Goal: Task Accomplishment & Management: Use online tool/utility

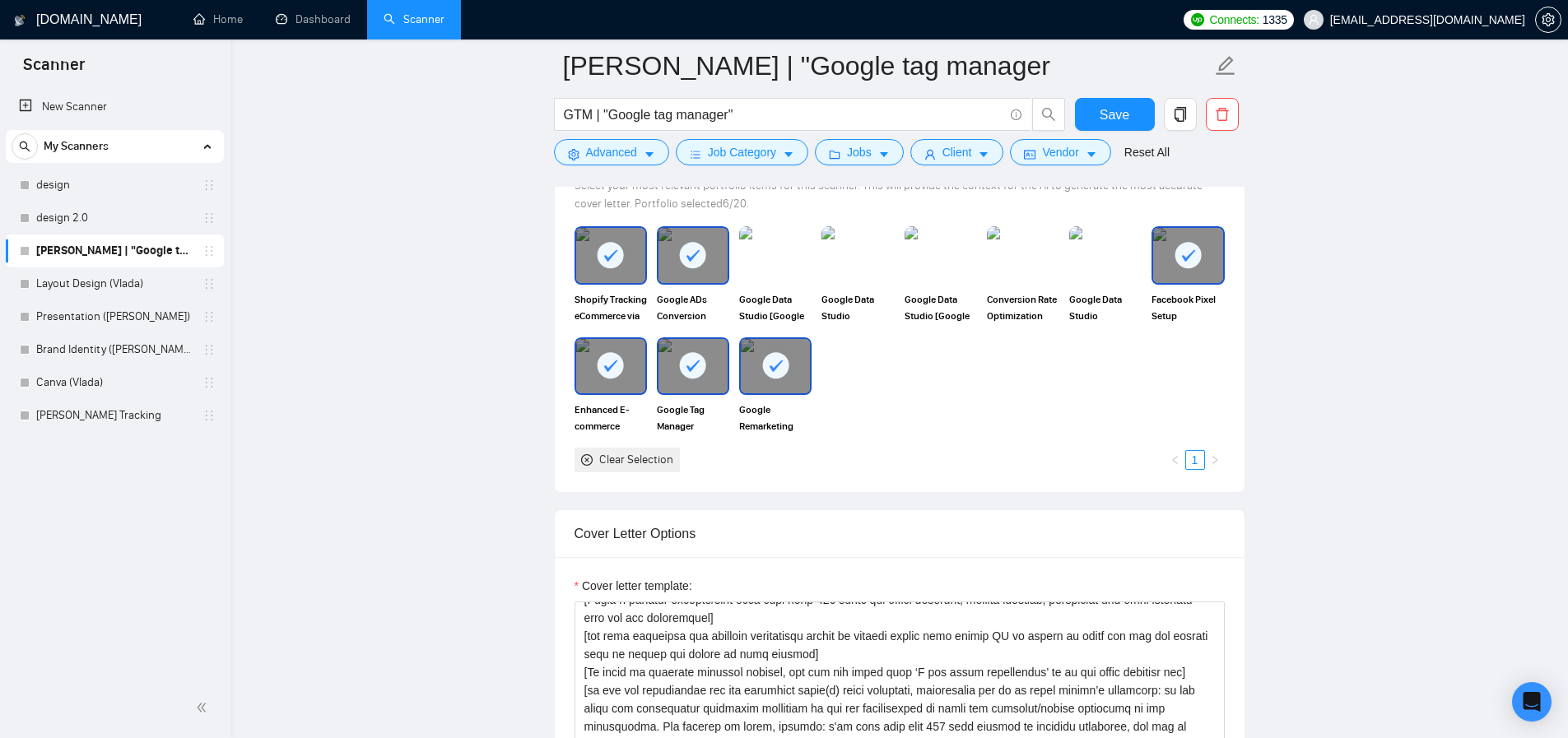
scroll to position [1547, 0]
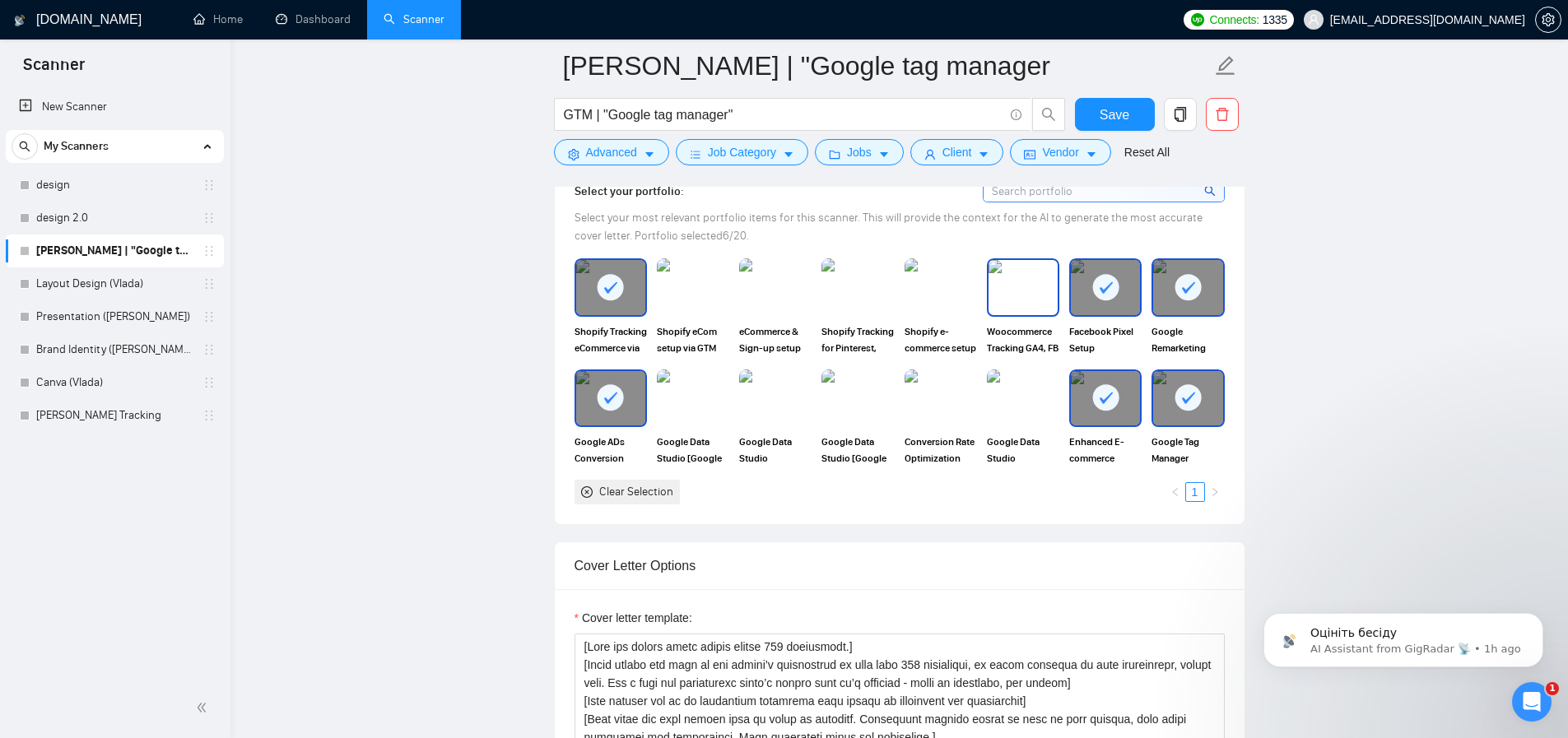
click at [1020, 276] on img at bounding box center [1023, 287] width 70 height 54
click at [917, 297] on img at bounding box center [941, 287] width 70 height 54
click at [845, 293] on img at bounding box center [857, 286] width 72 height 57
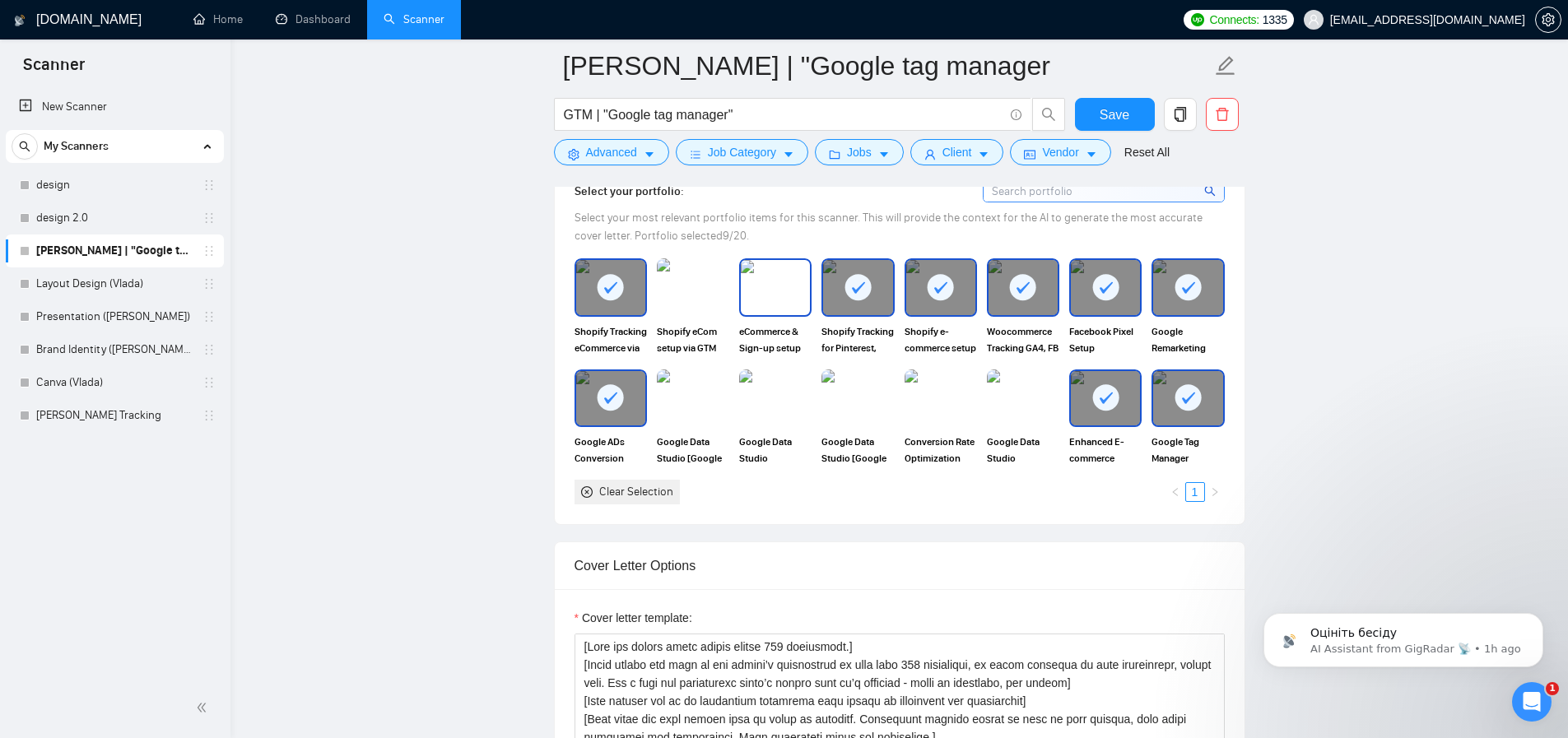
click at [757, 289] on img at bounding box center [776, 287] width 70 height 54
click at [684, 290] on img at bounding box center [693, 287] width 70 height 54
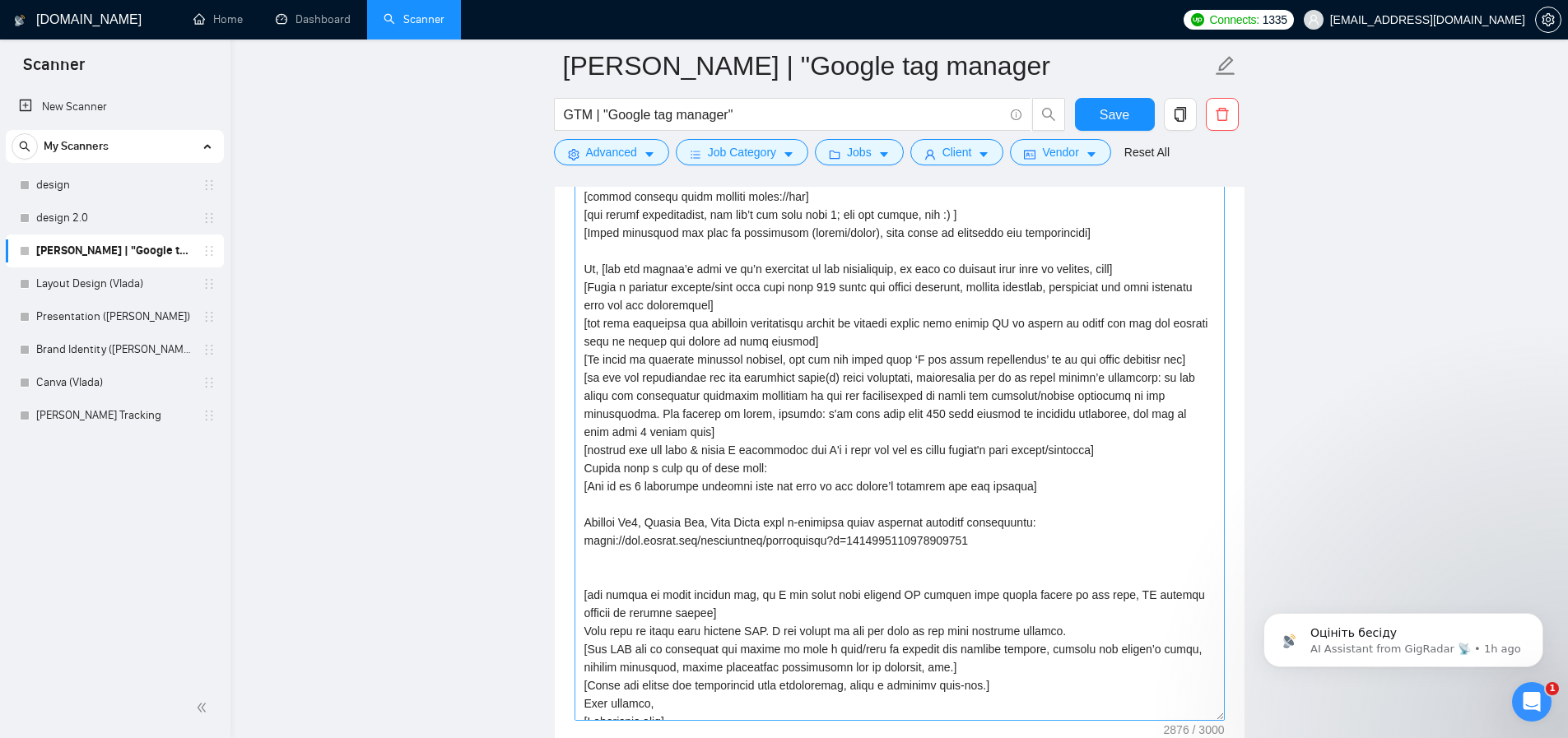
scroll to position [196, 0]
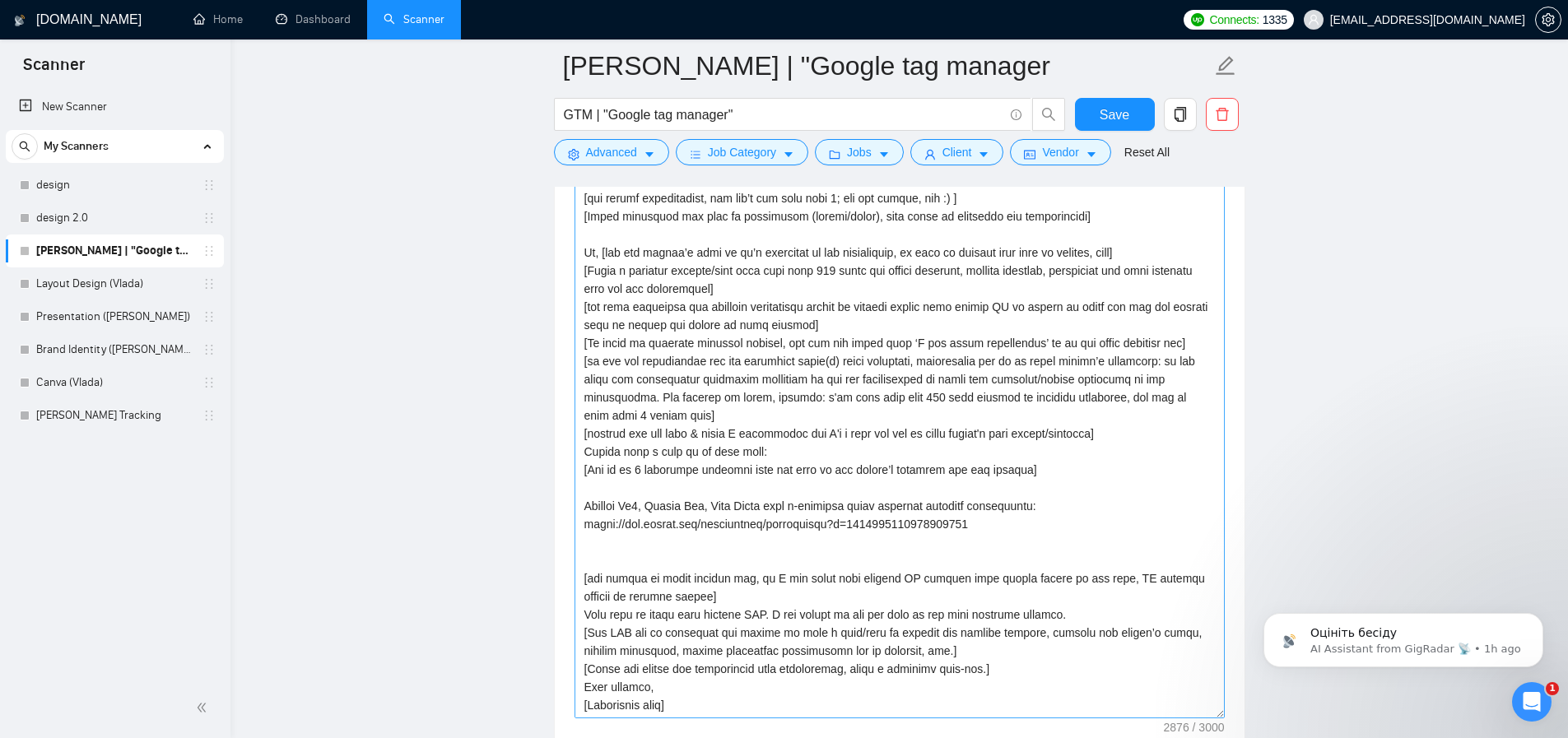
drag, startPoint x: 1219, startPoint y: 534, endPoint x: 1202, endPoint y: 704, distance: 170.8
click at [1203, 714] on textarea "Cover letter template:" at bounding box center [900, 442] width 650 height 551
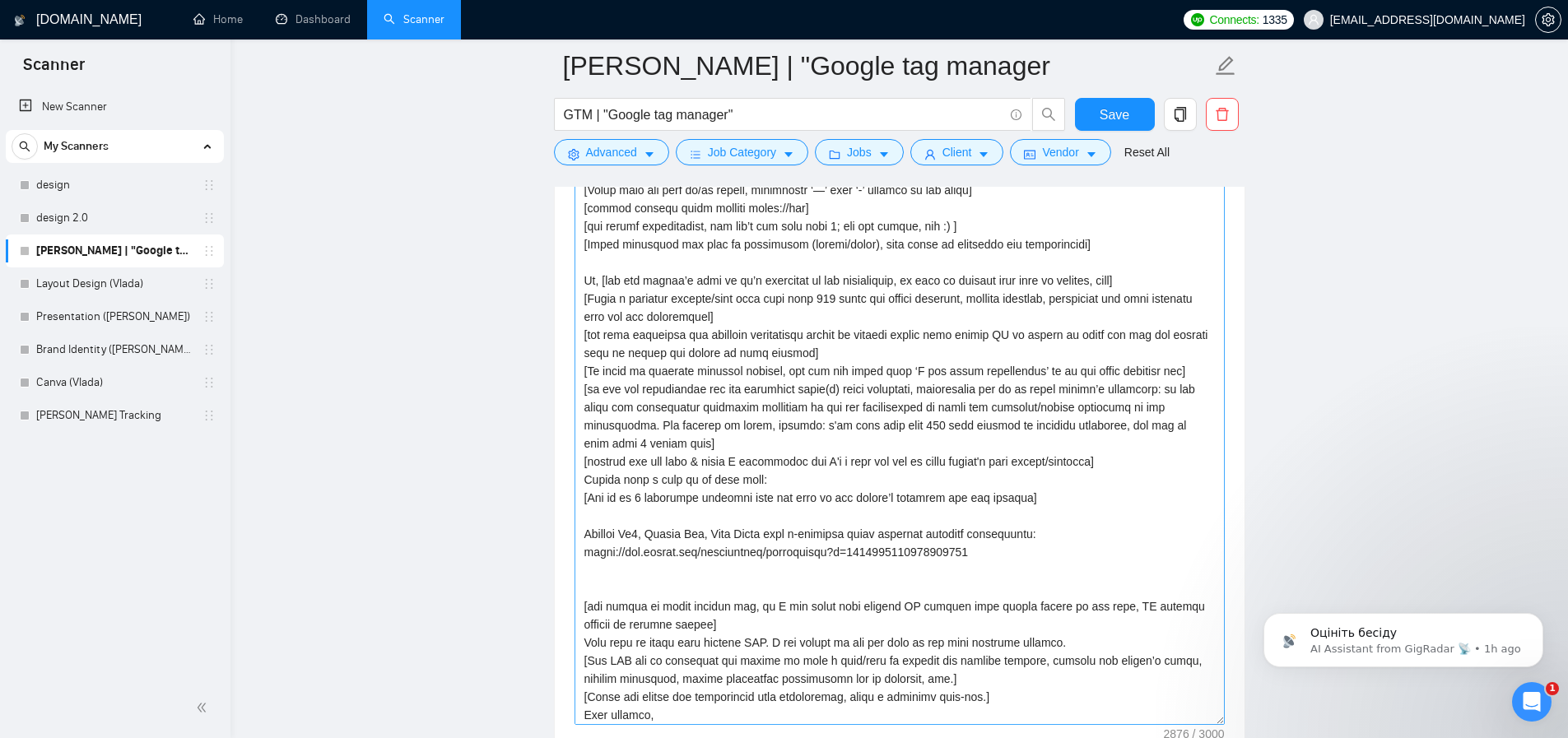
scroll to position [183, 0]
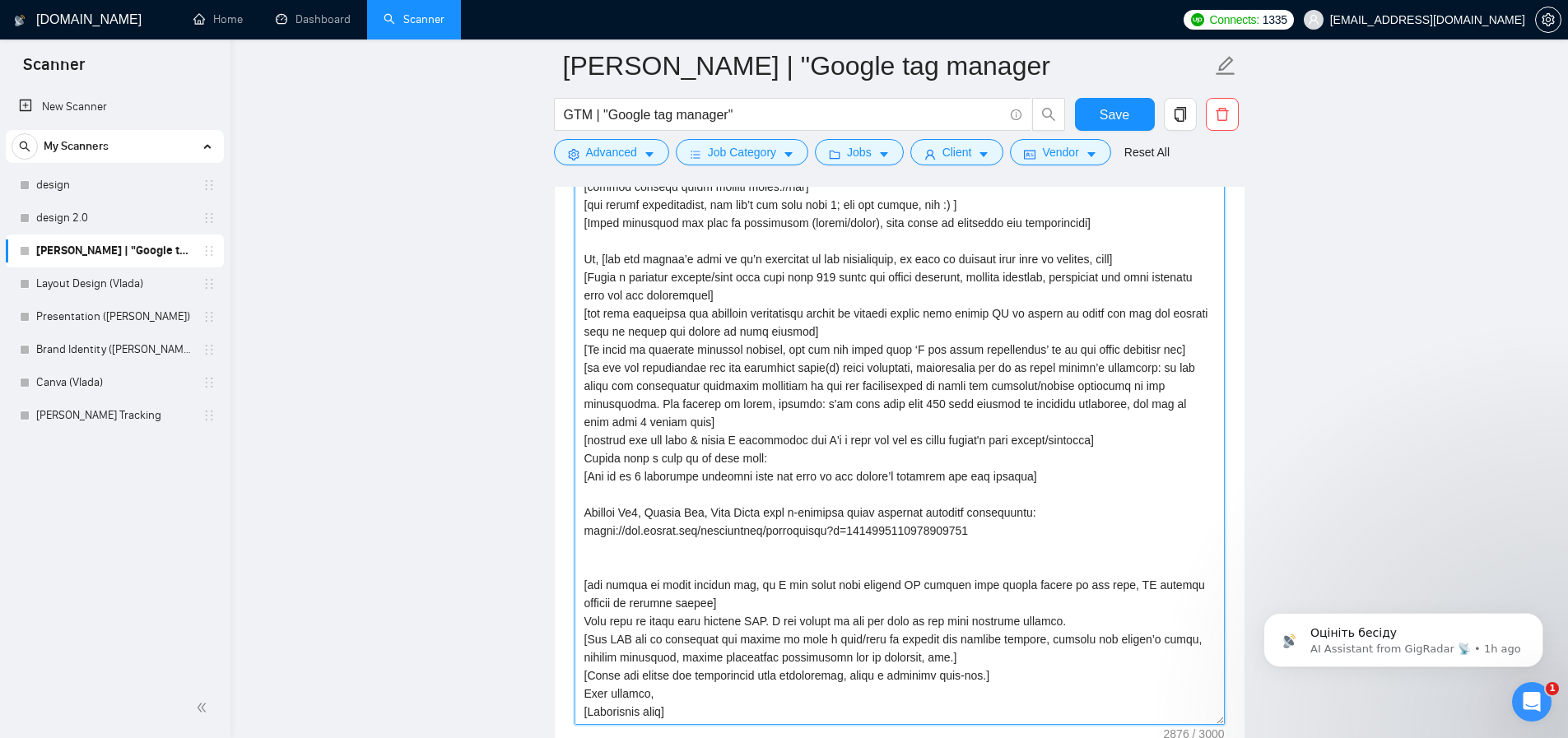
click at [1046, 530] on textarea "Cover letter template:" at bounding box center [900, 450] width 650 height 548
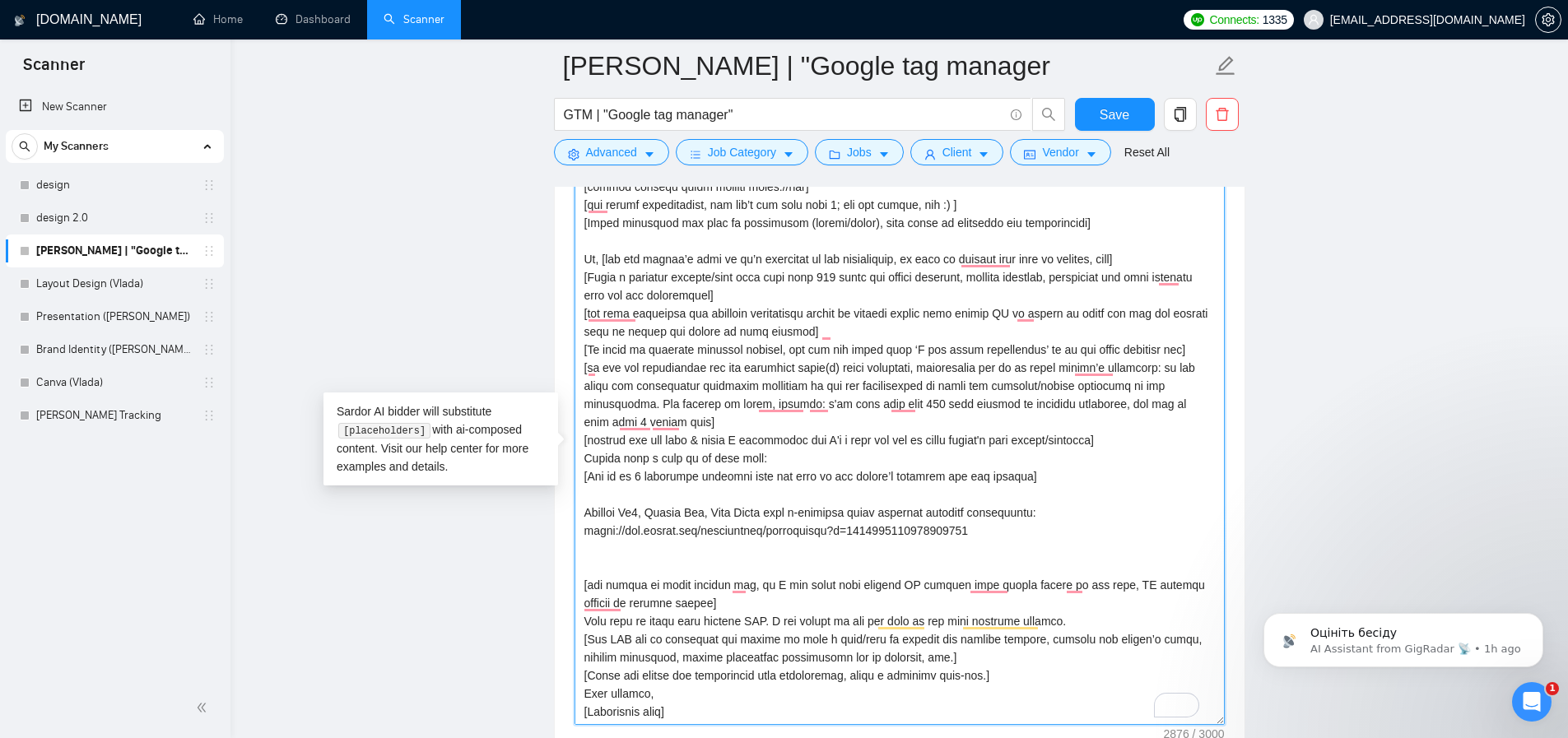
drag, startPoint x: 961, startPoint y: 527, endPoint x: 568, endPoint y: 530, distance: 393.0
click at [568, 530] on div "Cover letter template:" at bounding box center [900, 448] width 690 height 633
click at [1022, 521] on textarea "Cover letter template:" at bounding box center [900, 450] width 650 height 548
click at [1037, 533] on textarea "Cover letter template:" at bounding box center [900, 450] width 650 height 548
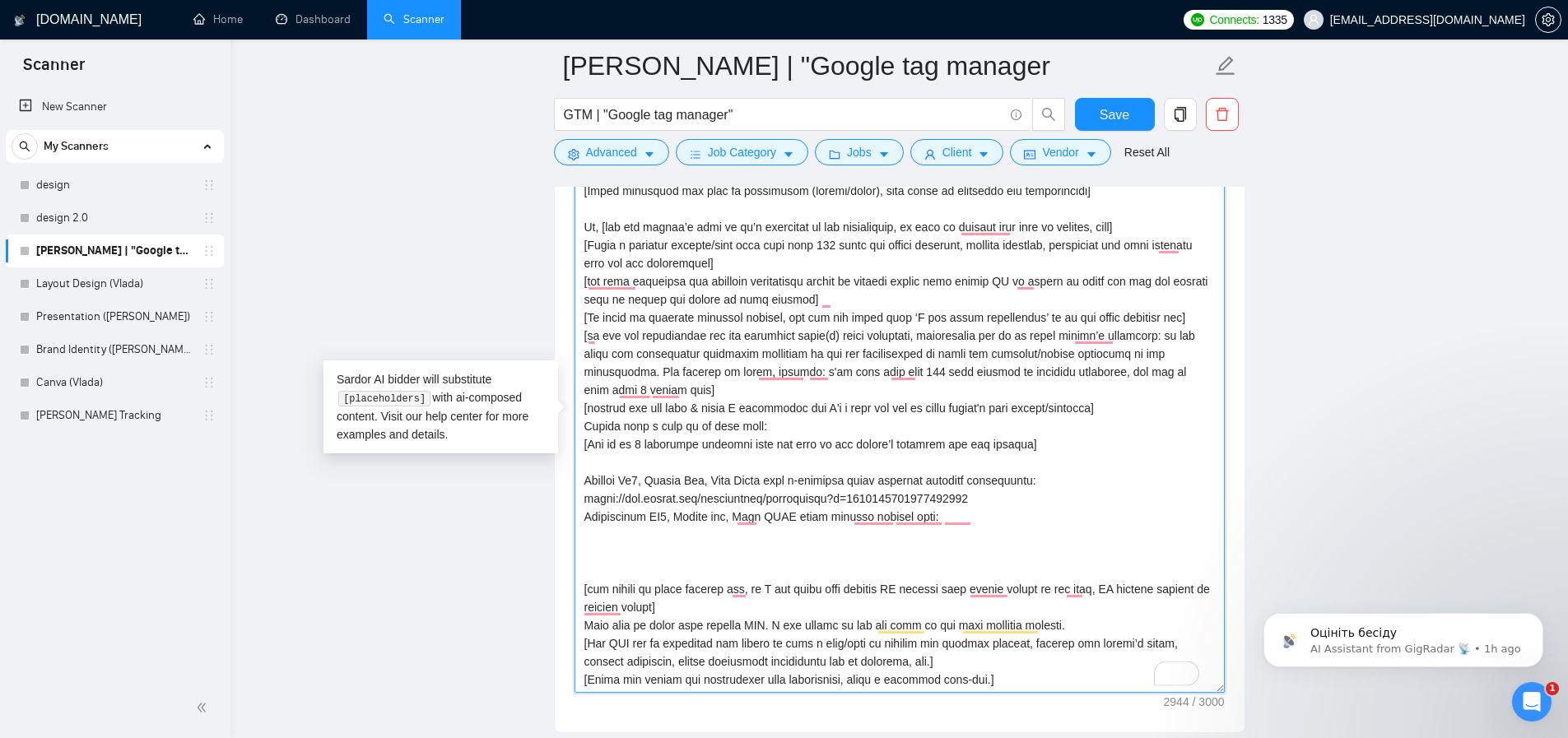
scroll to position [2048, 0]
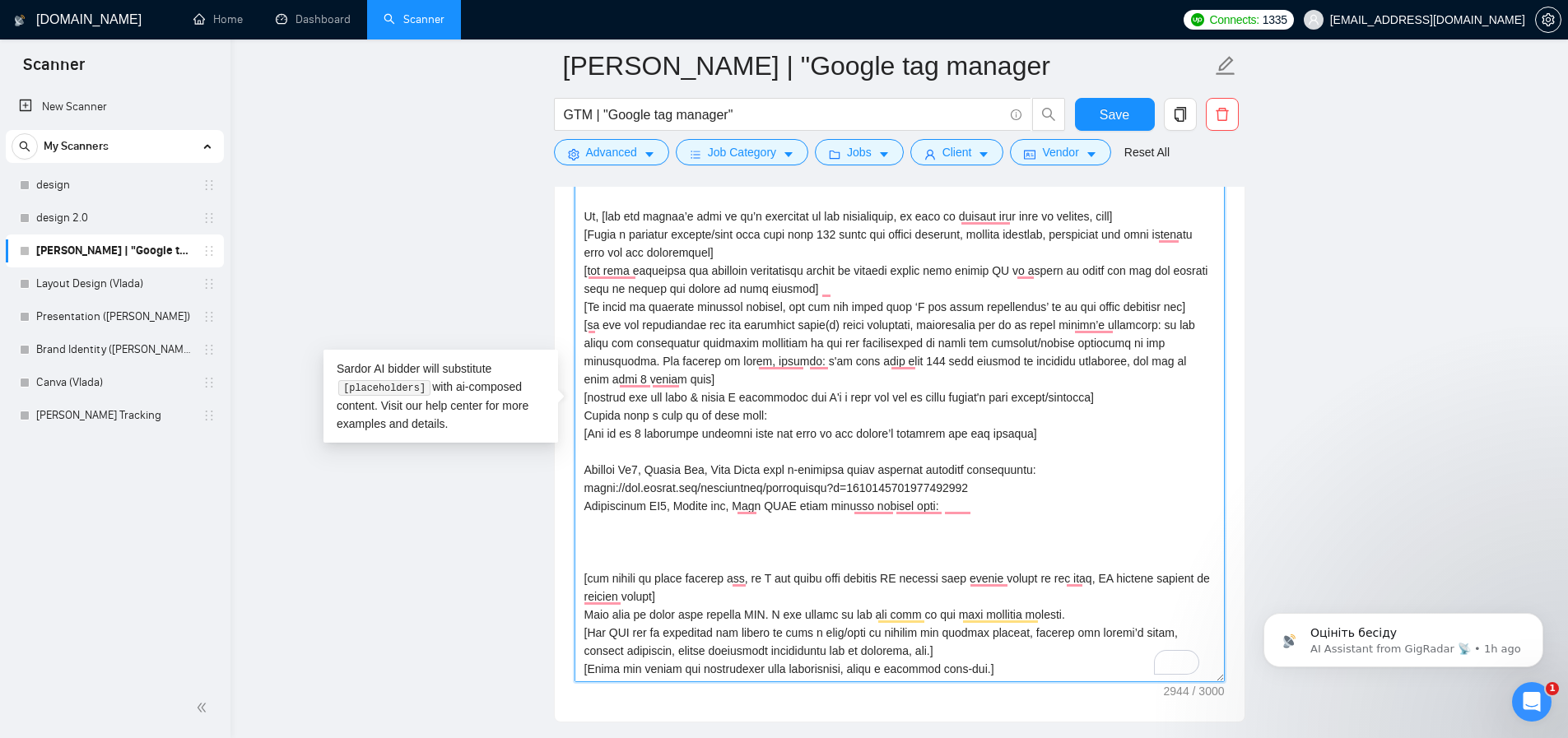
paste textarea "To enrich screen reader interactions, please activate Accessibility in Grammarl…"
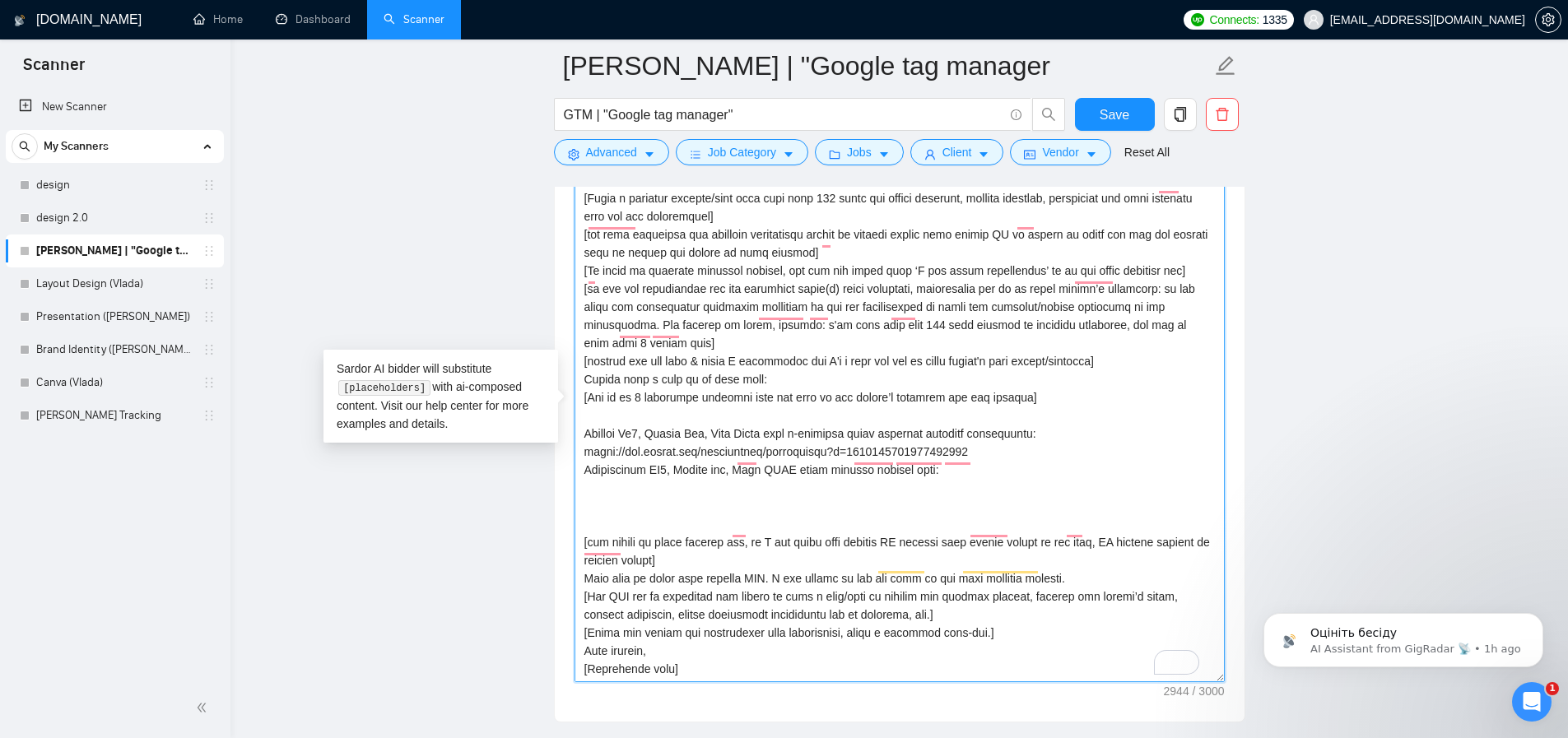
scroll to position [233, 0]
click at [690, 474] on textarea "Cover letter template:" at bounding box center [900, 407] width 650 height 548
paste textarea "To enrich screen reader interactions, please activate Accessibility in Grammarl…"
click at [690, 474] on textarea "Cover letter template:" at bounding box center [900, 407] width 650 height 548
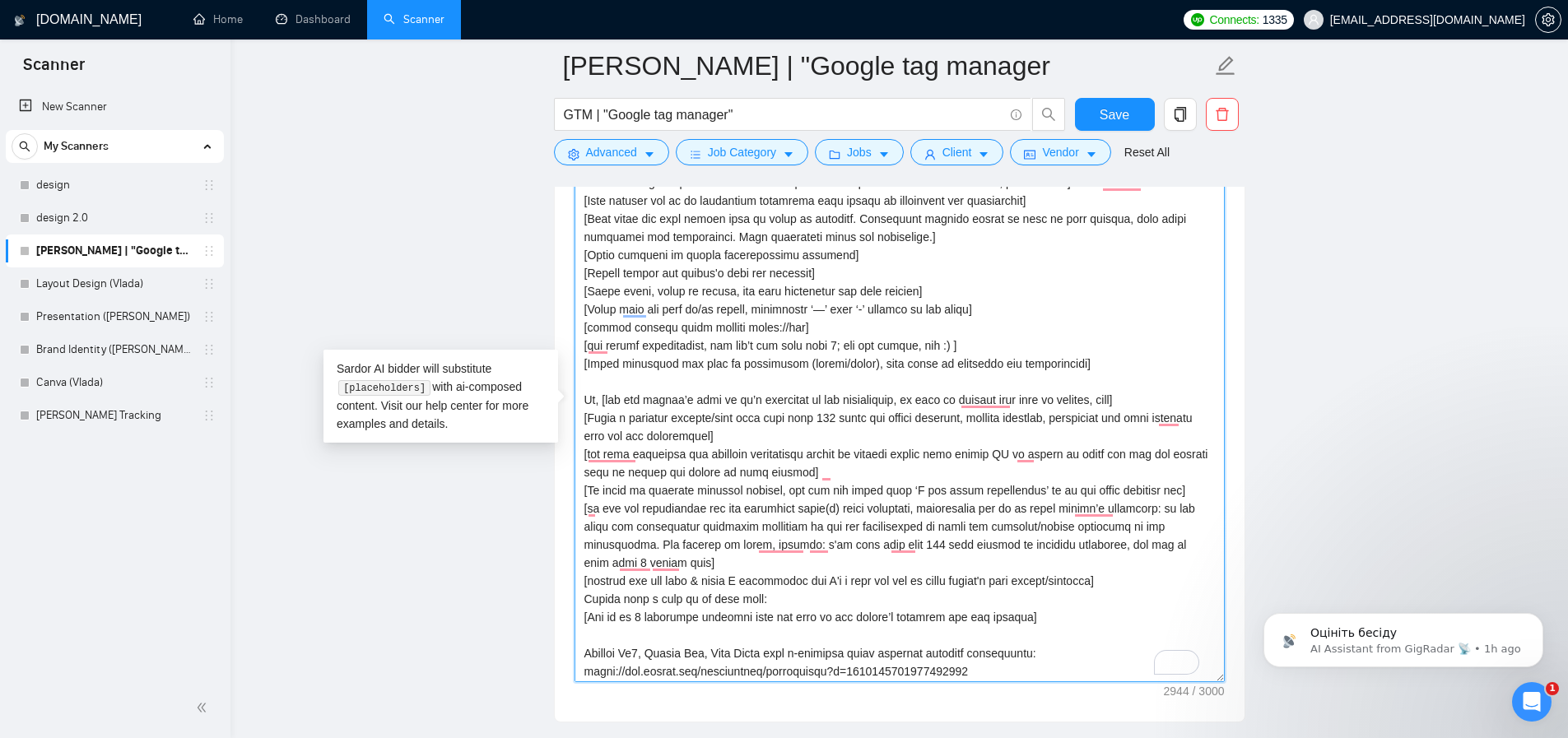
scroll to position [1905, 0]
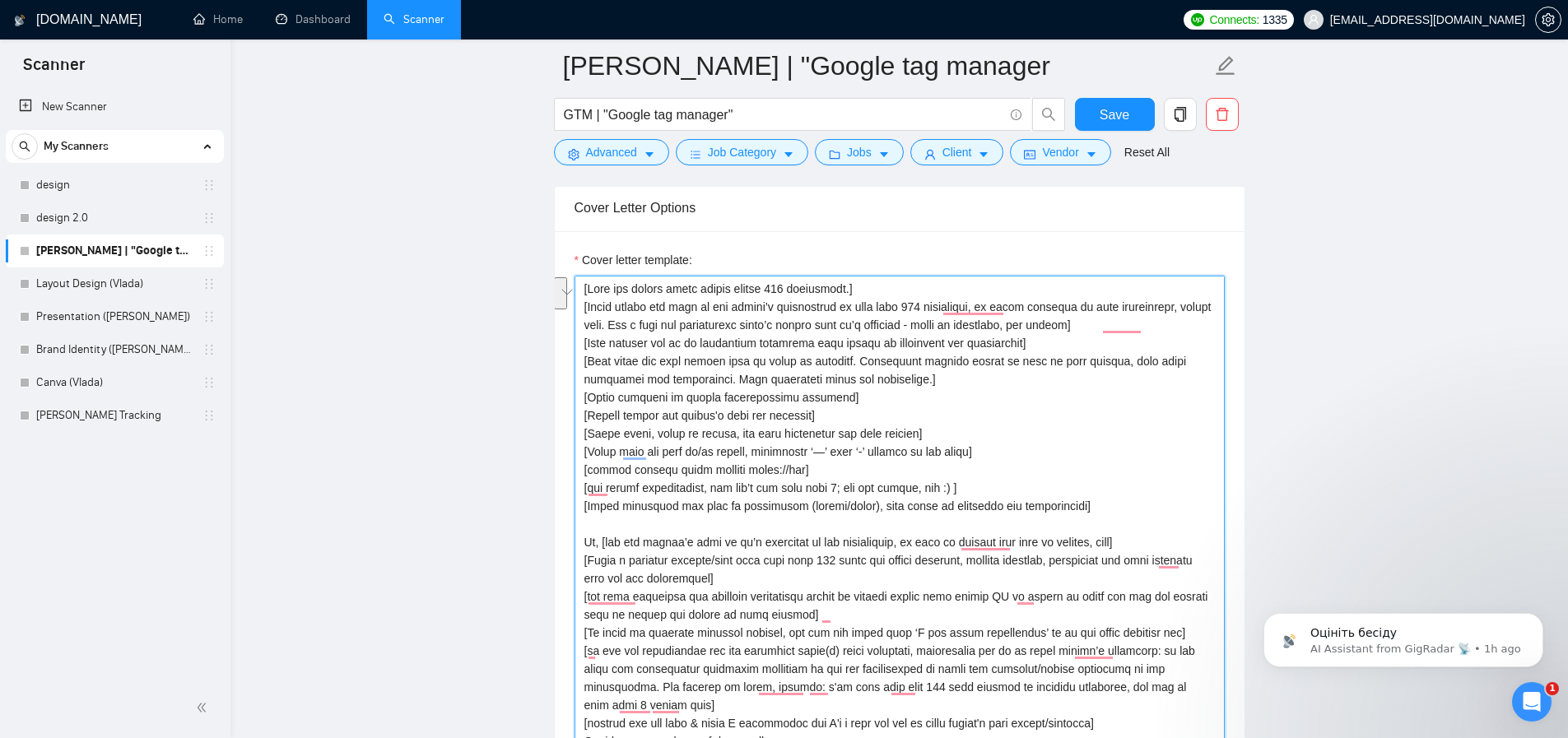
drag, startPoint x: 1148, startPoint y: 327, endPoint x: 531, endPoint y: 310, distance: 617.2
click at [531, 310] on main "Artur_GTM | "Google tag manager GTM | "Google tag manager" Save Advanced Job Ca…" at bounding box center [899, 523] width 1285 height 4725
click at [987, 328] on textarea "Cover letter template:" at bounding box center [900, 549] width 650 height 548
click at [1146, 331] on textarea "Cover letter template:" at bounding box center [900, 549] width 650 height 548
drag, startPoint x: 1146, startPoint y: 330, endPoint x: 448, endPoint y: 307, distance: 698.4
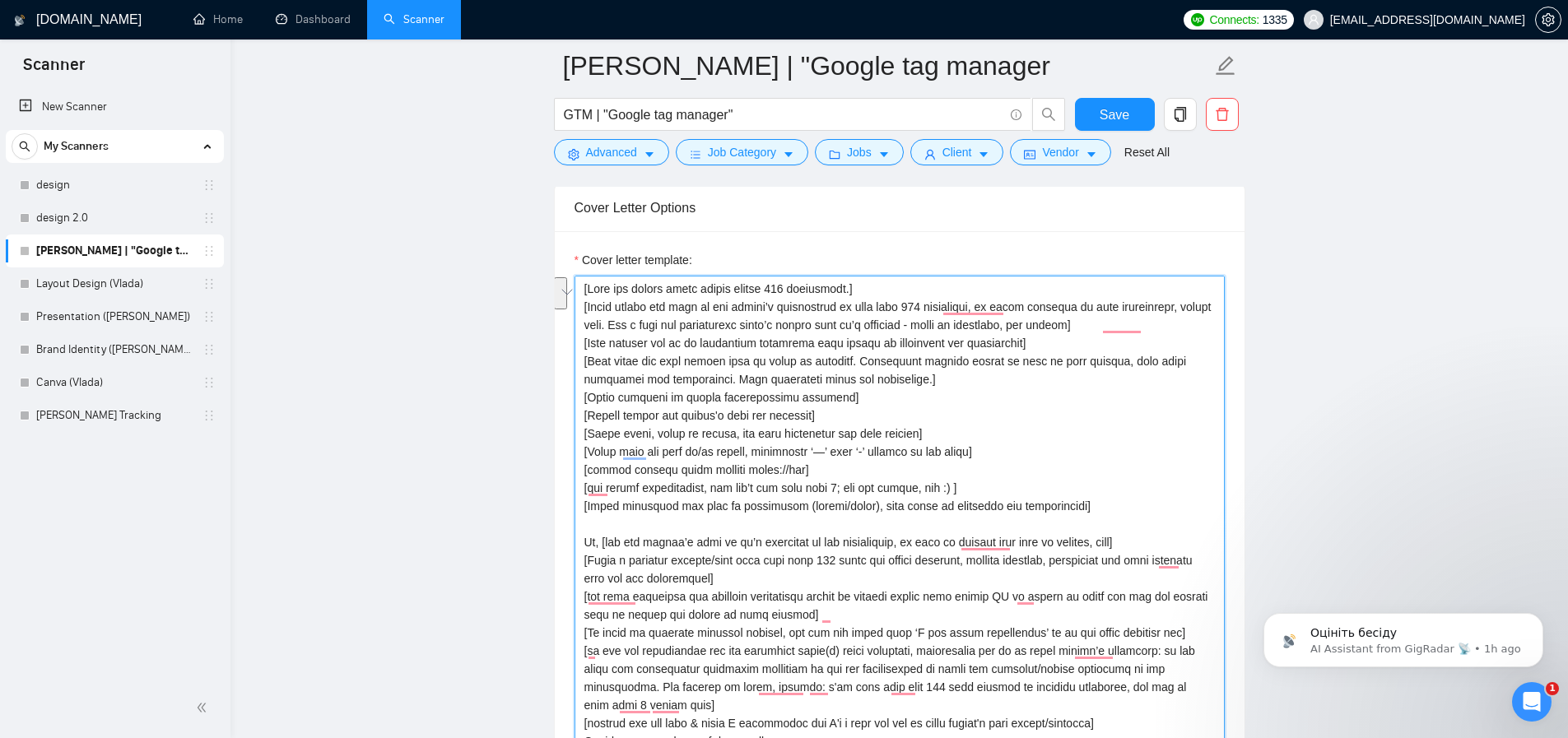
click at [448, 307] on main "Artur_GTM | "Google tag manager GTM | "Google tag manager" Save Advanced Job Ca…" at bounding box center [899, 523] width 1285 height 4725
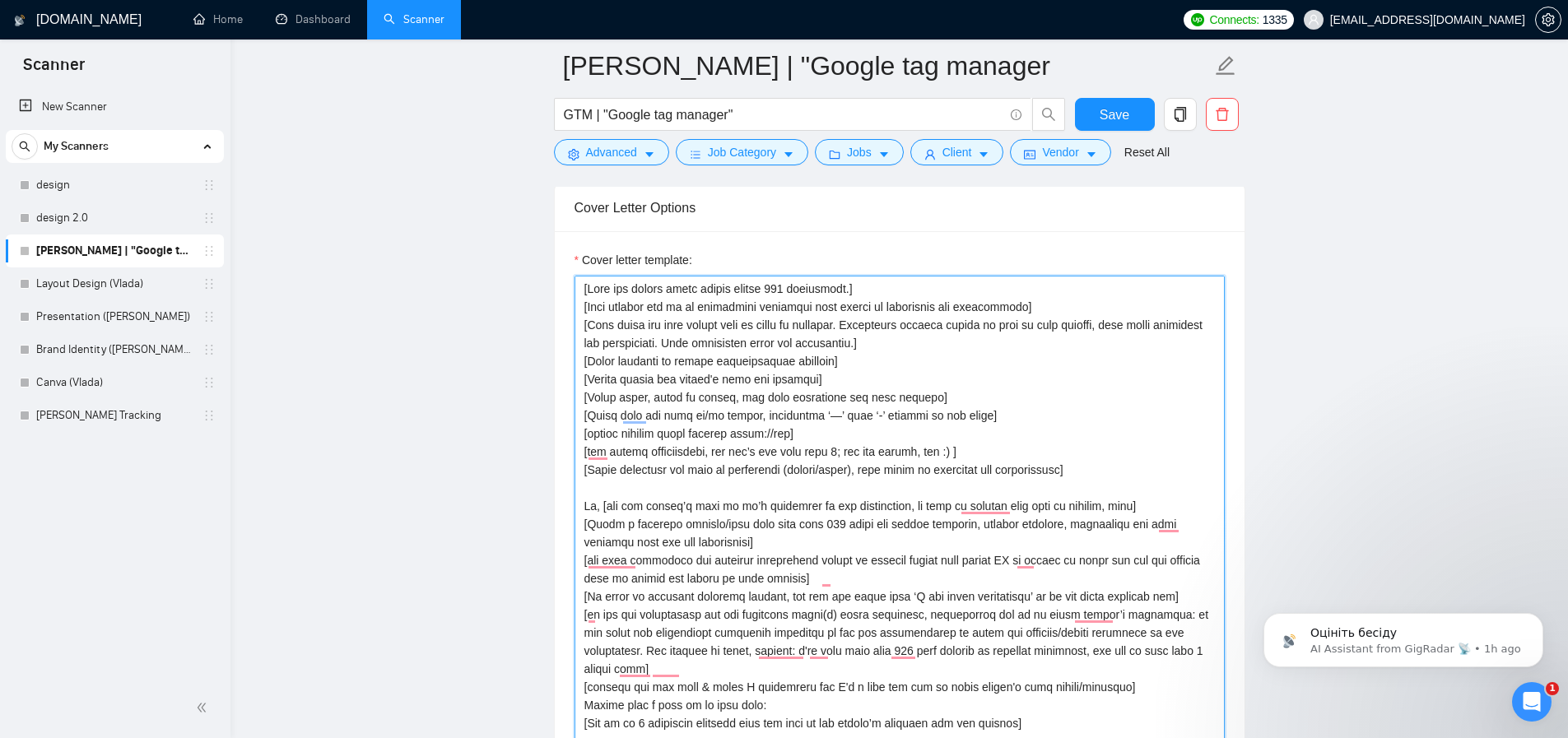
click at [818, 546] on textarea "Cover letter template:" at bounding box center [900, 549] width 650 height 548
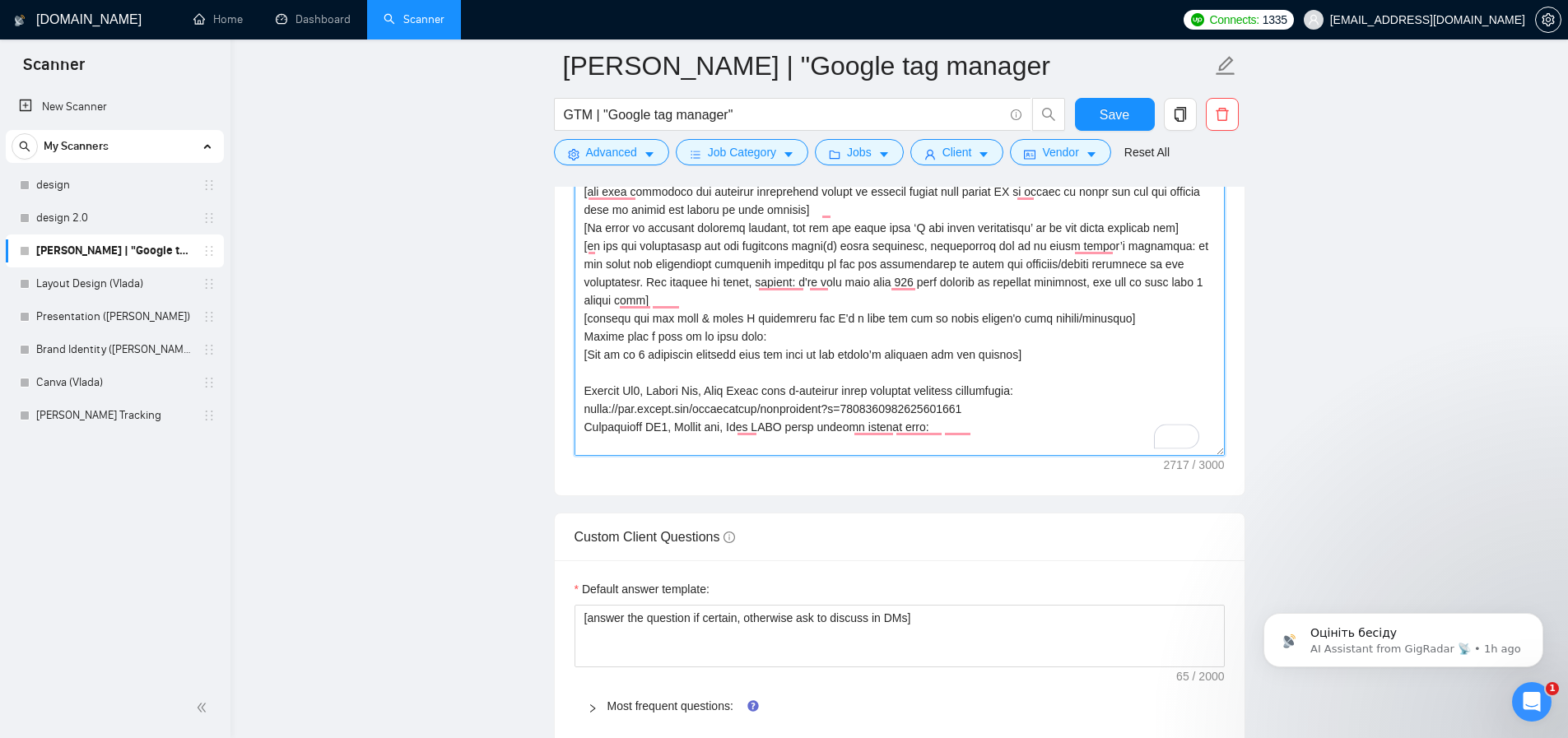
scroll to position [2100, 0]
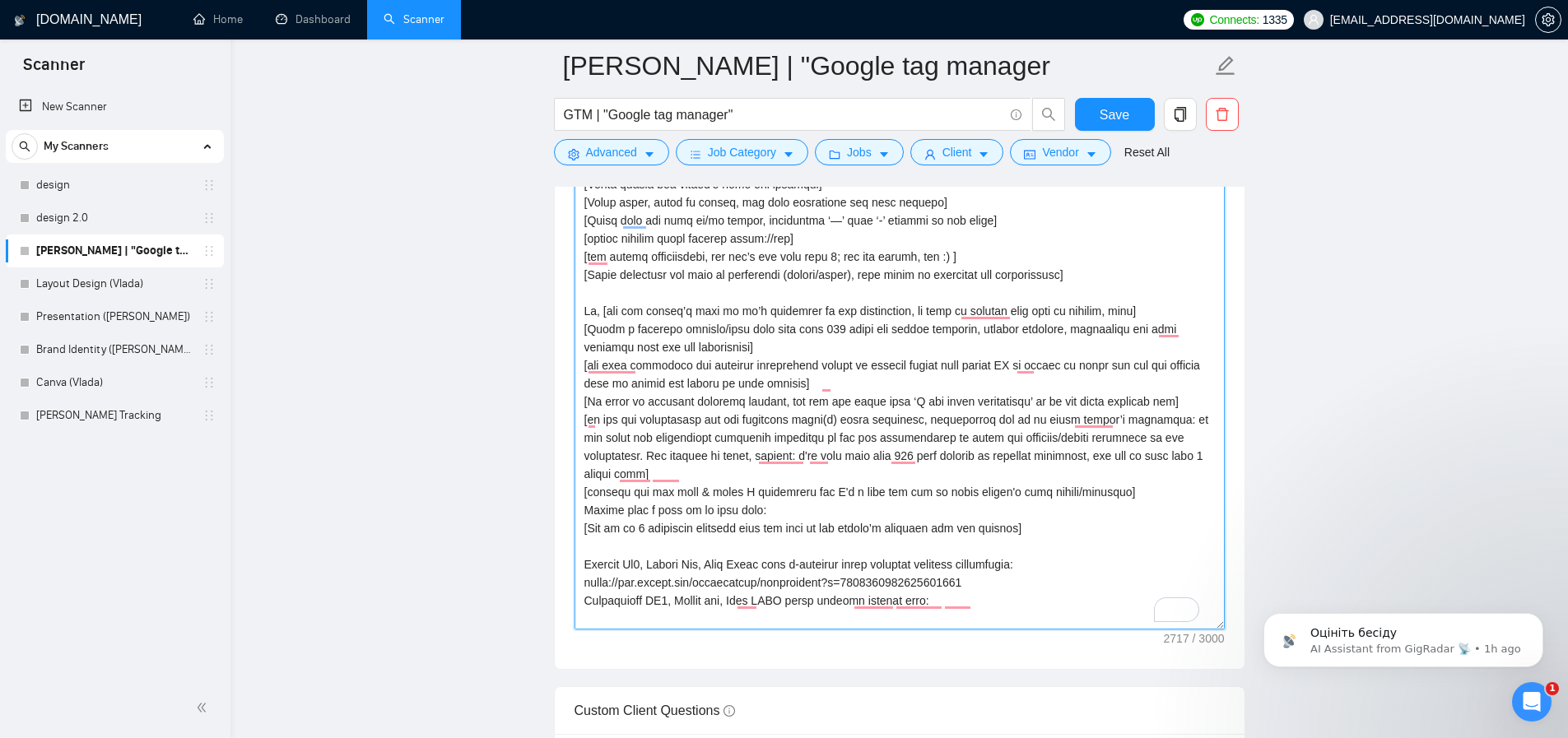
click at [831, 337] on textarea "Cover letter template:" at bounding box center [900, 355] width 650 height 548
click at [830, 343] on textarea "Cover letter template:" at bounding box center [900, 355] width 650 height 548
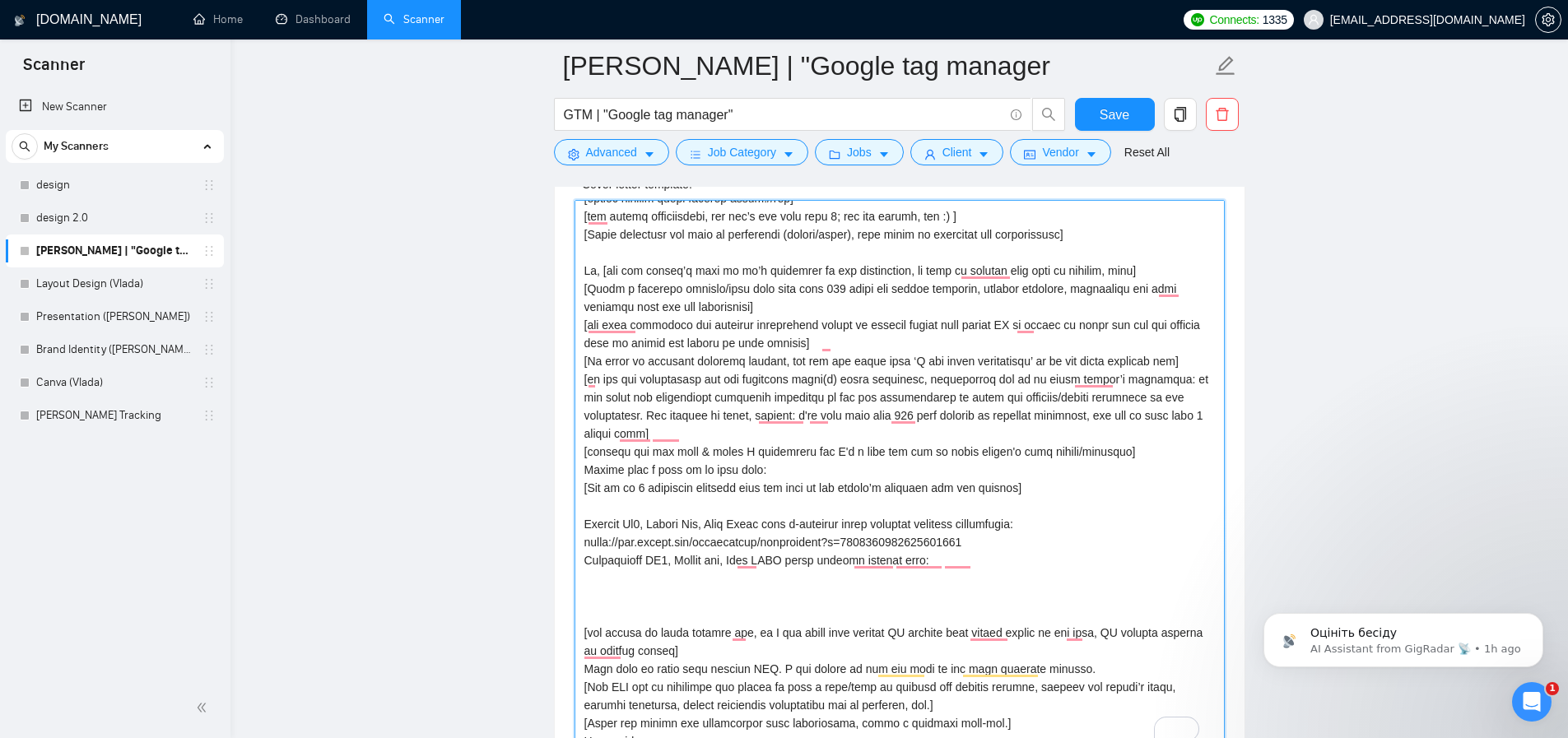
scroll to position [202, 0]
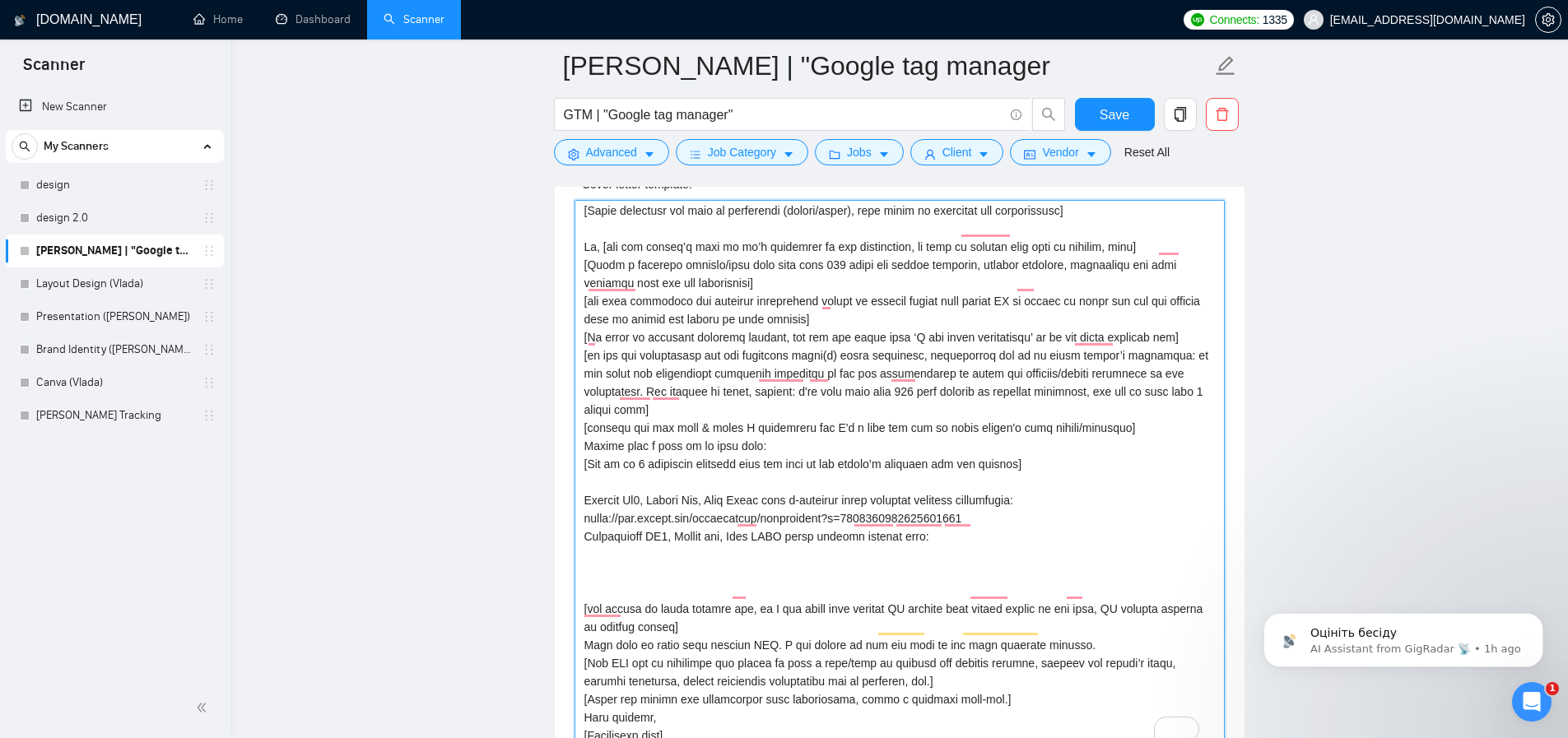
click at [1024, 528] on textarea "Cover letter template:" at bounding box center [900, 474] width 650 height 548
paste textarea "https://www.upwork.com/freelancers/aversarthur?s=1110580752008335360&p=19662097…"
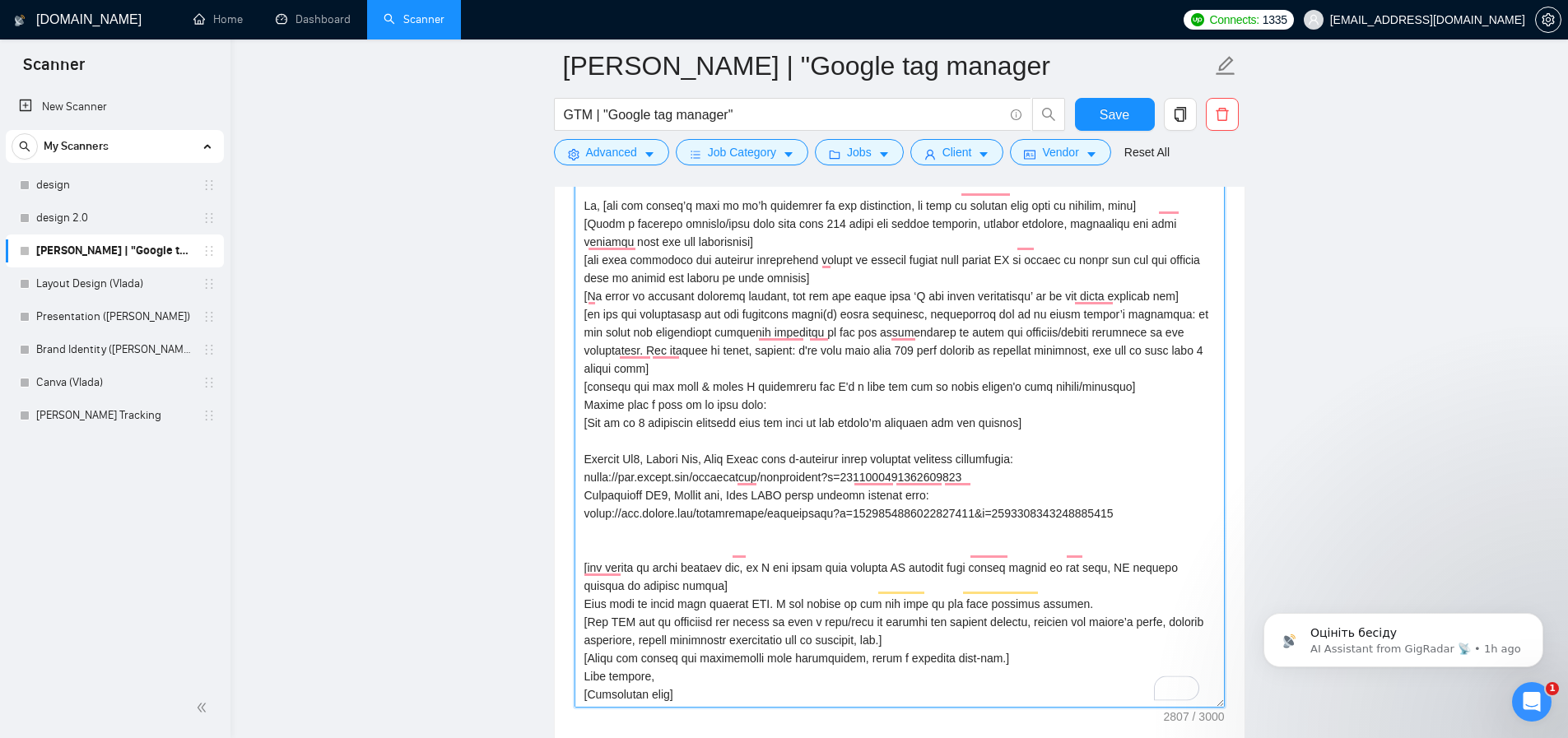
scroll to position [2033, 0]
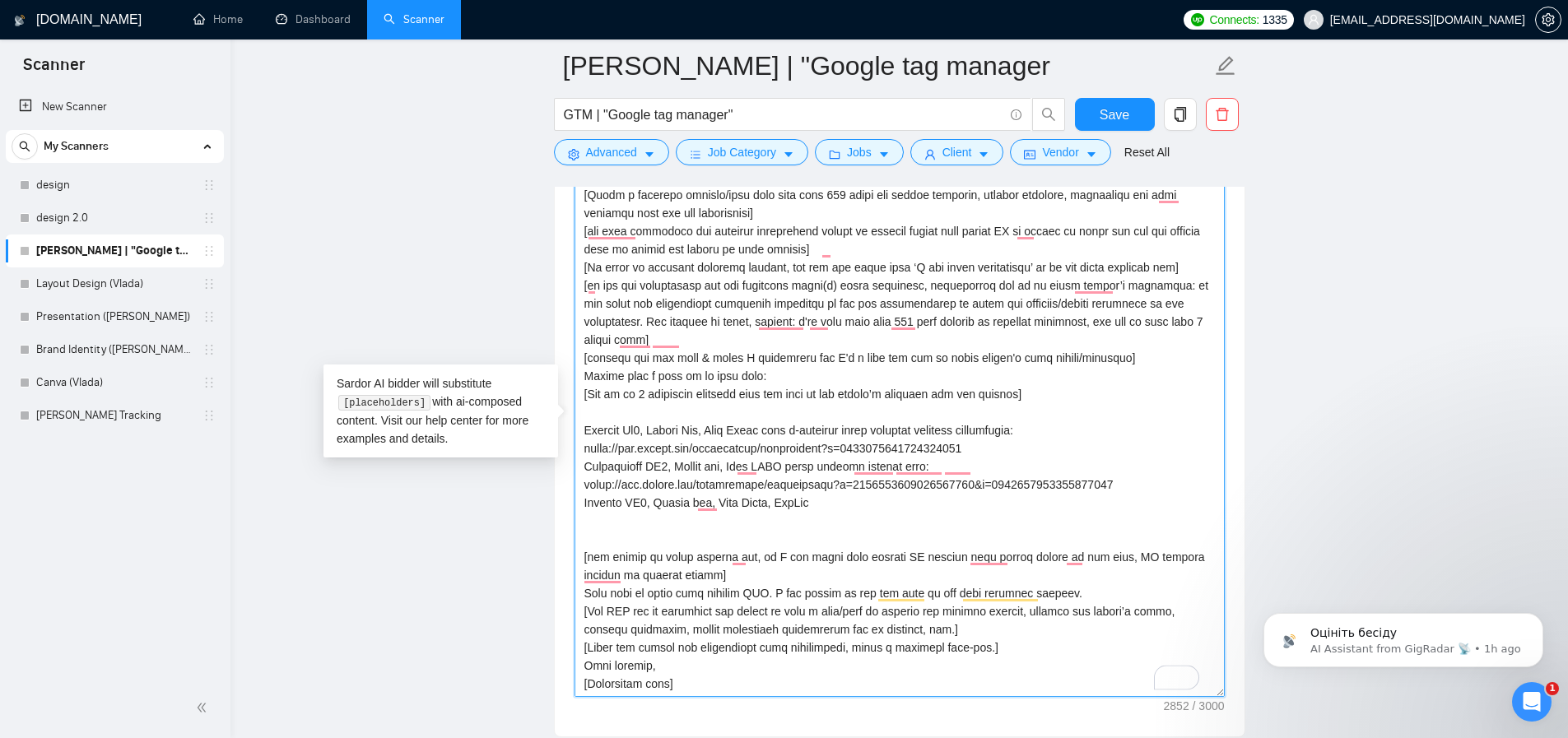
click at [1068, 432] on textarea "Cover letter template:" at bounding box center [900, 423] width 650 height 548
click at [843, 507] on textarea "Cover letter template:" at bounding box center [900, 423] width 650 height 548
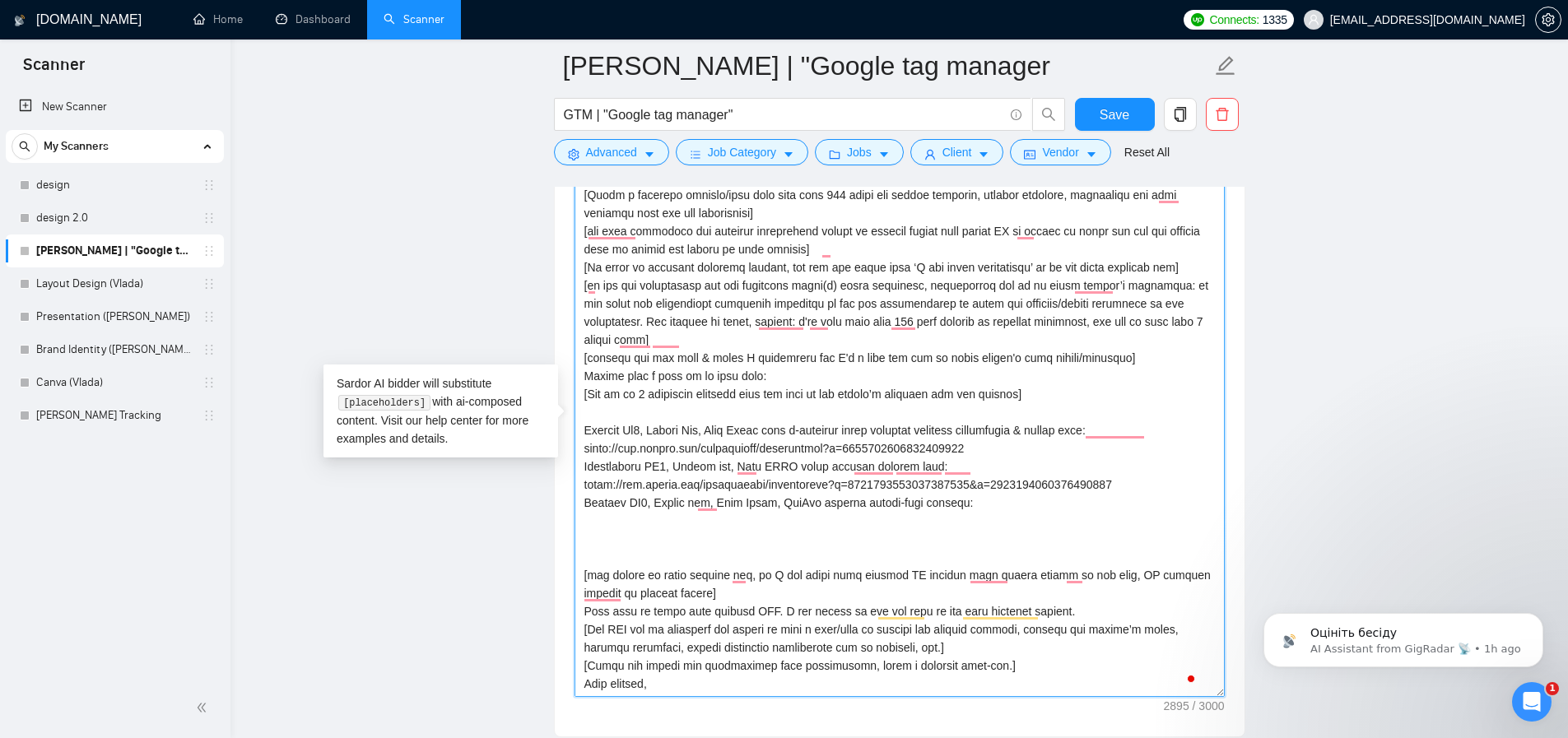
paste textarea "https://www.upwork.com/freelancers/aversarthur?s=1110580752008335360&p=19662263…"
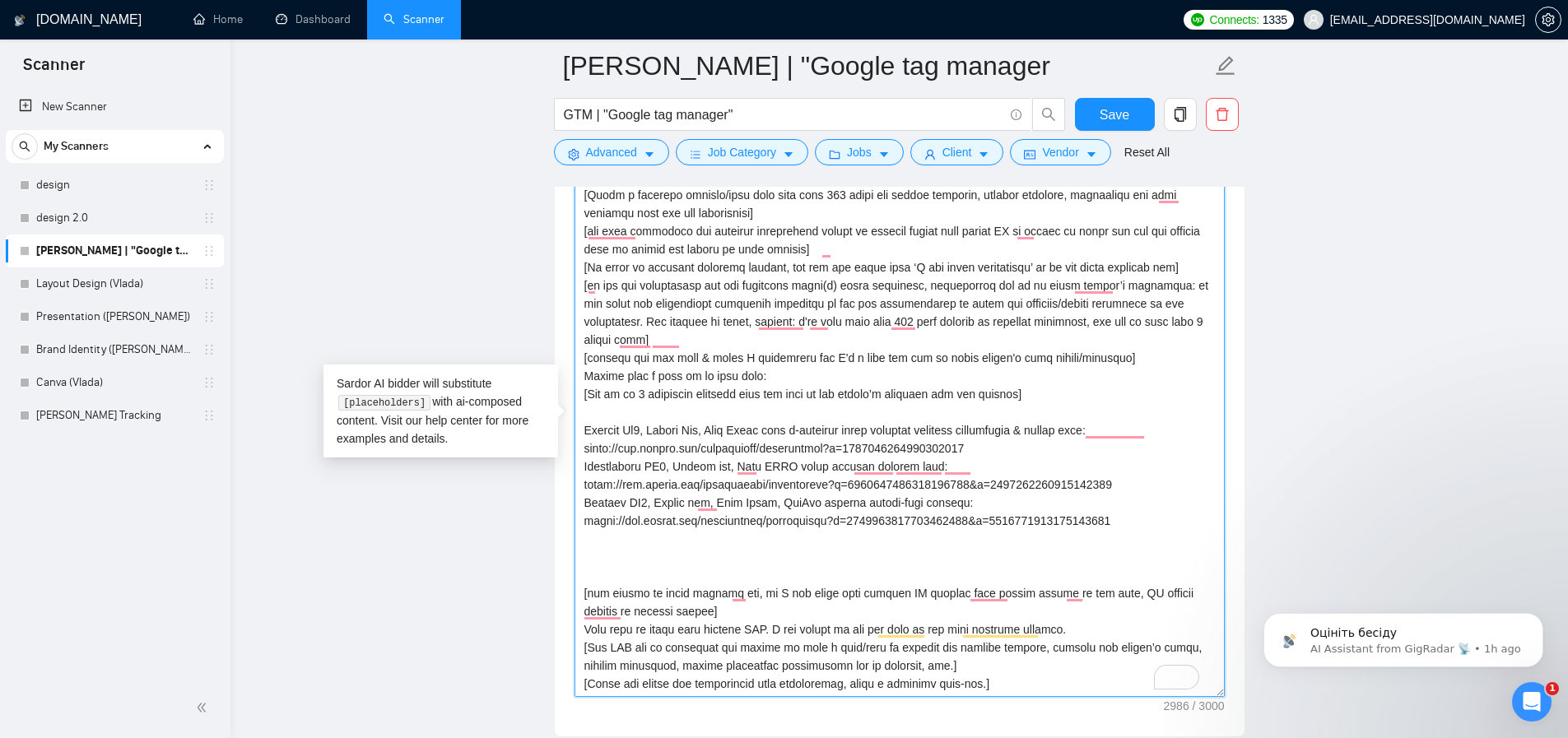
click at [790, 504] on textarea "Cover letter template:" at bounding box center [900, 423] width 650 height 548
click at [622, 545] on textarea "Cover letter template:" at bounding box center [900, 423] width 650 height 548
paste textarea "To enrich screen reader interactions, please activate Accessibility in Grammarl…"
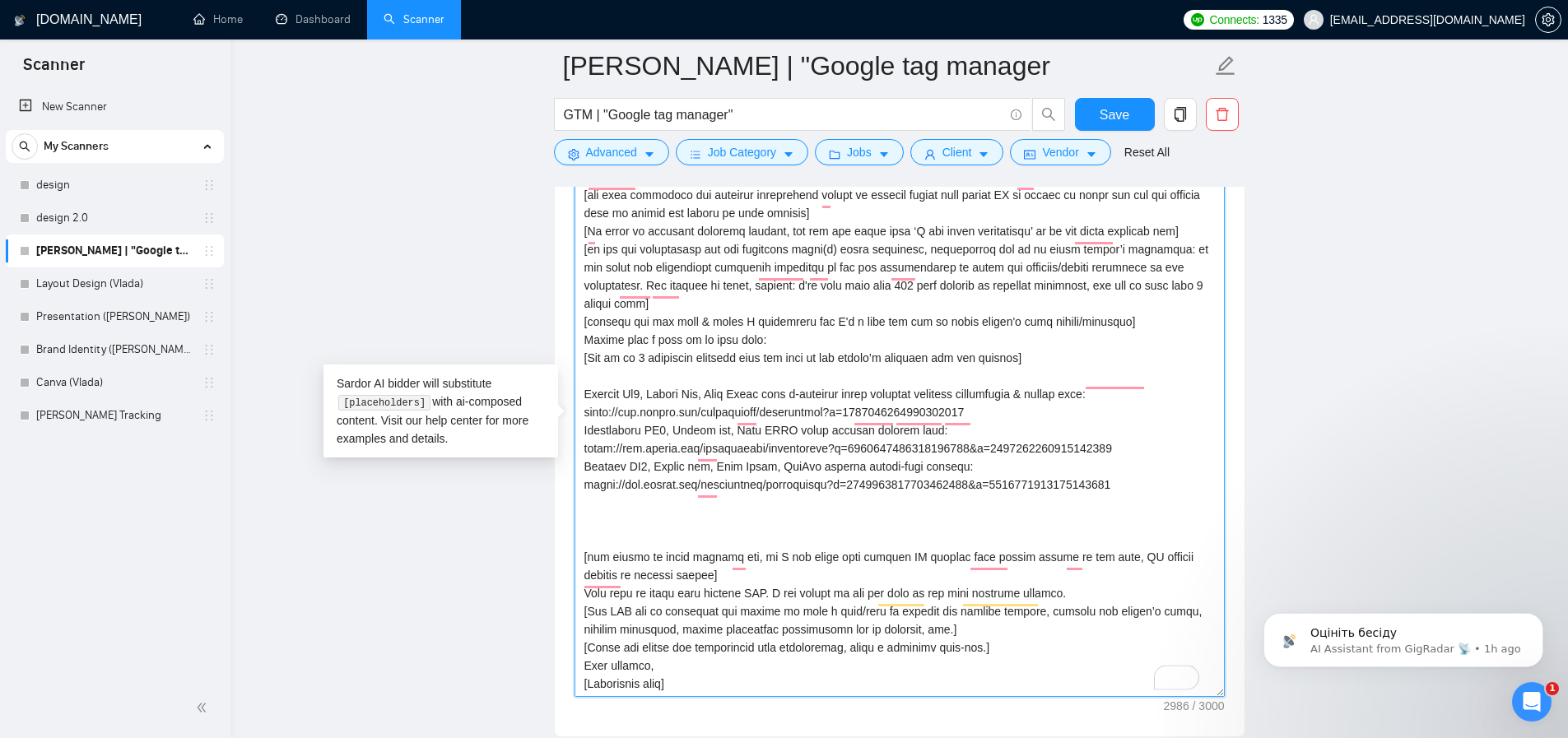
scroll to position [255, 0]
click at [967, 610] on textarea "Cover letter template:" at bounding box center [900, 423] width 650 height 548
drag, startPoint x: 984, startPoint y: 629, endPoint x: 555, endPoint y: 630, distance: 429.0
click at [555, 630] on div "Cover letter template:" at bounding box center [900, 420] width 690 height 633
click at [661, 483] on textarea "Cover letter template:" at bounding box center [900, 423] width 650 height 548
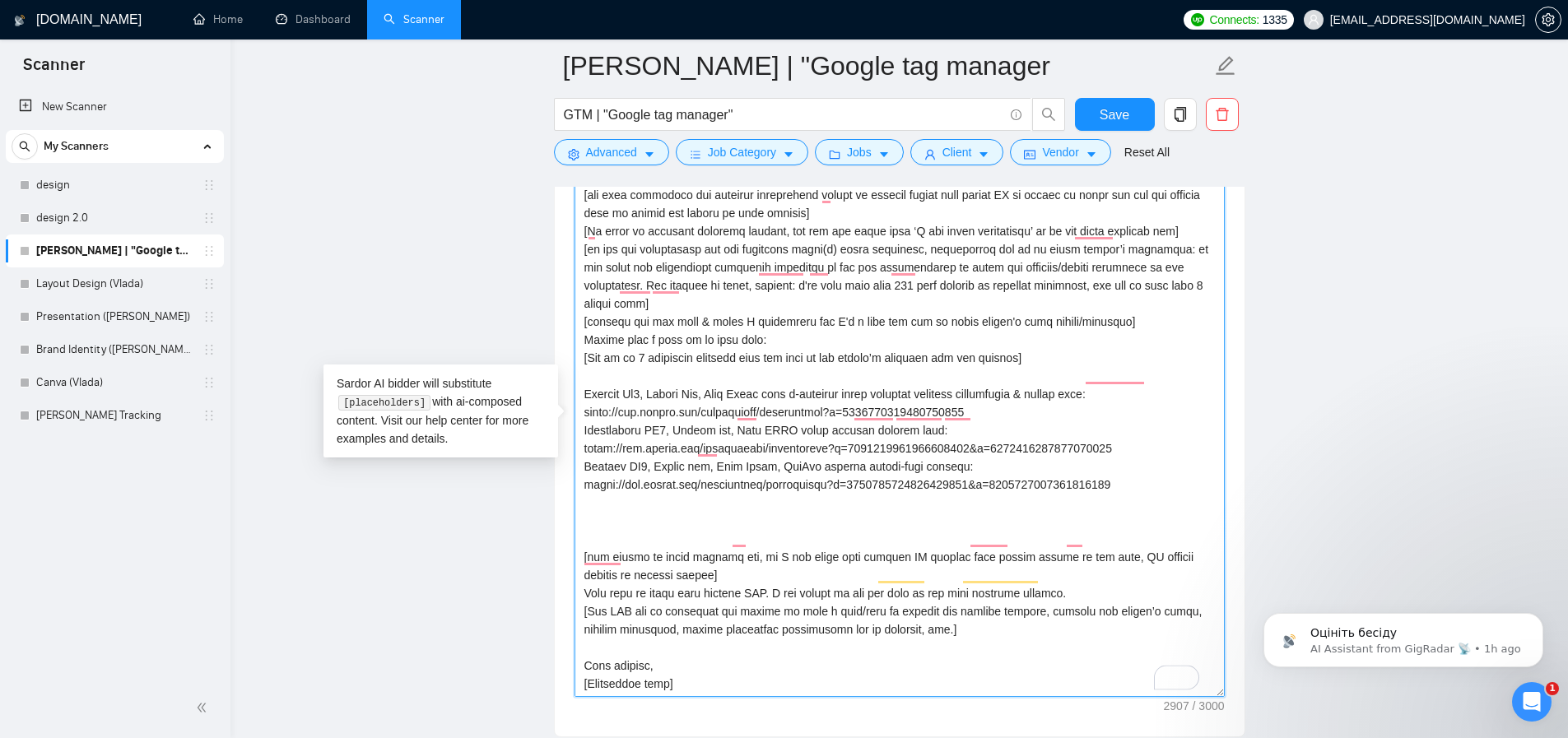
paste textarea "Shopify GA4, Google ads, Meta Pixel, TikTok include server-side tagging:"
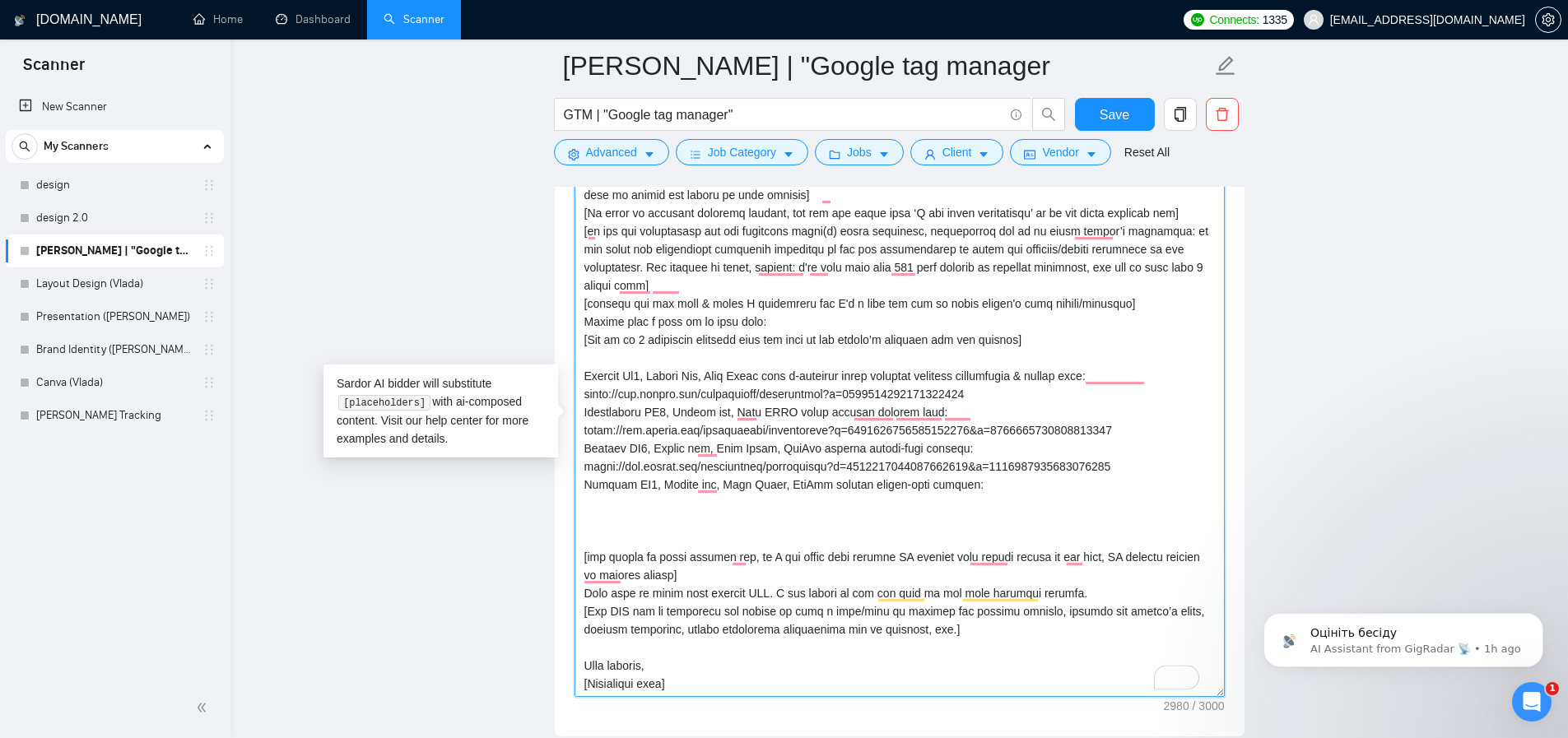
click at [803, 484] on textarea "Cover letter template:" at bounding box center [900, 423] width 650 height 548
click at [1016, 493] on textarea "Cover letter template:" at bounding box center [900, 423] width 650 height 548
click at [795, 485] on textarea "Cover letter template:" at bounding box center [900, 423] width 650 height 548
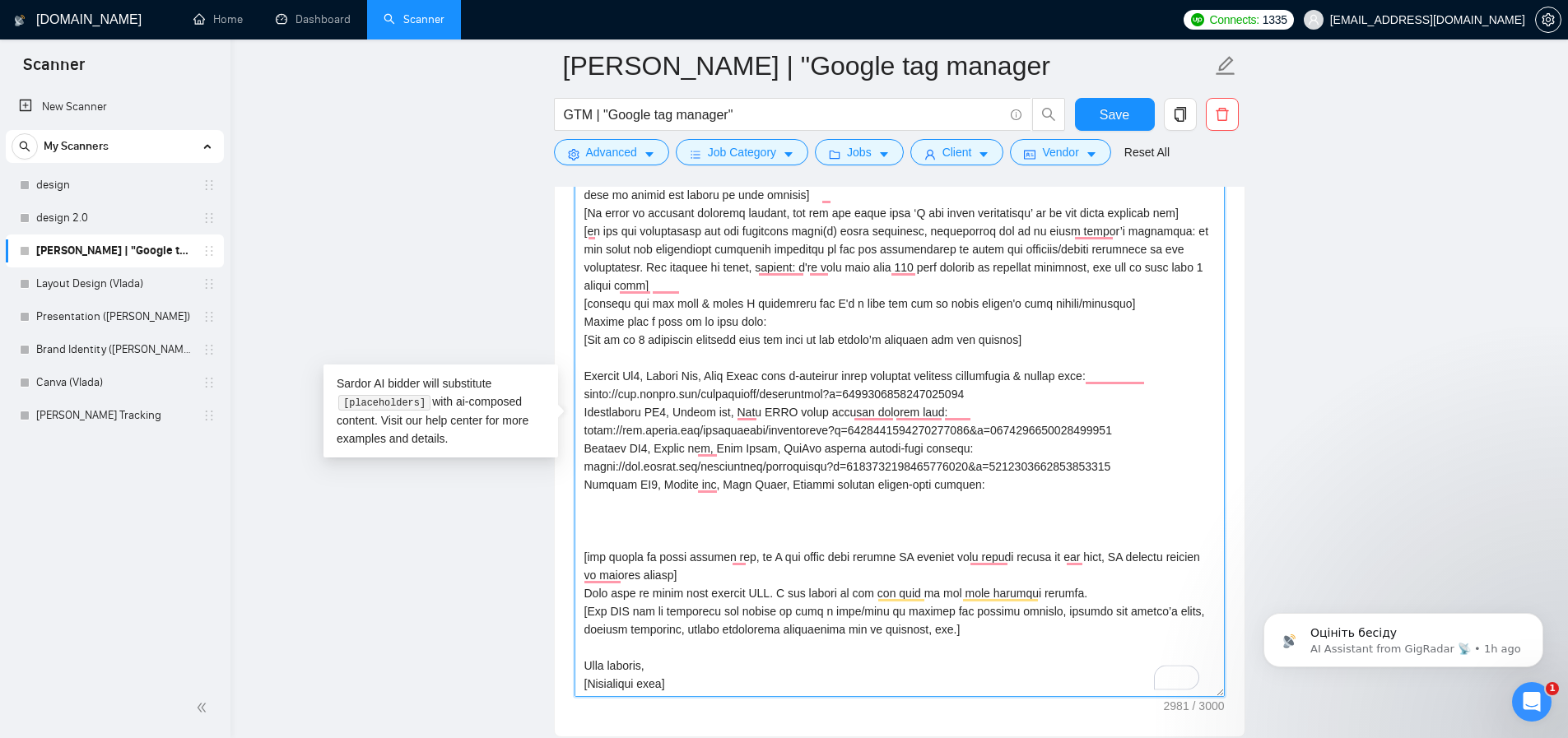
click at [901, 516] on textarea "Cover letter template:" at bounding box center [900, 423] width 650 height 548
click at [839, 499] on textarea "Cover letter template:" at bounding box center [900, 423] width 650 height 548
paste textarea "To enrich screen reader interactions, please activate Accessibility in Grammarl…"
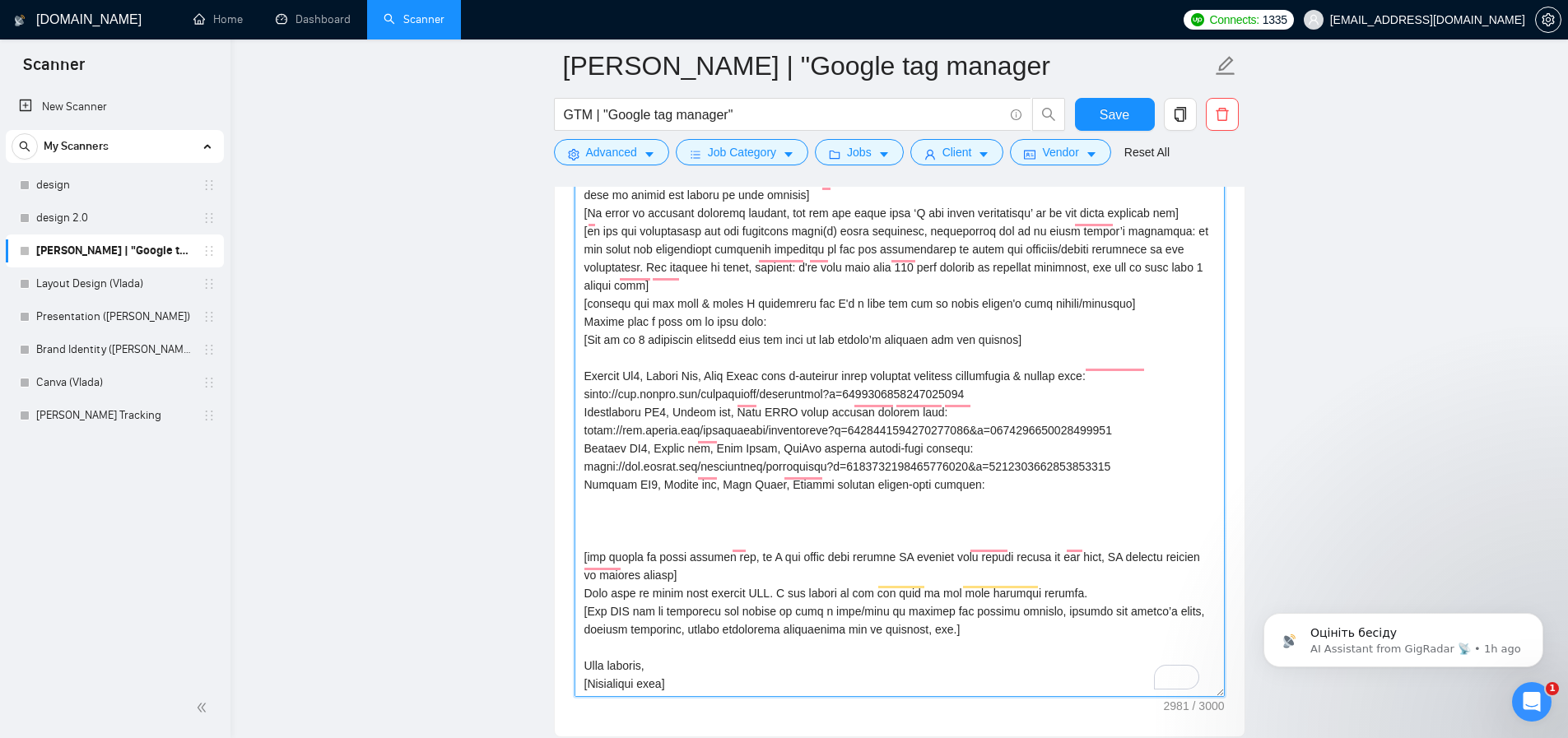
scroll to position [269, 0]
click at [785, 492] on textarea "Cover letter template:" at bounding box center [900, 423] width 650 height 548
drag, startPoint x: 652, startPoint y: 419, endPoint x: 582, endPoint y: 417, distance: 70.0
click at [582, 417] on textarea "Cover letter template:" at bounding box center [900, 423] width 650 height 548
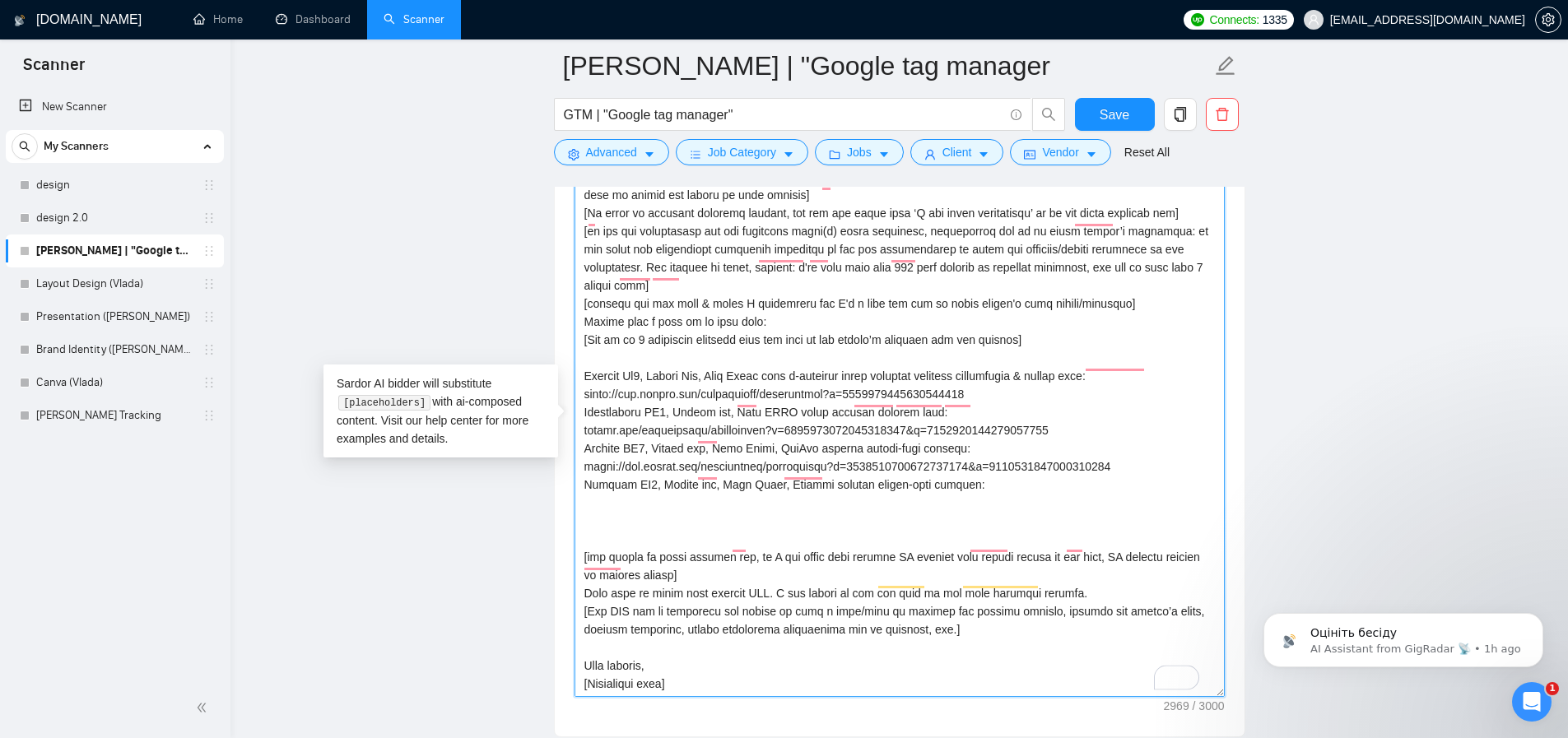
drag, startPoint x: 651, startPoint y: 455, endPoint x: 567, endPoint y: 453, distance: 84.0
drag, startPoint x: 651, startPoint y: 382, endPoint x: 585, endPoint y: 382, distance: 66.0
click at [585, 382] on textarea "Cover letter template:" at bounding box center [900, 423] width 650 height 548
click at [612, 483] on textarea "Cover letter template:" at bounding box center [900, 423] width 650 height 548
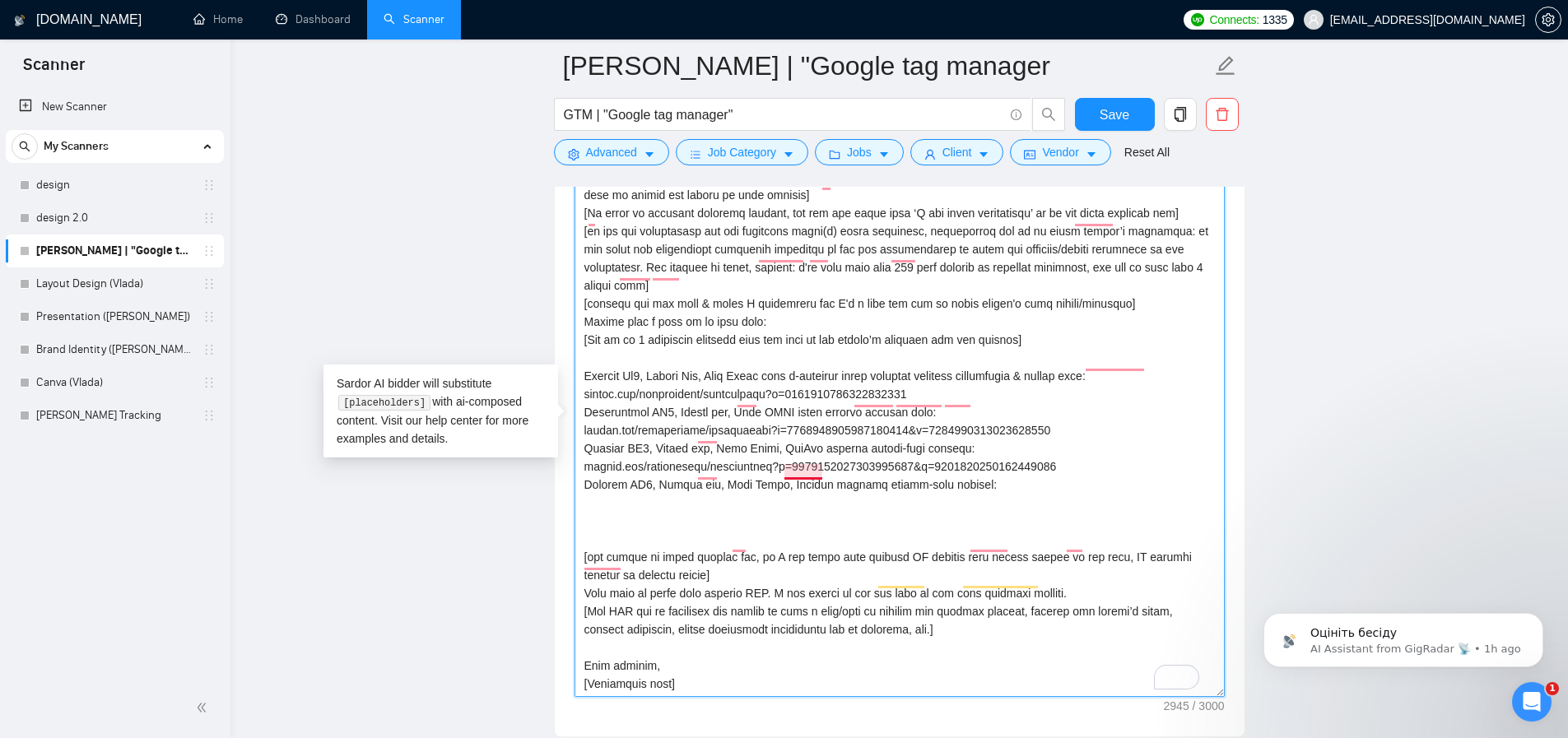
click at [781, 473] on textarea "Cover letter template:" at bounding box center [900, 423] width 650 height 548
click at [969, 495] on textarea "Cover letter template:" at bounding box center [900, 423] width 650 height 548
click at [742, 578] on textarea "Cover letter template:" at bounding box center [900, 423] width 650 height 548
click at [816, 546] on textarea "Cover letter template:" at bounding box center [900, 423] width 650 height 548
click at [813, 552] on textarea "Cover letter template:" at bounding box center [900, 423] width 650 height 548
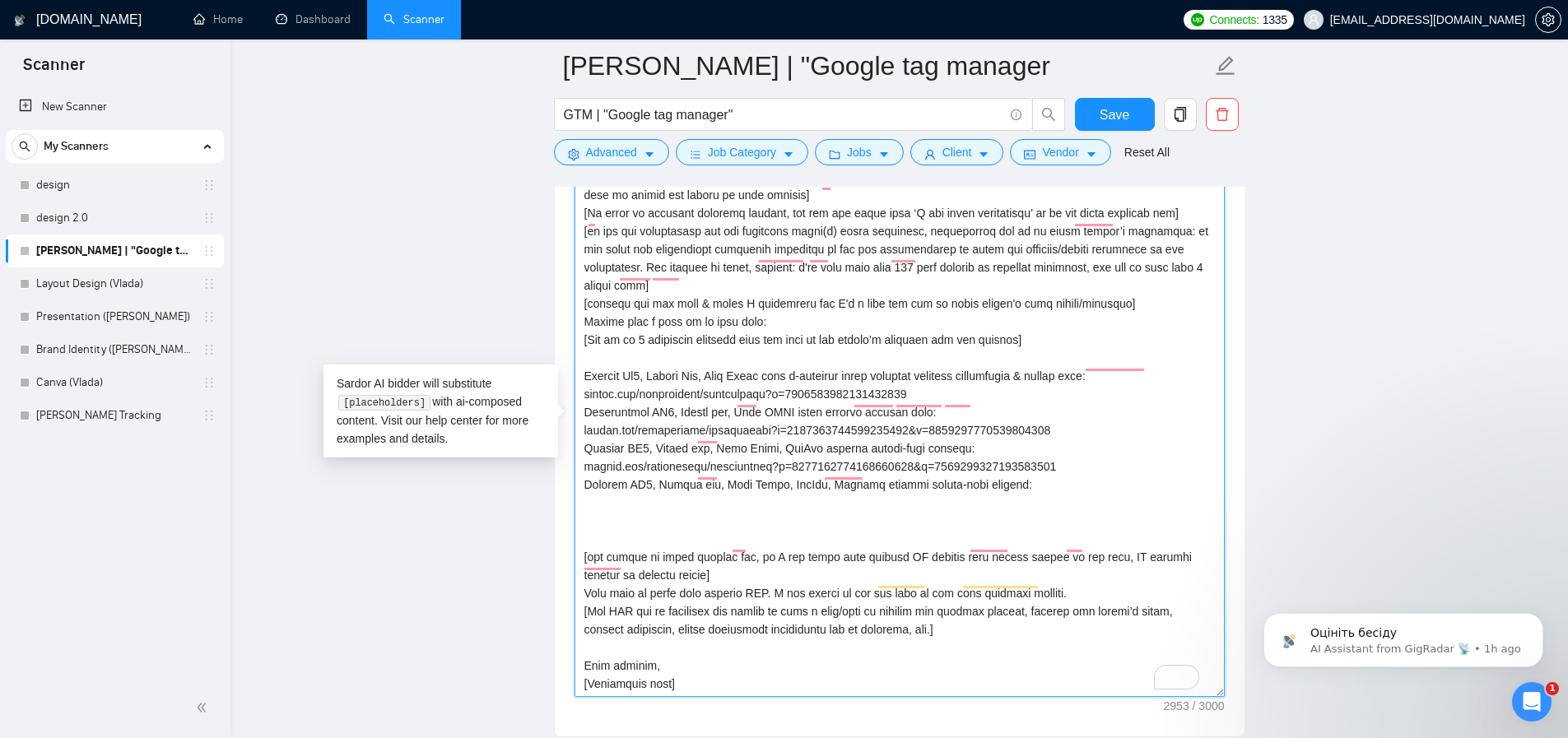
click at [755, 560] on textarea "Cover letter template:" at bounding box center [900, 423] width 650 height 548
drag, startPoint x: 1083, startPoint y: 581, endPoint x: 524, endPoint y: 578, distance: 559.0
click at [528, 578] on main "Artur_GTM | "Google tag manager GTM | "Google tag manager" Save Advanced Job Ca…" at bounding box center [899, 395] width 1285 height 4725
click at [601, 501] on textarea "Cover letter template:" at bounding box center [900, 423] width 650 height 548
click at [595, 493] on textarea "Cover letter template:" at bounding box center [900, 423] width 650 height 548
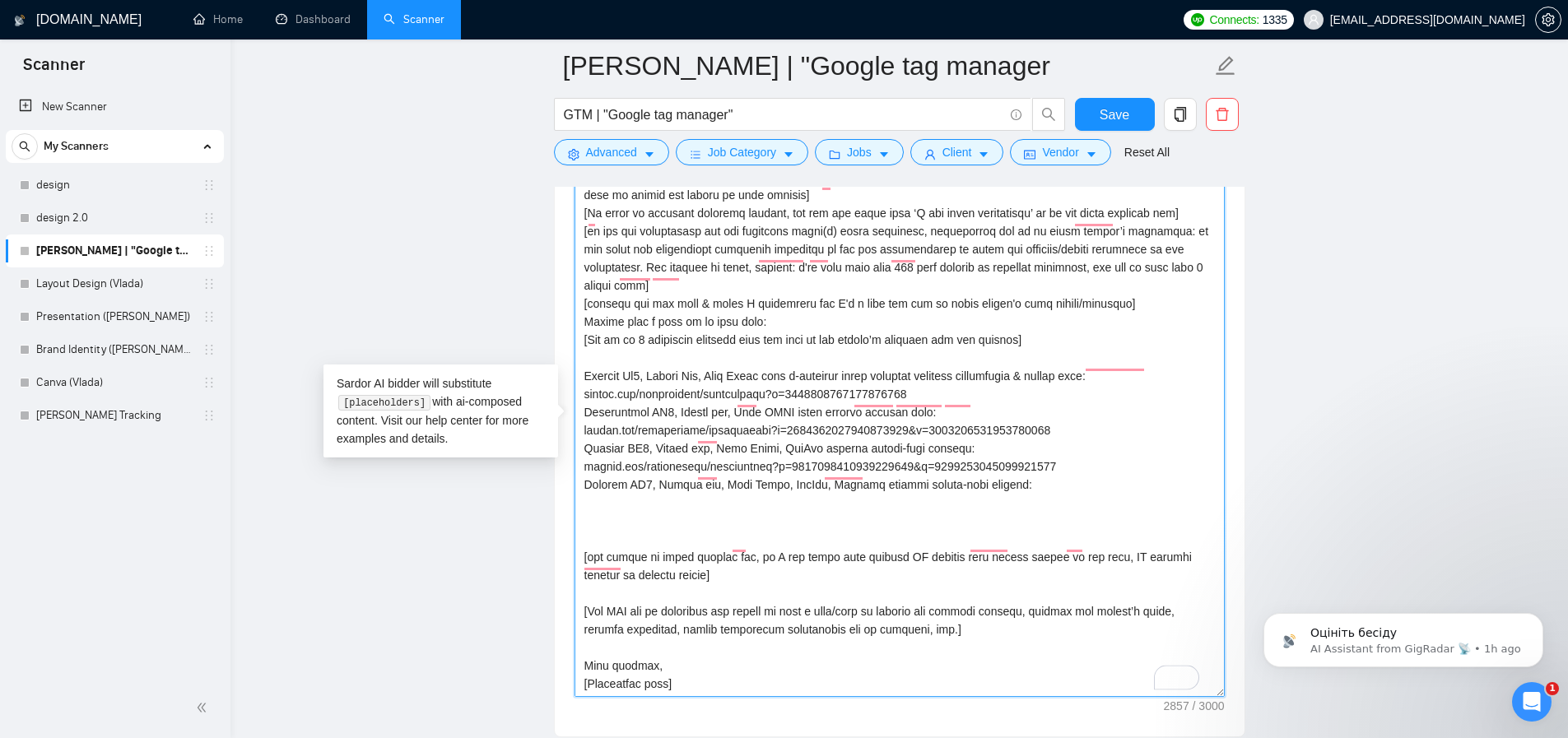
paste textarea "https://www.upwork.com/freelancers/aversarthur?s=1110580752008335360&p=19662381…"
type textarea "[Keep the entire cover letter within 600 characters.] [Each section has to be e…"
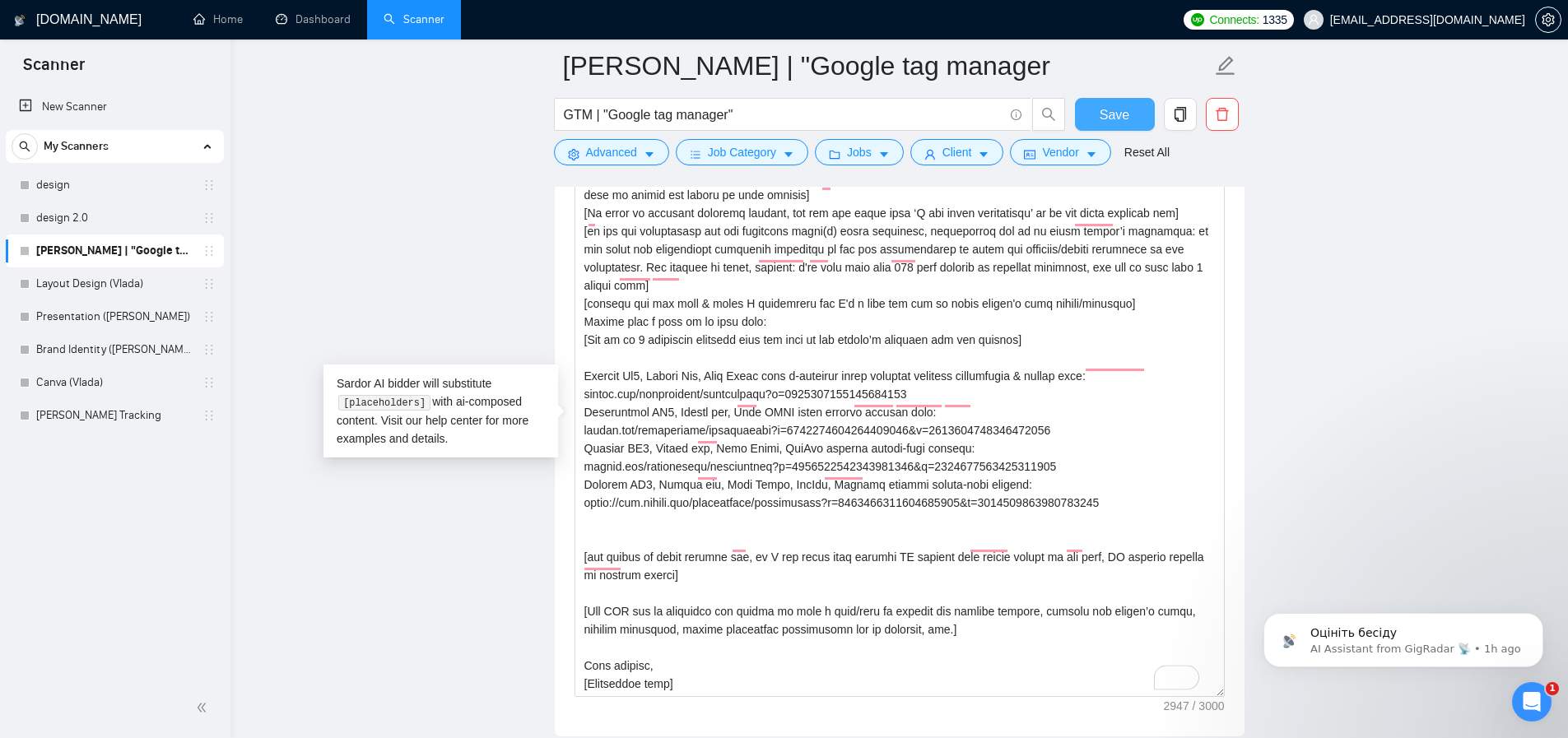
click at [1113, 122] on span "Save" at bounding box center [1114, 115] width 30 height 21
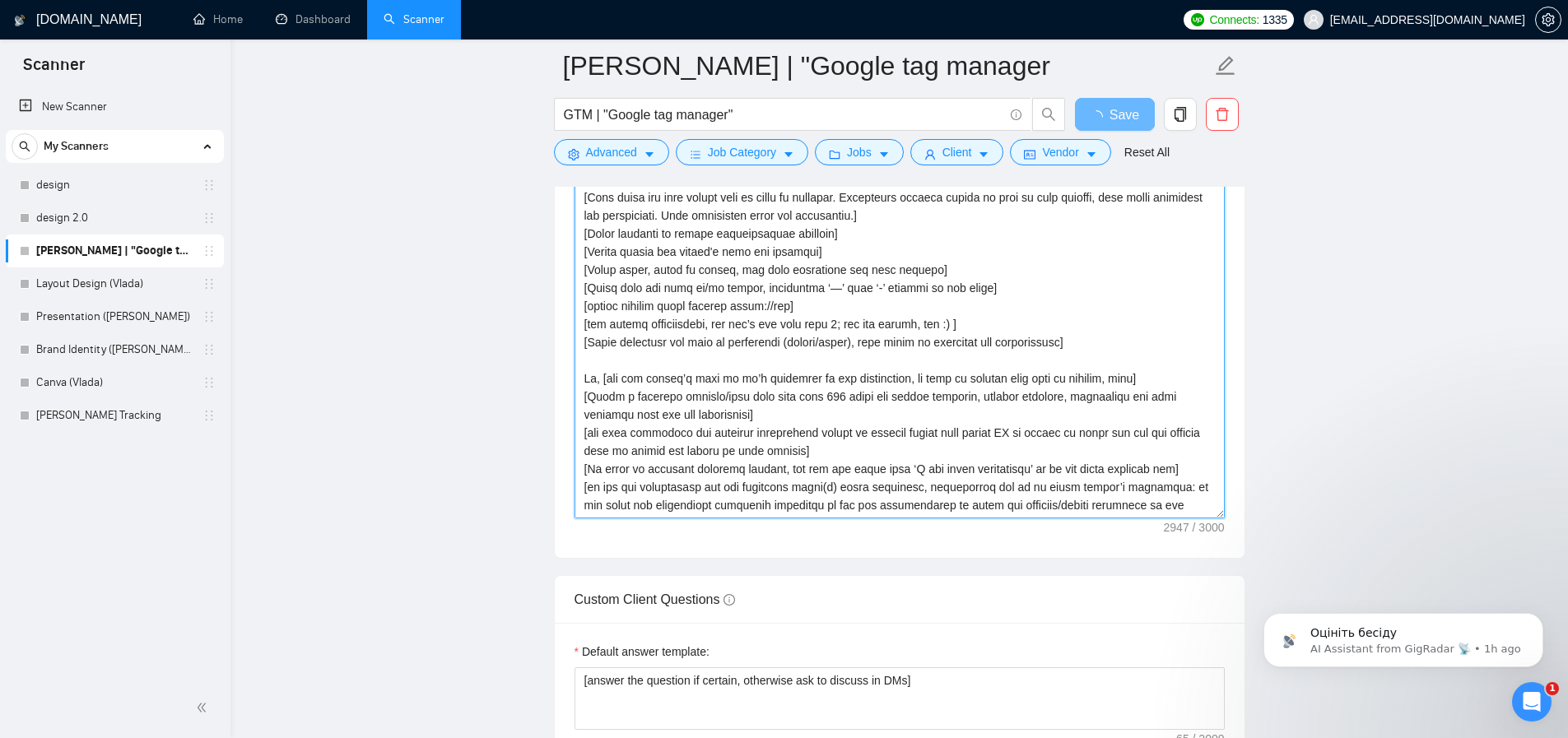
click at [1087, 263] on textarea "Cover letter template:" at bounding box center [900, 333] width 650 height 370
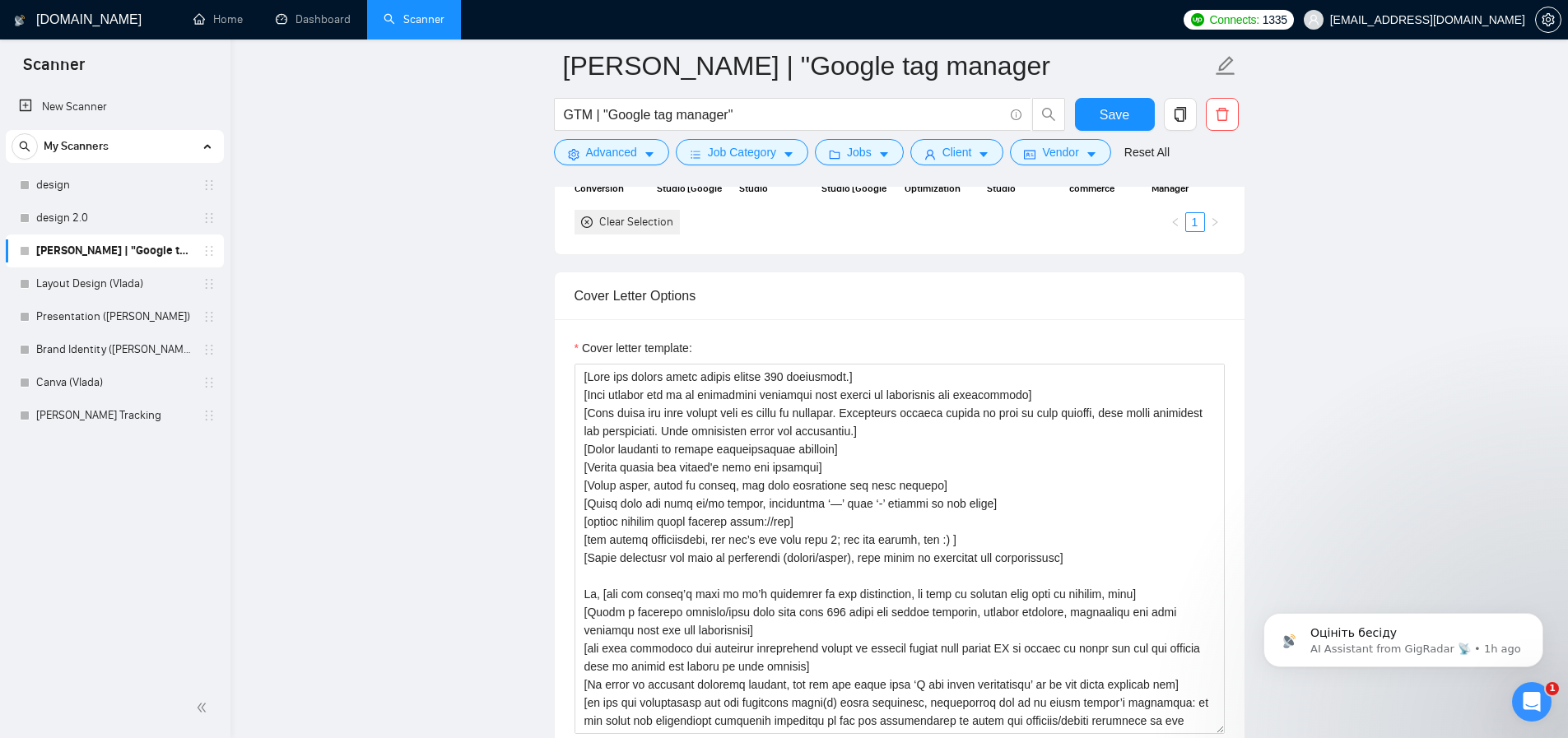
scroll to position [1932, 0]
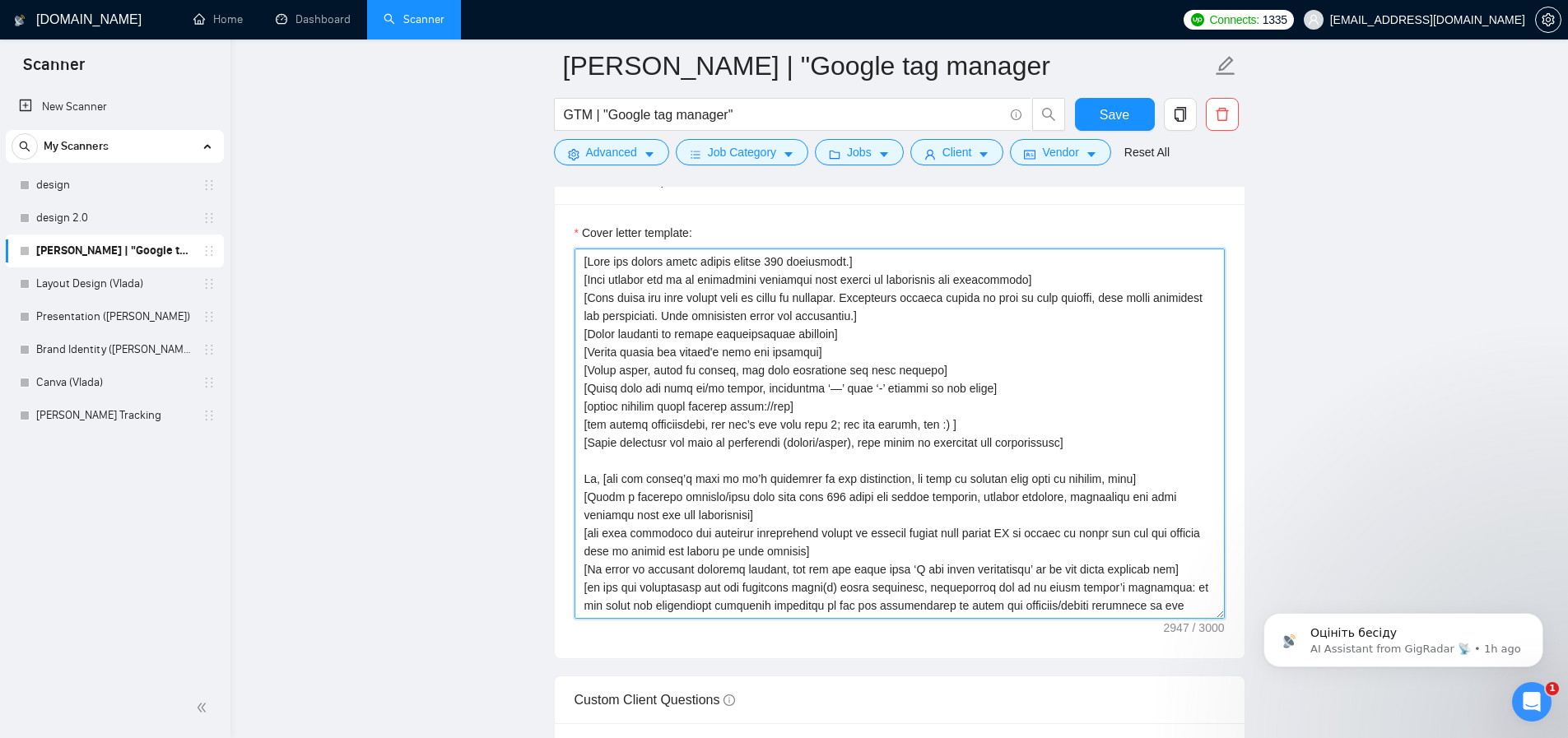
click at [1063, 377] on textarea "Cover letter template:" at bounding box center [900, 434] width 650 height 370
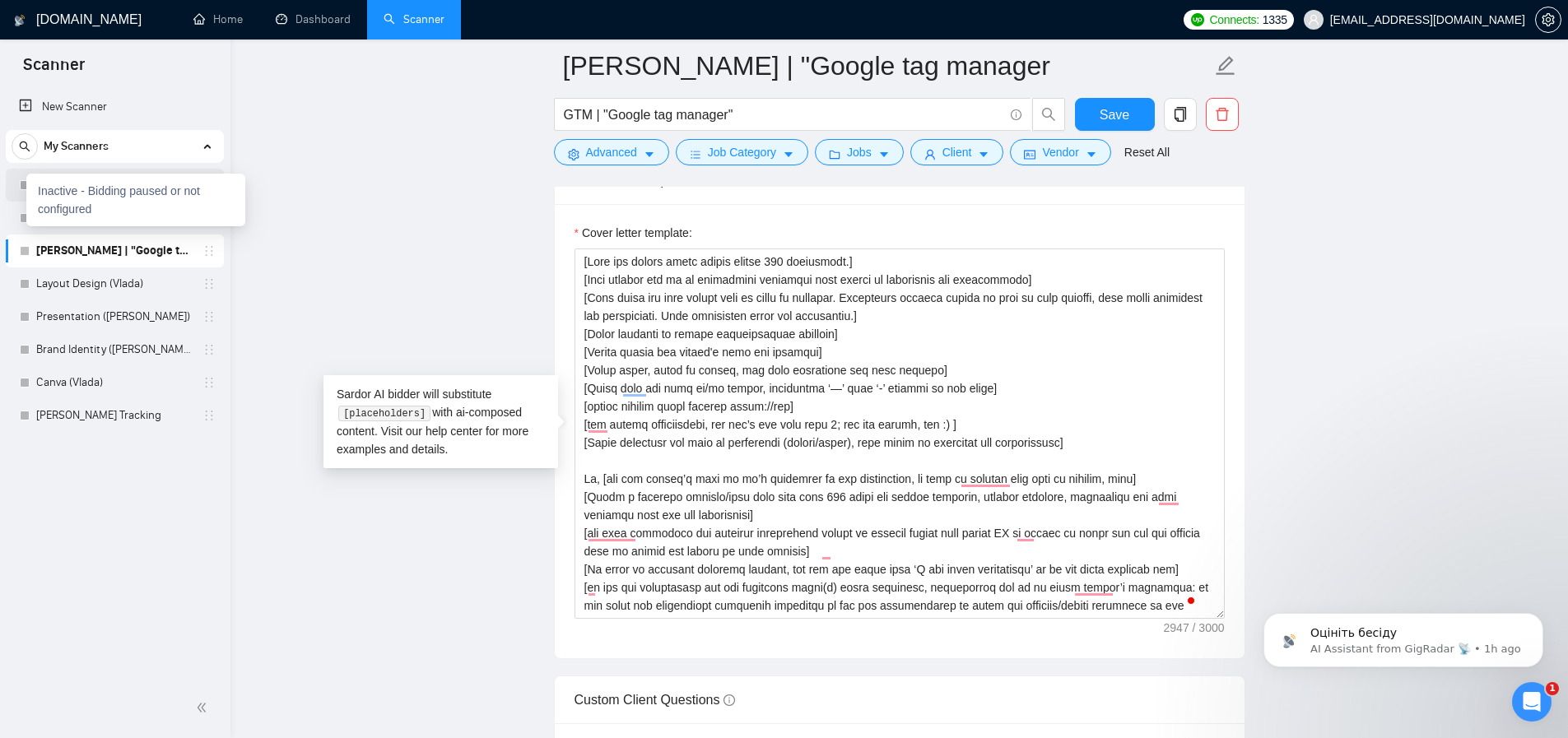
click at [30, 186] on div "Inactive - Bidding paused or not configured" at bounding box center [135, 200] width 219 height 53
click at [23, 186] on div at bounding box center [24, 185] width 10 height 10
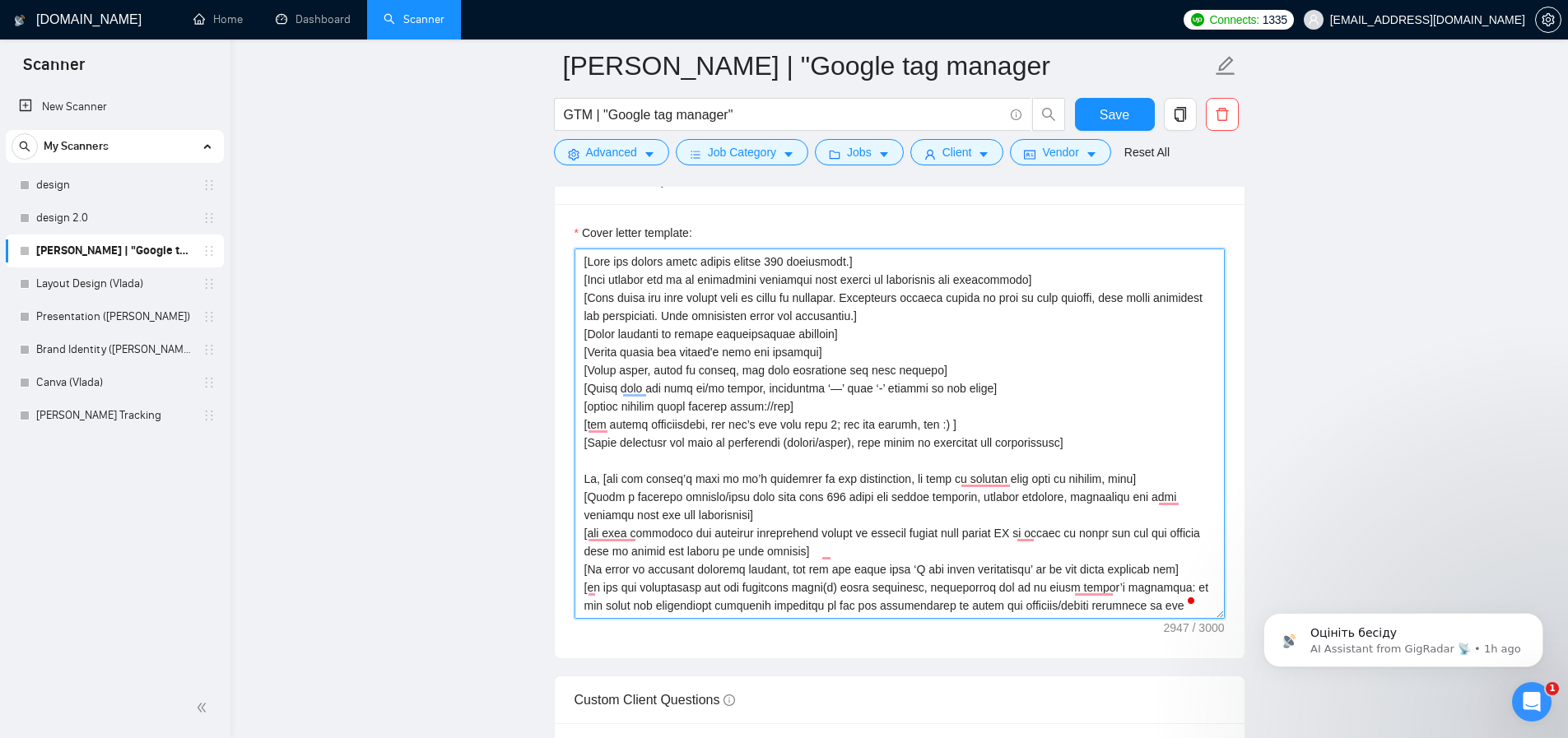
click at [724, 327] on textarea "Cover letter template:" at bounding box center [900, 434] width 650 height 370
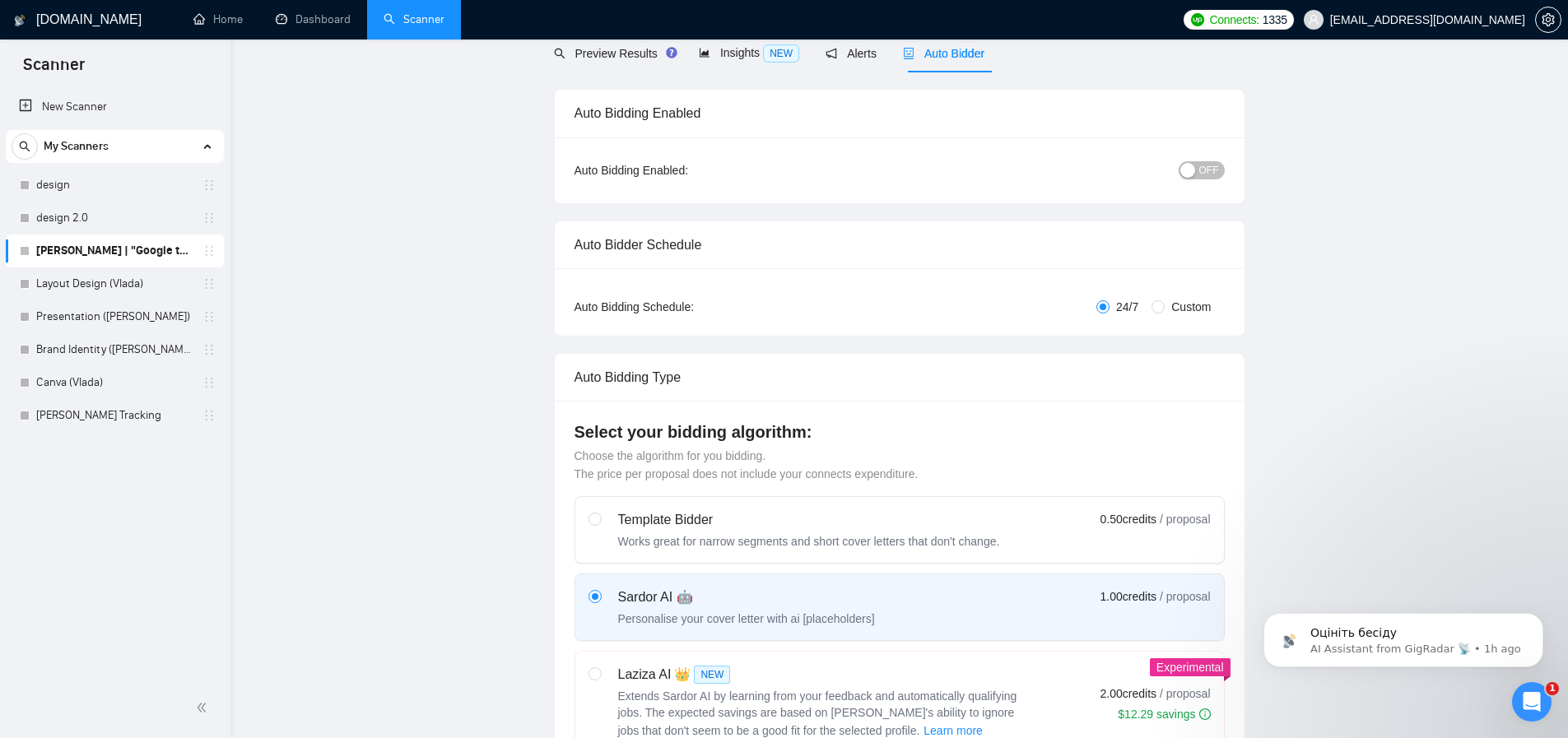
scroll to position [0, 0]
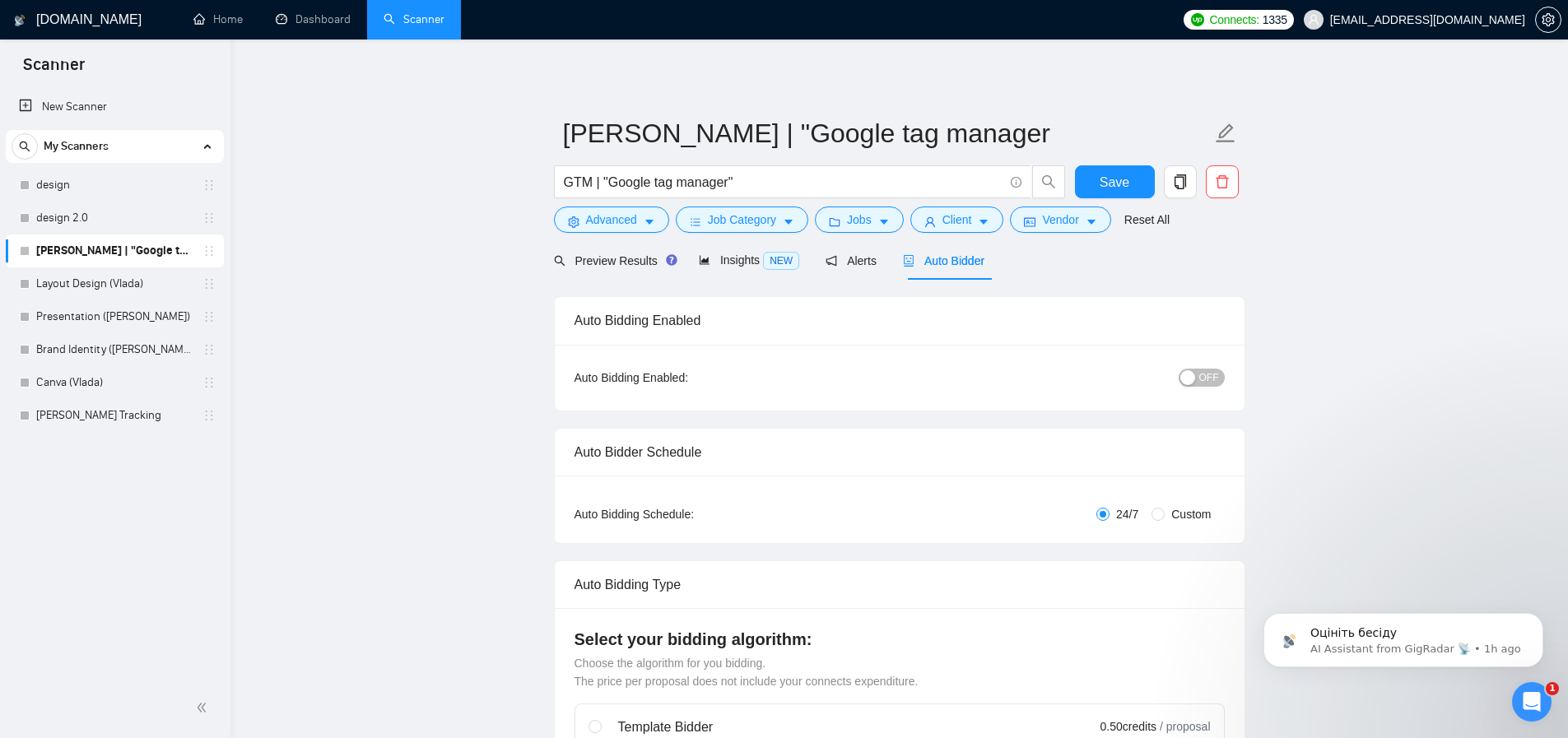
click at [943, 265] on span "Auto Bidder" at bounding box center [943, 261] width 82 height 13
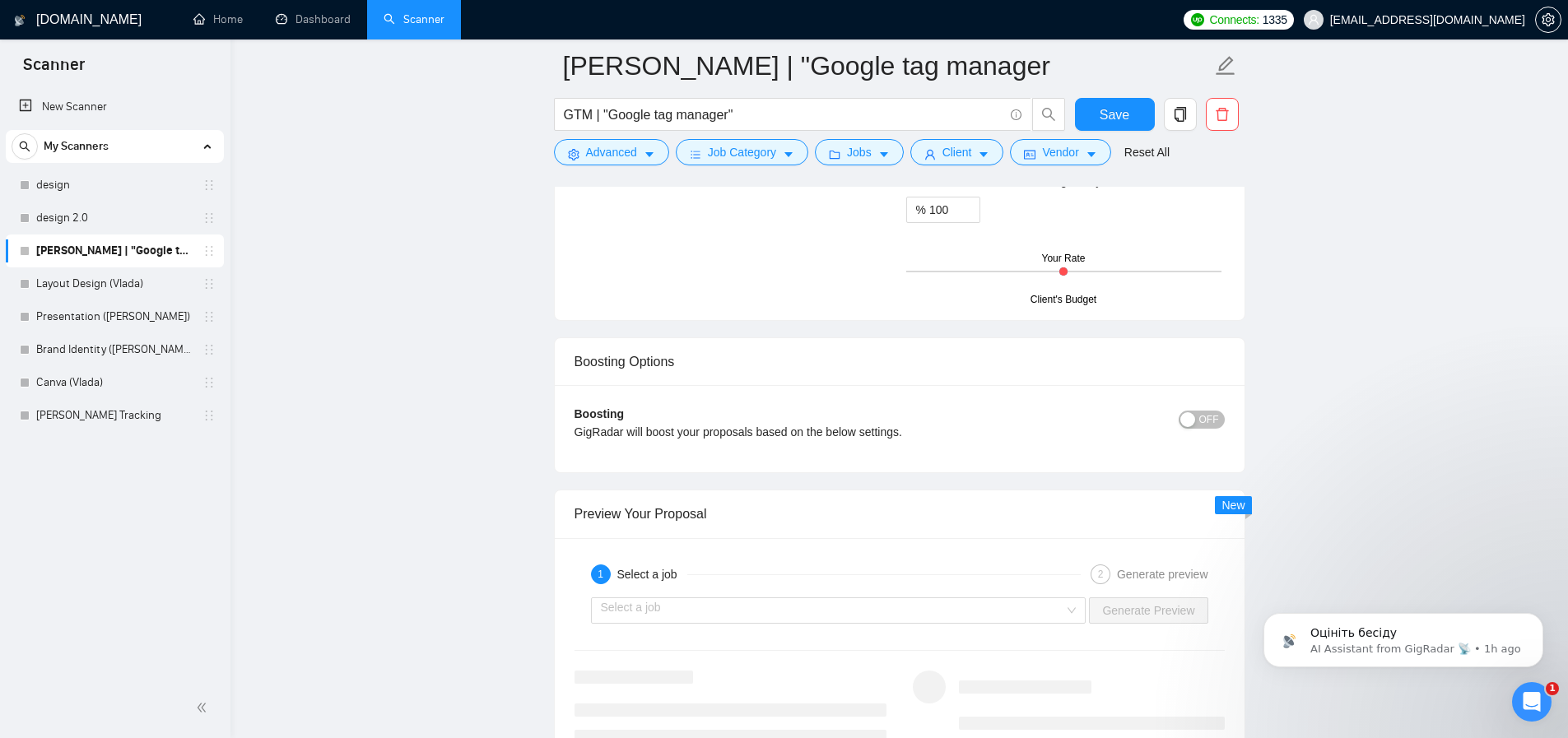
scroll to position [3047, 0]
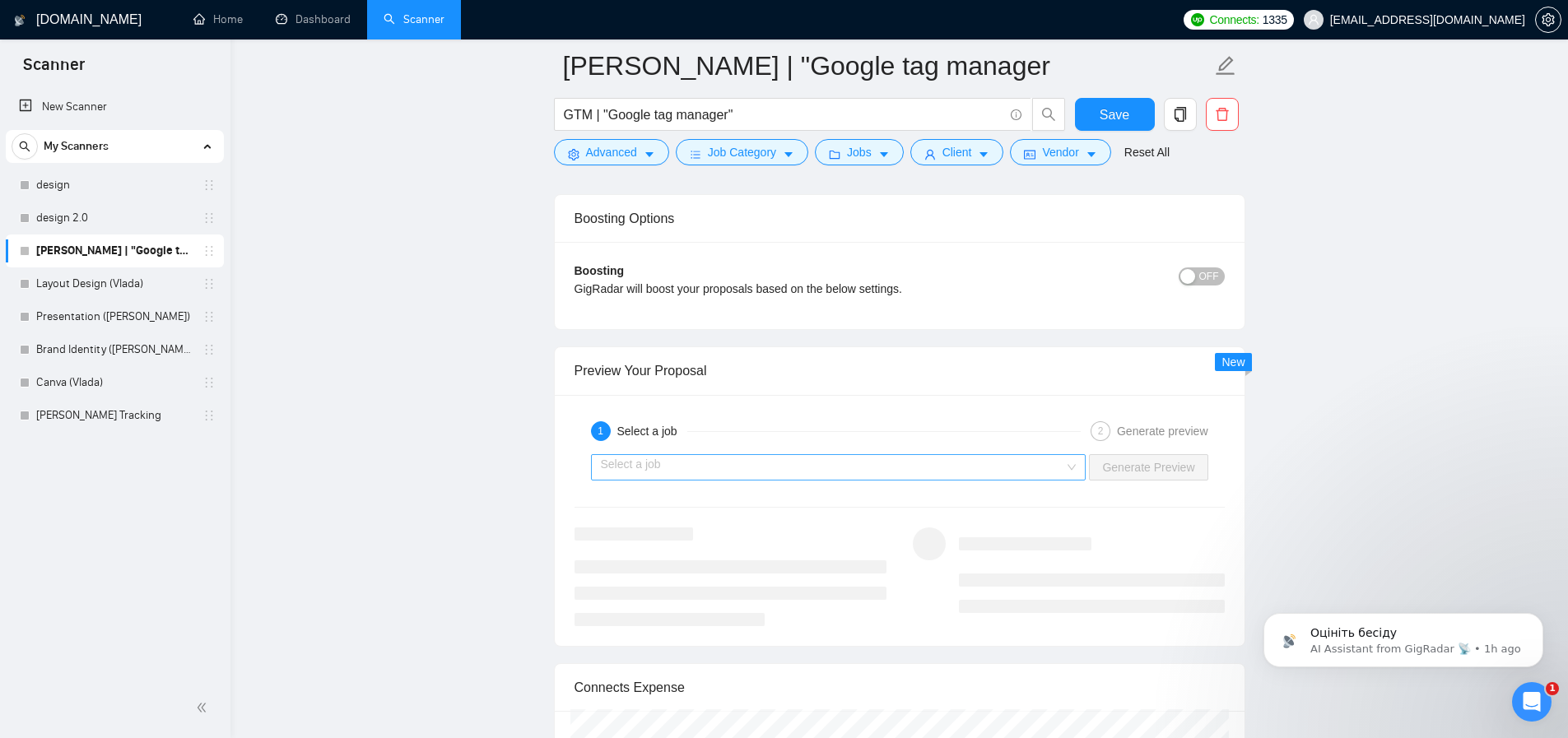
click at [709, 459] on input "search" at bounding box center [833, 467] width 464 height 24
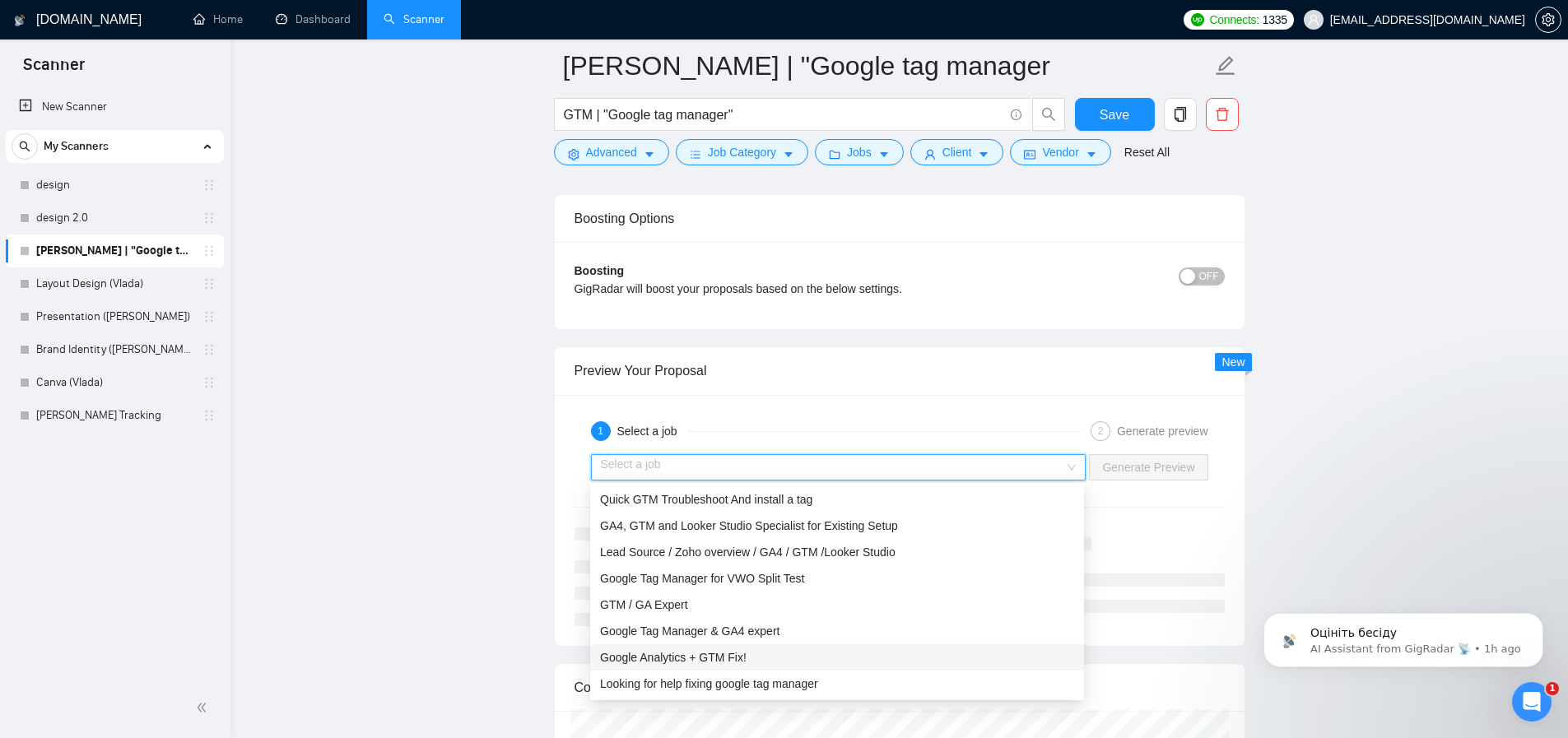
drag, startPoint x: 694, startPoint y: 584, endPoint x: 699, endPoint y: 654, distance: 70.2
click at [699, 654] on div "Quick GTM Troubleshoot And install a tag GA4, GTM and Looker Studio Specialist …" at bounding box center [837, 618] width 494 height 263
click at [699, 653] on span "Google Analytics + GTM Fix!" at bounding box center [674, 657] width 147 height 13
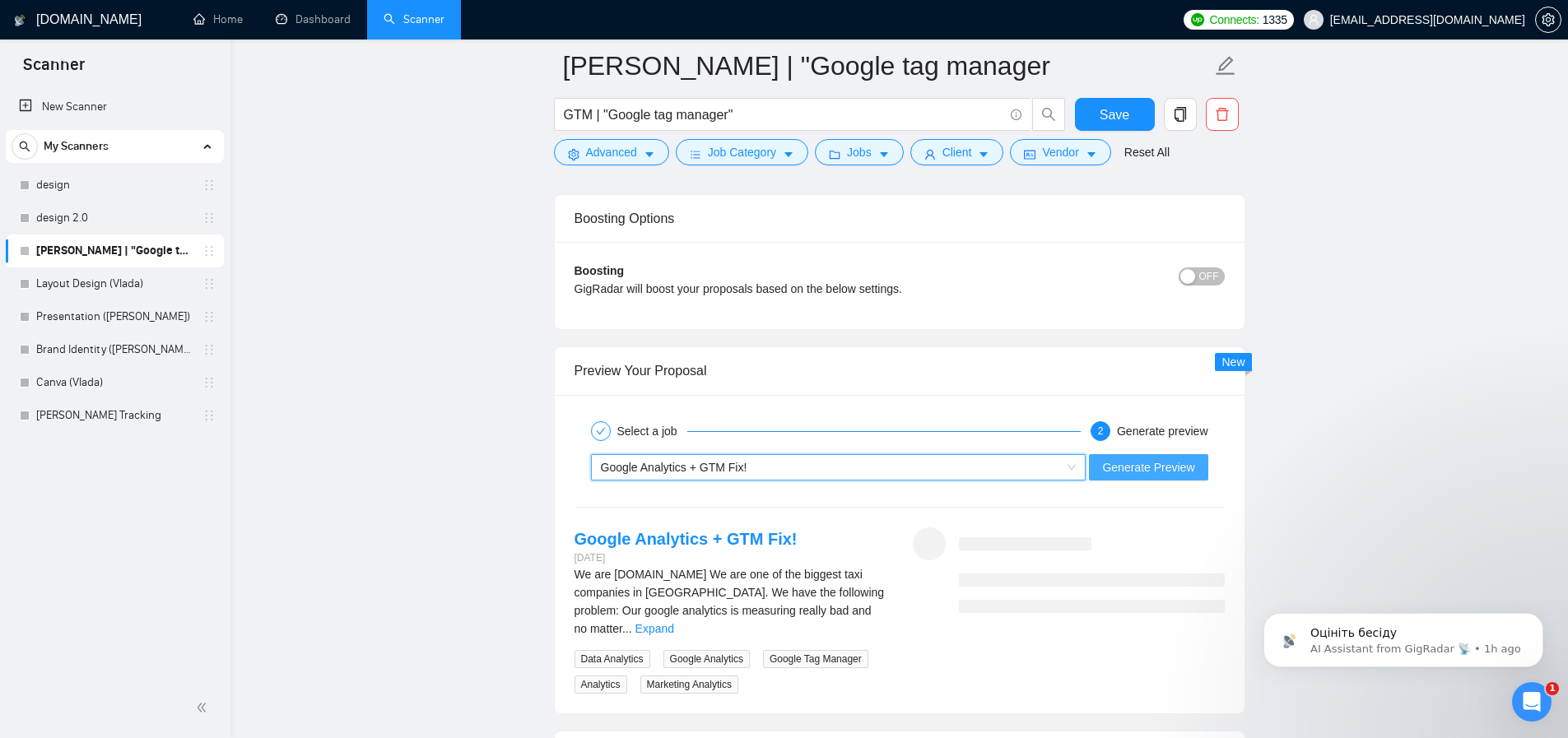
click at [1136, 473] on span "Generate Preview" at bounding box center [1148, 467] width 92 height 18
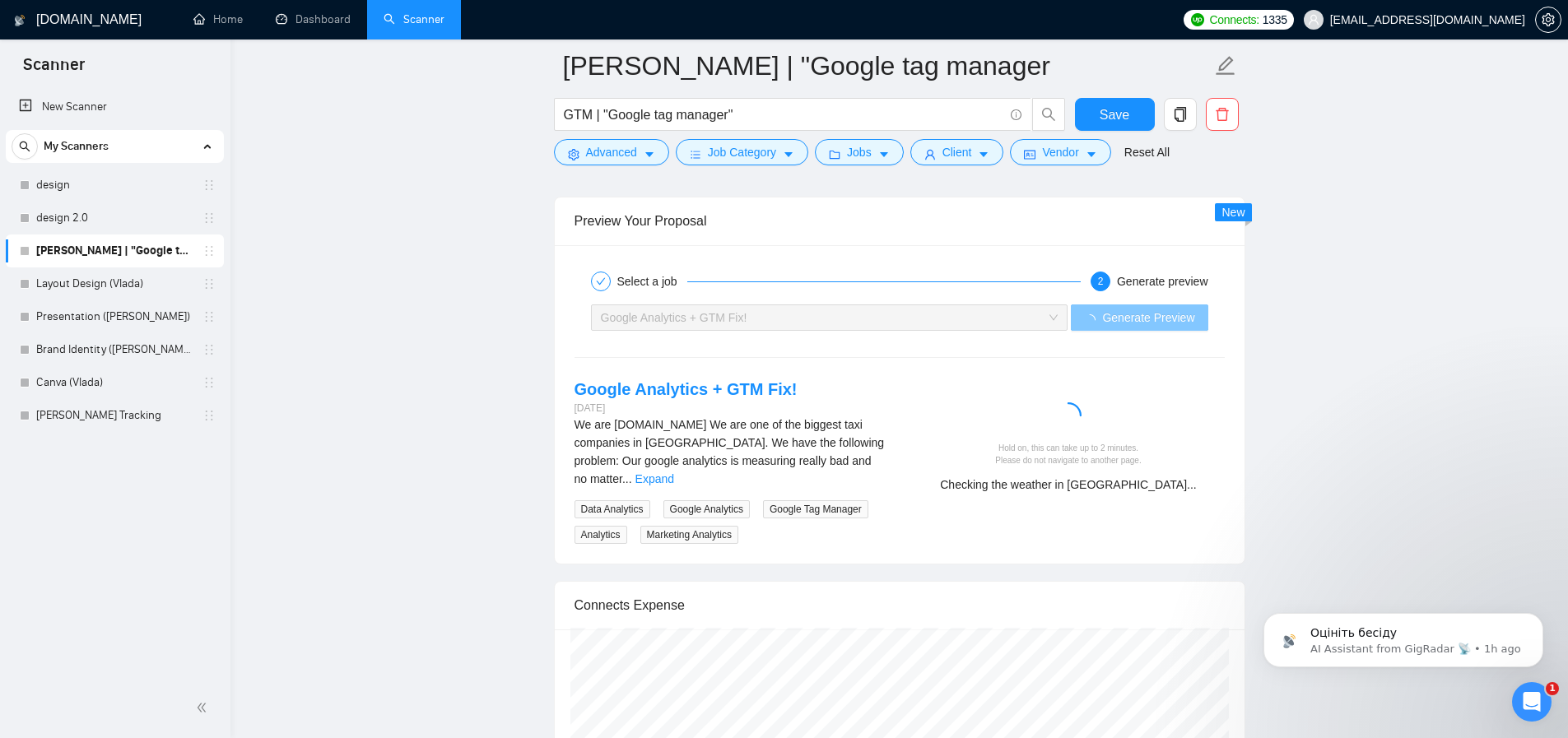
scroll to position [3290, 0]
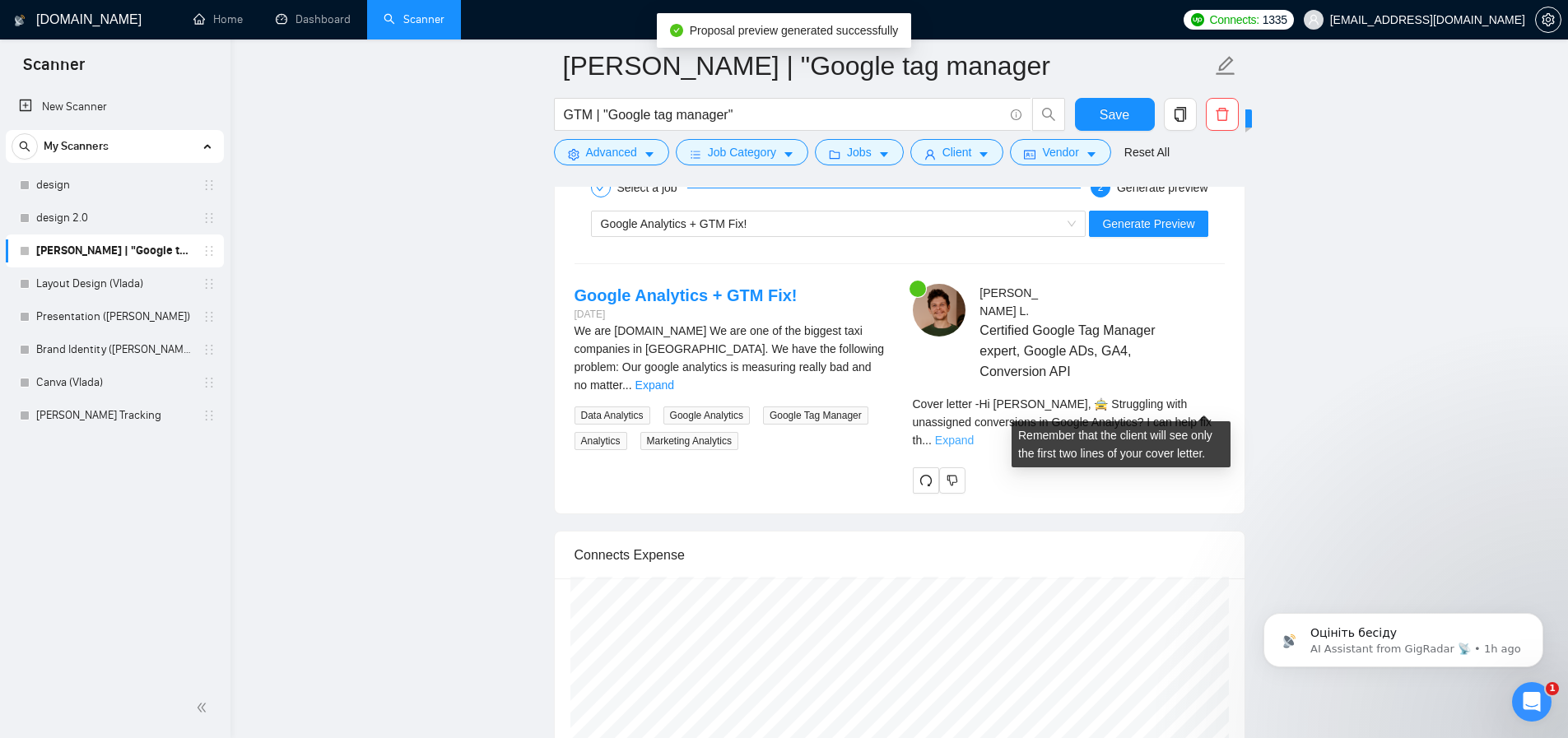
click at [973, 434] on link "Expand" at bounding box center [954, 440] width 39 height 13
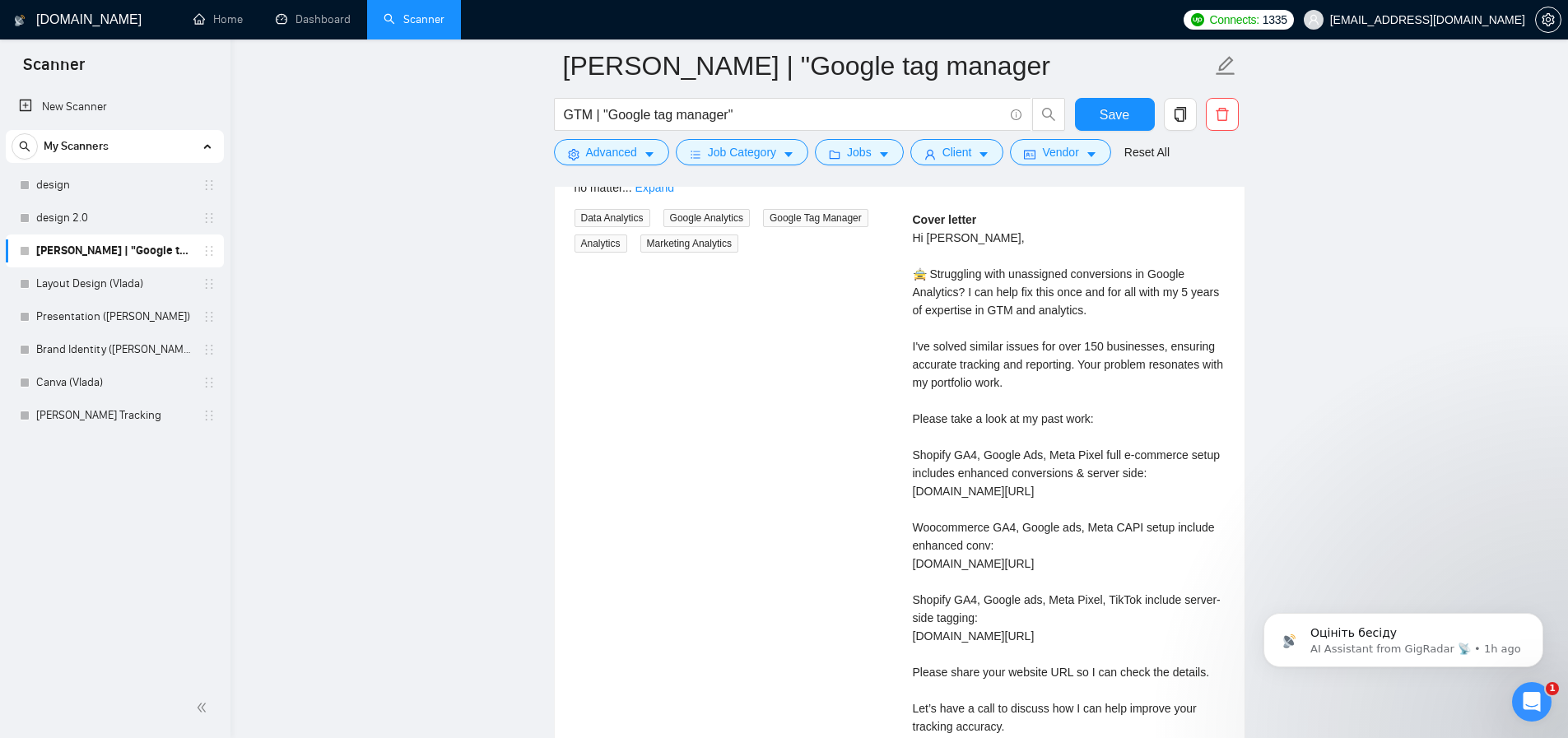
scroll to position [3264, 0]
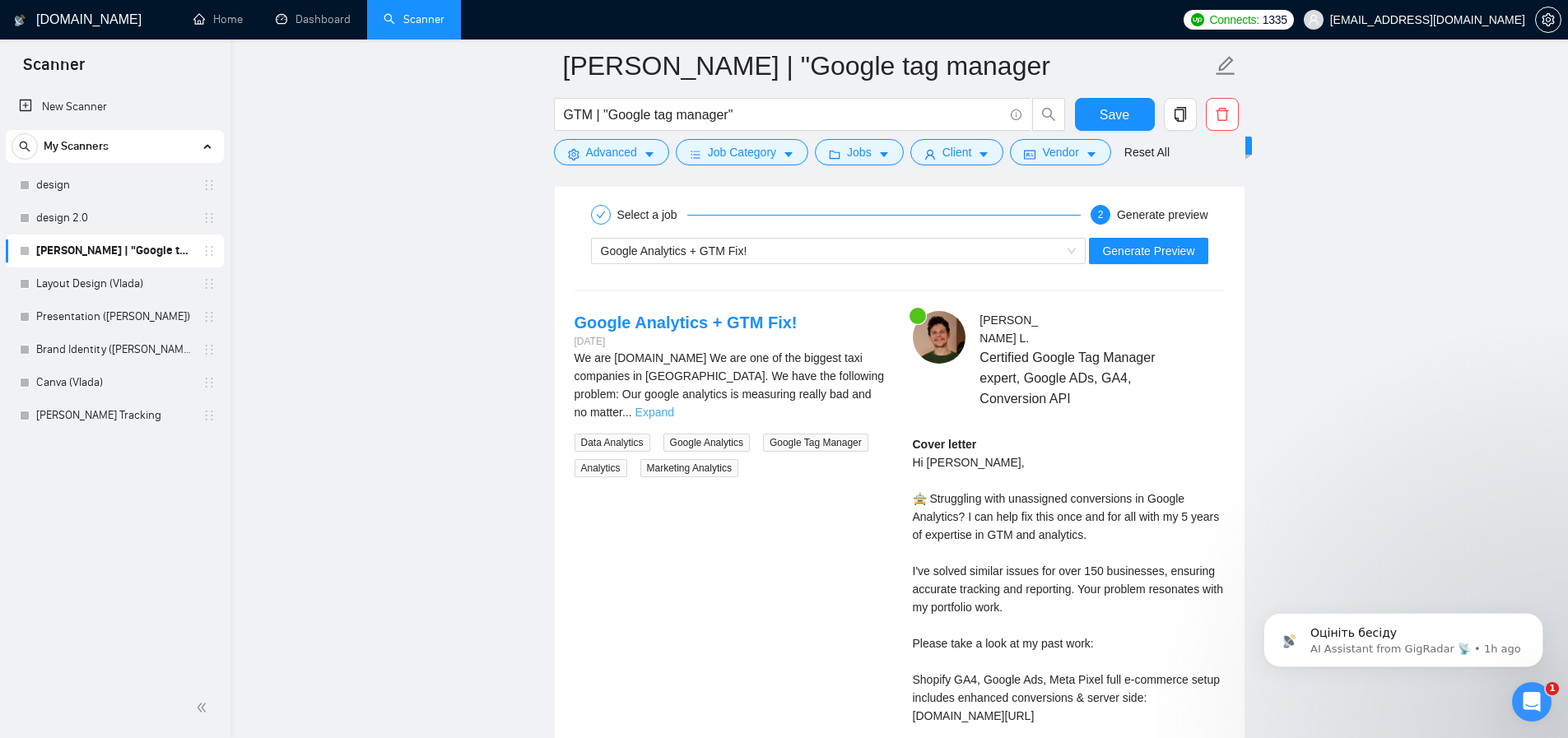
click at [675, 406] on link "Expand" at bounding box center [654, 412] width 39 height 13
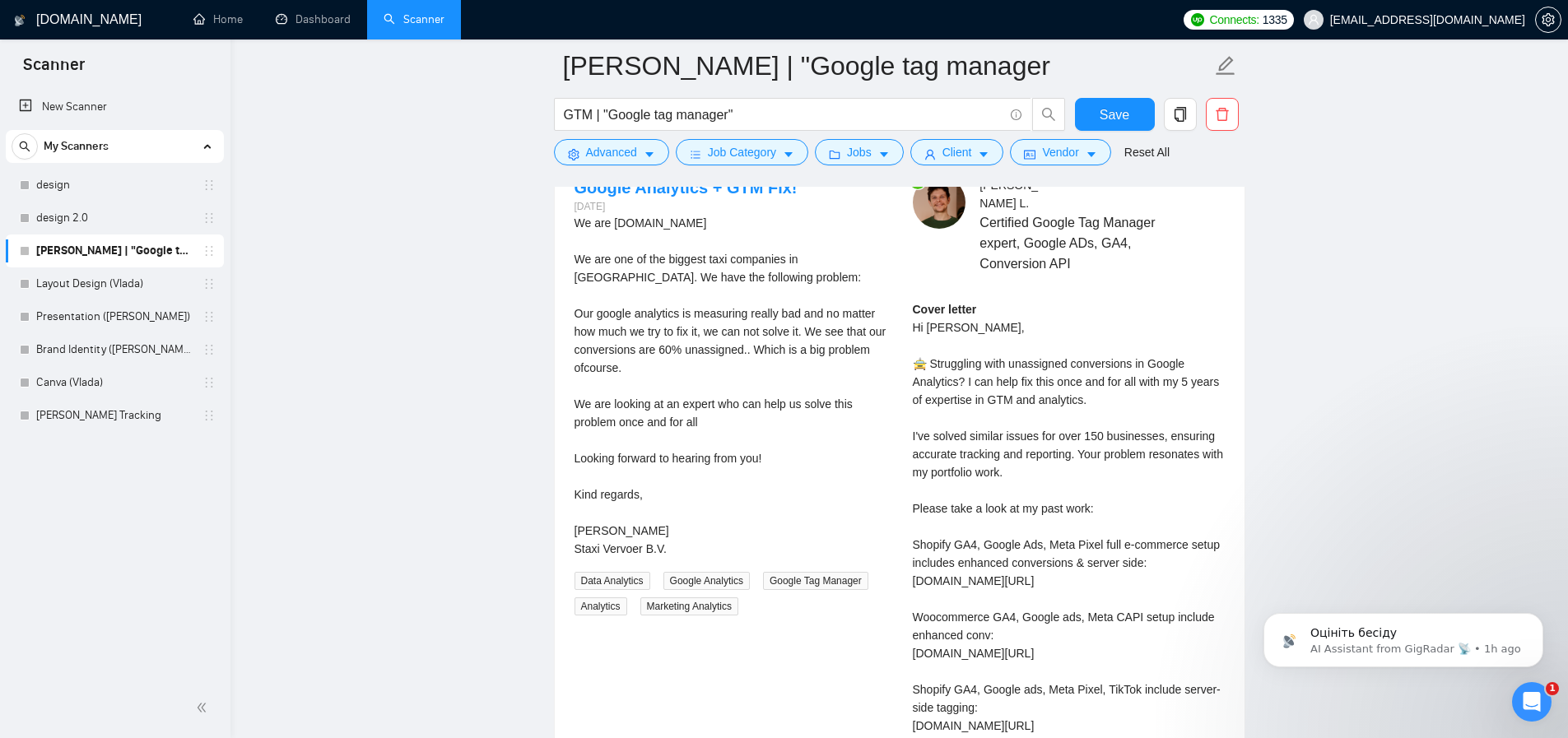
scroll to position [3442, 0]
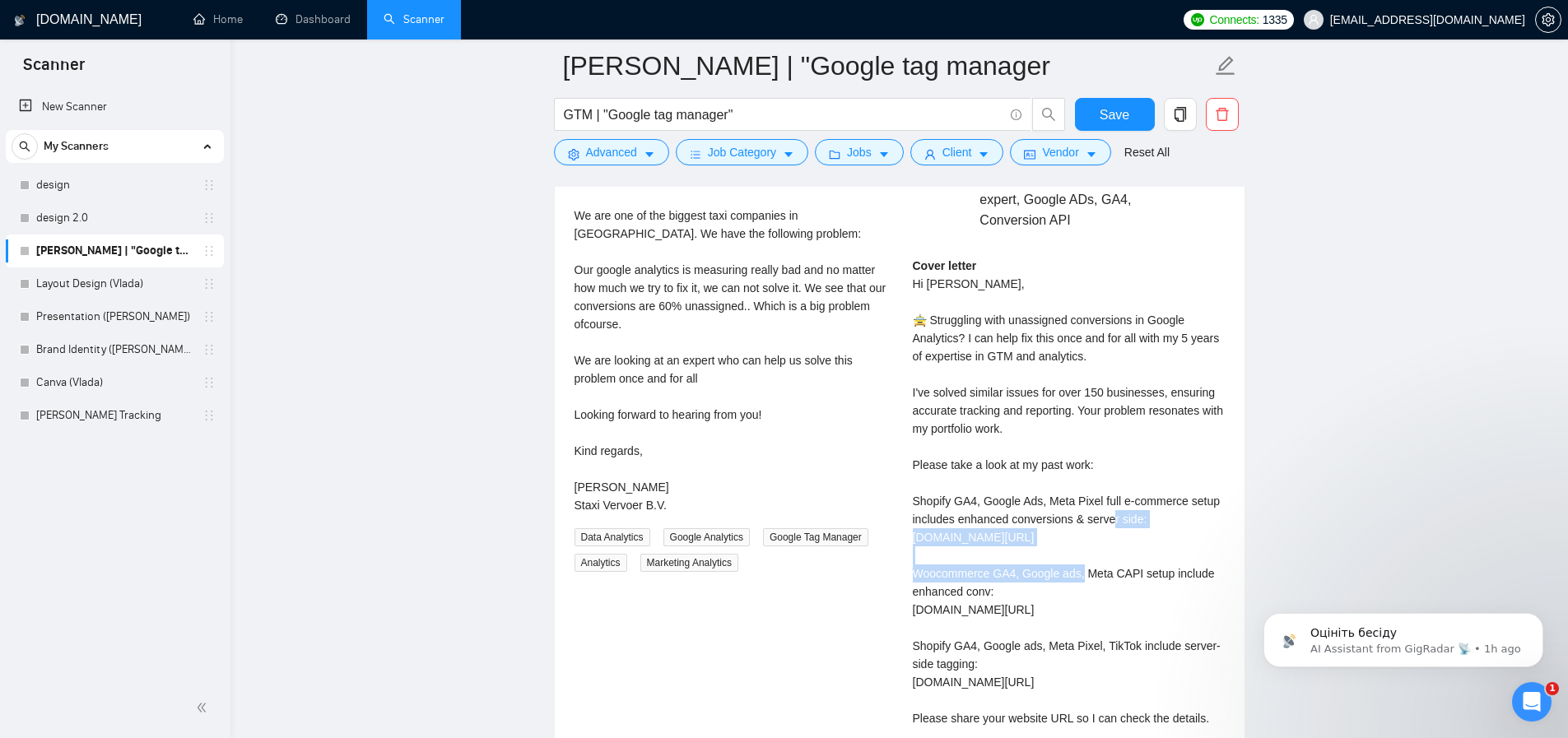
drag, startPoint x: 1026, startPoint y: 527, endPoint x: 906, endPoint y: 517, distance: 120.4
click at [906, 517] on div "Arthur L . Certified Google Tag Manager expert, Google ADs, GA4, Conversion API…" at bounding box center [1069, 506] width 338 height 747
copy div "pwork.com/freelancers/aversarthur?p=1909641459079155712"
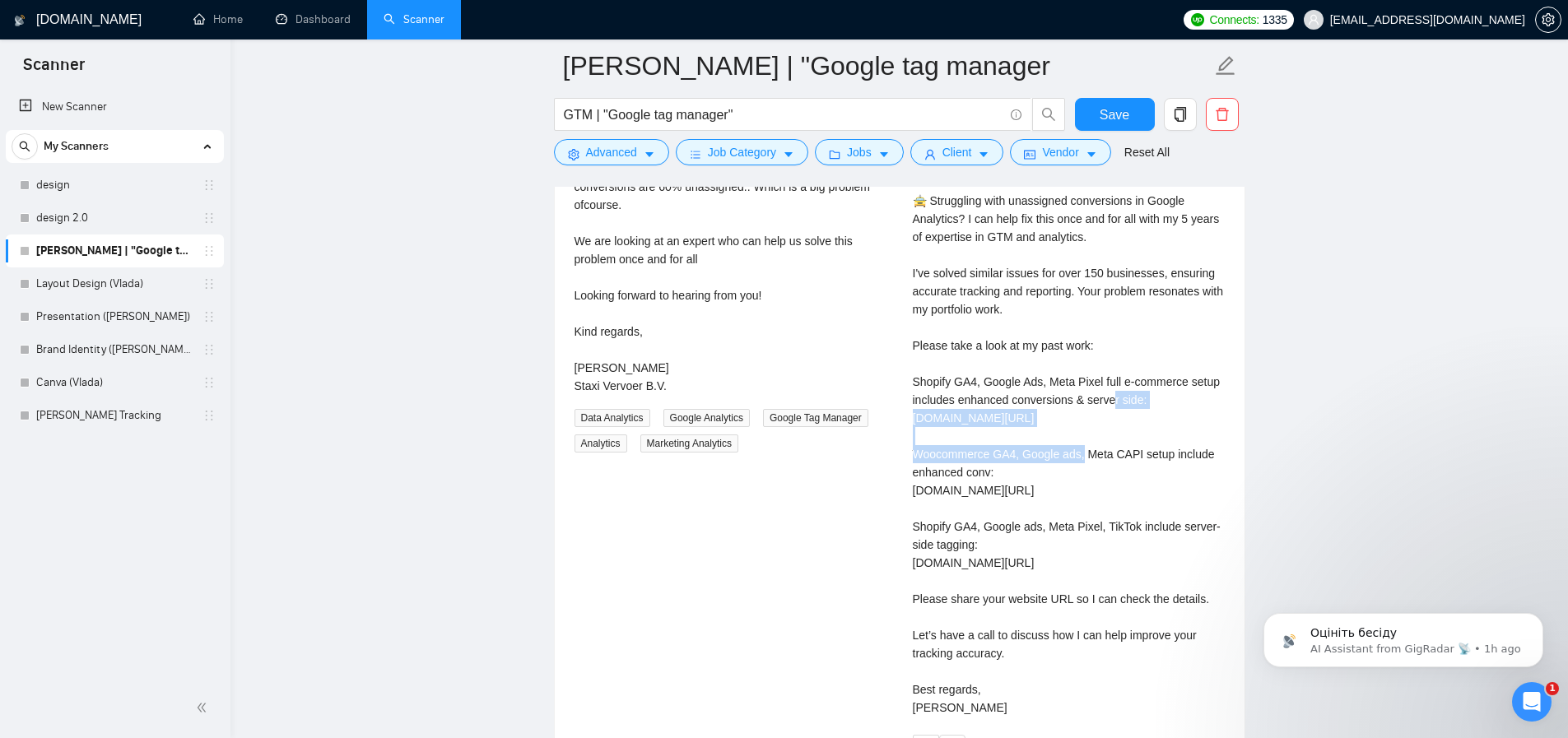
scroll to position [3597, 0]
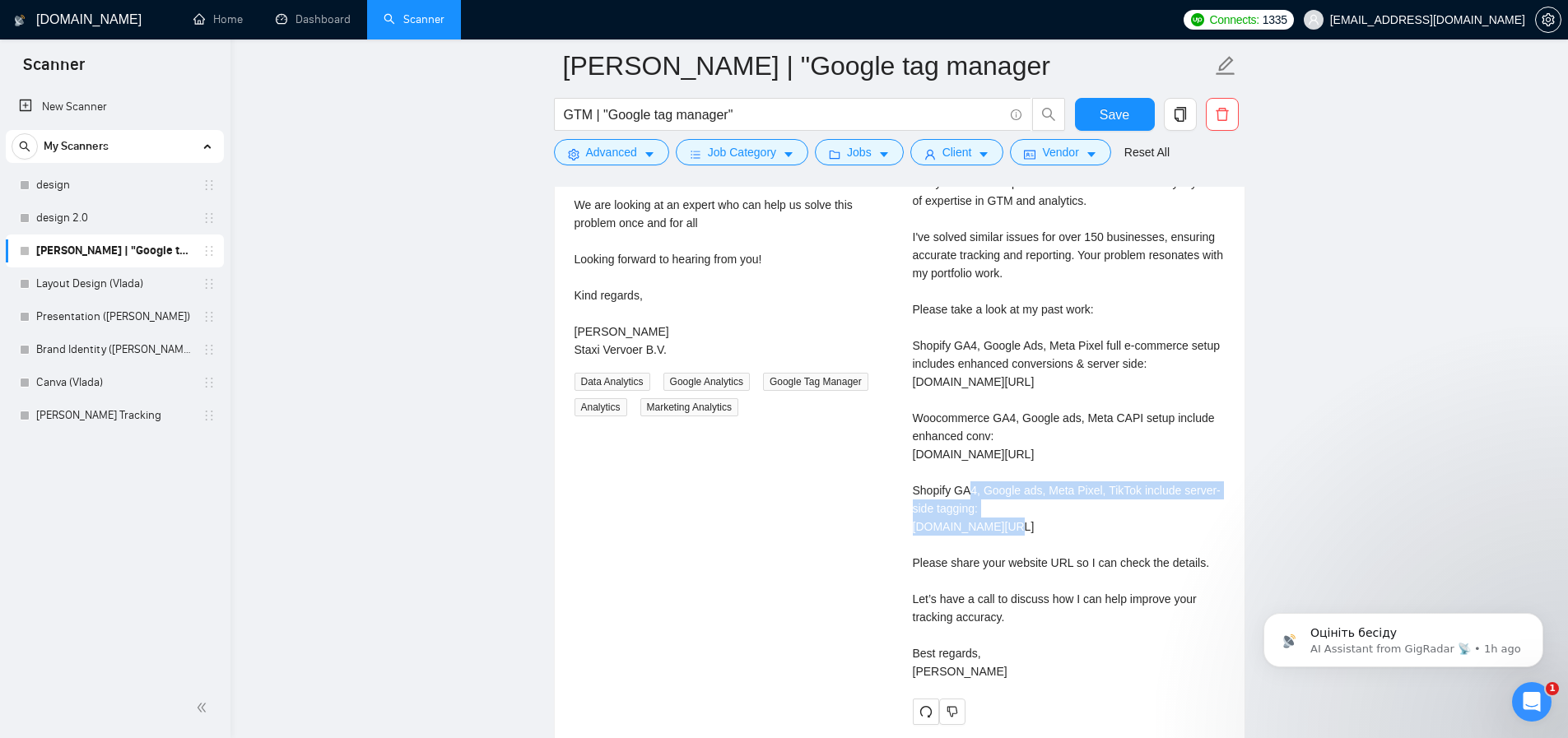
drag, startPoint x: 910, startPoint y: 454, endPoint x: 1232, endPoint y: 481, distance: 323.1
click at [1241, 482] on div "Select a job 2 Generate preview Google Analytics + GTM Fix! Generate Preview Go…" at bounding box center [900, 294] width 690 height 899
copy div "pwork.com/freelancers/aversarthur?s=1110580752008335360&p=1966209789167640576"
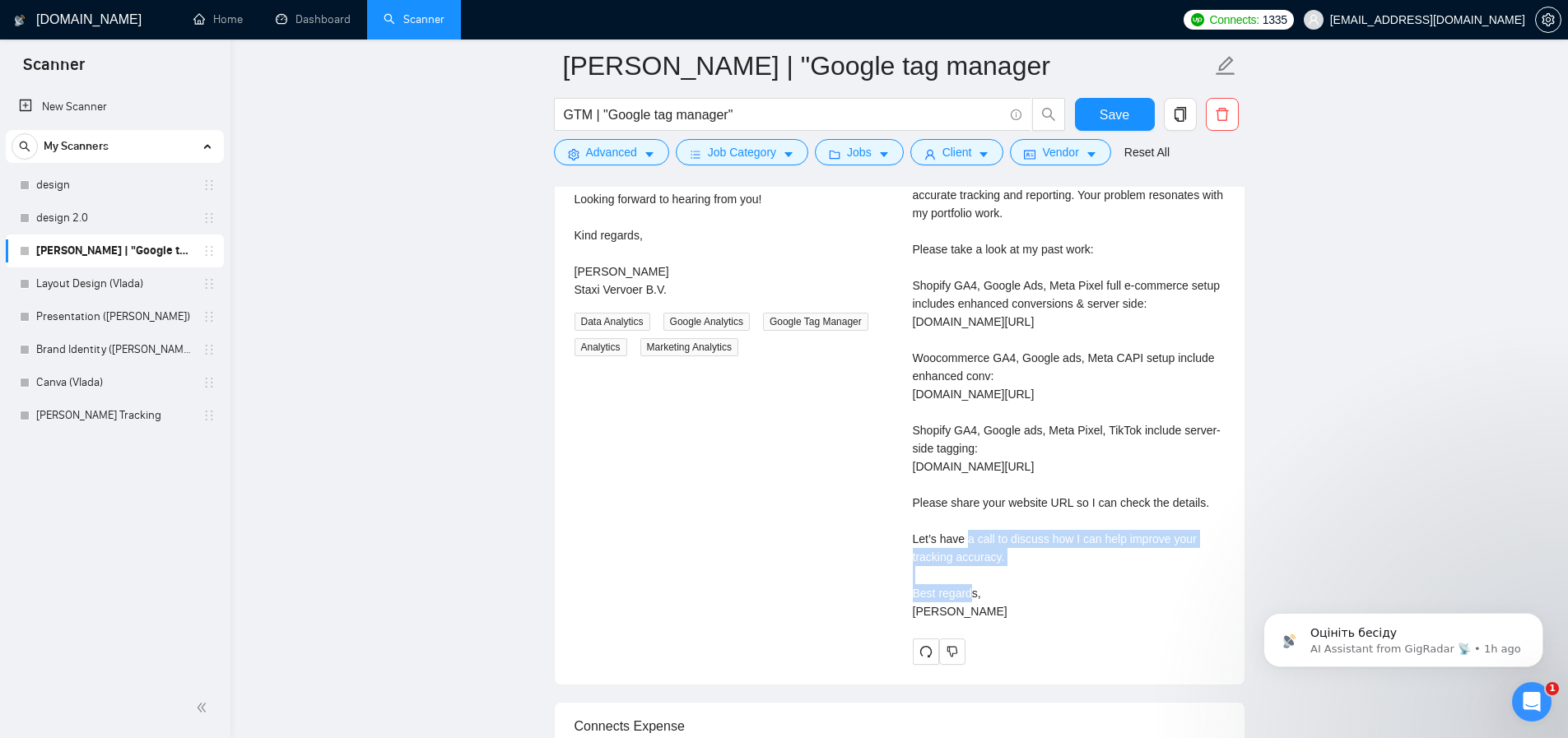
drag, startPoint x: 908, startPoint y: 488, endPoint x: 1214, endPoint y: 508, distance: 306.7
click at [1214, 508] on div "Arthur L . Certified Google Tag Manager expert, Google ADs, GA4, Conversion API…" at bounding box center [1069, 291] width 338 height 747
copy div "pwork.com/freelancers/aversarthur?s=1110580752008335360&p=1966226313601896448"
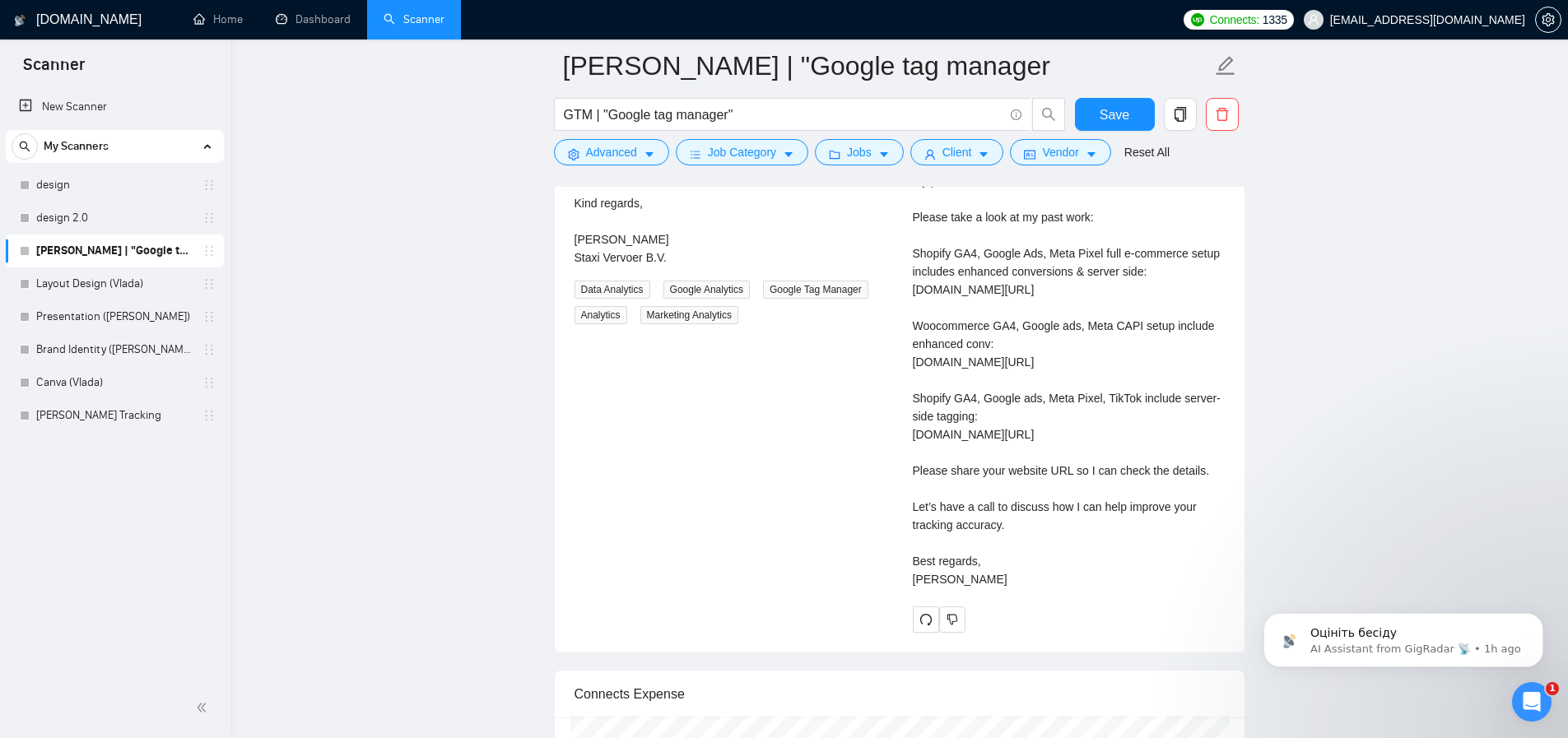
click at [1063, 515] on div "Cover letter Hi Ayoub, 🚖 Struggling with unassigned conversions in Google Analy…" at bounding box center [1069, 299] width 312 height 579
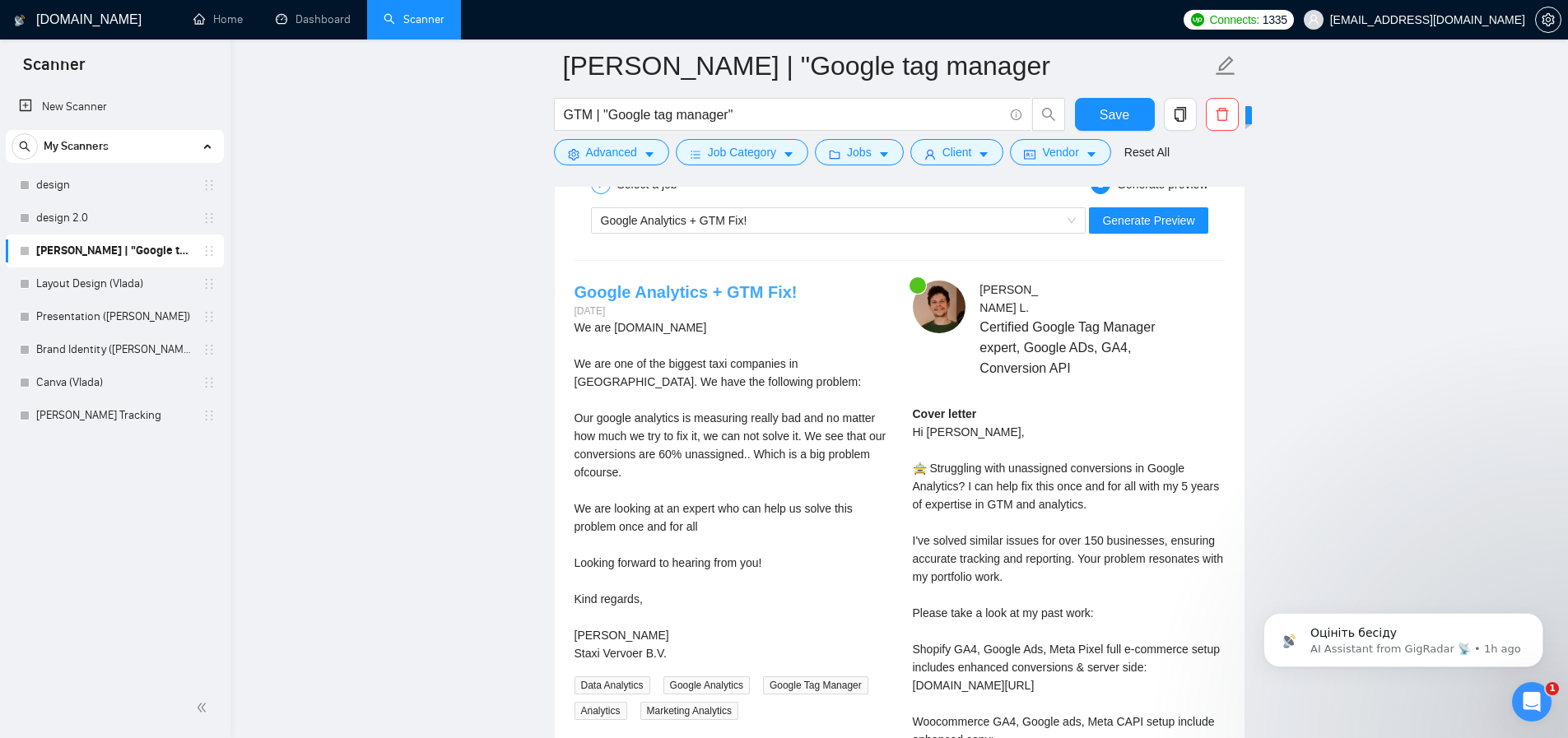
scroll to position [3272, 0]
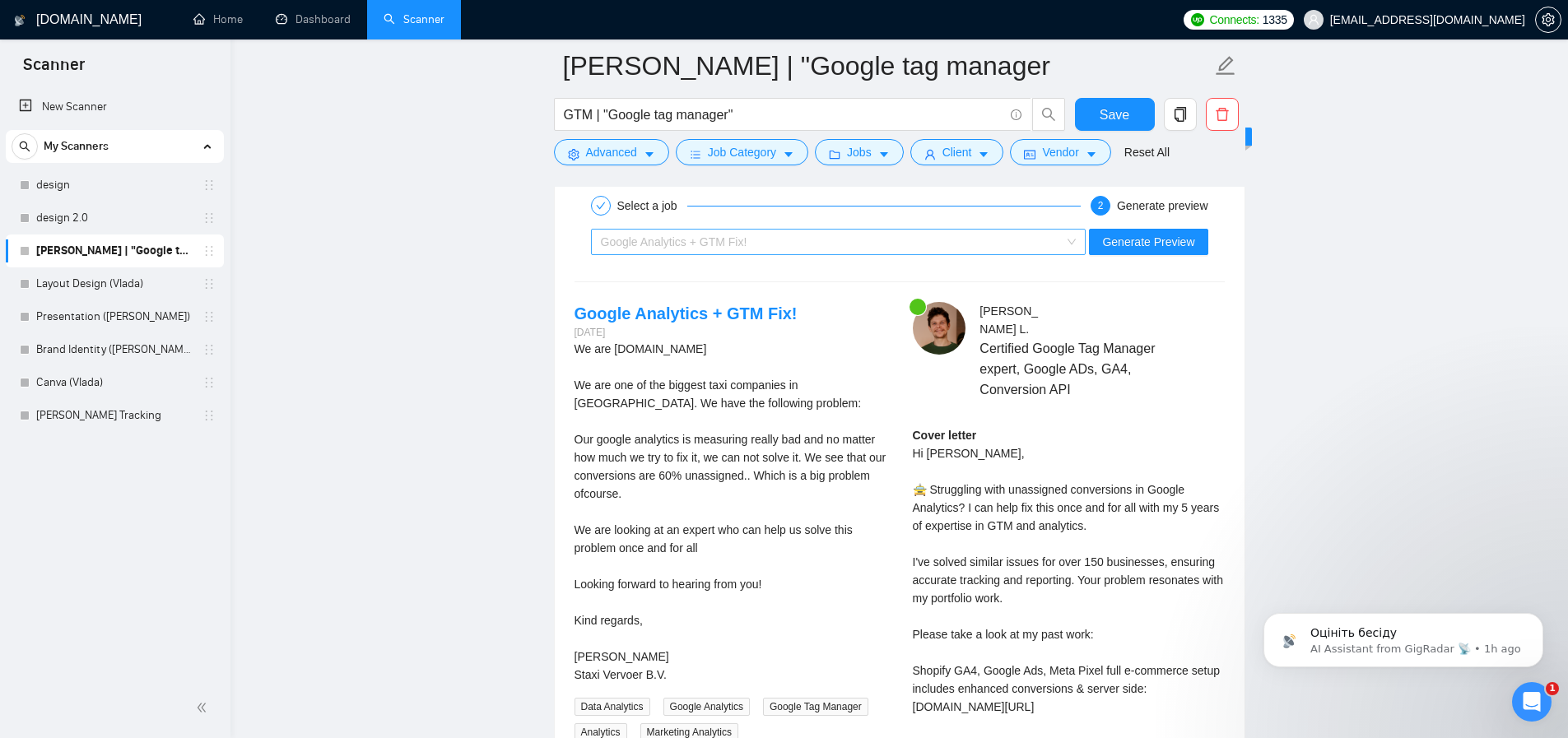
click at [722, 232] on div "Google Analytics + GTM Fix!" at bounding box center [831, 241] width 461 height 24
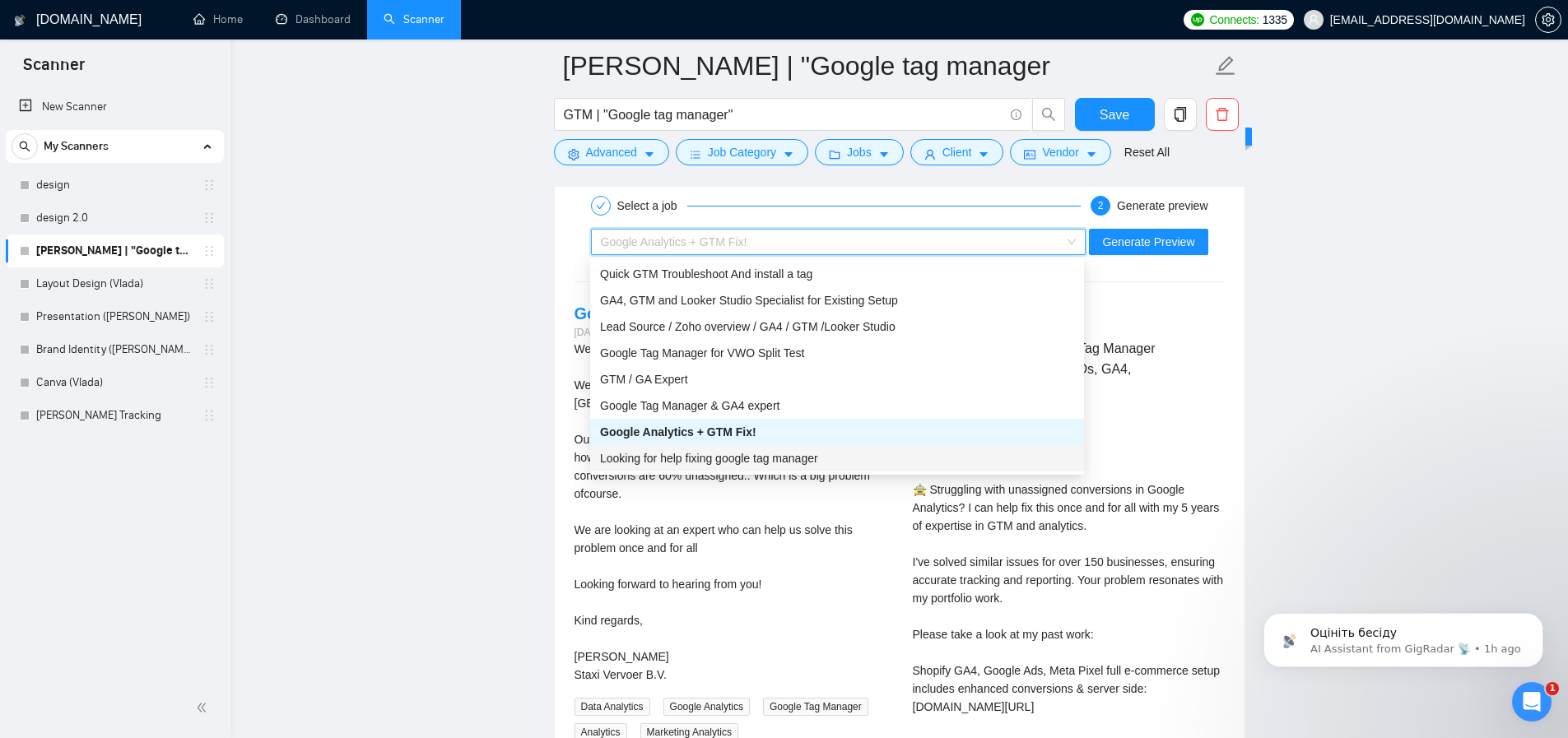
click at [727, 462] on span "Looking for help fixing google tag manager" at bounding box center [709, 458] width 218 height 13
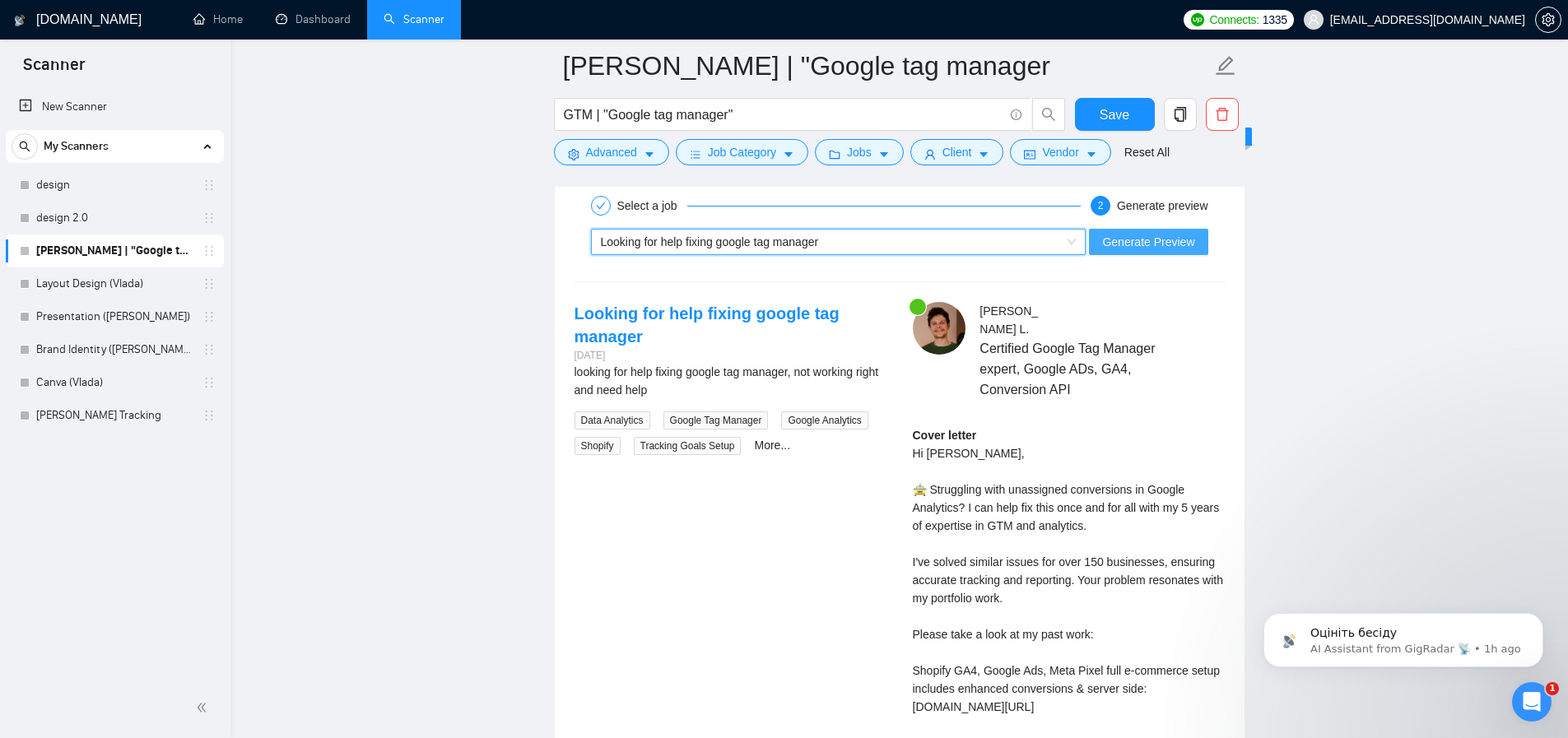
click at [1140, 243] on span "Generate Preview" at bounding box center [1148, 241] width 92 height 18
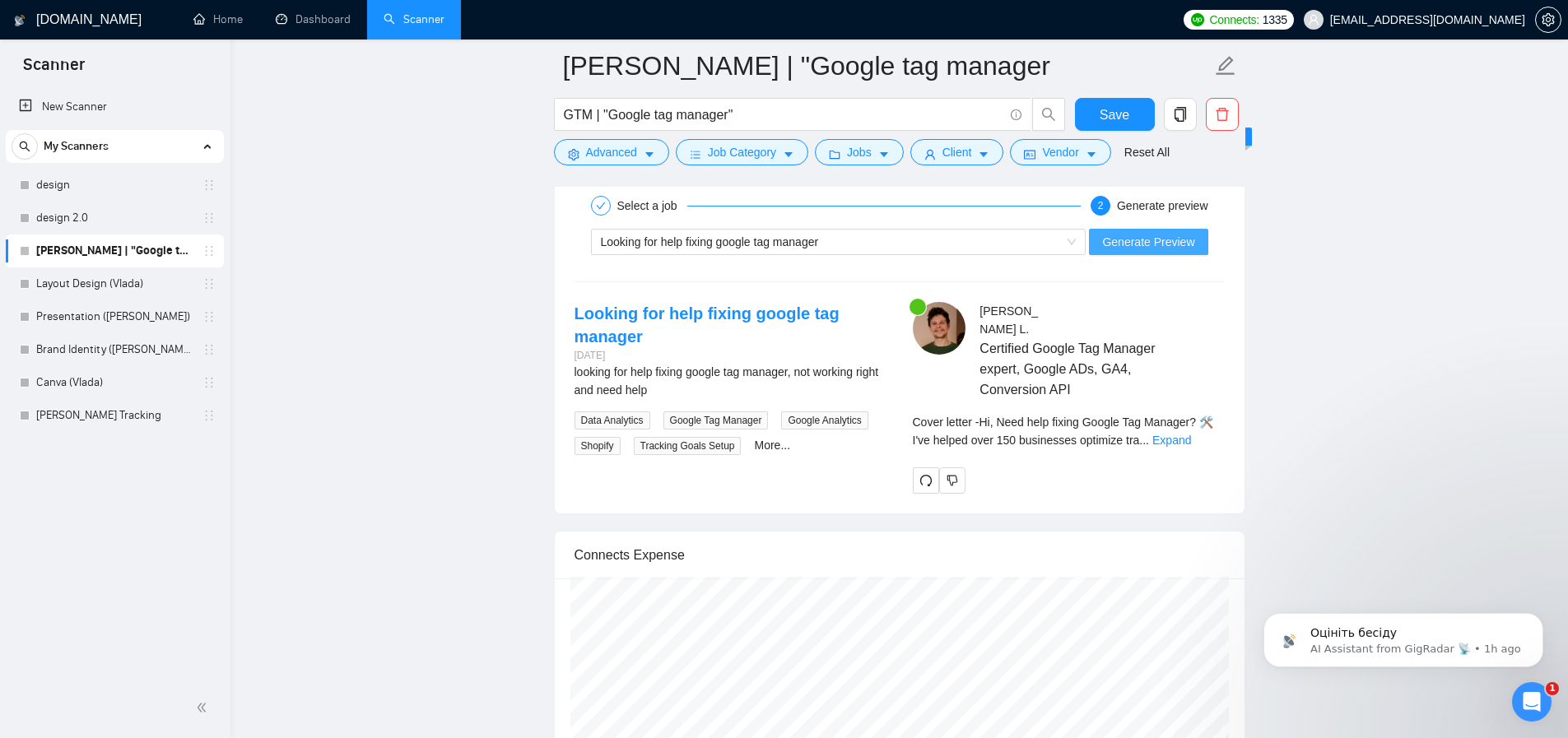
scroll to position [3158, 0]
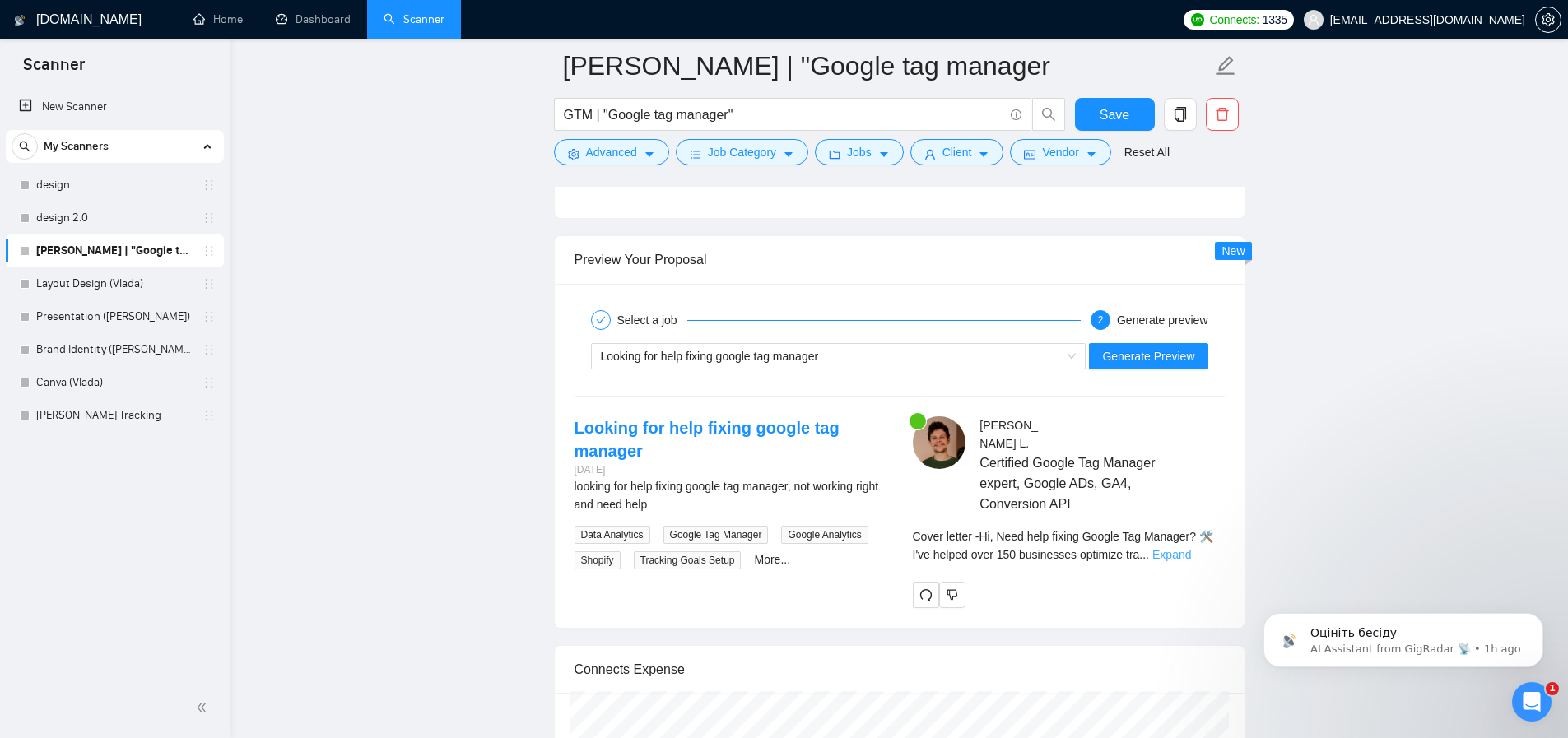
click at [1205, 542] on div "Cover letter - Hi, Need help fixing Google Tag Manager? 🛠️ I've helped over 150…" at bounding box center [1069, 546] width 312 height 37
click at [1191, 547] on link "Expand" at bounding box center [1172, 554] width 39 height 13
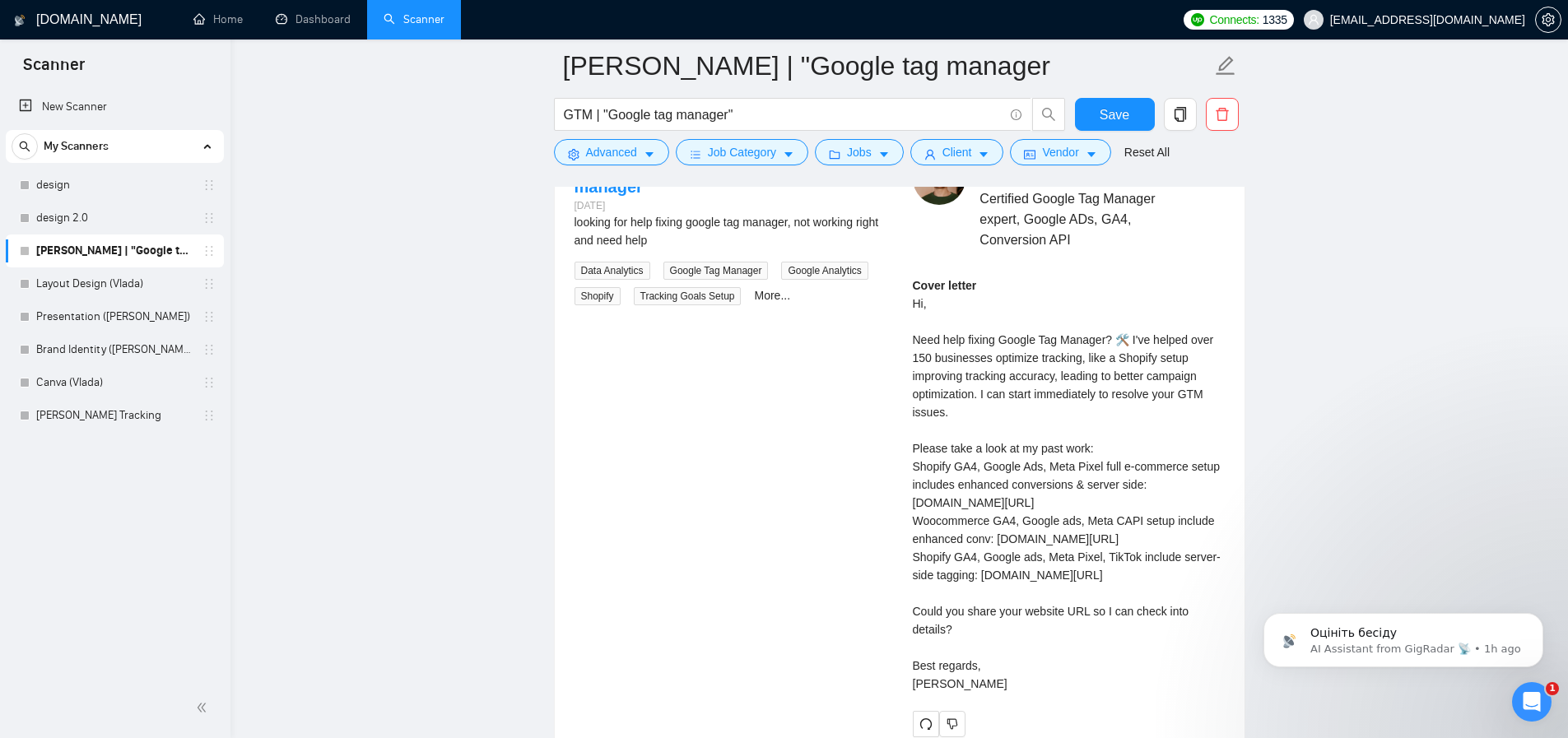
scroll to position [3252, 0]
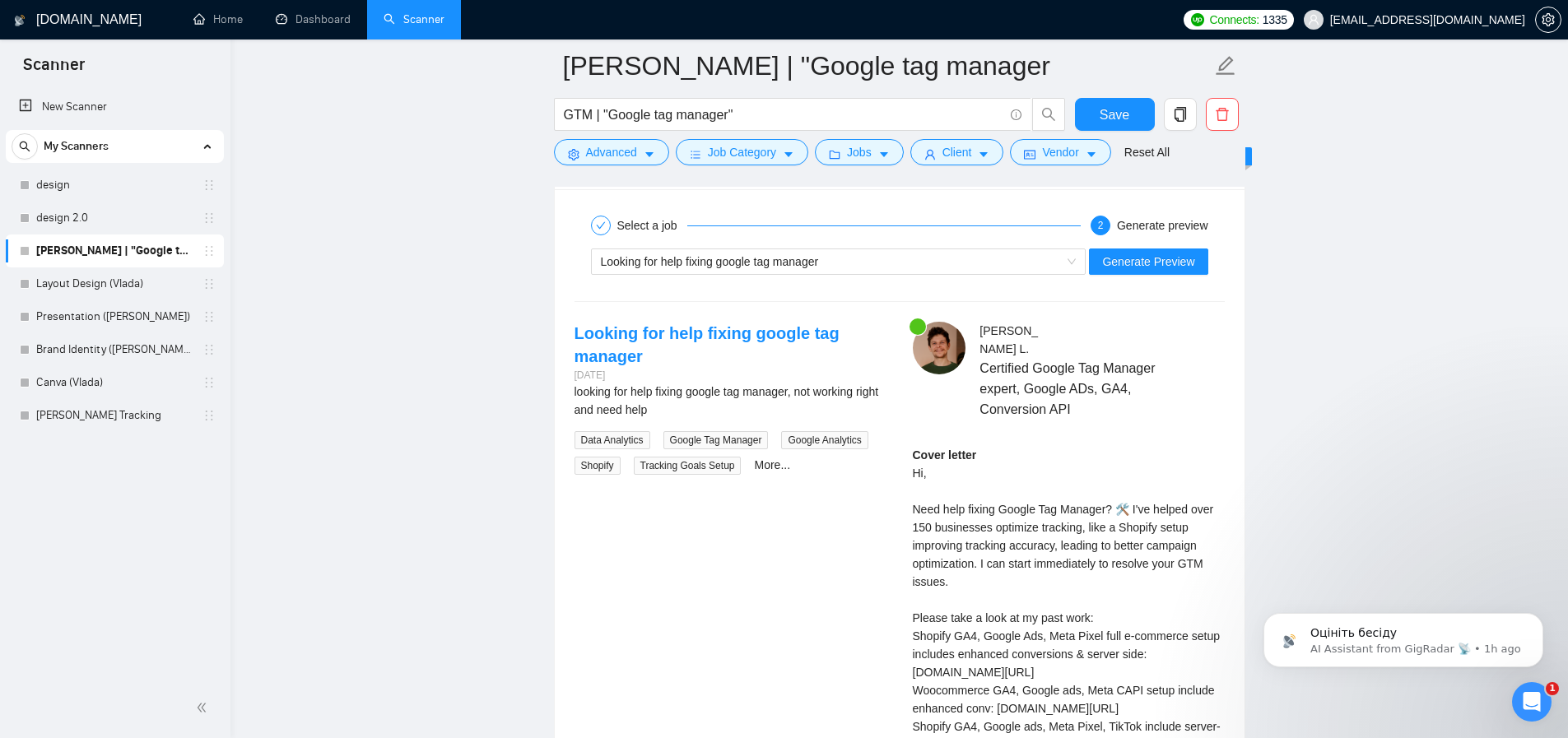
click at [707, 389] on div "looking for help fixing google tag manager, not working right and need help" at bounding box center [731, 400] width 312 height 37
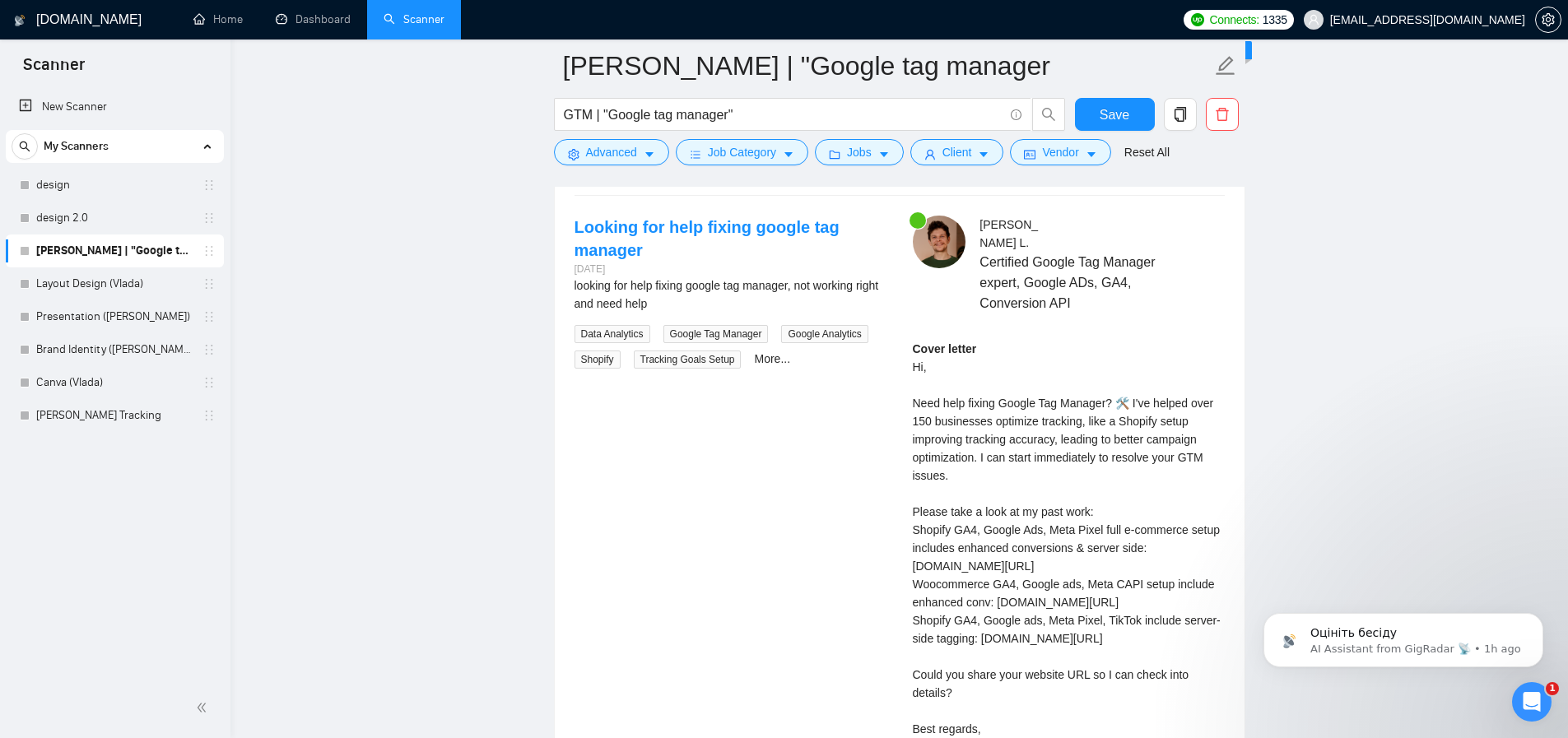
scroll to position [3190, 0]
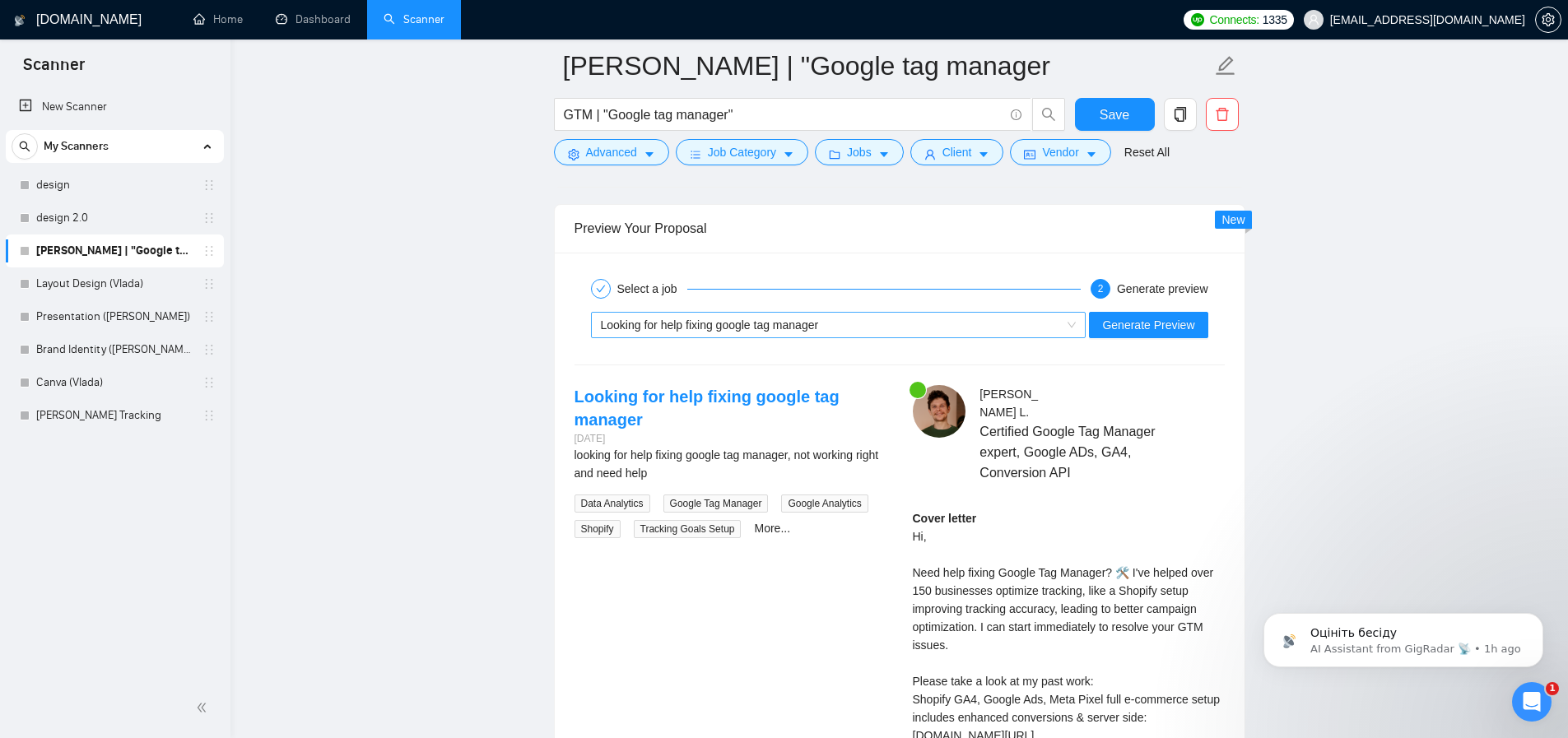
click at [853, 328] on div "Looking for help fixing google tag manager" at bounding box center [831, 325] width 461 height 24
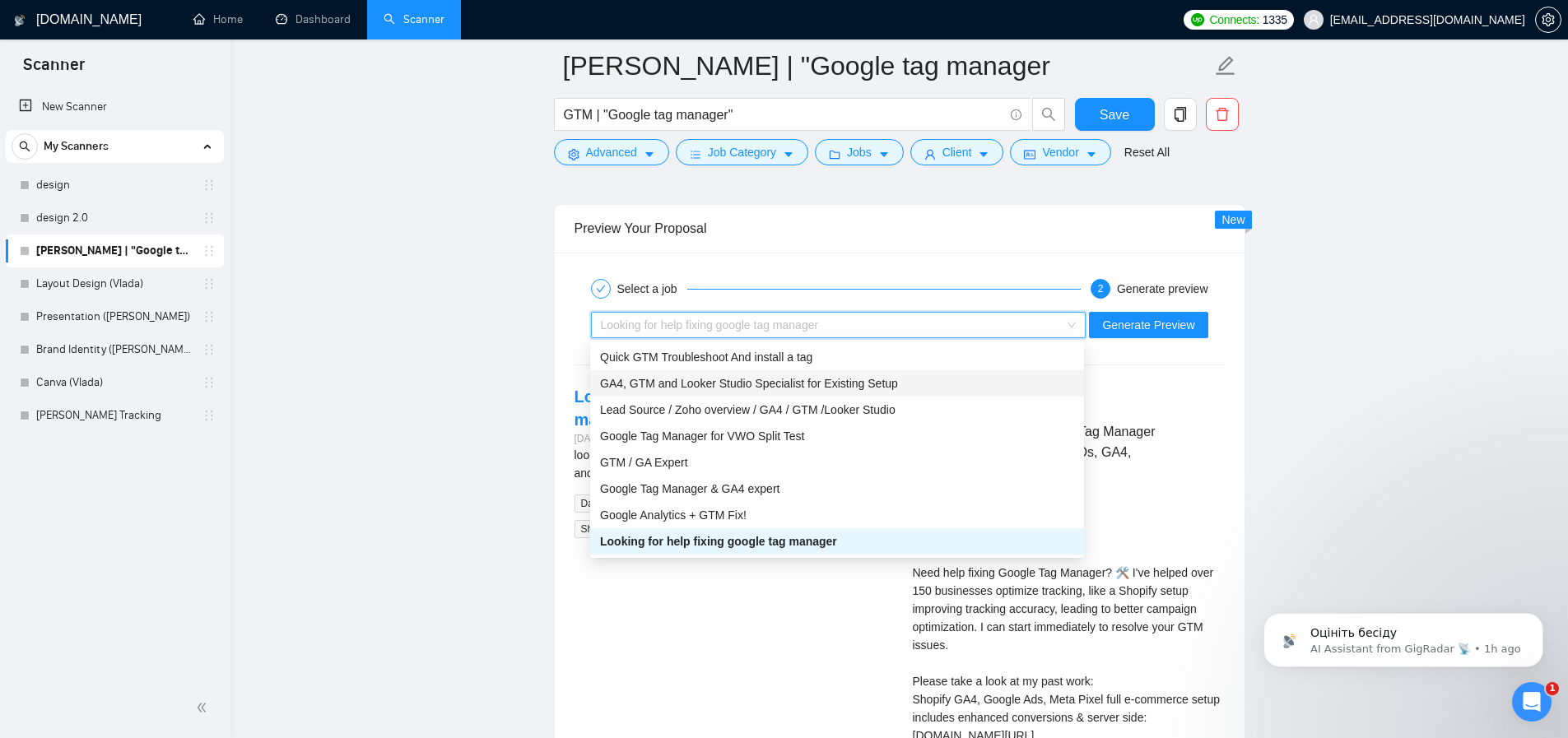
click at [717, 387] on div "GA4, GTM and Looker Studio Specialist for Existing Setup" at bounding box center [837, 383] width 474 height 18
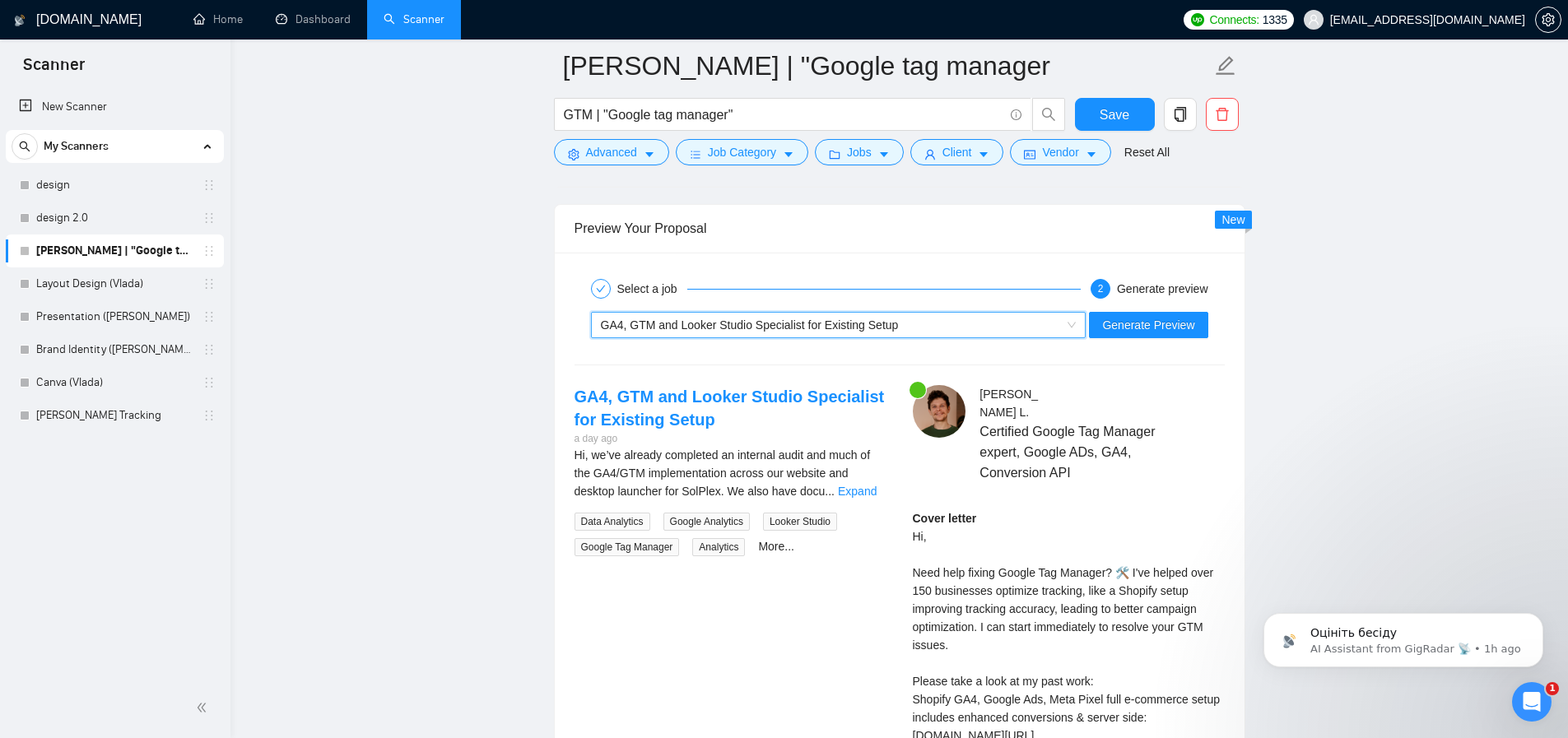
drag, startPoint x: 948, startPoint y: 337, endPoint x: 934, endPoint y: 336, distance: 14.0
click at [947, 337] on div "~021966138348789294016 GA4, GTM and Looker Studio Specialist for Existing Setup…" at bounding box center [900, 325] width 654 height 39
click at [888, 331] on div "GA4, GTM and Looker Studio Specialist for Existing Setup" at bounding box center [831, 325] width 461 height 24
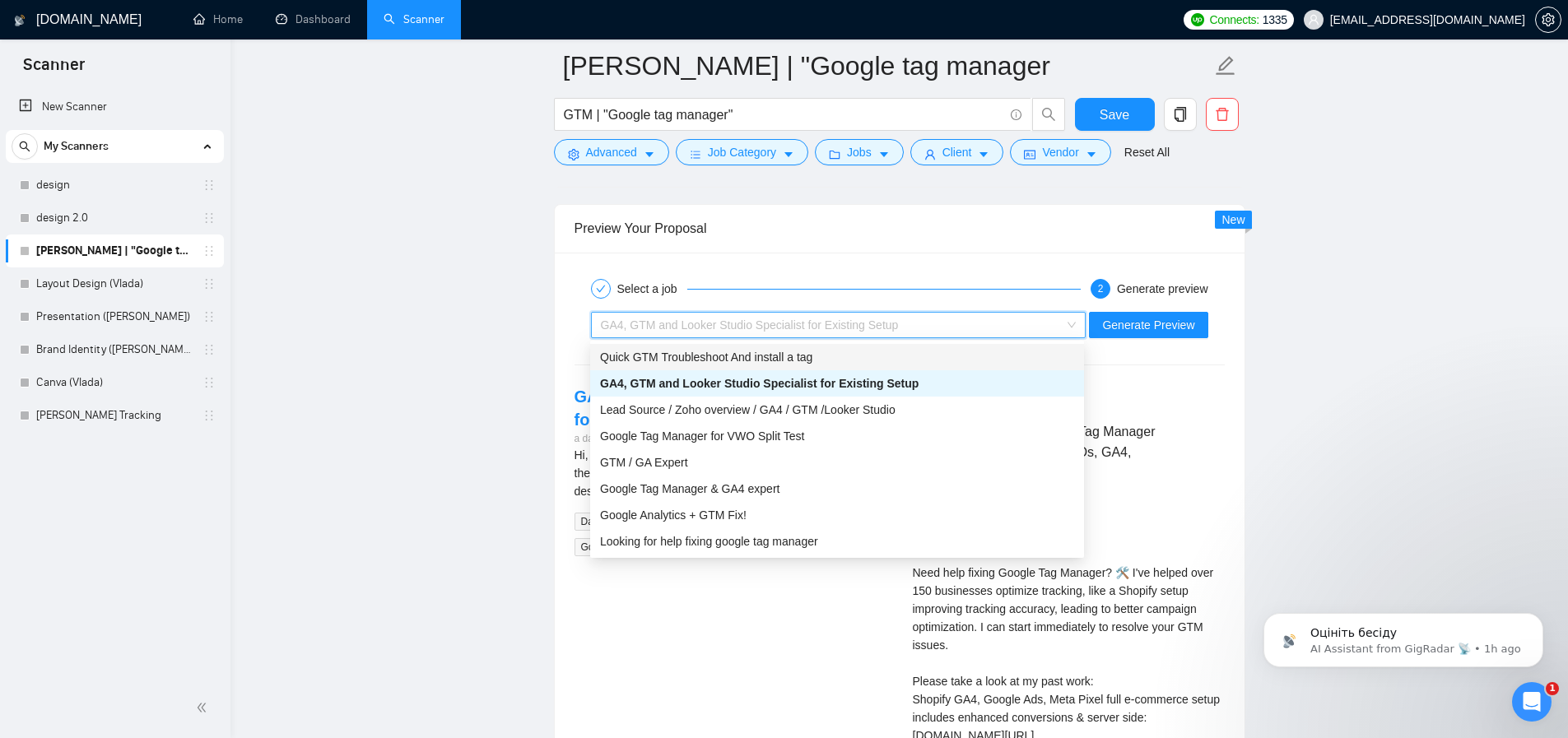
click at [783, 353] on span "Quick GTM Troubleshoot And install a tag" at bounding box center [706, 357] width 212 height 13
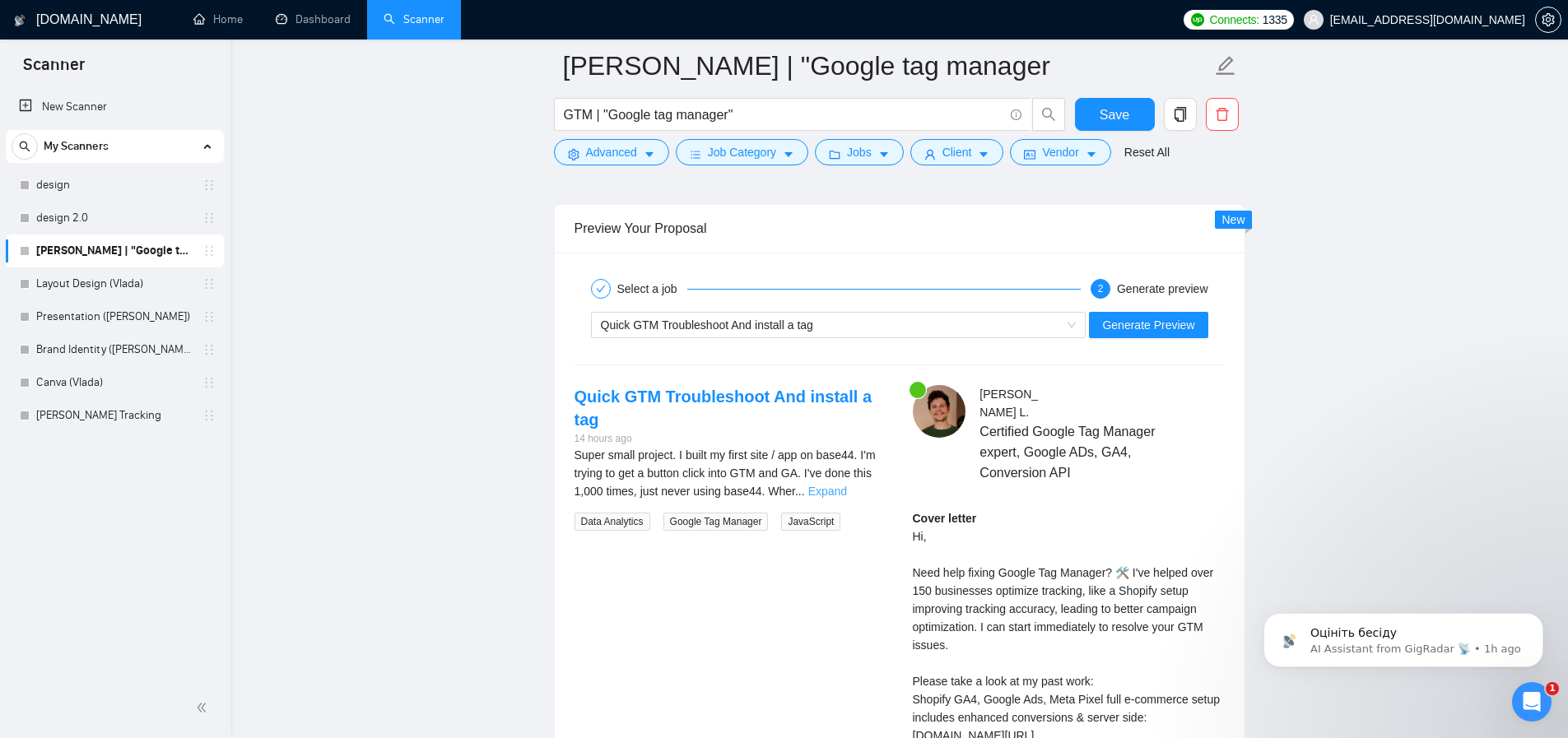
click at [847, 484] on link "Expand" at bounding box center [827, 491] width 39 height 13
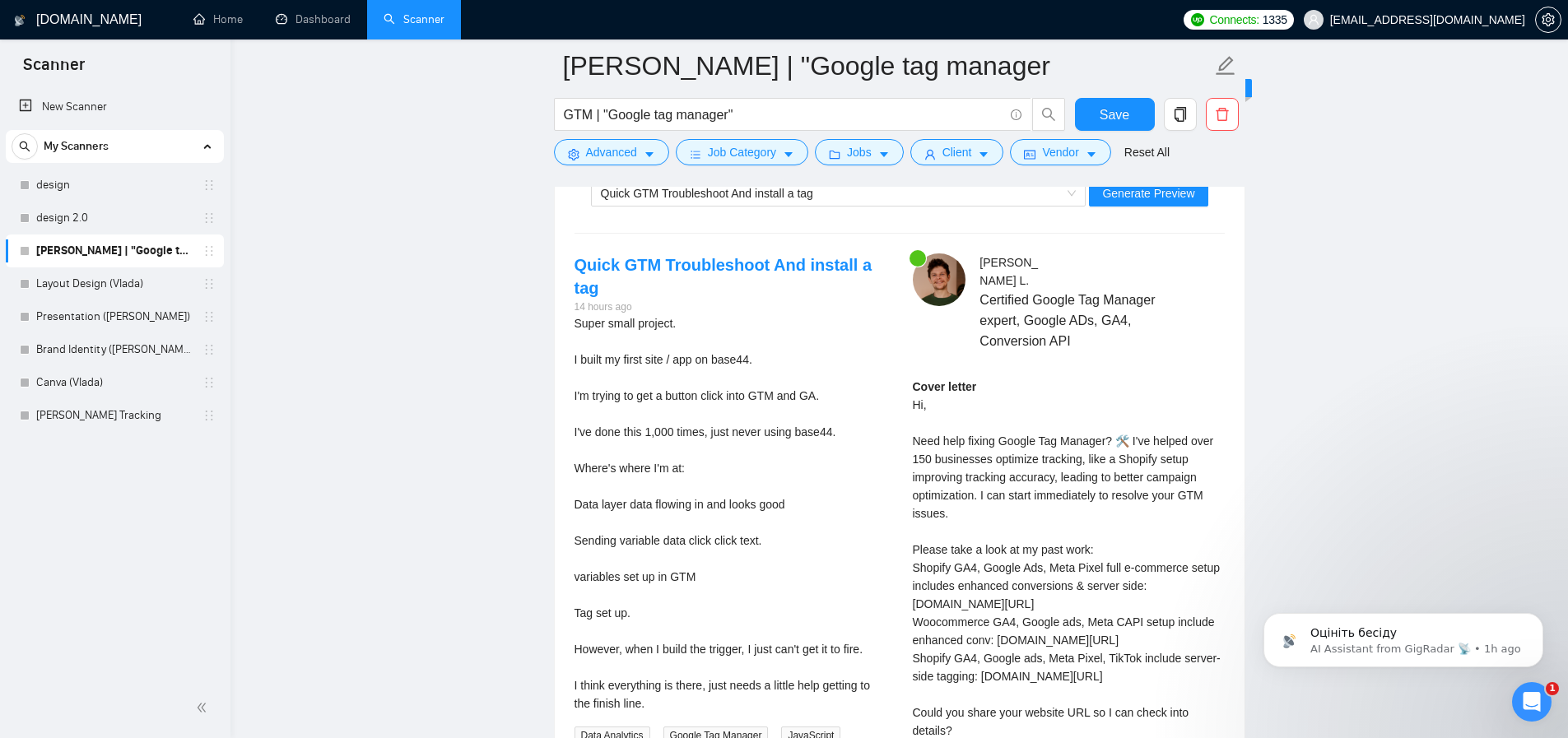
scroll to position [3160, 0]
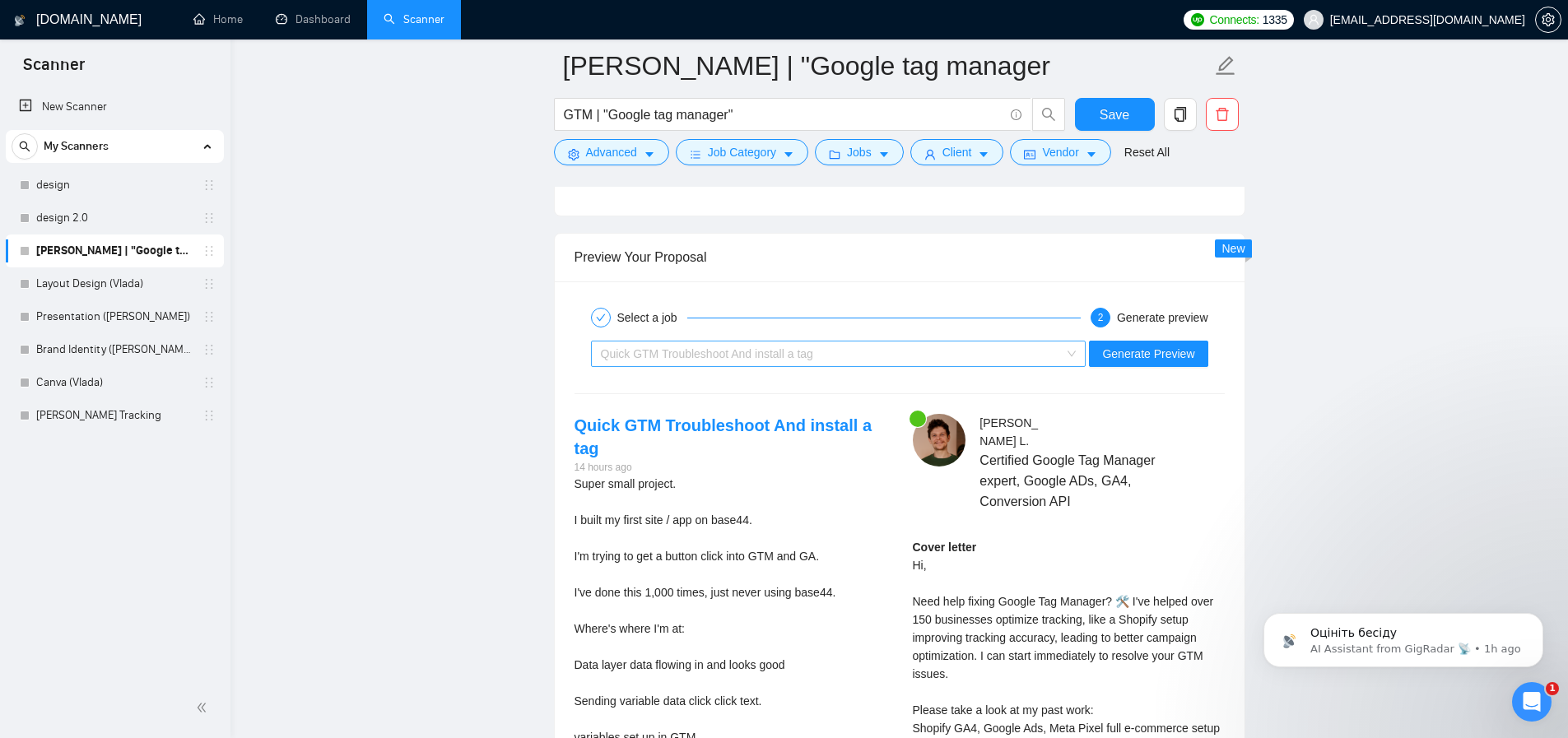
click at [876, 358] on div "Quick GTM Troubleshoot And install a tag" at bounding box center [831, 354] width 461 height 24
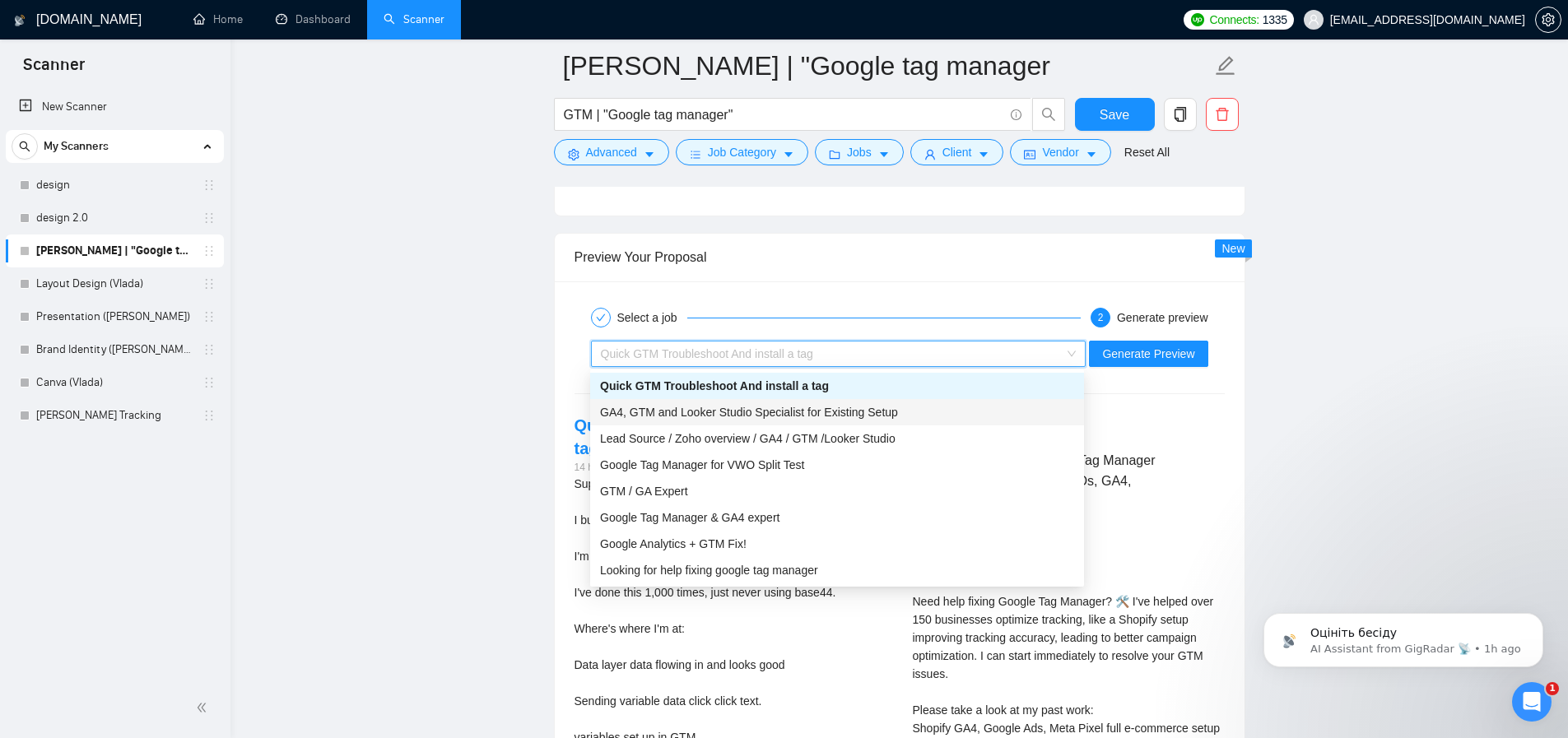
click at [834, 415] on span "GA4, GTM and Looker Studio Specialist for Existing Setup" at bounding box center [749, 412] width 298 height 13
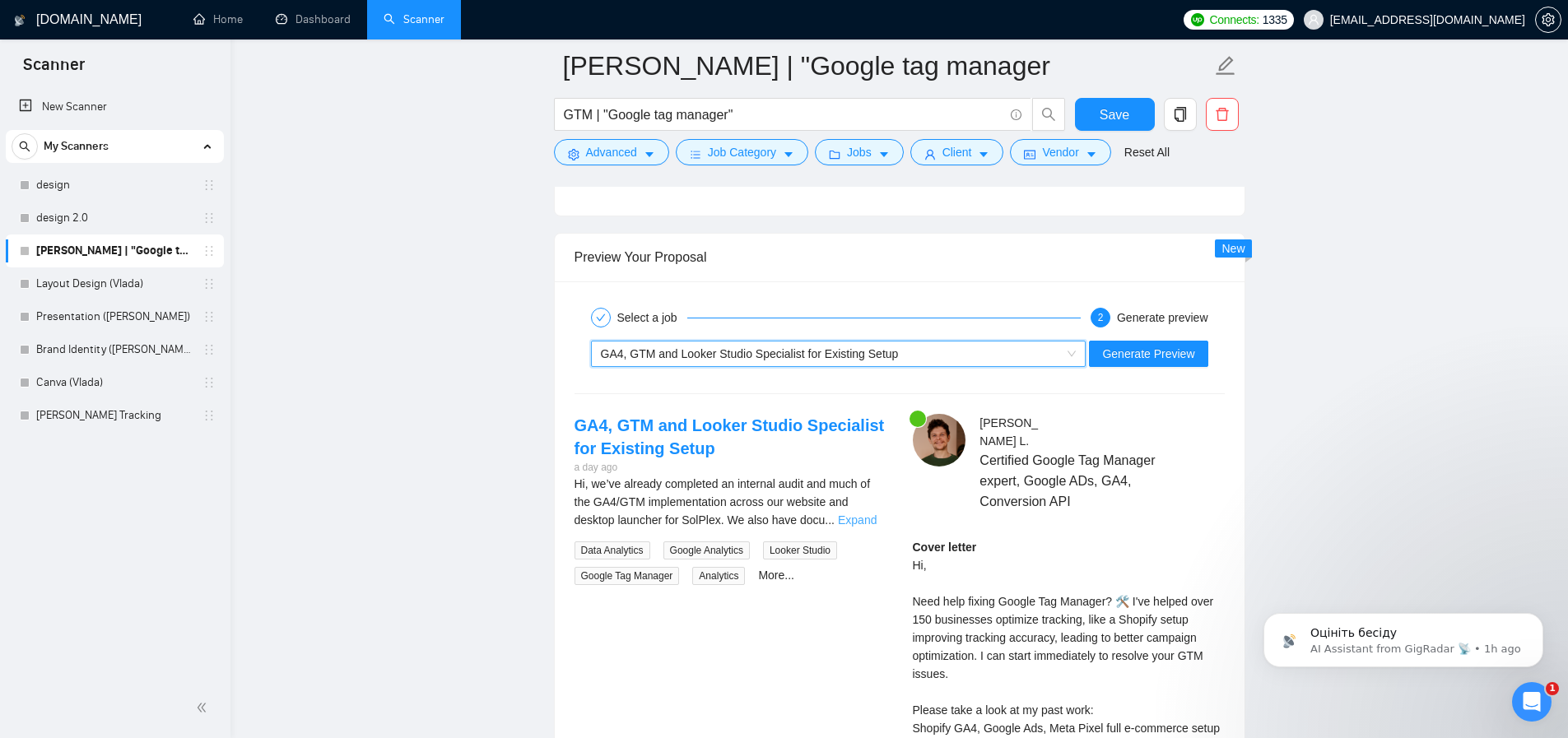
click at [859, 525] on link "Expand" at bounding box center [857, 520] width 39 height 13
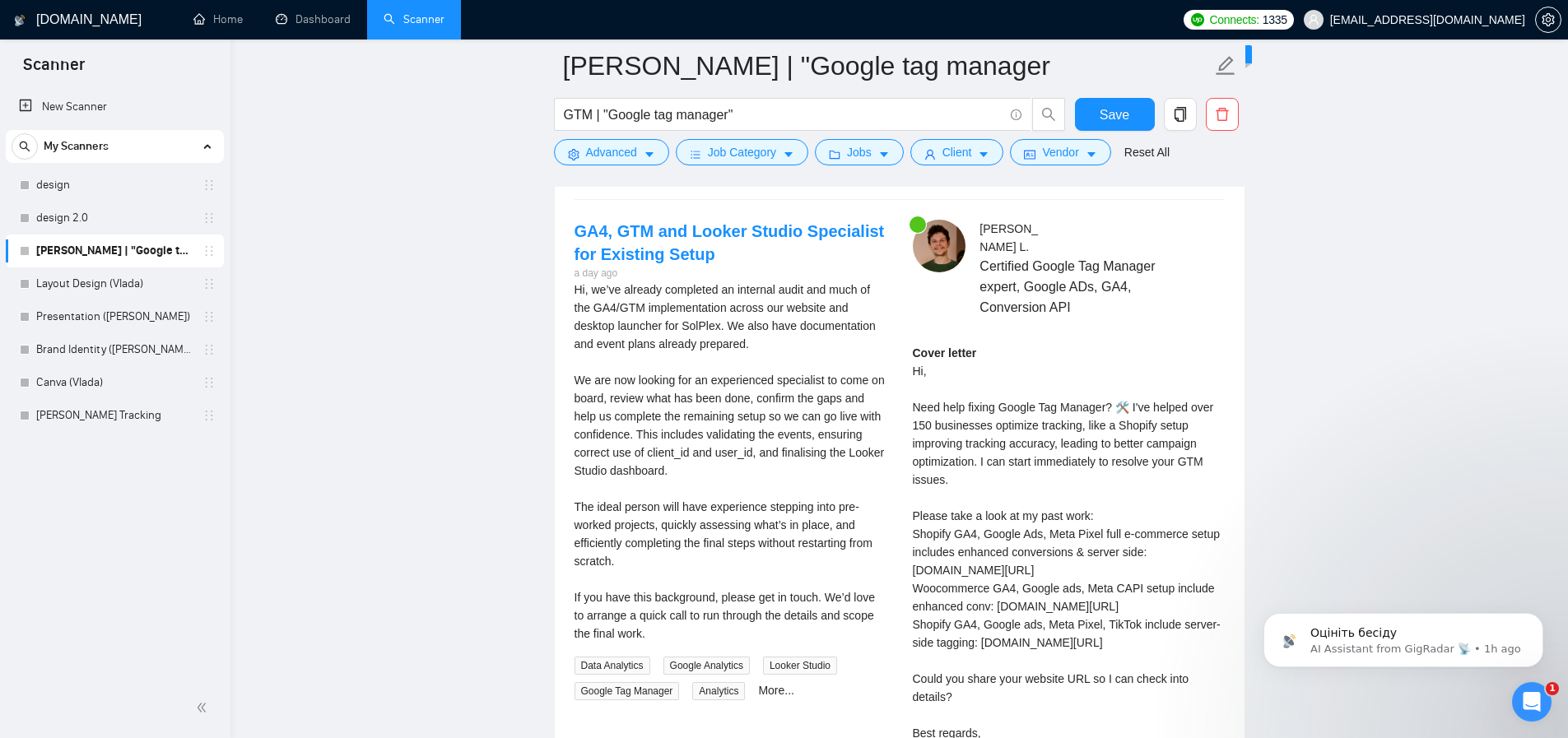
scroll to position [3261, 0]
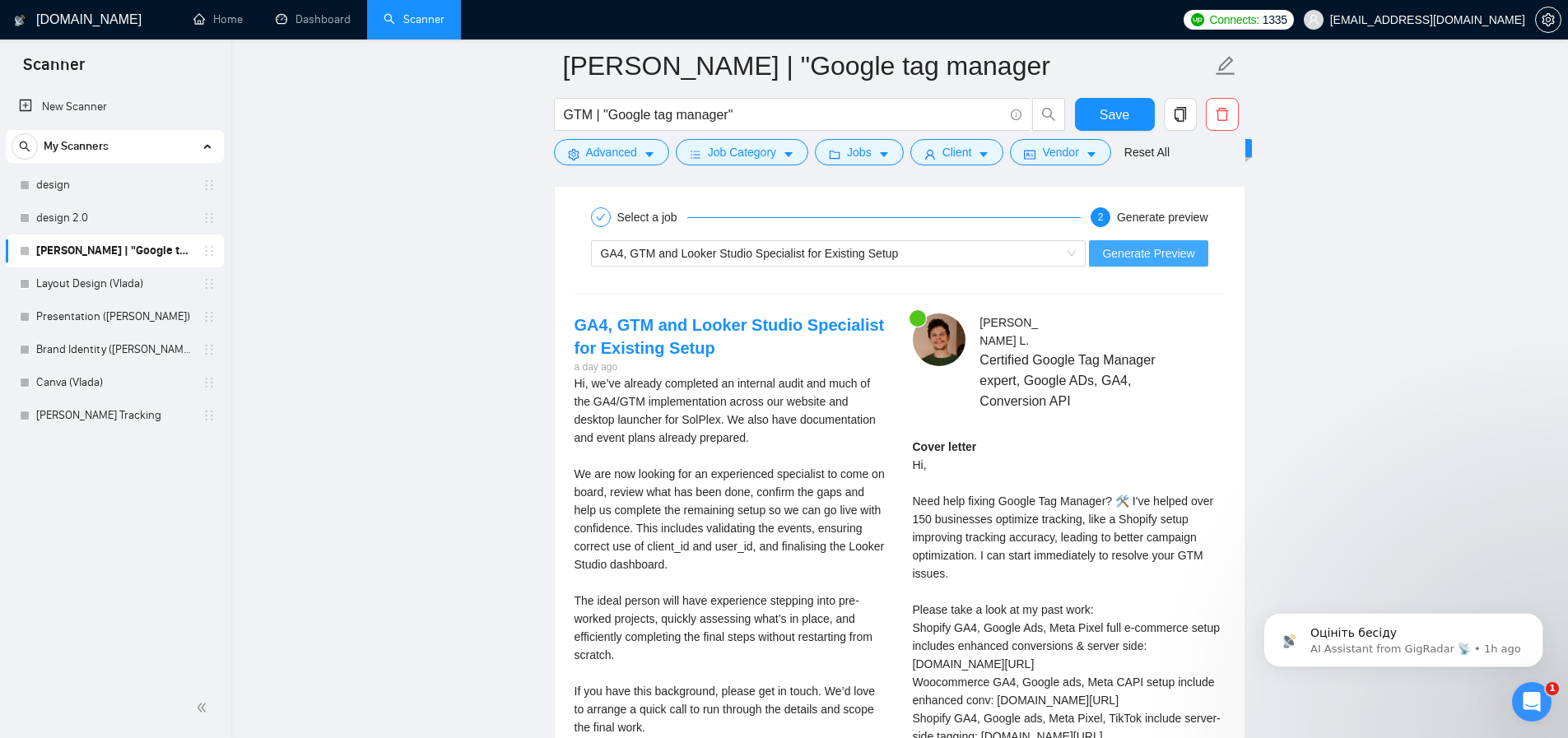
click at [1162, 254] on span "Generate Preview" at bounding box center [1148, 253] width 92 height 18
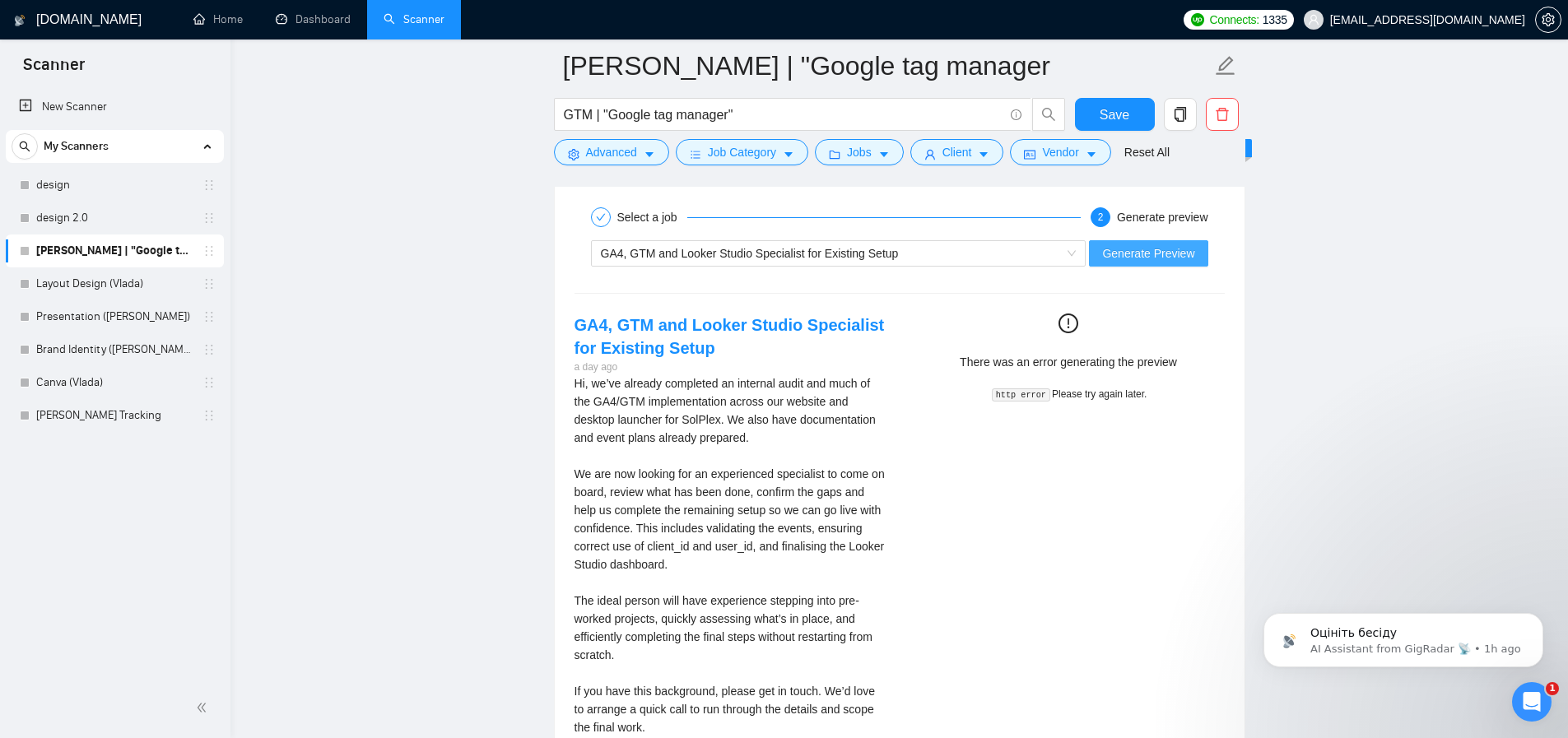
scroll to position [3271, 0]
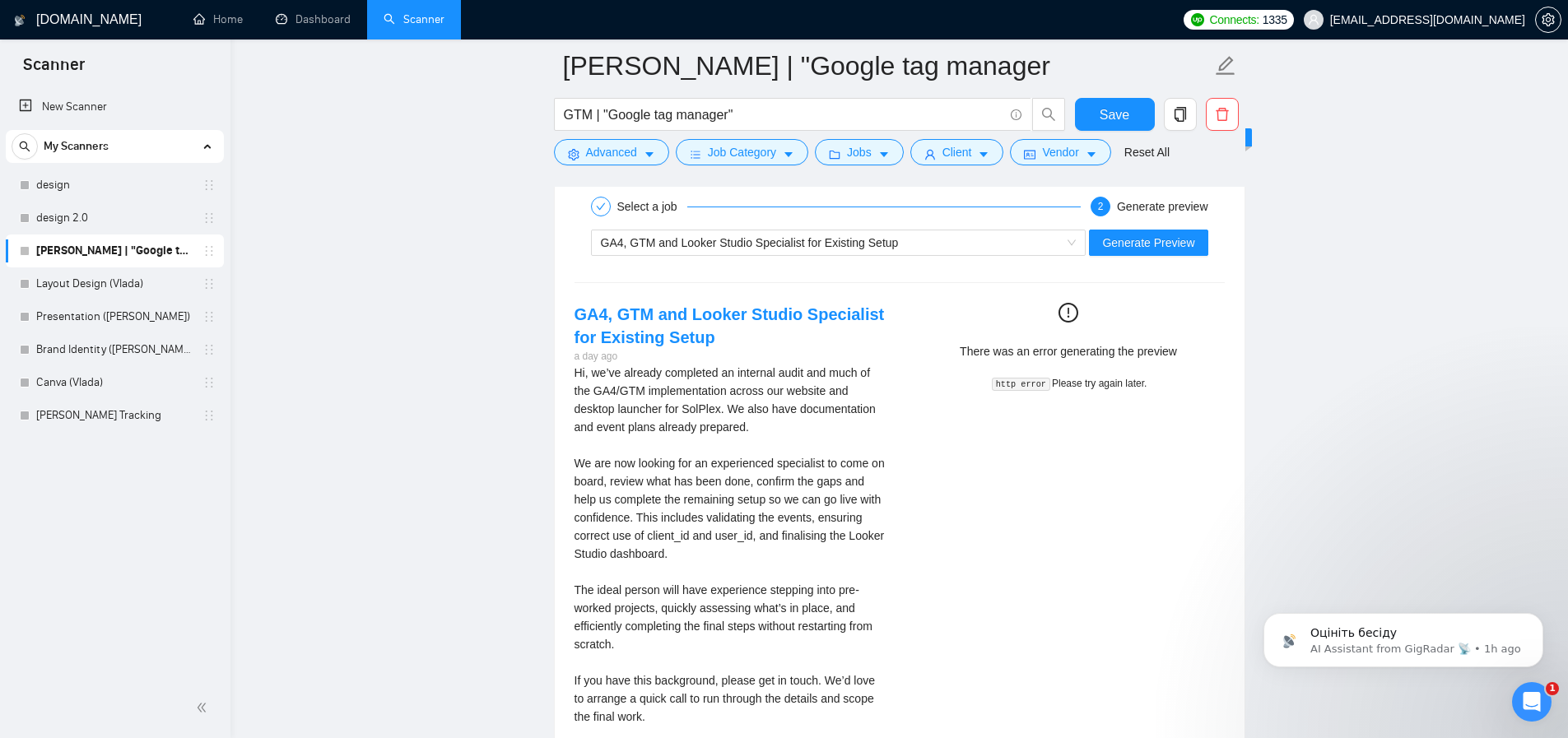
click at [1024, 391] on div "http error Please try again later." at bounding box center [1069, 382] width 299 height 18
click at [1136, 236] on span "Generate Preview" at bounding box center [1148, 242] width 92 height 18
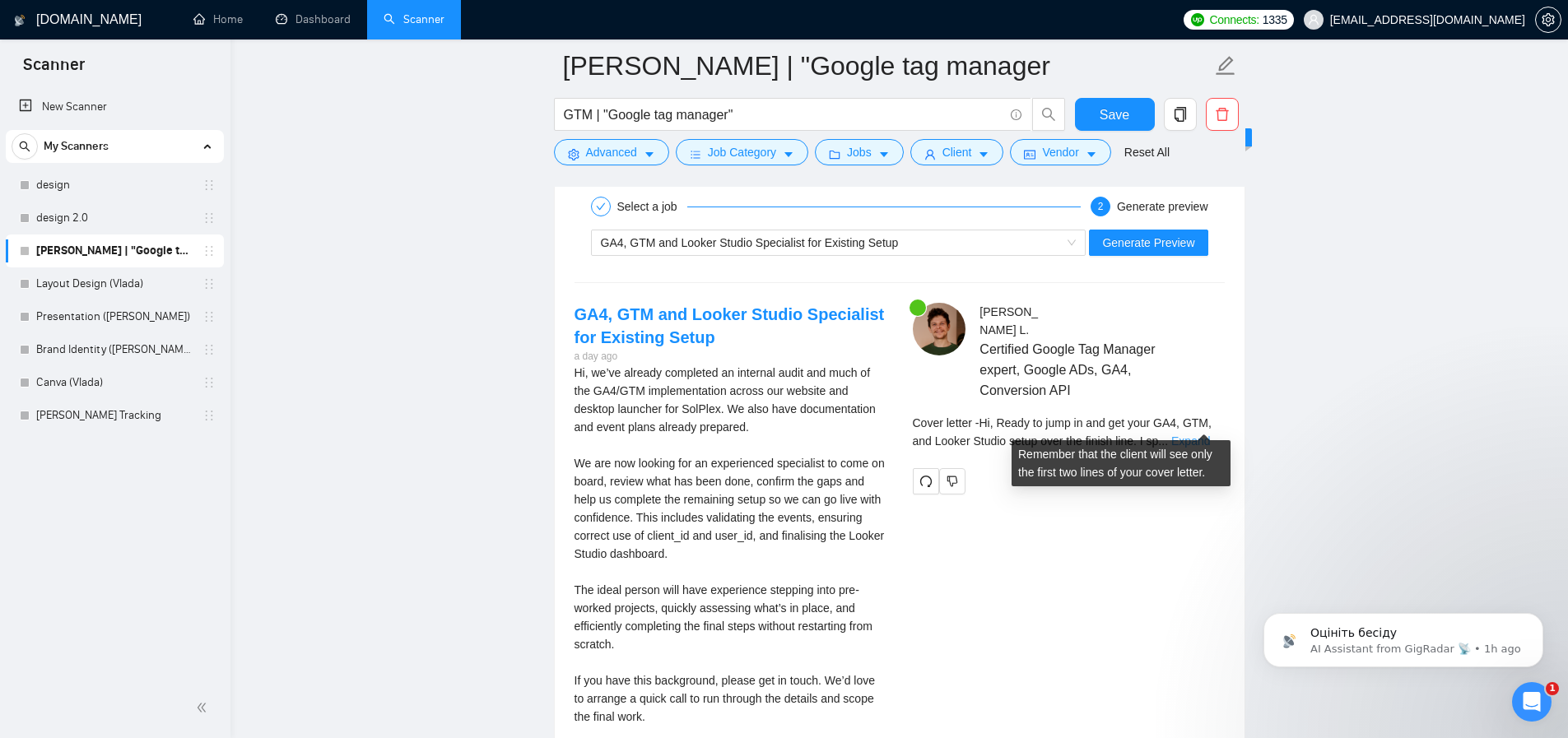
click at [1201, 435] on link "Expand" at bounding box center [1190, 441] width 39 height 13
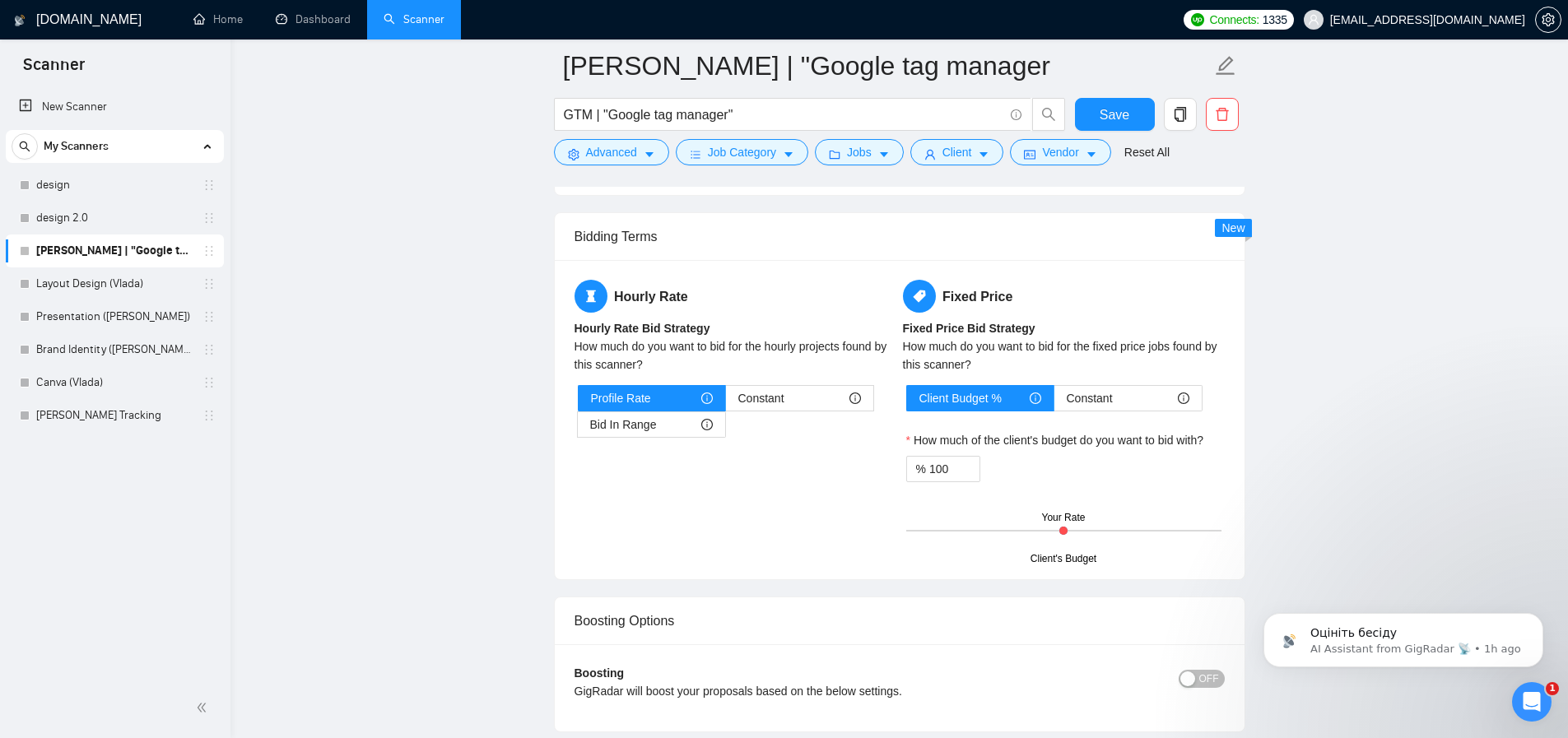
scroll to position [1930, 0]
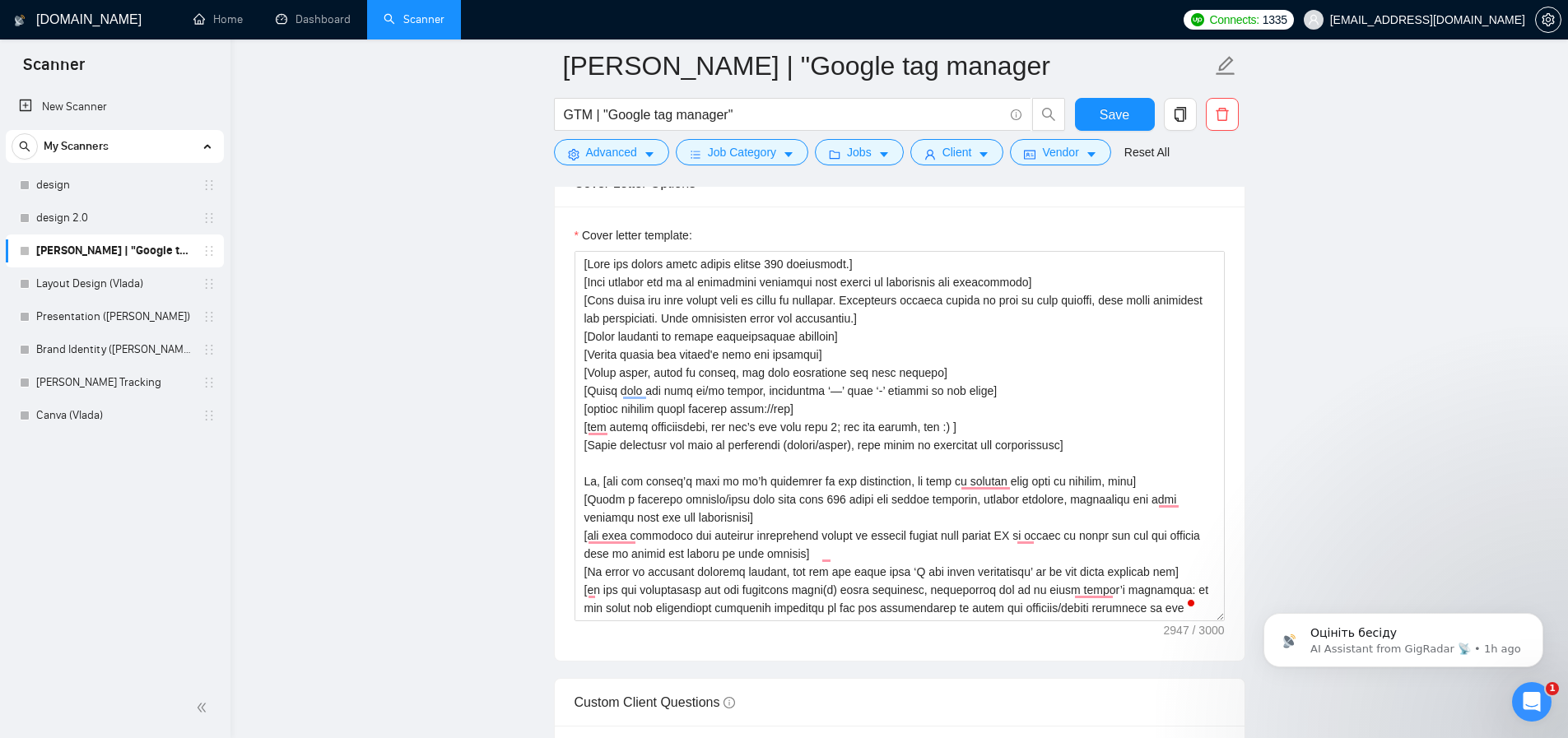
click at [169, 495] on div "New Scanner My Scanners design design 2.0 Artur_GTM | "Google tag manager Layou…" at bounding box center [115, 382] width 230 height 591
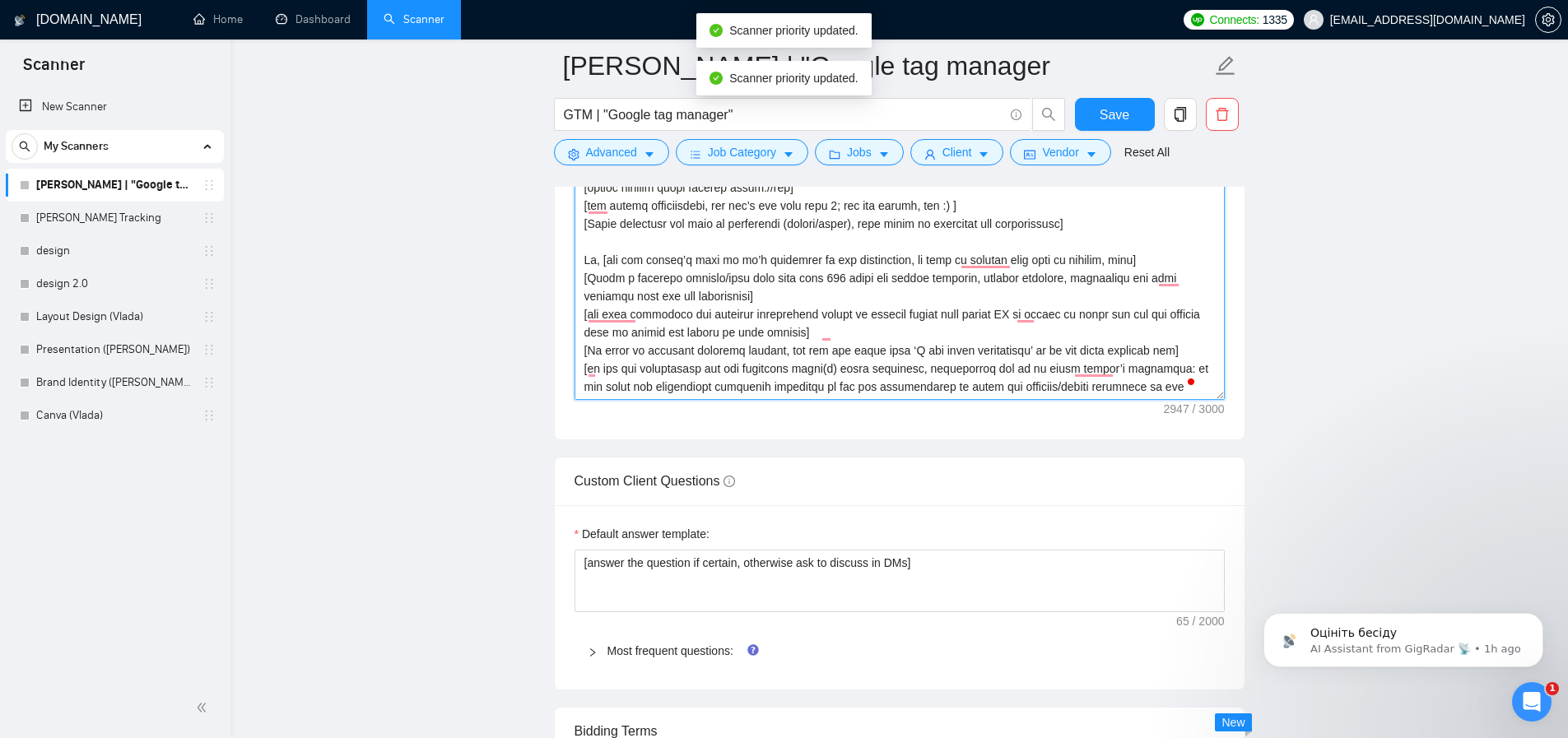
click at [885, 343] on textarea "Cover letter template:" at bounding box center [900, 215] width 650 height 370
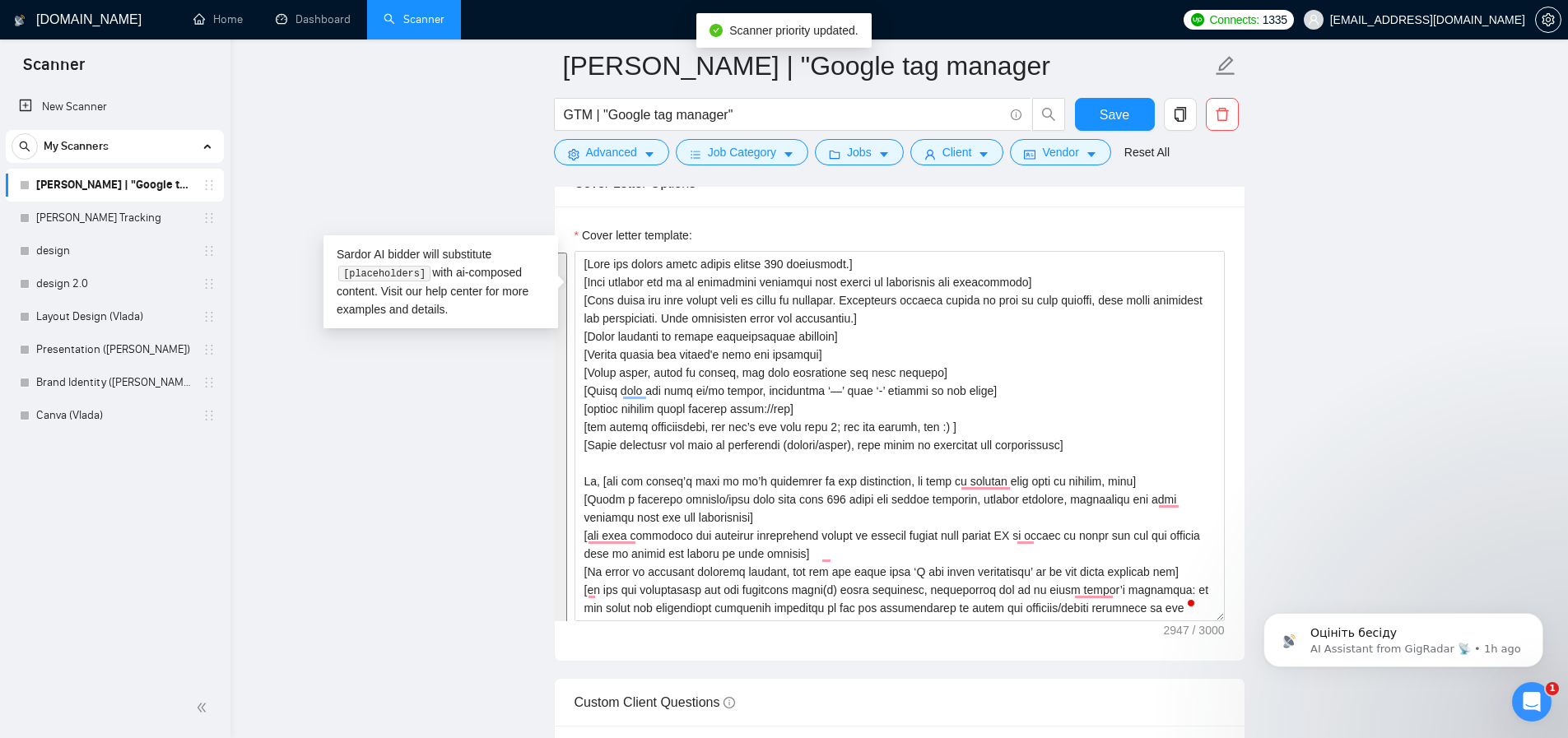
click at [237, 413] on div "GigRadar.io Home Dashboard Scanner Connects: 1335 aversartur@gmail.com Artur_GT…" at bounding box center [899, 728] width 1338 height 5315
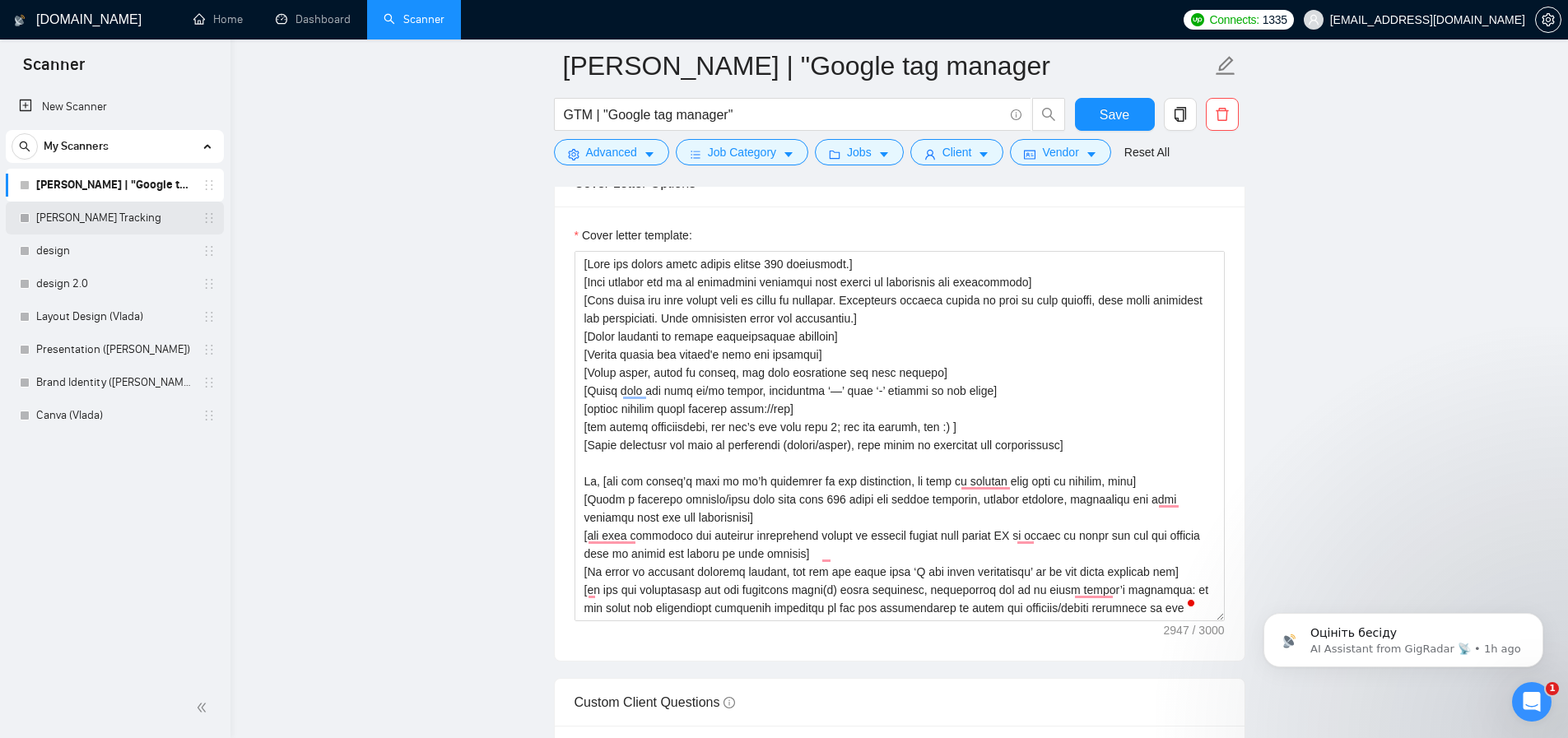
drag, startPoint x: 133, startPoint y: 212, endPoint x: 168, endPoint y: 216, distance: 35.2
click at [134, 213] on link "[PERSON_NAME] Tracking" at bounding box center [115, 218] width 156 height 33
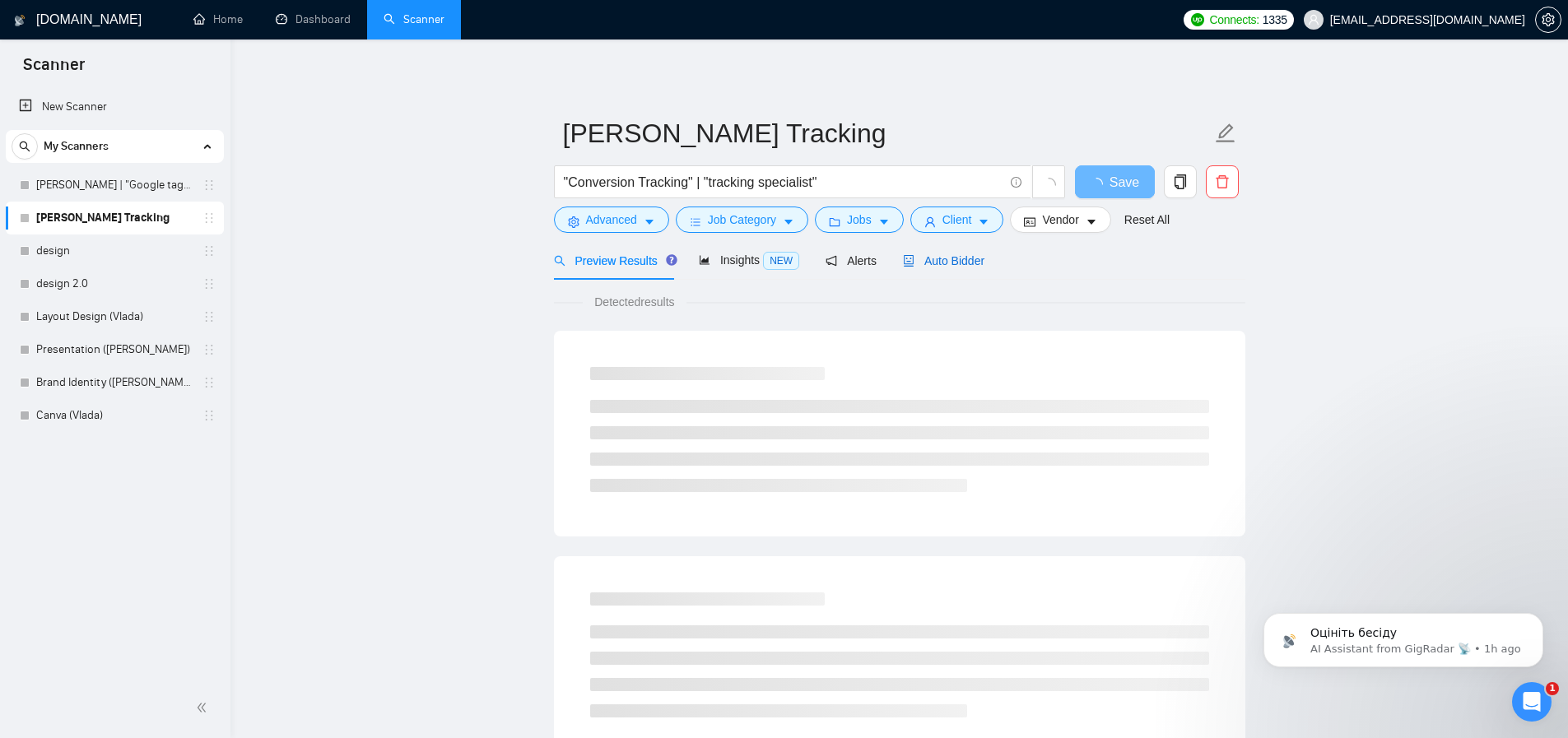
click at [939, 256] on span "Auto Bidder" at bounding box center [943, 261] width 82 height 13
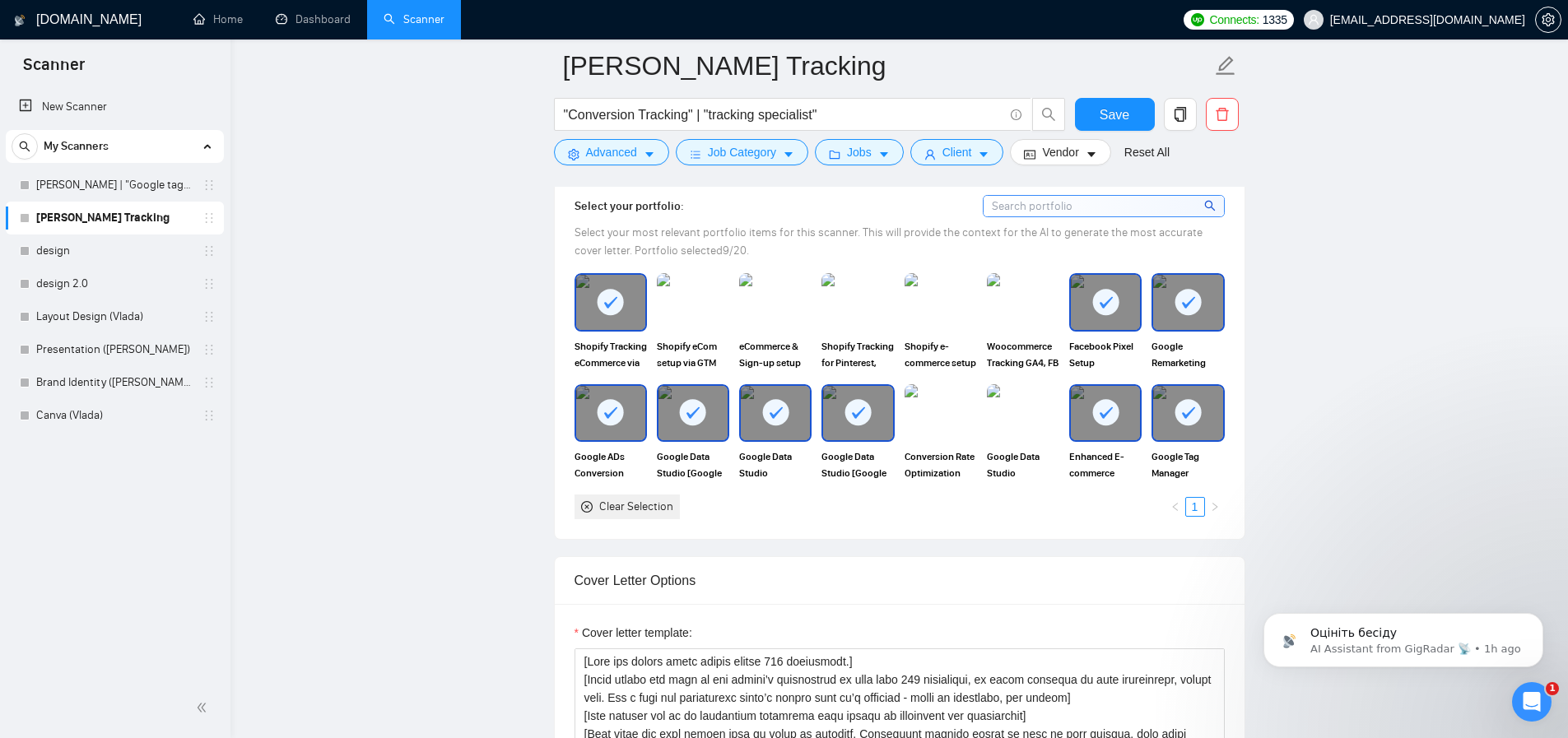
scroll to position [1846, 0]
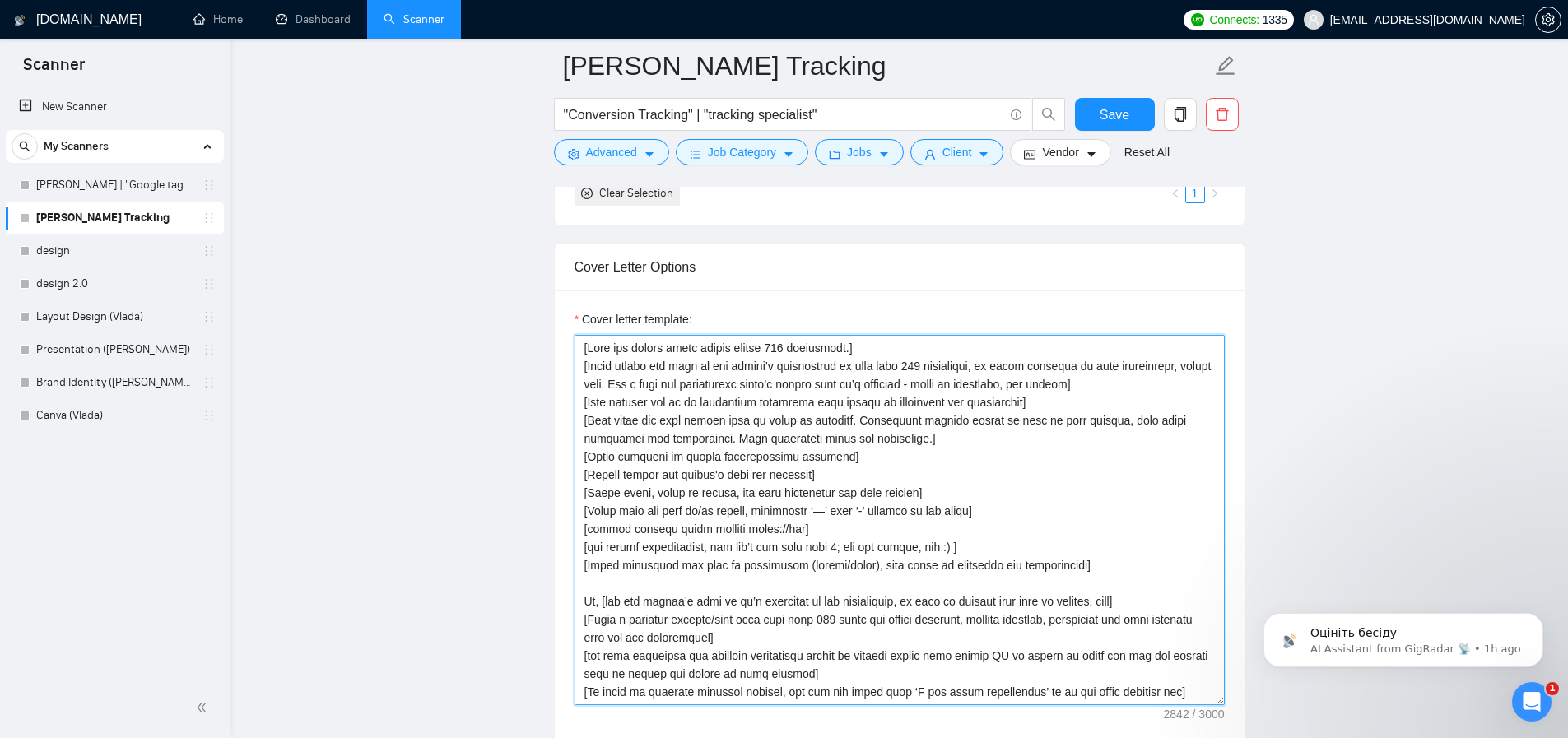
click at [819, 475] on textarea "Cover letter template:" at bounding box center [900, 520] width 650 height 370
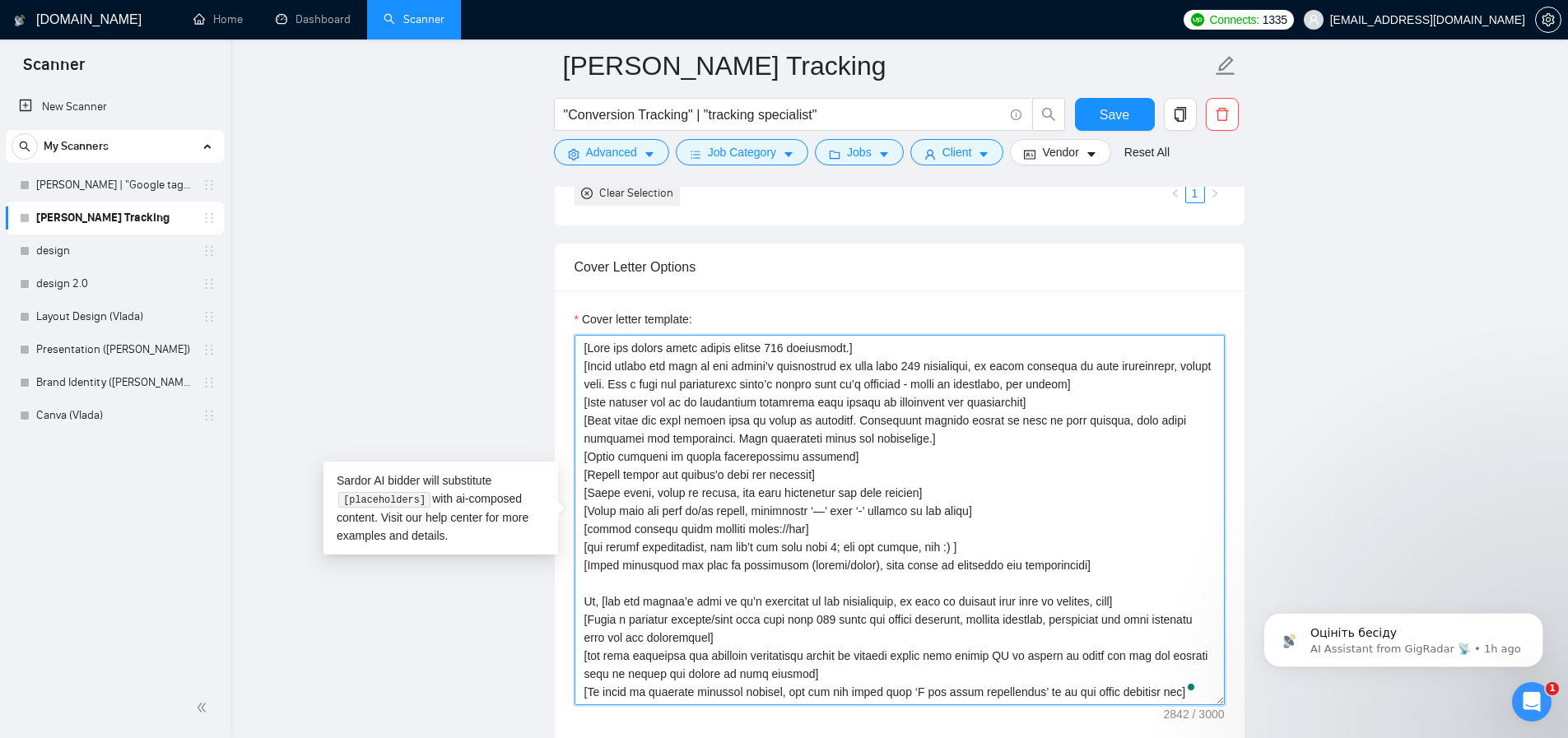
paste textarea "600 characters.] [Each section has to be explicitly separated from others by pa…"
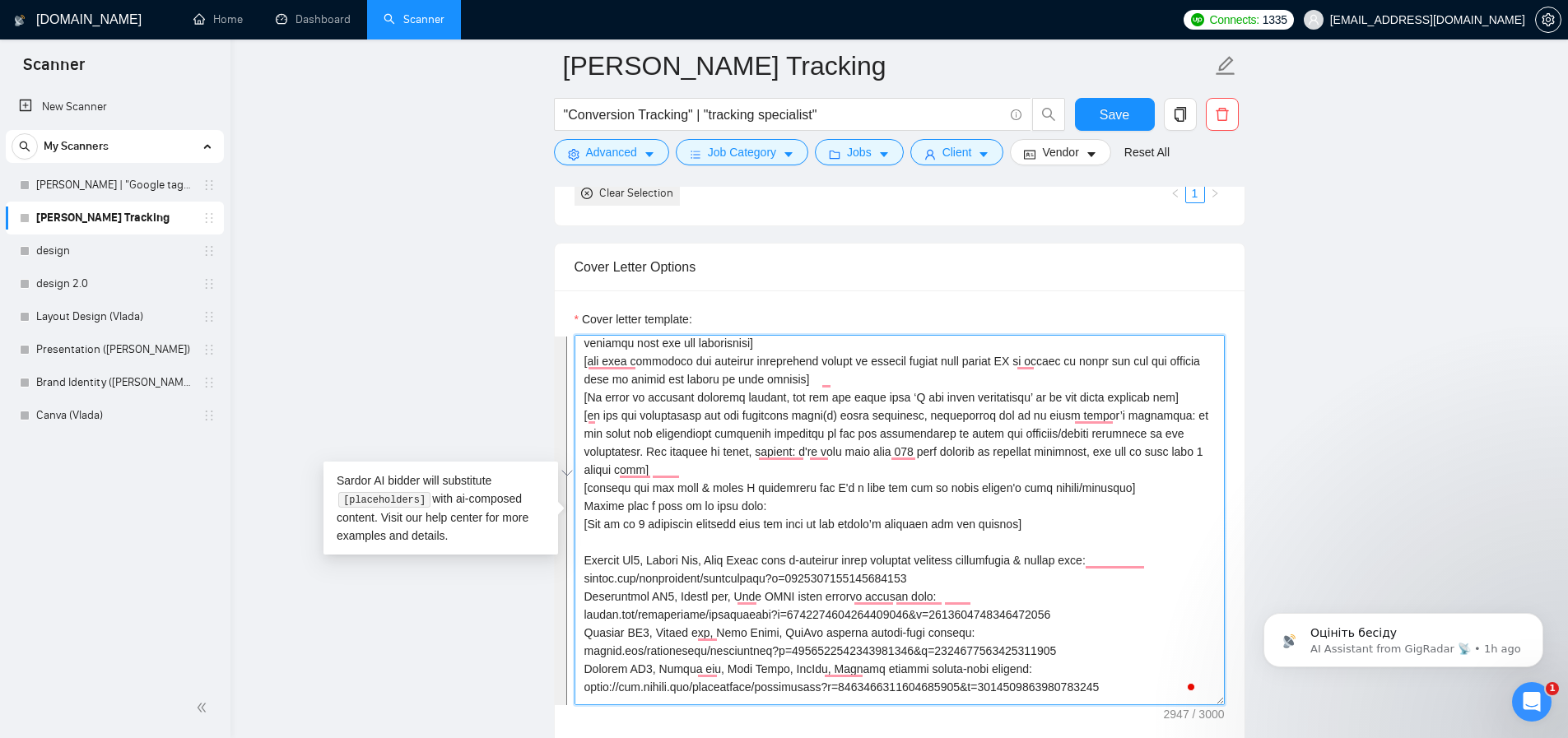
scroll to position [0, 0]
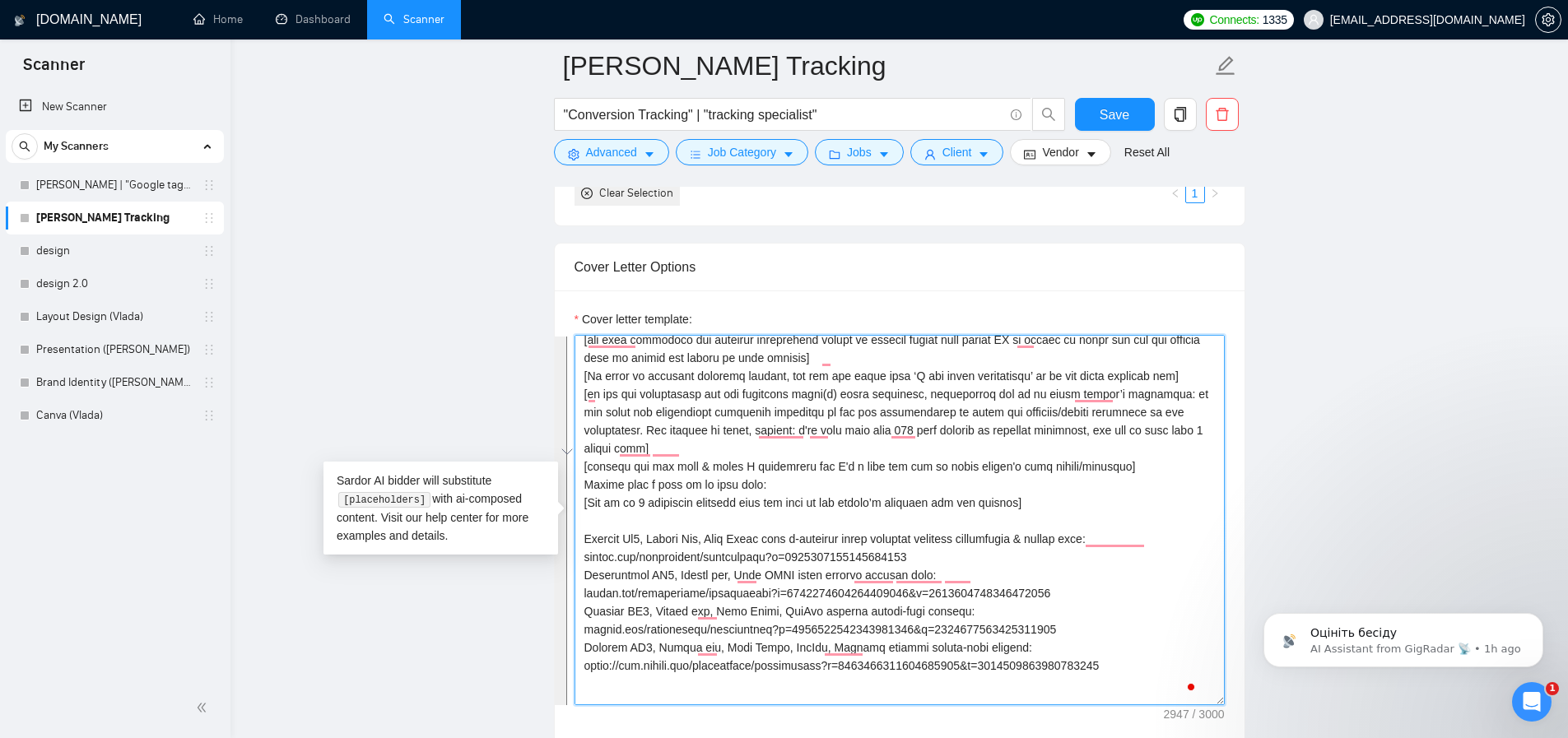
type textarea "[Keep the entire cover letter within 600 characters.] [Each section has to be e…"
click at [468, 371] on main "Artur_Conversion Tracking "Conversion Tracking" | "tracking specialist" Save Ad…" at bounding box center [899, 492] width 1285 height 4545
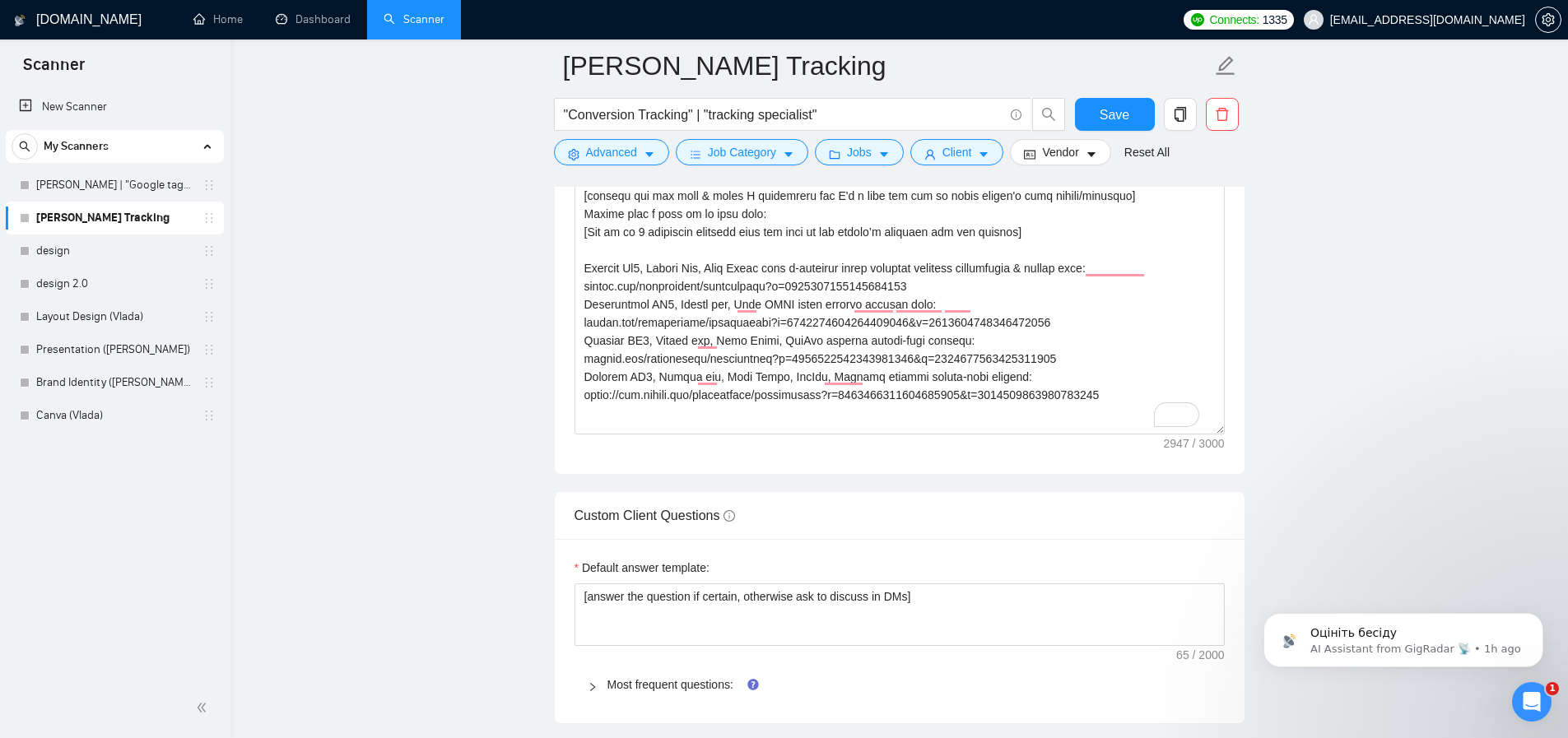
scroll to position [2210, 0]
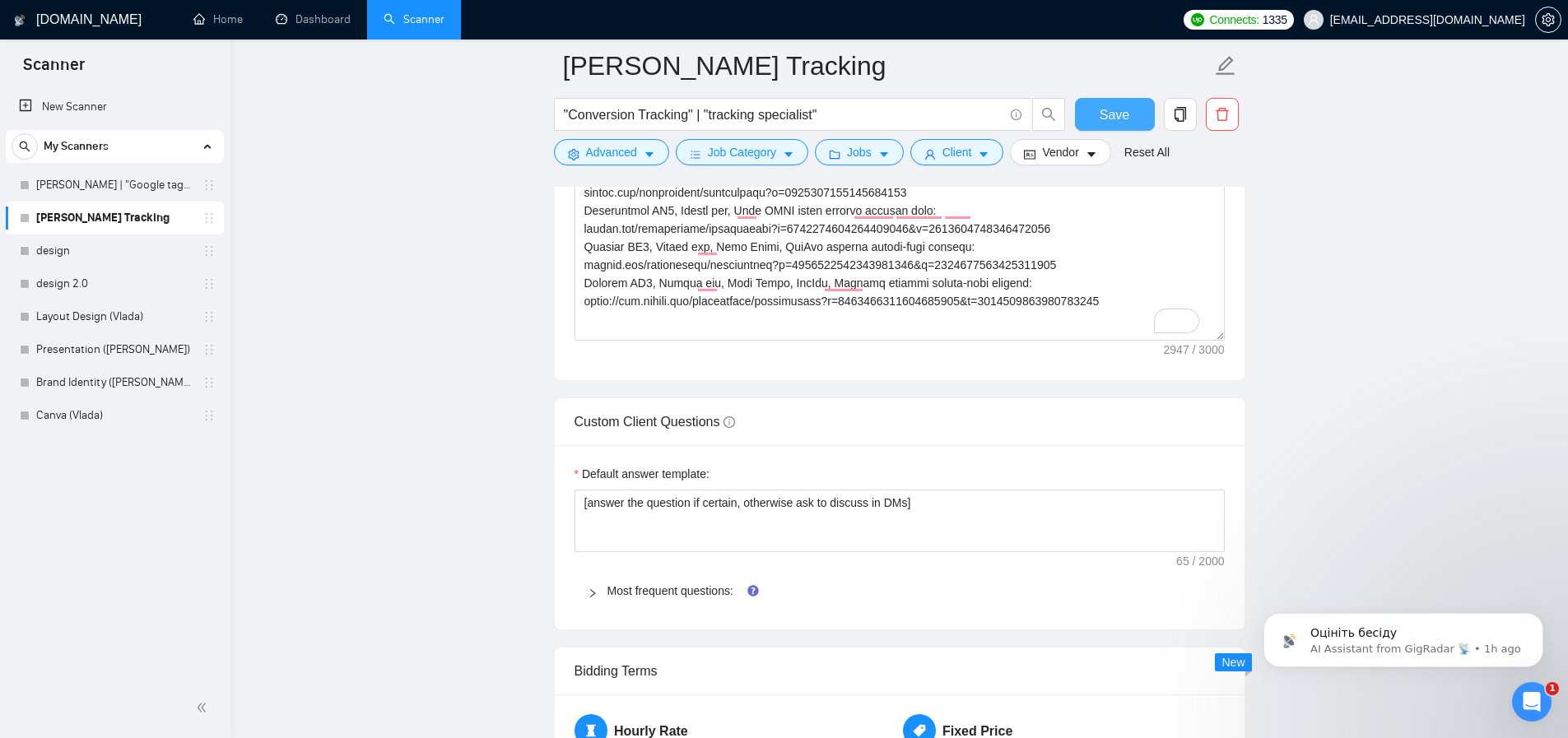
click at [1114, 111] on span "Save" at bounding box center [1114, 115] width 30 height 21
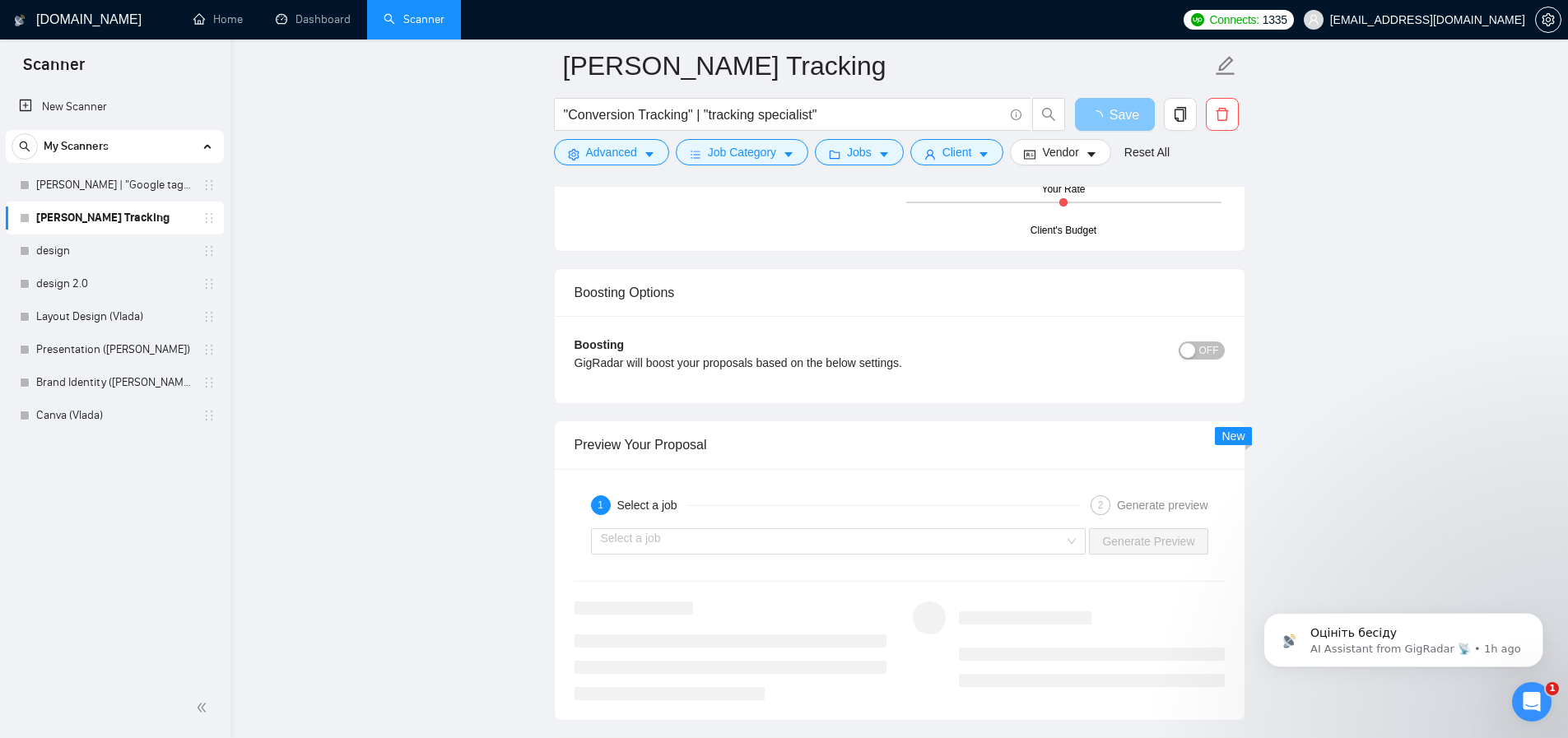
scroll to position [2994, 0]
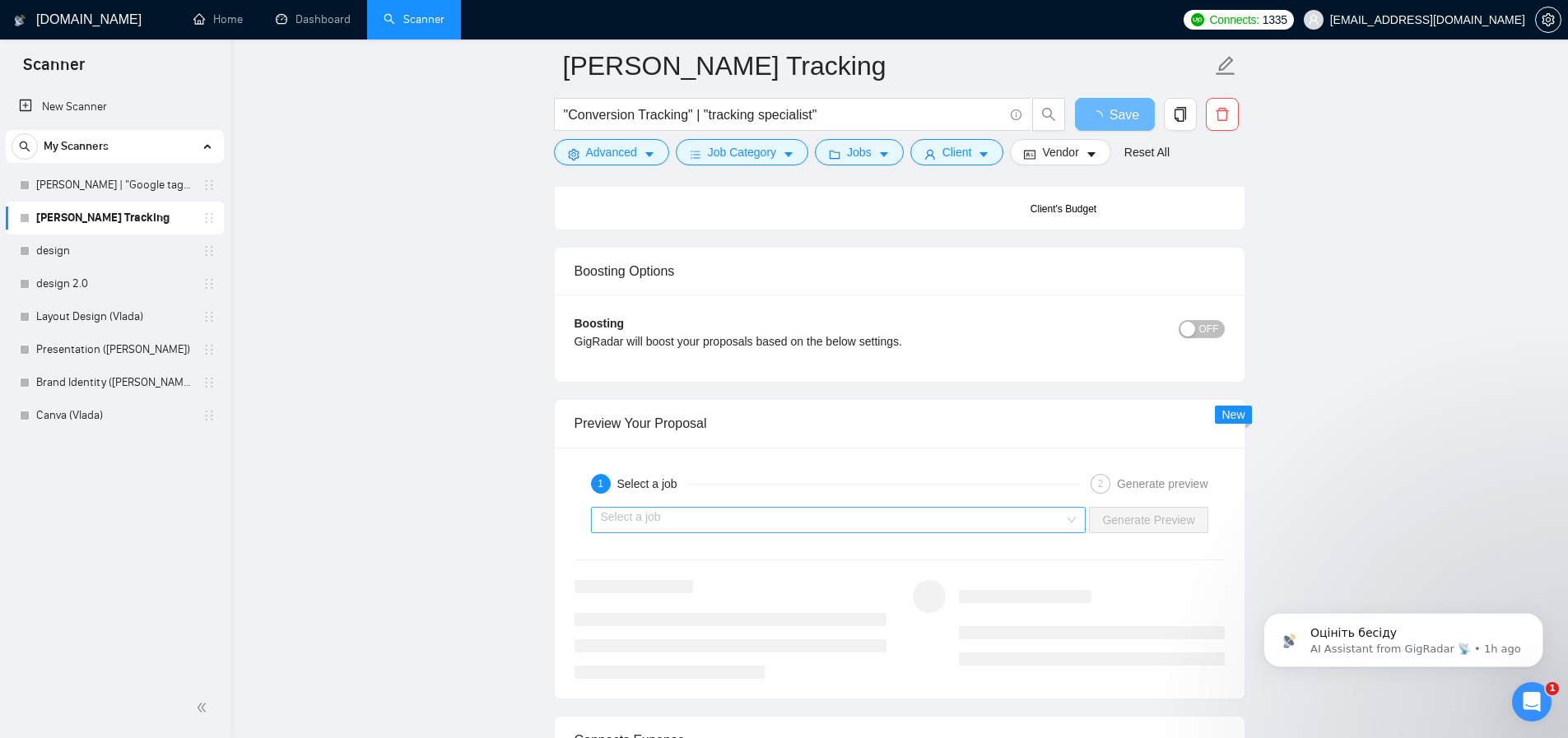
click at [729, 520] on input "search" at bounding box center [833, 520] width 464 height 24
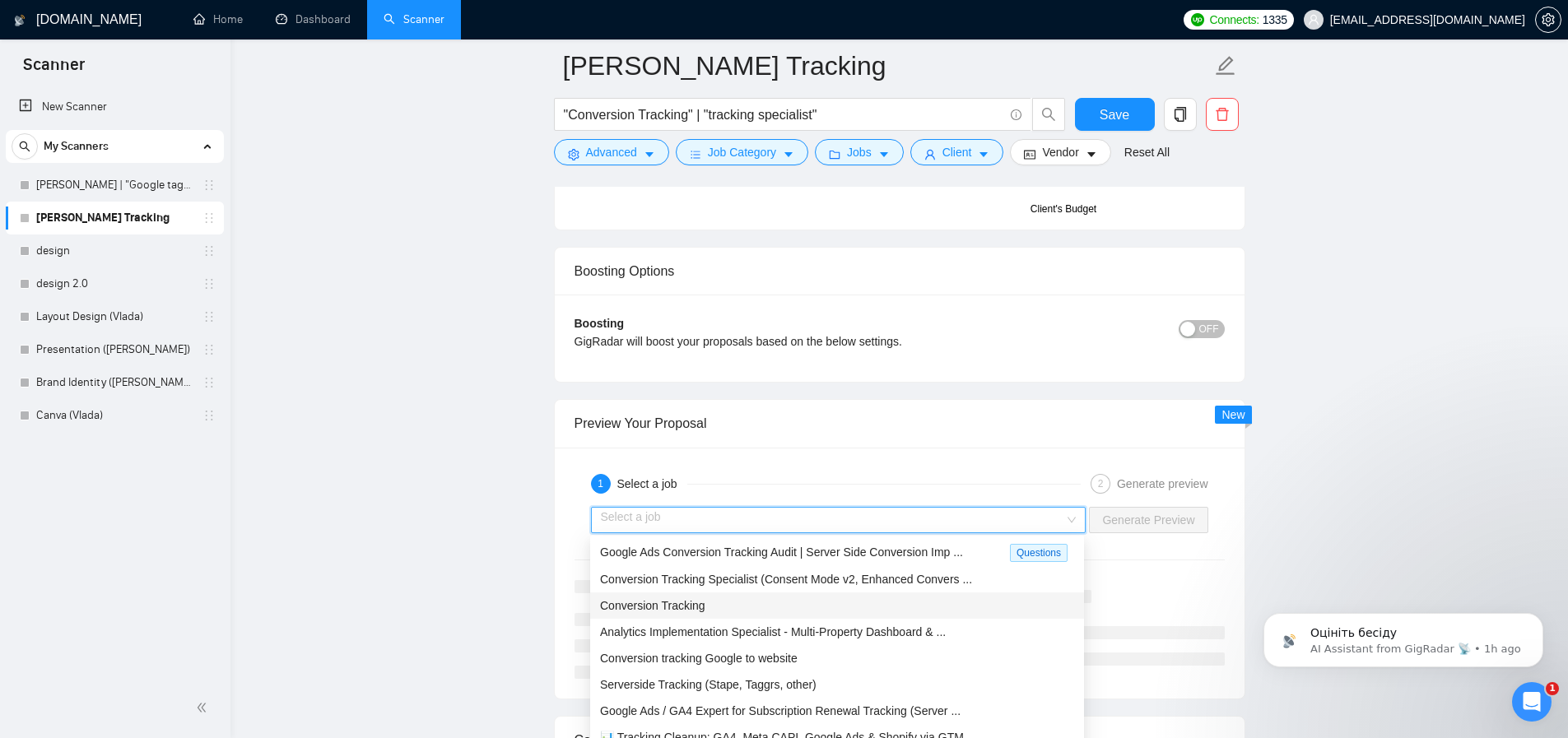
click at [706, 602] on span "Conversion Tracking" at bounding box center [653, 606] width 105 height 13
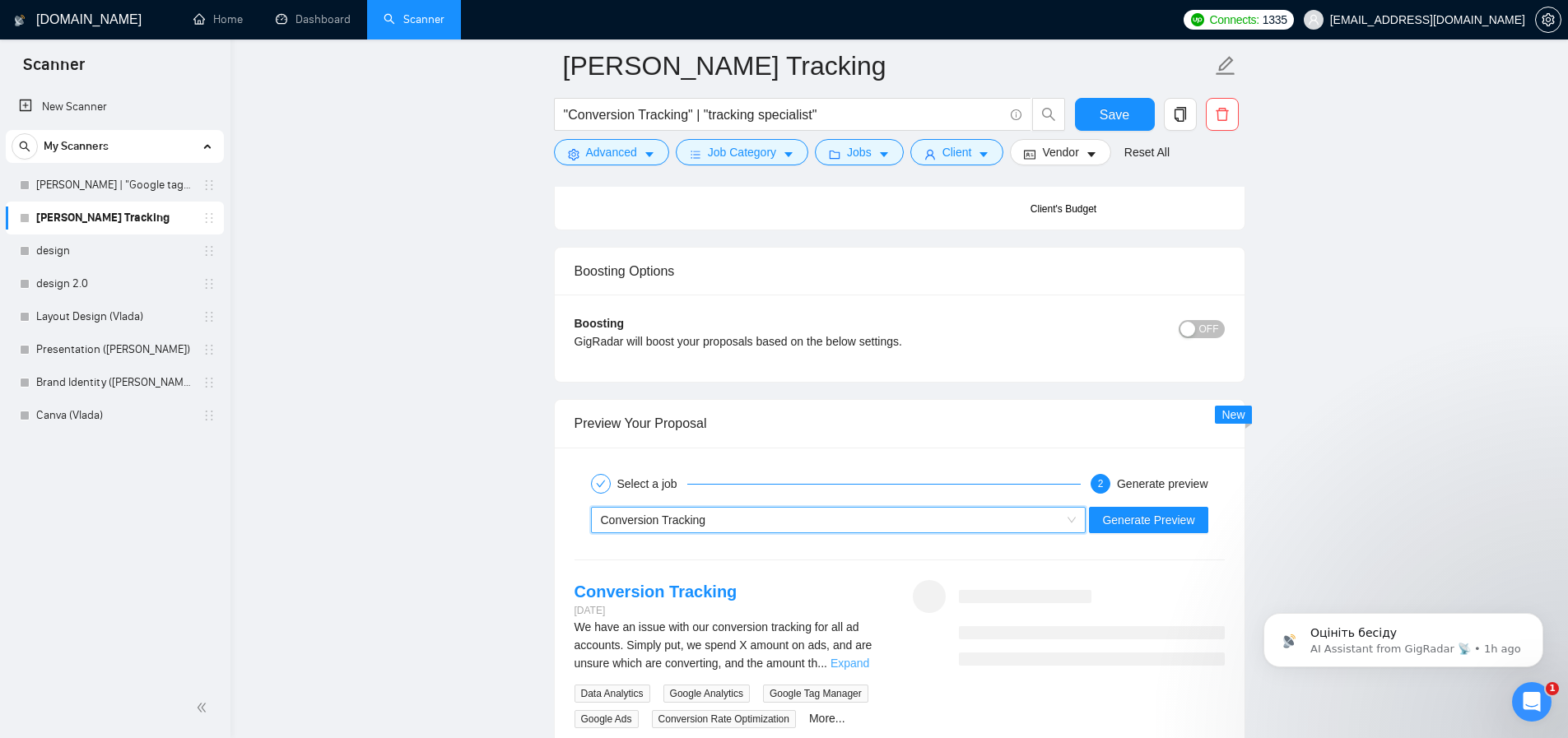
click at [850, 659] on link "Expand" at bounding box center [849, 663] width 39 height 13
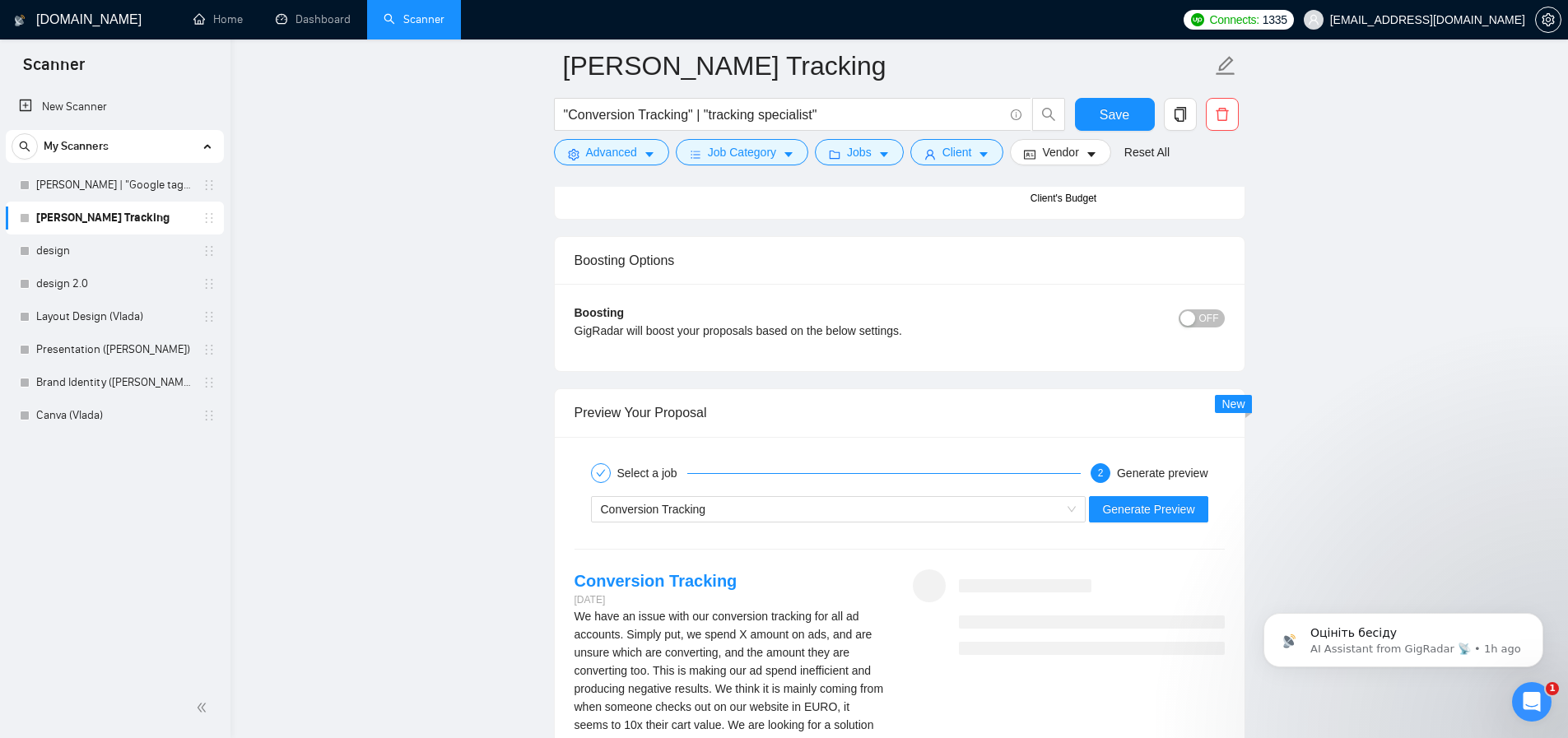
scroll to position [3158, 0]
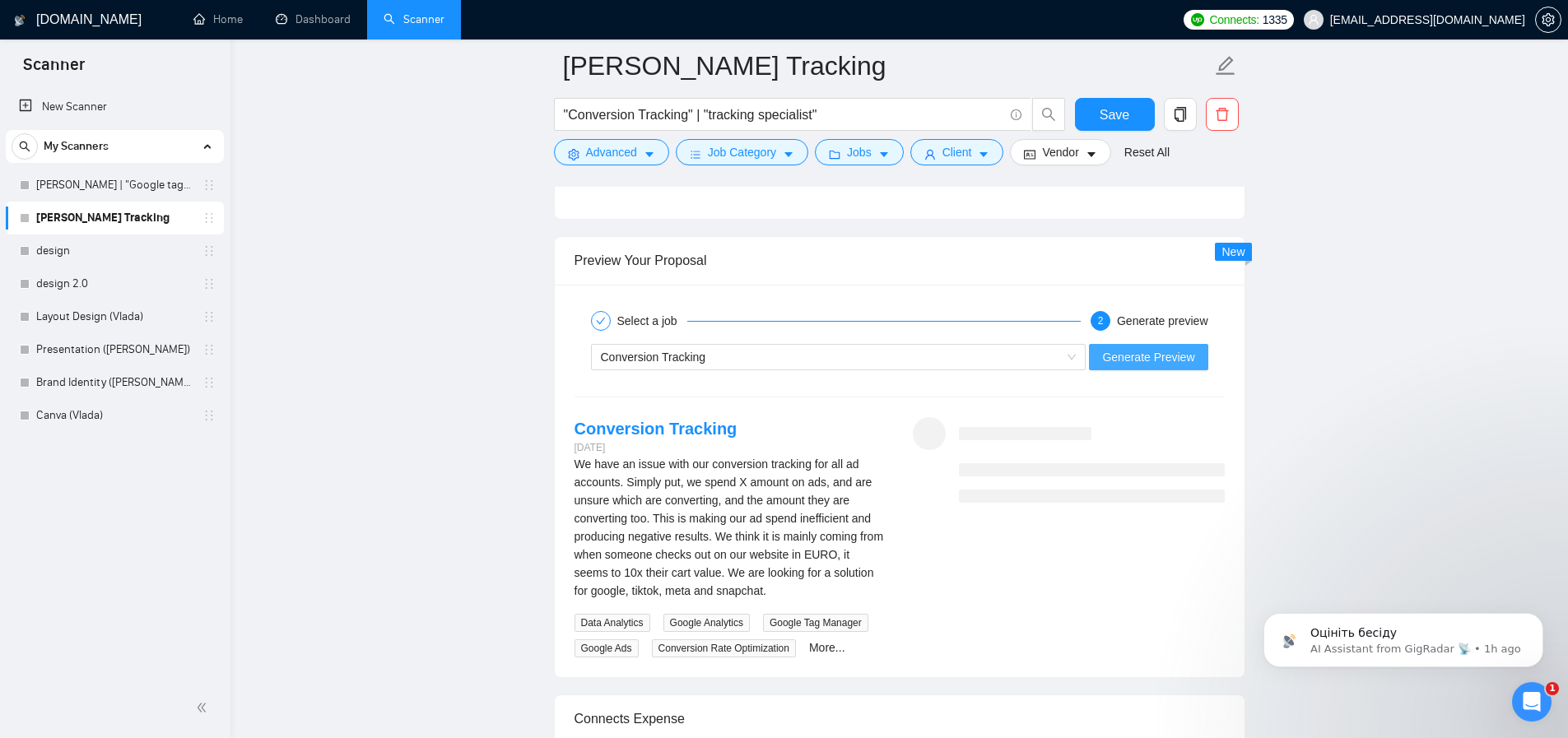
click at [1112, 361] on span "Generate Preview" at bounding box center [1148, 357] width 92 height 18
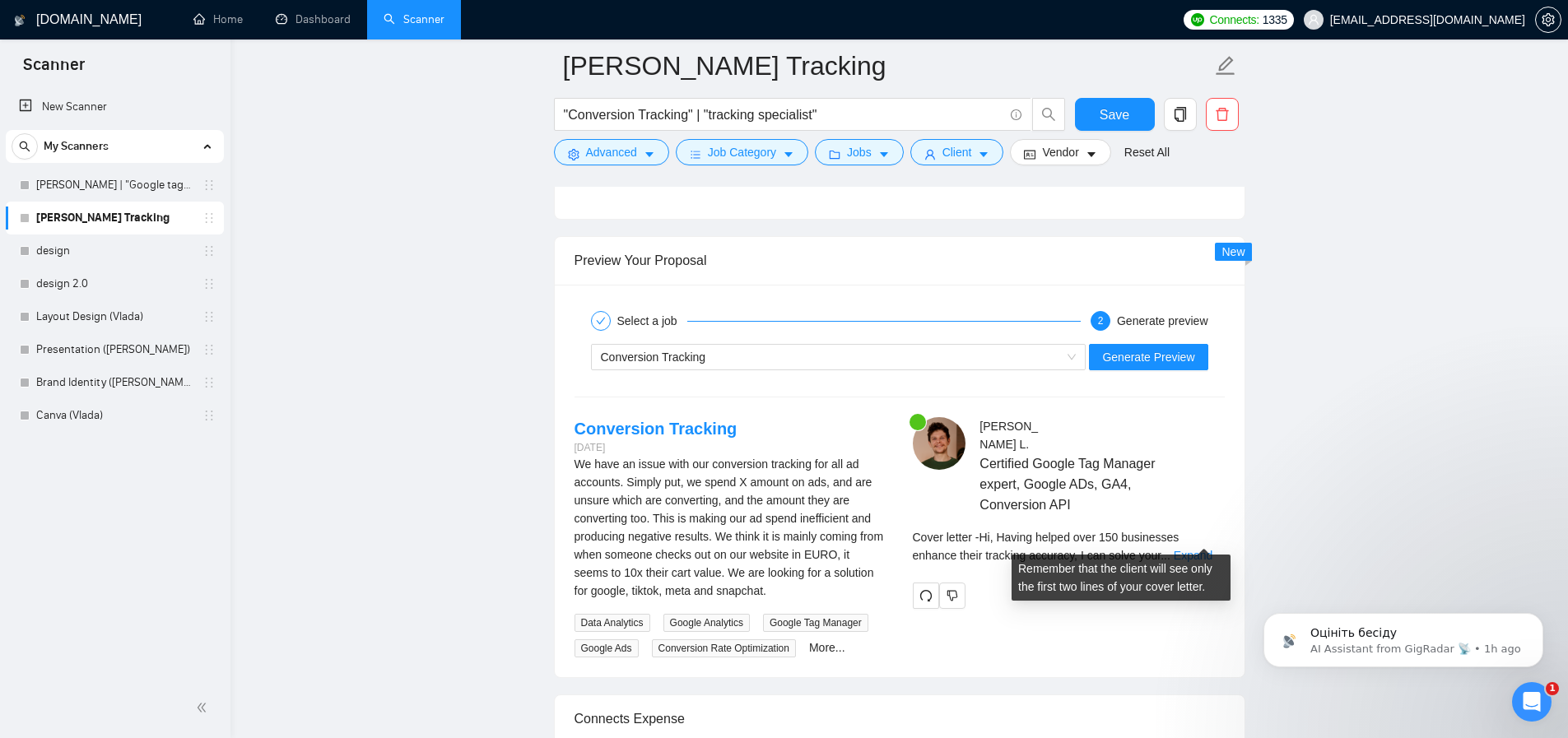
drag, startPoint x: 1081, startPoint y: 542, endPoint x: 1069, endPoint y: 552, distance: 15.6
click at [1069, 552] on div "Remember that the client will see only the first two lines of your cover letter." at bounding box center [1121, 571] width 206 height 44
click at [1182, 532] on div "Cover letter - Hi, Having helped over 150 businesses enhance their tracking acc…" at bounding box center [1069, 546] width 312 height 37
click at [1192, 548] on link "Expand" at bounding box center [1192, 555] width 39 height 13
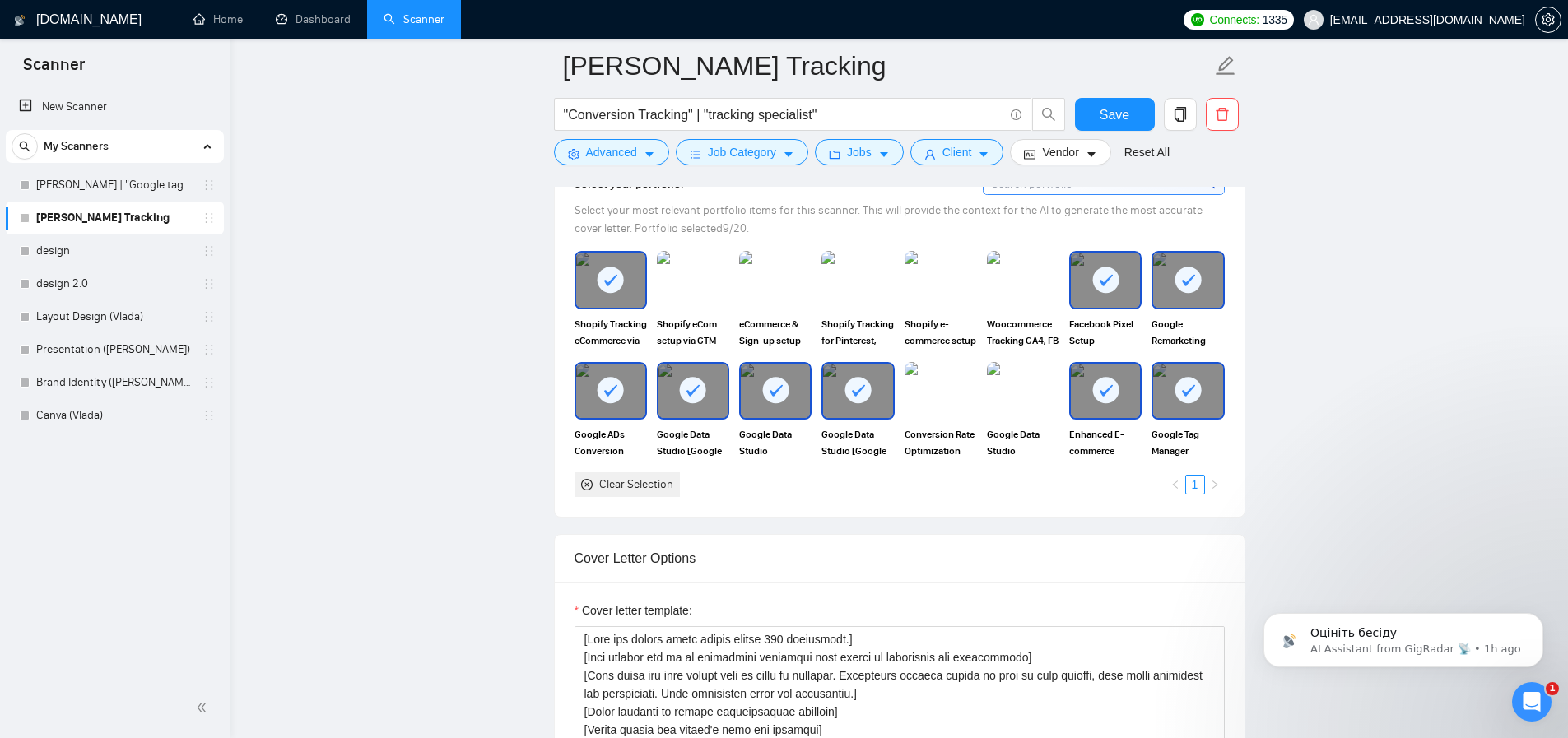
scroll to position [1462, 0]
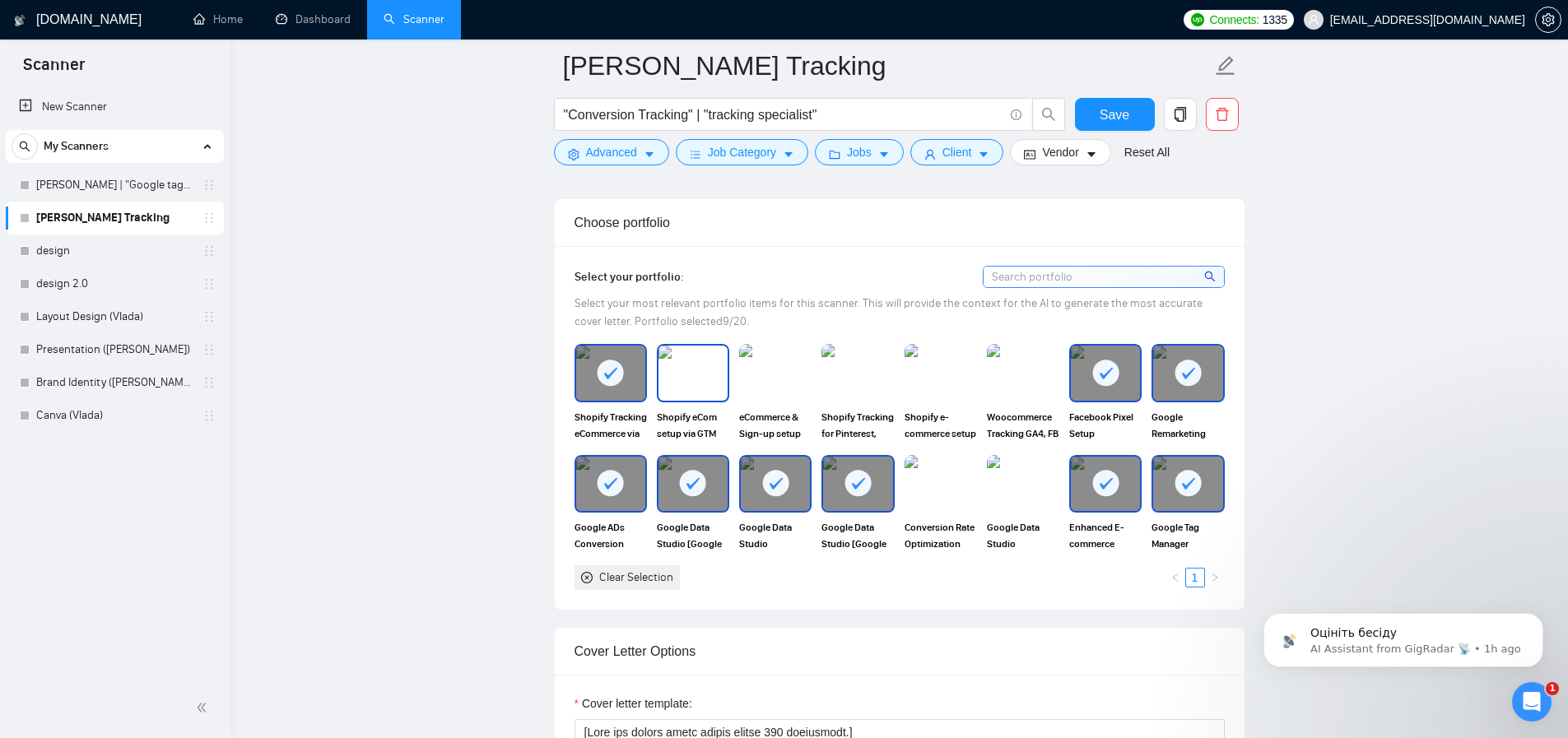
click at [667, 365] on img at bounding box center [693, 373] width 70 height 54
click at [780, 390] on img at bounding box center [776, 373] width 70 height 54
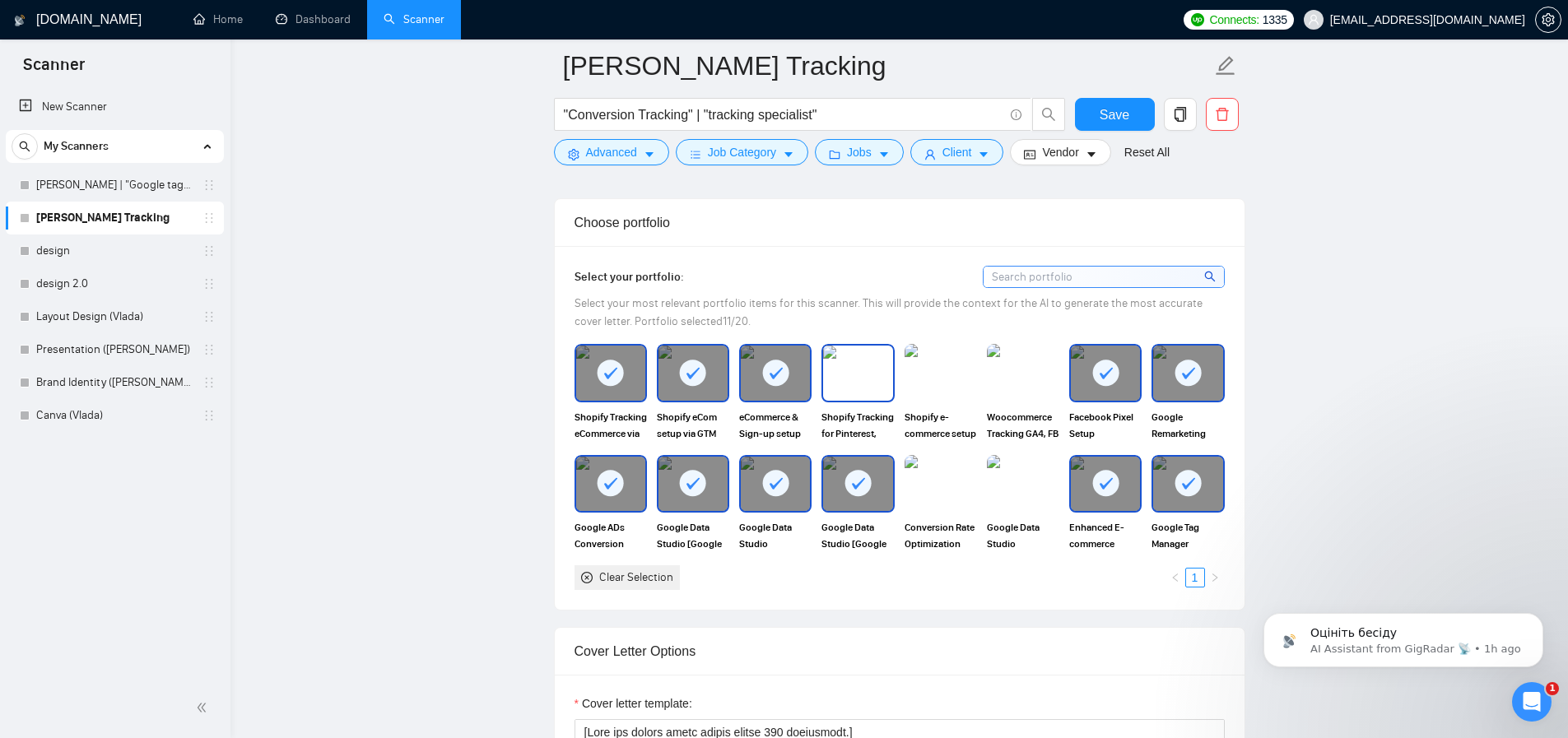
click at [868, 388] on img at bounding box center [858, 373] width 70 height 54
click at [964, 377] on img at bounding box center [941, 373] width 70 height 54
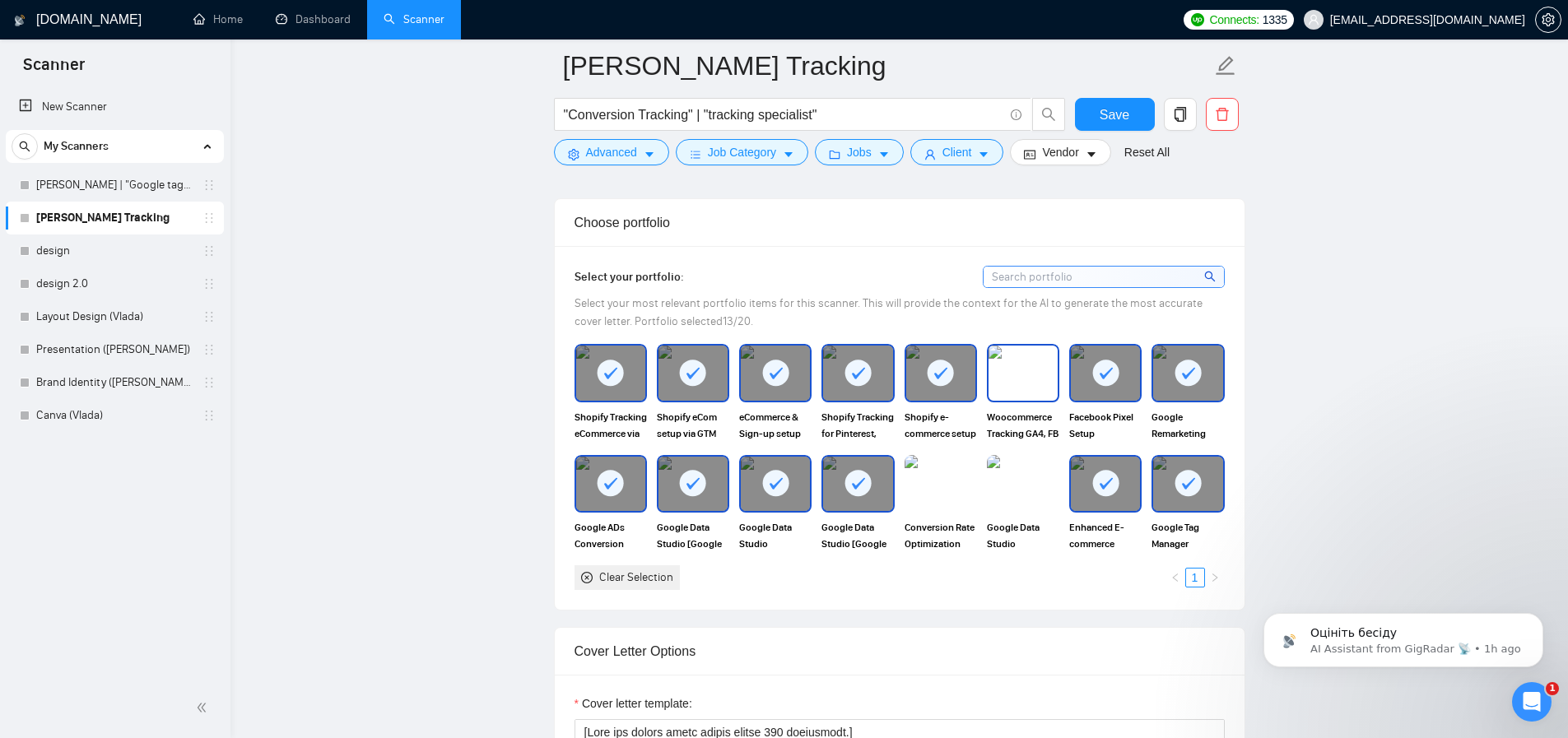
click at [1029, 386] on img at bounding box center [1023, 373] width 70 height 54
click at [1140, 116] on button "Save" at bounding box center [1114, 114] width 80 height 33
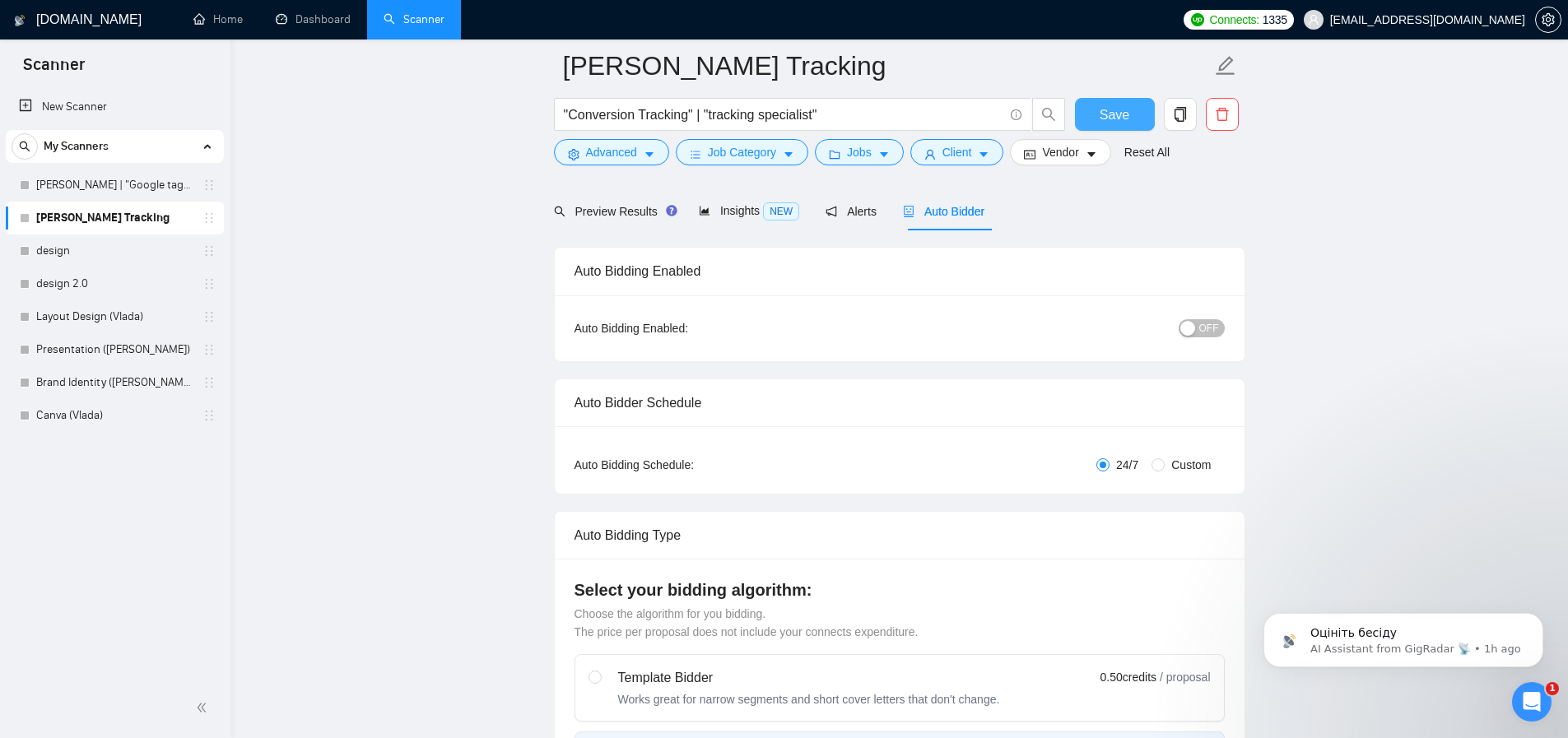
scroll to position [0, 0]
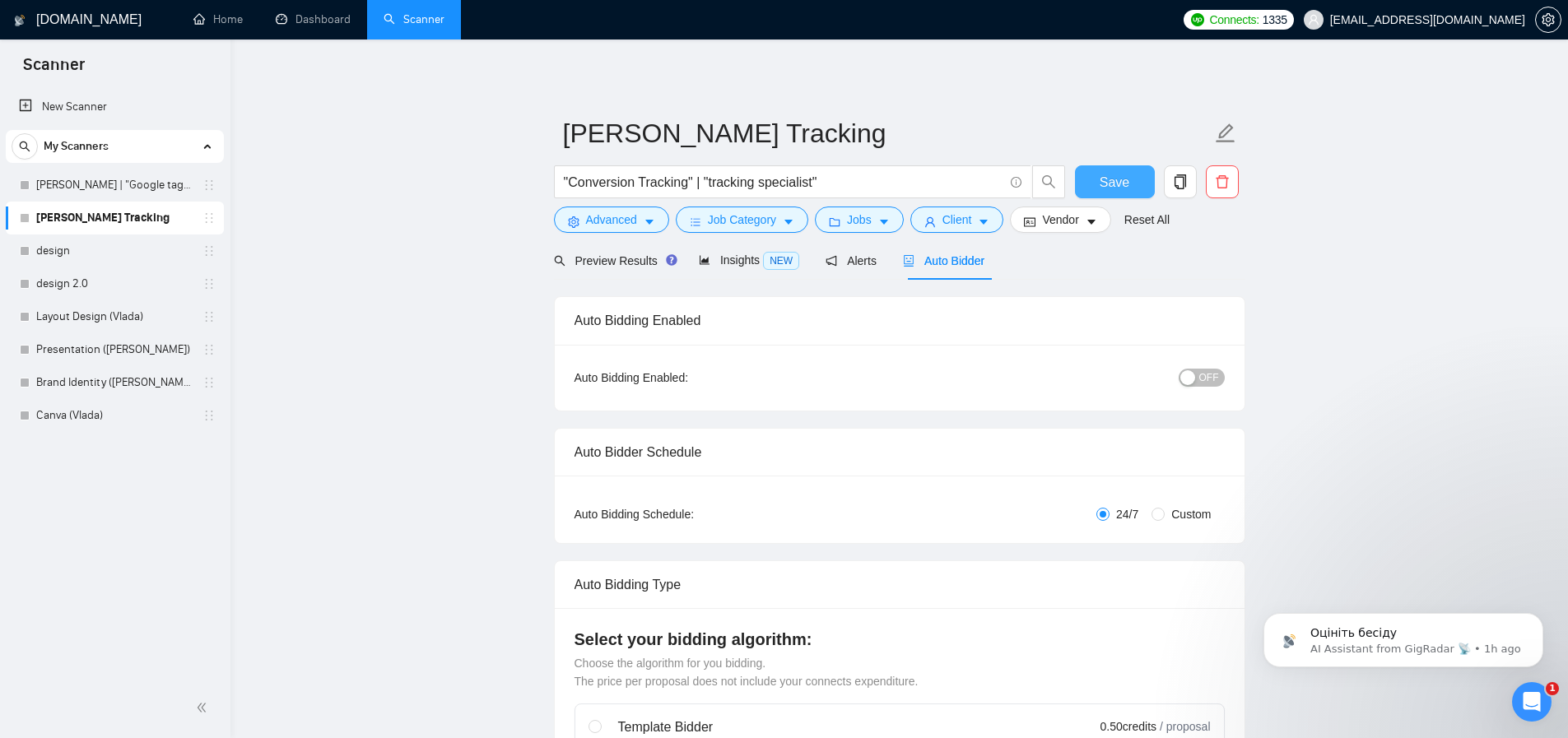
click at [1119, 176] on span "Save" at bounding box center [1114, 182] width 30 height 21
click at [1190, 181] on span "copy" at bounding box center [1180, 182] width 31 height 15
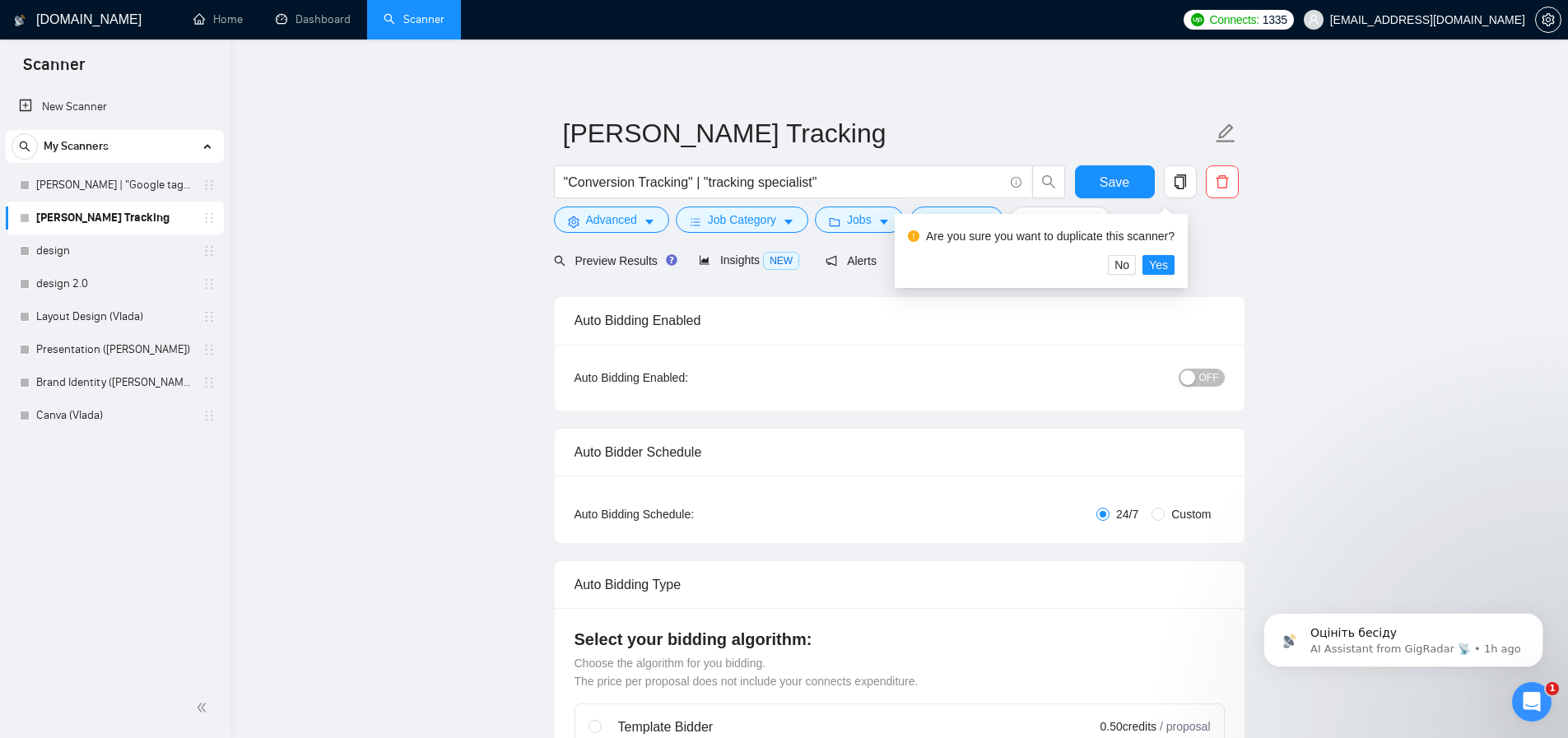
click at [1162, 251] on div "Are you sure you want to duplicate this scanner?" at bounding box center [1041, 238] width 267 height 31
click at [1166, 268] on span "Yes" at bounding box center [1158, 264] width 19 height 18
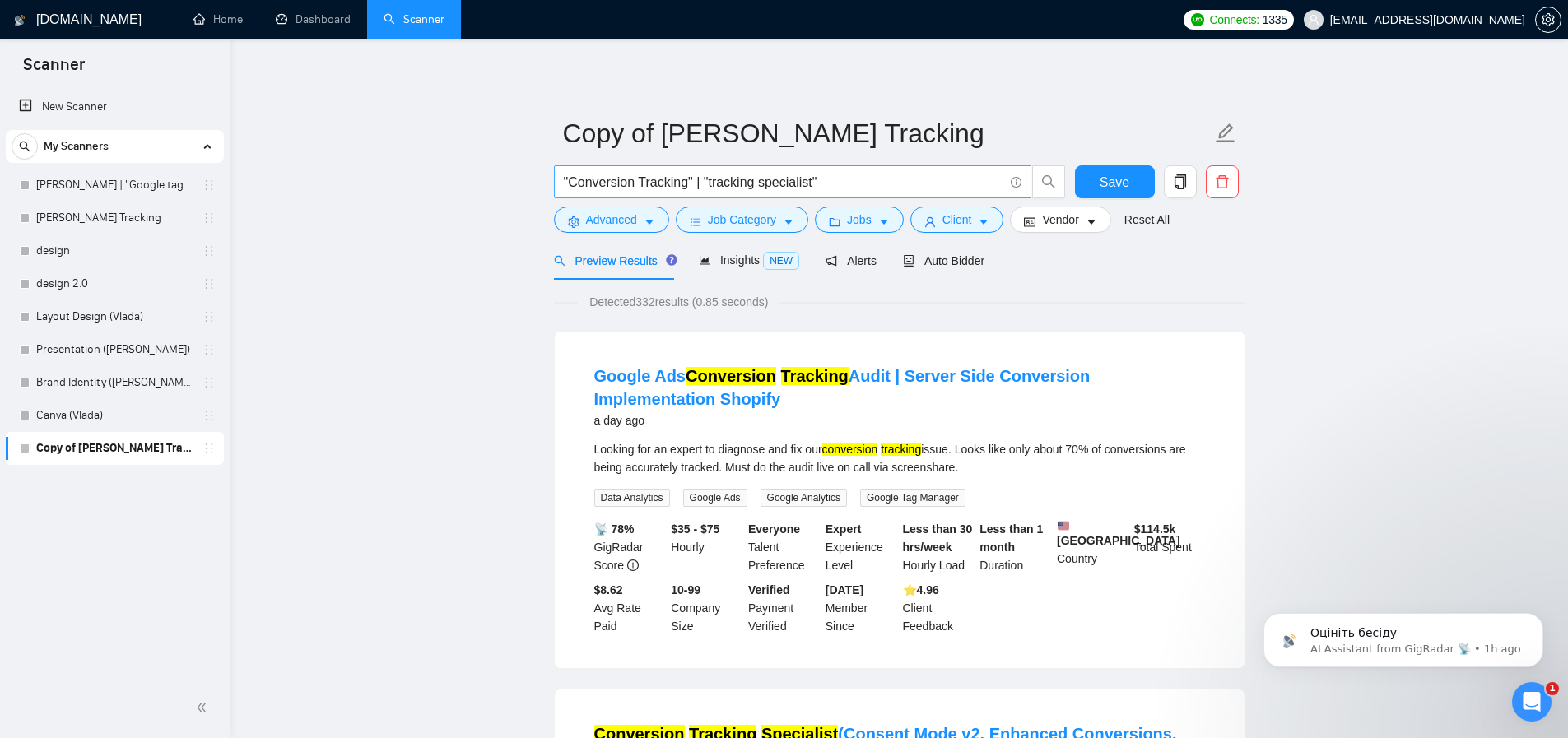
click at [708, 186] on input ""Conversion Tracking" | "tracking specialist"" at bounding box center [784, 182] width 440 height 21
paste input "Facebook pixel"
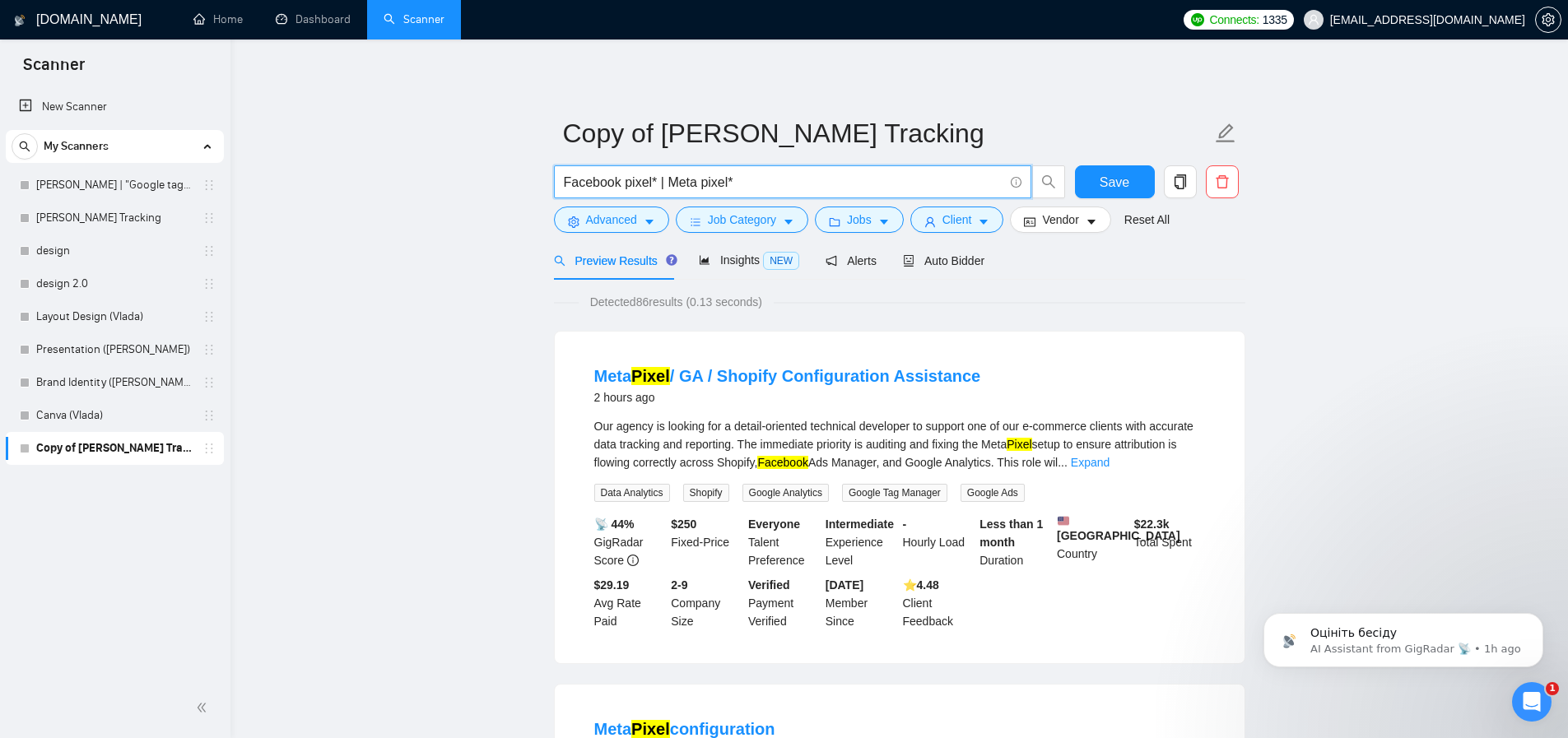
type input "Facebook pixel* | Meta pixel*"
click at [868, 225] on span "Jobs" at bounding box center [860, 219] width 24 height 18
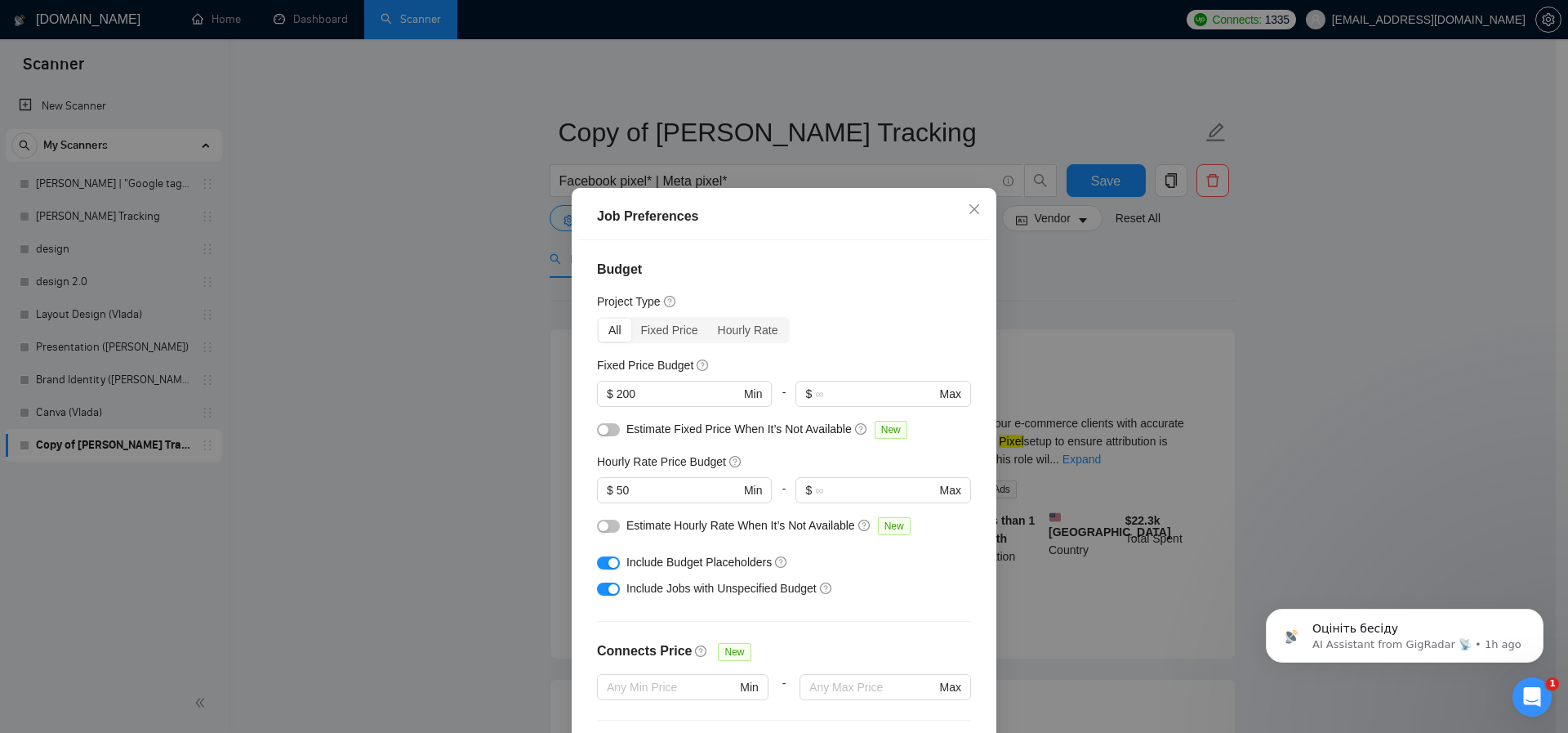
click at [472, 284] on div "Job Preferences Budget Project Type All Fixed Price Hourly Rate Fixed Price Bud…" at bounding box center [784, 366] width 1568 height 733
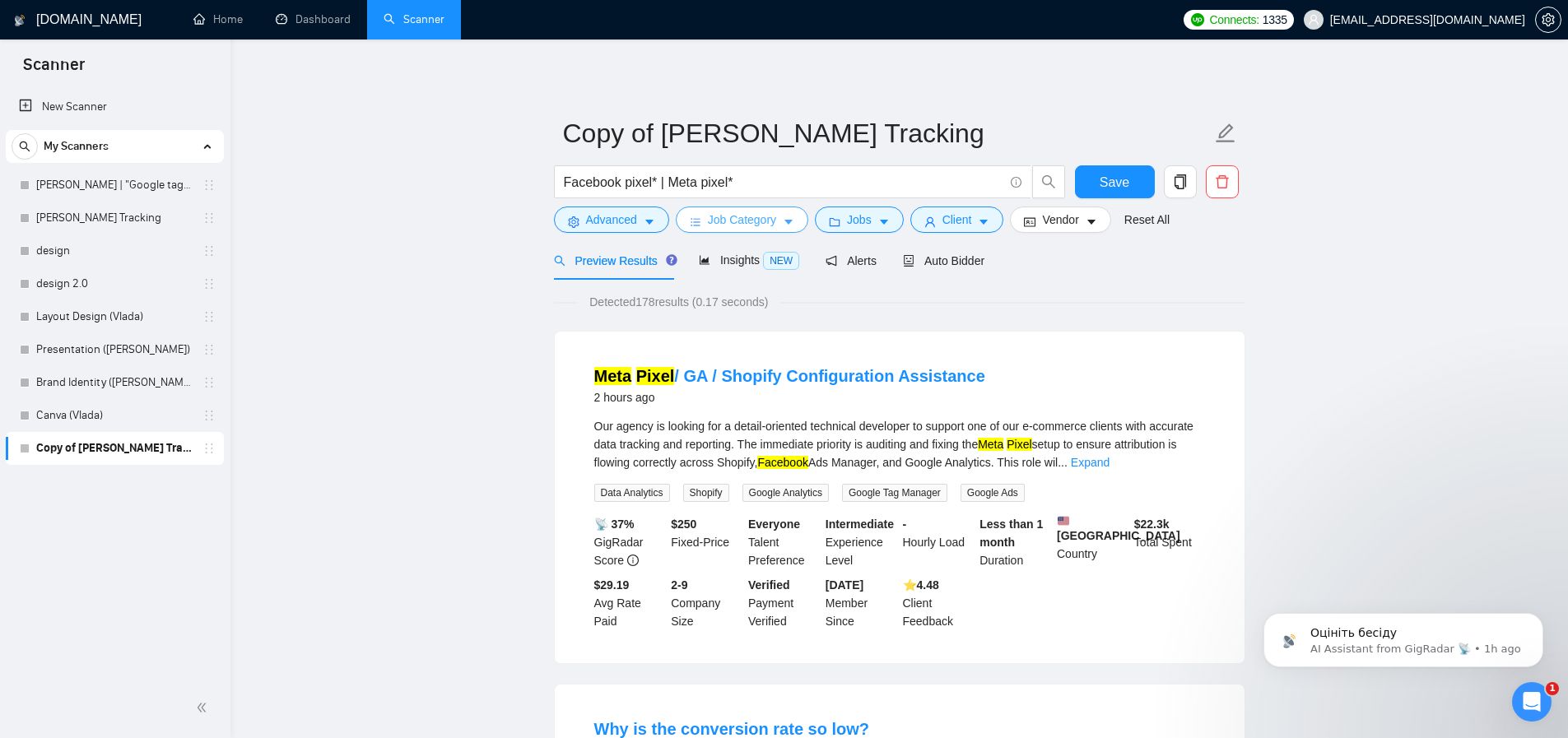
click at [734, 223] on span "Job Category" at bounding box center [741, 219] width 69 height 18
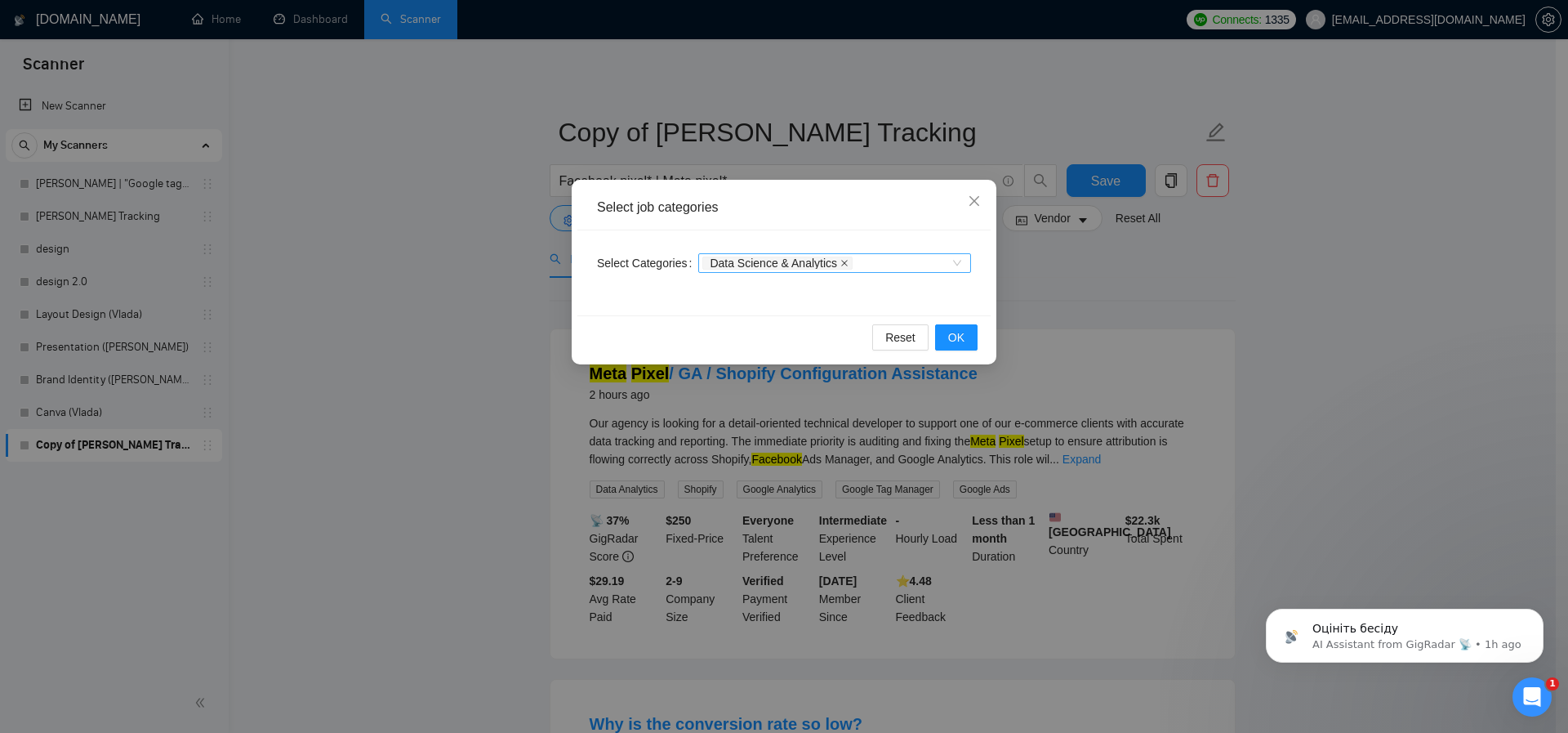
click at [848, 259] on icon "close" at bounding box center [845, 263] width 8 height 8
click at [966, 339] on button "OK" at bounding box center [956, 338] width 43 height 26
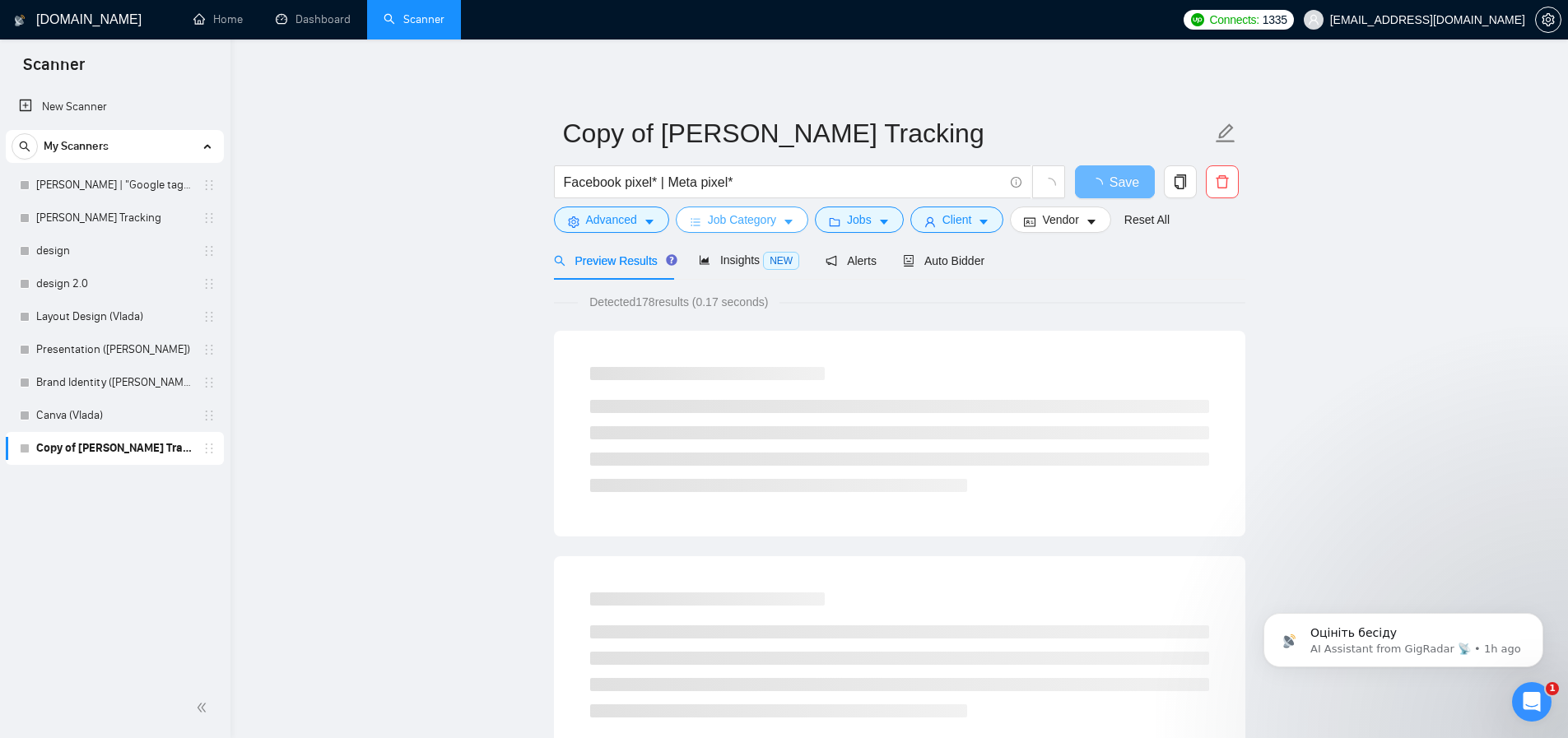
scroll to position [10, 0]
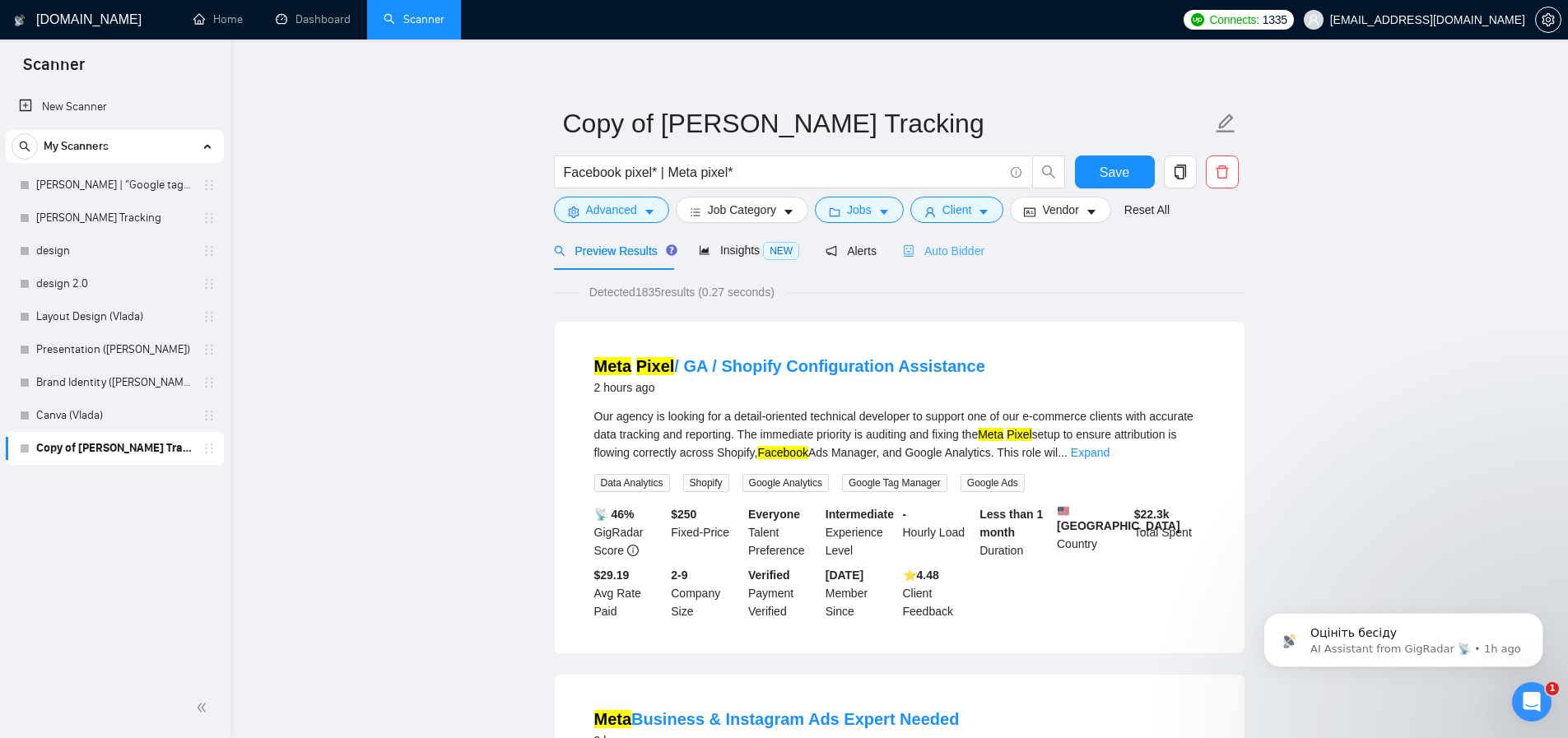
click at [964, 260] on div "Auto Bidder" at bounding box center [943, 250] width 82 height 38
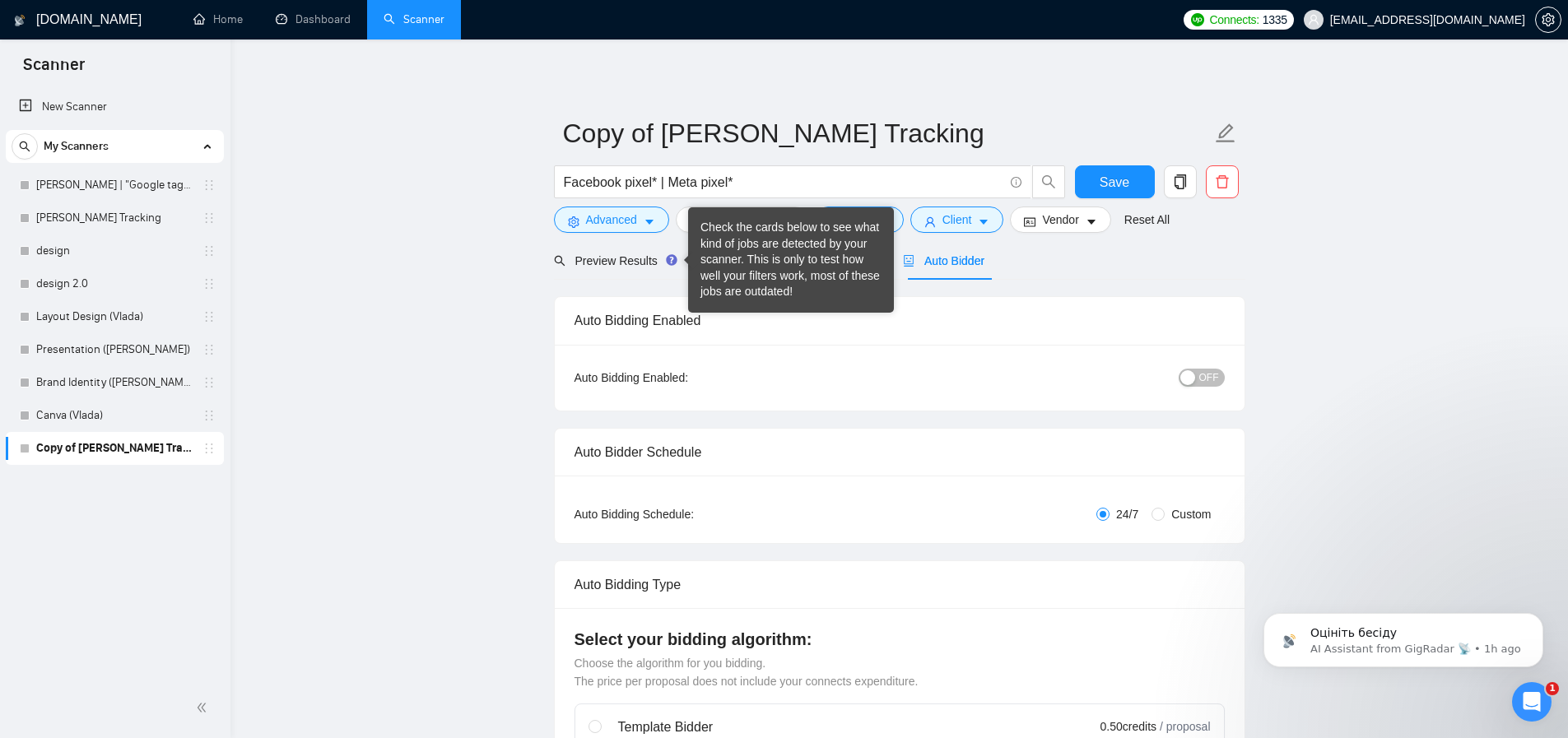
click at [732, 255] on div "Check the cards below to see what kind of jobs are detected by your scanner. Th…" at bounding box center [791, 260] width 181 height 81
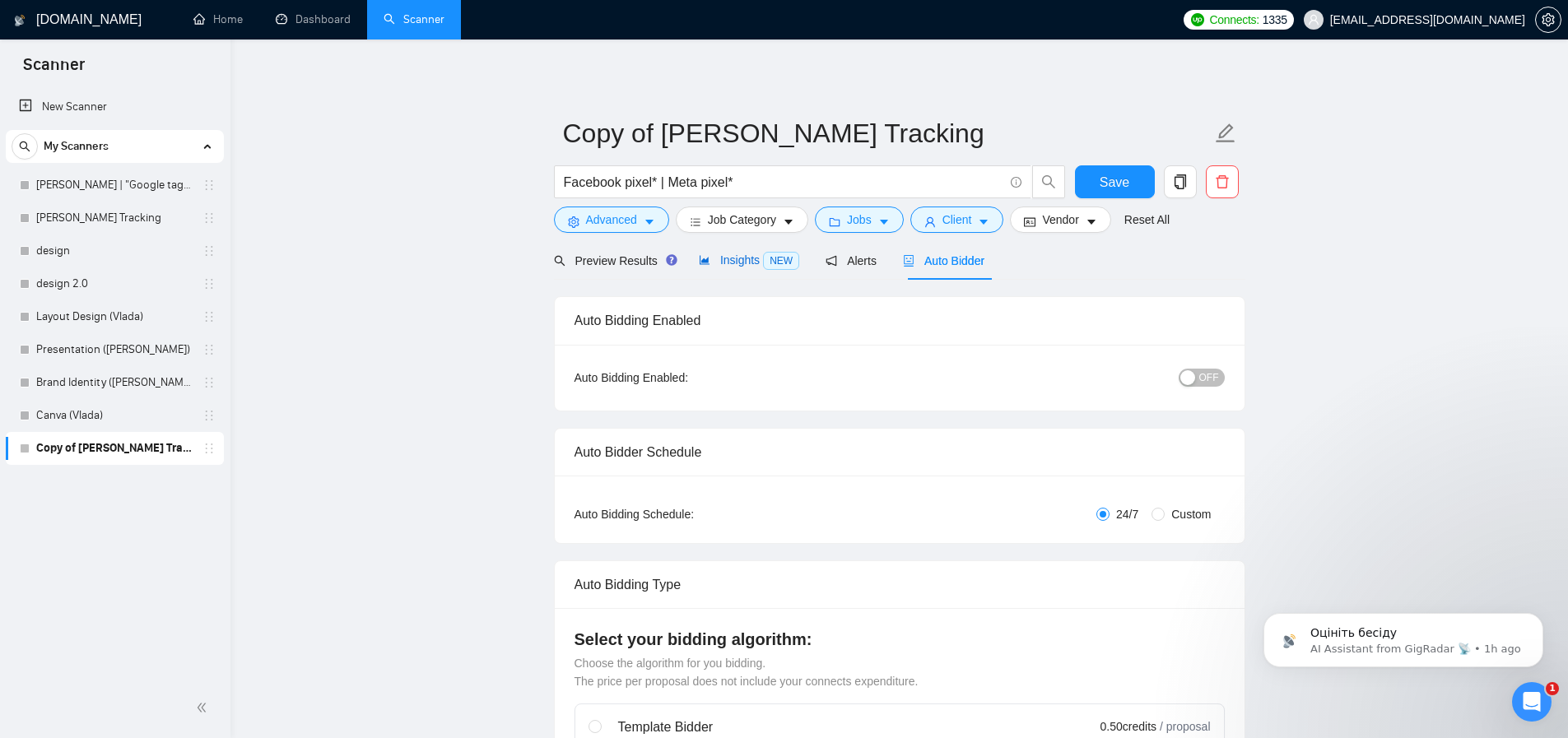
click at [751, 263] on span "Insights NEW" at bounding box center [749, 260] width 101 height 13
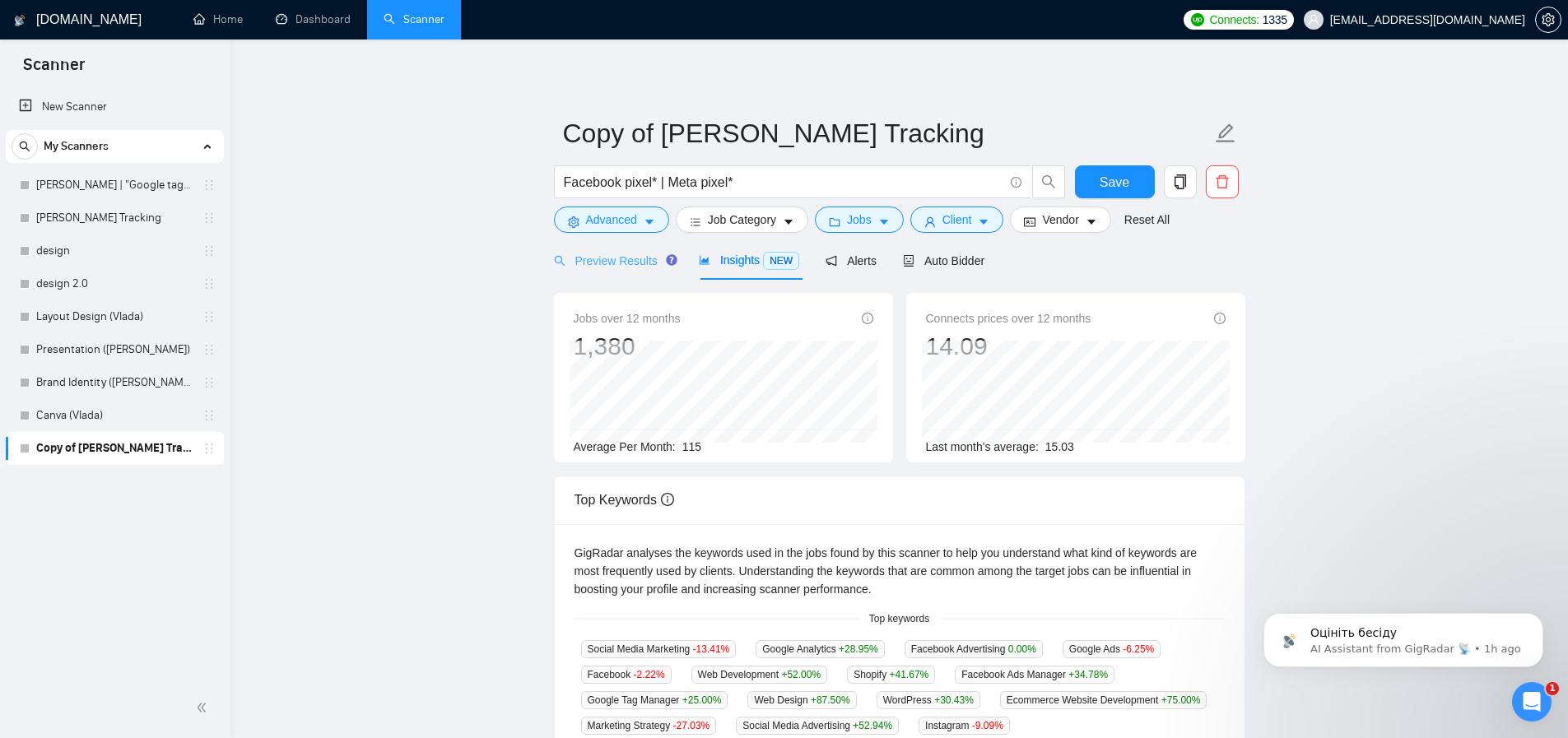
click at [624, 269] on div "Preview Results" at bounding box center [613, 260] width 118 height 38
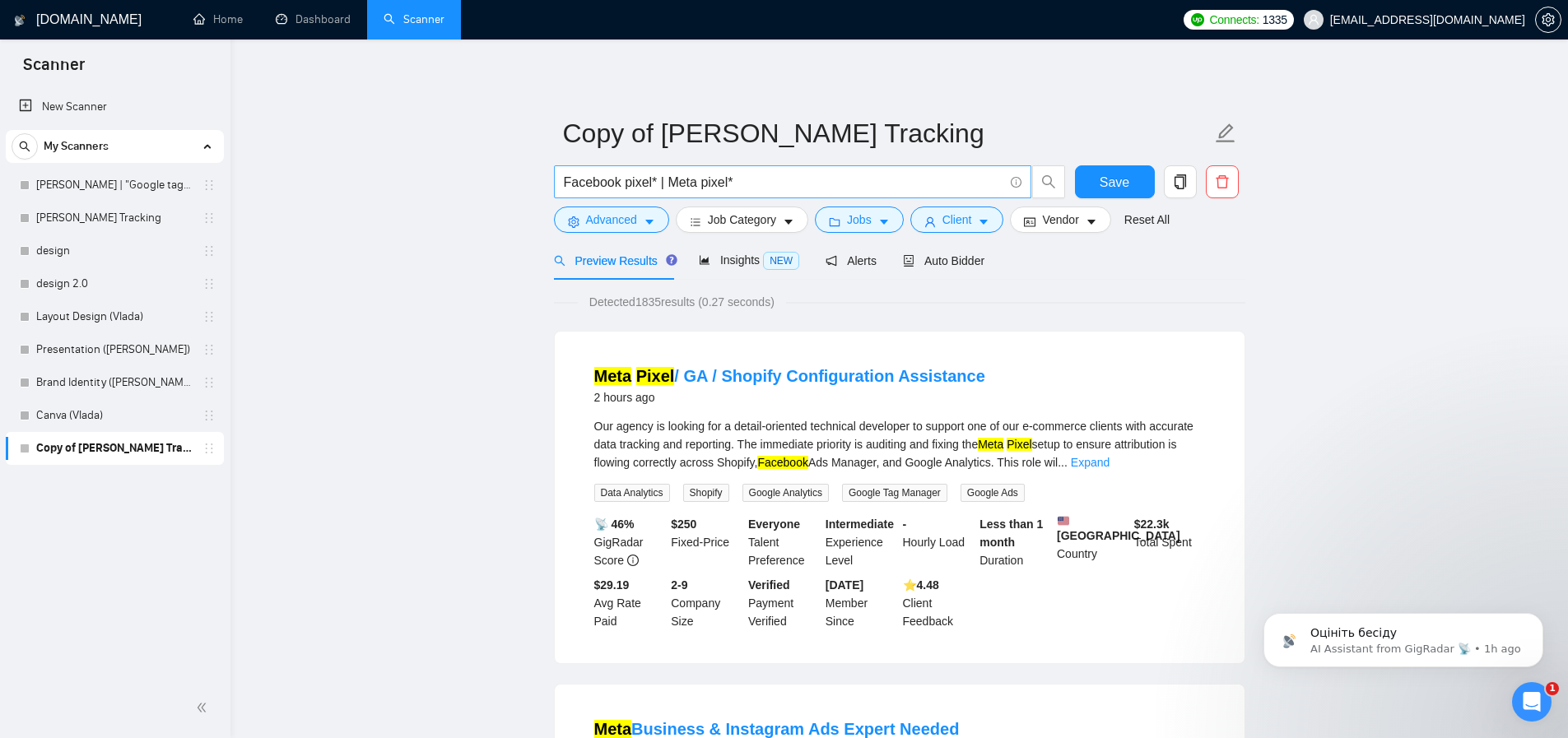
click at [653, 182] on input "Facebook pixel* | Meta pixel*" at bounding box center [784, 182] width 440 height 21
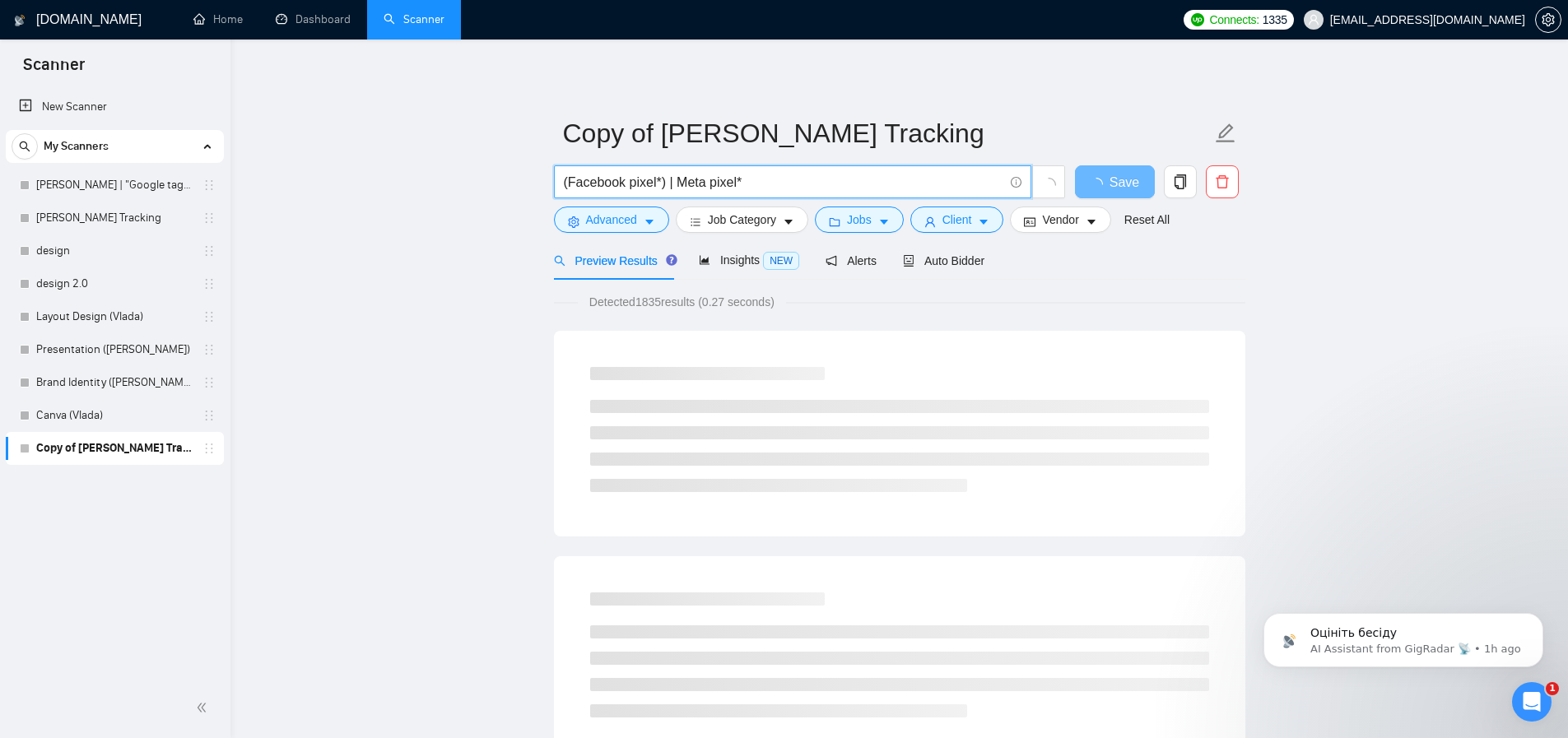
click at [679, 182] on input "(Facebook pixel*) | Meta pixel*" at bounding box center [784, 182] width 440 height 21
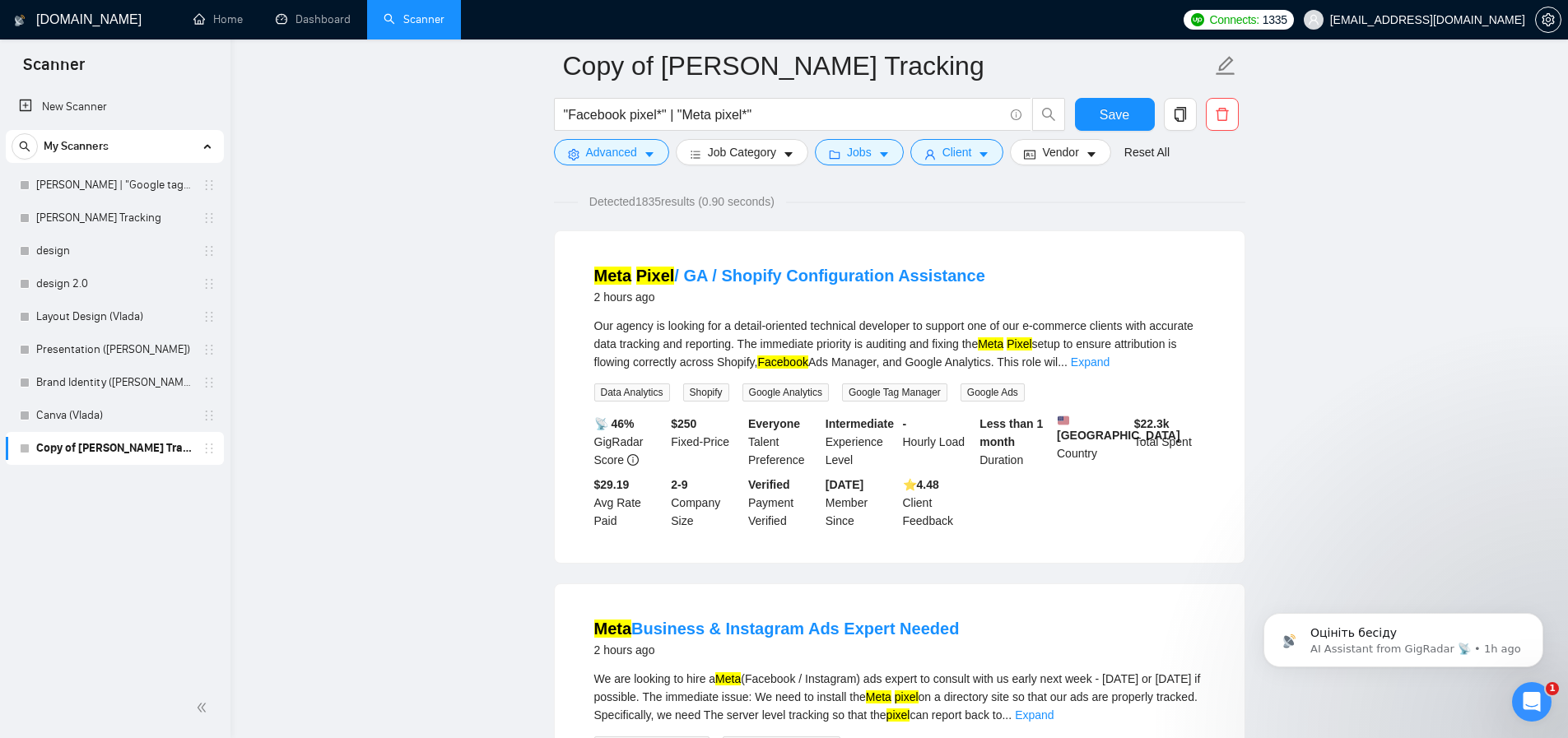
scroll to position [416, 0]
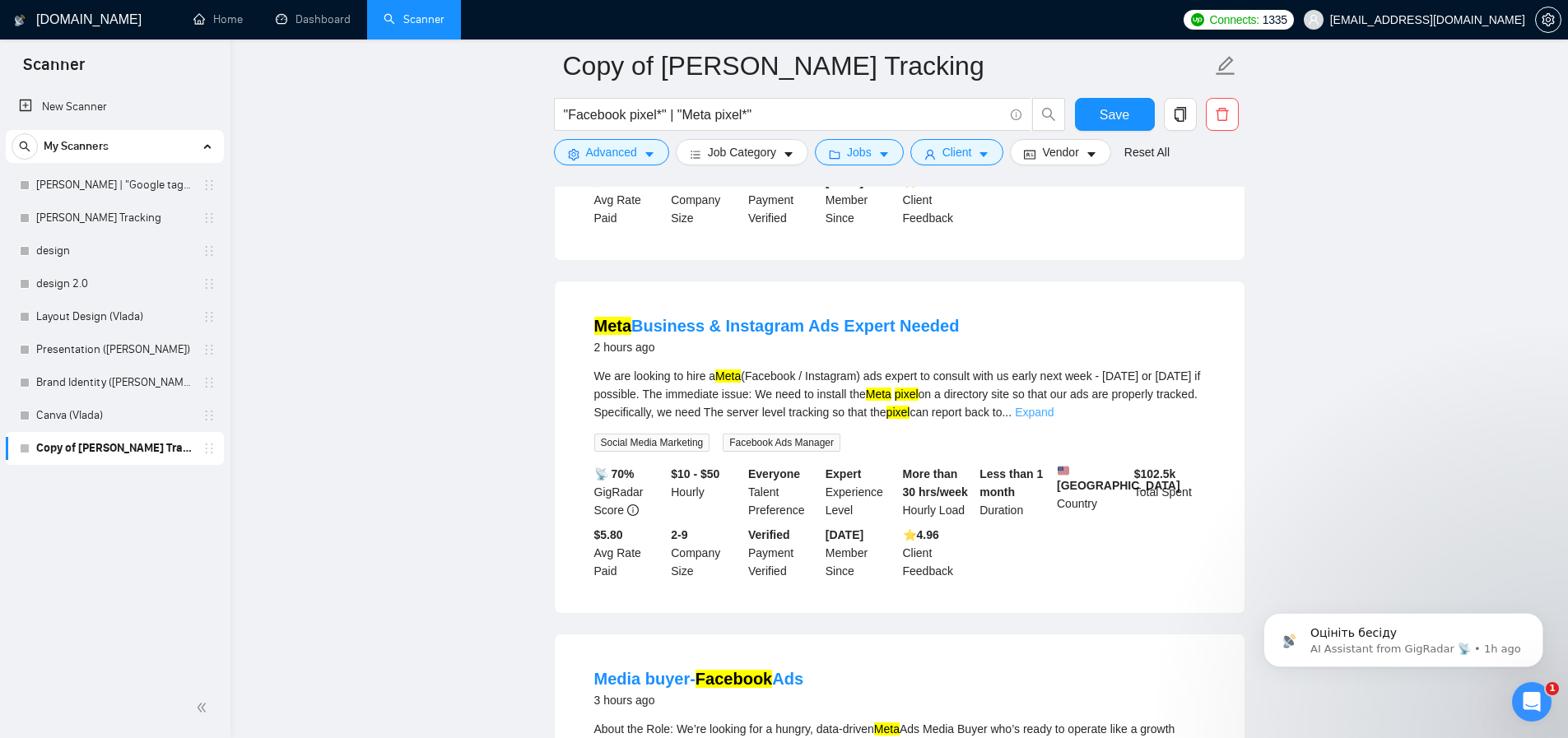
click at [1053, 419] on link "Expand" at bounding box center [1033, 412] width 39 height 13
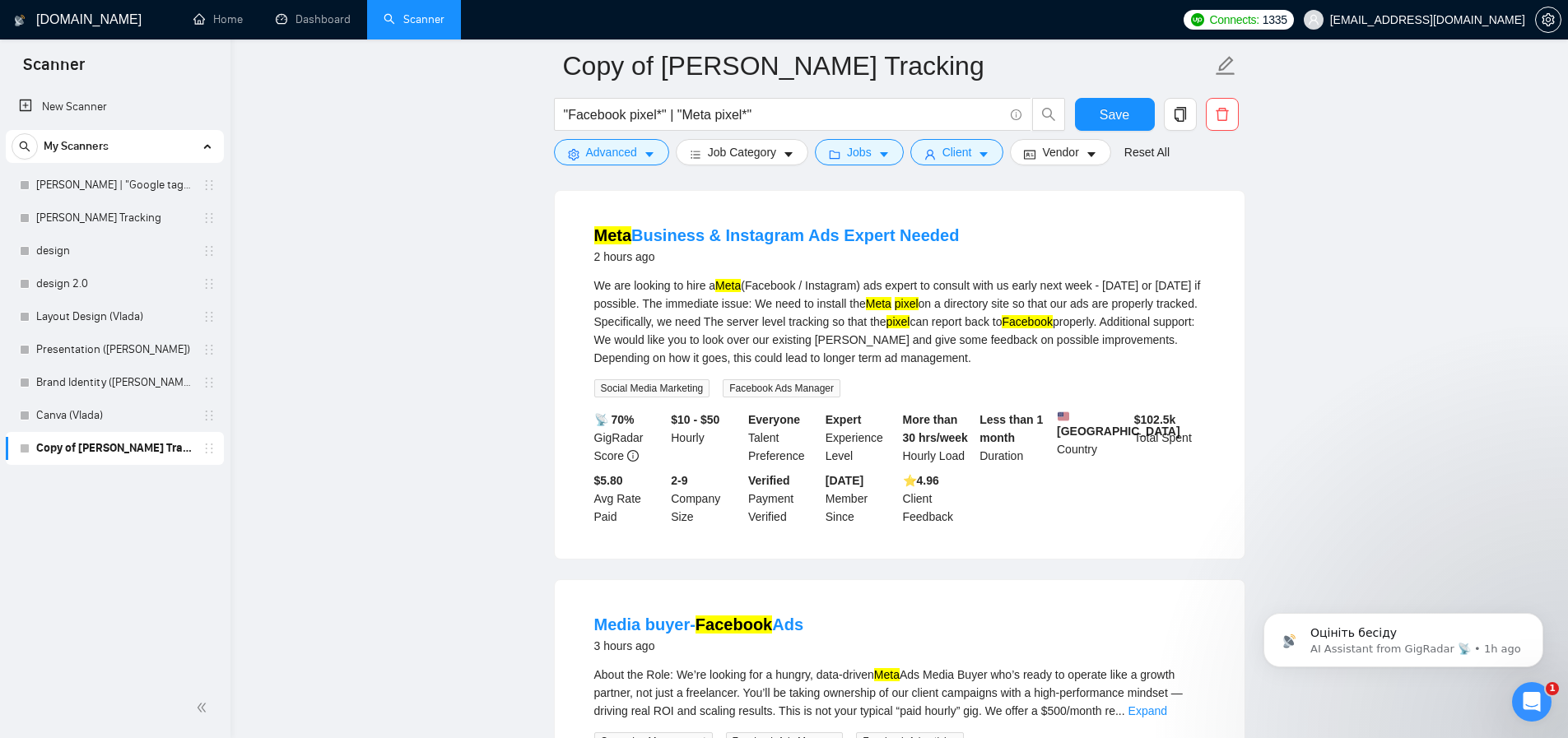
scroll to position [528, 0]
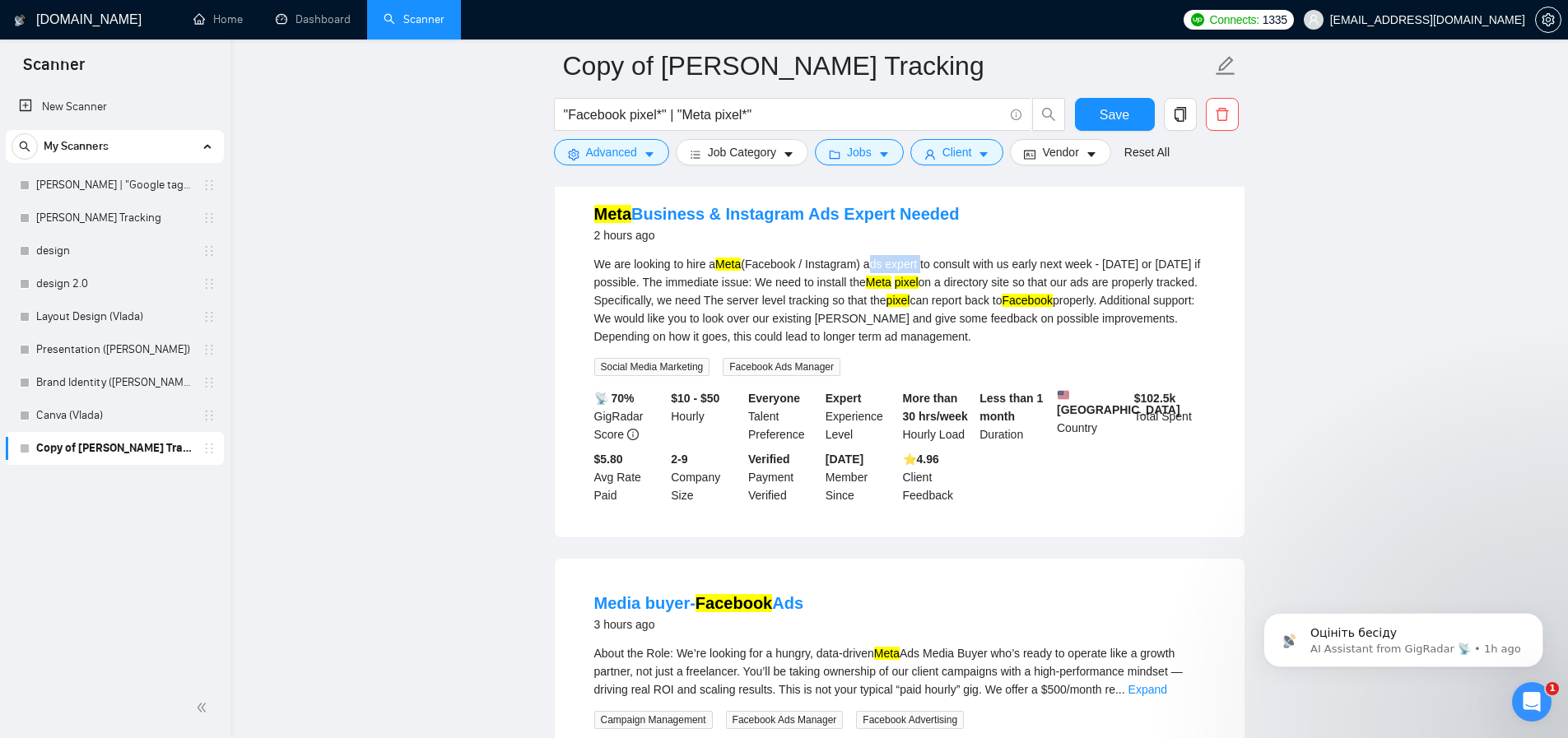
drag, startPoint x: 877, startPoint y: 276, endPoint x: 935, endPoint y: 273, distance: 58.1
click at [935, 273] on div "We are looking to hire a Meta (Facebook / Instagram) ads expert to consult with…" at bounding box center [900, 300] width 611 height 90
copy div "ads expert"
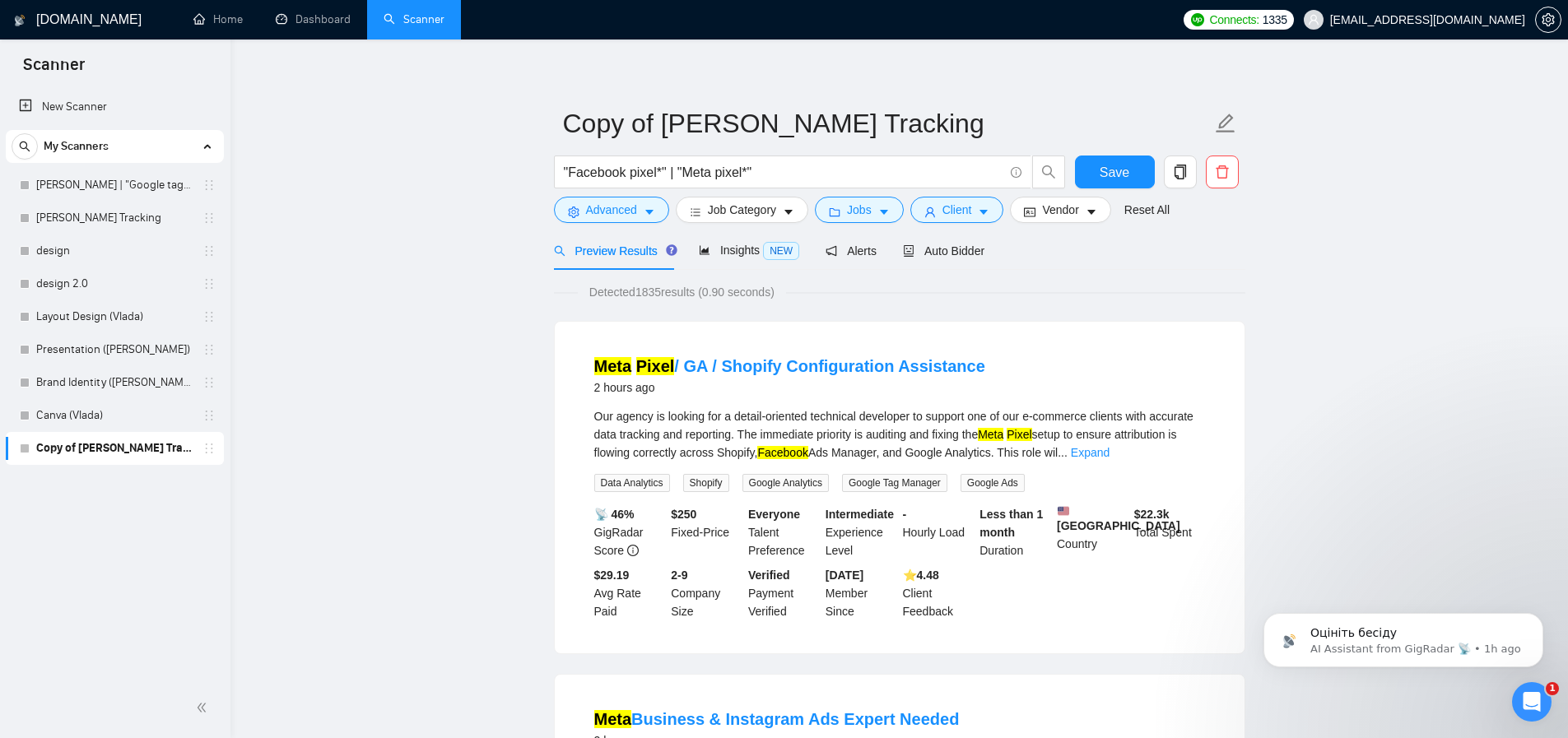
scroll to position [193, 0]
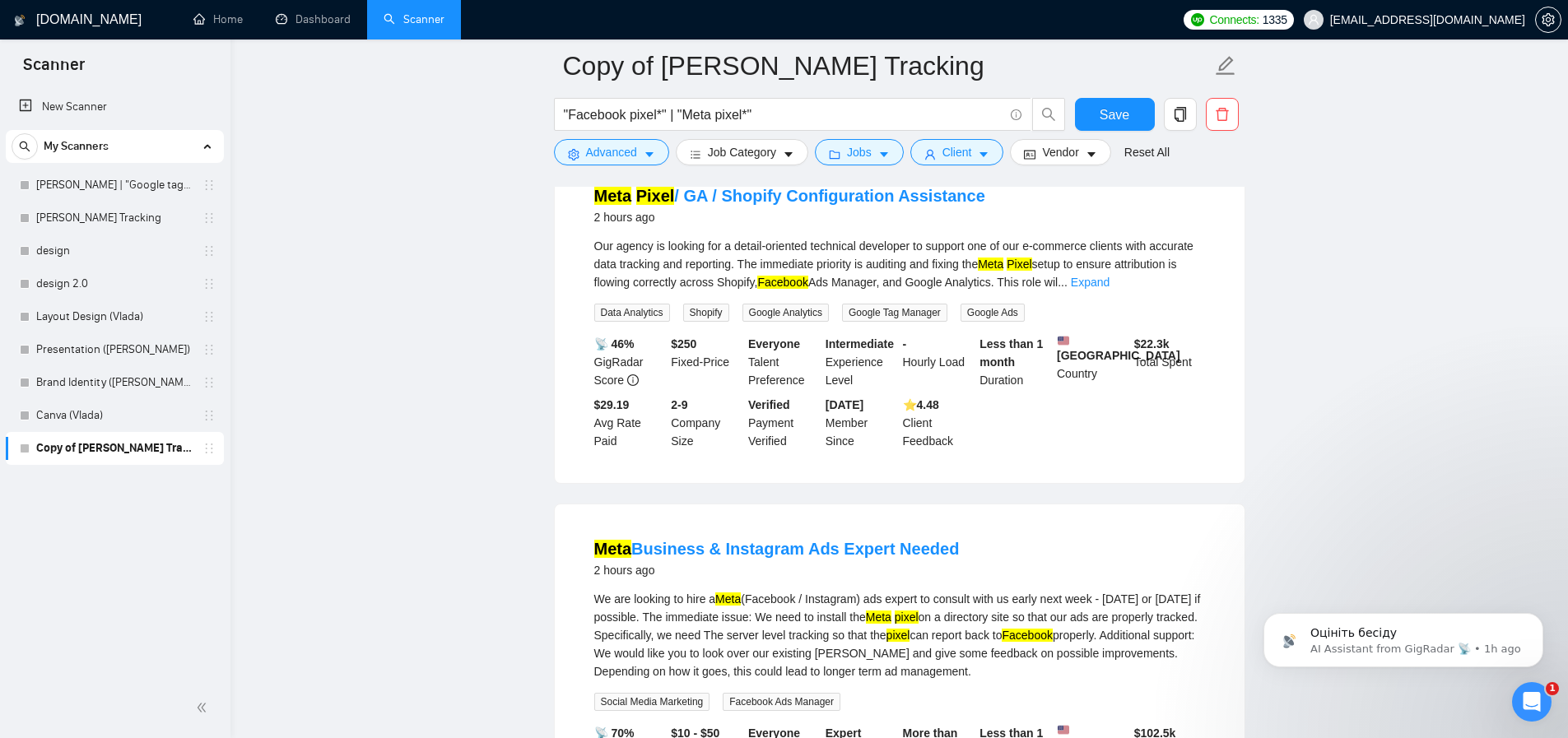
click at [1126, 275] on div "Our agency is looking for a detail-oriented technical developer to support one …" at bounding box center [900, 264] width 611 height 54
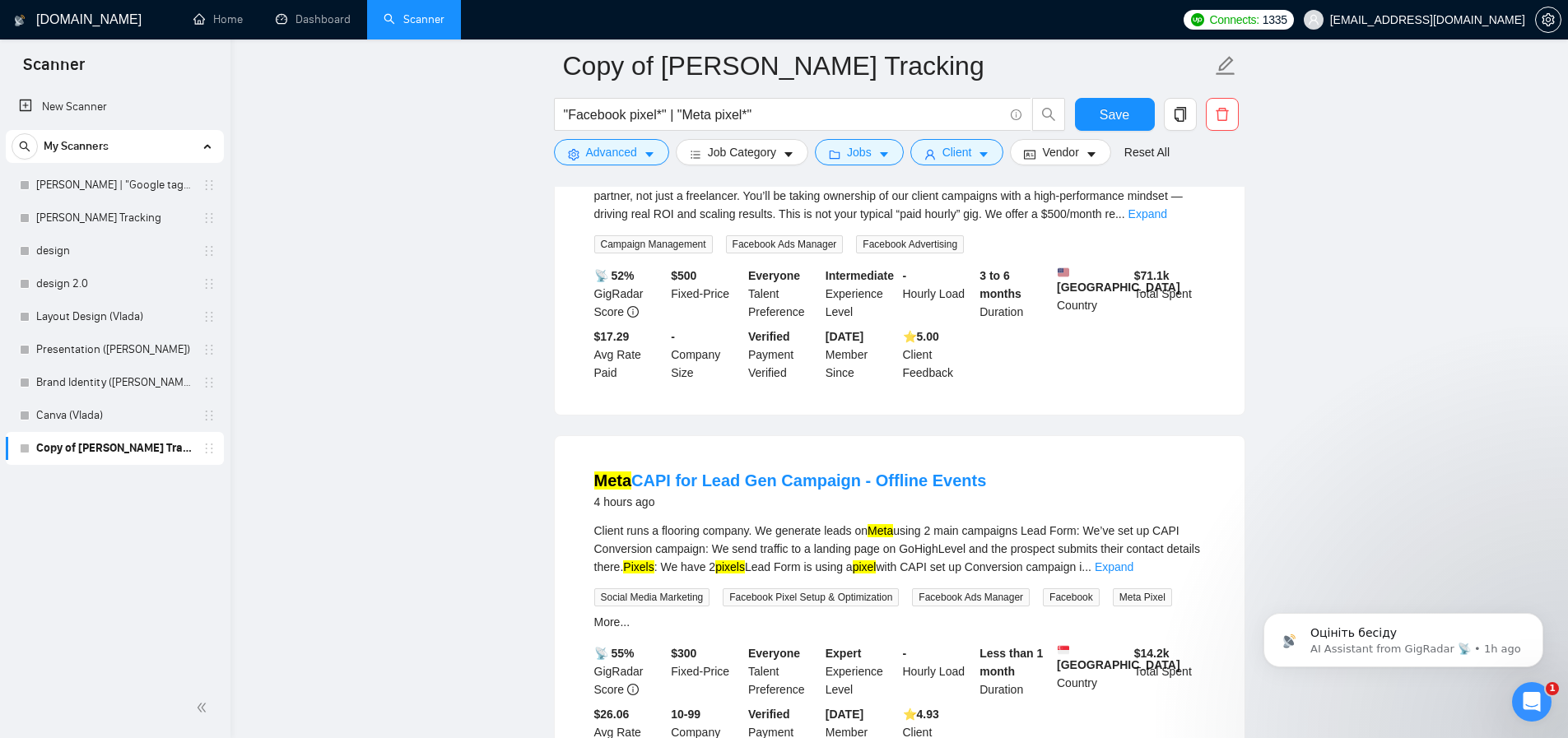
scroll to position [1200, 0]
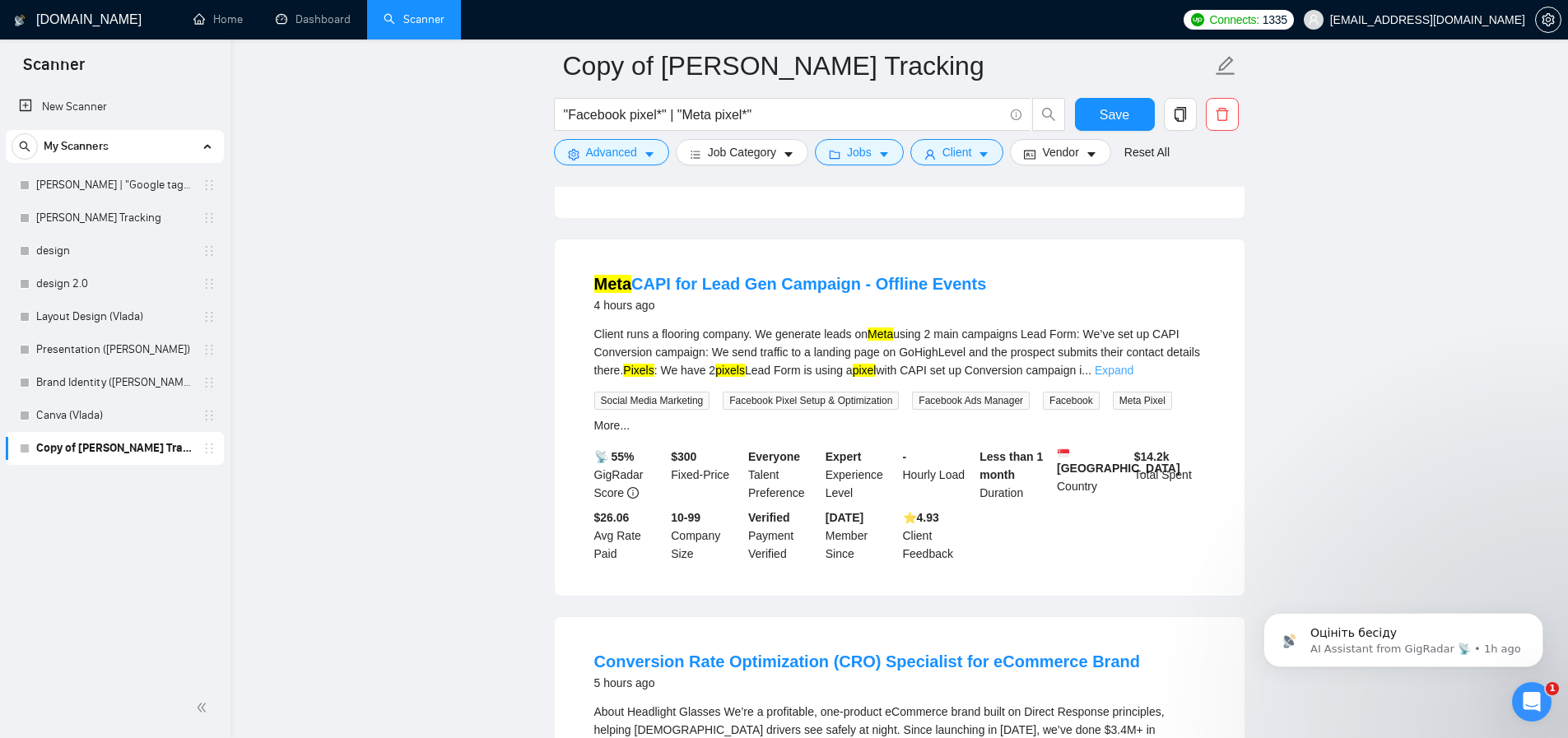
click at [1133, 377] on link "Expand" at bounding box center [1113, 370] width 39 height 13
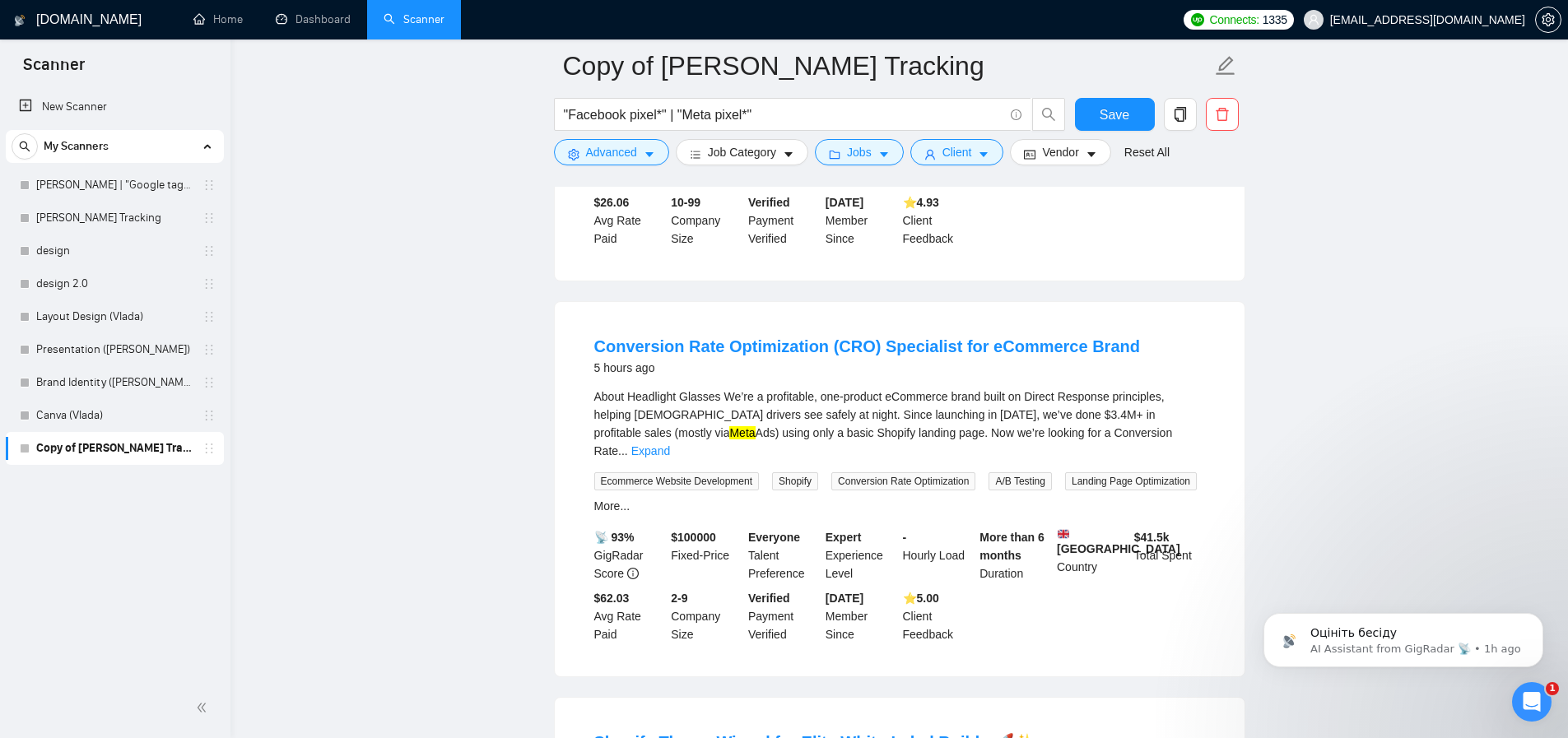
scroll to position [1699, 0]
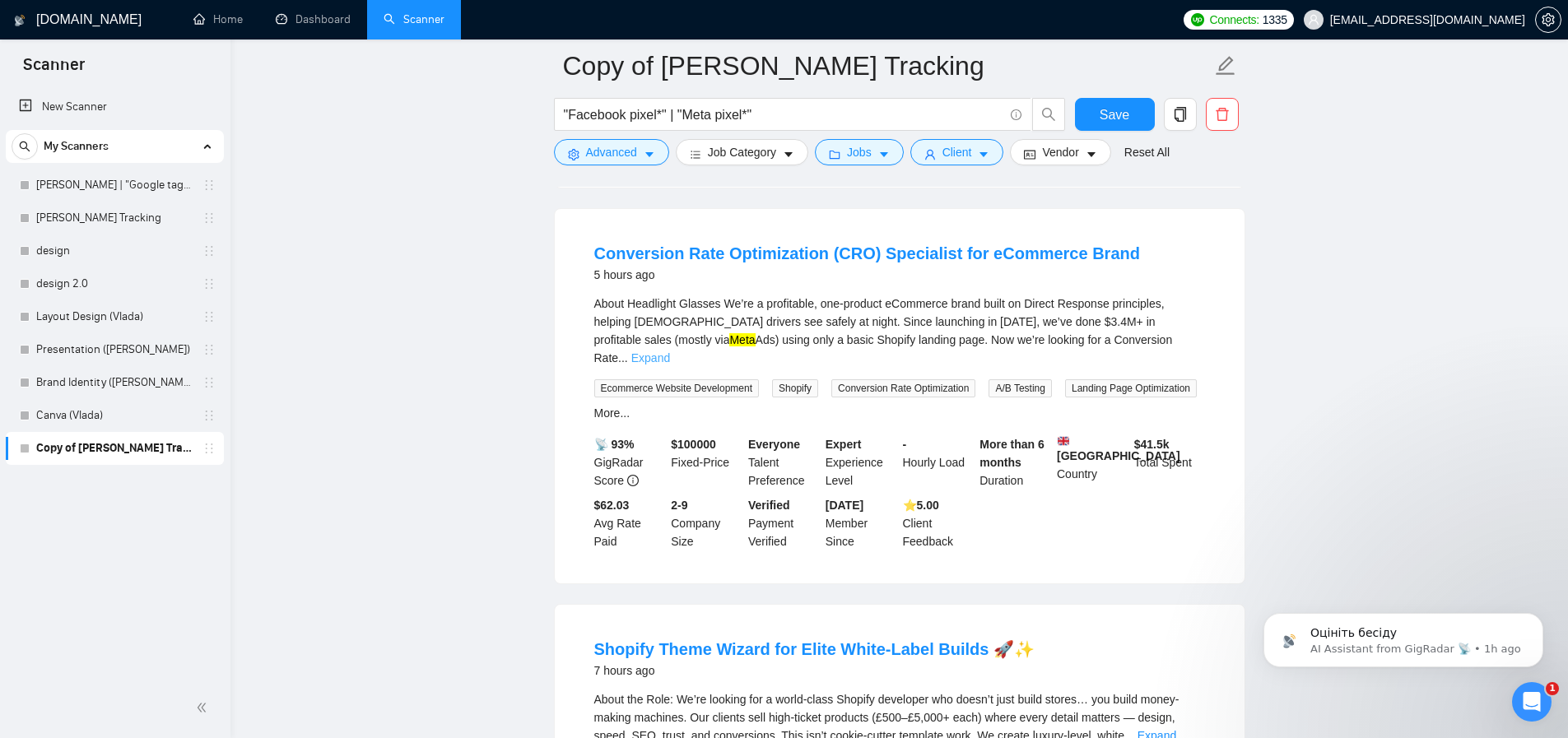
click at [670, 364] on link "Expand" at bounding box center [650, 358] width 39 height 13
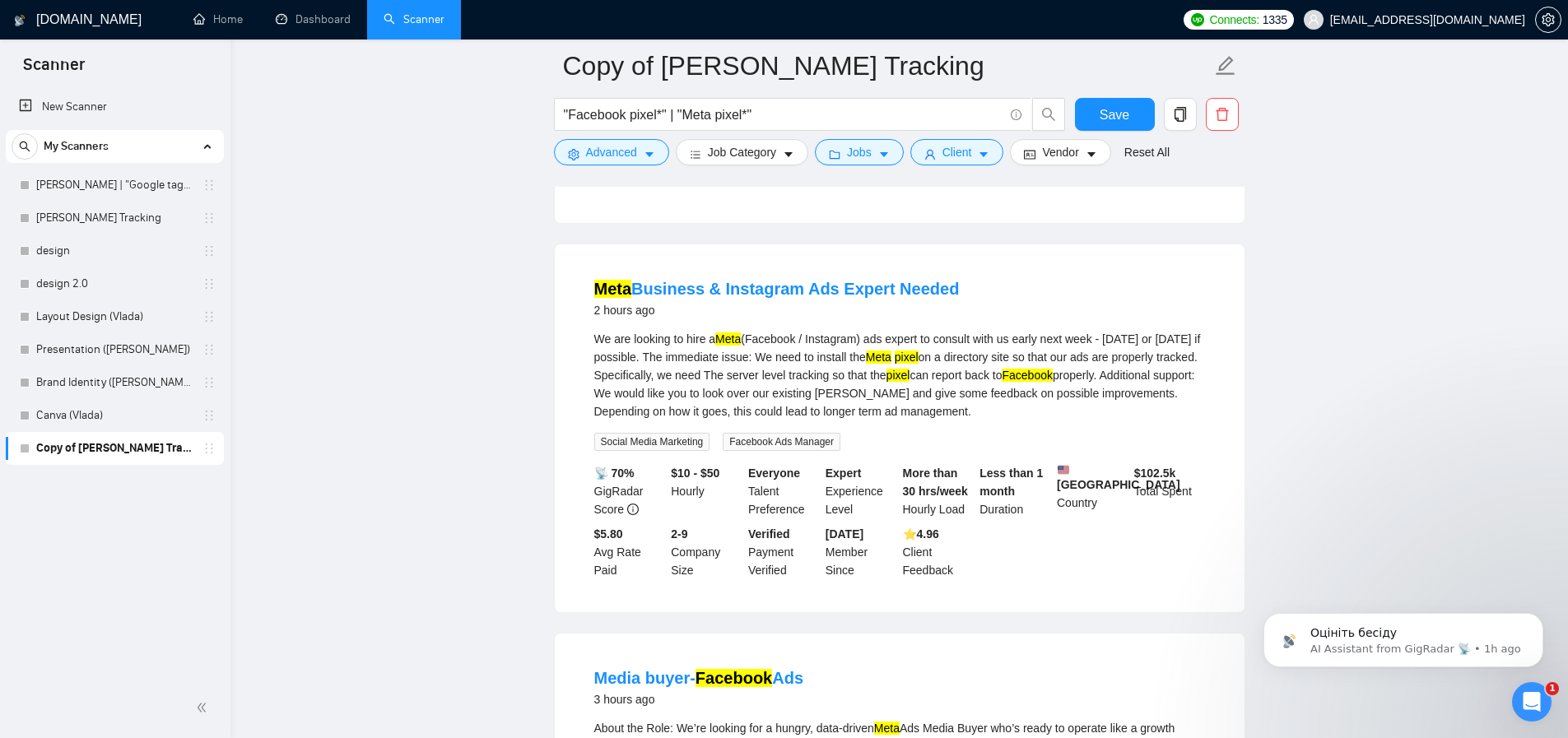
scroll to position [0, 0]
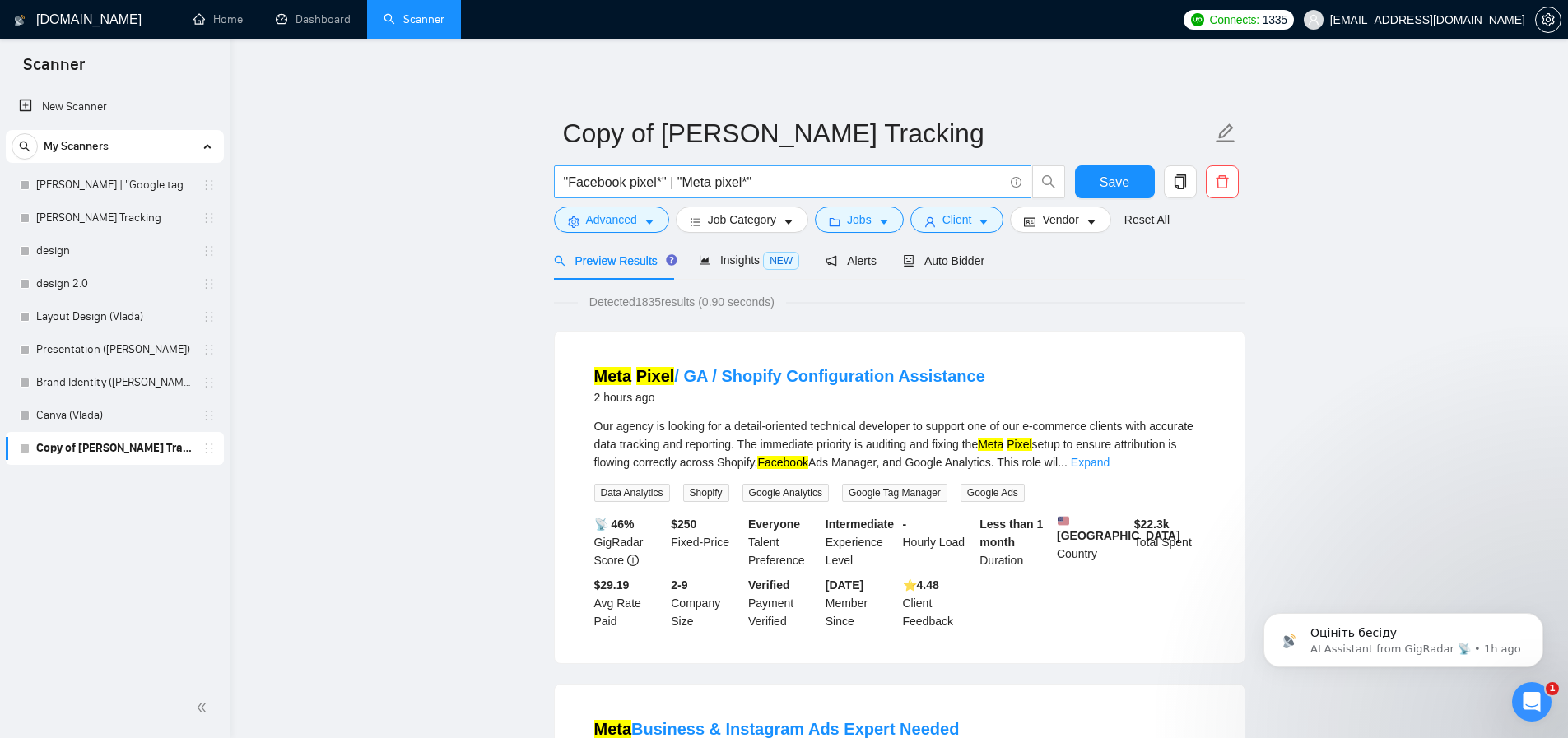
click at [662, 182] on input ""Facebook pixel*" | "Meta pixel*"" at bounding box center [784, 182] width 440 height 21
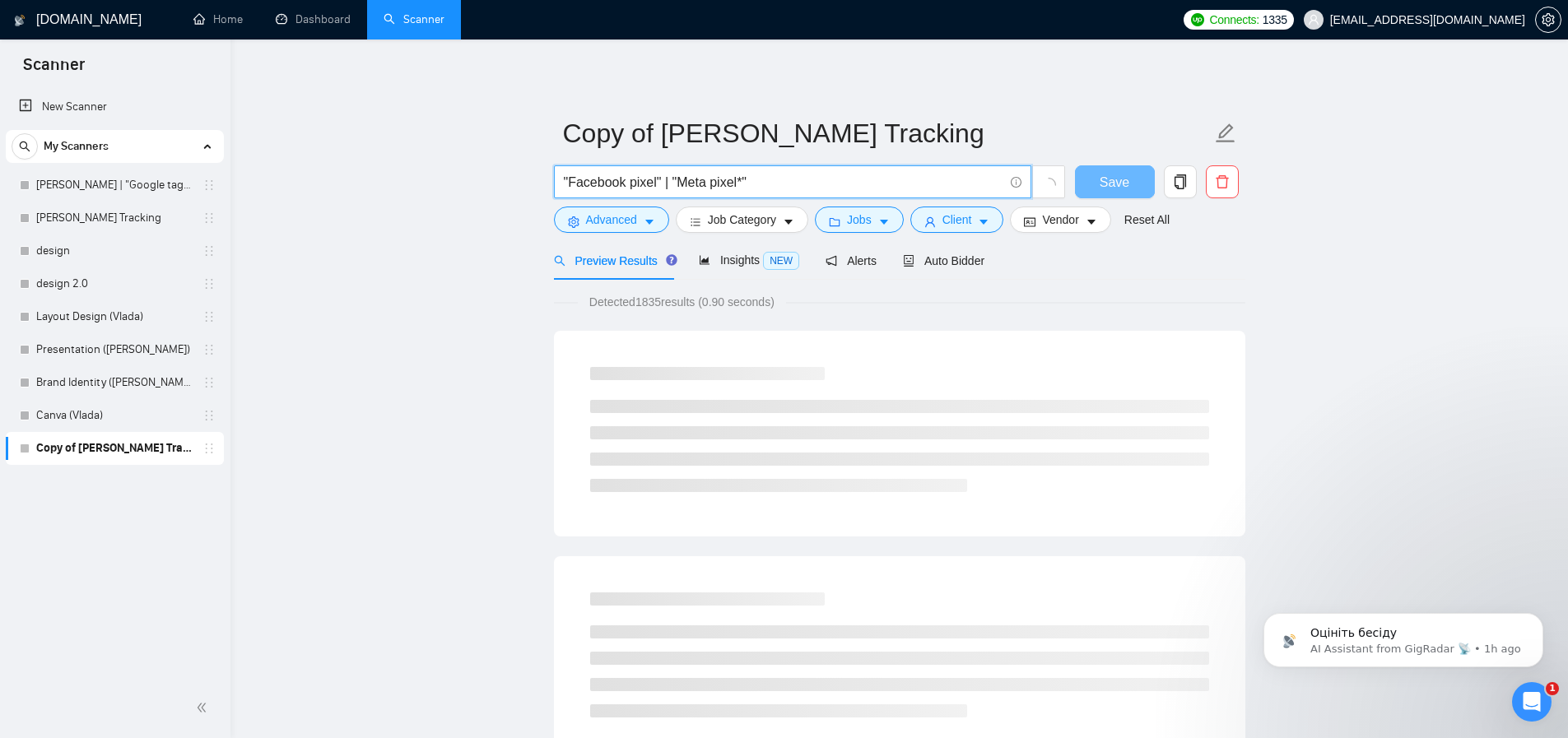
click at [748, 181] on input ""Facebook pixel" | "Meta pixel*"" at bounding box center [784, 182] width 440 height 21
click at [1014, 181] on icon "info-circle" at bounding box center [1016, 181] width 10 height 10
click at [1023, 156] on link "Learn more" at bounding box center [1034, 154] width 59 height 13
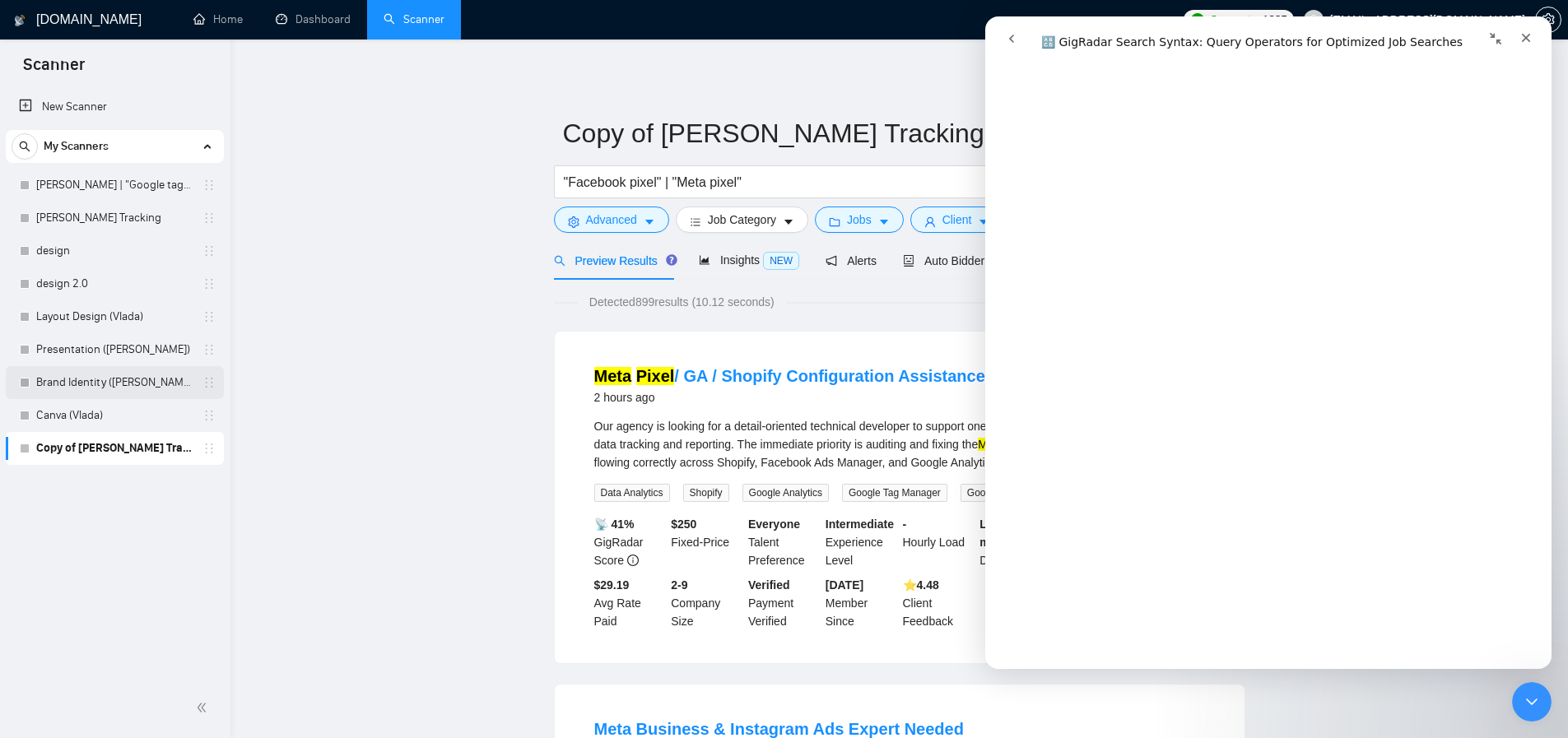
scroll to position [2786, 0]
click at [1529, 39] on icon "Close" at bounding box center [1527, 38] width 9 height 9
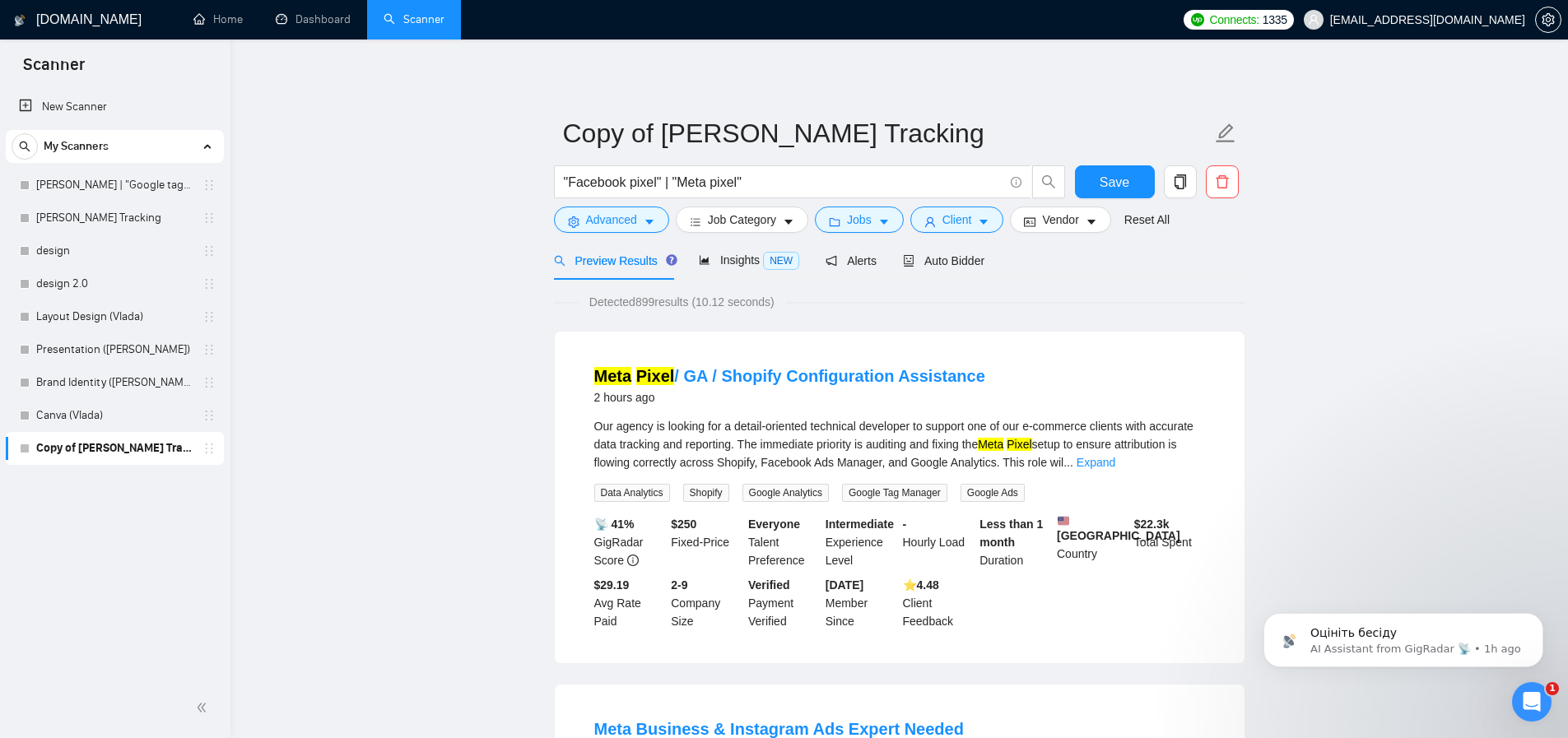
scroll to position [289, 0]
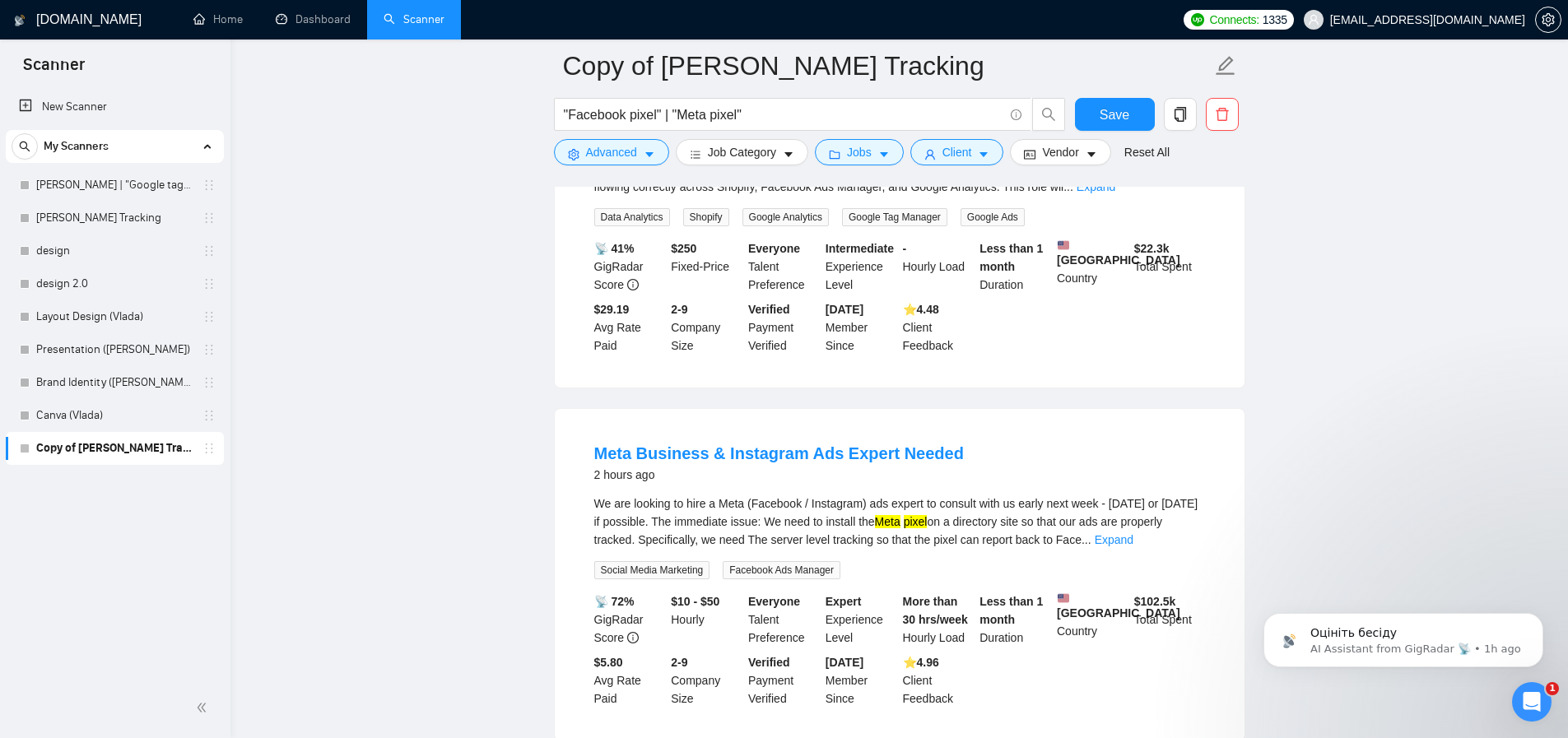
click at [1081, 547] on div "We are looking to hire a Meta (Facebook / Instagram) ads expert to consult with…" at bounding box center [900, 522] width 611 height 54
click at [1133, 546] on link "Expand" at bounding box center [1113, 540] width 39 height 13
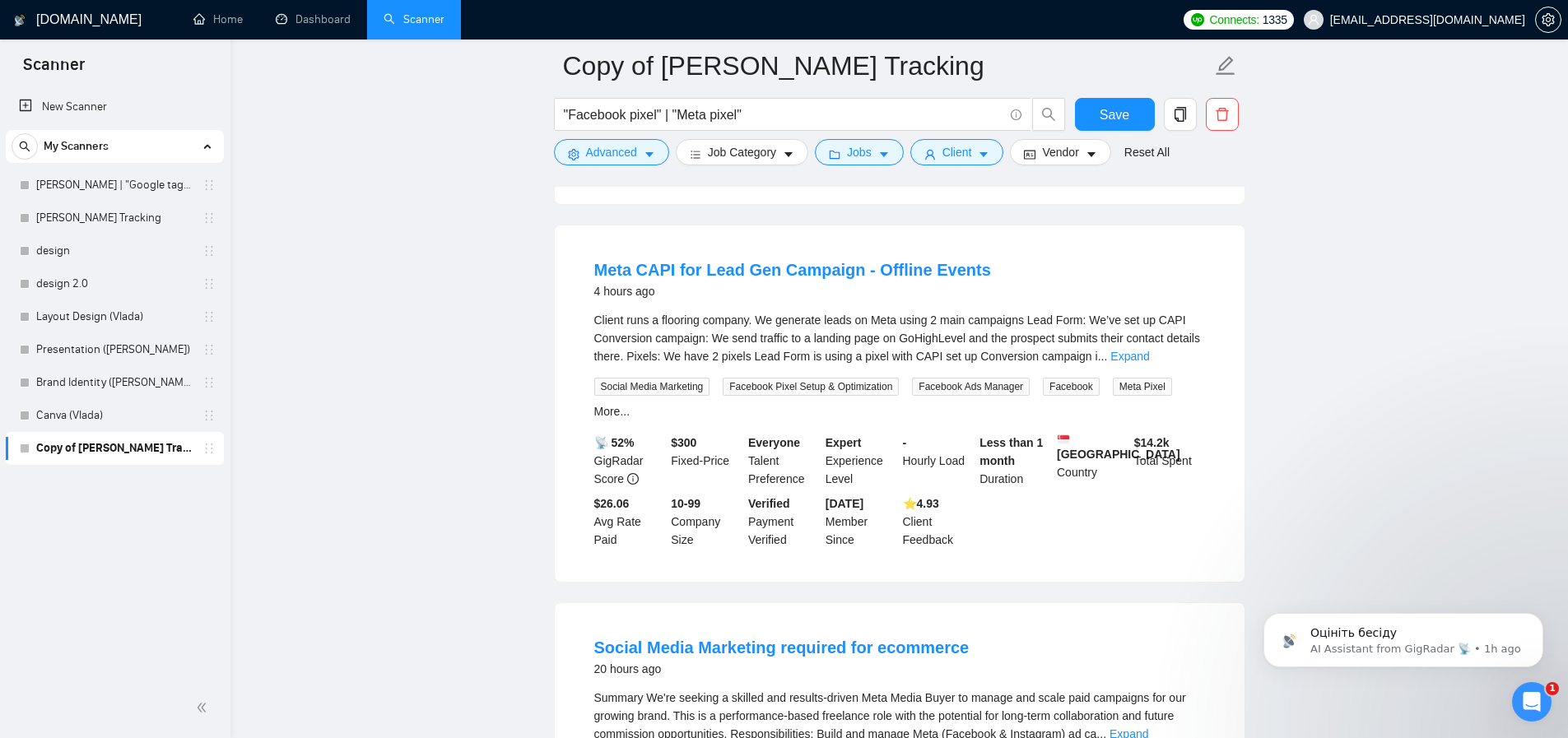
scroll to position [955, 0]
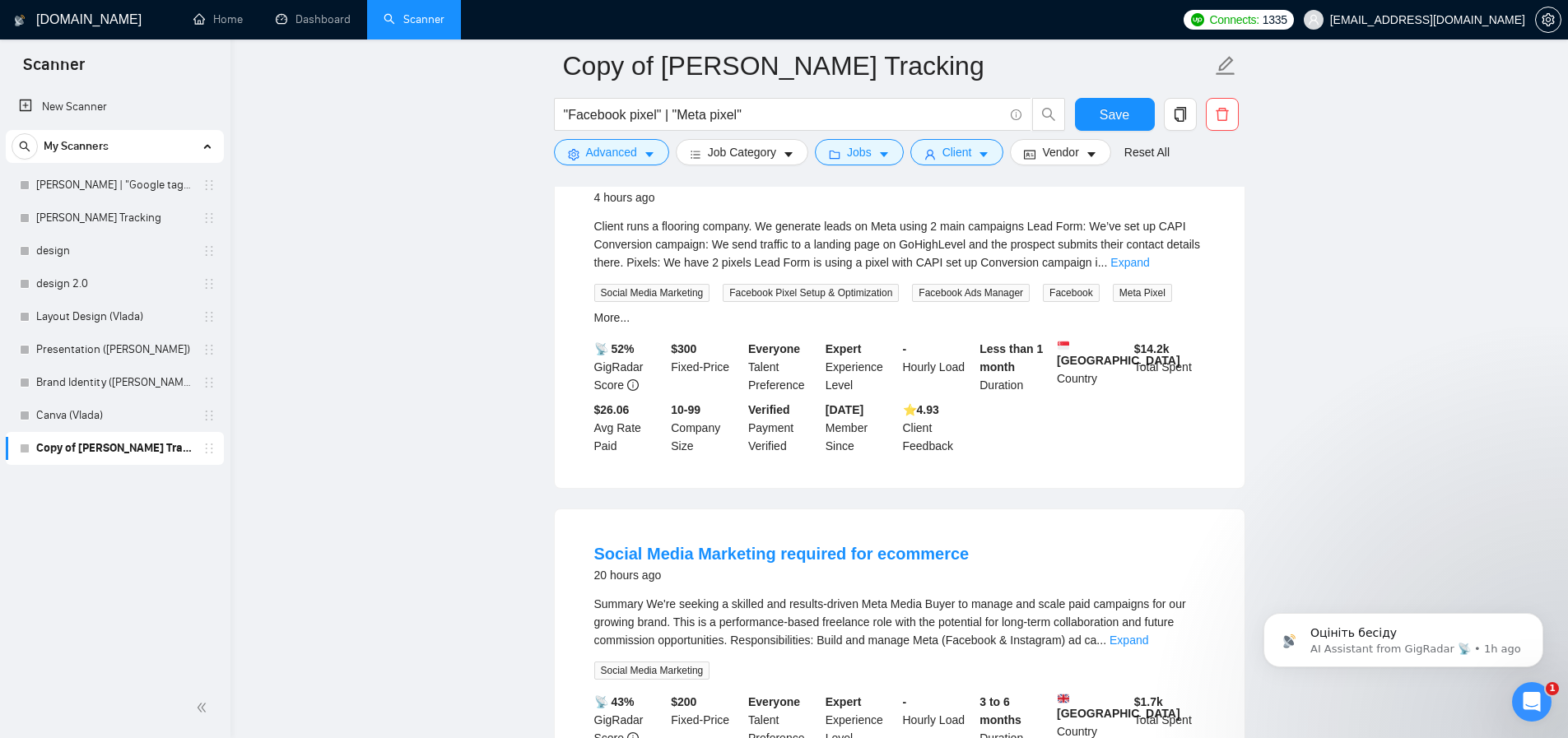
click at [1023, 271] on div "Client runs a flooring company. We generate leads on Meta using 2 main campaign…" at bounding box center [900, 244] width 611 height 54
click at [1149, 269] on link "Expand" at bounding box center [1129, 262] width 39 height 13
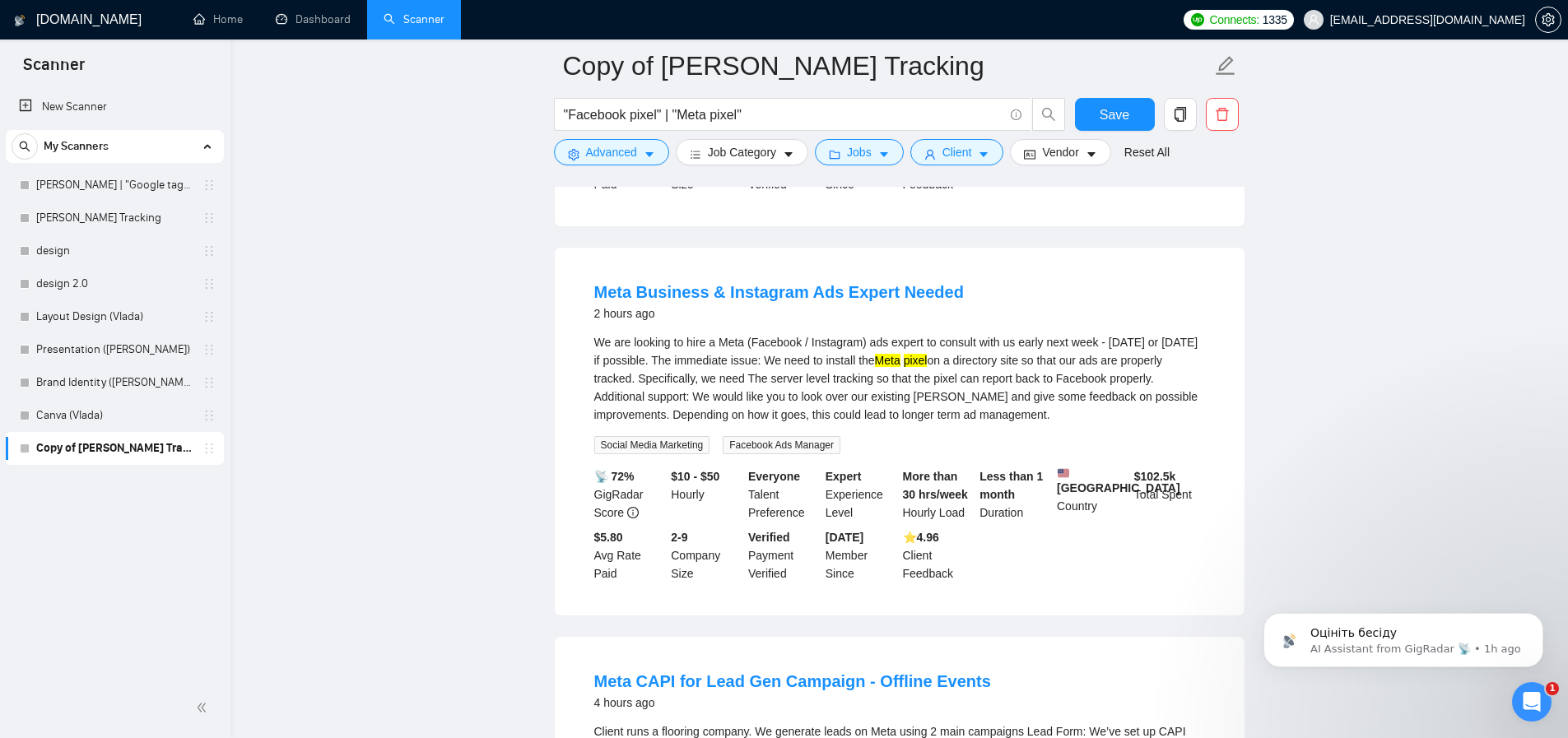
scroll to position [0, 0]
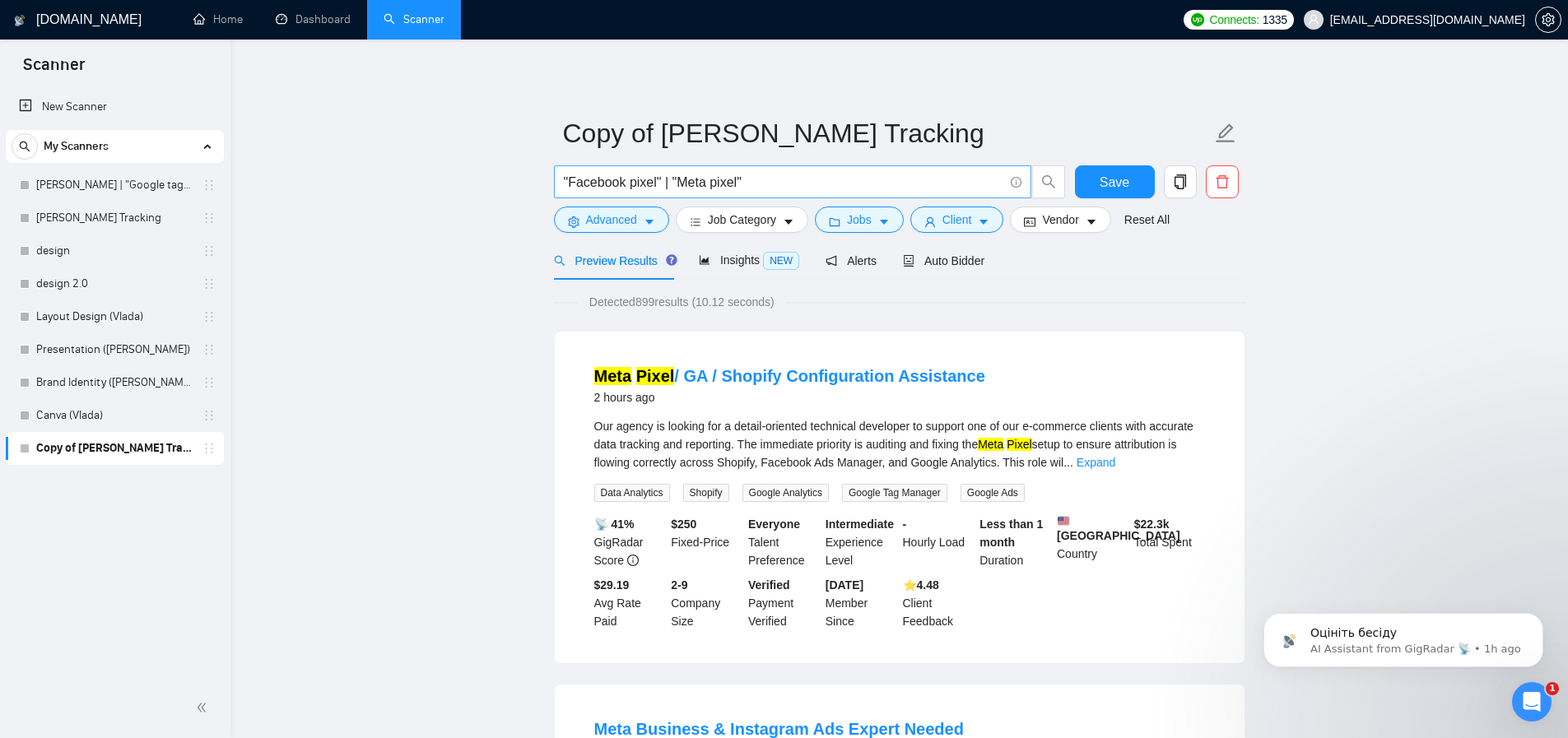
click at [778, 188] on input ""Facebook pixel" | "Meta pixel"" at bounding box center [784, 182] width 440 height 21
type input ""Facebook pixel" | "Meta pixel" | "Meta capi" | "Facebo""
click at [879, 187] on input ""Facebook pixel" | "Meta pixel" | "Meta capi" | "Facebook capi"" at bounding box center [784, 182] width 440 height 21
click at [970, 185] on input ""Facebook pixel" | "Meta pixel" | "Meta capi" | "Facebook capi"" at bounding box center [784, 182] width 440 height 21
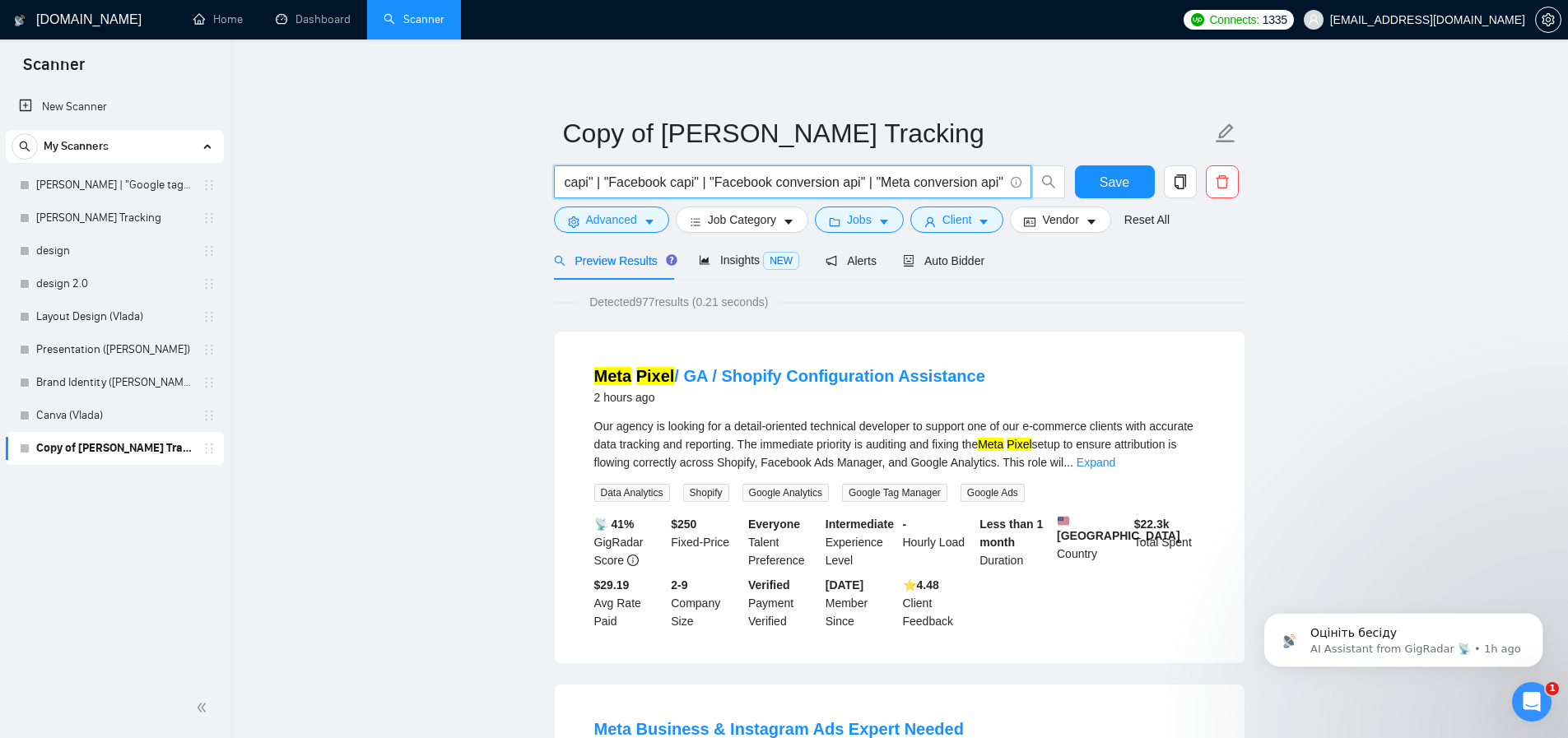
scroll to position [0, 239]
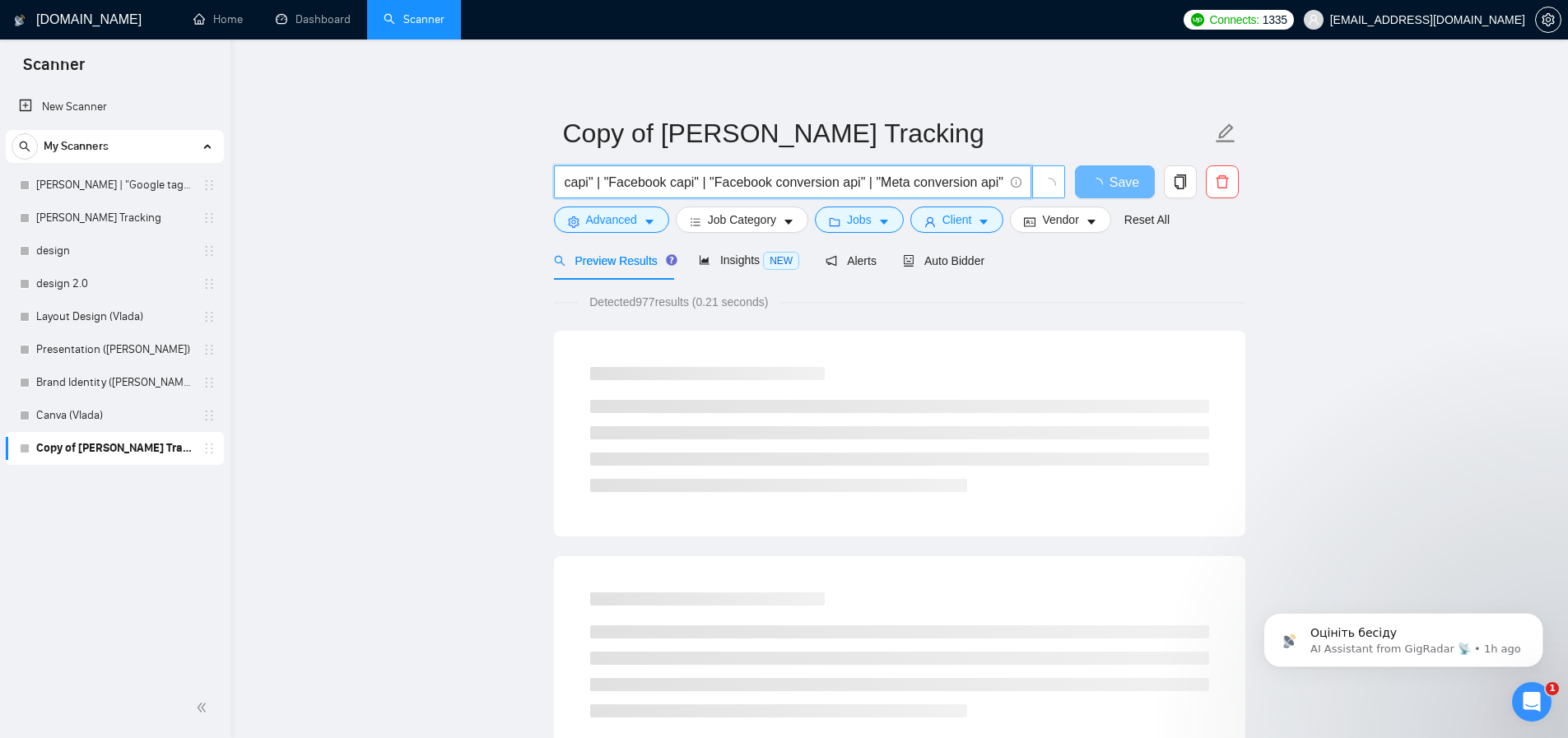
drag, startPoint x: 1046, startPoint y: 182, endPoint x: 1063, endPoint y: 184, distance: 17.1
click at [1063, 184] on span ""Facebook pixel" | "Meta pixel" | "Meta capi" | "Facebook capi" | "Facebook con…" at bounding box center [810, 181] width 512 height 33
click at [978, 182] on input ""Facebook pixel" | "Meta pixel" | "Meta capi" | "Facebook capi" | "Facebook con…" at bounding box center [784, 182] width 440 height 21
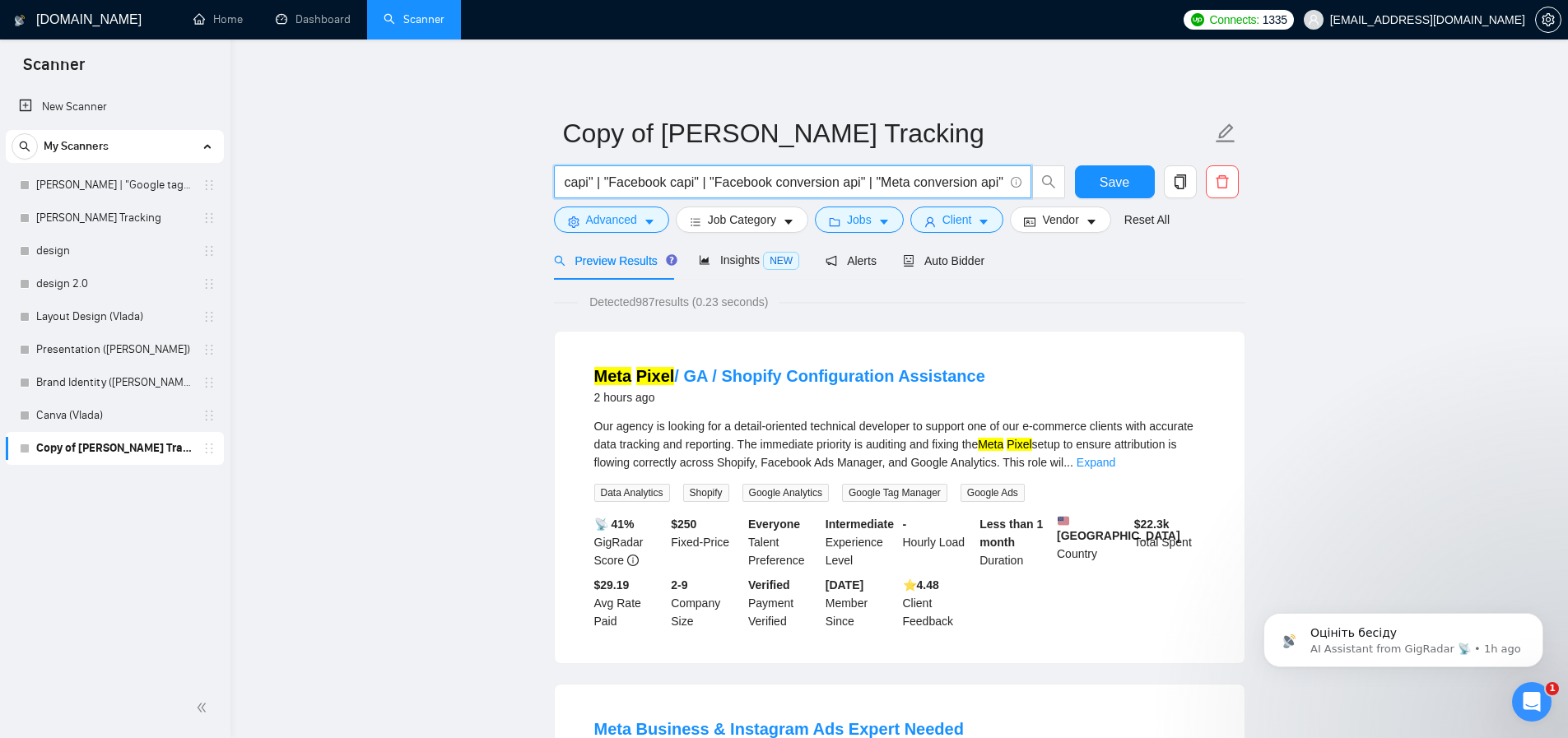
scroll to position [0, 0]
drag, startPoint x: 817, startPoint y: 182, endPoint x: 482, endPoint y: 185, distance: 335.0
click at [758, 182] on input ""Facebook pixel" | "Meta pixel" | "Meta capi" | "Facebook capi" | "Facebook con…" at bounding box center [784, 182] width 440 height 21
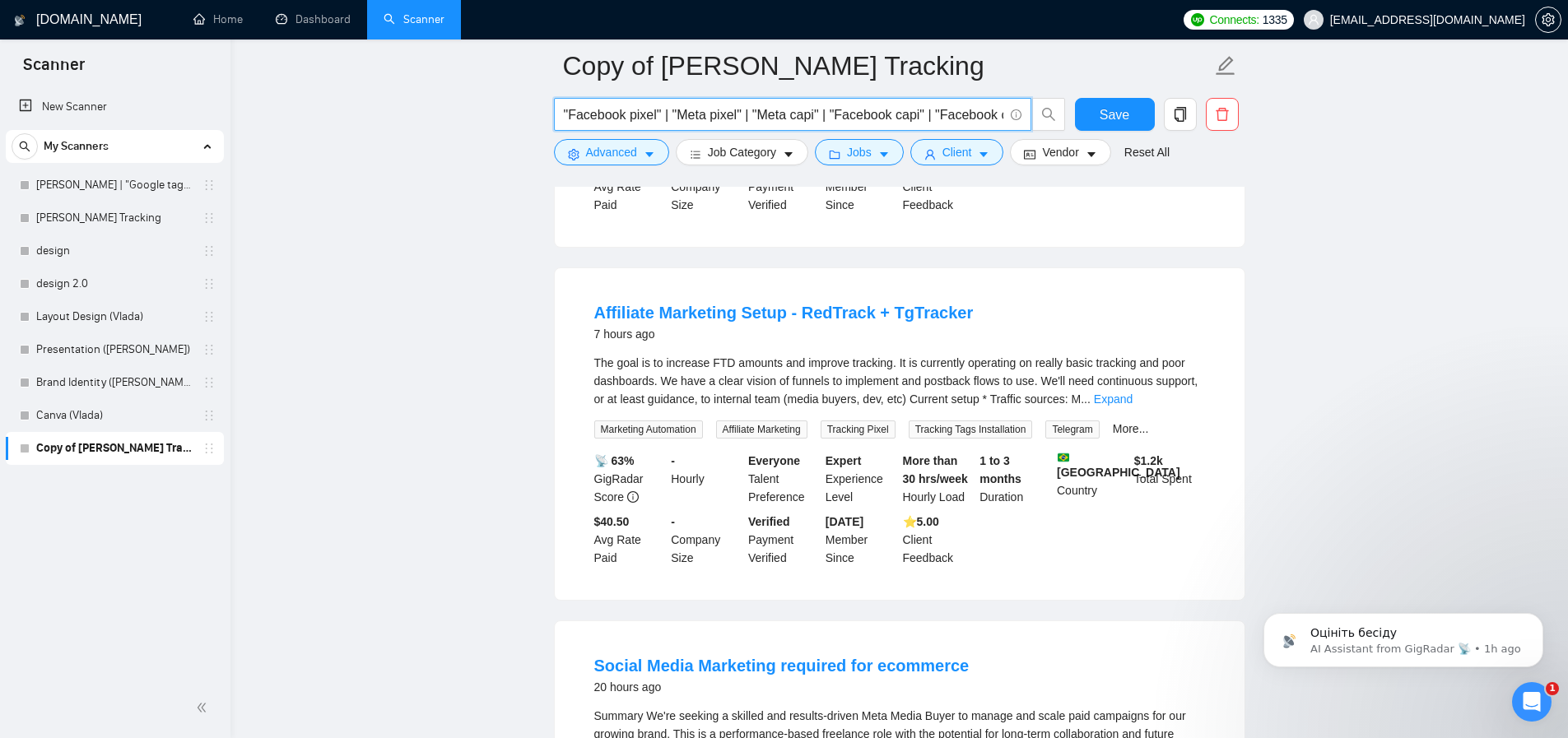
scroll to position [1542, 0]
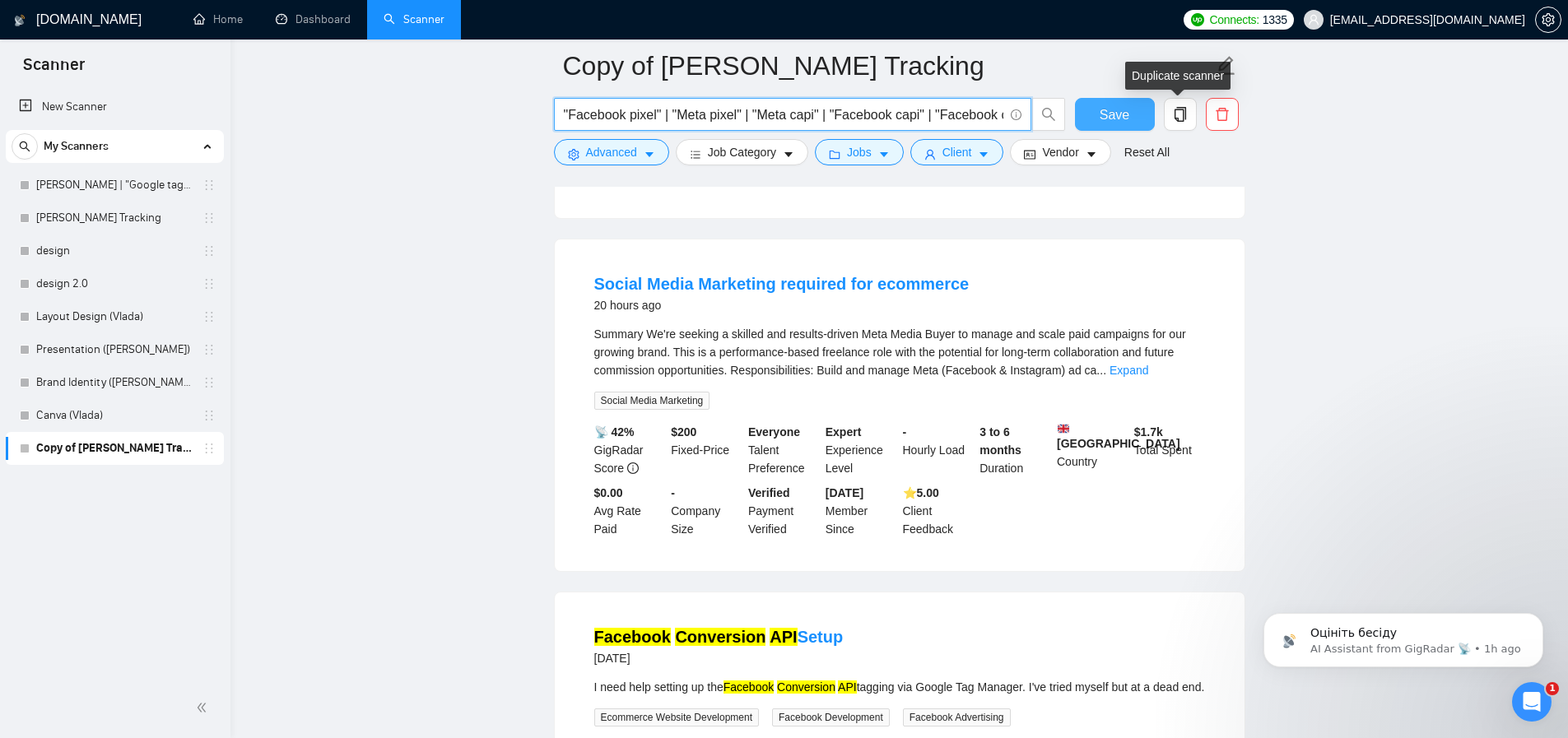
type input ""Facebook pixel" | "Meta pixel" | "Meta capi" | "Facebook capi" | "Facebook con…"
click at [1094, 107] on button "Save" at bounding box center [1114, 114] width 80 height 33
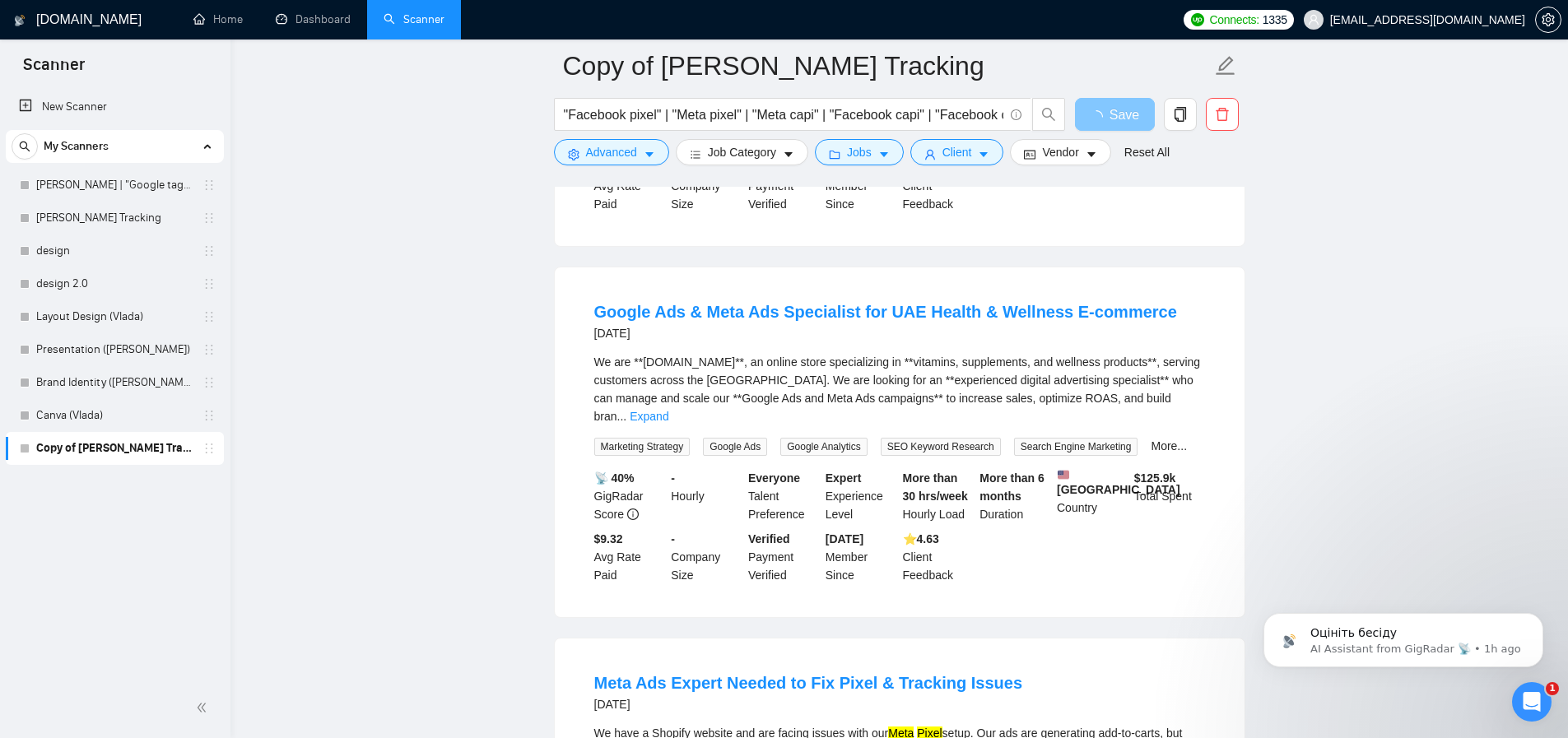
scroll to position [2261, 0]
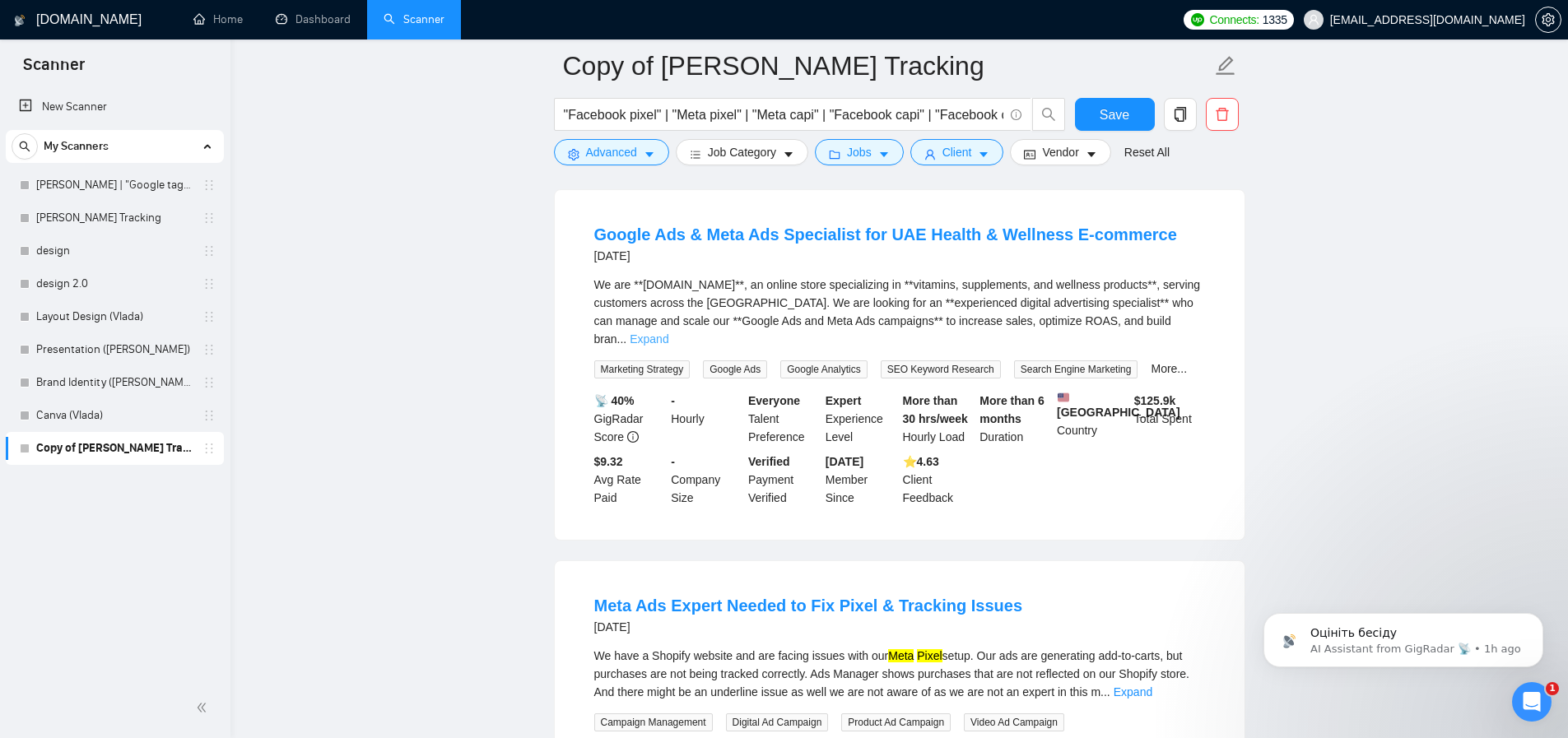
click at [668, 346] on link "Expand" at bounding box center [648, 339] width 39 height 13
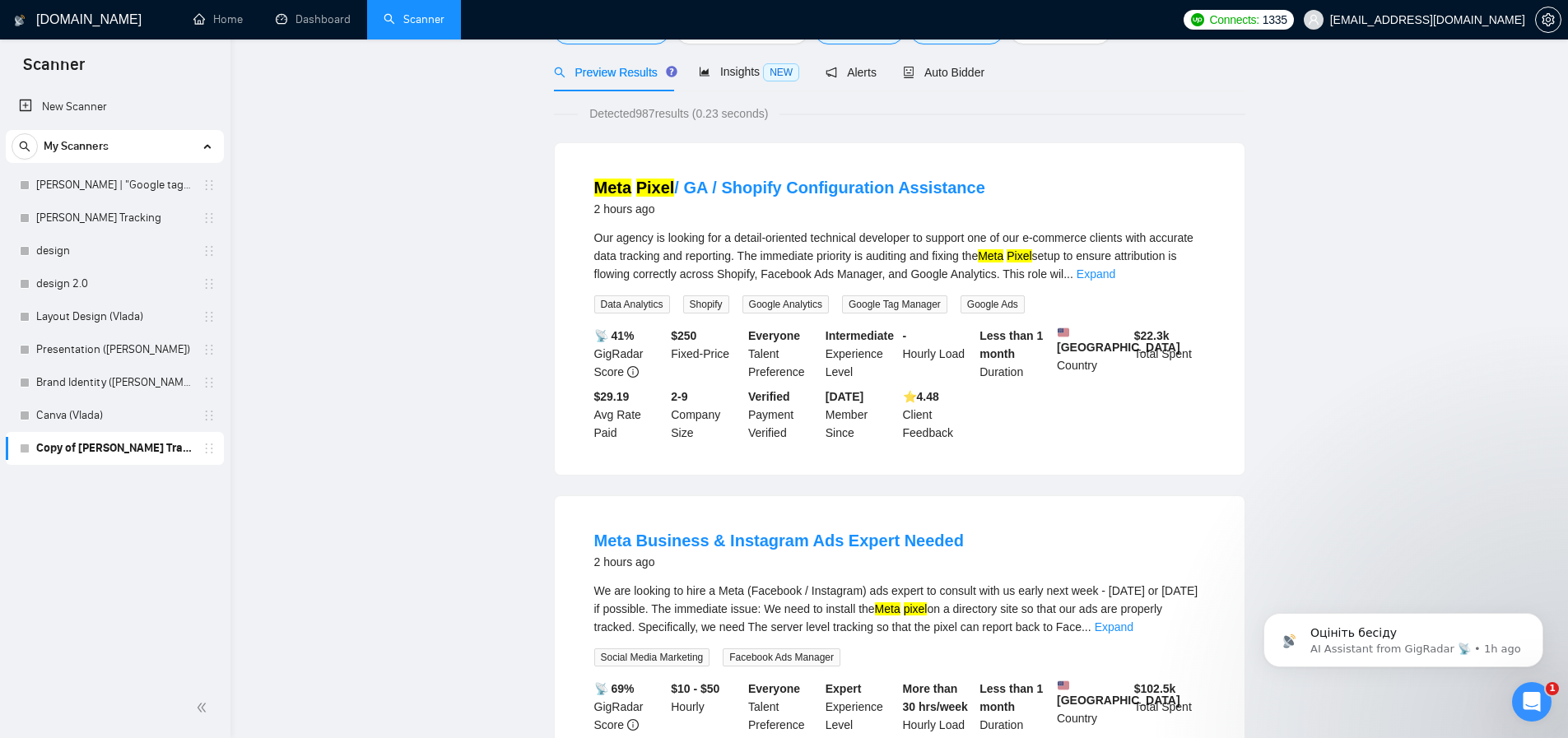
scroll to position [0, 0]
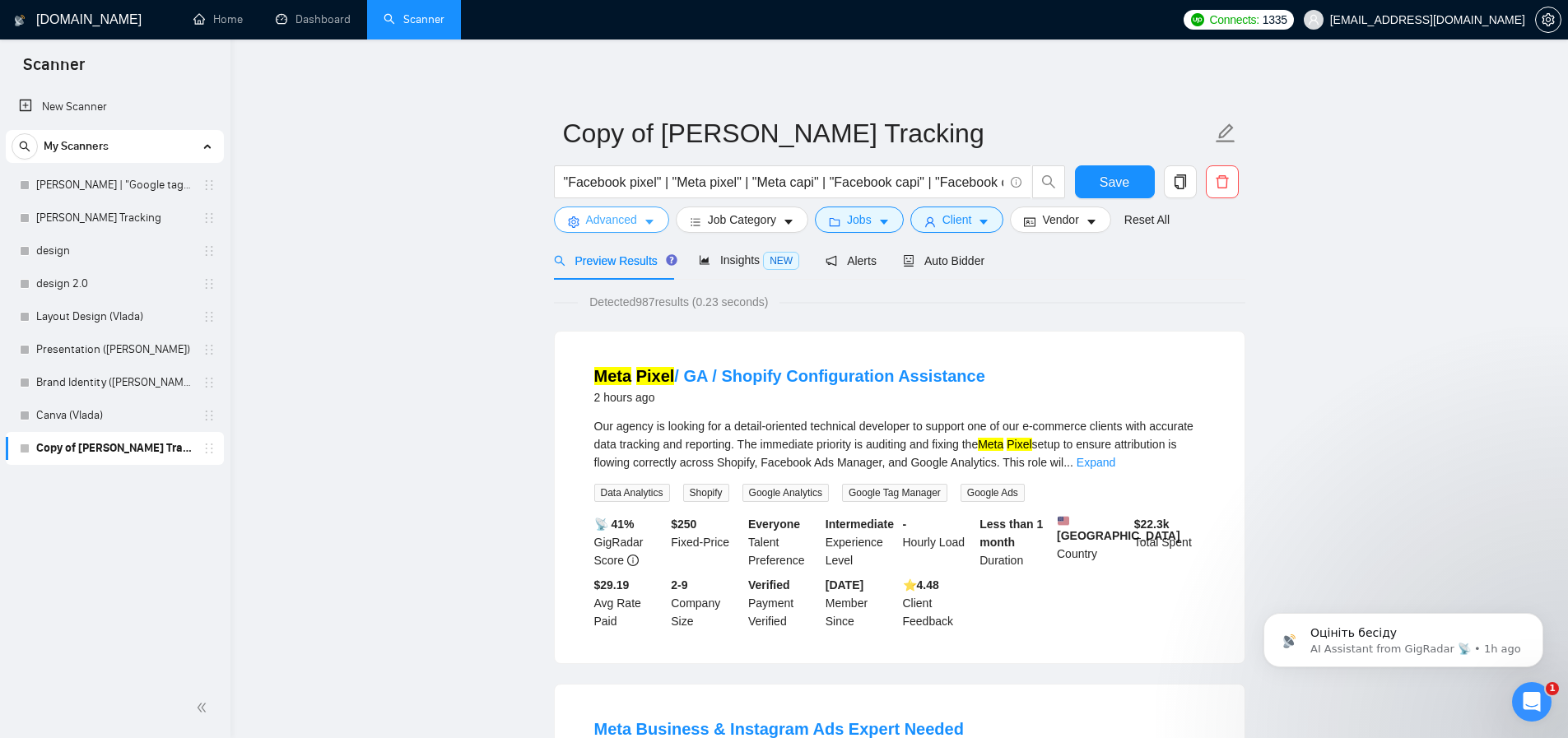
click at [623, 209] on button "Advanced" at bounding box center [612, 220] width 116 height 26
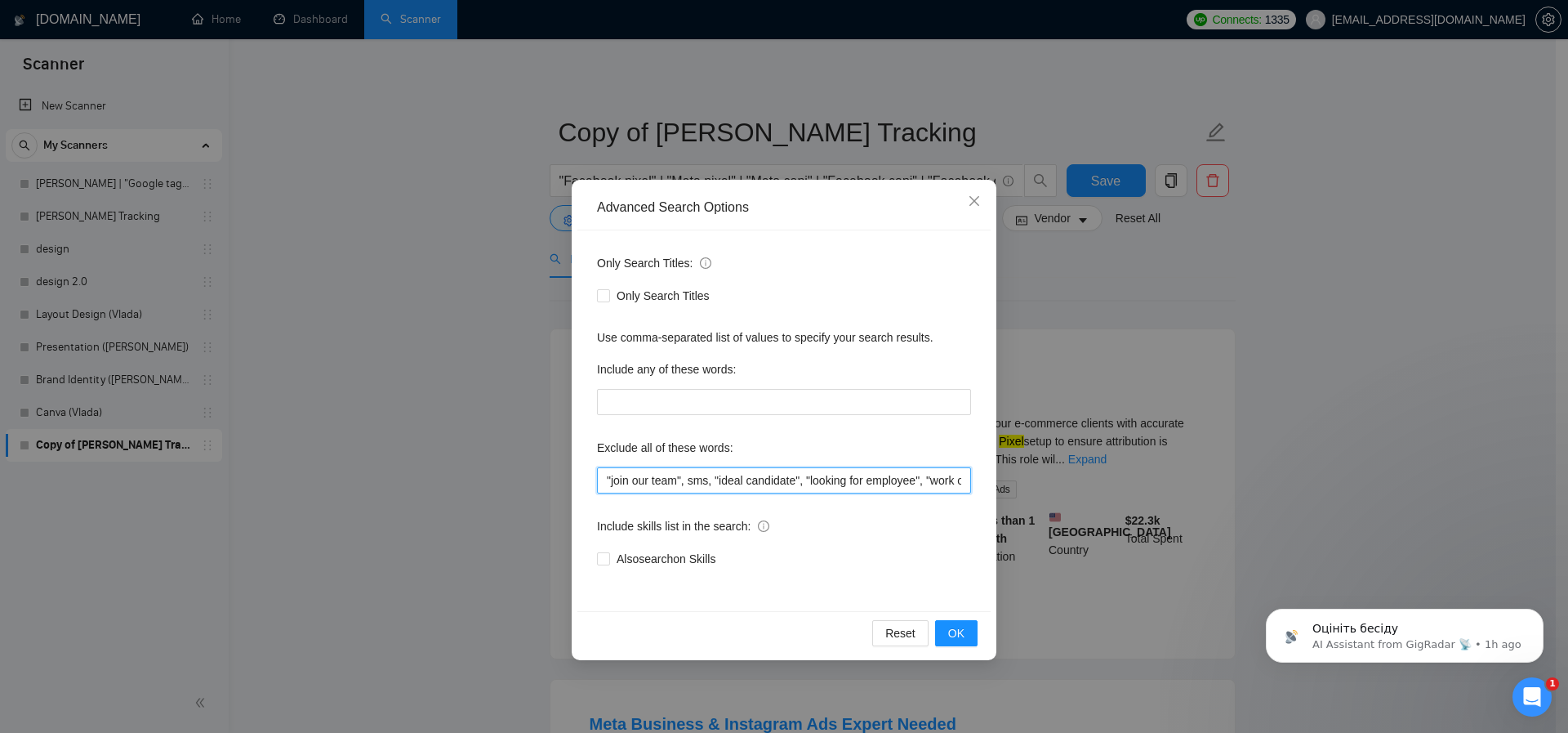
click at [691, 485] on input ""join our team", sms, "ideal candidate", "looking for employee", "work onsite",…" at bounding box center [783, 480] width 374 height 26
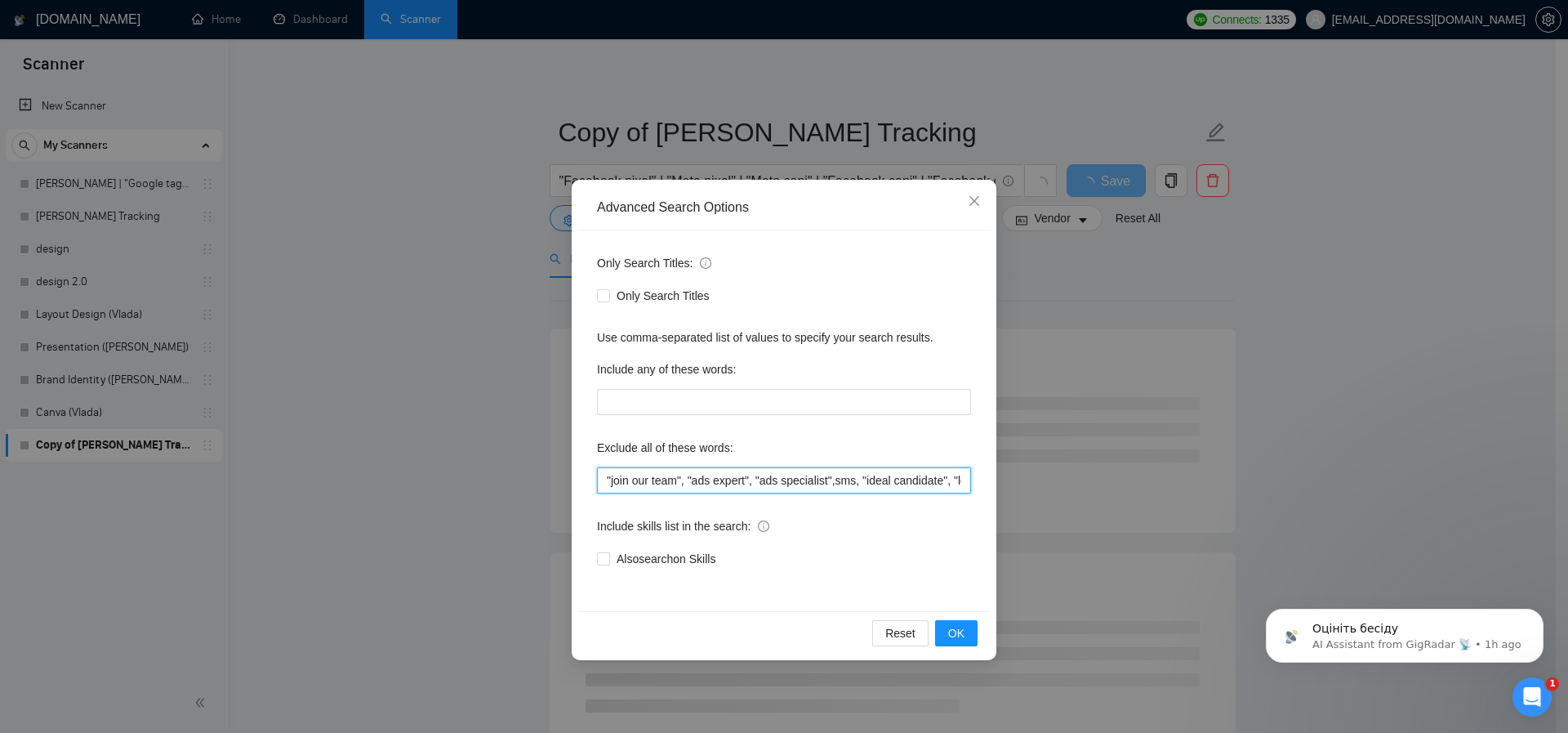
click at [821, 486] on input ""join our team", "ads expert", "ads specialist",sms, "ideal candidate", "lookin…" at bounding box center [783, 480] width 374 height 26
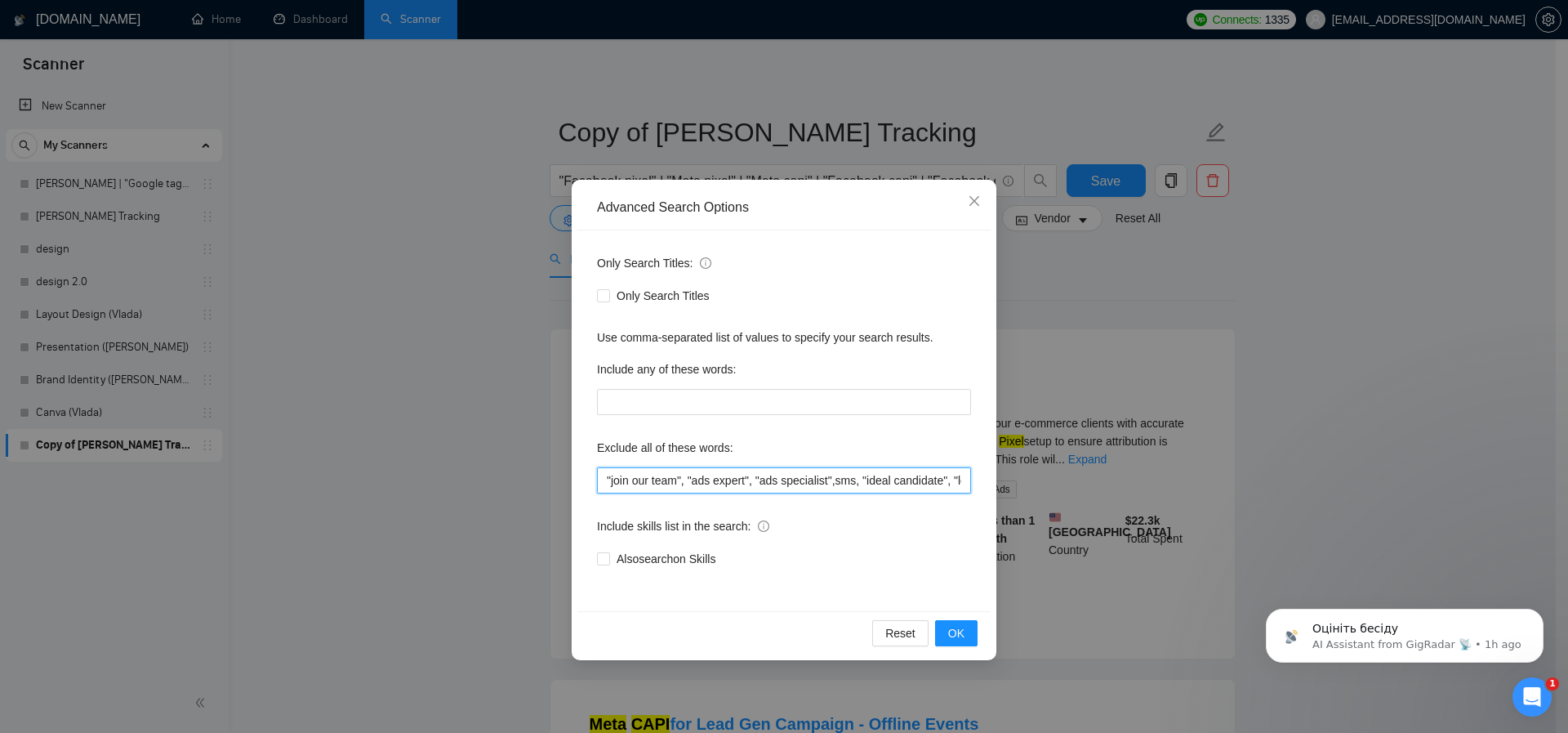
click at [845, 485] on input ""join our team", "ads expert", "ads specialist",sms, "ideal candidate", "lookin…" at bounding box center [783, 480] width 374 height 26
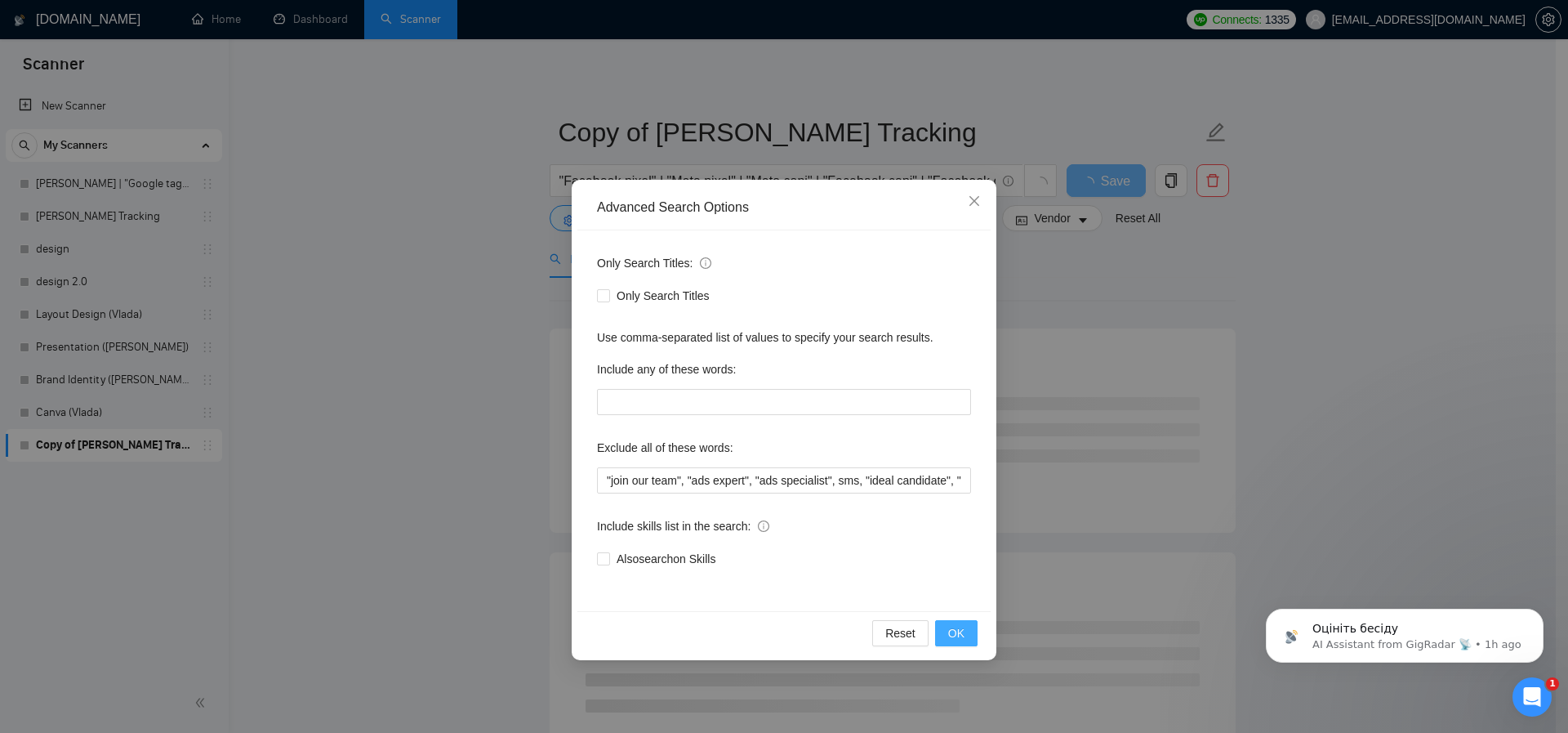
click at [959, 628] on span "OK" at bounding box center [956, 632] width 17 height 18
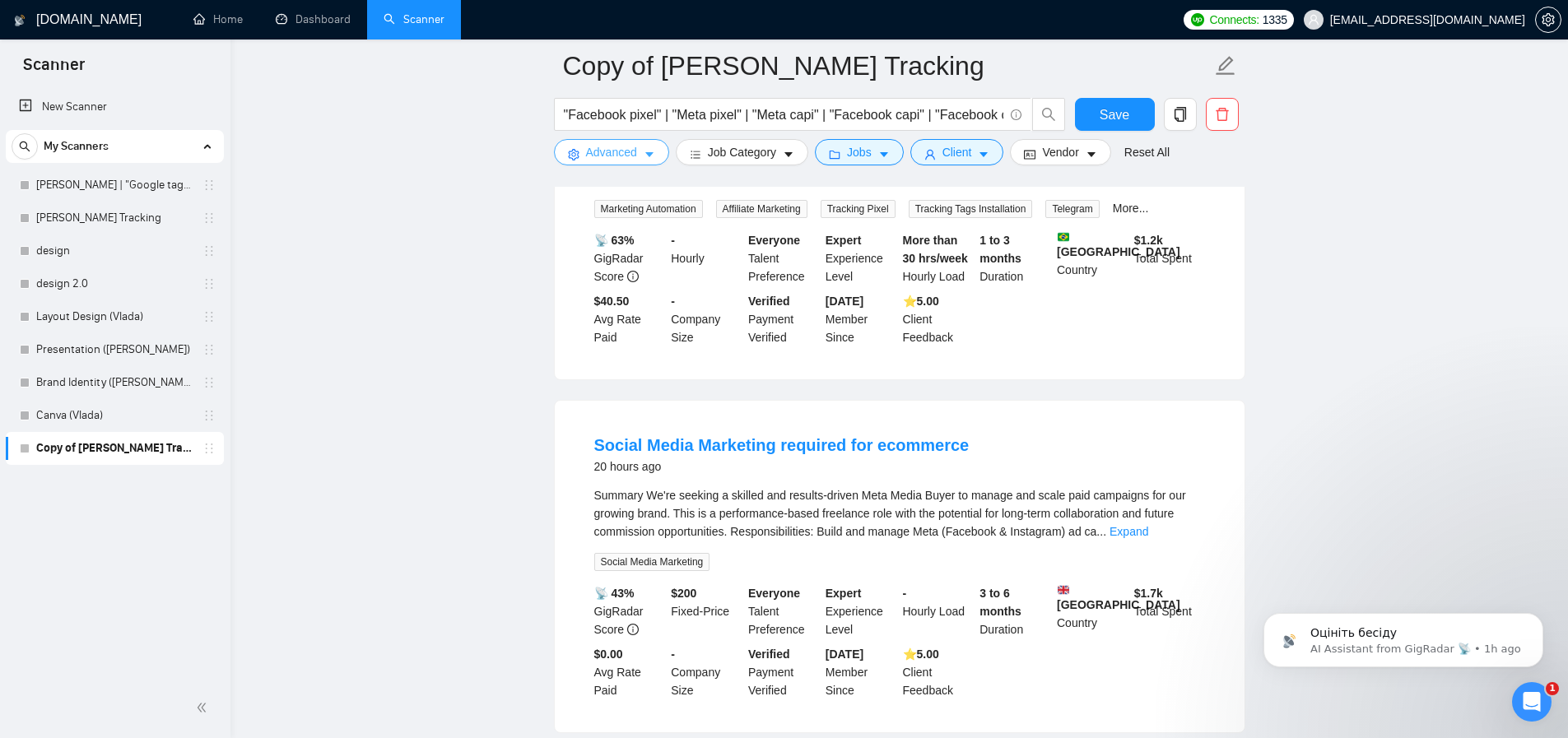
scroll to position [1087, 0]
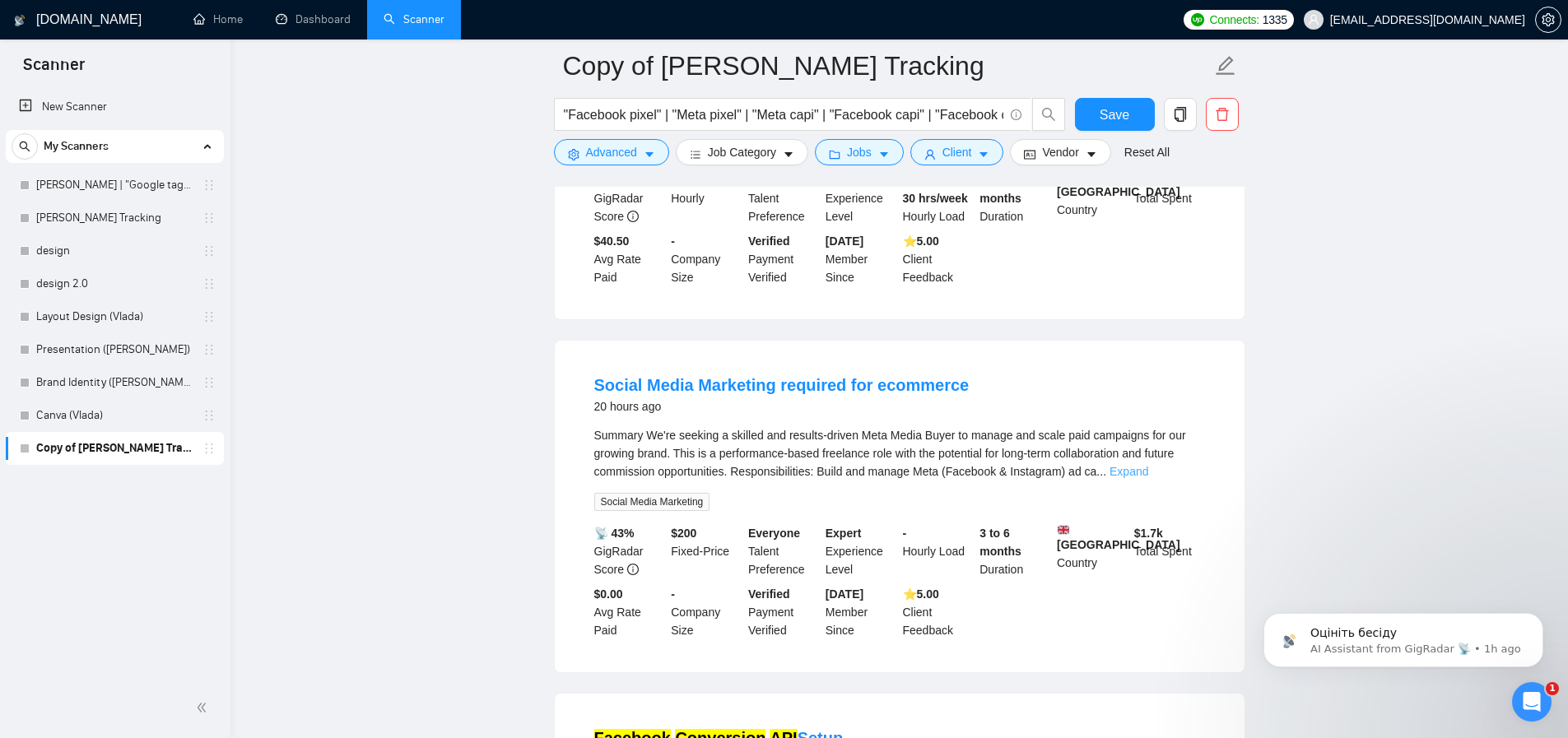
click at [1148, 478] on link "Expand" at bounding box center [1128, 471] width 39 height 13
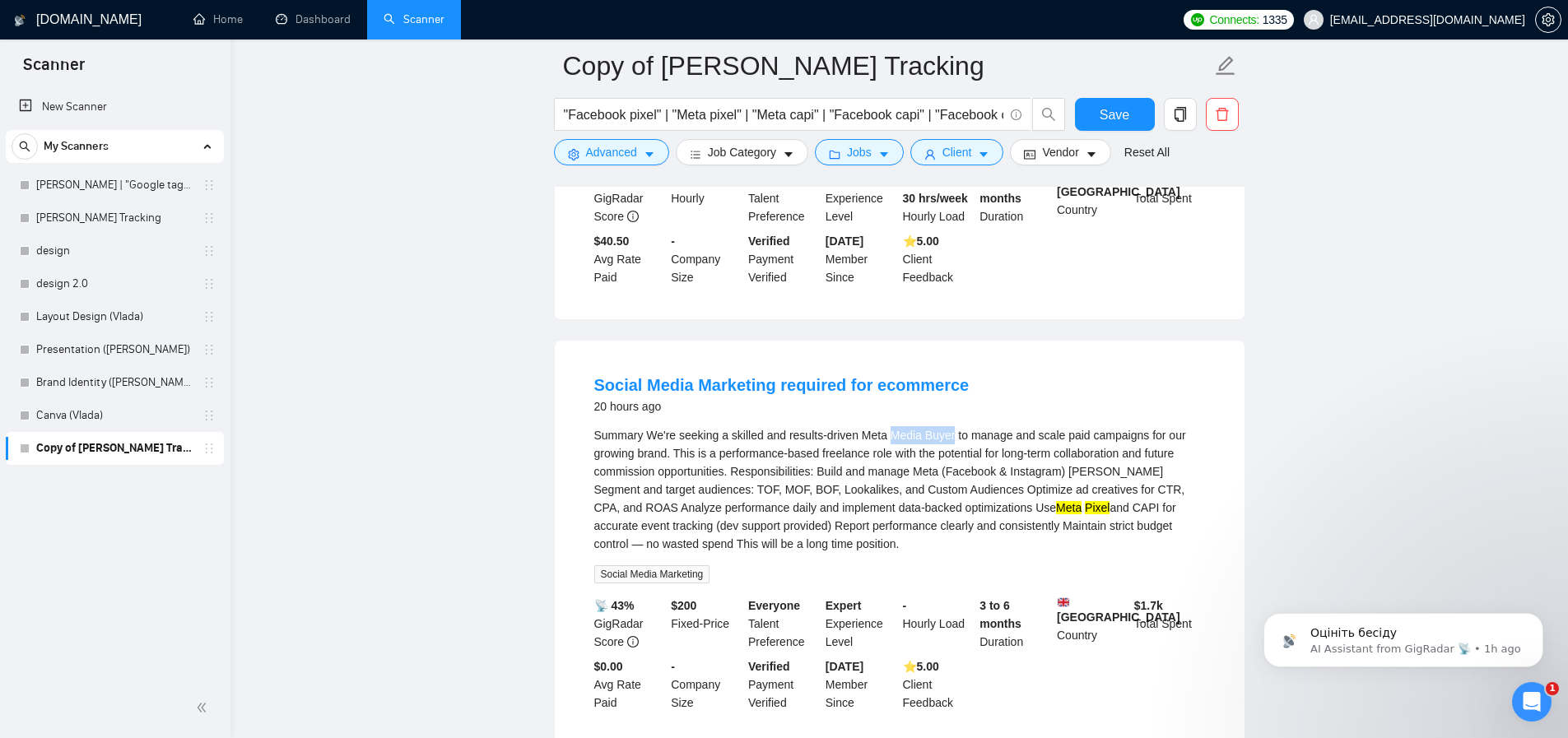
drag, startPoint x: 967, startPoint y: 448, endPoint x: 904, endPoint y: 446, distance: 63.0
click at [904, 446] on div "Summary We're seeking a skilled and results-driven Meta Media Buyer to manage a…" at bounding box center [900, 489] width 611 height 127
copy div "Media Buyer"
click at [590, 155] on span "Advanced" at bounding box center [612, 151] width 51 height 18
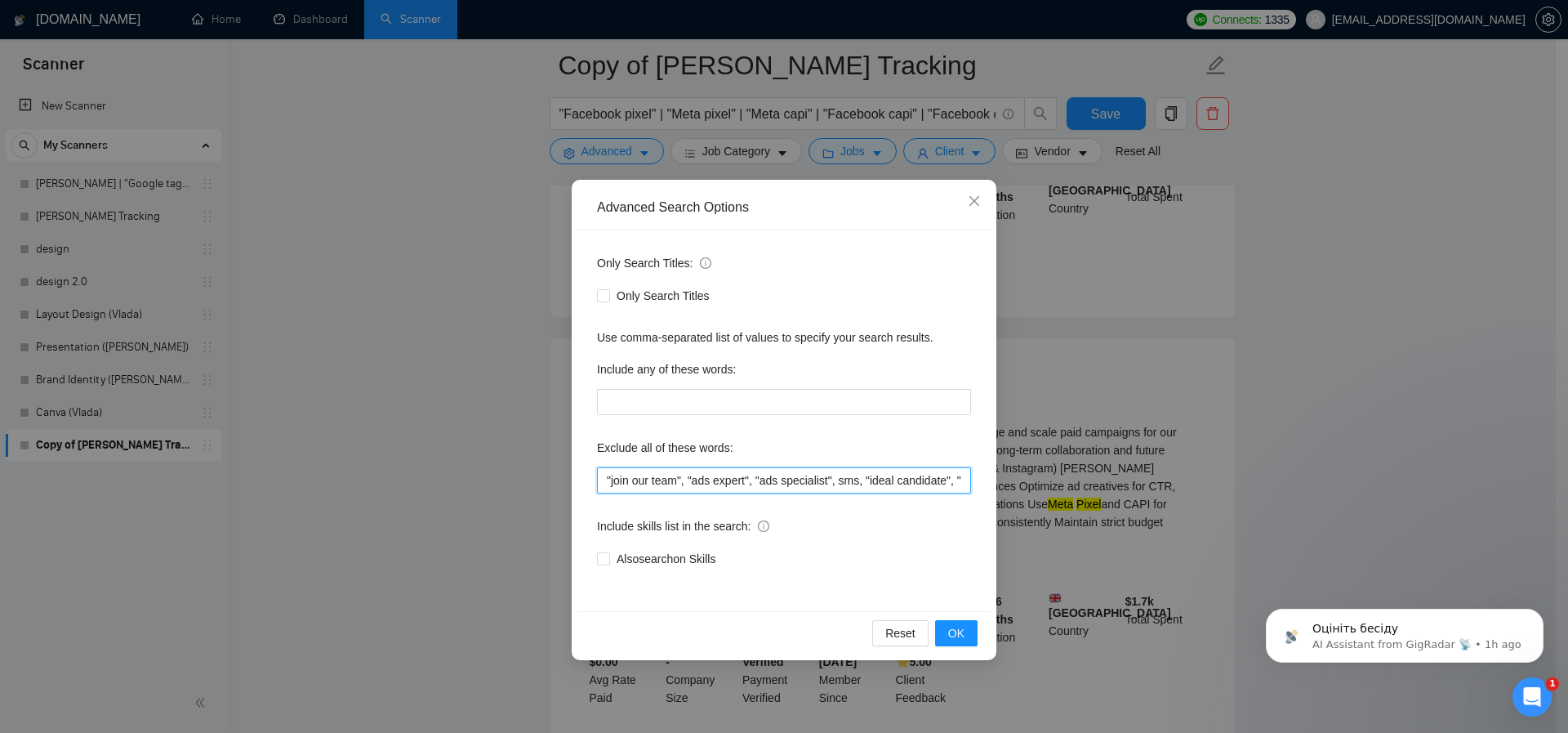
click at [603, 482] on input ""join our team", "ads expert", "ads specialist", sms, "ideal candidate", "looki…" at bounding box center [783, 480] width 374 height 26
paste input "Media Buyer"
click at [964, 639] on span "OK" at bounding box center [956, 632] width 17 height 18
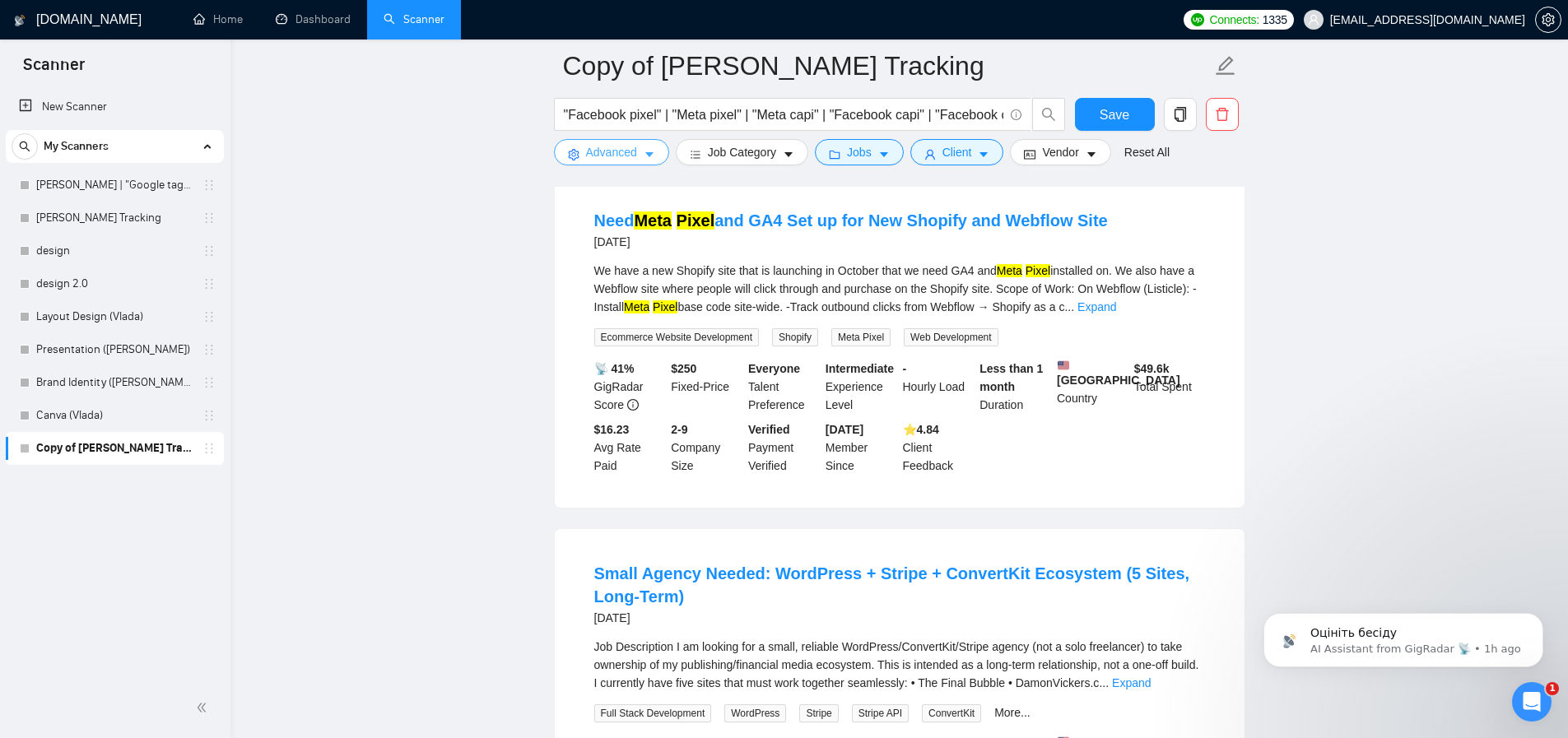
scroll to position [2485, 0]
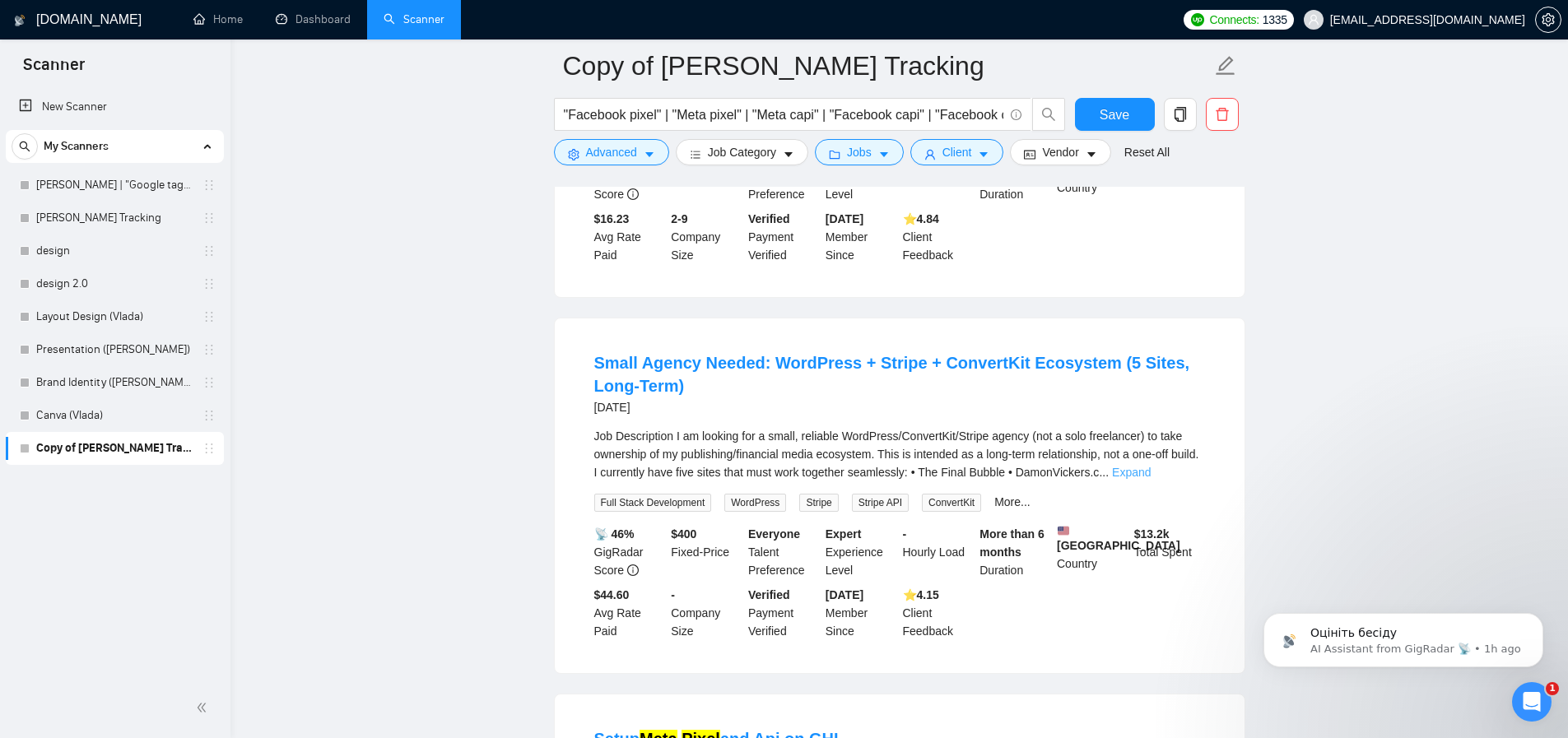
click at [1151, 479] on link "Expand" at bounding box center [1131, 472] width 39 height 13
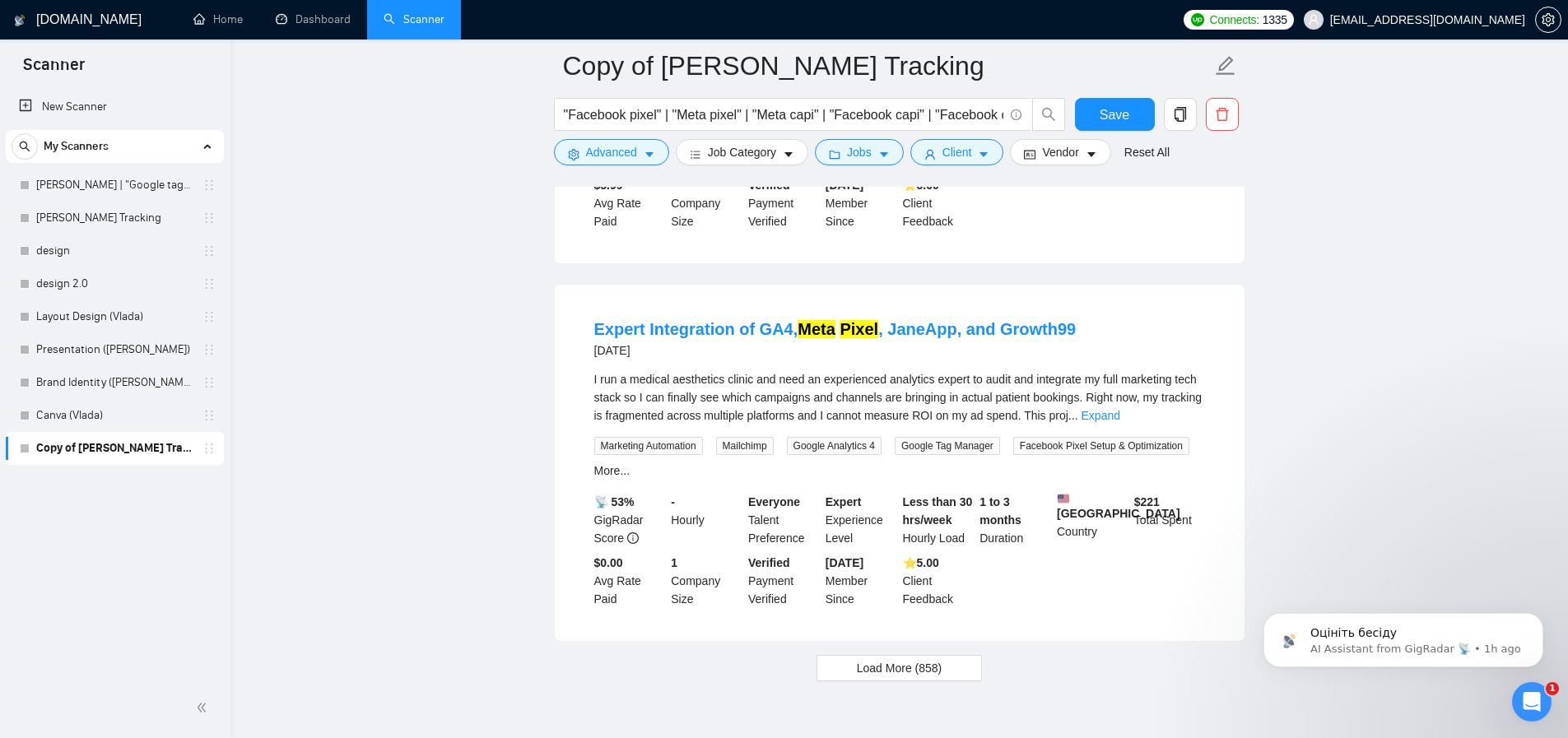
scroll to position [3792, 0]
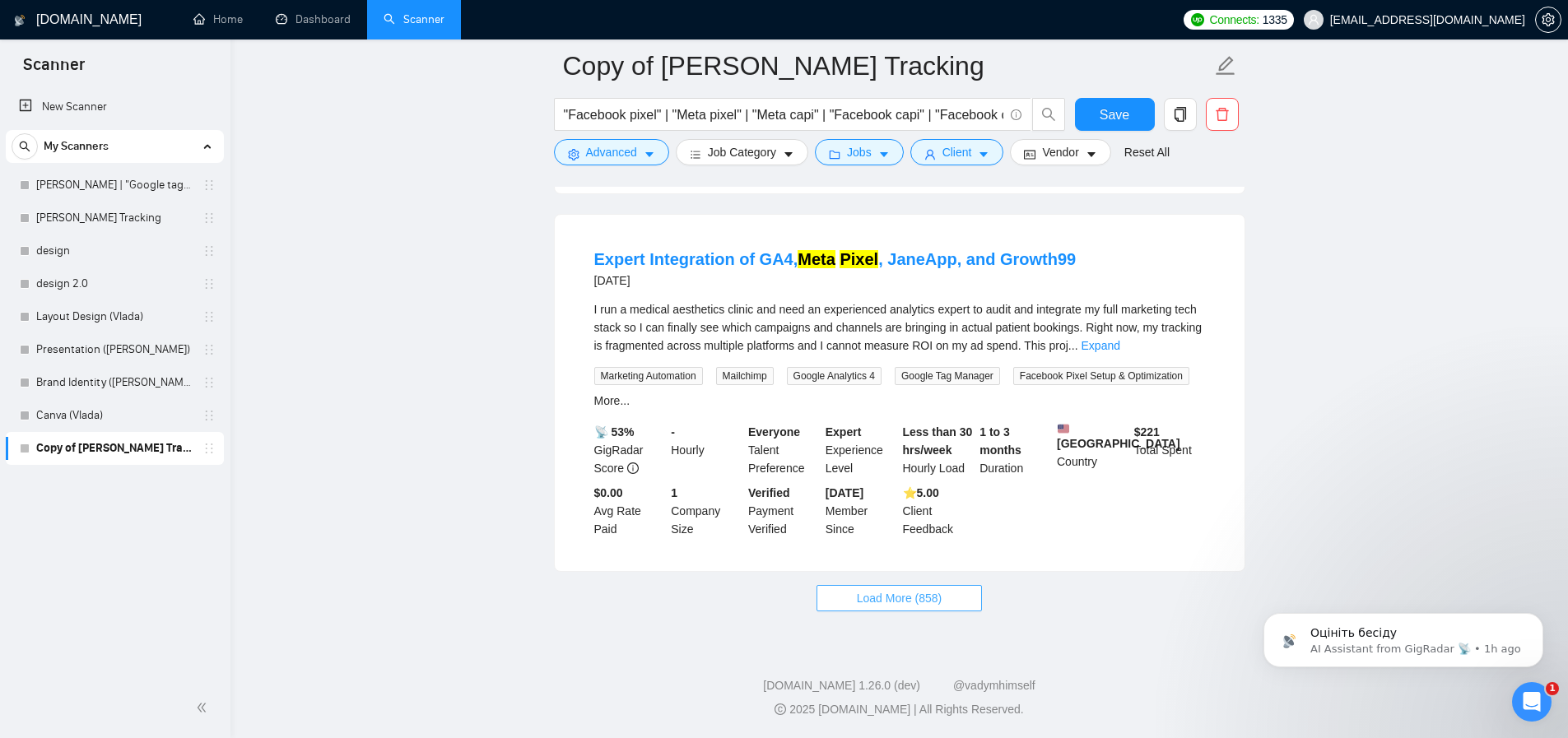
click at [910, 593] on span "Load More (858)" at bounding box center [899, 597] width 85 height 18
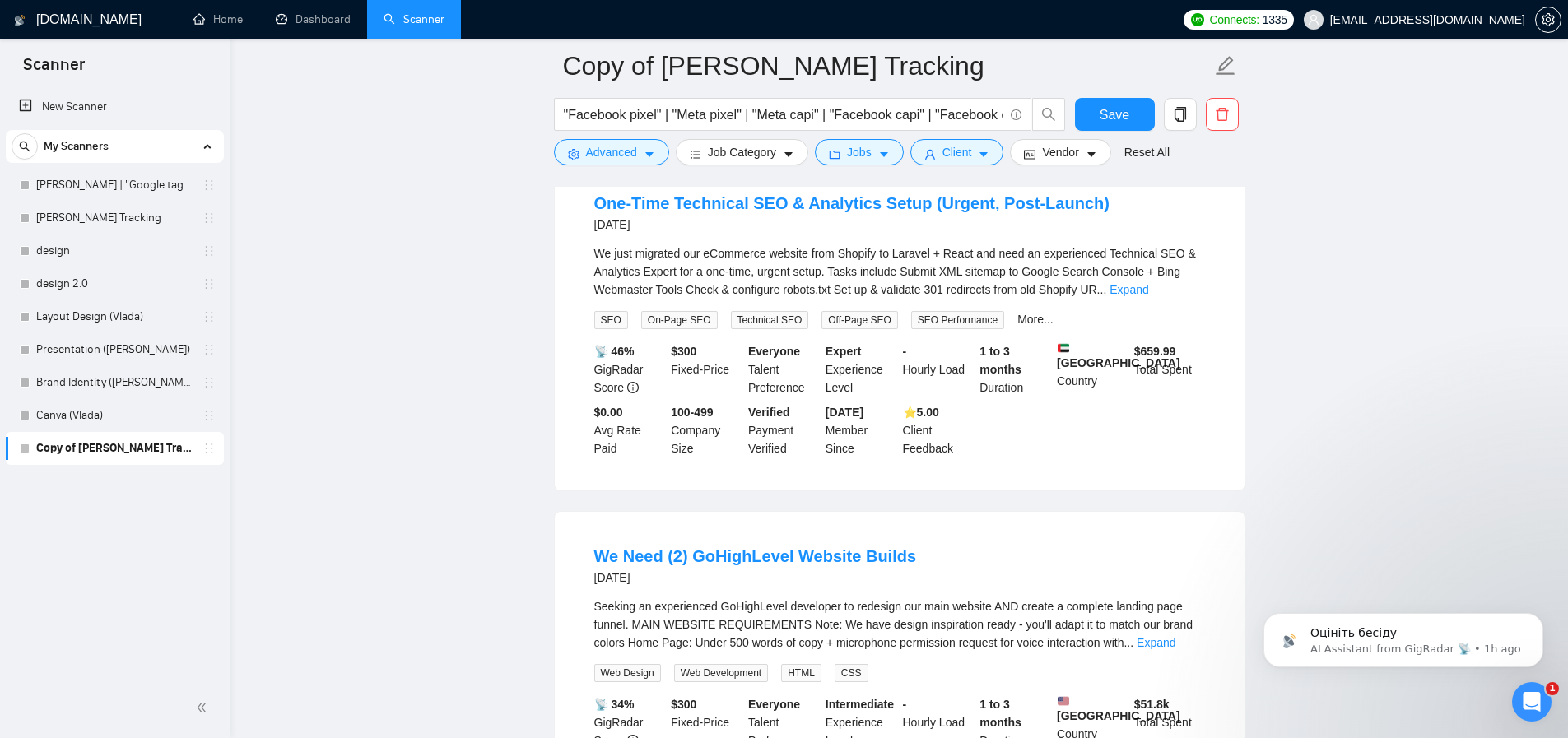
scroll to position [4160, 0]
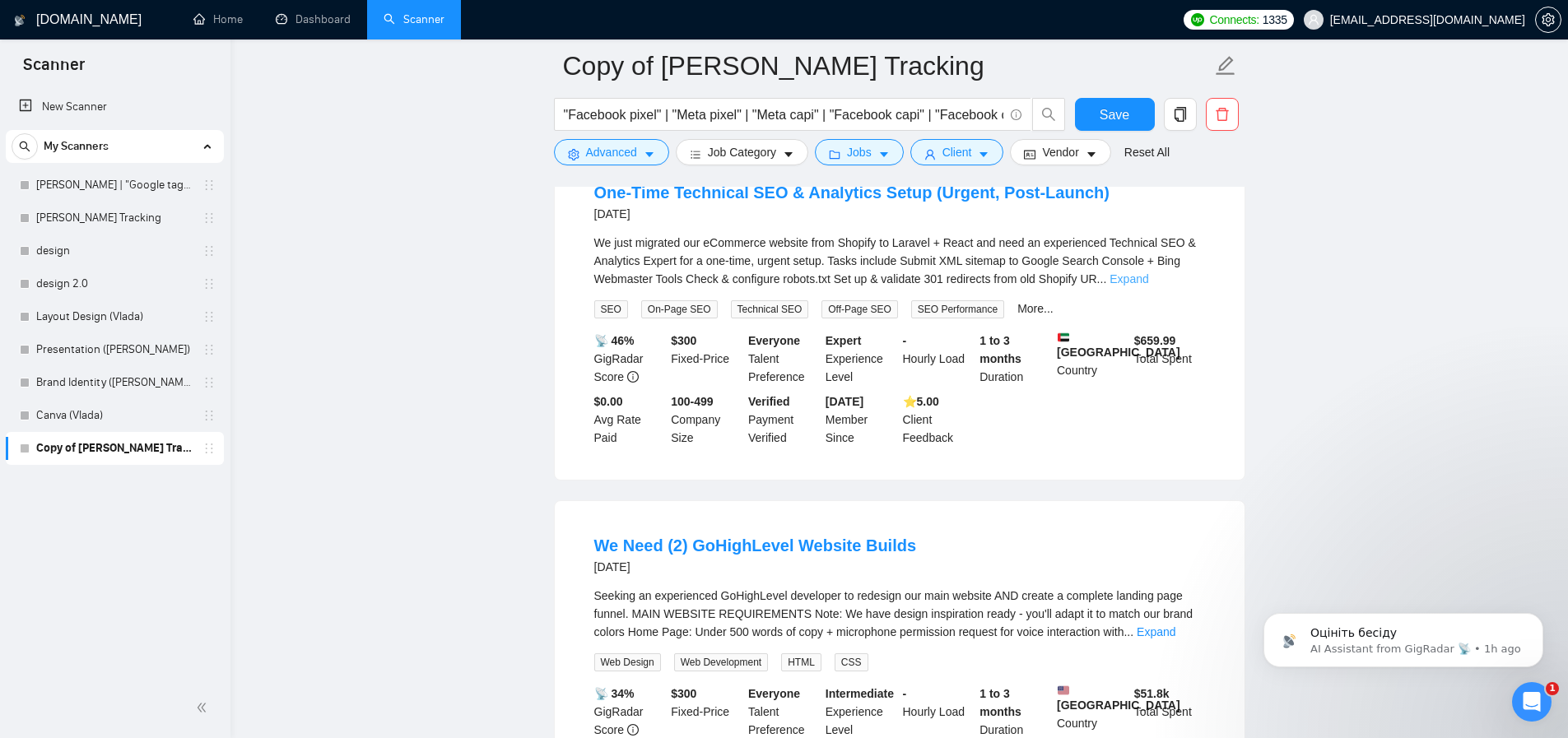
click at [1148, 285] on link "Expand" at bounding box center [1128, 279] width 39 height 13
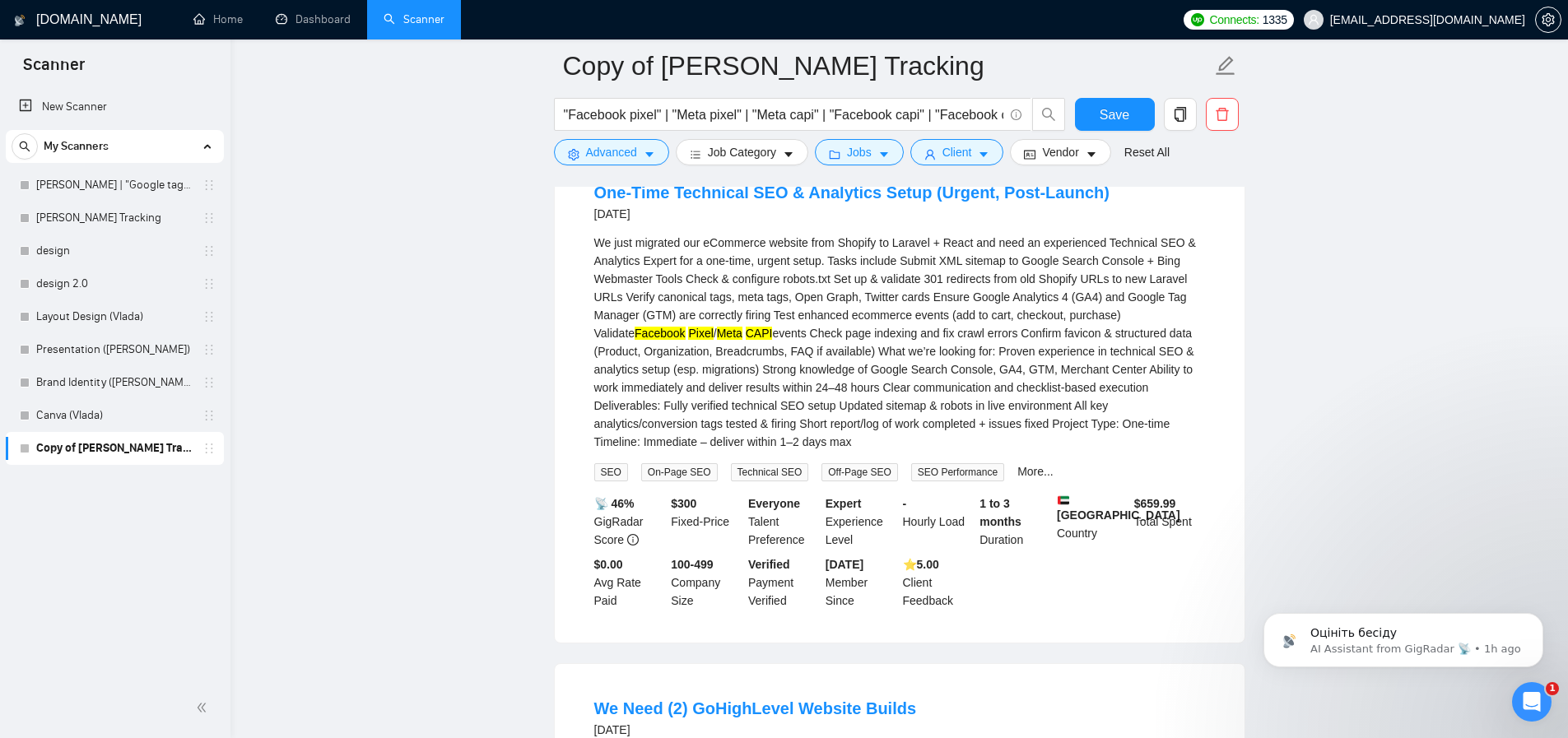
click at [1195, 317] on div "We just migrated our eCommerce website from Shopify to Laravel + React and need…" at bounding box center [900, 342] width 611 height 217
copy div "SEO"
click at [618, 154] on span "Advanced" at bounding box center [612, 151] width 51 height 18
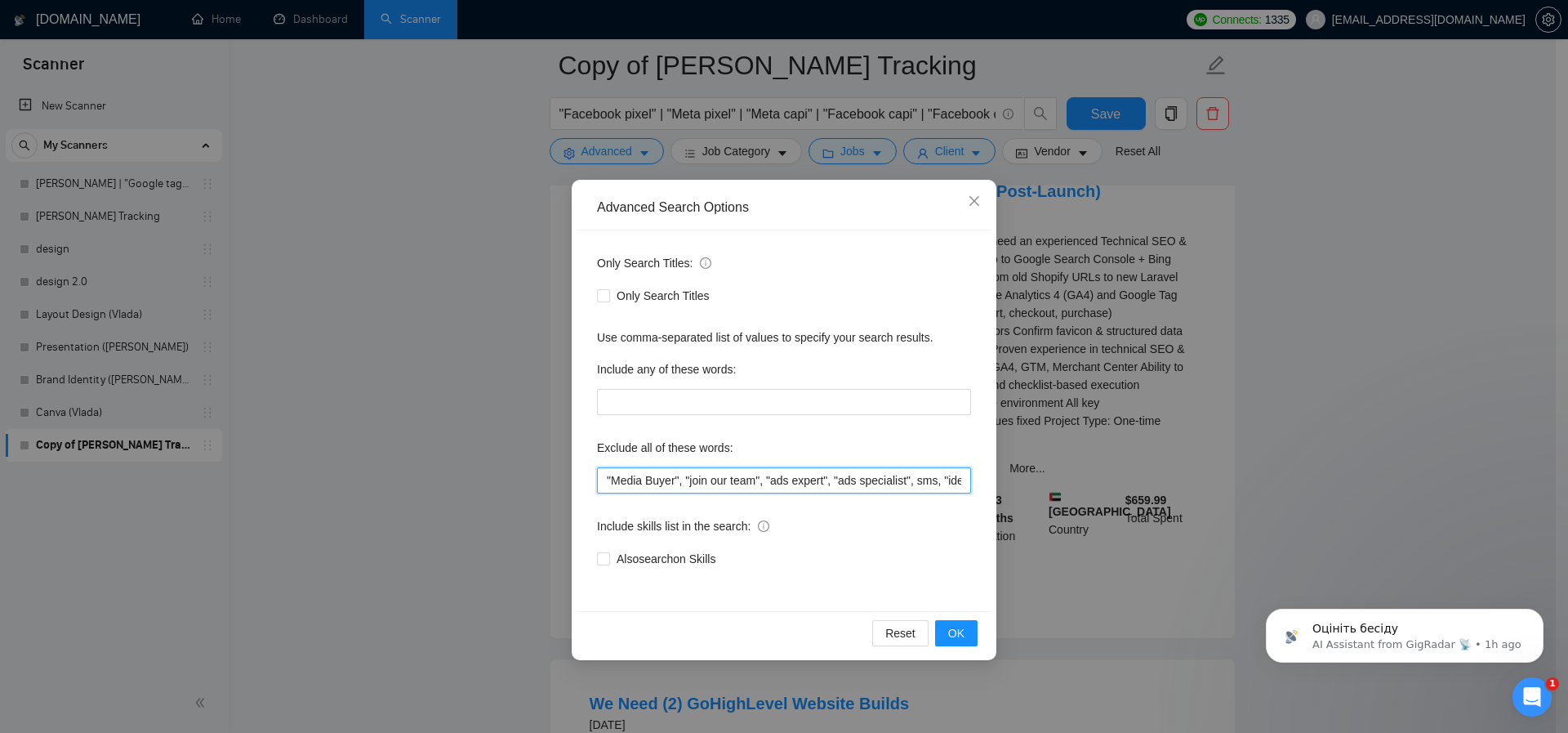
click at [607, 478] on input ""Media Buyer", "join our team", "ads expert", "ads specialist", sms, "ideal can…" at bounding box center [783, 480] width 374 height 26
paste input "SEO"
click at [963, 628] on span "OK" at bounding box center [956, 632] width 17 height 18
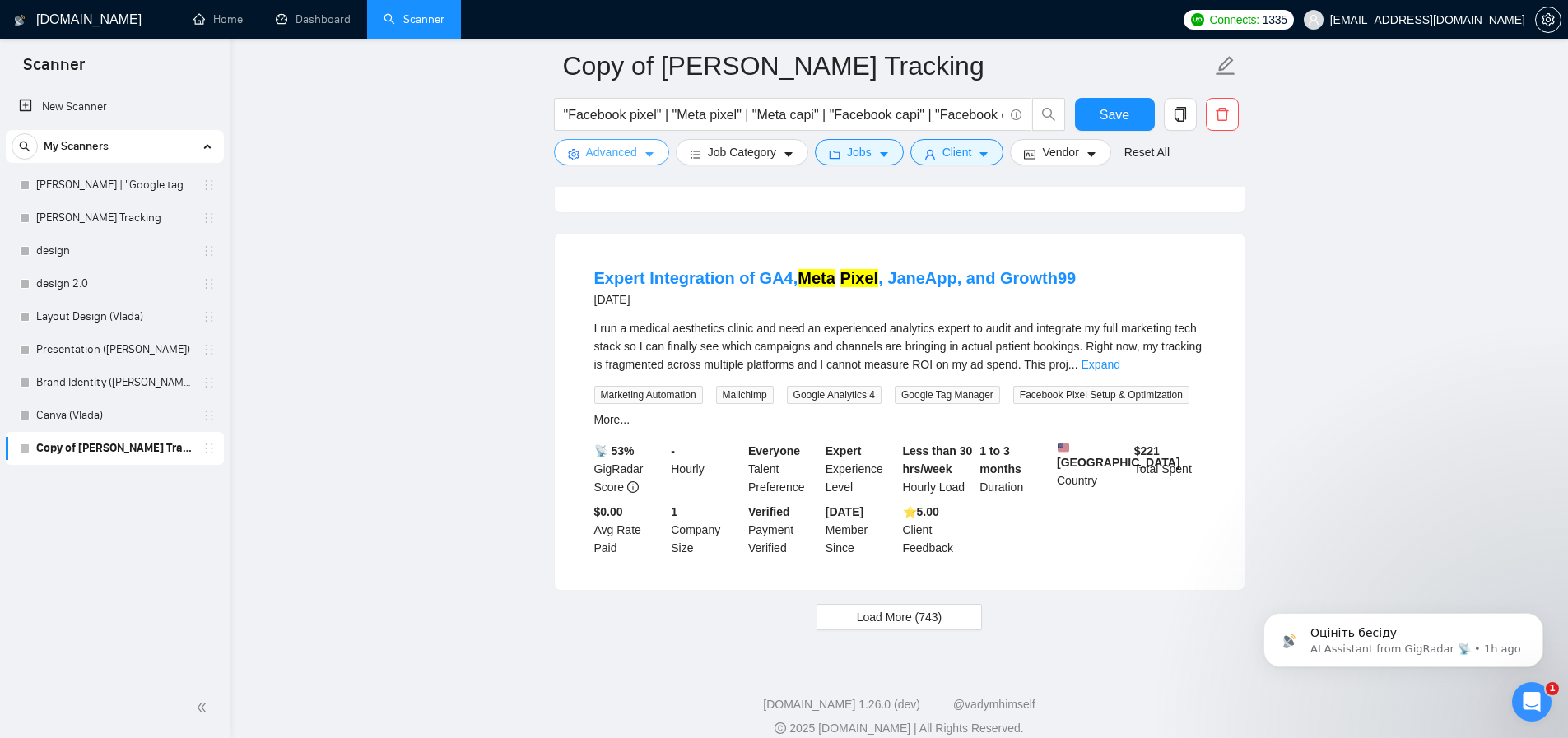
scroll to position [3376, 0]
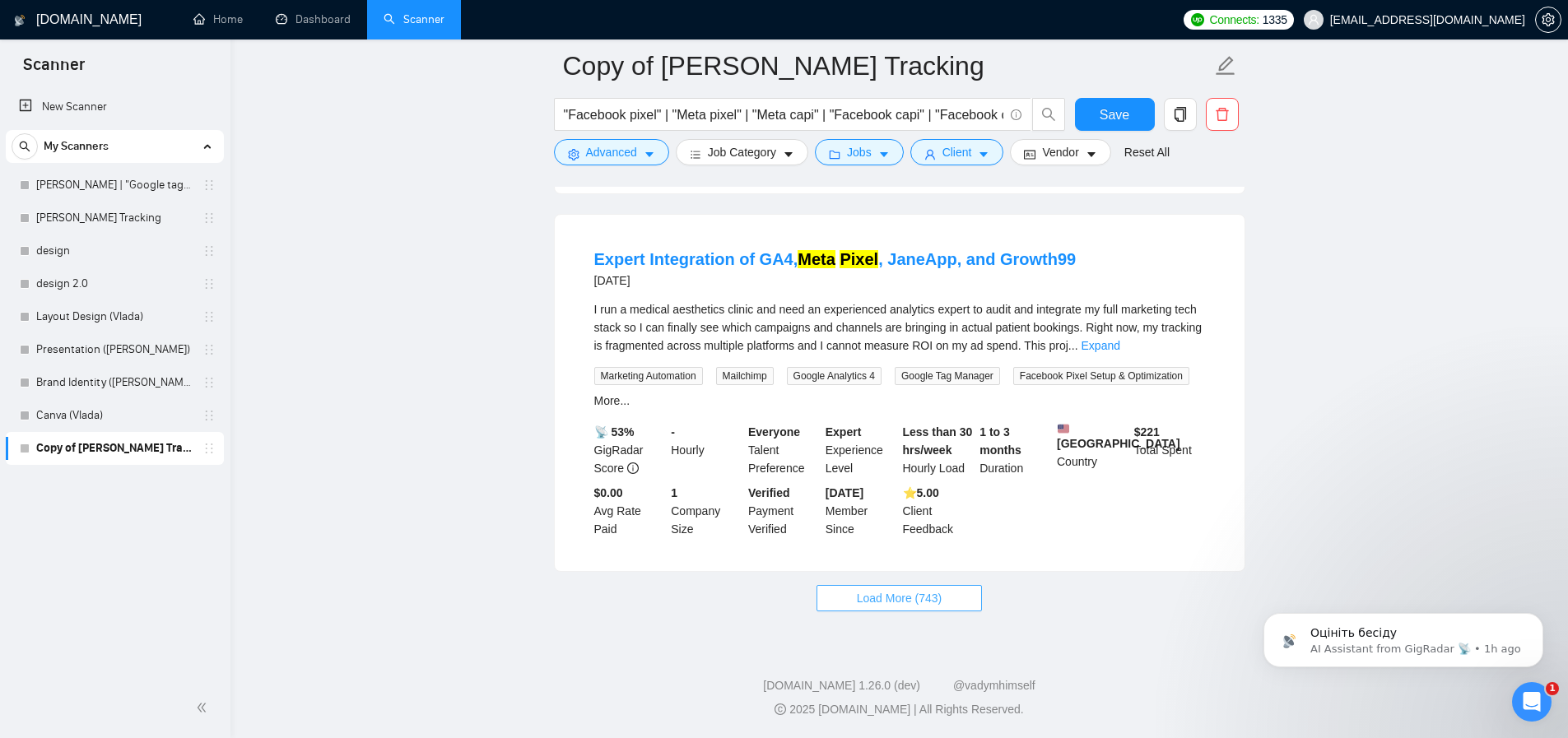
click at [909, 589] on span "Load More (743)" at bounding box center [899, 597] width 85 height 18
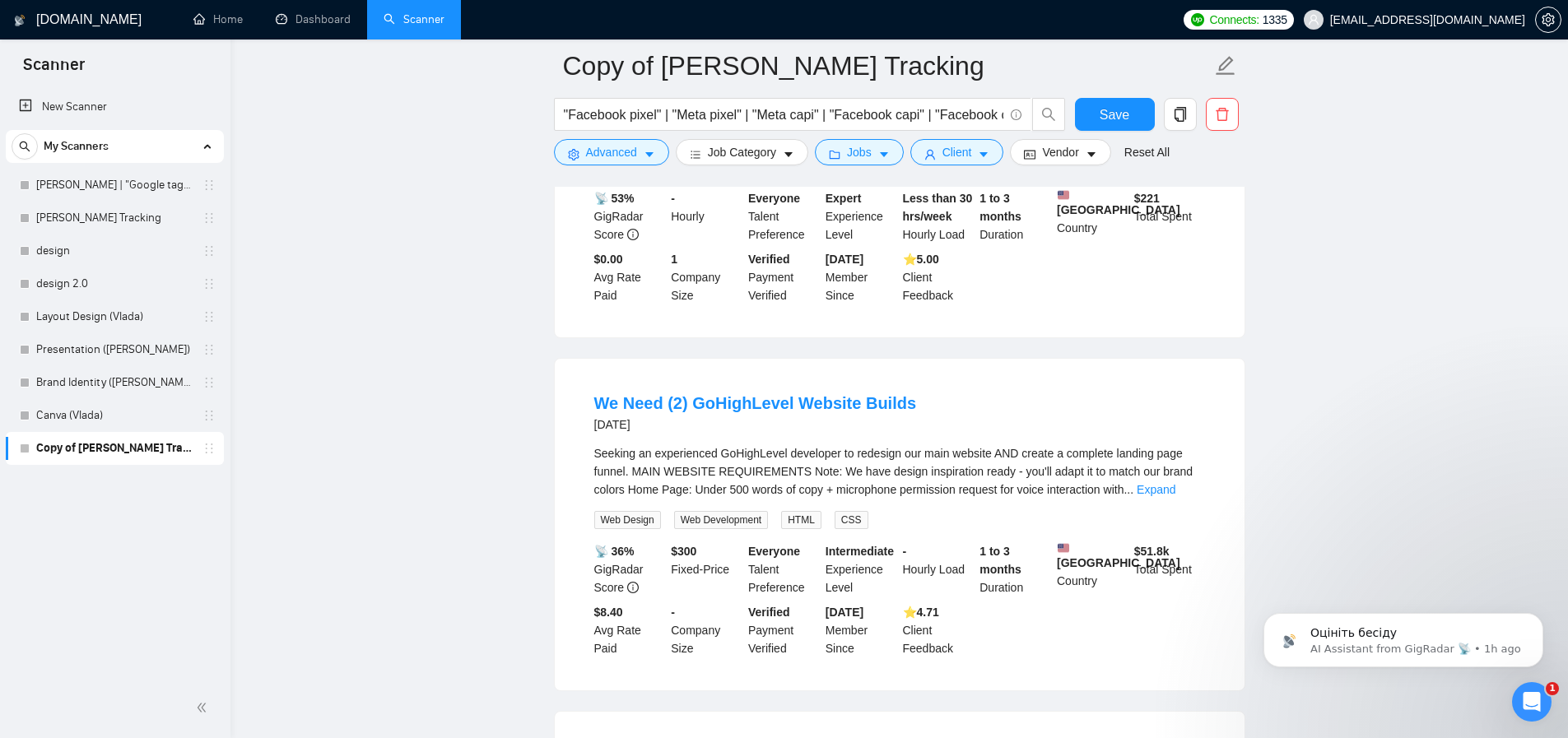
scroll to position [3573, 0]
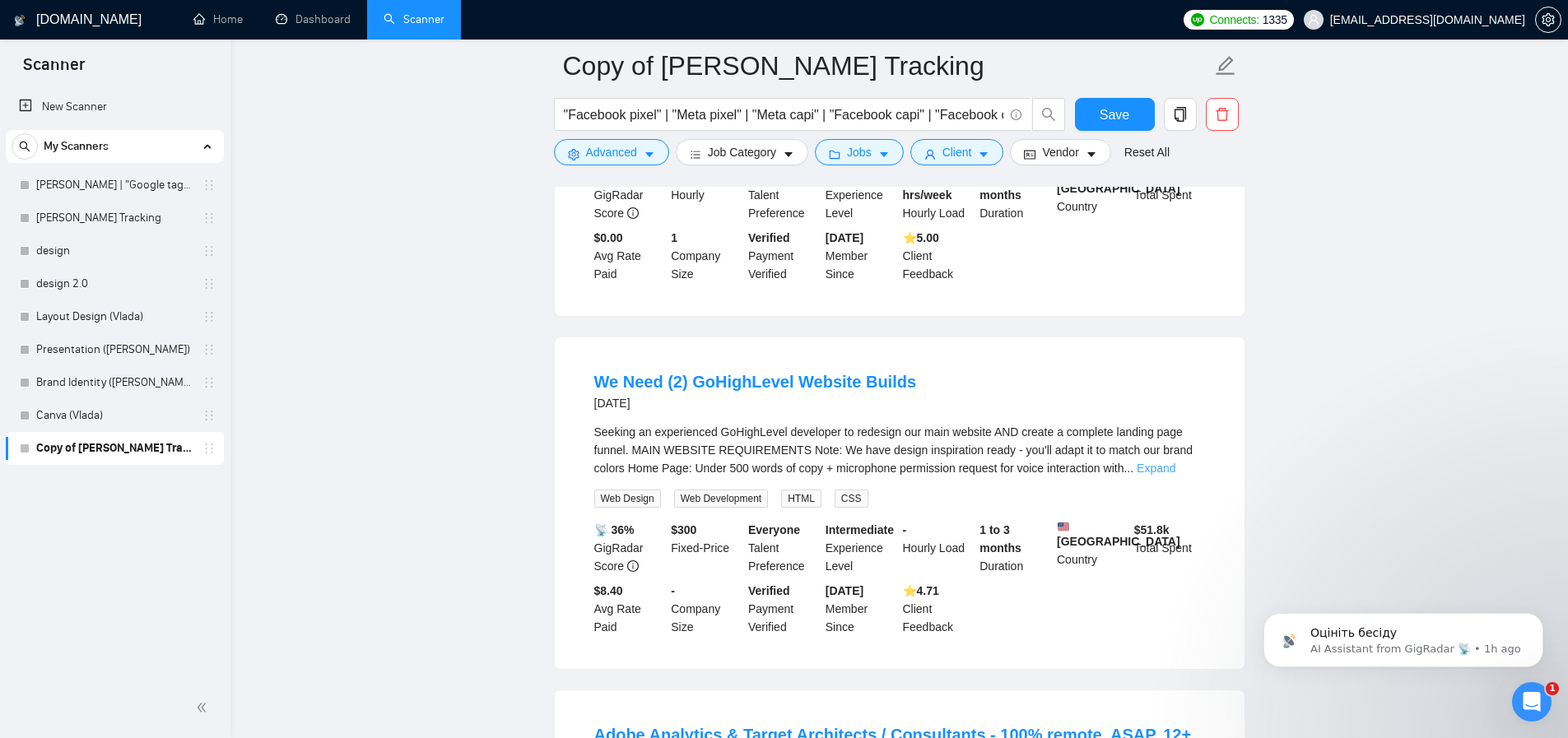
click at [1175, 475] on link "Expand" at bounding box center [1156, 468] width 39 height 13
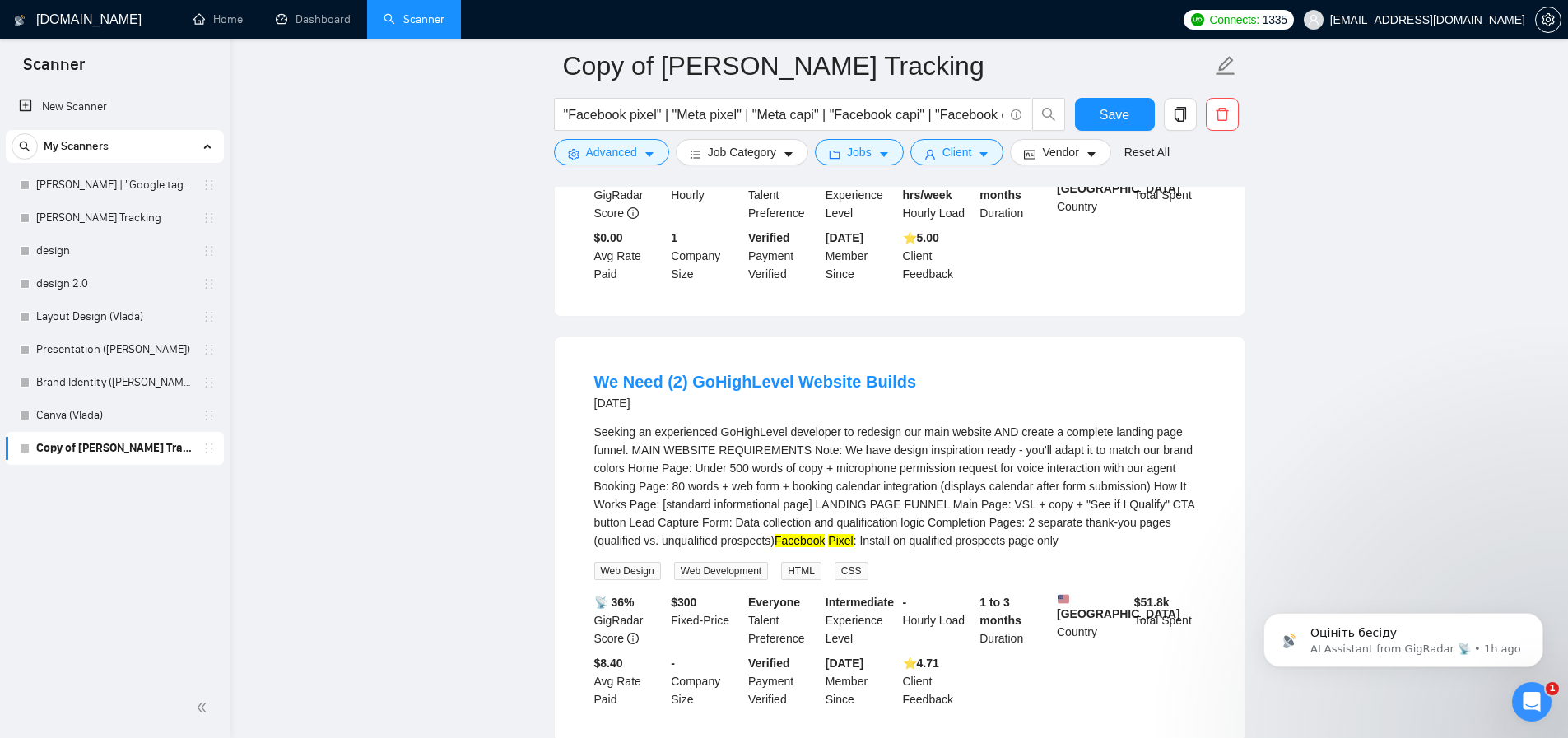
click at [815, 491] on div "Seeking an experienced GoHighLevel developer to redesign our main website AND c…" at bounding box center [900, 485] width 611 height 127
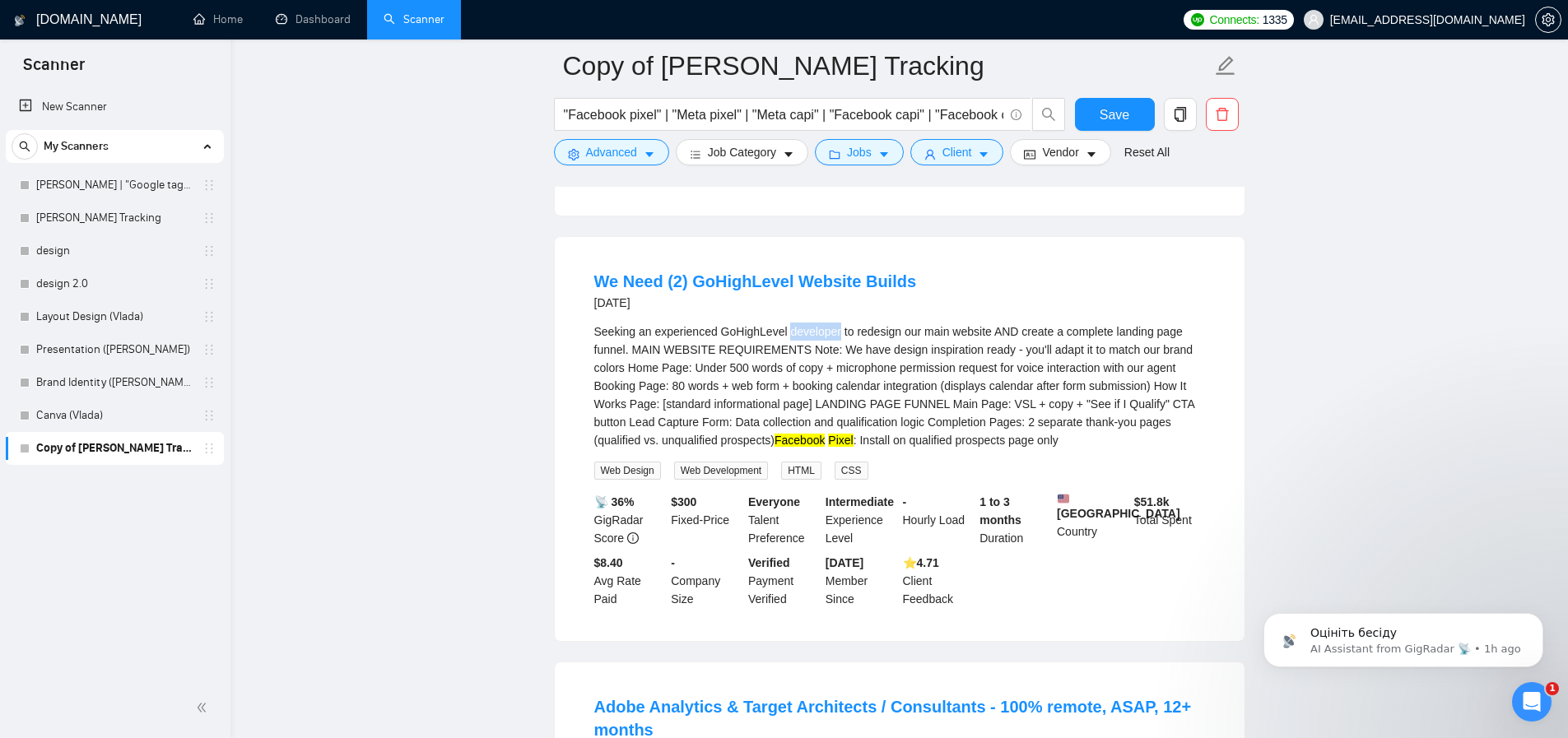
scroll to position [4081, 0]
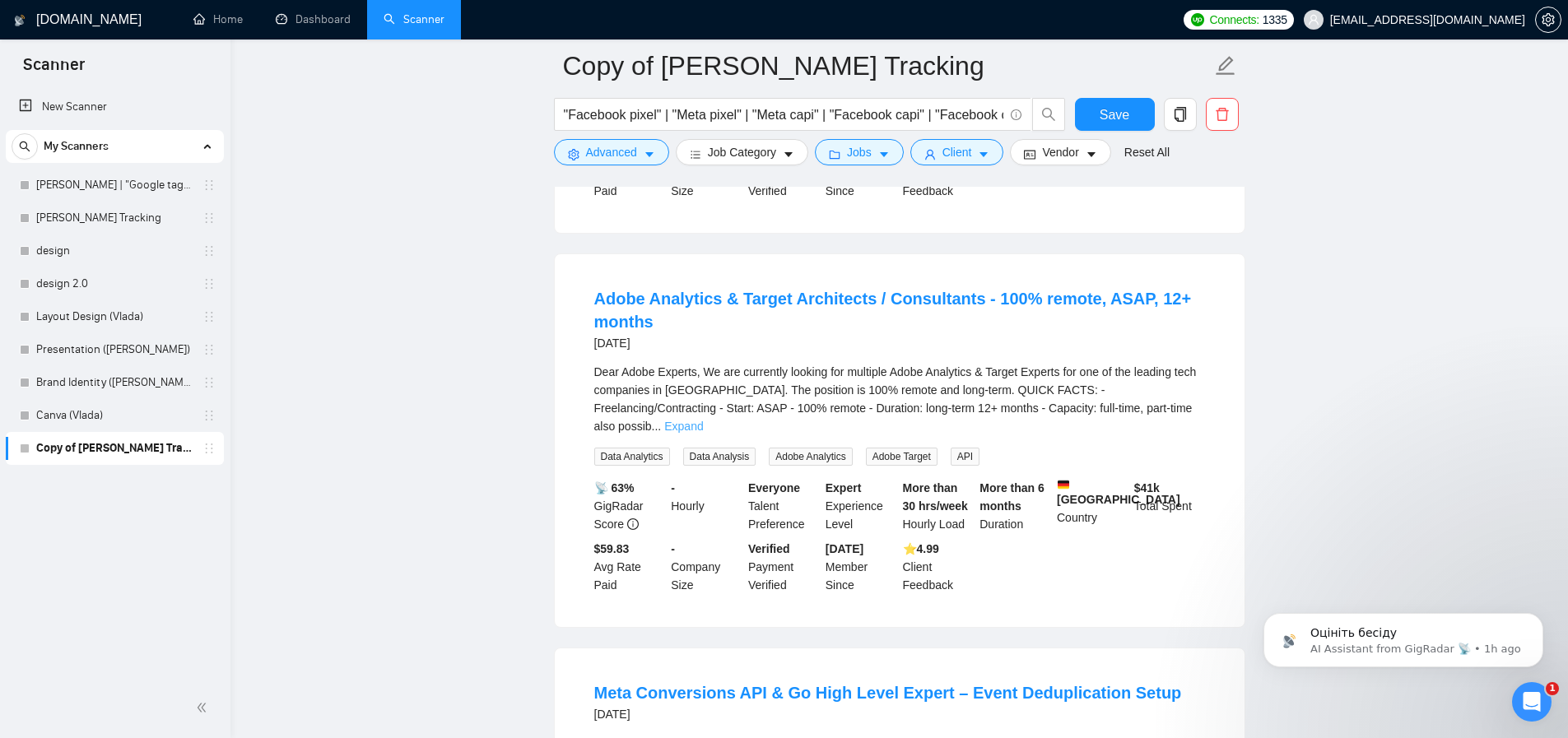
click at [703, 433] on link "Expand" at bounding box center [683, 426] width 39 height 13
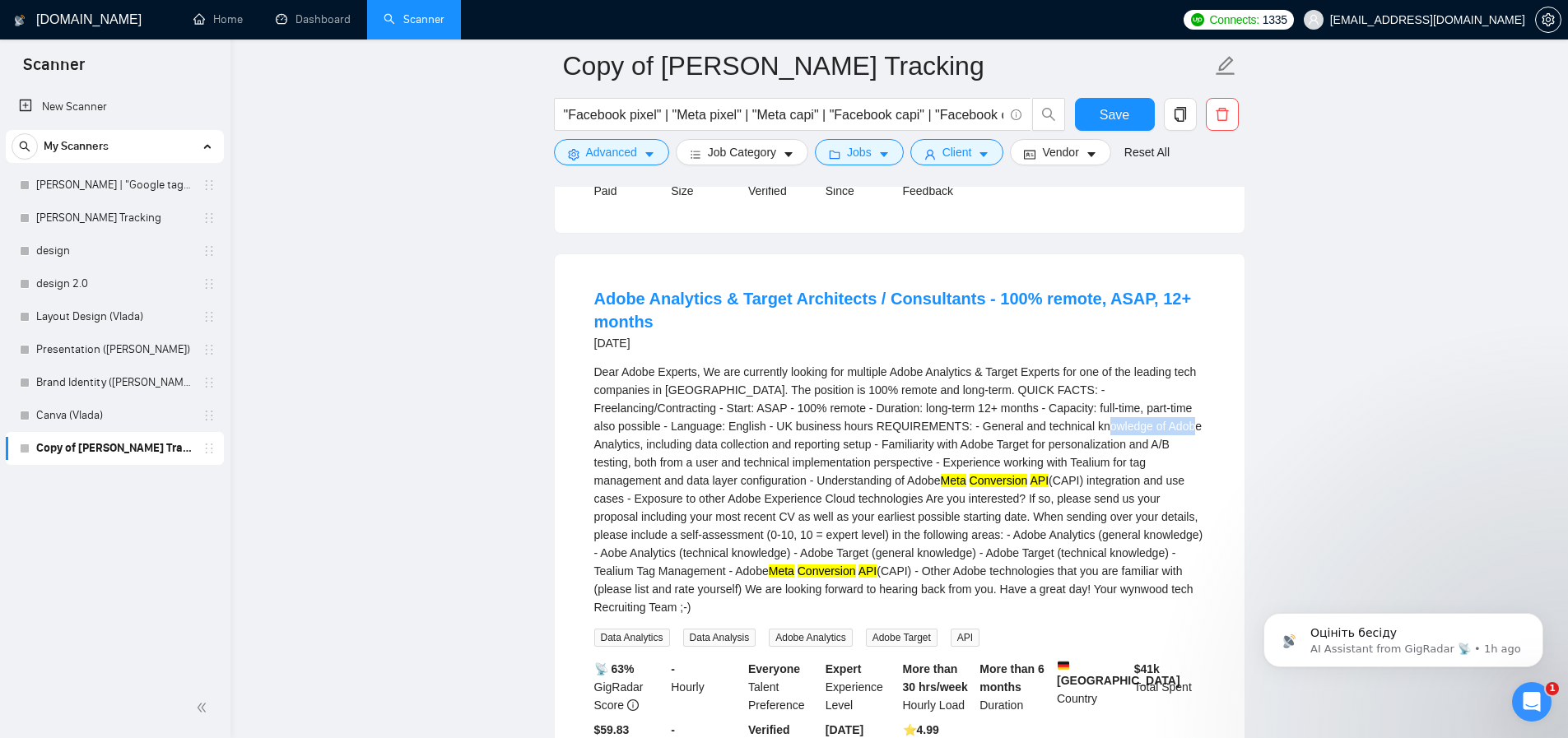
drag, startPoint x: 1102, startPoint y: 497, endPoint x: 1186, endPoint y: 494, distance: 84.1
click at [1186, 494] on div "Dear Adobe Experts, We are currently looking for multiple Adobe Analytics & Tar…" at bounding box center [900, 489] width 611 height 254
copy div "Adobe Analytics"
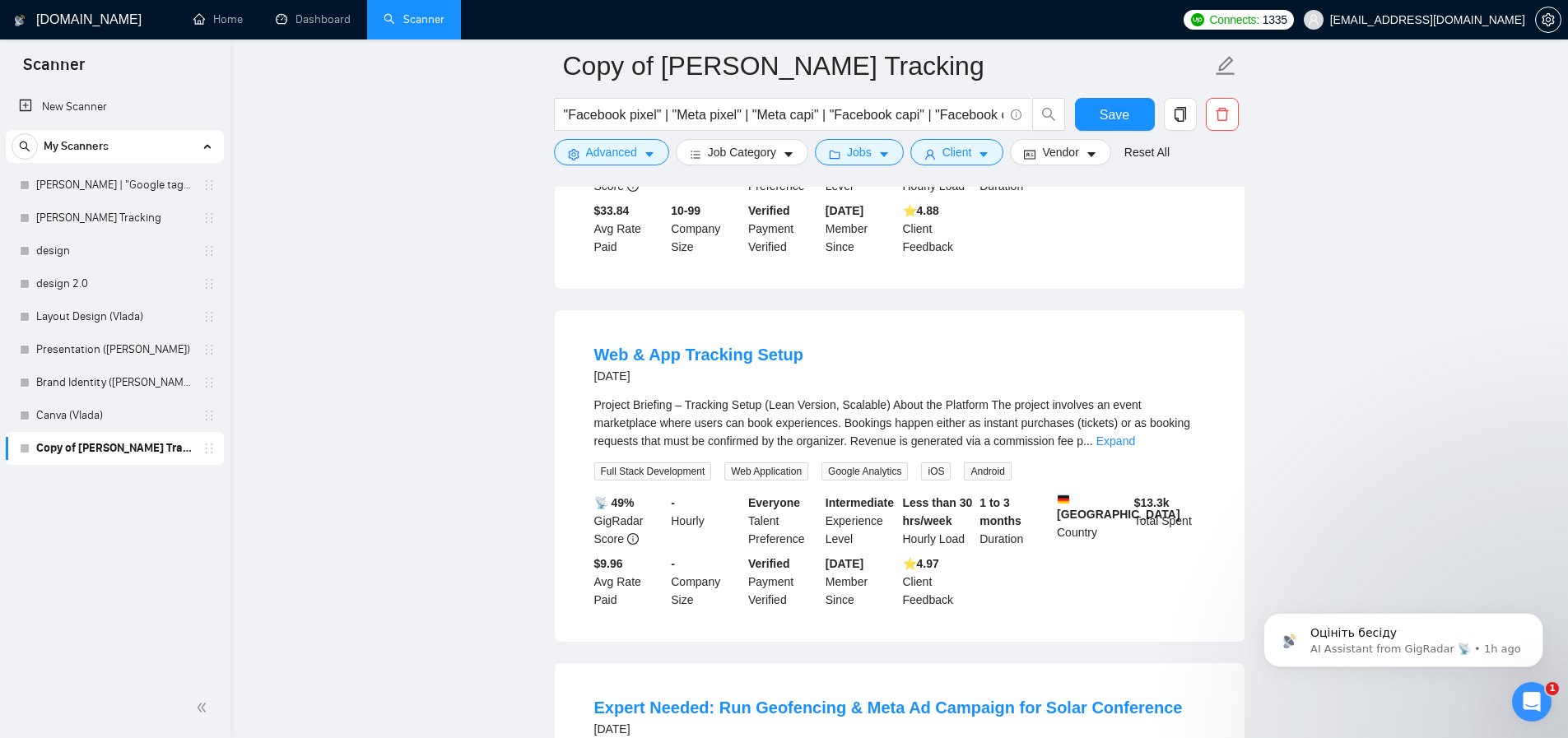
scroll to position [6538, 0]
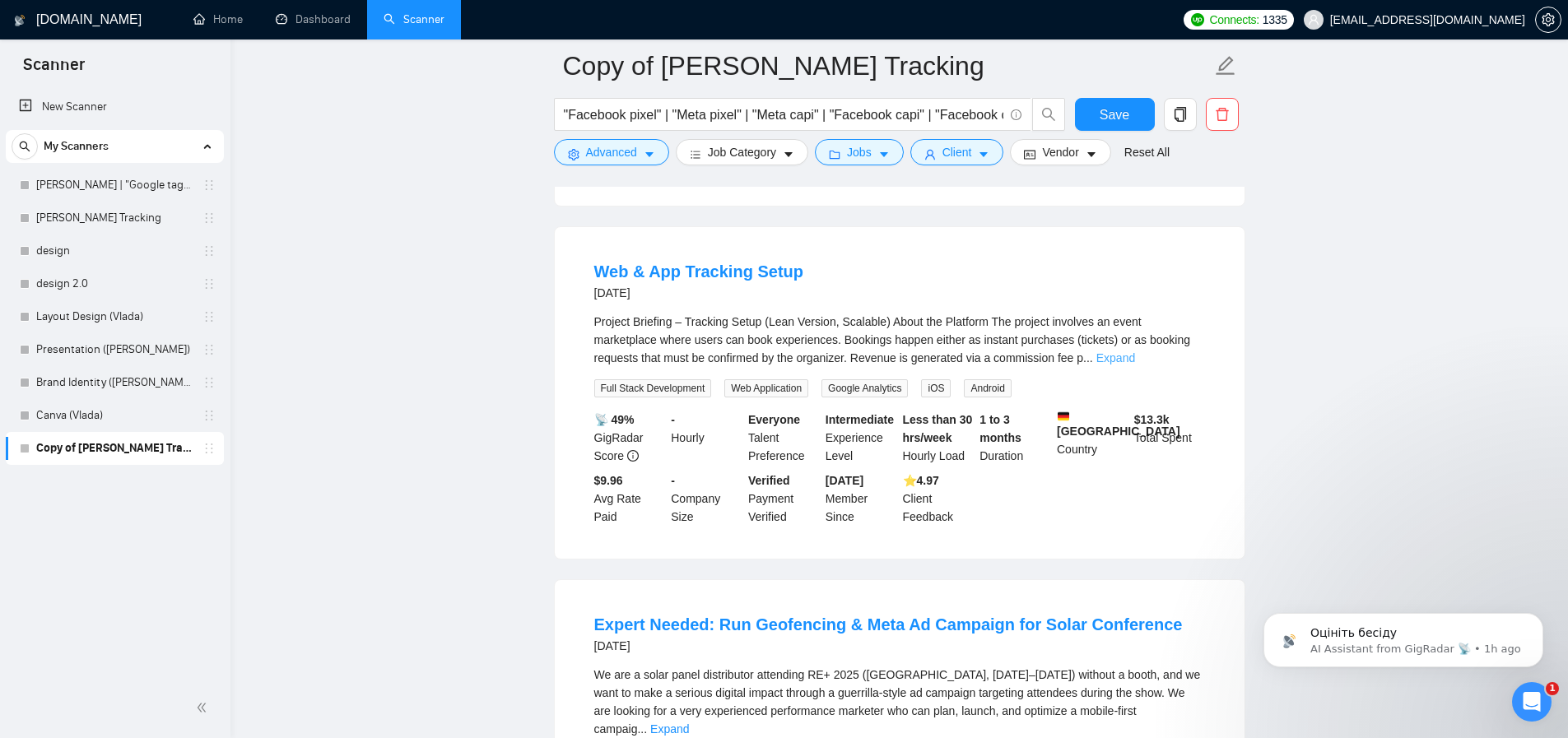
click at [1135, 364] on link "Expand" at bounding box center [1115, 358] width 39 height 13
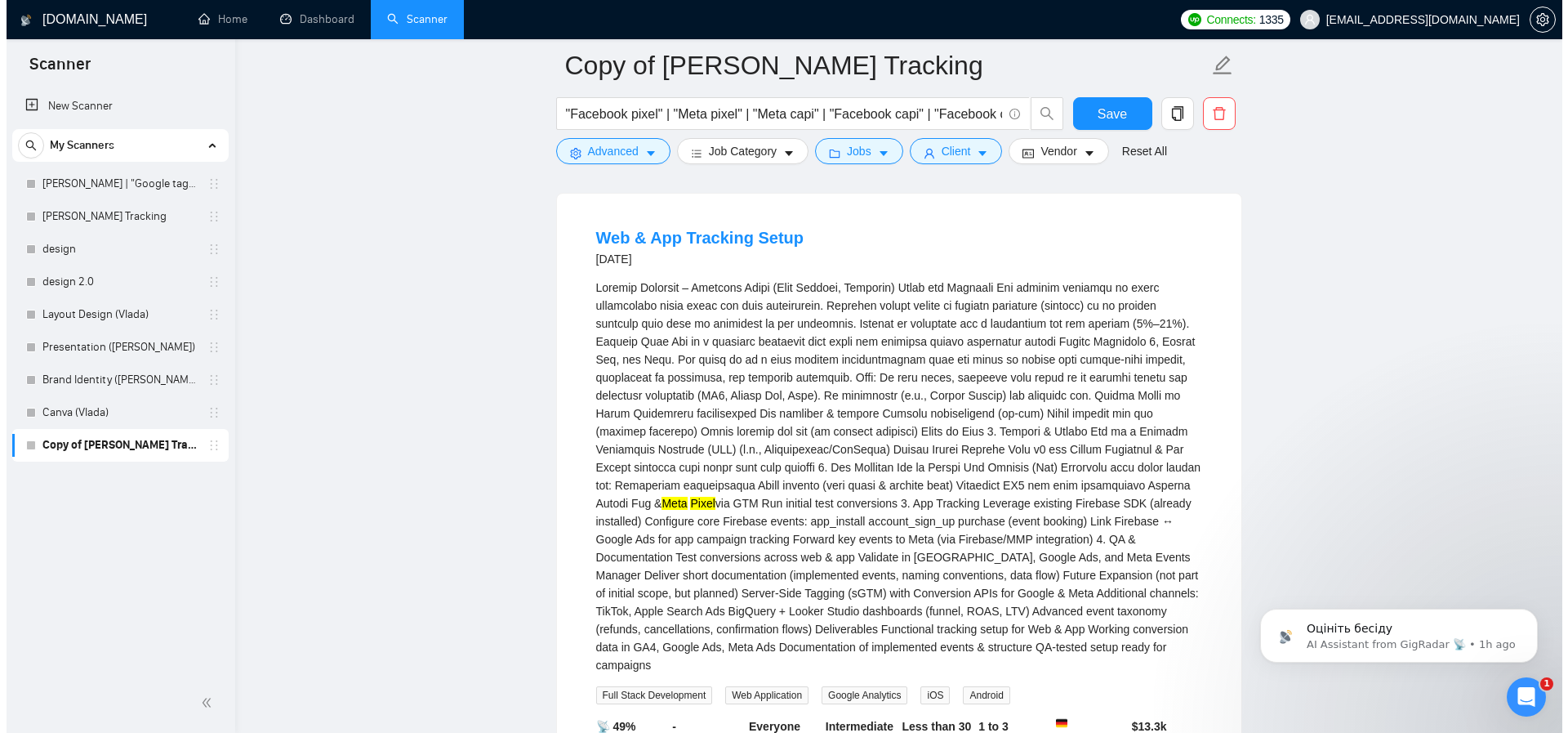
scroll to position [6536, 0]
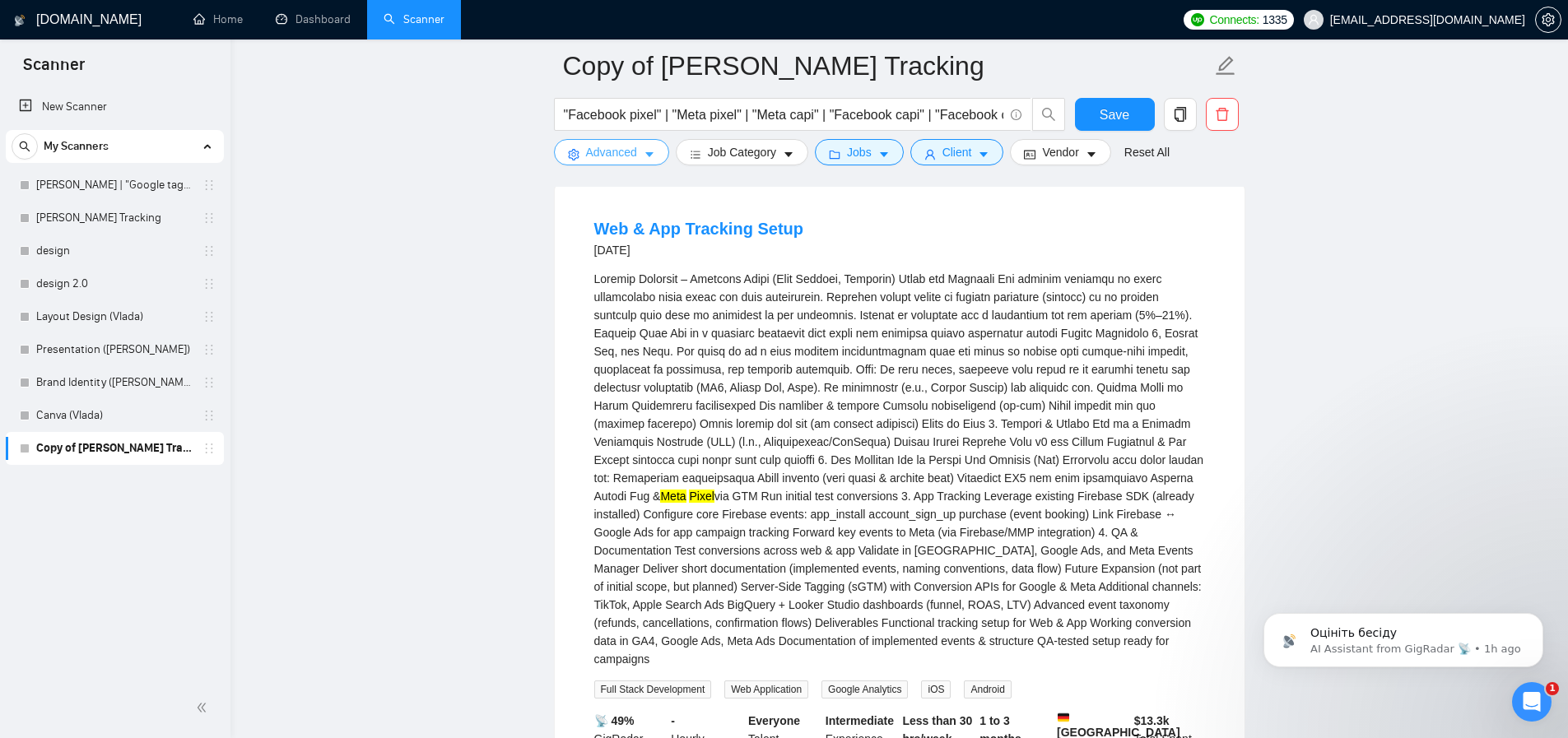
click at [628, 149] on span "Advanced" at bounding box center [612, 151] width 51 height 18
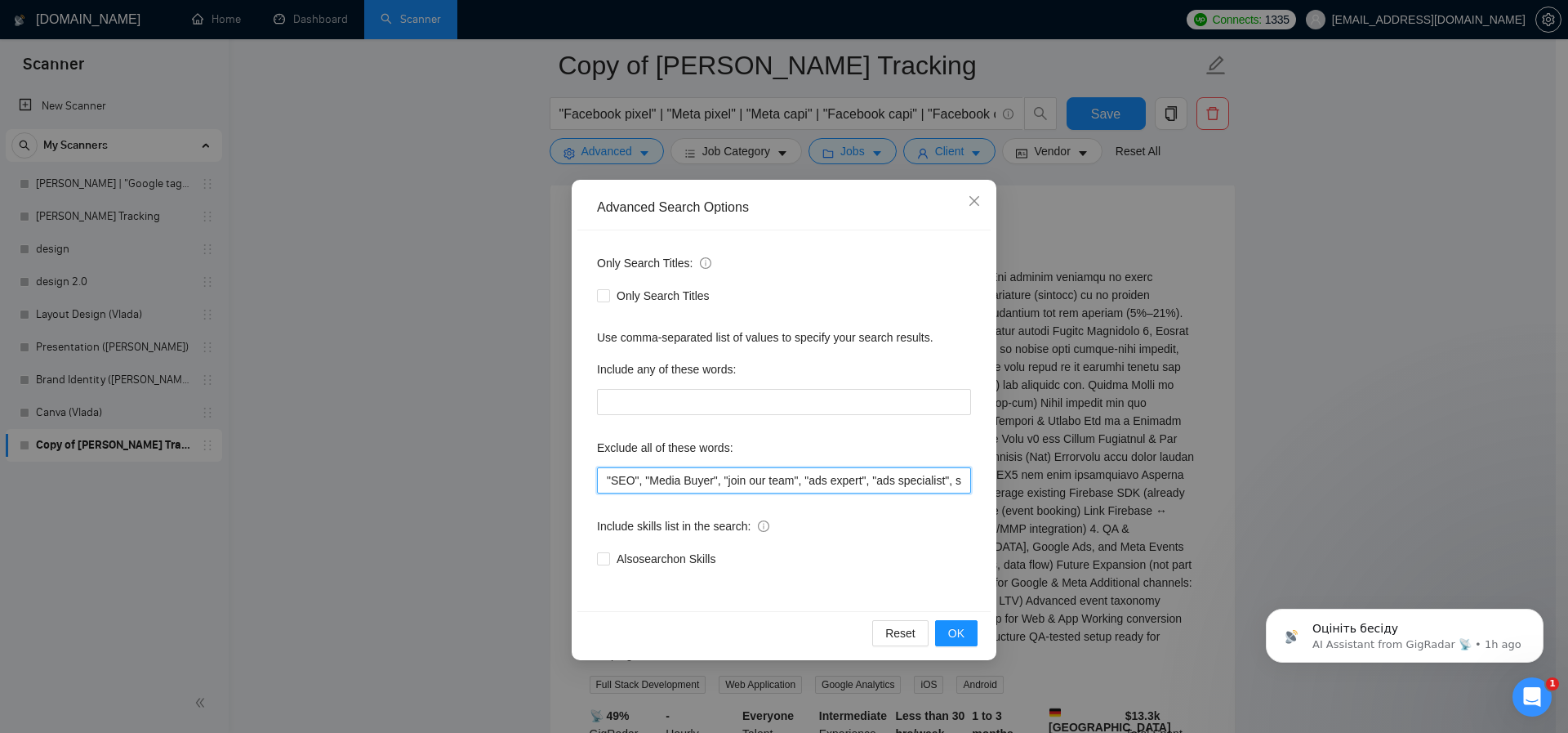
drag, startPoint x: 606, startPoint y: 477, endPoint x: 636, endPoint y: 499, distance: 37.2
click at [606, 477] on input ""SEO", "Media Buyer", "join our team", "ads expert", "ads specialist", sms, "id…" at bounding box center [783, 480] width 374 height 26
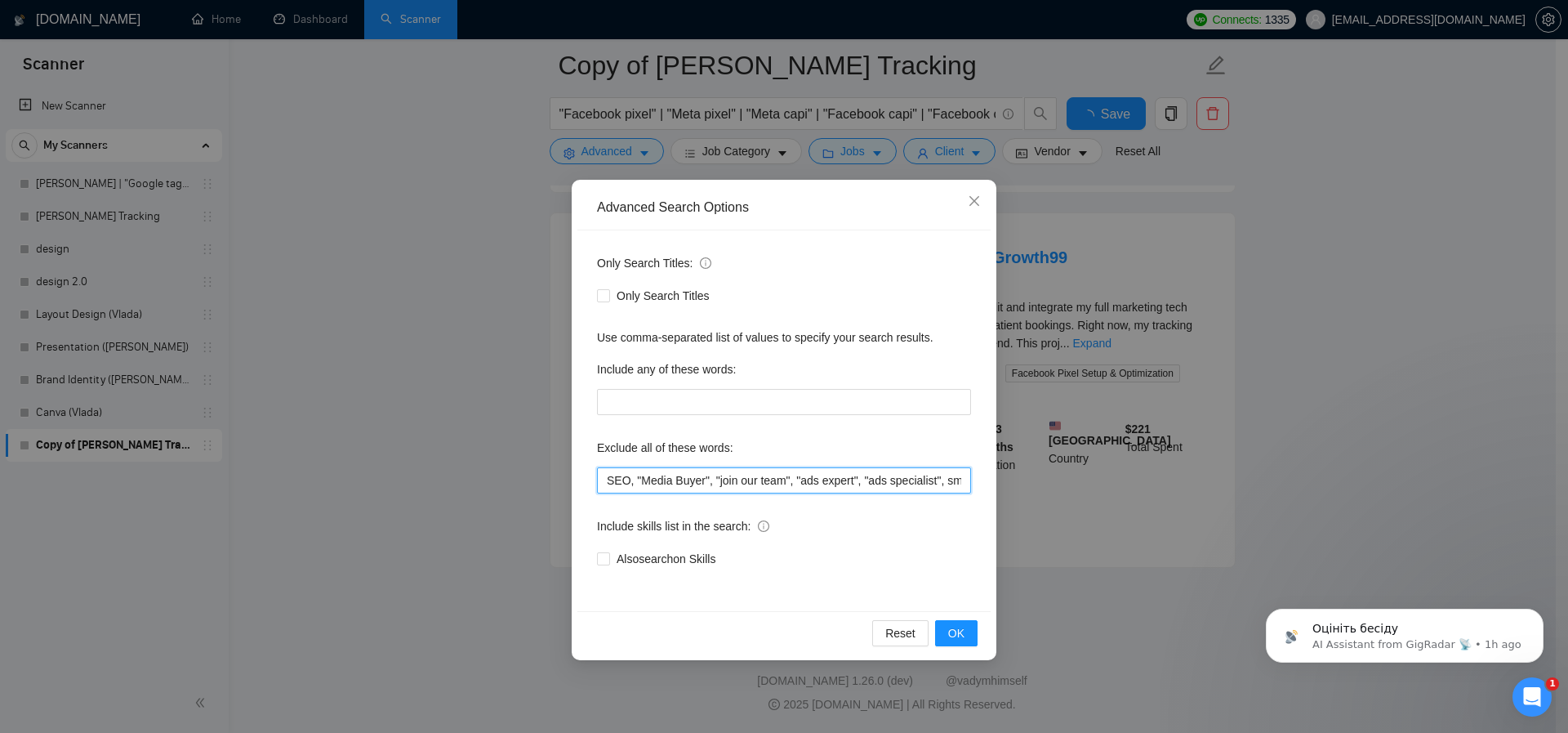
scroll to position [3354, 0]
paste input "Adobe Analytics"
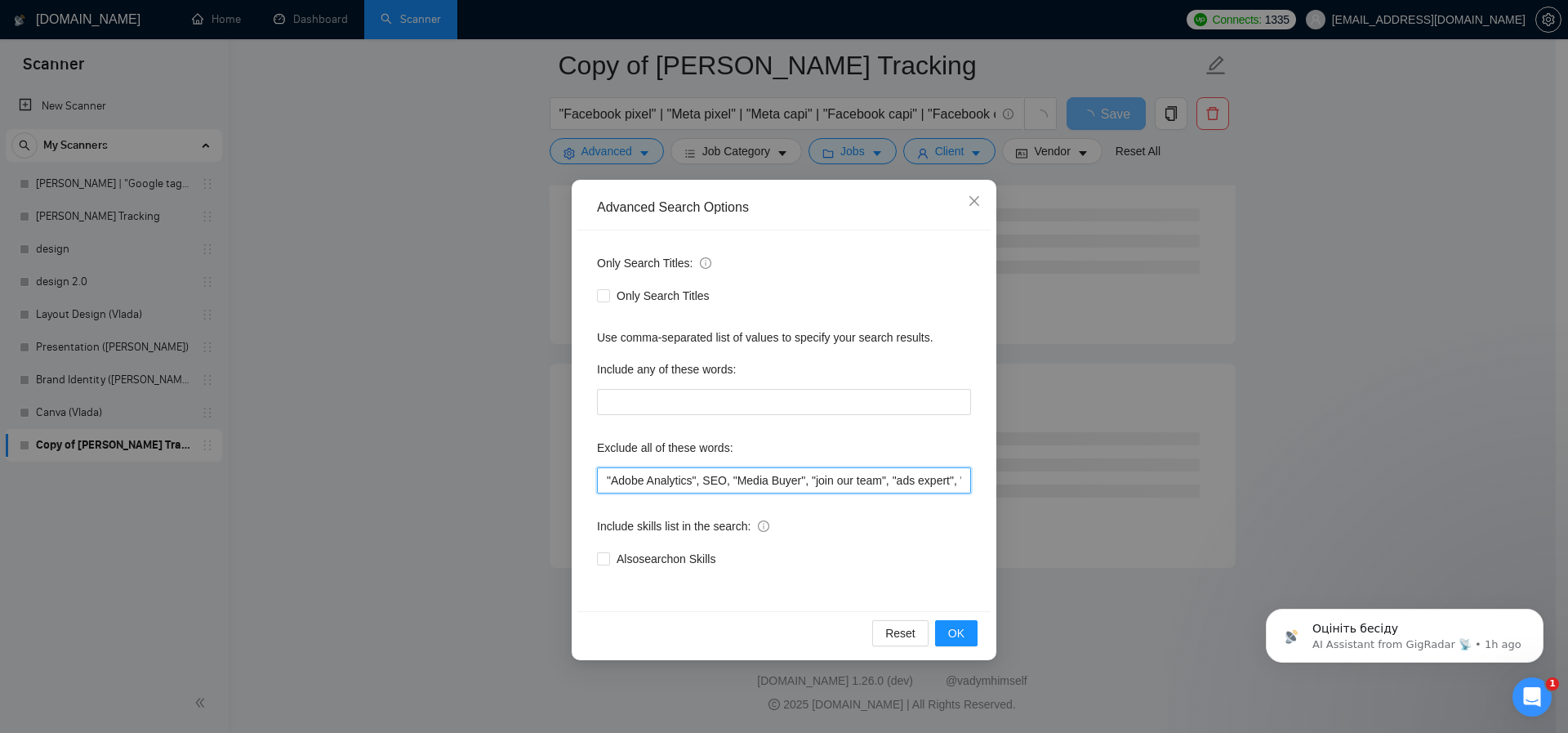
scroll to position [1993, 0]
click at [609, 480] on input ""Adobe Analytics", SEO, "Media Buyer", "join our team", "ads expert", "ads spec…" at bounding box center [783, 480] width 374 height 26
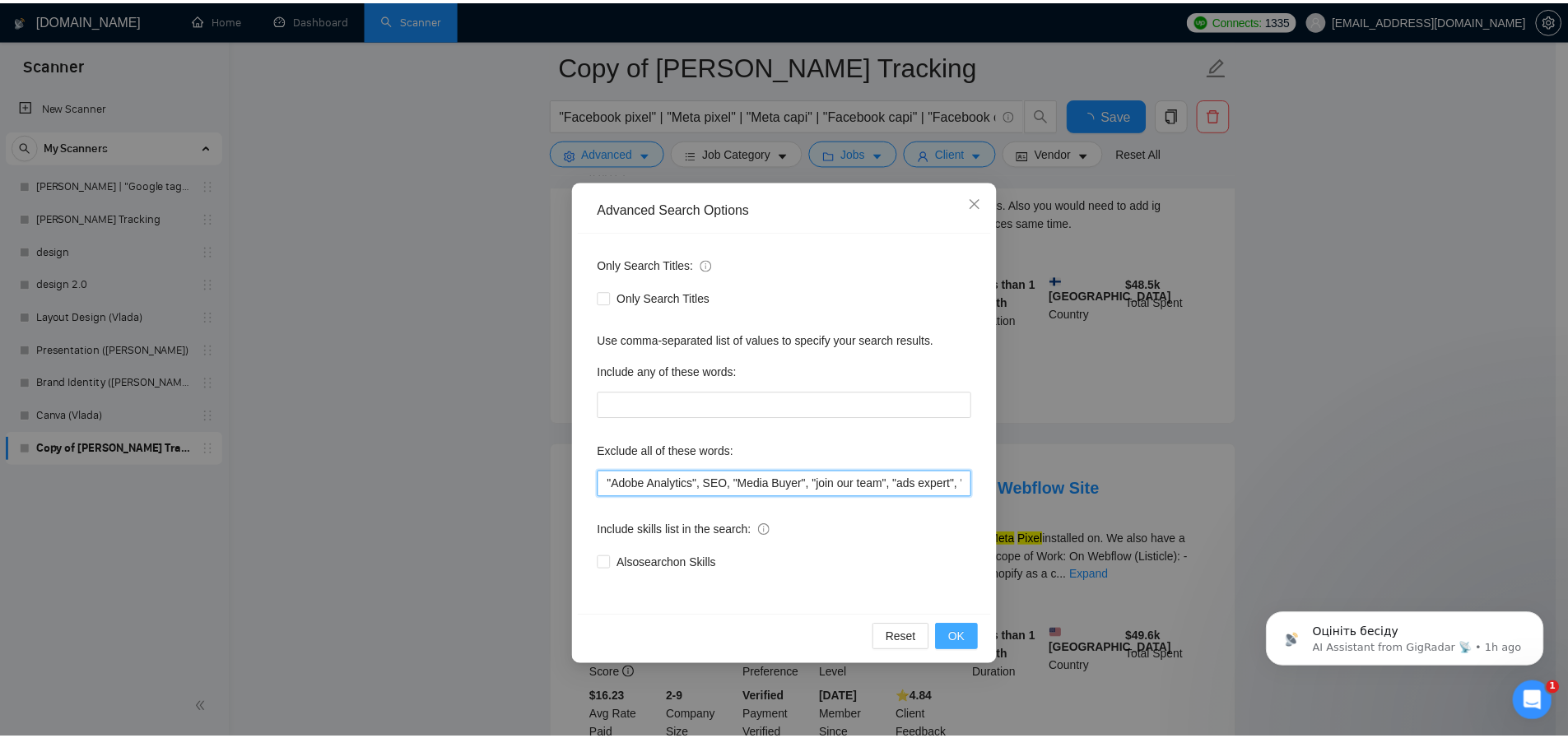
scroll to position [3376, 0]
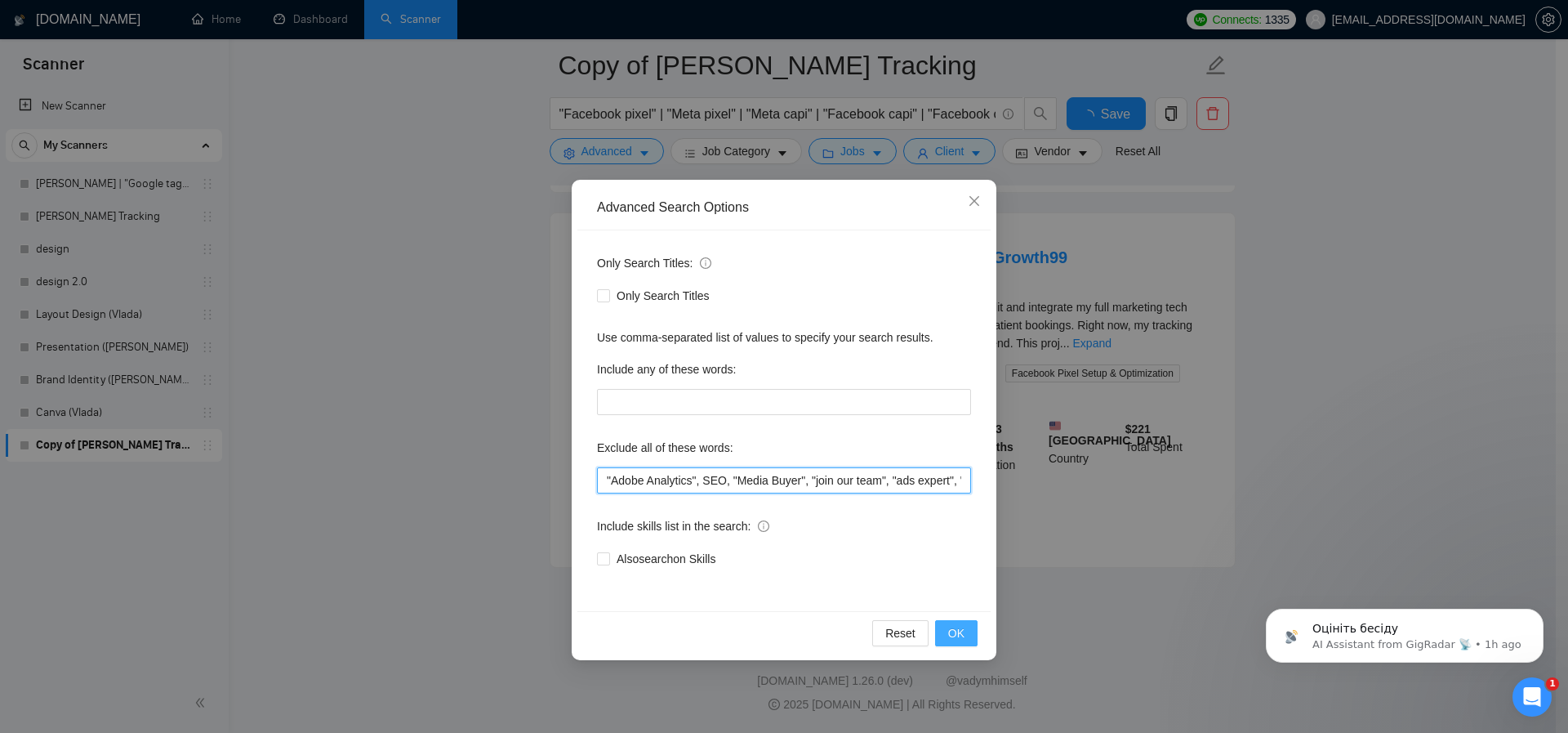
type input ""Adobe Analytics", SEO, "Media Buyer", "join our team", "ads expert", "ads spec…"
click at [961, 635] on span "OK" at bounding box center [956, 632] width 17 height 18
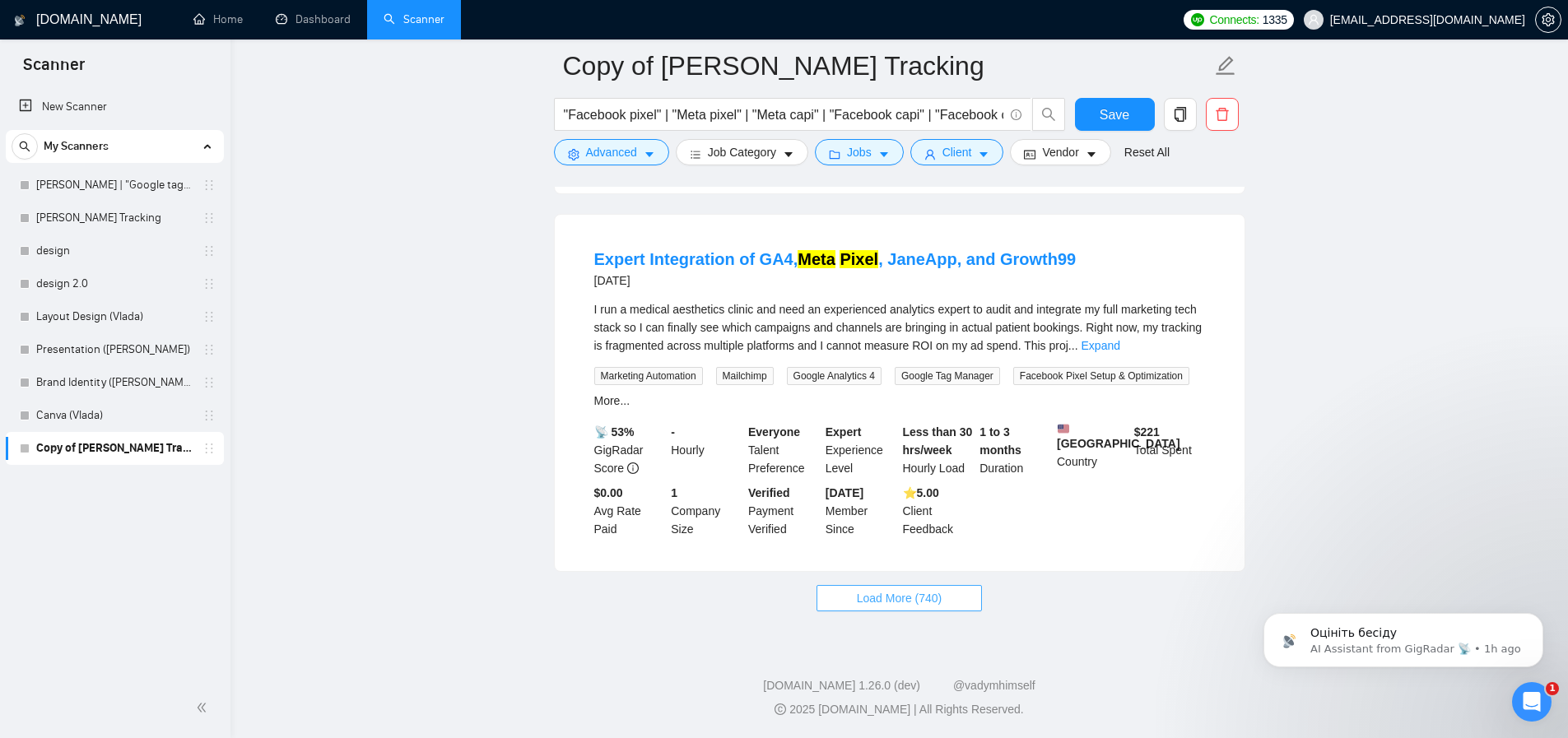
click at [912, 604] on span "Load More (740)" at bounding box center [899, 597] width 85 height 18
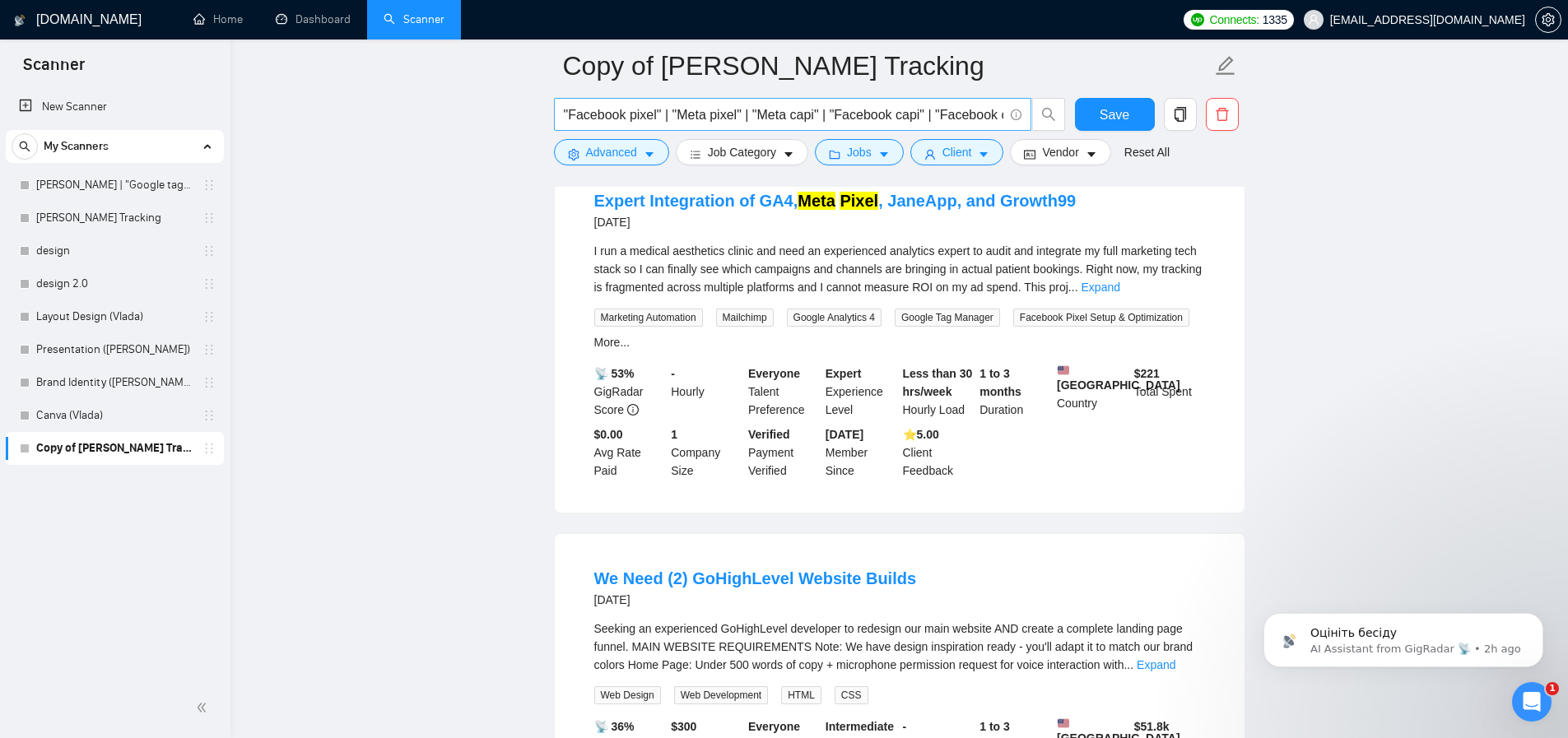
click at [685, 111] on input ""Facebook pixel" | "Meta pixel" | "Meta capi" | "Facebook capi" | "Facebook con…" at bounding box center [784, 115] width 440 height 21
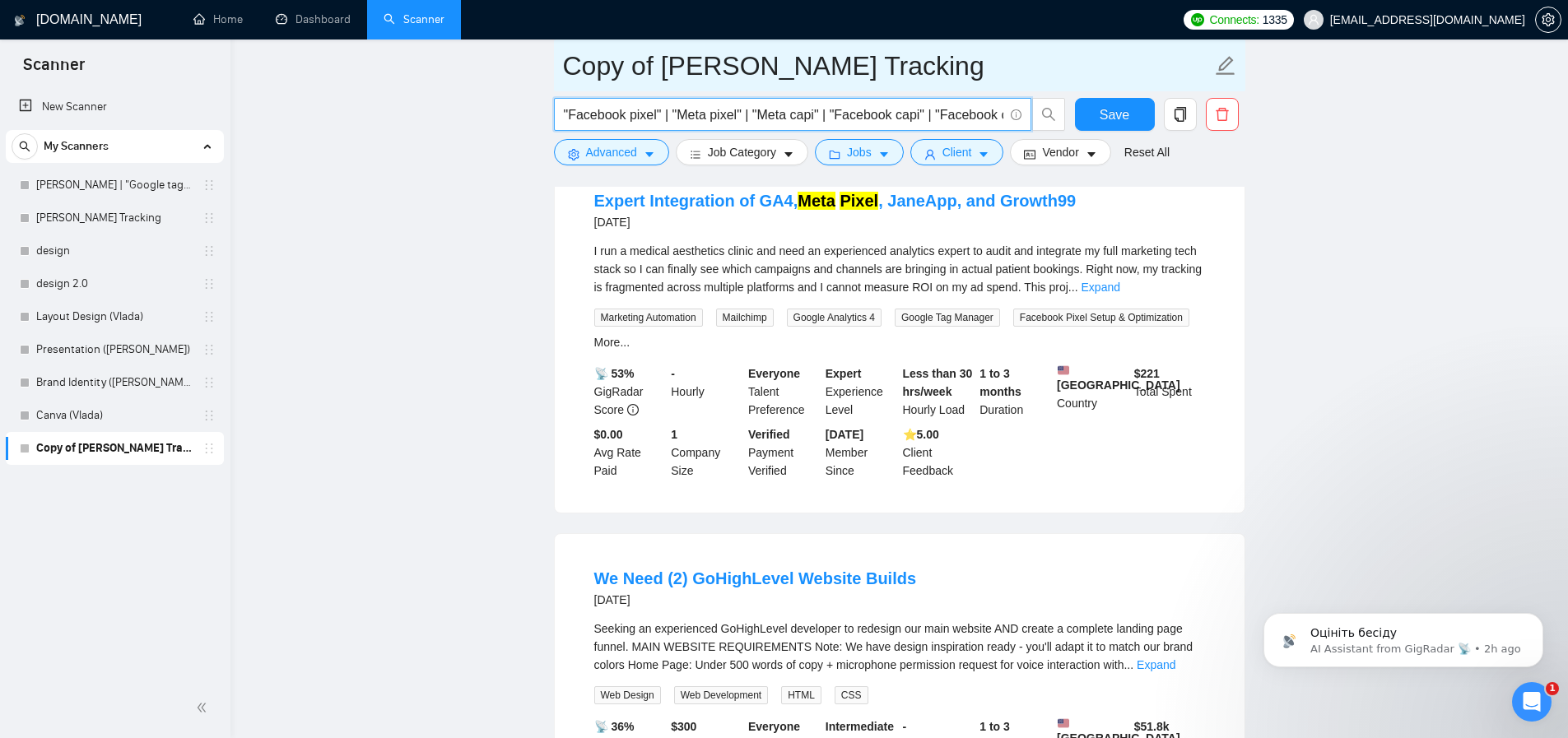
click at [587, 67] on input "Copy of Artur_Conversion Tracking" at bounding box center [887, 66] width 648 height 41
click at [665, 76] on input "Copy of Artur_Conversion Tracking" at bounding box center [887, 66] width 648 height 41
drag, startPoint x: 651, startPoint y: 69, endPoint x: 520, endPoint y: 66, distance: 131.0
click at [520, 66] on main "Copy of Artur_Conversion Tracking "Facebook pixel" | "Meta pixel" | "Meta capi"…" at bounding box center [899, 453] width 1285 height 7526
drag, startPoint x: 698, startPoint y: 69, endPoint x: 934, endPoint y: 84, distance: 236.5
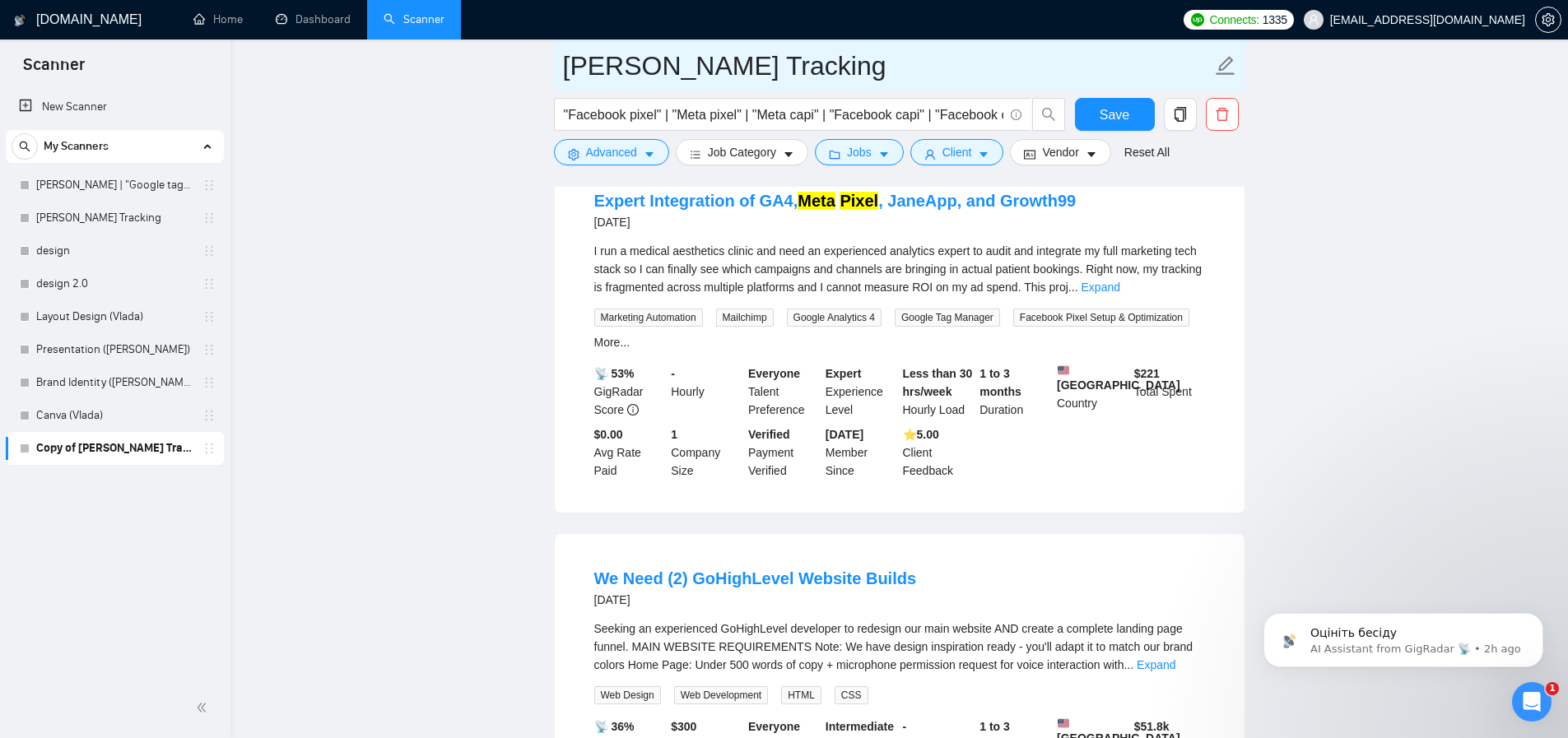
click at [934, 84] on input "[PERSON_NAME] Tracking" at bounding box center [887, 66] width 648 height 41
type input "[PERSON_NAME] CAPI"
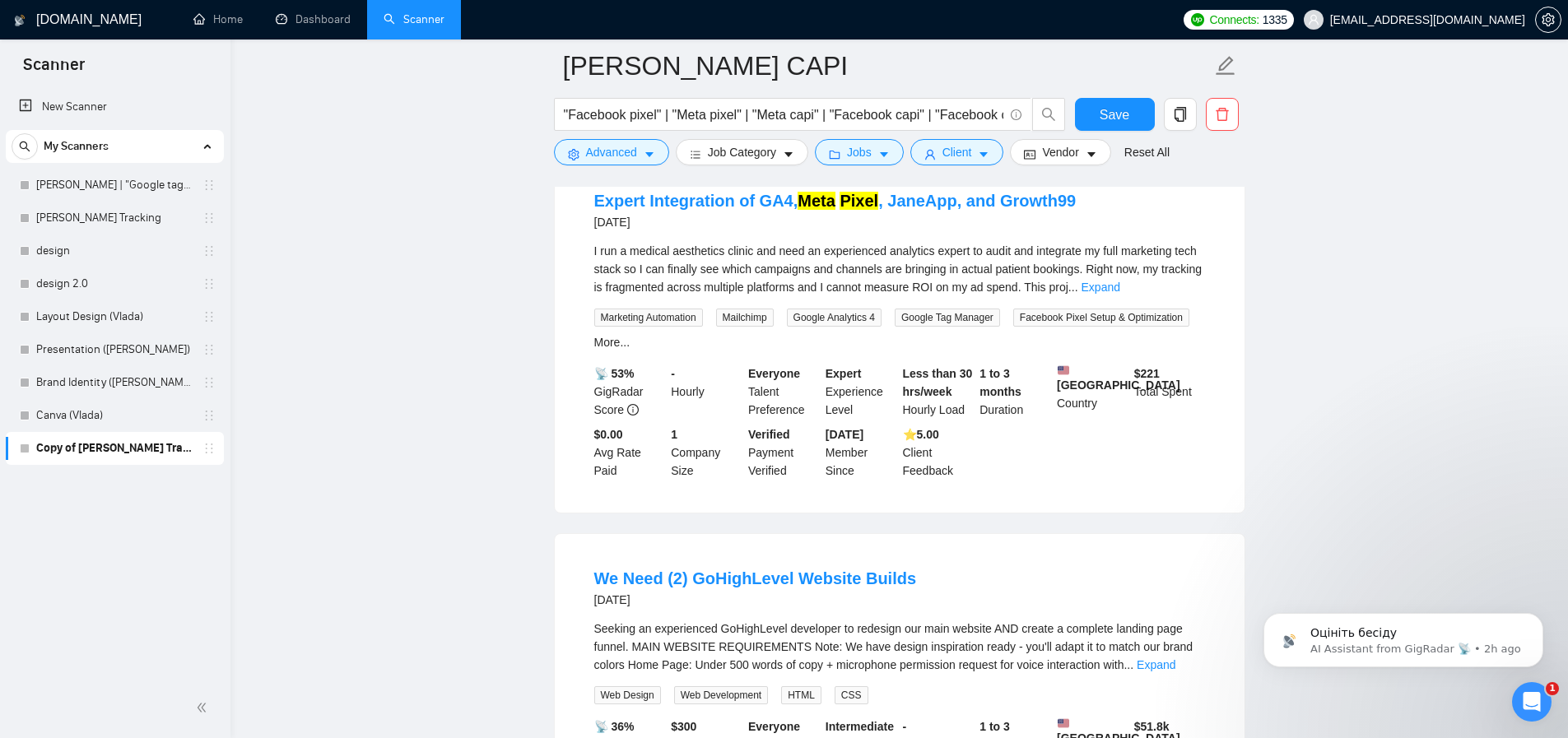
click at [486, 229] on main "Artur_Facebook CAPI "Facebook pixel" | "Meta pixel" | "Meta capi" | "Facebook c…" at bounding box center [899, 453] width 1285 height 7526
click at [1111, 104] on span "Save" at bounding box center [1114, 115] width 30 height 21
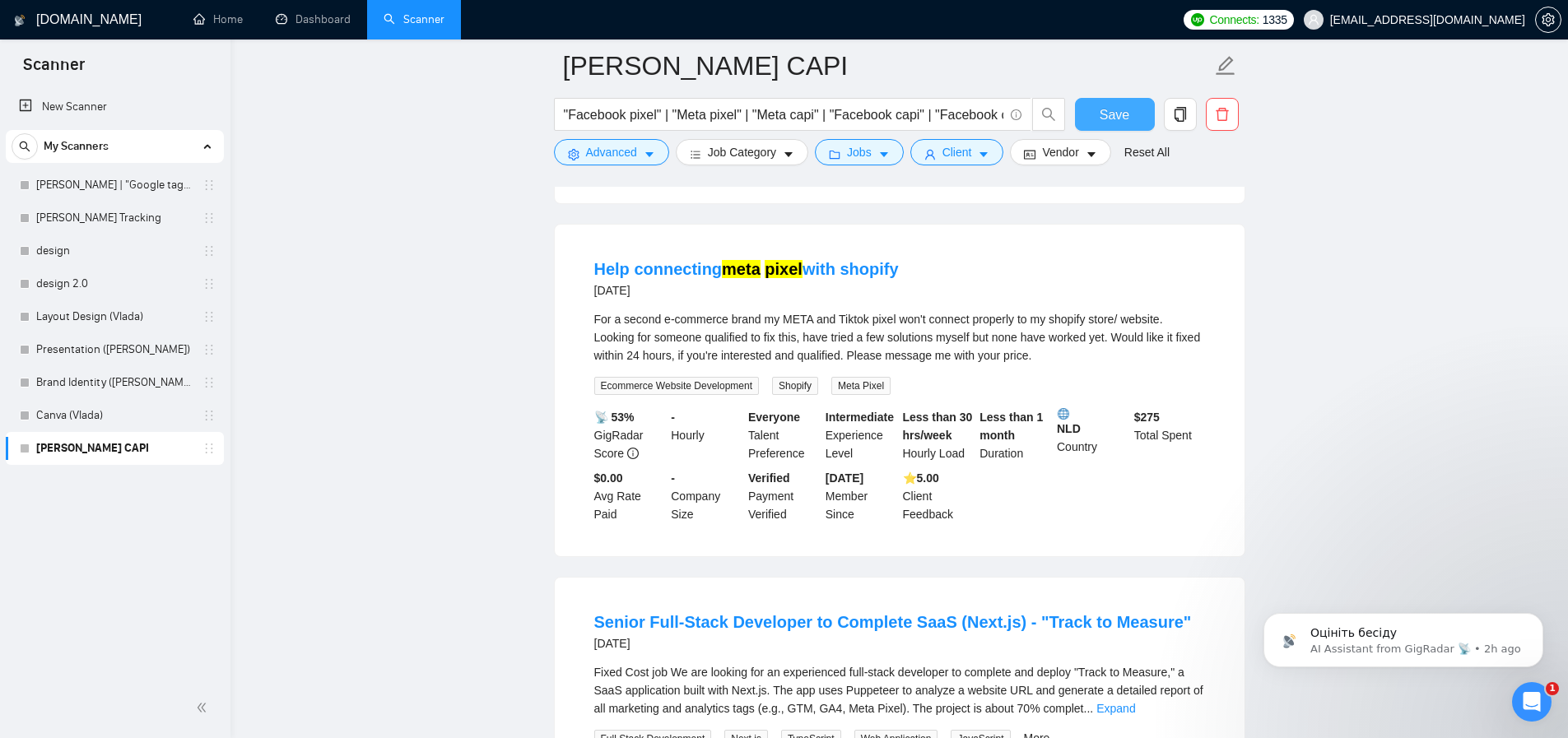
scroll to position [5955, 0]
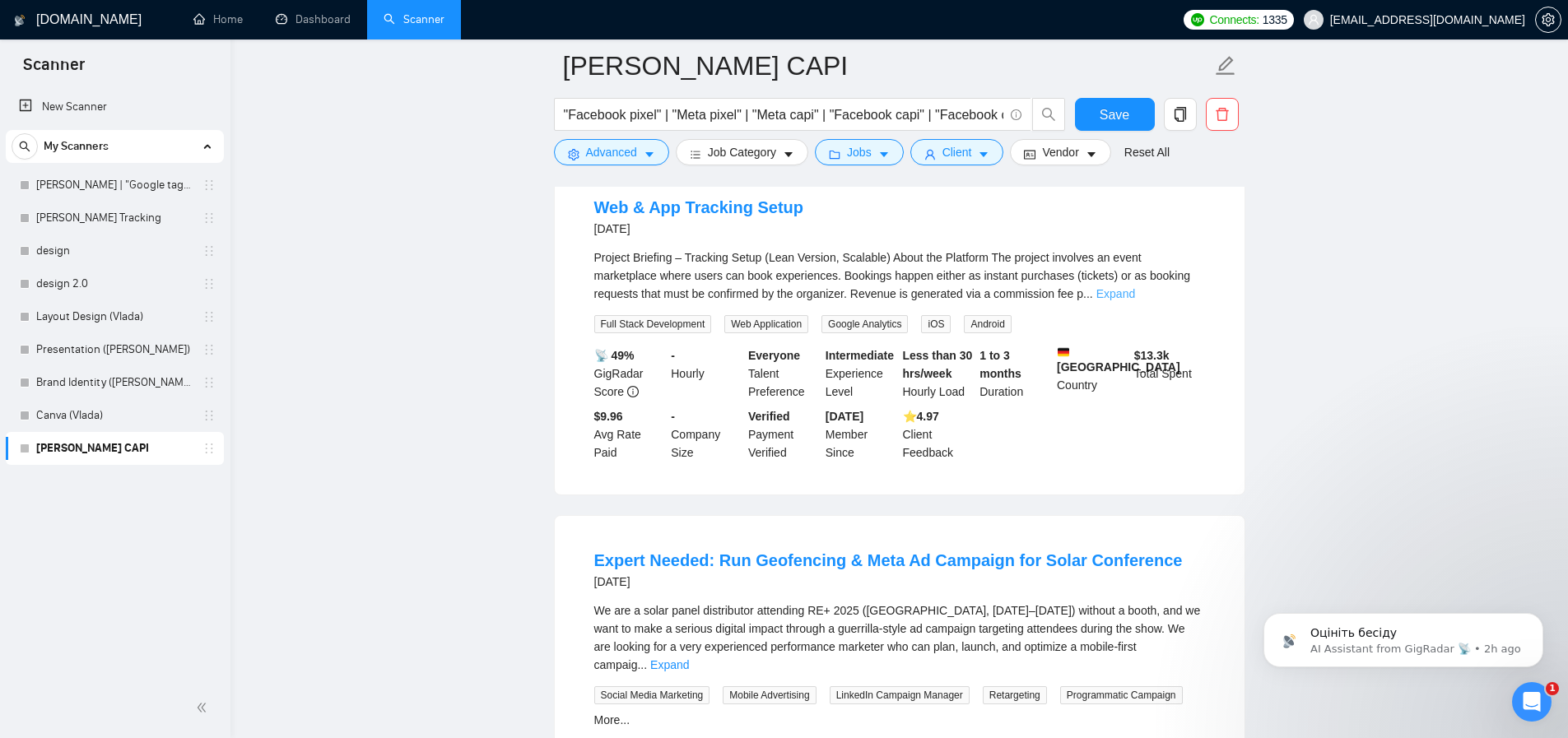
click at [1135, 300] on link "Expand" at bounding box center [1115, 294] width 39 height 13
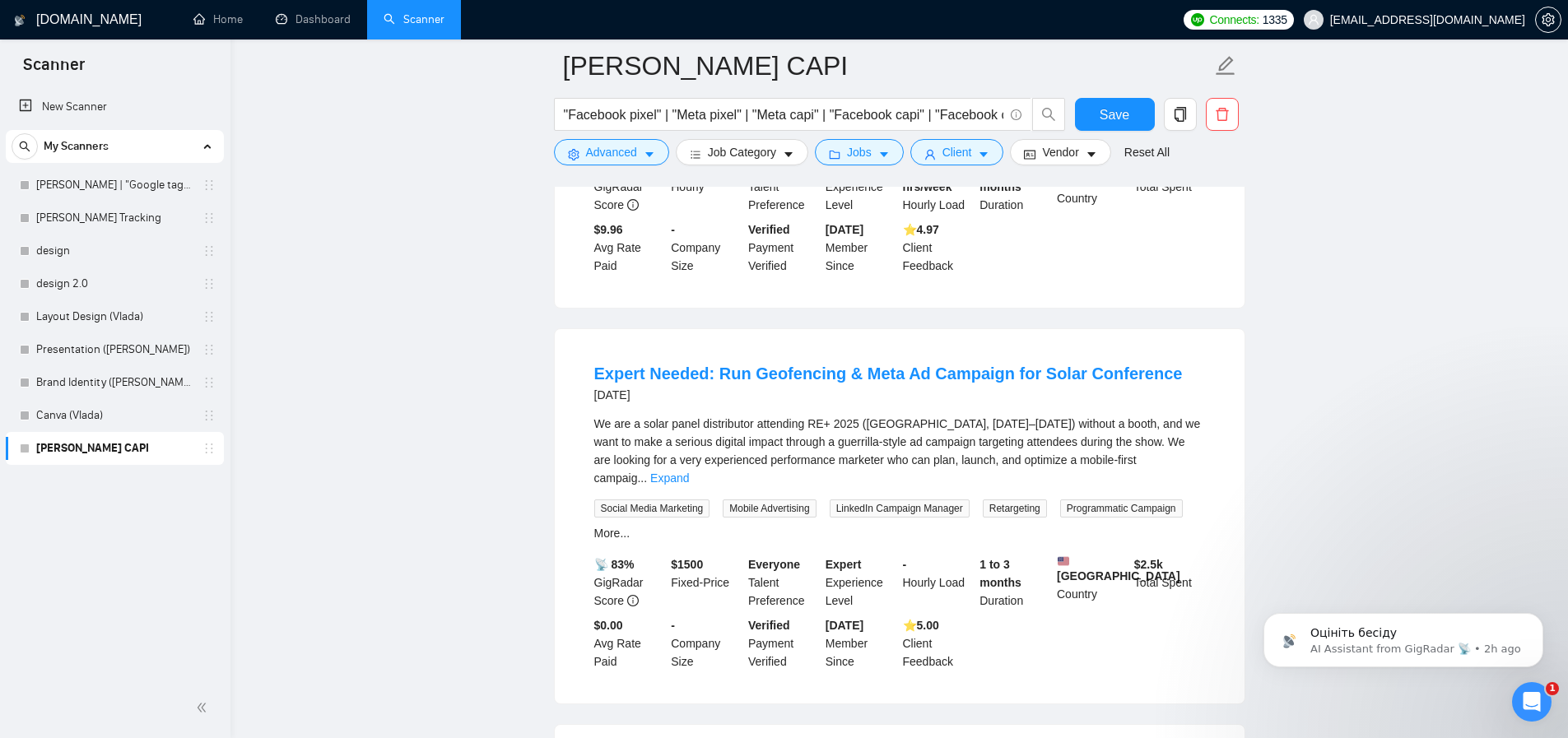
scroll to position [6620, 0]
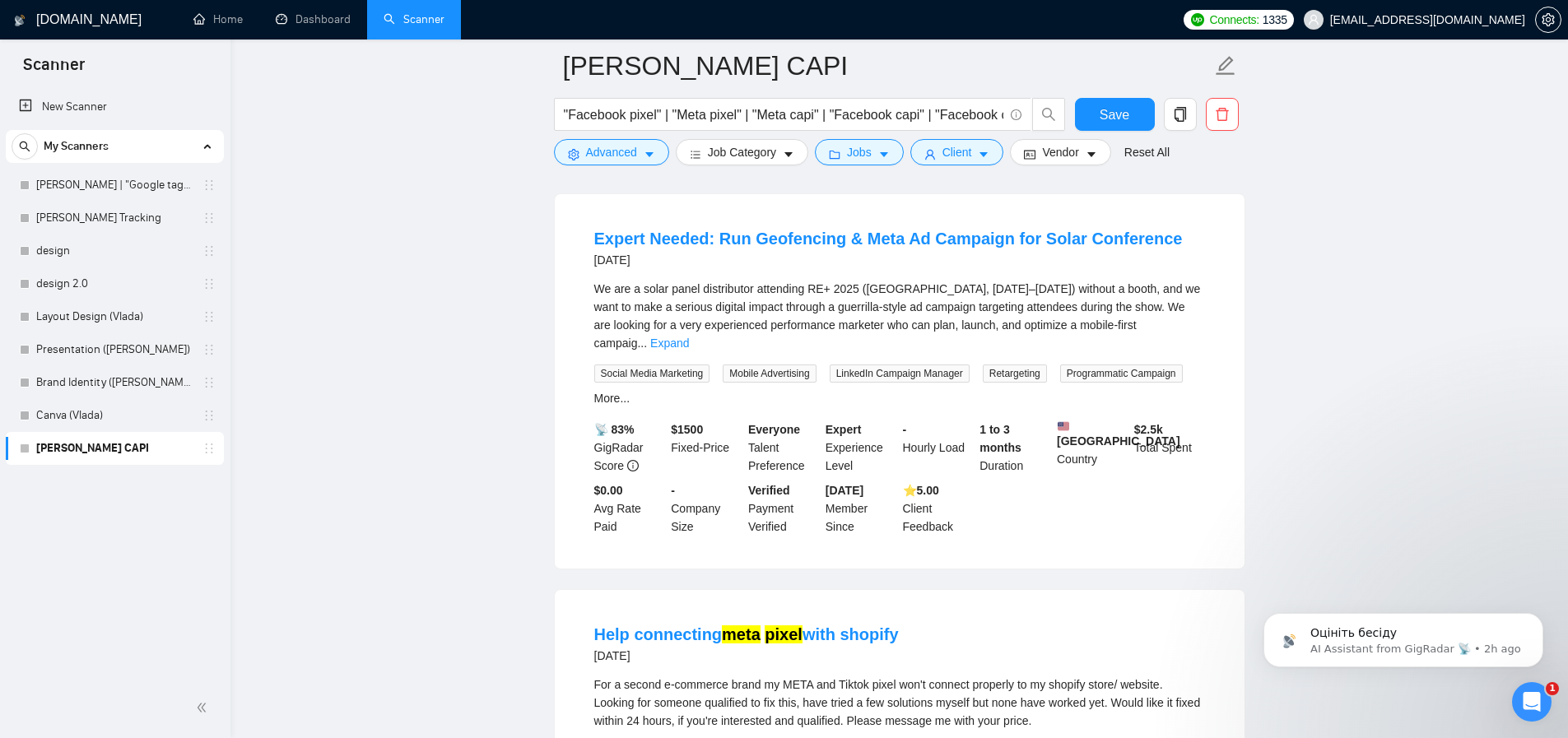
click at [1105, 341] on div "We are a solar panel distributor attending RE+ 2025 (Las Vegas, Sept 9–12) with…" at bounding box center [900, 315] width 611 height 72
click at [689, 349] on link "Expand" at bounding box center [669, 343] width 39 height 13
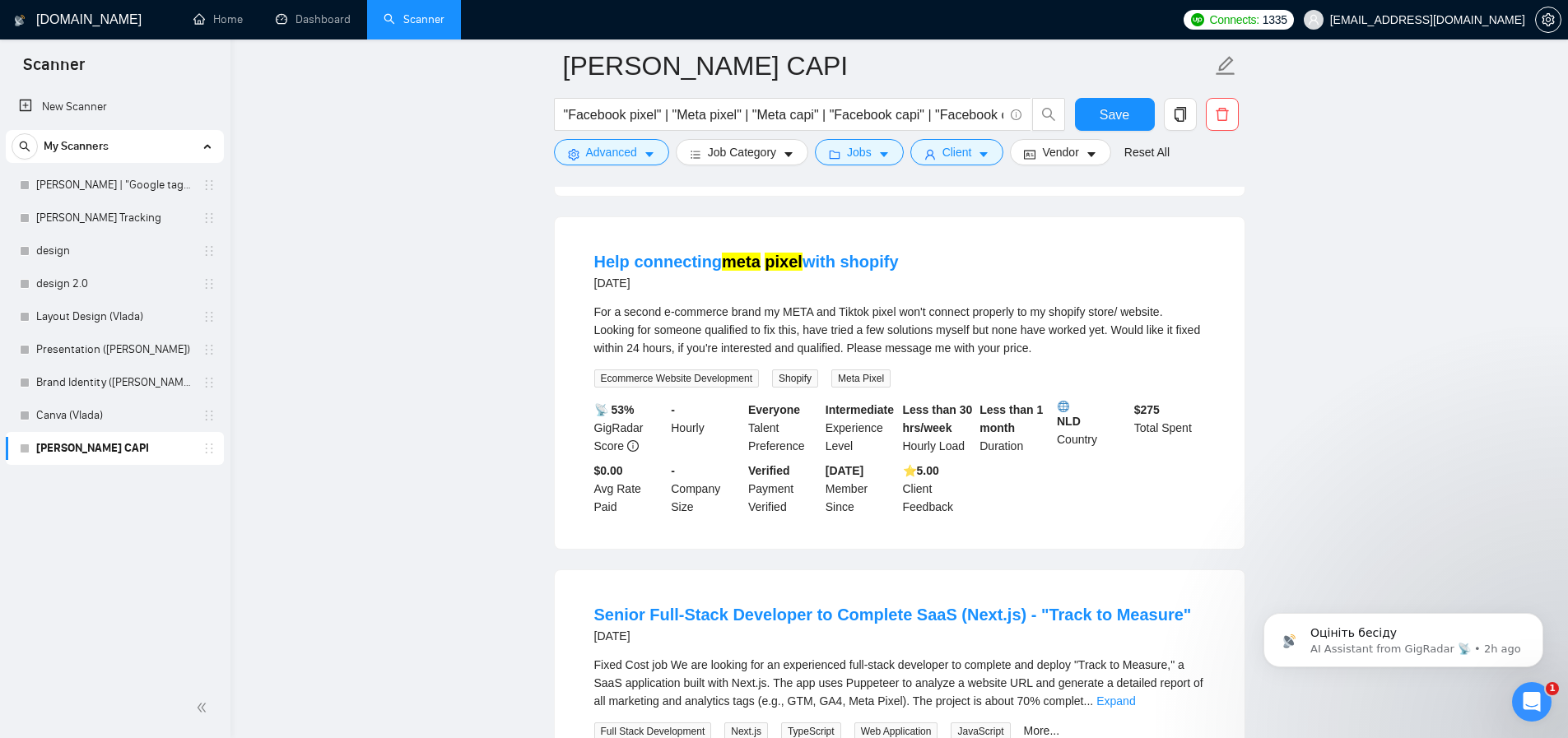
scroll to position [7434, 0]
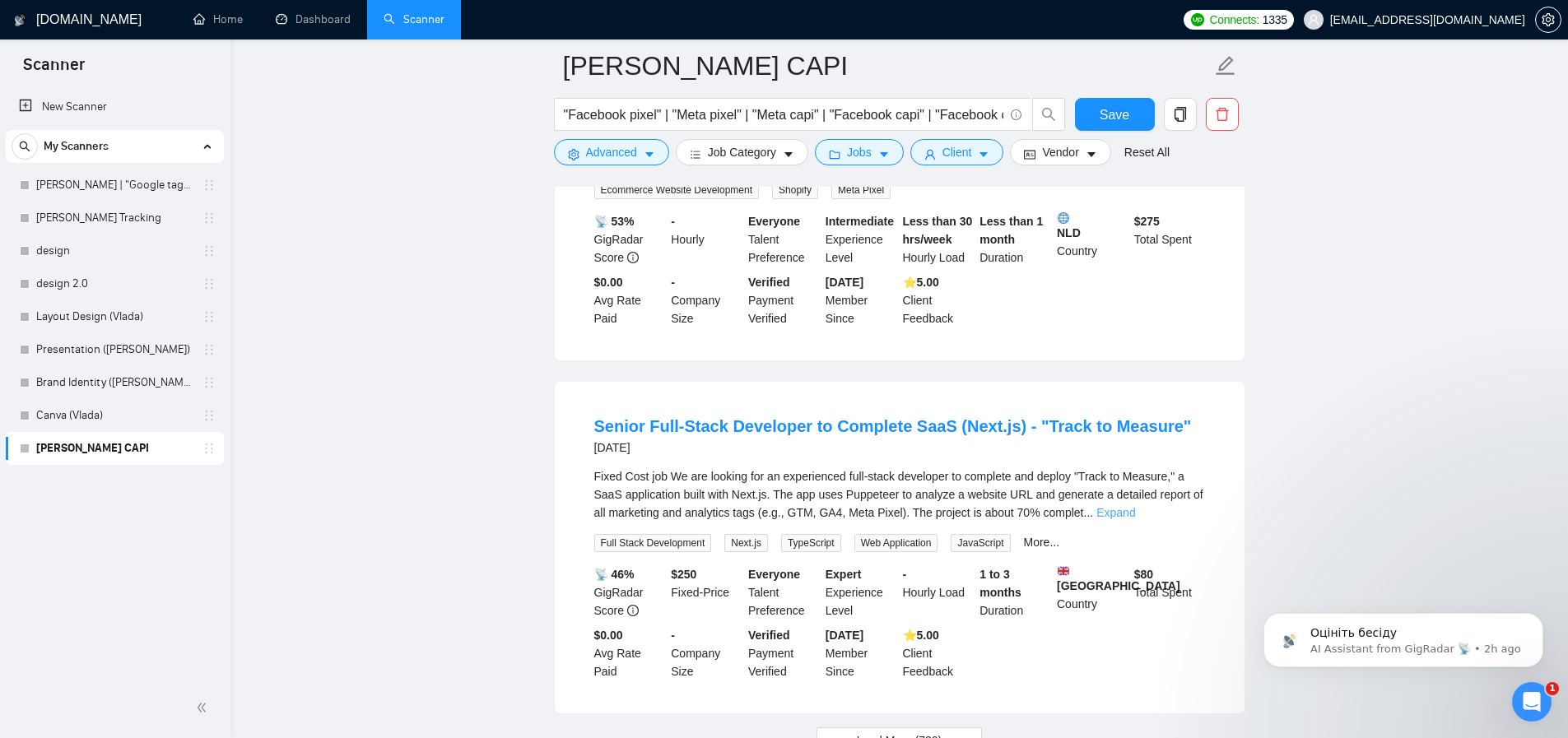
click at [1135, 519] on link "Expand" at bounding box center [1115, 513] width 39 height 13
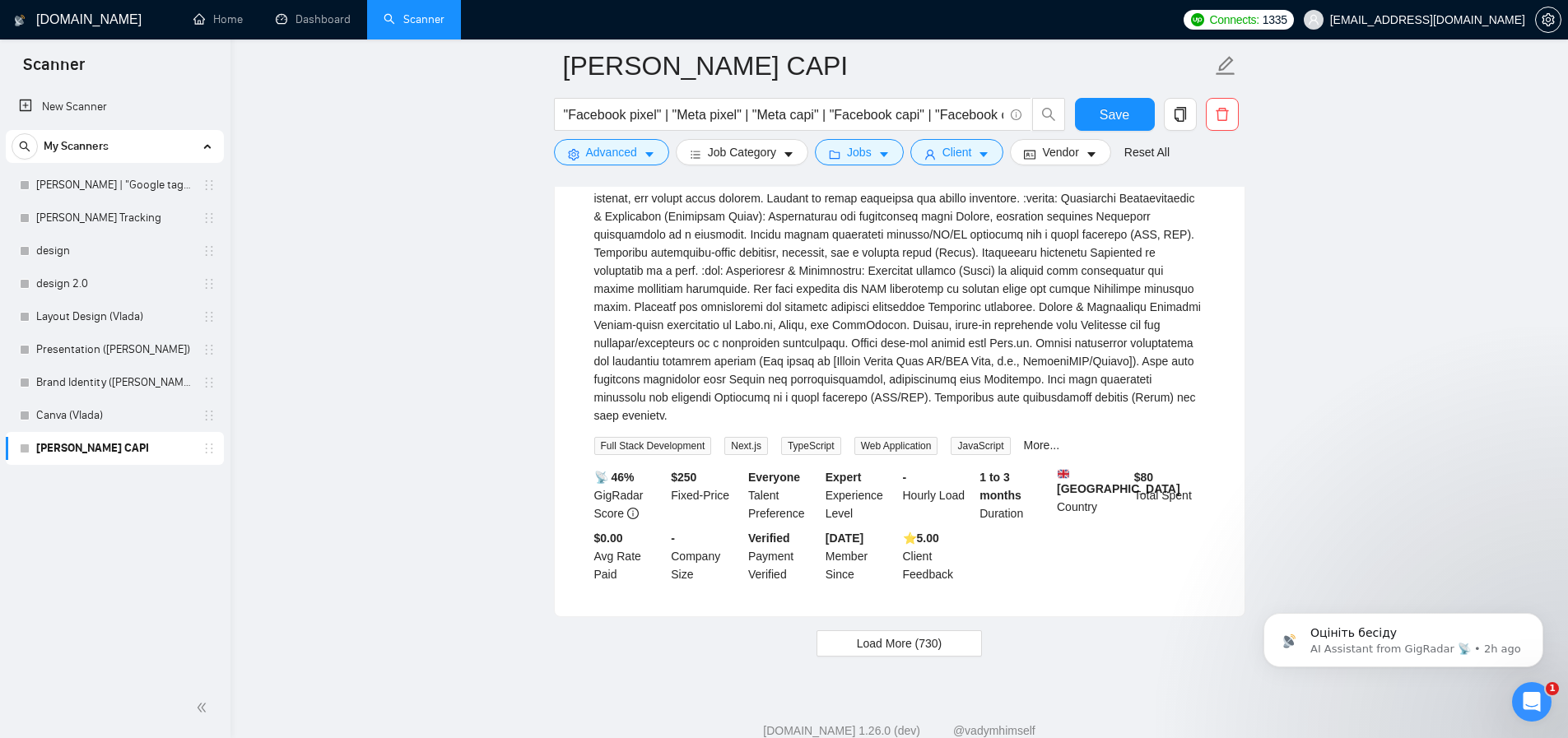
scroll to position [8137, 0]
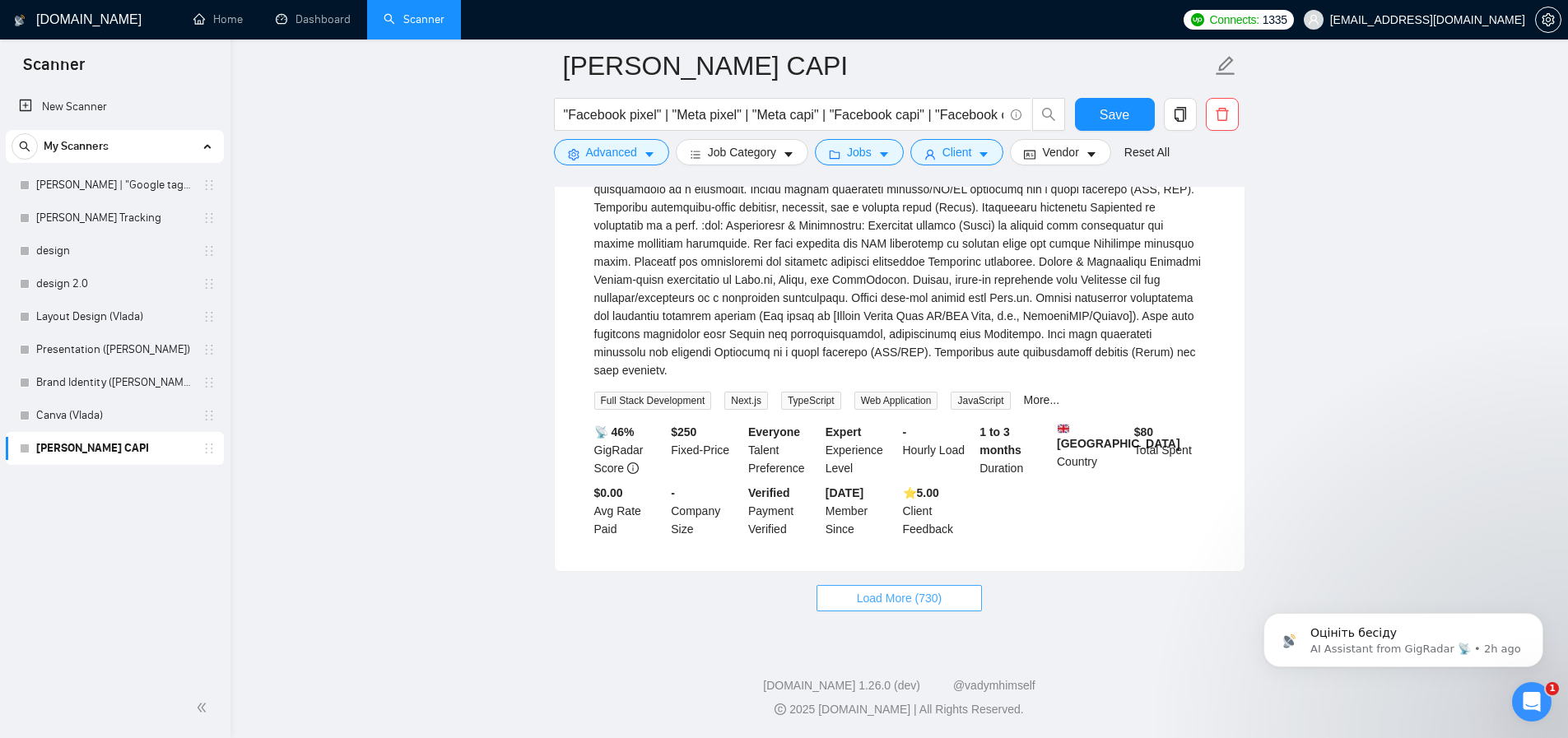
click at [908, 601] on span "Load More (730)" at bounding box center [899, 597] width 85 height 18
click at [1126, 119] on span "Save" at bounding box center [1114, 115] width 30 height 21
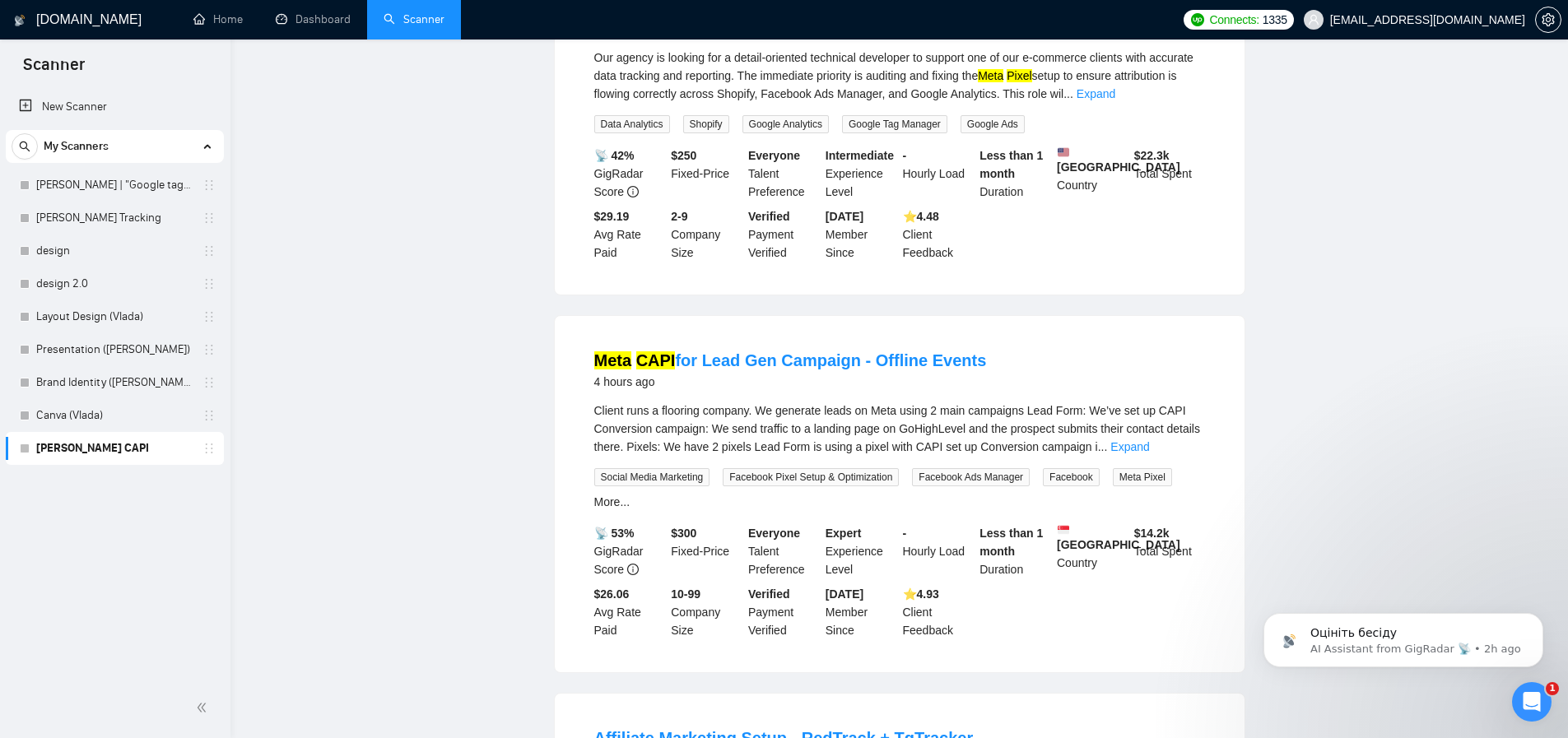
scroll to position [0, 0]
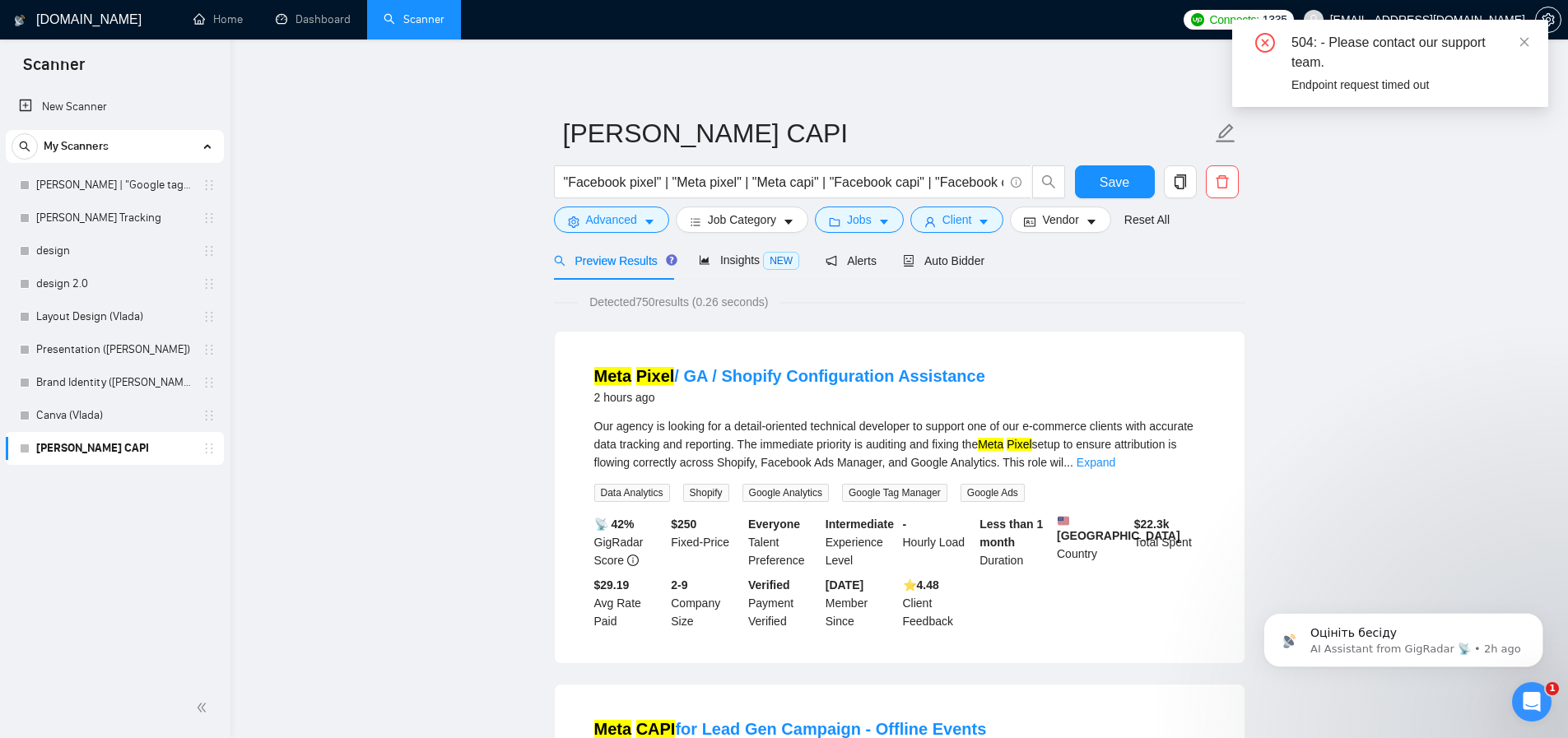
click at [1099, 186] on span "Save" at bounding box center [1114, 182] width 30 height 21
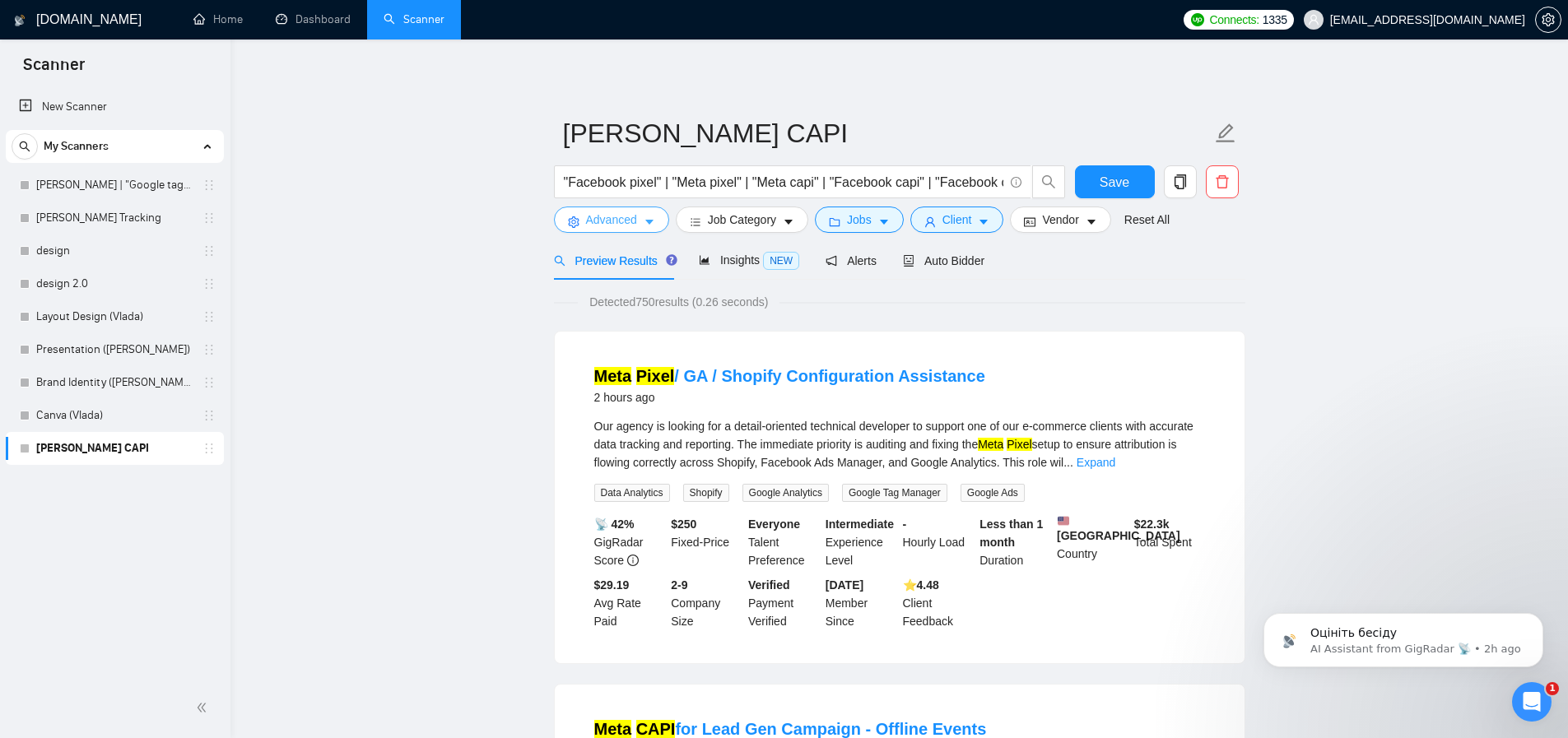
click at [591, 211] on span "Advanced" at bounding box center [612, 219] width 51 height 18
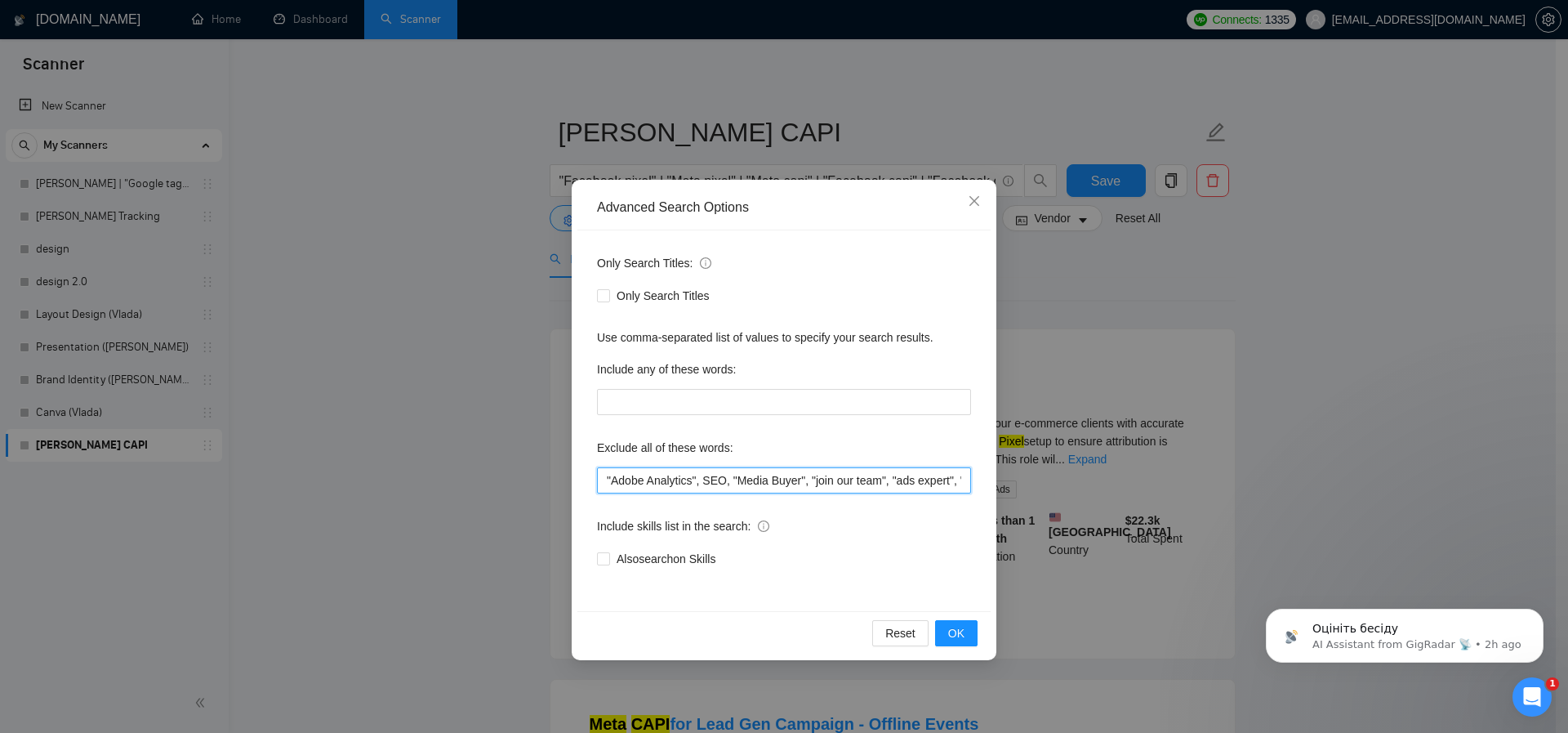
click at [690, 472] on input ""Adobe Analytics", SEO, "Media Buyer", "join our team", "ads expert", "ads spec…" at bounding box center [783, 480] width 374 height 26
click at [973, 640] on button "OK" at bounding box center [956, 633] width 43 height 26
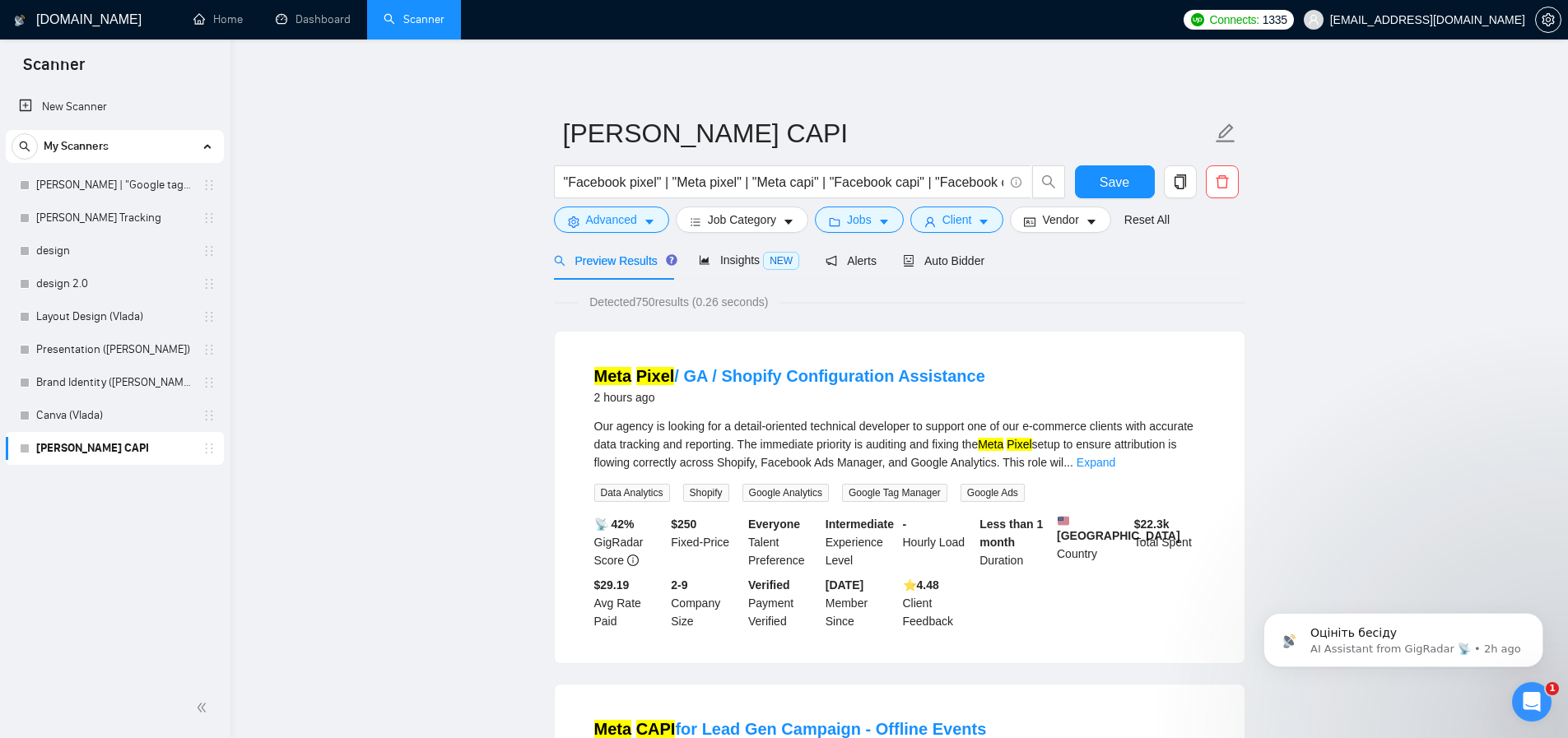
click at [212, 516] on div "New Scanner My Scanners Artur_GTM | "Google tag manager Artur_Conversion Tracki…" at bounding box center [115, 382] width 230 height 591
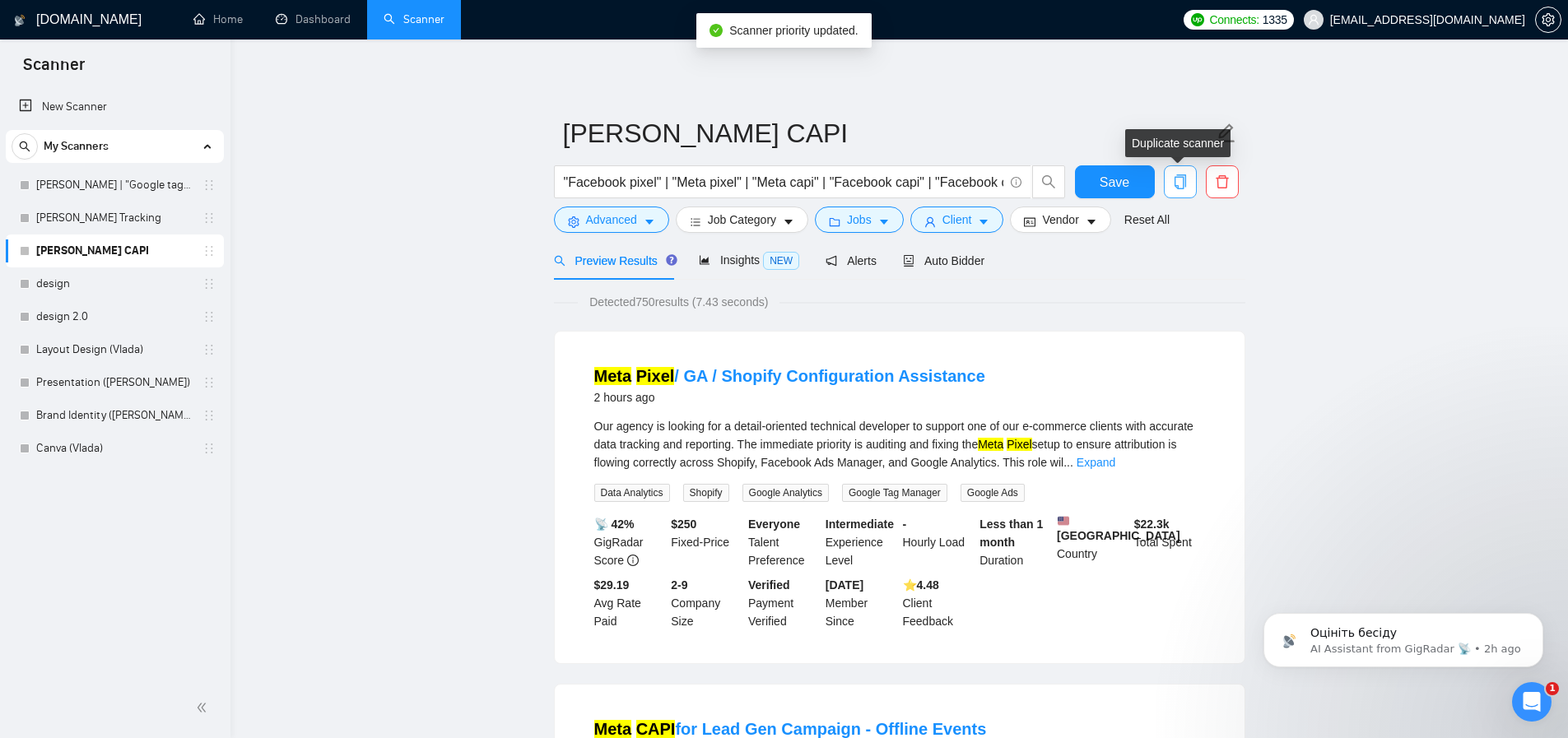
click at [1176, 182] on icon "copy" at bounding box center [1180, 182] width 15 height 15
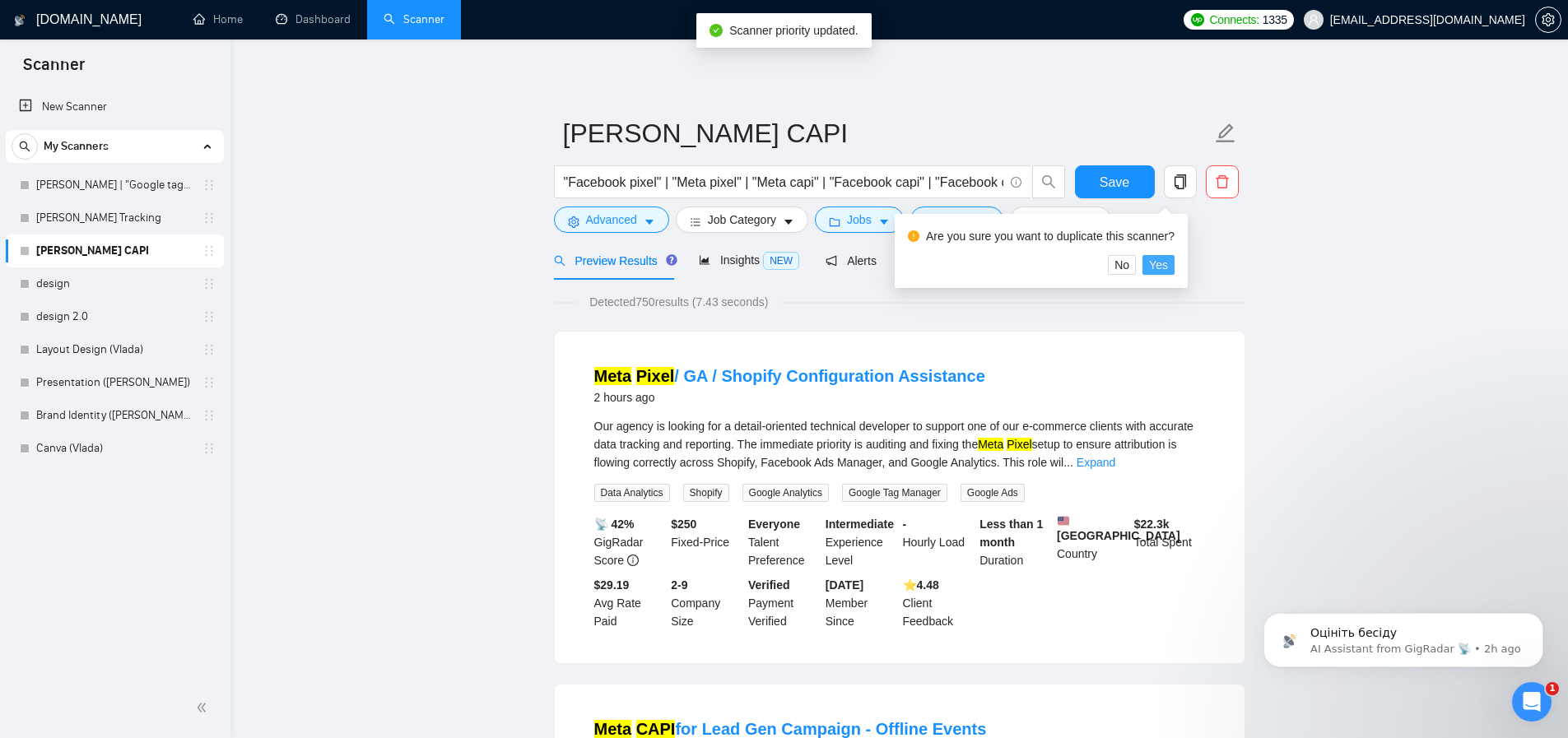
click at [1168, 264] on span "Yes" at bounding box center [1158, 264] width 19 height 18
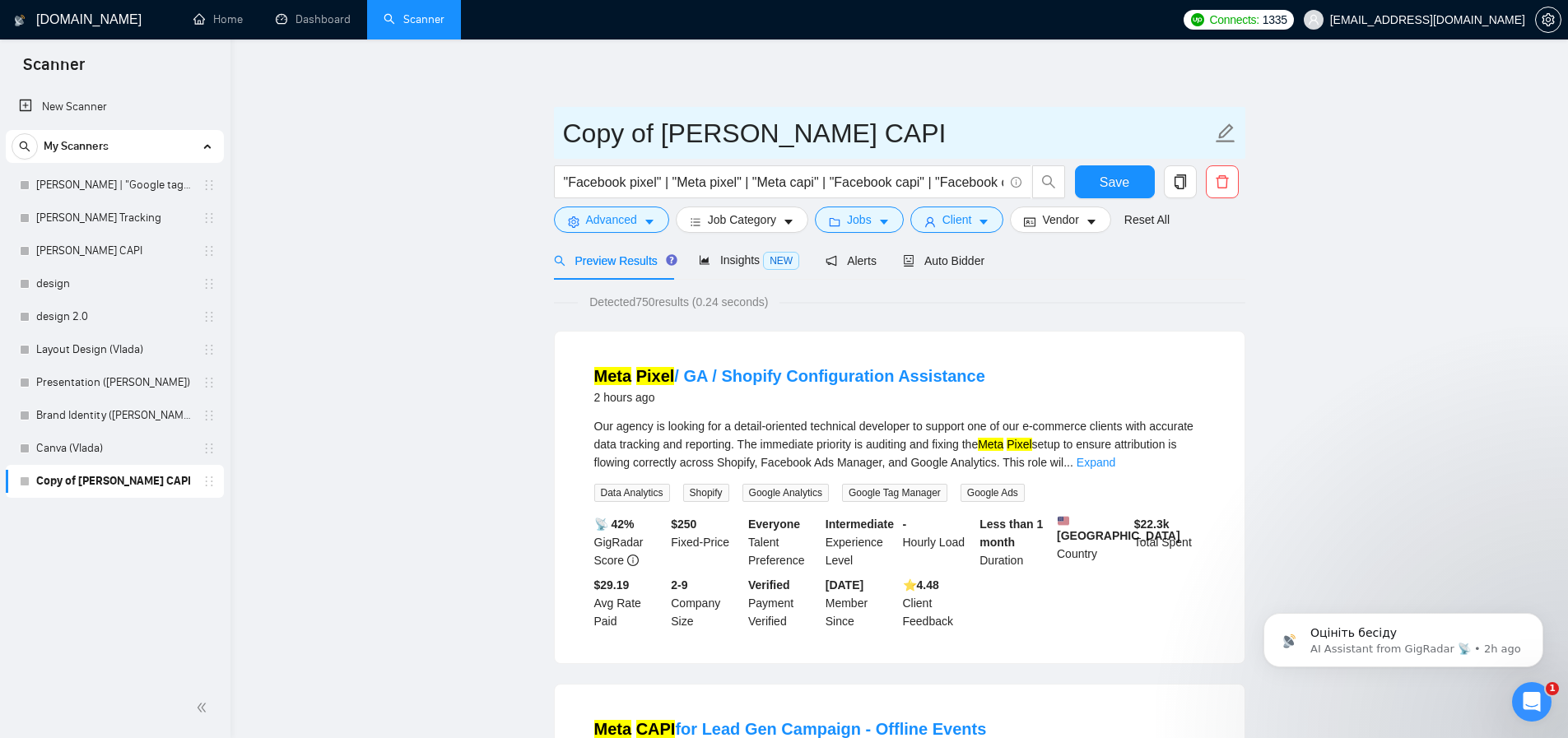
click at [599, 156] on span "Copy of Artur_Facebook CAPI" at bounding box center [900, 132] width 691 height 52
drag, startPoint x: 668, startPoint y: 136, endPoint x: 532, endPoint y: 133, distance: 136.0
drag, startPoint x: 634, startPoint y: 138, endPoint x: 746, endPoint y: 137, distance: 112.0
click at [746, 137] on input "Artur_Facebook CAPI" at bounding box center [887, 133] width 648 height 41
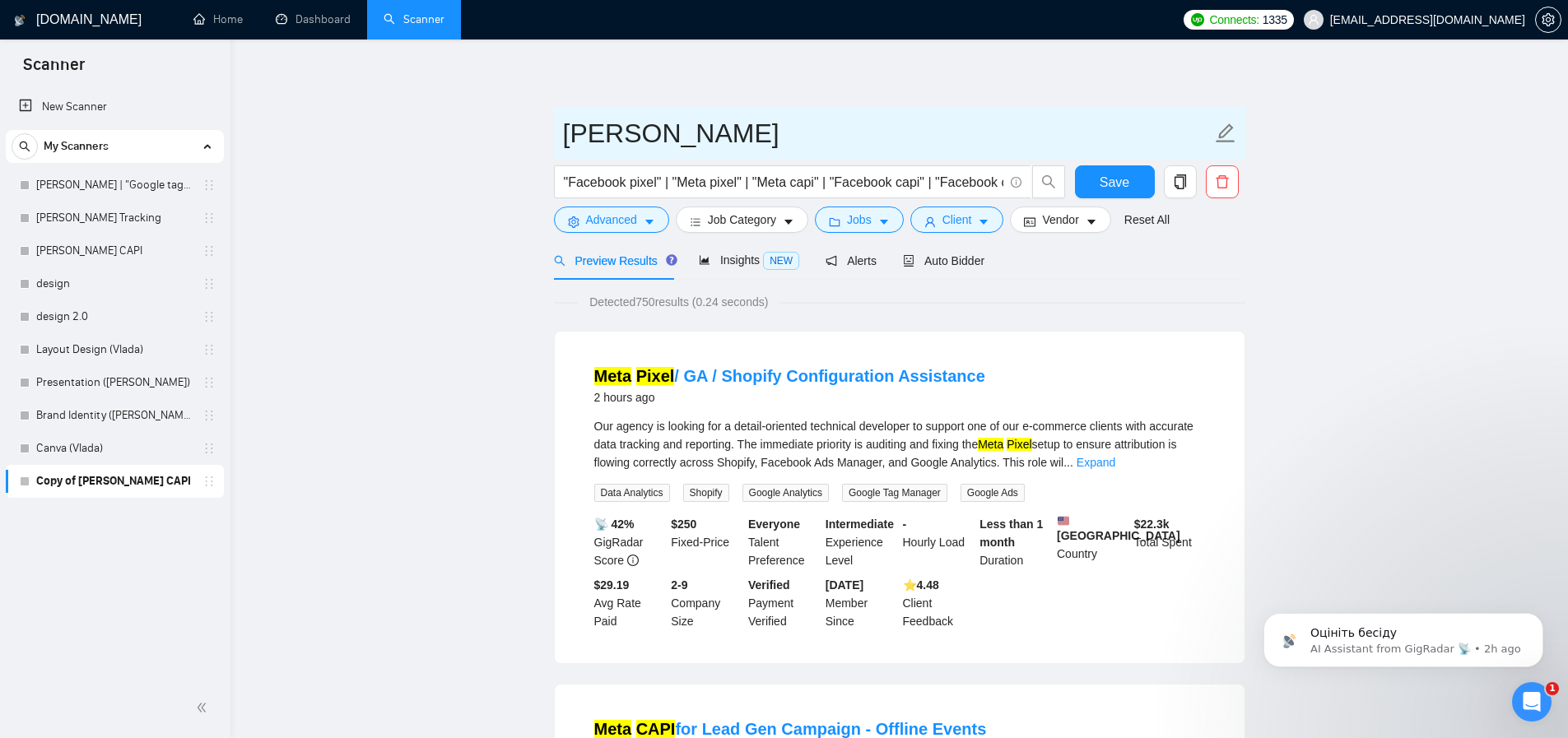
type input "Artur_TikTok CAPI"
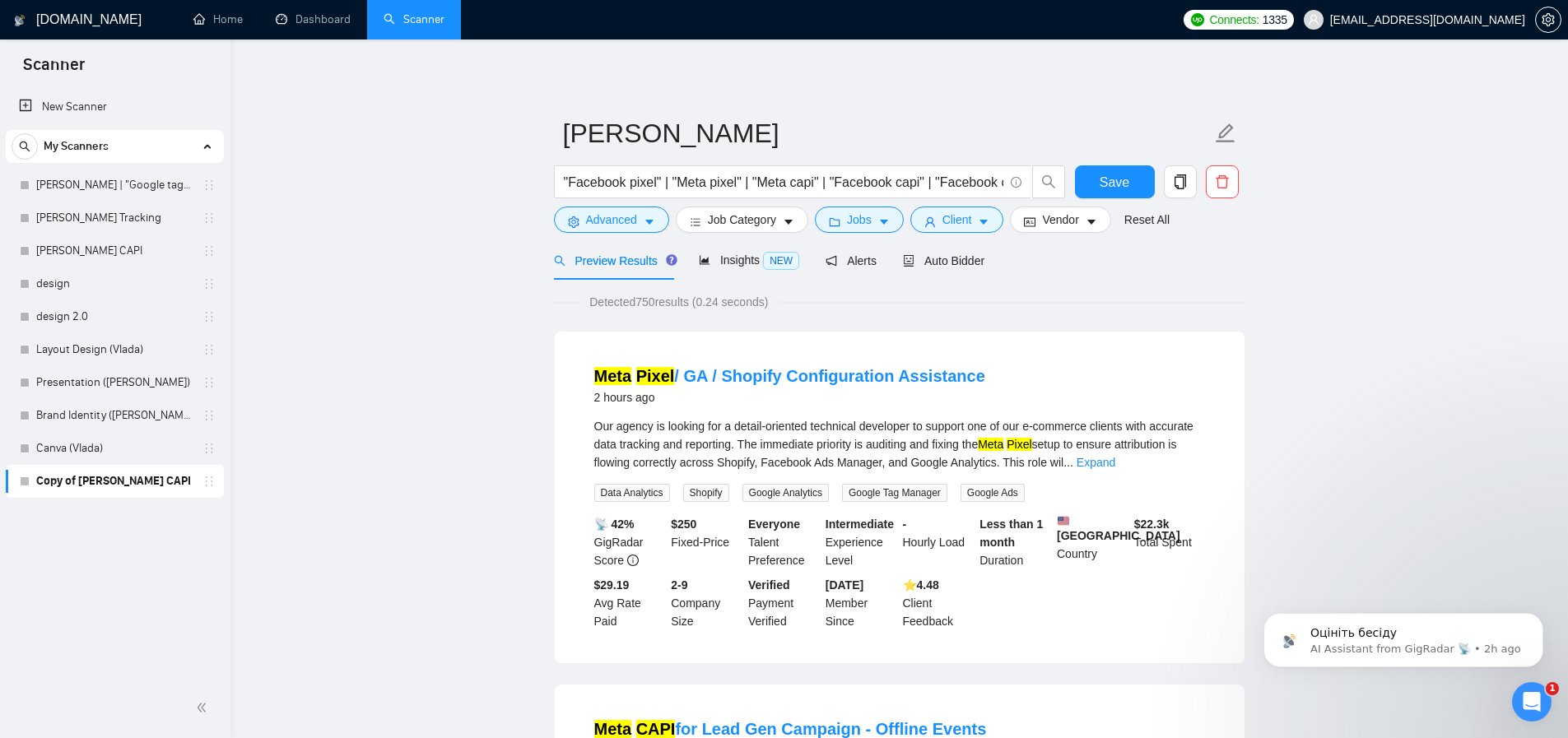
click at [608, 184] on input ""Facebook pixel" | "Meta pixel" | "Meta capi" | "Facebook capi" | "Facebook con…" at bounding box center [784, 182] width 440 height 21
click at [675, 183] on input ""TikTok pixel" | "Meta pixel" | "Meta capi" | "Facebook capi" | "Facebook conve…" at bounding box center [784, 182] width 440 height 21
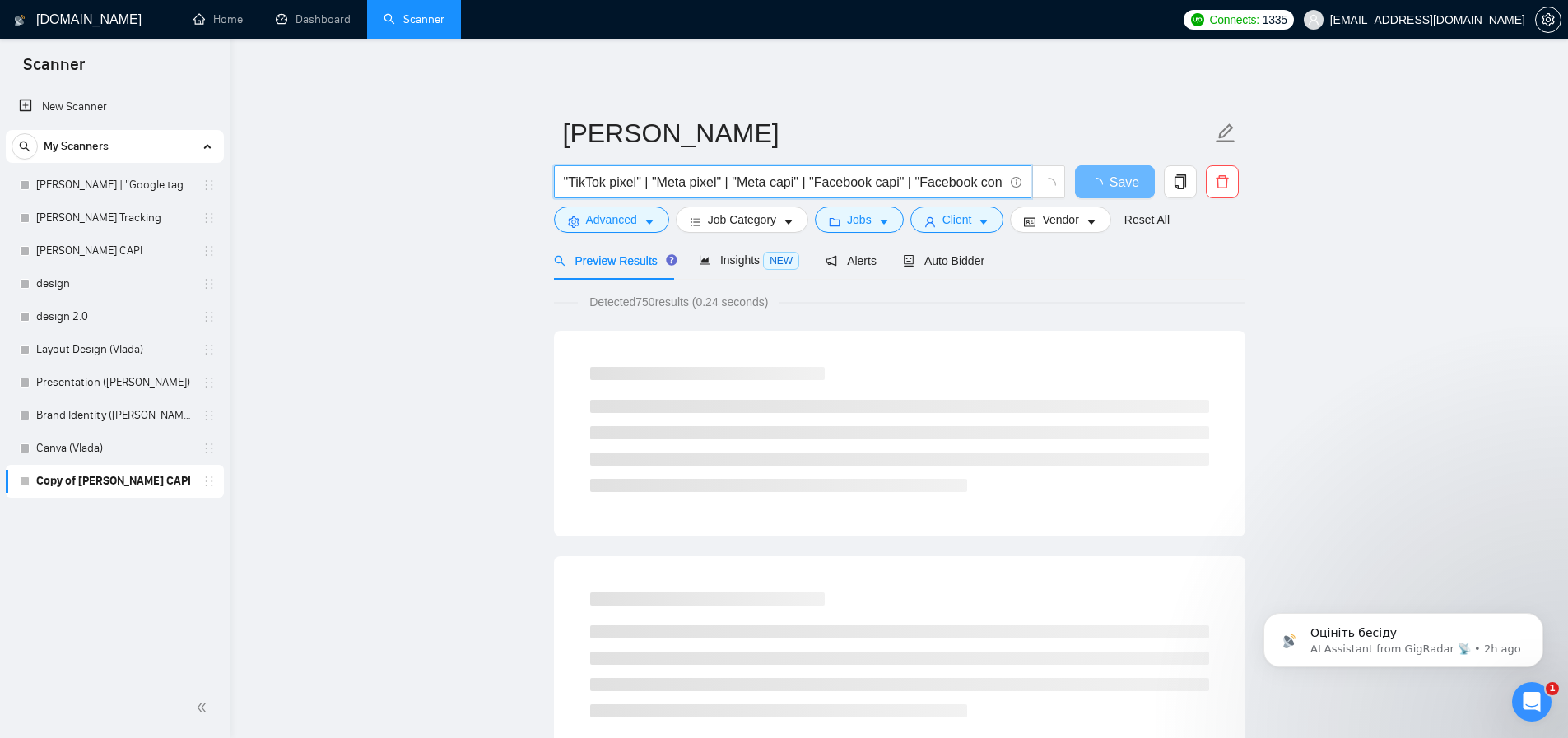
click at [675, 183] on input ""TikTok pixel" | "Meta pixel" | "Meta capi" | "Facebook capi" | "Facebook conve…" at bounding box center [784, 182] width 440 height 21
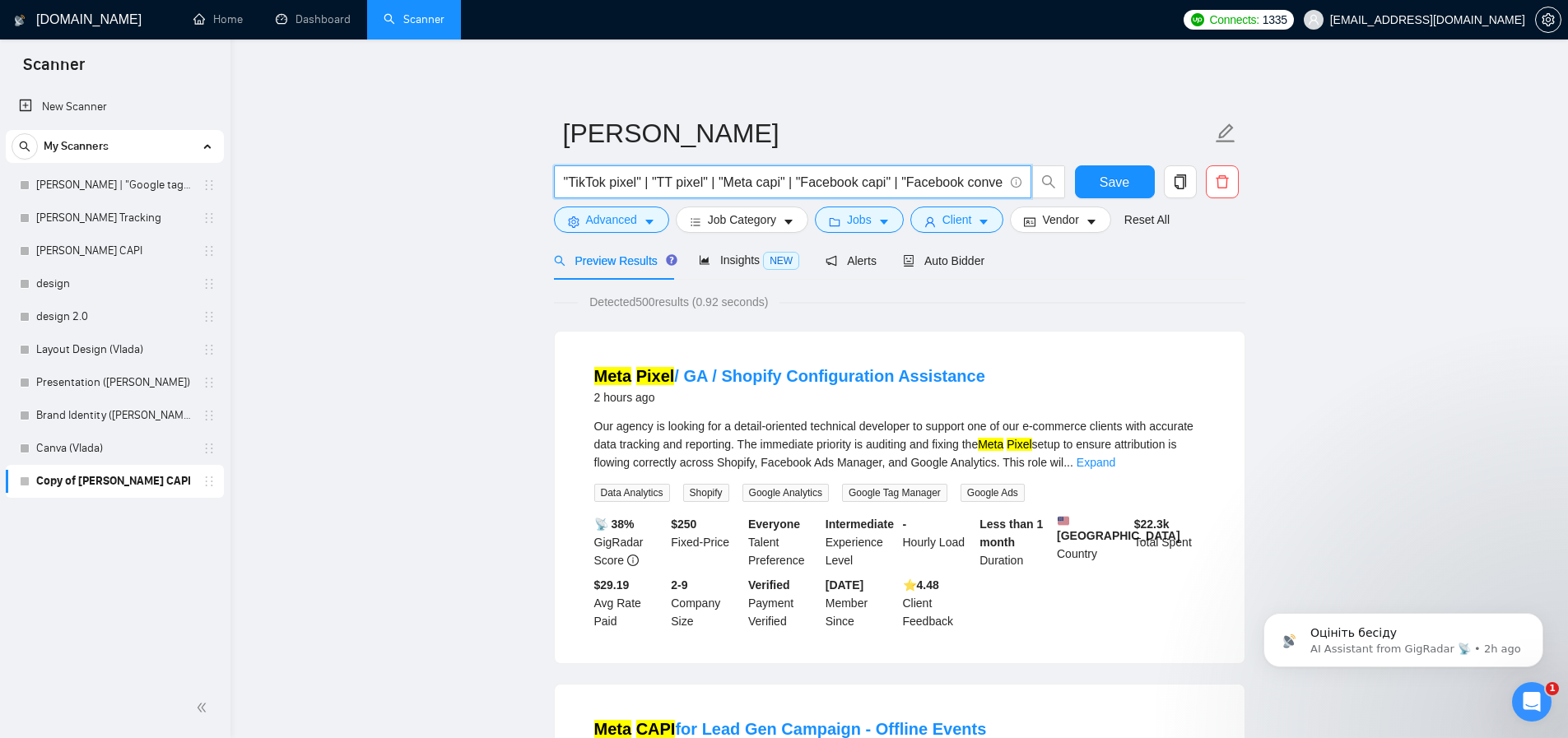
click at [743, 181] on input ""TikTok pixel" | "TT pixel" | "Meta capi" | "Facebook capi" | "Facebook convers…" at bounding box center [784, 182] width 440 height 21
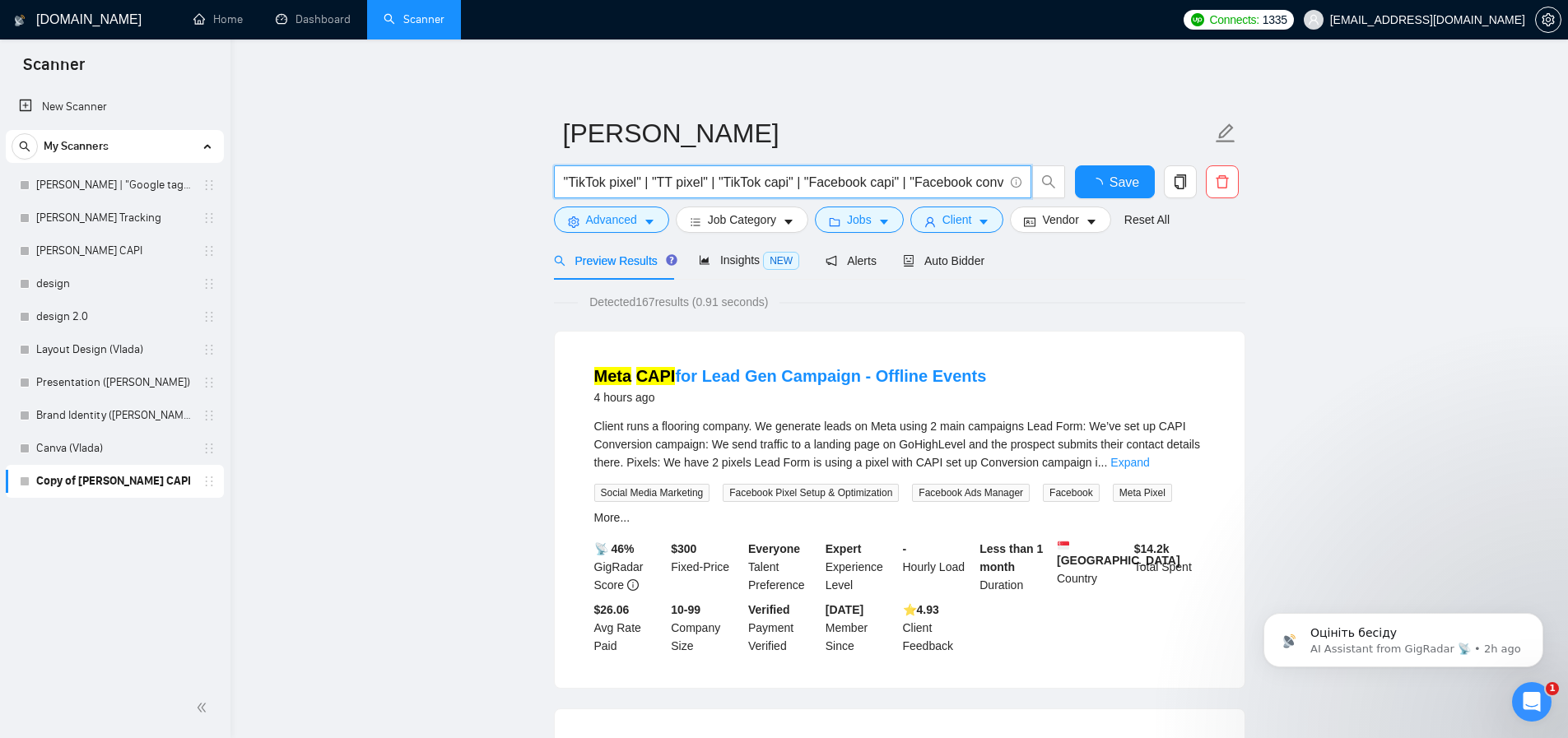
click at [844, 185] on input ""TikTok pixel" | "TT pixel" | "TikTok capi" | "Facebook capi" | "Facebook conve…" at bounding box center [784, 182] width 440 height 21
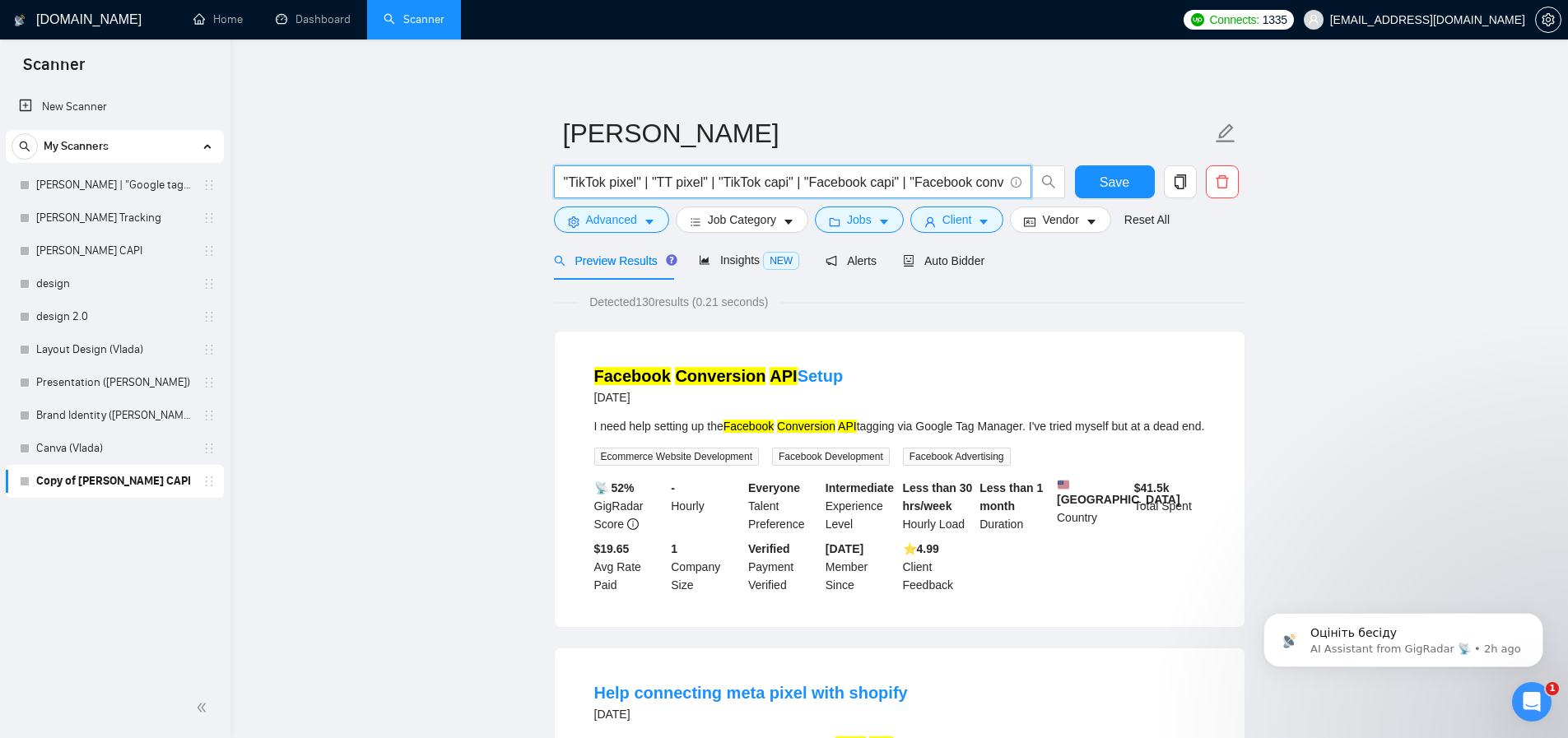
drag, startPoint x: 893, startPoint y: 182, endPoint x: 724, endPoint y: 181, distance: 169.0
click at [724, 181] on input ""TikTok pixel" | "TT pixel" | "TikTok capi" | "Facebook capi" | "Facebook conve…" at bounding box center [784, 182] width 440 height 21
click at [761, 190] on input ""TikTok pixel" | "TT pixel" | "Facebook conversion api" | "Meta conversion api"" at bounding box center [784, 182] width 440 height 21
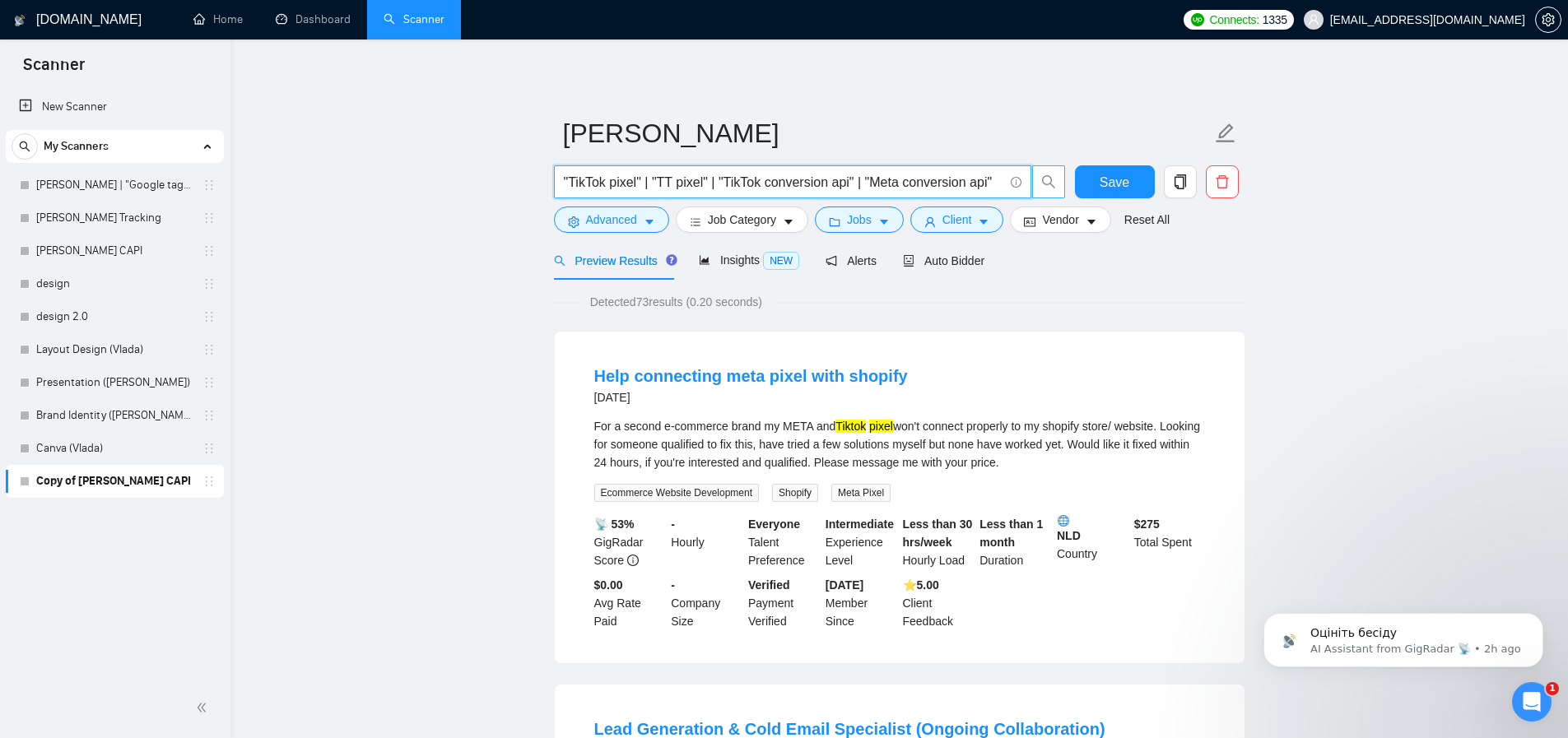
scroll to position [0, 3]
drag, startPoint x: 924, startPoint y: 190, endPoint x: 1079, endPoint y: 189, distance: 155.0
click at [1076, 189] on div ""TikTok pixel" | "TT pixel" | "TikTok conversion api" | "Meta conversion api" S…" at bounding box center [896, 186] width 691 height 41
click at [910, 169] on span ""TikTok pixel" | "TT pixel" | "TikTok conversion api" | "Meta conversion api"" at bounding box center [793, 181] width 477 height 33
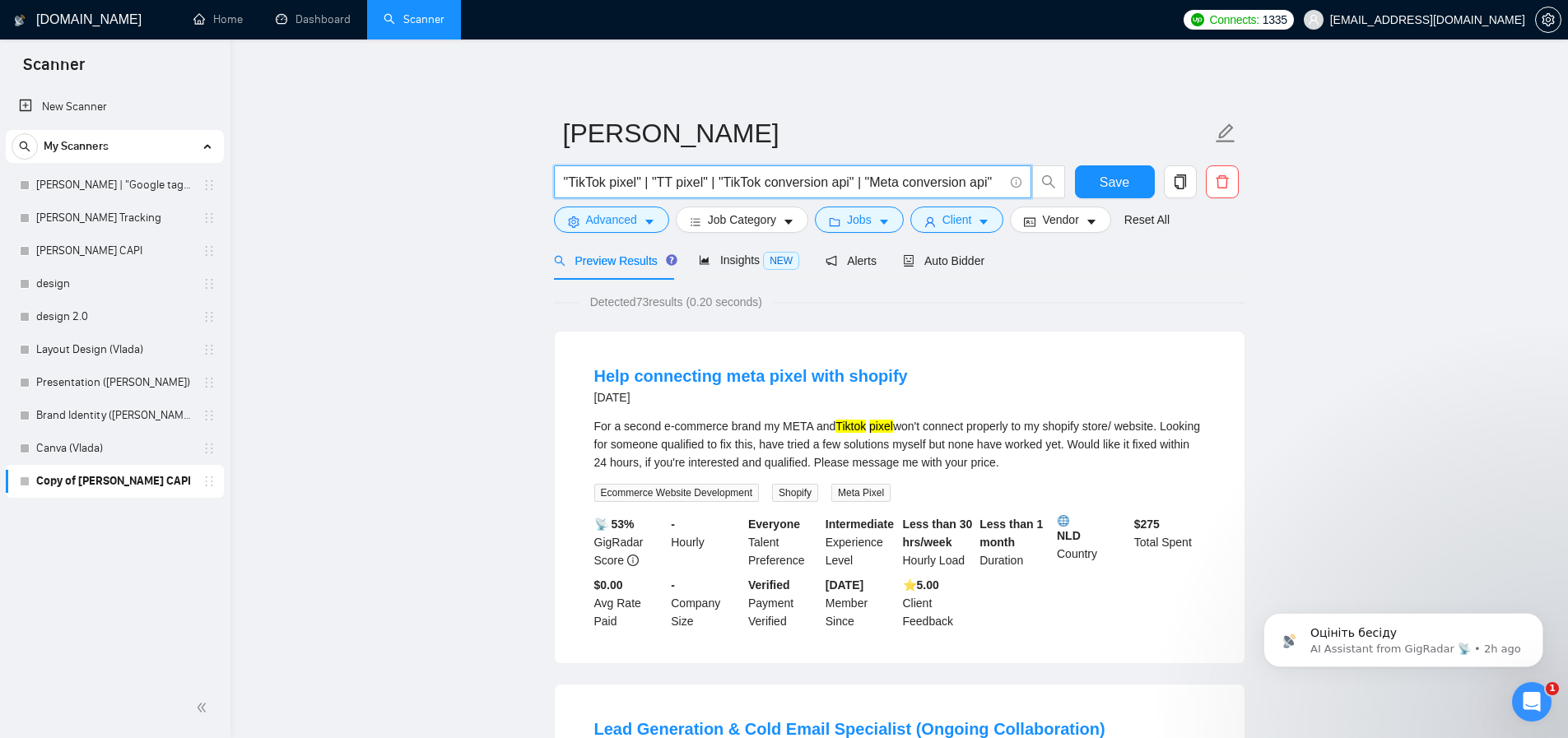
click at [893, 182] on input ""TikTok pixel" | "TT pixel" | "TikTok conversion api" | "Meta conversion api"" at bounding box center [784, 182] width 440 height 21
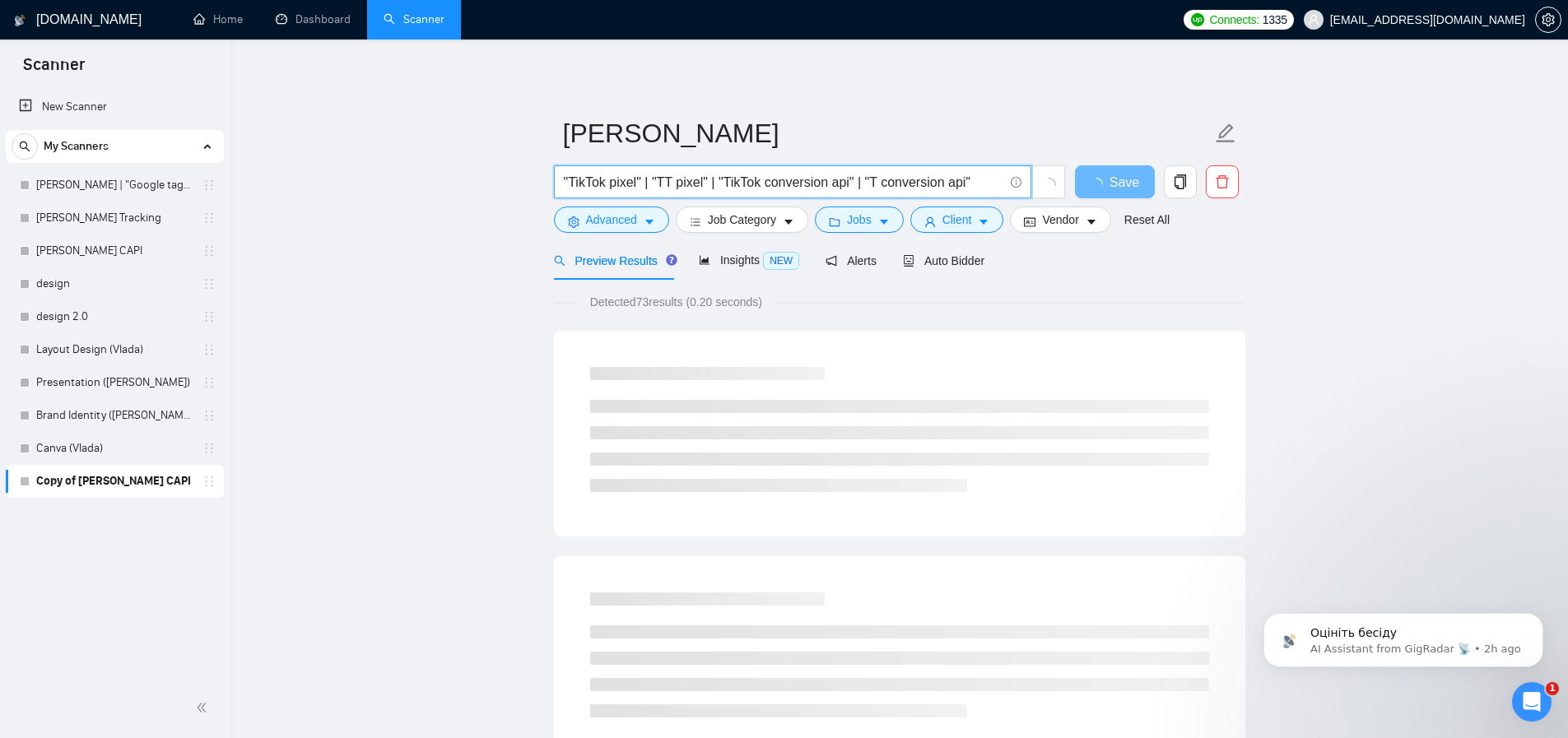
drag, startPoint x: 873, startPoint y: 183, endPoint x: 934, endPoint y: 182, distance: 61.0
click at [934, 182] on input ""TikTok pixel" | "TT pixel" | "TikTok conversion api" | "T conversion api"" at bounding box center [784, 182] width 440 height 21
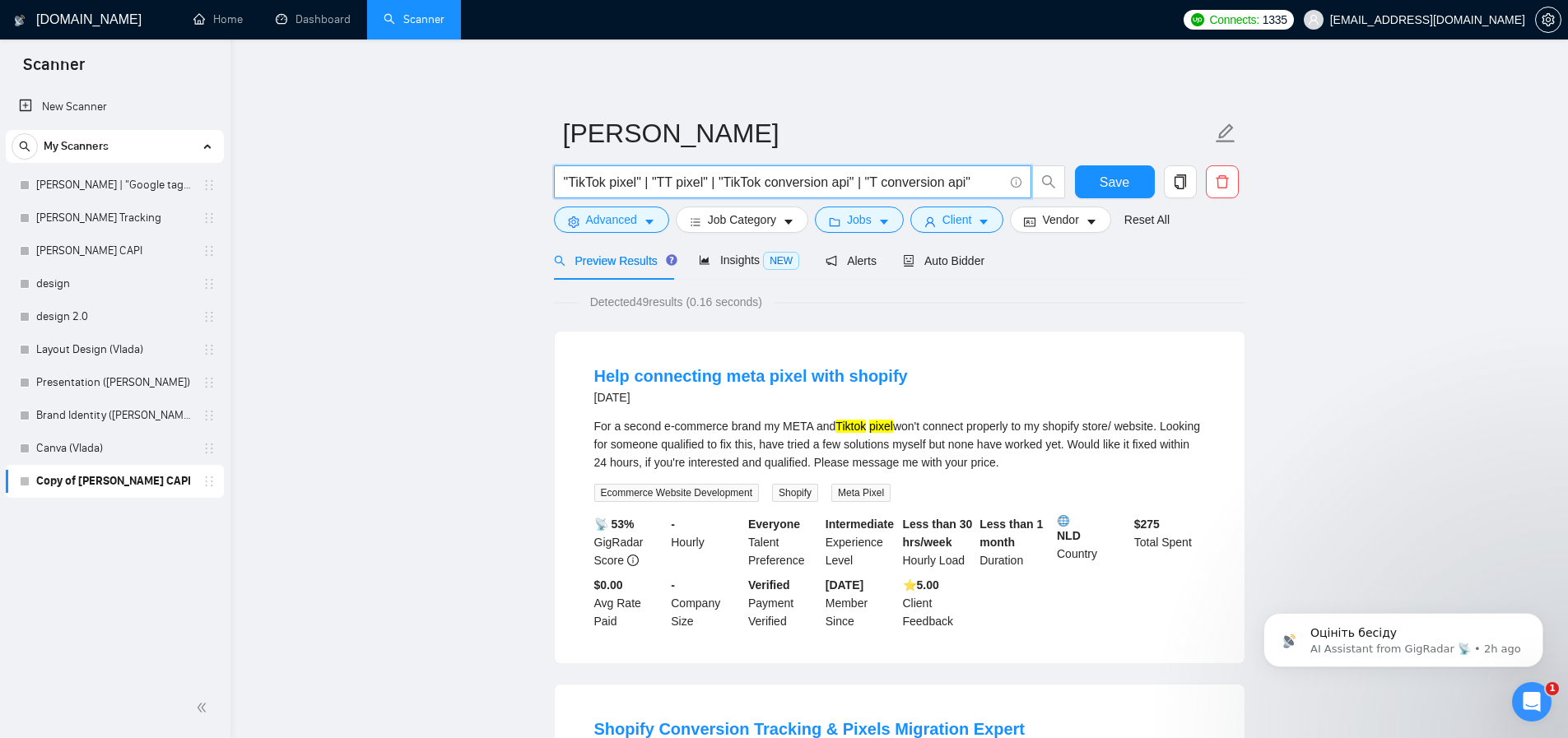
drag, startPoint x: 978, startPoint y: 182, endPoint x: 886, endPoint y: 182, distance: 92.0
click at [886, 182] on input ""TikTok pixel" | "TT pixel" | "TikTok conversion api" | "T conversion api"" at bounding box center [784, 182] width 440 height 21
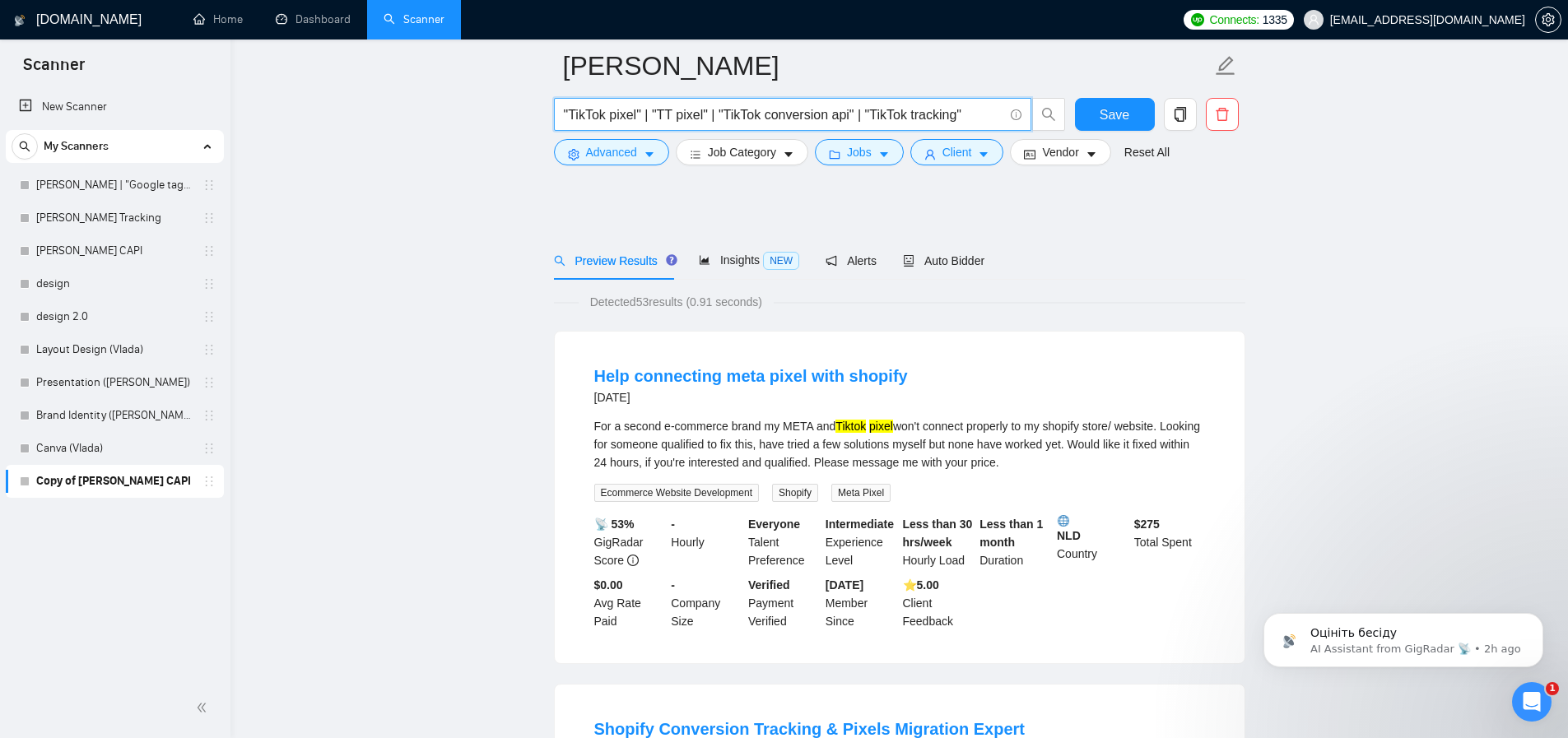
scroll to position [498, 0]
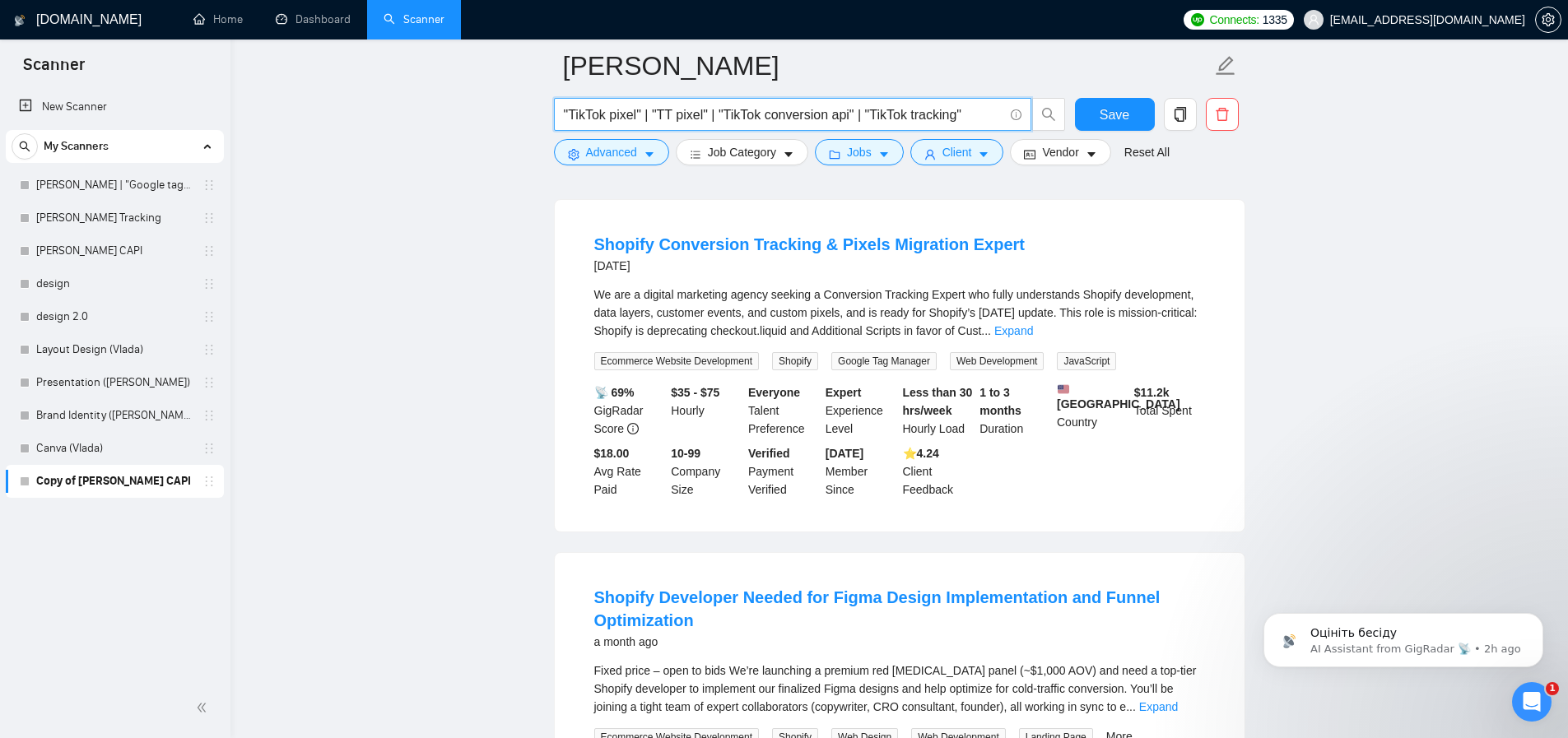
type input ""TikTok pixel" | "TT pixel" | "TikTok conversion api" | "TikTok tracking""
click at [1001, 307] on div "We are a digital marketing agency seeking a Conversion Tracking Expert who full…" at bounding box center [900, 313] width 611 height 54
click at [1033, 329] on link "Expand" at bounding box center [1013, 331] width 39 height 13
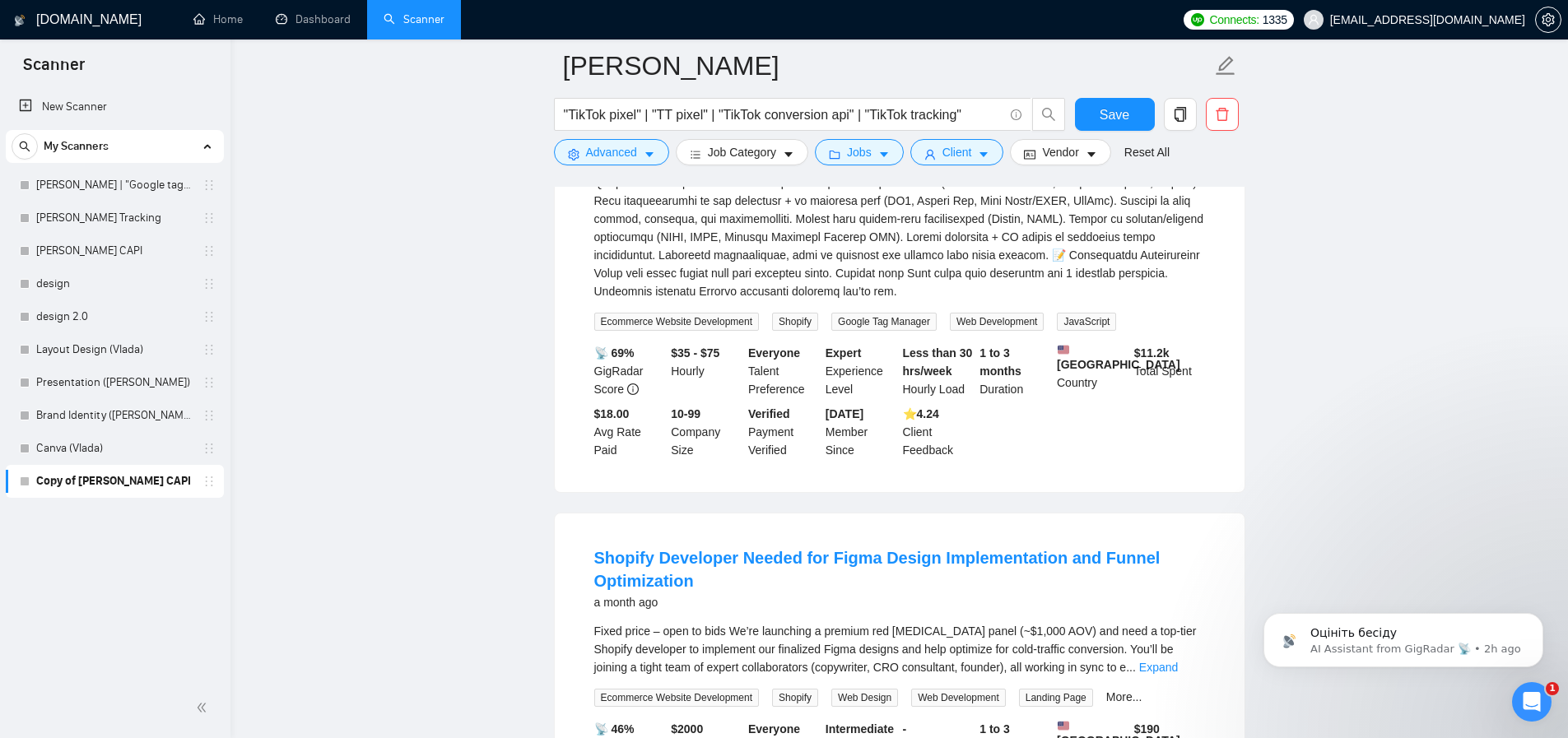
scroll to position [1156, 0]
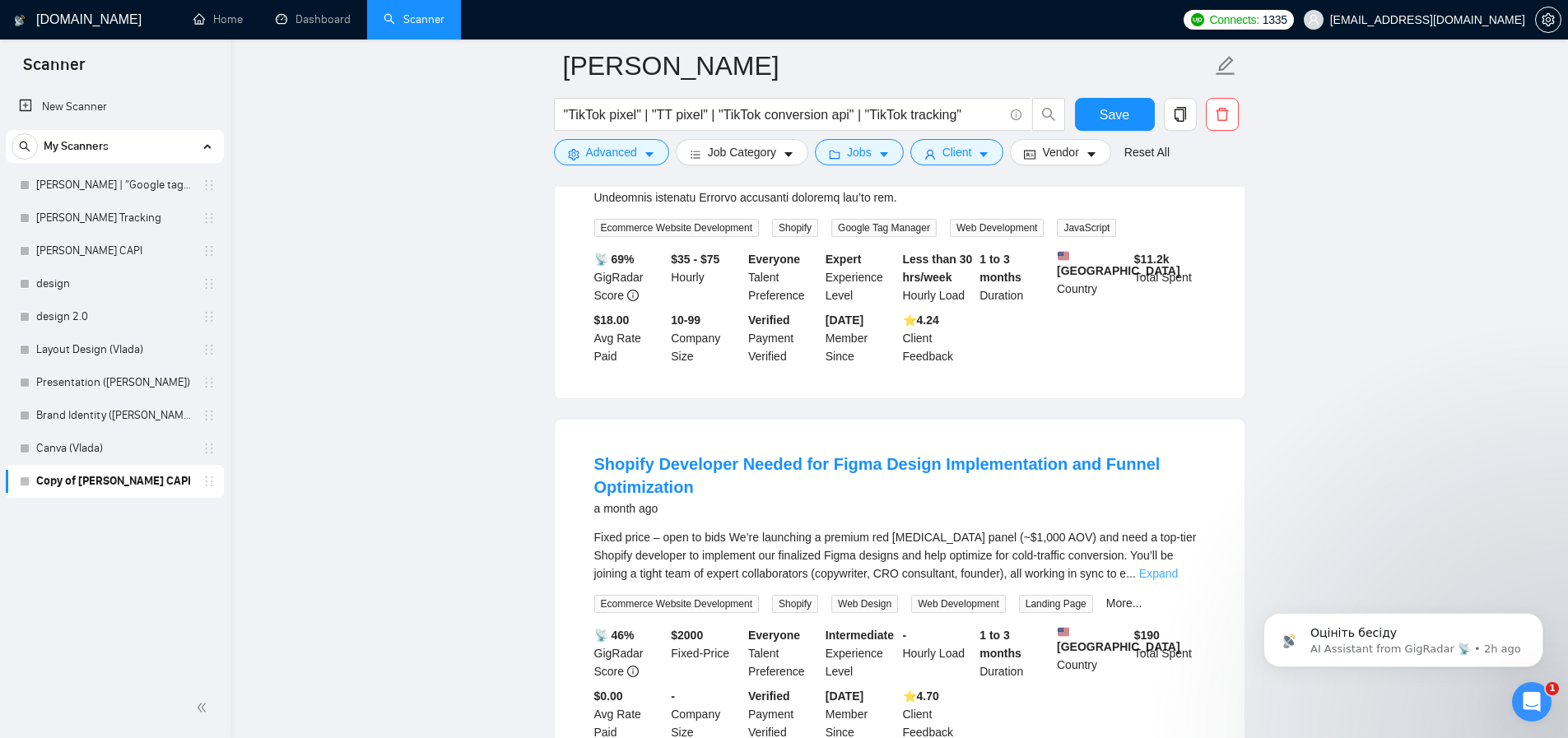
click at [1172, 580] on link "Expand" at bounding box center [1158, 574] width 39 height 13
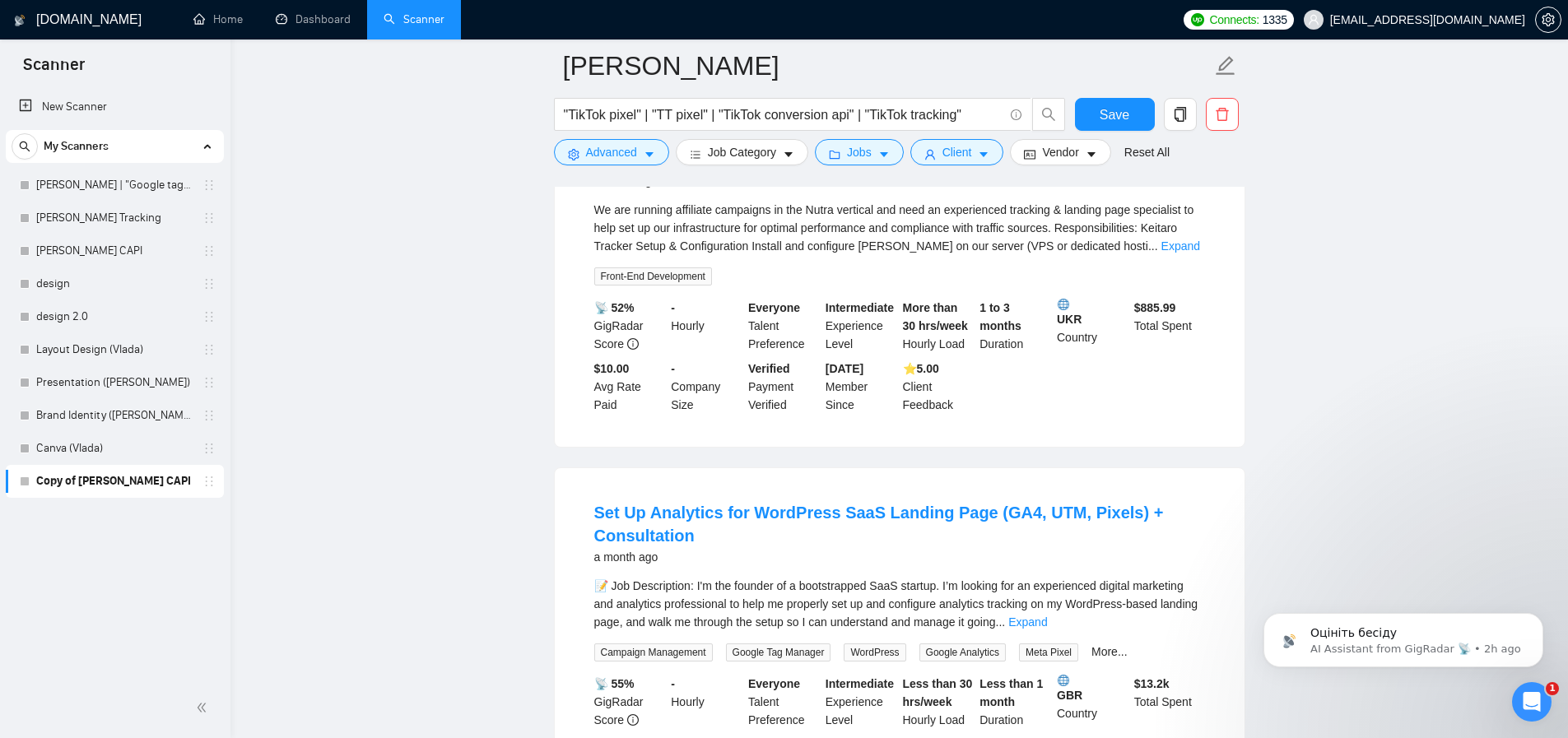
scroll to position [2905, 0]
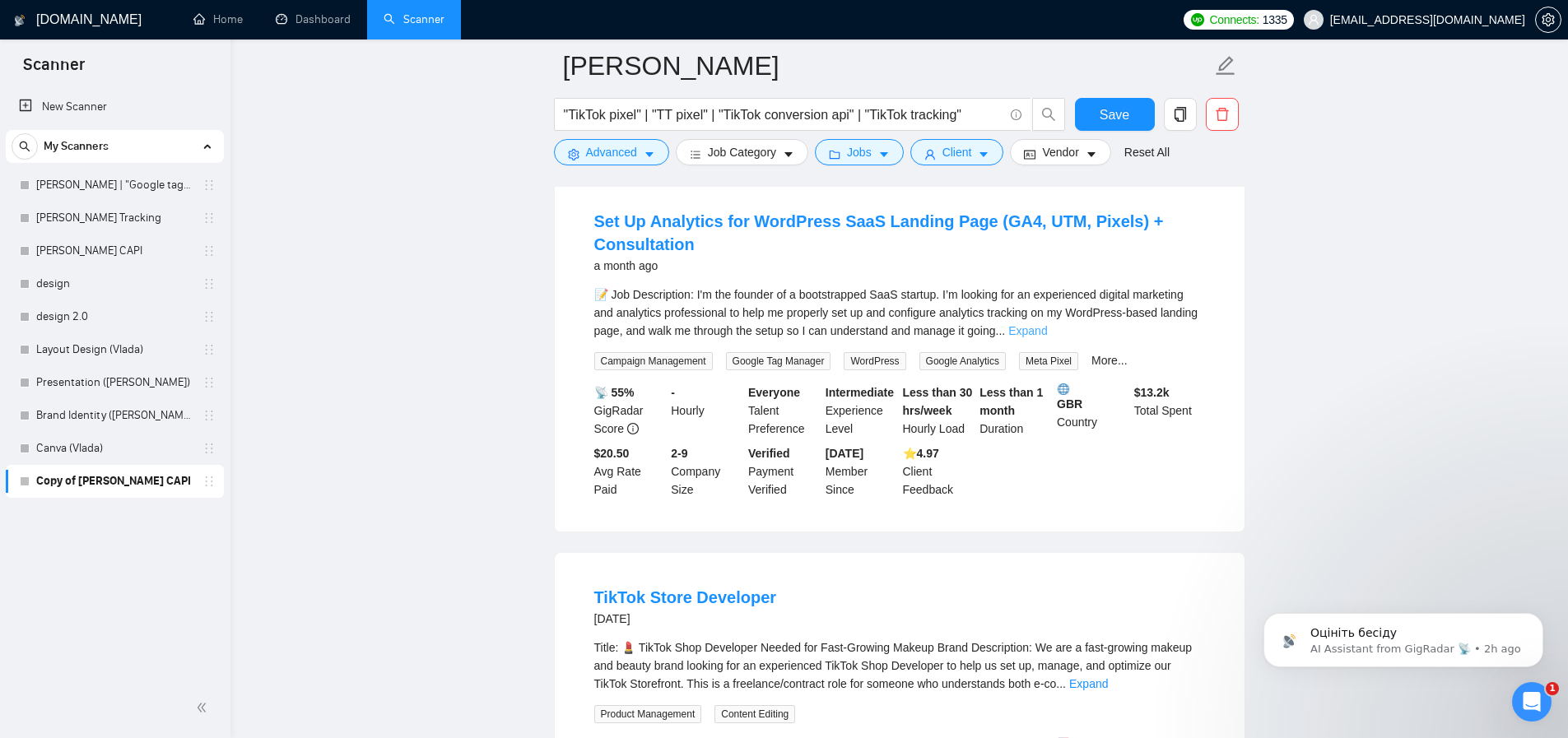
click at [1047, 337] on link "Expand" at bounding box center [1027, 331] width 39 height 13
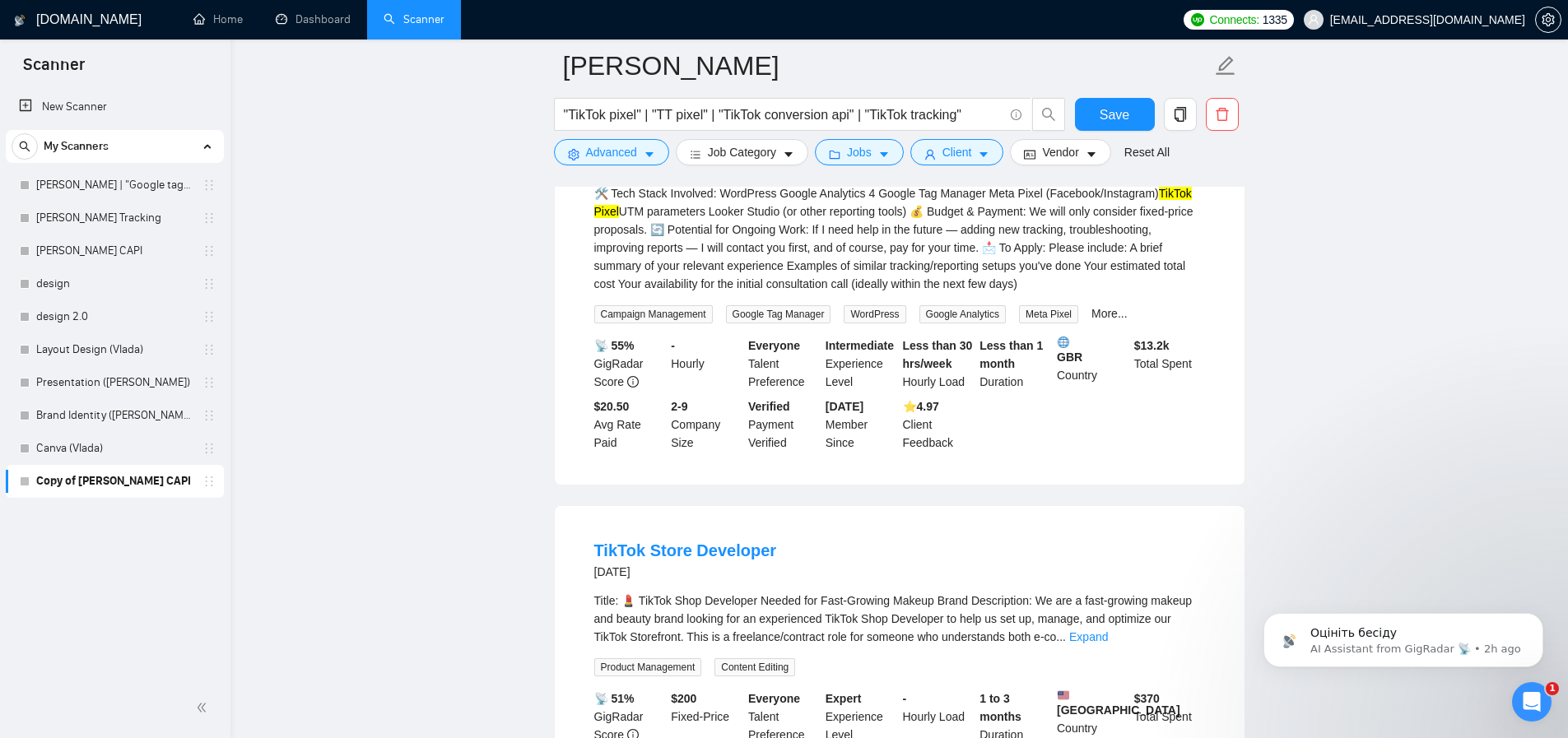
scroll to position [3515, 0]
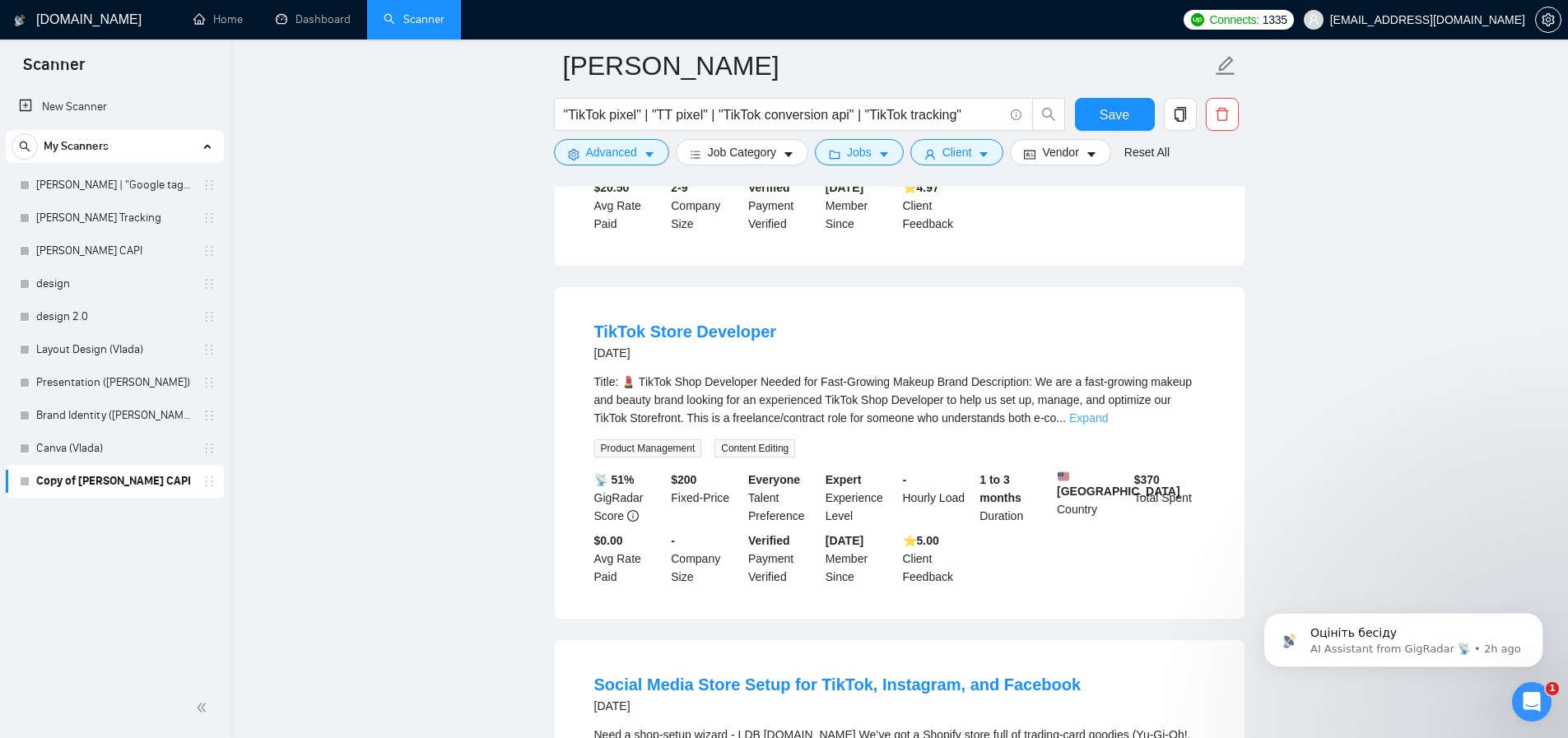
click at [1108, 424] on link "Expand" at bounding box center [1088, 418] width 39 height 13
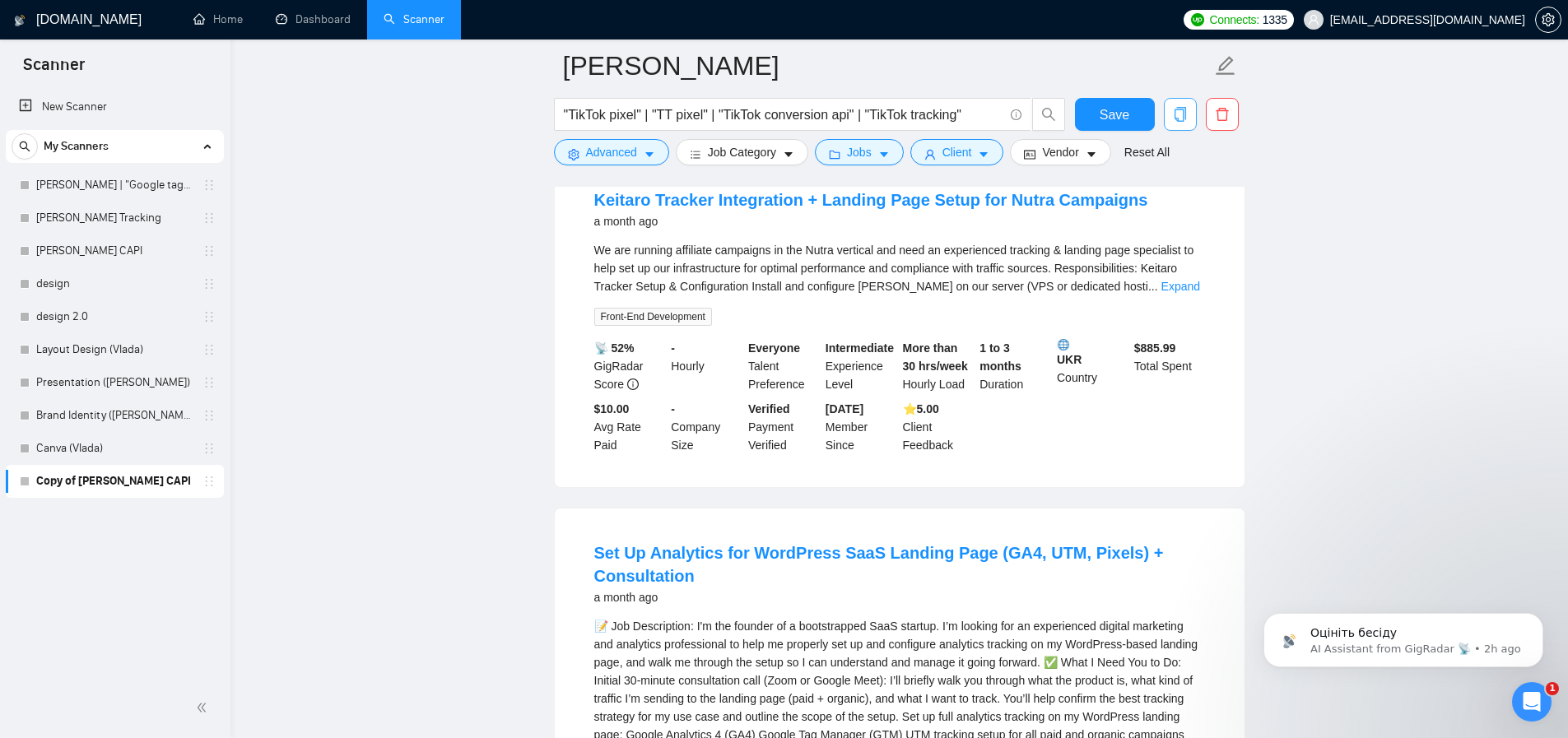
scroll to position [2481, 0]
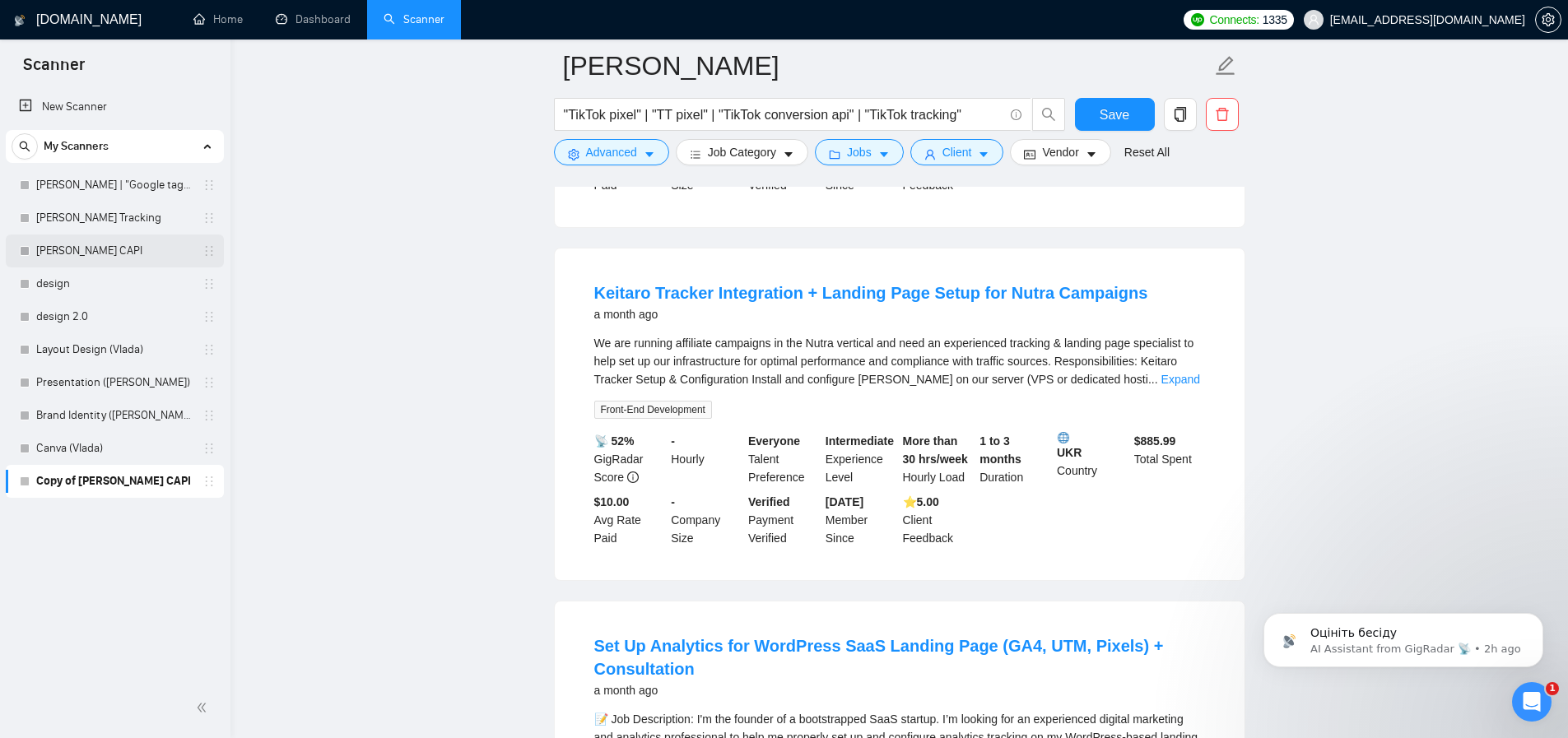
click at [120, 247] on link "[PERSON_NAME] CAPI" at bounding box center [115, 251] width 156 height 33
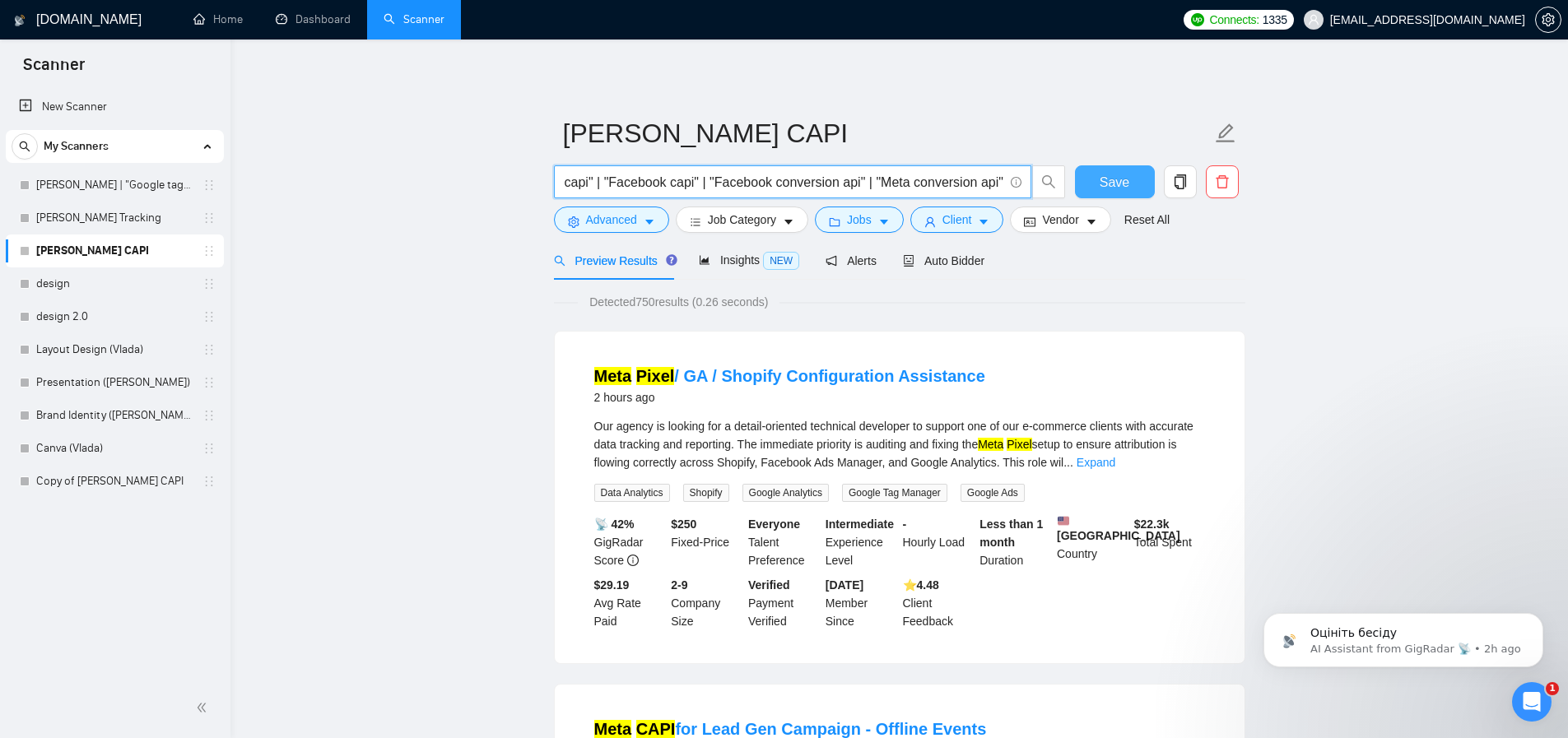
scroll to position [0, 244]
drag, startPoint x: 851, startPoint y: 177, endPoint x: 1094, endPoint y: 177, distance: 243.0
click at [1094, 177] on div ""Facebook pixel" | "Meta pixel" | "Meta capi" | "Facebook capi" | "Facebook con…" at bounding box center [896, 186] width 691 height 41
click at [121, 212] on link "[PERSON_NAME] Tracking" at bounding box center [115, 218] width 156 height 33
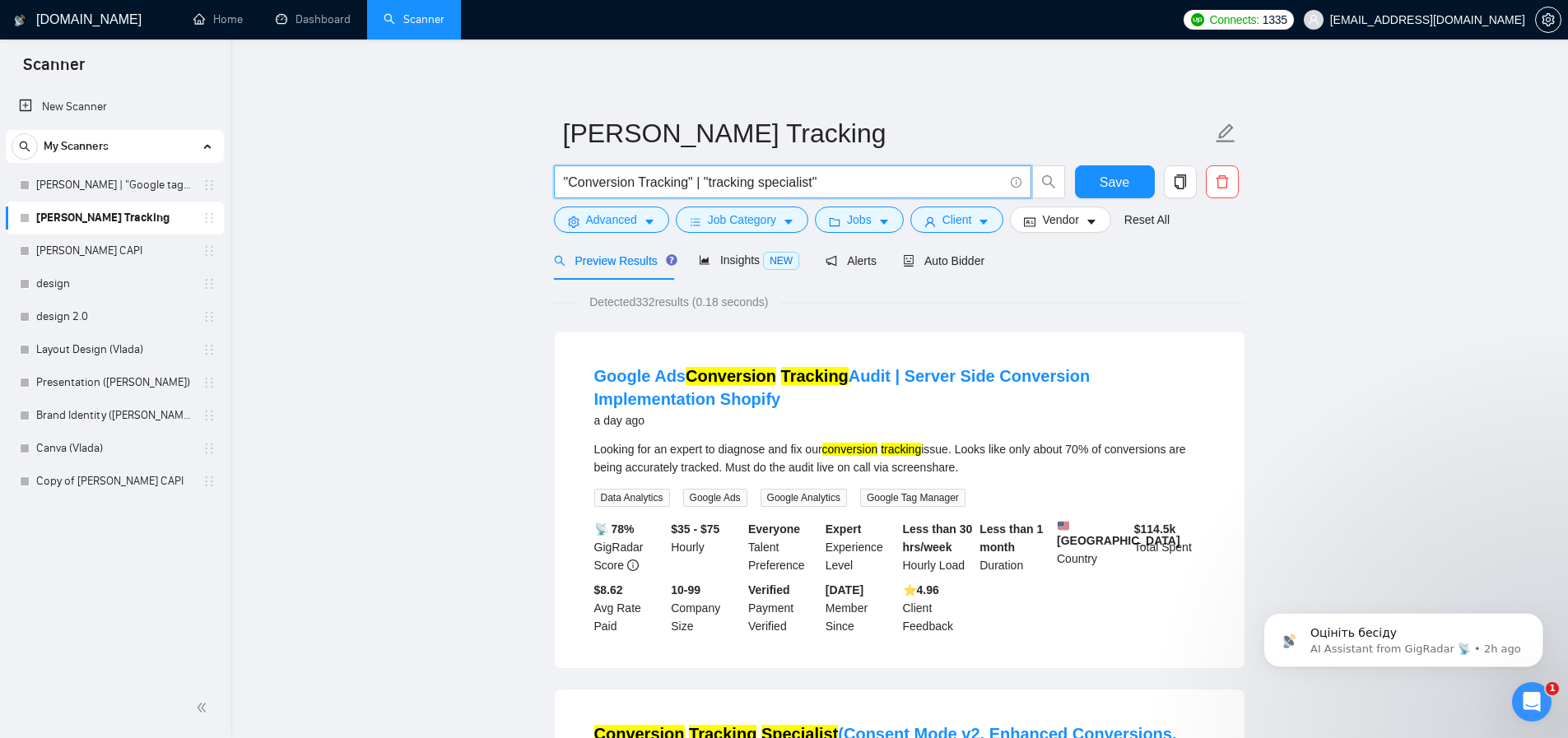
click at [875, 184] on input ""Conversion Tracking" | "tracking specialist"" at bounding box center [784, 182] width 440 height 21
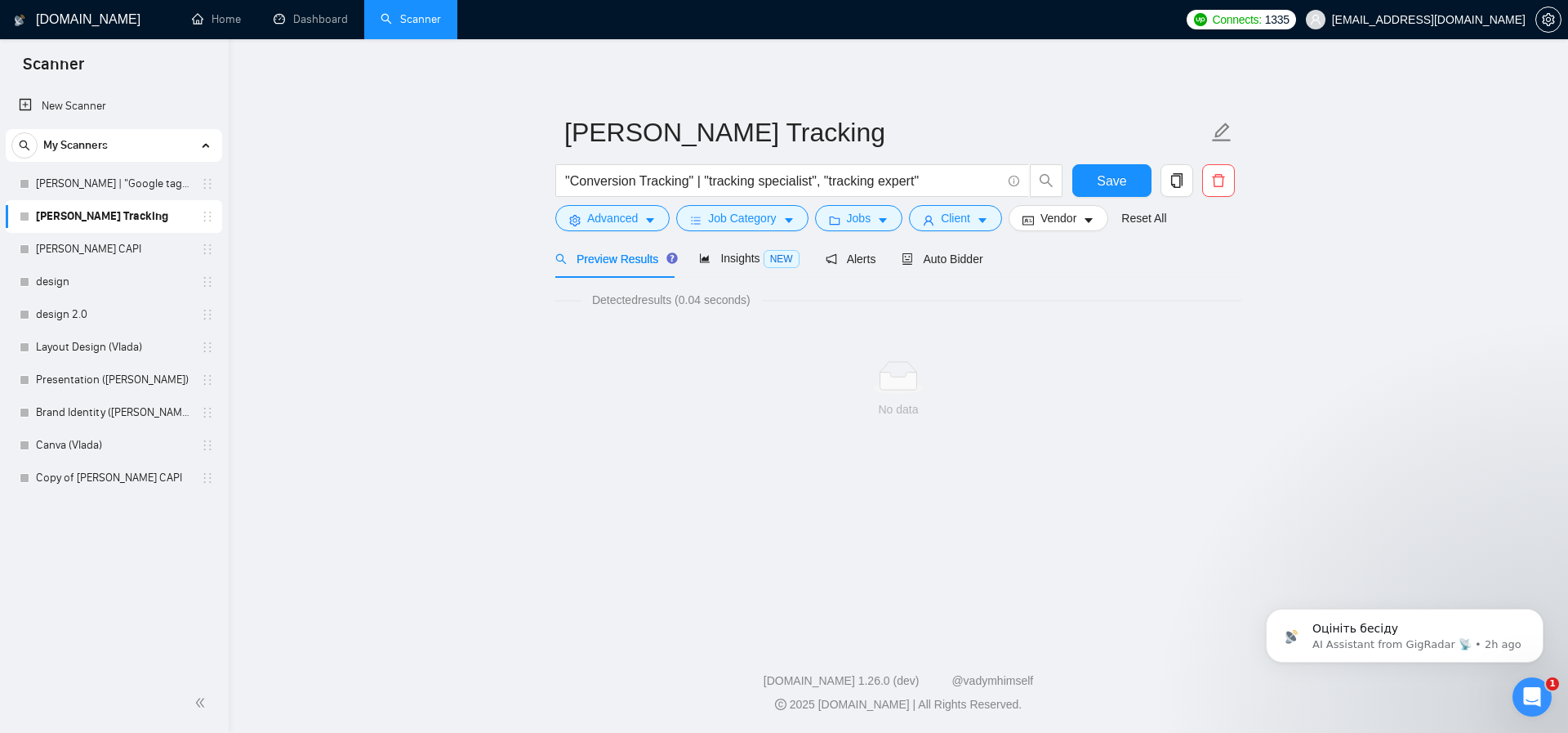
click at [1072, 305] on div "Detected results (0.04 seconds)" at bounding box center [899, 299] width 686 height 18
click at [832, 181] on input ""Conversion Tracking" | "tracking specialist", "tracking expert"" at bounding box center [783, 181] width 436 height 21
click at [503, 294] on main "Artur_Conversion Tracking "Conversion Tracking" | "tracking specialist", | "tra…" at bounding box center [898, 336] width 1287 height 542
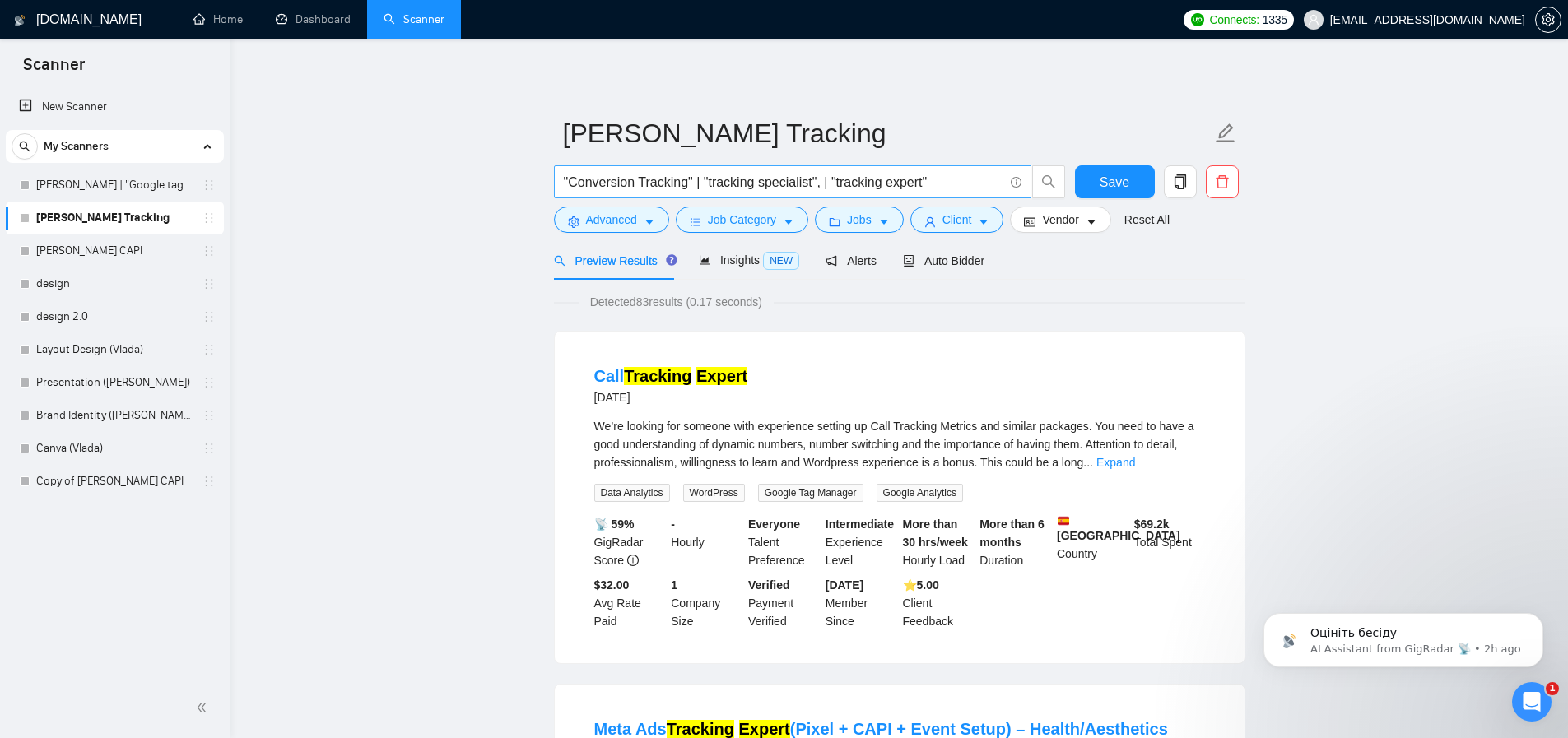
click at [952, 182] on input ""Conversion Tracking" | "tracking specialist", | "tracking expert"" at bounding box center [784, 182] width 440 height 21
click at [829, 184] on input ""Conversion Tracking" | "tracking specialist", | "tracking expert"" at bounding box center [784, 182] width 440 height 21
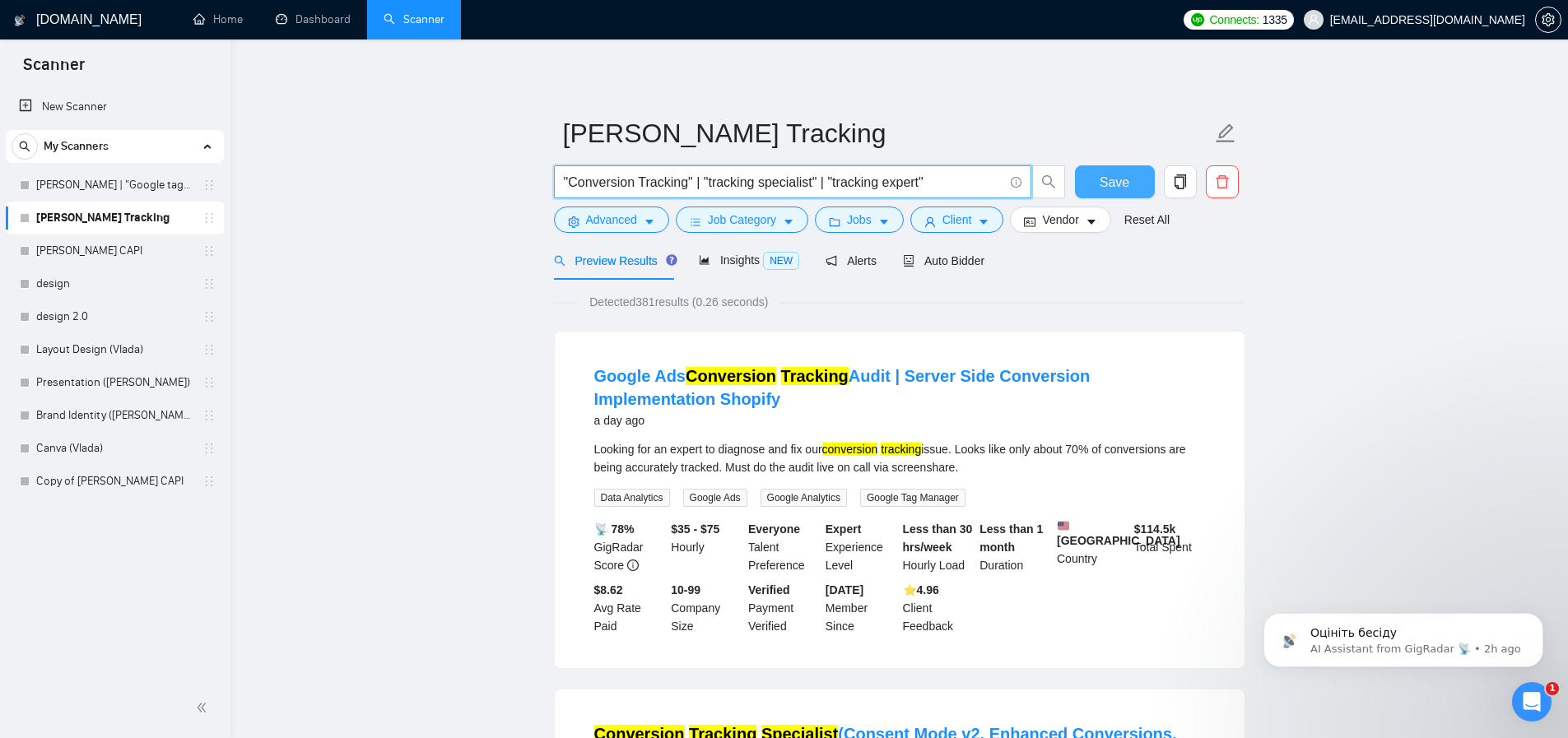
type input ""Conversion Tracking" | "tracking specialist" | "tracking expert""
click at [1098, 171] on button "Save" at bounding box center [1114, 181] width 80 height 33
click at [137, 249] on link "[PERSON_NAME] CAPI" at bounding box center [115, 251] width 156 height 33
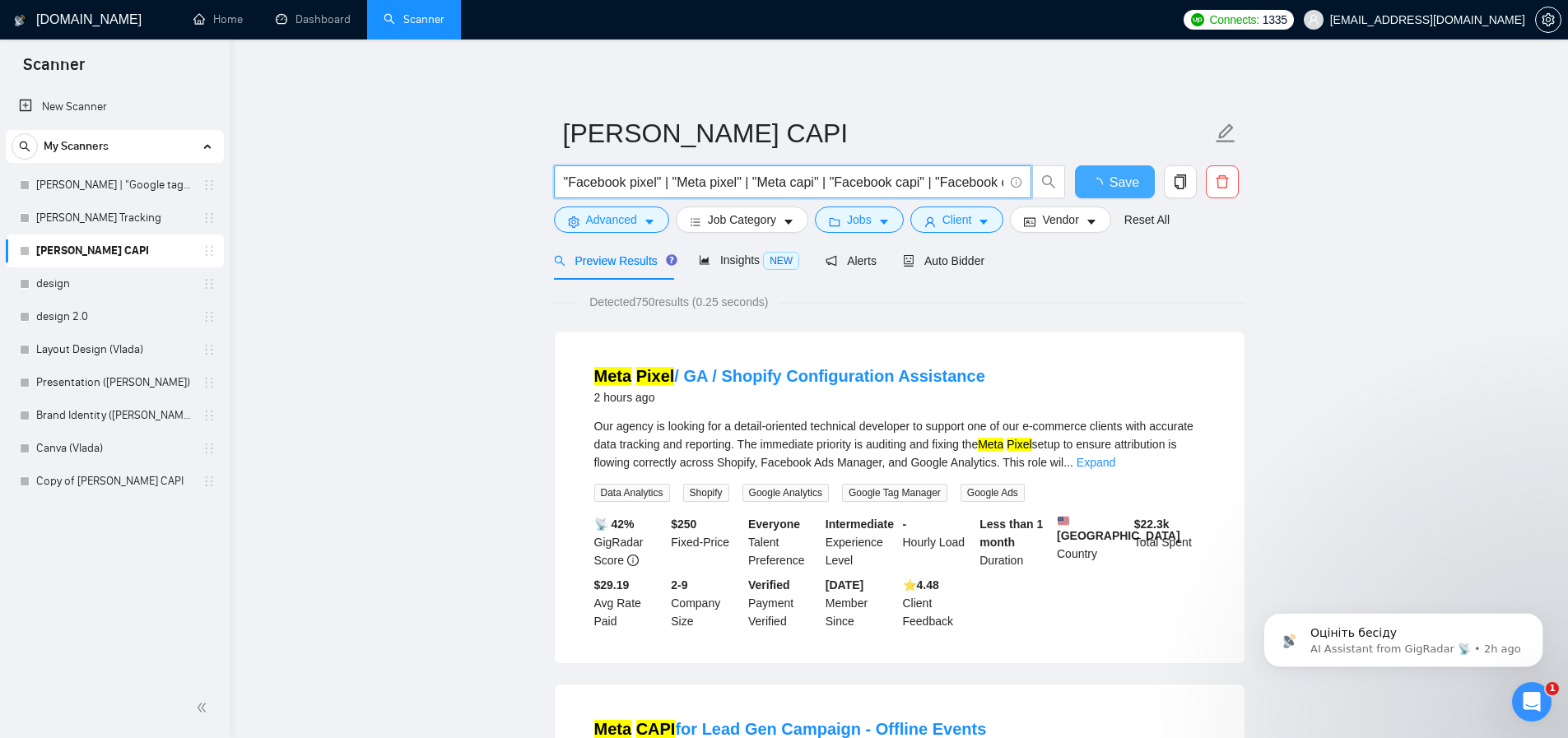
scroll to position [0, 244]
drag, startPoint x: 918, startPoint y: 184, endPoint x: 1145, endPoint y: 180, distance: 227.0
click at [1145, 180] on div ""Facebook pixel" | "Meta pixel" | "Meta capi" | "Facebook capi" | "Facebook con…" at bounding box center [896, 186] width 691 height 41
click at [890, 181] on input ""Facebook pixel" | "Meta pixel" | "Meta capi" | "Facebook capi" | "Facebook con…" at bounding box center [784, 182] width 440 height 21
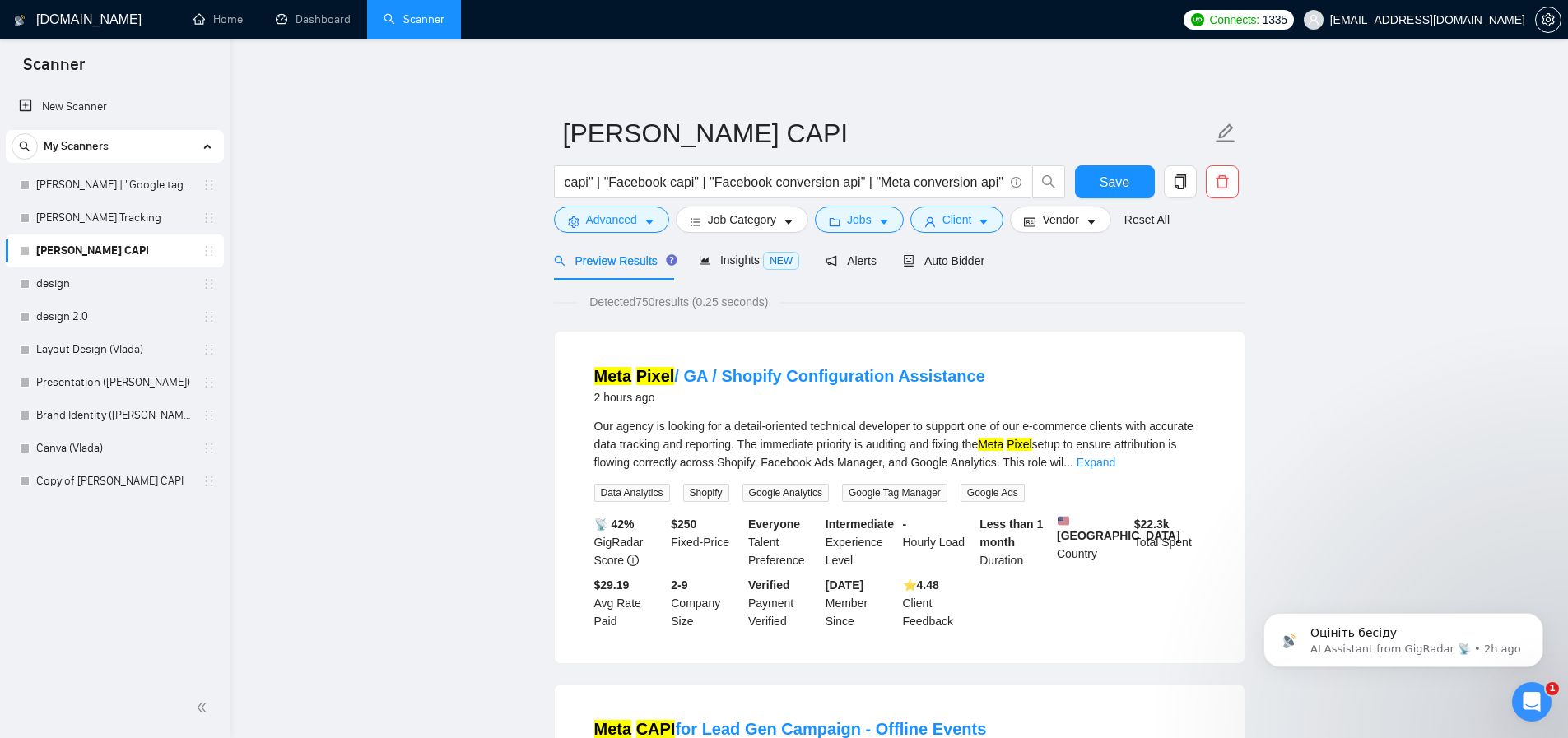
scroll to position [0, 0]
click at [98, 190] on link "[PERSON_NAME] | "Google tag manager" at bounding box center [115, 185] width 156 height 33
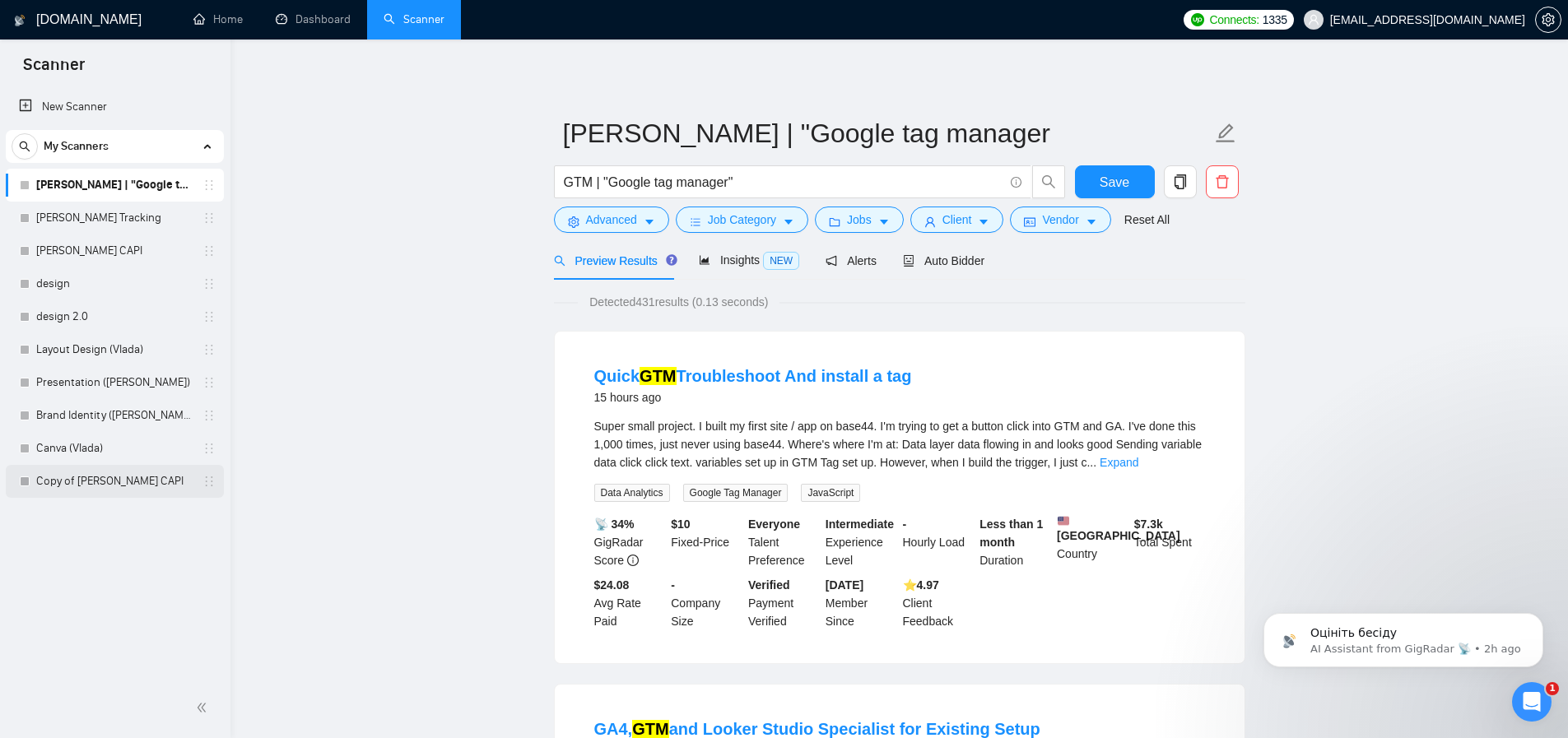
click at [119, 475] on link "Copy of Artur_Facebook CAPI" at bounding box center [115, 481] width 156 height 33
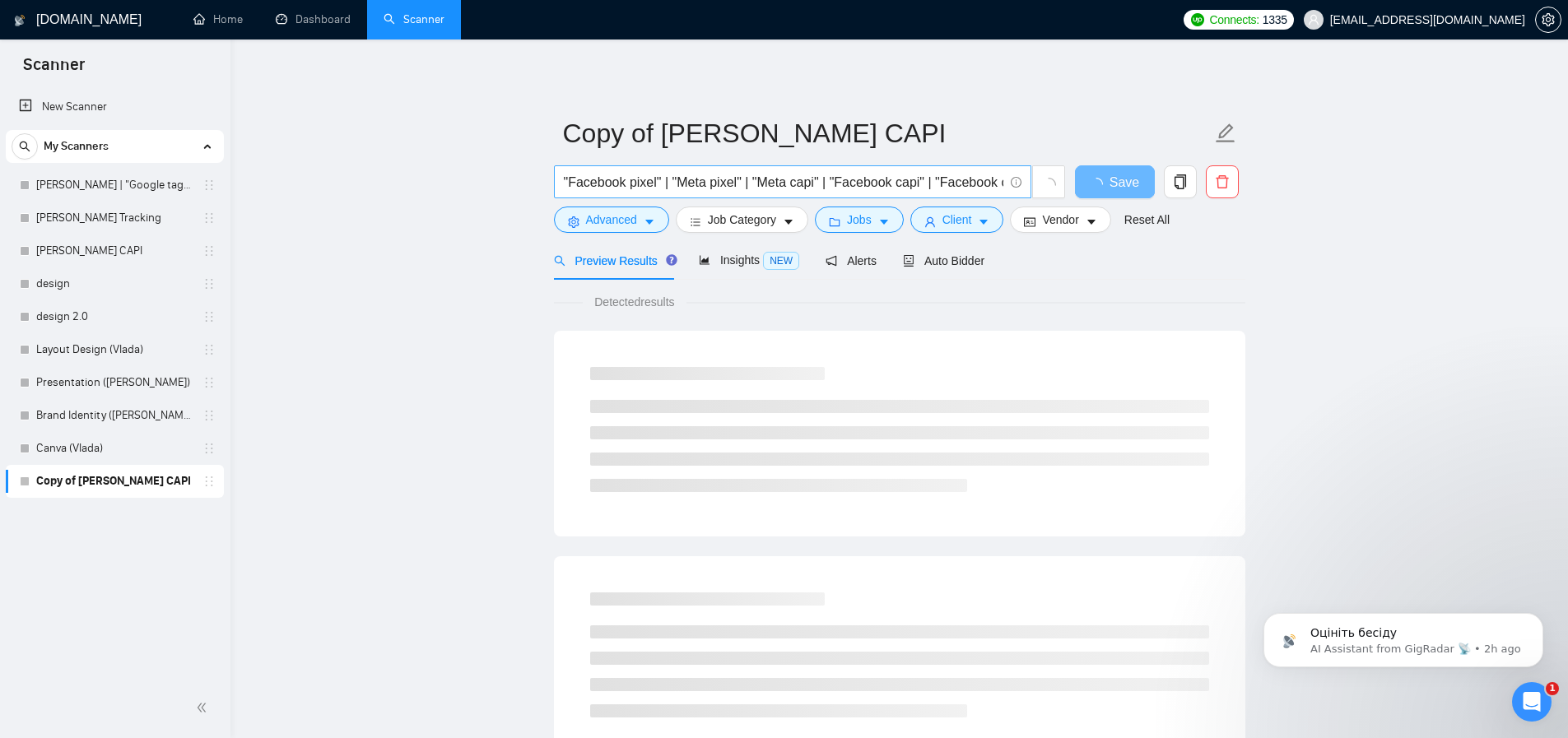
click at [716, 178] on input ""Facebook pixel" | "Meta pixel" | "Meta capi" | "Facebook capi" | "Facebook con…" at bounding box center [784, 182] width 440 height 21
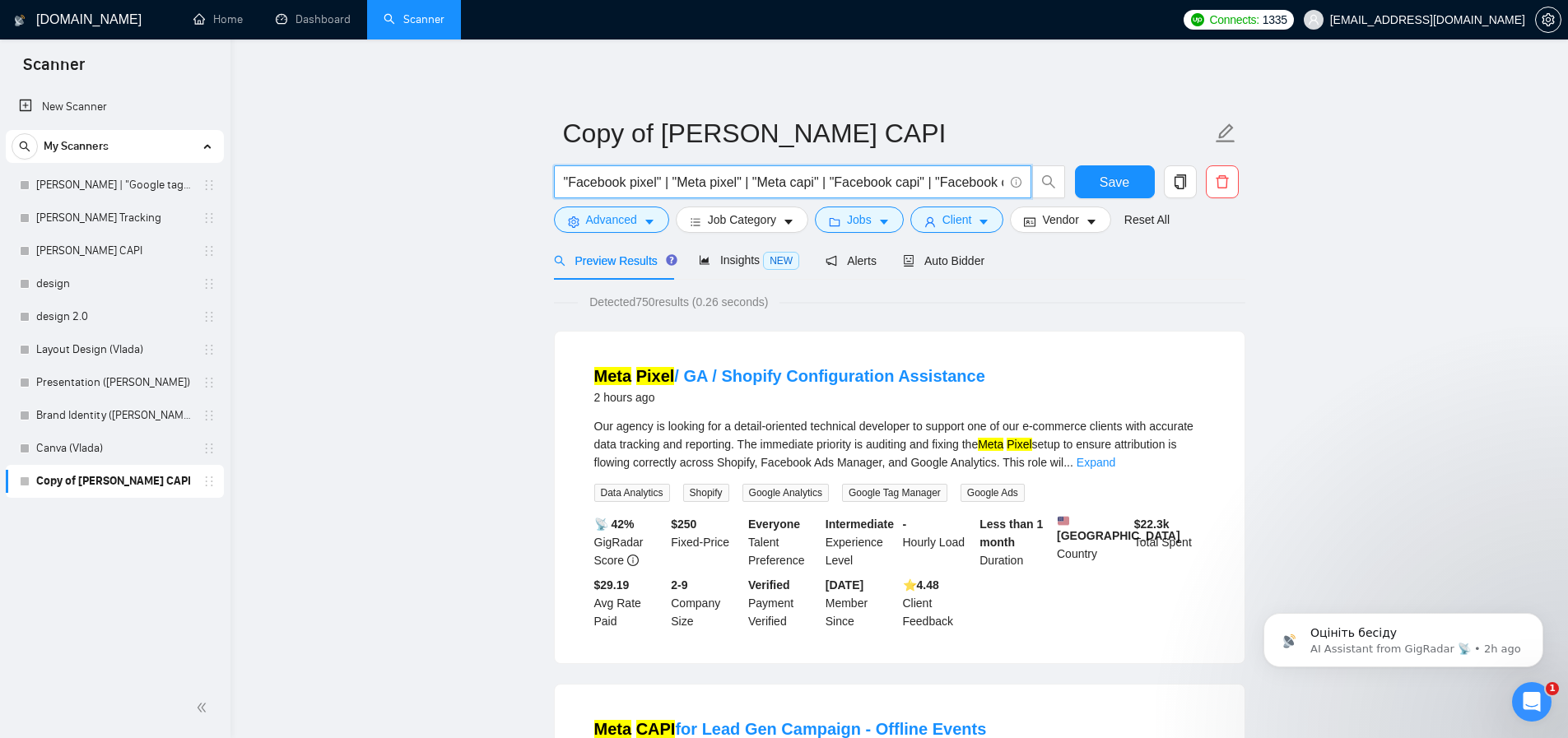
type input ":"
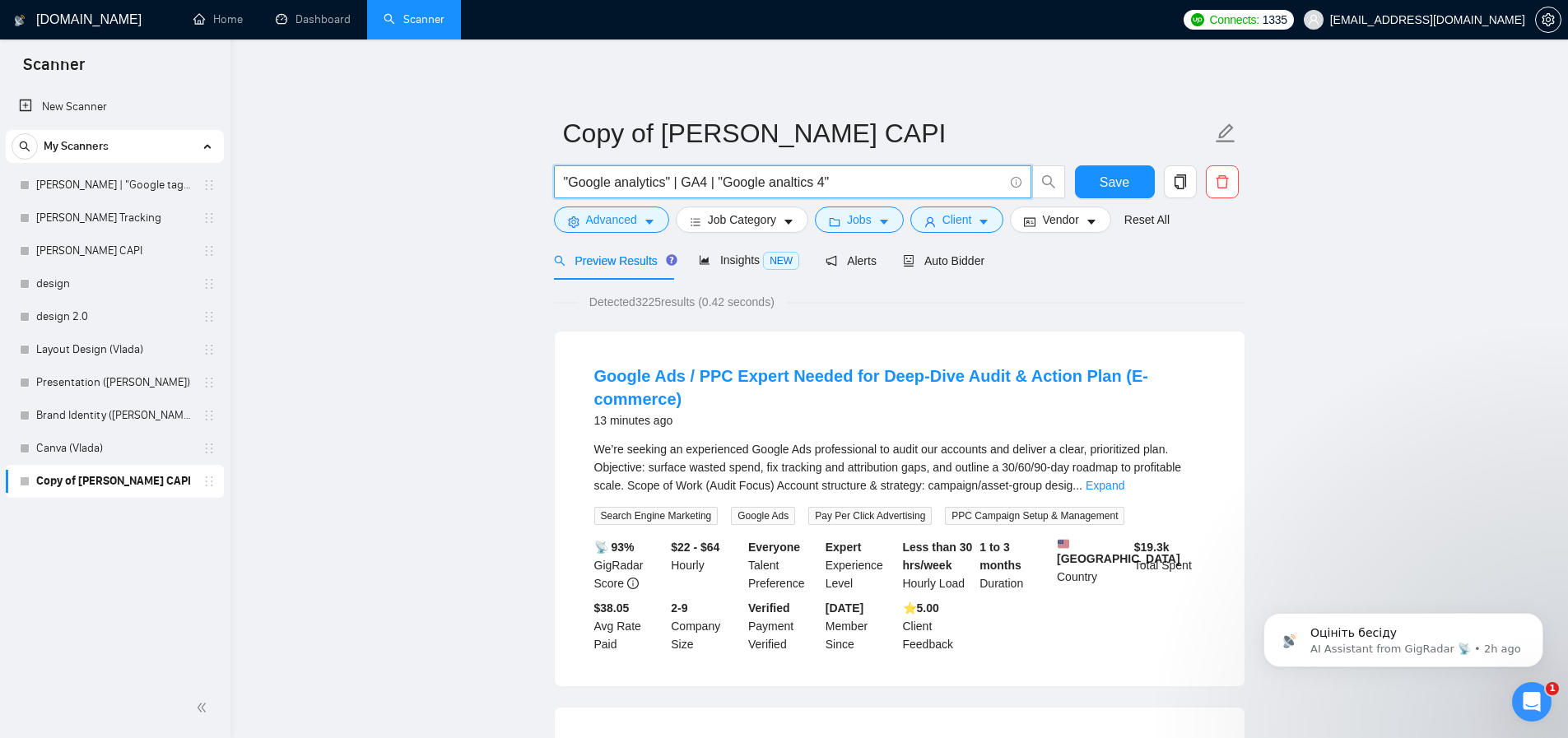
click at [800, 180] on input ""Google analytics" | GA4 | "Google analtics 4"" at bounding box center [784, 182] width 440 height 21
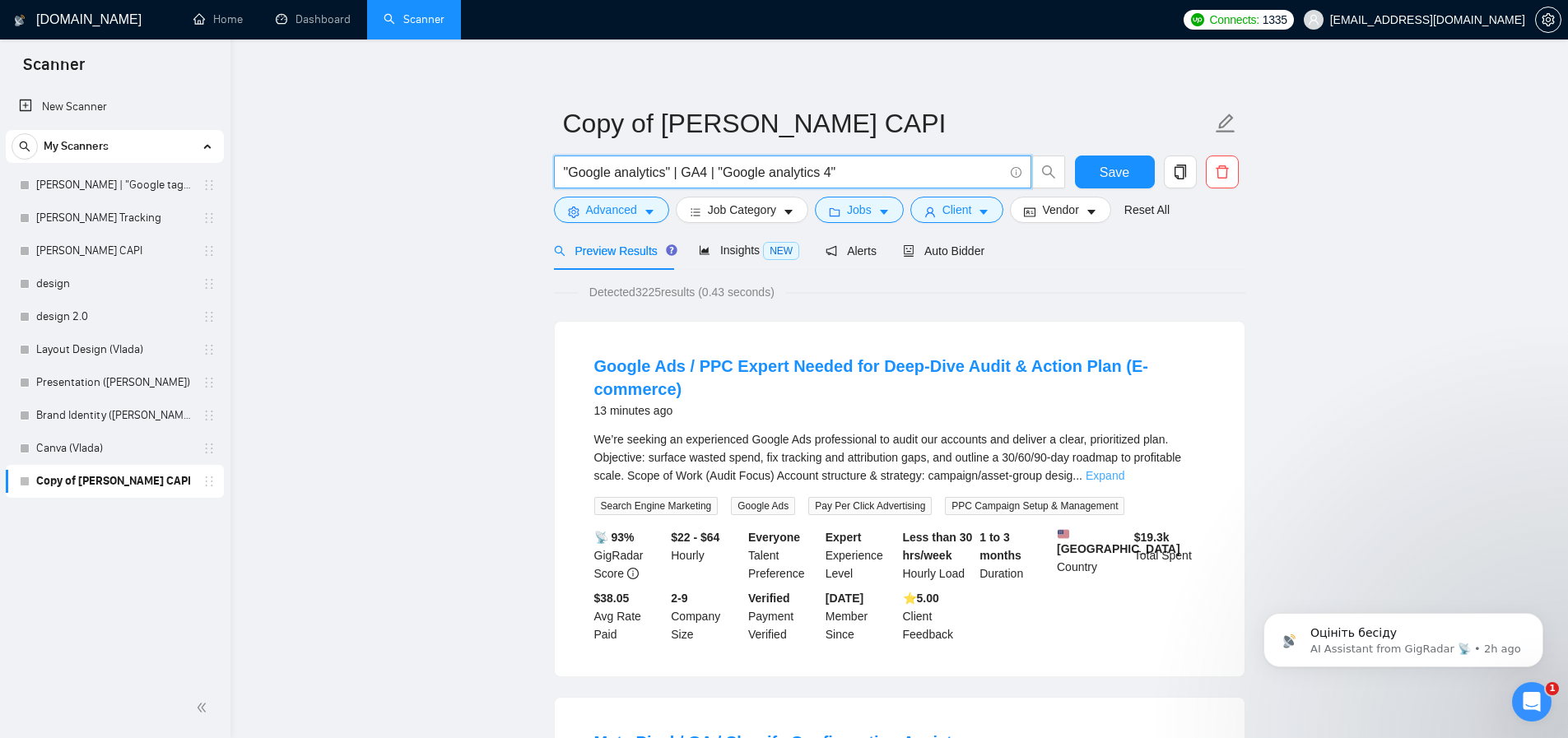
type input ""Google analytics" | GA4 | "Google analytics 4""
click at [1125, 477] on link "Expand" at bounding box center [1105, 475] width 39 height 13
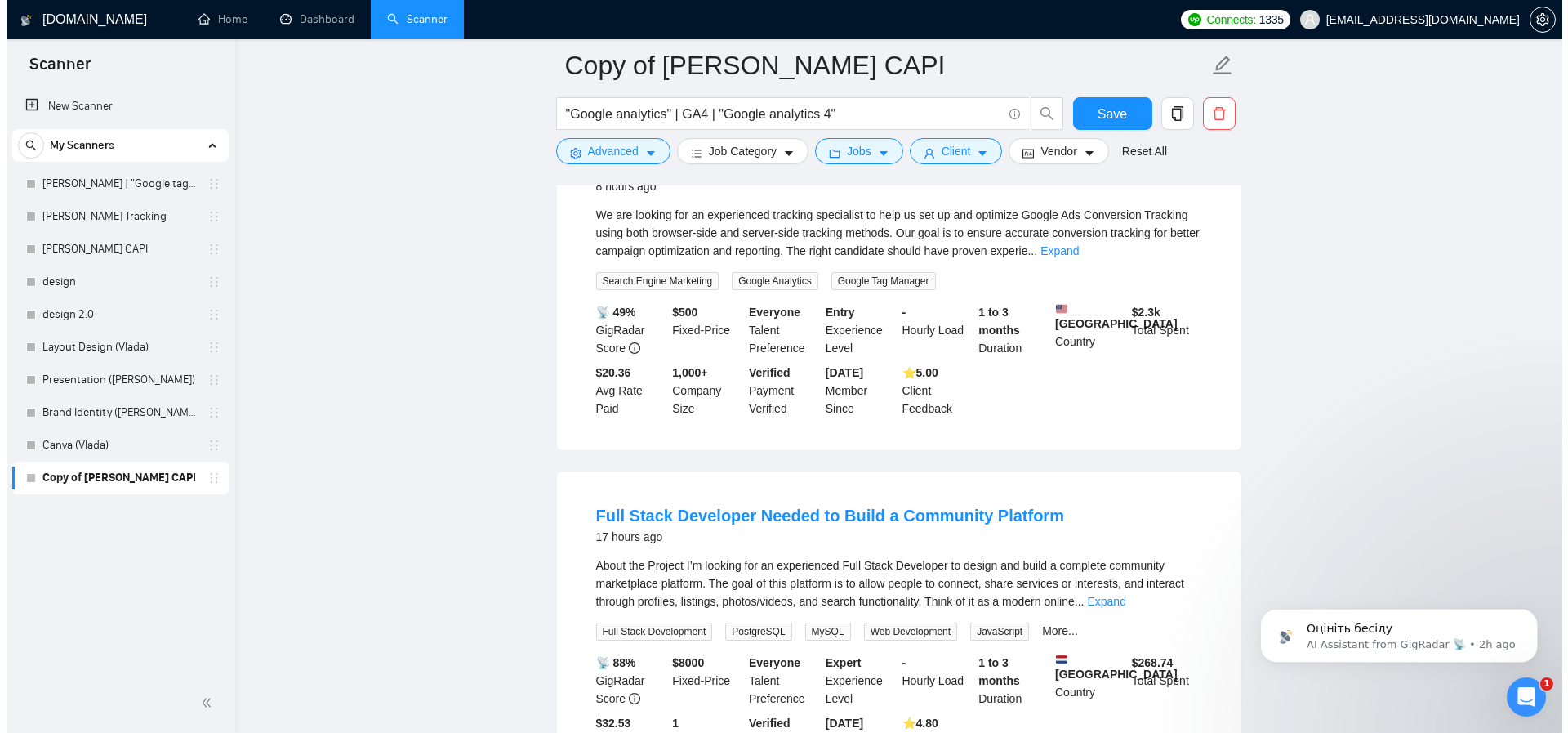
scroll to position [1684, 0]
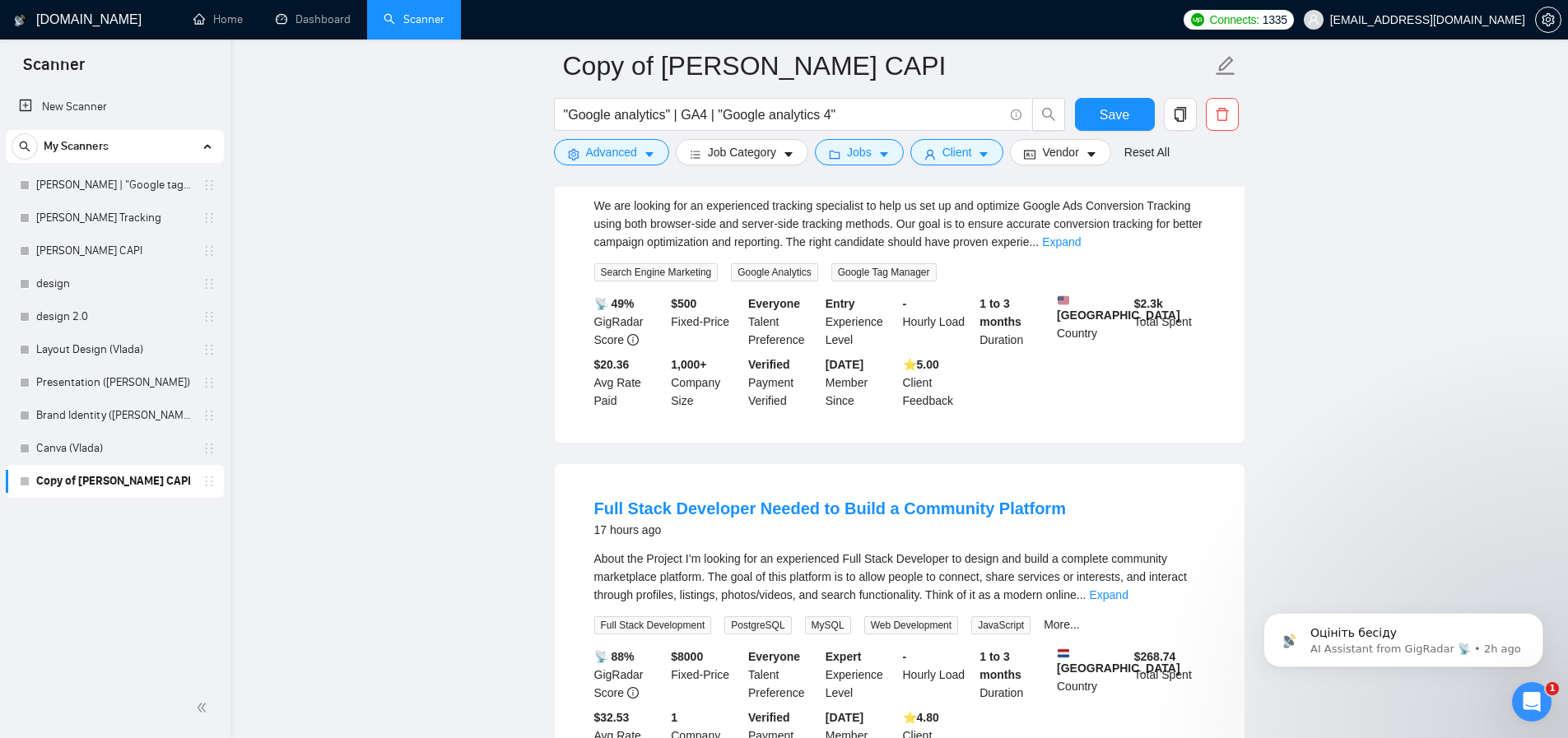
drag, startPoint x: 565, startPoint y: 541, endPoint x: 469, endPoint y: 536, distance: 96.1
click at [459, 532] on main "Copy of Artur_Facebook CAPI "Google analytics" | GA4 | "Google analytics 4" Sav…" at bounding box center [899, 565] width 1285 height 4390
click at [1127, 601] on link "Expand" at bounding box center [1108, 594] width 39 height 13
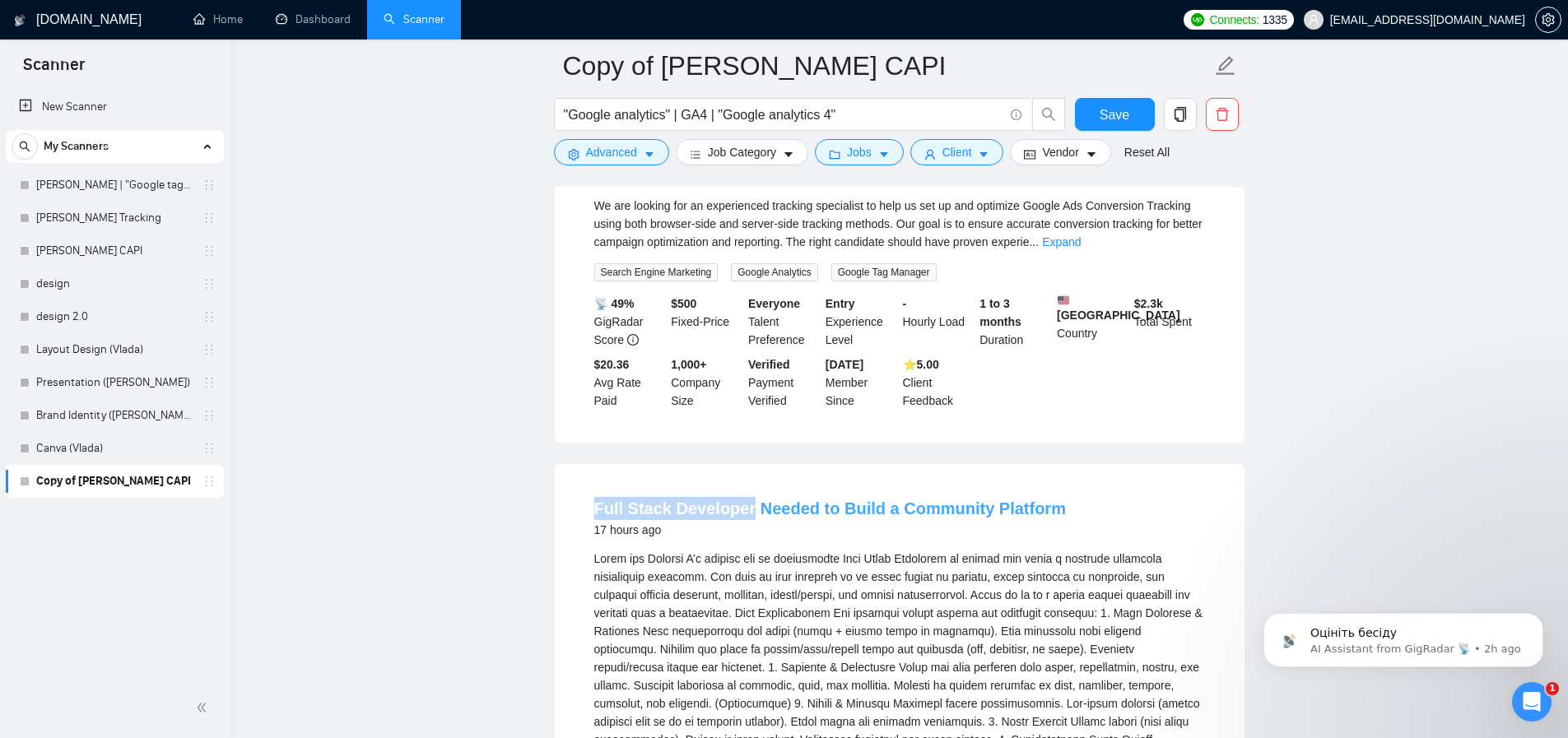
drag, startPoint x: 574, startPoint y: 553, endPoint x: 748, endPoint y: 547, distance: 174.1
copy link "Full Stack Developer"
click at [628, 153] on span "Advanced" at bounding box center [612, 151] width 51 height 18
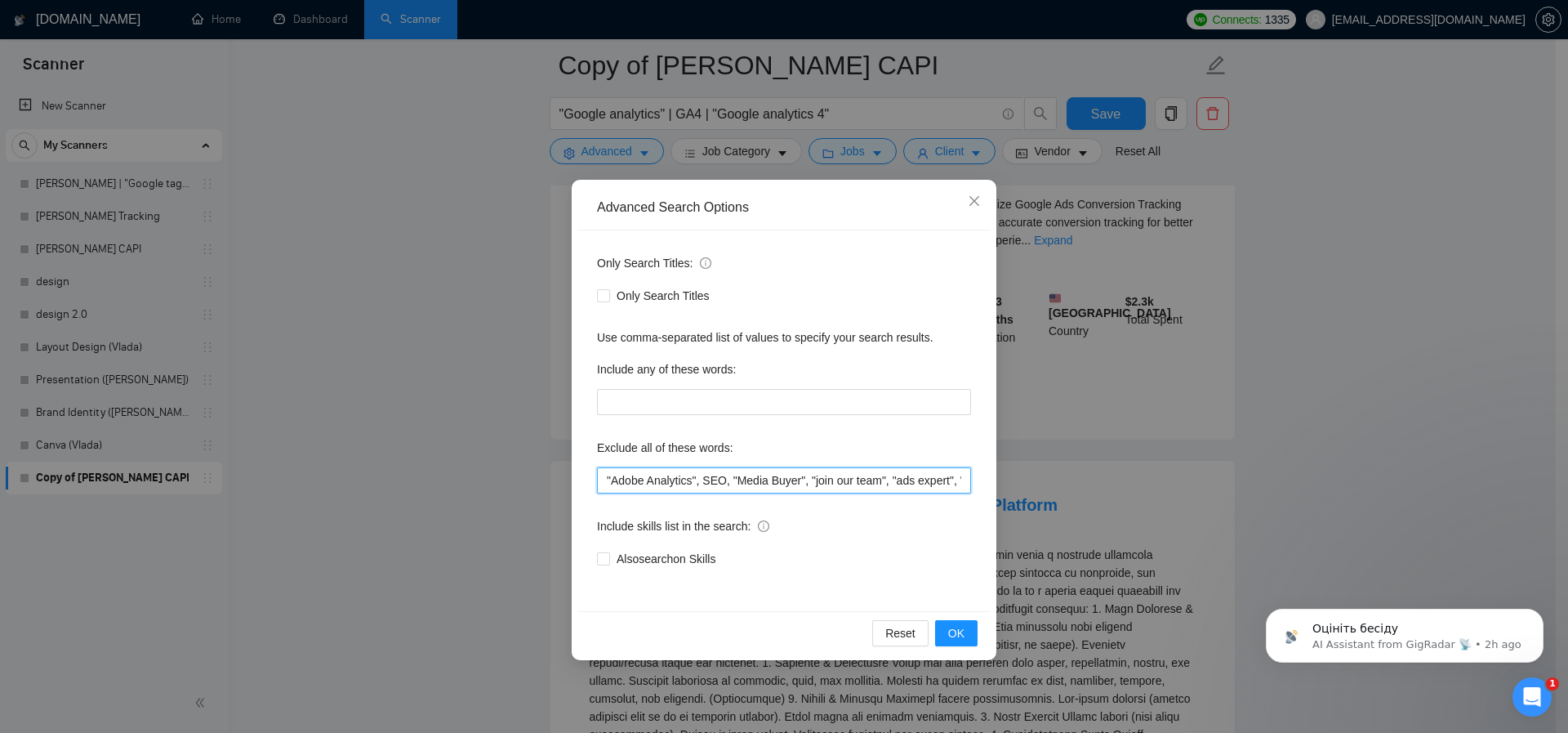
click at [607, 481] on input ""Adobe Analytics", SEO, "Media Buyer", "join our team", "ads expert", "ads spec…" at bounding box center [783, 480] width 374 height 26
paste input "Full Stack Developer"
type input ""Full Stack Developer", "Adobe Analytics", SEO, "Media Buyer", "join our team",…"
click at [959, 628] on span "OK" at bounding box center [956, 632] width 17 height 18
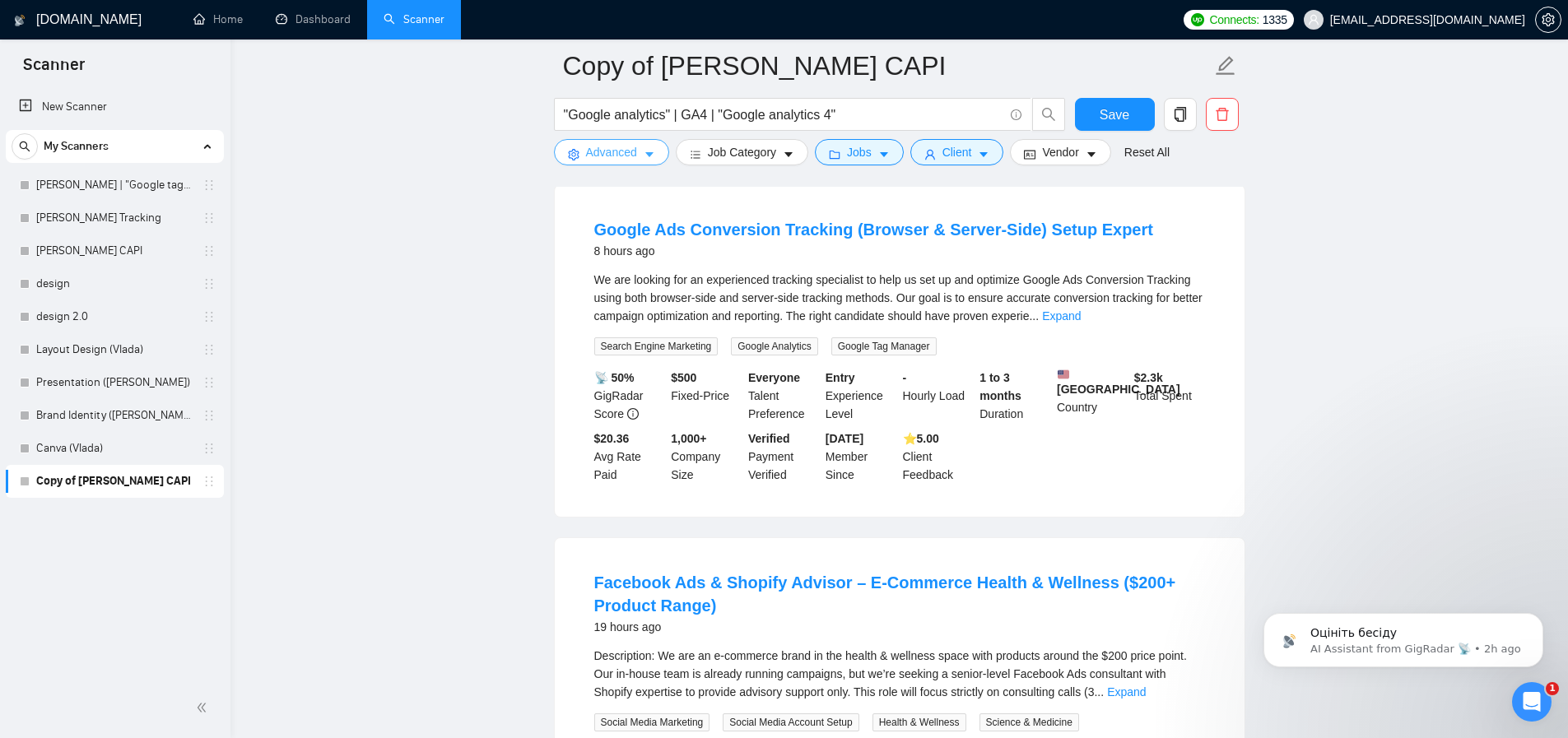
scroll to position [1615, 0]
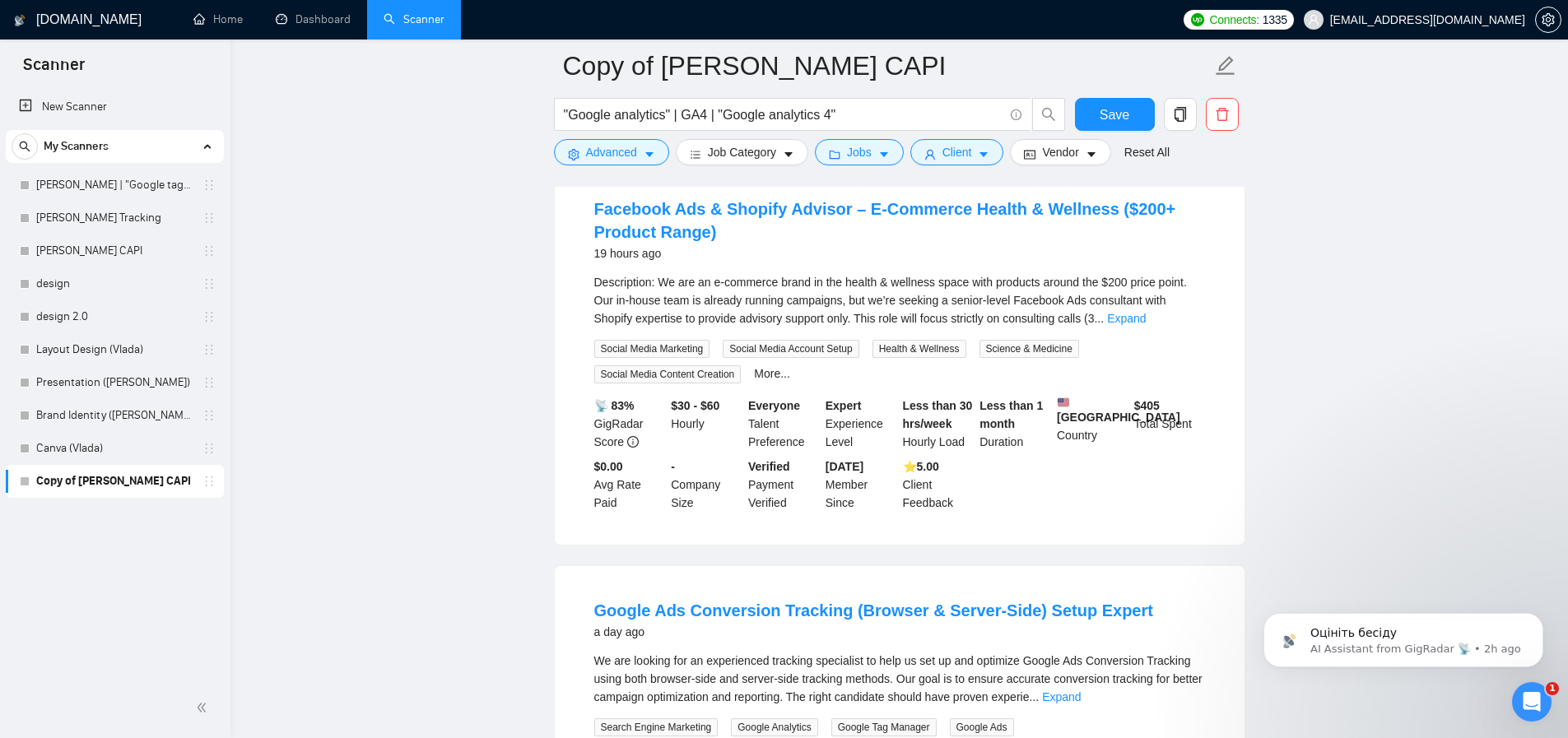
click at [1086, 328] on div "Description: We are an e-commerce brand in the health & wellness space with pro…" at bounding box center [900, 300] width 611 height 54
click at [1172, 328] on div "Description: We are an e-commerce brand in the health & wellness space with pro…" at bounding box center [900, 300] width 611 height 54
click at [1146, 325] on link "Expand" at bounding box center [1126, 318] width 39 height 13
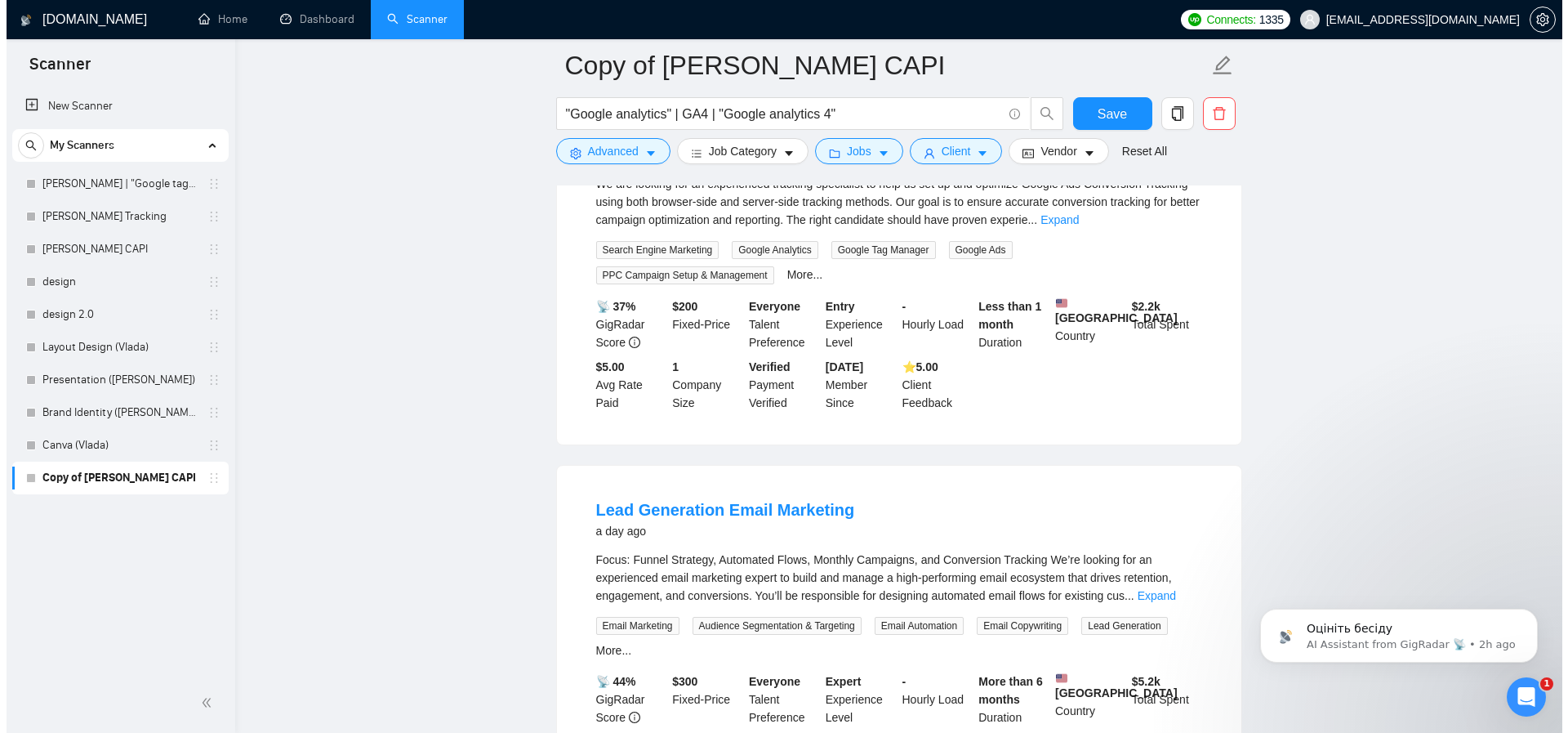
scroll to position [0, 0]
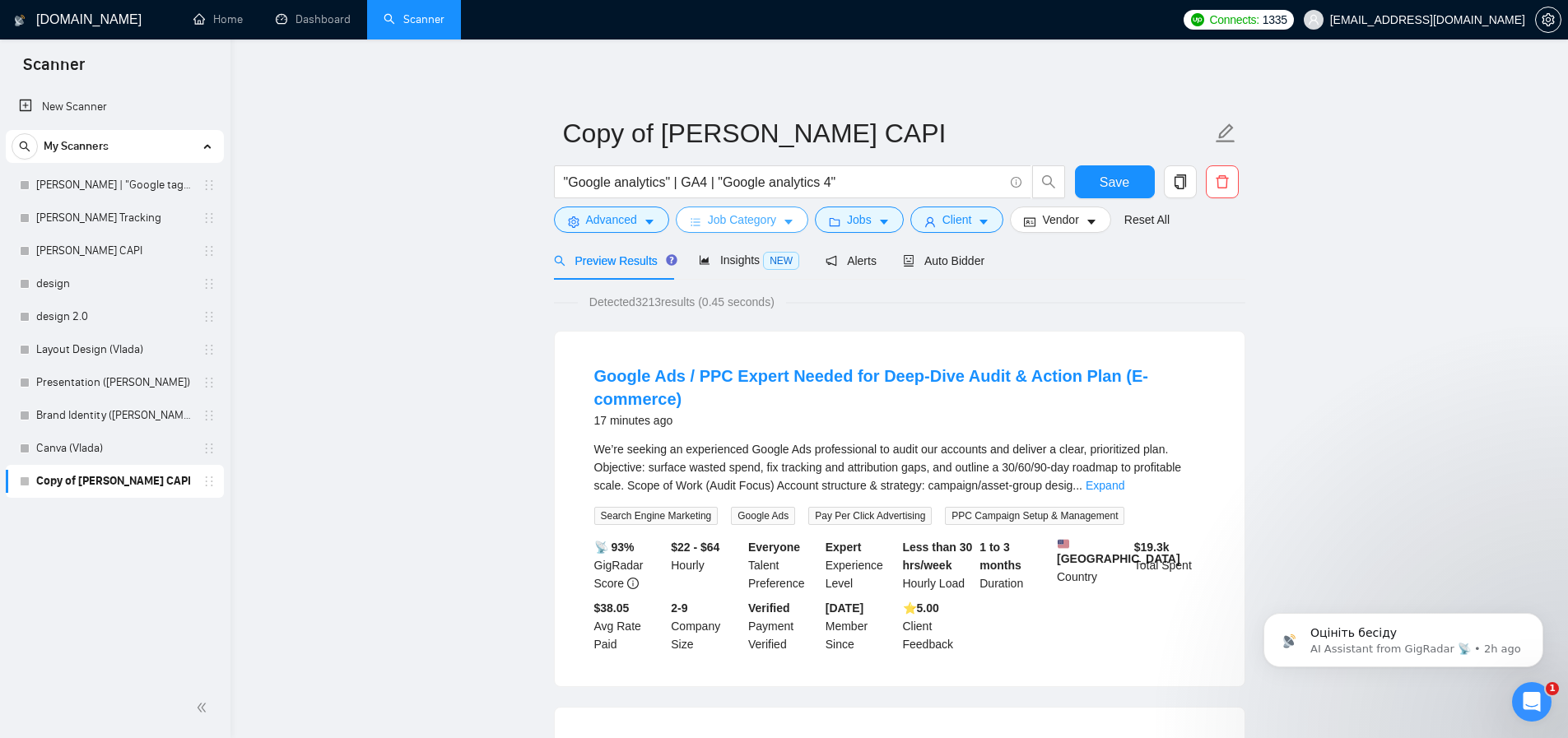
click at [761, 229] on button "Job Category" at bounding box center [741, 220] width 132 height 26
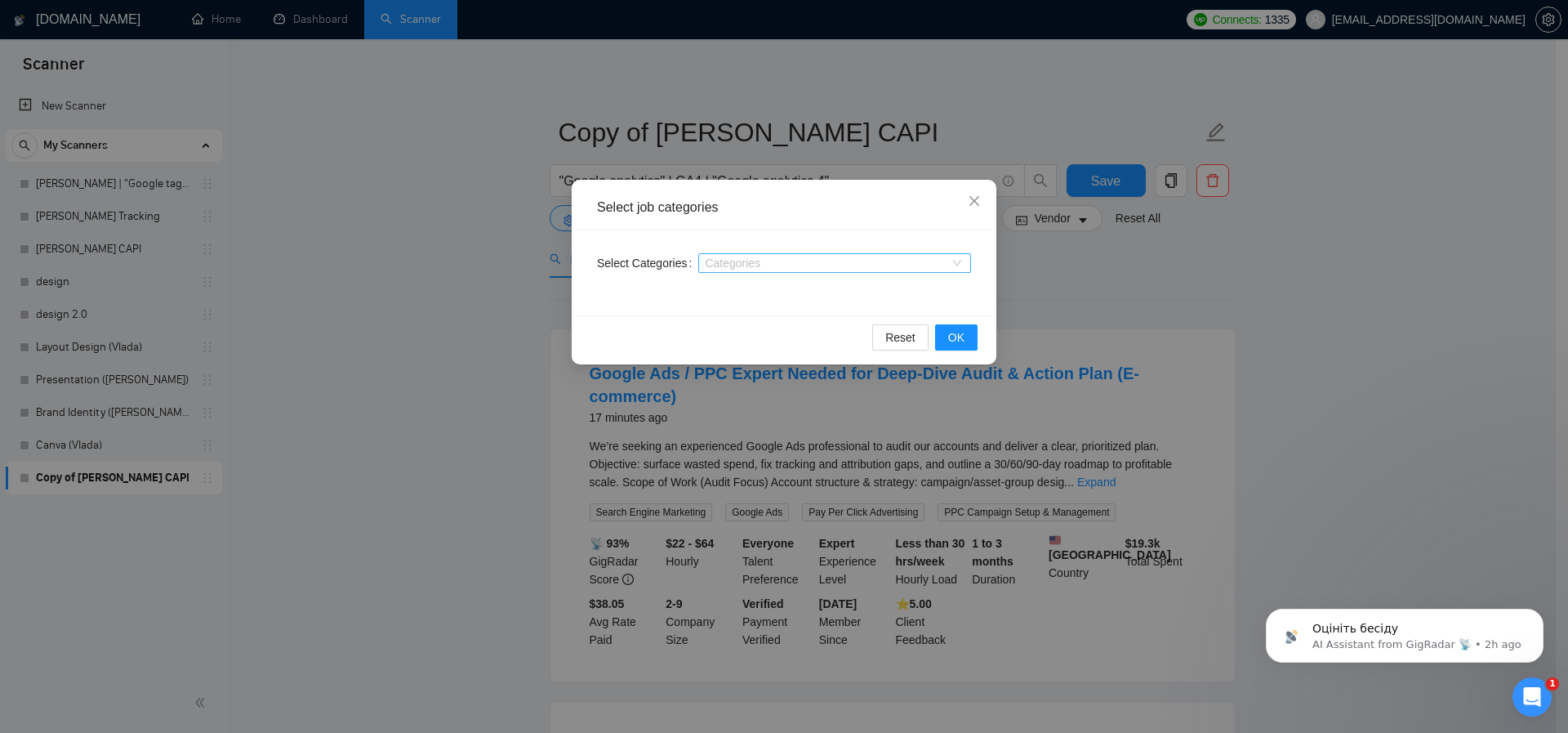
click at [750, 262] on div at bounding box center [826, 263] width 248 height 13
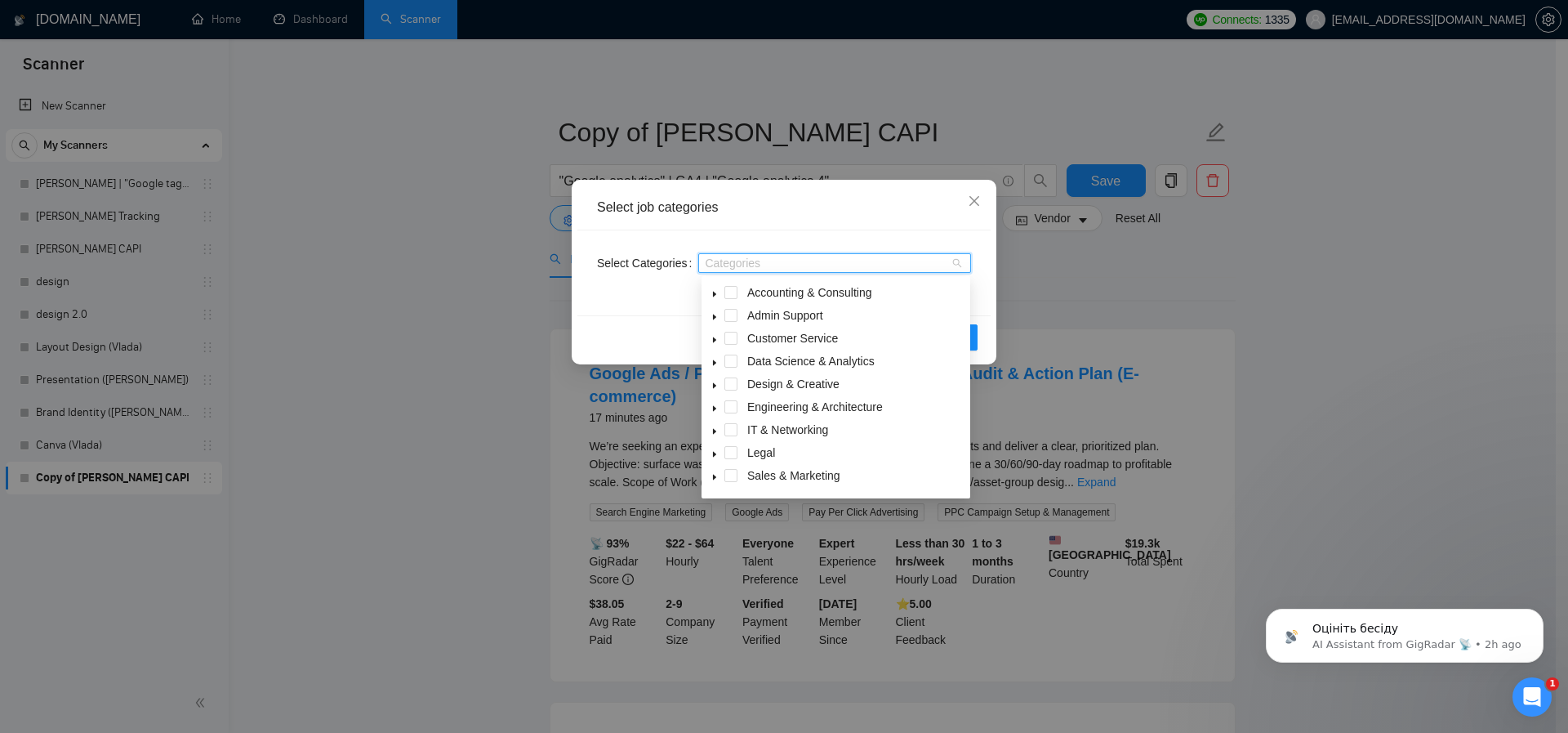
click at [715, 360] on icon "caret-down" at bounding box center [714, 363] width 8 height 8
click at [736, 362] on span at bounding box center [731, 361] width 13 height 13
click at [717, 359] on icon "caret-down" at bounding box center [714, 363] width 8 height 8
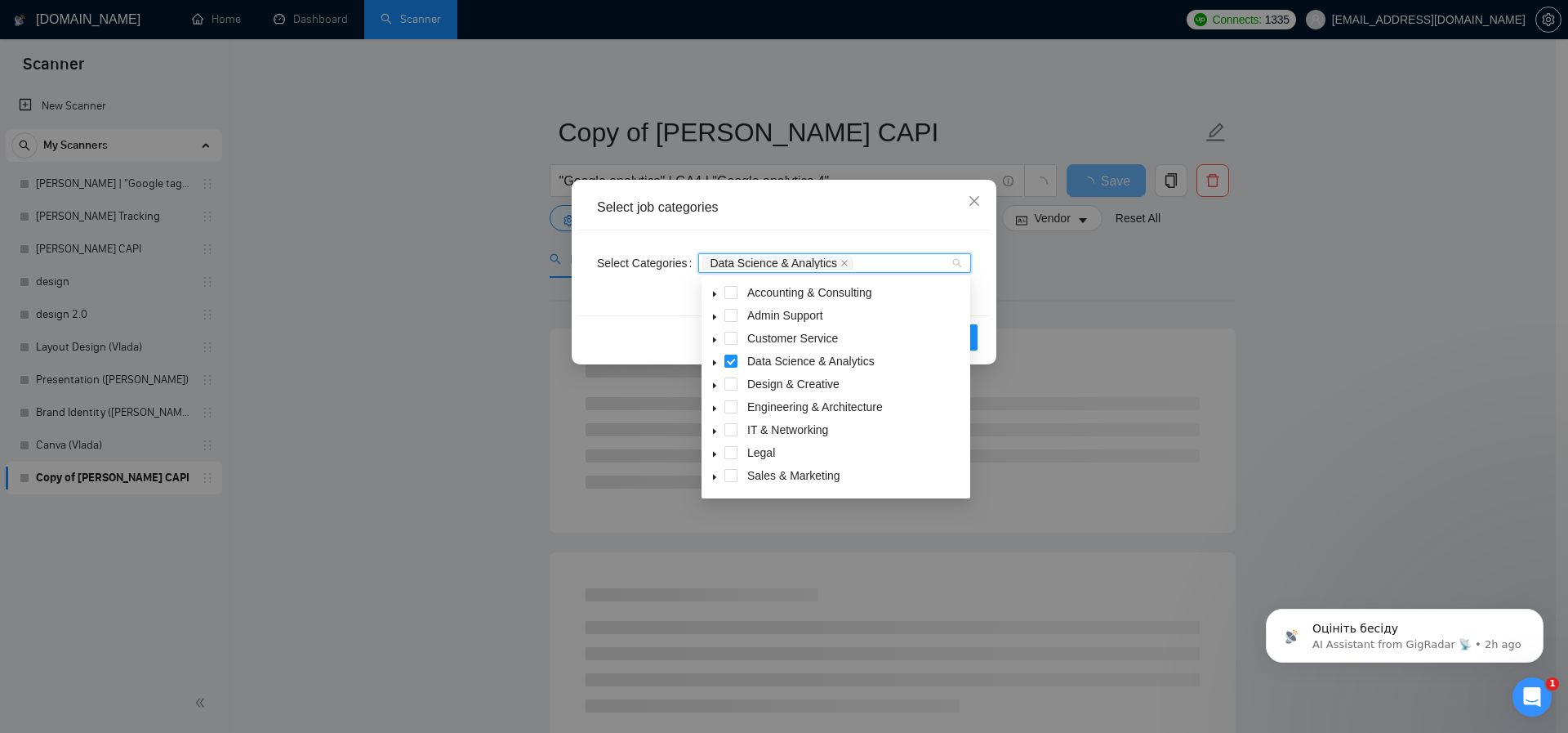
click at [720, 436] on span at bounding box center [714, 429] width 20 height 20
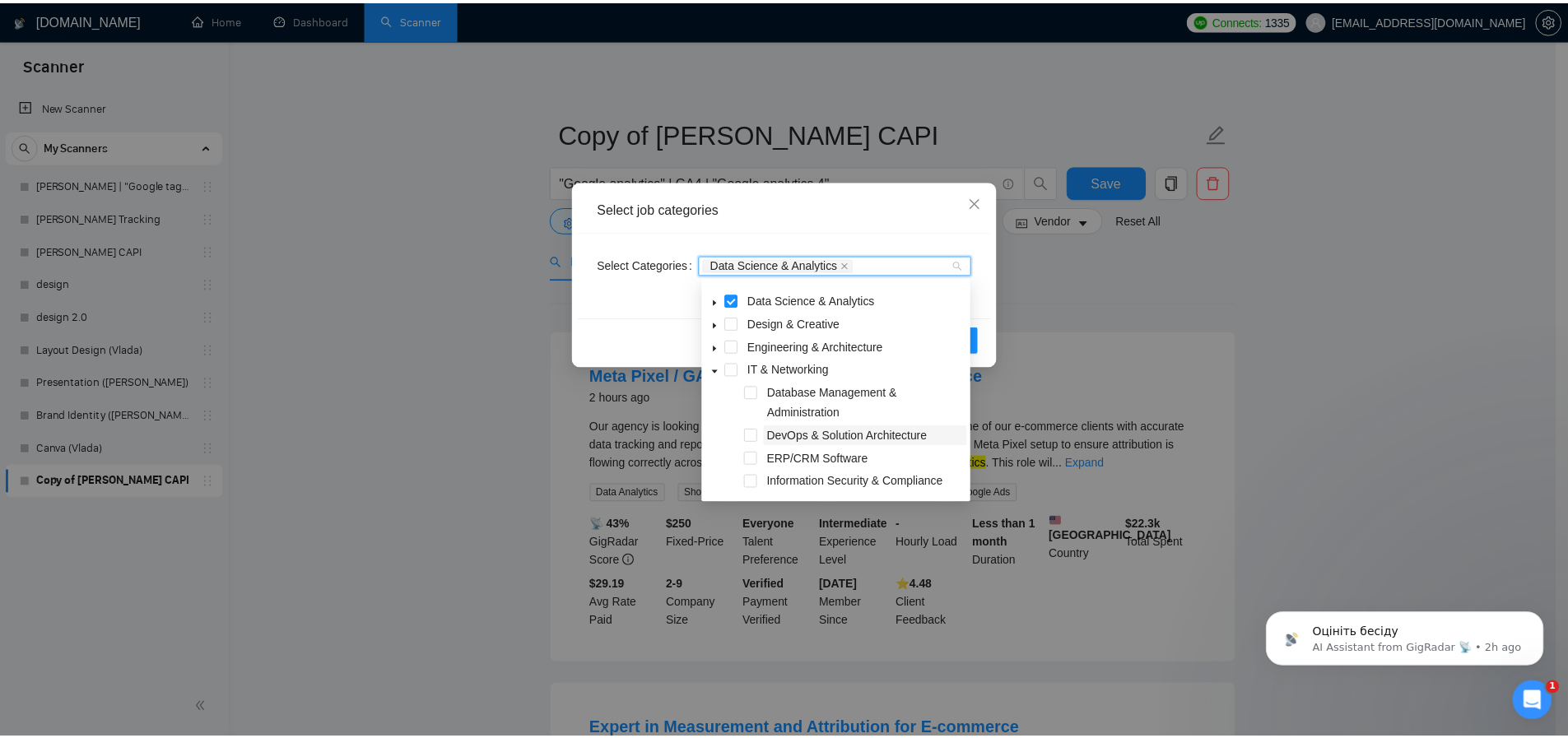
scroll to position [74, 0]
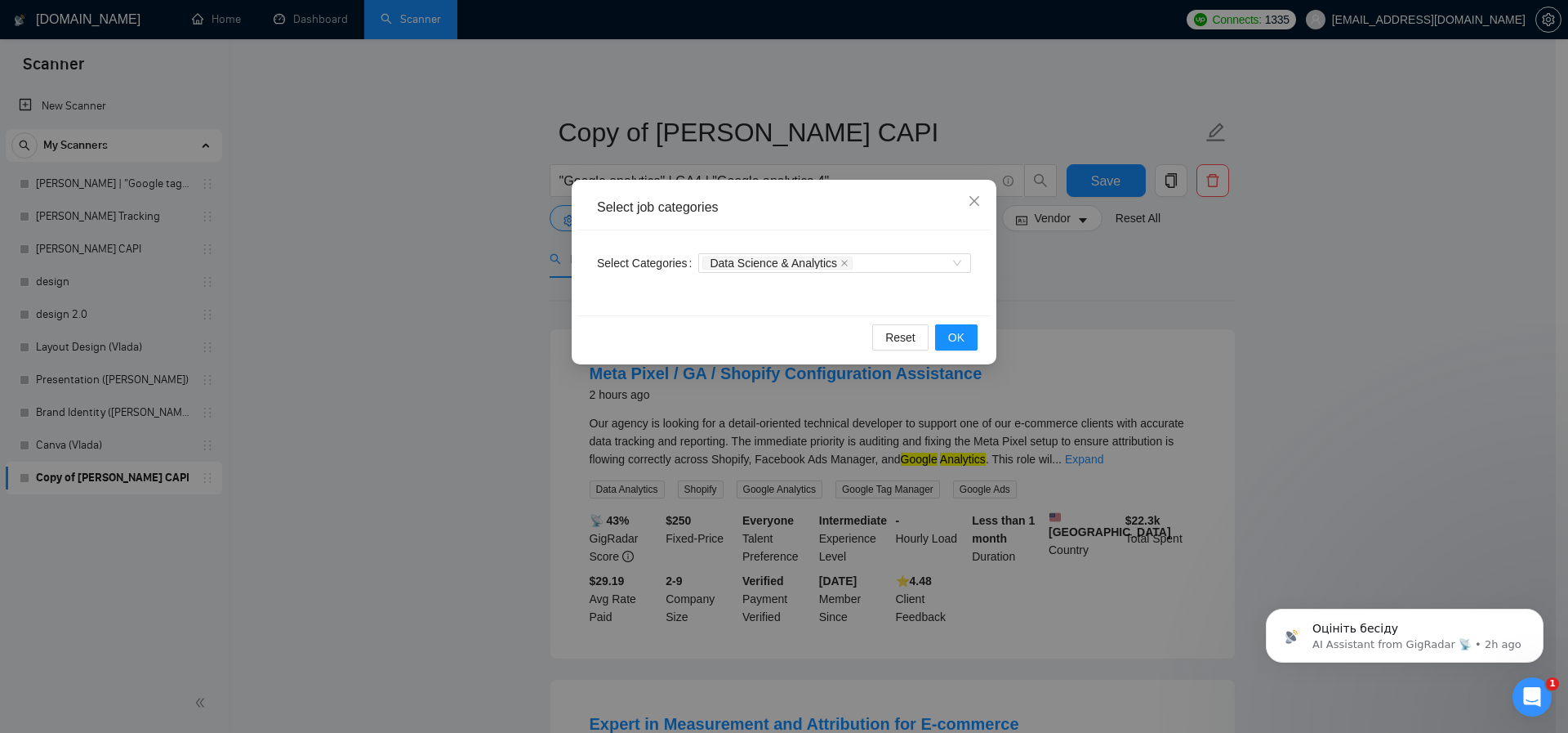
click at [928, 221] on div "Select job categories" at bounding box center [783, 208] width 413 height 45
click at [950, 335] on span "OK" at bounding box center [956, 337] width 17 height 18
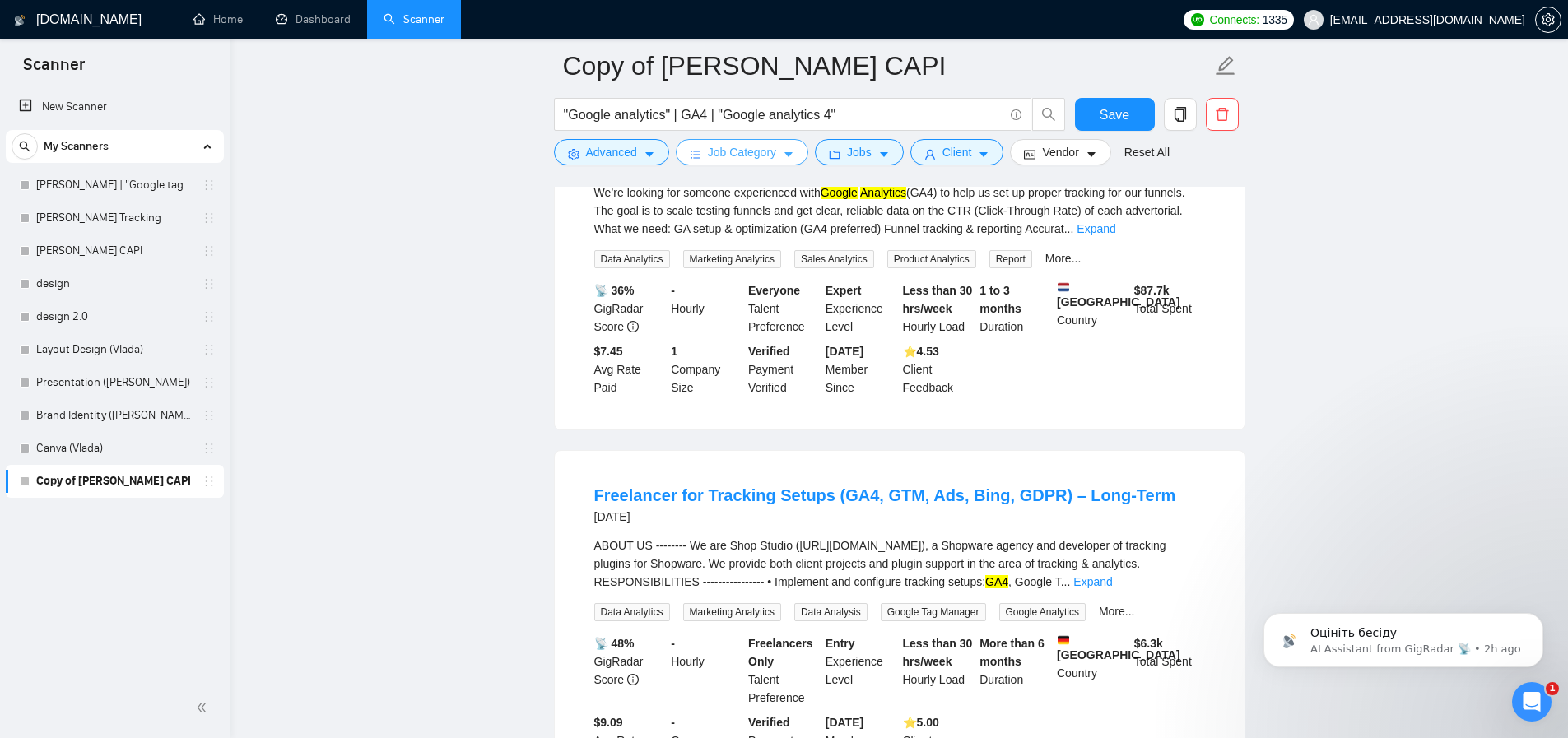
scroll to position [3303, 0]
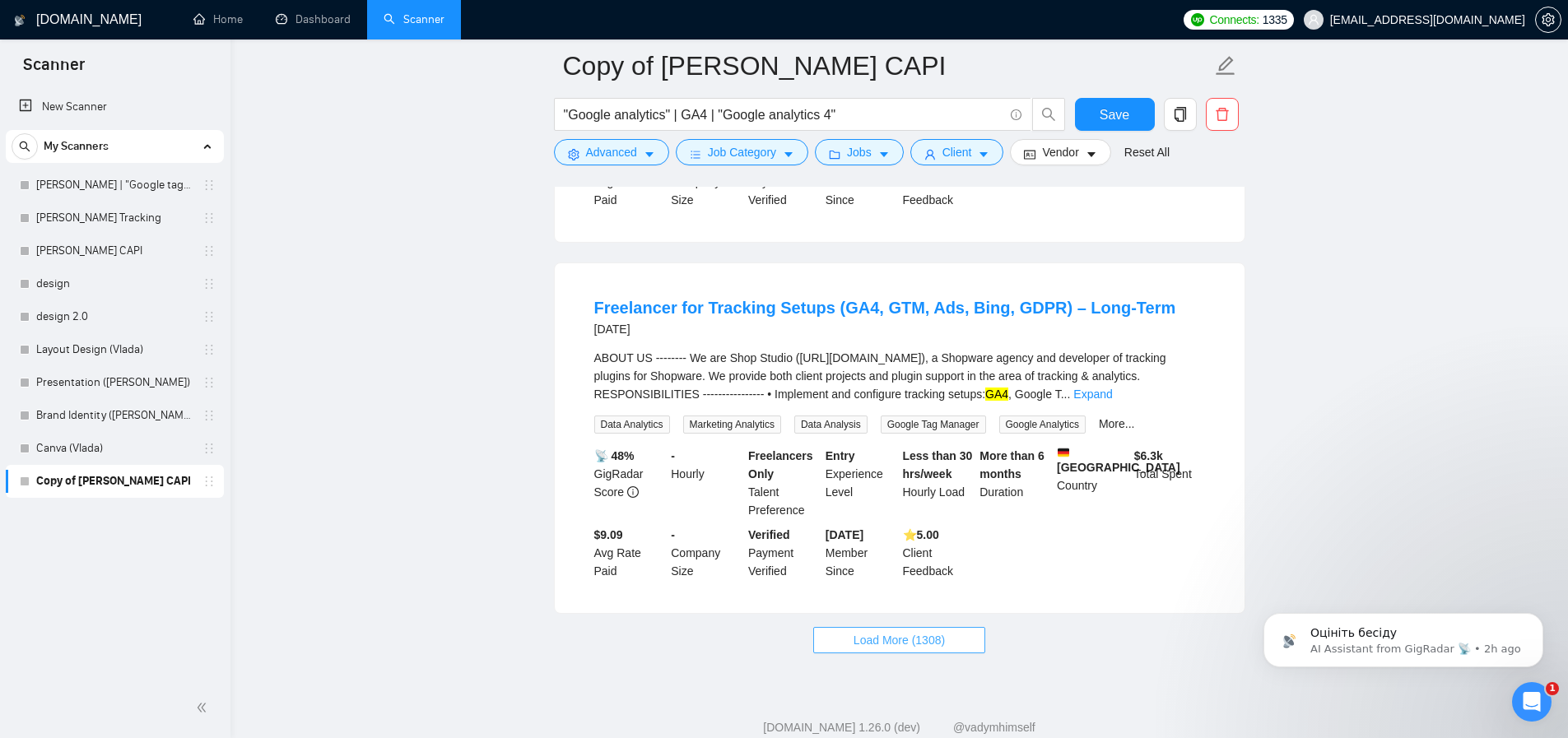
click at [903, 649] on span "Load More (1308)" at bounding box center [899, 639] width 91 height 18
click at [1542, 699] on div "Open Intercom Messenger" at bounding box center [1529, 700] width 54 height 54
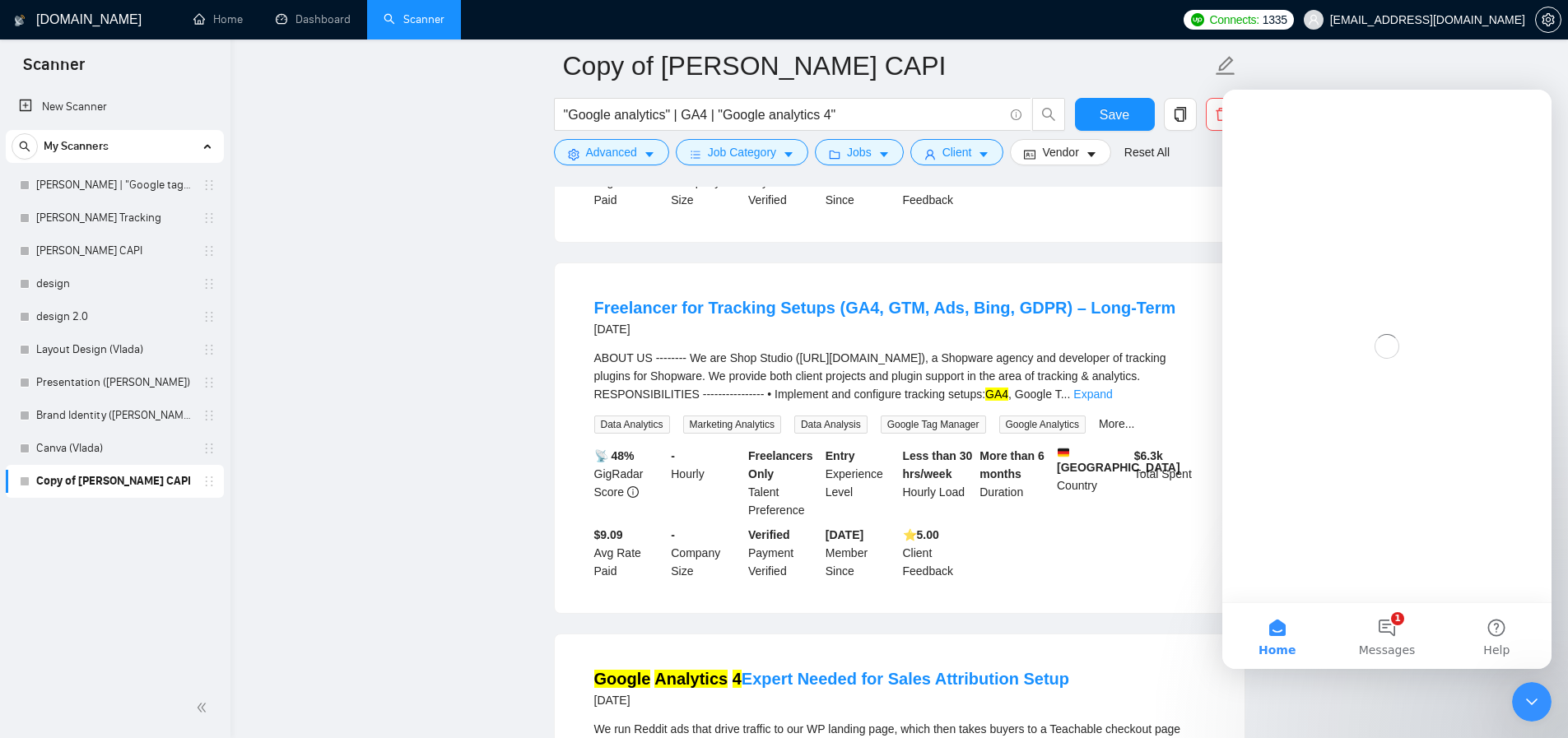
scroll to position [0, 0]
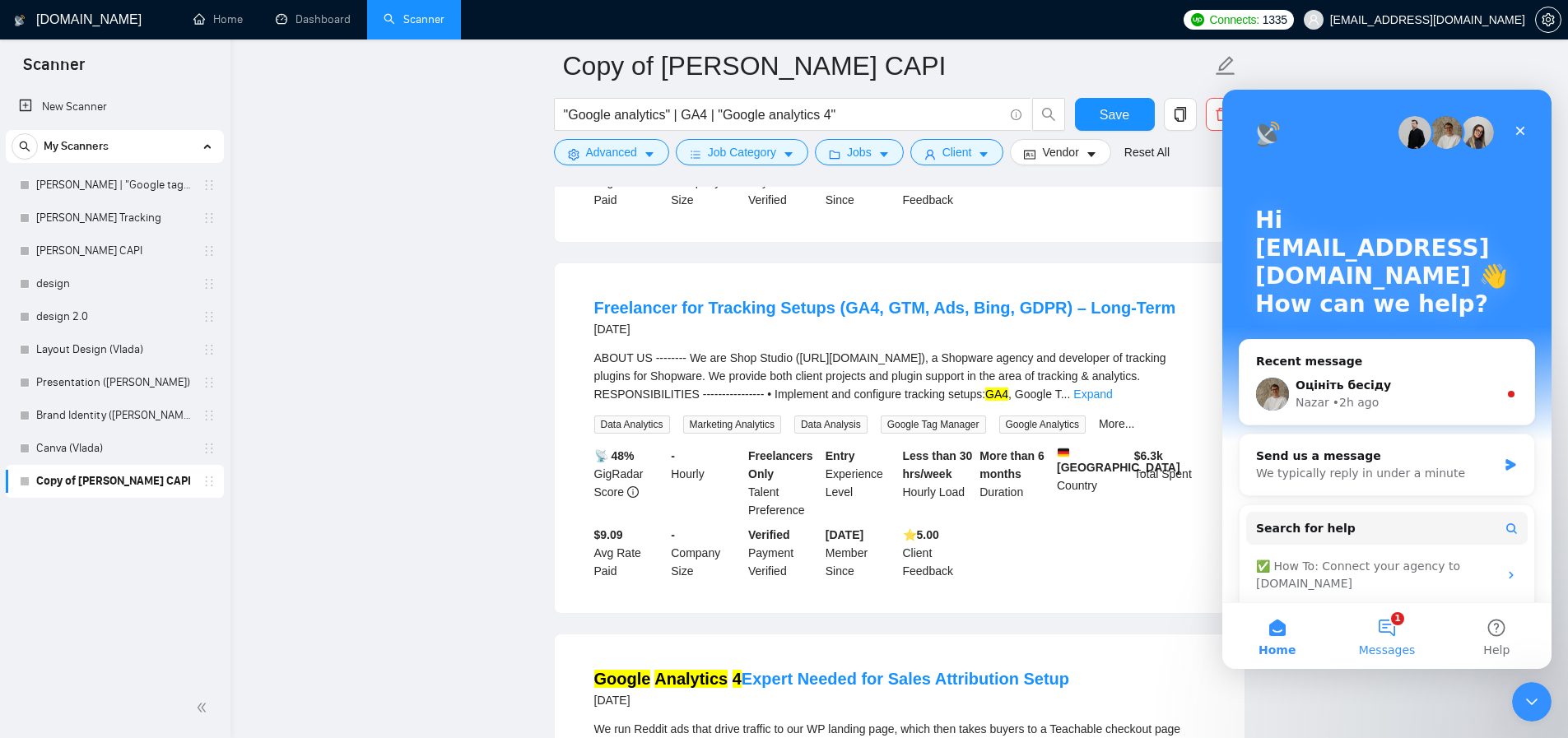
click at [1393, 630] on button "1 Messages" at bounding box center [1387, 636] width 110 height 66
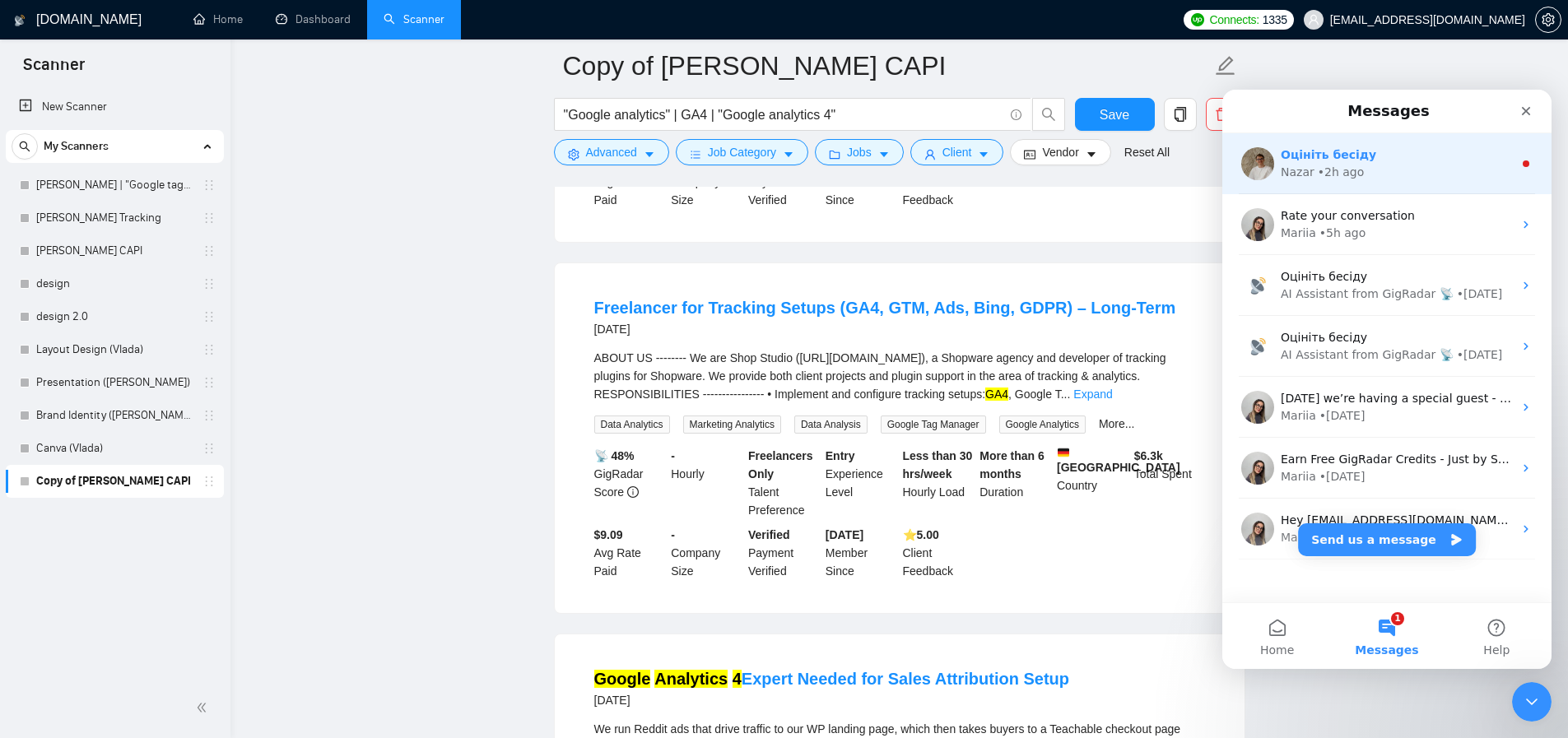
click at [1319, 179] on div "• 2h ago" at bounding box center [1342, 172] width 47 height 17
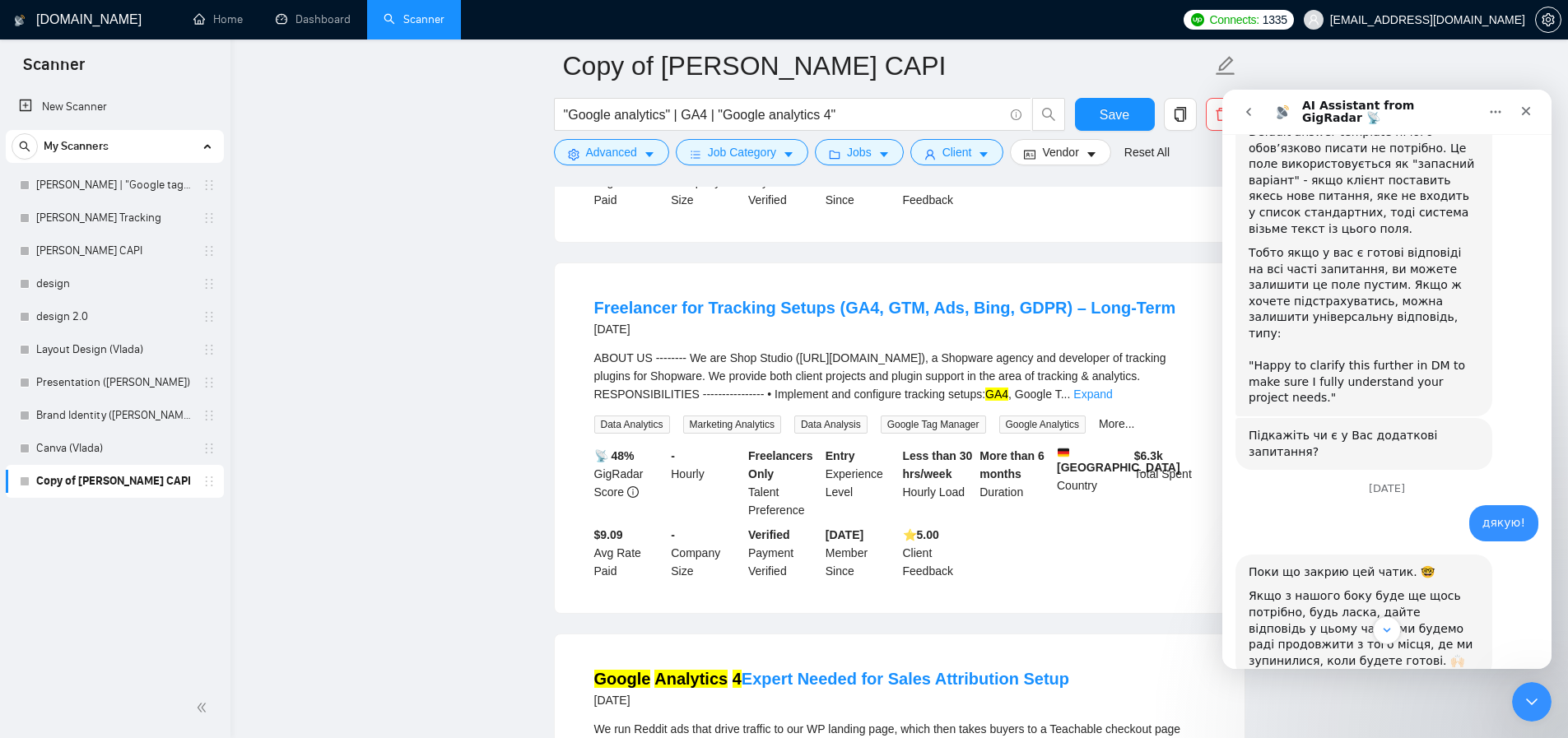
scroll to position [946, 0]
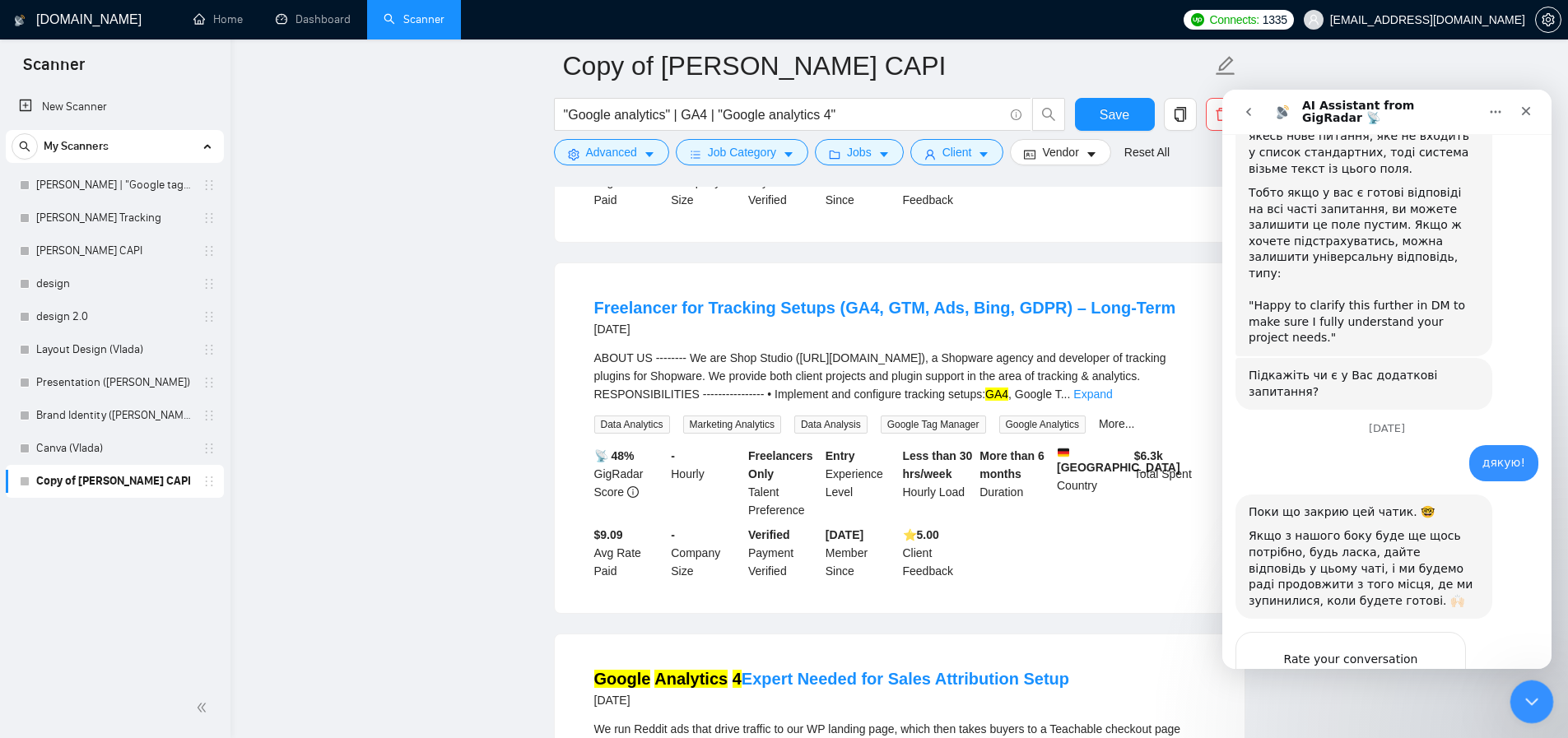
click at [1520, 695] on icon "Close Intercom Messenger" at bounding box center [1529, 699] width 20 height 20
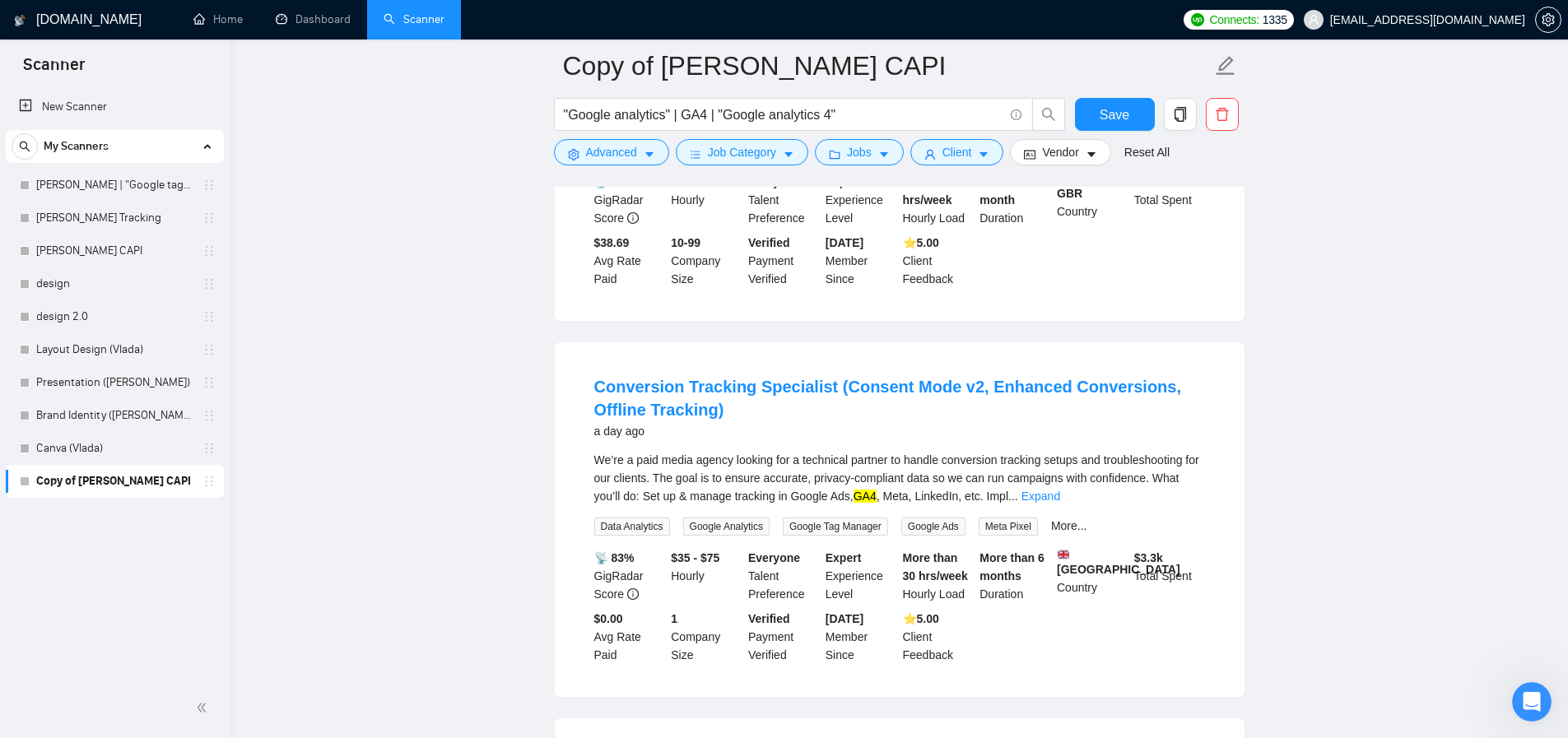
scroll to position [0, 0]
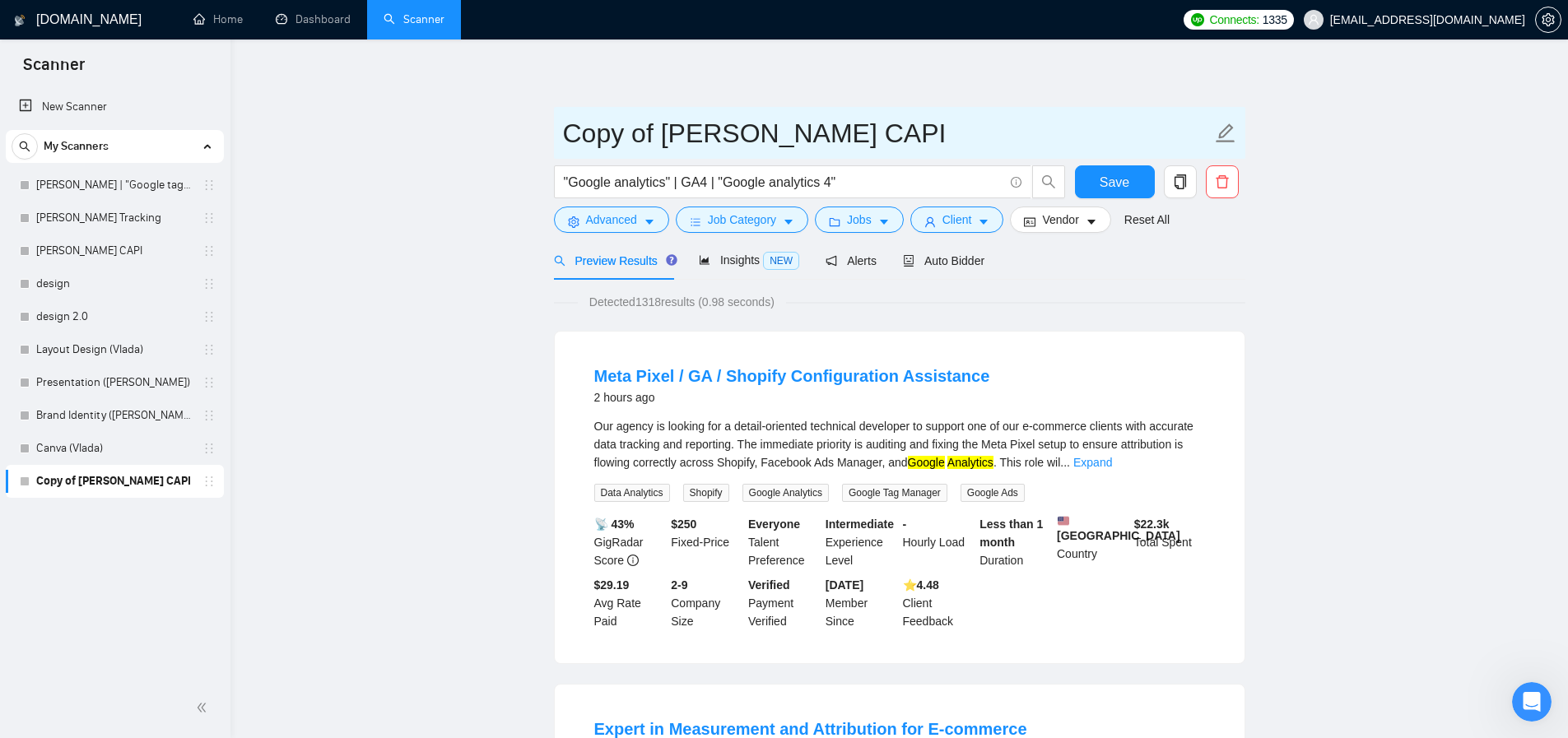
click at [753, 131] on input "Copy of Artur_Facebook CAPI" at bounding box center [887, 133] width 648 height 41
type input "Artur_GA4"
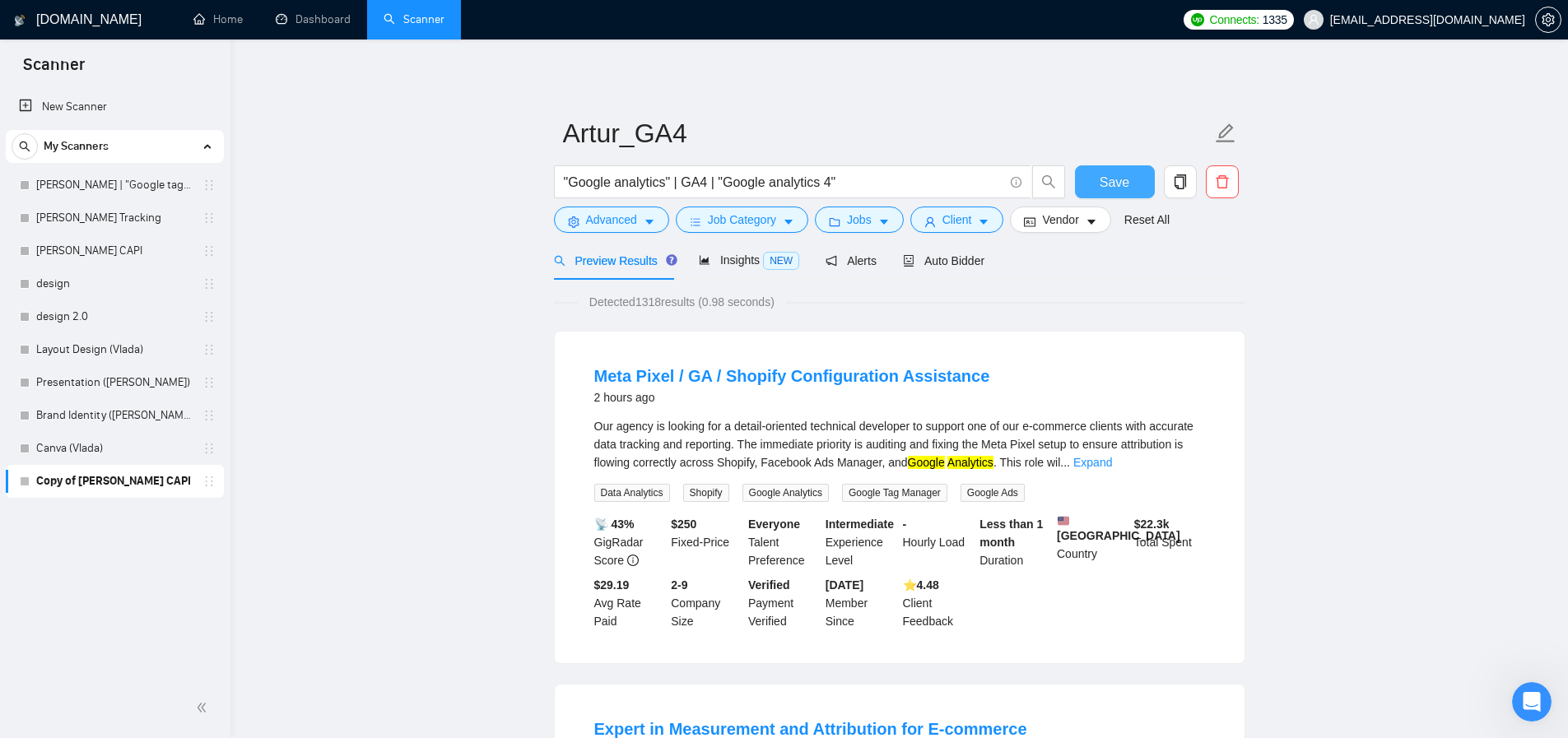
click at [1099, 172] on span "Save" at bounding box center [1114, 182] width 30 height 21
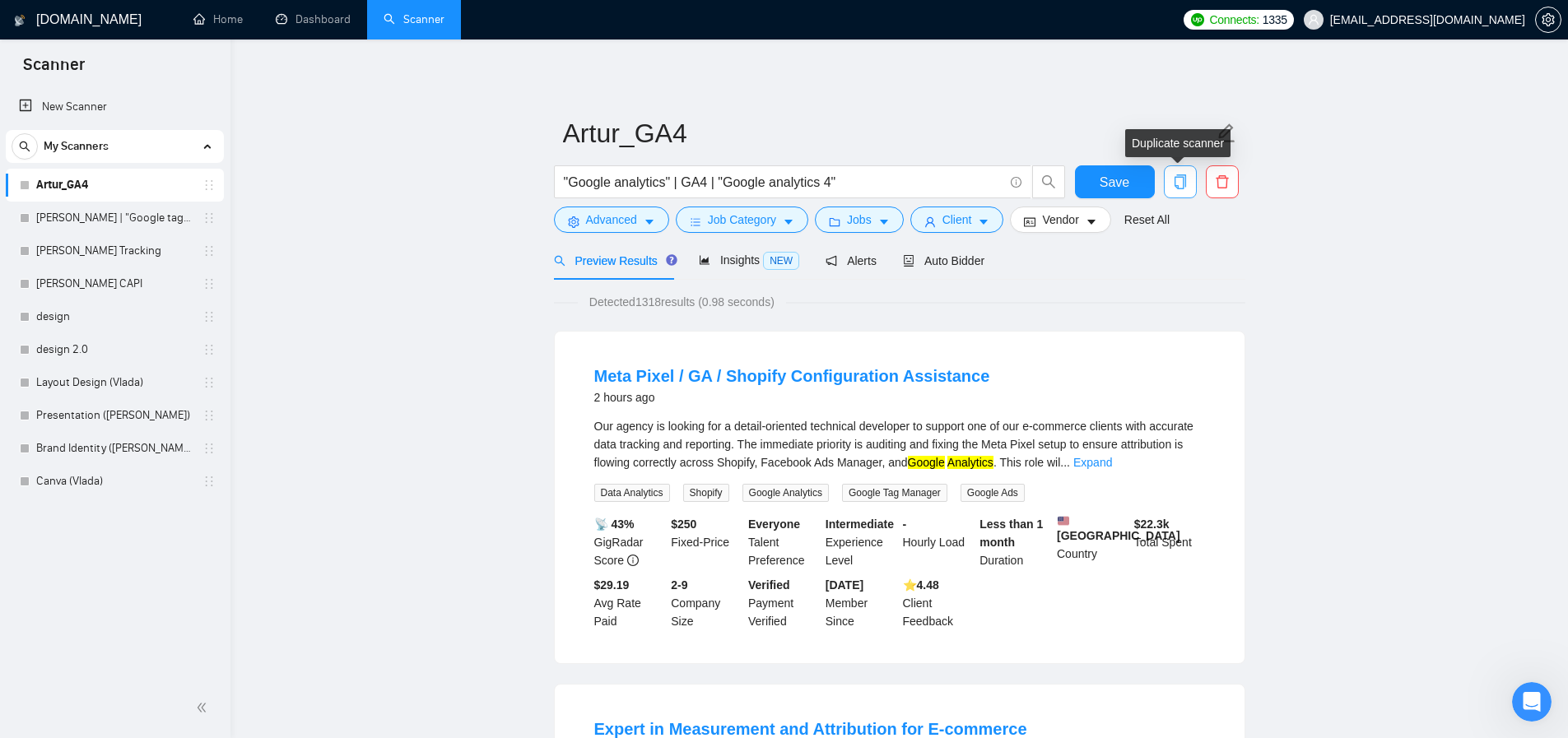
click at [1179, 188] on icon "copy" at bounding box center [1180, 182] width 15 height 15
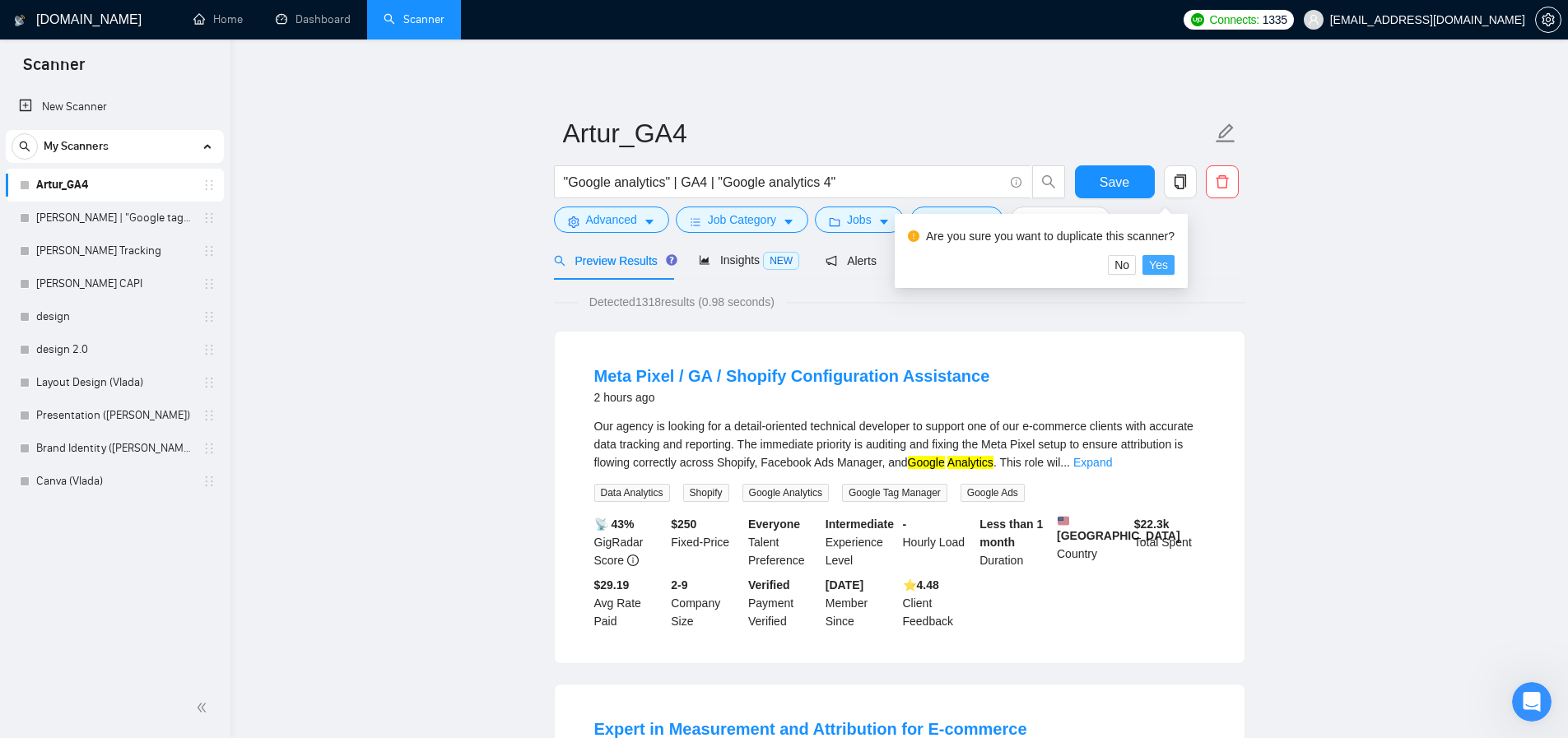
click at [1168, 266] on span "Yes" at bounding box center [1158, 264] width 19 height 18
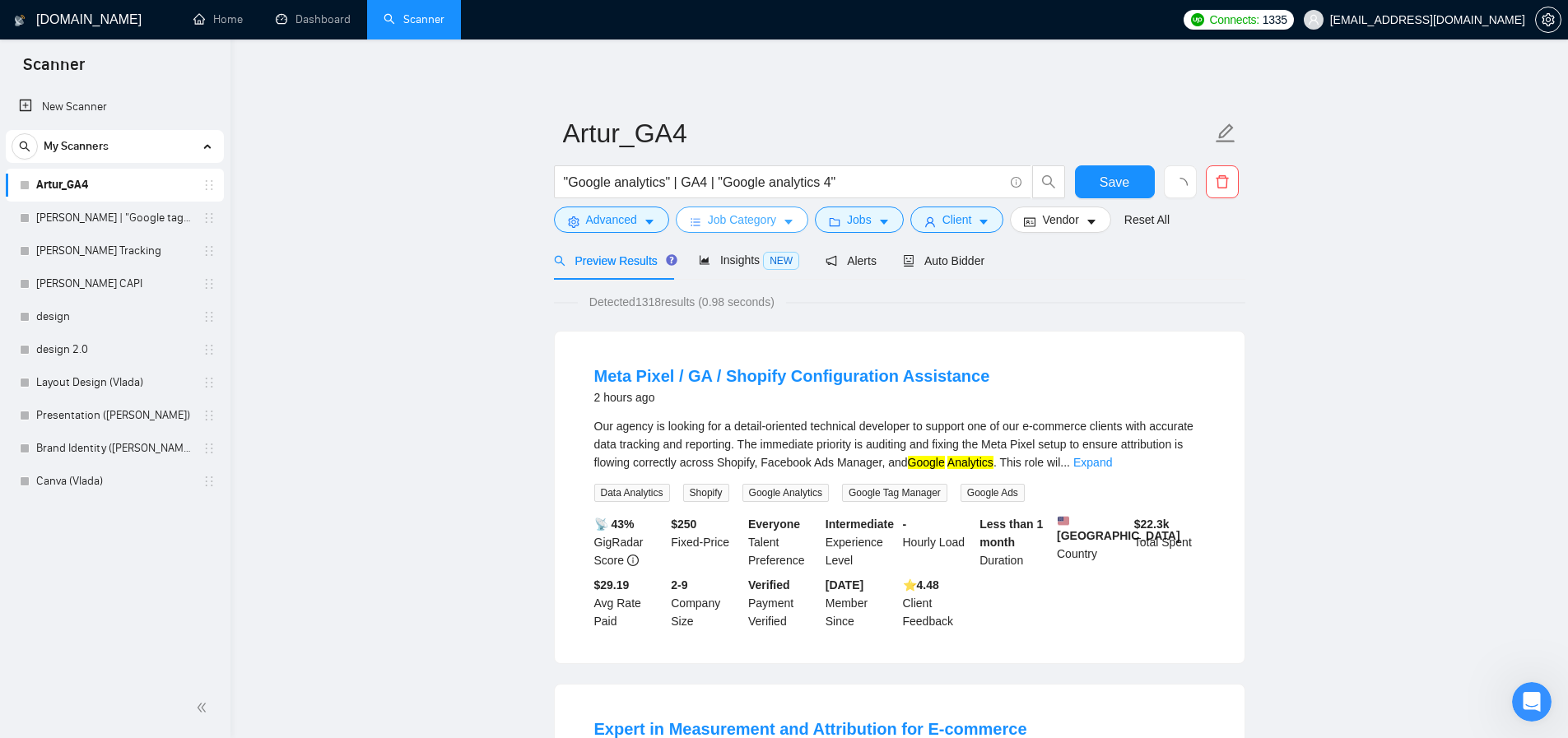
click at [776, 214] on span "Job Category" at bounding box center [741, 219] width 69 height 18
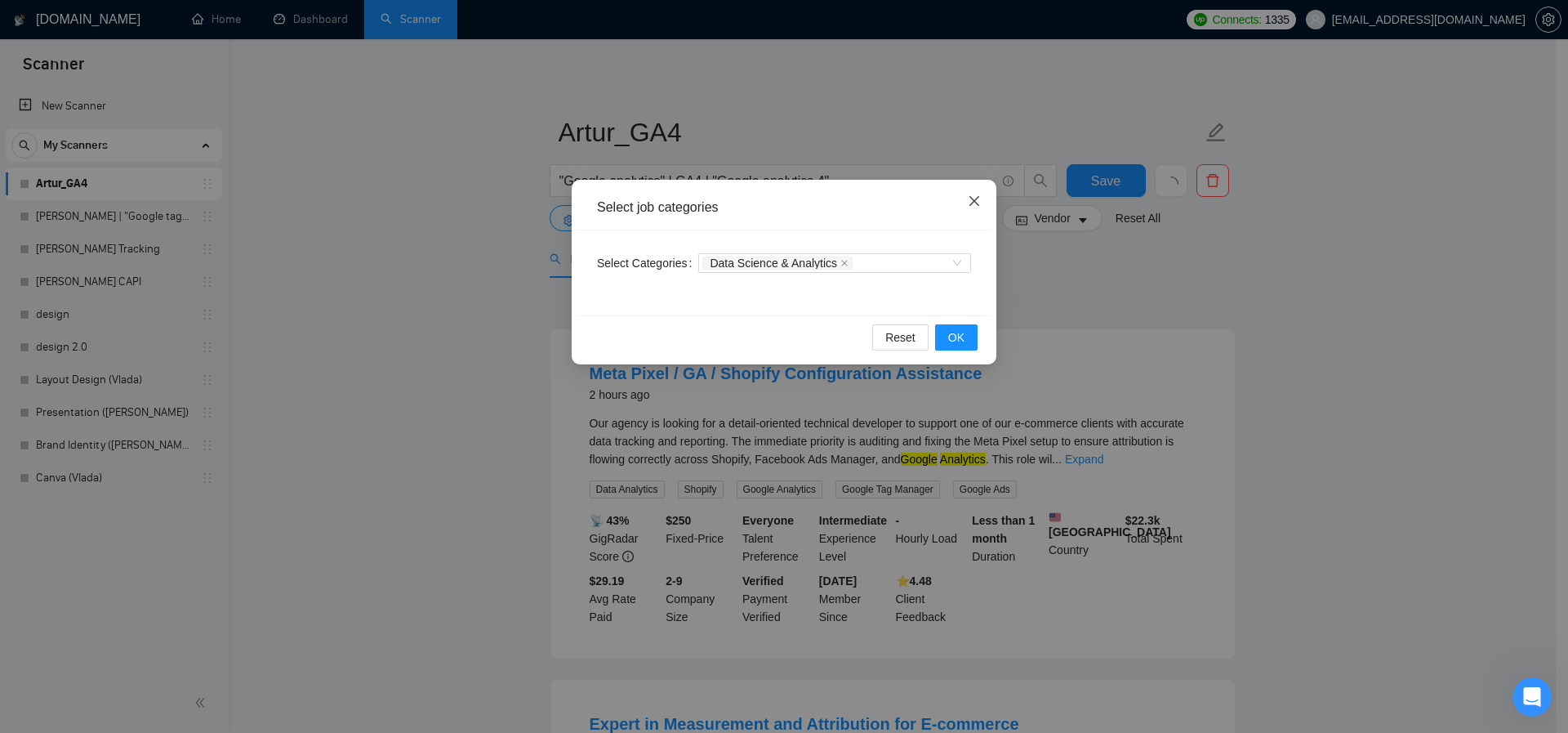
click at [848, 262] on icon "close" at bounding box center [845, 263] width 8 height 8
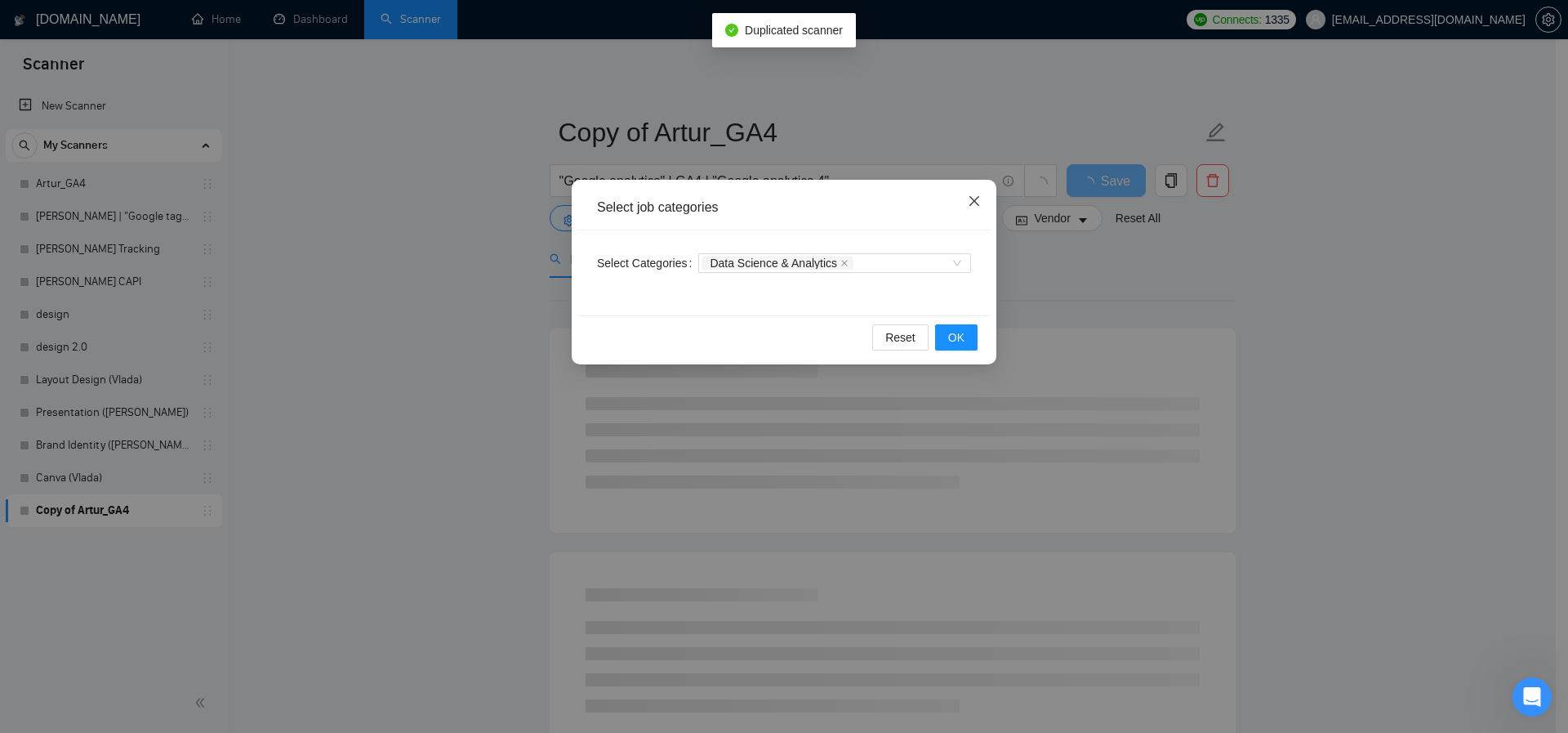
click at [974, 202] on icon "close" at bounding box center [974, 201] width 10 height 10
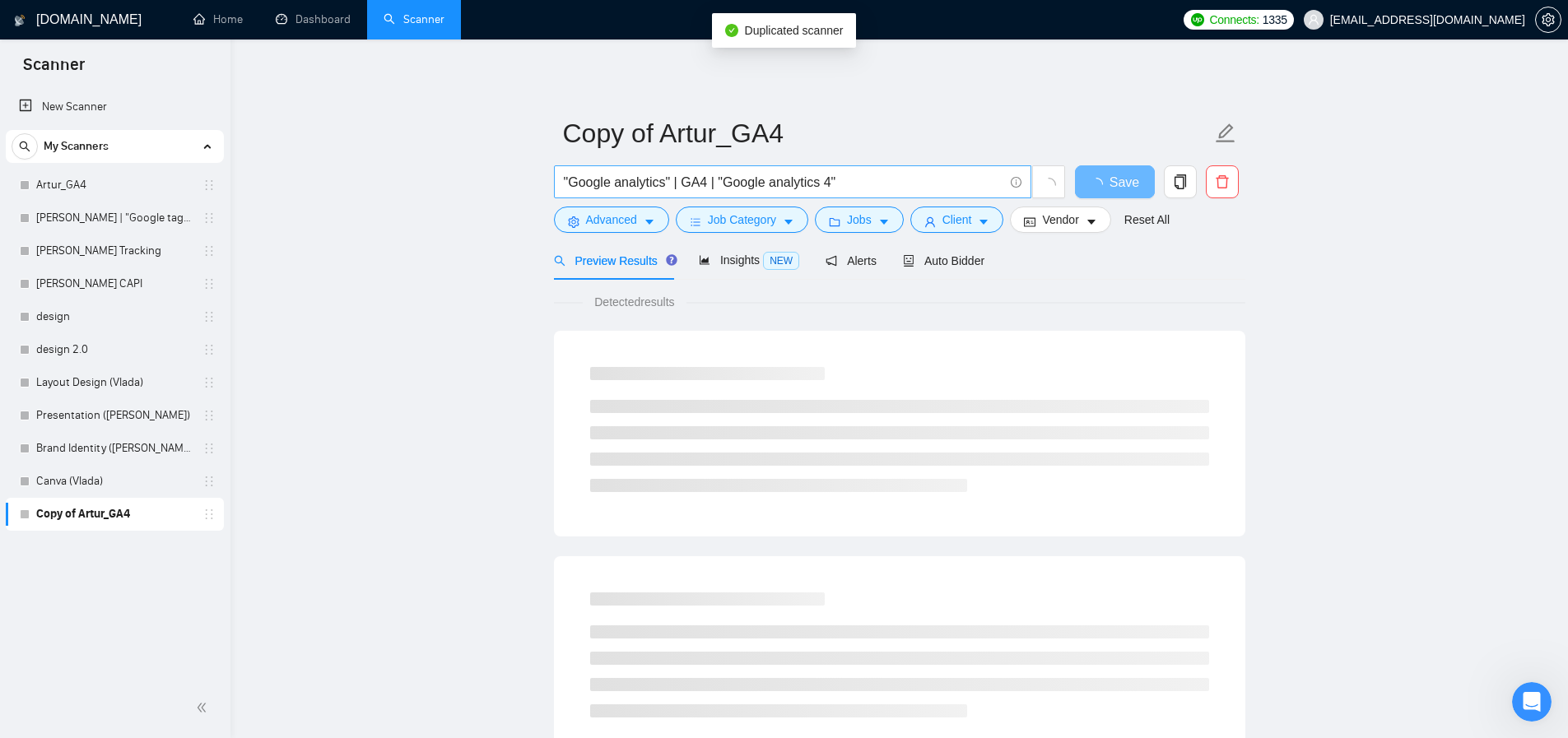
click at [781, 179] on input ""Google analytics" | GA4 | "Google analytics 4"" at bounding box center [784, 182] width 440 height 21
type input """
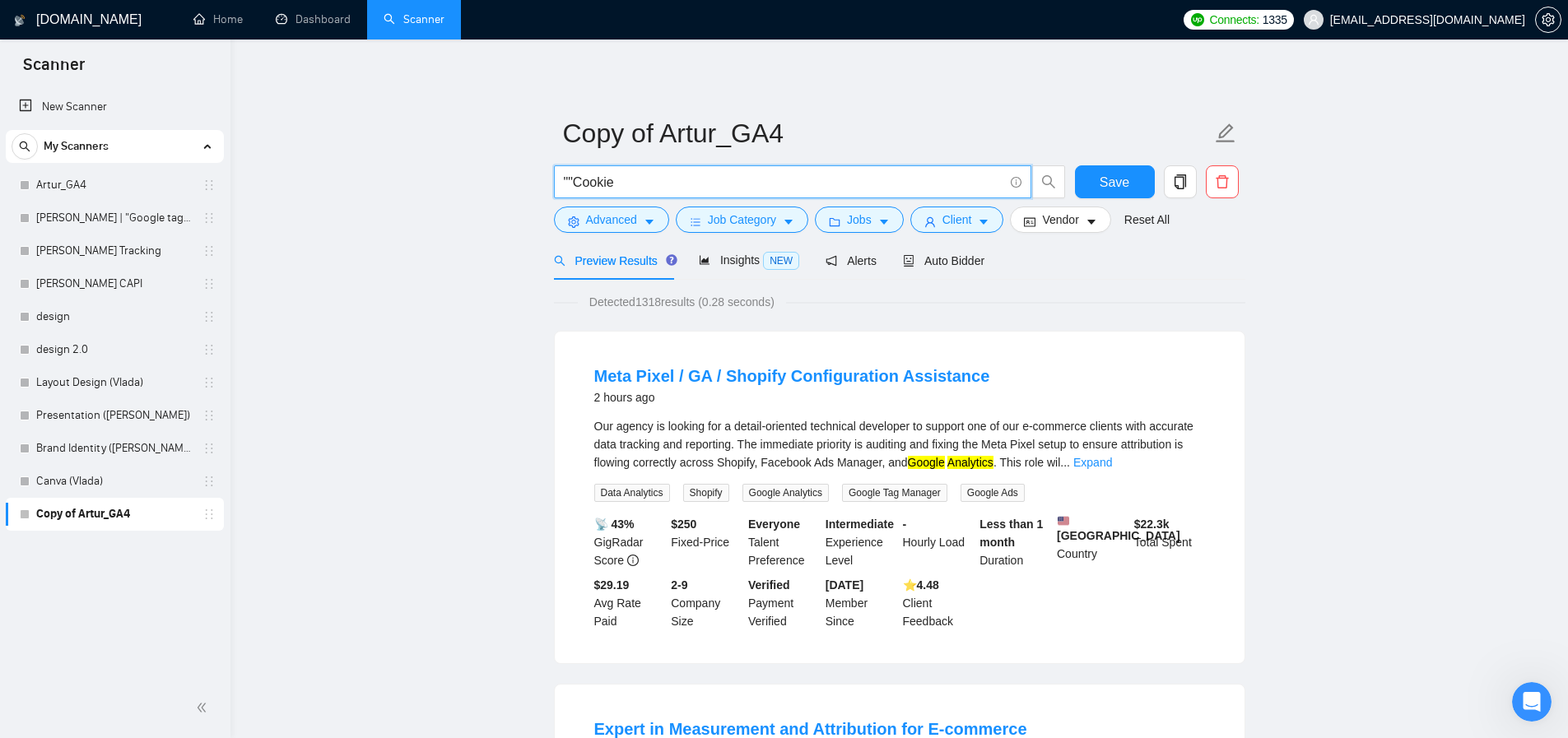
type input """Cookie"
type input "G"
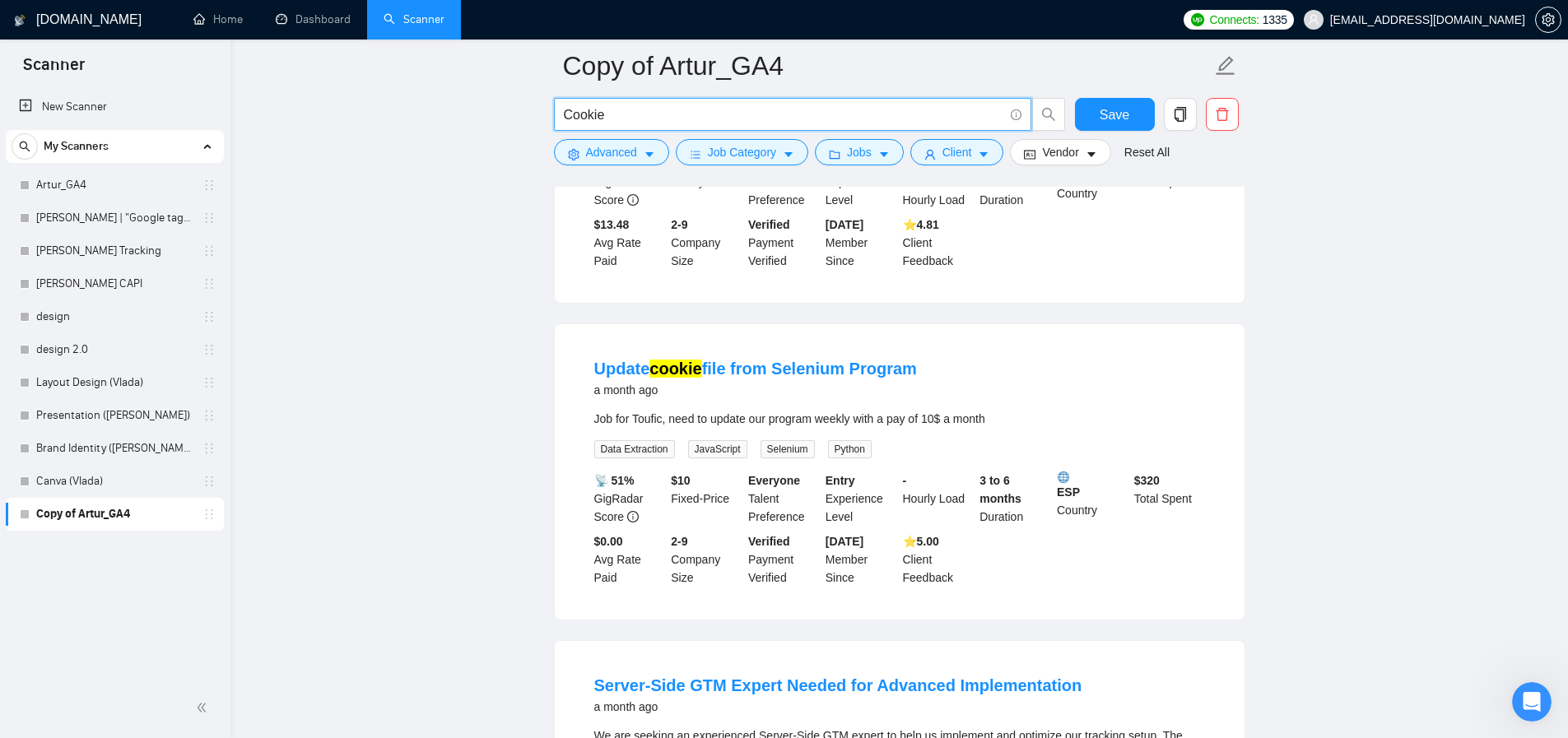
scroll to position [1504, 0]
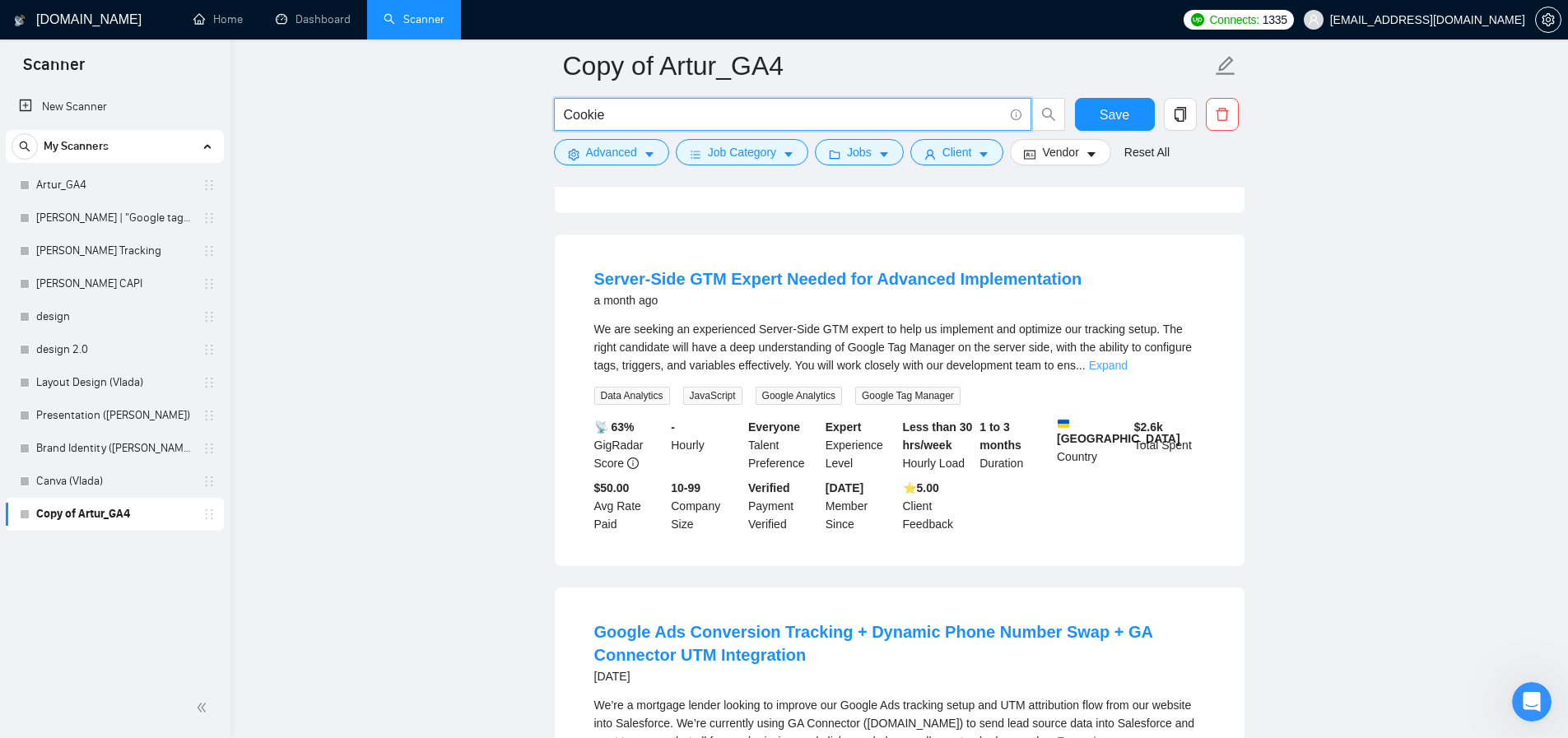
click at [1127, 372] on link "Expand" at bounding box center [1108, 365] width 39 height 13
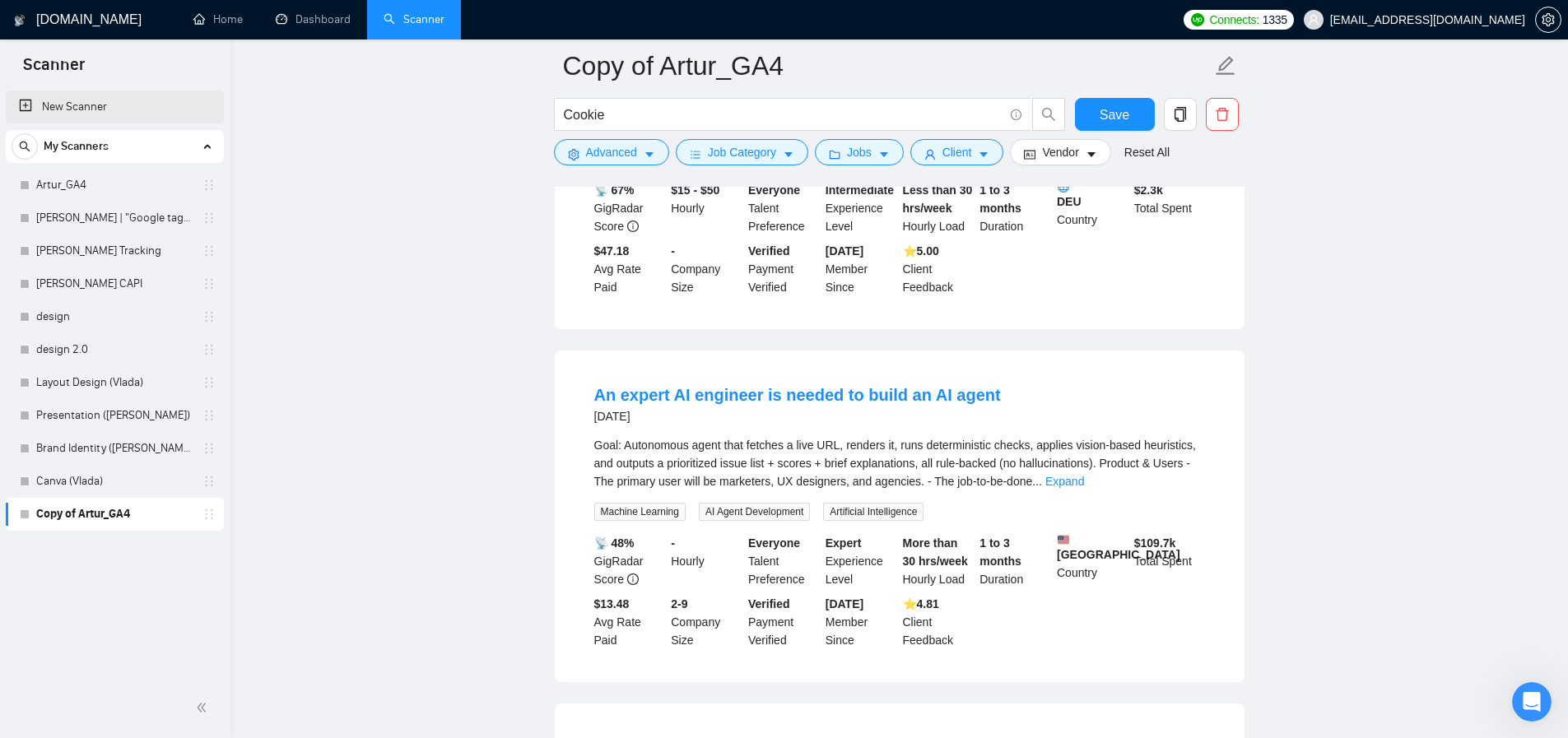
scroll to position [0, 0]
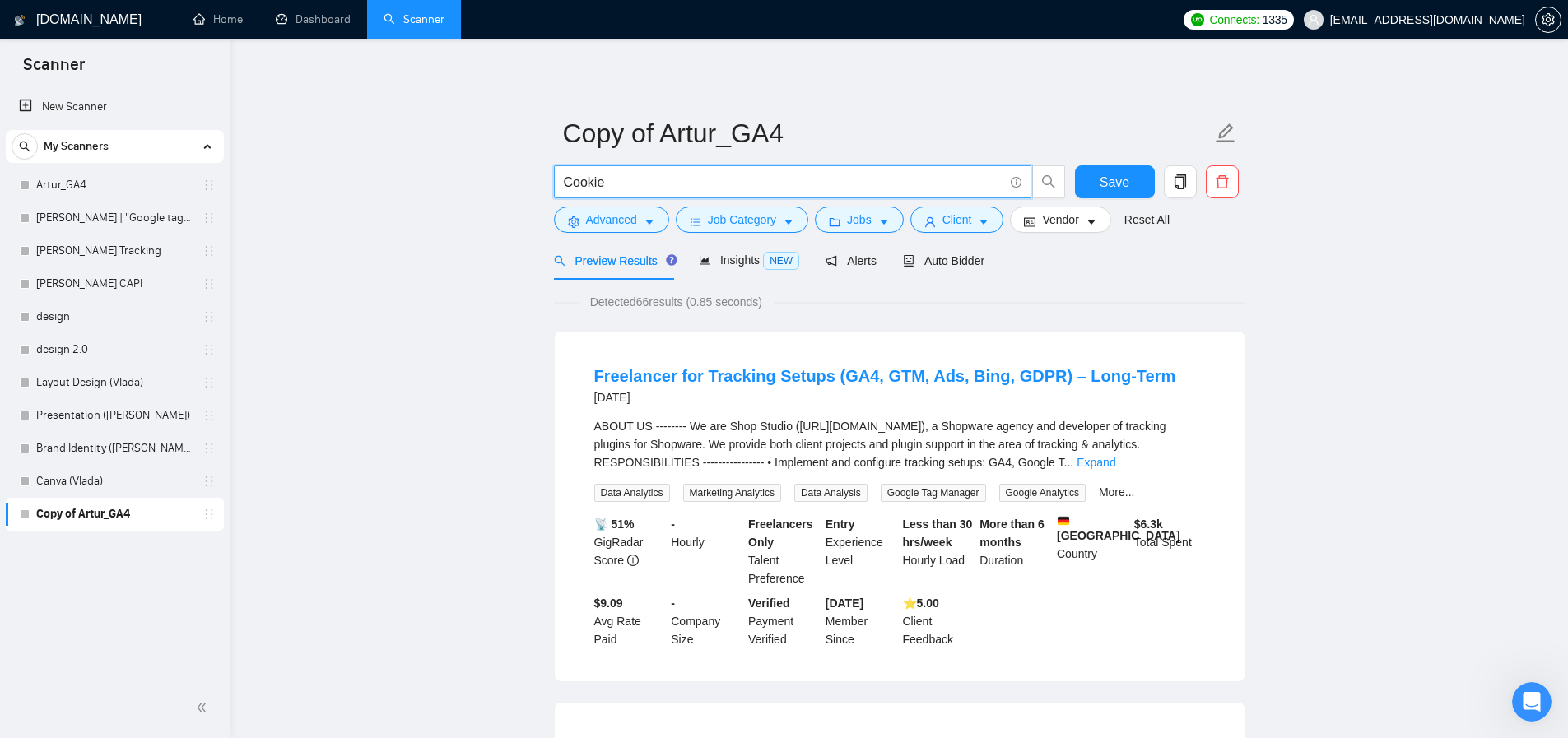
click at [639, 181] on input "Cookie" at bounding box center [784, 182] width 440 height 21
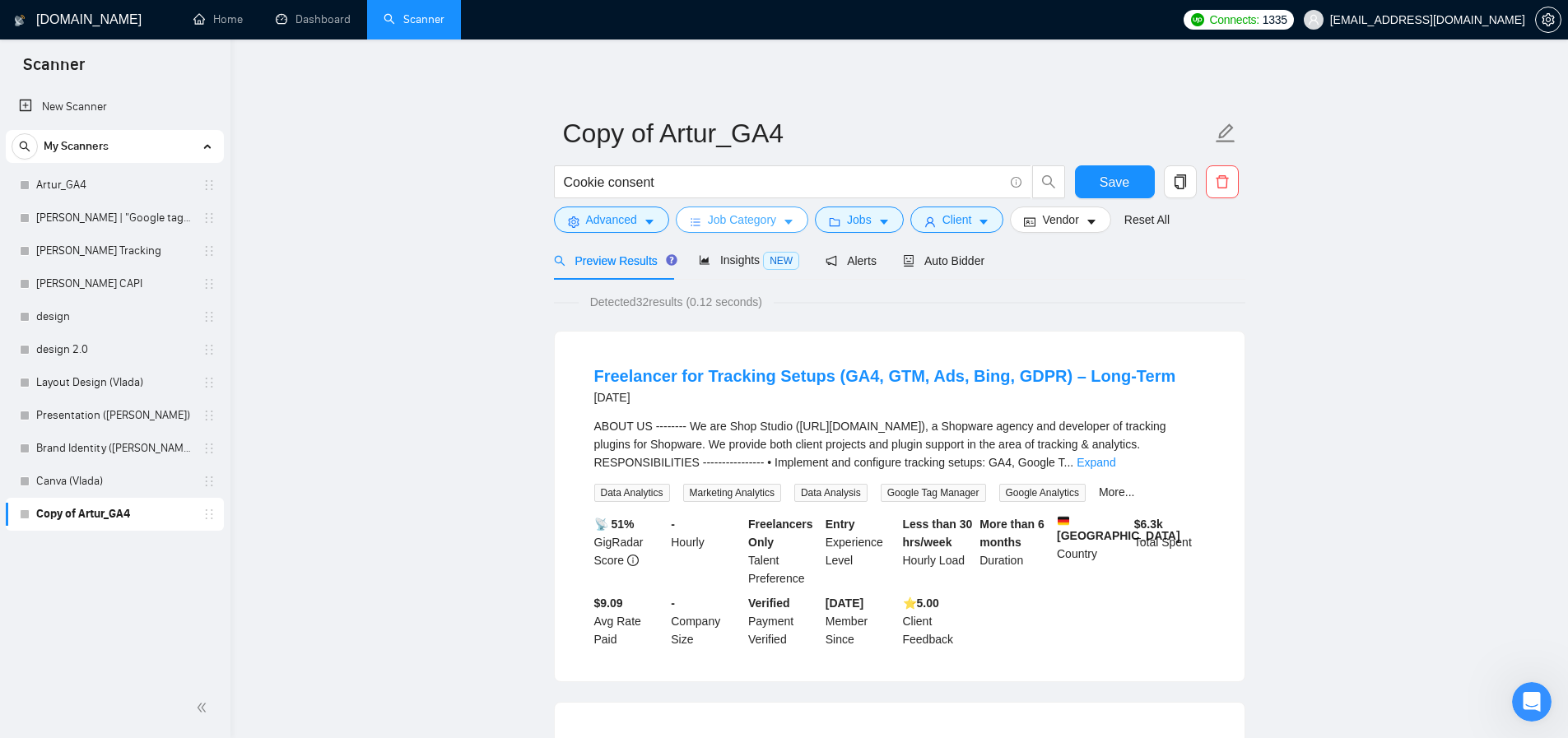
click at [774, 223] on span "Job Category" at bounding box center [741, 219] width 69 height 18
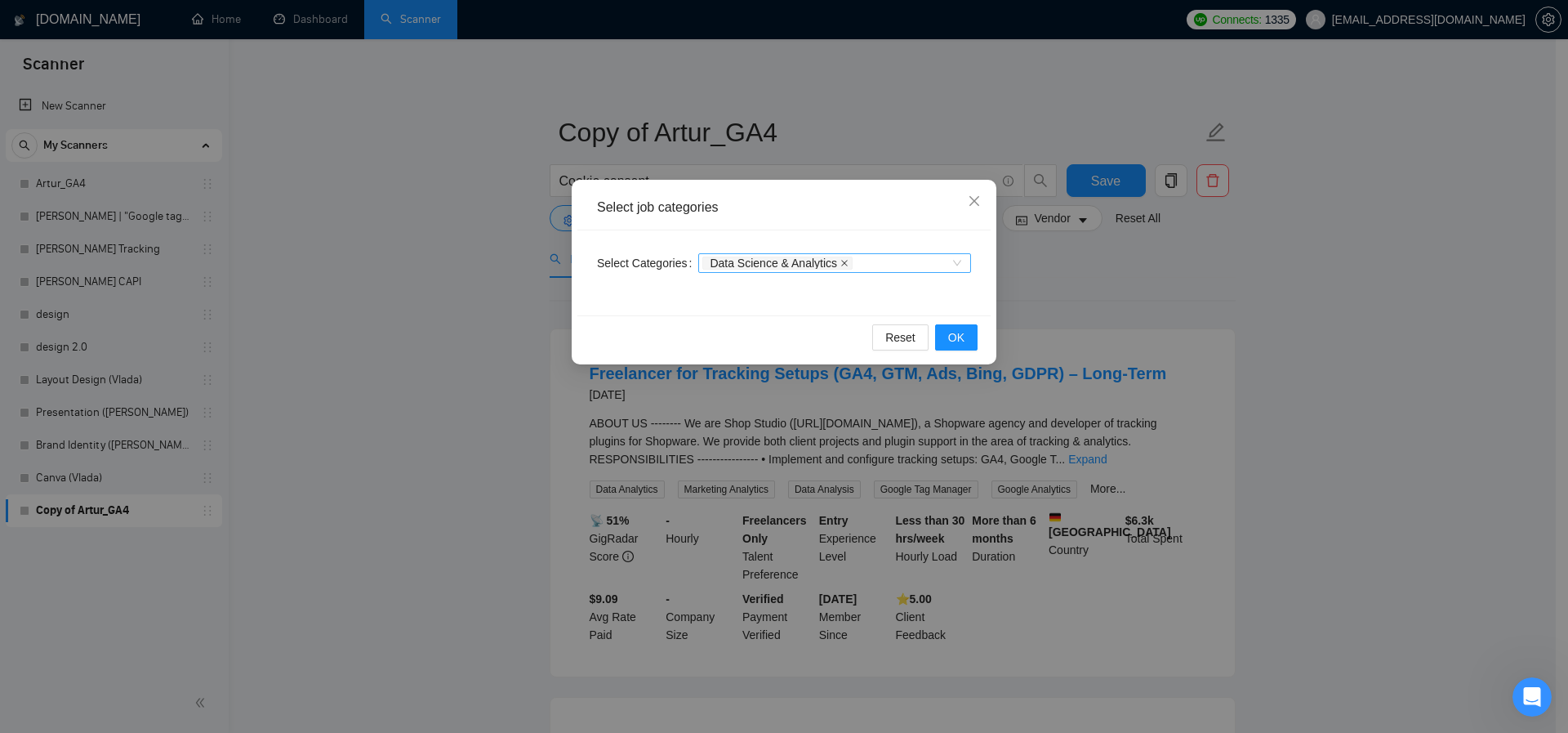
click at [848, 260] on icon "close" at bounding box center [845, 263] width 8 height 8
click at [949, 337] on span "OK" at bounding box center [956, 337] width 17 height 18
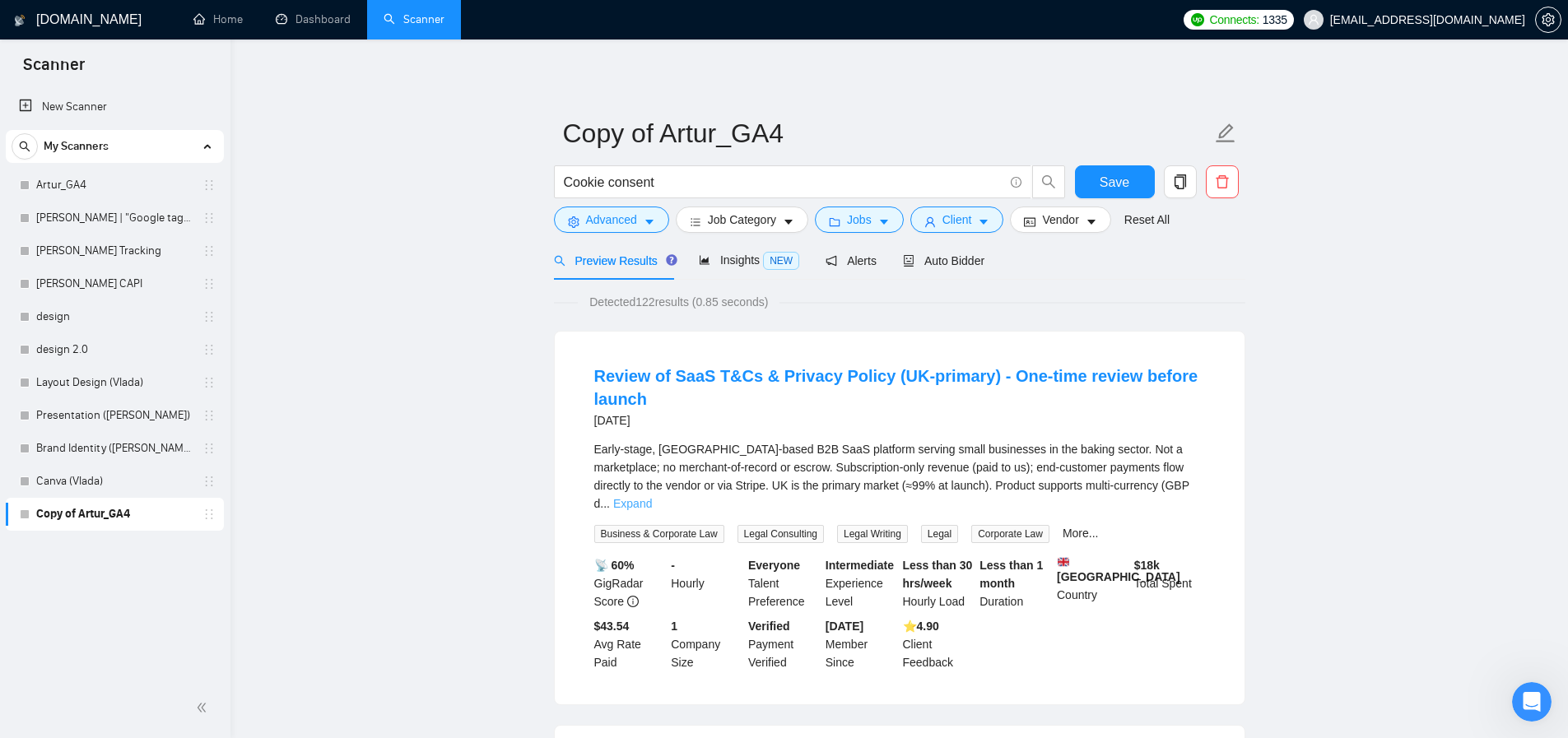
click at [652, 497] on link "Expand" at bounding box center [632, 503] width 39 height 13
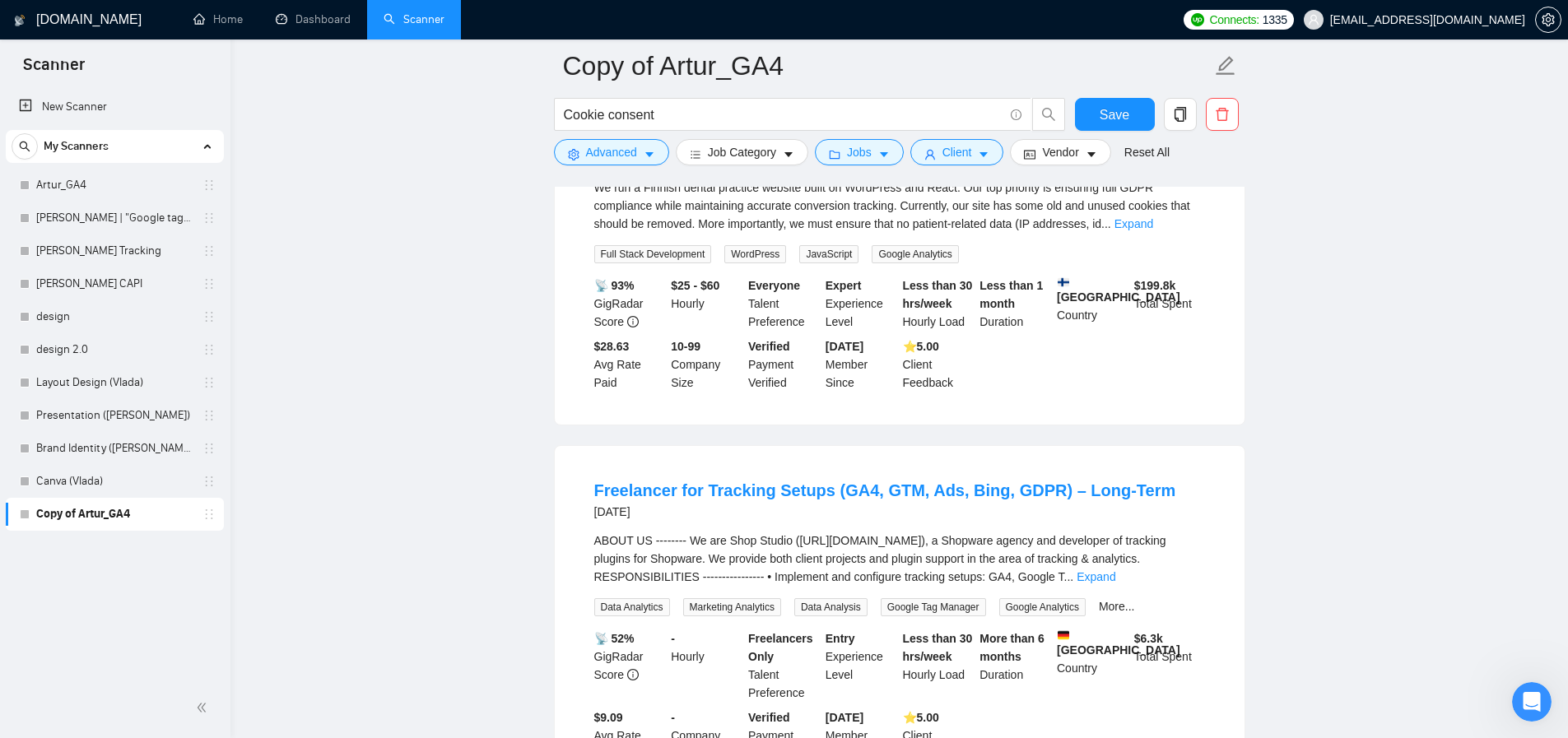
scroll to position [1125, 0]
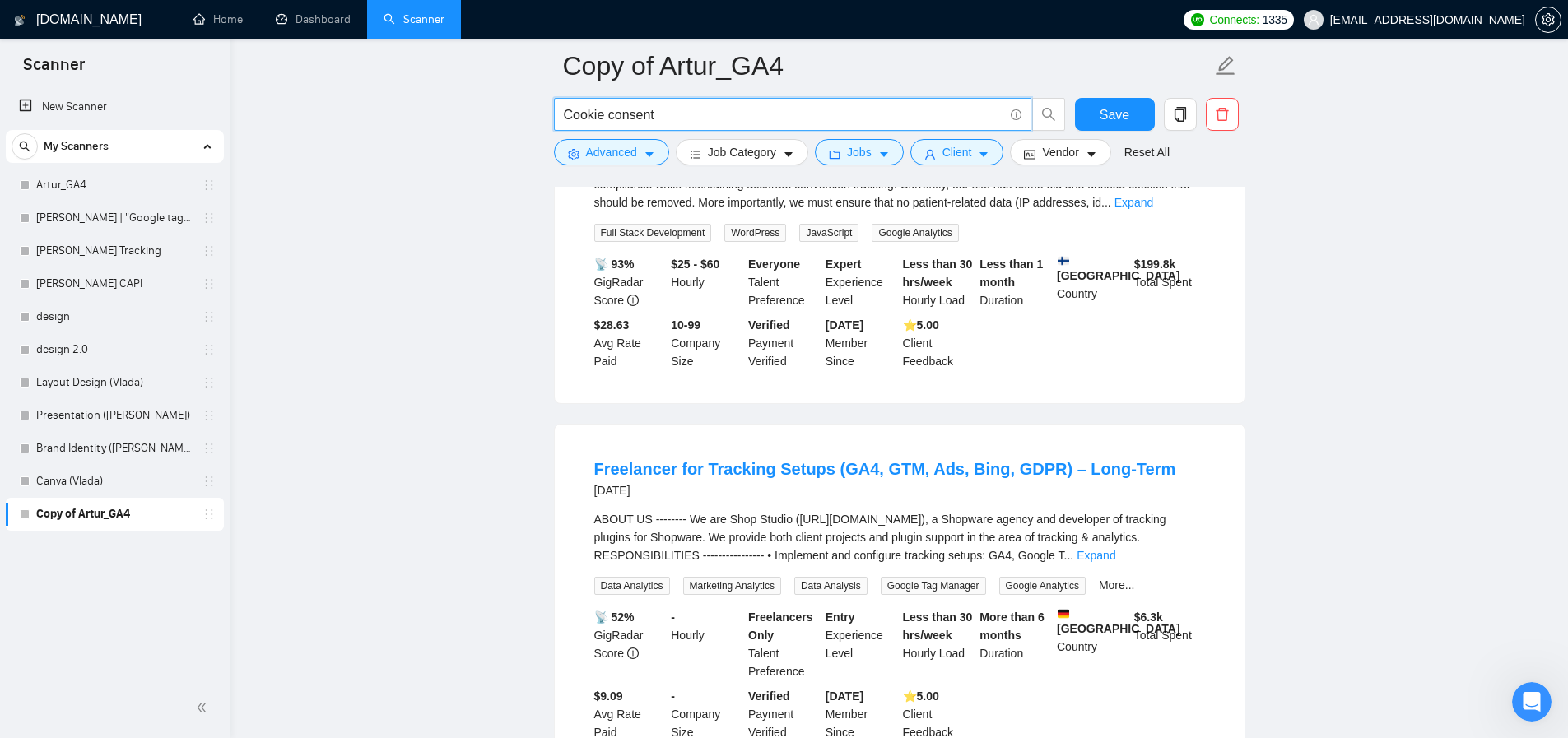
click at [688, 115] on input "Cookie consent" at bounding box center [784, 115] width 440 height 21
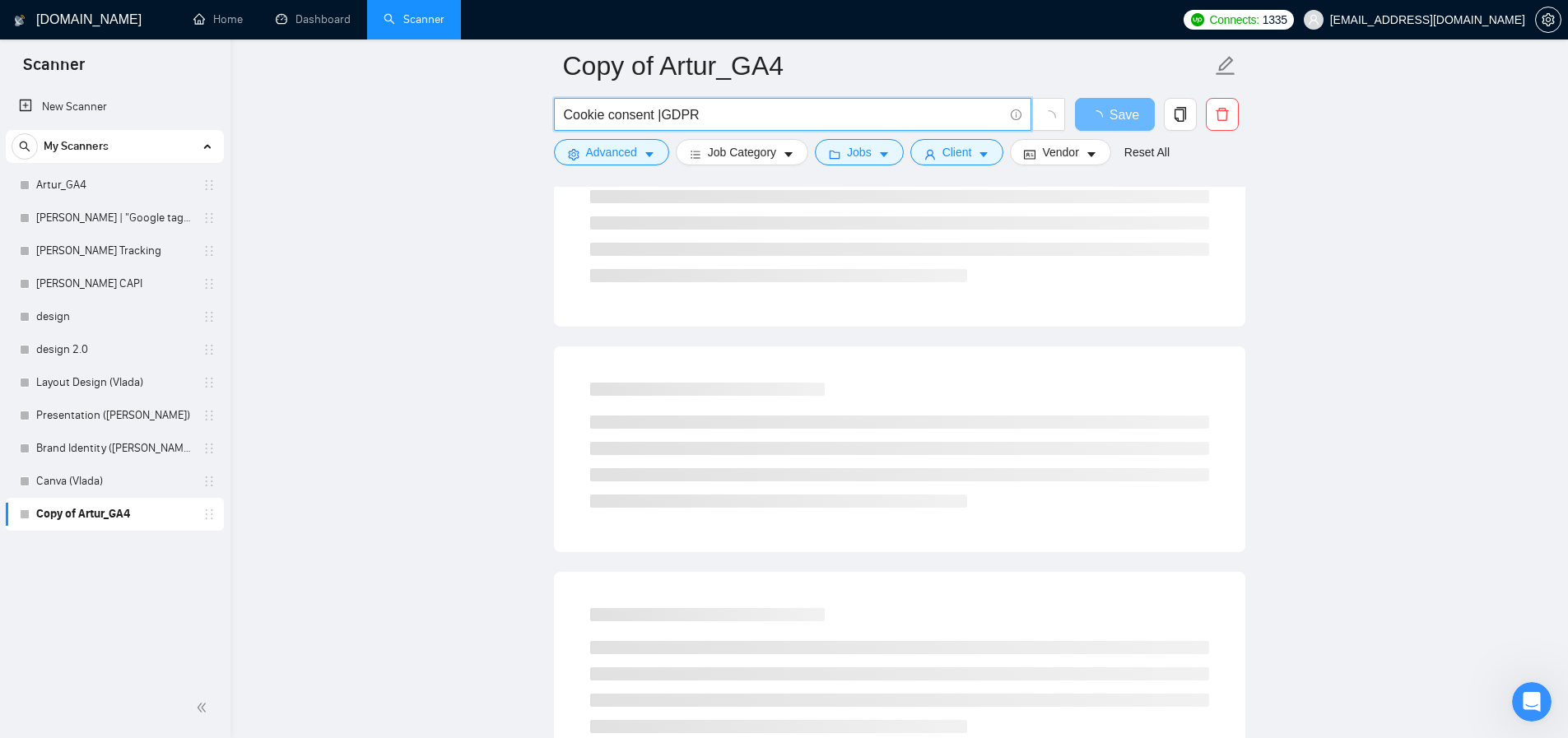
scroll to position [1530, 0]
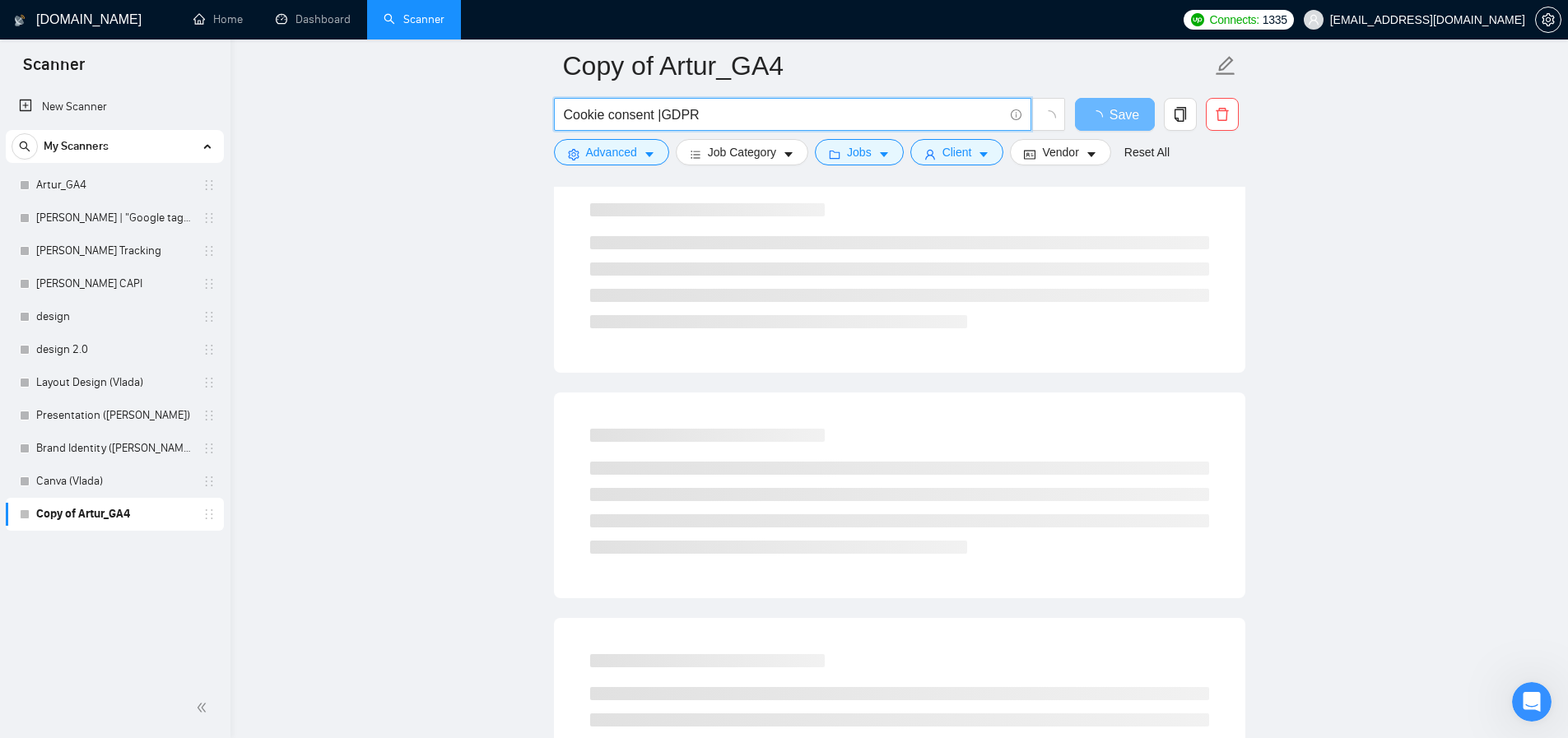
click at [690, 115] on input "Cookie consent |GDPR" at bounding box center [784, 115] width 440 height 21
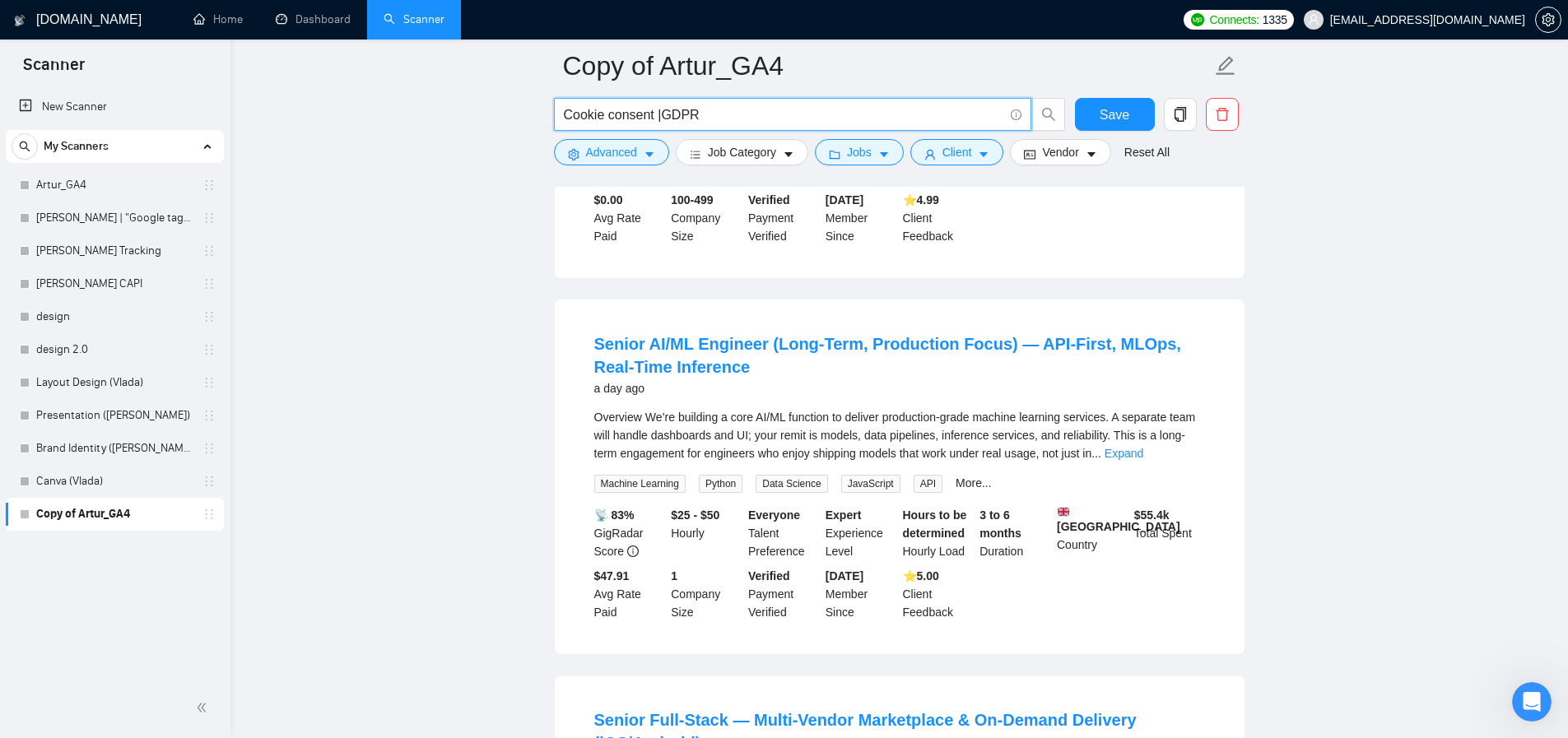
scroll to position [0, 0]
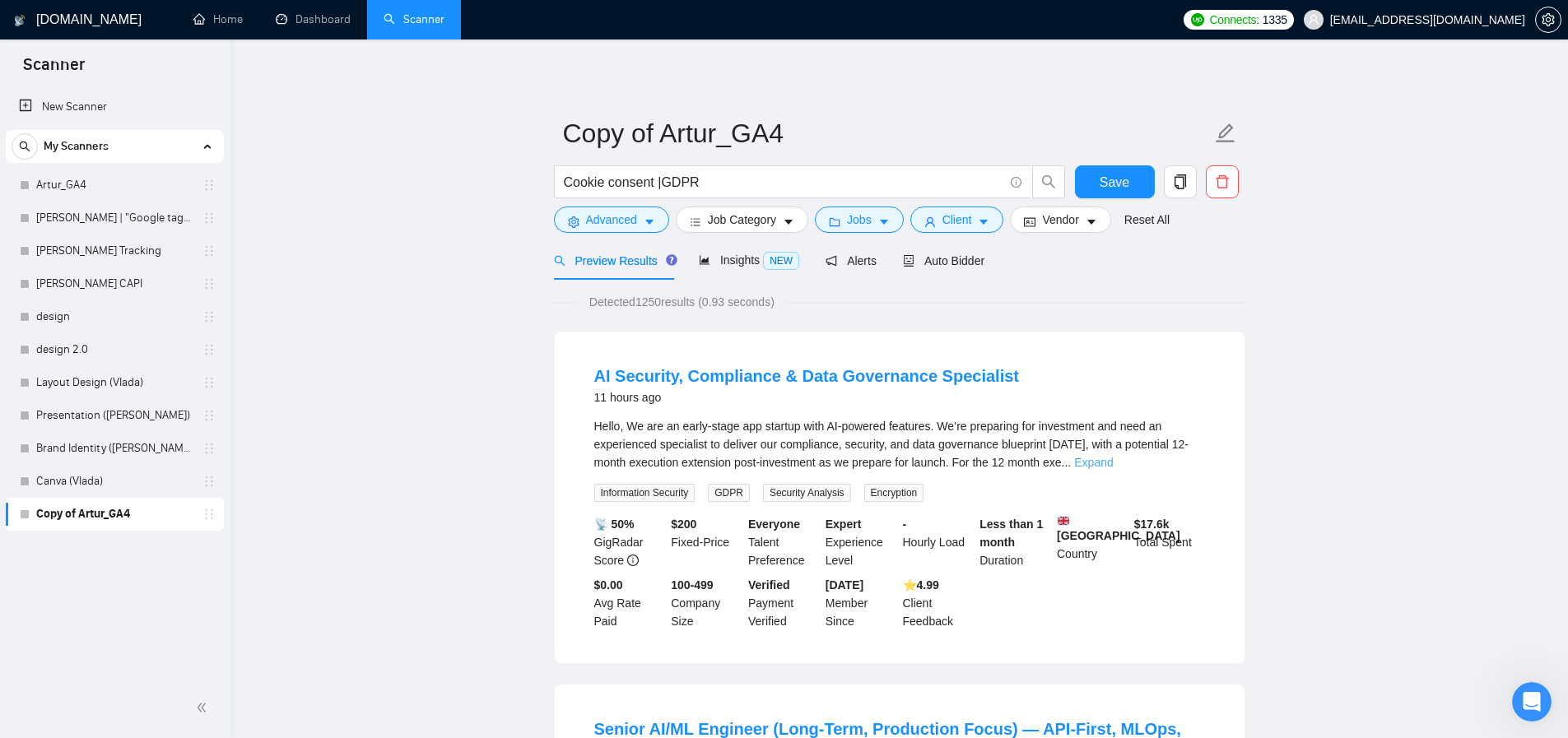
click at [1113, 456] on link "Expand" at bounding box center [1093, 462] width 39 height 13
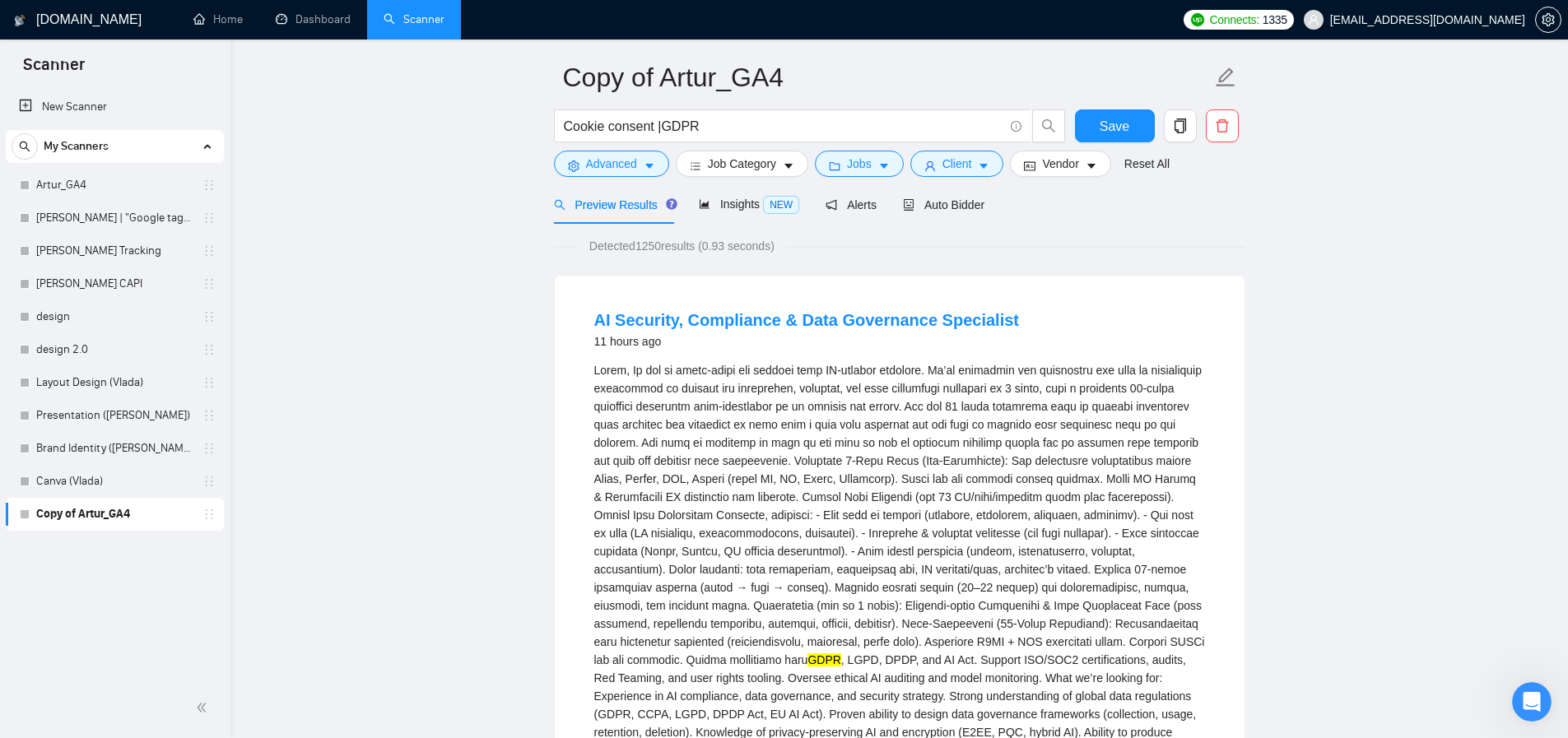
scroll to position [67, 0]
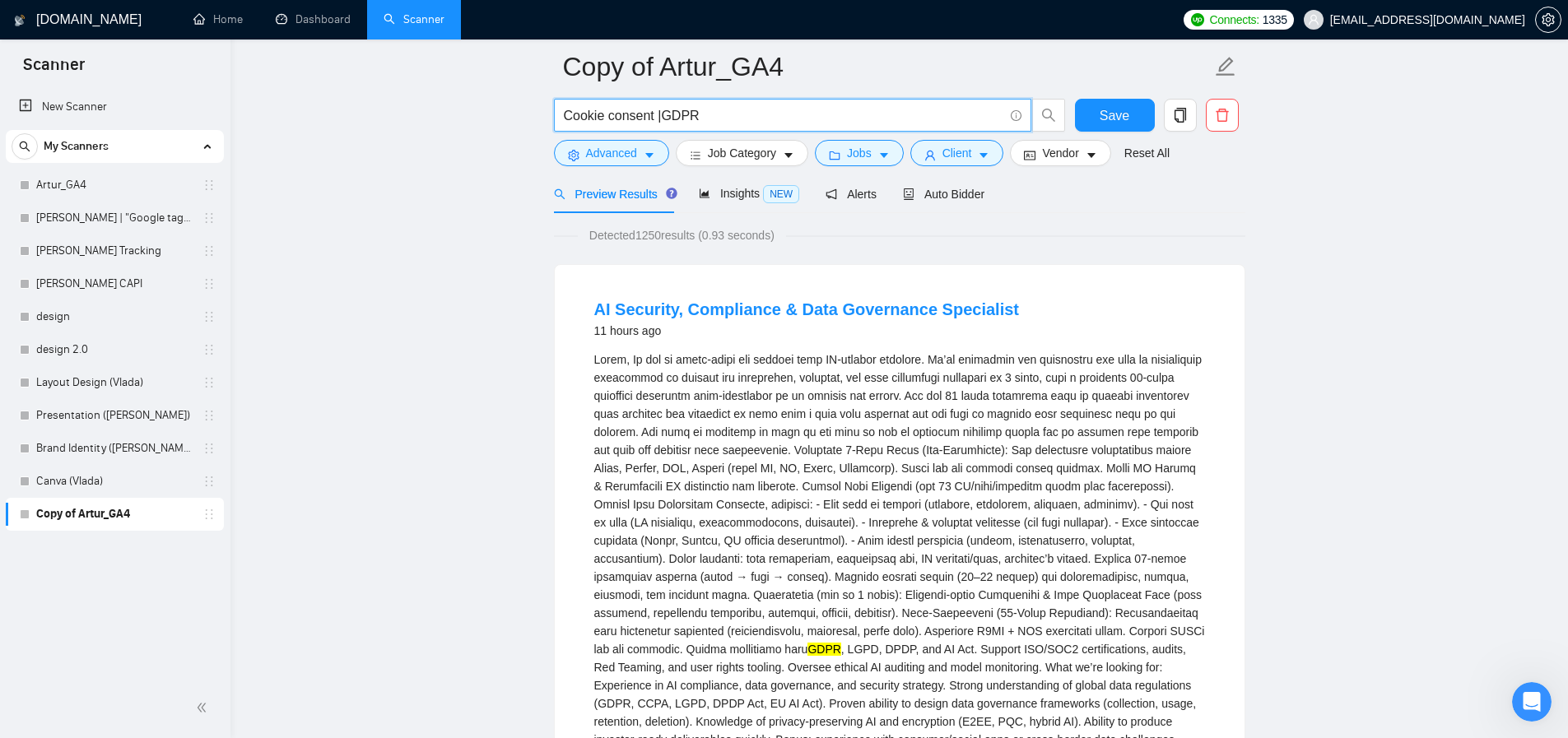
click at [666, 118] on input "Cookie consent |GDPR" at bounding box center [784, 115] width 440 height 21
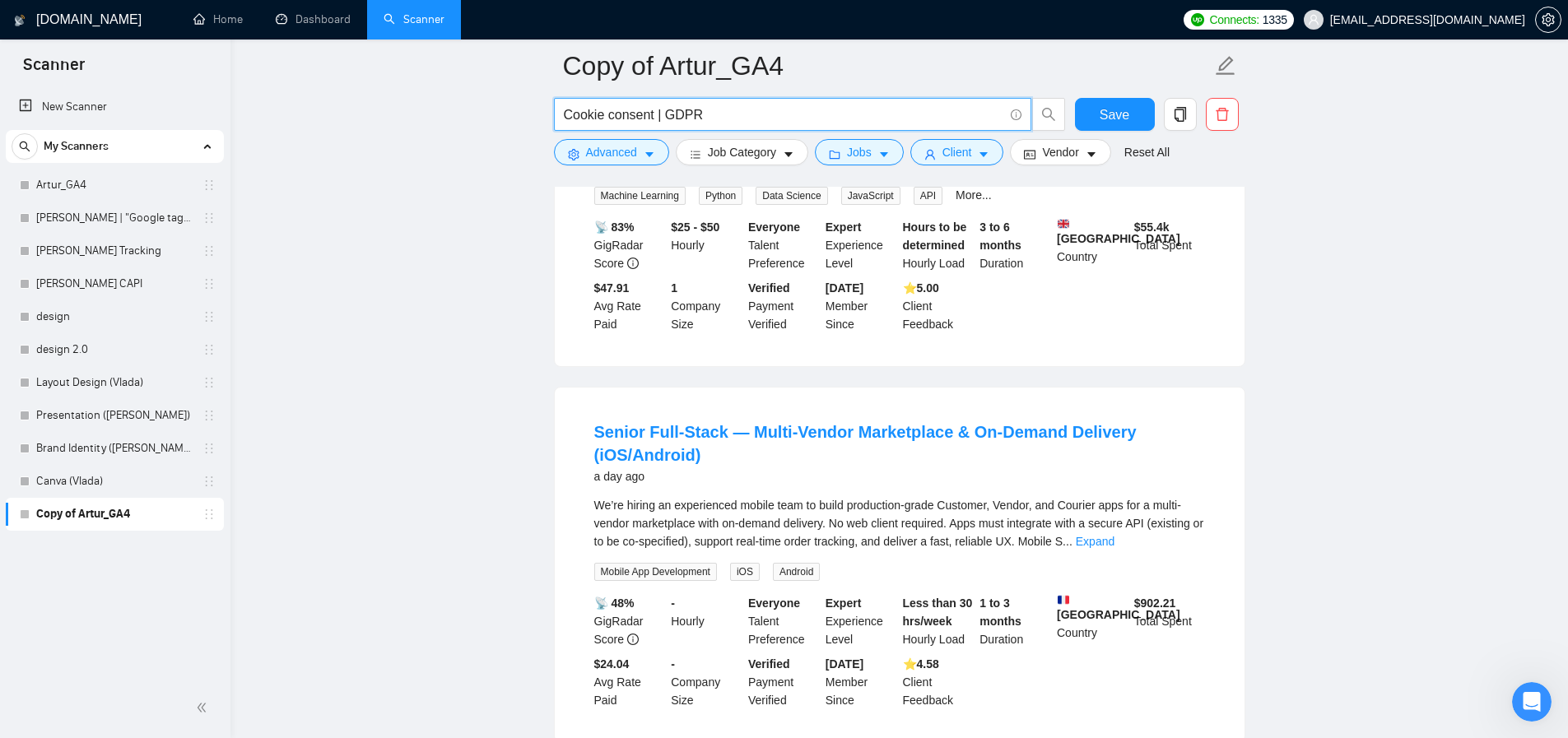
scroll to position [718, 0]
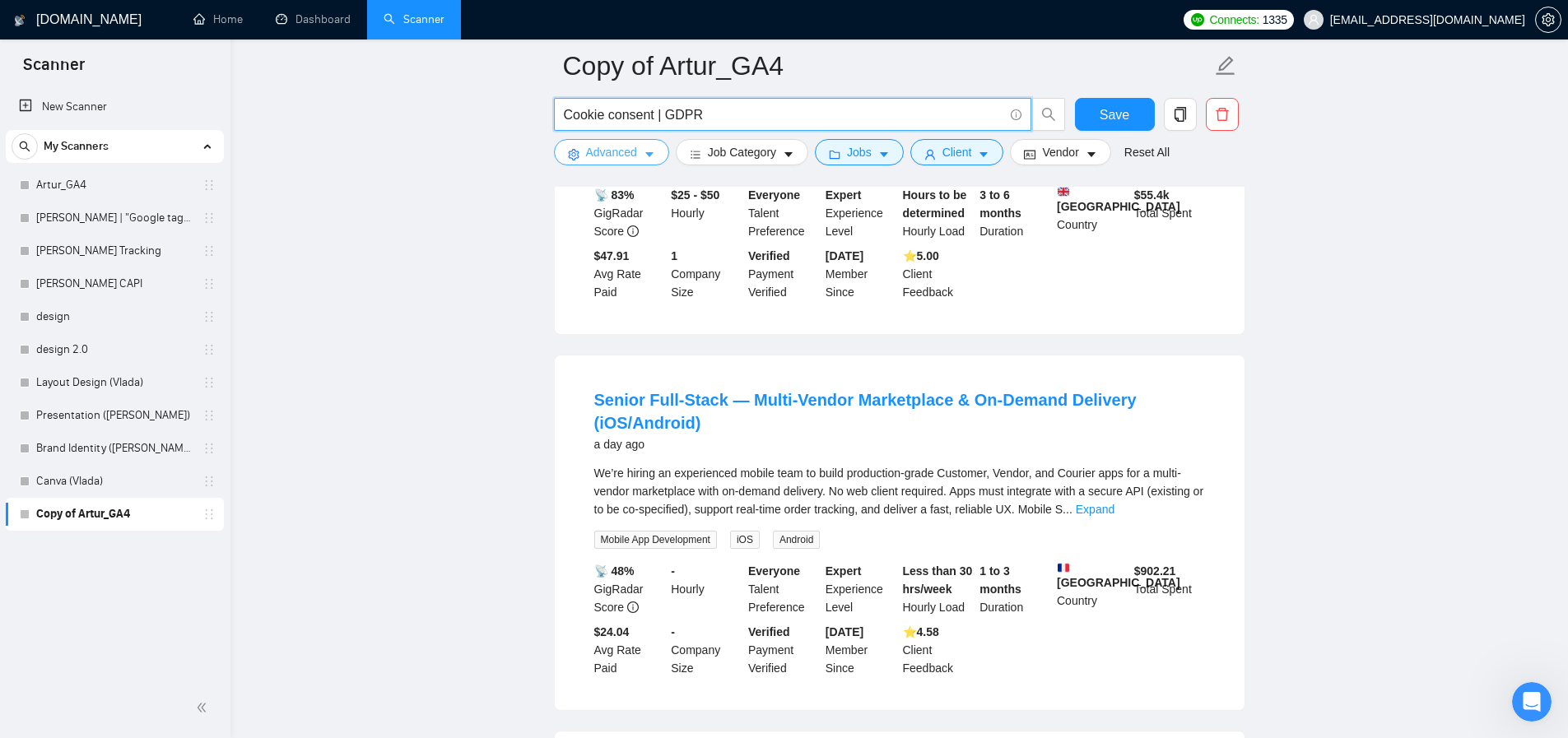
type input "Cookie consent | GDPR"
click at [604, 159] on span "Advanced" at bounding box center [612, 151] width 51 height 18
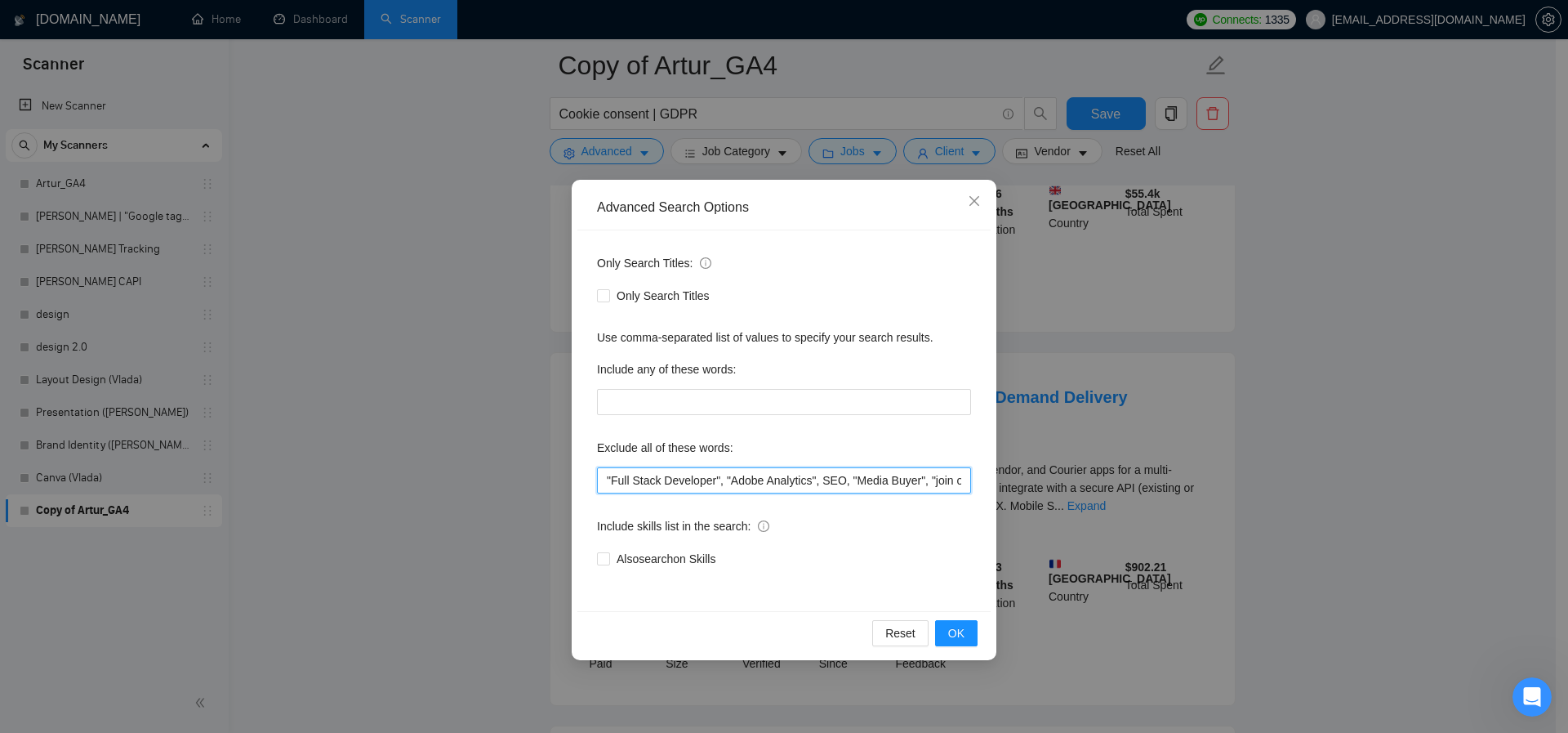
click at [695, 483] on input ""Full Stack Developer", "Adobe Analytics", SEO, "Media Buyer", "join our team",…" at bounding box center [783, 480] width 374 height 26
click at [689, 483] on input ""Full Stack Developer", "Adobe Analytics", SEO, "Media Buyer", "join our team",…" at bounding box center [783, 480] width 374 height 26
click at [607, 483] on input ""Full Stack Developer", "Adobe Analytics", SEO, "Media Buyer", "join our team",…" at bounding box center [783, 480] width 374 height 26
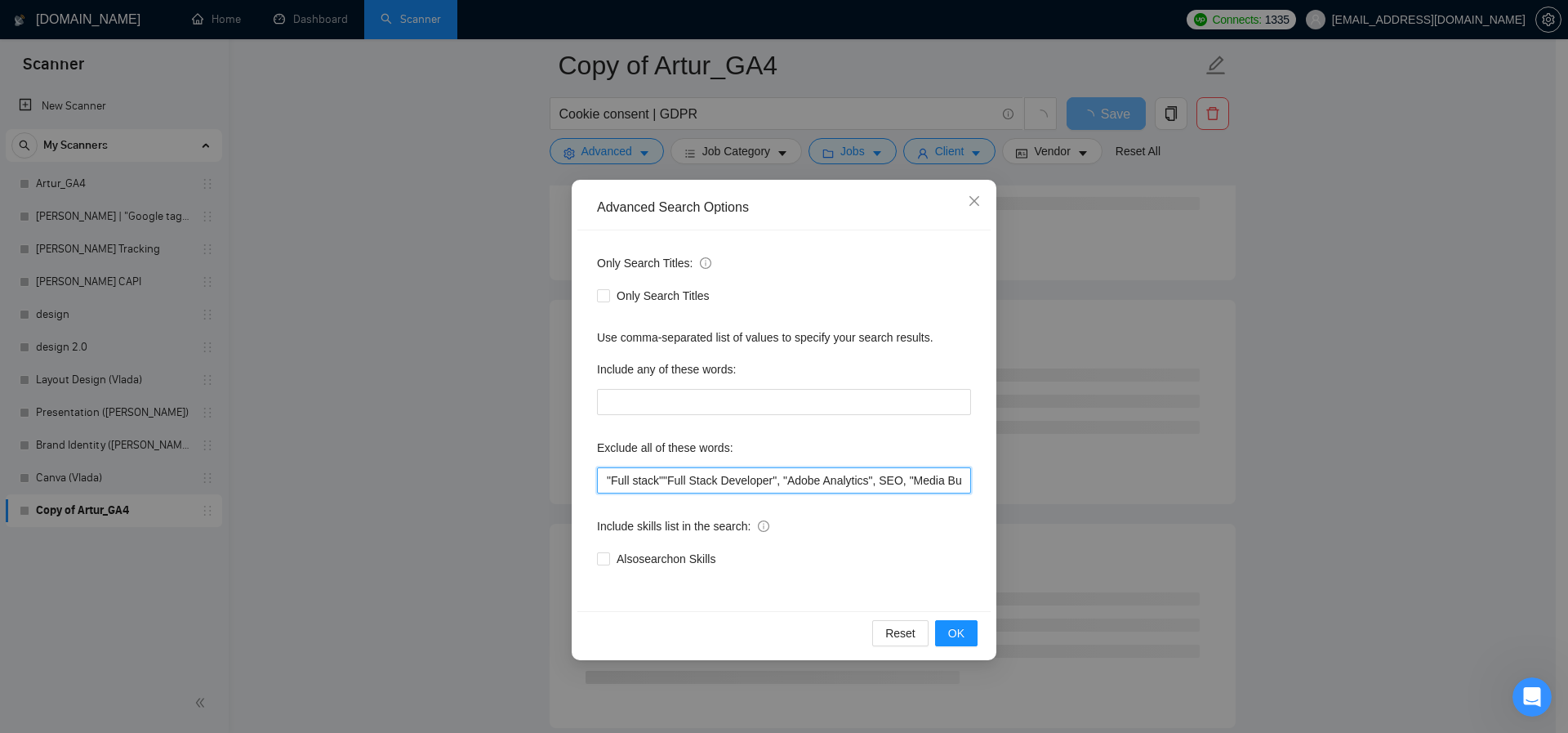
click at [668, 481] on input ""Full stack""Full Stack Developer", "Adobe Analytics", SEO, "Media Buyer", "joi…" at bounding box center [783, 480] width 374 height 26
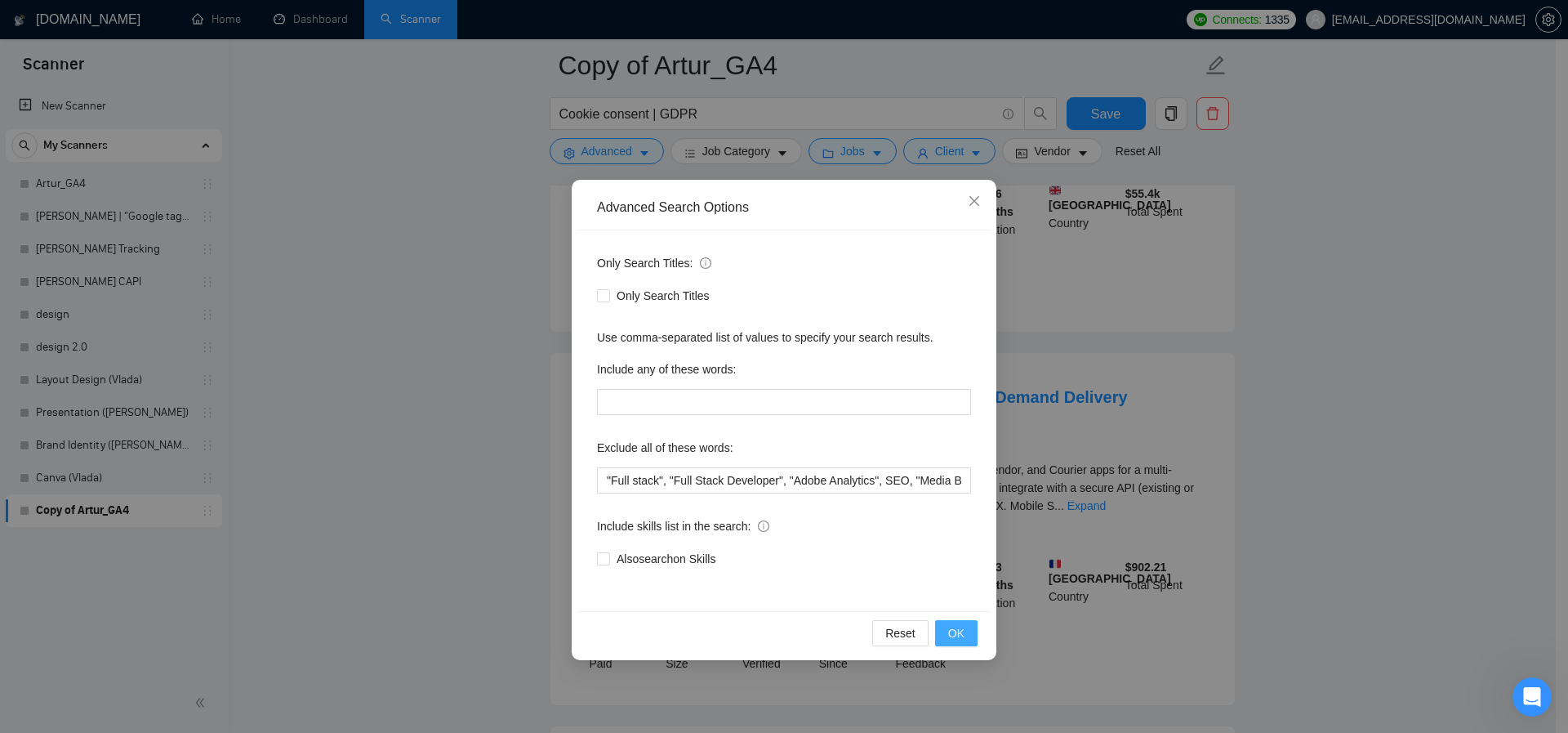
click at [966, 637] on button "OK" at bounding box center [956, 633] width 43 height 26
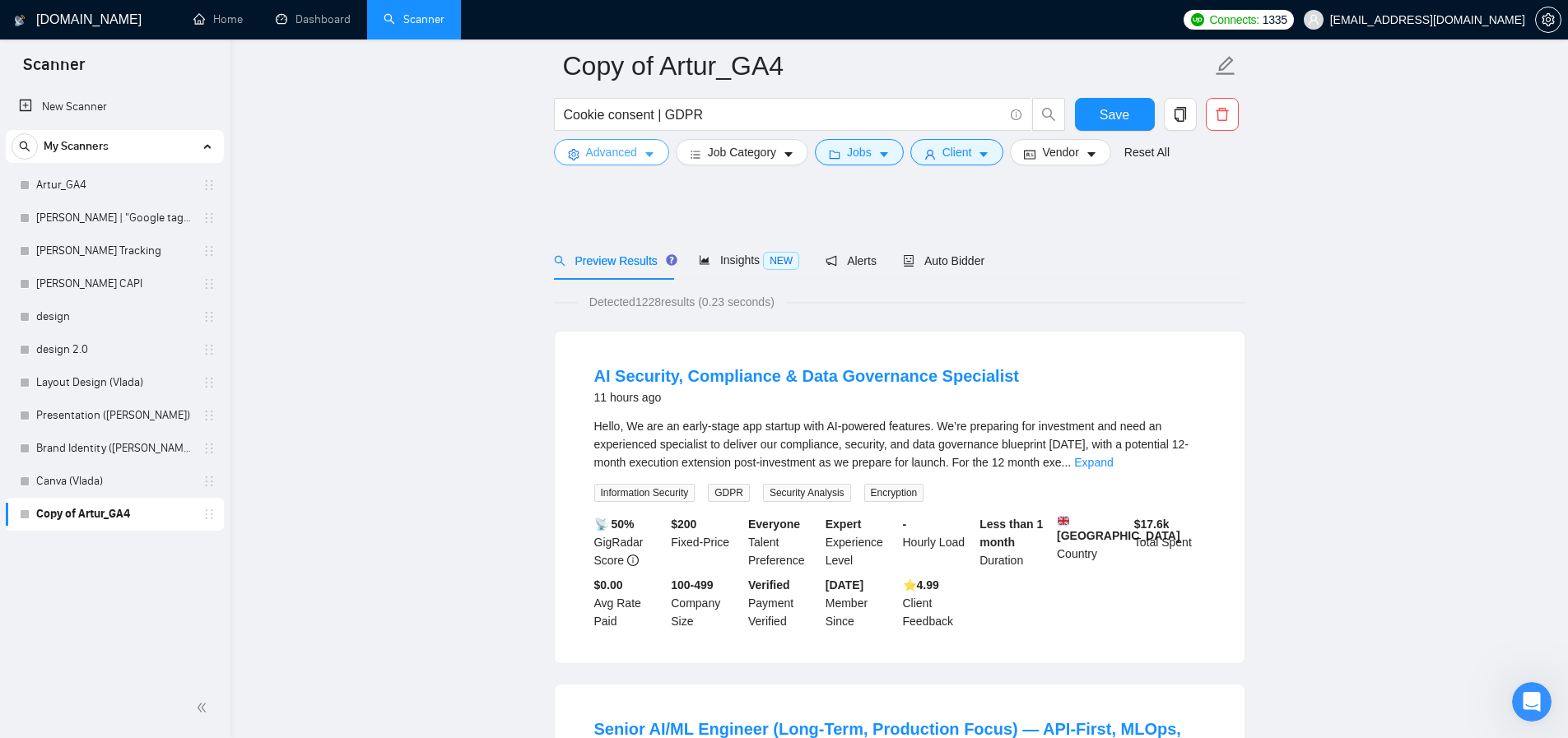
scroll to position [395, 0]
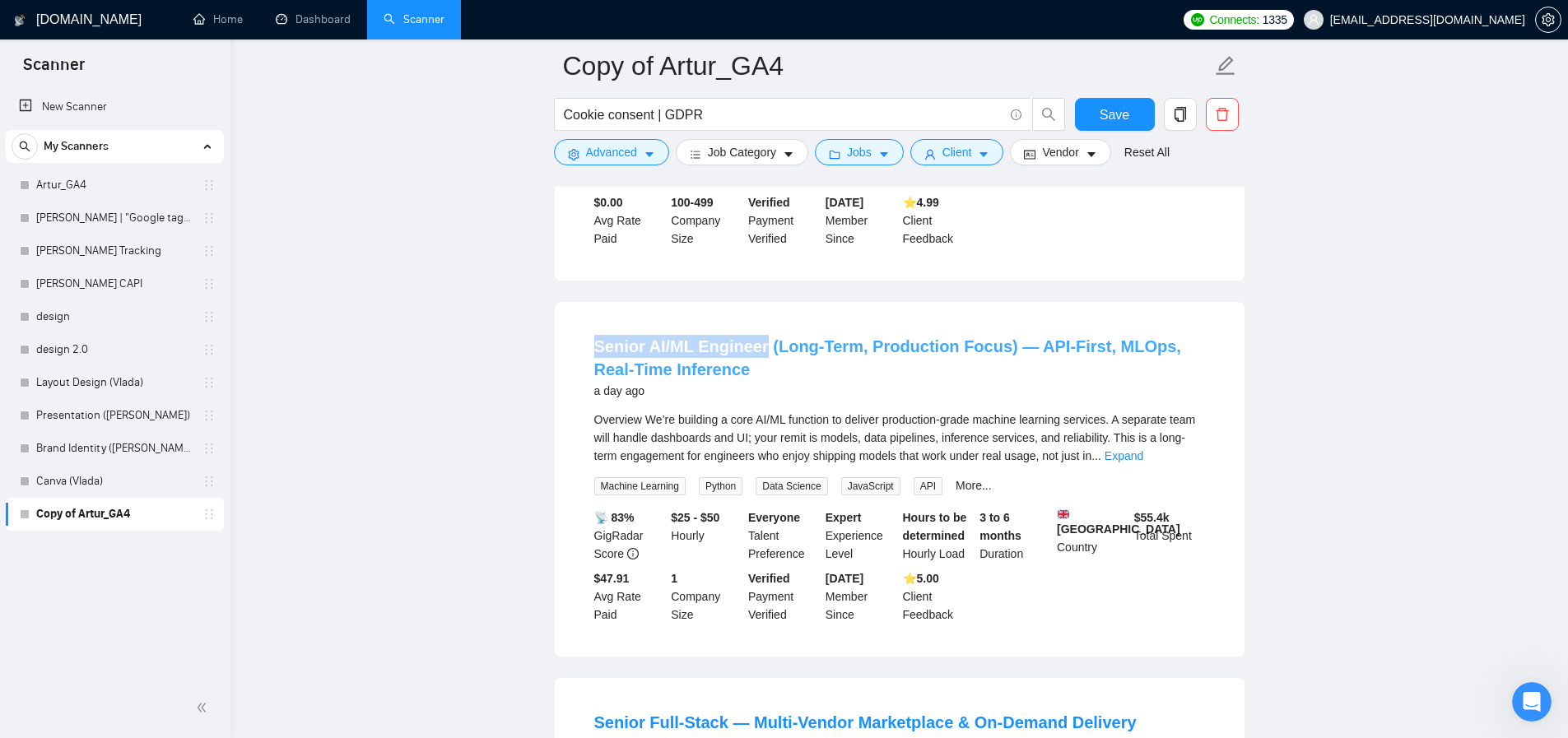
copy link "Senior AI/ML Engineer"
drag, startPoint x: 548, startPoint y: 363, endPoint x: 762, endPoint y: 355, distance: 214.1
click at [601, 156] on span "Advanced" at bounding box center [612, 151] width 51 height 18
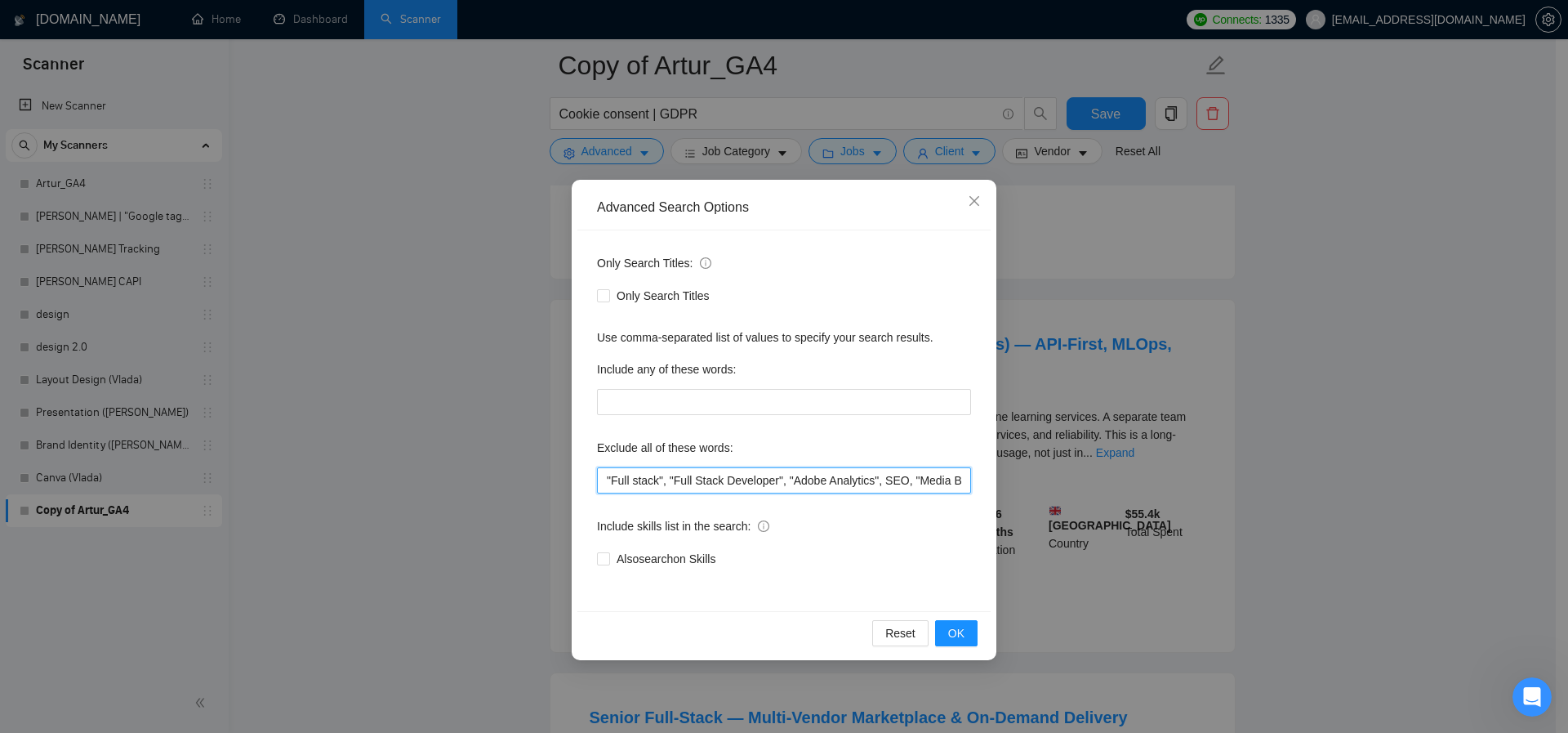
click at [606, 477] on input ""Full stack", "Full Stack Developer", "Adobe Analytics", SEO, "Media Buyer", "j…" at bounding box center [783, 480] width 374 height 26
click at [639, 485] on input ""enginer", "Full stack", "Full Stack Developer", "Adobe Analytics", SEO, "Media…" at bounding box center [783, 480] width 374 height 26
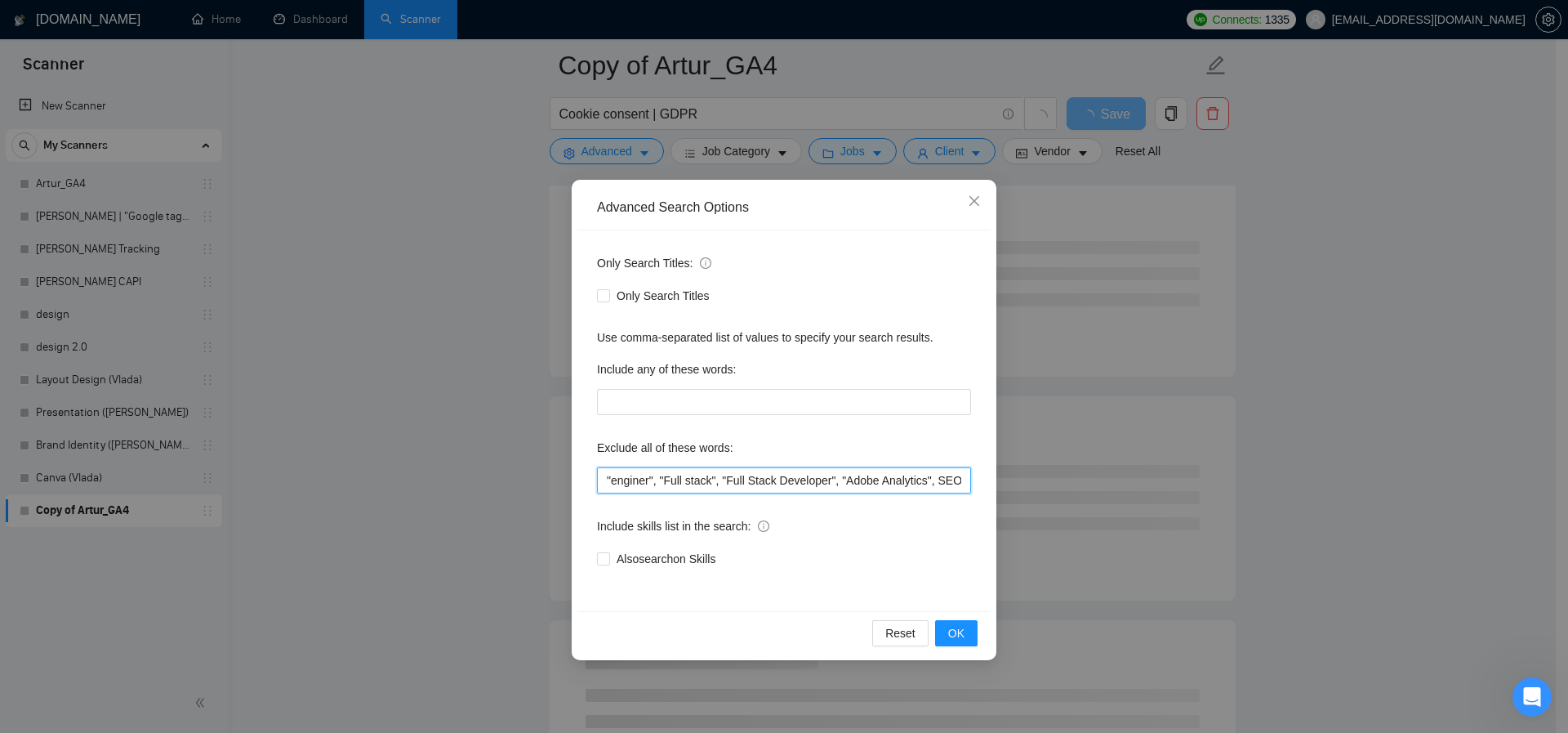
click at [639, 485] on input ""enginer", "Full stack", "Full Stack Developer", "Adobe Analytics", SEO, "Media…" at bounding box center [783, 480] width 374 height 26
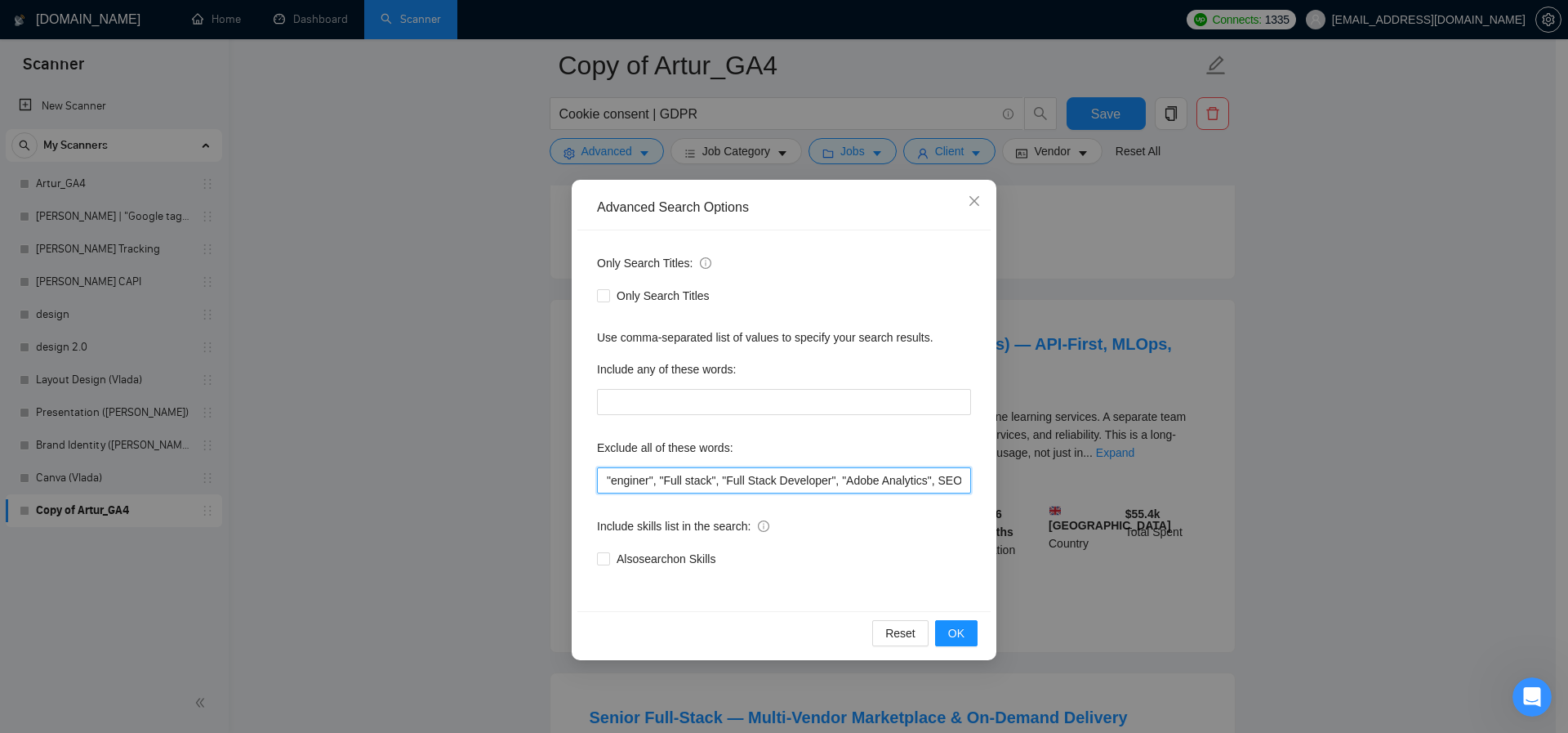
paste input "e"
click at [961, 638] on span "OK" at bounding box center [956, 632] width 17 height 18
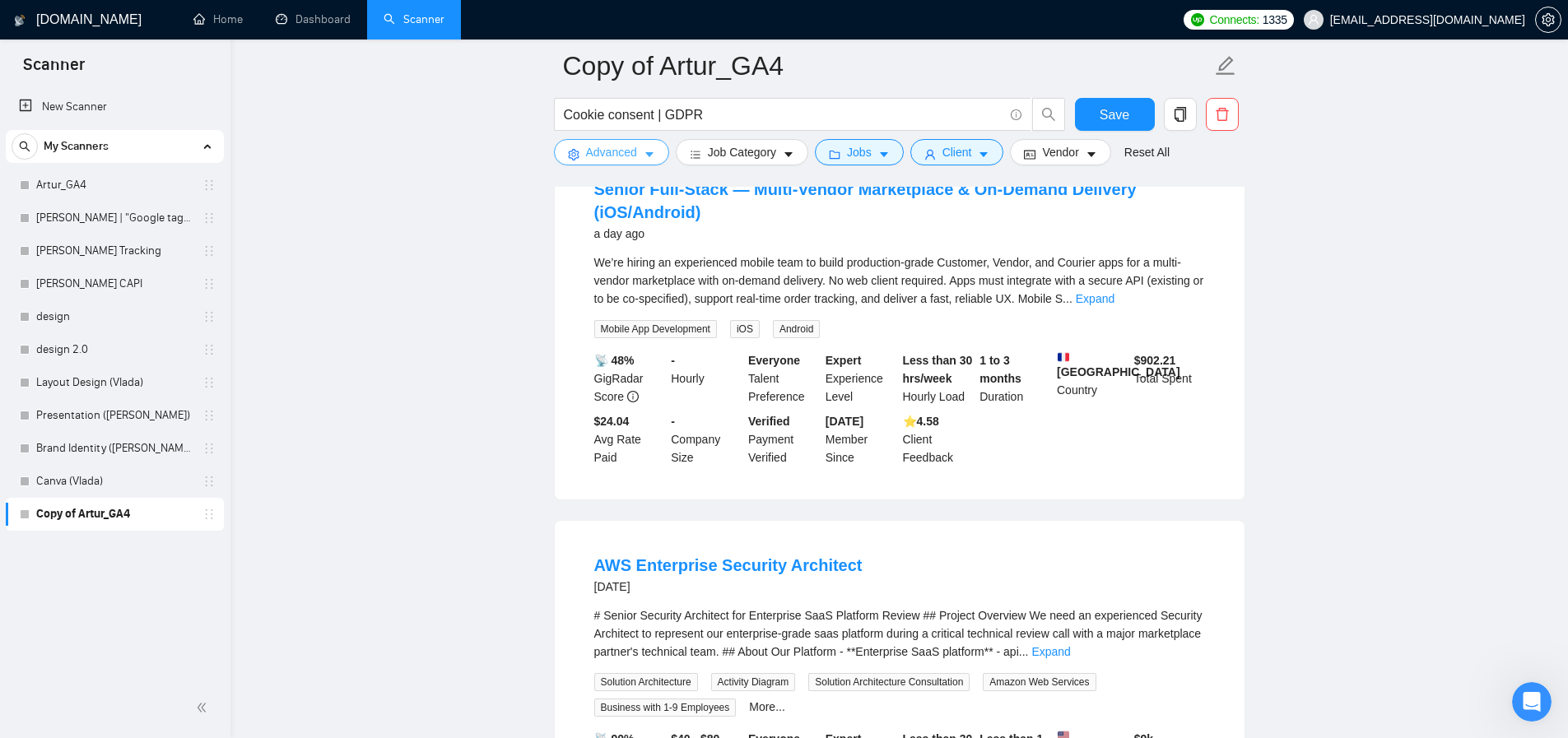
scroll to position [542, 0]
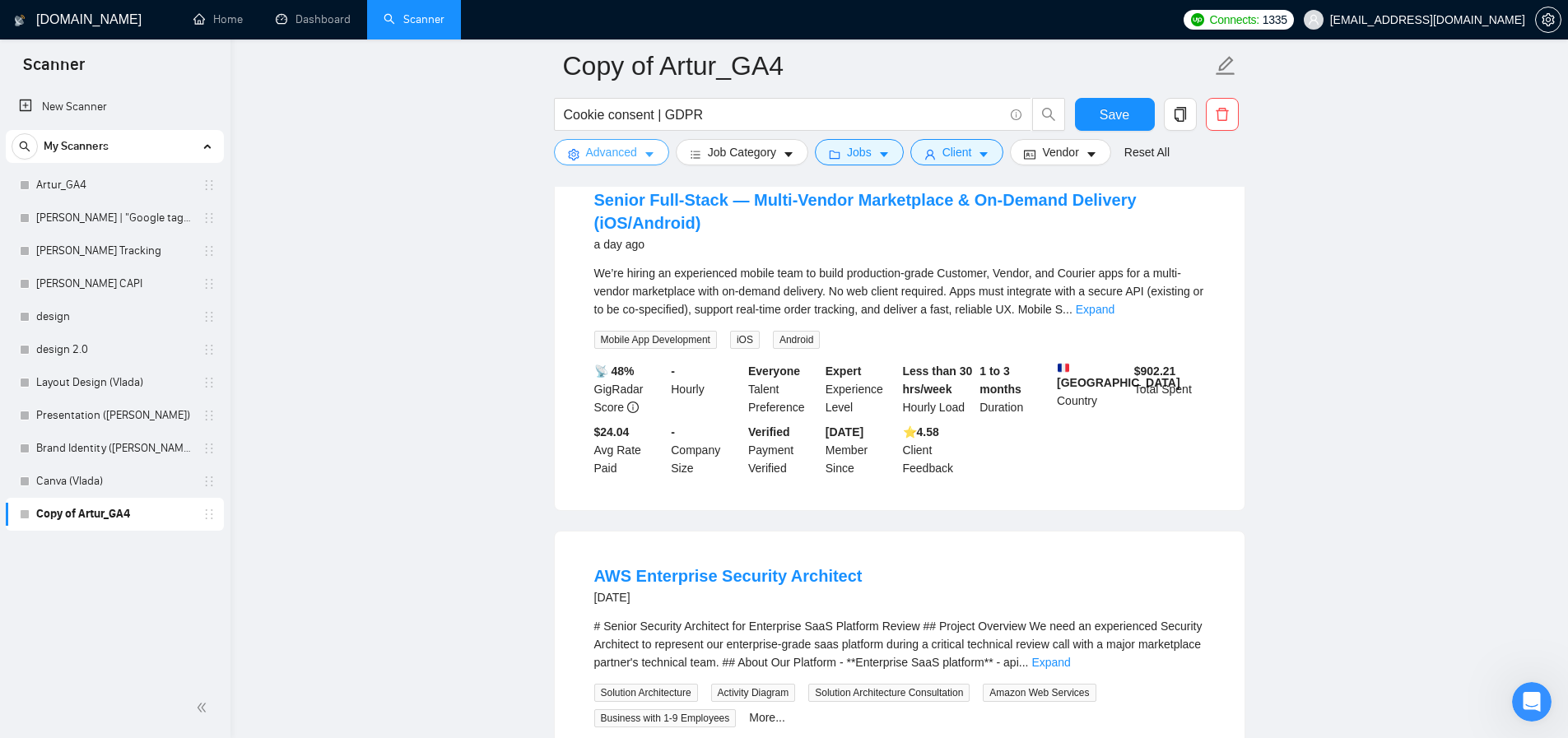
click at [600, 152] on span "Advanced" at bounding box center [612, 151] width 51 height 18
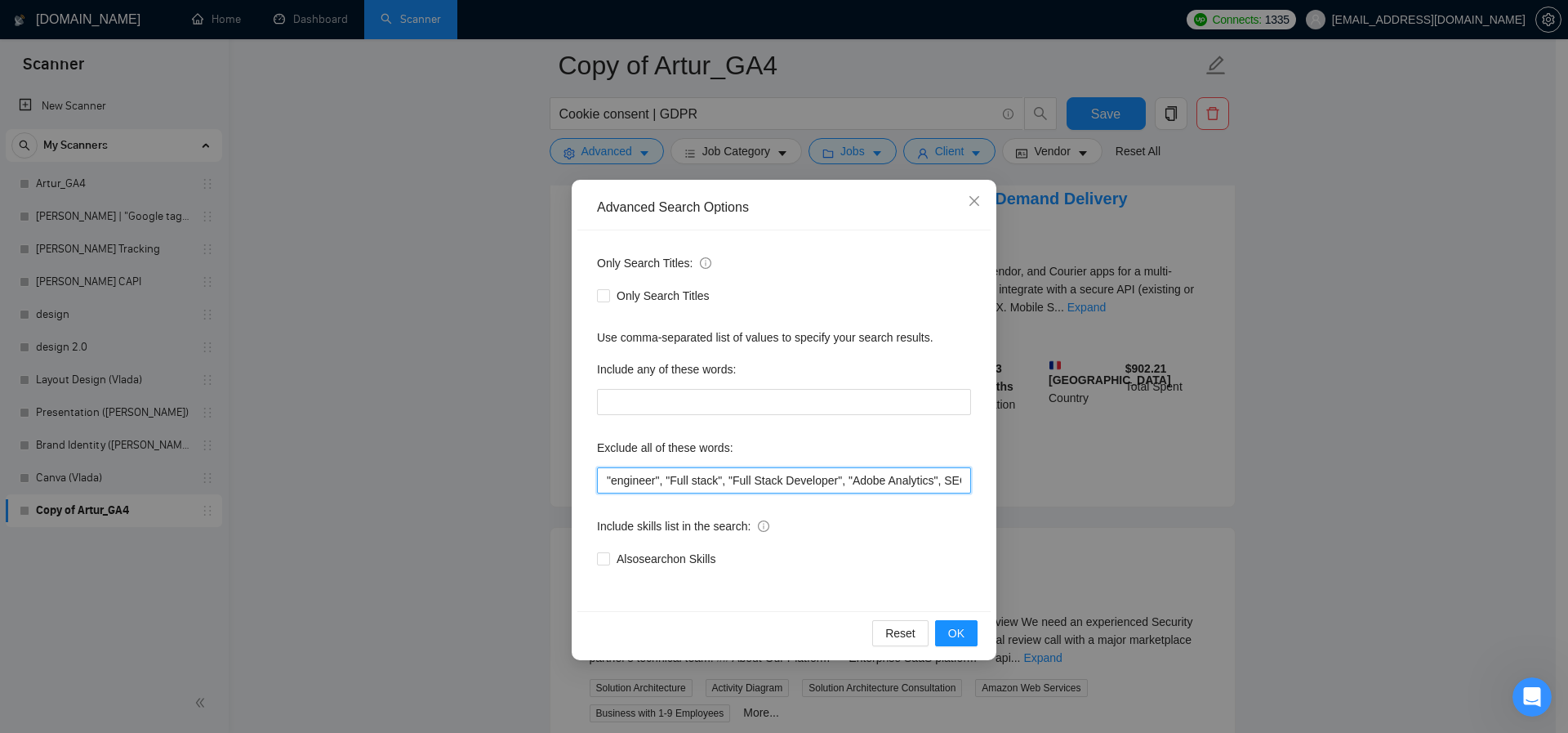
drag, startPoint x: 668, startPoint y: 480, endPoint x: 732, endPoint y: 481, distance: 64.0
click at [732, 481] on input ""engineer", "Full stack", "Full Stack Developer", "Adobe Analytics", SEO, "Medi…" at bounding box center [783, 480] width 374 height 26
click at [667, 480] on input ""engineer", "Full stack", "Full Stack Developer", "Adobe Analytics", SEO, "Medi…" at bounding box center [783, 480] width 374 height 26
paste input ""Full stack","
click at [698, 485] on input ""engineer", "Full stack", "Full stack", "Full Stack Developer", "Adobe Analytic…" at bounding box center [783, 480] width 374 height 26
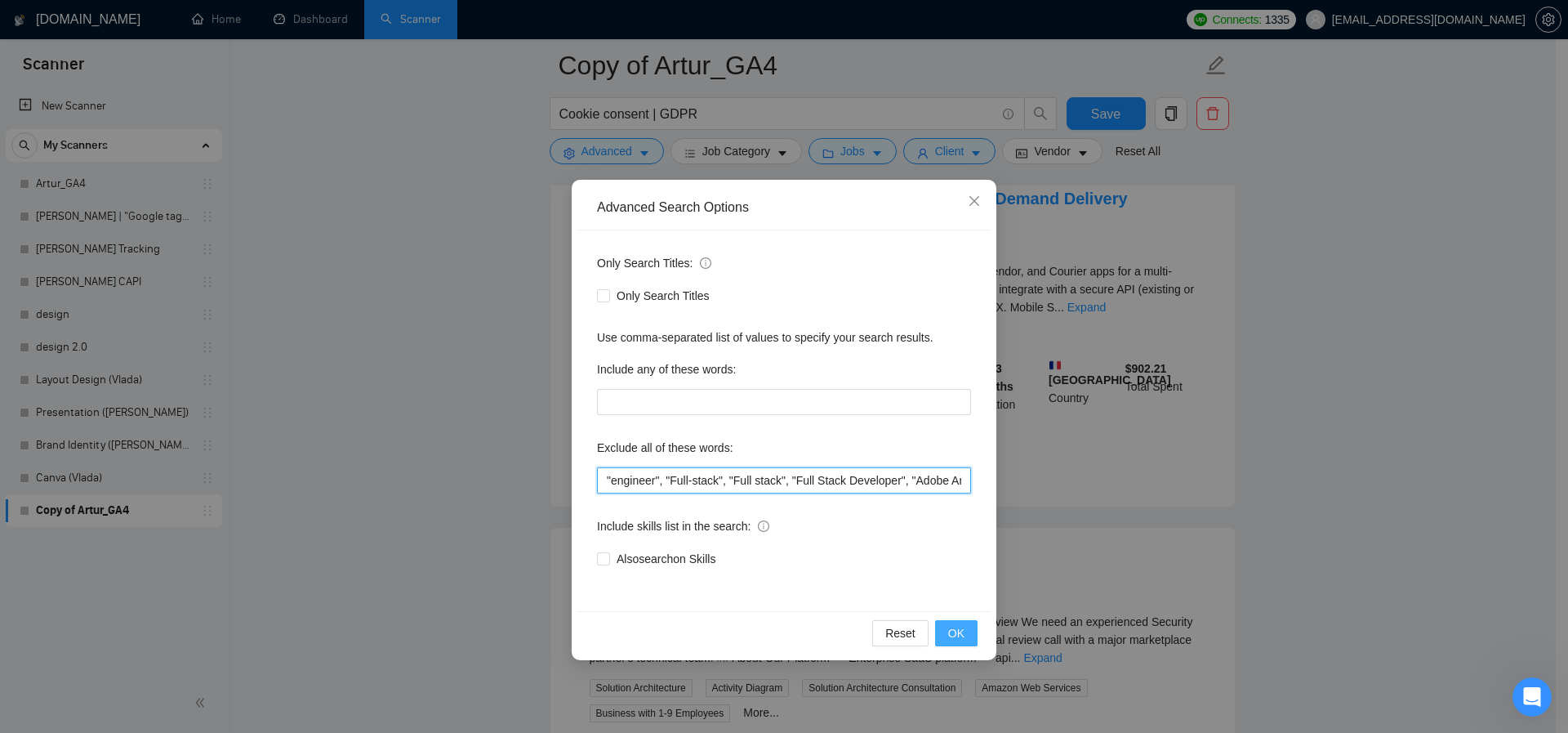
type input ""engineer", "Full-stack", "Full stack", "Full Stack Developer", "Adobe Analytic…"
click at [958, 629] on span "OK" at bounding box center [956, 632] width 17 height 18
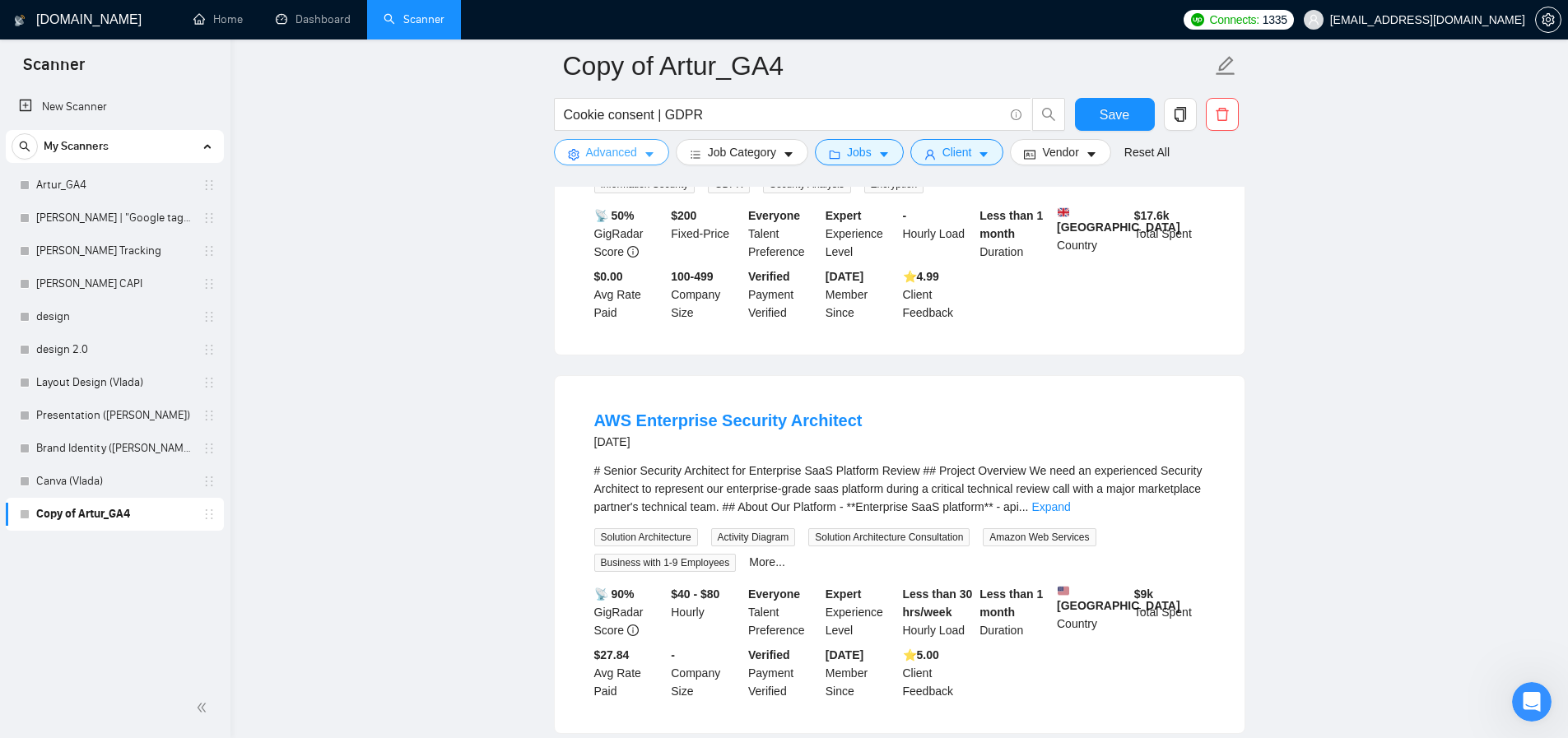
scroll to position [343, 0]
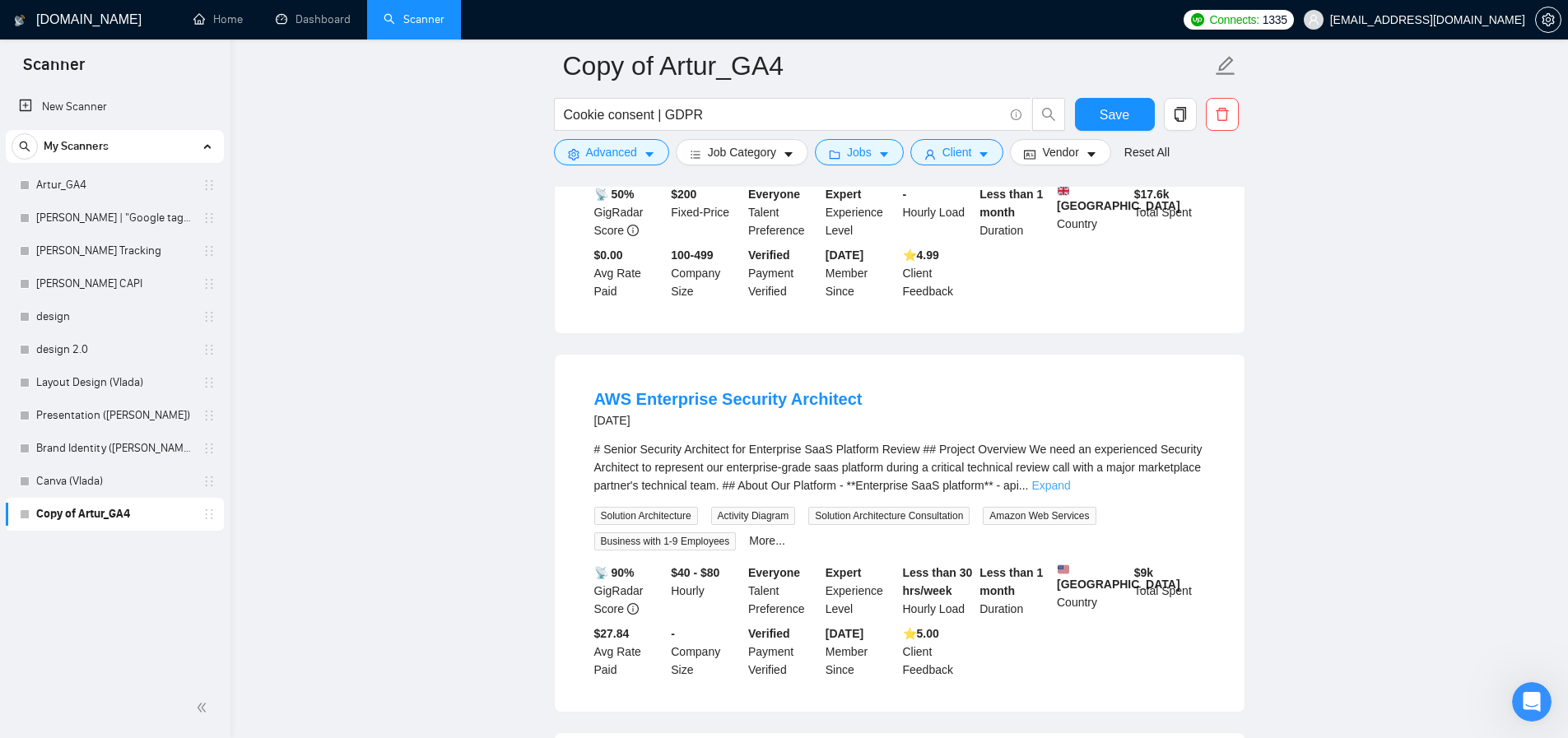
click at [1070, 492] on link "Expand" at bounding box center [1050, 485] width 39 height 13
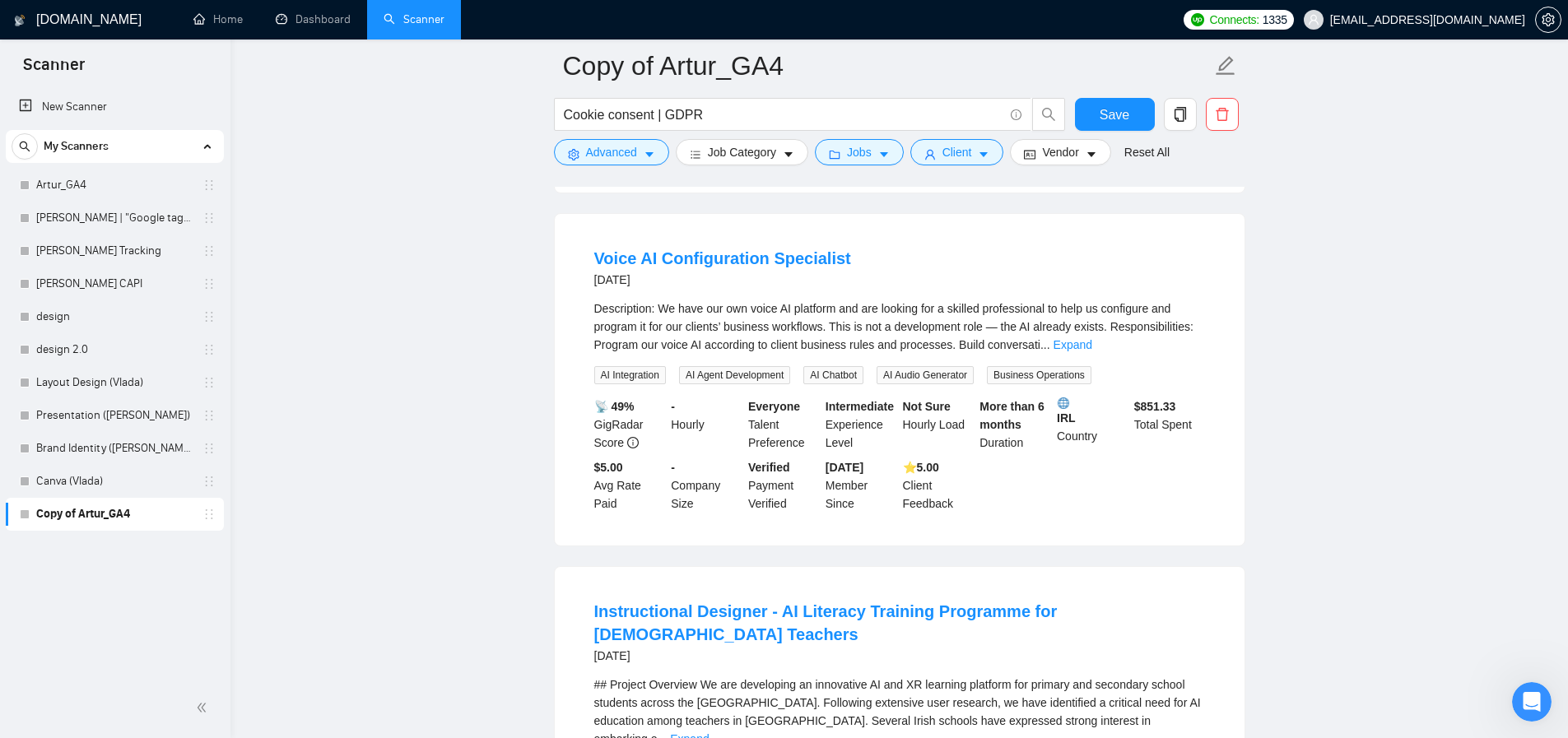
scroll to position [0, 0]
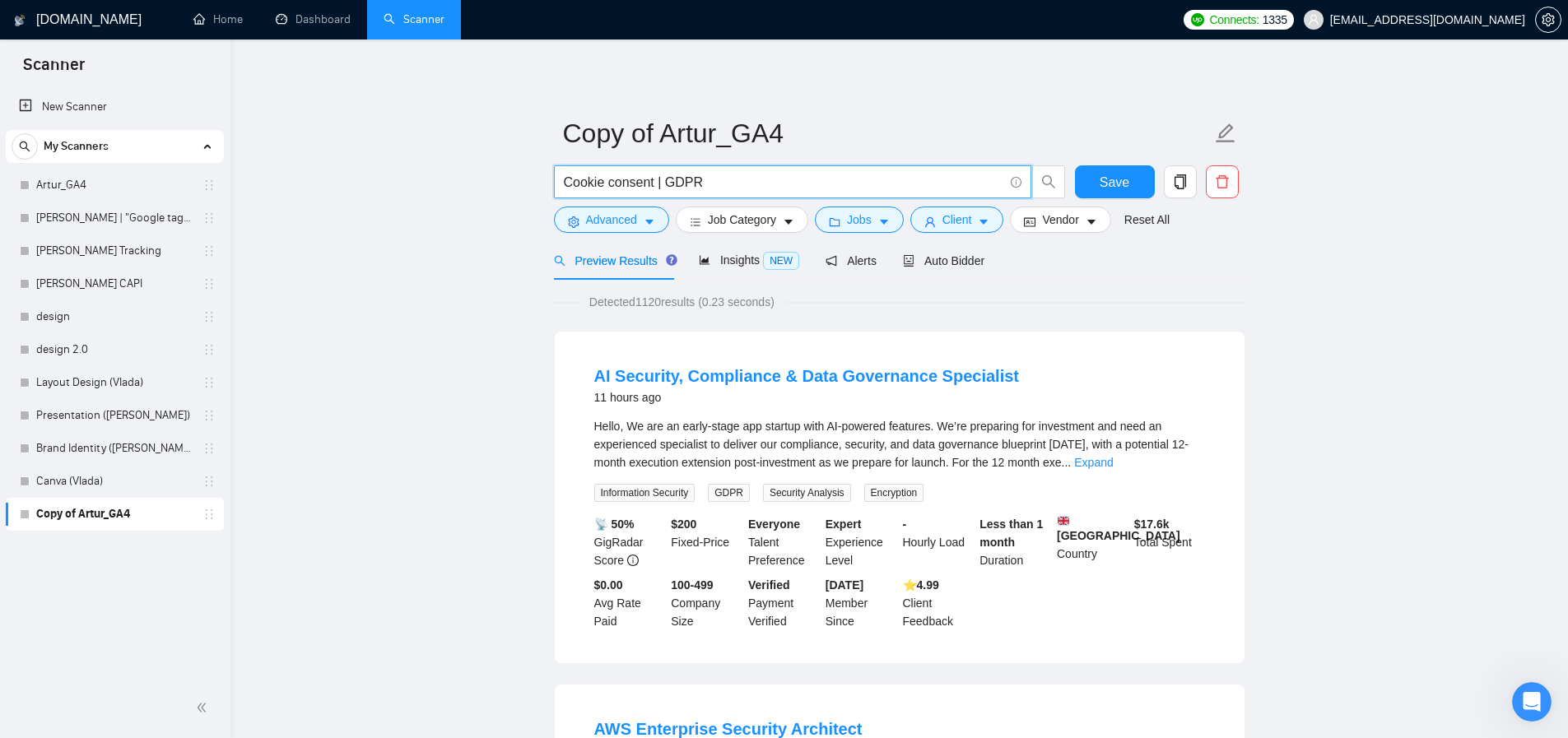
click at [656, 182] on input "Cookie consent | GDPR" at bounding box center [784, 182] width 440 height 21
click at [700, 184] on input ""Cookie consent" | GDPR" at bounding box center [784, 182] width 440 height 21
type input ""Cookie consent""
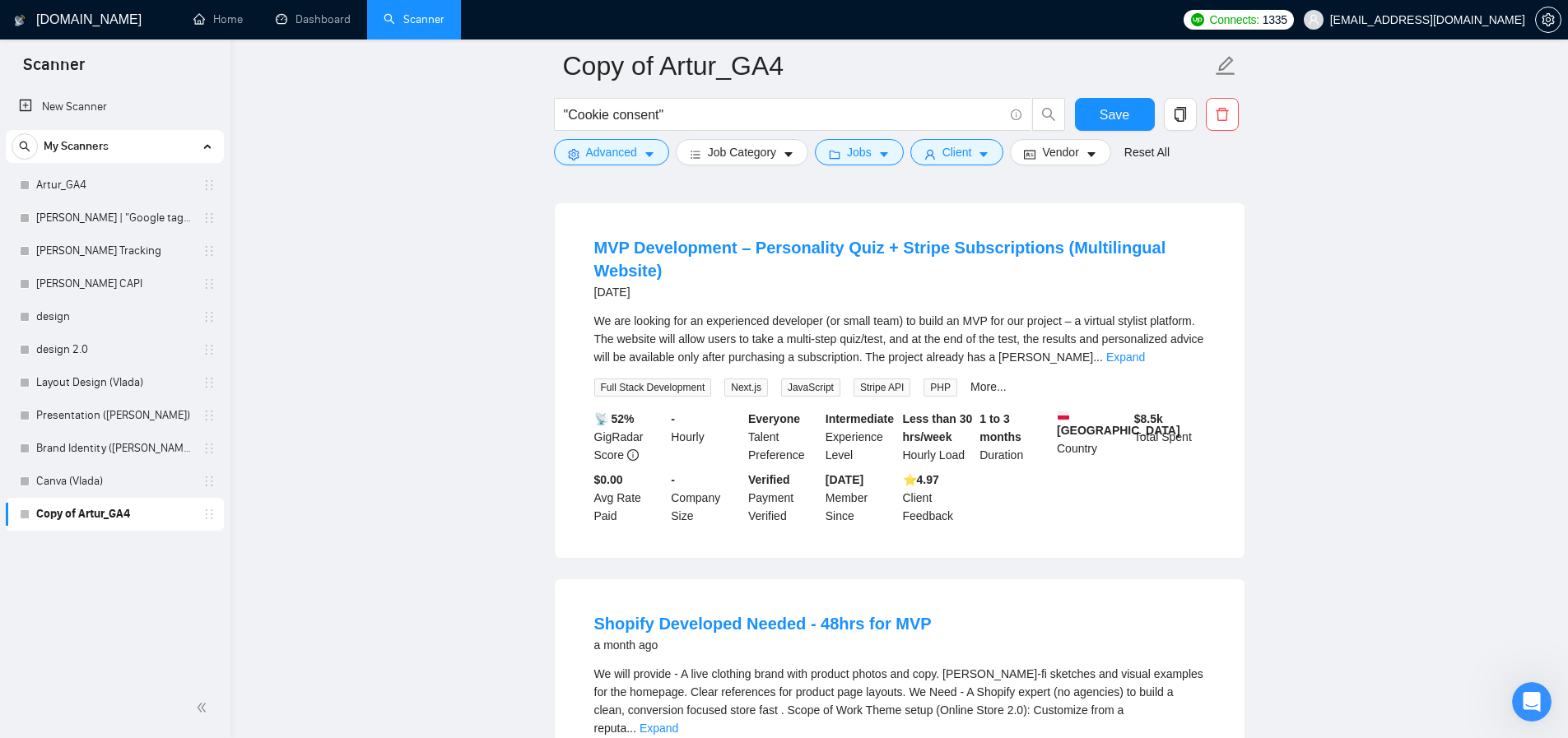
scroll to position [1870, 0]
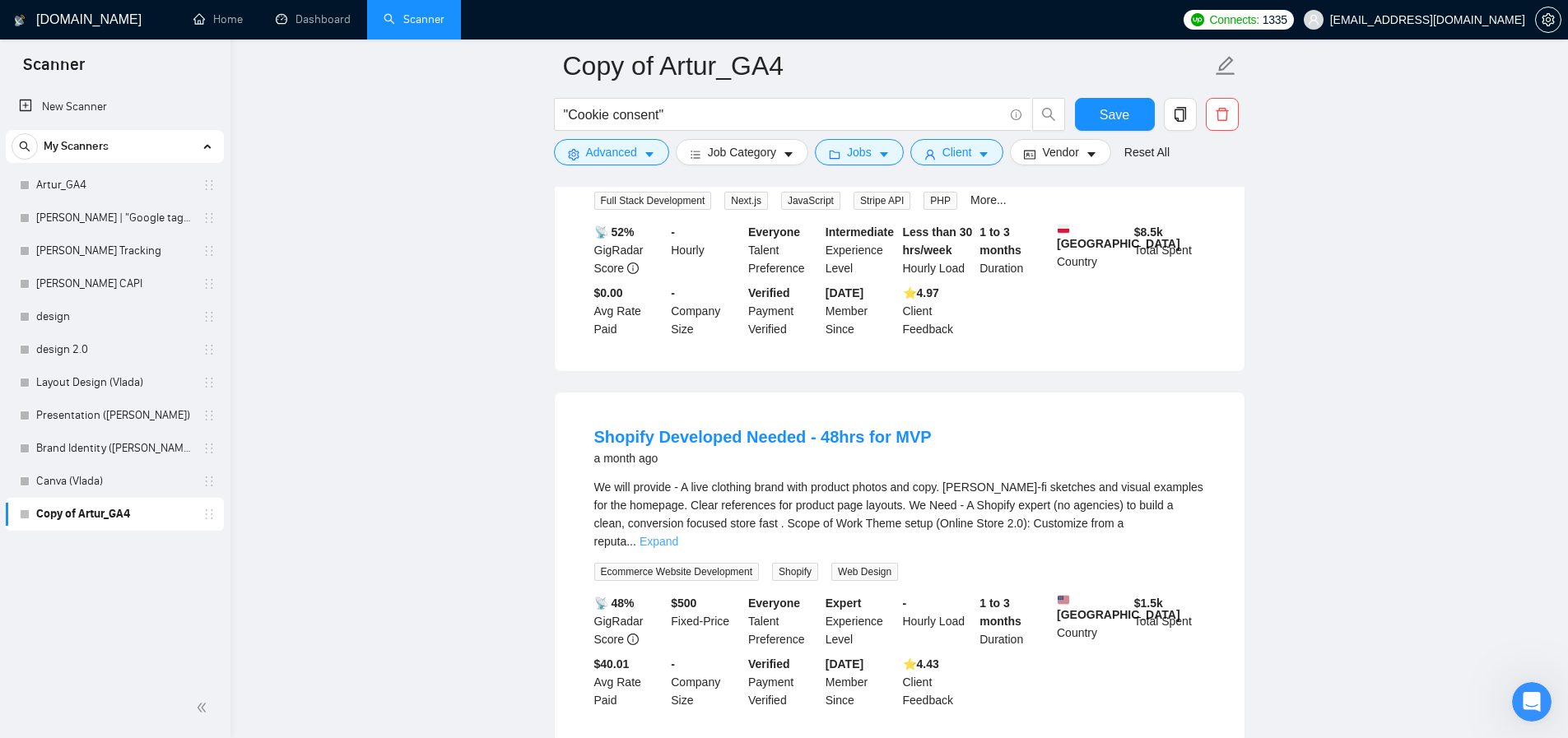
click at [678, 534] on link "Expand" at bounding box center [659, 541] width 39 height 13
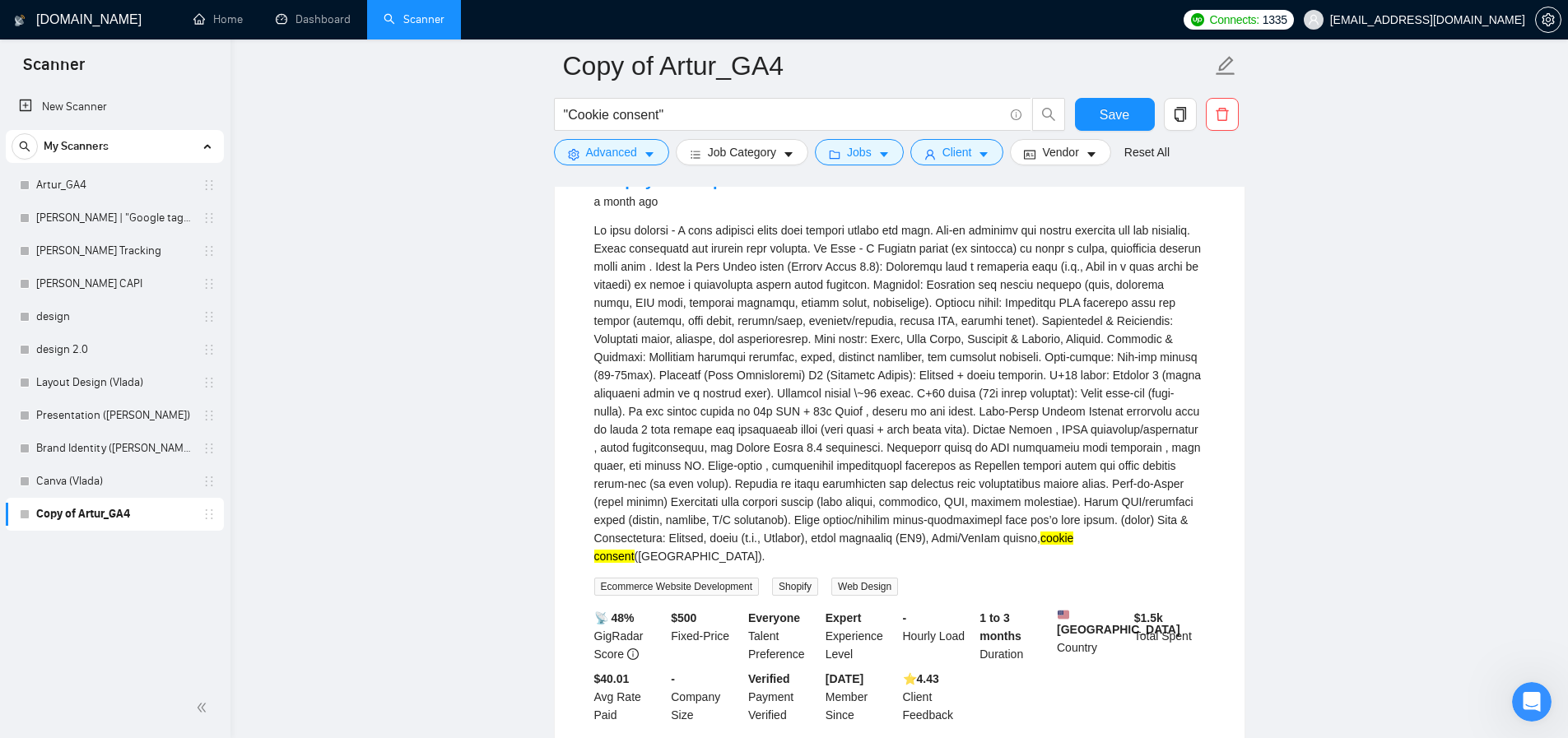
scroll to position [1830, 0]
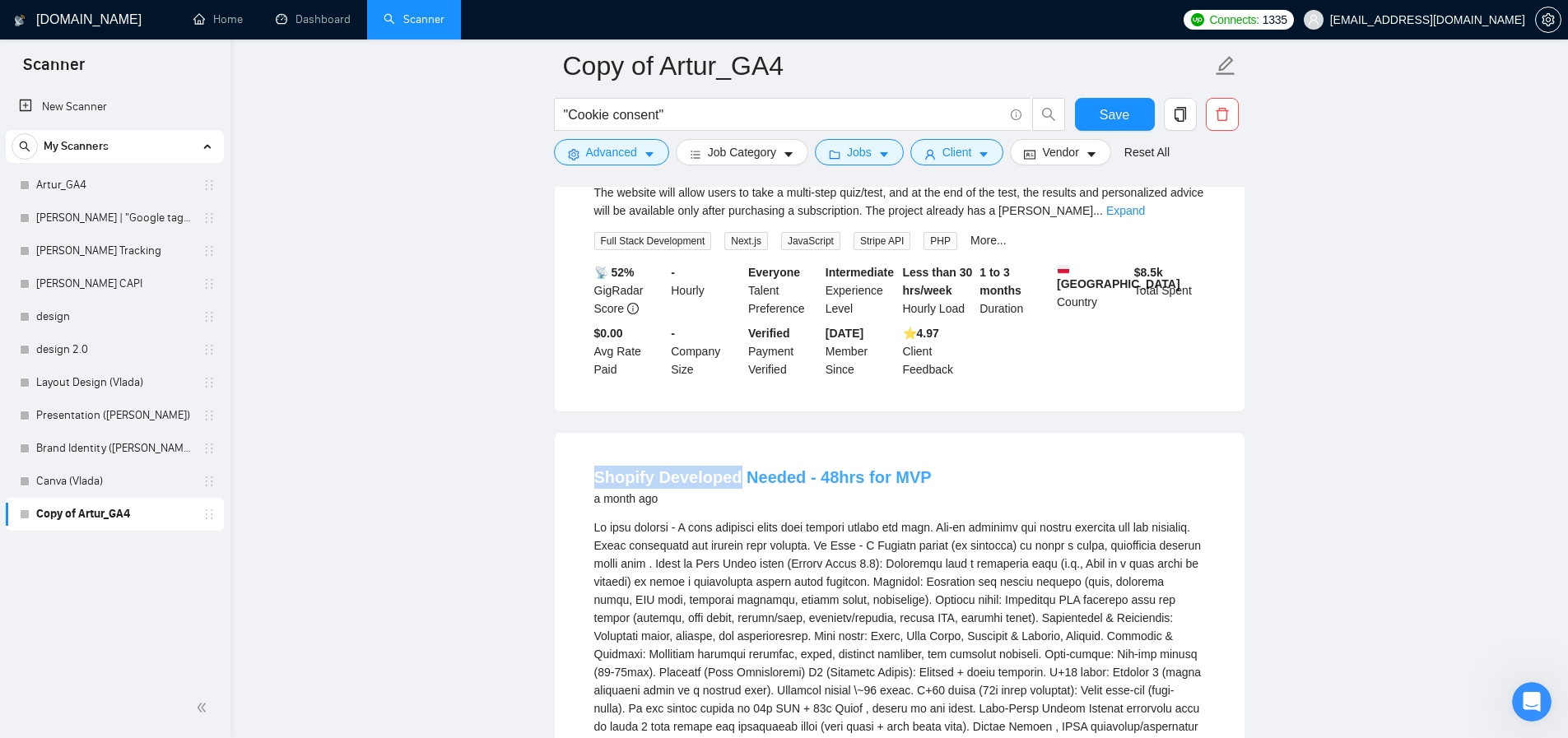
copy link "Shopify Developed"
drag, startPoint x: 588, startPoint y: 438, endPoint x: 736, endPoint y: 437, distance: 148.0
click at [736, 453] on li "Shopify Developed Needed - 48hrs for MVP a month ago cookie consent (EU). Ecomm…" at bounding box center [900, 743] width 650 height 581
click at [434, 388] on main "Copy of Artur_GA4 "Cookie consent" Save Advanced Job Category Jobs Client Vendo…" at bounding box center [899, 388] width 1285 height 4305
click at [603, 159] on span "Advanced" at bounding box center [612, 151] width 51 height 18
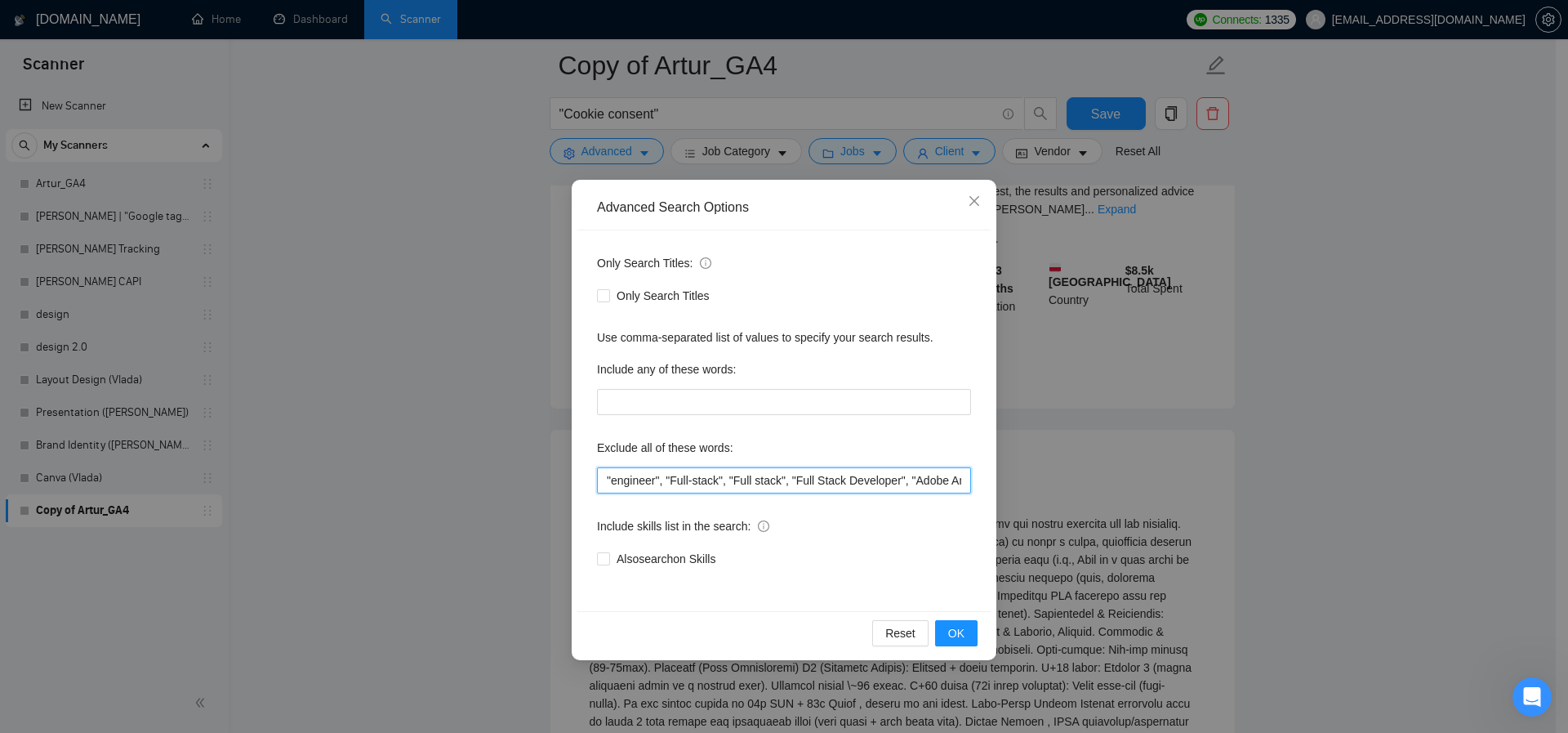
click at [604, 479] on input ""engineer", "Full-stack", "Full stack", "Full Stack Developer", "Adobe Analytic…" at bounding box center [783, 480] width 374 height 26
paste input "Shopify Developed"
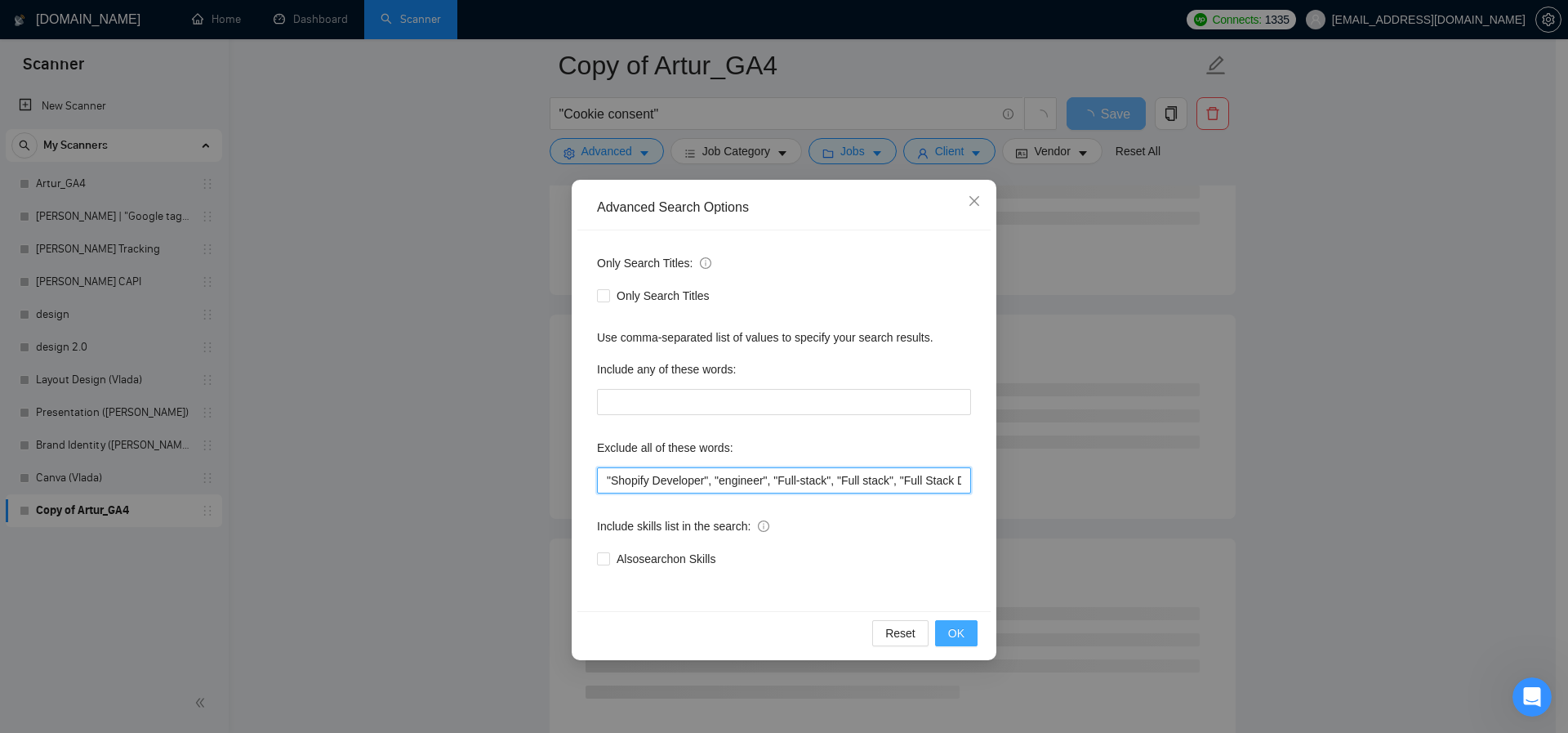
type input ""Shopify Developer", "engineer", "Full-stack", "Full stack", "Full Stack Develo…"
click at [958, 627] on span "OK" at bounding box center [956, 632] width 17 height 18
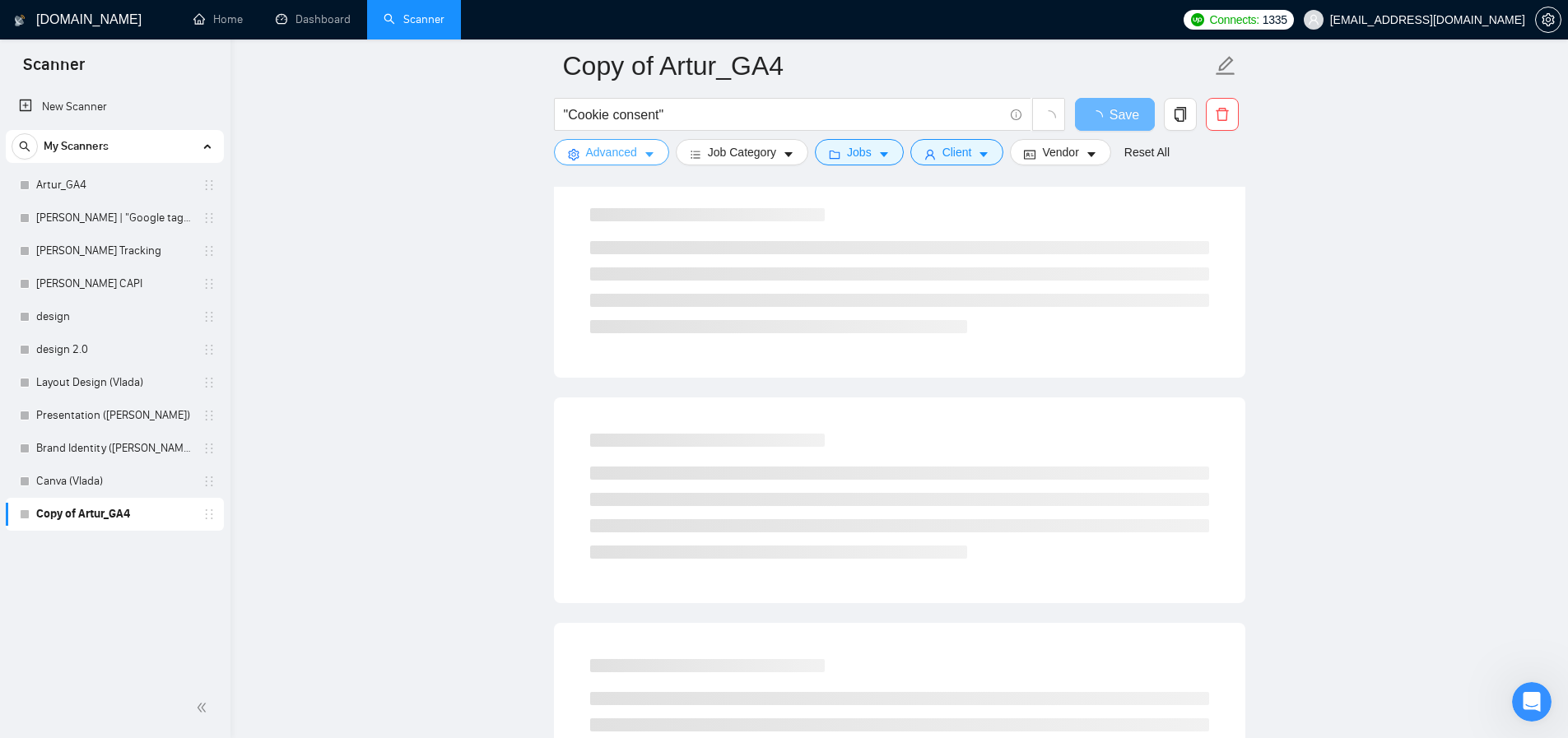
scroll to position [0, 0]
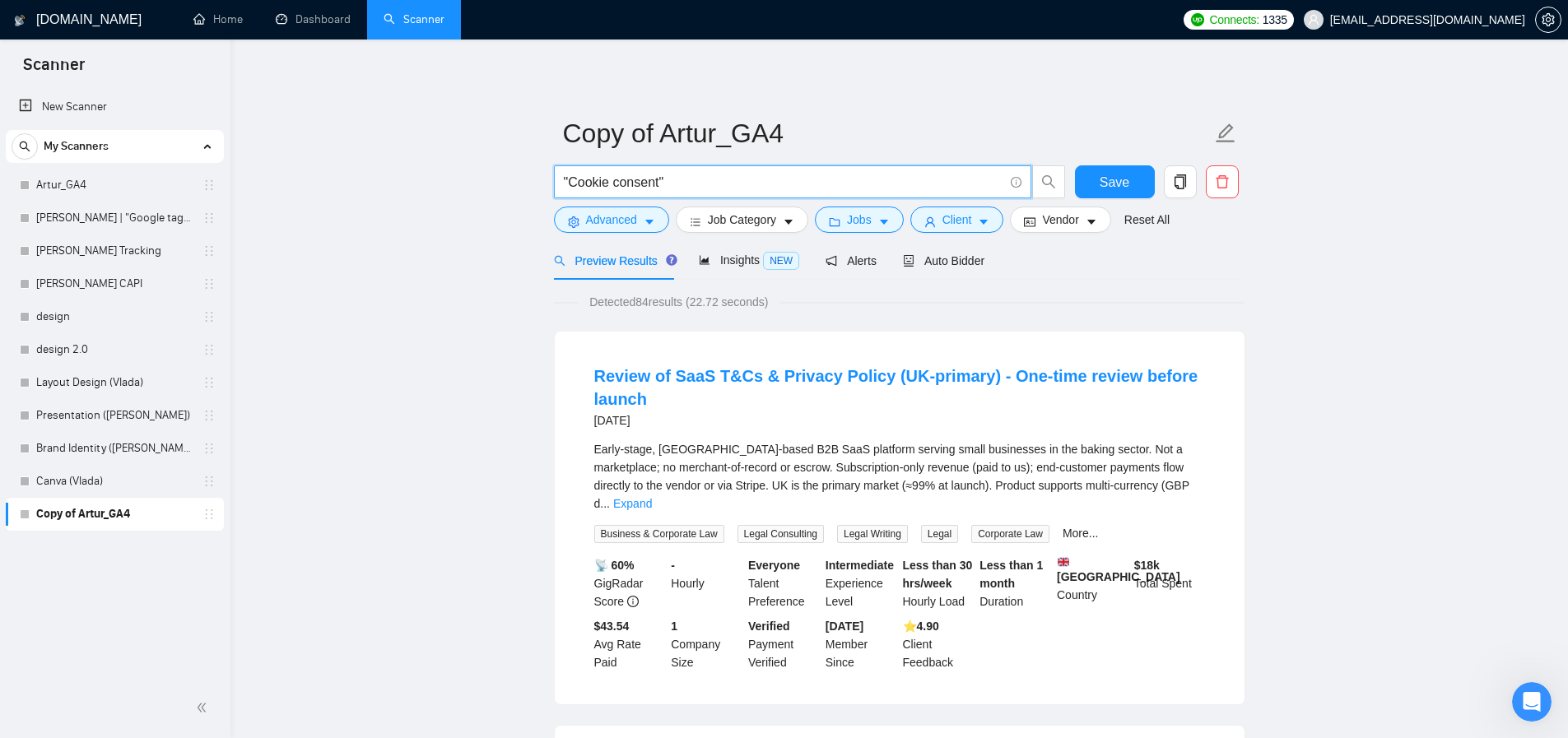
click at [704, 178] on input ""Cookie consent"" at bounding box center [784, 182] width 440 height 21
paste input "usercentrics"
click at [955, 183] on input ""Cookie consent" | "cookie bot" | "cookiebot" | "usercentrics"" at bounding box center [784, 182] width 440 height 21
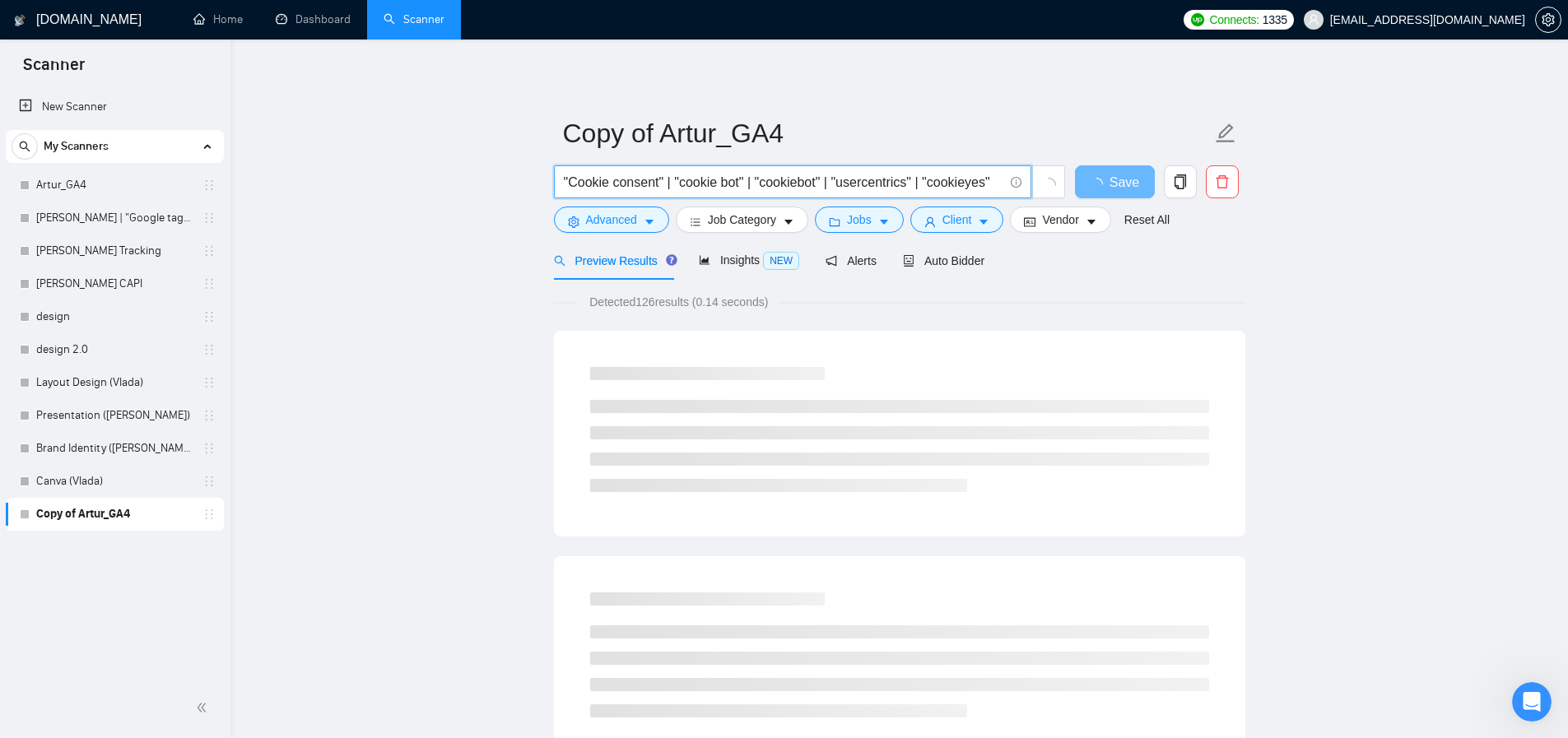
drag, startPoint x: 989, startPoint y: 184, endPoint x: 1068, endPoint y: 182, distance: 79.0
click at [1068, 182] on div ""Cookie consent" | "cookie bot" | "cookiebot" | "usercentrics" | "cookieyes" Sa…" at bounding box center [896, 186] width 691 height 41
type input ""Cookie consent" | "cookie bot" | "cookiebot" | "usercentrics" | "cookieyes""
click at [1003, 181] on span ""Cookie consent" | "cookie bot" | "cookiebot" | "usercentrics" | "cookieyes"" at bounding box center [793, 181] width 477 height 33
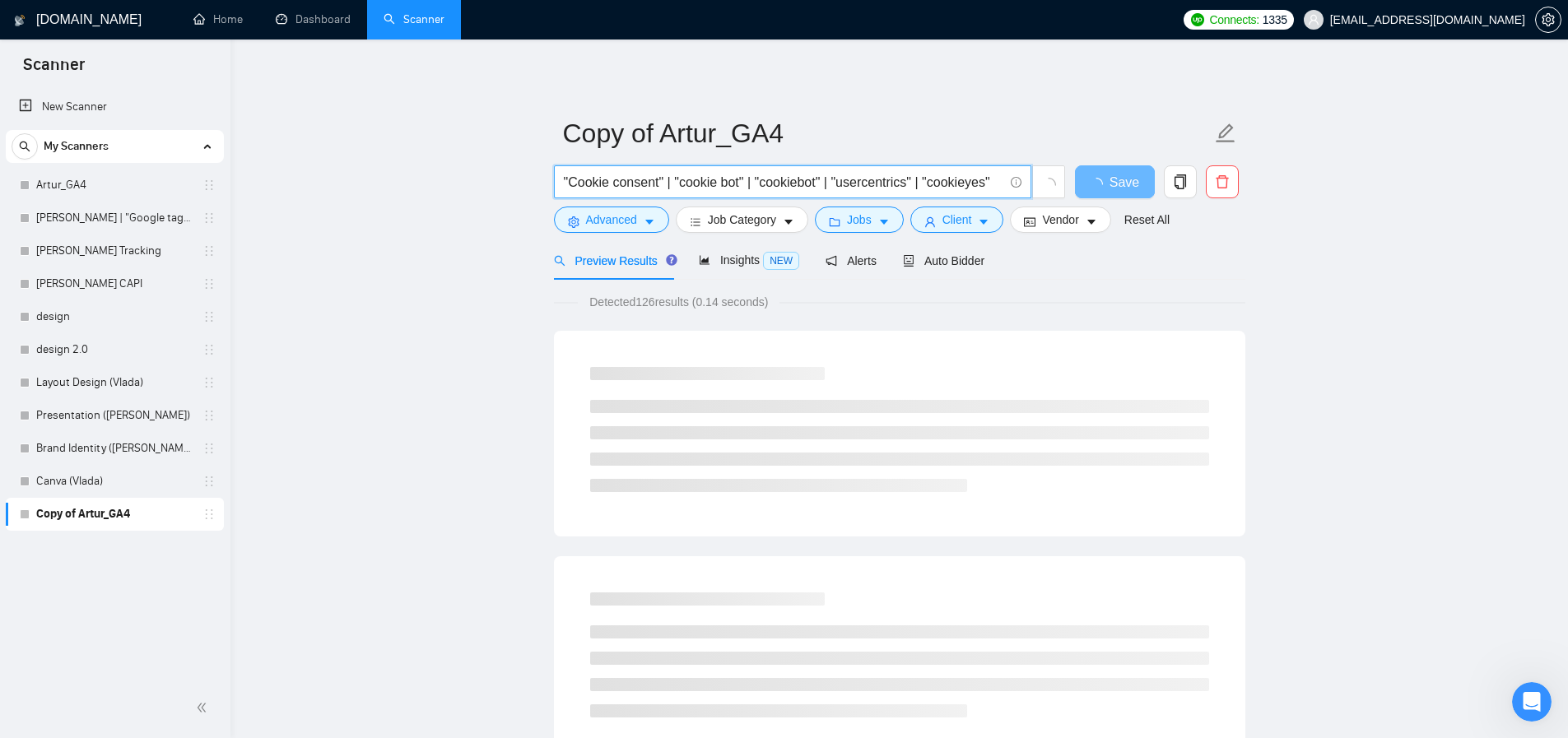
click at [1002, 184] on input ""Cookie consent" | "cookie bot" | "cookiebot" | "usercentrics" | "cookieyes"" at bounding box center [784, 182] width 440 height 21
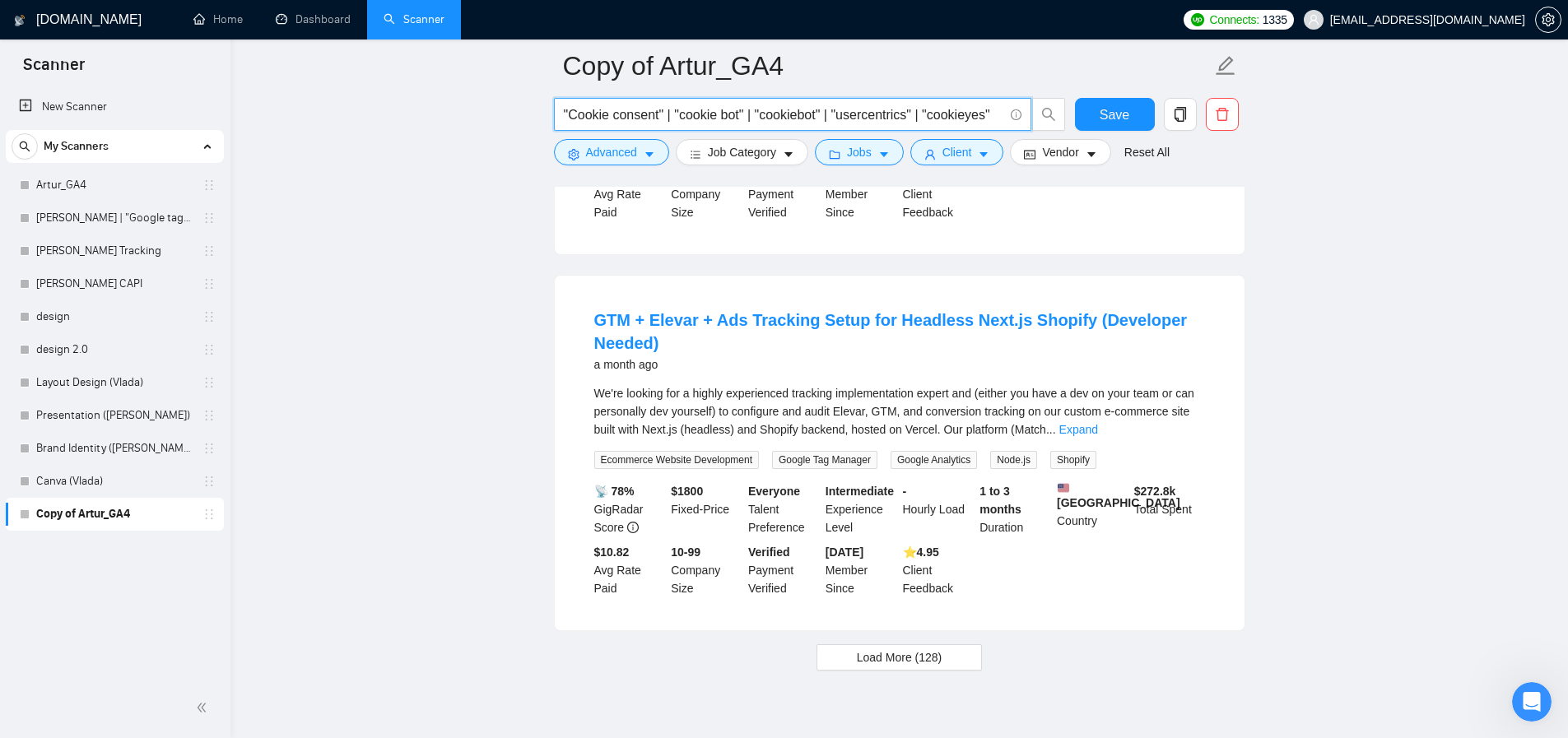
scroll to position [3437, 0]
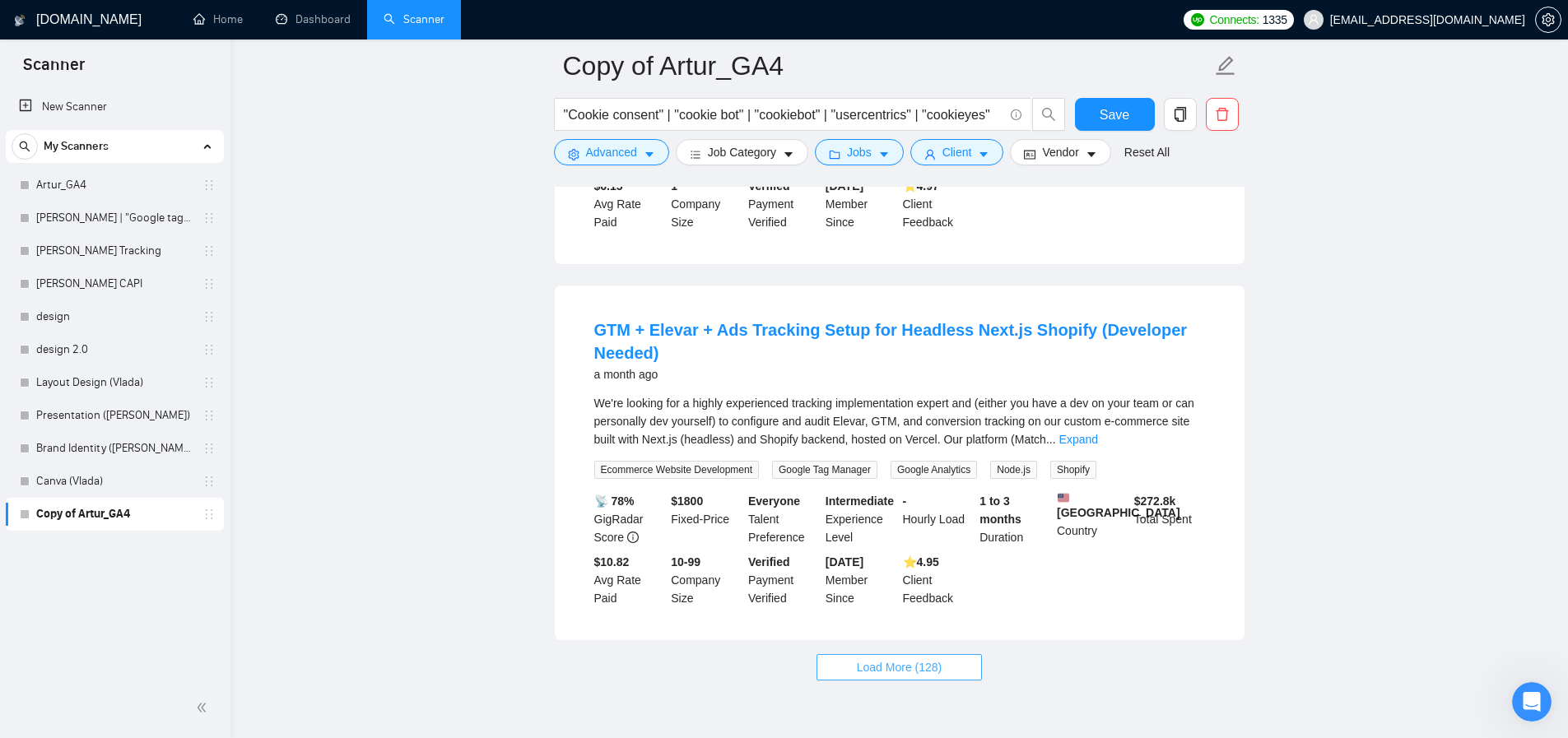
click at [920, 658] on span "Load More (128)" at bounding box center [899, 667] width 85 height 18
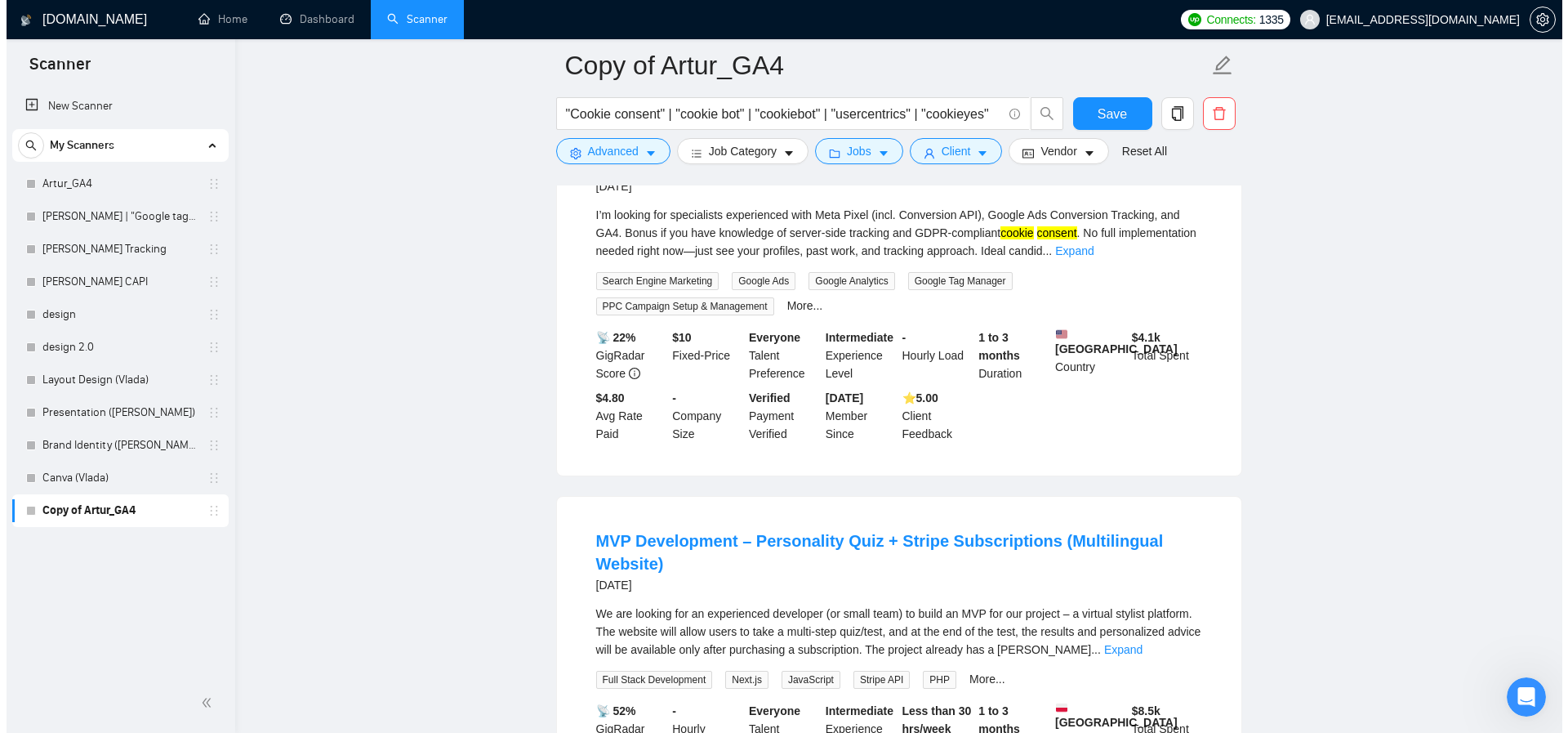
scroll to position [0, 0]
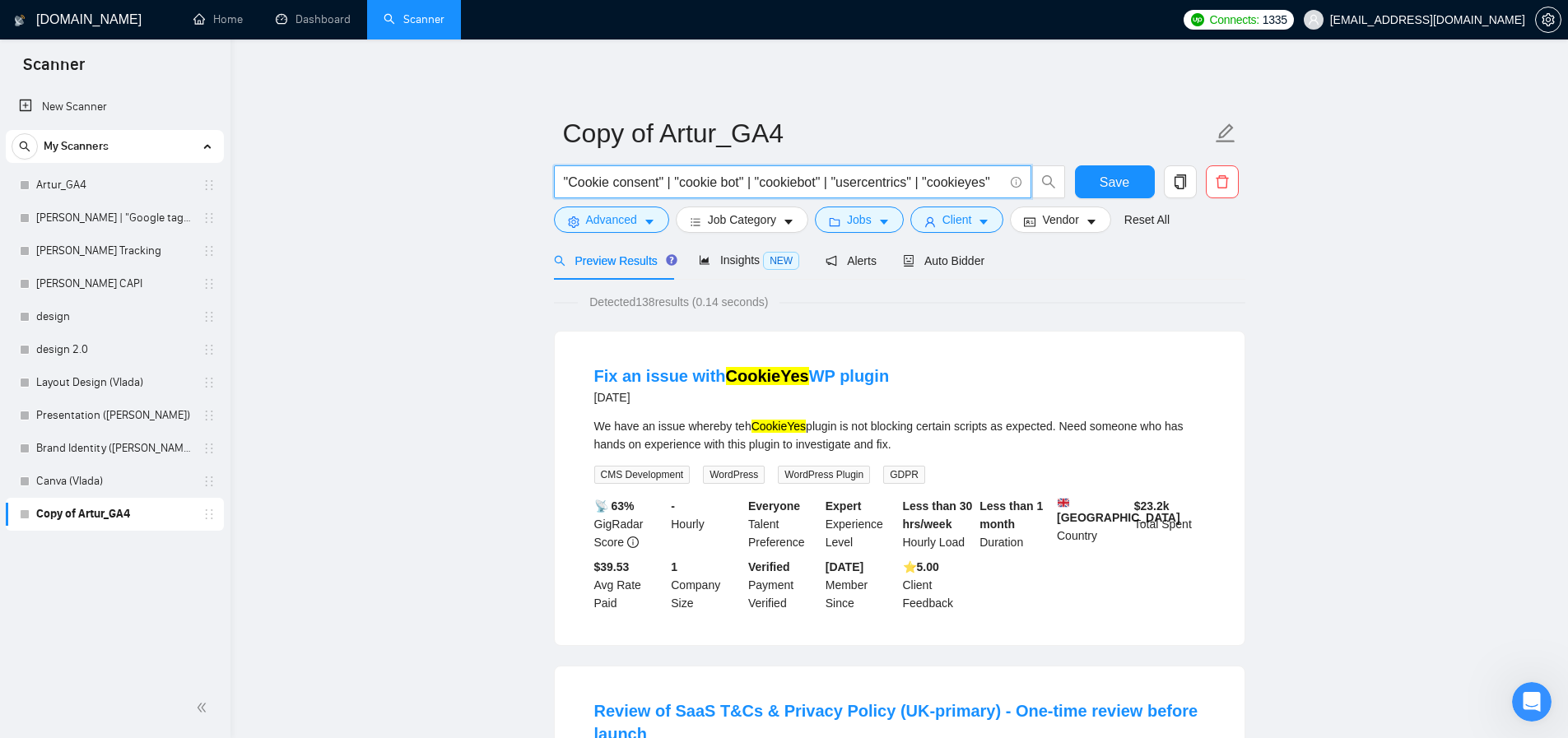
drag, startPoint x: 661, startPoint y: 182, endPoint x: 572, endPoint y: 180, distance: 89.0
click at [572, 180] on input ""Cookie consent" | "cookie bot" | "cookiebot" | "usercentrics" | "cookieyes"" at bounding box center [784, 182] width 440 height 21
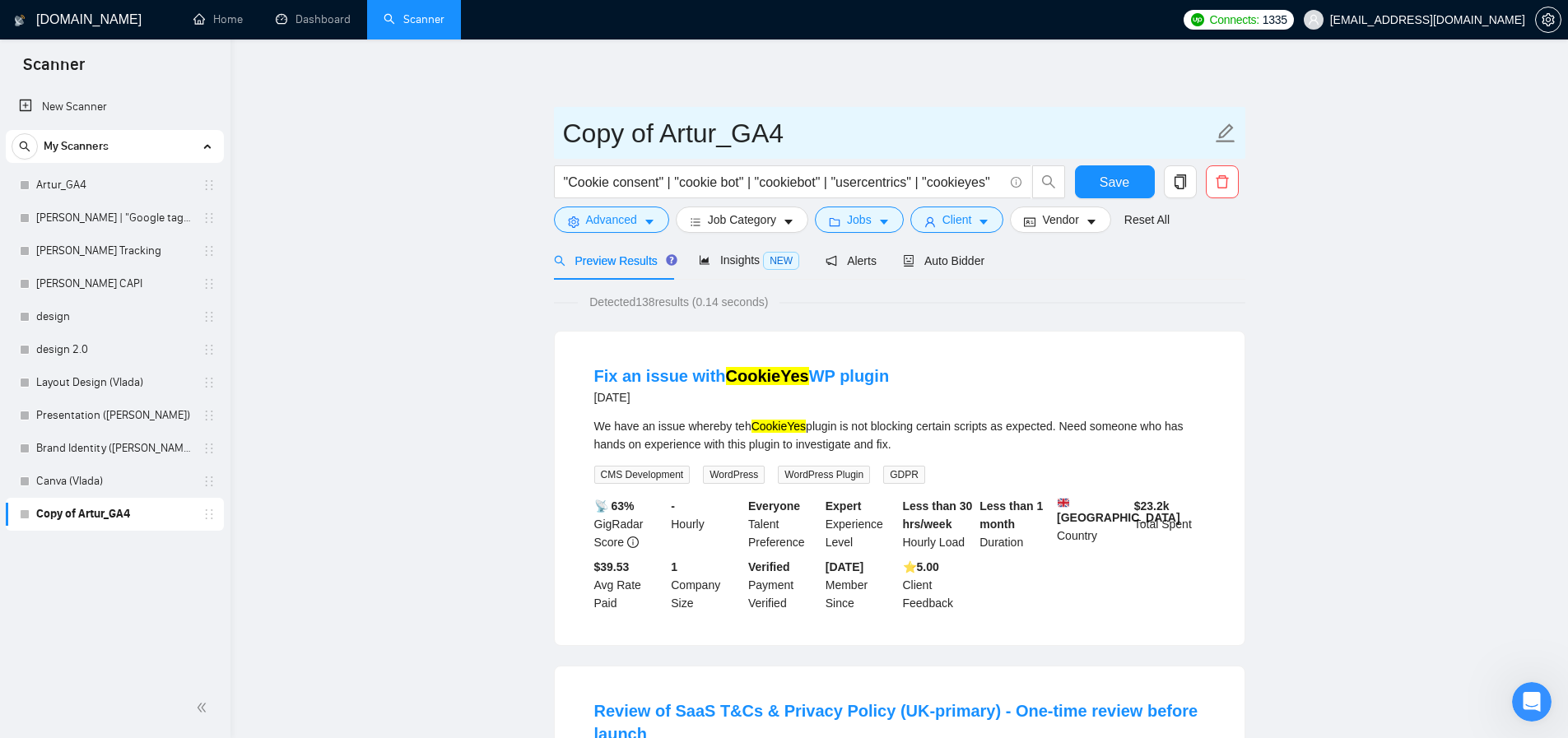
click at [657, 129] on input "Copy of Artur_GA4" at bounding box center [887, 133] width 648 height 41
drag, startPoint x: 661, startPoint y: 131, endPoint x: 496, endPoint y: 130, distance: 165.0
click at [715, 125] on input "Artur_GA4" at bounding box center [887, 133] width 648 height 41
paste input "Cookie consent"
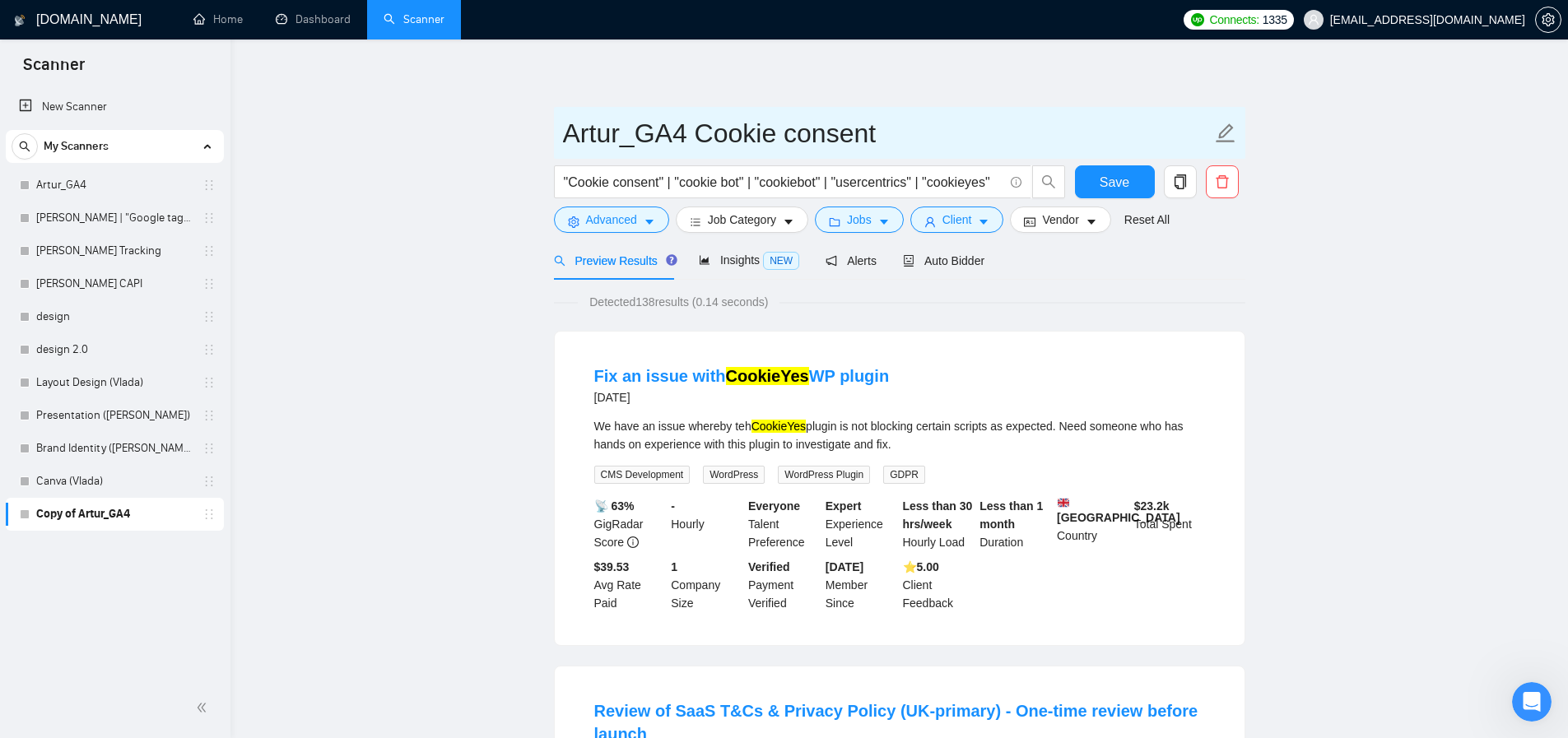
click at [683, 139] on input "Artur_GA4 Cookie consent" at bounding box center [887, 133] width 648 height 41
type input "[PERSON_NAME] consent"
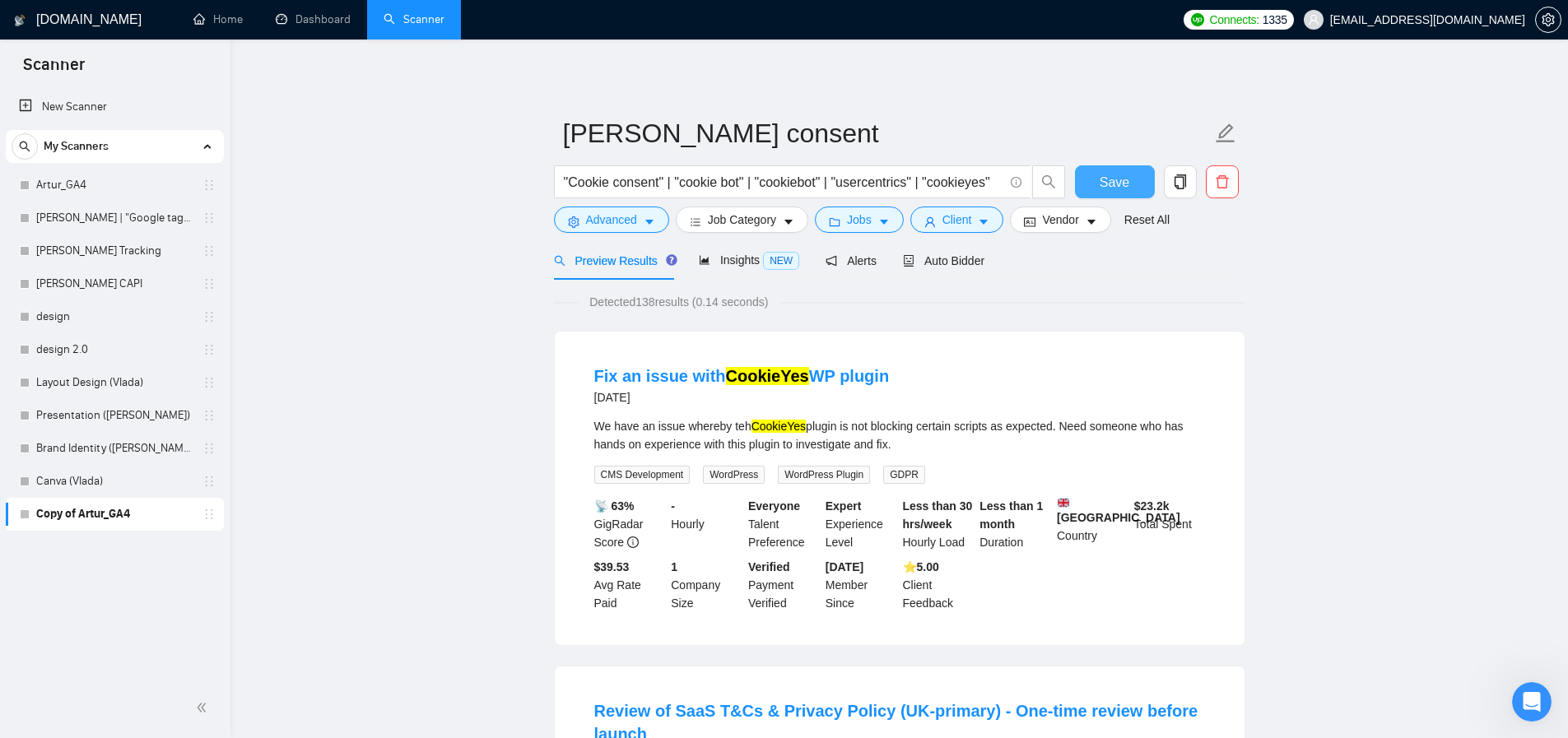
click at [1126, 175] on span "Save" at bounding box center [1114, 182] width 30 height 21
click at [1104, 185] on span "Save" at bounding box center [1114, 182] width 30 height 21
click at [947, 224] on span "Client" at bounding box center [957, 219] width 30 height 18
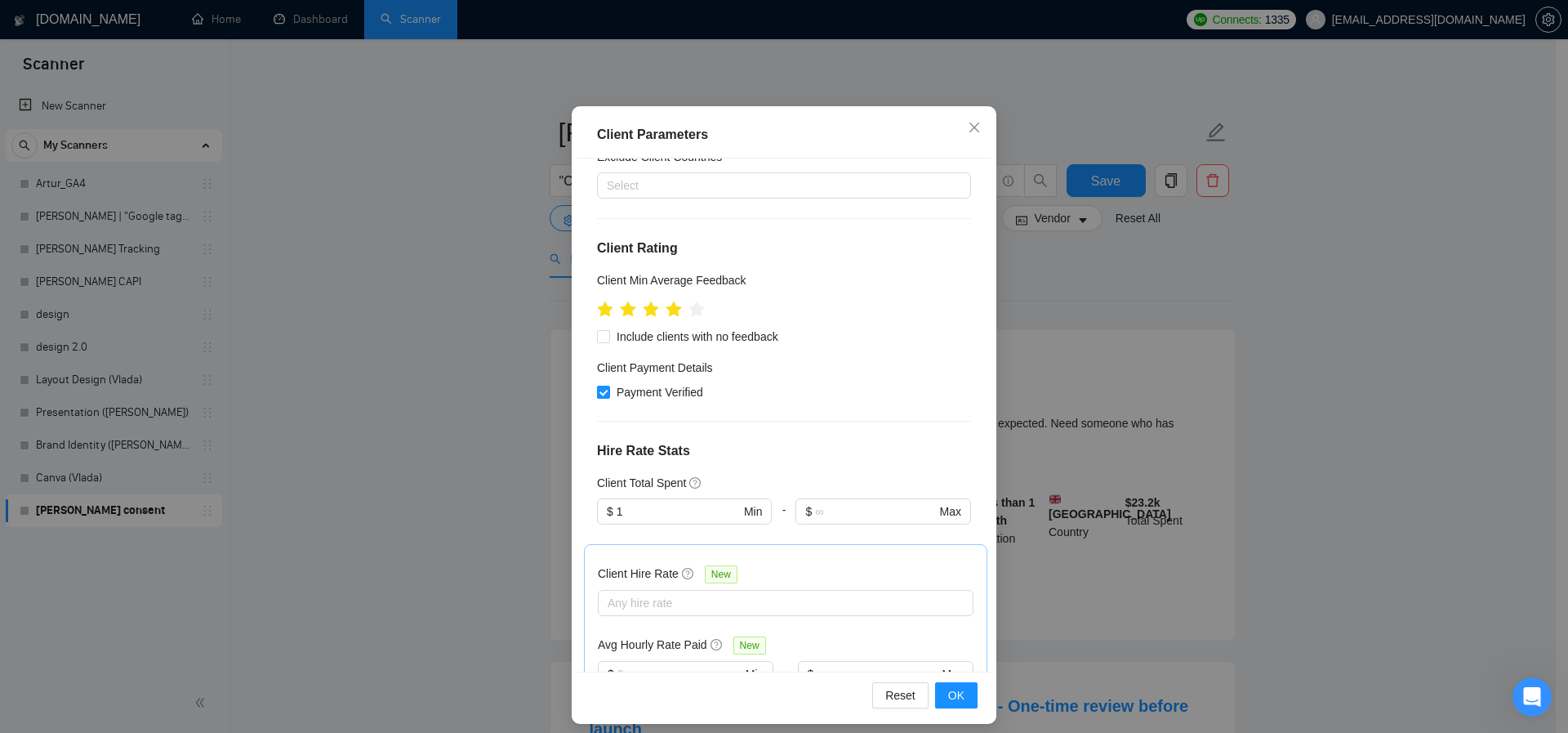
scroll to position [418, 0]
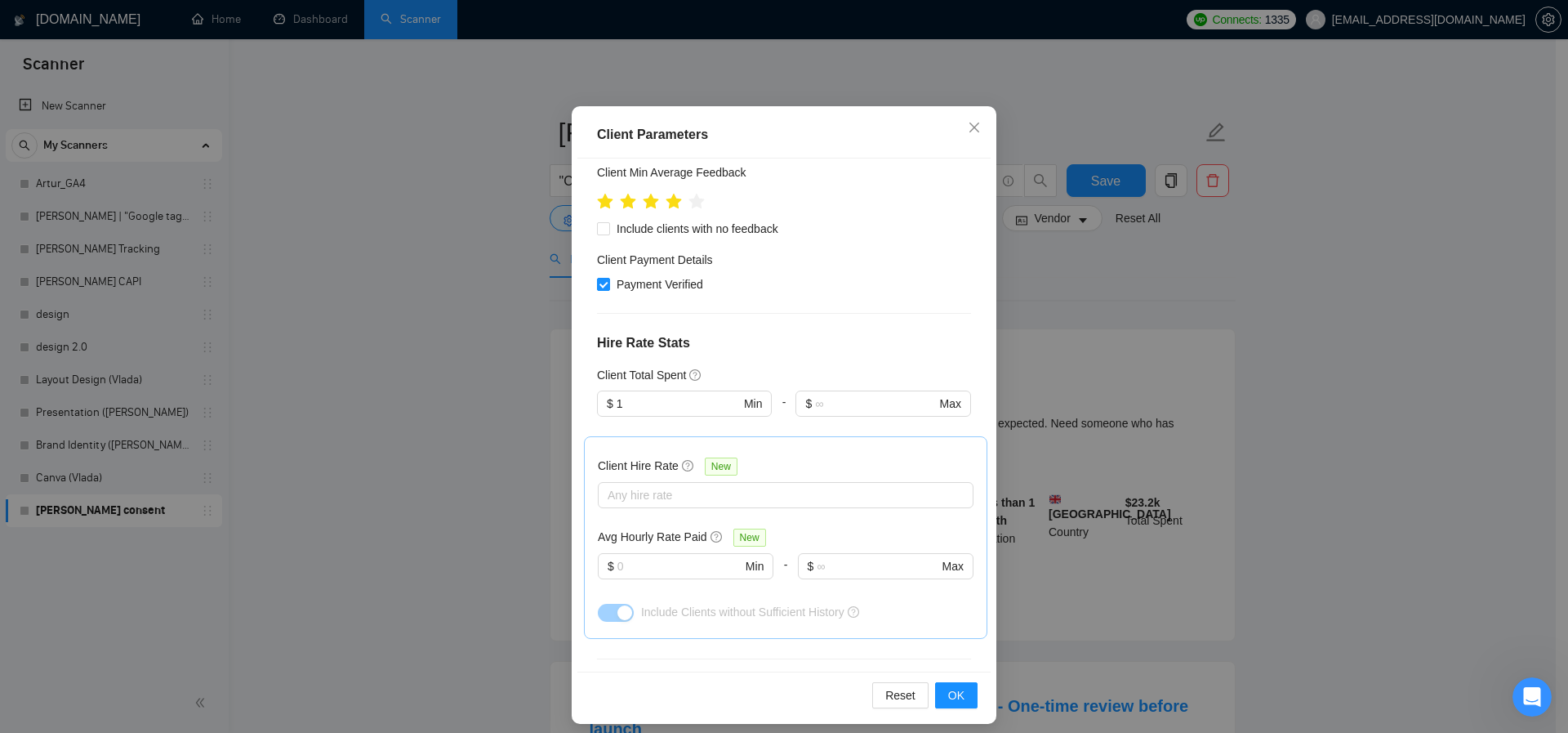
click at [1112, 268] on div "Client Parameters Client Location Include Client Countries Americas Europe Unit…" at bounding box center [784, 366] width 1568 height 733
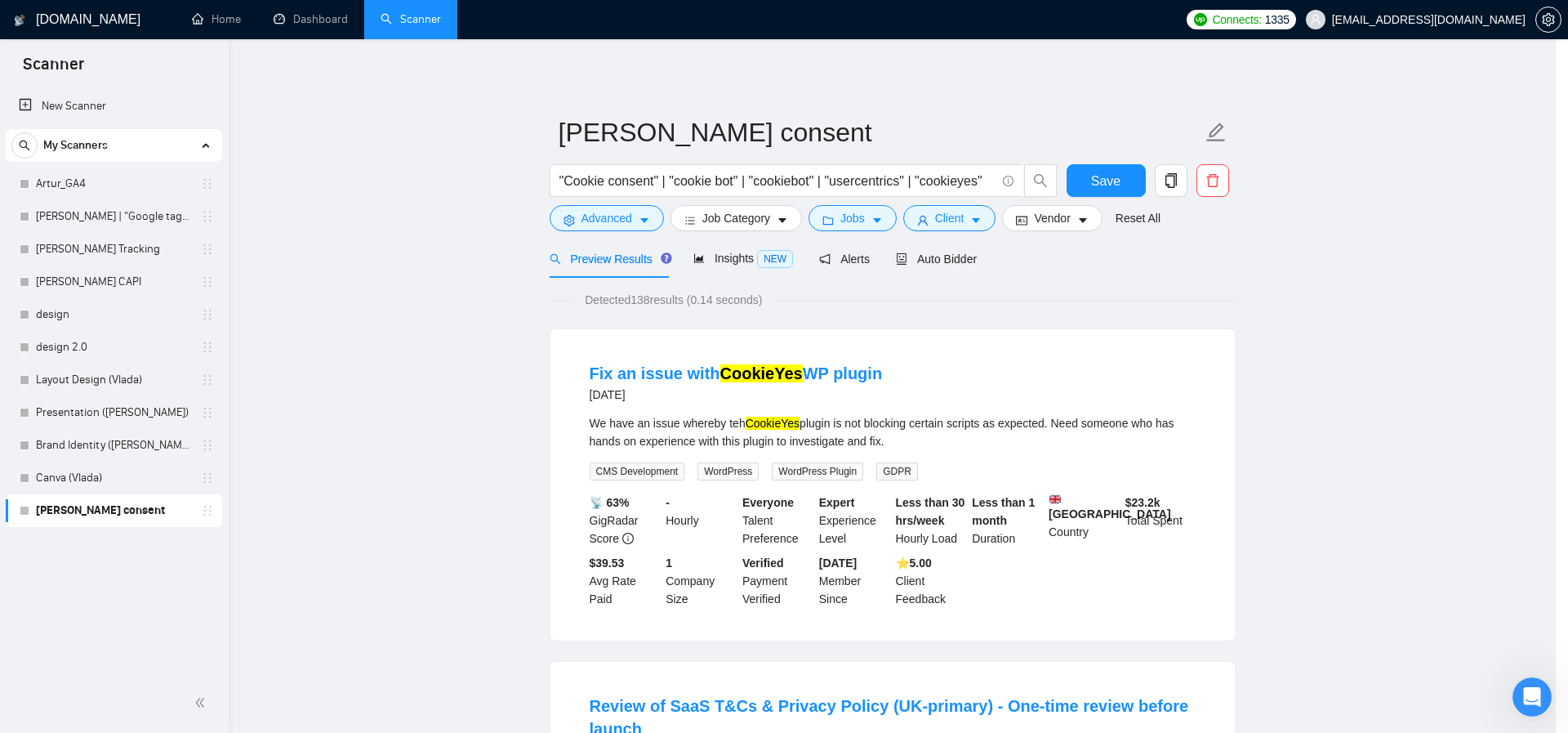
scroll to position [3, 0]
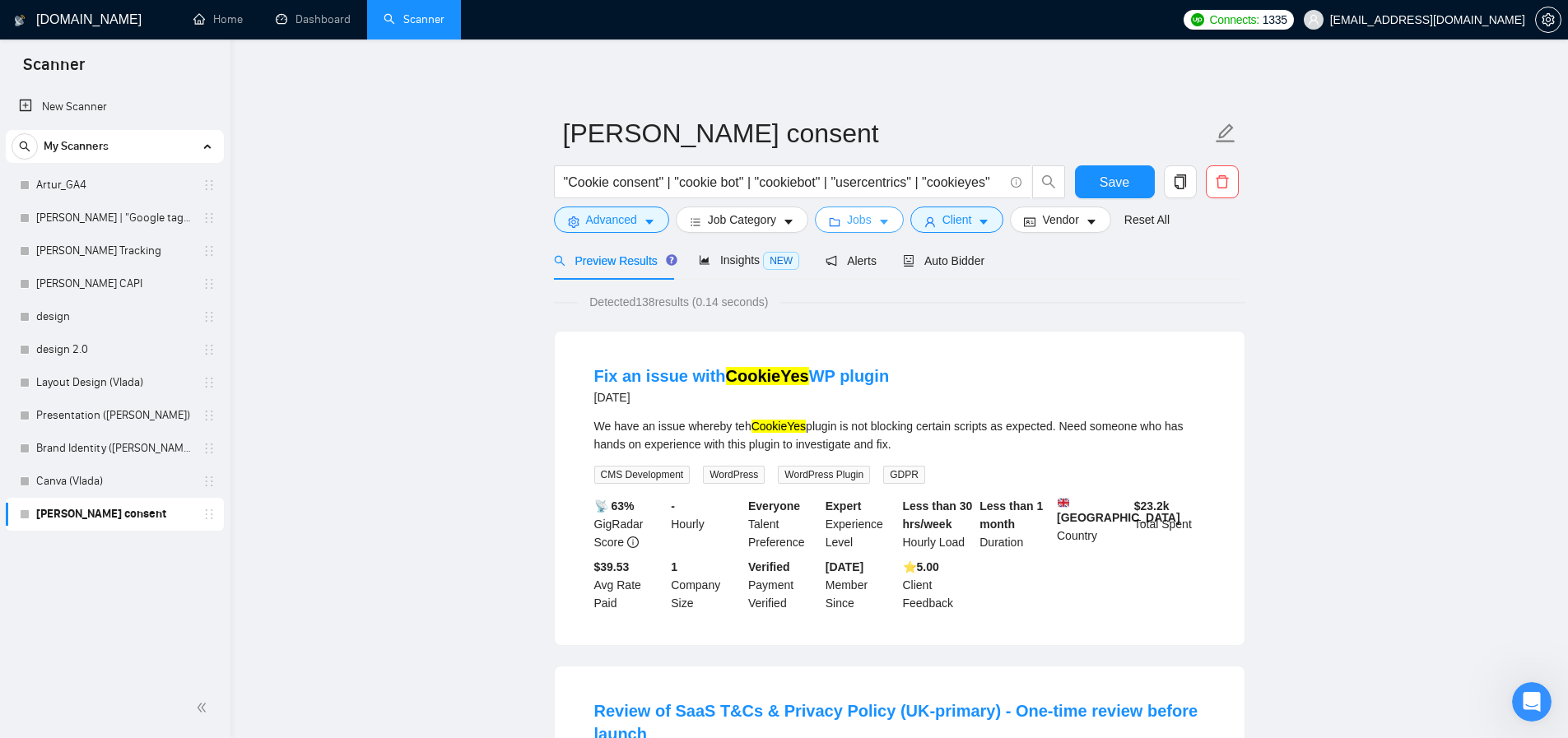
click at [863, 223] on span "Jobs" at bounding box center [860, 219] width 24 height 18
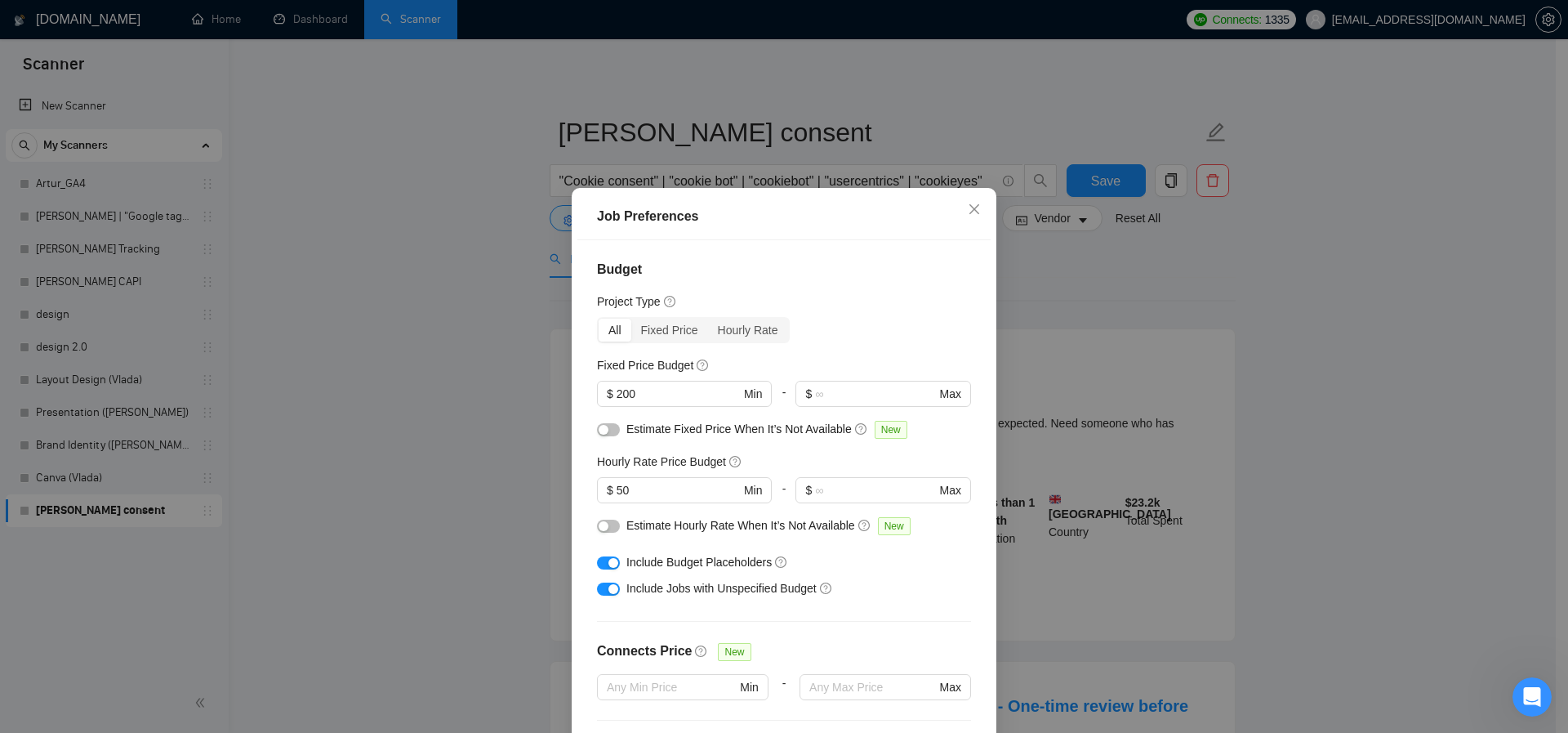
scroll to position [10, 0]
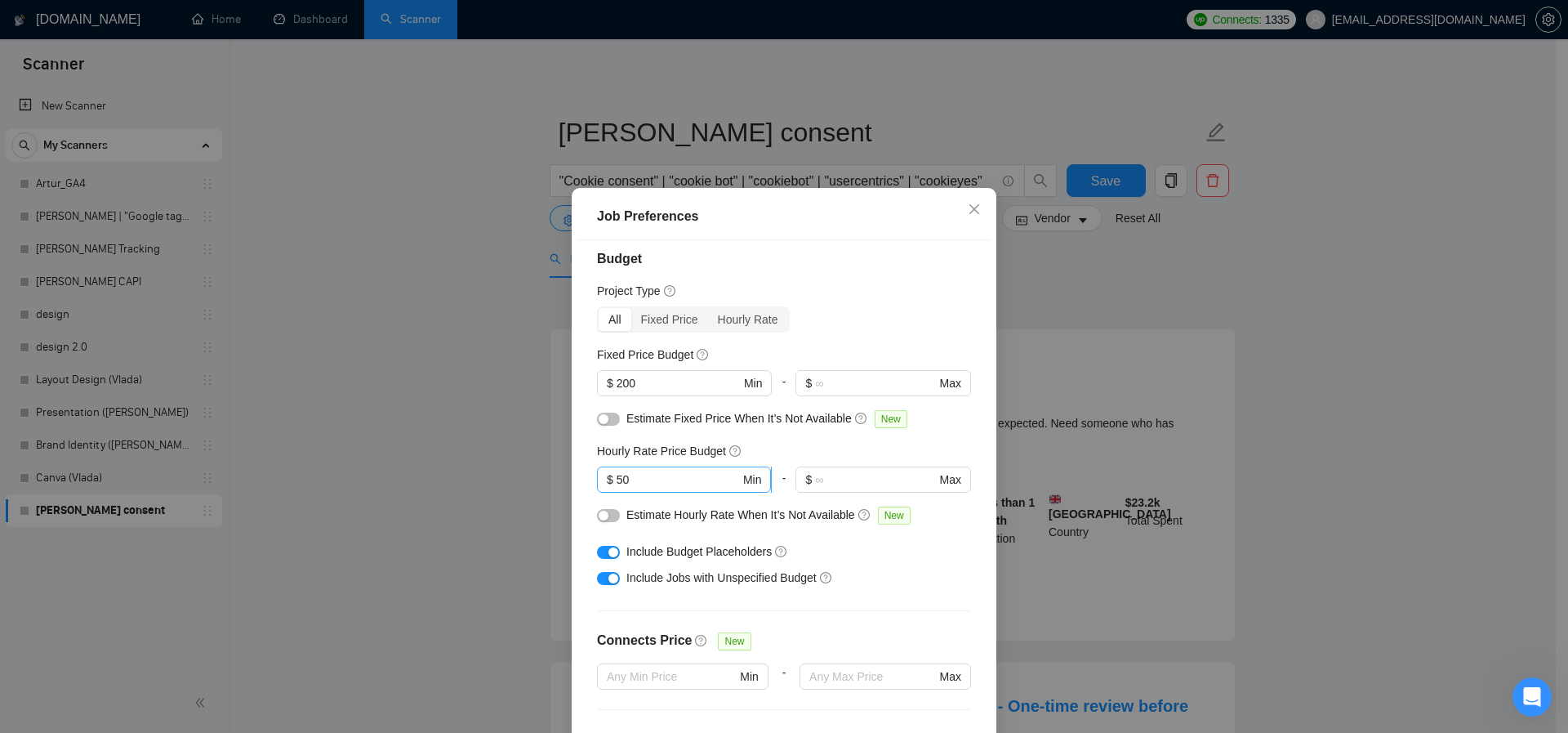
click at [653, 485] on input "50" at bounding box center [678, 479] width 123 height 18
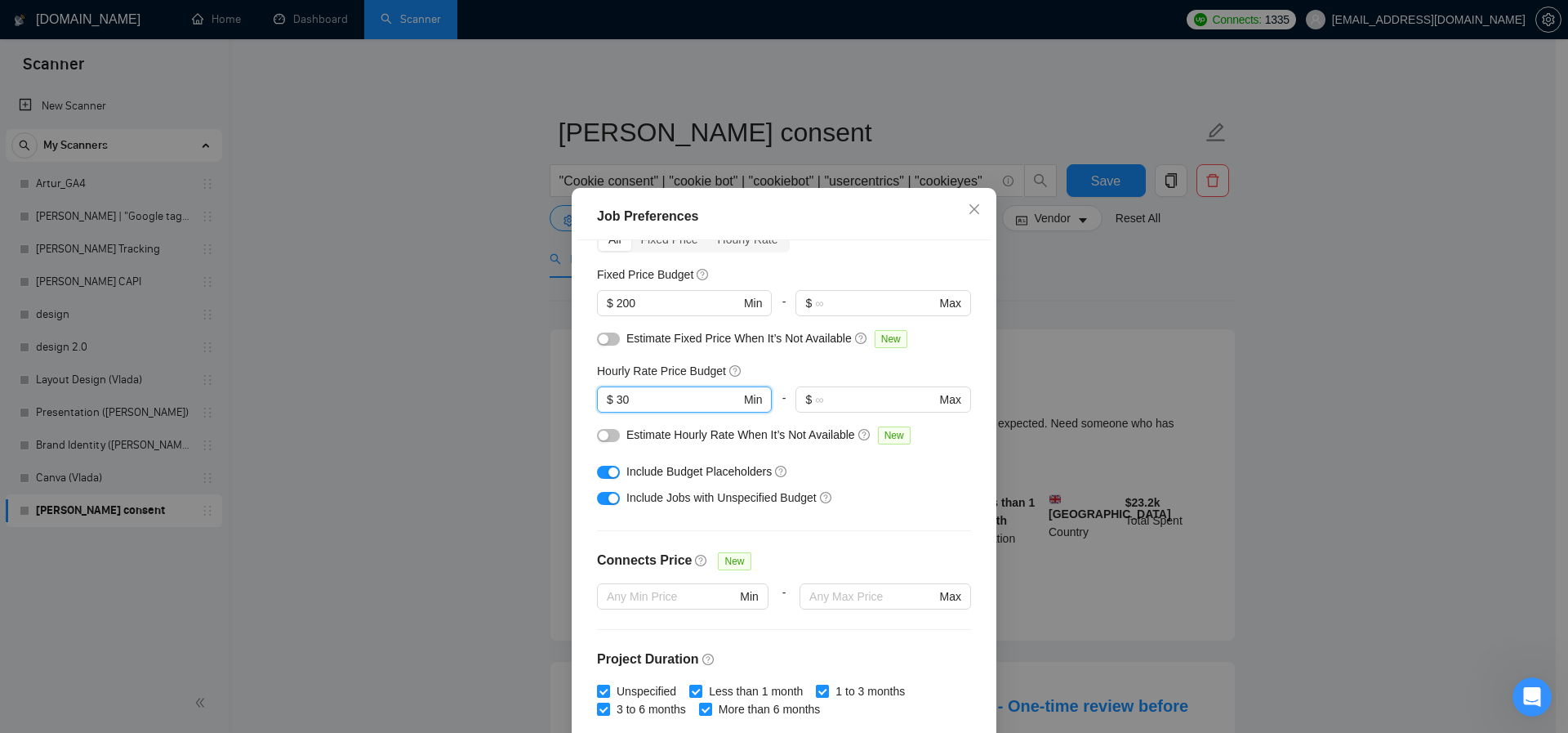
scroll to position [408, 0]
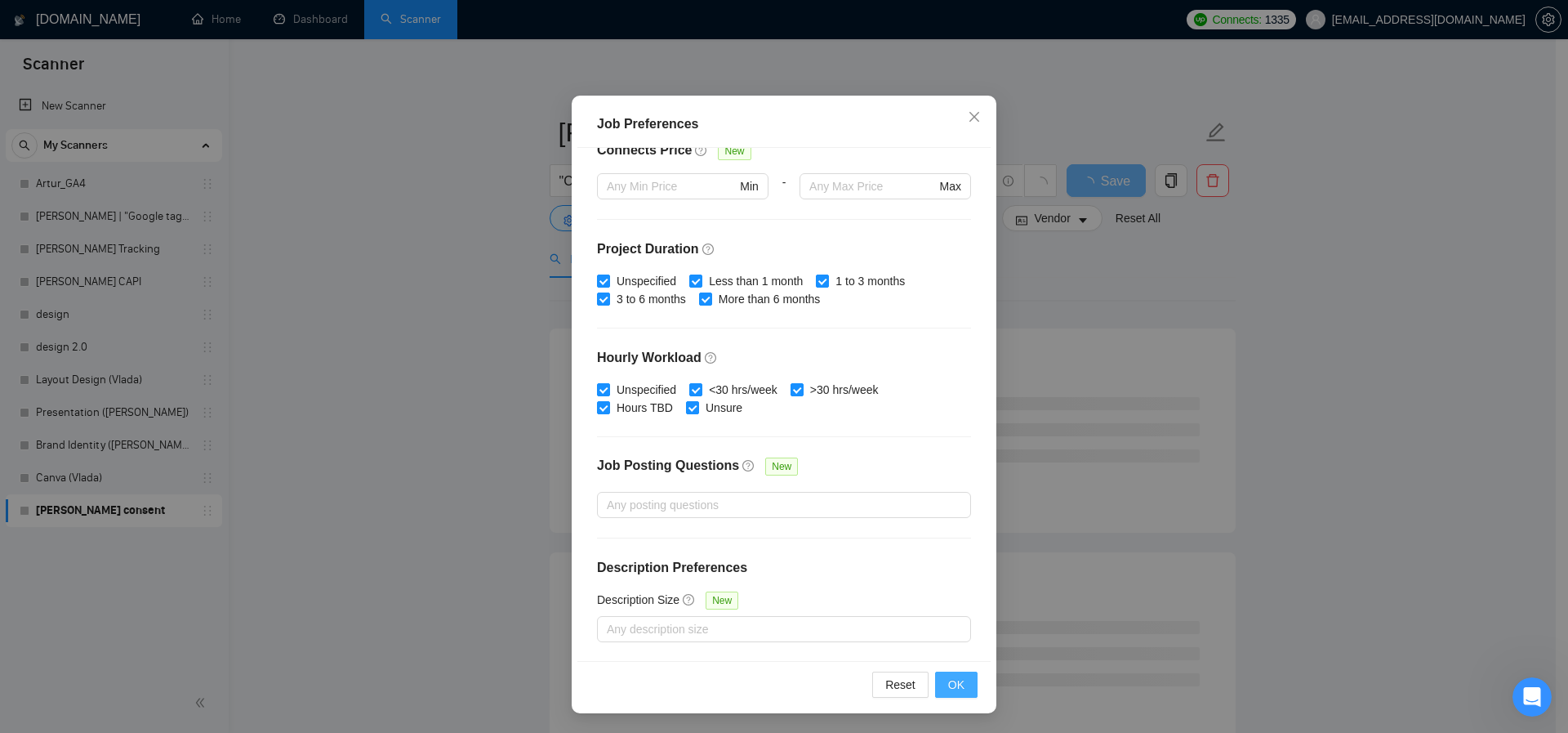
type input "30"
click at [959, 683] on button "OK" at bounding box center [956, 685] width 43 height 26
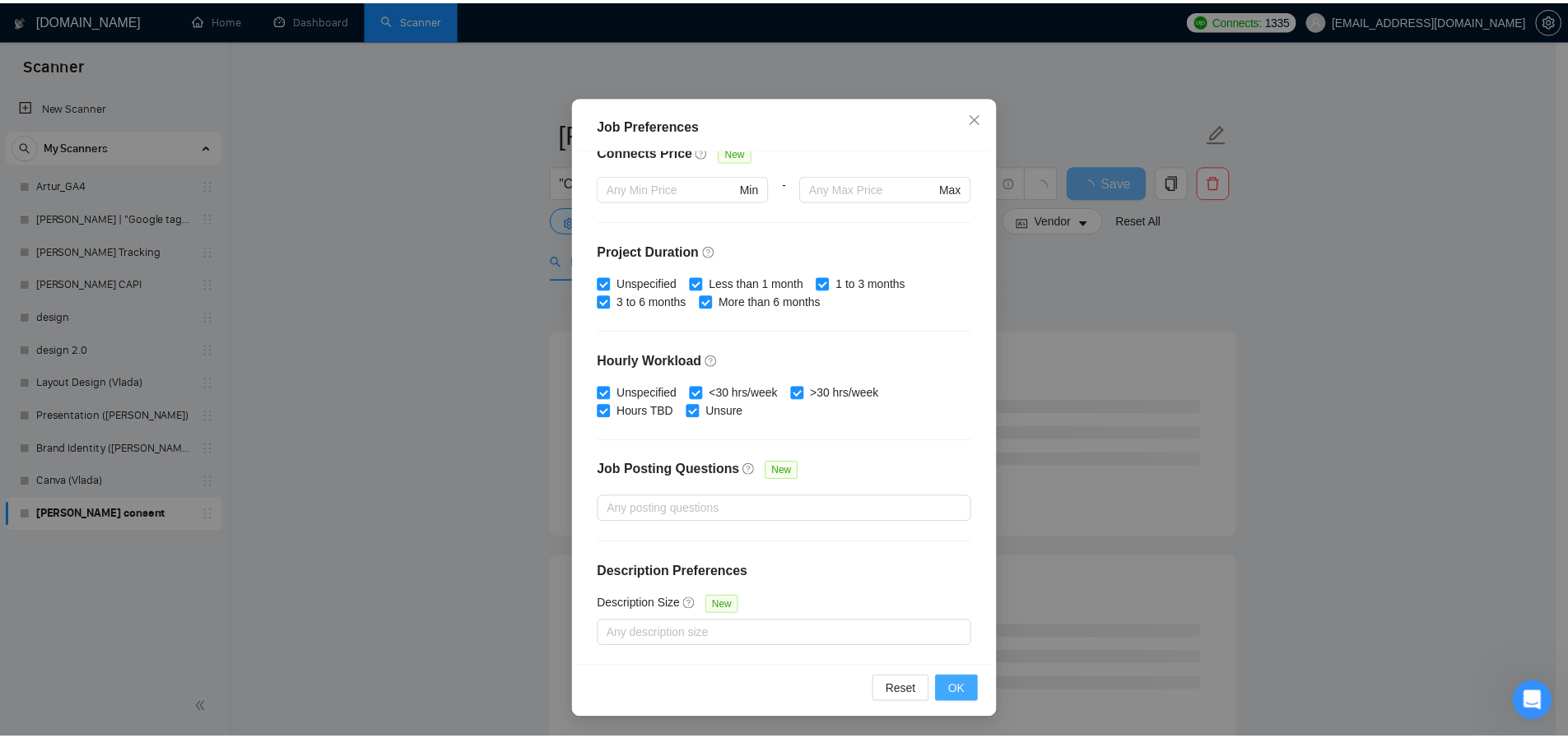
scroll to position [3, 0]
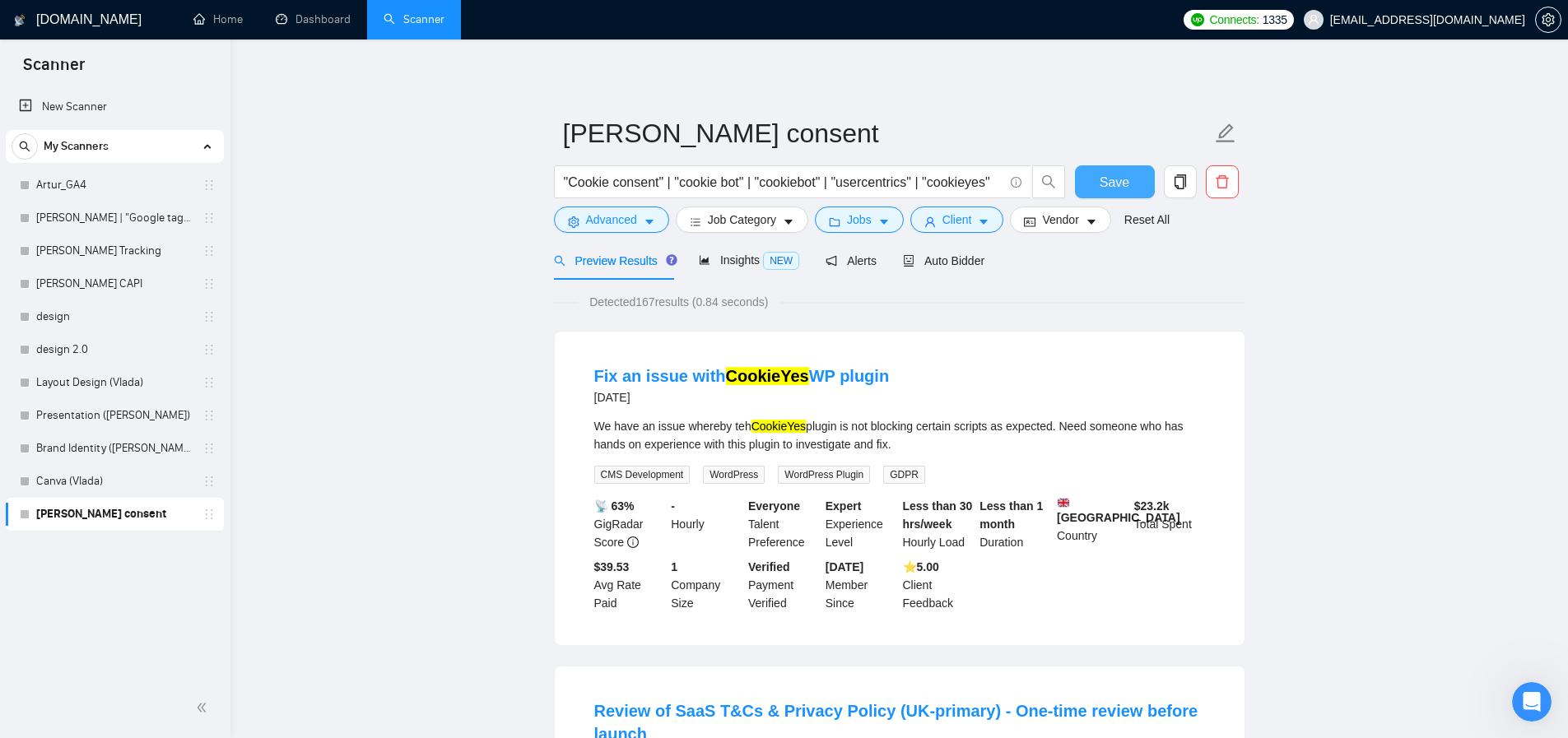
click at [1111, 181] on span "Save" at bounding box center [1114, 182] width 30 height 21
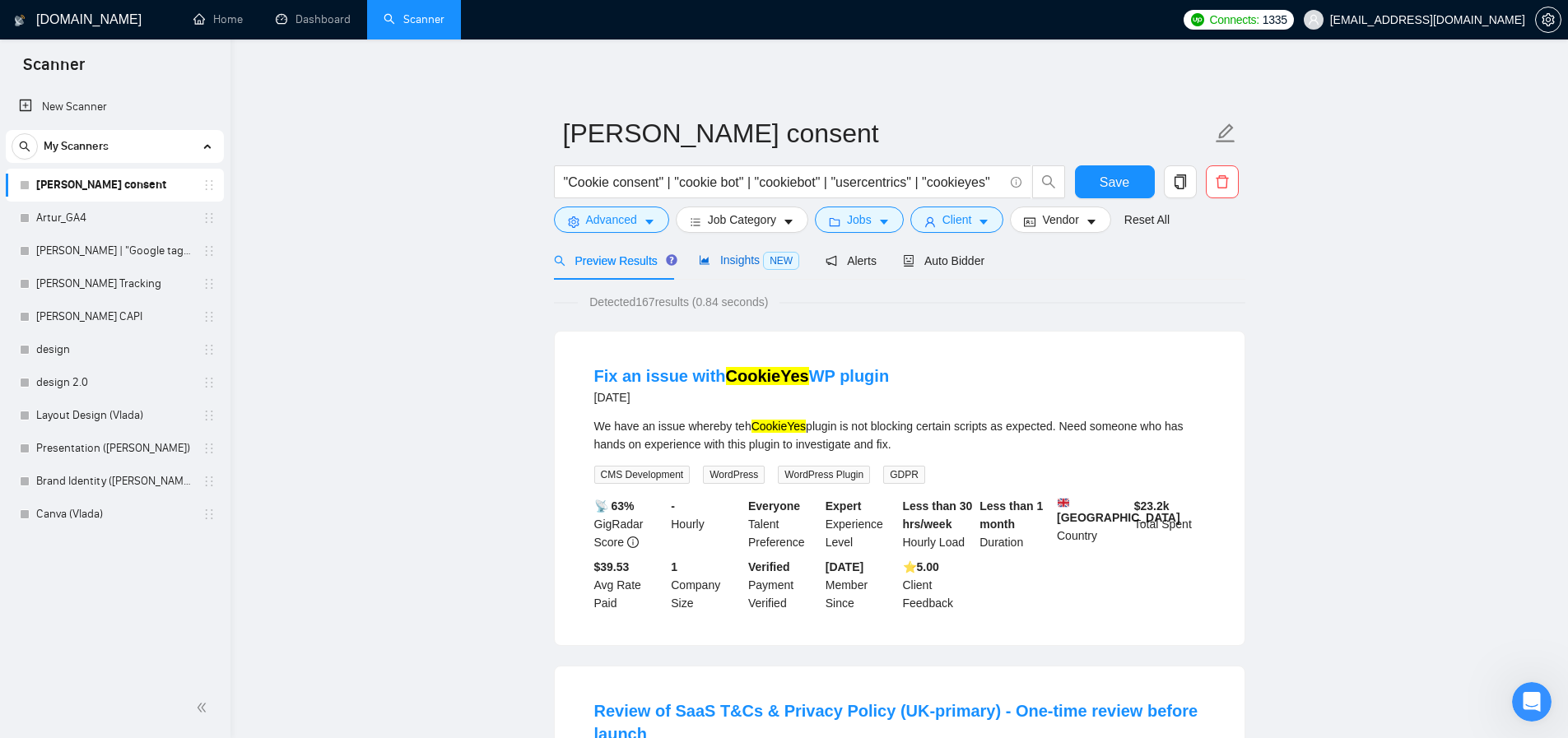
click at [742, 262] on span "Insights NEW" at bounding box center [749, 260] width 101 height 13
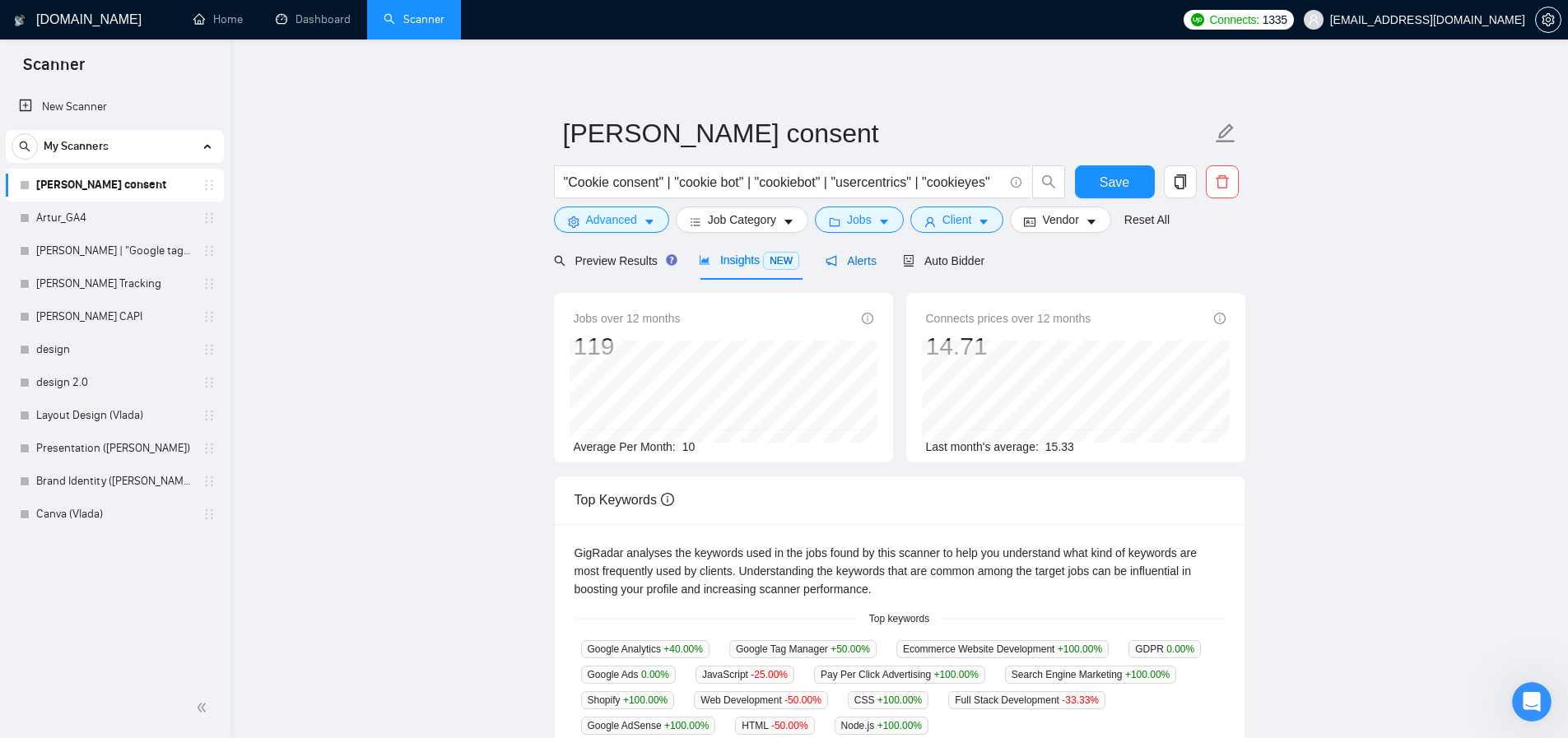
click at [861, 266] on span "Alerts" at bounding box center [851, 261] width 51 height 13
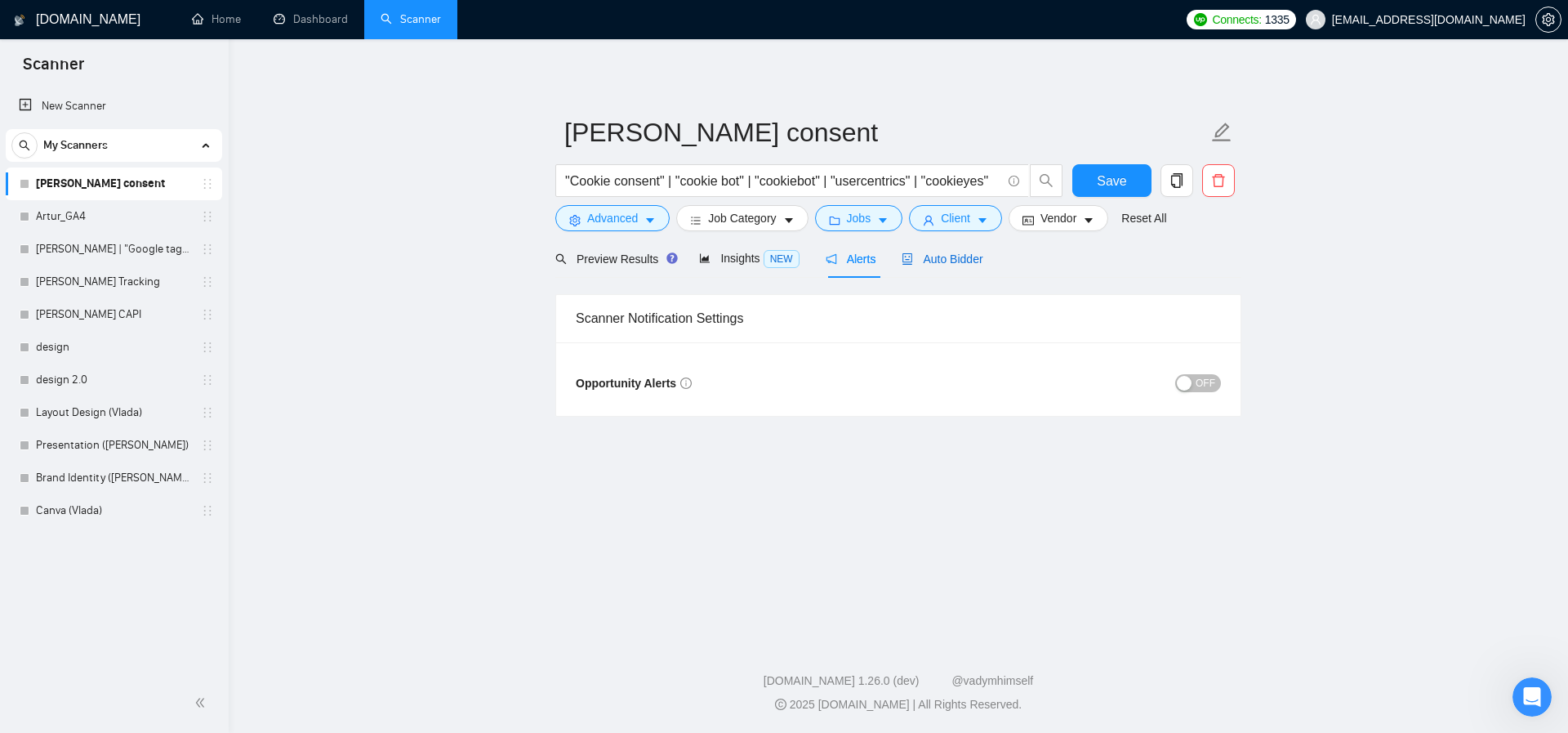
click at [978, 261] on span "Auto Bidder" at bounding box center [942, 259] width 81 height 13
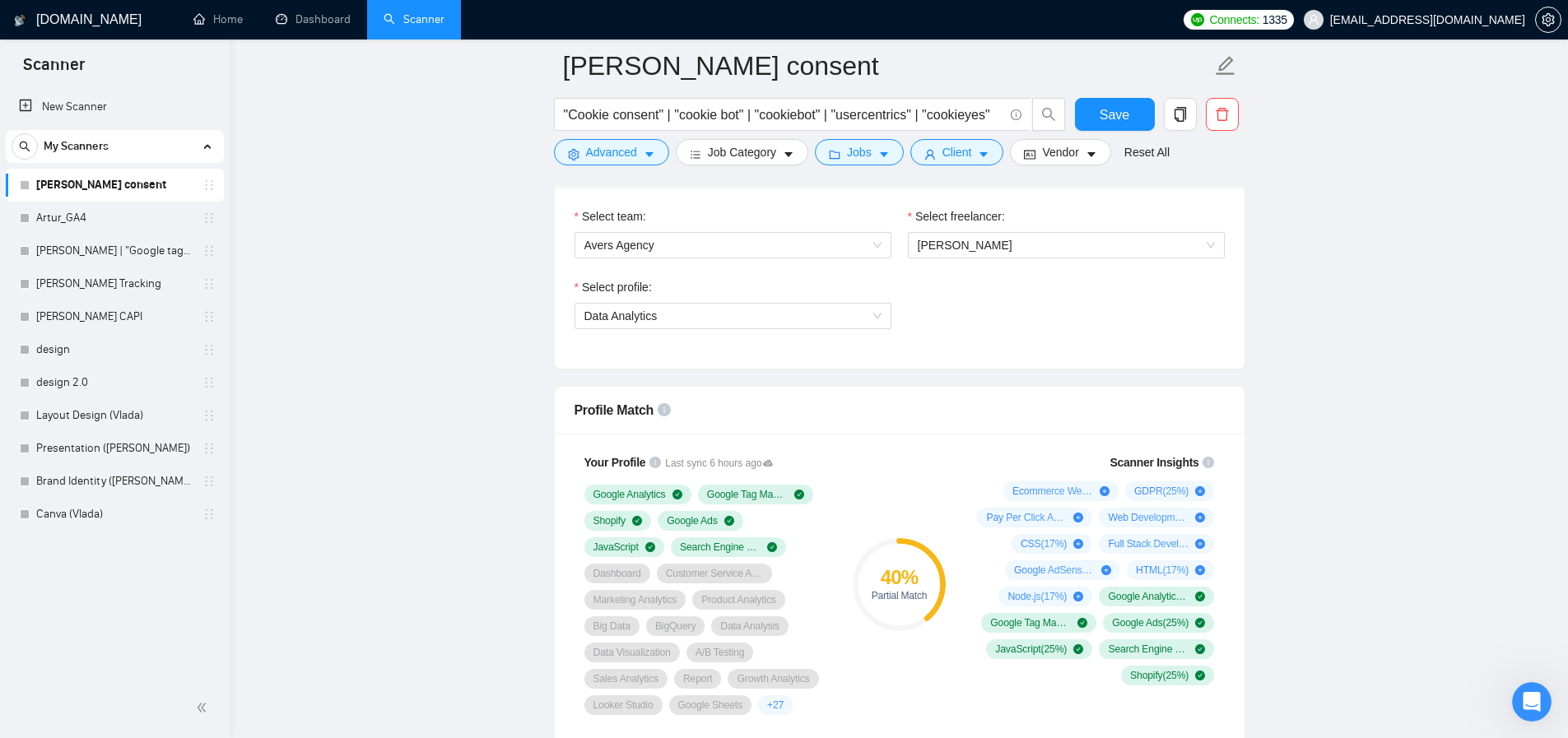
scroll to position [904, 0]
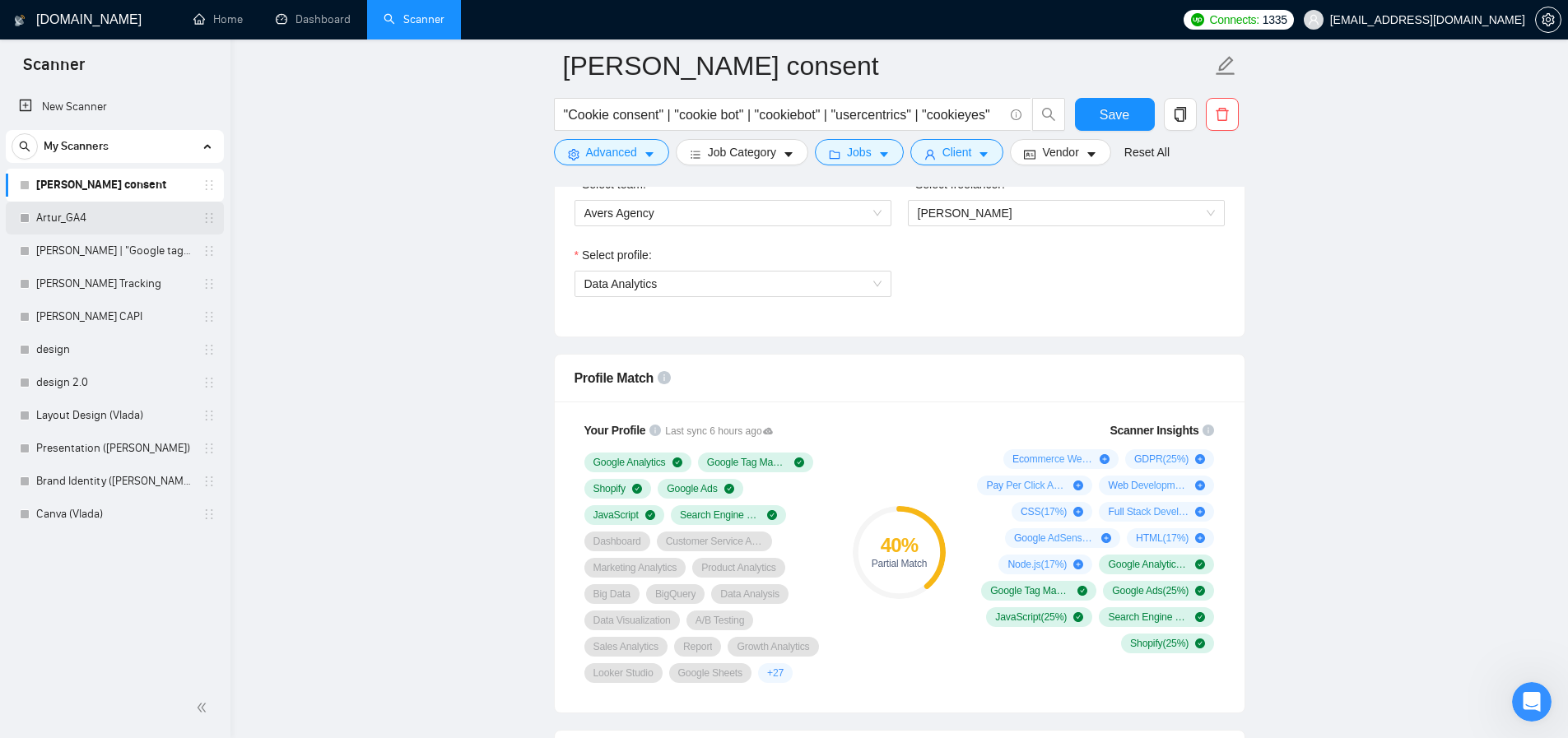
click at [101, 228] on link "Artur_GA4" at bounding box center [115, 218] width 156 height 33
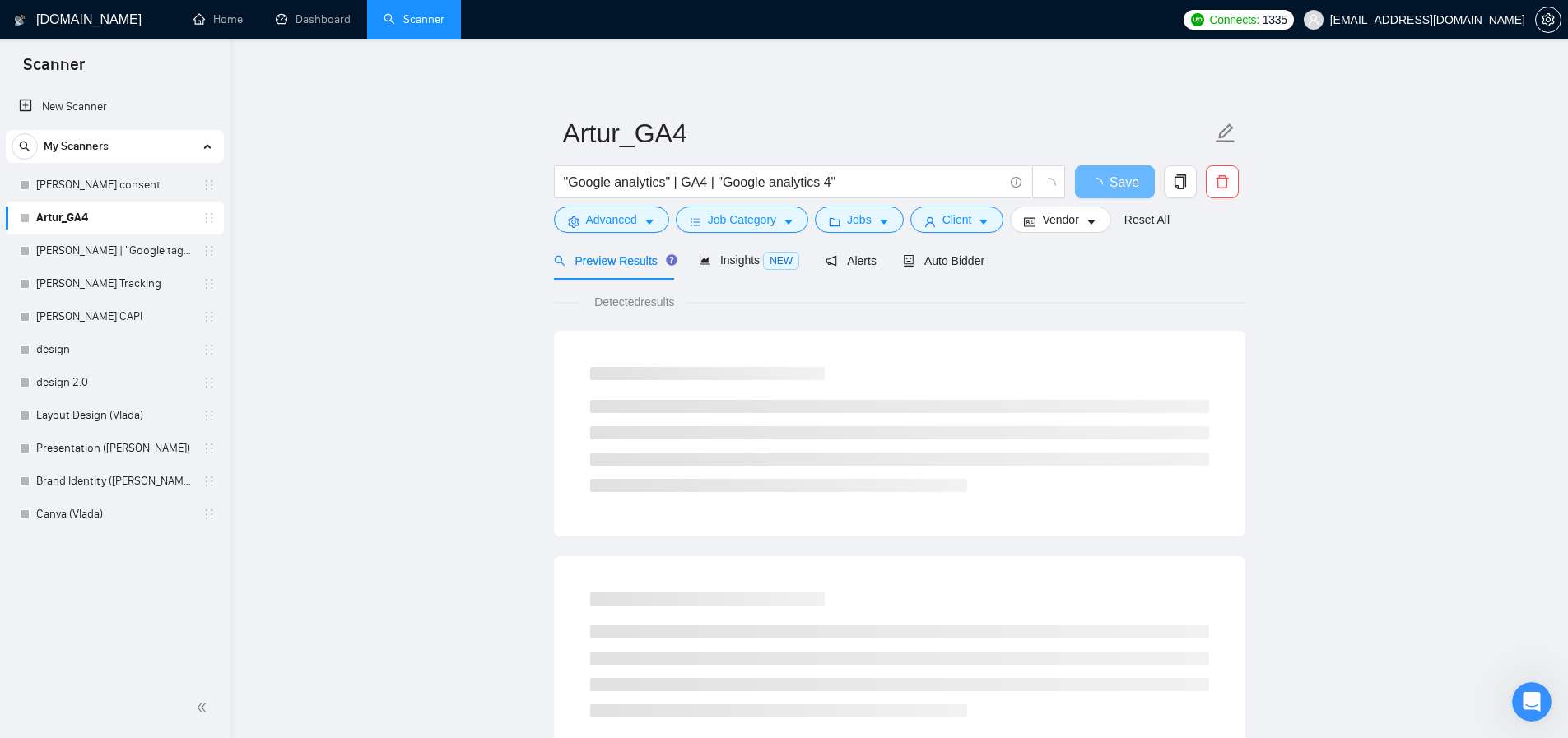
click at [1000, 262] on div "Preview Results Insights NEW Alerts Auto Bidder" at bounding box center [900, 260] width 691 height 38
click at [976, 259] on span "Auto Bidder" at bounding box center [943, 261] width 82 height 13
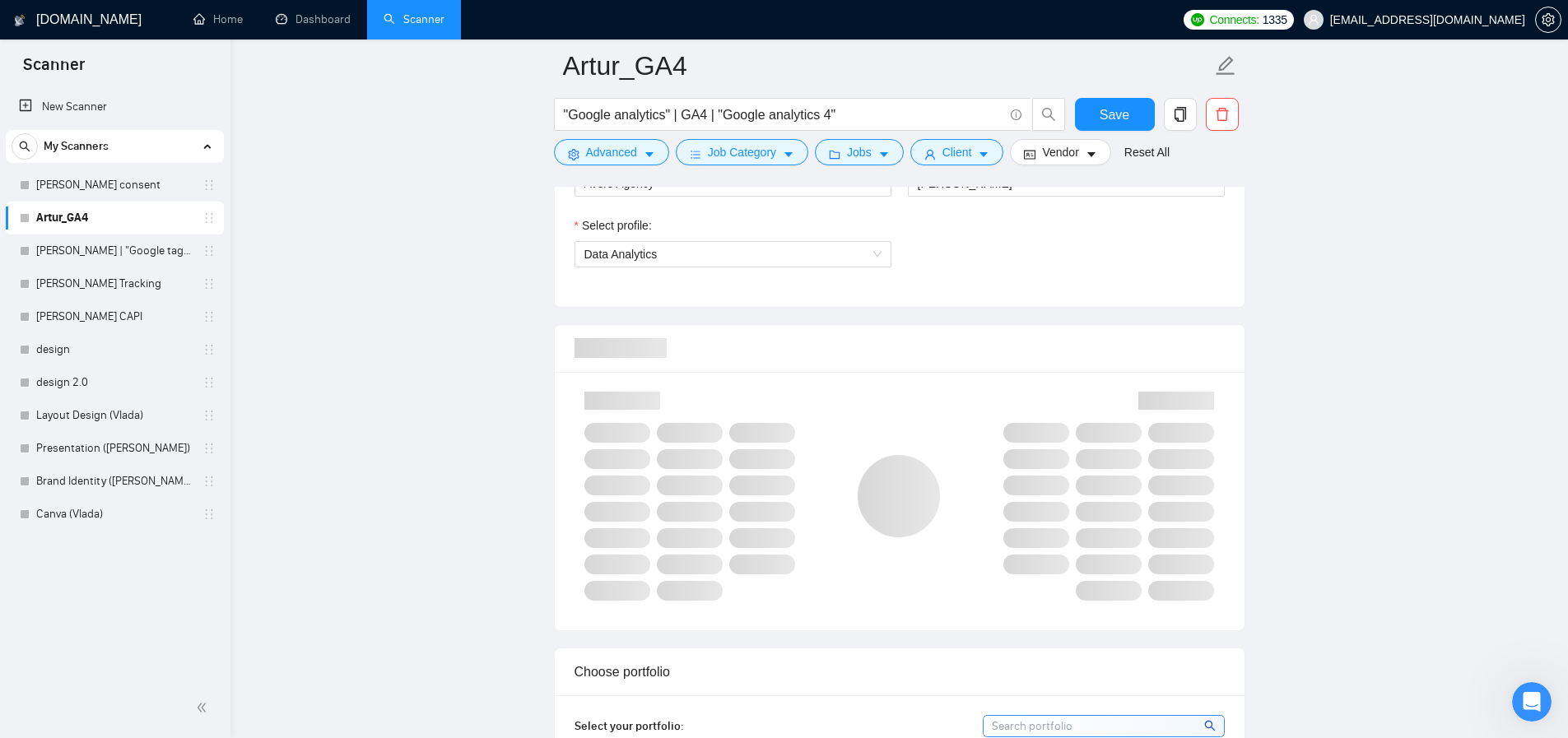
scroll to position [945, 0]
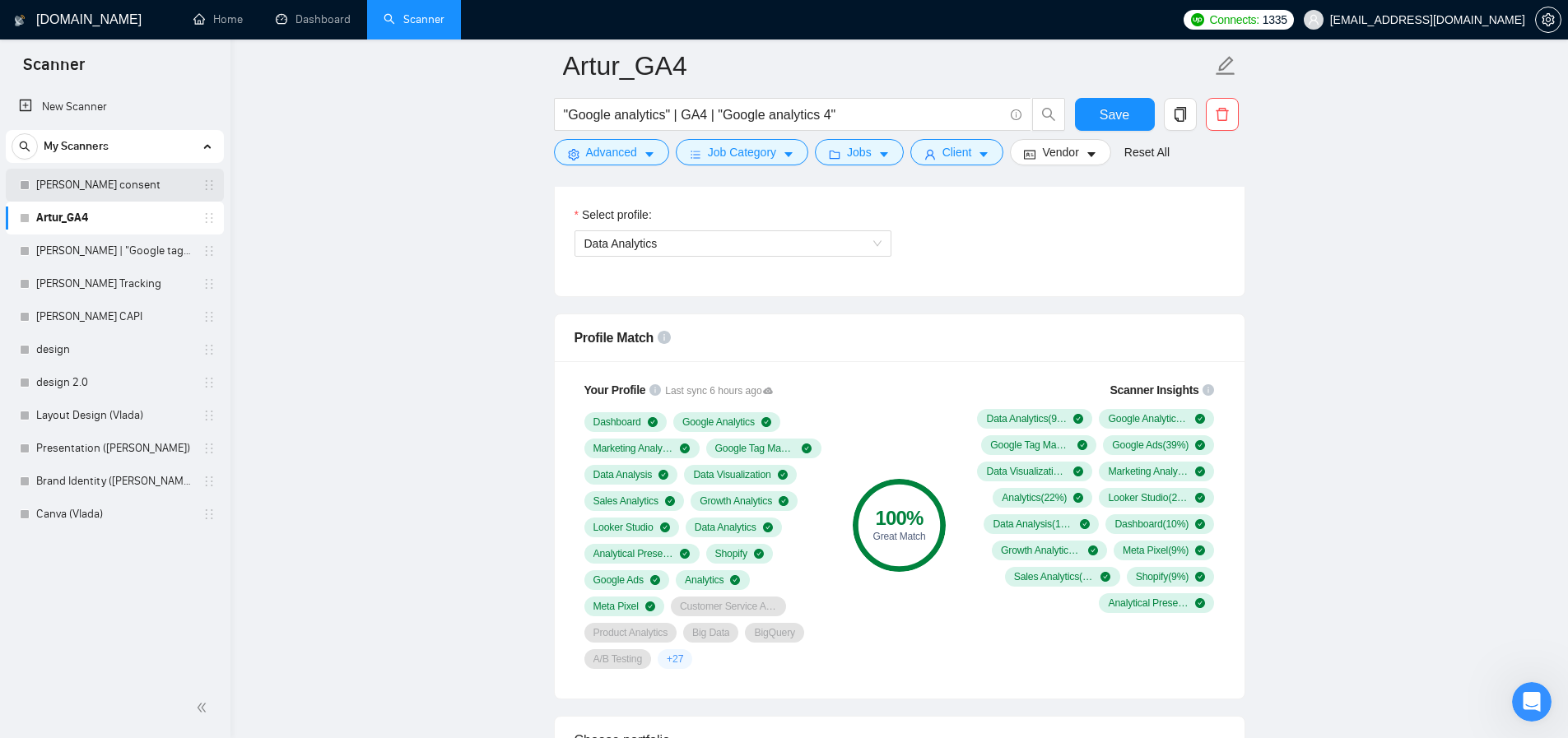
click at [119, 190] on link "[PERSON_NAME] consent" at bounding box center [115, 185] width 156 height 33
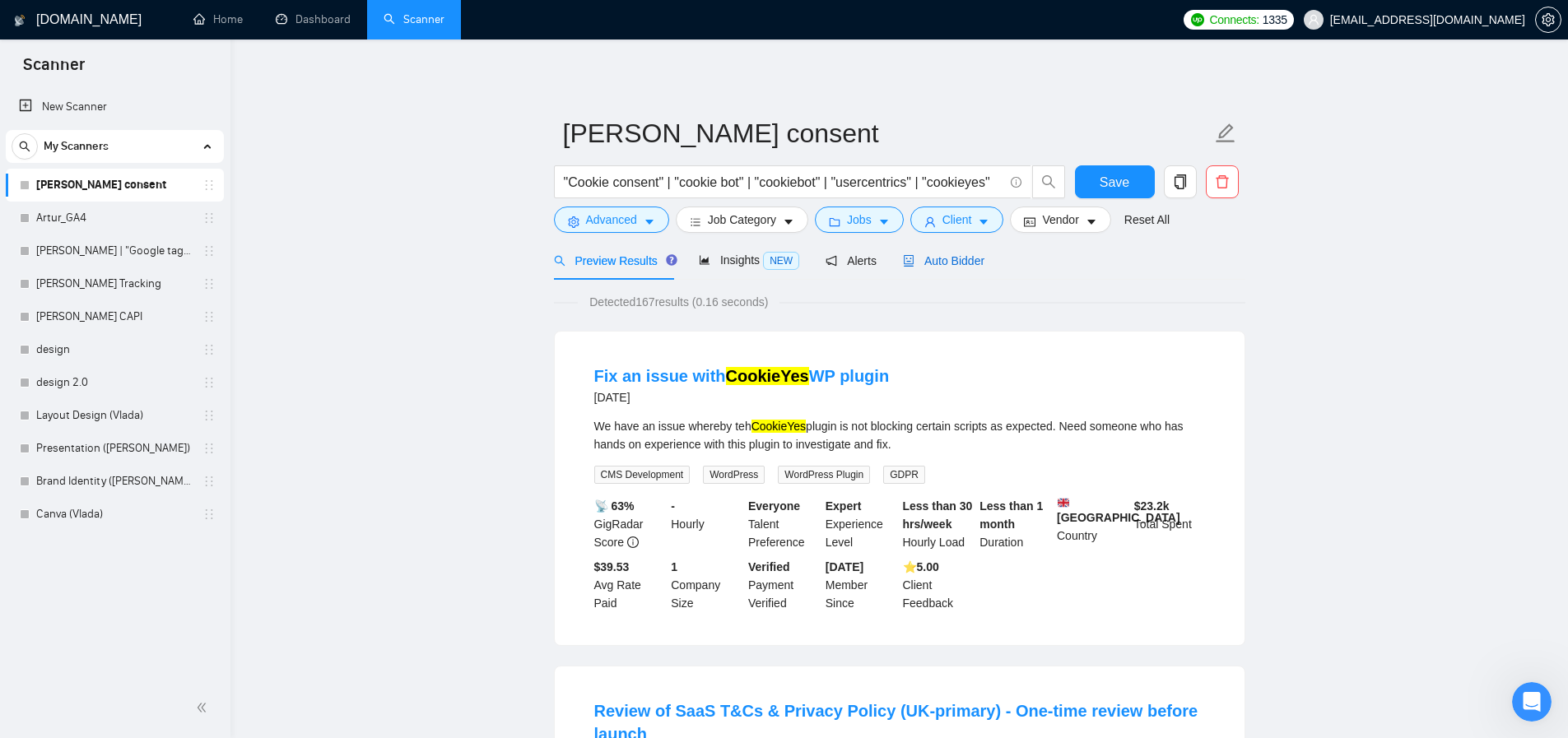
click at [963, 262] on span "Auto Bidder" at bounding box center [943, 261] width 82 height 13
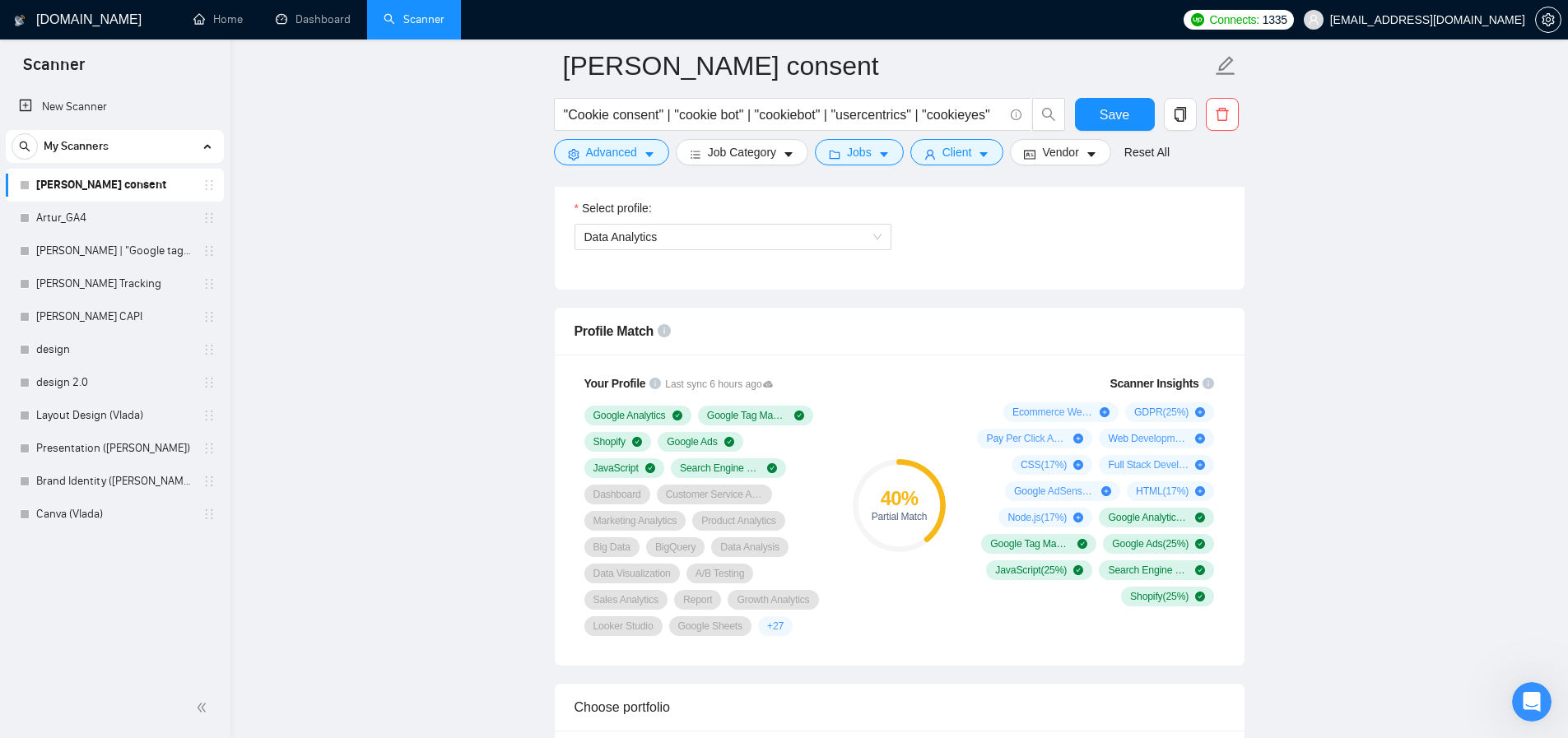
scroll to position [961, 0]
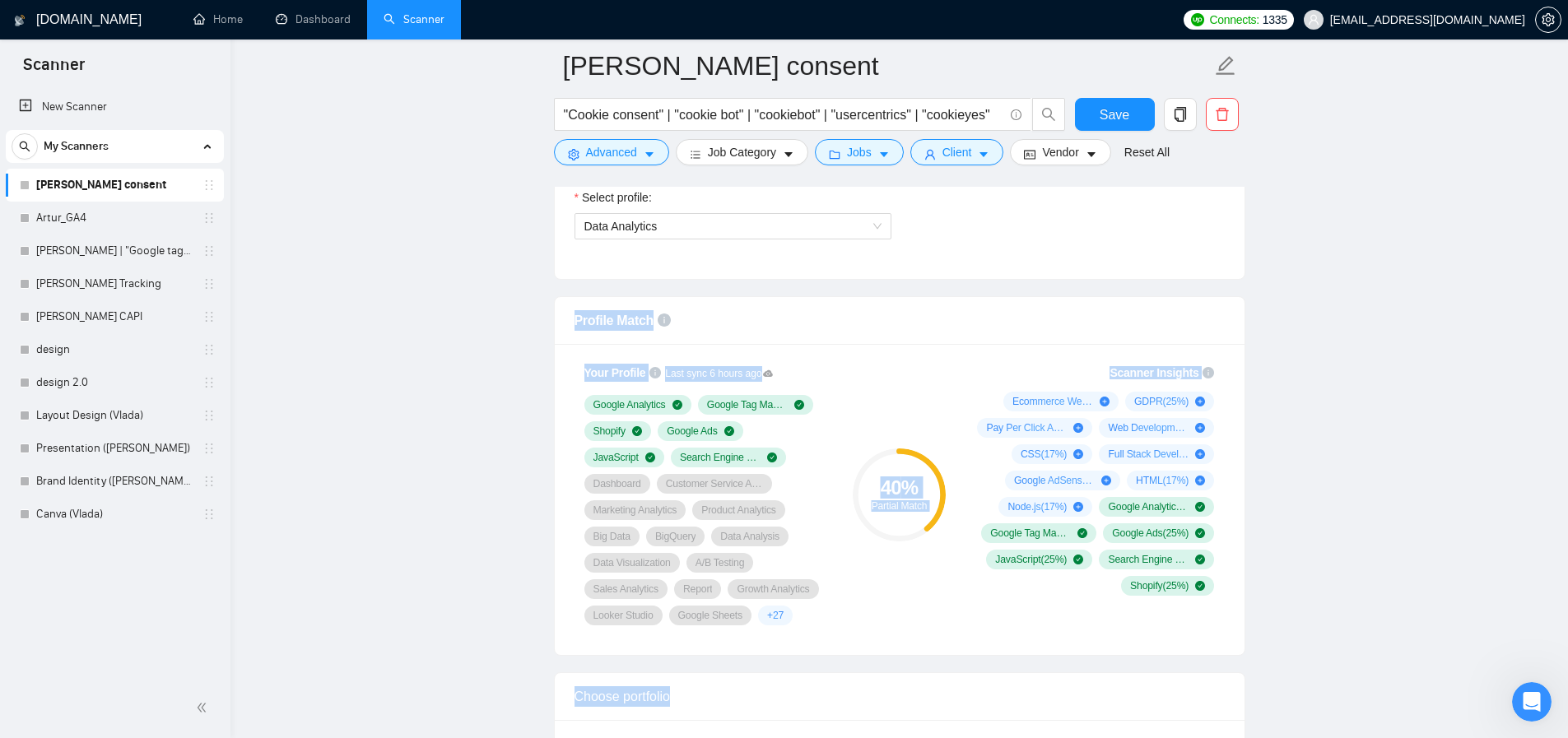
drag, startPoint x: 1155, startPoint y: 287, endPoint x: 982, endPoint y: 300, distance: 173.5
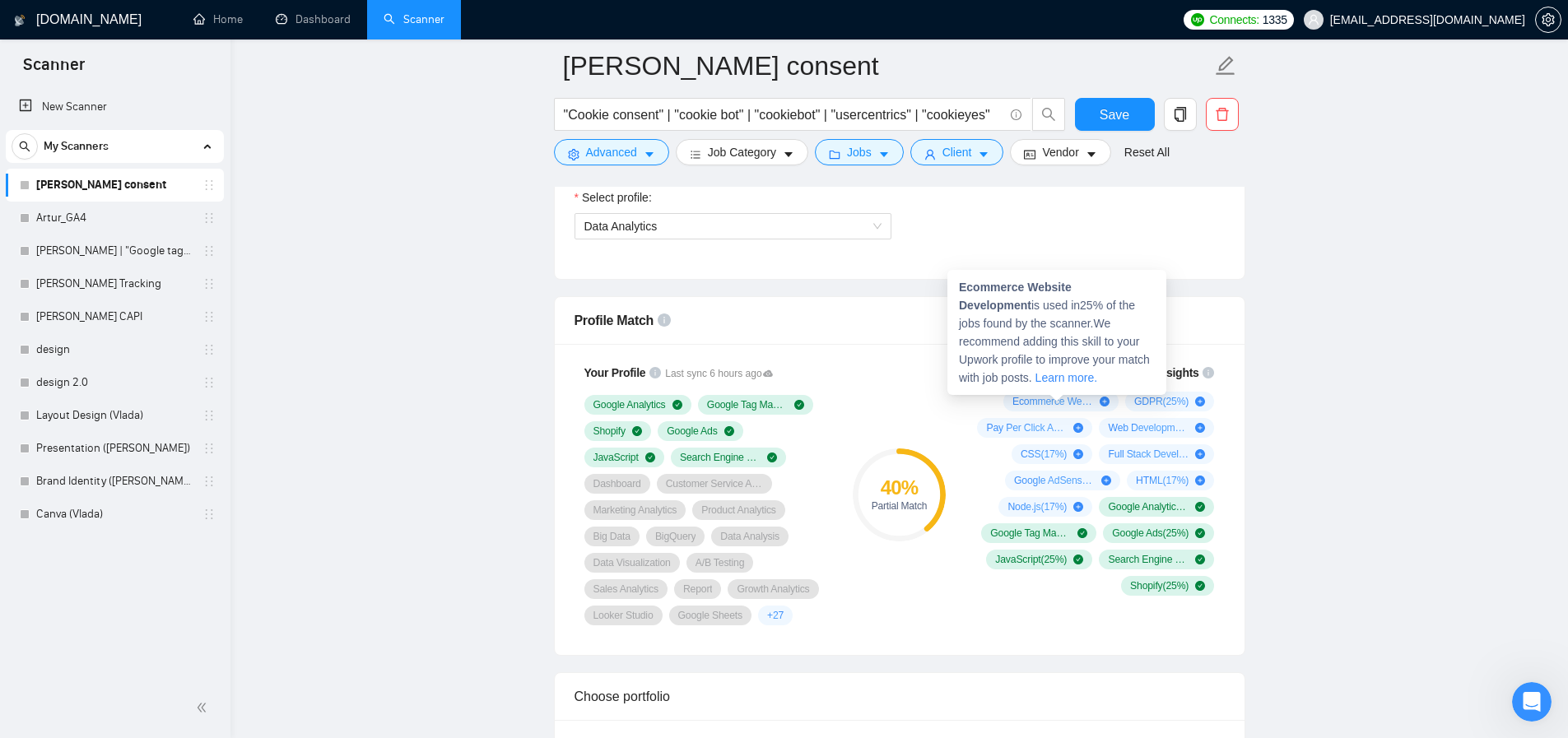
click at [1057, 403] on span "Ecommerce Website Development ( 25 %)" at bounding box center [1053, 402] width 81 height 13
click at [1040, 287] on strong "Ecommerce Website Development" at bounding box center [1016, 296] width 113 height 31
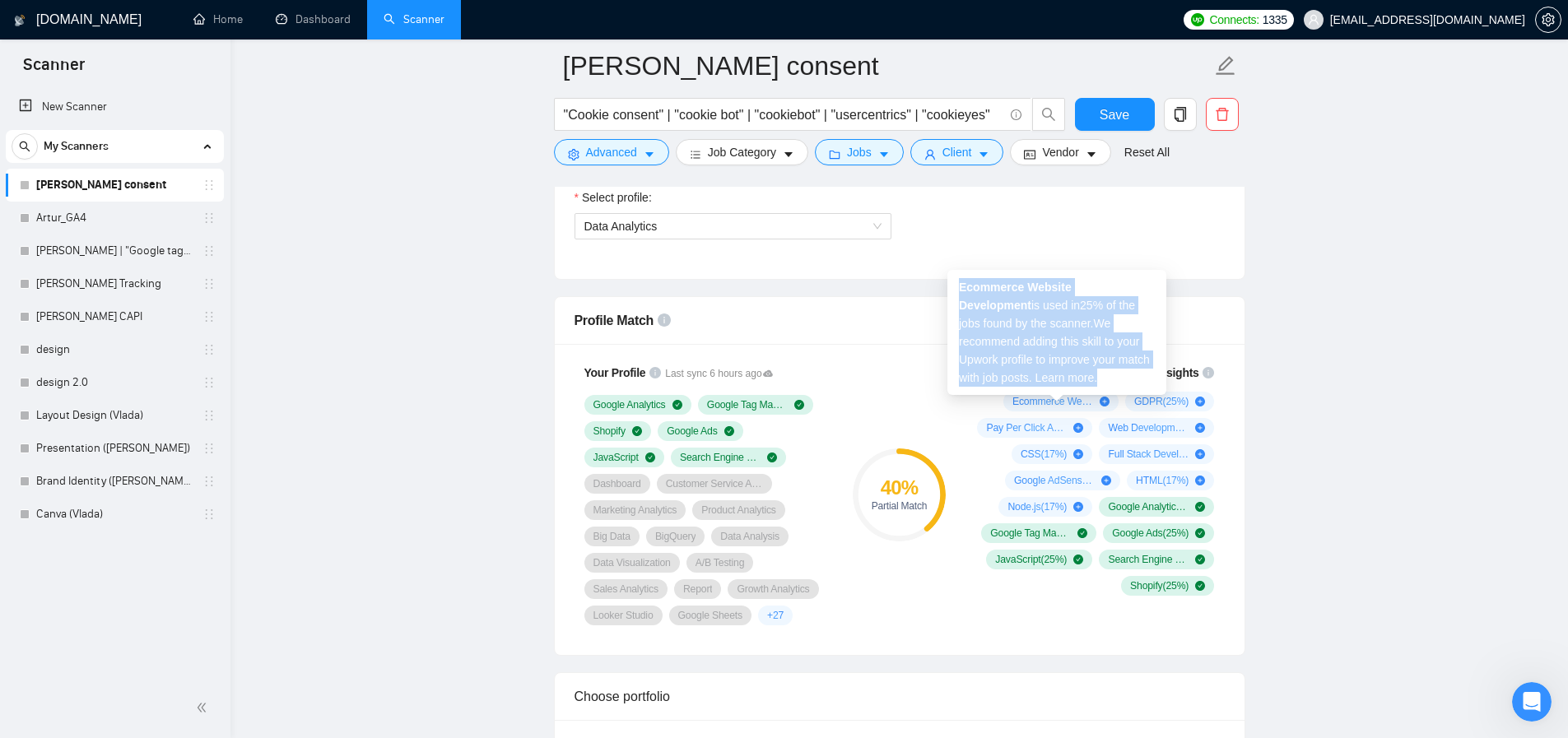
click at [1040, 287] on strong "Ecommerce Website Development" at bounding box center [1016, 296] width 113 height 31
copy span "Ecommerce Website Development is used in 25 % of the jobs found by the scanner.…"
click at [1040, 287] on strong "Ecommerce Website Development" at bounding box center [1016, 296] width 113 height 31
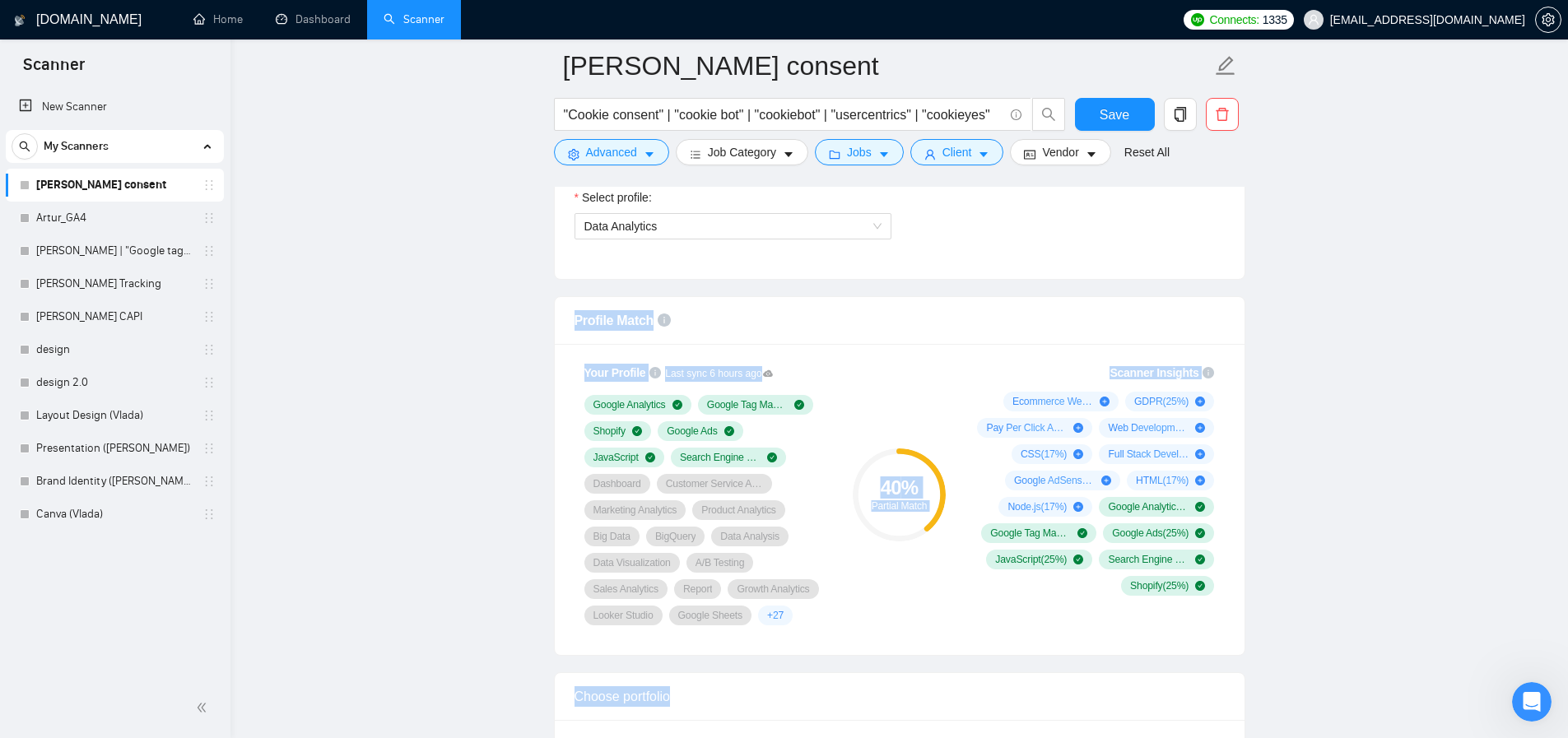
drag, startPoint x: 958, startPoint y: 285, endPoint x: 1144, endPoint y: 300, distance: 186.6
click at [967, 361] on div "Scanner Insights Ecommerce Website Development ( 25 %) GDPR ( 25 %) Pay Per Cli…" at bounding box center [1093, 480] width 263 height 252
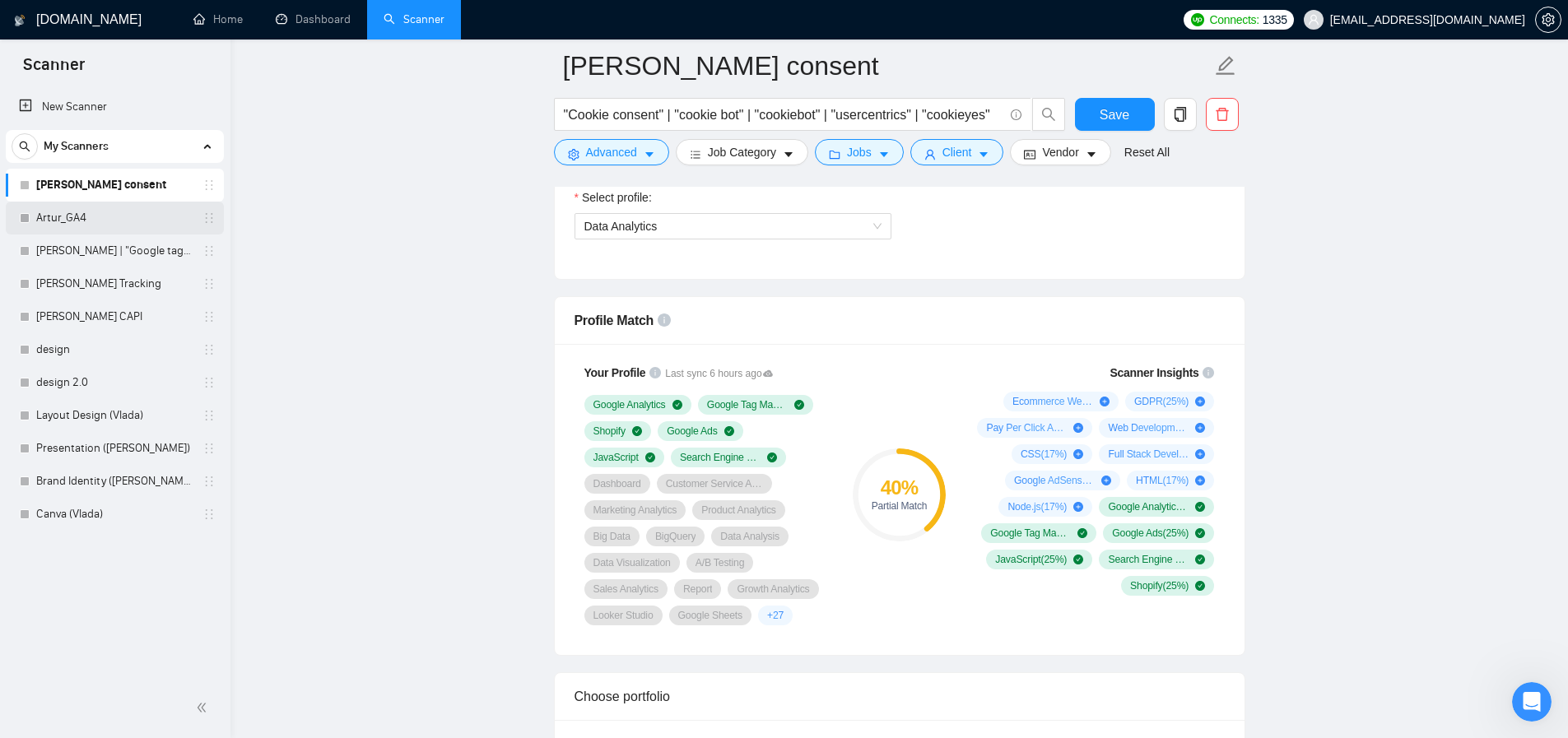
click at [68, 215] on link "Artur_GA4" at bounding box center [115, 218] width 156 height 33
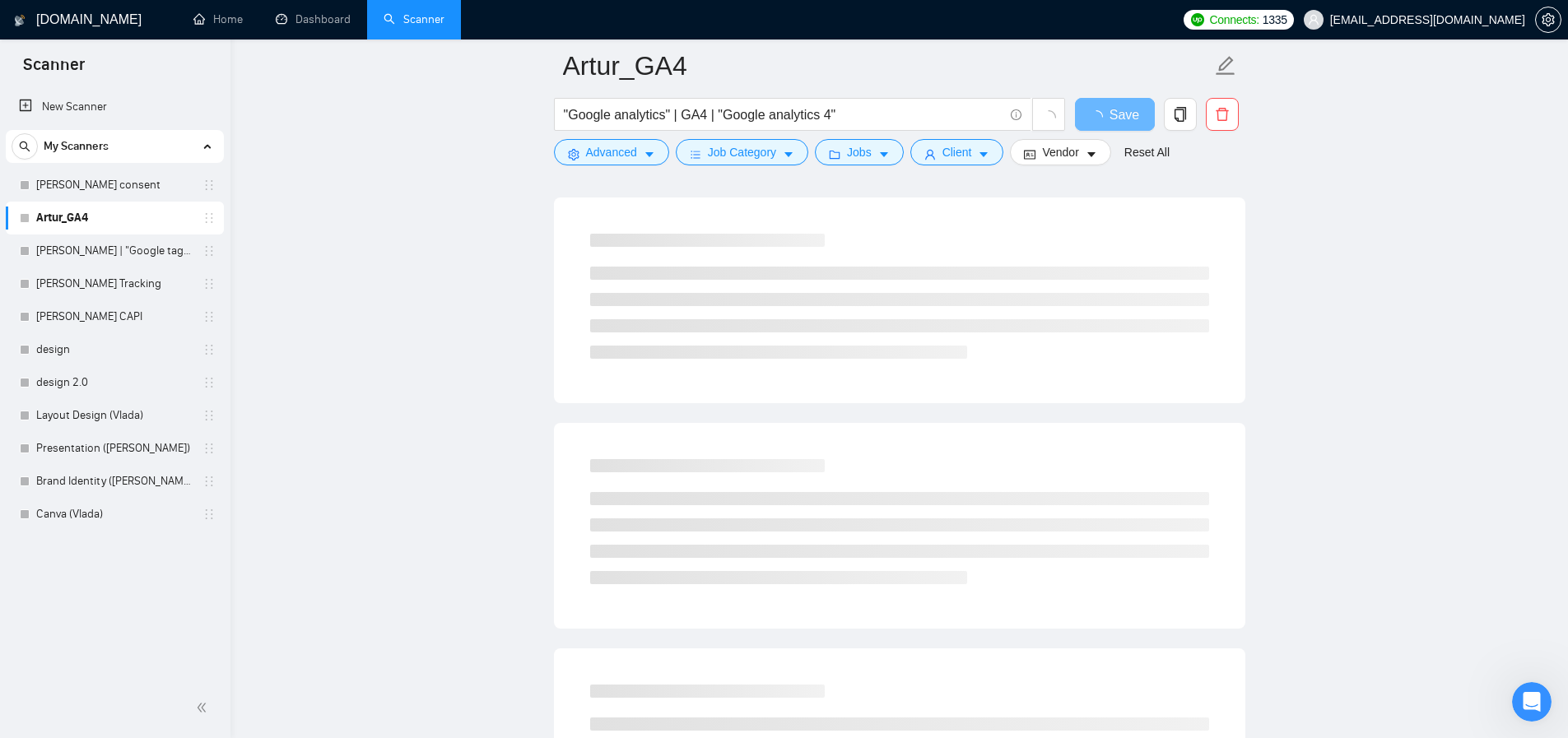
scroll to position [26, 0]
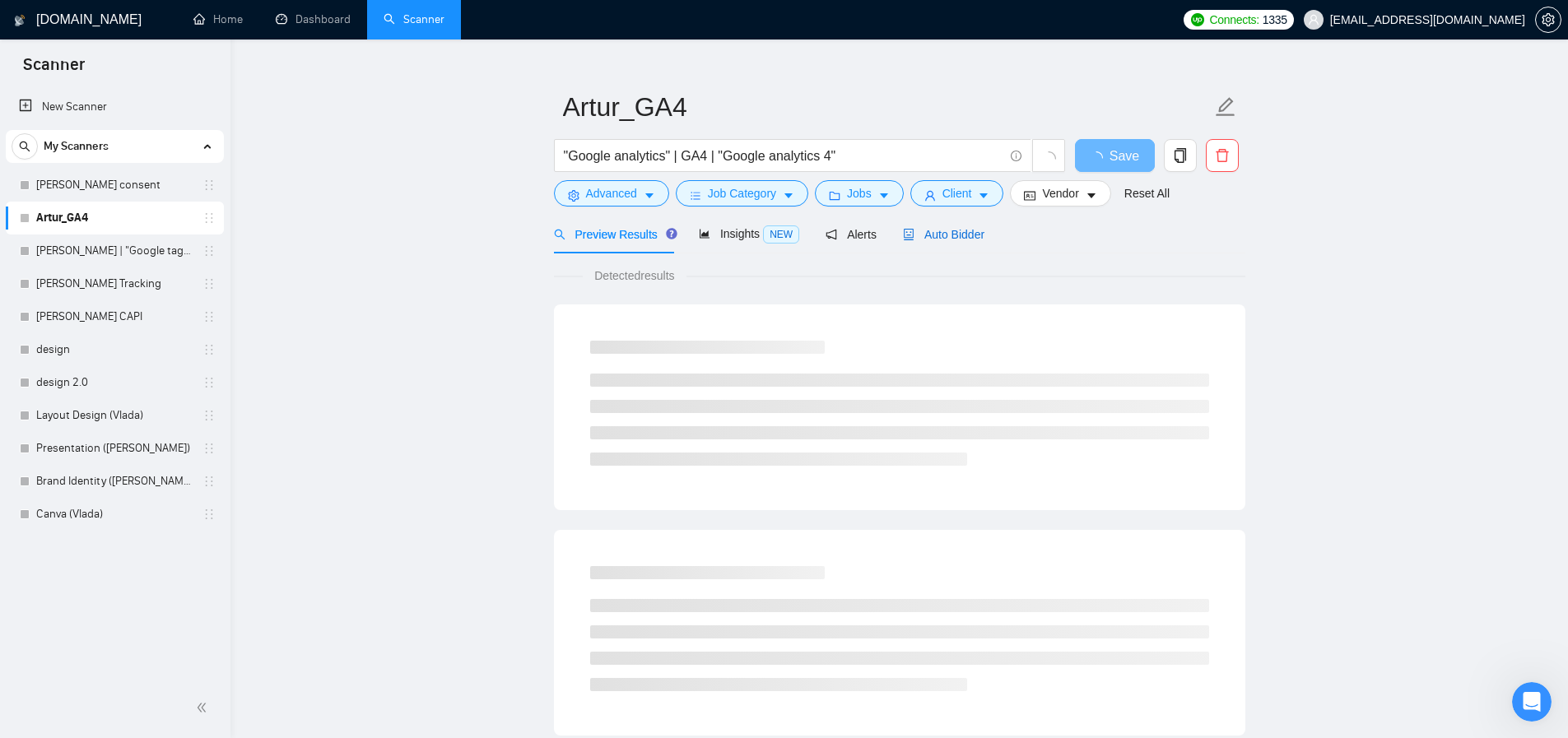
click at [960, 236] on span "Auto Bidder" at bounding box center [943, 235] width 82 height 13
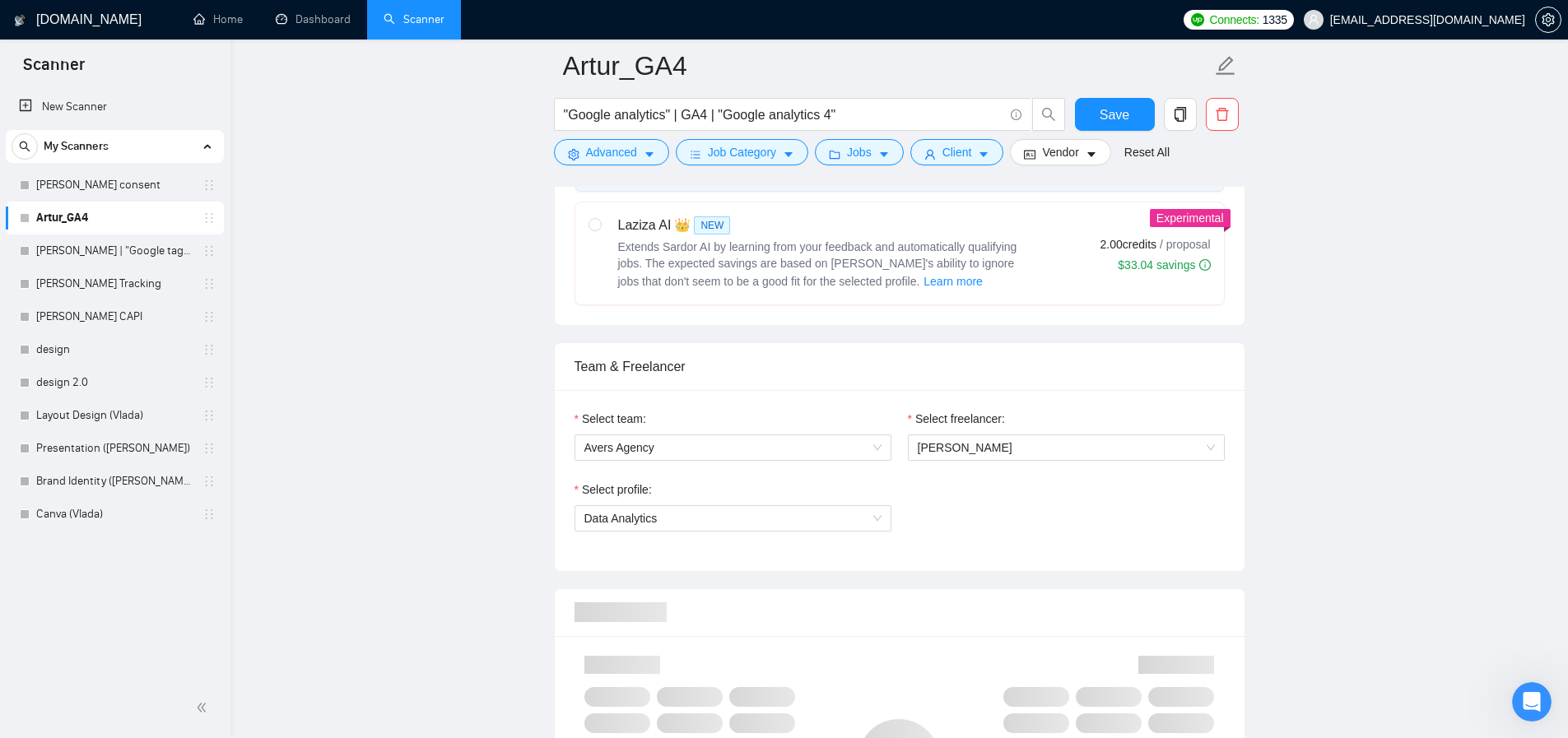
scroll to position [993, 0]
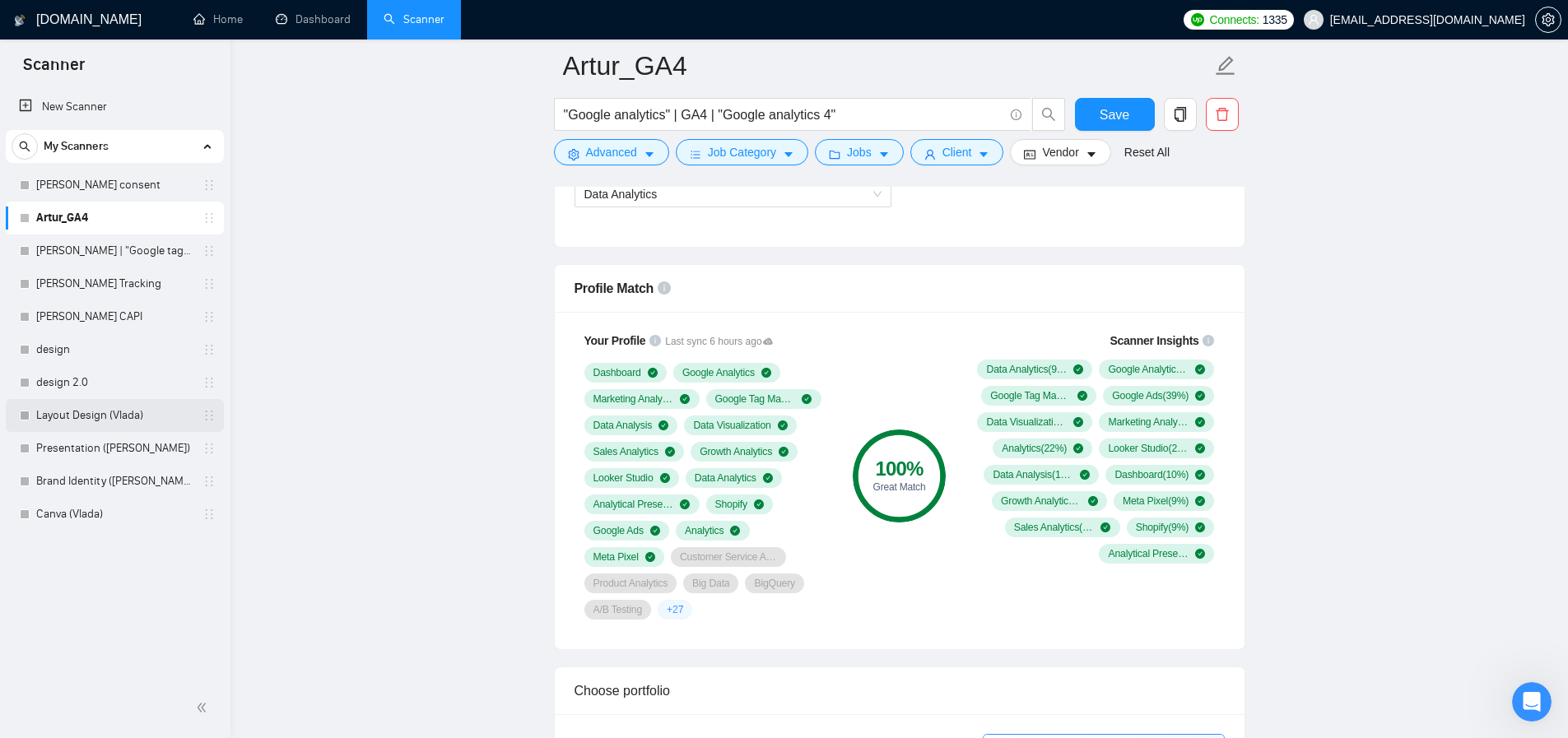
click at [111, 415] on link "Layout Design (Vlada)" at bounding box center [115, 415] width 156 height 33
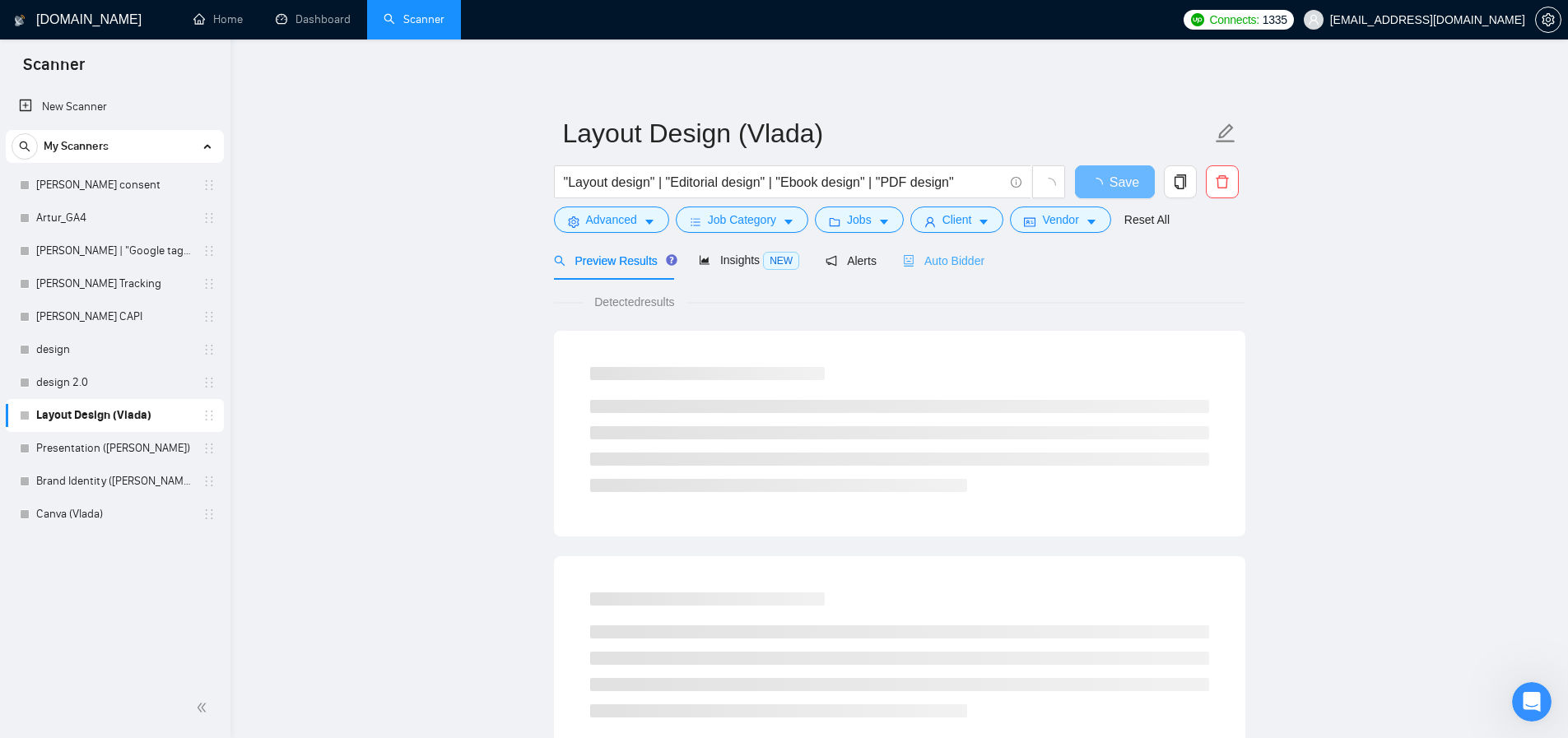
click at [965, 272] on div "Auto Bidder" at bounding box center [943, 260] width 82 height 38
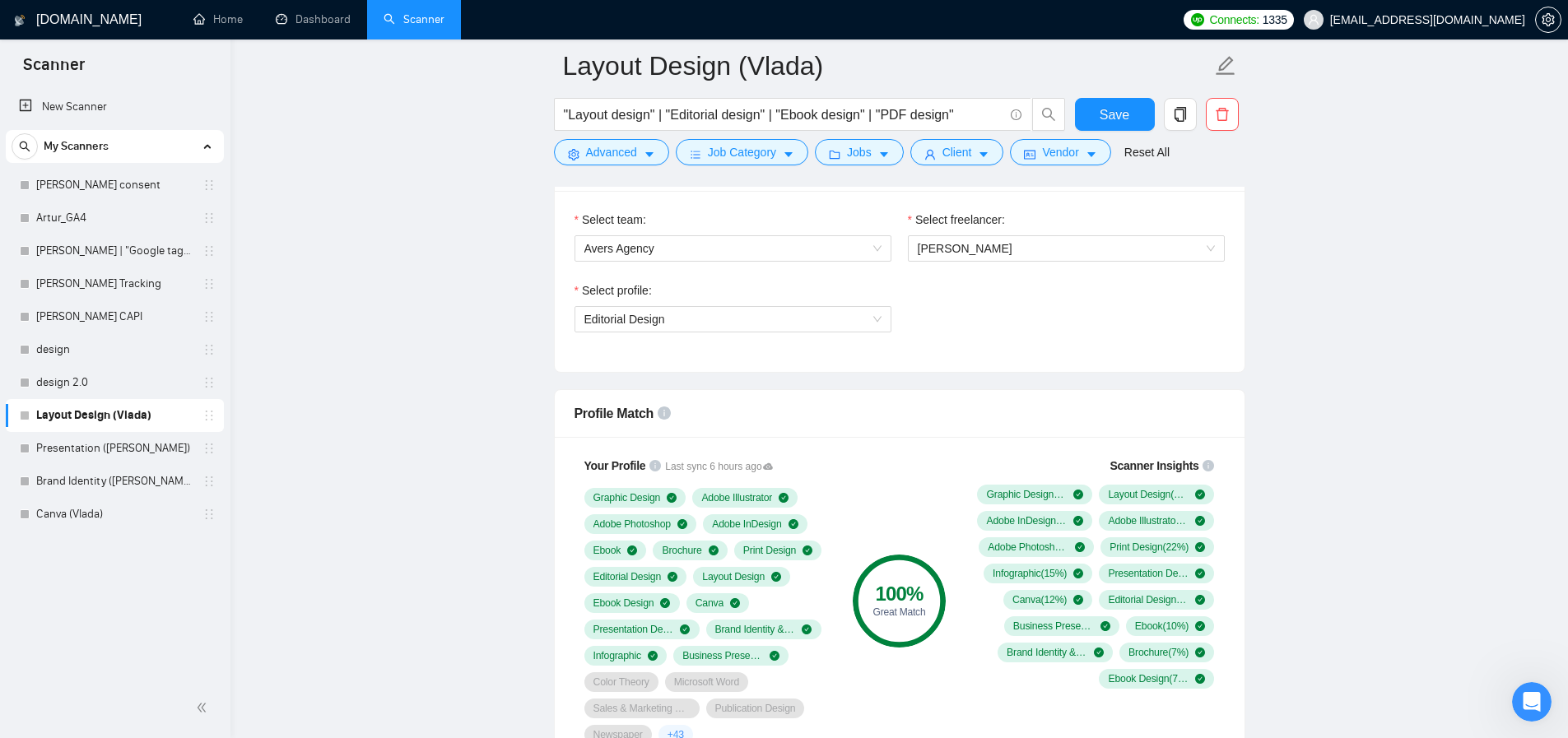
scroll to position [1061, 0]
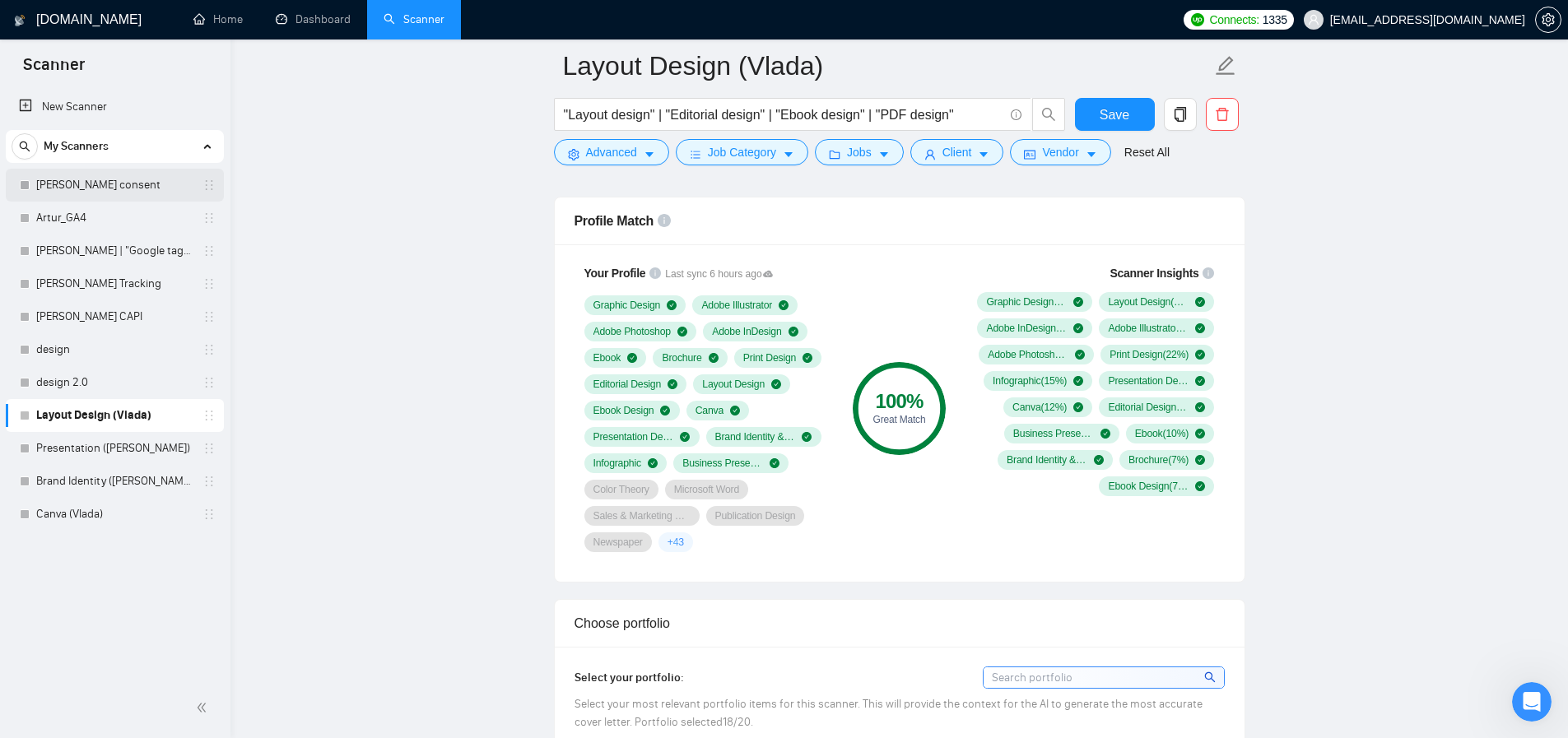
click at [101, 184] on link "[PERSON_NAME] consent" at bounding box center [115, 185] width 156 height 33
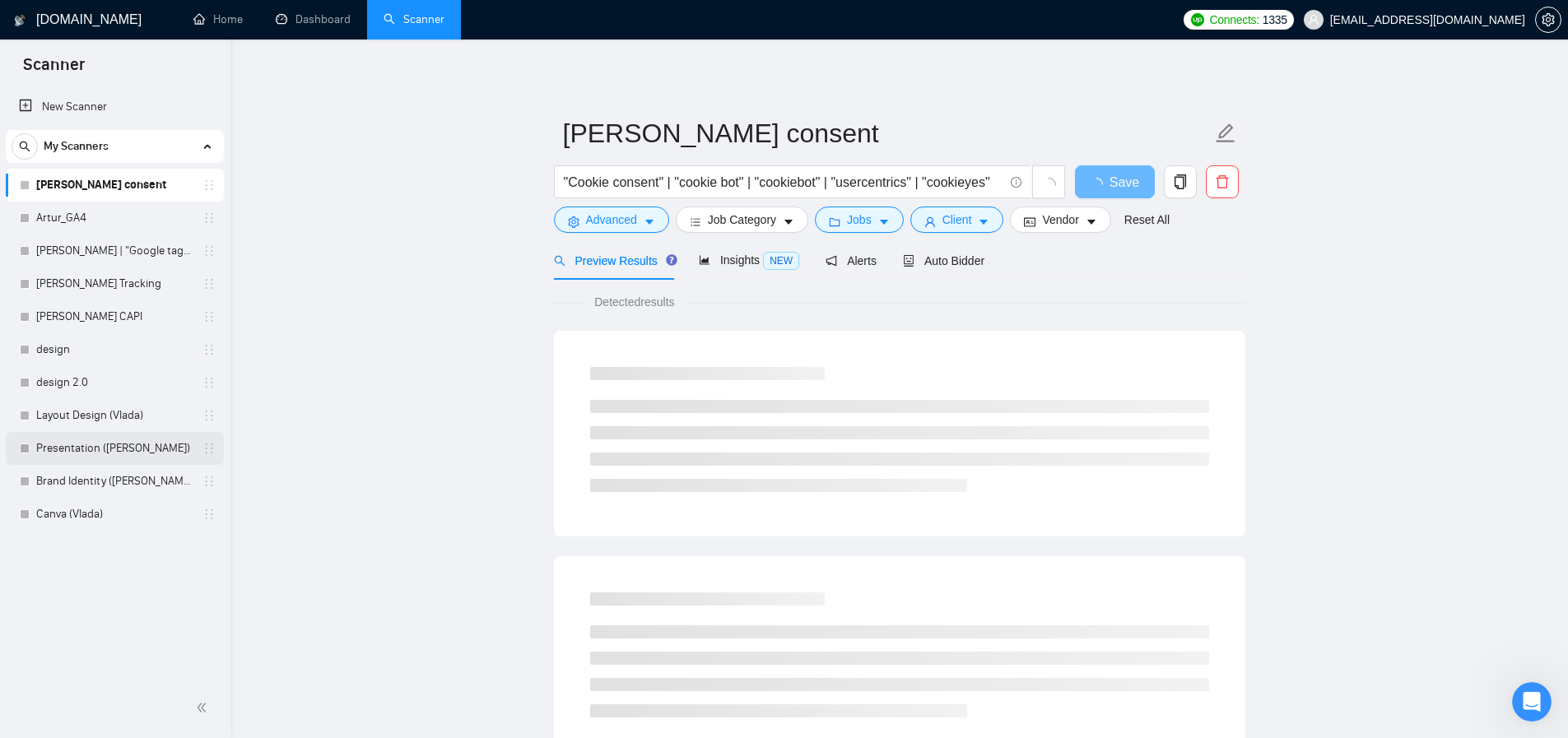
click at [123, 455] on link "Presentation ([PERSON_NAME])" at bounding box center [115, 448] width 156 height 33
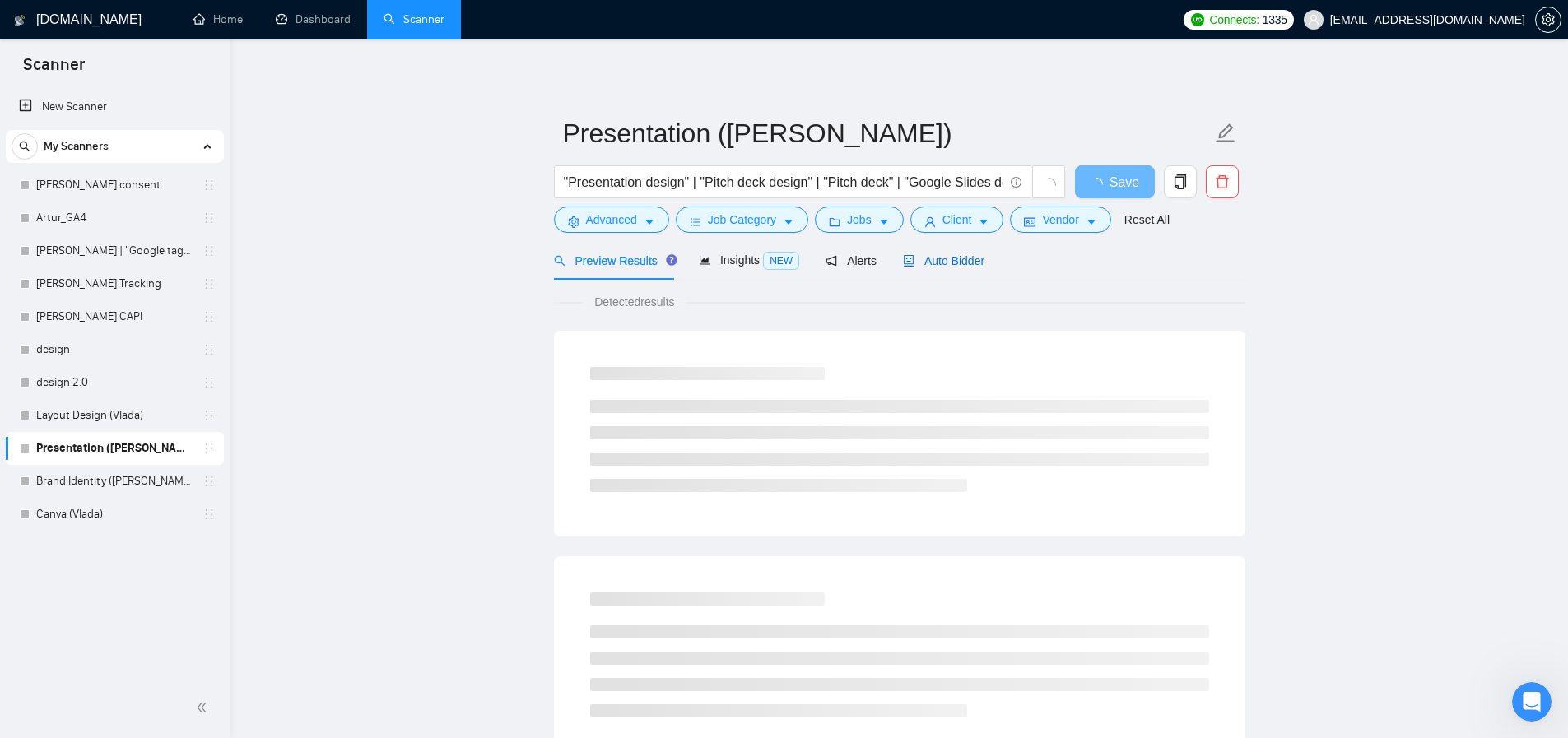
click at [985, 256] on span "Auto Bidder" at bounding box center [943, 261] width 82 height 13
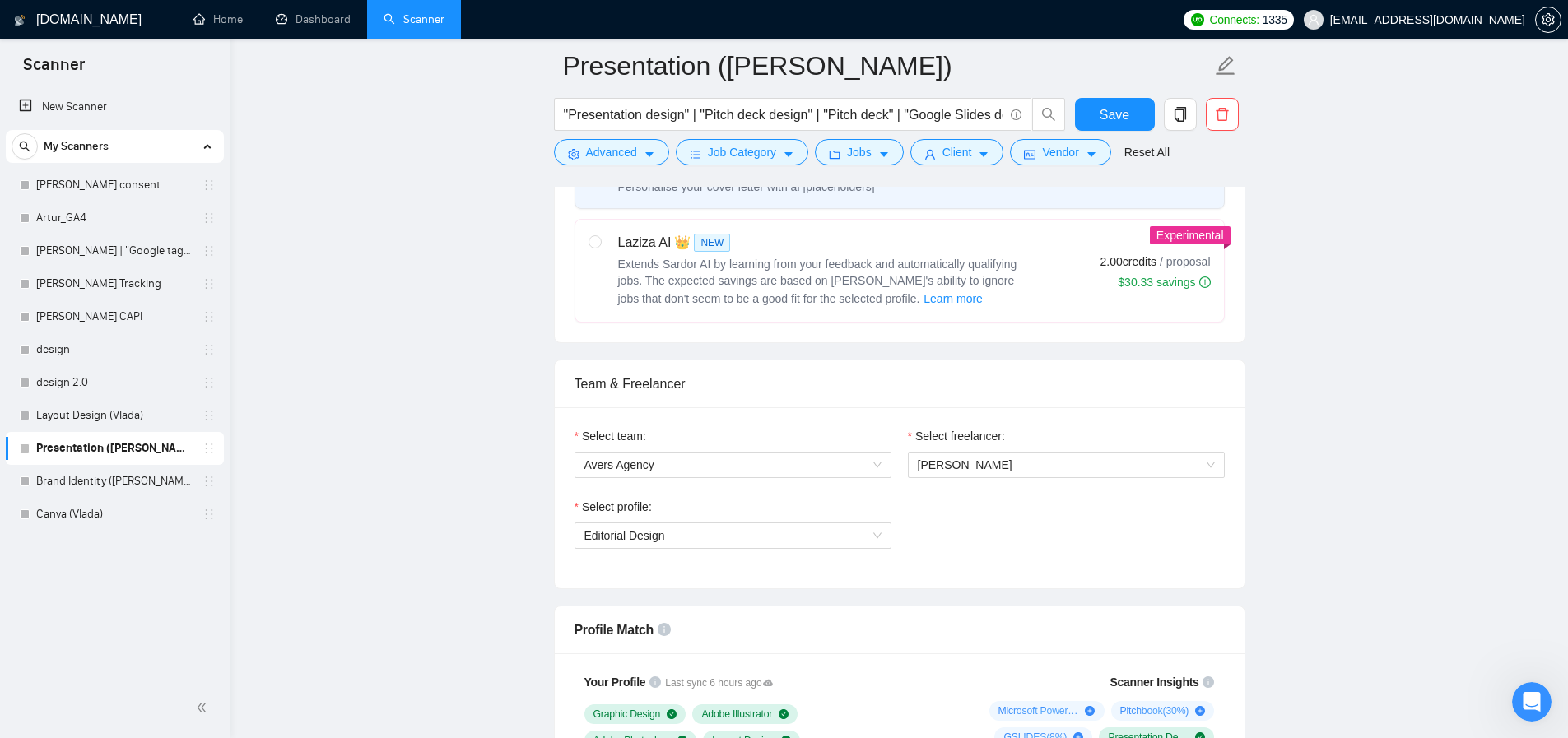
scroll to position [933, 0]
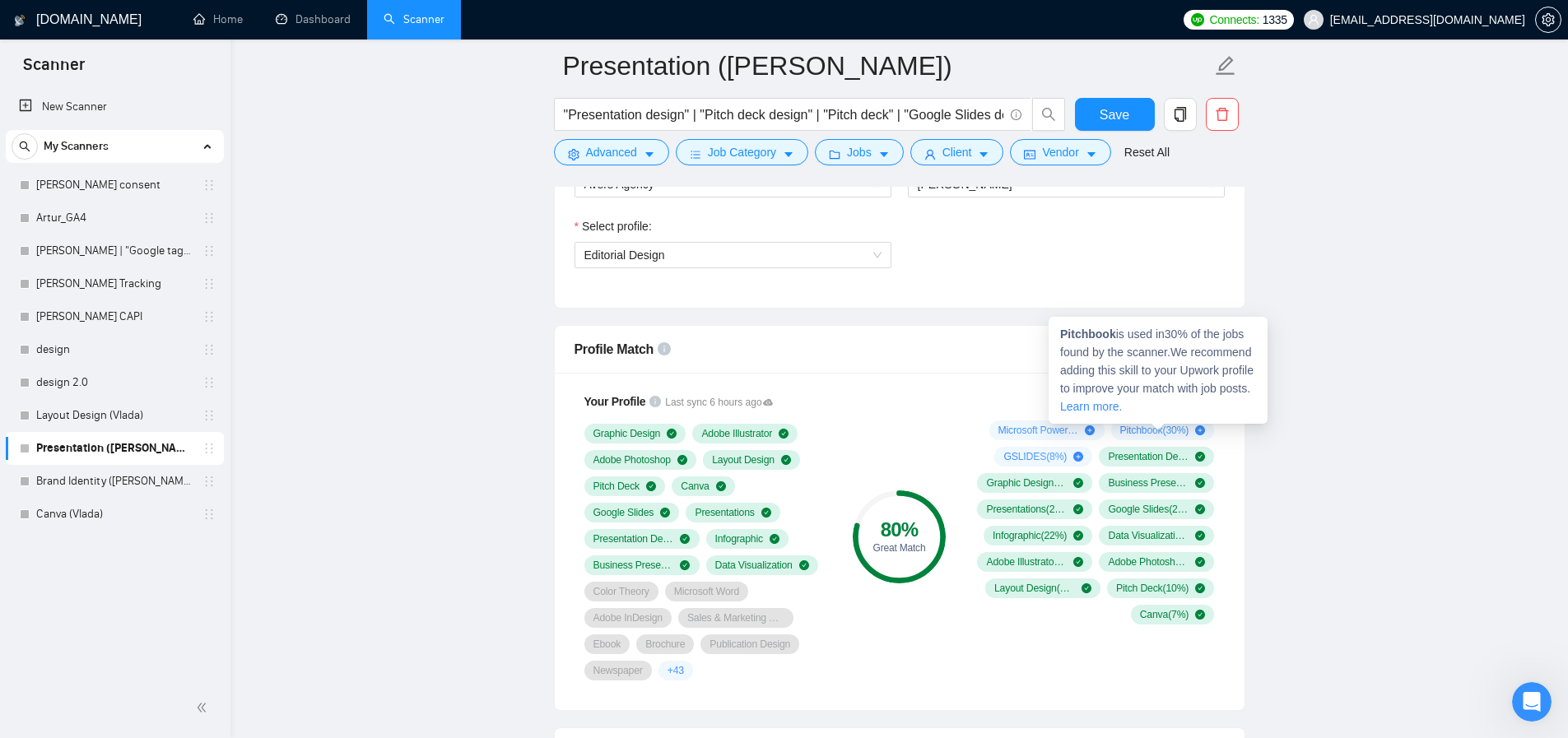
click at [1089, 331] on strong "Pitchbook" at bounding box center [1088, 334] width 56 height 13
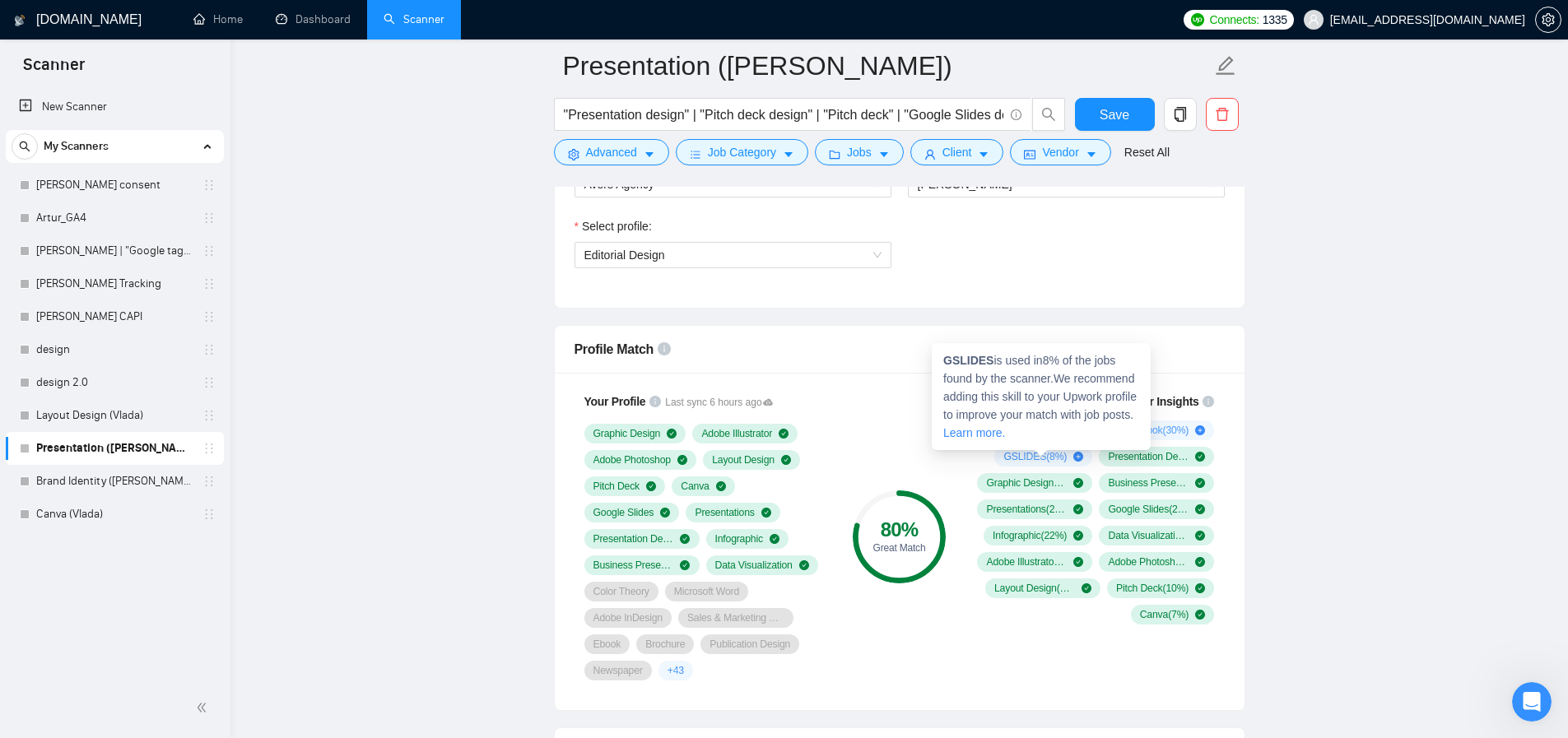
click at [1045, 456] on span "GSLIDES ( 8 %)" at bounding box center [1034, 456] width 63 height 13
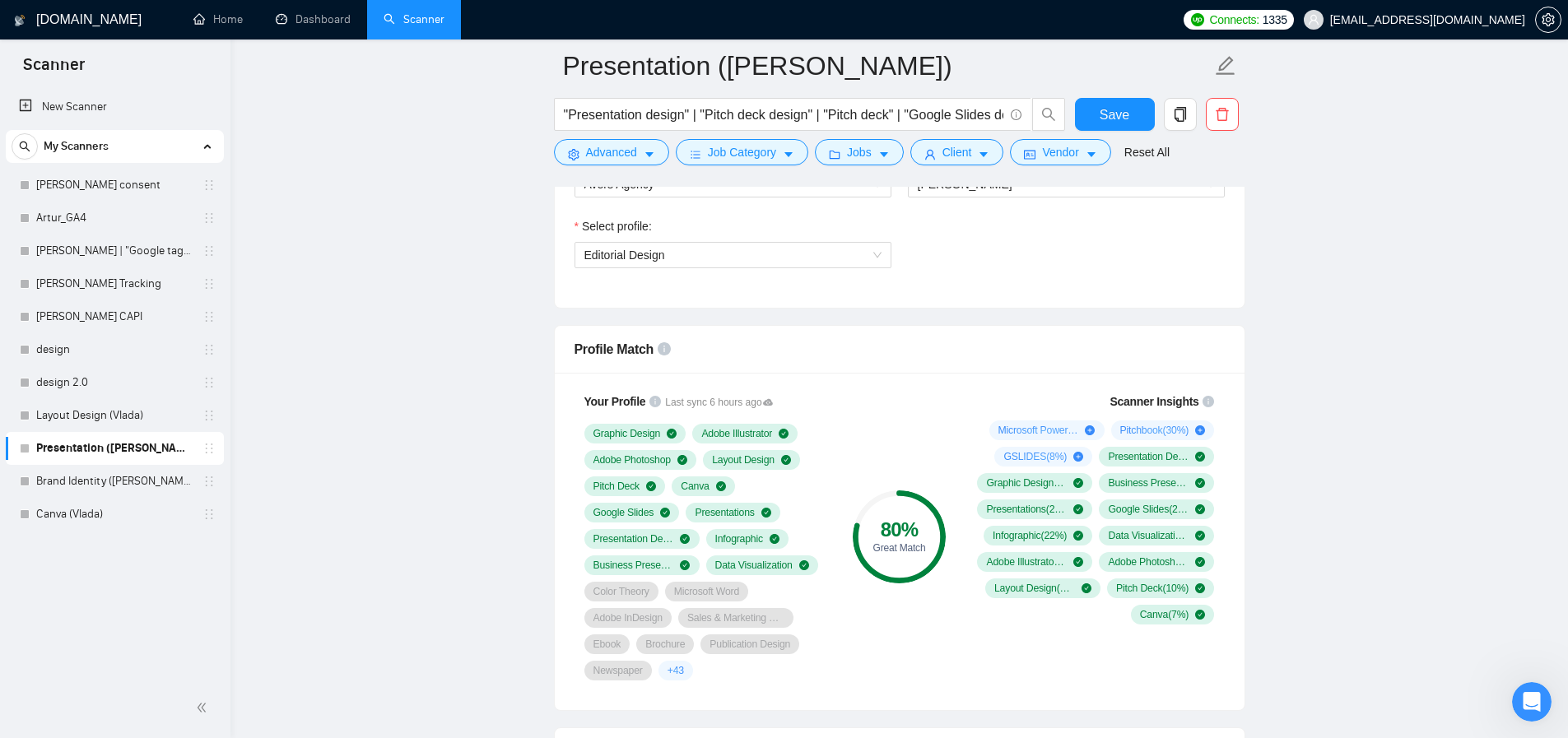
click at [930, 438] on div "80 % Great Match" at bounding box center [898, 536] width 110 height 308
drag, startPoint x: 875, startPoint y: 435, endPoint x: 968, endPoint y: 425, distance: 93.5
click at [876, 434] on div "80 % Great Match" at bounding box center [898, 536] width 110 height 308
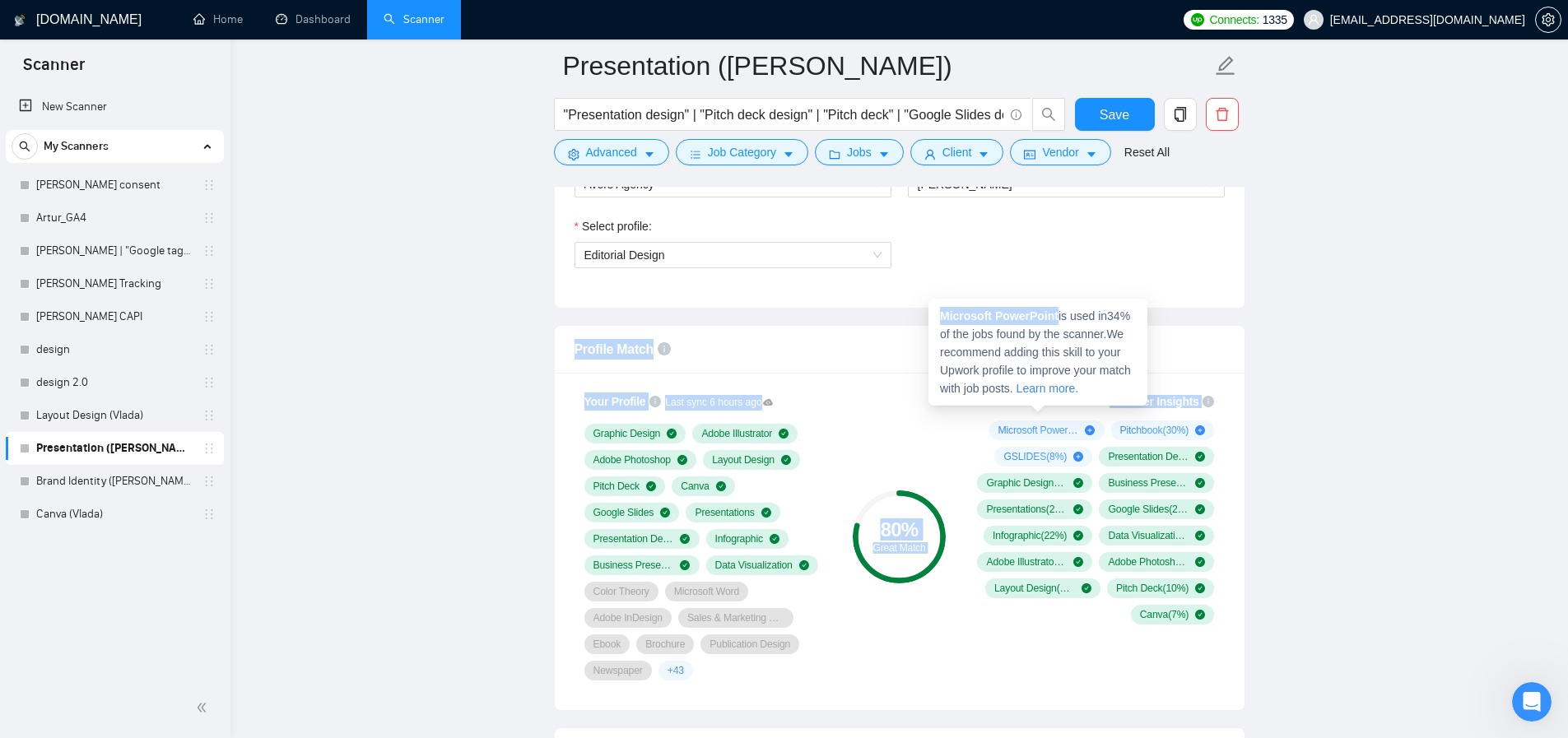
drag, startPoint x: 1062, startPoint y: 318, endPoint x: 893, endPoint y: 322, distance: 169.0
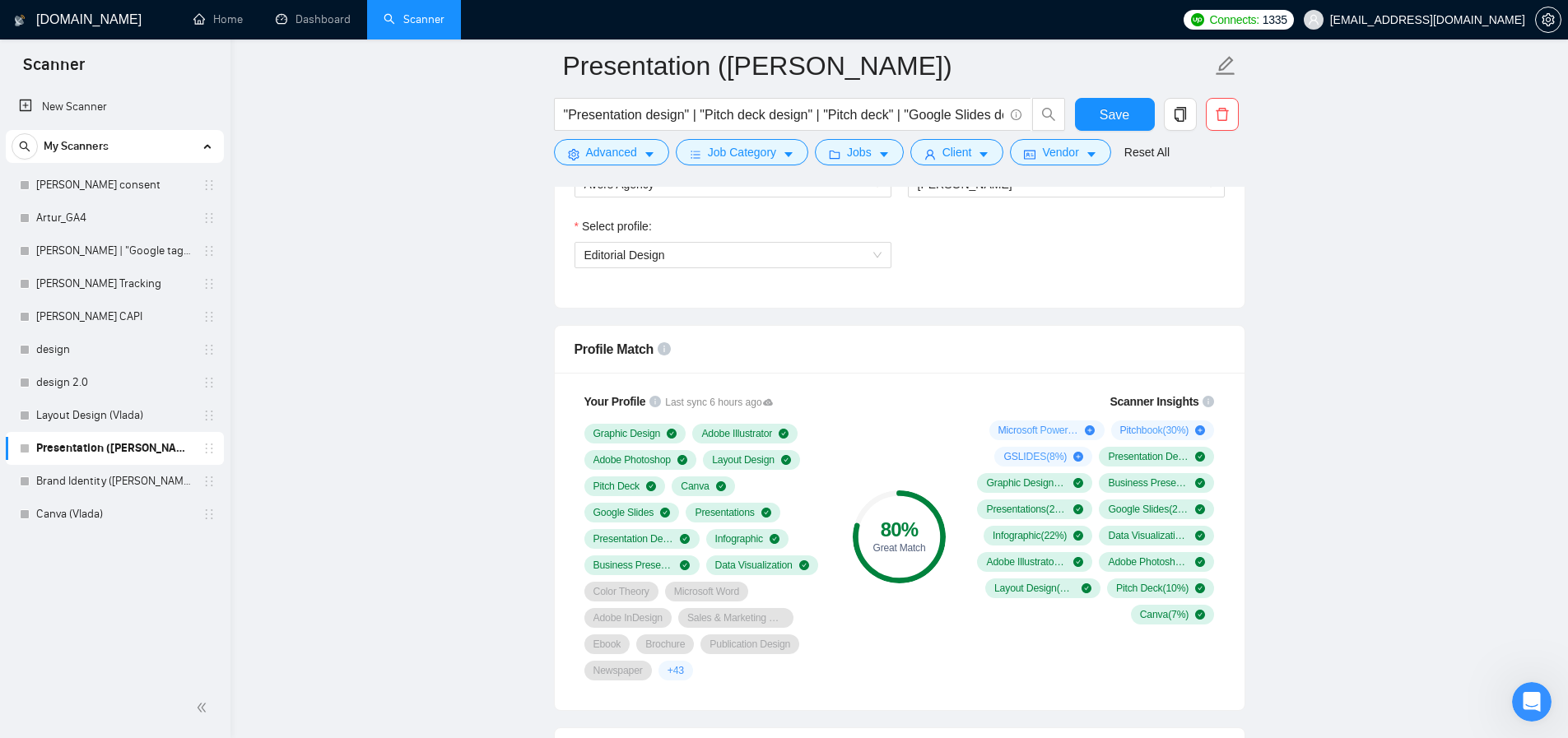
click at [894, 387] on div "80 % Great Match" at bounding box center [898, 536] width 110 height 308
click at [100, 485] on link "Brand Identity ([PERSON_NAME])" at bounding box center [115, 481] width 156 height 33
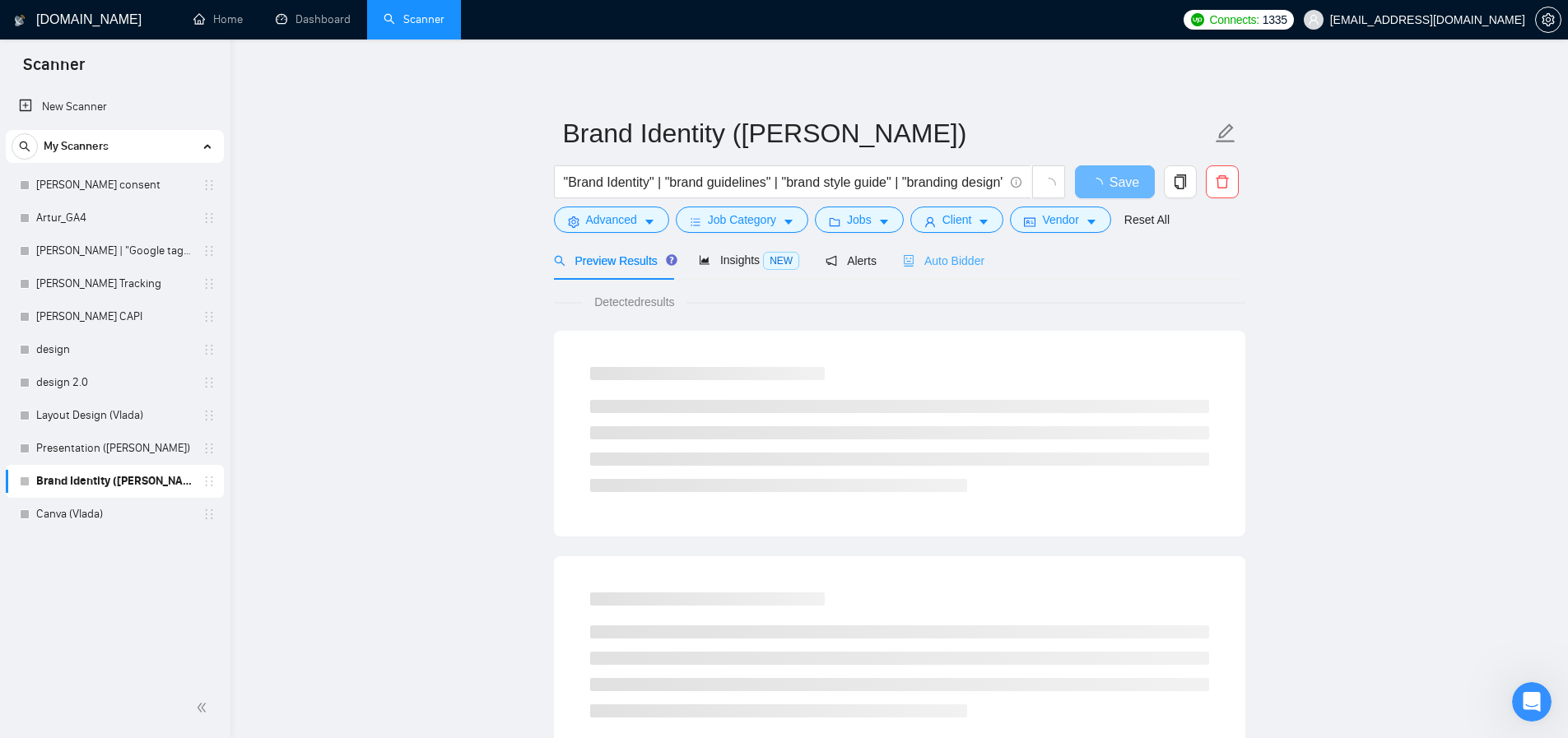
click at [947, 248] on div "Auto Bidder" at bounding box center [943, 260] width 82 height 38
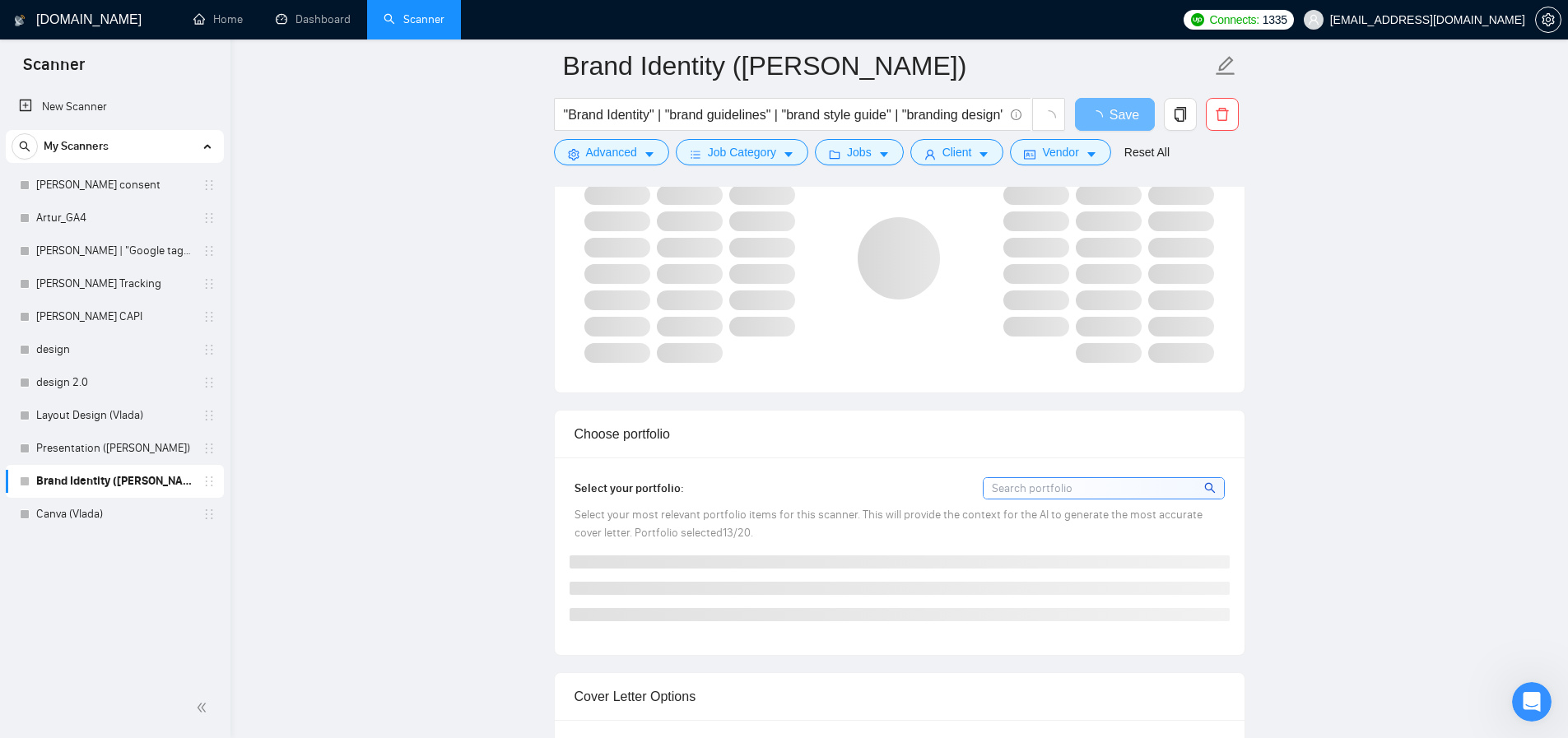
scroll to position [1066, 0]
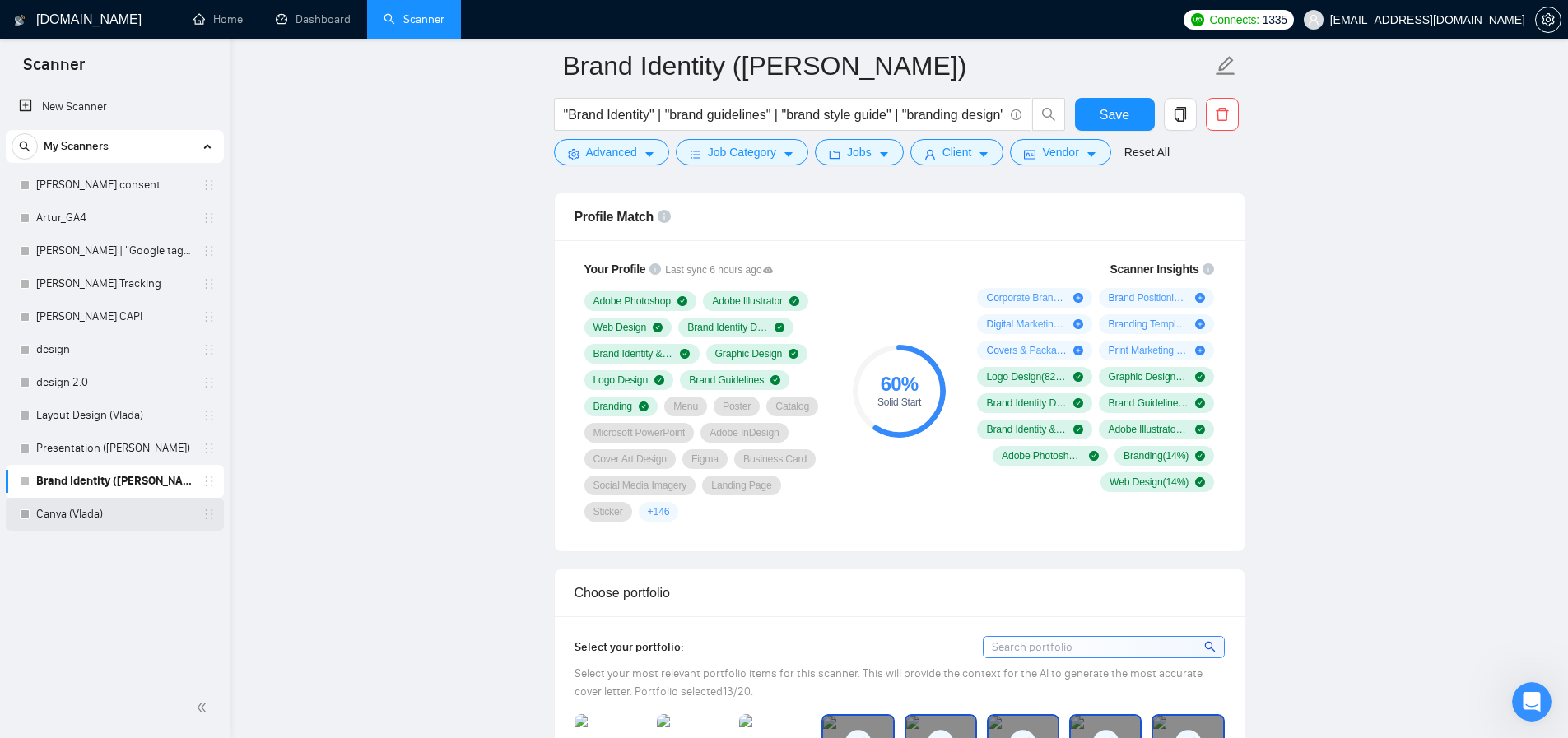
click at [83, 521] on link "Canva (Vlada)" at bounding box center [115, 514] width 156 height 33
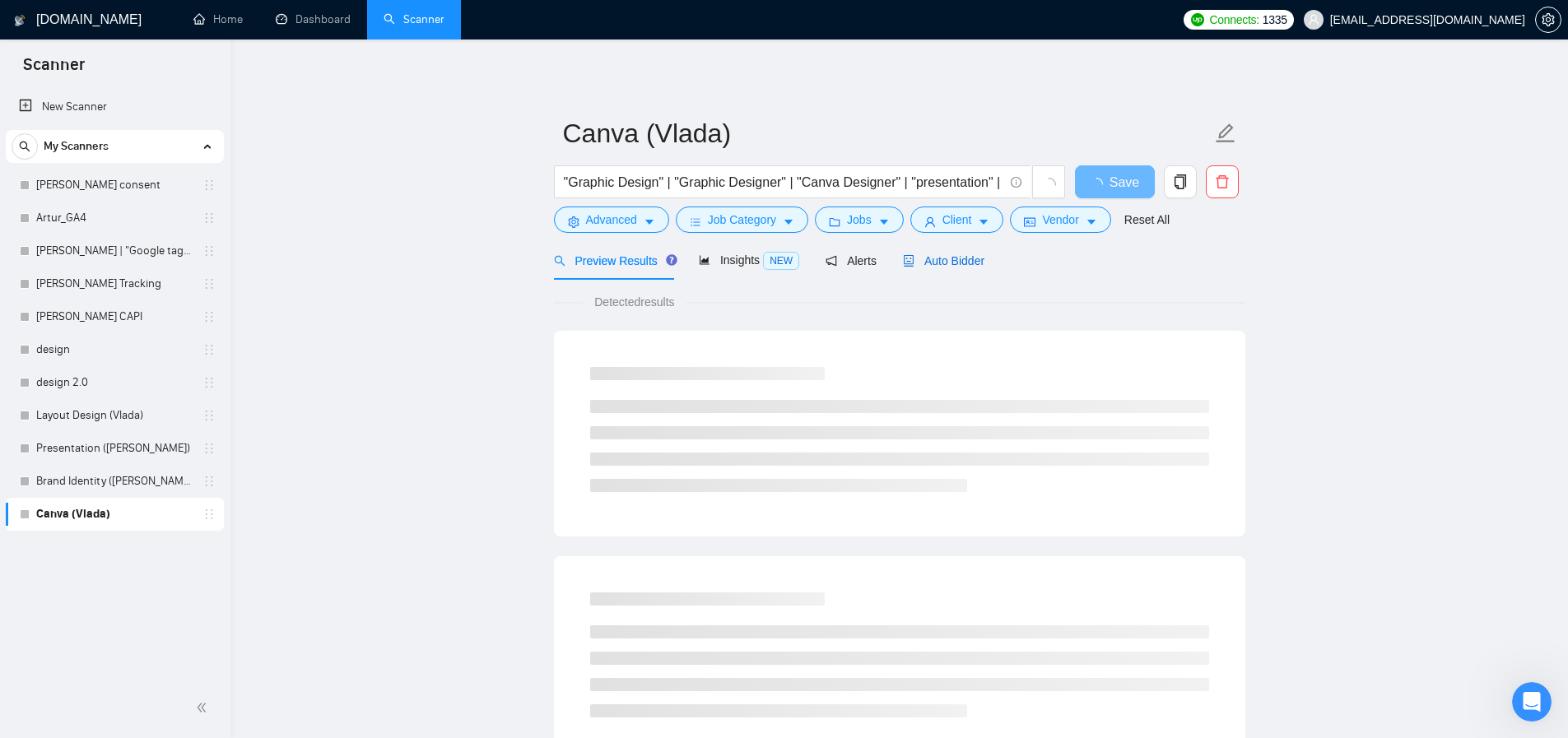
click at [950, 254] on span "Auto Bidder" at bounding box center [943, 261] width 82 height 13
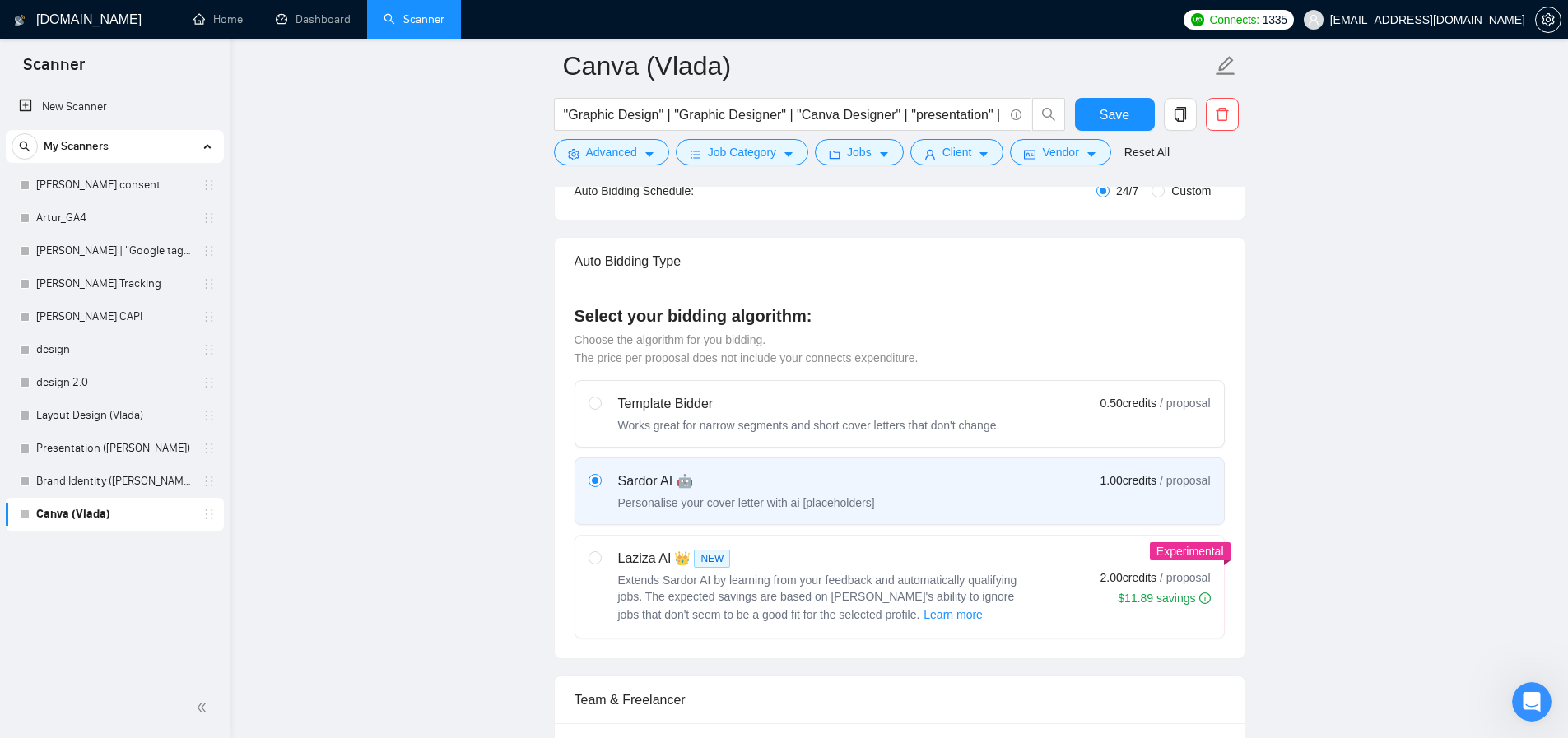
scroll to position [747, 0]
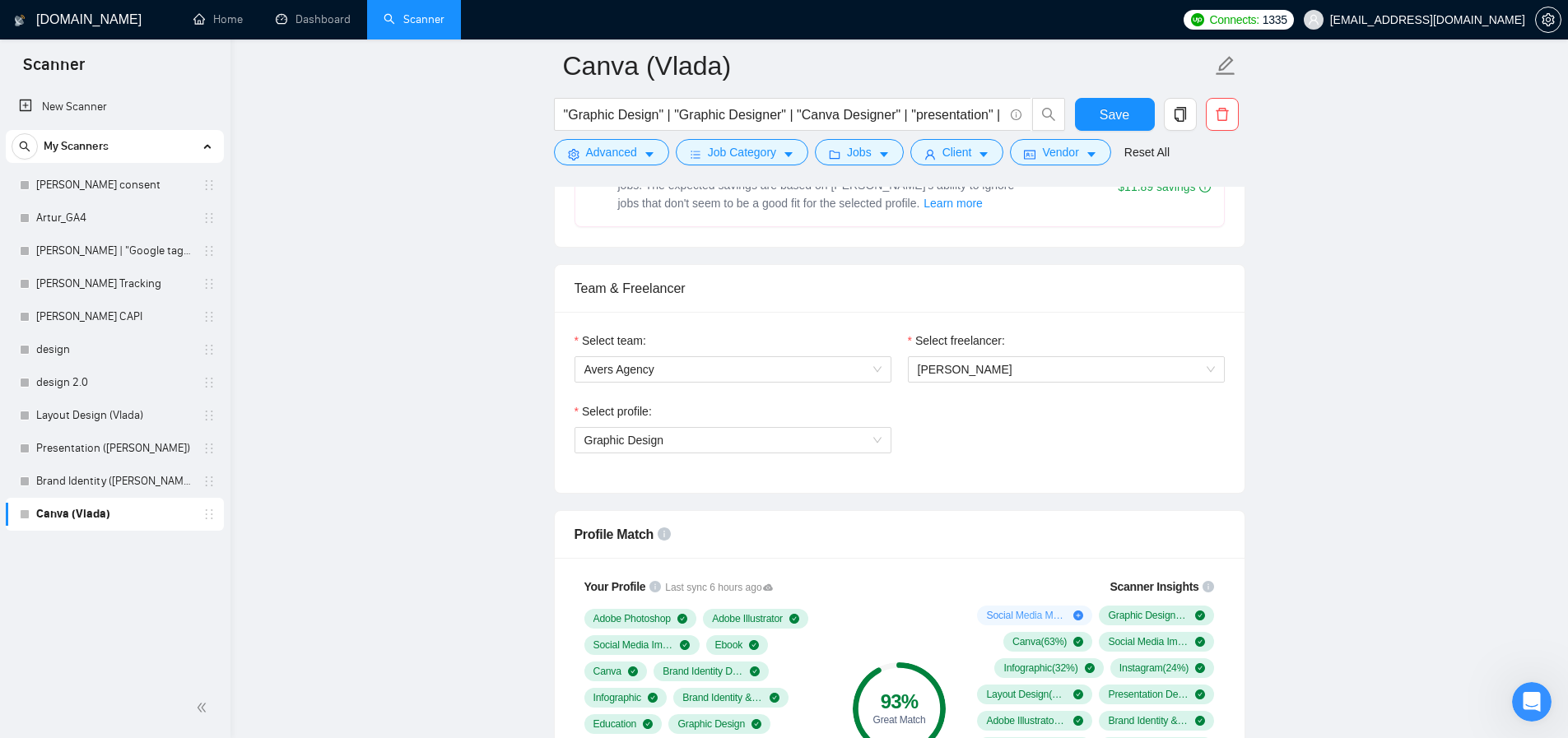
drag, startPoint x: 461, startPoint y: 322, endPoint x: 420, endPoint y: 303, distance: 45.2
click at [119, 186] on link "[PERSON_NAME] consent" at bounding box center [115, 185] width 156 height 33
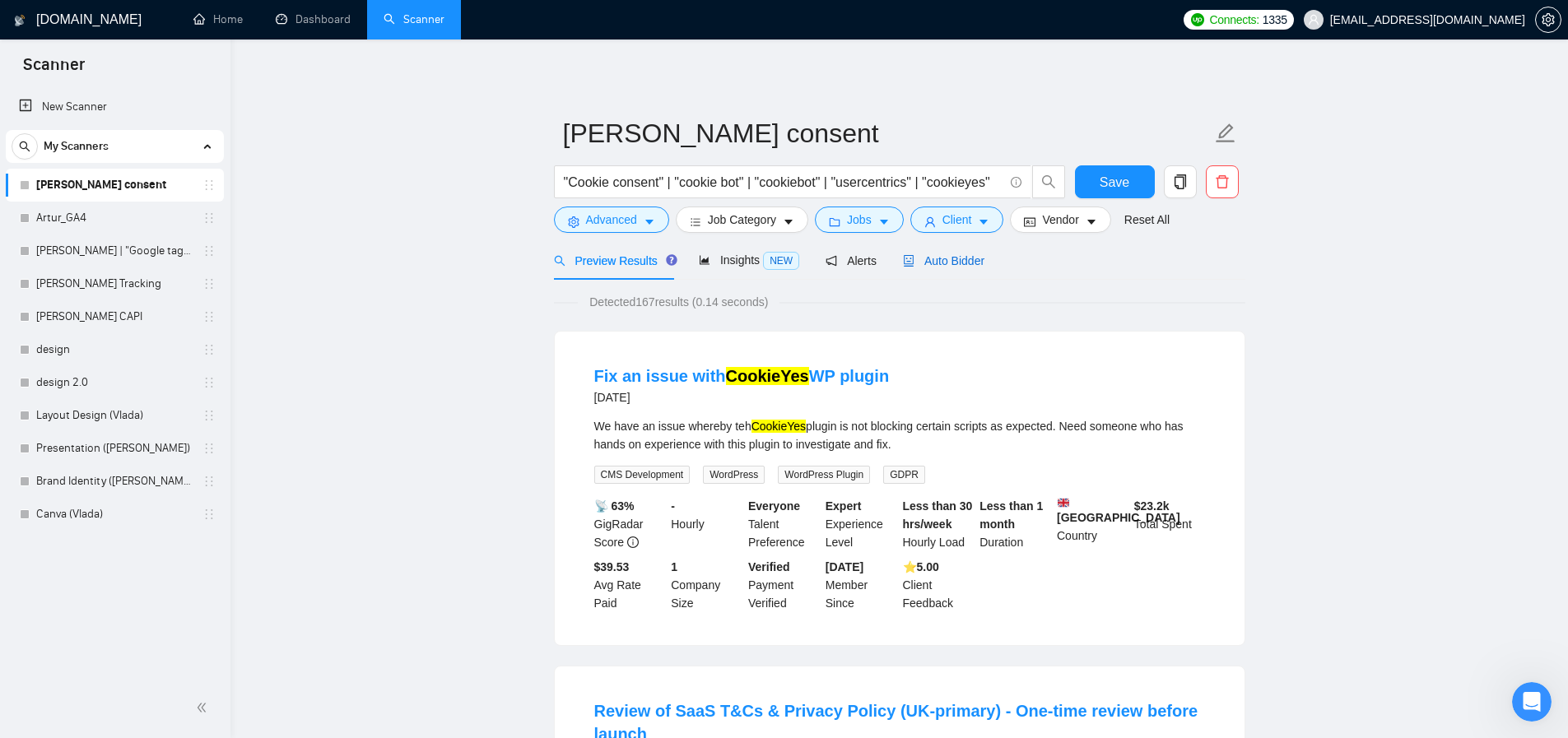
click at [961, 262] on span "Auto Bidder" at bounding box center [943, 261] width 82 height 13
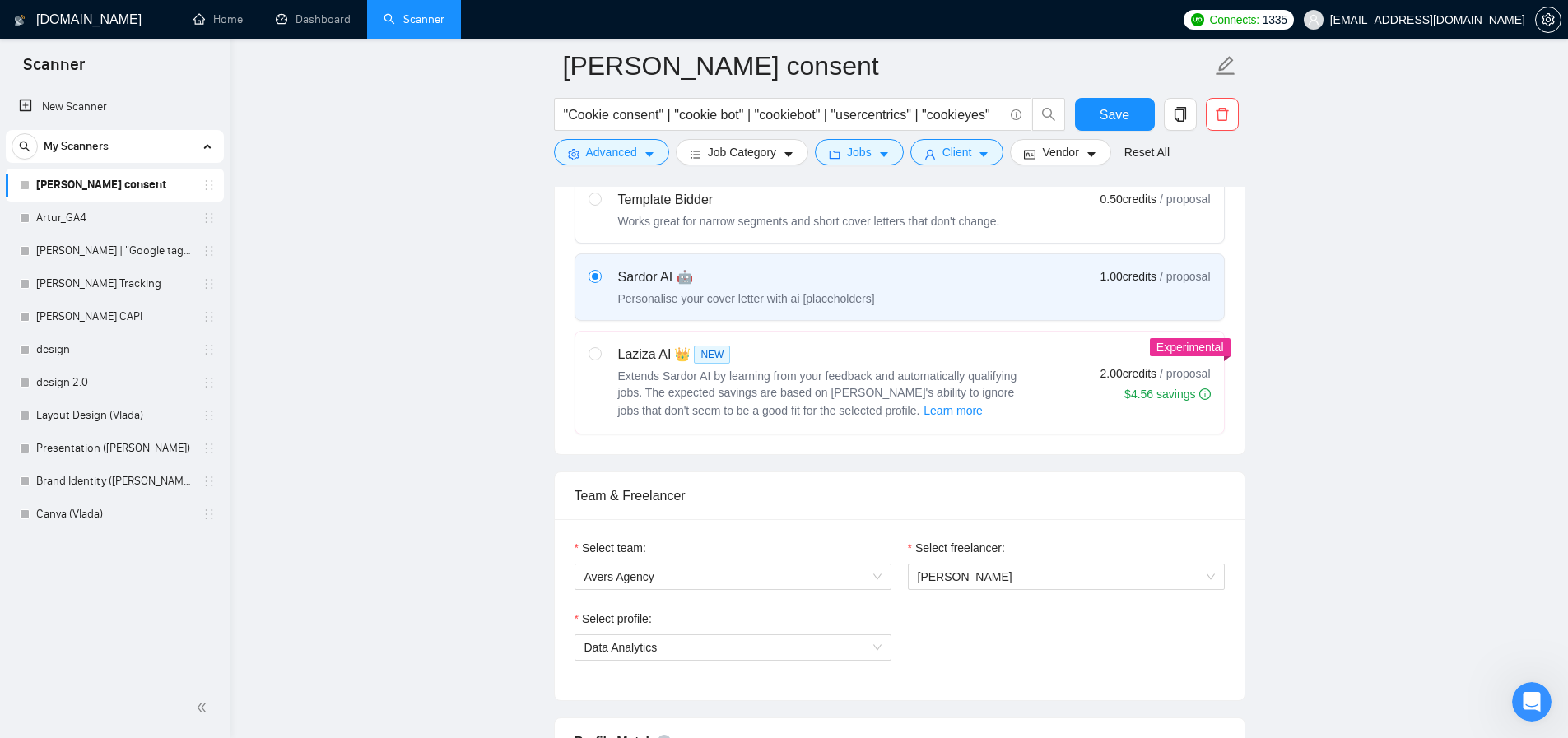
scroll to position [1113, 0]
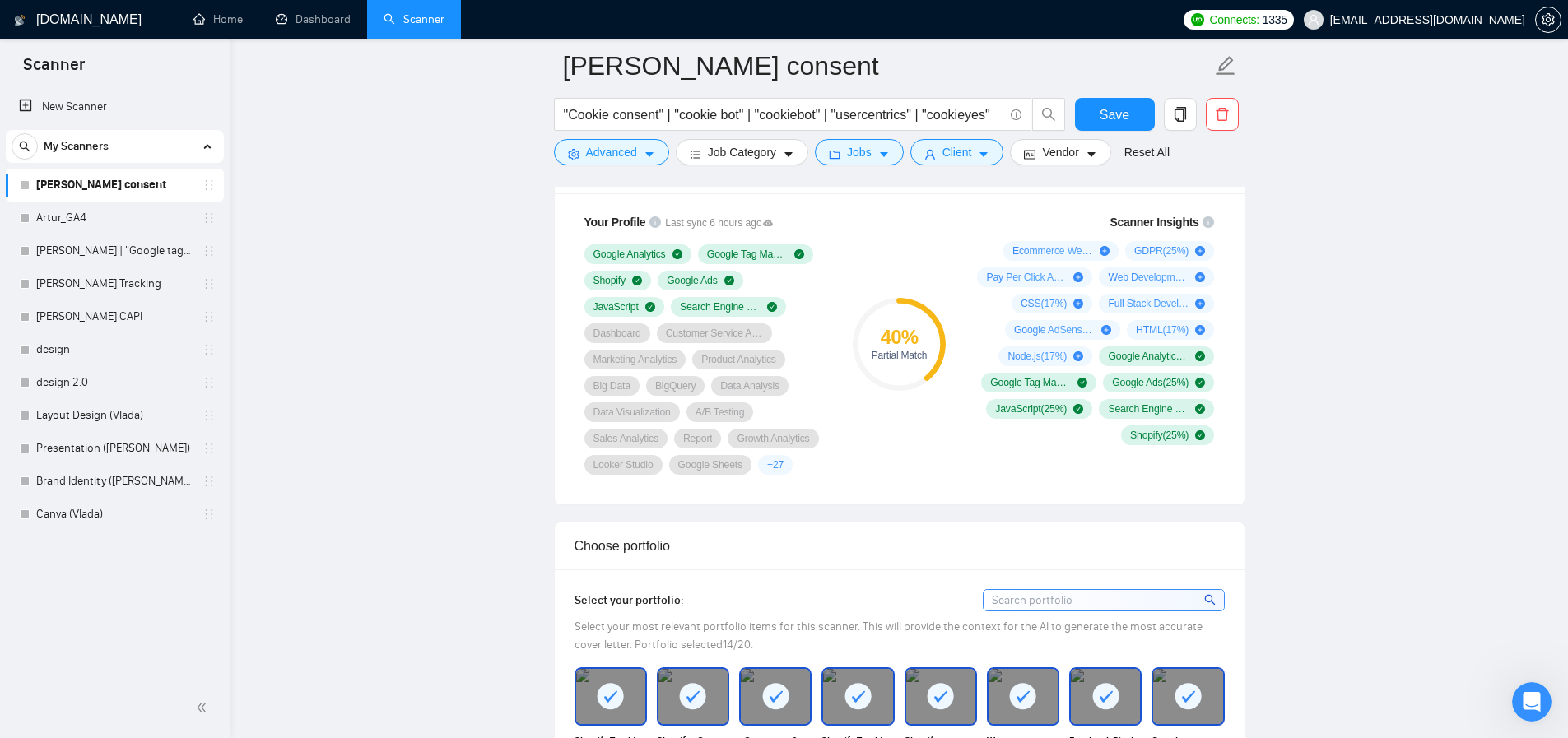
click at [882, 273] on div "40 % Partial Match" at bounding box center [898, 344] width 110 height 282
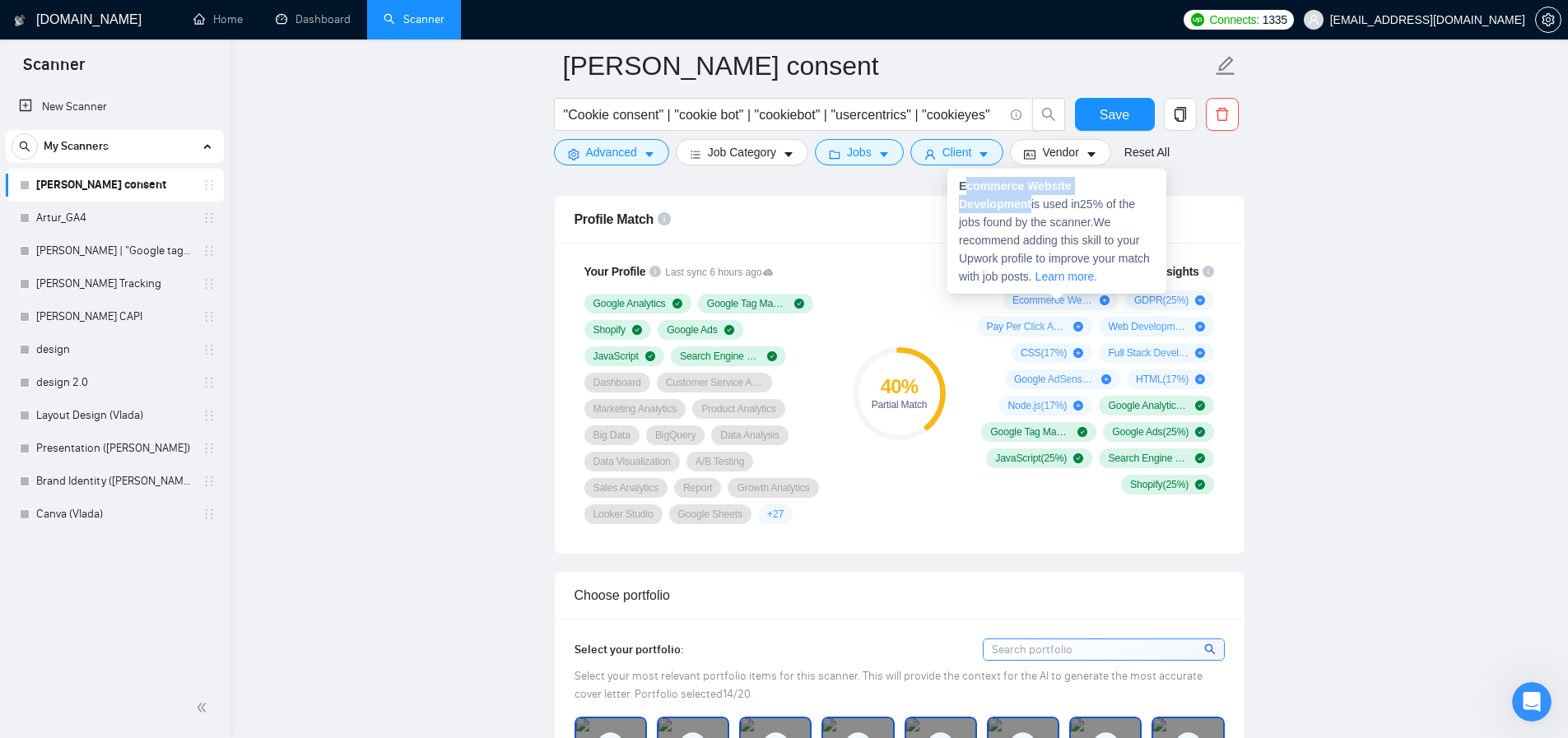
drag, startPoint x: 963, startPoint y: 184, endPoint x: 1153, endPoint y: 185, distance: 190.0
click at [1153, 185] on div "Ecommerce Website Development is used in 25 % of the jobs found by the scanner.…" at bounding box center [1056, 231] width 219 height 125
click at [1072, 186] on strong "Ecommerce Website Development" at bounding box center [1016, 194] width 113 height 31
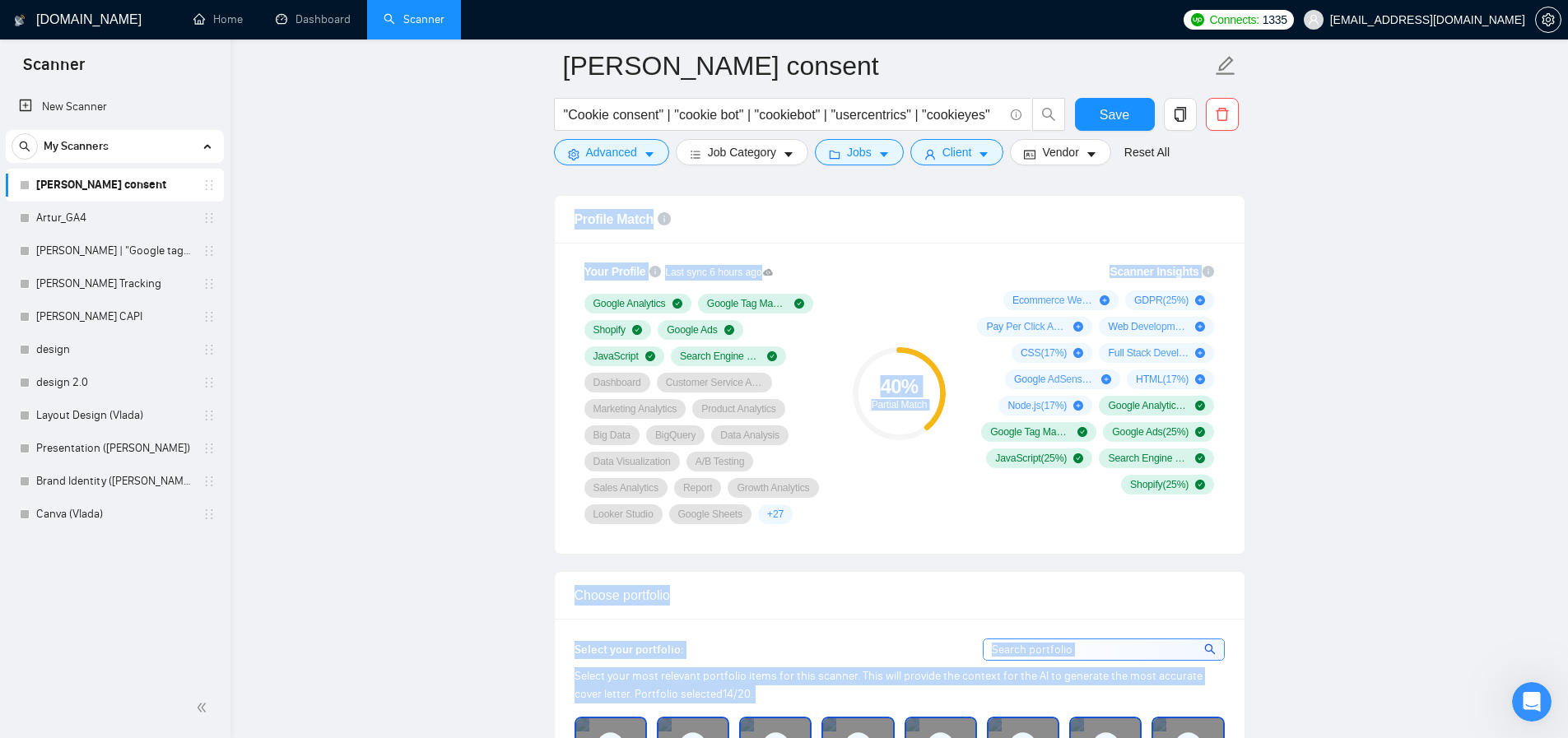
drag, startPoint x: 1155, startPoint y: 187, endPoint x: 991, endPoint y: 208, distance: 165.3
click at [1060, 254] on div "Scanner Insights Ecommerce Website Development ( 25 %) GDPR ( 25 %) Pay Per Cli…" at bounding box center [1093, 378] width 263 height 252
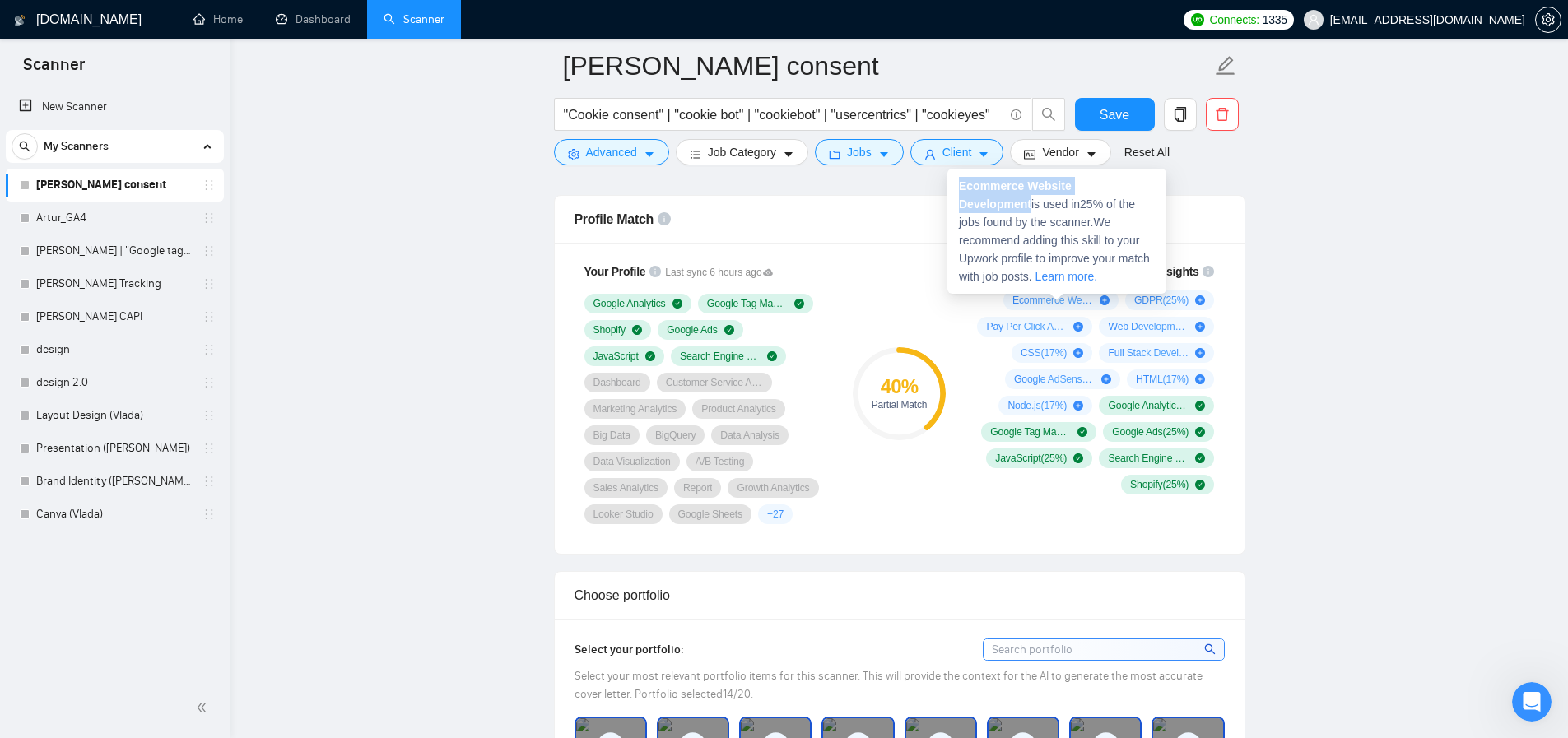
drag, startPoint x: 960, startPoint y: 186, endPoint x: 1153, endPoint y: 189, distance: 193.0
click at [1153, 189] on div "Ecommerce Website Development is used in 25 % of the jobs found by the scanner.…" at bounding box center [1056, 231] width 219 height 125
copy strong "Ecommerce Website Development"
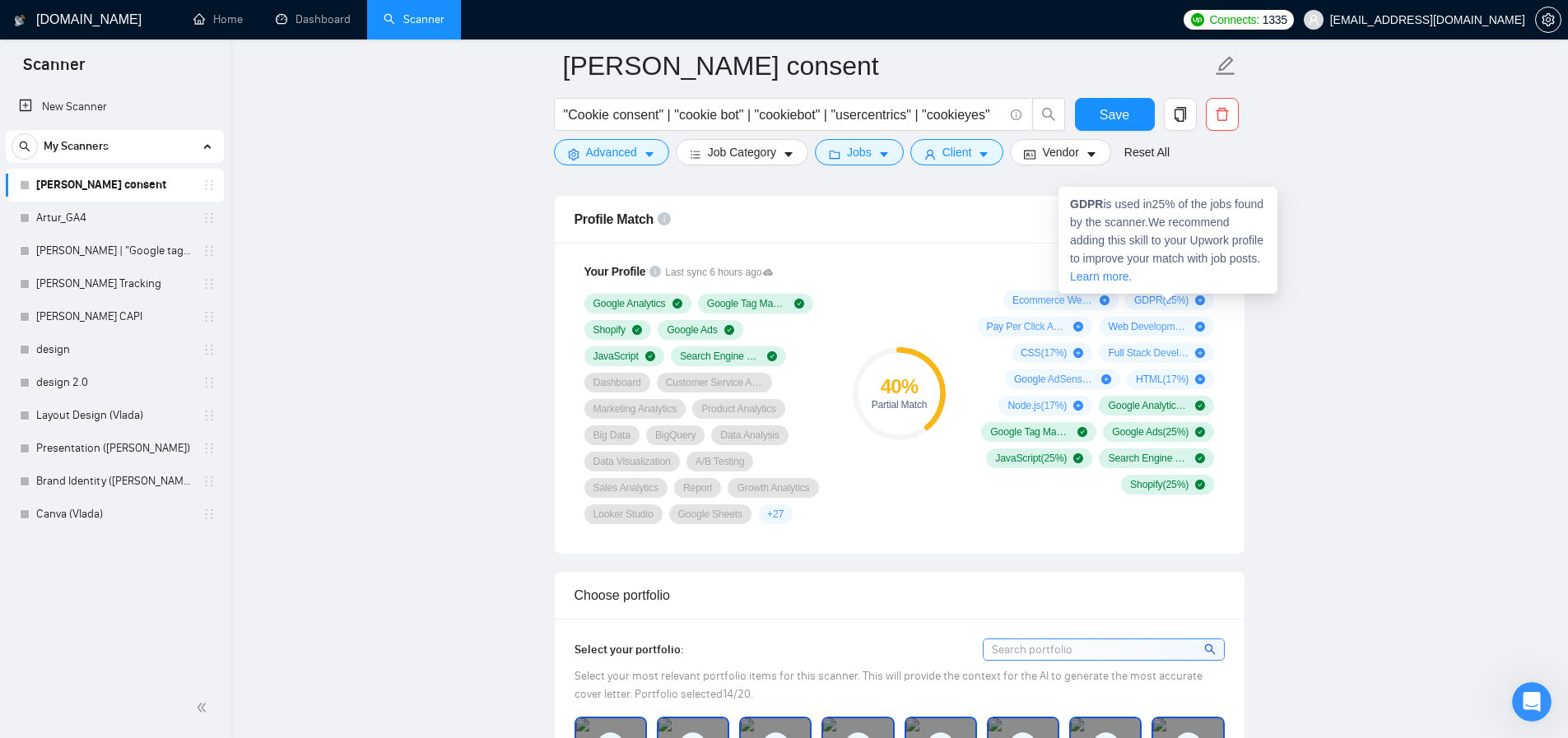
click at [1083, 199] on strong "GDPR" at bounding box center [1086, 204] width 33 height 13
copy strong "GDPR"
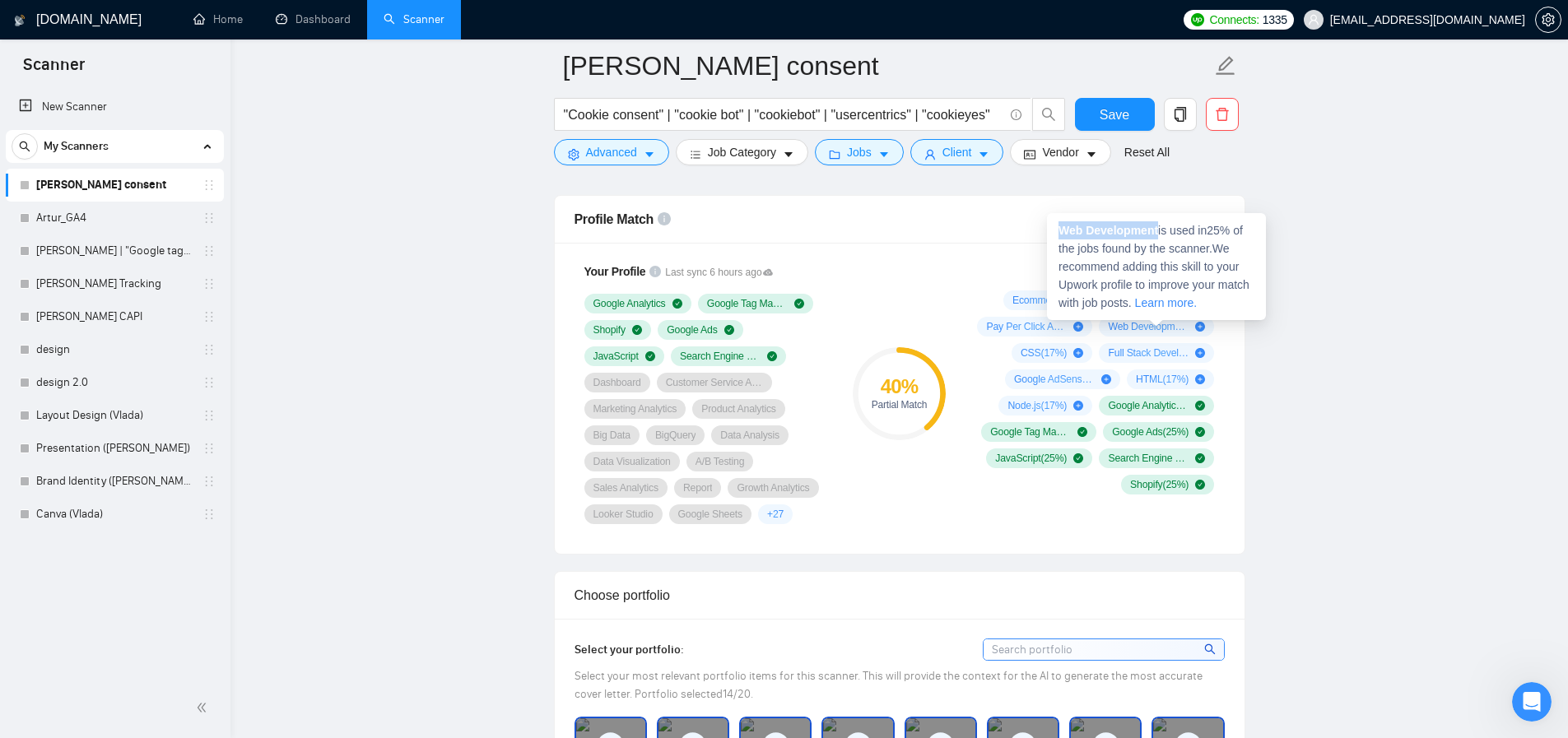
drag, startPoint x: 1161, startPoint y: 232, endPoint x: 1060, endPoint y: 229, distance: 101.0
click at [1060, 229] on span "Web Development is used in 25 % of the jobs found by the scanner. We recommend …" at bounding box center [1154, 266] width 191 height 85
copy strong "Web Development"
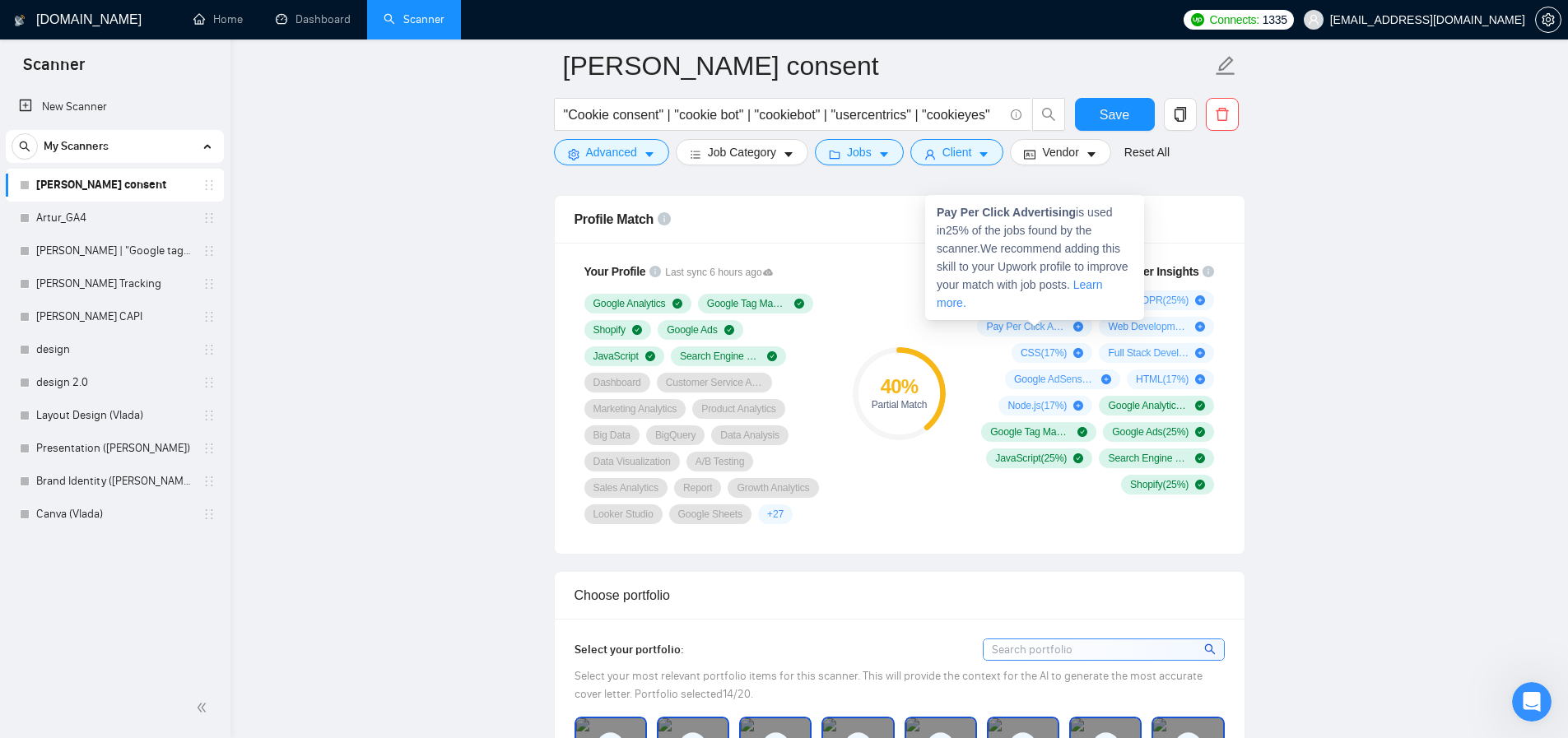
click at [995, 324] on span "Pay Per Click Advertising ( 25 %)" at bounding box center [1027, 327] width 81 height 13
drag, startPoint x: 1078, startPoint y: 214, endPoint x: 939, endPoint y: 209, distance: 139.1
click at [939, 209] on span "Pay Per Click Advertising is used in 25 % of the jobs found by the scanner. We …" at bounding box center [1032, 257] width 192 height 103
copy strong "Pay Per Click Advertising"
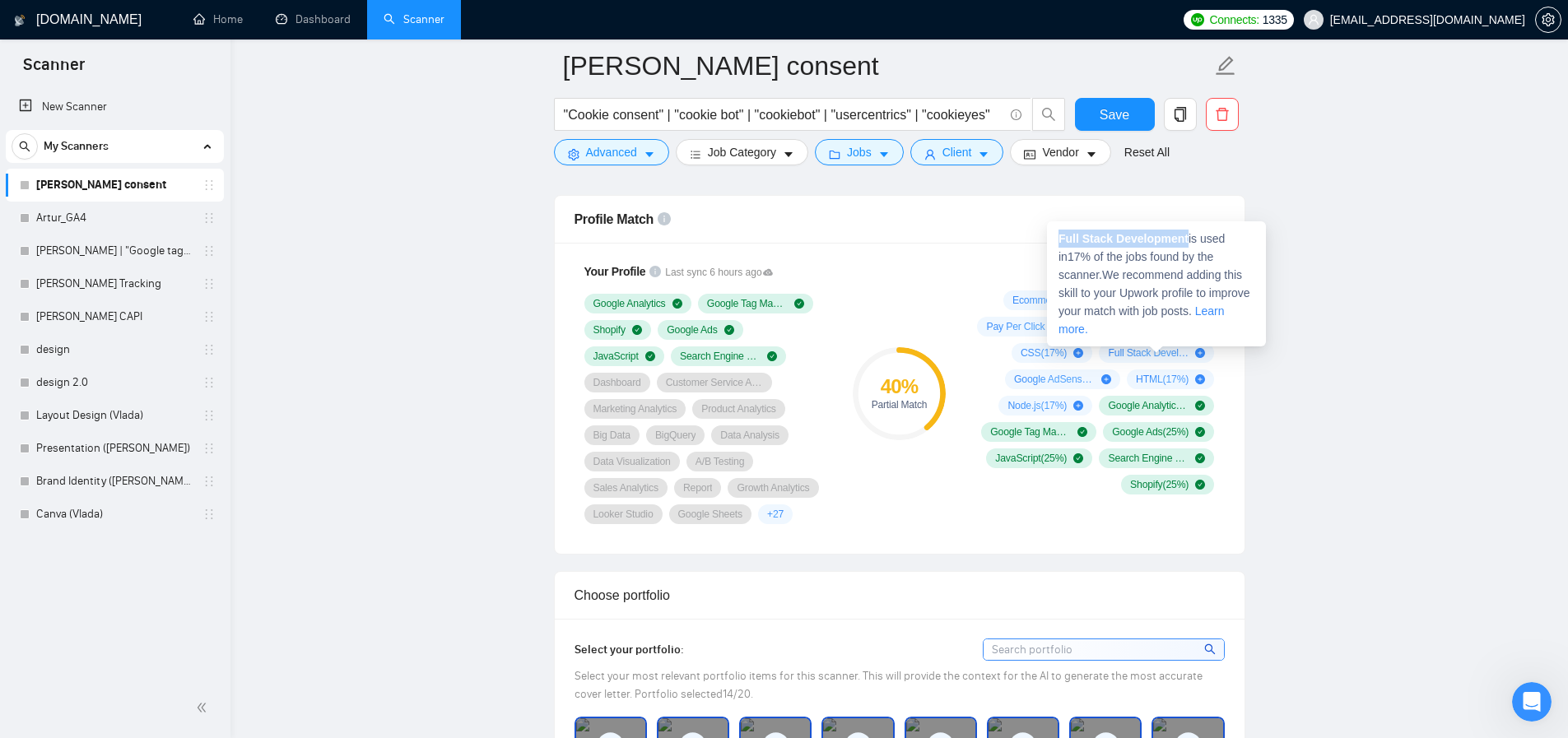
drag, startPoint x: 1193, startPoint y: 240, endPoint x: 1060, endPoint y: 235, distance: 133.1
click at [1060, 235] on span "Full Stack Development is used in 17 % of the jobs found by the scanner. We rec…" at bounding box center [1155, 284] width 192 height 103
copy strong "Full Stack Development"
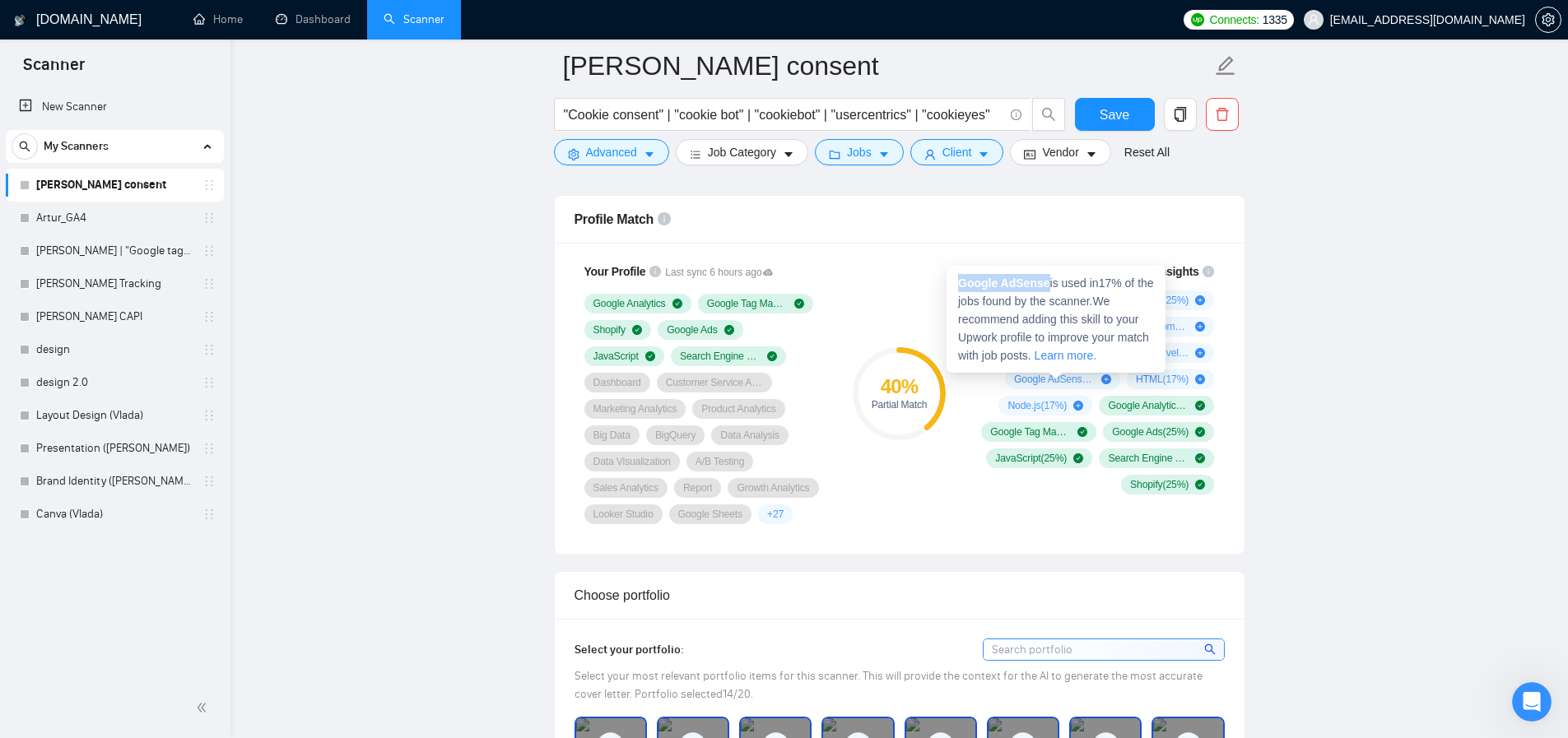
drag, startPoint x: 1048, startPoint y: 282, endPoint x: 959, endPoint y: 280, distance: 89.0
click at [959, 280] on strong "Google AdSense" at bounding box center [1004, 283] width 92 height 13
copy strong "Google AdSense"
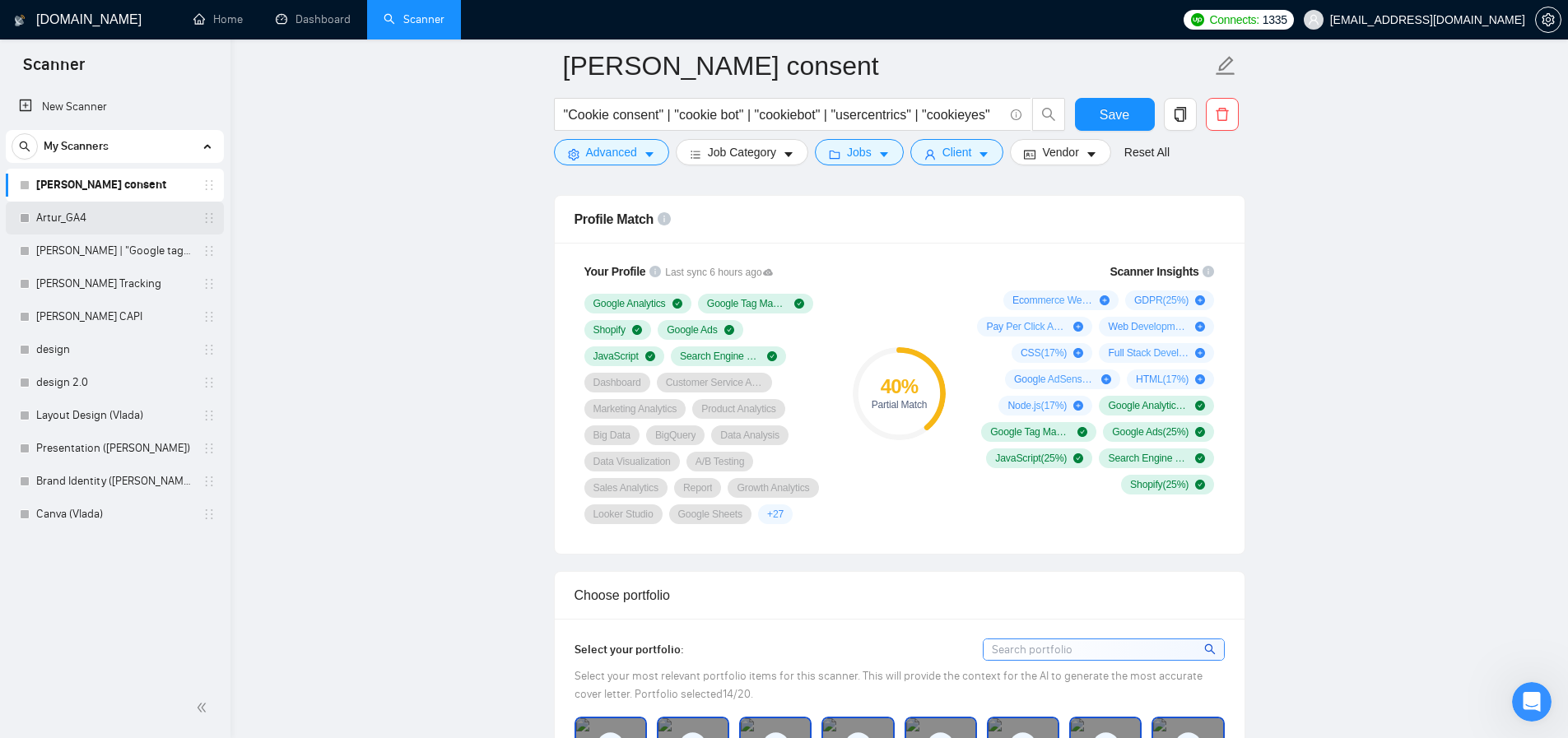
click at [71, 217] on link "Artur_GA4" at bounding box center [115, 218] width 156 height 33
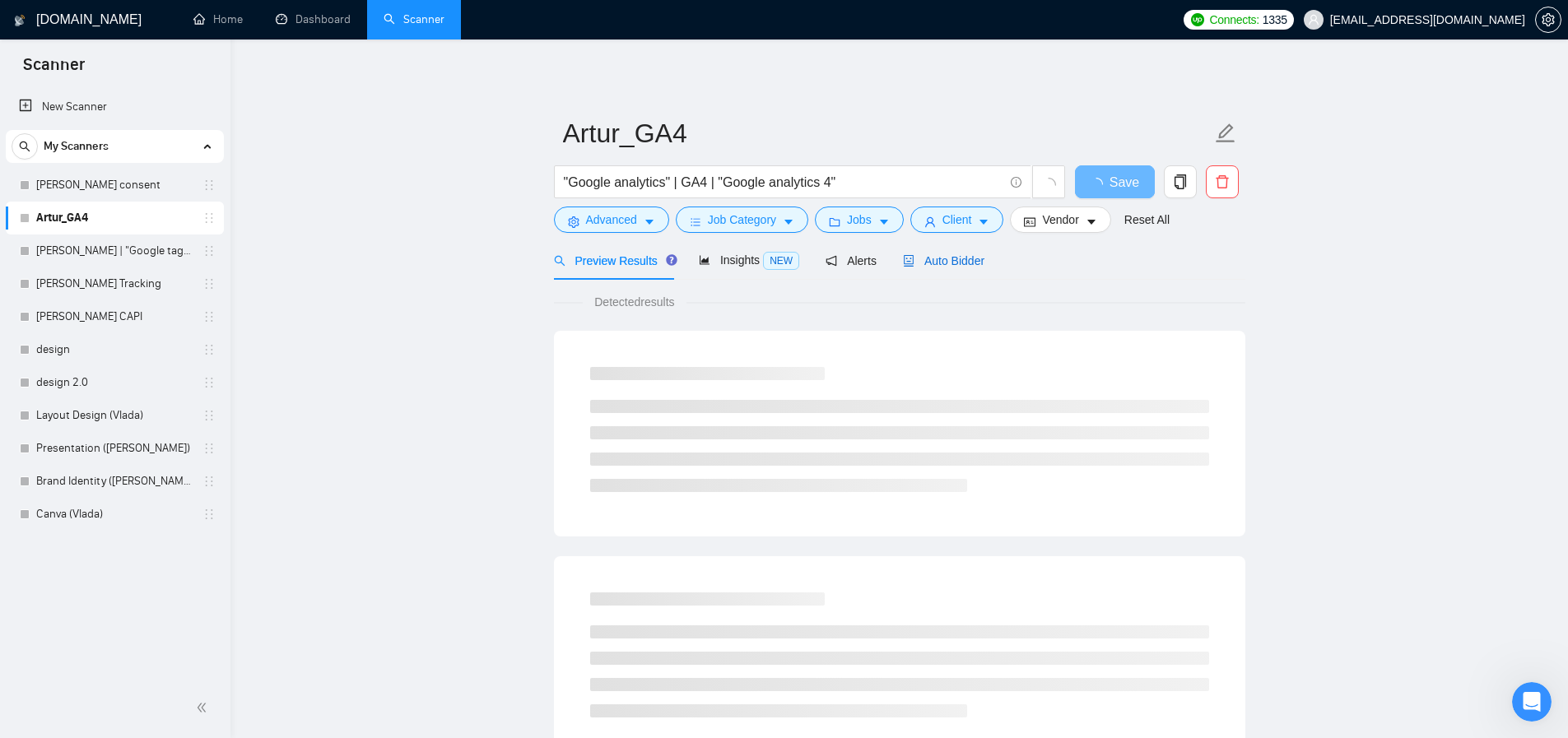
click at [985, 264] on span "Auto Bidder" at bounding box center [943, 261] width 82 height 13
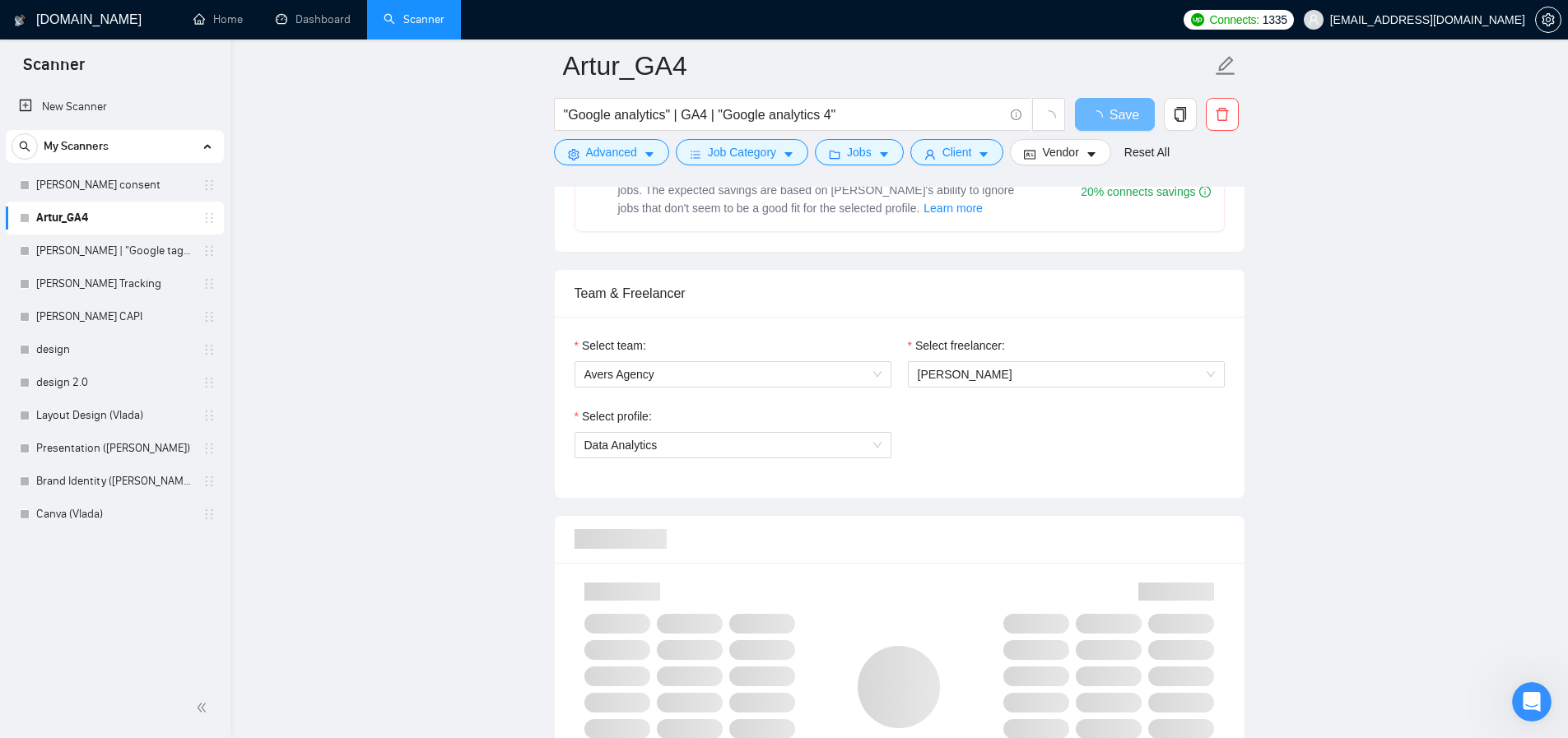
scroll to position [649, 0]
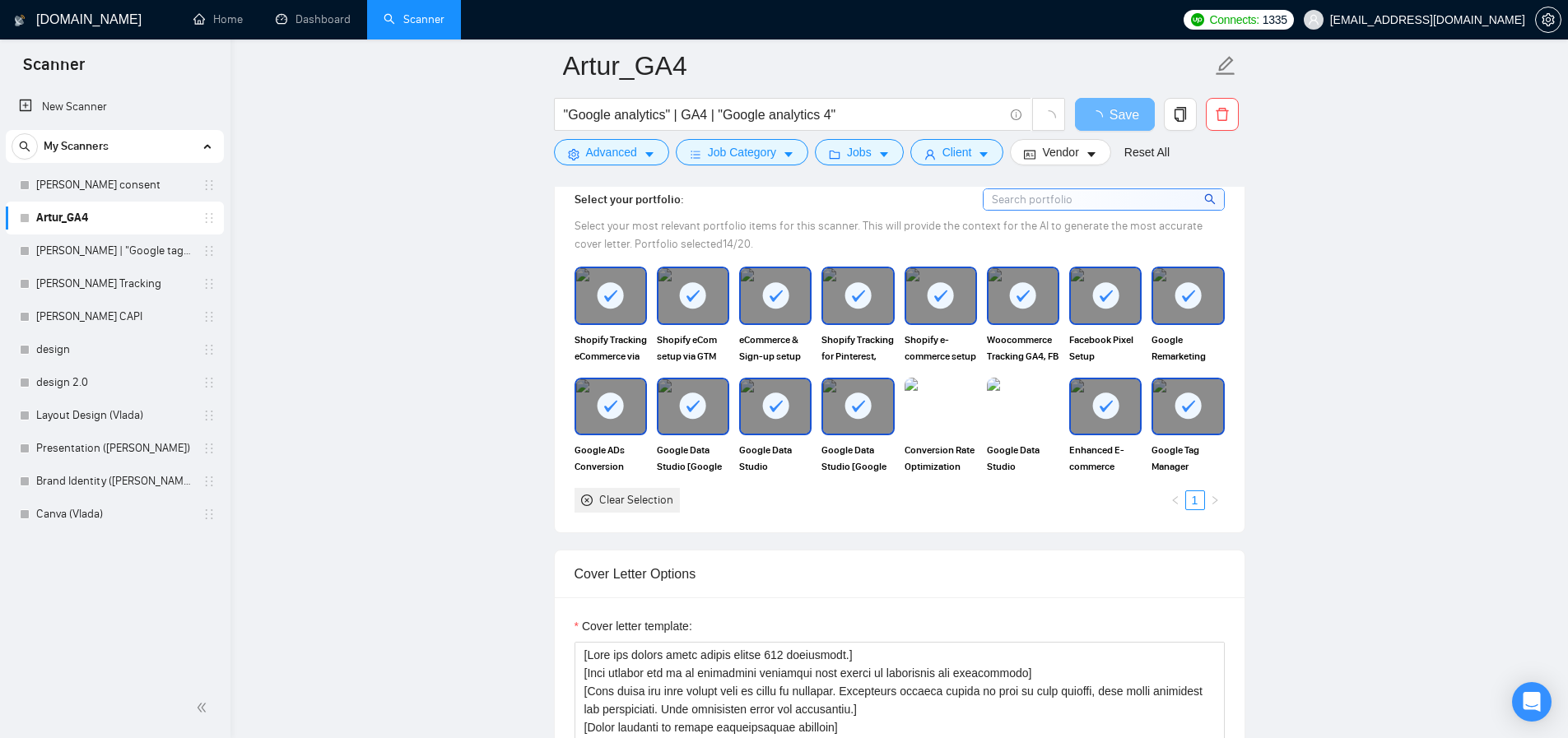
scroll to position [1086, 0]
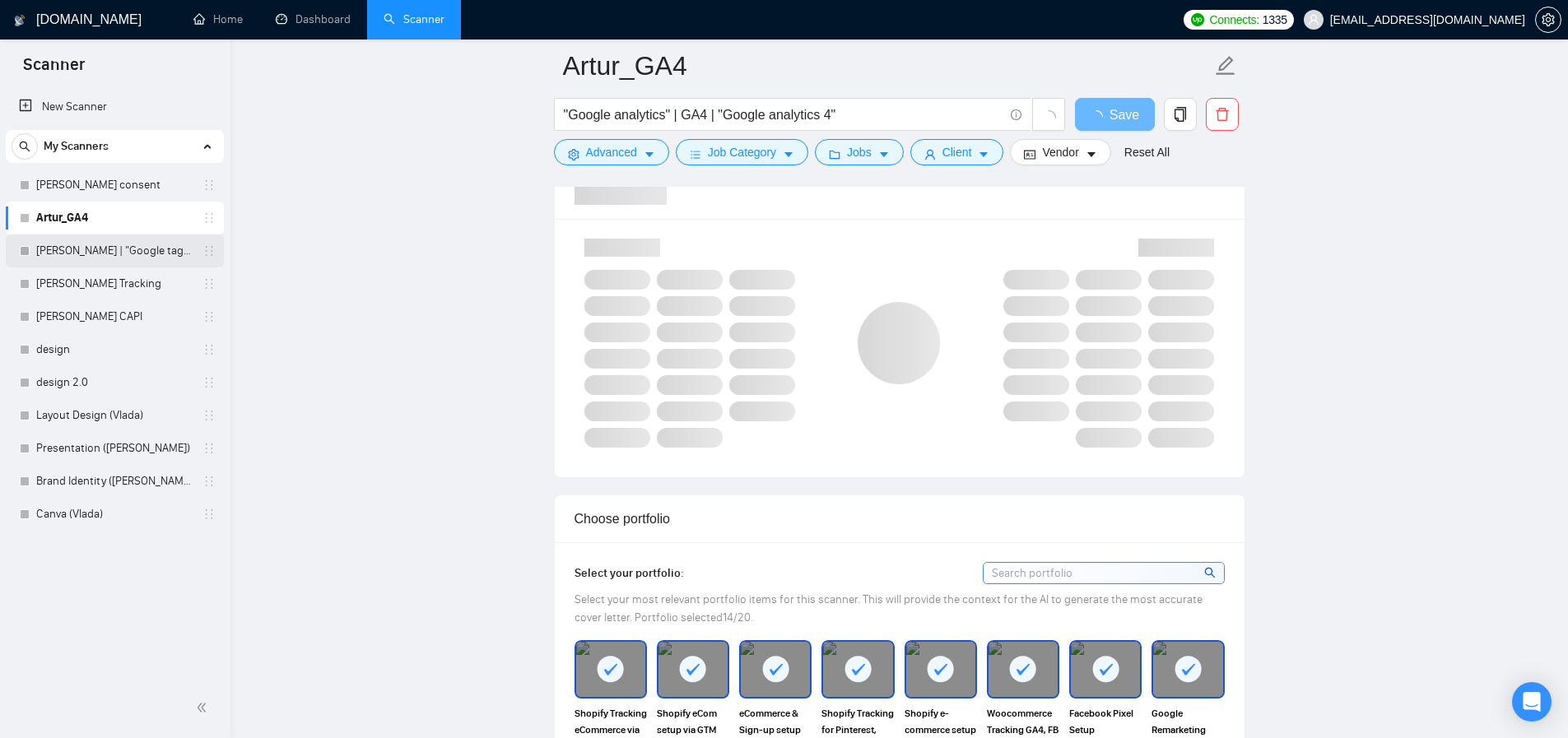
click at [104, 242] on link "[PERSON_NAME] | "Google tag manager" at bounding box center [115, 251] width 156 height 33
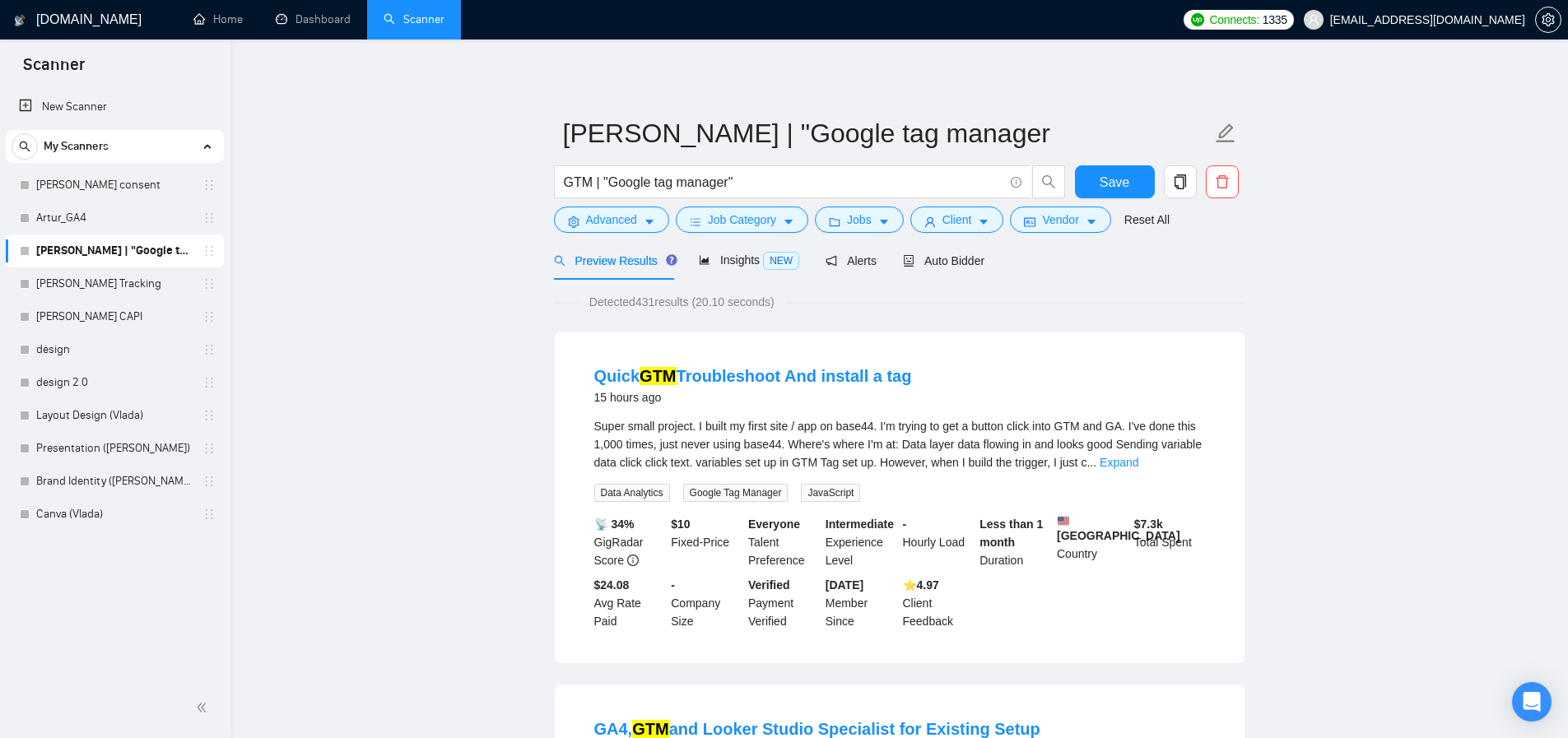
click at [939, 256] on span "Auto Bidder" at bounding box center [943, 261] width 82 height 13
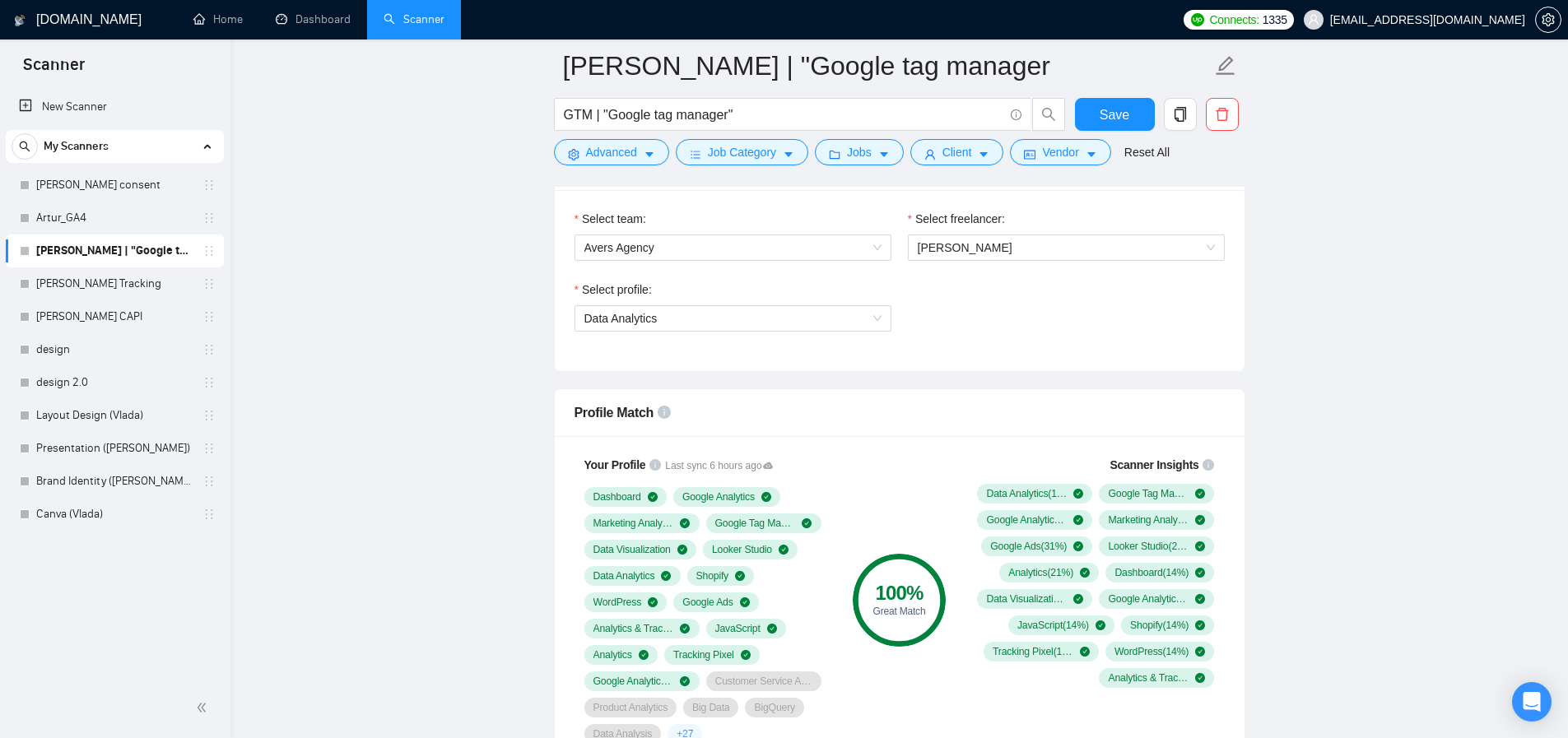
scroll to position [880, 0]
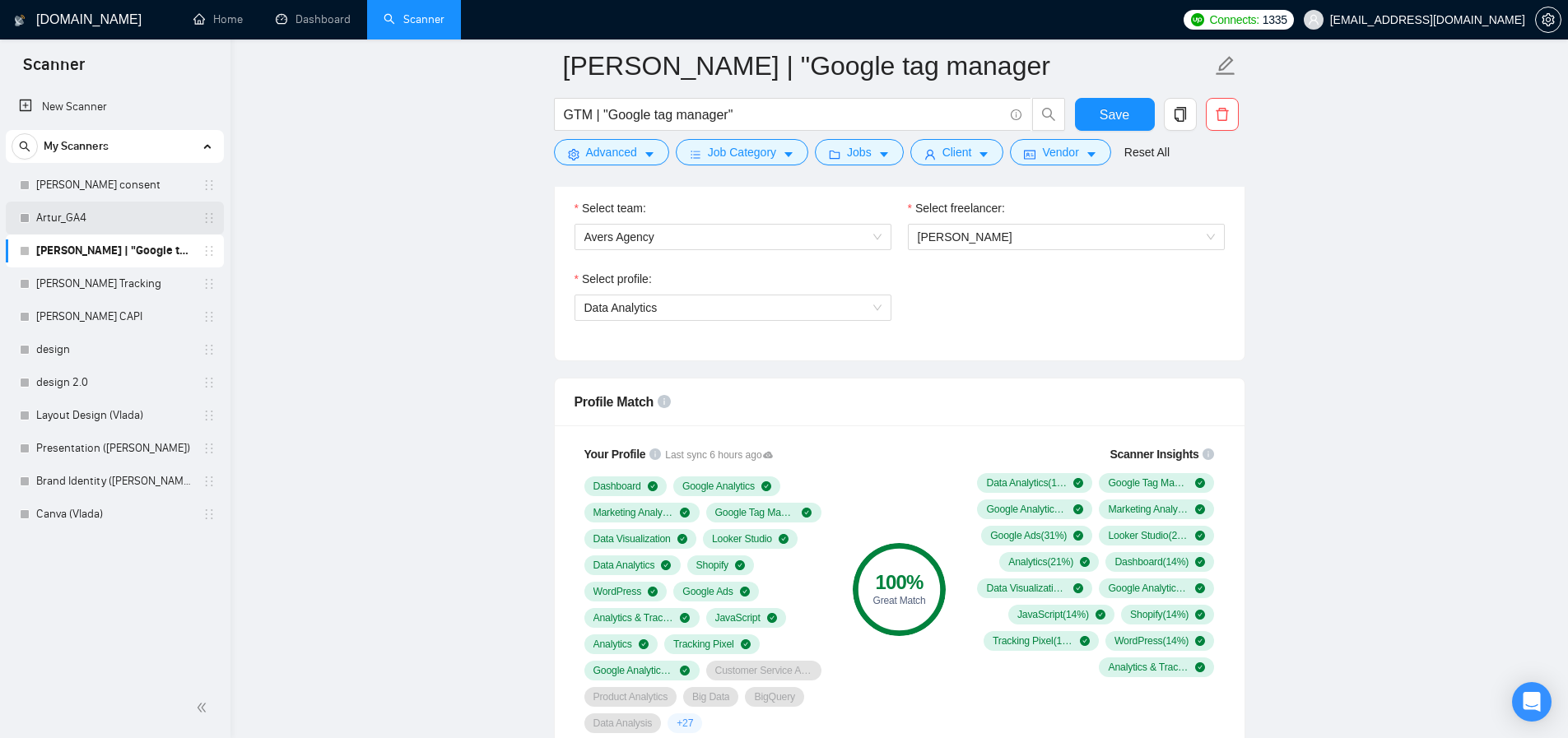
click at [128, 217] on link "Artur_GA4" at bounding box center [115, 218] width 156 height 33
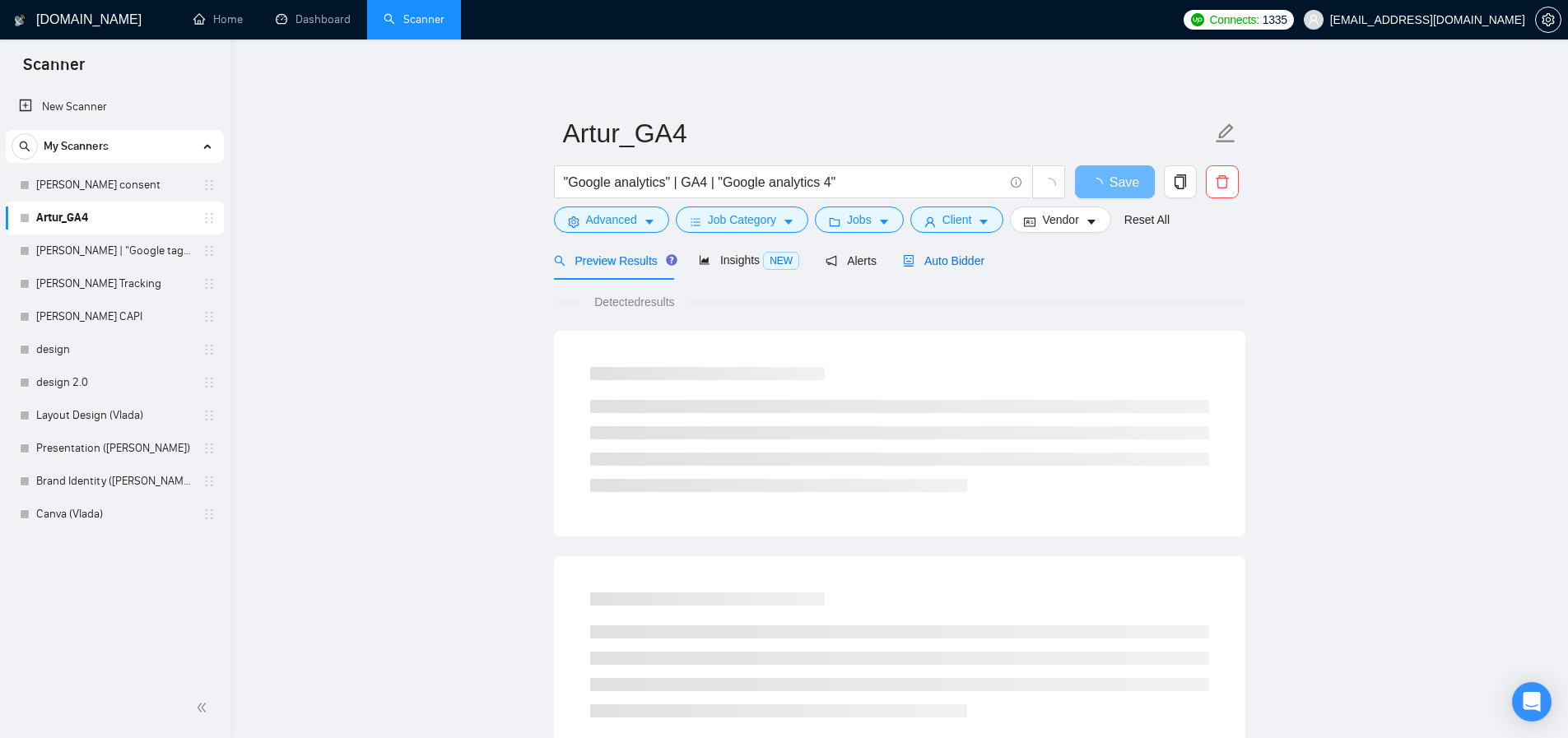
click at [939, 263] on span "Auto Bidder" at bounding box center [943, 261] width 82 height 13
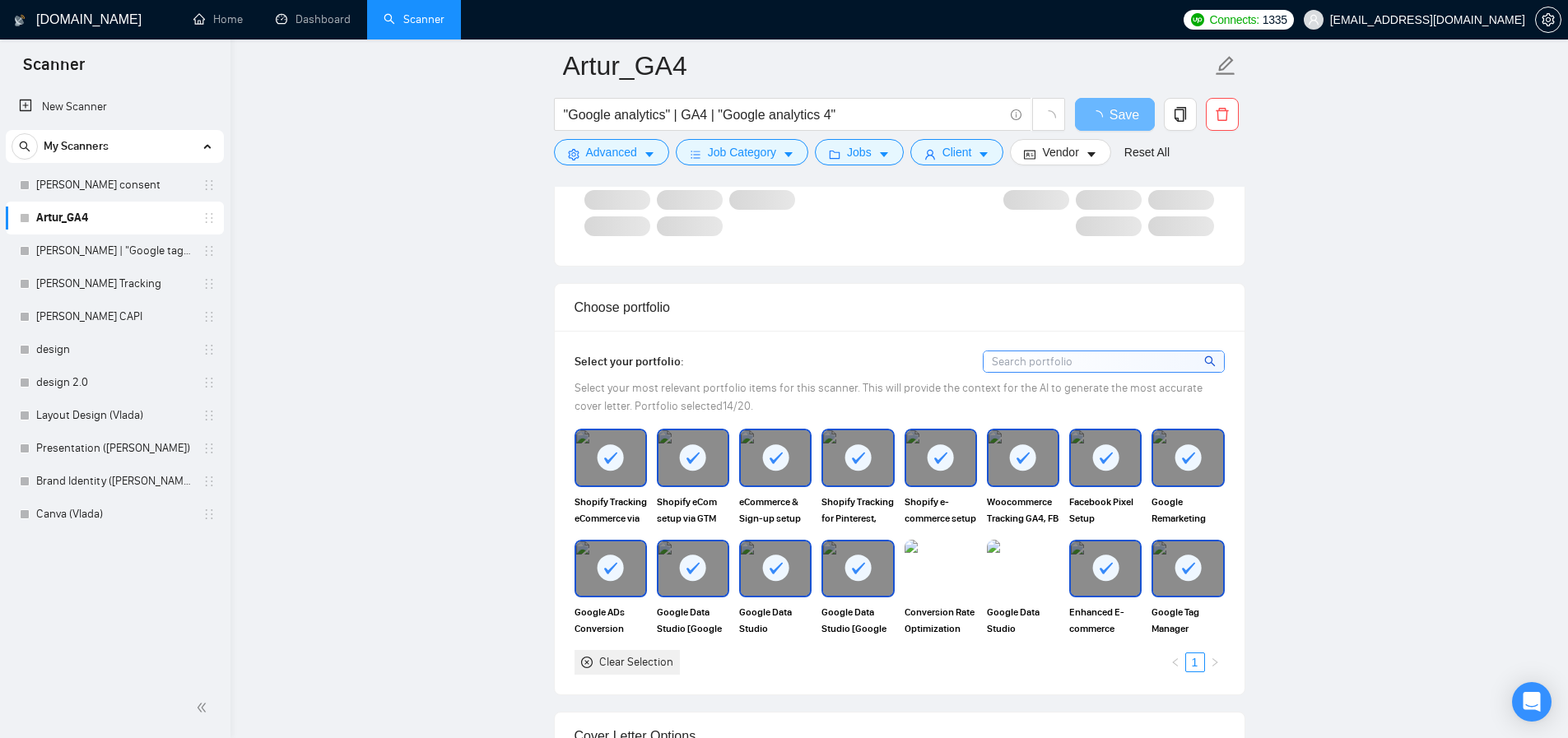
scroll to position [914, 0]
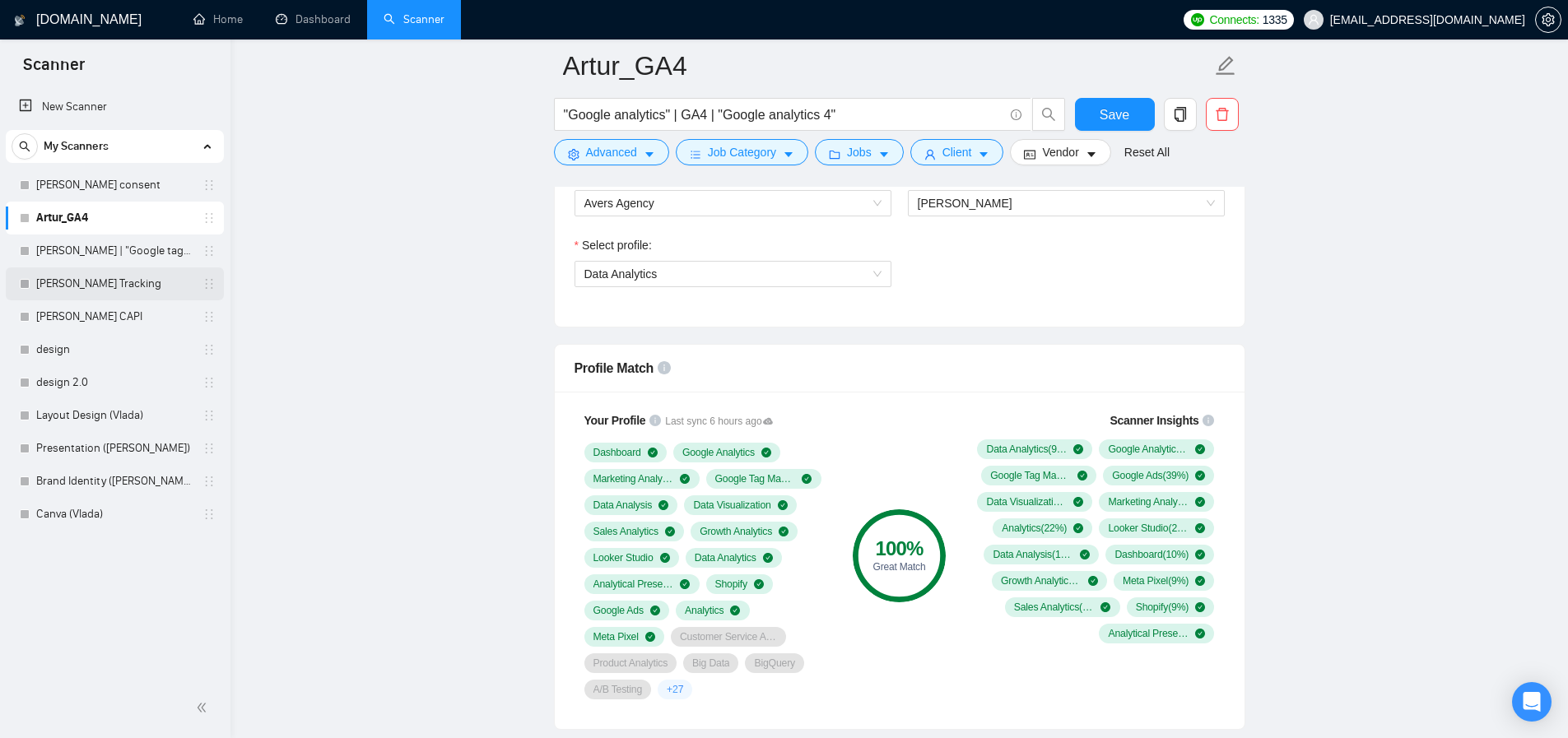
click at [117, 280] on link "[PERSON_NAME] Tracking" at bounding box center [115, 284] width 156 height 33
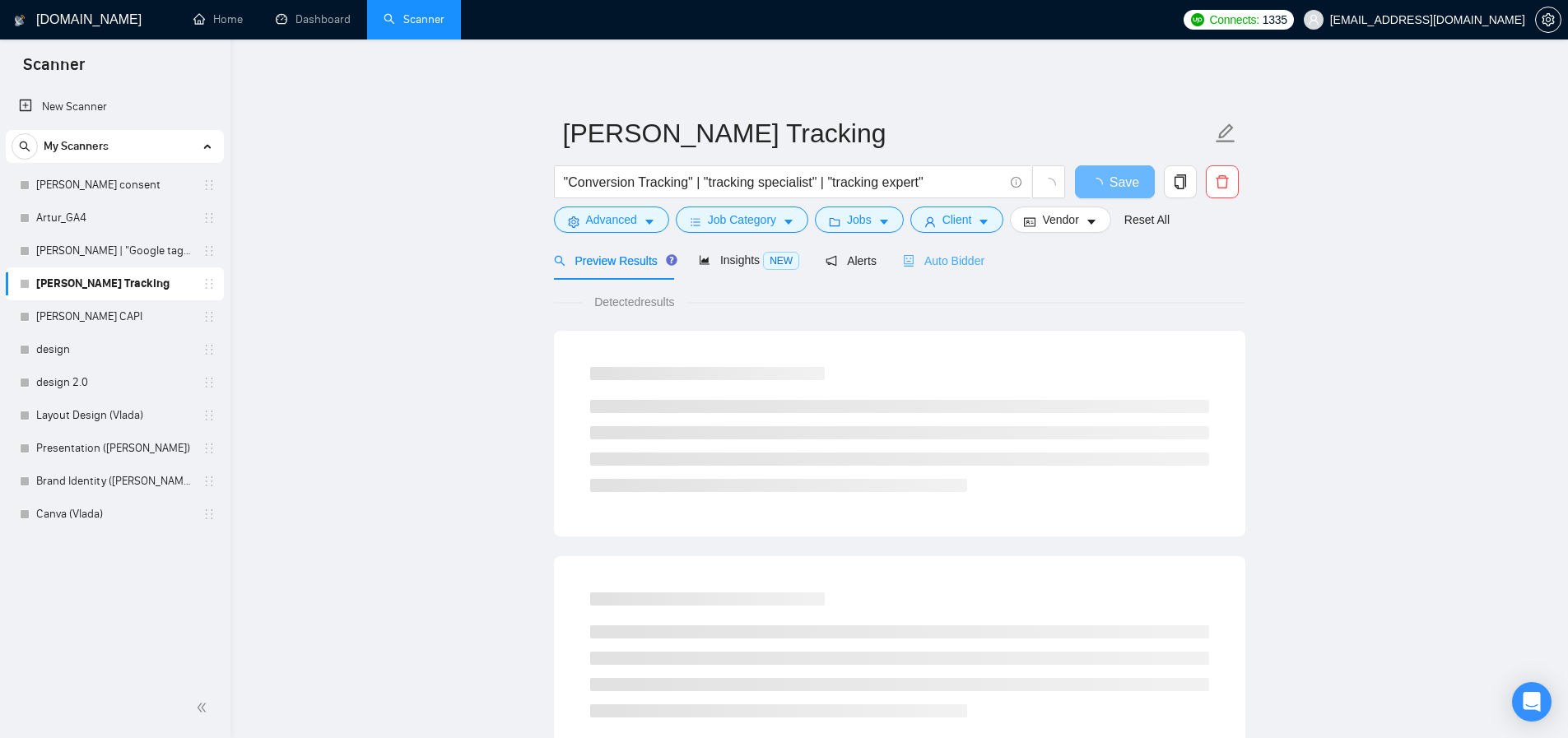
click at [975, 250] on div "Auto Bidder" at bounding box center [943, 260] width 82 height 38
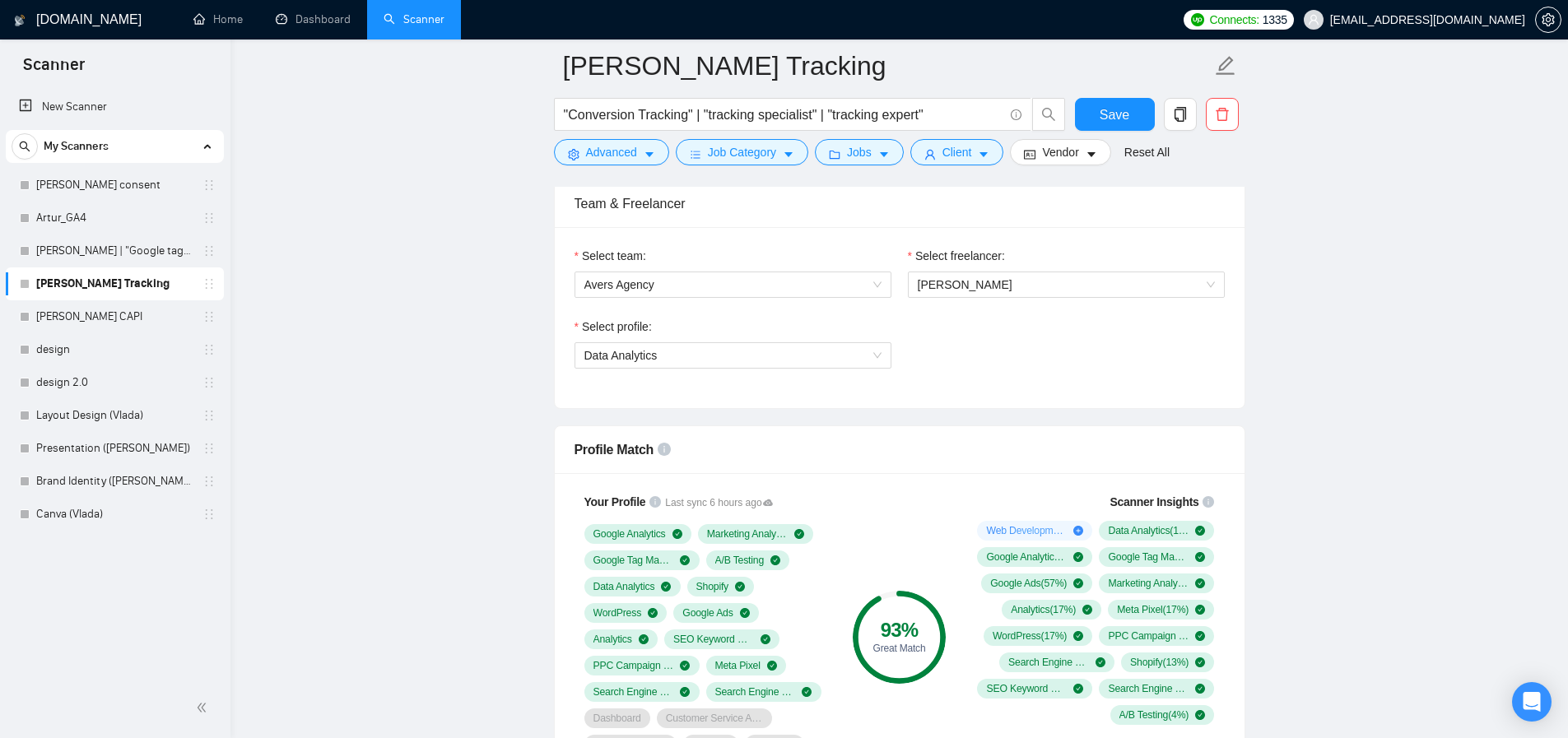
scroll to position [843, 0]
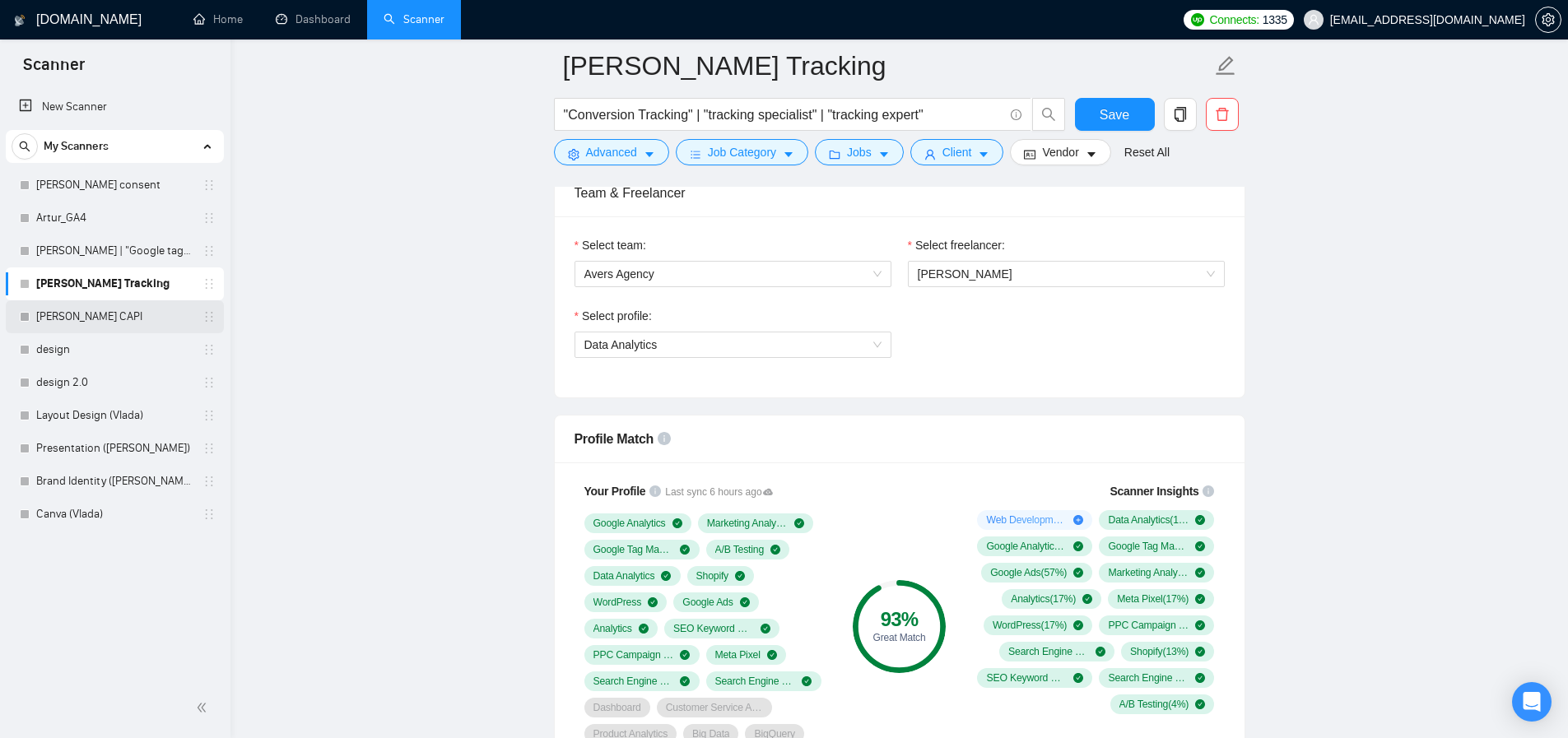
click at [108, 329] on link "[PERSON_NAME] CAPI" at bounding box center [115, 316] width 156 height 33
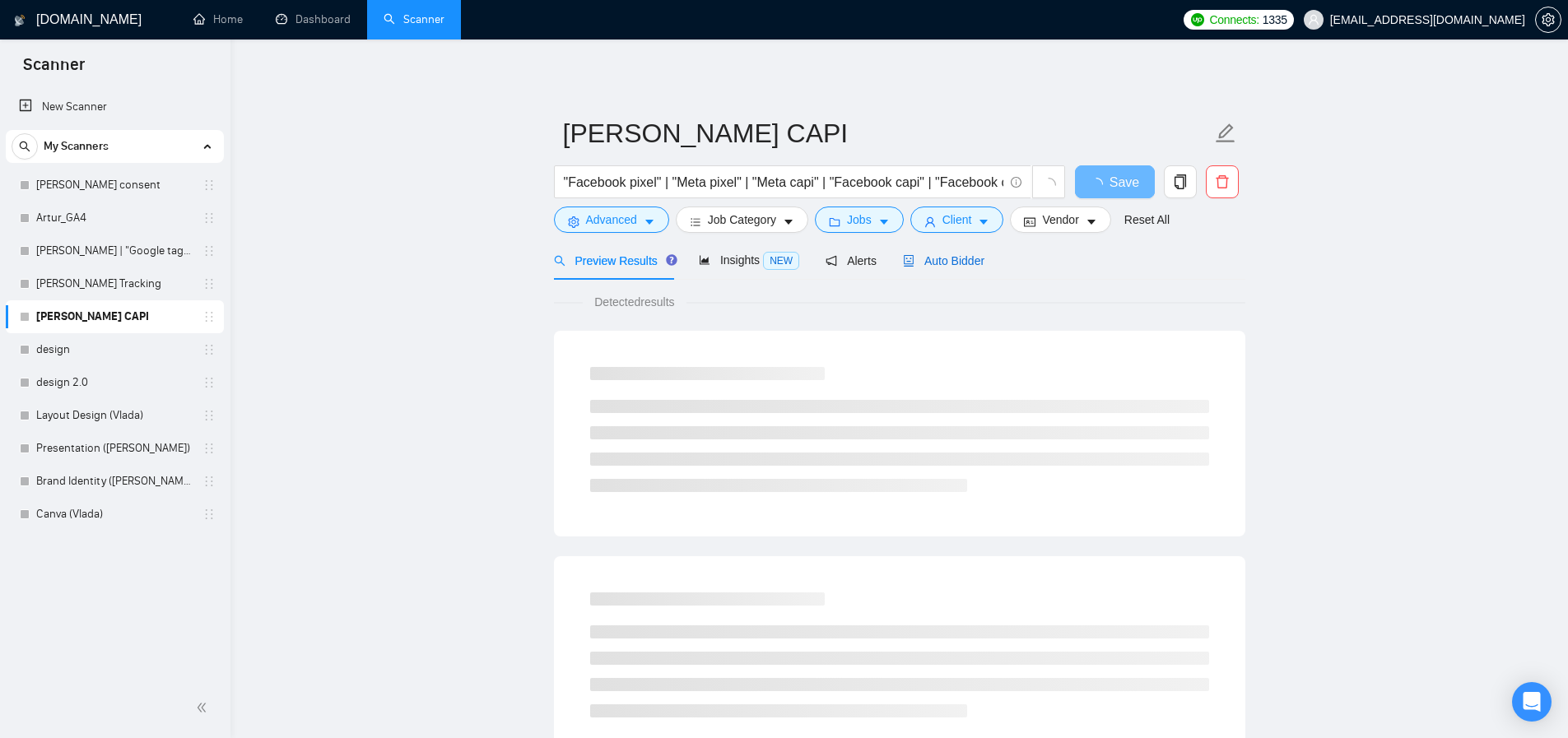
click at [985, 255] on span "Auto Bidder" at bounding box center [943, 261] width 82 height 13
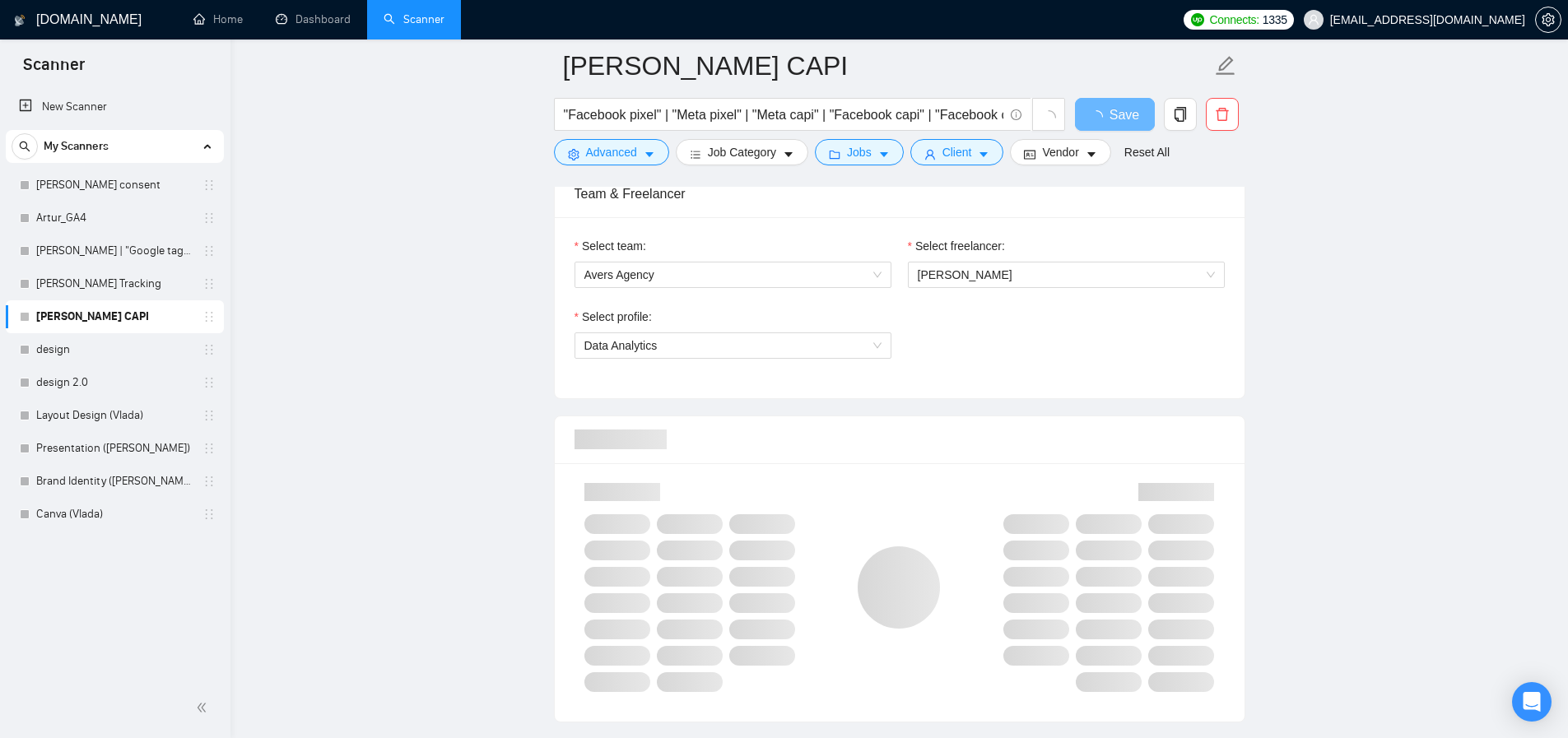
scroll to position [874, 0]
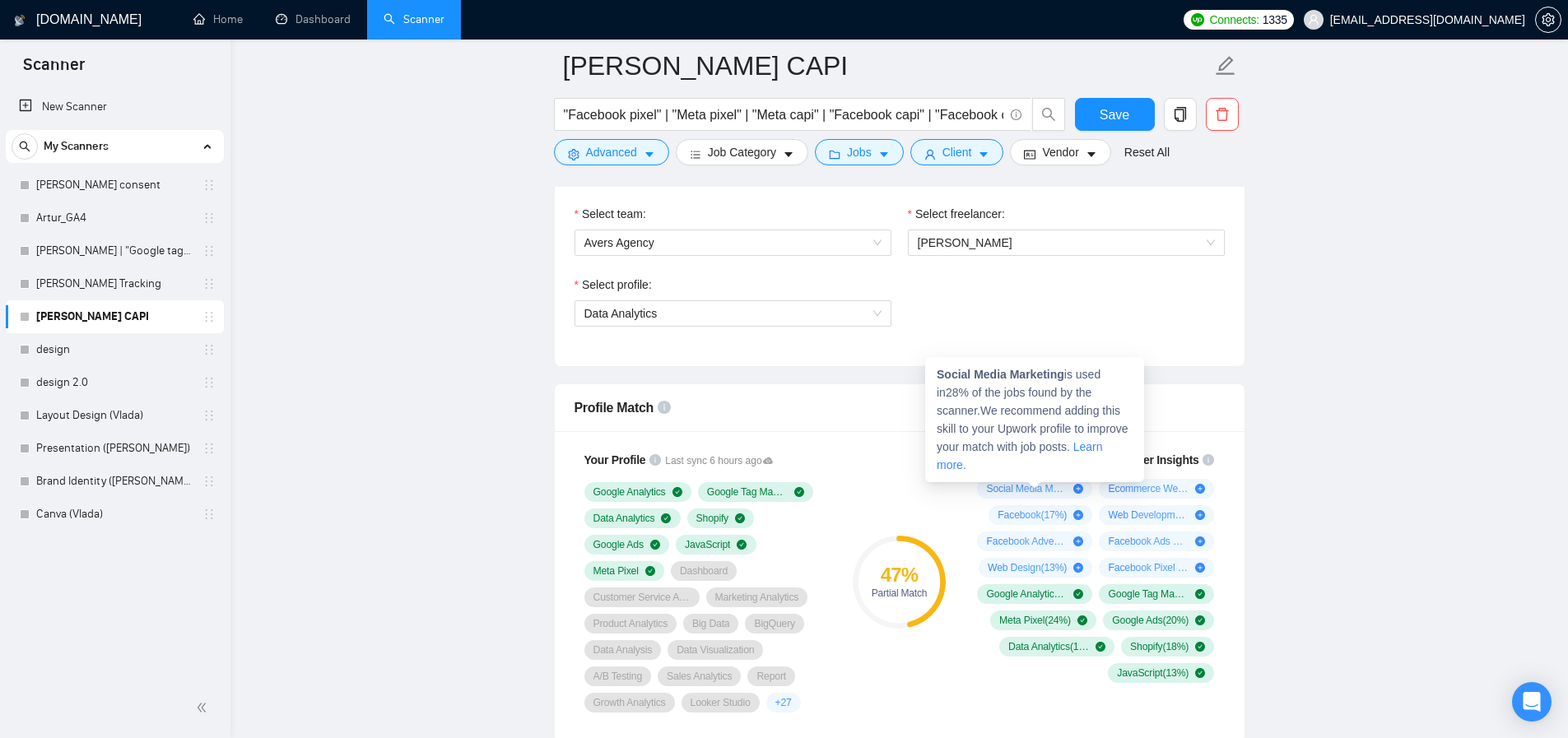
click at [1016, 492] on span "Social Media Marketing ( 28 %)" at bounding box center [1027, 488] width 81 height 13
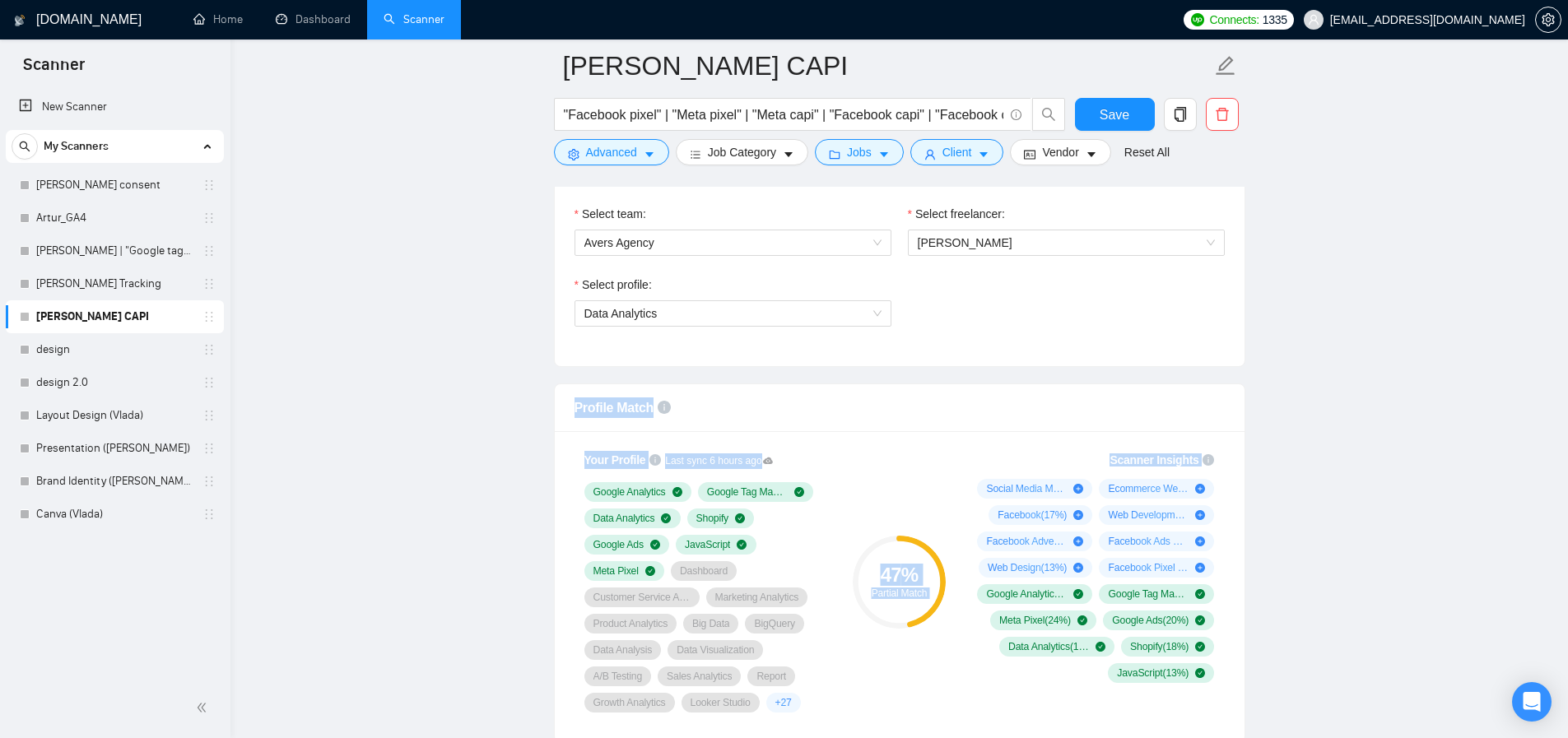
drag, startPoint x: 1070, startPoint y: 377, endPoint x: 947, endPoint y: 390, distance: 123.7
click at [1004, 465] on div "Scanner Insights" at bounding box center [1093, 460] width 243 height 11
click at [1136, 488] on span "Ecommerce Website Development ( 18 %)" at bounding box center [1148, 488] width 81 height 13
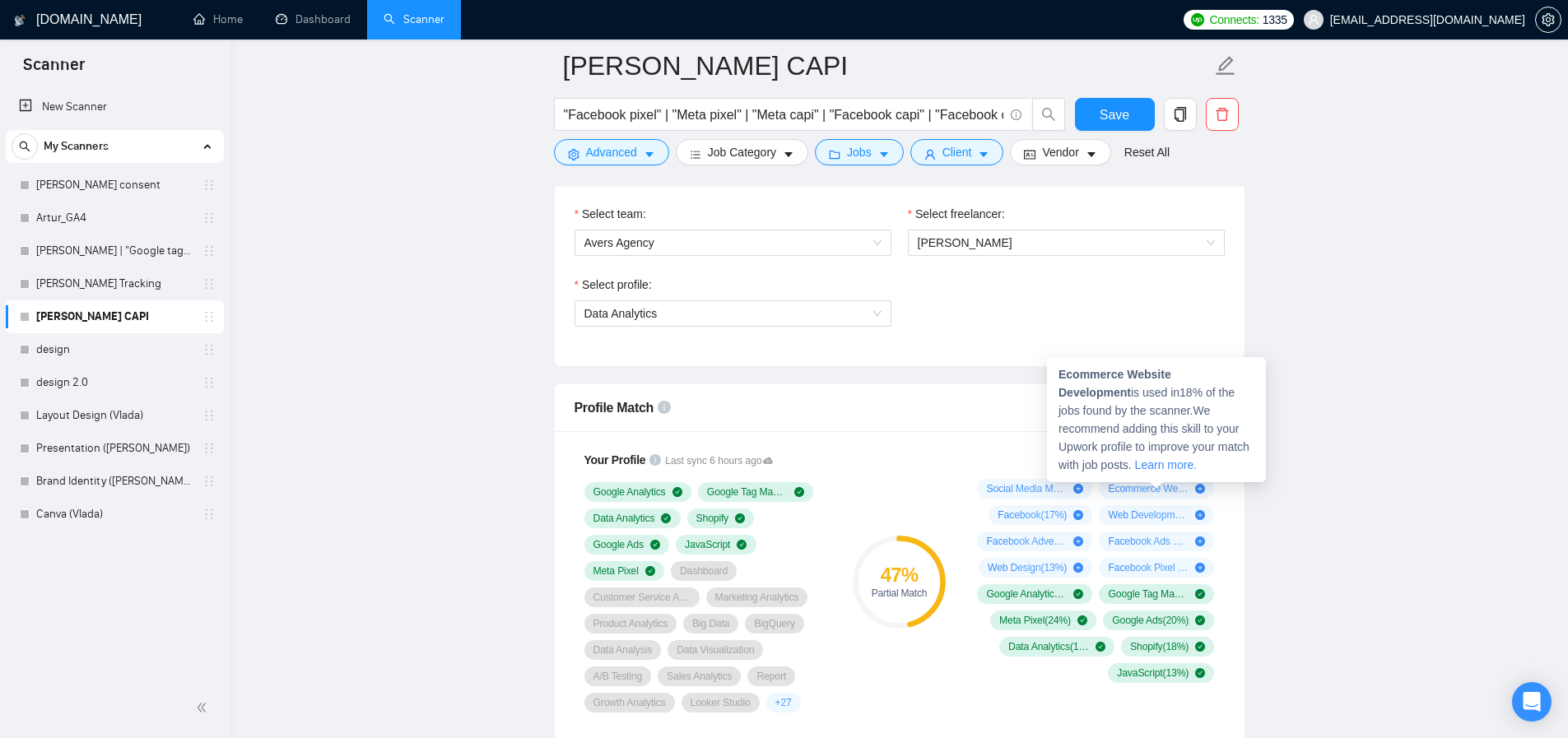
click at [1172, 371] on strong "Ecommerce Website Development" at bounding box center [1115, 383] width 113 height 31
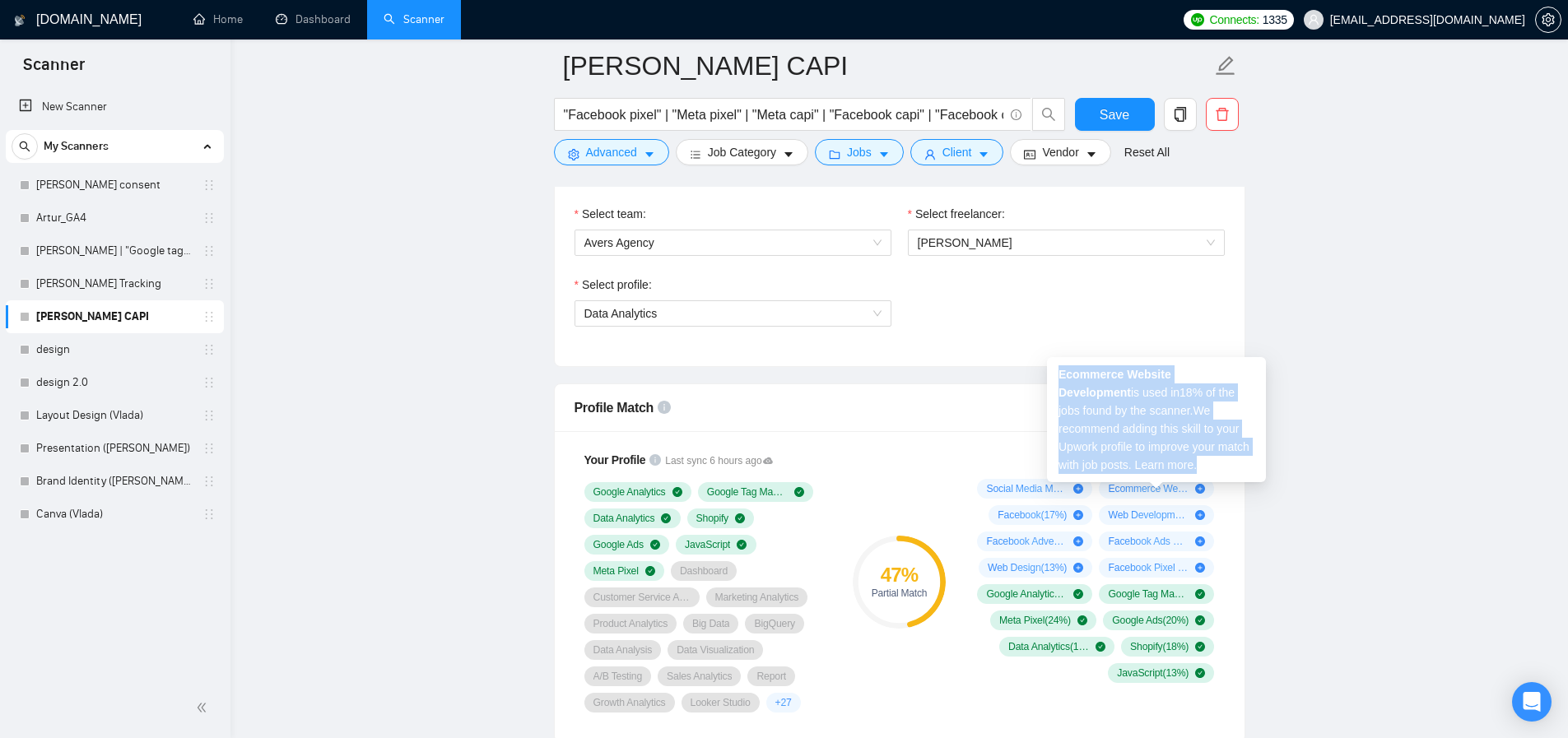
click at [1172, 371] on strong "Ecommerce Website Development" at bounding box center [1115, 383] width 113 height 31
copy span "Ecommerce Website Development is used in 18 % of the jobs found by the scanner.…"
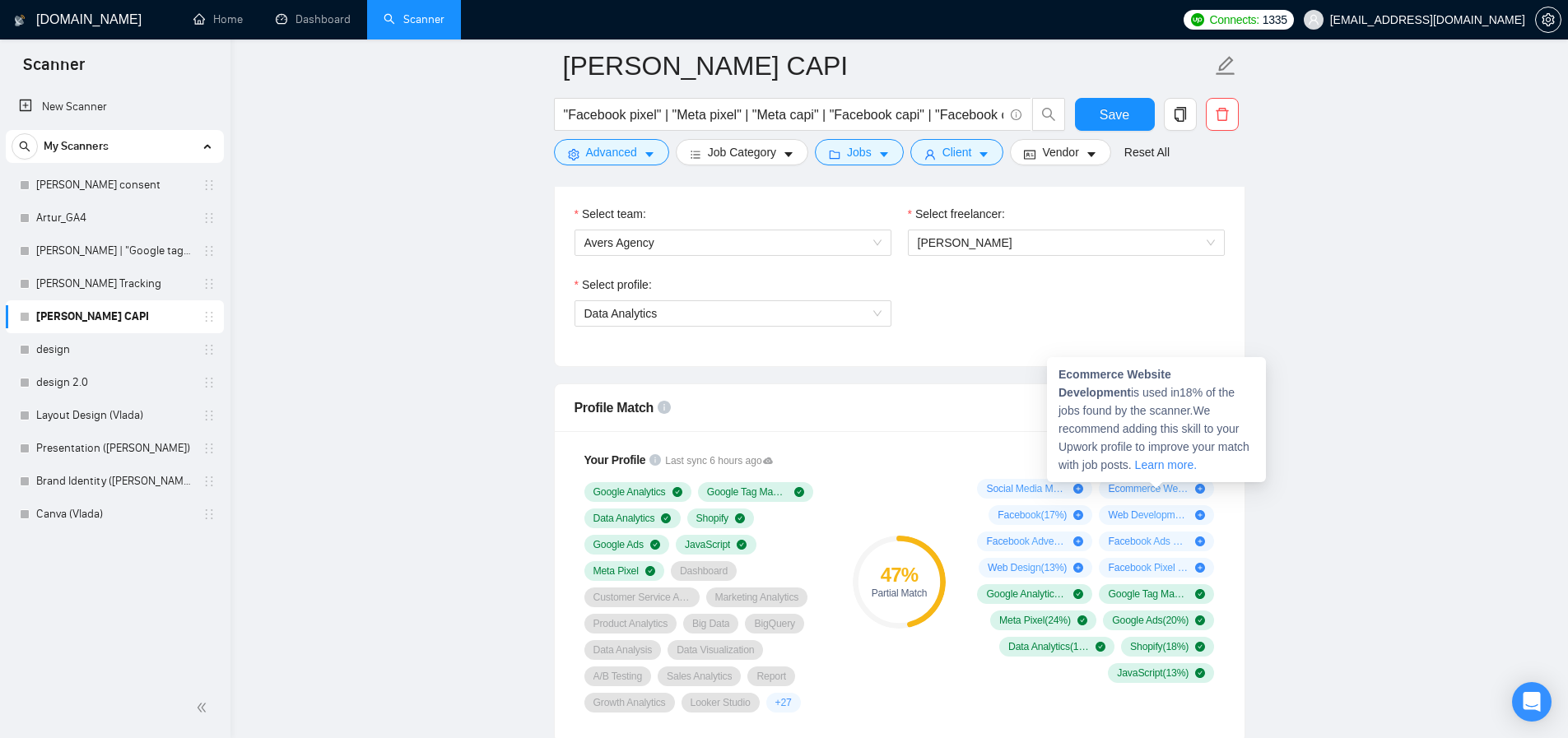
click at [1139, 490] on span "Ecommerce Website Development ( 18 %)" at bounding box center [1148, 488] width 81 height 13
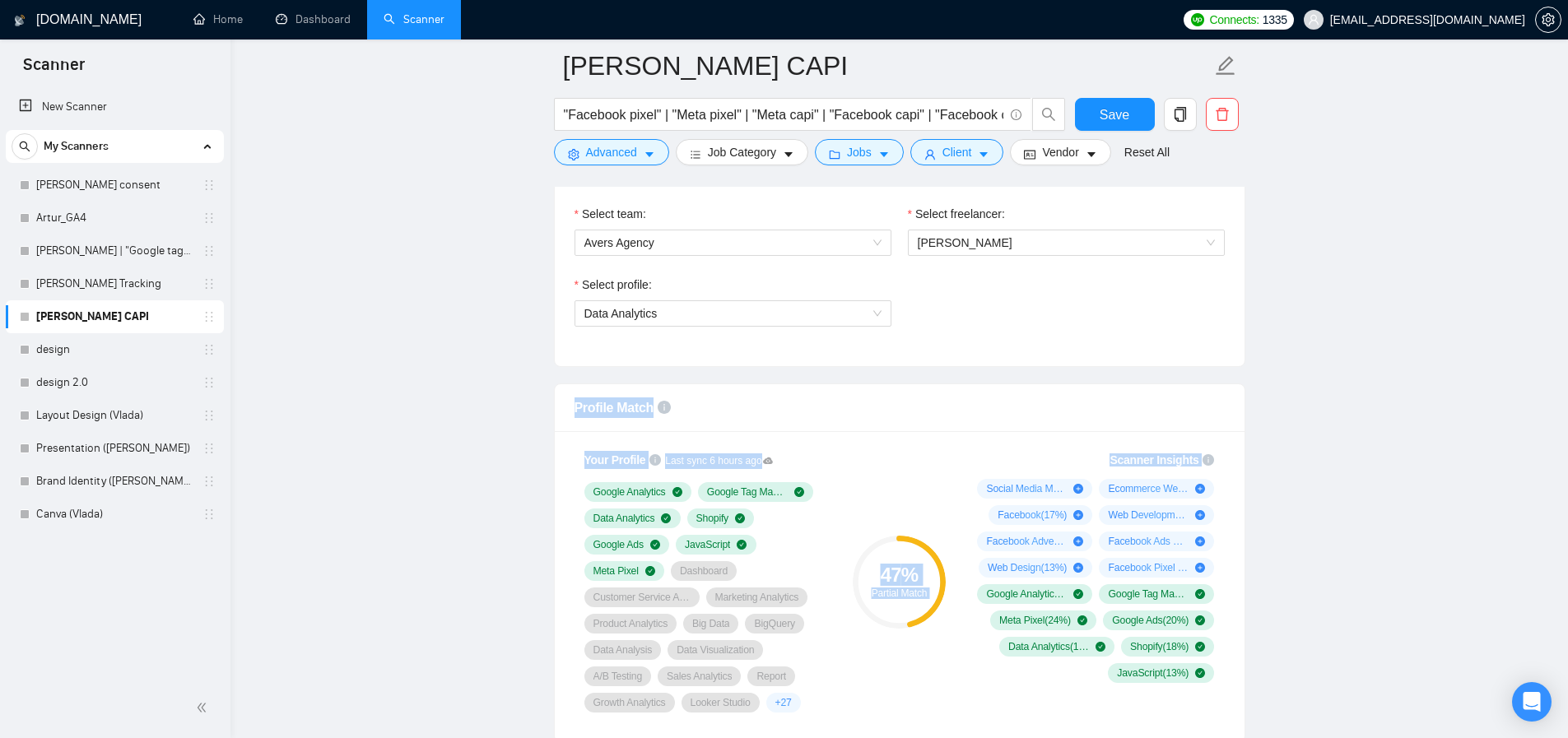
drag, startPoint x: 1060, startPoint y: 376, endPoint x: 1233, endPoint y: 401, distance: 174.8
click at [1132, 513] on span "Web Development ( 17 %)" at bounding box center [1148, 515] width 81 height 13
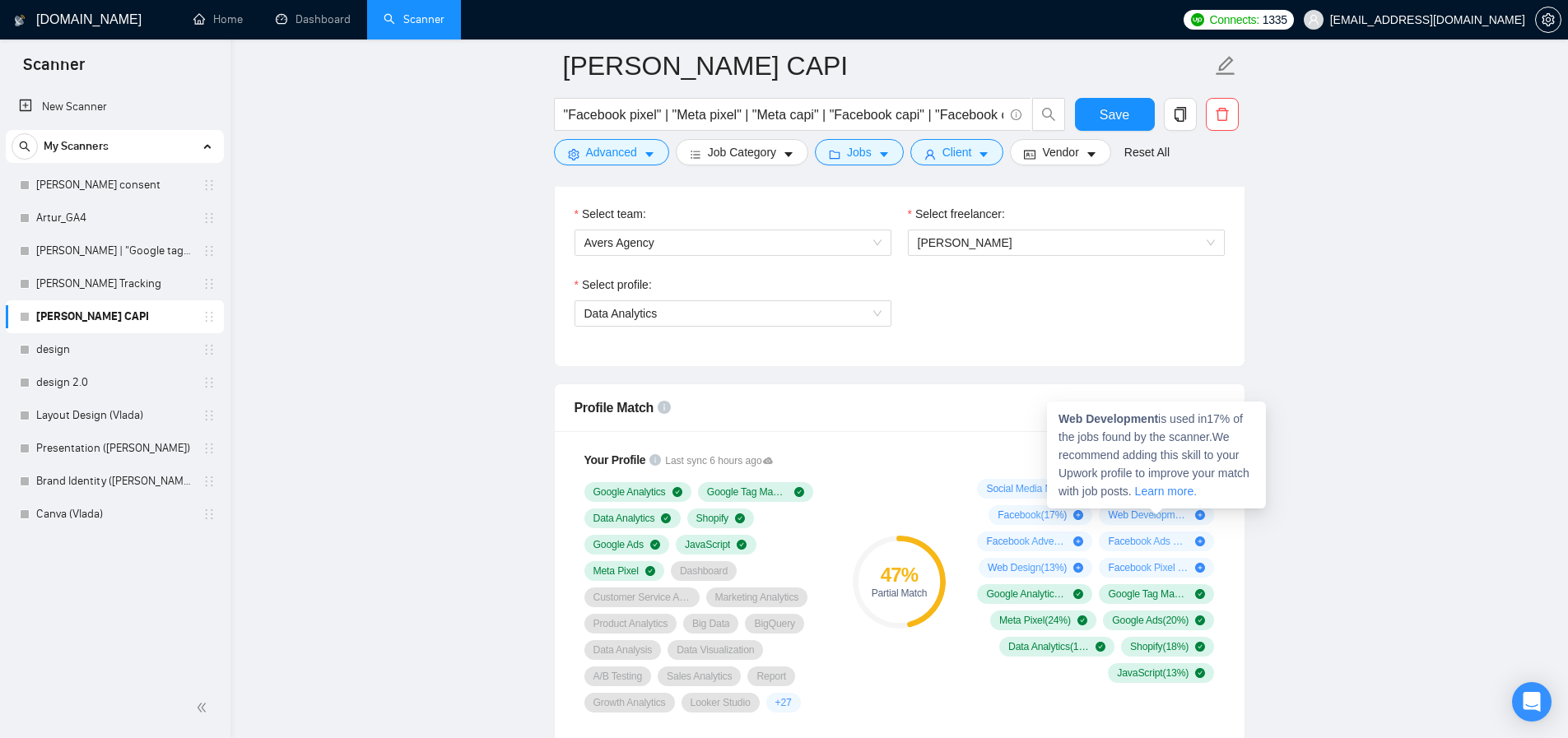
click at [964, 443] on div "Scanner Insights Social Media Marketing ( 28 %) Ecommerce Website Development (…" at bounding box center [1093, 567] width 263 height 252
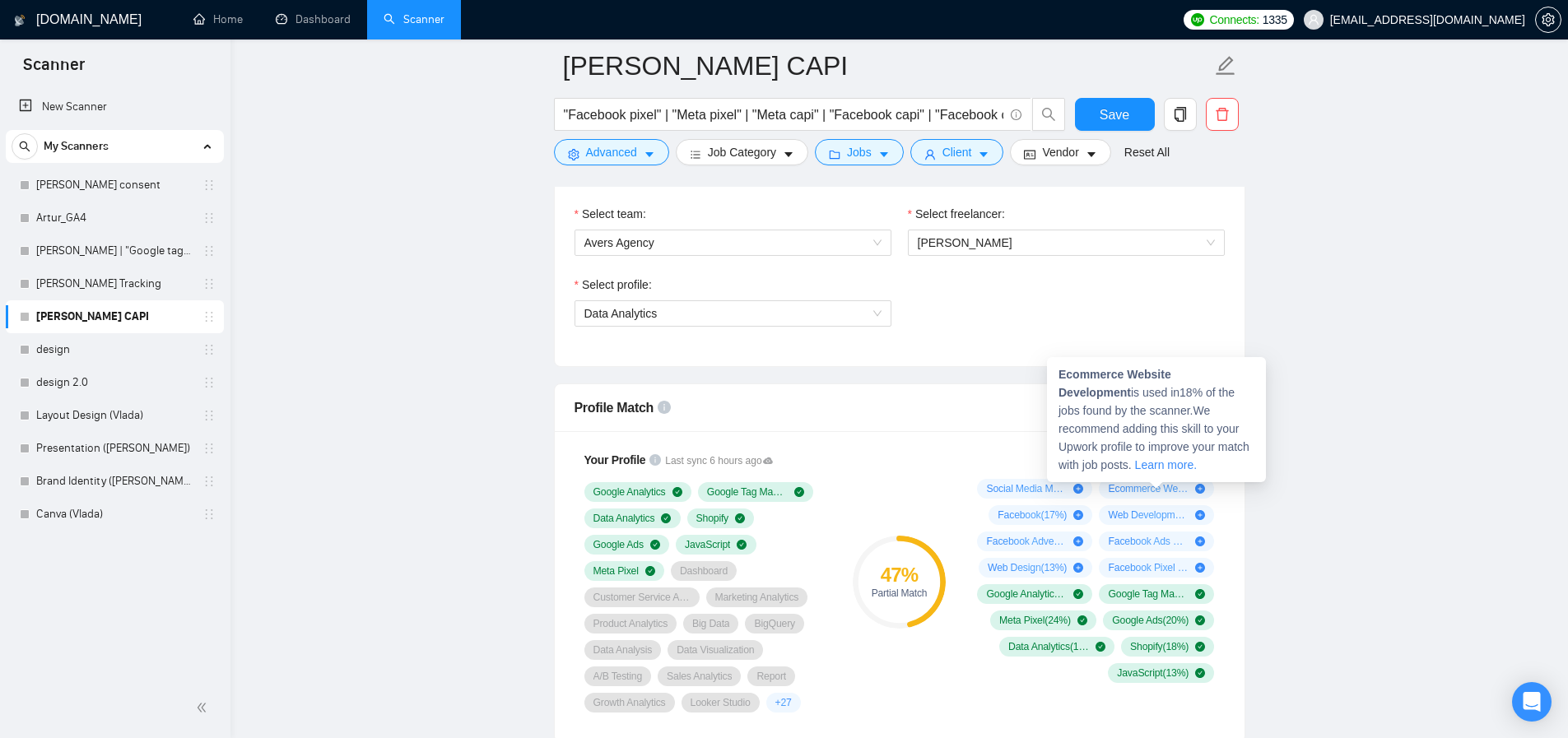
click at [1149, 490] on span "Ecommerce Website Development ( 18 %)" at bounding box center [1148, 488] width 81 height 13
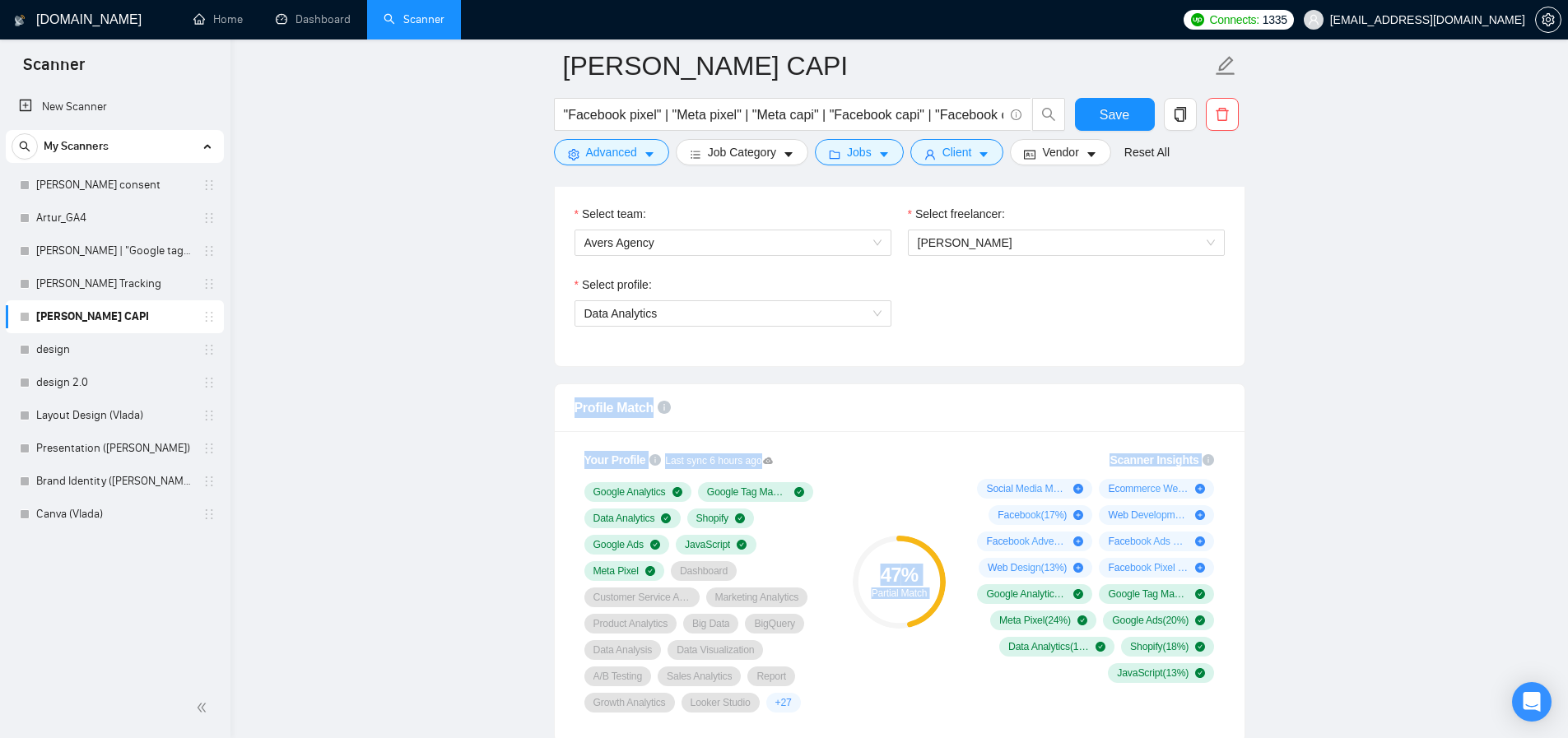
drag, startPoint x: 1203, startPoint y: 375, endPoint x: 1079, endPoint y: 418, distance: 131.2
click at [1063, 446] on div "Scanner Insights Social Media Marketing ( 28 %) Ecommerce Website Development (…" at bounding box center [1093, 567] width 263 height 252
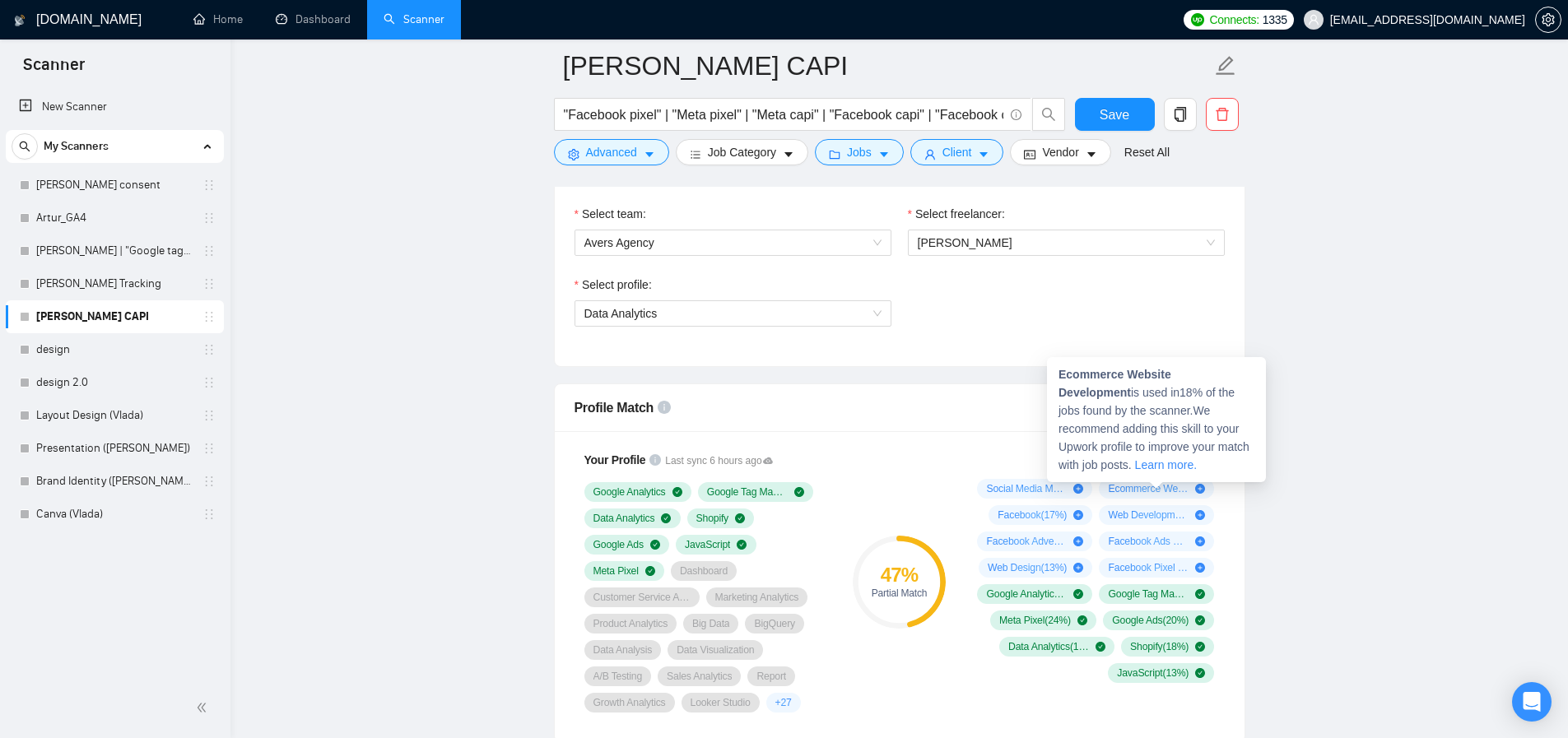
click at [1106, 376] on strong "Ecommerce Website Development" at bounding box center [1115, 383] width 113 height 31
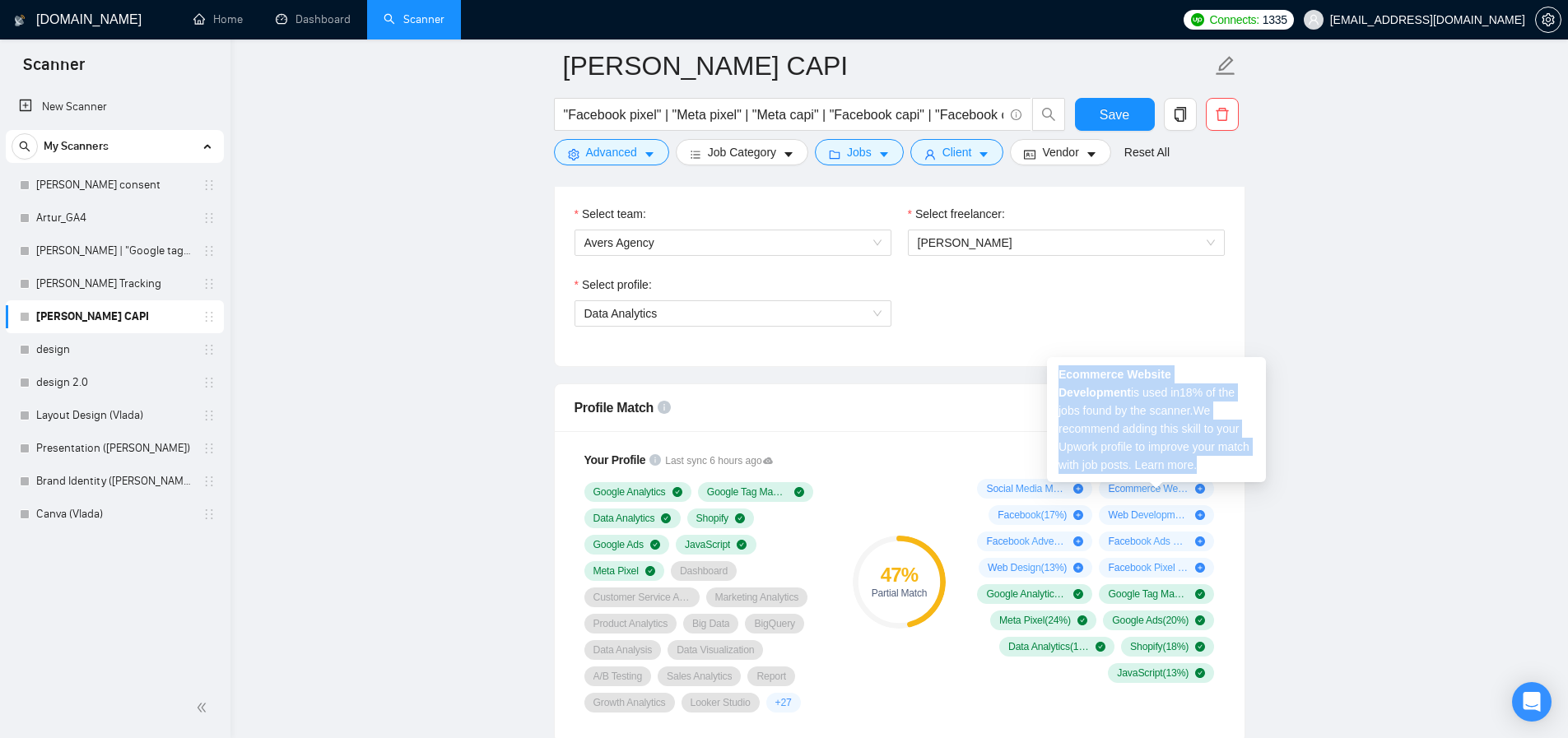
click at [1106, 376] on strong "Ecommerce Website Development" at bounding box center [1115, 383] width 113 height 31
copy span "Ecommerce Website Development is used in 18 % of the jobs found by the scanner.…"
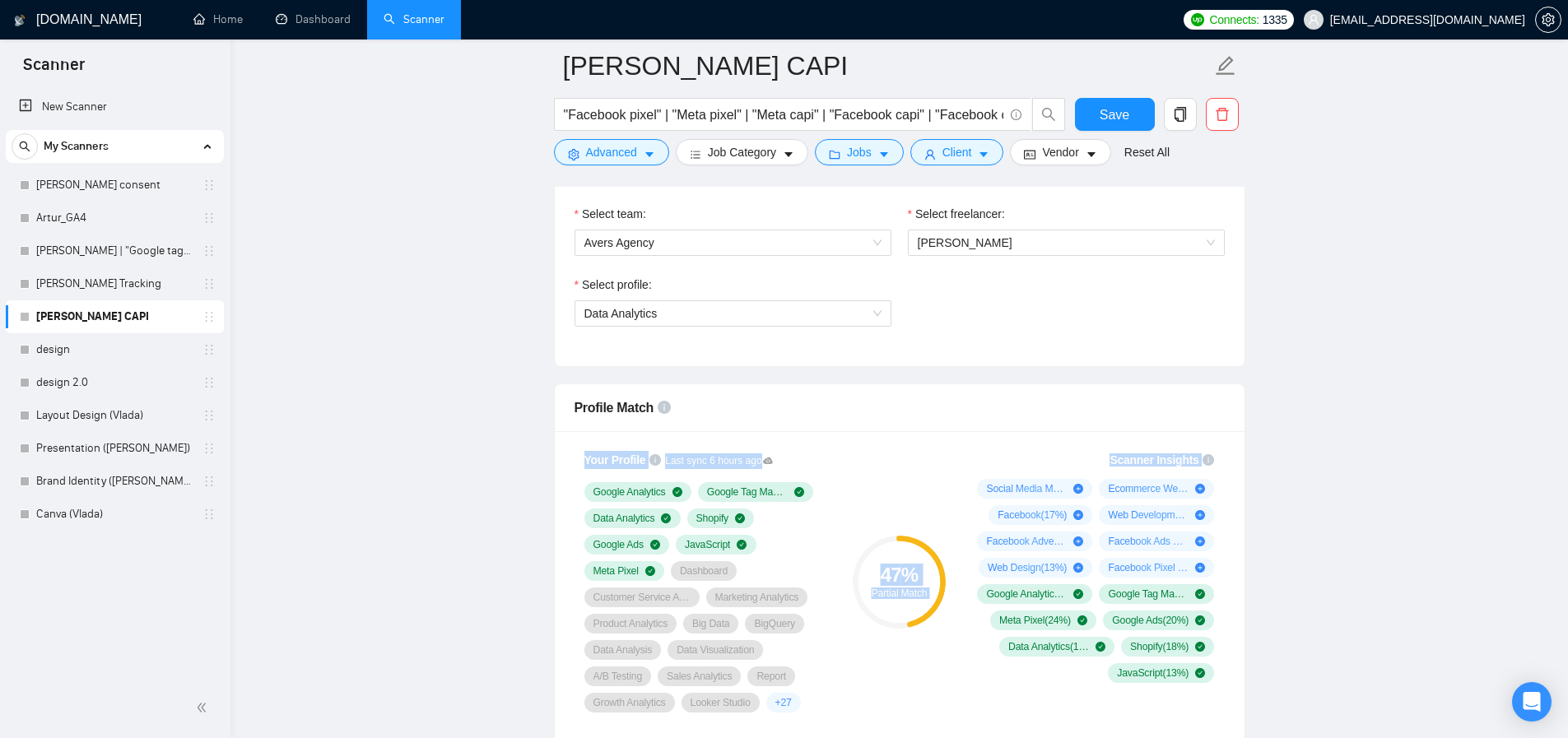
drag, startPoint x: 1060, startPoint y: 428, endPoint x: 928, endPoint y: 431, distance: 132.0
click at [997, 552] on div "Social Media Marketing ( 28 %) Ecommerce Website Development ( 18 %) Facebook (…" at bounding box center [1093, 580] width 243 height 204
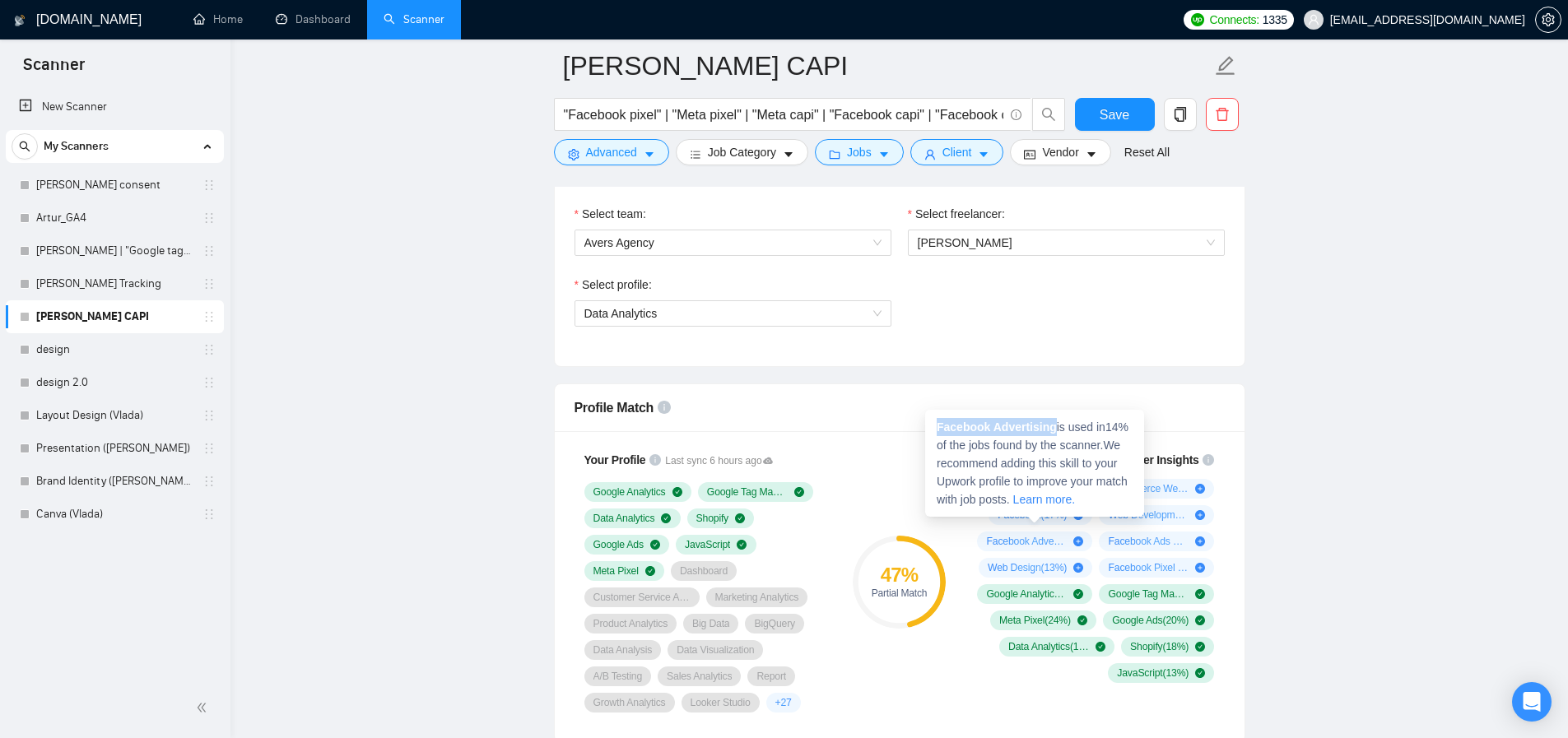
drag, startPoint x: 1060, startPoint y: 427, endPoint x: 939, endPoint y: 422, distance: 121.1
click at [939, 422] on span "Facebook Advertising is used in 14 % of the jobs found by the scanner. We recom…" at bounding box center [1032, 463] width 192 height 85
copy strong "Facebook Advertising"
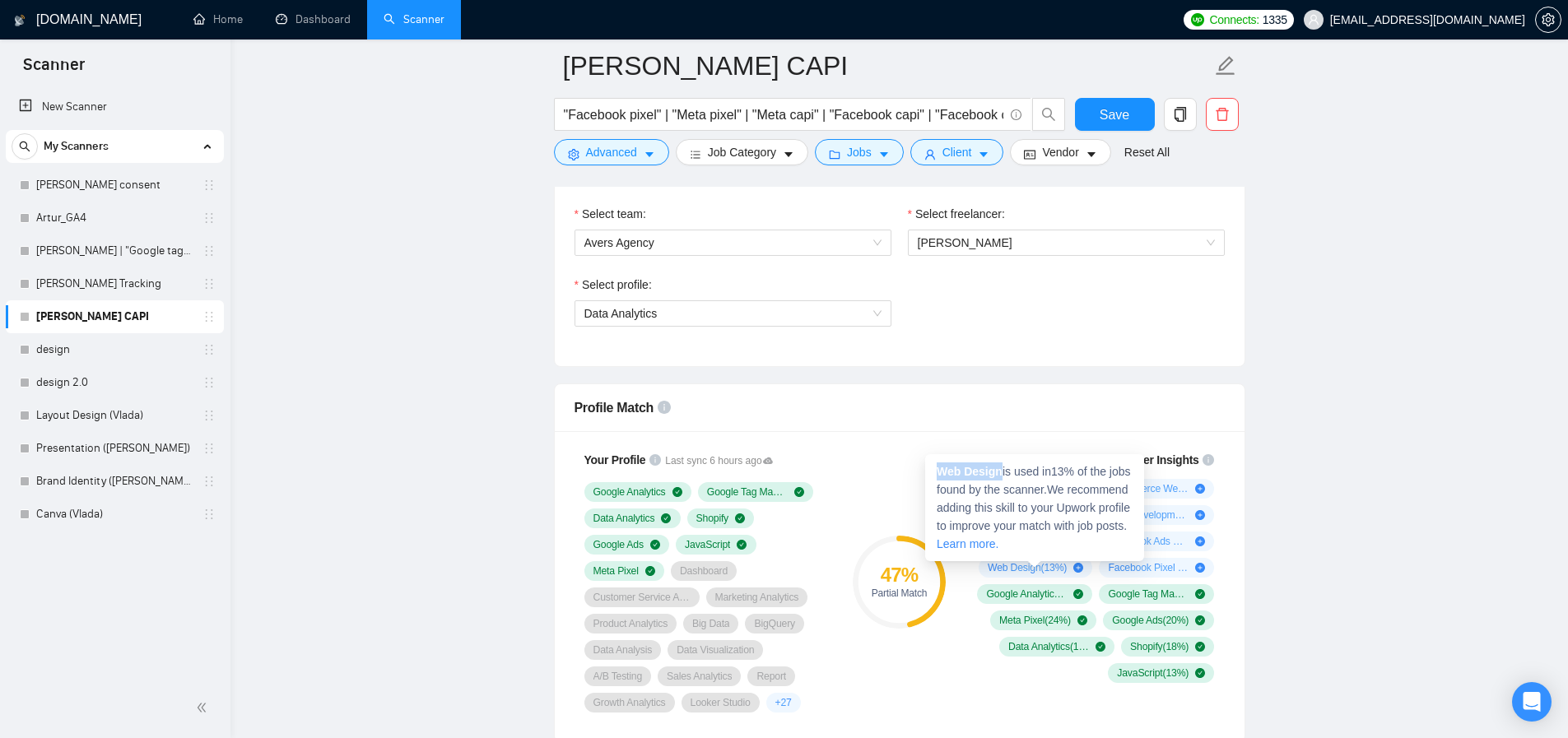
drag, startPoint x: 1003, startPoint y: 470, endPoint x: 940, endPoint y: 471, distance: 63.0
click at [940, 471] on span "Web Design is used in 13 % of the jobs found by the scanner. We recommend addin…" at bounding box center [1033, 507] width 194 height 85
copy strong "Web Design"
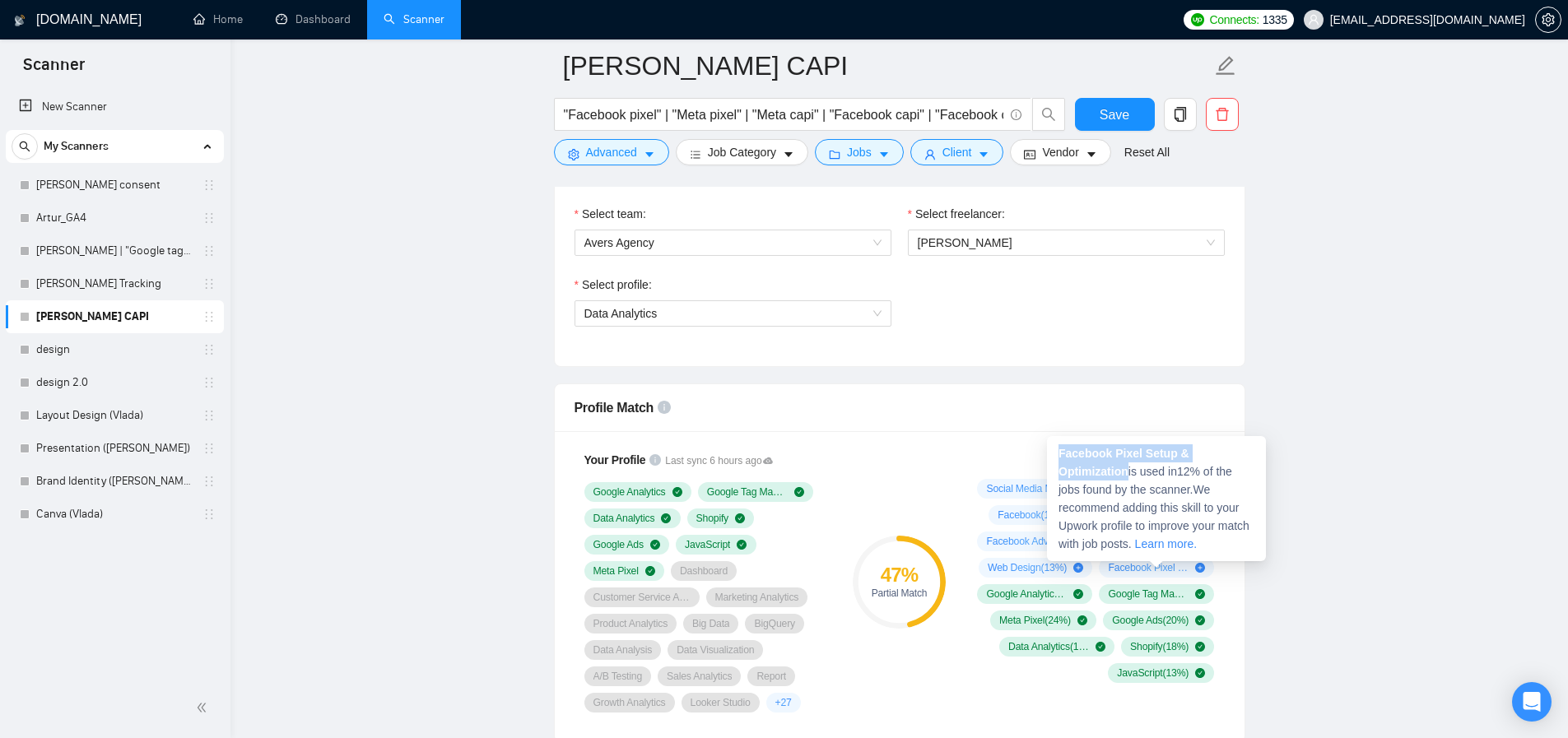
drag, startPoint x: 1131, startPoint y: 472, endPoint x: 1060, endPoint y: 454, distance: 73.2
click at [1060, 454] on span "Facebook Pixel Setup & Optimization is used in 12 % of the jobs found by the sc…" at bounding box center [1154, 499] width 191 height 103
copy strong "Facebook Pixel Setup & Optimization"
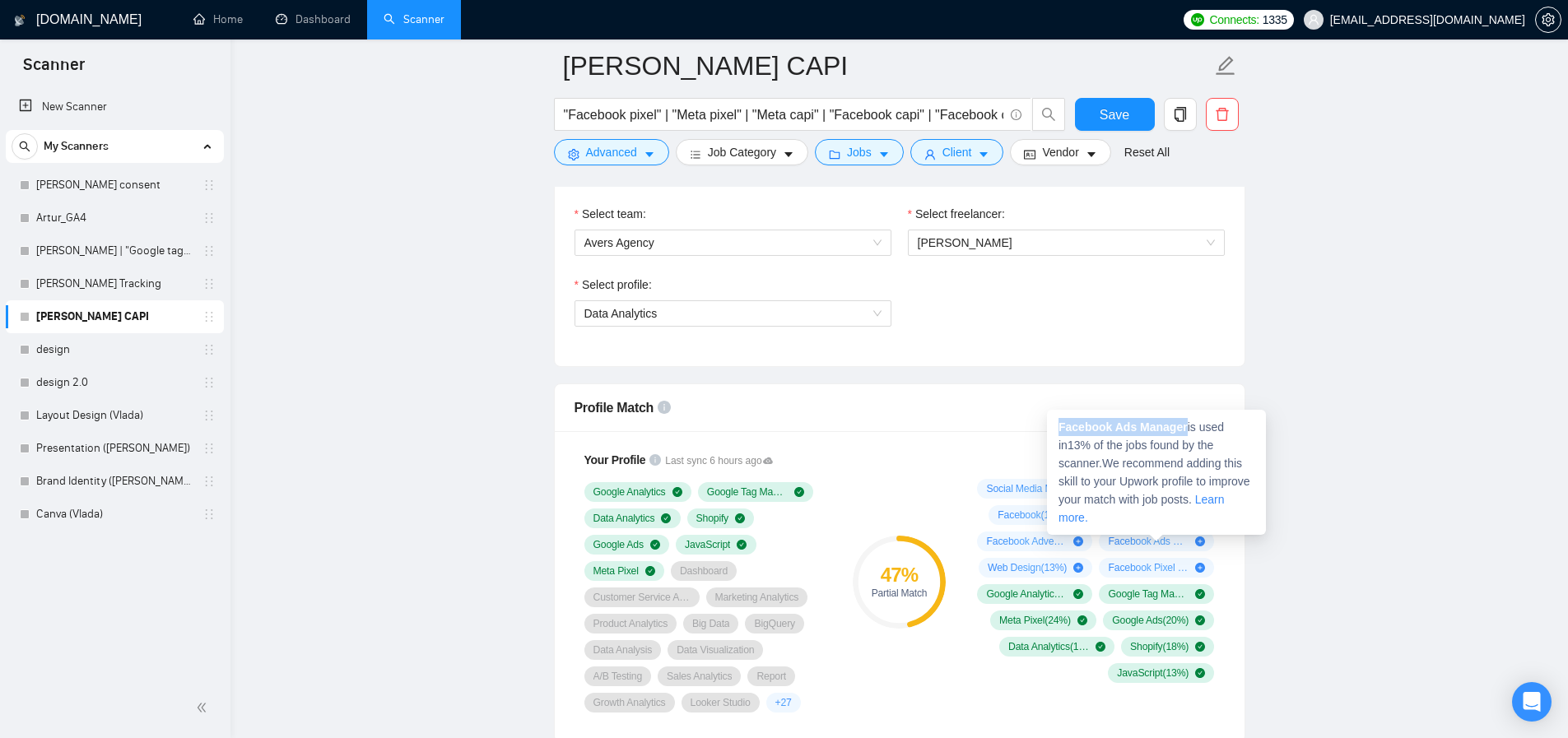
drag, startPoint x: 1191, startPoint y: 428, endPoint x: 1060, endPoint y: 424, distance: 131.1
click at [1060, 424] on span "Facebook Ads Manager is used in 13 % of the jobs found by the scanner. We recom…" at bounding box center [1155, 472] width 192 height 103
copy strong "Facebook Ads Manager"
drag, startPoint x: 1141, startPoint y: 419, endPoint x: 1062, endPoint y: 420, distance: 79.0
click at [1062, 420] on span "Web Development is used in 17 % of the jobs found by the scanner. We recommend …" at bounding box center [1154, 454] width 191 height 85
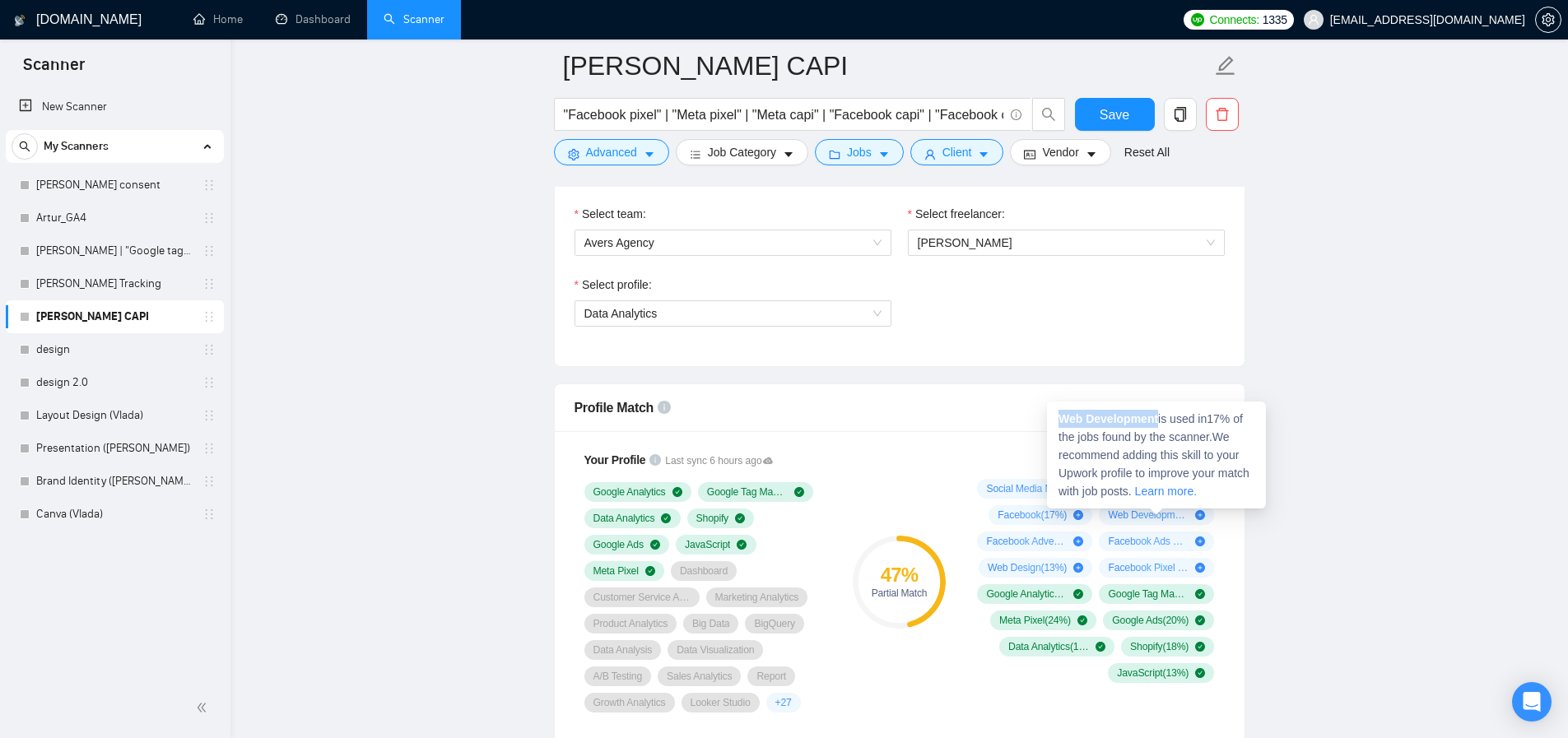
copy strong "Web Development"
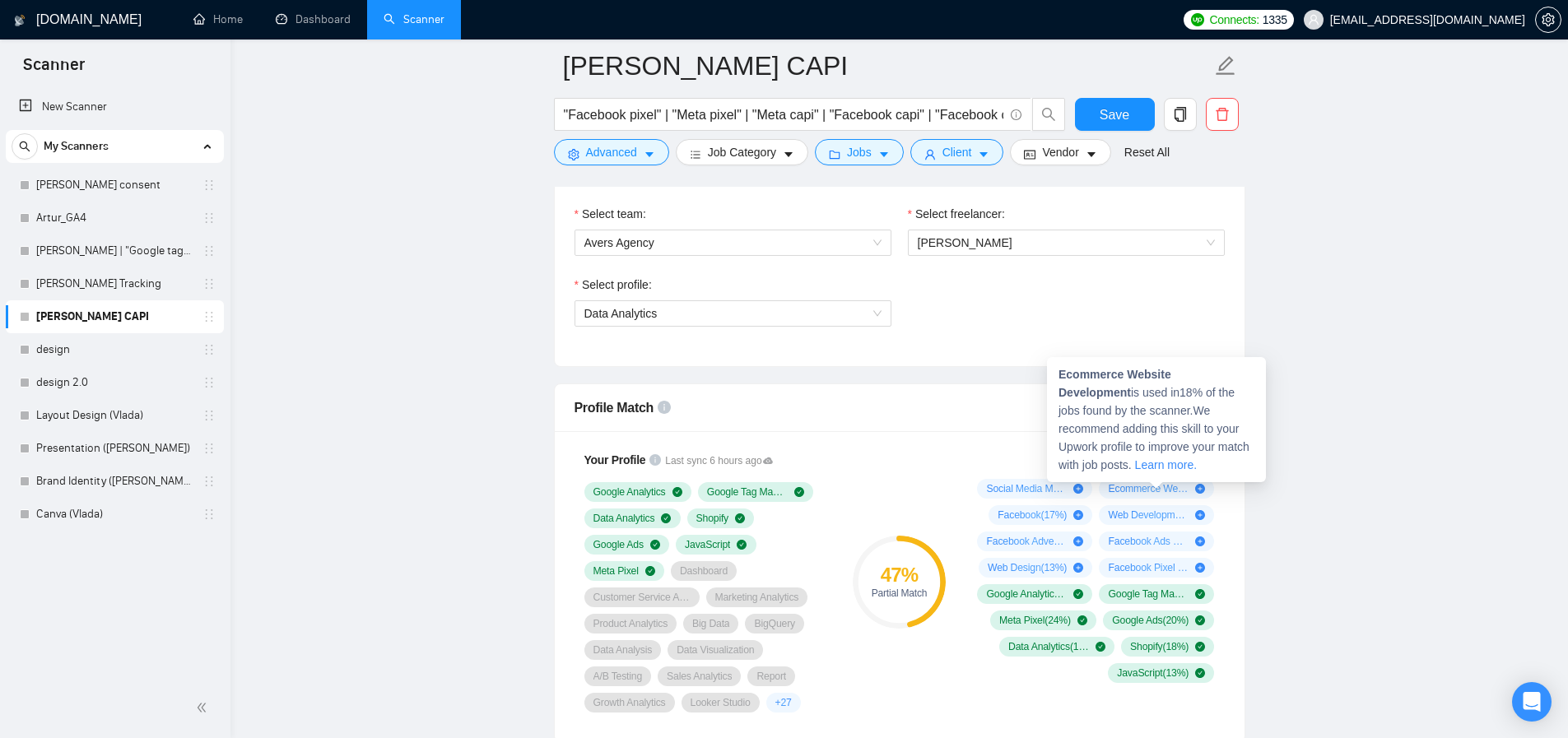
click at [1147, 488] on span "Ecommerce Website Development ( 18 %)" at bounding box center [1148, 488] width 81 height 13
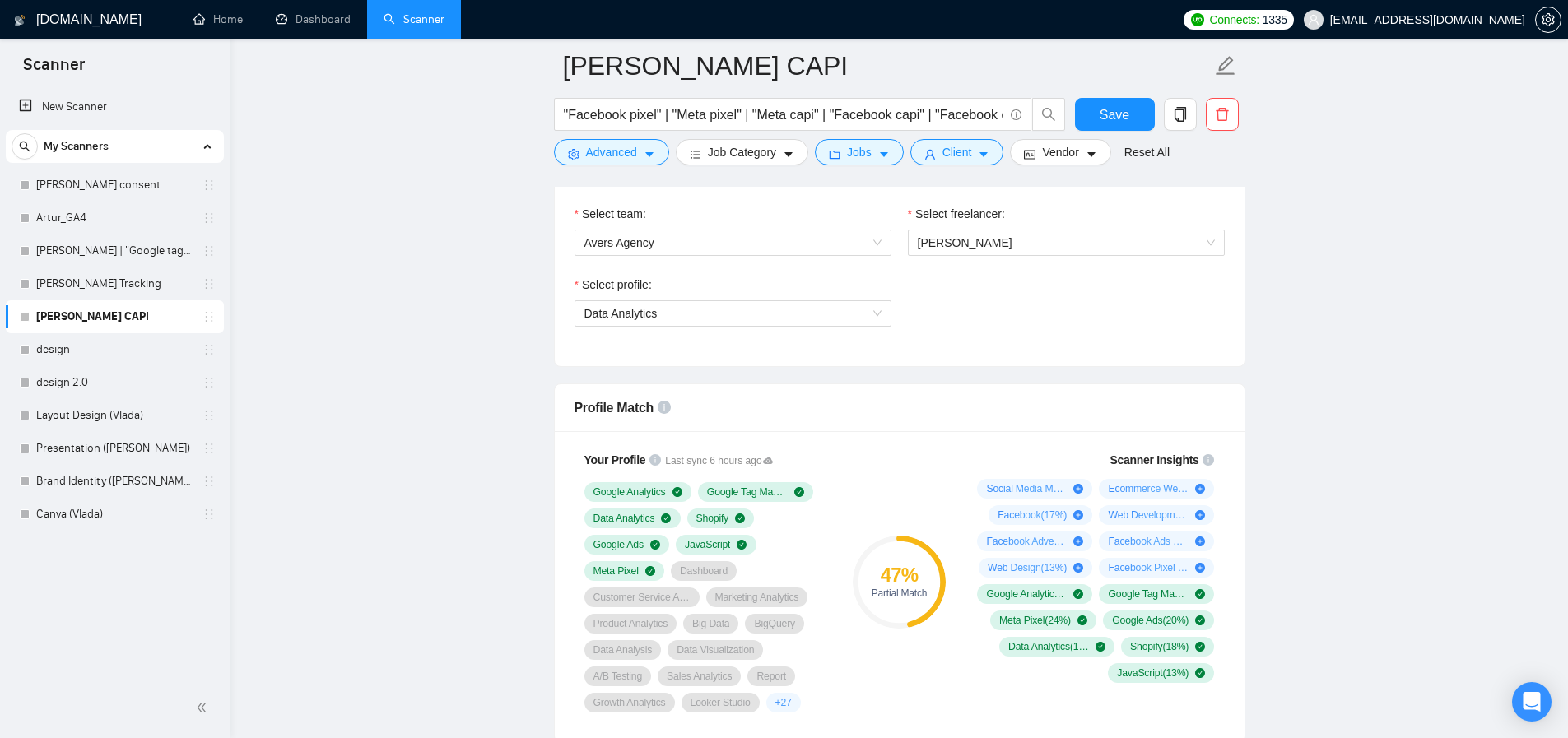
click at [145, 193] on link "[PERSON_NAME] consent" at bounding box center [115, 185] width 156 height 33
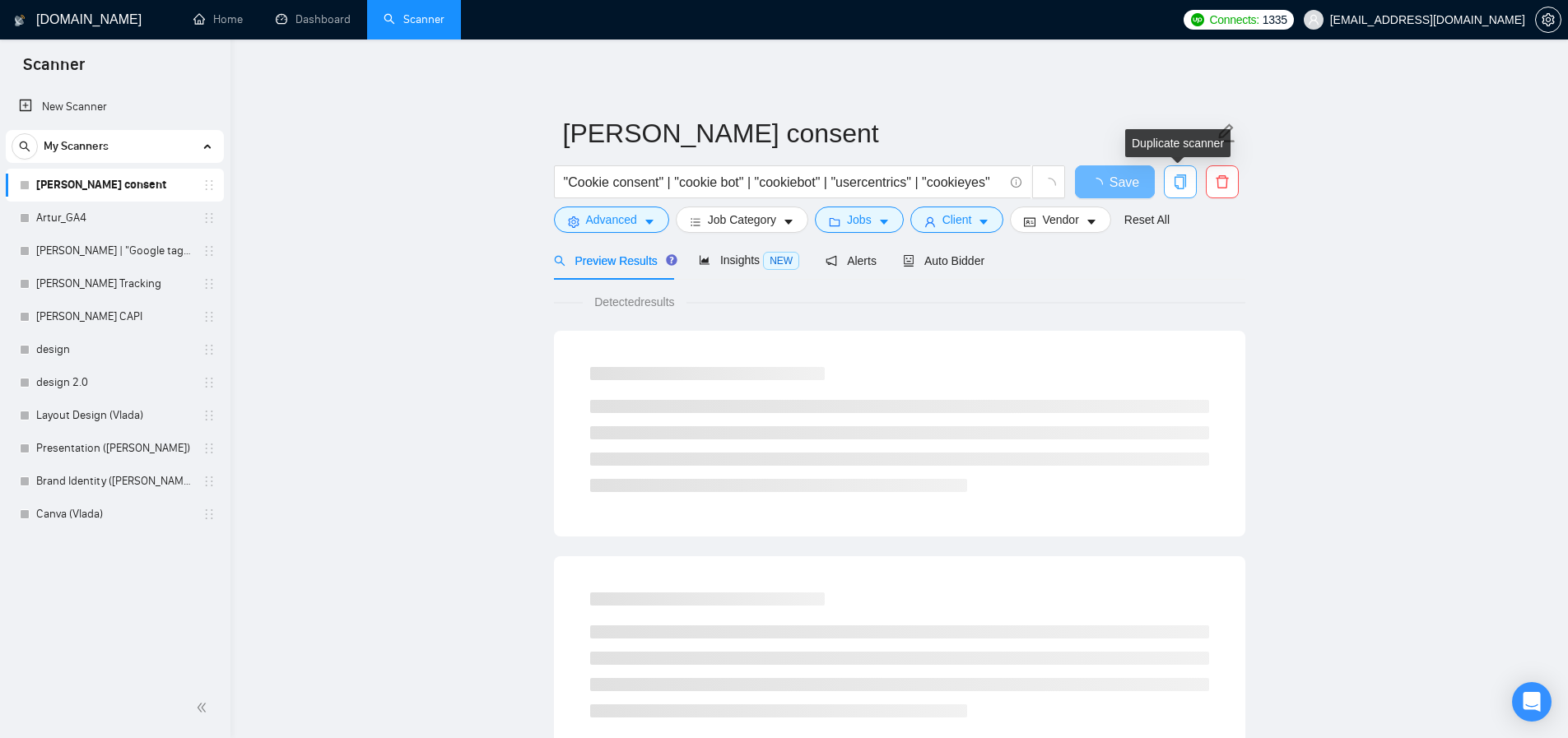
click at [1180, 187] on icon "copy" at bounding box center [1180, 182] width 15 height 15
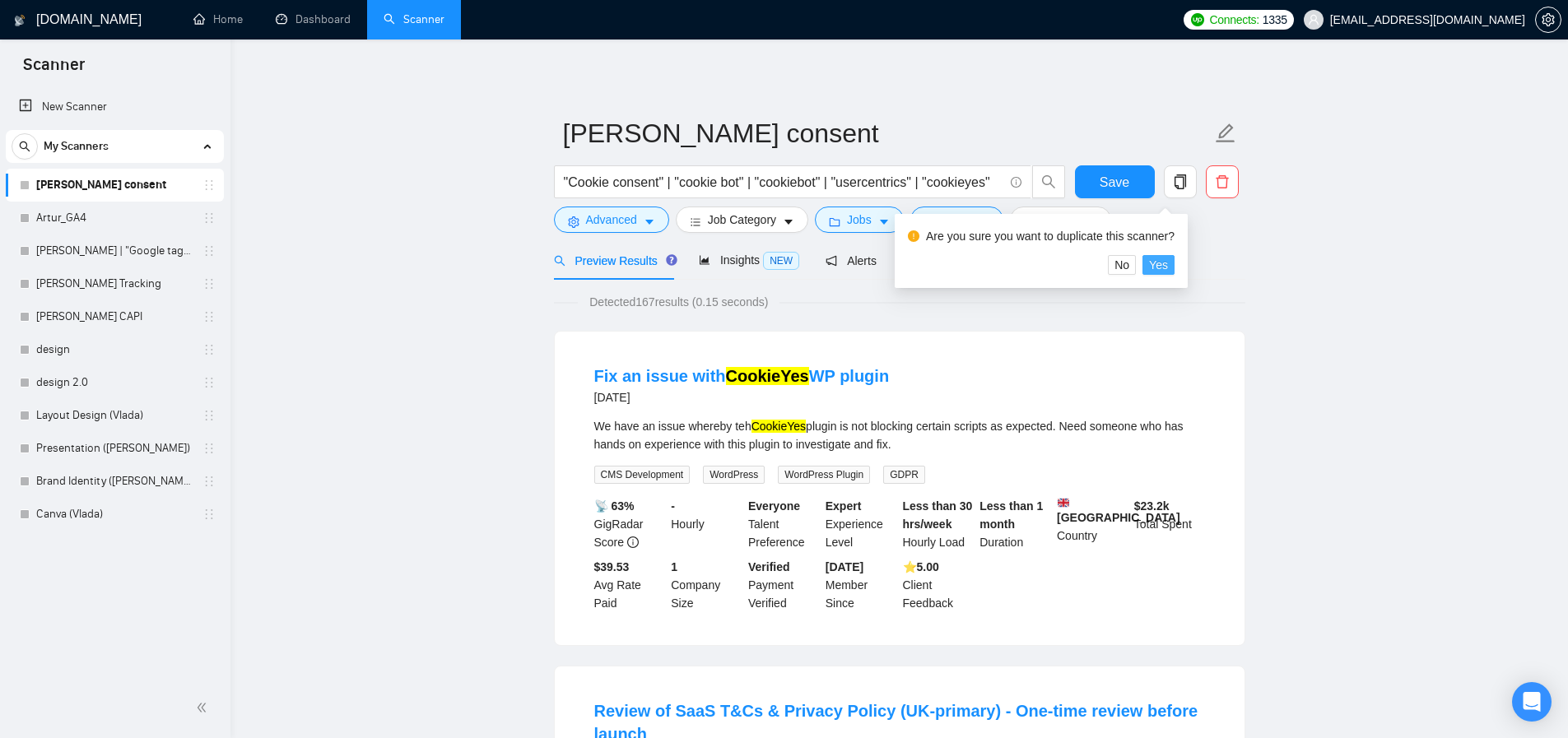
click at [1168, 260] on span "Yes" at bounding box center [1158, 264] width 19 height 18
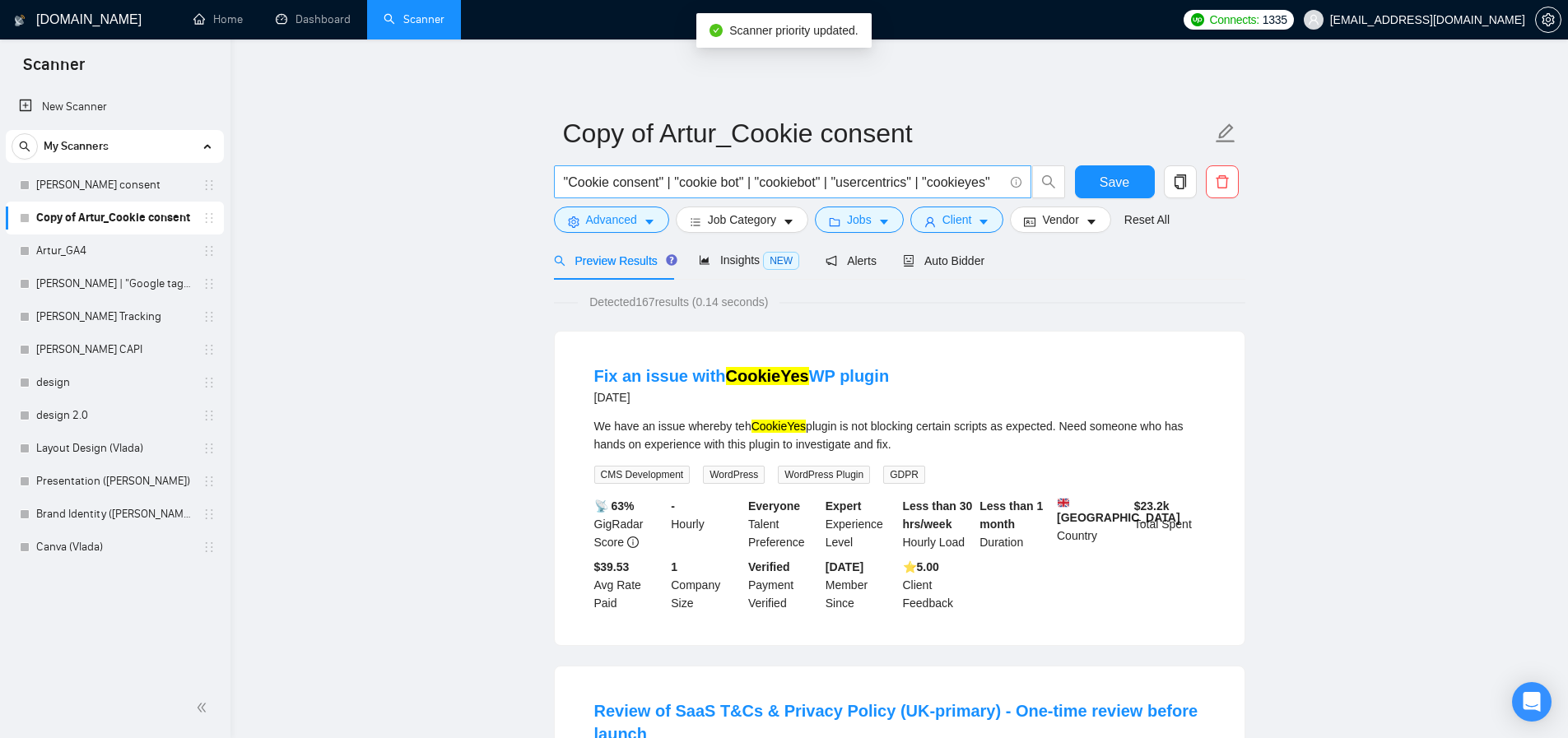
click at [707, 182] on input ""Cookie consent" | "cookie bot" | "cookiebot" | "usercentrics" | "cookieyes"" at bounding box center [784, 182] width 440 height 21
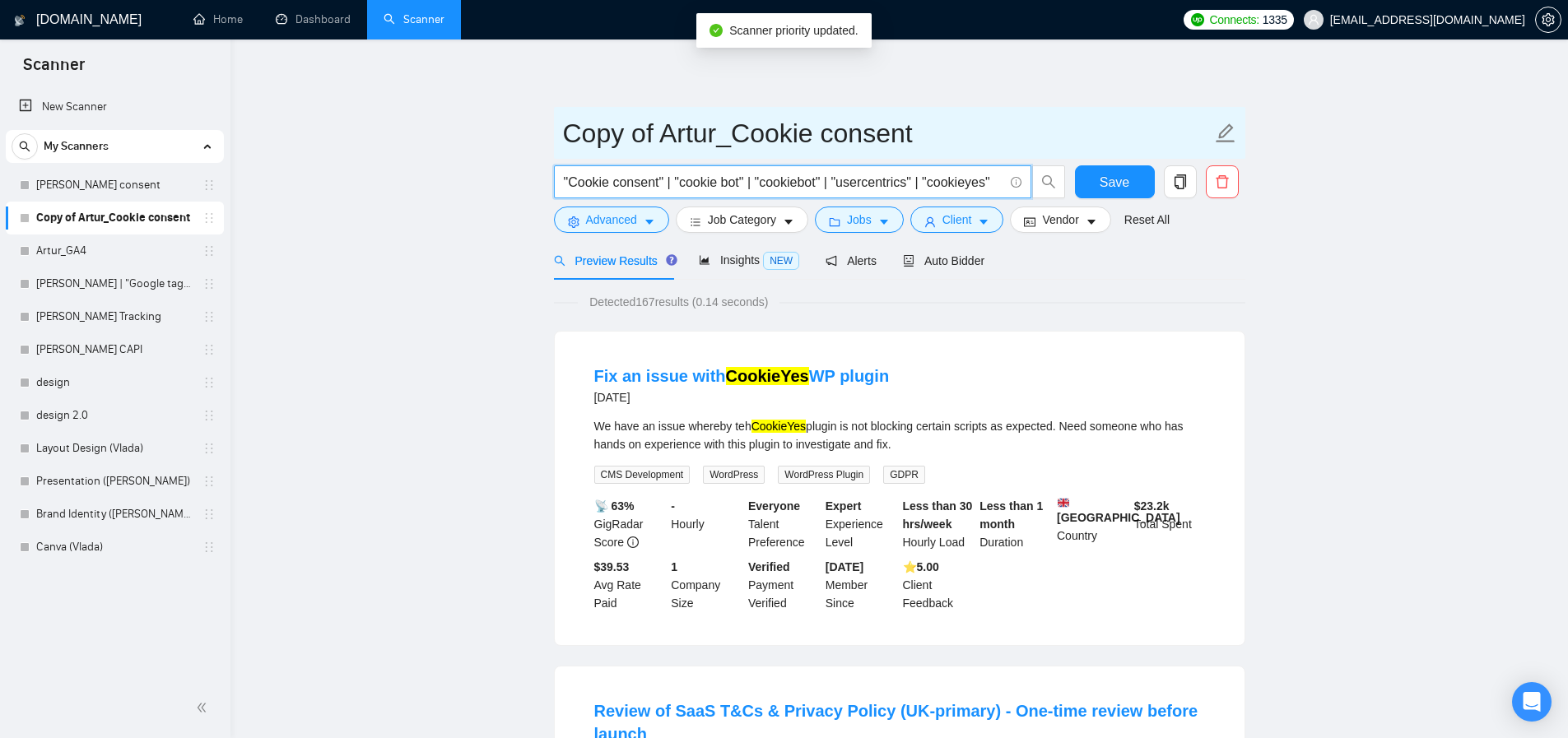
click at [675, 139] on input "Copy of Artur_Cookie consent" at bounding box center [887, 133] width 648 height 41
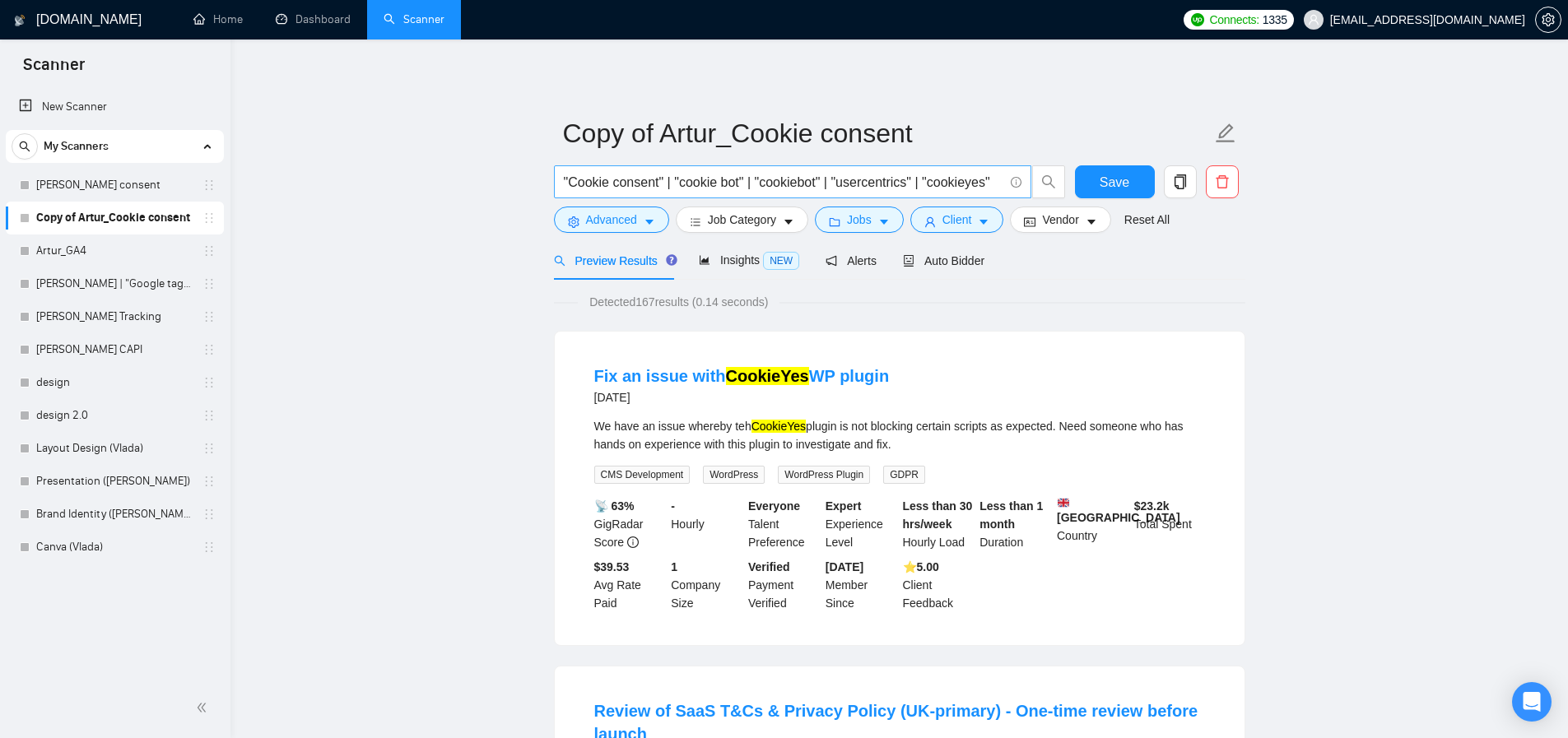
click at [678, 173] on input ""Cookie consent" | "cookie bot" | "cookiebot" | "usercentrics" | "cookieyes"" at bounding box center [784, 182] width 440 height 21
click at [613, 180] on input ""Cookie consent" | "cookie bot" | "cookiebot" | "usercentrics" | "cookieyes"" at bounding box center [784, 182] width 440 height 21
click at [645, 182] on input ""Cookie consent" | "cookie bot" | "cookiebot" | "usercentrics" | "cookieyes"" at bounding box center [784, 182] width 440 height 21
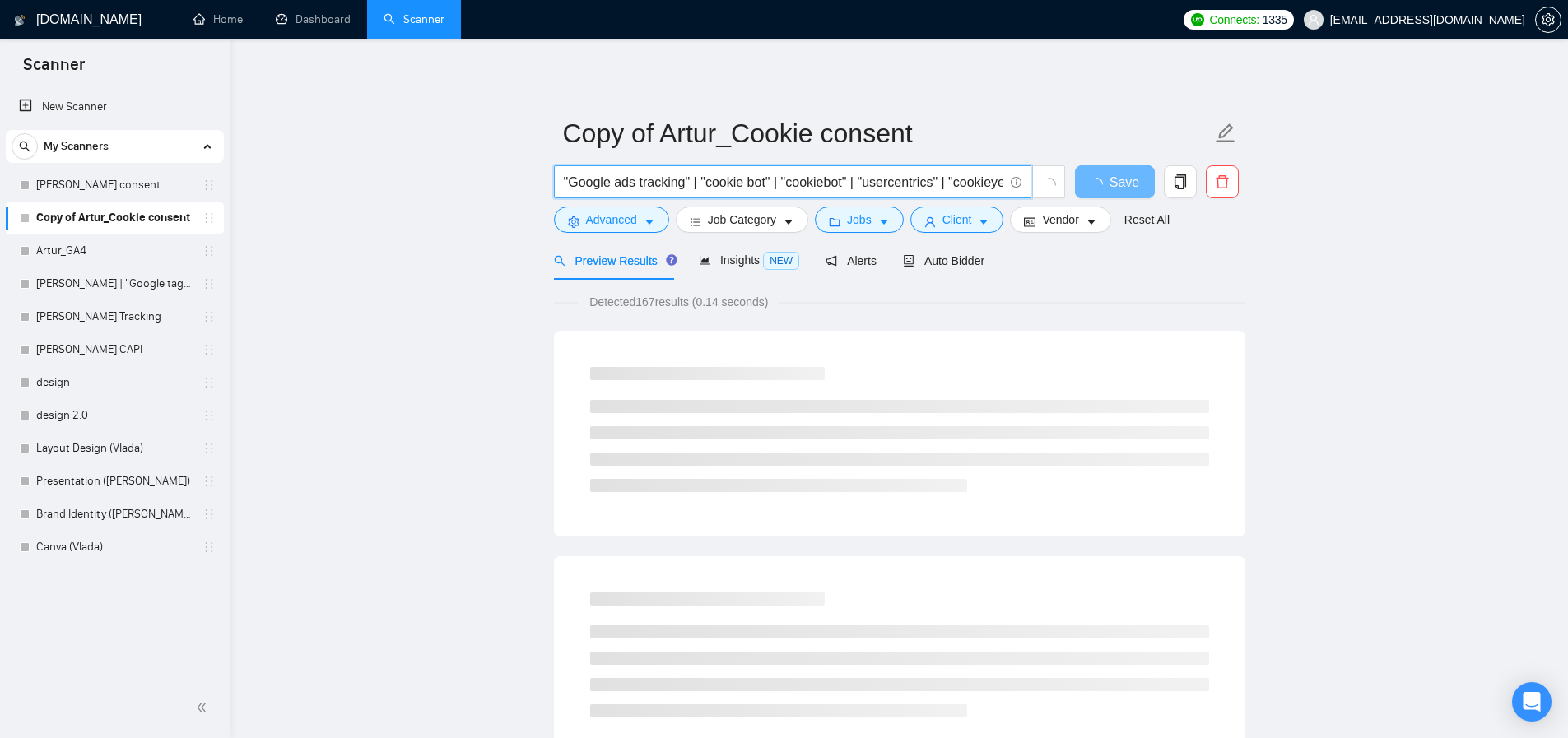
drag, startPoint x: 774, startPoint y: 182, endPoint x: 712, endPoint y: 185, distance: 62.1
click at [712, 185] on input ""Google ads tracking" | "cookie bot" | "cookiebot" | "usercentrics" | "cookieye…" at bounding box center [784, 182] width 440 height 21
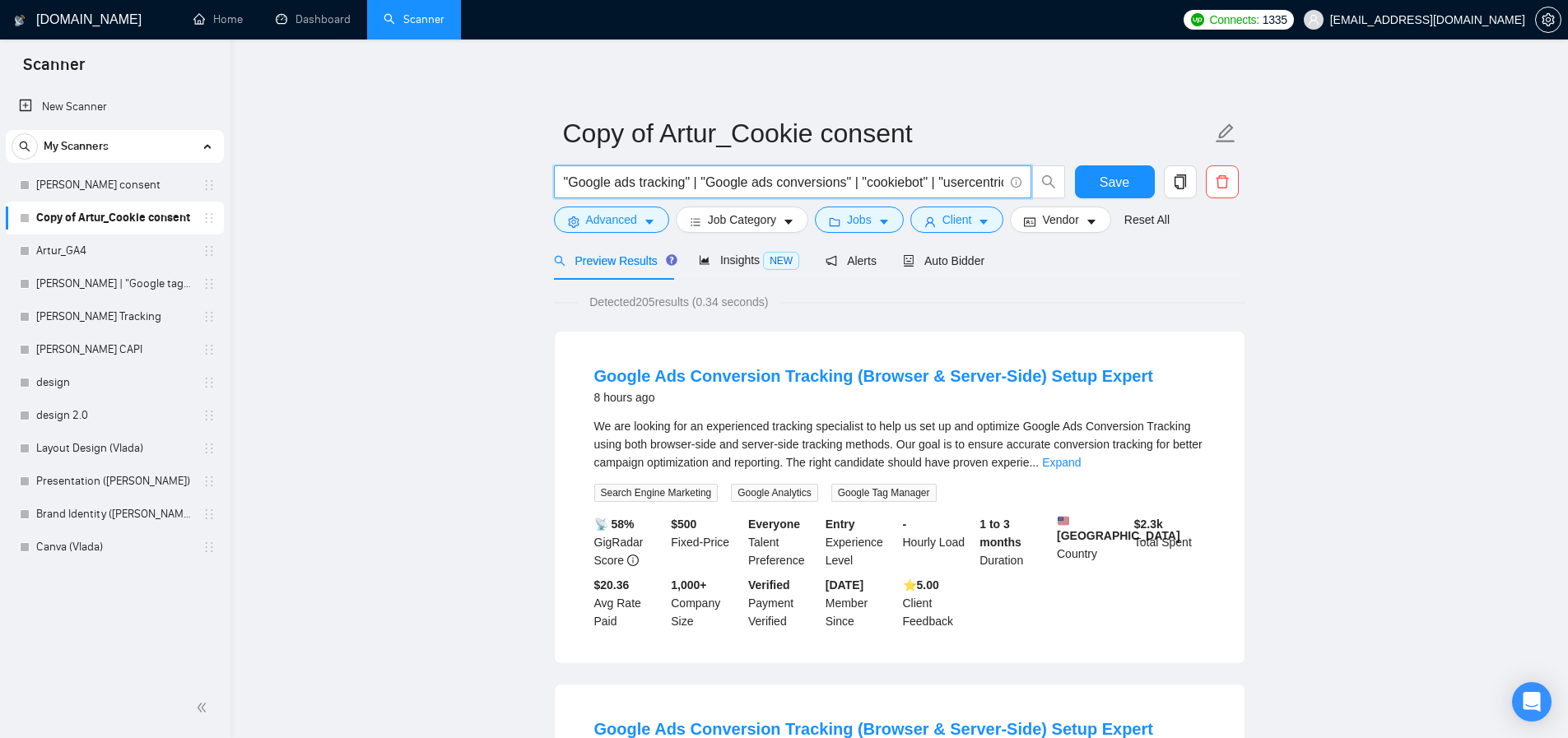
click at [909, 186] on input ""Google ads tracking" | "Google ads conversions" | "cookiebot" | "usercentrics"…" at bounding box center [784, 182] width 440 height 21
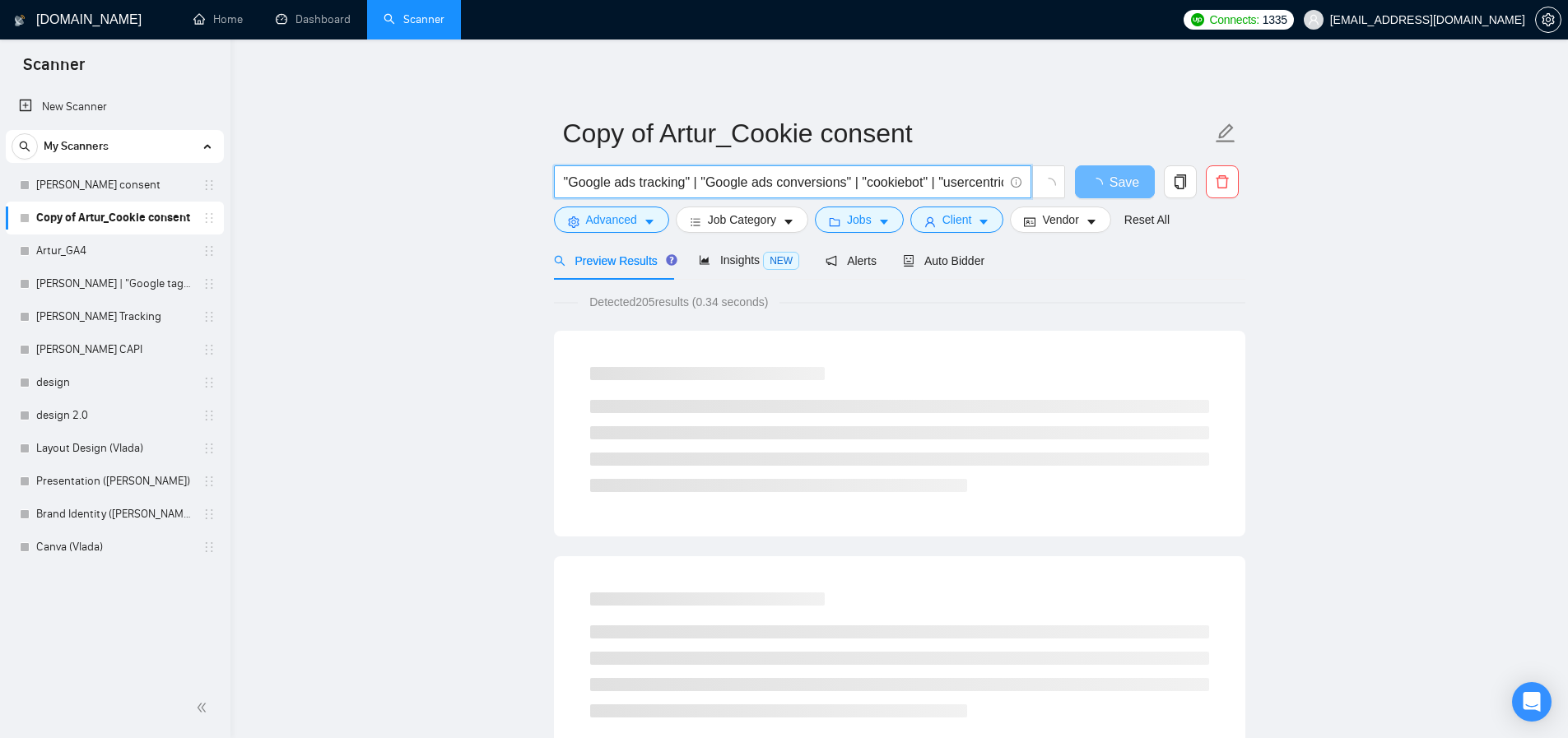
click at [909, 186] on input ""Google ads tracking" | "Google ads conversions" | "cookiebot" | "usercentrics"…" at bounding box center [784, 182] width 440 height 21
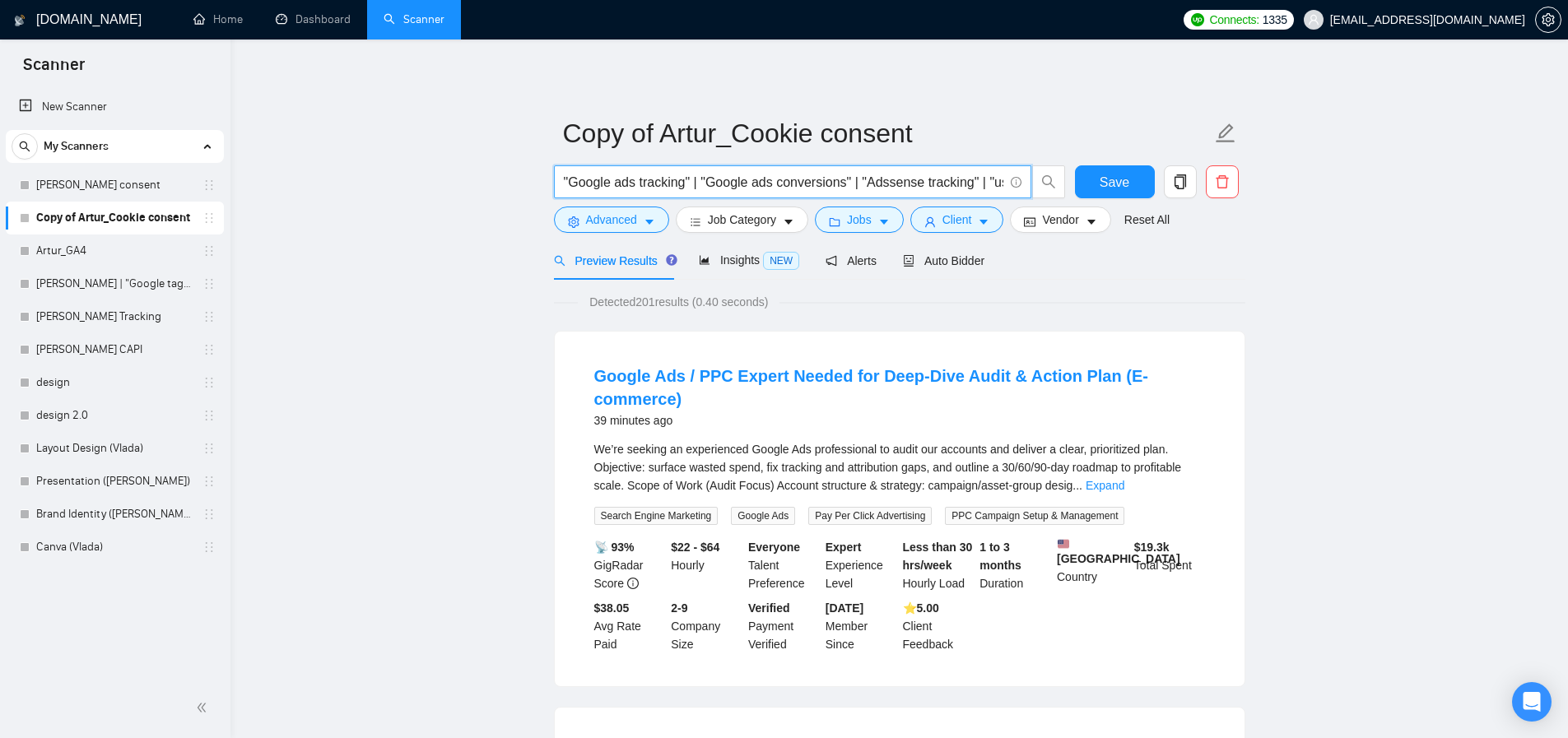
scroll to position [0, 165]
drag, startPoint x: 976, startPoint y: 183, endPoint x: 1144, endPoint y: 200, distance: 168.9
click at [1144, 200] on div ""Google ads tracking" | "Google ads conversions" | "Adssense tracking" | "userc…" at bounding box center [896, 186] width 691 height 41
click at [886, 177] on input ""Google ads tracking" | "Google ads conversions" | "Adssense tracking" | "userc…" at bounding box center [784, 182] width 440 height 21
click at [880, 178] on input ""Google ads tracking" | "Google ads conversions" | "Adssense tracking" | "userc…" at bounding box center [784, 182] width 440 height 21
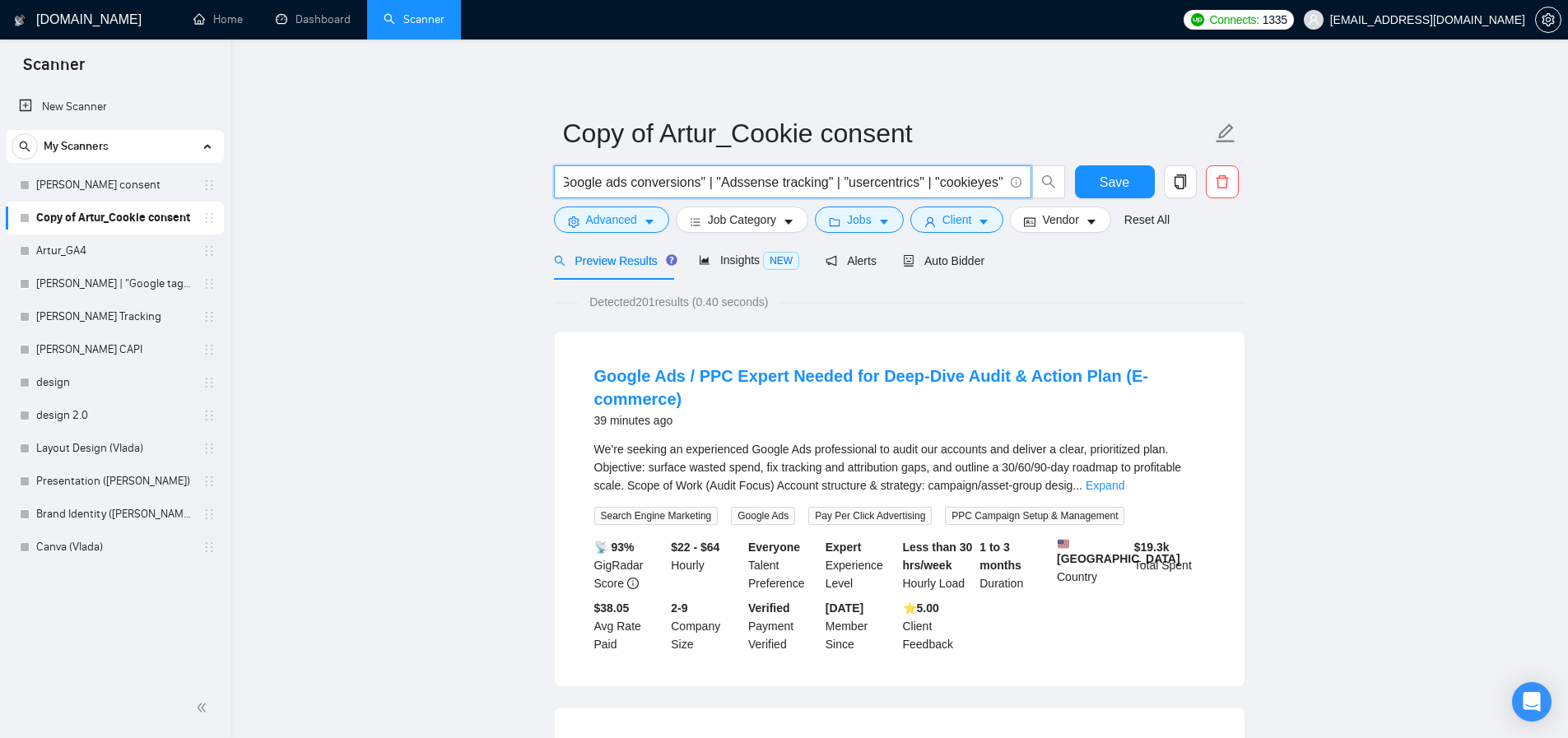
click at [880, 178] on input ""Google ads tracking" | "Google ads conversions" | "Adssense tracking" | "userc…" at bounding box center [784, 182] width 440 height 21
click at [734, 184] on input ""Google ads tracking" | "Google ads conversions" | "Adssense tracking" | "userc…" at bounding box center [784, 182] width 440 height 21
click at [740, 182] on input ""Google ads tracking" | "Google ads conversions" | "Adsense tracking" | "userce…" at bounding box center [784, 182] width 440 height 21
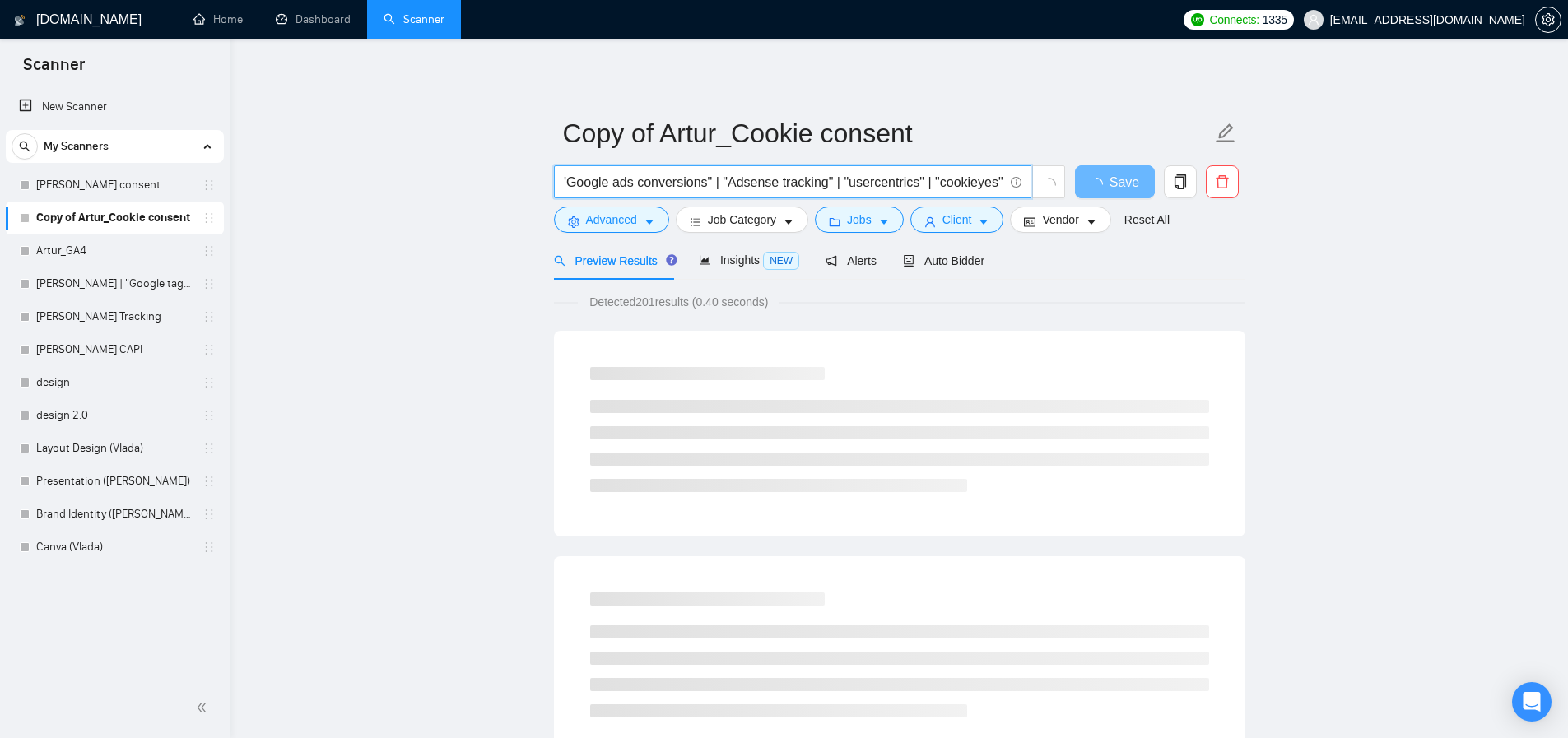
click at [863, 186] on input ""Google ads tracking" | "Google ads conversions" | "Adsense tracking" | "userce…" at bounding box center [784, 182] width 440 height 21
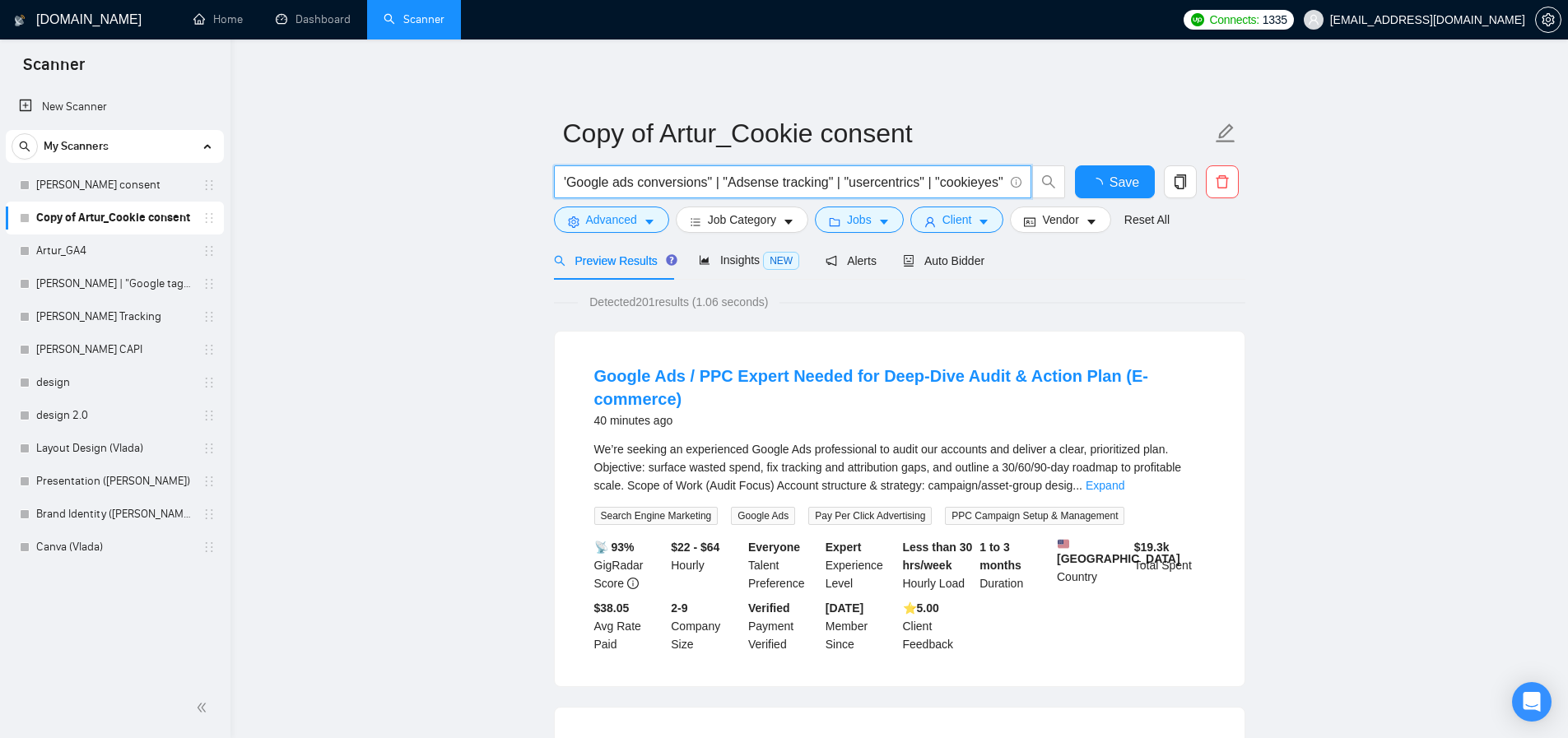
paste input "Adsense"
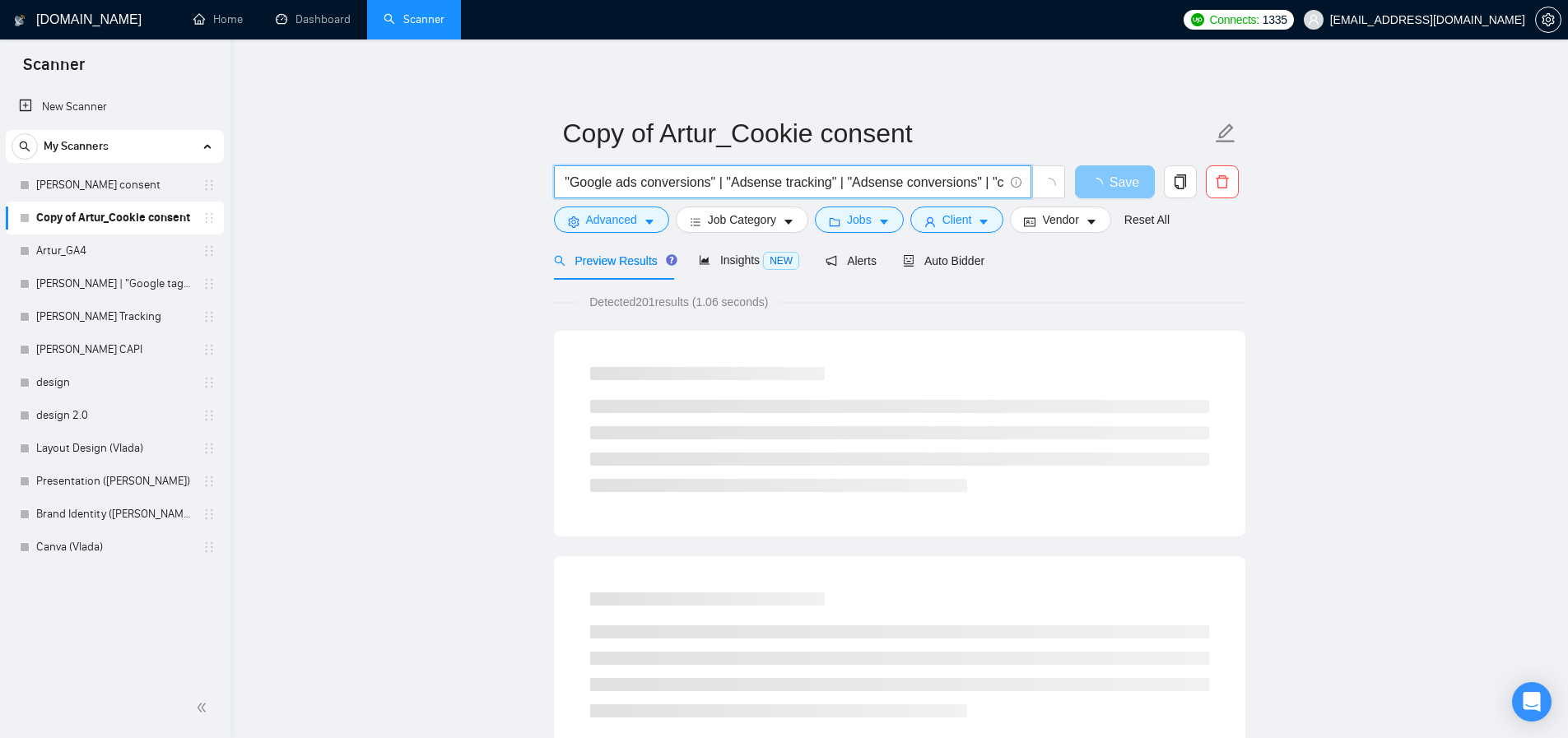
scroll to position [0, 210]
drag, startPoint x: 1037, startPoint y: 184, endPoint x: 1106, endPoint y: 187, distance: 69.1
click at [1106, 187] on div ""Google ads tracking" | "Google ads conversions" | "Adsense tracking" | "Adsens…" at bounding box center [896, 186] width 691 height 41
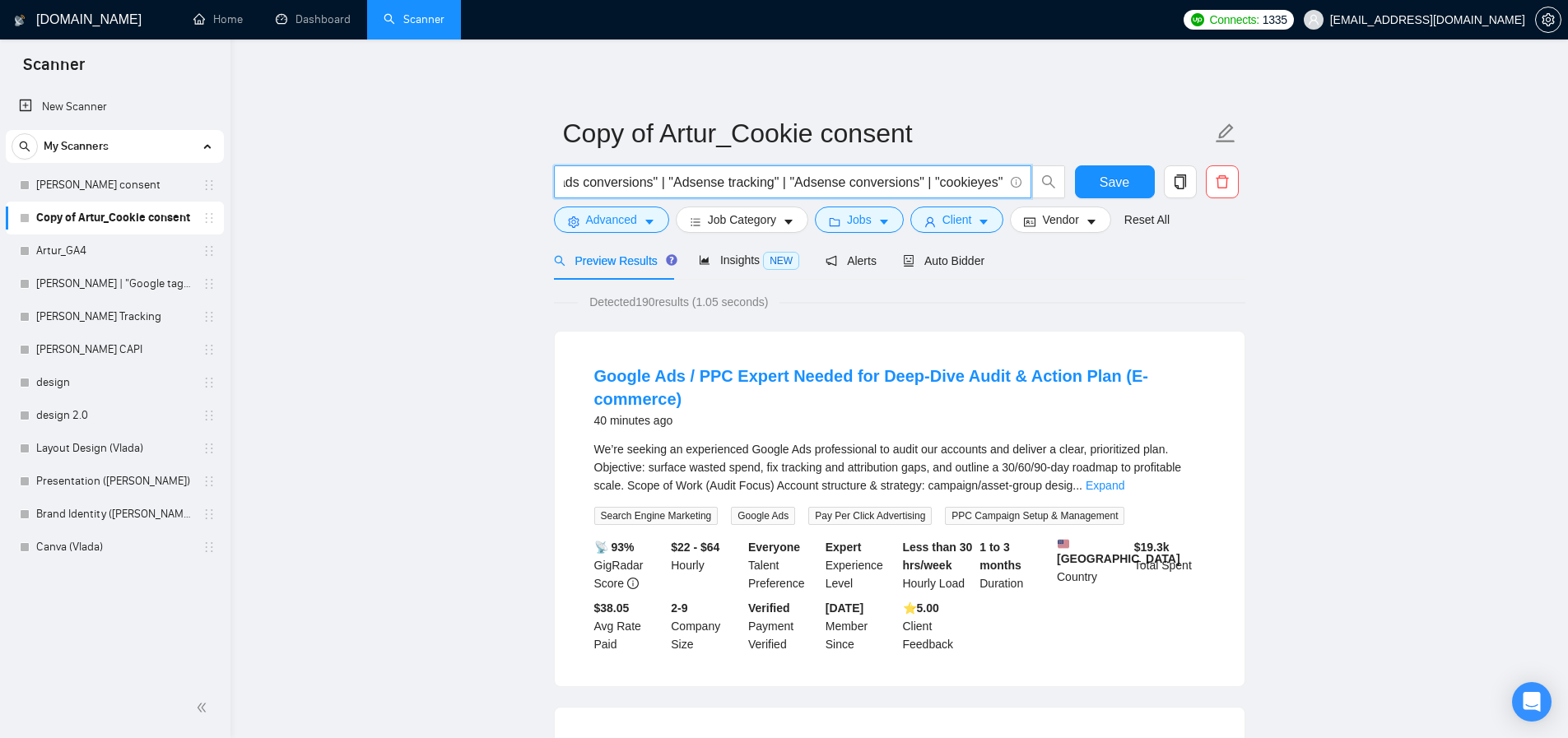
click at [940, 180] on input ""Google ads tracking" | "Google ads conversions" | "Adsense tracking" | "Adsens…" at bounding box center [784, 182] width 440 height 21
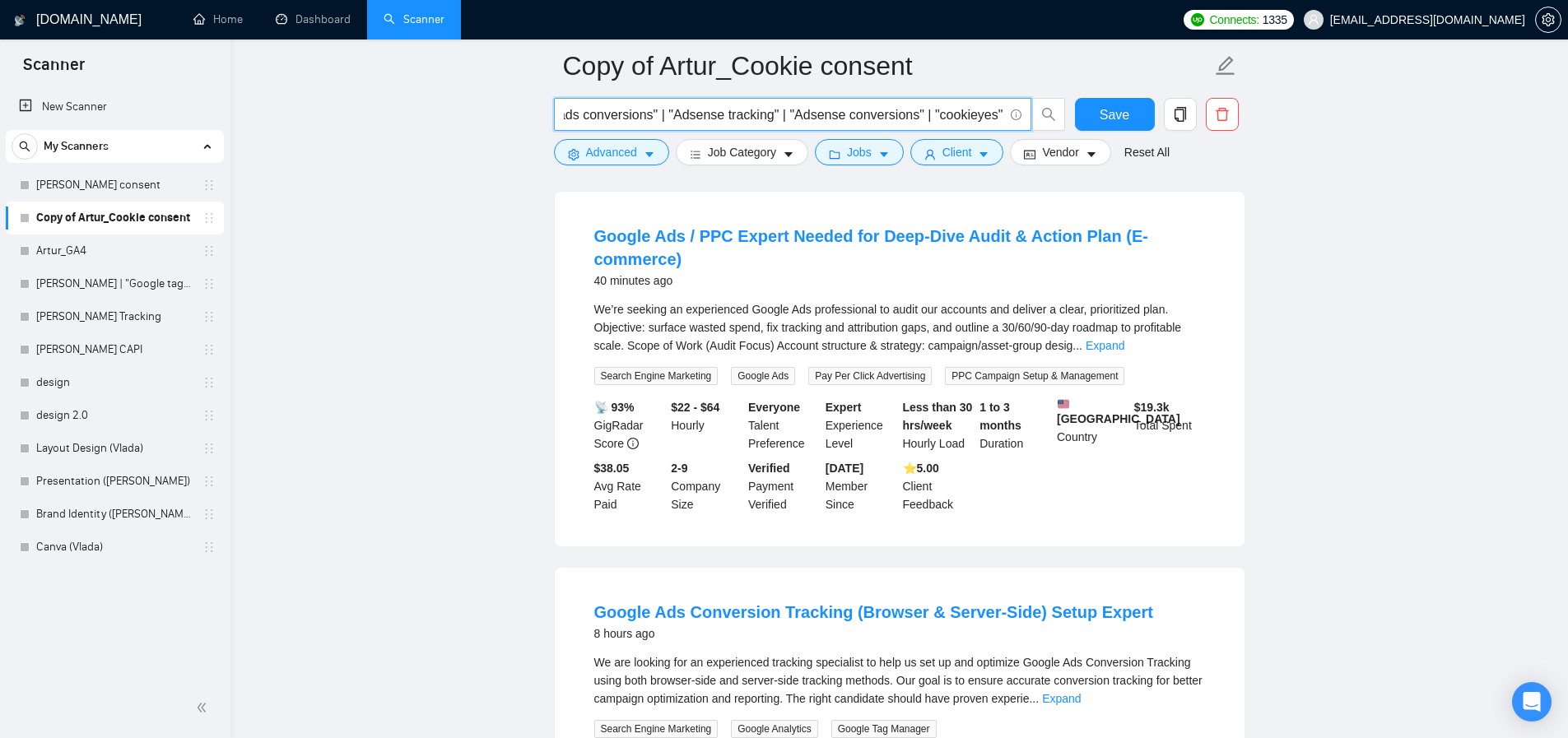
scroll to position [0, 0]
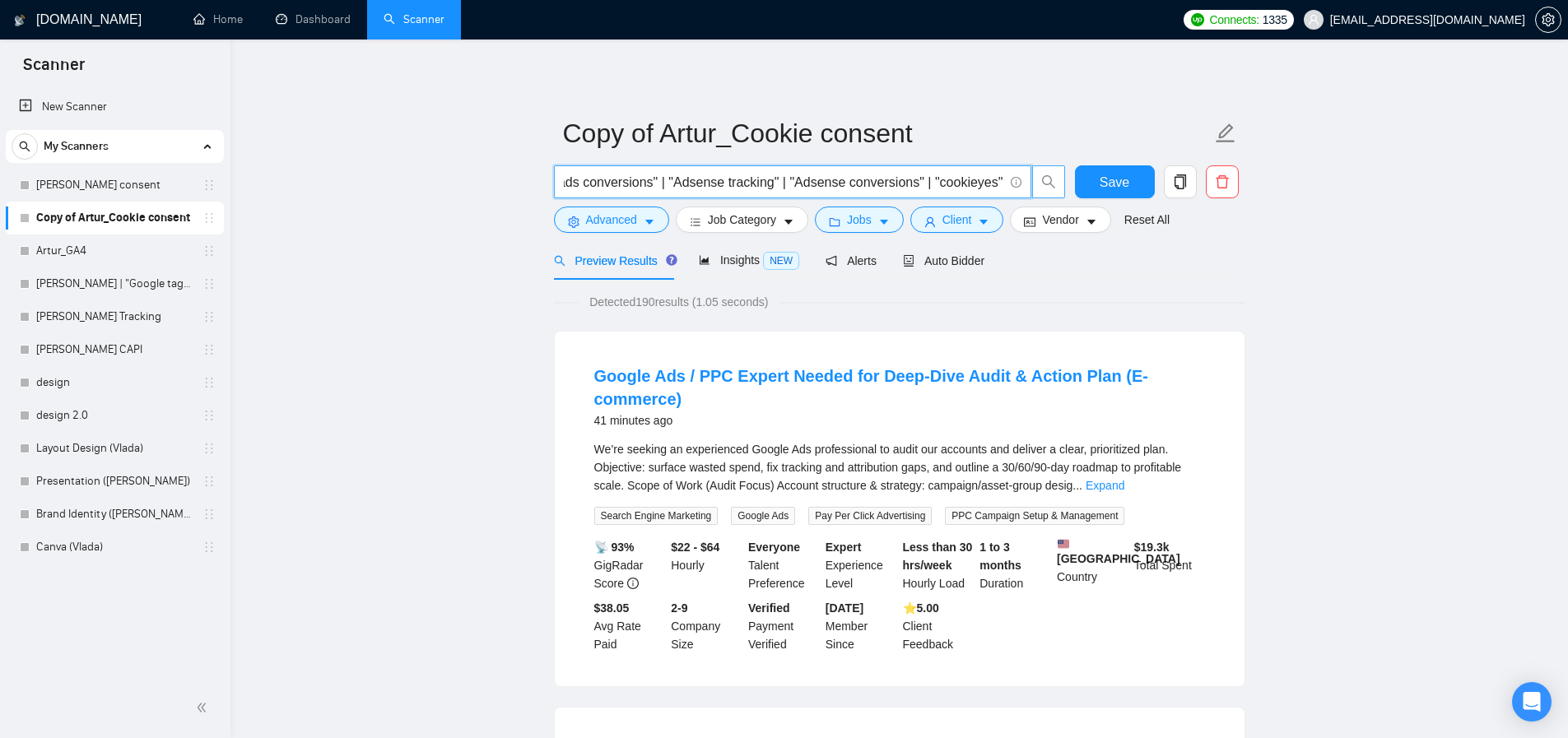
drag, startPoint x: 934, startPoint y: 181, endPoint x: 1049, endPoint y: 178, distance: 115.0
click at [1049, 178] on span ""Google ads tracking" | "Google ads conversions" | "Adsense tracking" | "Adsens…" at bounding box center [810, 181] width 512 height 33
drag, startPoint x: 937, startPoint y: 183, endPoint x: 1027, endPoint y: 182, distance: 90.0
click at [1027, 182] on span ""Google ads tracking" | "Google ads conversions" | "Adsense tracking" | "Adsens…" at bounding box center [793, 181] width 477 height 33
click at [680, 182] on input ""Google ads tracking" | "Google ads conversions" | "Adsense tracking" | "Adsens…" at bounding box center [784, 182] width 440 height 21
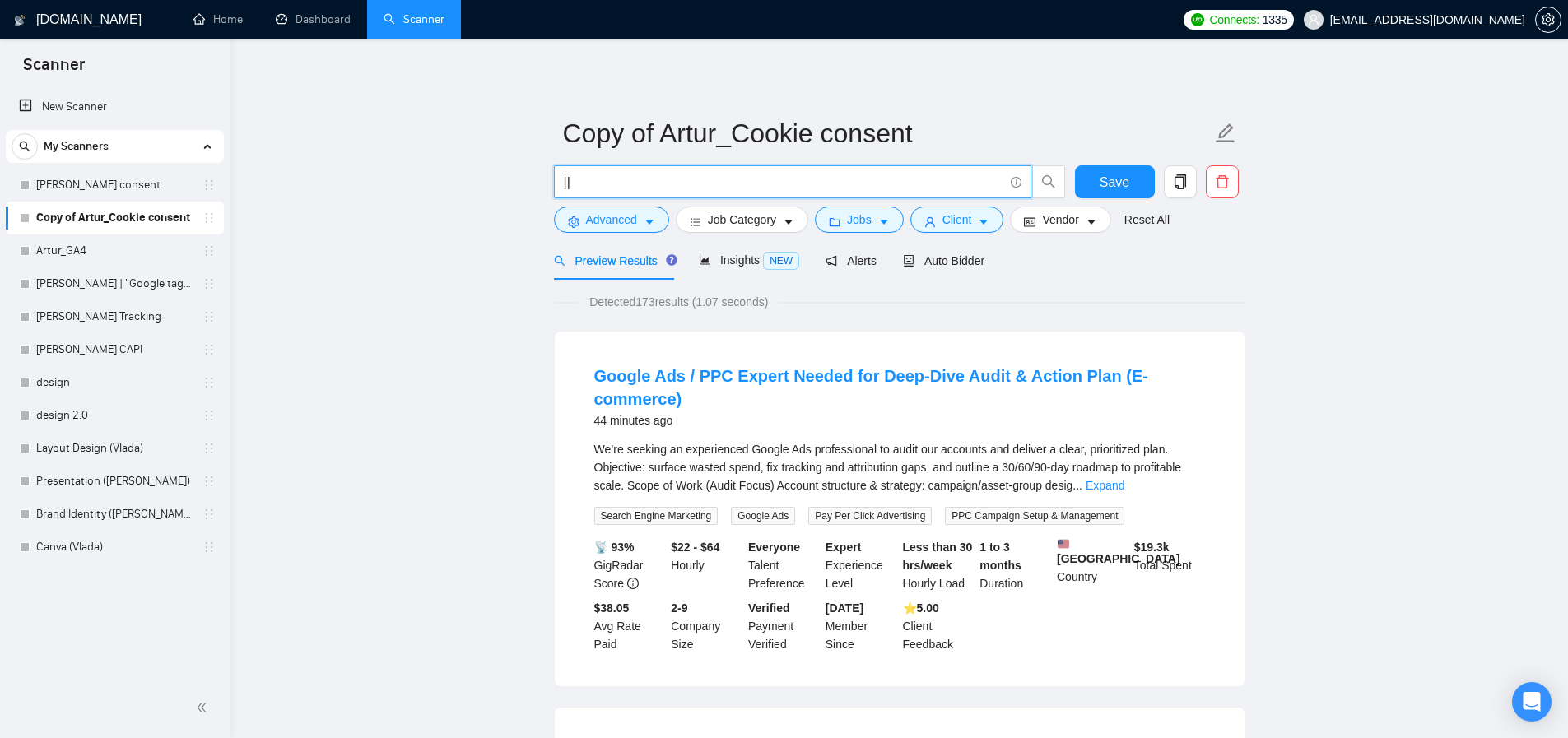
type input "|"
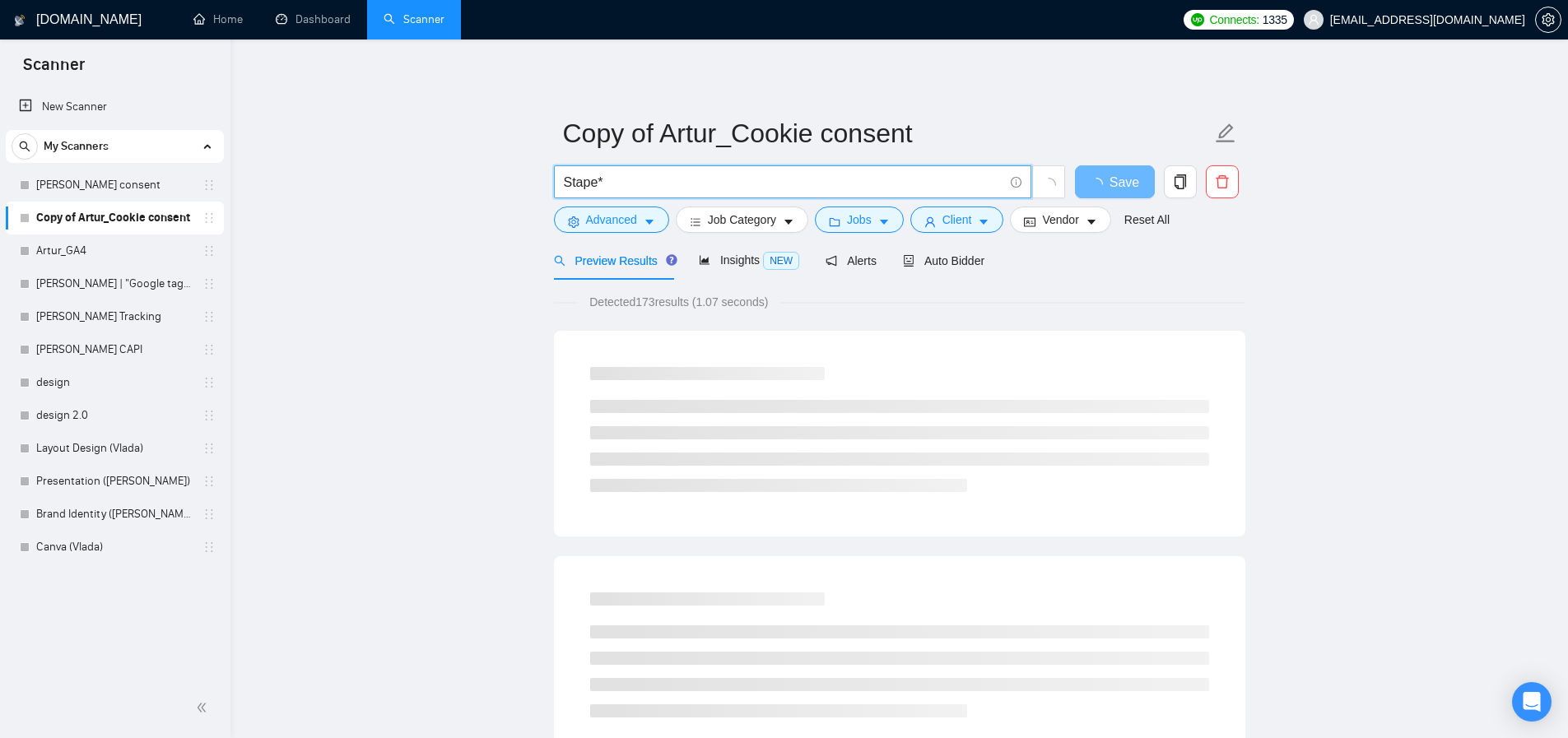
type input "Stape*"
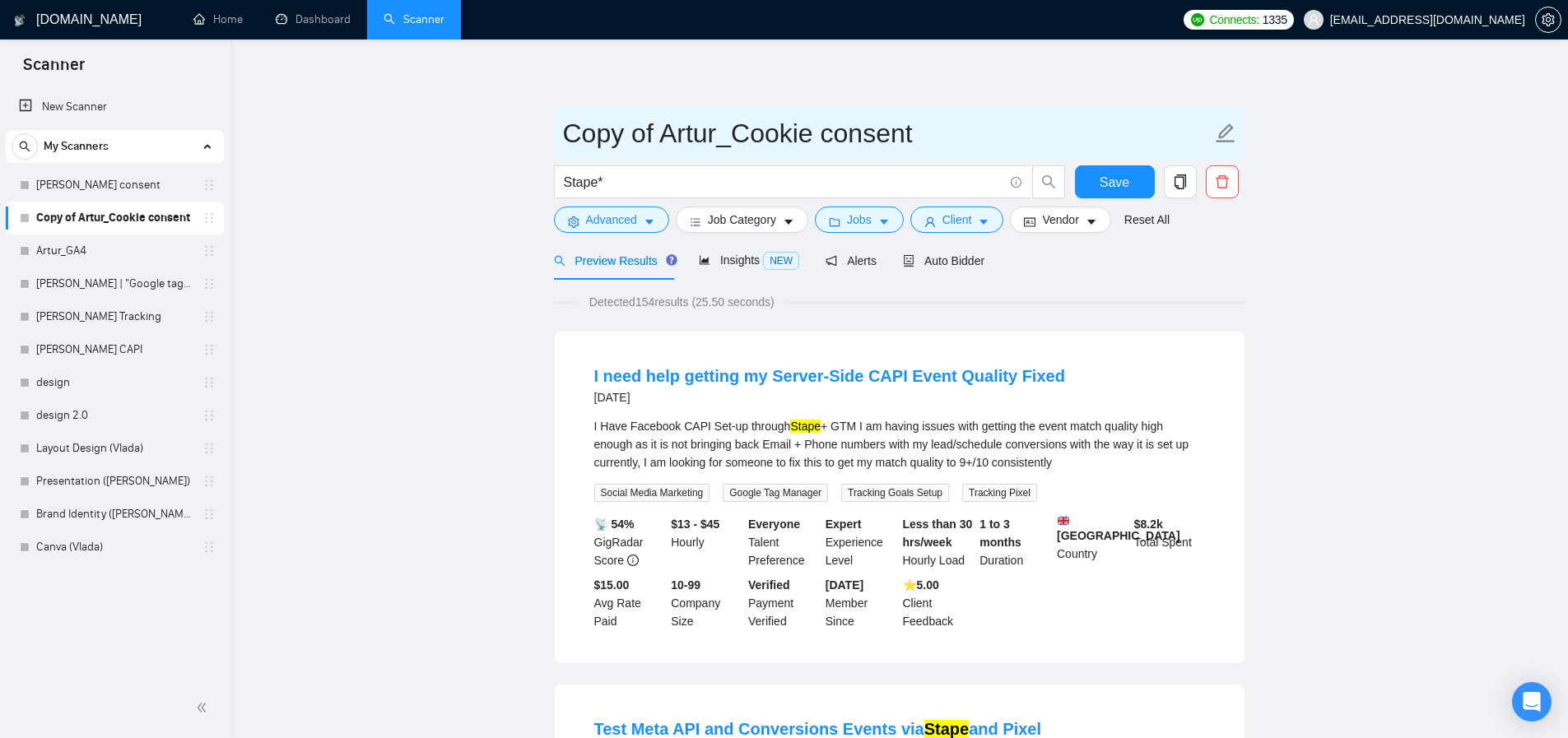
click at [694, 134] on input "Copy of Artur_Cookie consent" at bounding box center [887, 133] width 648 height 41
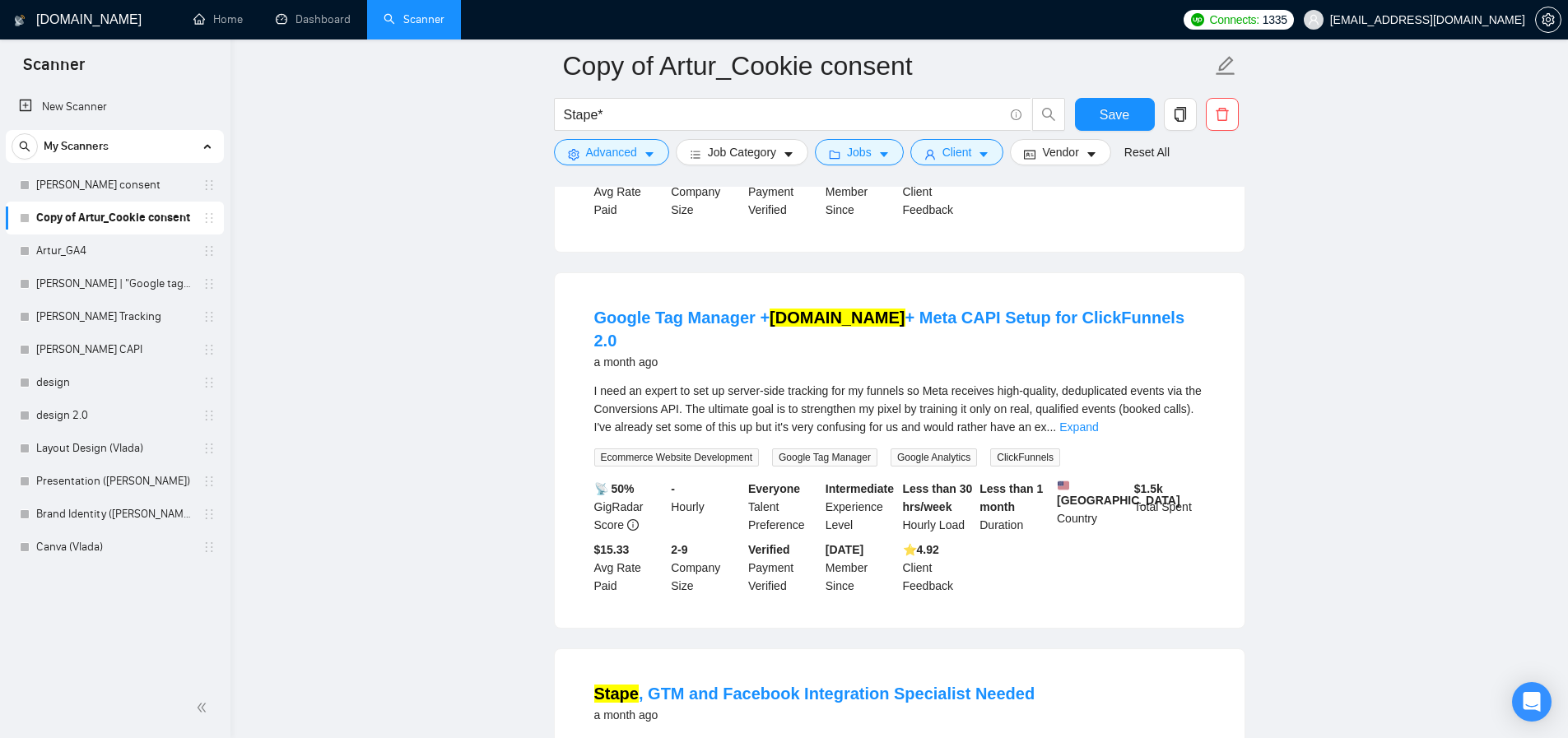
scroll to position [3078, 0]
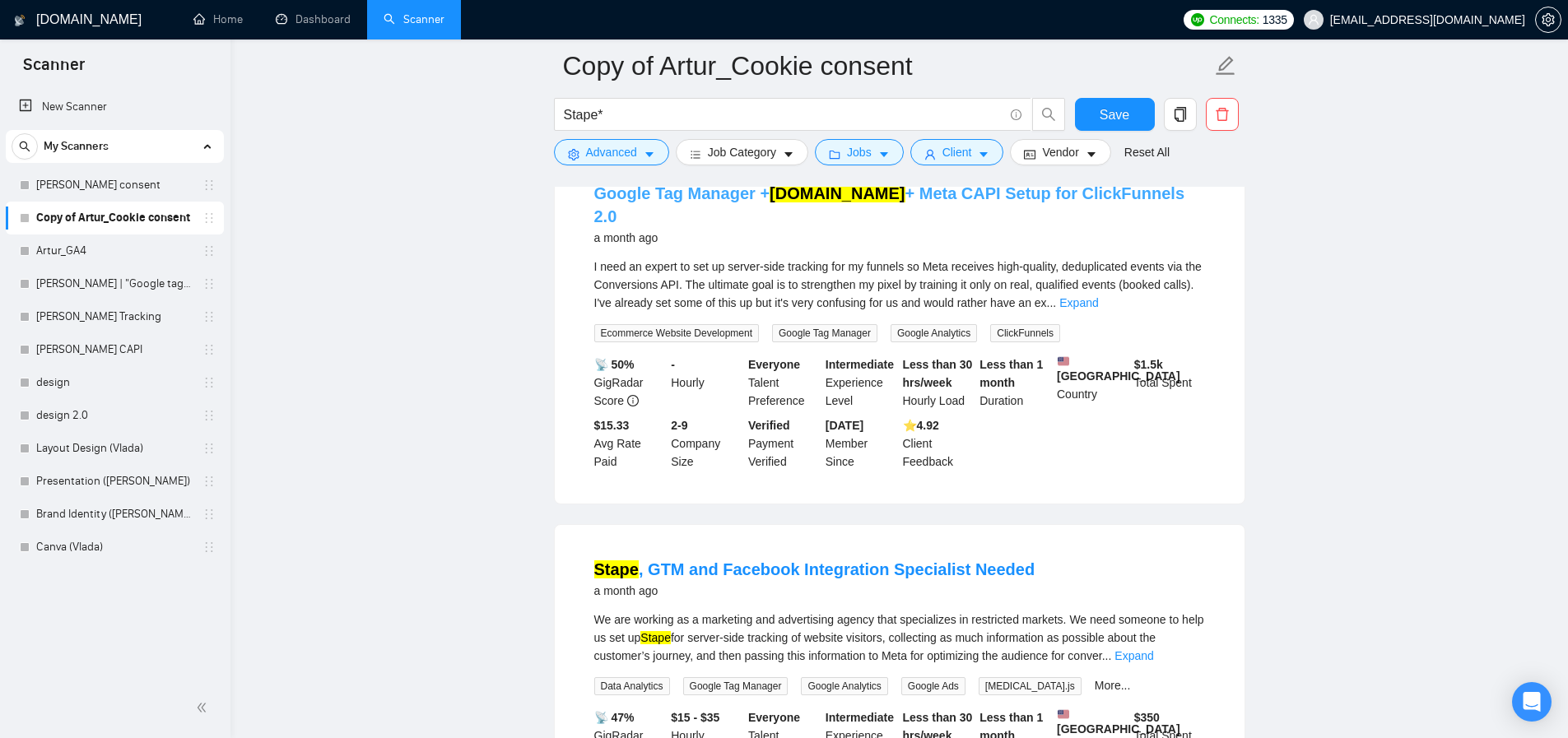
click at [735, 225] on link "Google Tag Manager + [DOMAIN_NAME] + Meta CAPI Setup for ClickFunnels 2.0" at bounding box center [890, 205] width 591 height 41
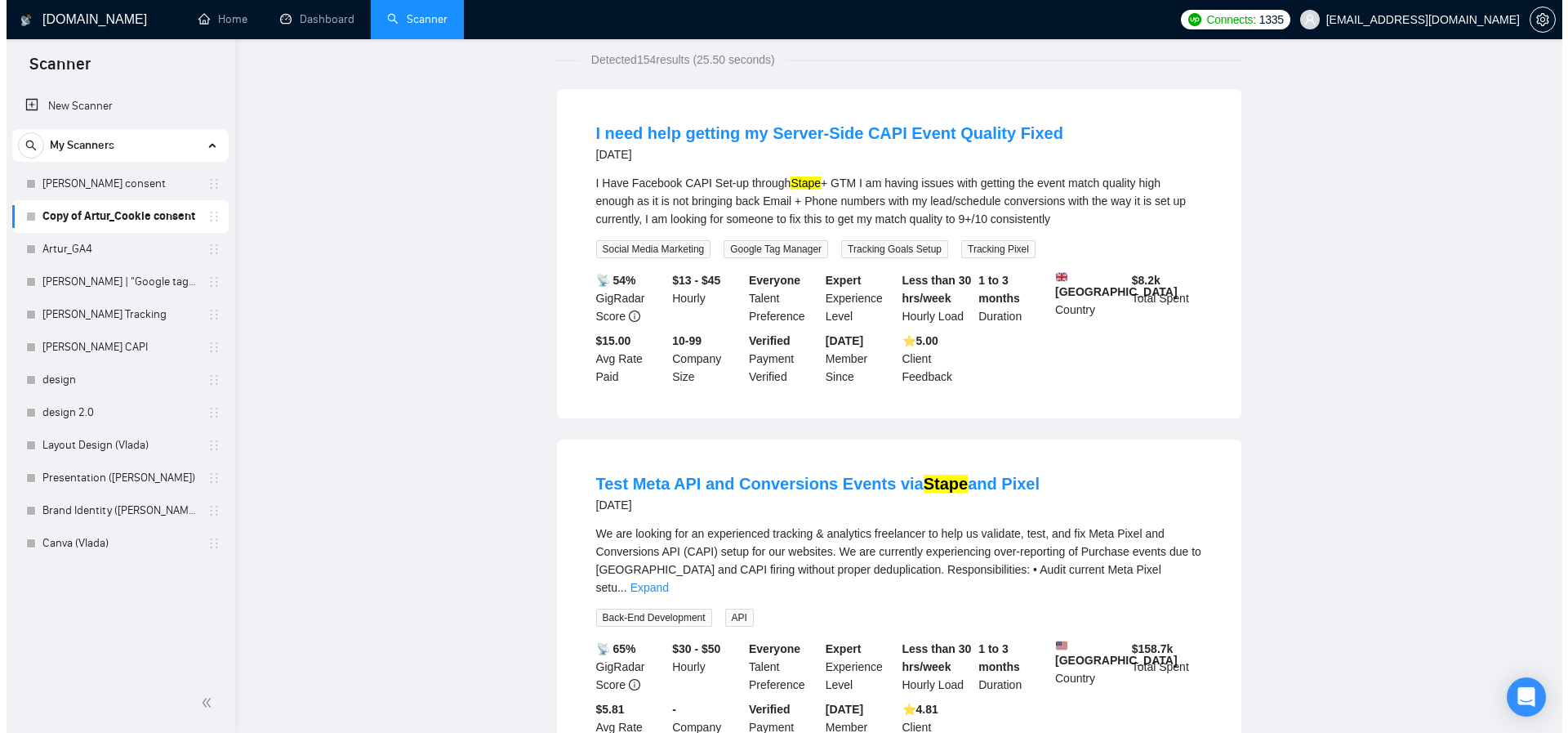
scroll to position [0, 0]
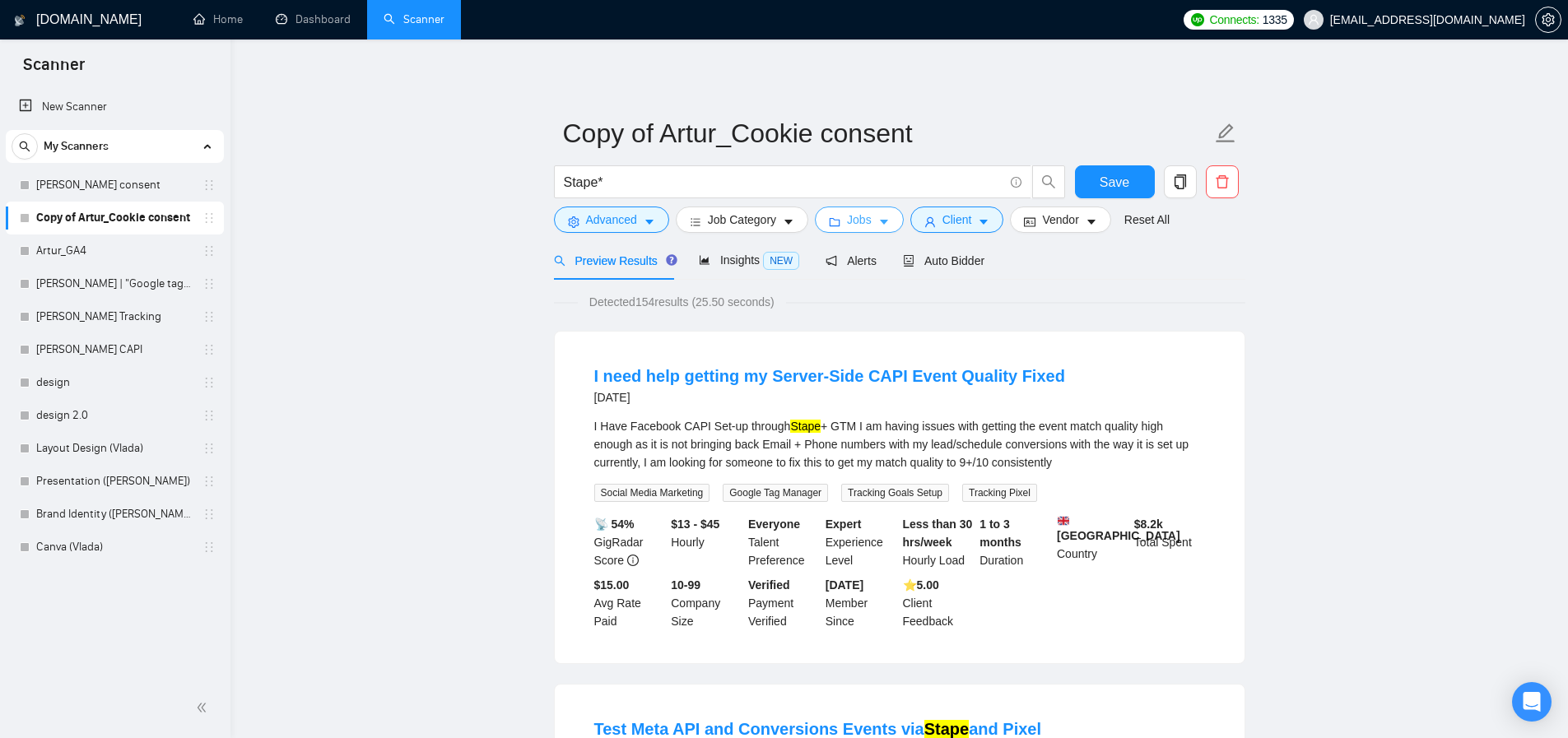
click at [871, 216] on span "Jobs" at bounding box center [860, 219] width 24 height 18
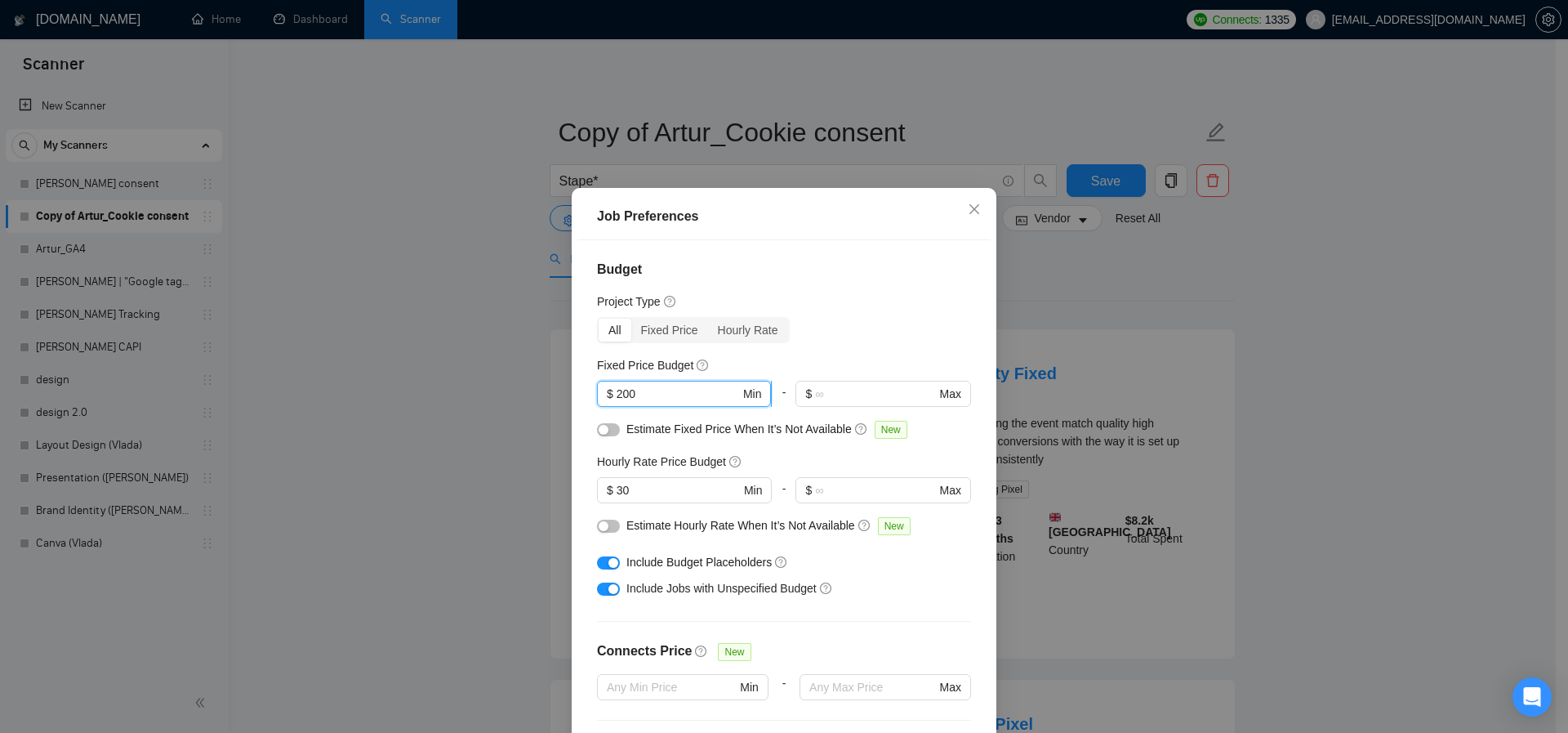
click at [659, 400] on input "200" at bounding box center [678, 394] width 123 height 18
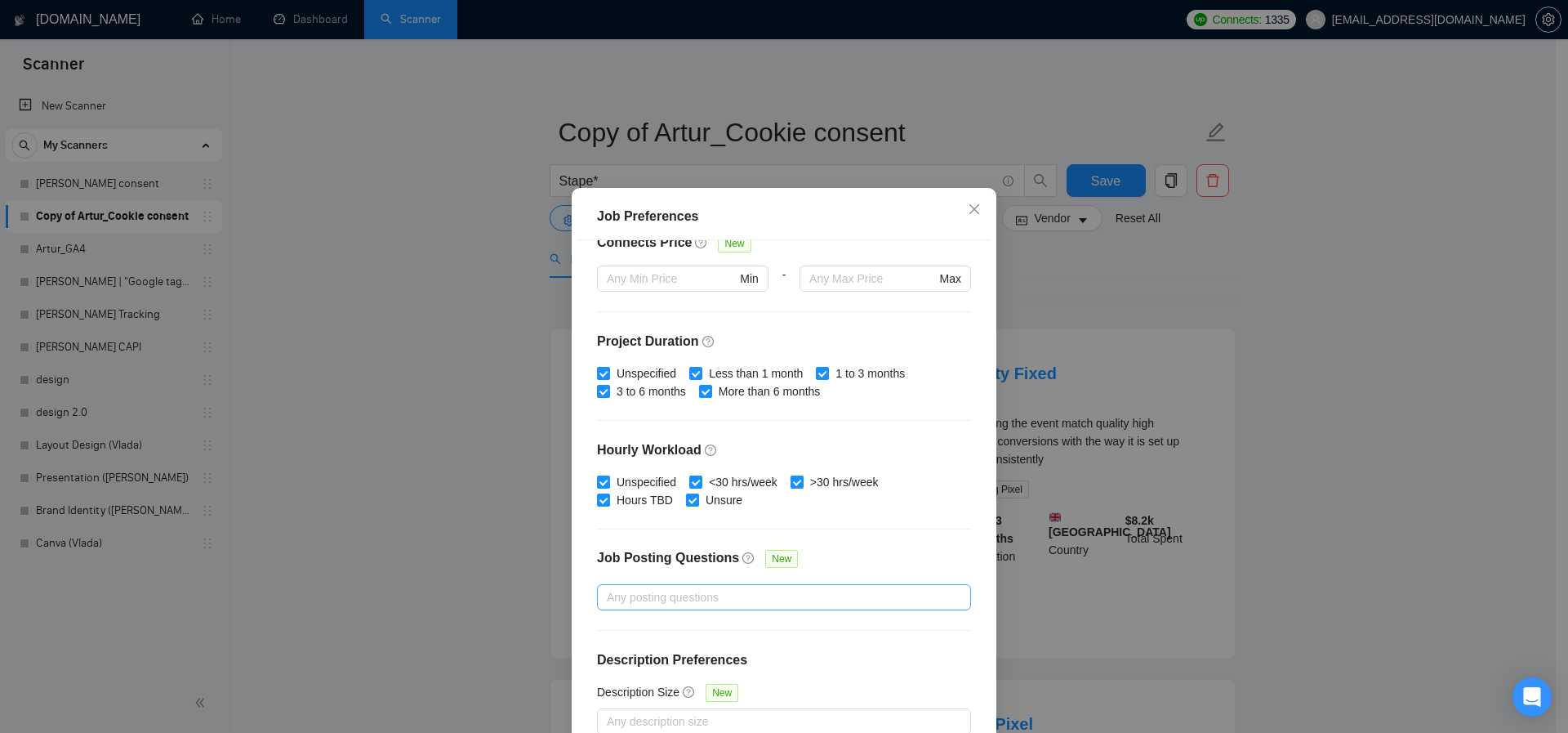
scroll to position [92, 0]
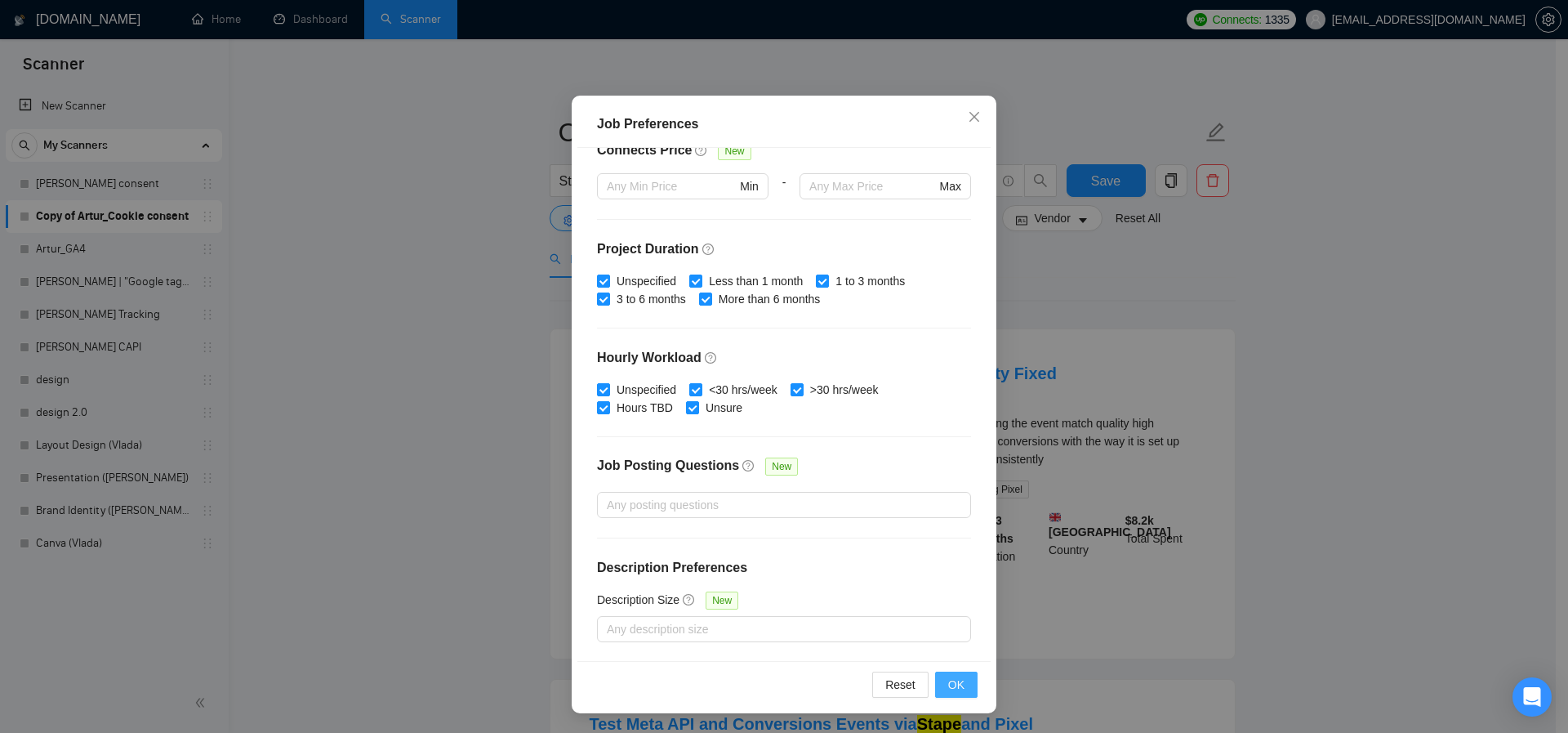
click at [956, 689] on span "OK" at bounding box center [956, 685] width 17 height 18
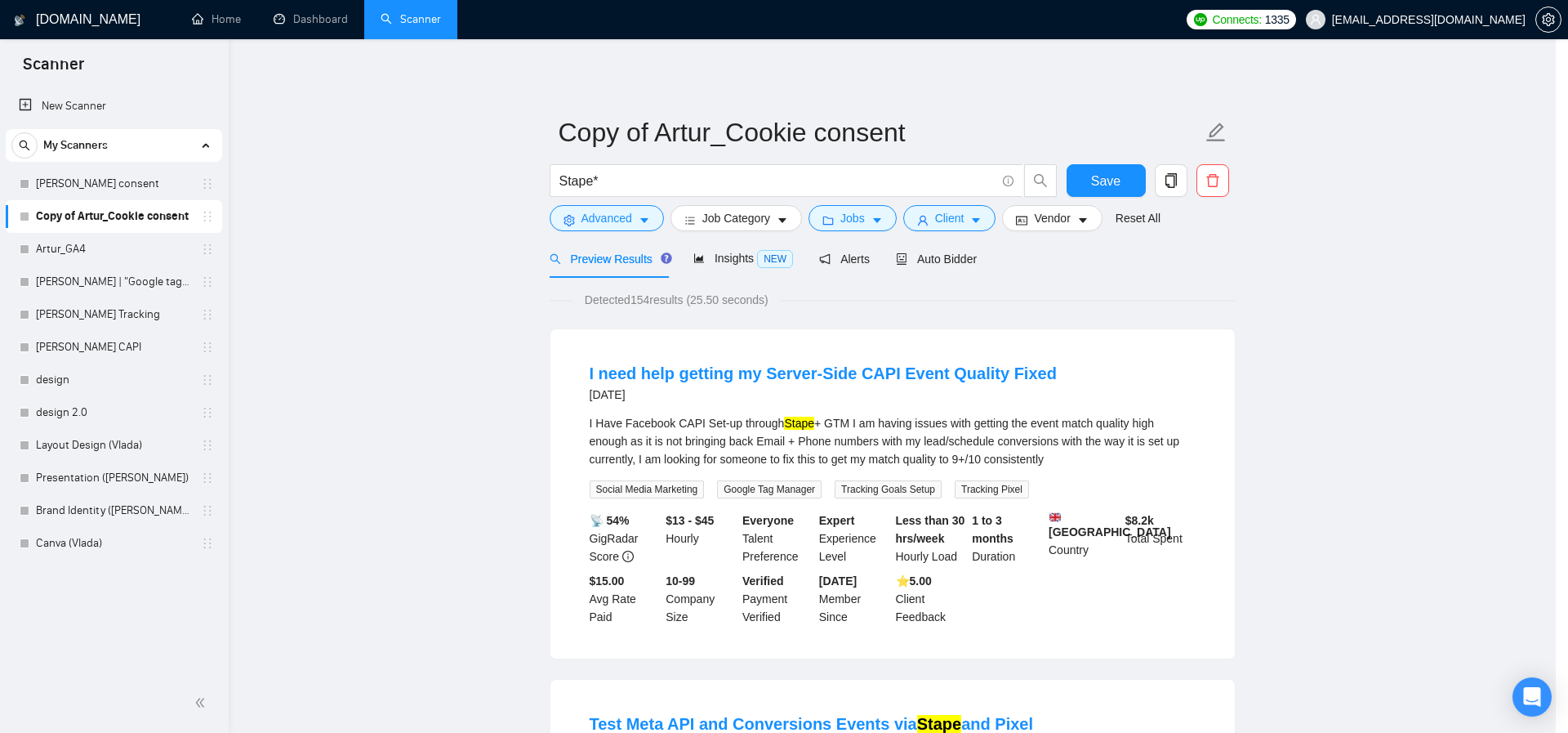
scroll to position [3, 0]
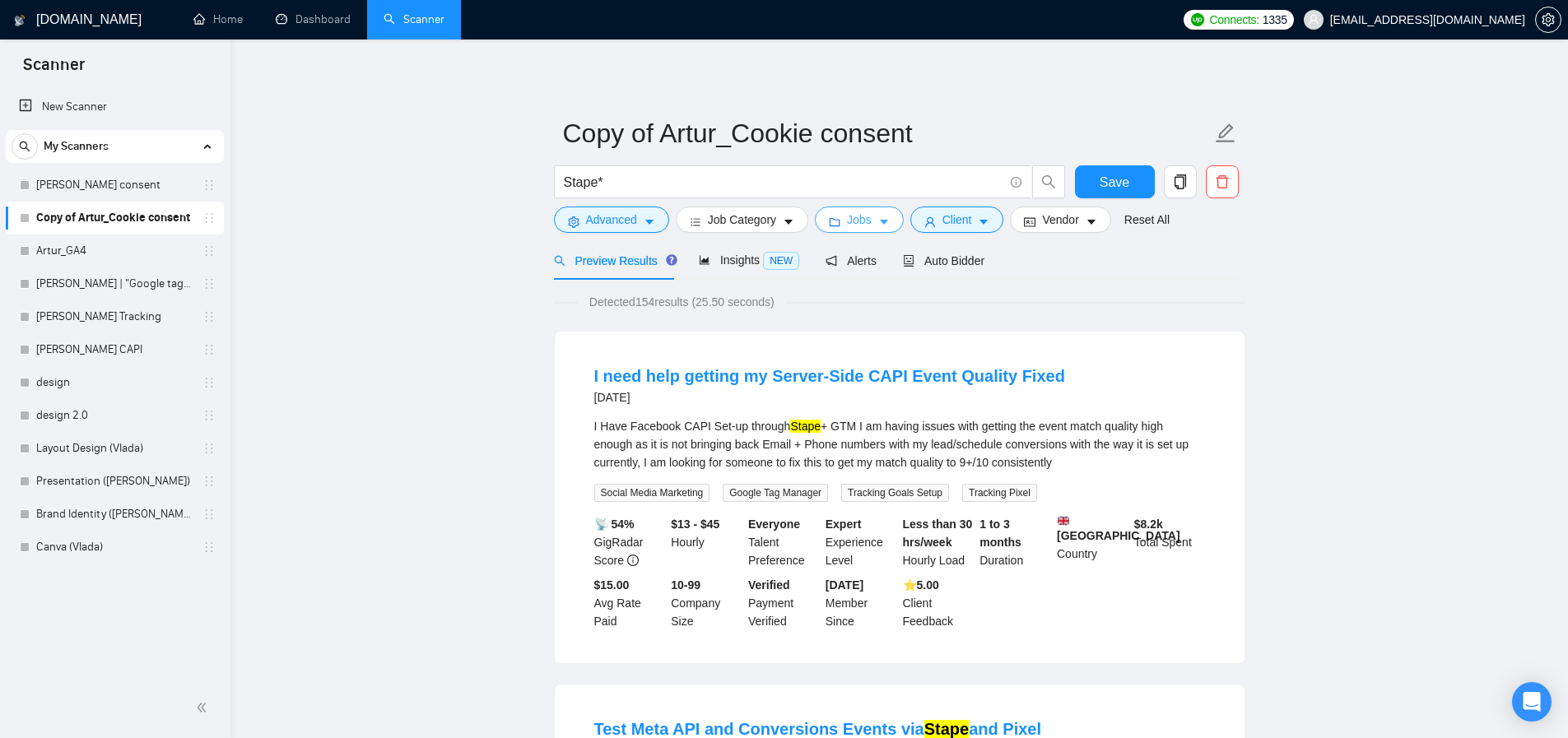
click at [867, 223] on span "Jobs" at bounding box center [860, 219] width 24 height 18
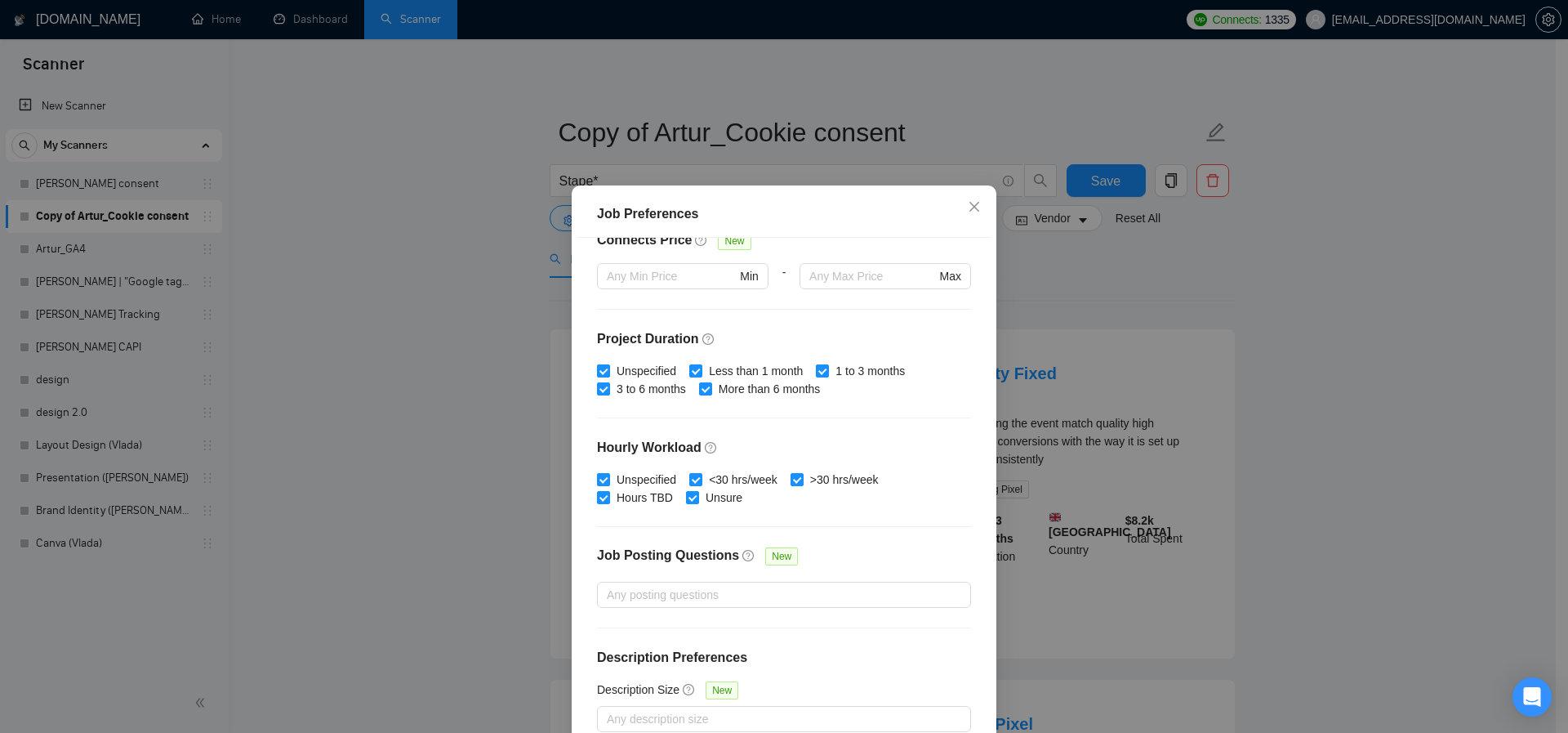
click at [438, 325] on div "Job Preferences Budget Project Type All Fixed Price Hourly Rate Fixed Price Bud…" at bounding box center [784, 366] width 1568 height 733
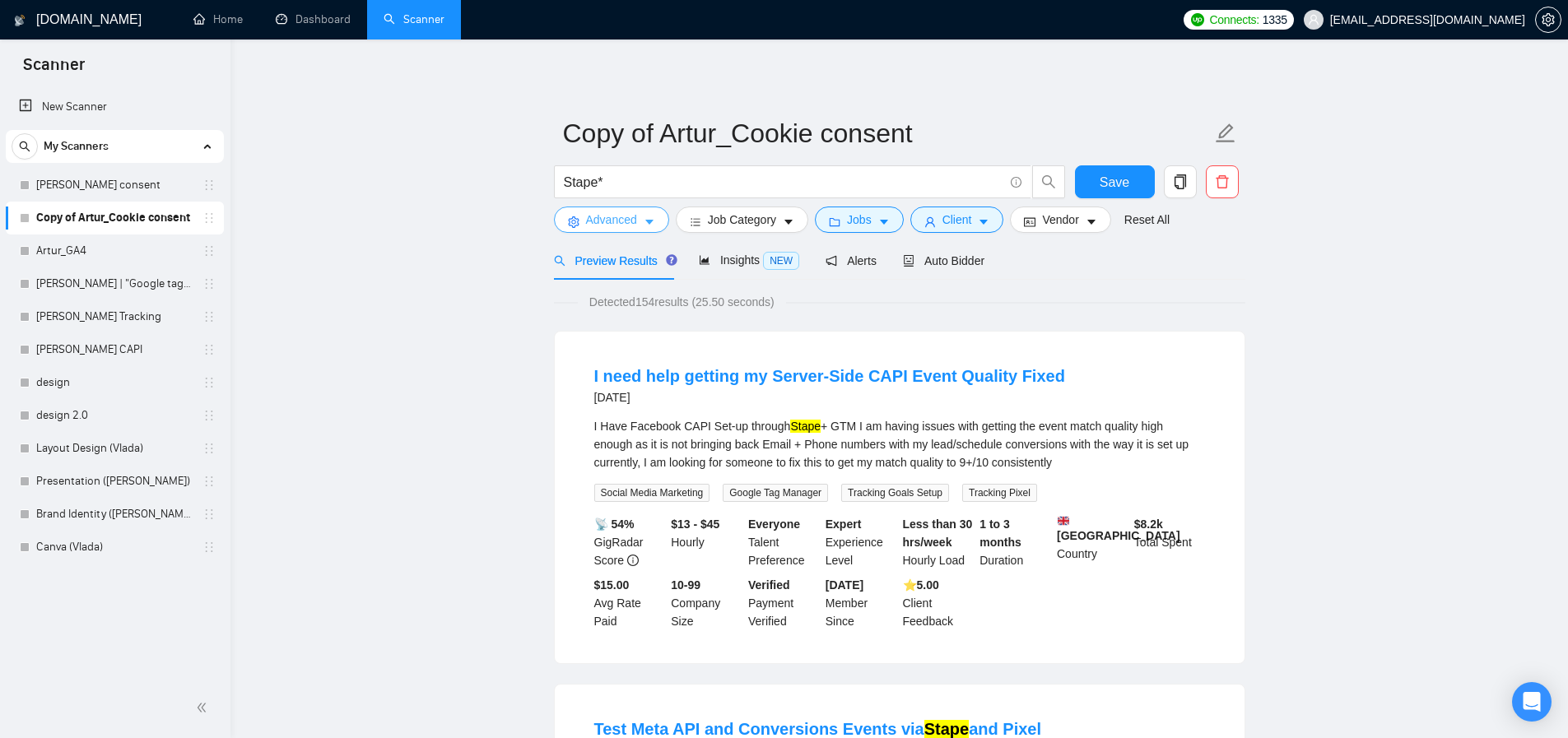
click at [610, 216] on span "Advanced" at bounding box center [612, 219] width 51 height 18
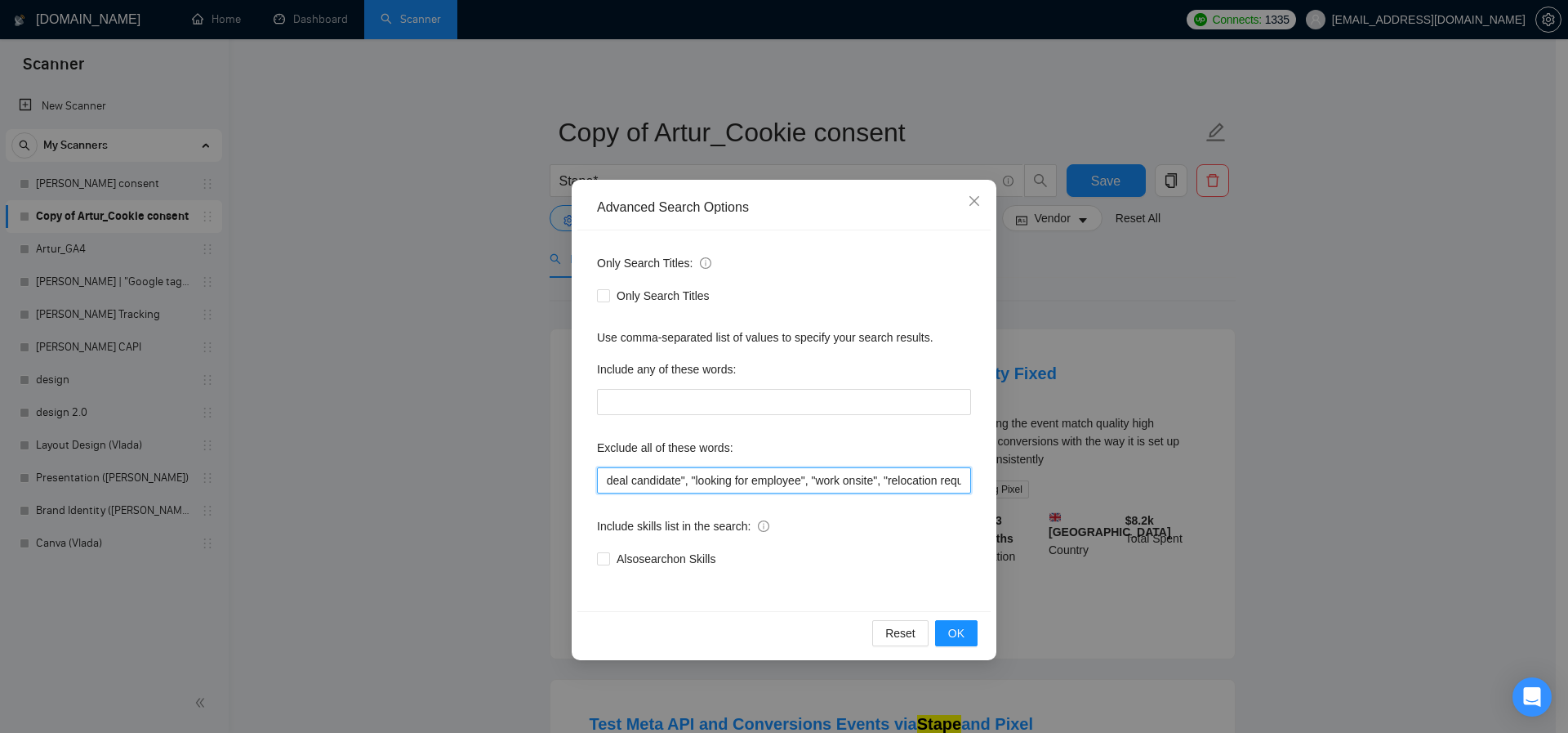
scroll to position [0, 1150]
drag, startPoint x: 893, startPoint y: 484, endPoint x: 974, endPoint y: 477, distance: 81.3
click at [974, 477] on div "Only Search Titles: Only Search Titles Use comma-separated list of values to sp…" at bounding box center [783, 421] width 413 height 380
click at [804, 476] on input ""Shopify Developer", "engineer", "Full-stack", "Full stack", "Full Stack Develo…" at bounding box center [783, 480] width 374 height 26
drag, startPoint x: 997, startPoint y: 476, endPoint x: 1041, endPoint y: 477, distance: 44.0
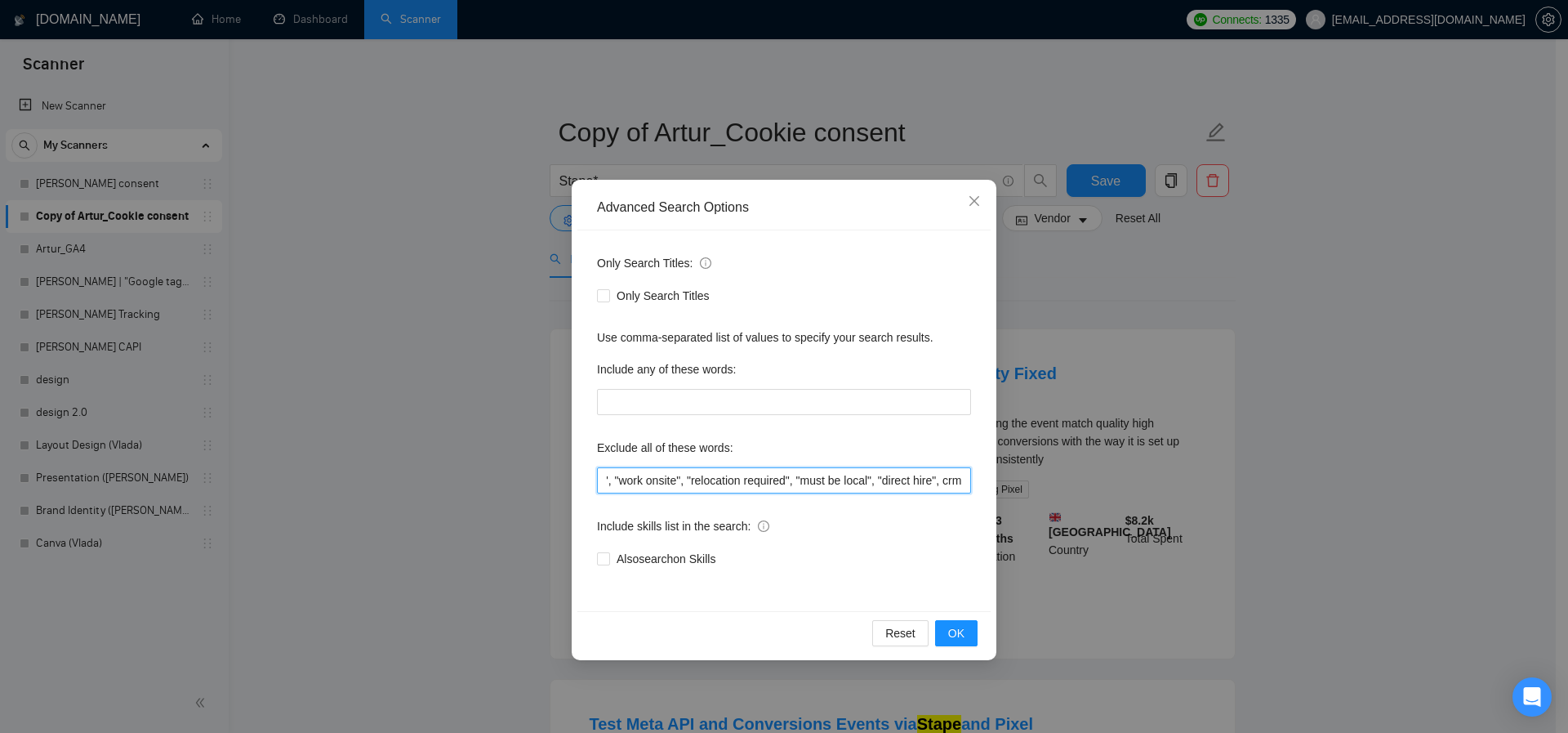
click at [1041, 477] on div "Advanced Search Options Only Search Titles: Only Search Titles Use comma-separa…" at bounding box center [784, 366] width 1568 height 733
click at [902, 468] on input ""Shopify Developer", "engineer", "Full-stack", "Full stack", "Full Stack Develo…" at bounding box center [783, 480] width 374 height 26
click at [566, 475] on div "Advanced Search Options Only Search Titles: Only Search Titles Use comma-separa…" at bounding box center [784, 366] width 1568 height 733
click at [915, 481] on input ""Shopify Developer", "engineer", "Full-stack", "Full stack", "Full Stack Develo…" at bounding box center [783, 480] width 374 height 26
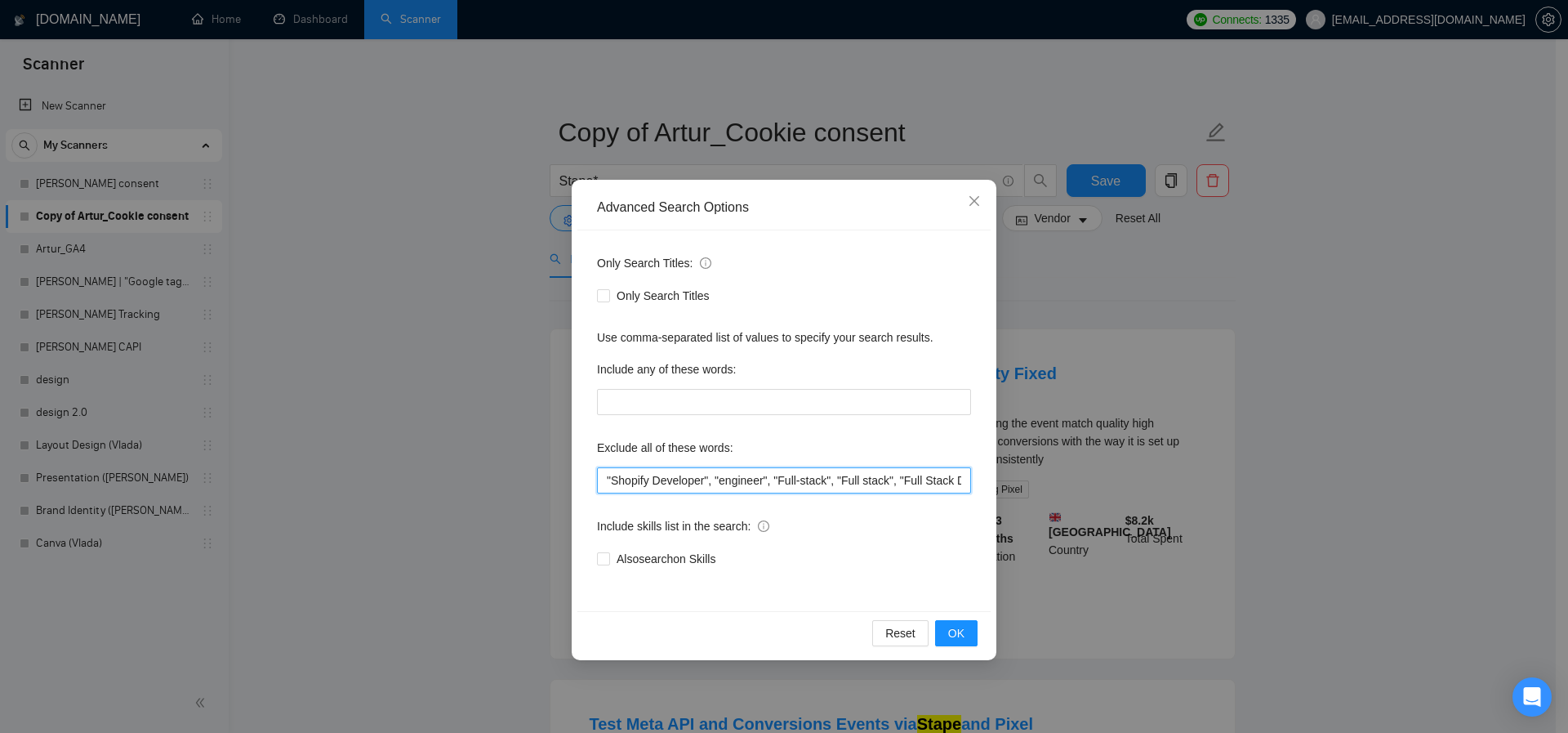
scroll to position [0, 183]
drag, startPoint x: 853, startPoint y: 480, endPoint x: 731, endPoint y: 483, distance: 122.0
click at [732, 484] on input ""Shopify Developer", "engineer", "Full-stack", "Full stack", "Full Stack Develo…" at bounding box center [783, 480] width 374 height 26
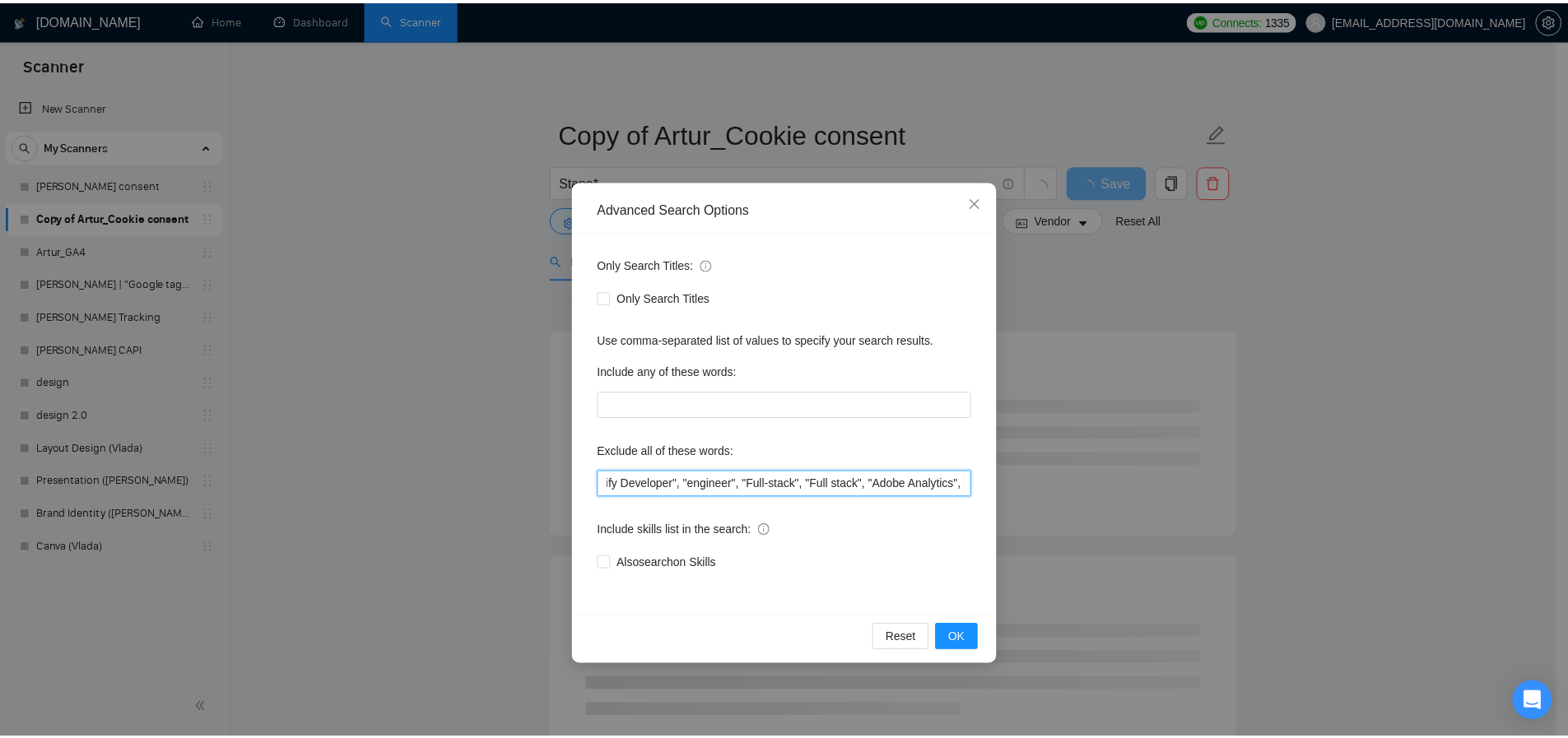
scroll to position [0, 0]
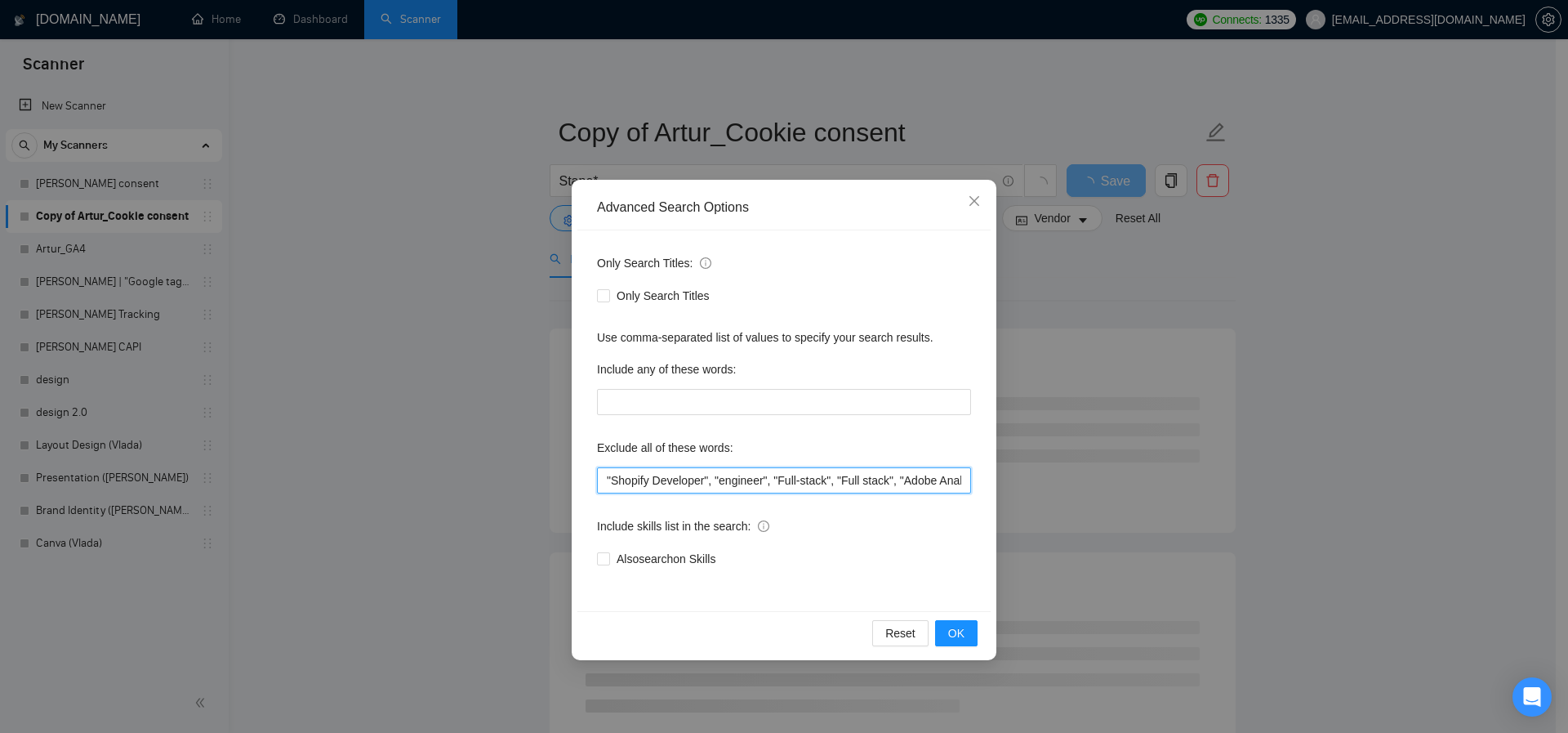
drag, startPoint x: 632, startPoint y: 485, endPoint x: 544, endPoint y: 482, distance: 88.1
click at [544, 482] on div "Advanced Search Options Only Search Titles: Only Search Titles Use comma-separa…" at bounding box center [784, 366] width 1568 height 733
click at [716, 472] on input ""Shopify Developer", "engineer", "Full-stack", "Full stack", "Adobe Analytics",…" at bounding box center [783, 480] width 374 height 26
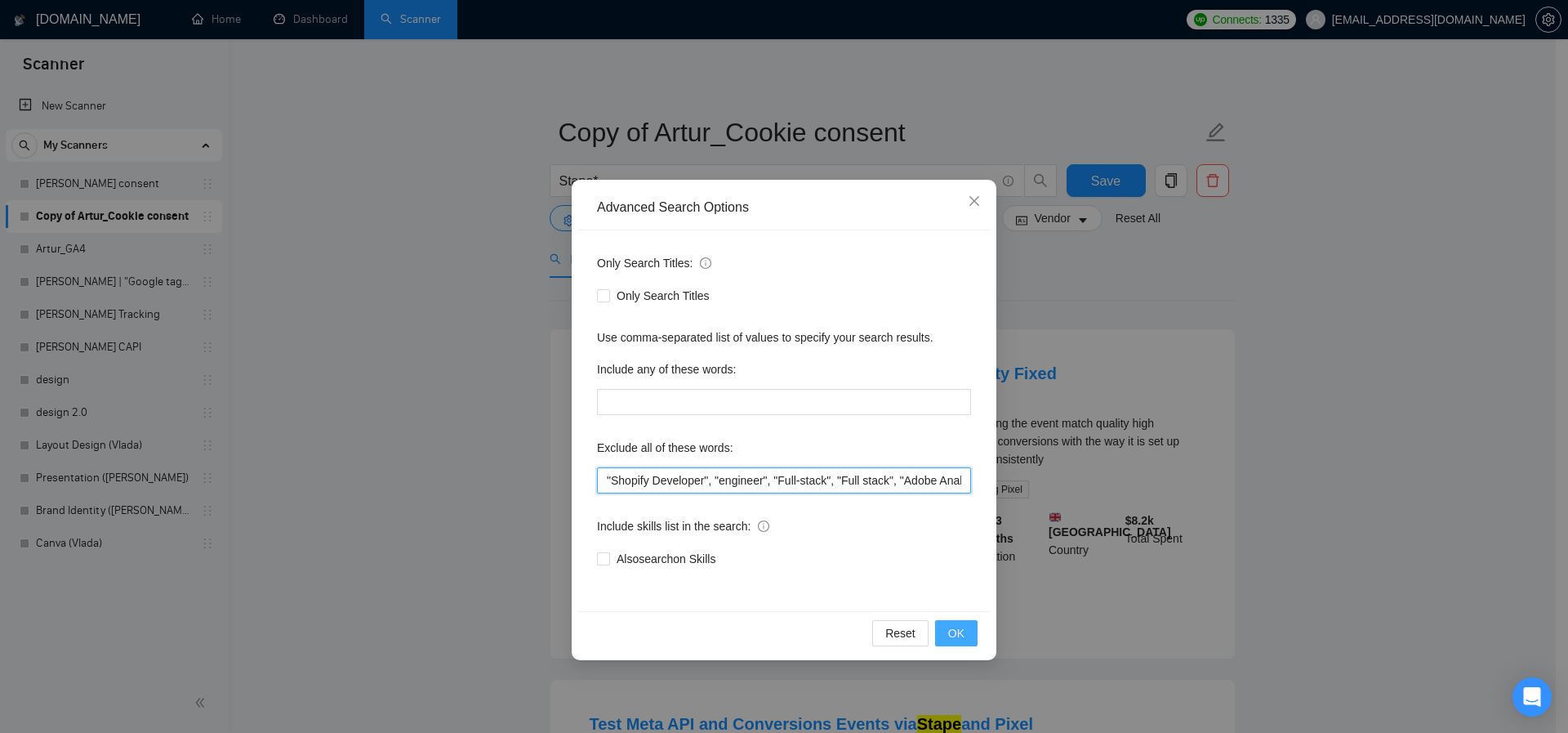
type input ""Shopify Developer", "engineer", "Full-stack", "Full stack", "Adobe Analytics",…"
click at [954, 632] on span "OK" at bounding box center [956, 632] width 17 height 18
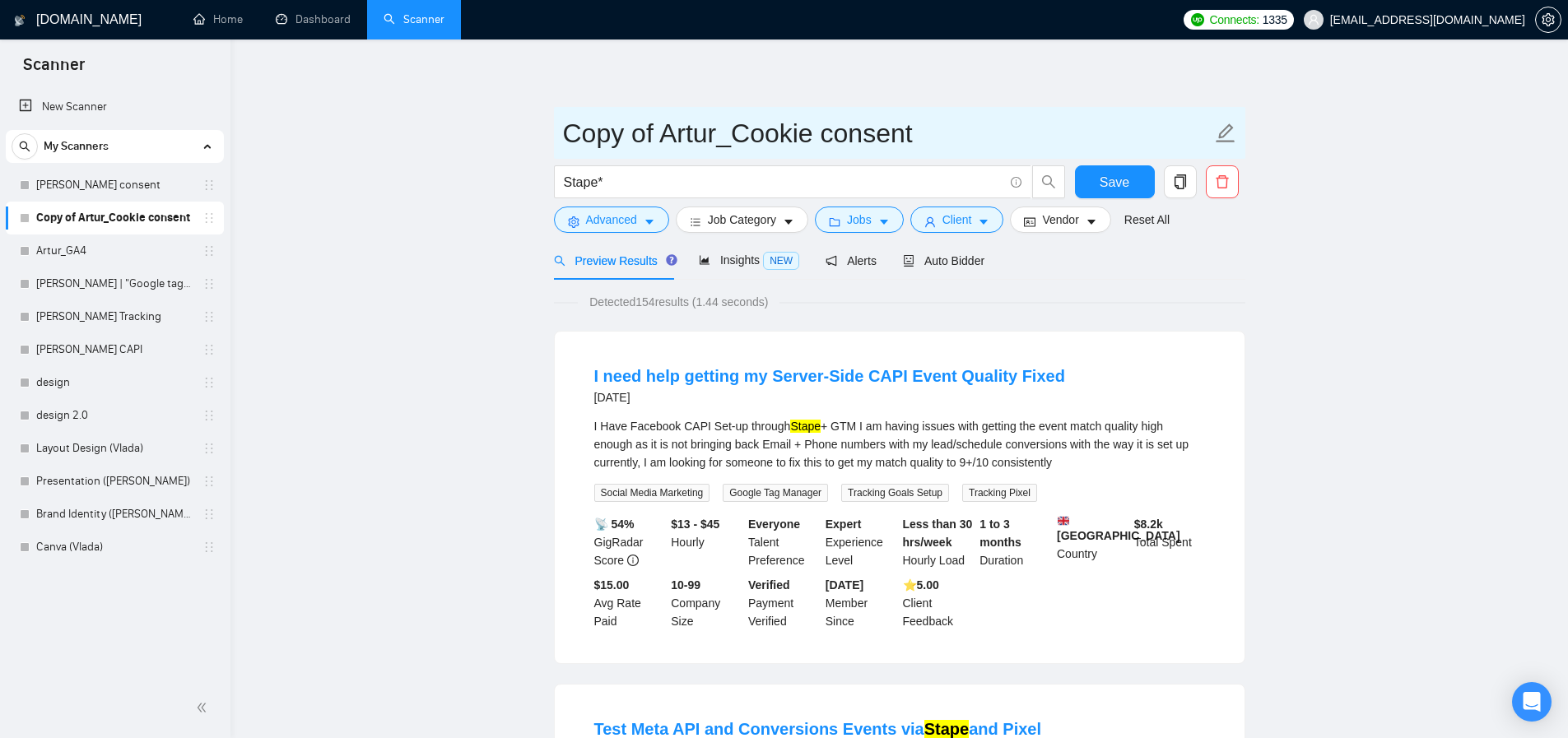
click at [741, 139] on input "Copy of Artur_Cookie consent" at bounding box center [887, 133] width 648 height 41
drag, startPoint x: 726, startPoint y: 136, endPoint x: 954, endPoint y: 149, distance: 228.4
click at [954, 149] on input "Copy of Artur_Cookie consent" at bounding box center [887, 133] width 648 height 41
drag, startPoint x: 664, startPoint y: 136, endPoint x: 564, endPoint y: 133, distance: 100.0
click at [564, 133] on input "Copy of [URL][DOMAIN_NAME]" at bounding box center [887, 133] width 648 height 41
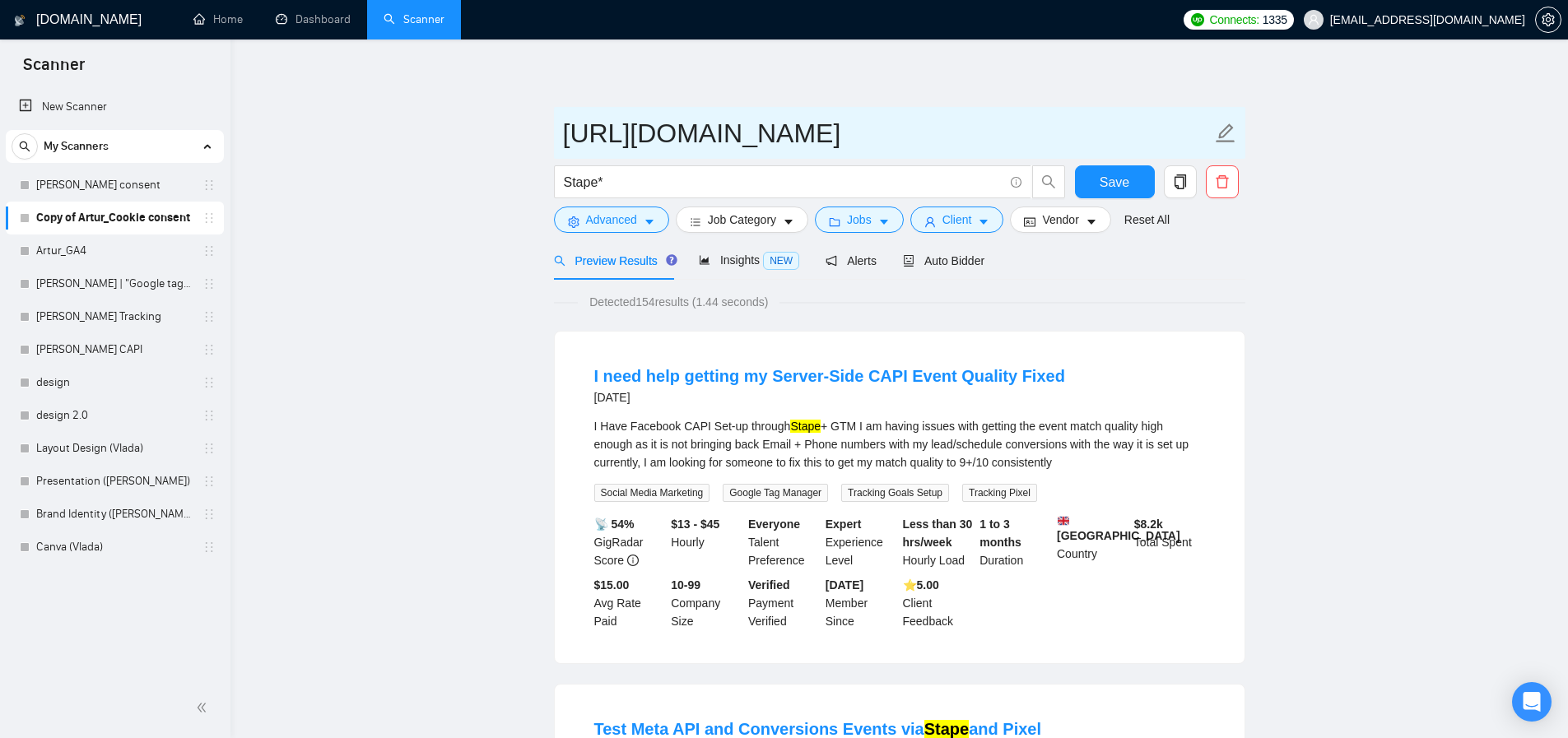
type input "[URL][DOMAIN_NAME]"
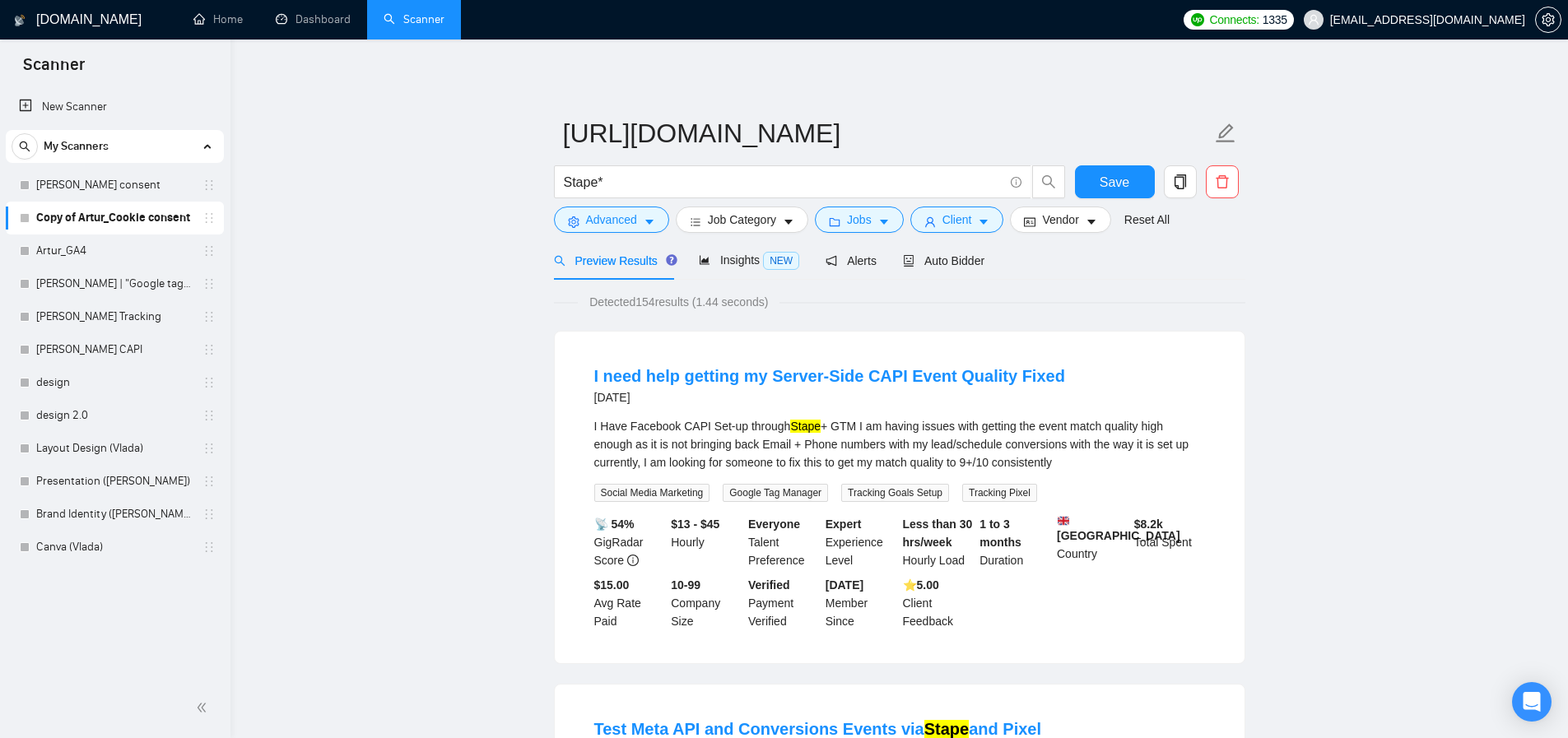
click at [1107, 182] on span "Save" at bounding box center [1114, 182] width 30 height 21
click at [700, 182] on input "Stape*" at bounding box center [784, 182] width 440 height 21
type input "serve"
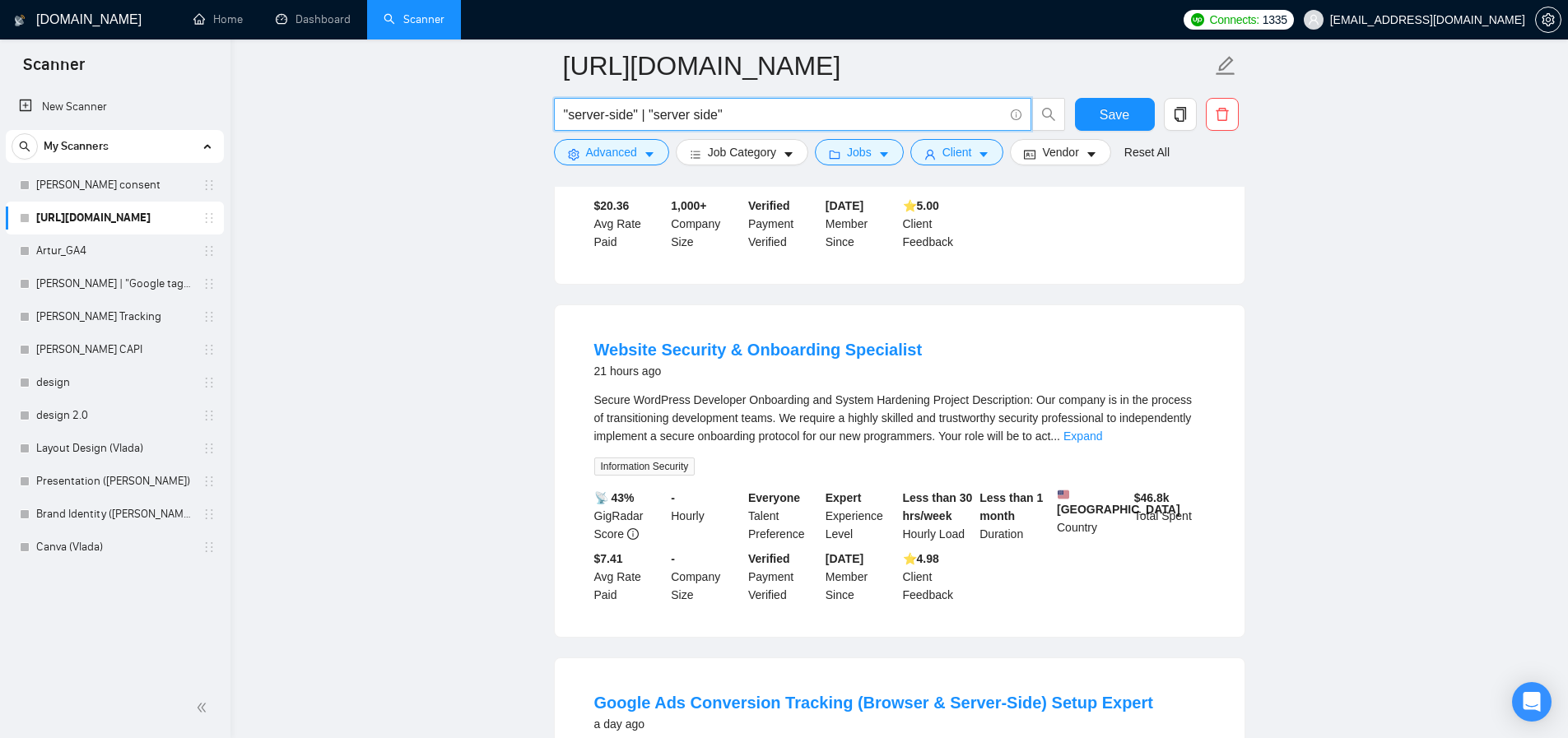
scroll to position [462, 0]
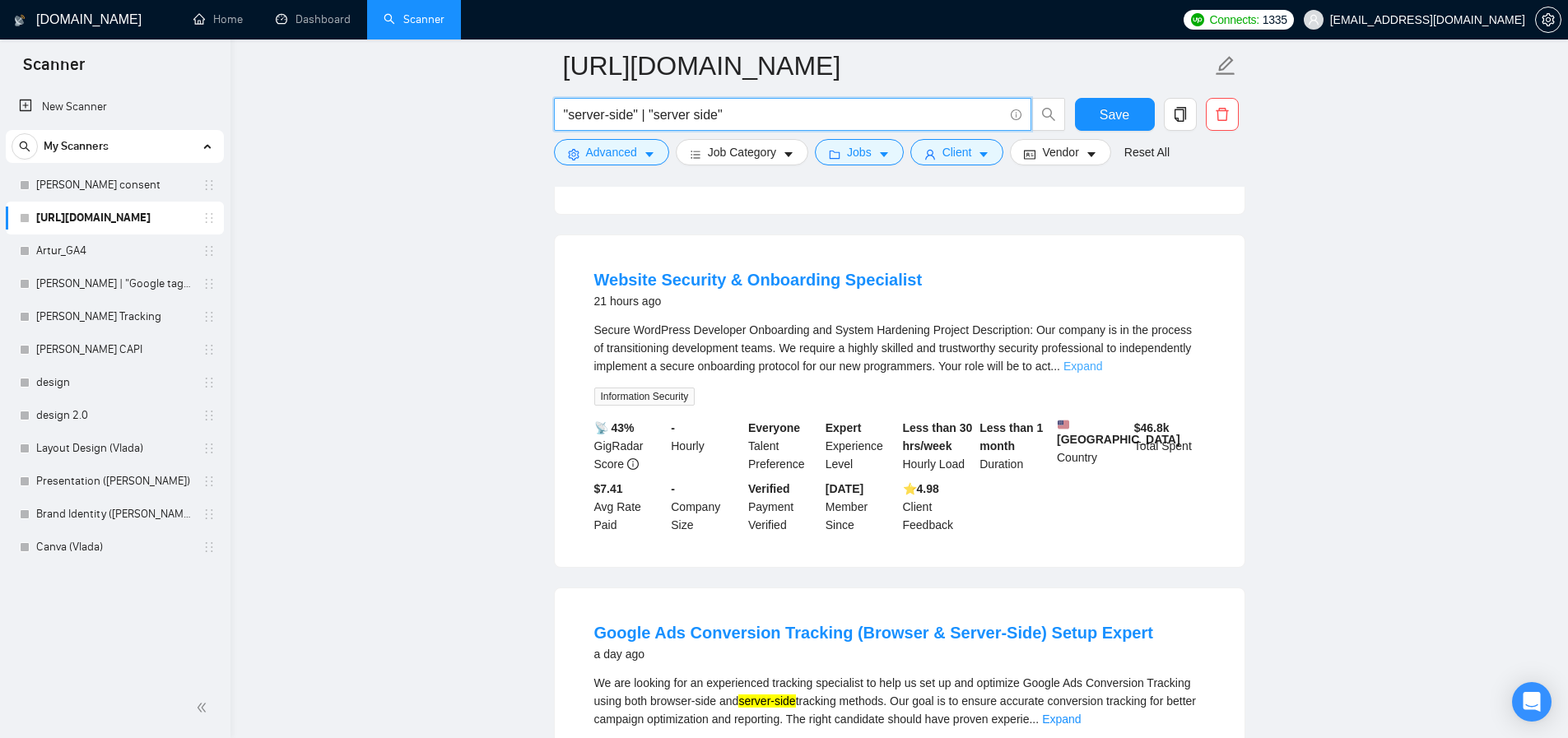
type input ""server-side" | "server side""
click at [1102, 373] on link "Expand" at bounding box center [1082, 366] width 39 height 13
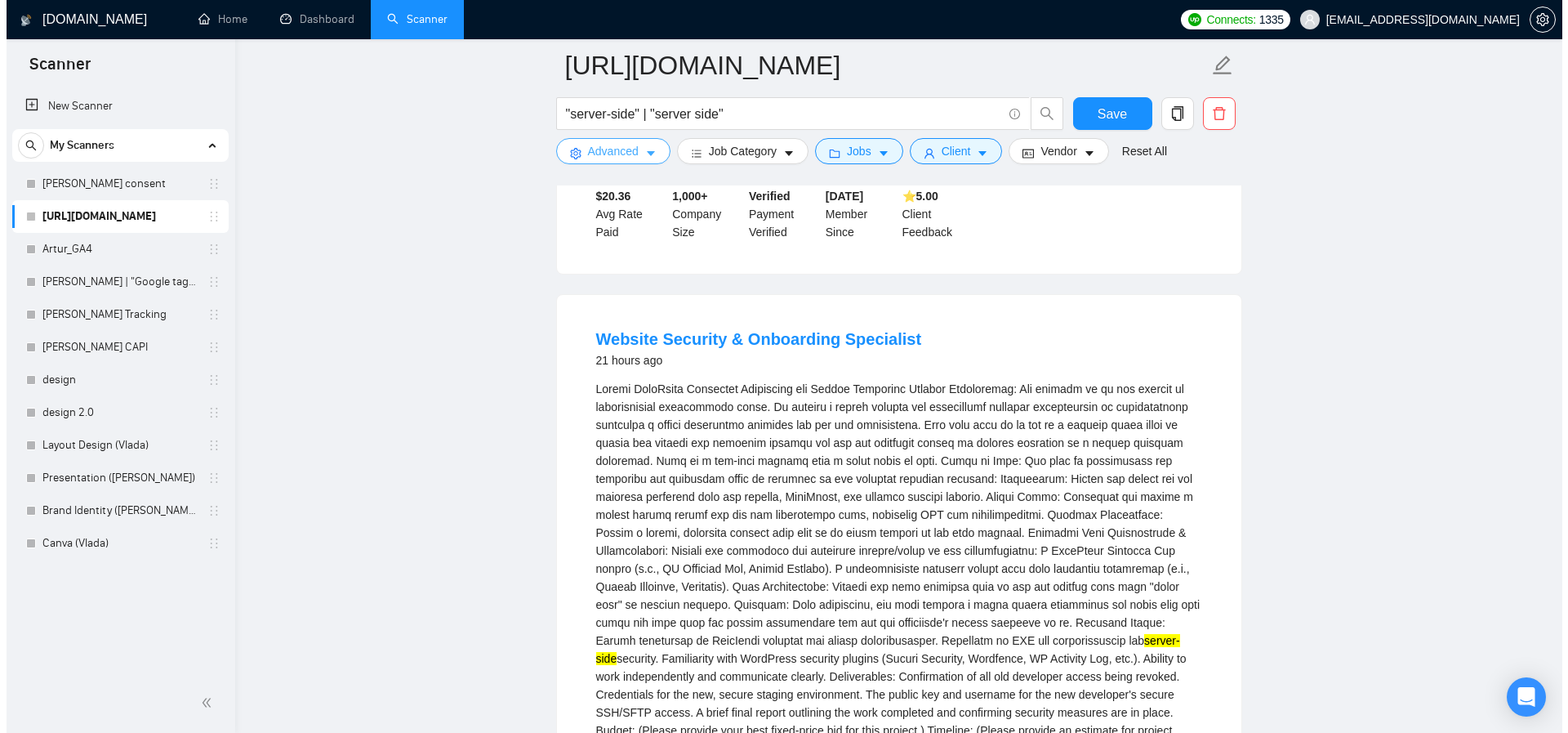
scroll to position [54, 0]
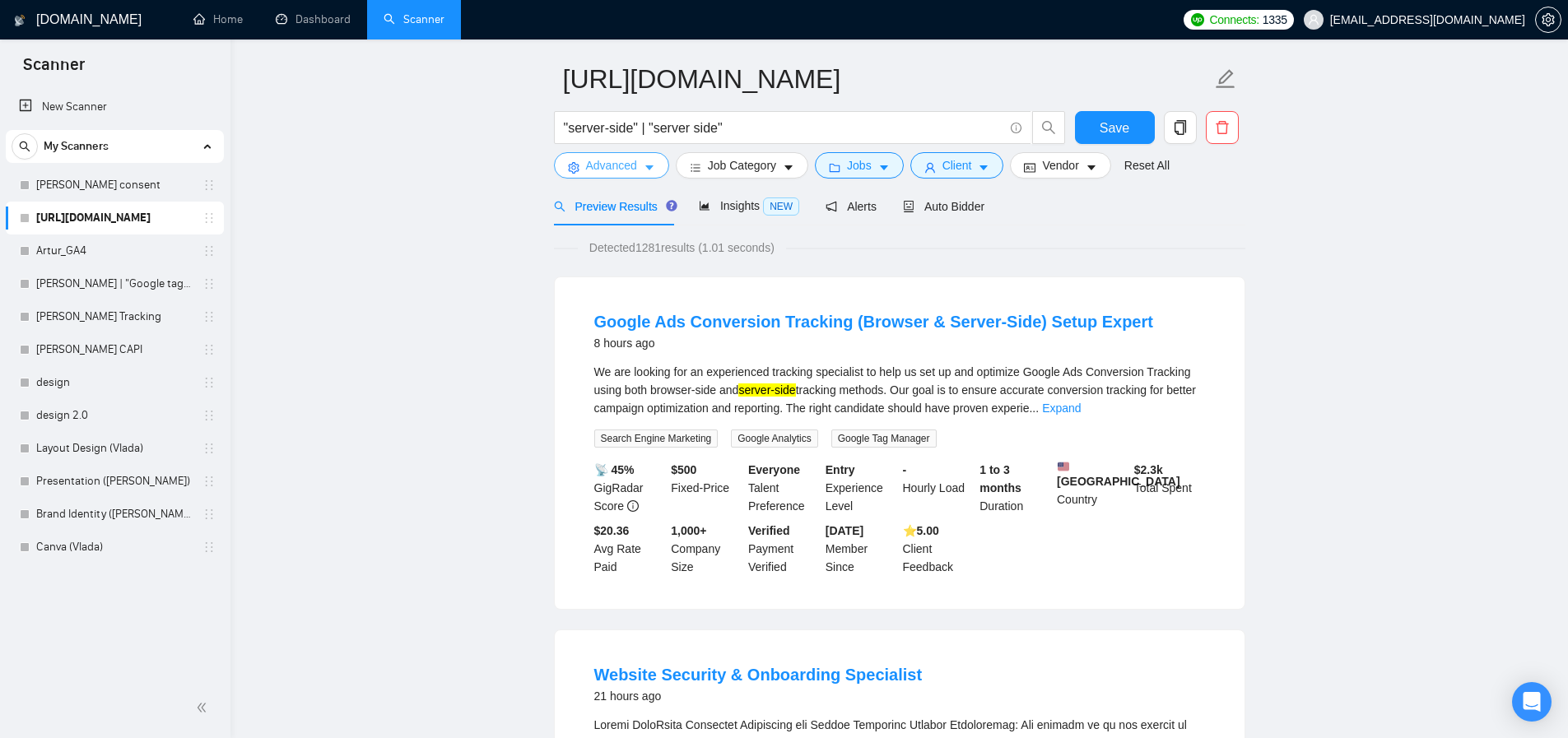
click at [616, 167] on span "Advanced" at bounding box center [612, 164] width 51 height 18
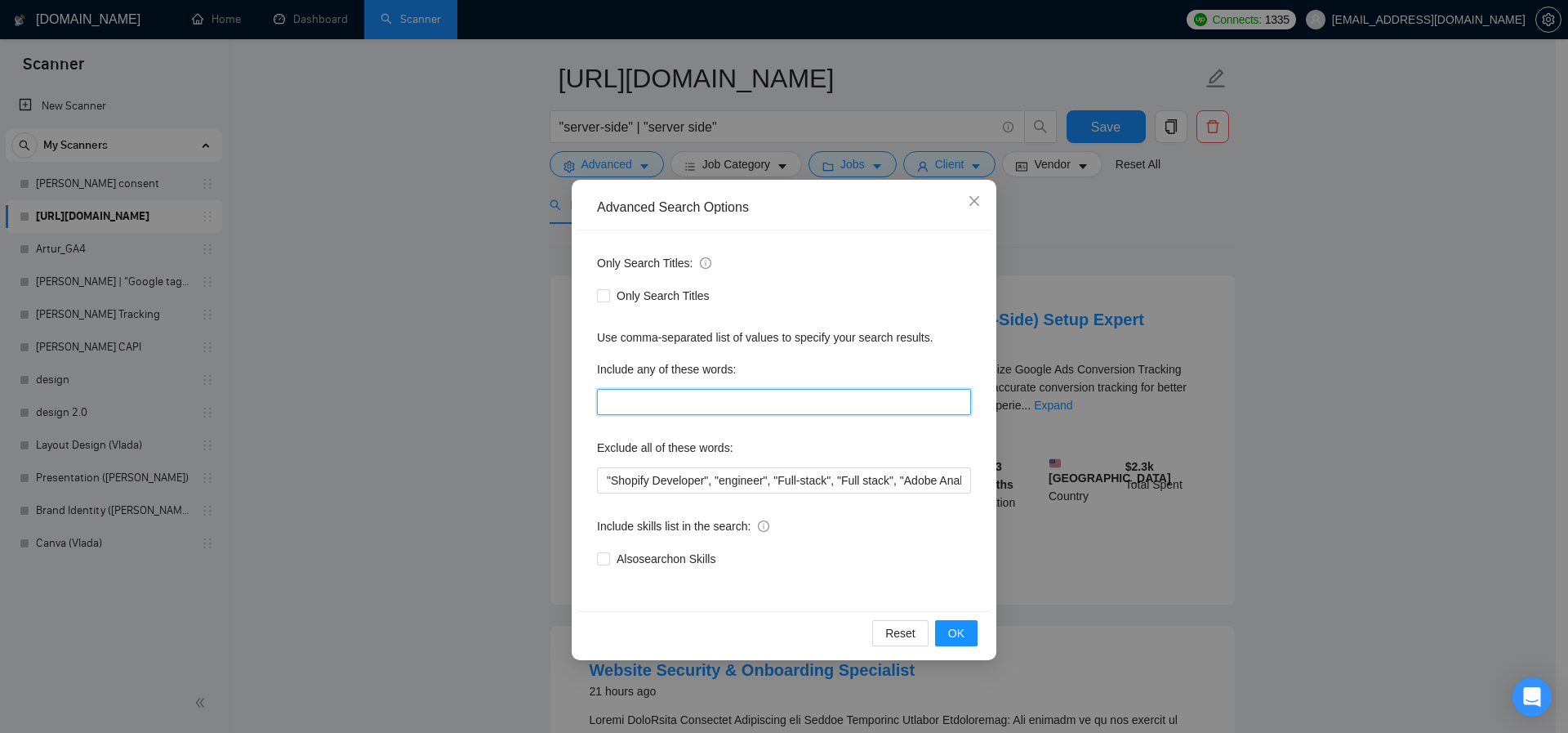
click at [689, 399] on input "text" at bounding box center [783, 402] width 374 height 26
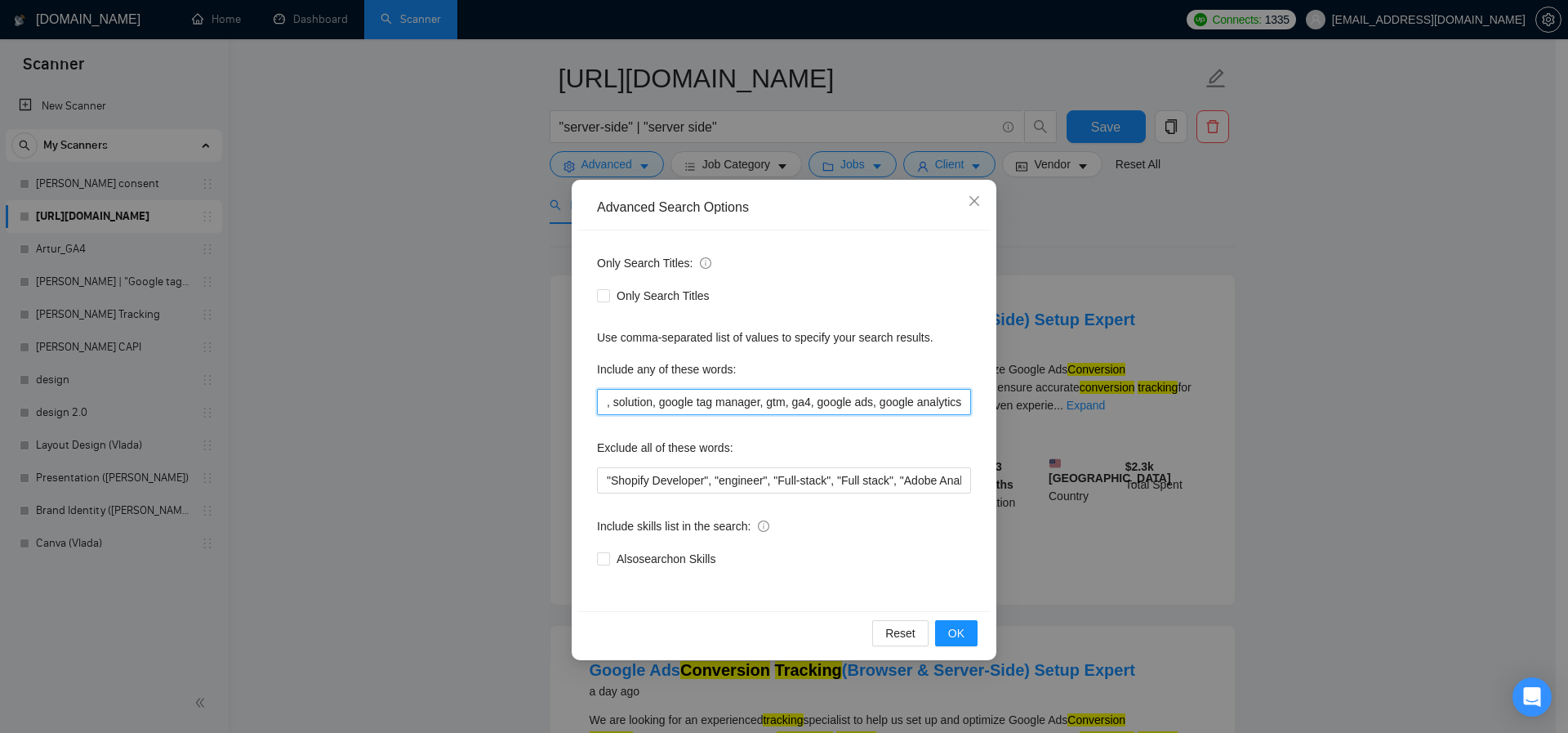
scroll to position [0, 126]
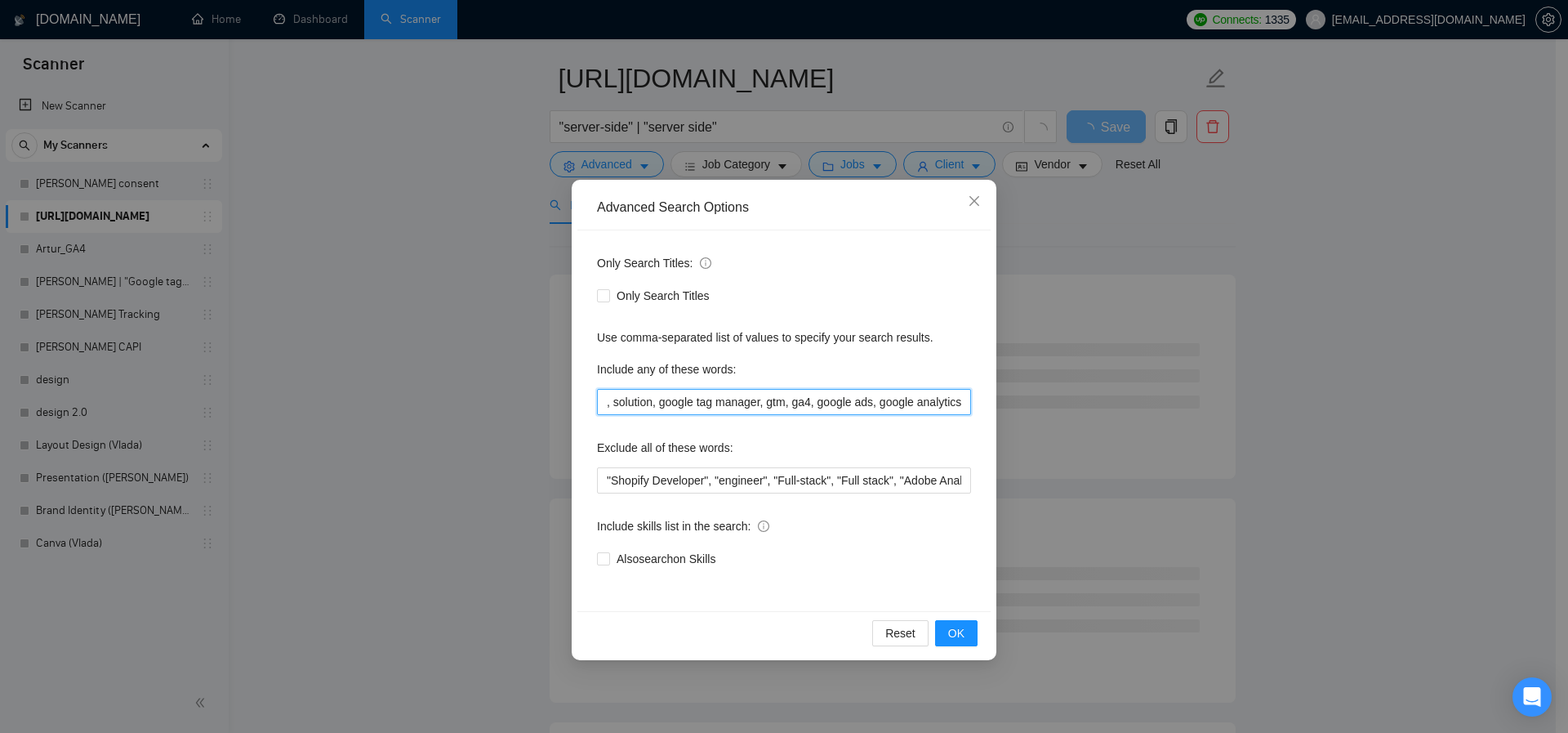
click at [876, 403] on input "conversion*, tracking, solution, google tag manager, gtm, ga4, google ads, goog…" at bounding box center [783, 402] width 374 height 26
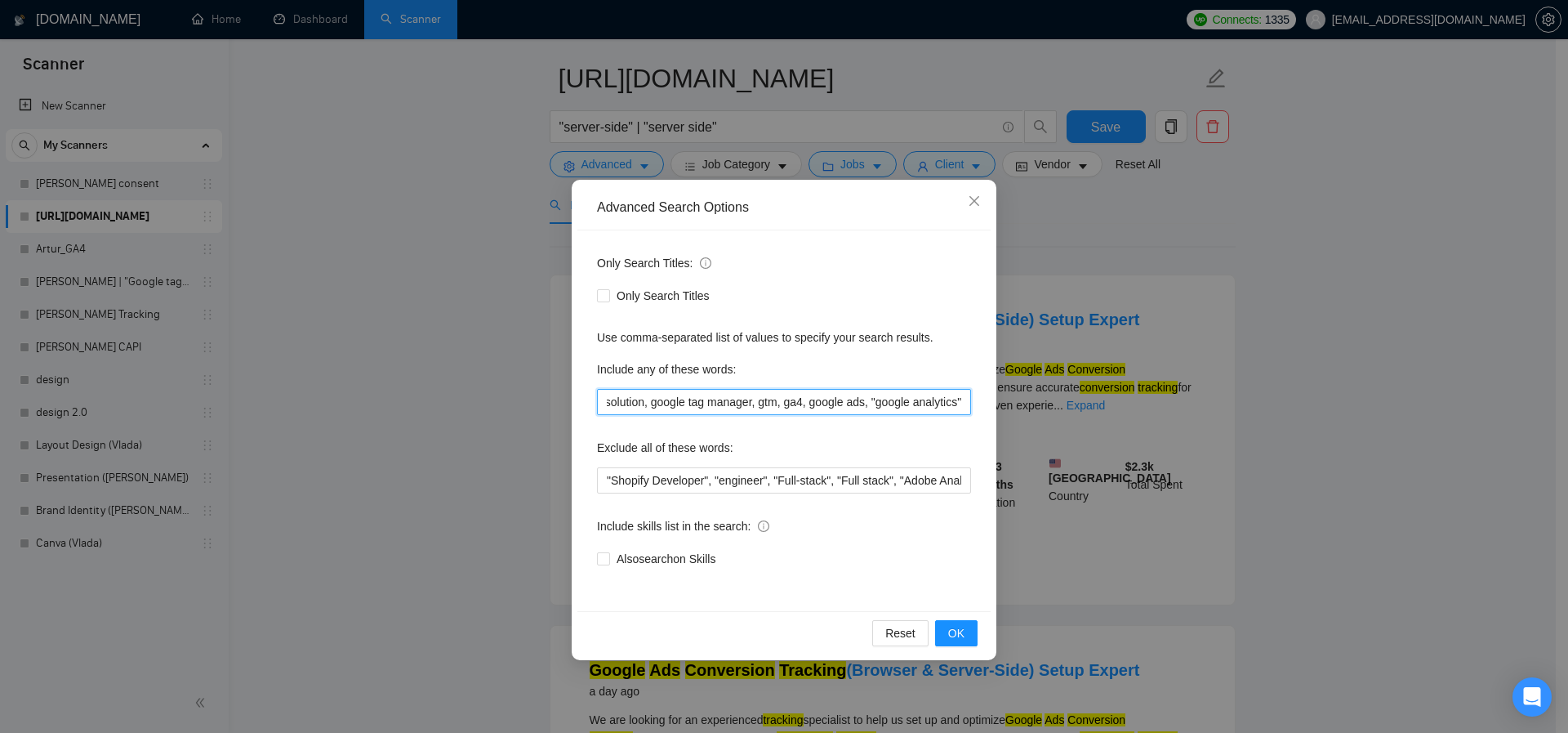
scroll to position [0, 135]
type input "conversion*, tracking, solution, google tag manager, gtm, ga4, google ads, "goo…"
click at [966, 628] on button "OK" at bounding box center [956, 633] width 43 height 26
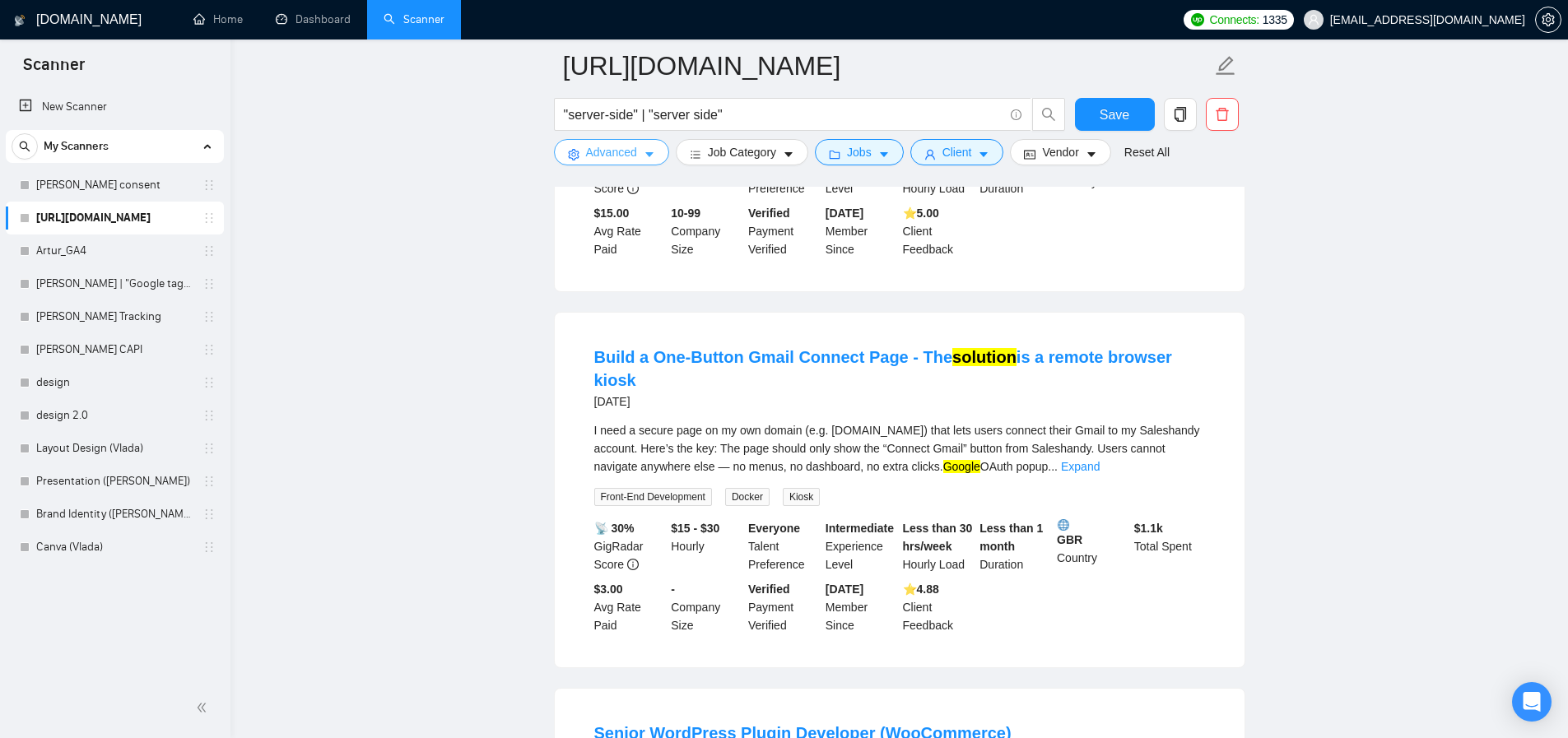
scroll to position [2362, 0]
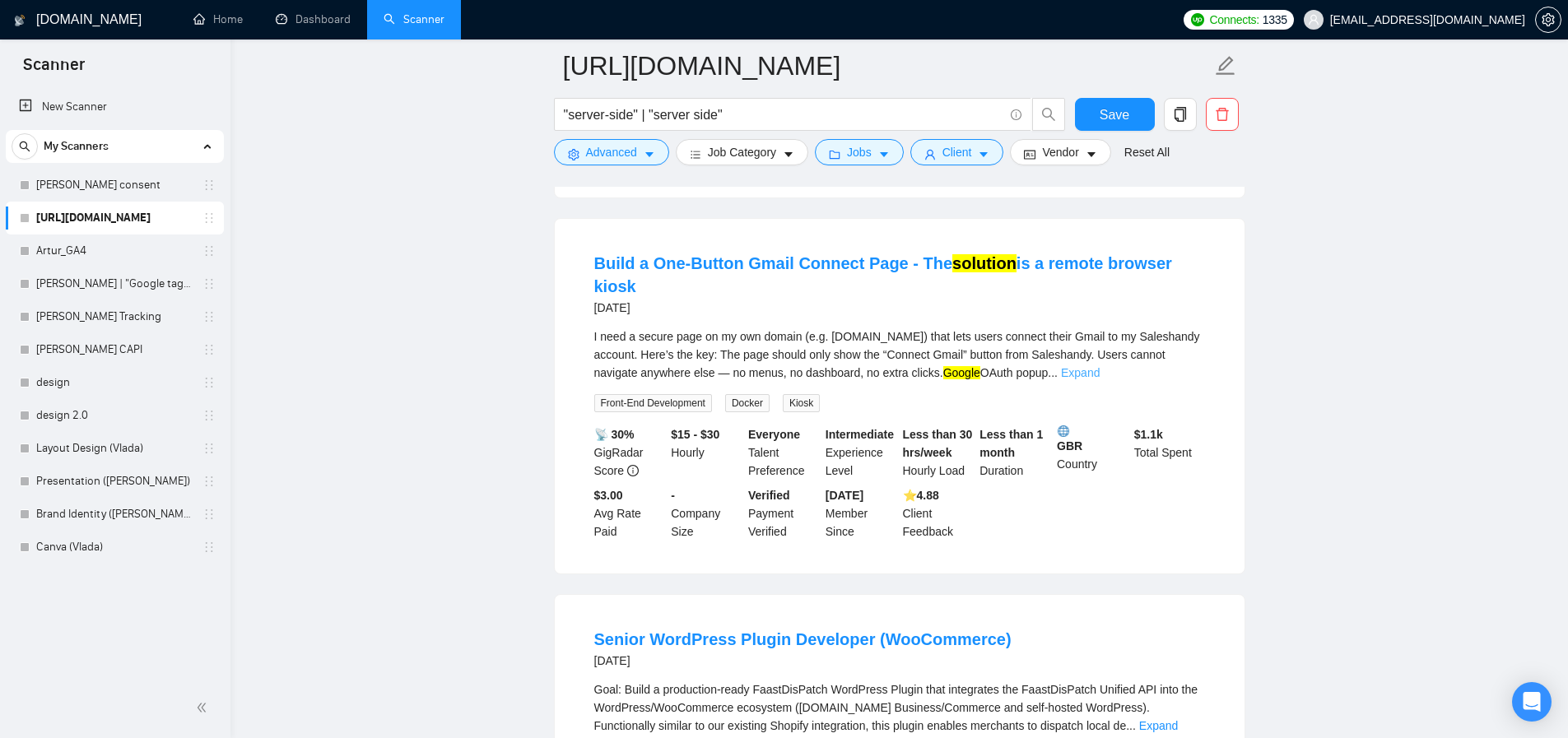
click at [1099, 379] on link "Expand" at bounding box center [1079, 373] width 39 height 13
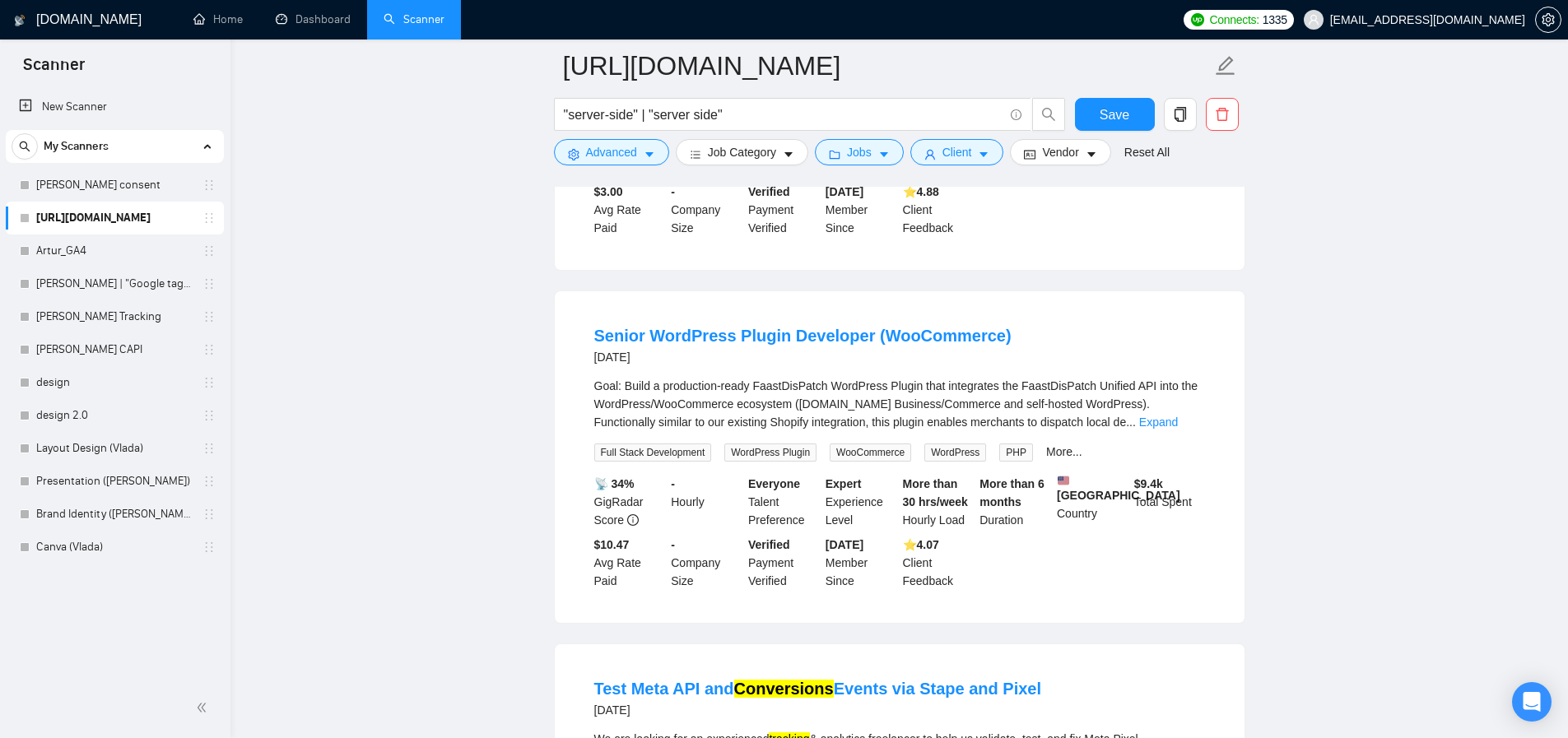
scroll to position [2872, 0]
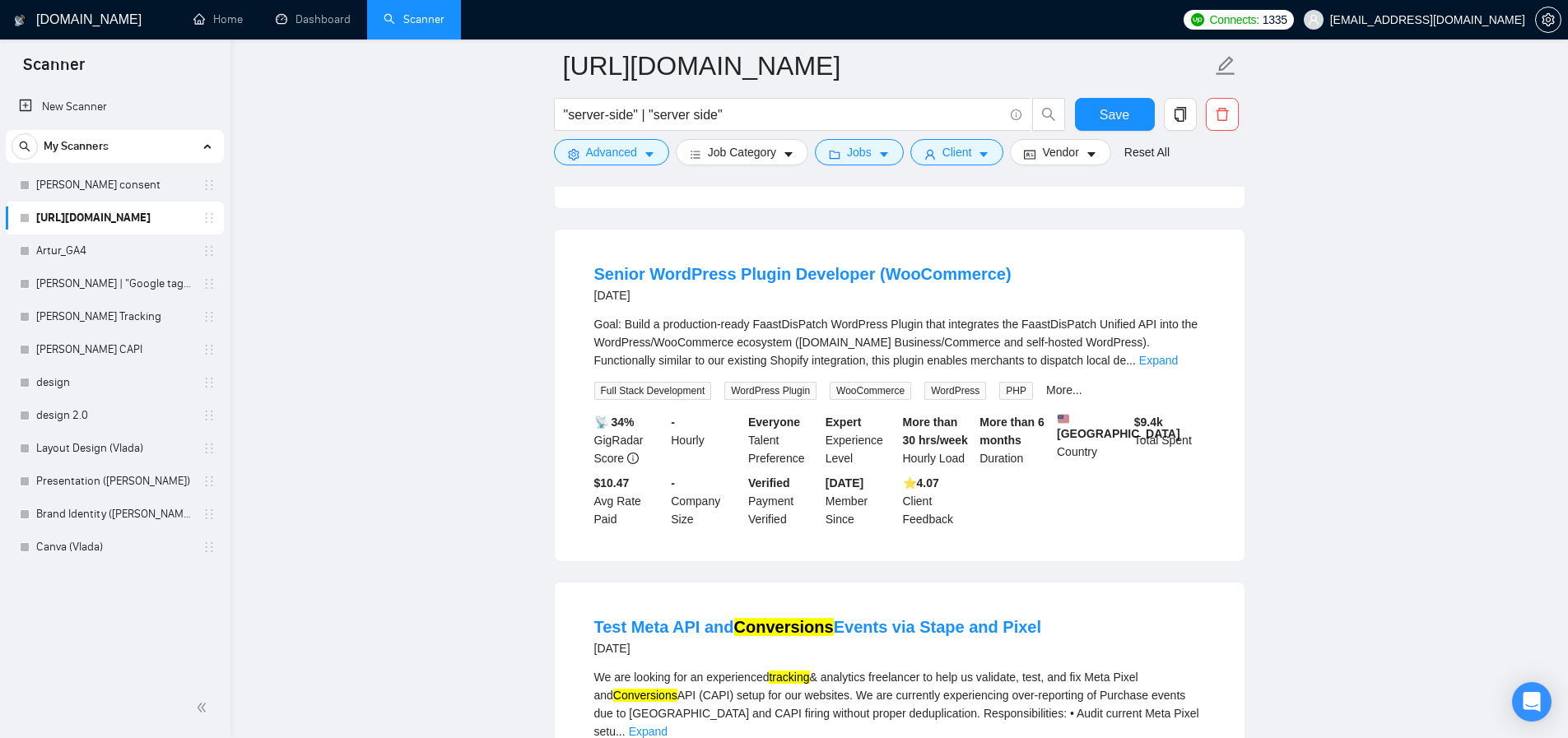
click at [1010, 369] on div "Goal: Build a production-ready FaastDisPatch WordPress Plugin that integrates t…" at bounding box center [900, 343] width 611 height 54
click at [1166, 367] on link "Expand" at bounding box center [1158, 361] width 39 height 13
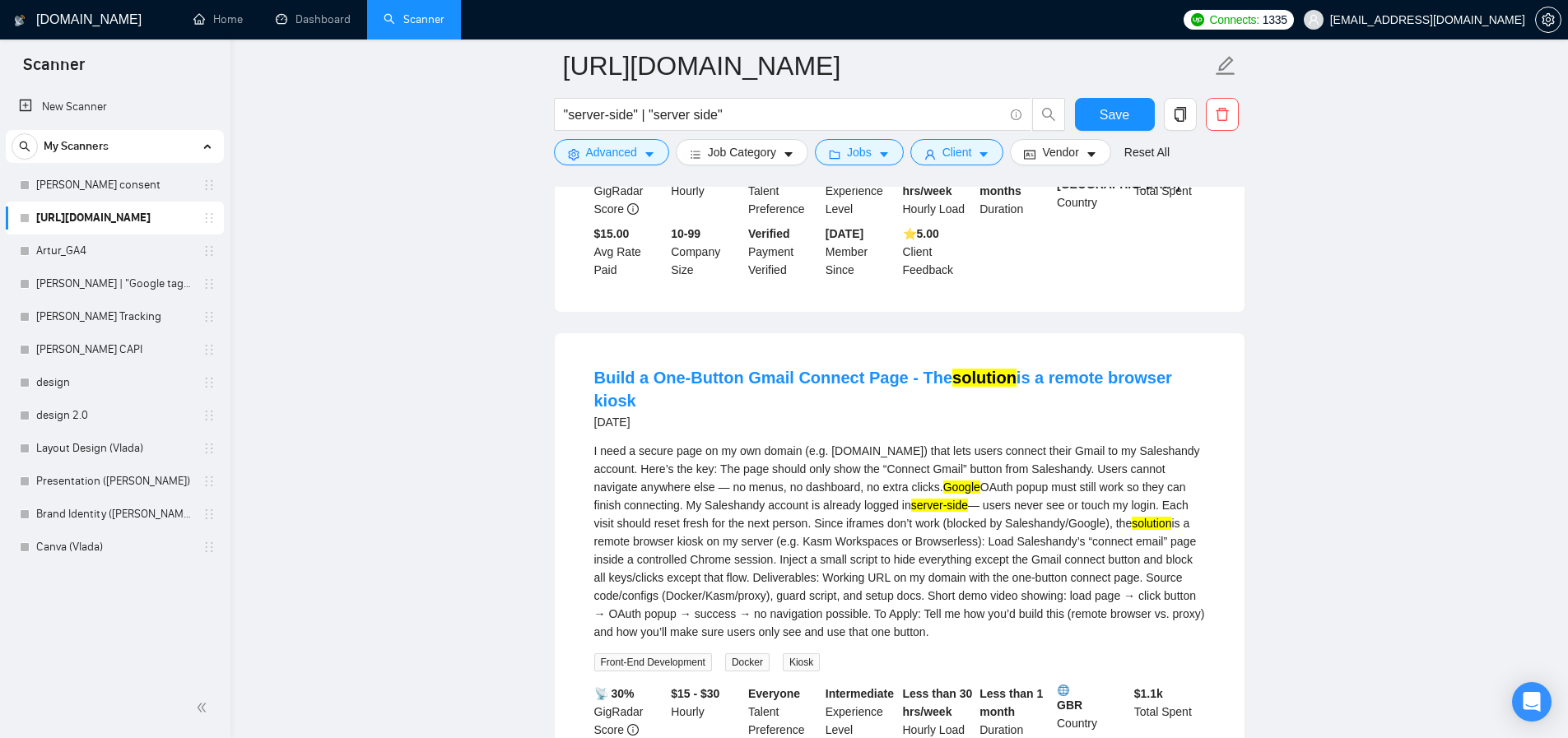
scroll to position [0, 0]
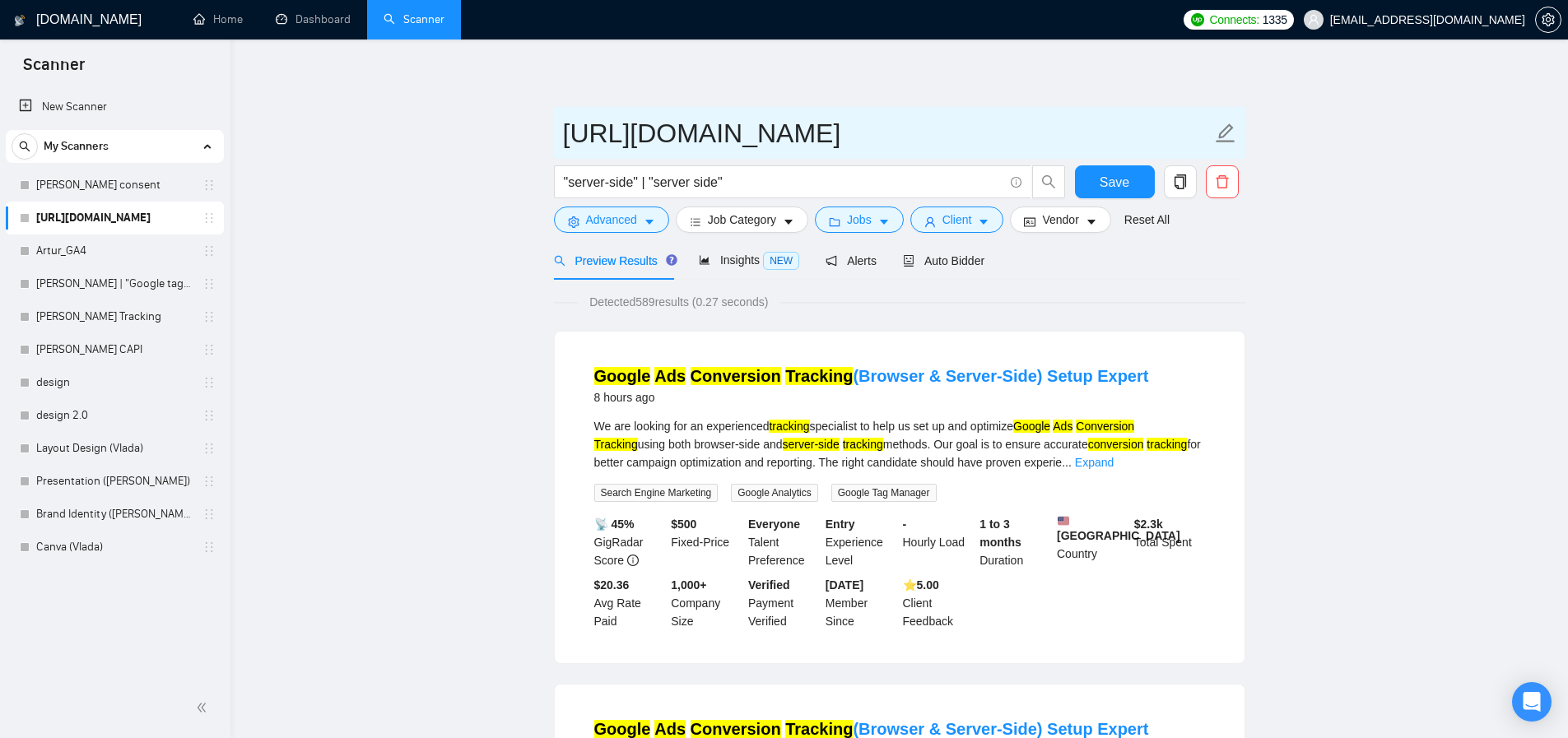
click at [673, 136] on input "[URL][DOMAIN_NAME]" at bounding box center [887, 133] width 648 height 41
drag, startPoint x: 639, startPoint y: 137, endPoint x: 777, endPoint y: 155, distance: 139.2
click at [777, 155] on span "[URL][DOMAIN_NAME]" at bounding box center [900, 132] width 691 height 52
type input "[PERSON_NAME]-Side"
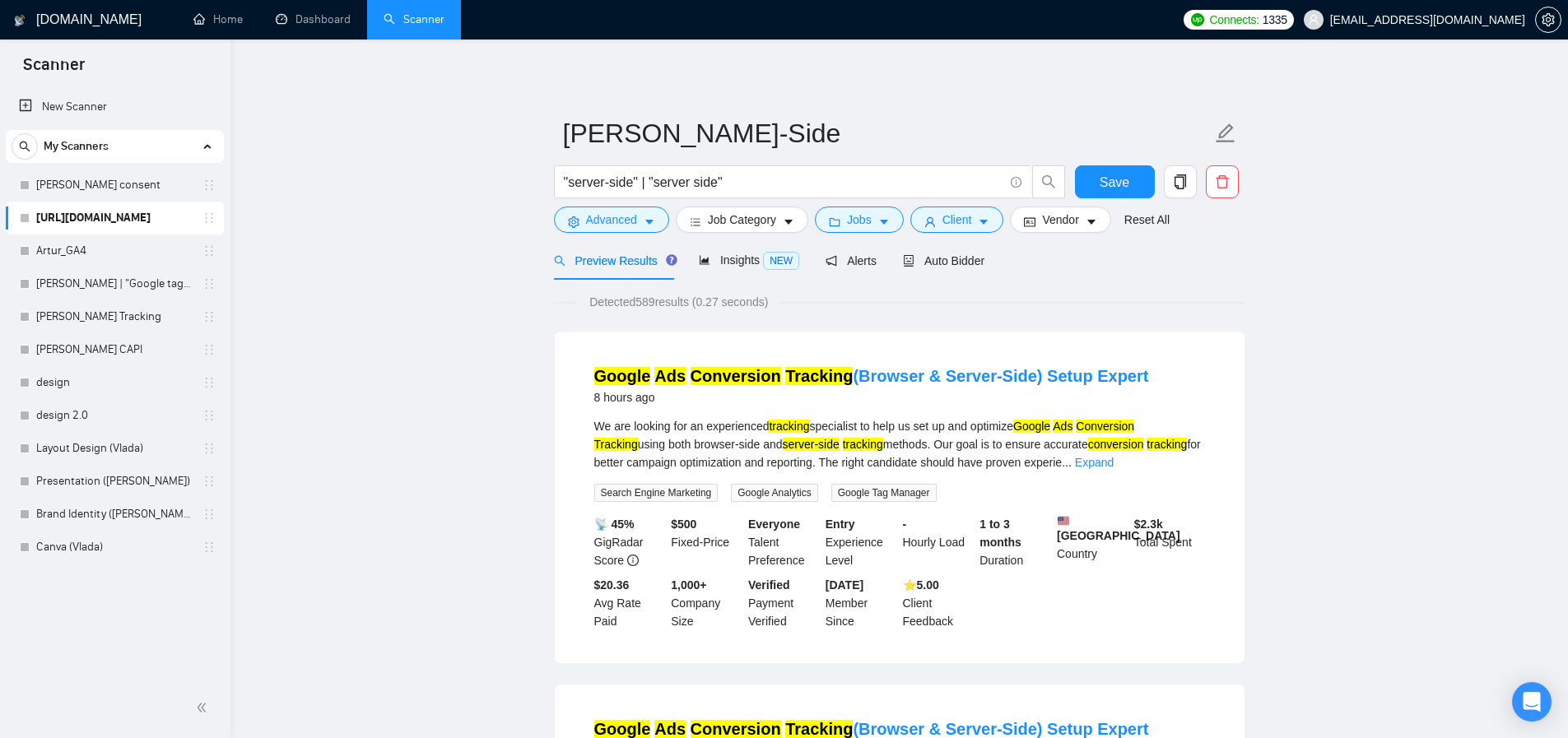
click at [802, 181] on input ""server-side" | "server side"" at bounding box center [784, 182] width 440 height 21
click at [1112, 183] on span "Save" at bounding box center [1114, 182] width 30 height 21
click at [1170, 180] on span "copy" at bounding box center [1180, 182] width 31 height 15
click at [1166, 265] on span "Yes" at bounding box center [1158, 264] width 19 height 18
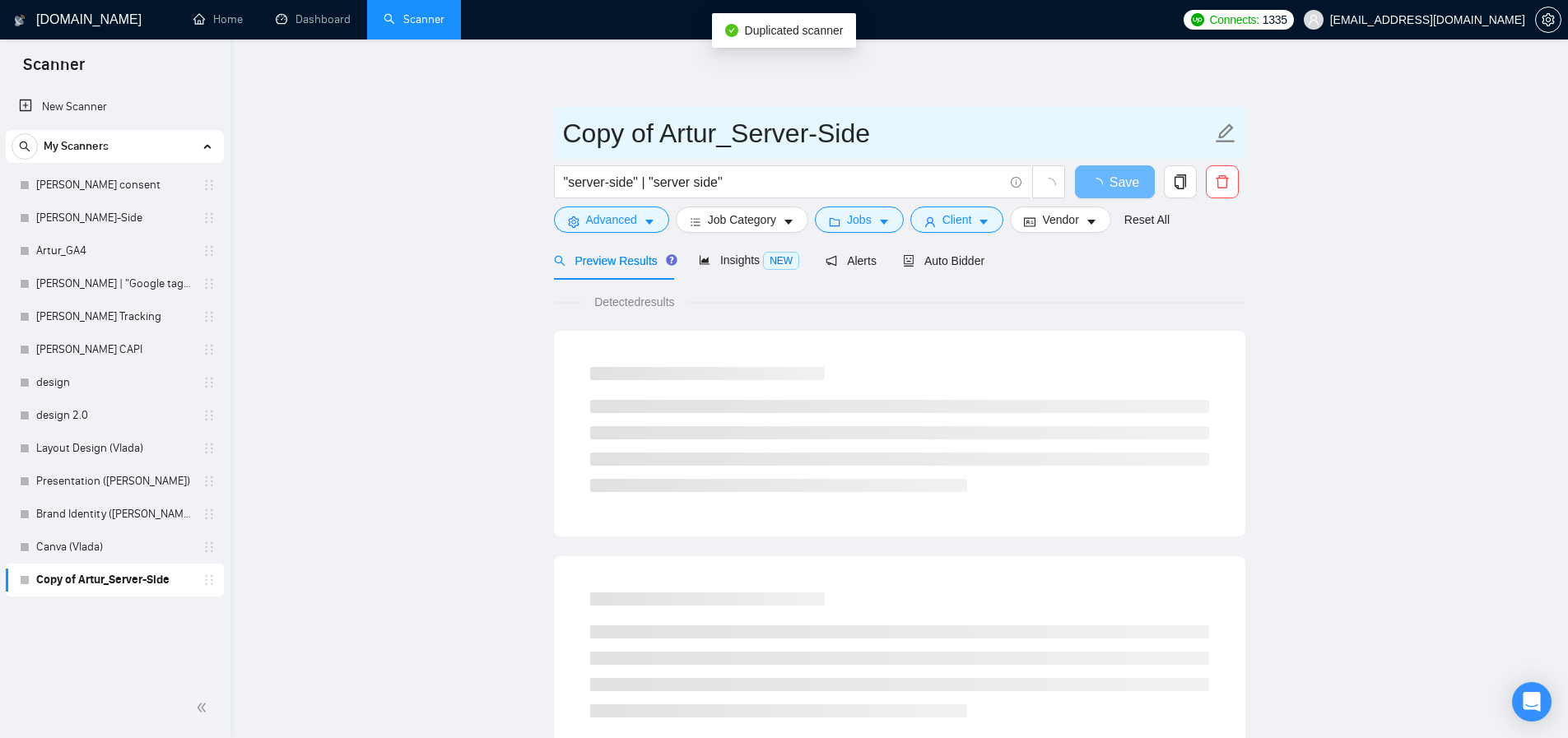
drag, startPoint x: 737, startPoint y: 136, endPoint x: 917, endPoint y: 146, distance: 180.3
click at [916, 146] on input "Copy of Artur_Server-Side" at bounding box center [887, 133] width 648 height 41
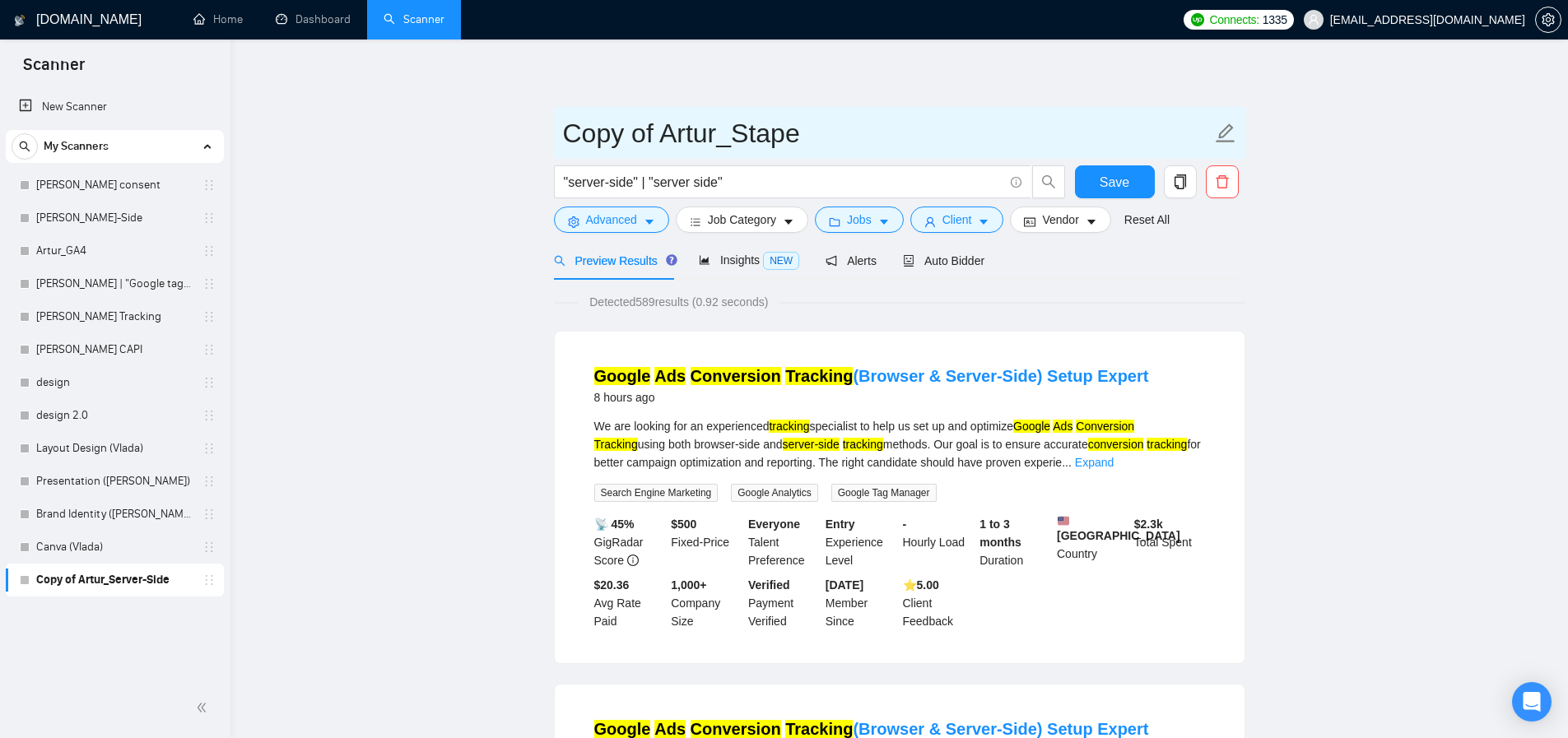
drag, startPoint x: 661, startPoint y: 134, endPoint x: 509, endPoint y: 140, distance: 152.1
type input "[PERSON_NAME]"
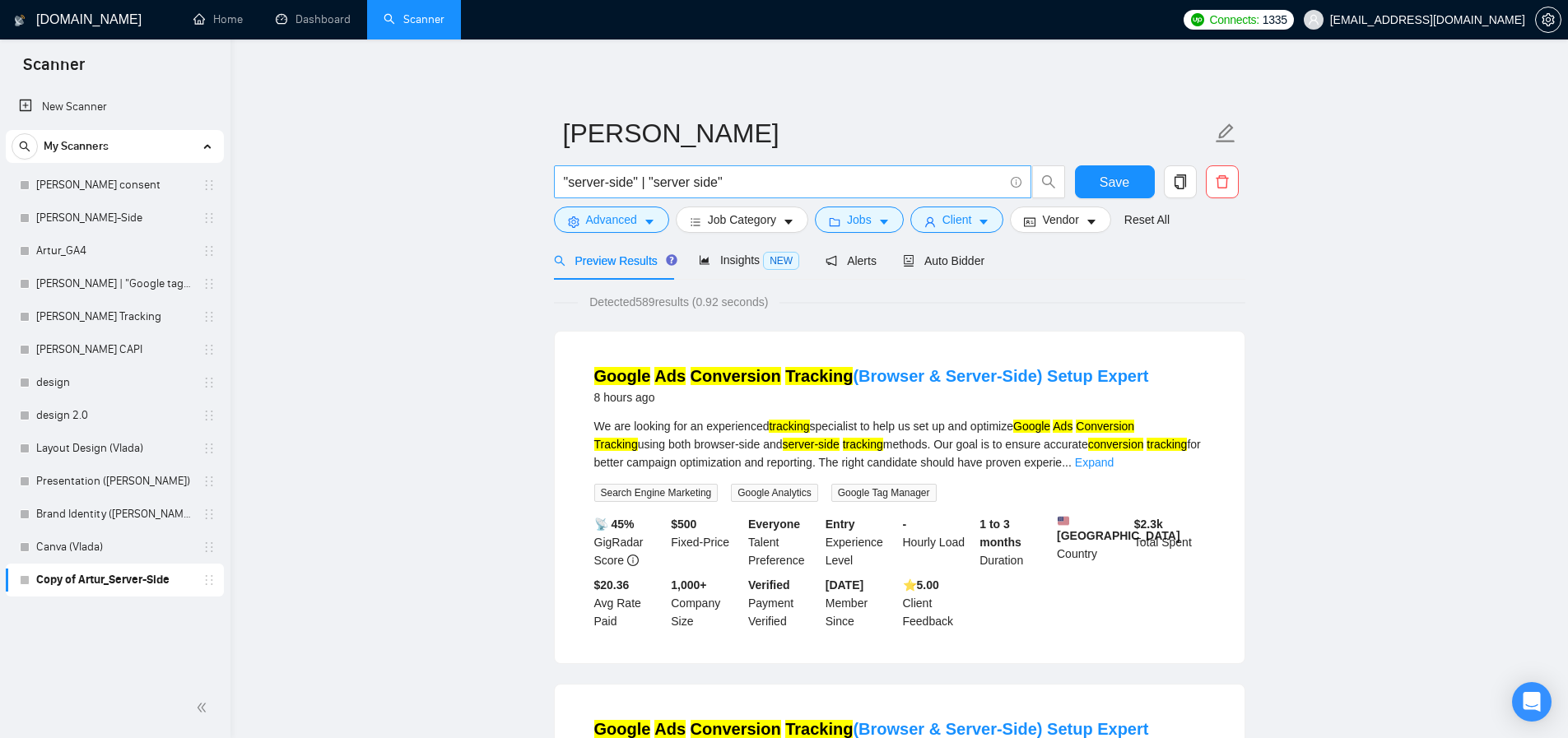
click at [753, 182] on input ""server-side" | "server side"" at bounding box center [784, 182] width 440 height 21
drag, startPoint x: 743, startPoint y: 184, endPoint x: 525, endPoint y: 178, distance: 218.1
type input "stape"
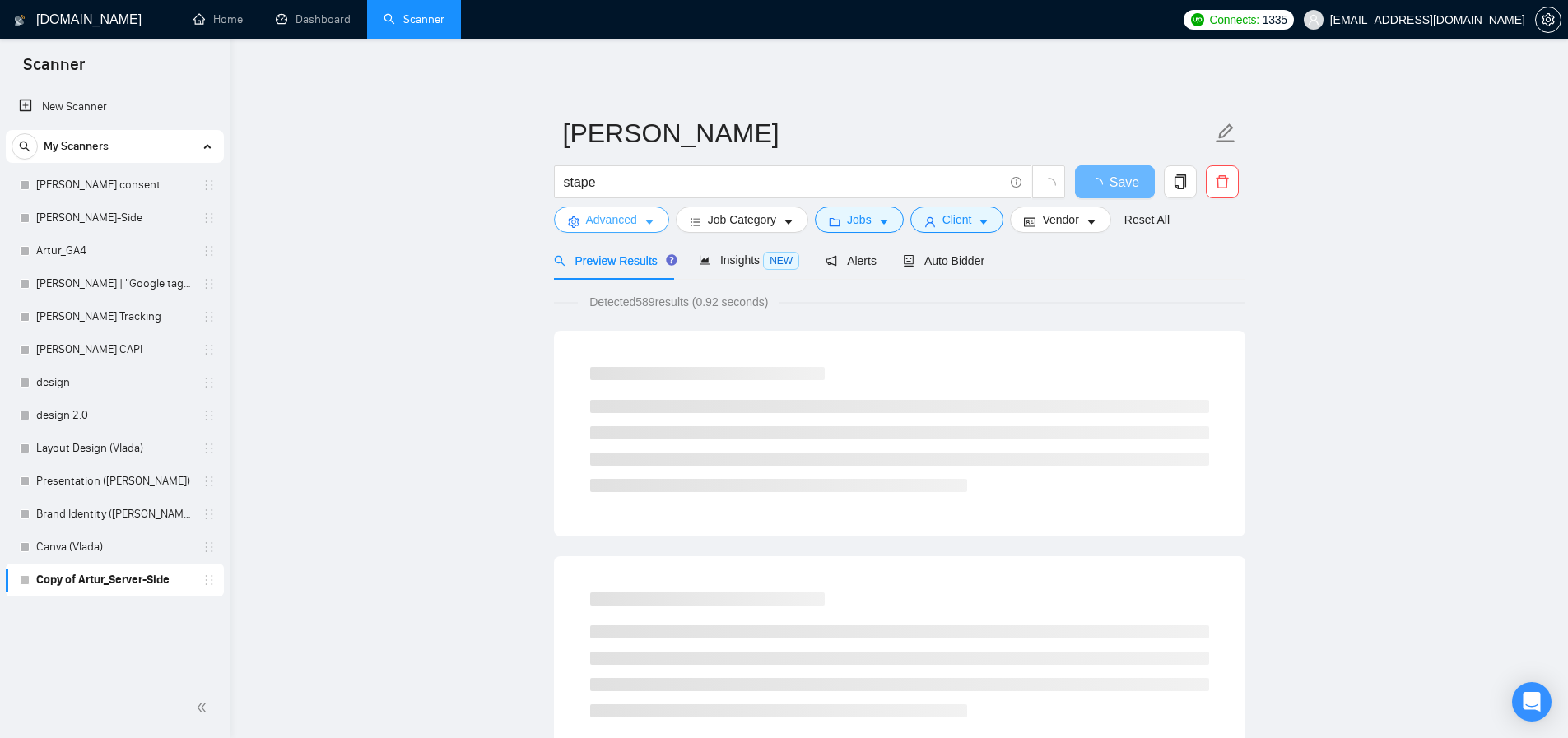
click at [617, 220] on span "Advanced" at bounding box center [612, 219] width 51 height 18
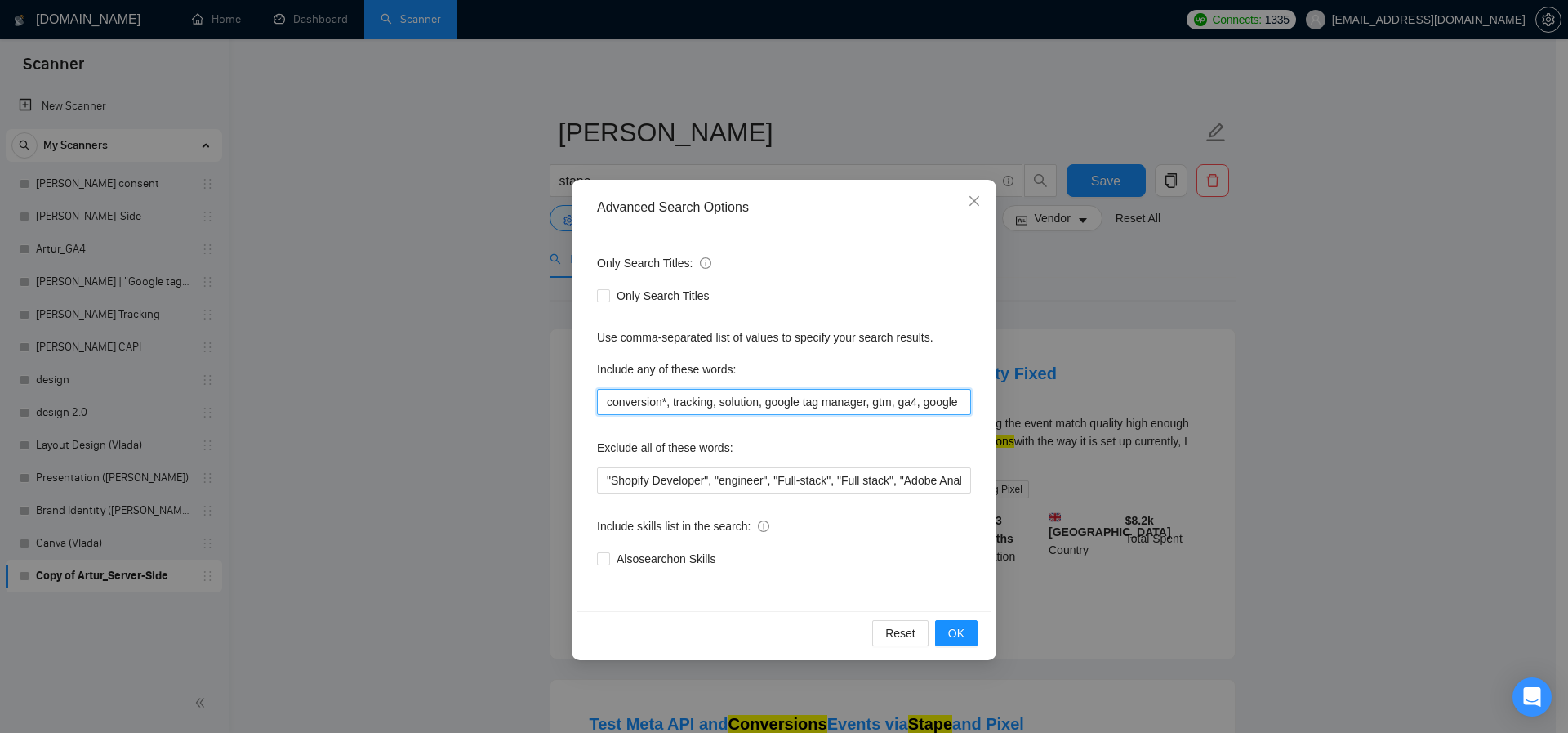
click at [789, 404] on input "conversion*, tracking, solution, google tag manager, gtm, ga4, google ads, "goo…" at bounding box center [783, 402] width 374 height 26
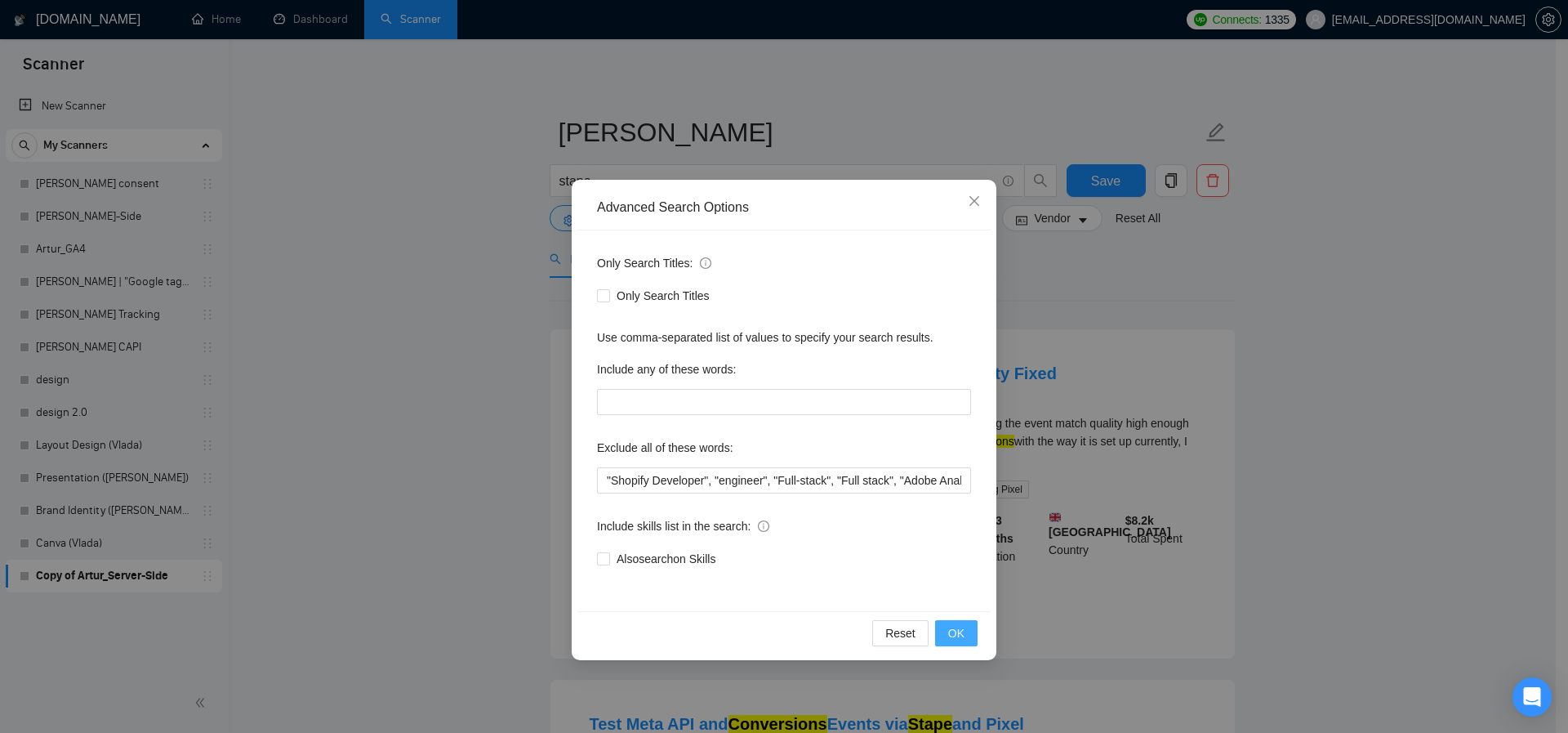
click at [956, 638] on span "OK" at bounding box center [956, 632] width 17 height 18
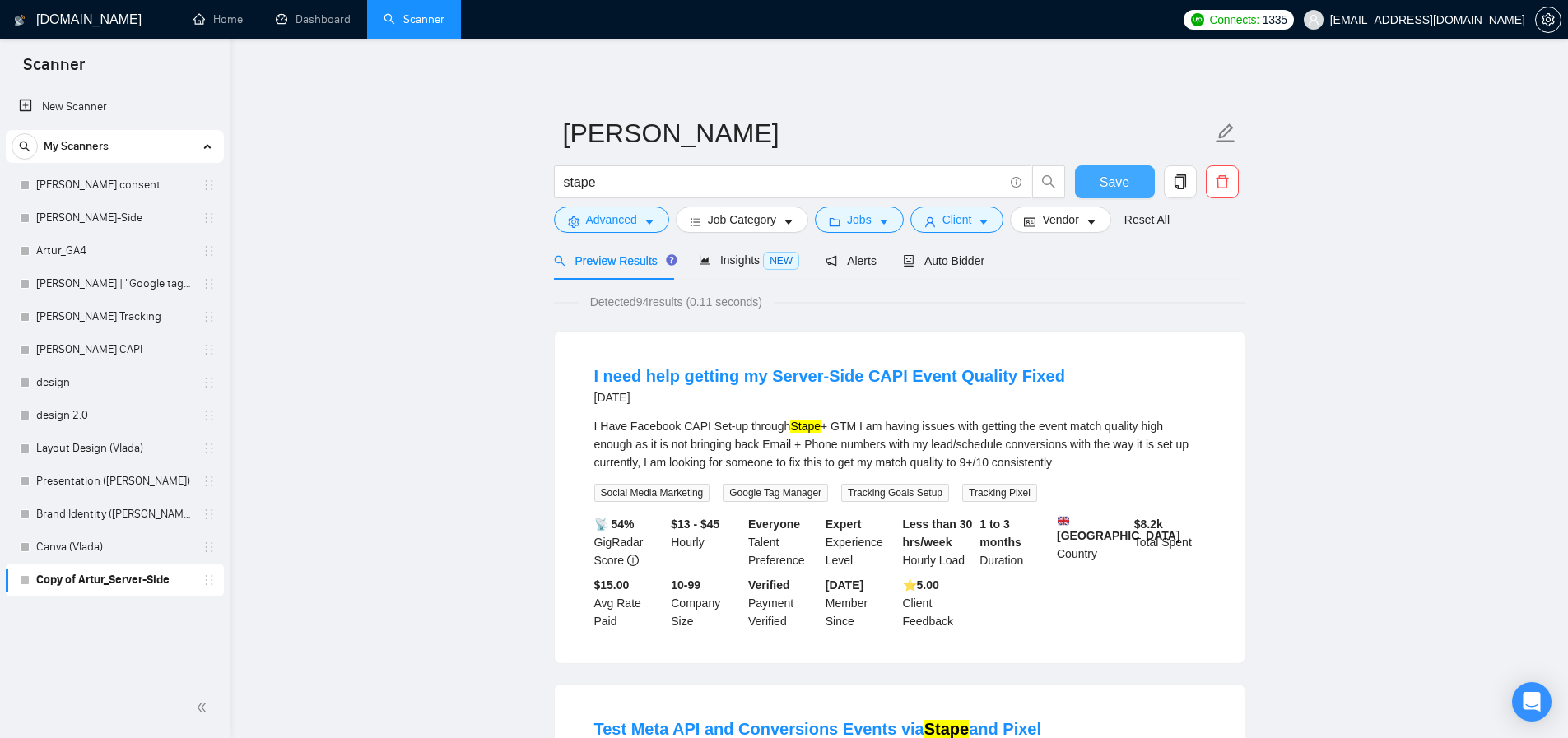
click at [1100, 179] on span "Save" at bounding box center [1114, 182] width 30 height 21
click at [664, 182] on input "stape" at bounding box center [784, 182] width 440 height 21
paste input "Enhanced Conversion*"
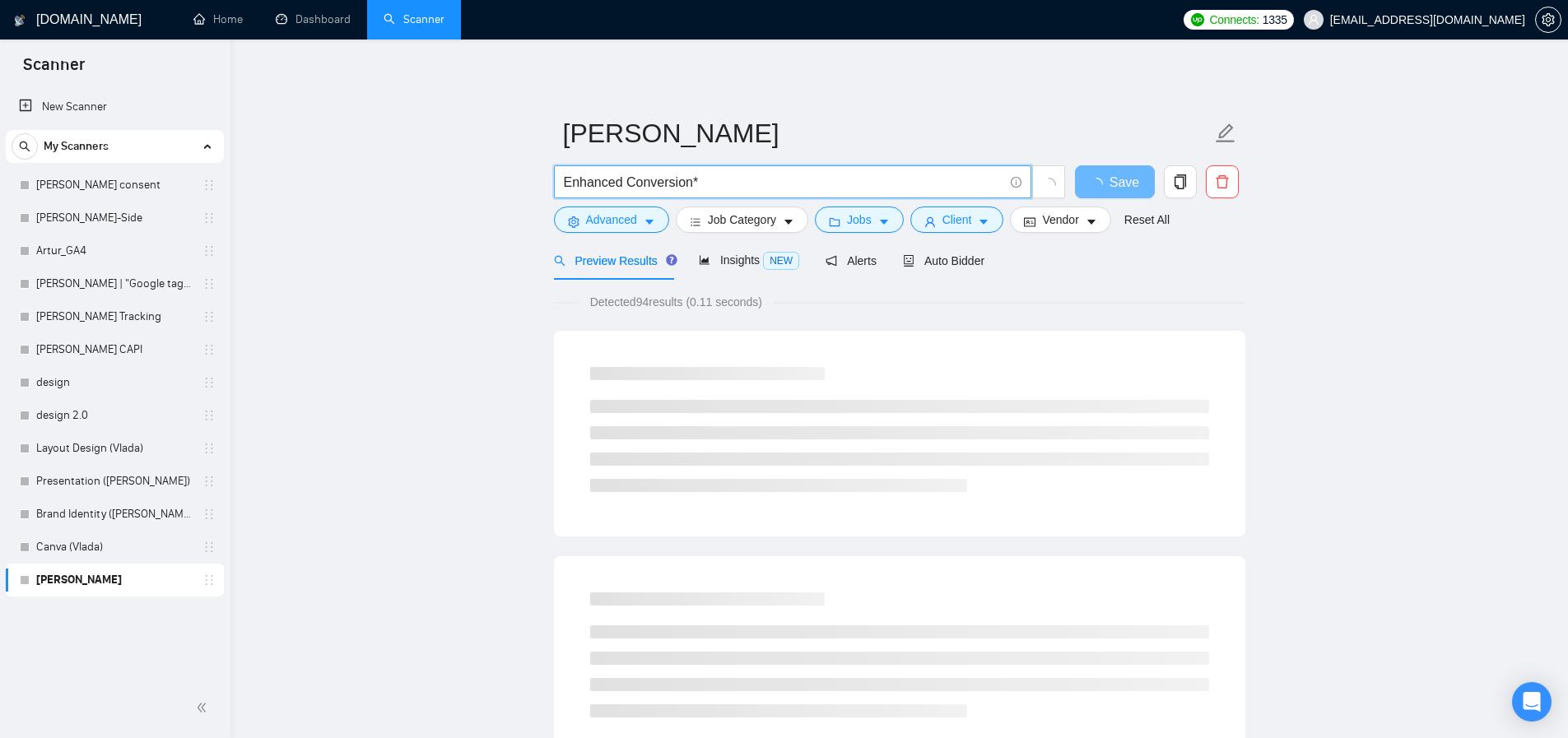
type input "stape"
click at [1179, 178] on icon "copy" at bounding box center [1180, 182] width 15 height 15
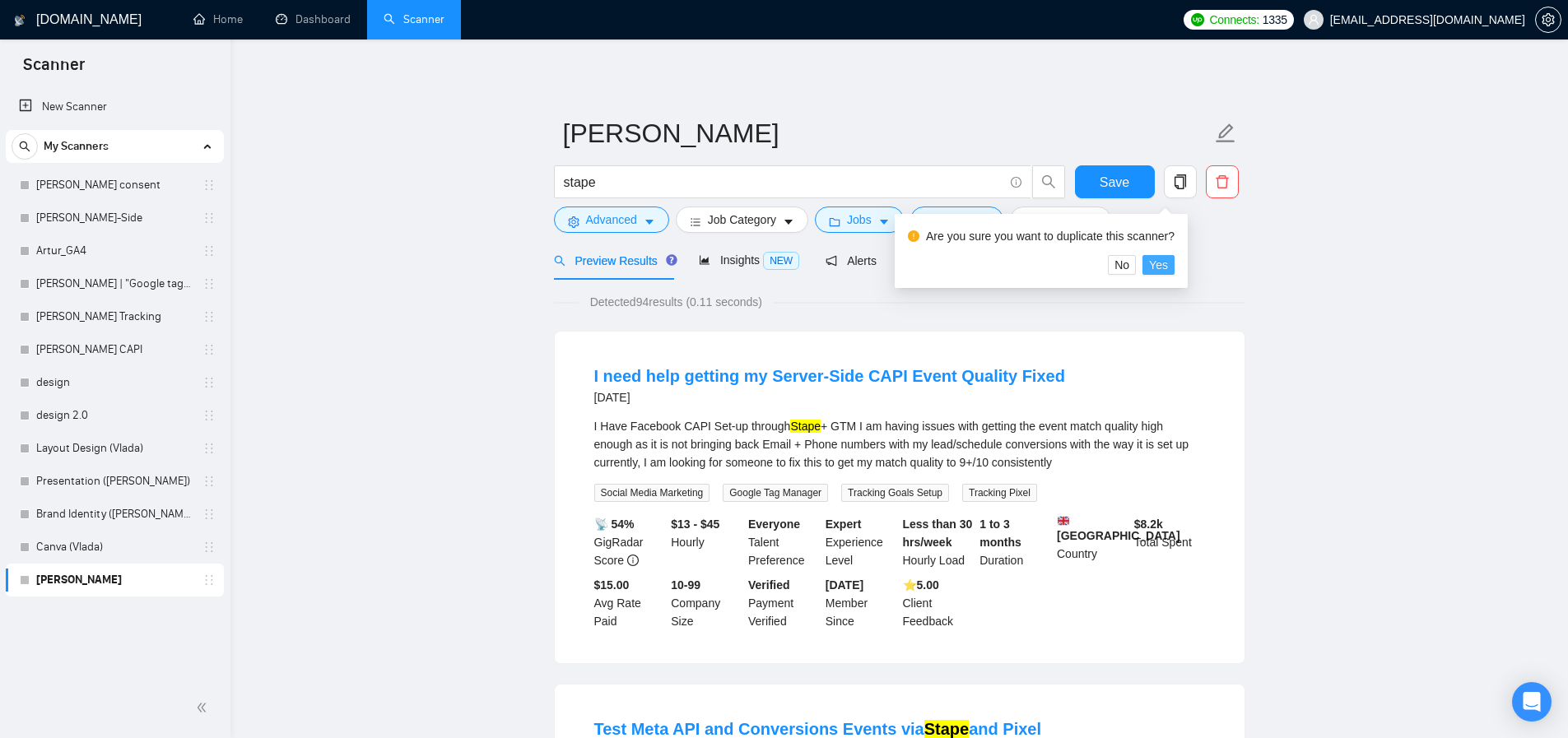
click at [1166, 265] on span "Yes" at bounding box center [1158, 264] width 19 height 18
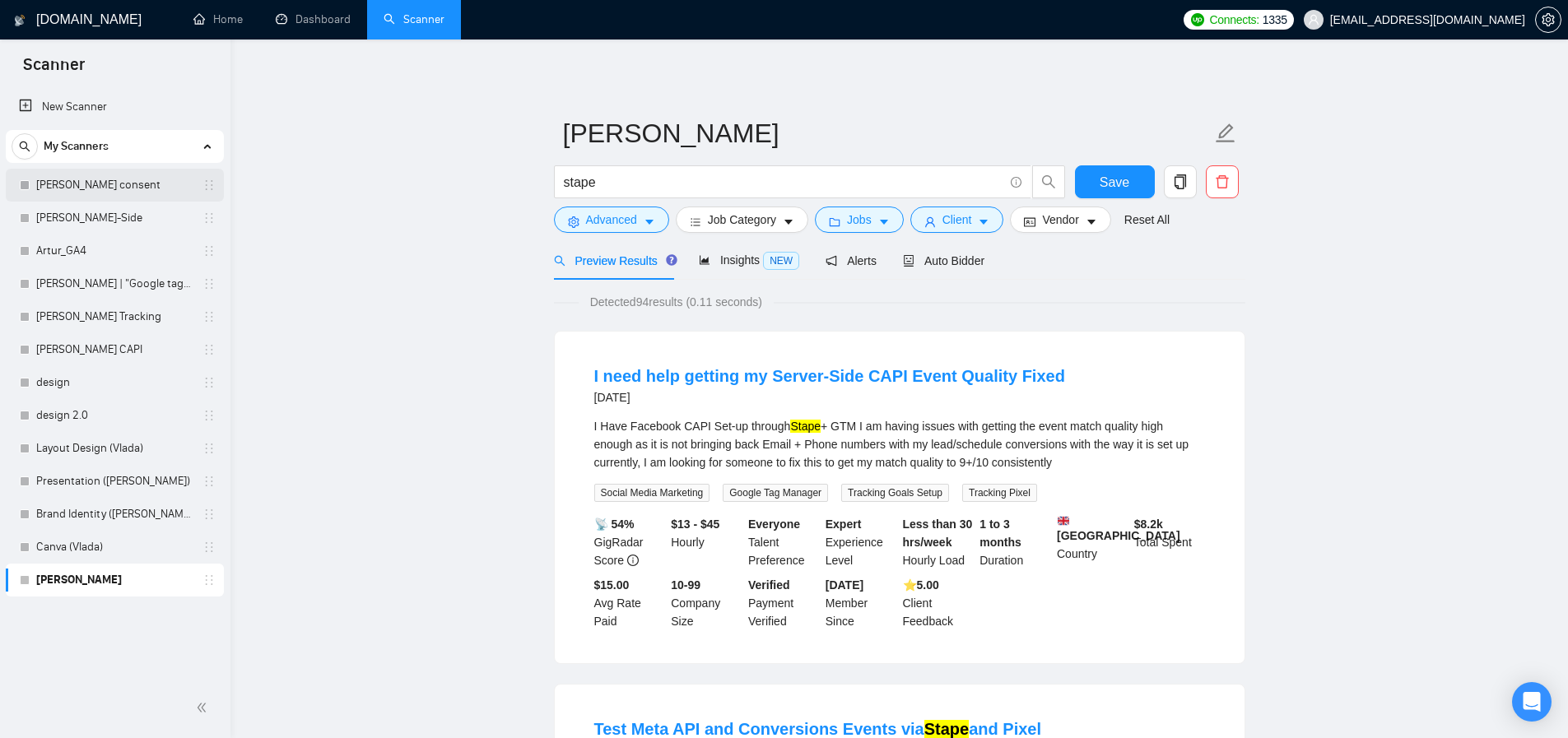
click at [103, 182] on link "[PERSON_NAME] consent" at bounding box center [115, 185] width 156 height 33
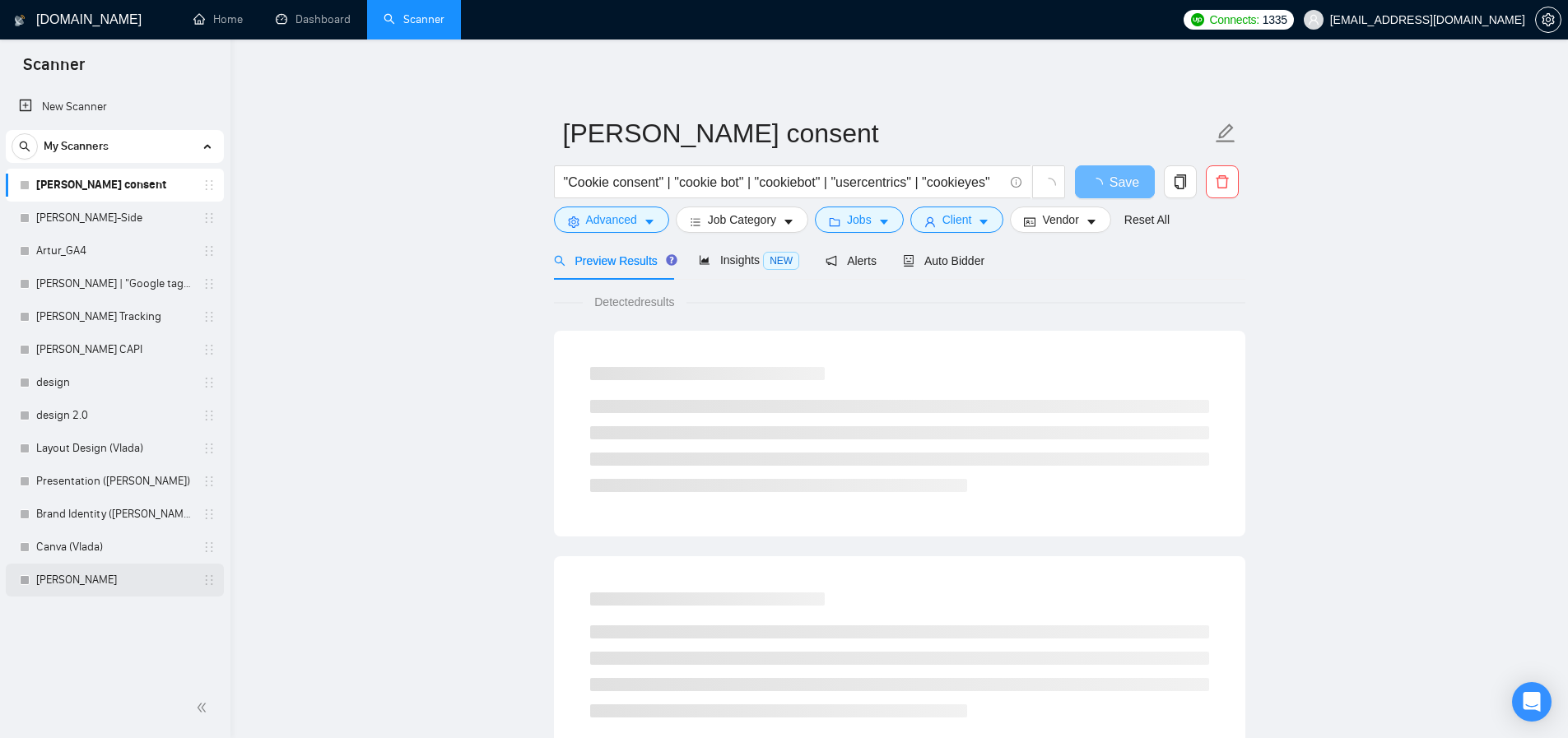
click at [85, 575] on link "[PERSON_NAME]" at bounding box center [115, 579] width 156 height 33
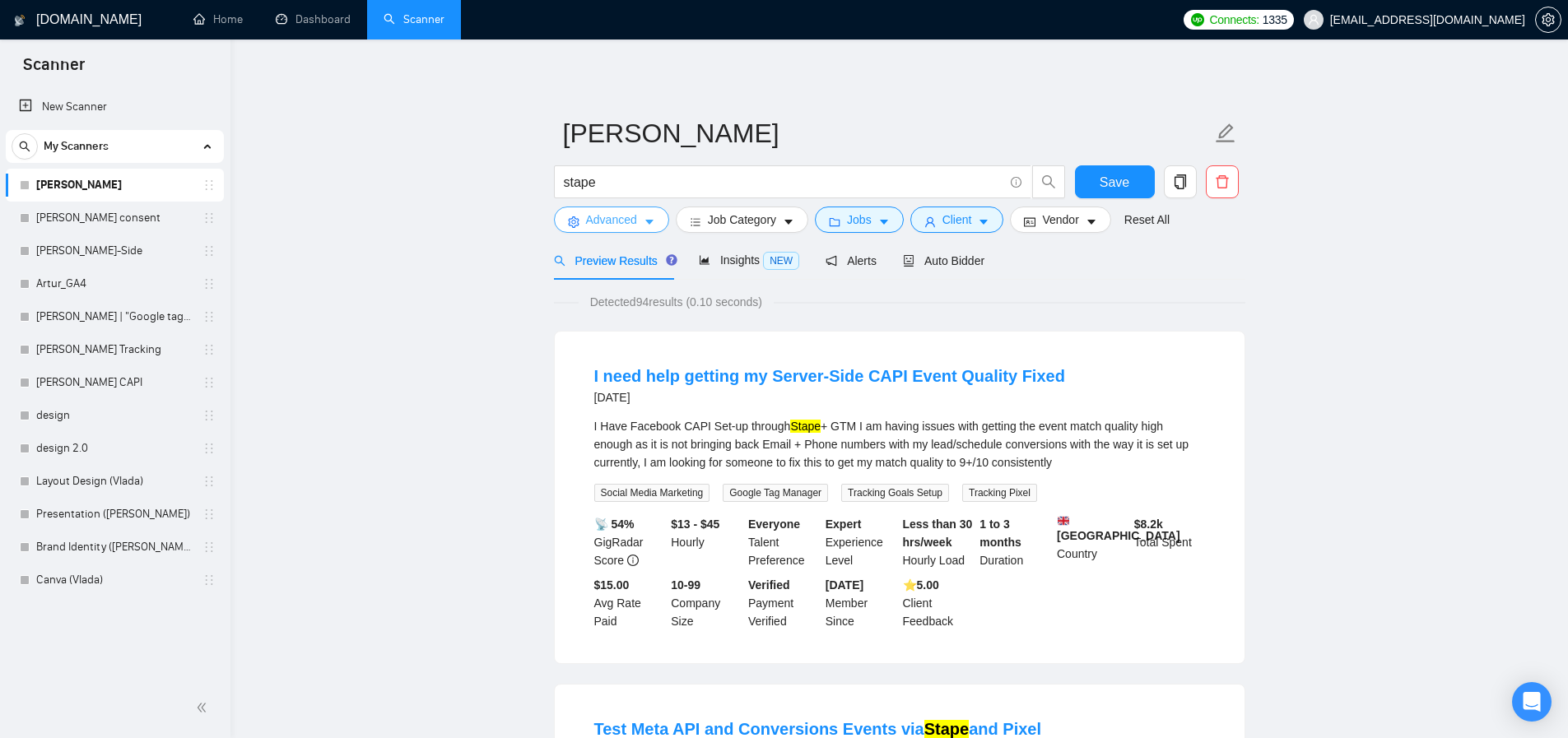
click at [609, 211] on span "Advanced" at bounding box center [612, 219] width 51 height 18
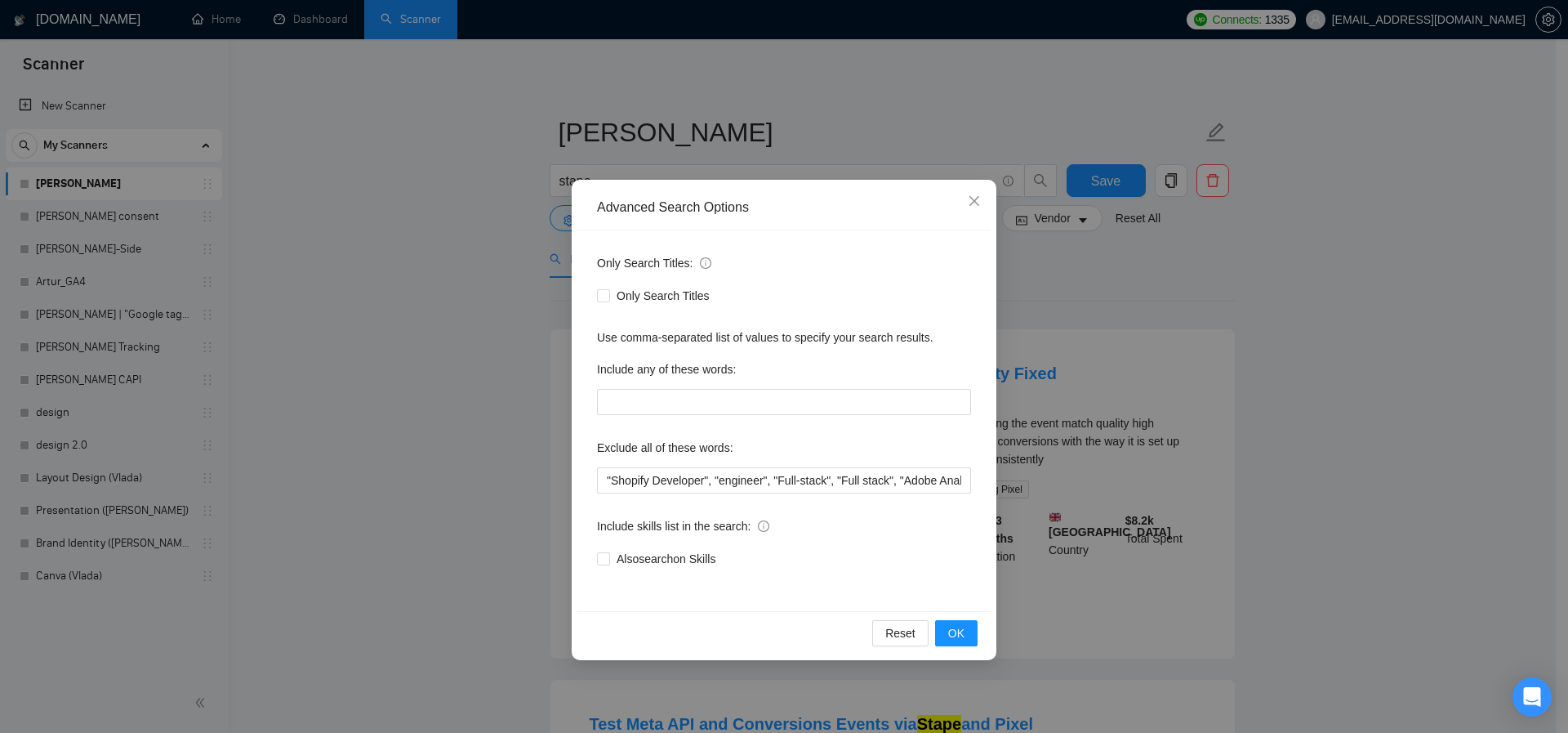
click at [394, 381] on div "Advanced Search Options Only Search Titles: Only Search Titles Use comma-separa…" at bounding box center [784, 366] width 1568 height 733
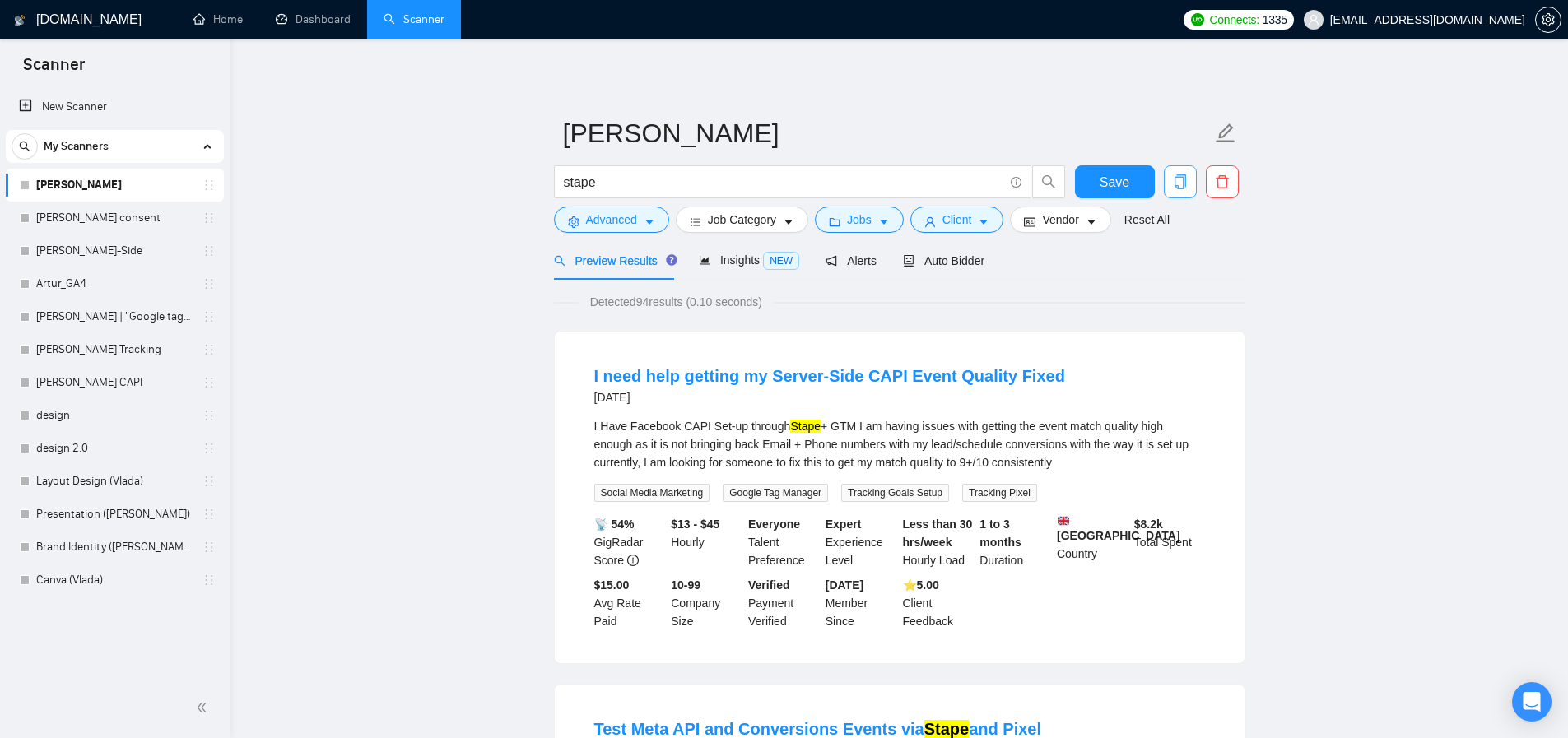
click at [1191, 182] on span "copy" at bounding box center [1180, 182] width 31 height 15
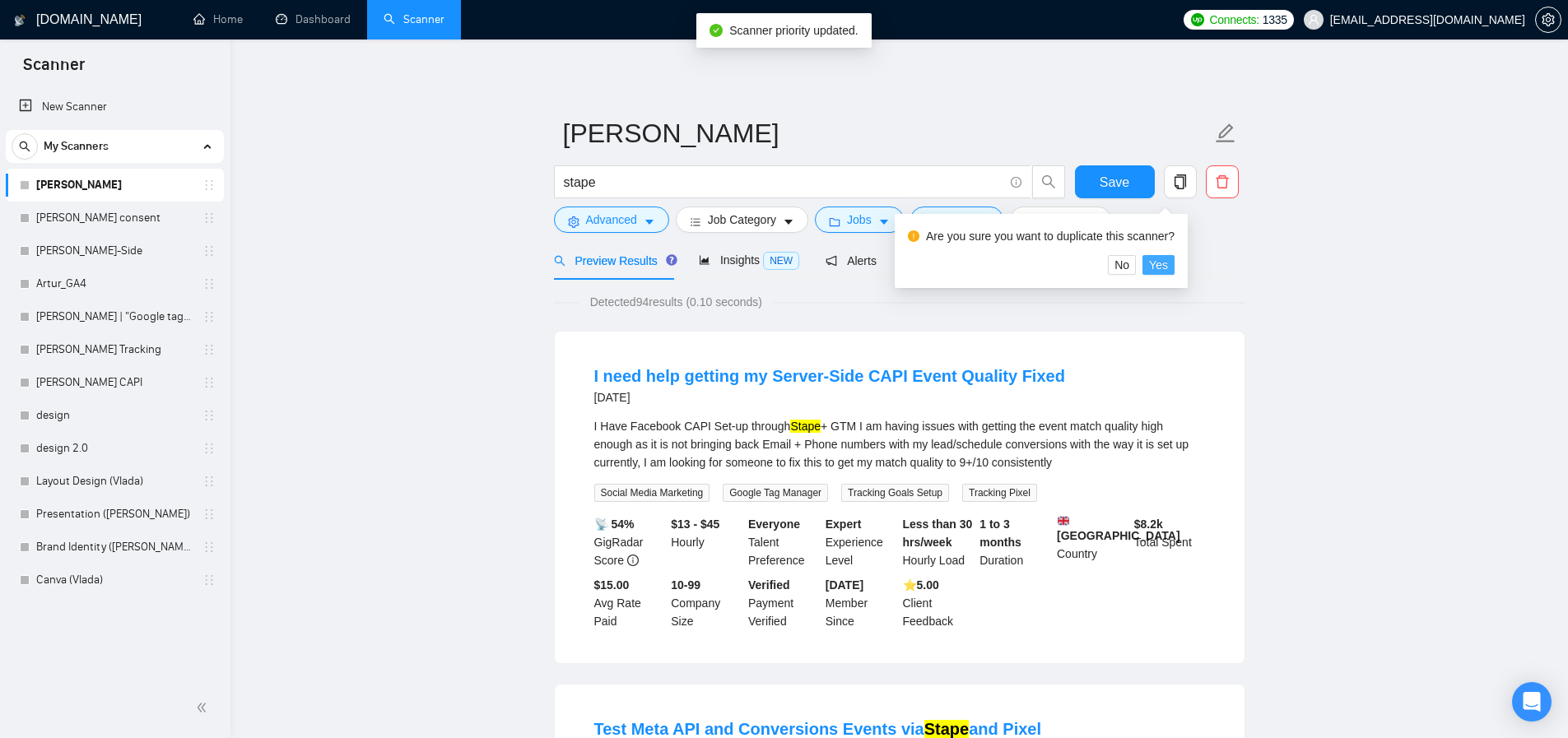
click at [1168, 269] on span "Yes" at bounding box center [1158, 264] width 19 height 18
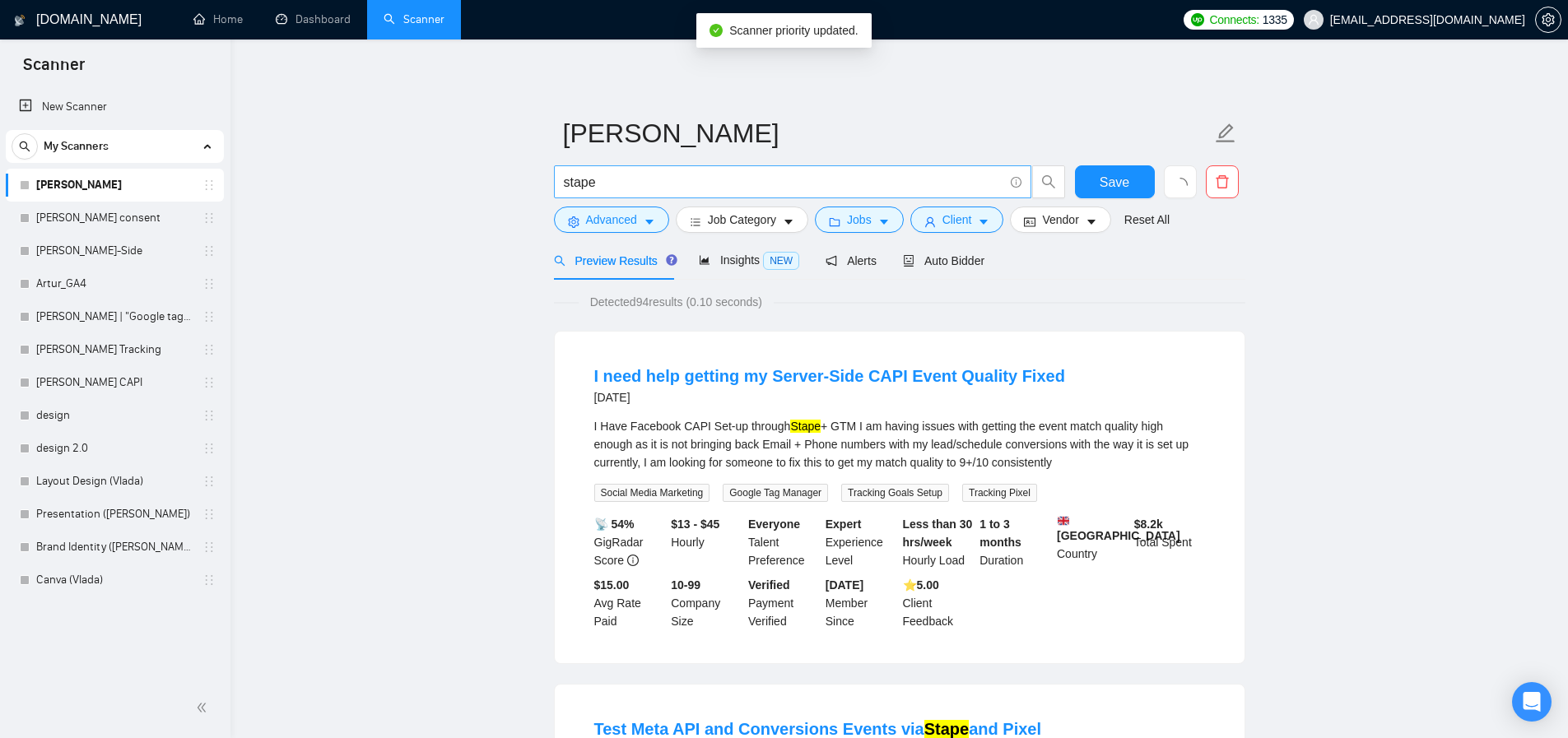
click at [688, 177] on input "stape" at bounding box center [784, 182] width 440 height 21
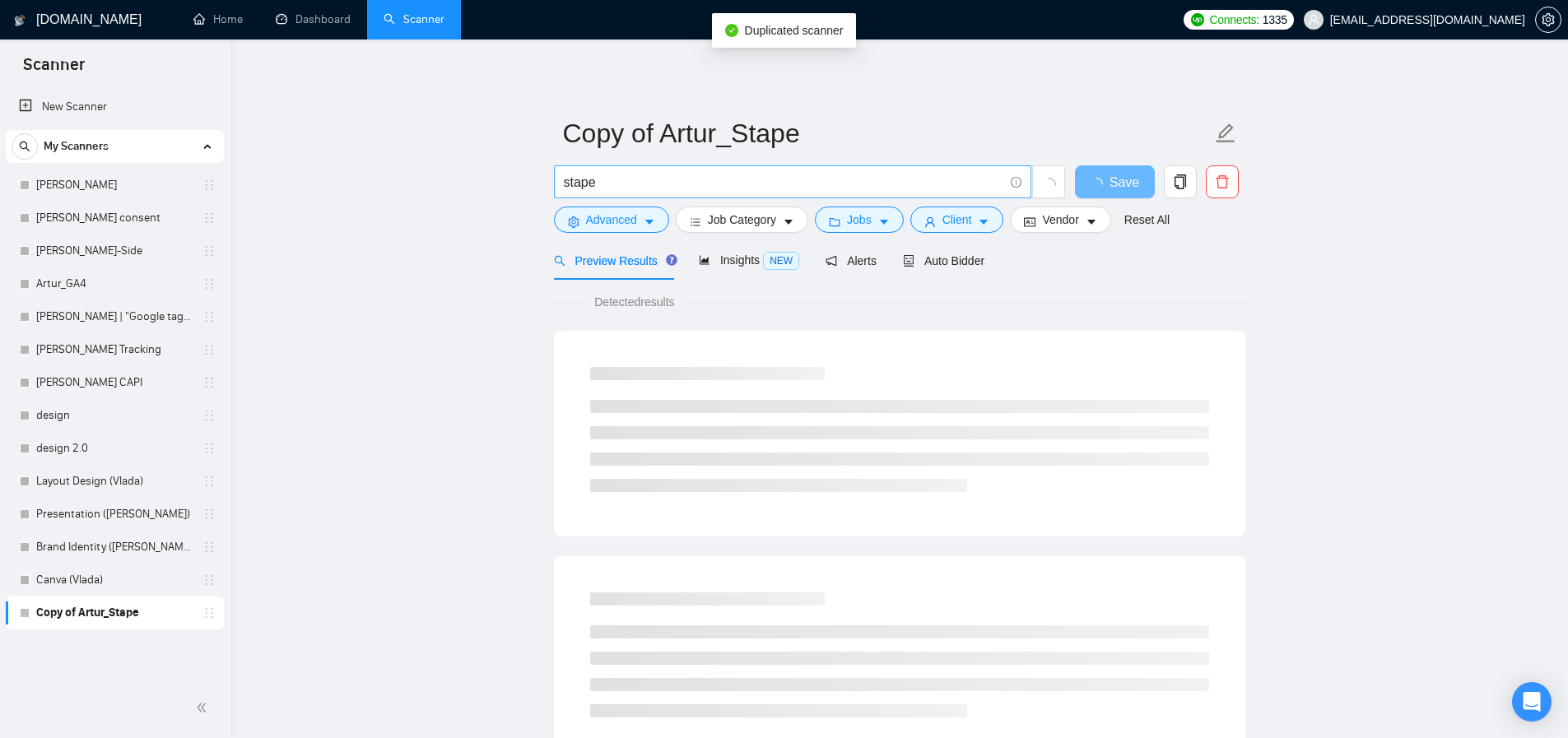
click at [626, 183] on input "stape" at bounding box center [784, 182] width 440 height 21
paste input "Enhanced Conversion*"
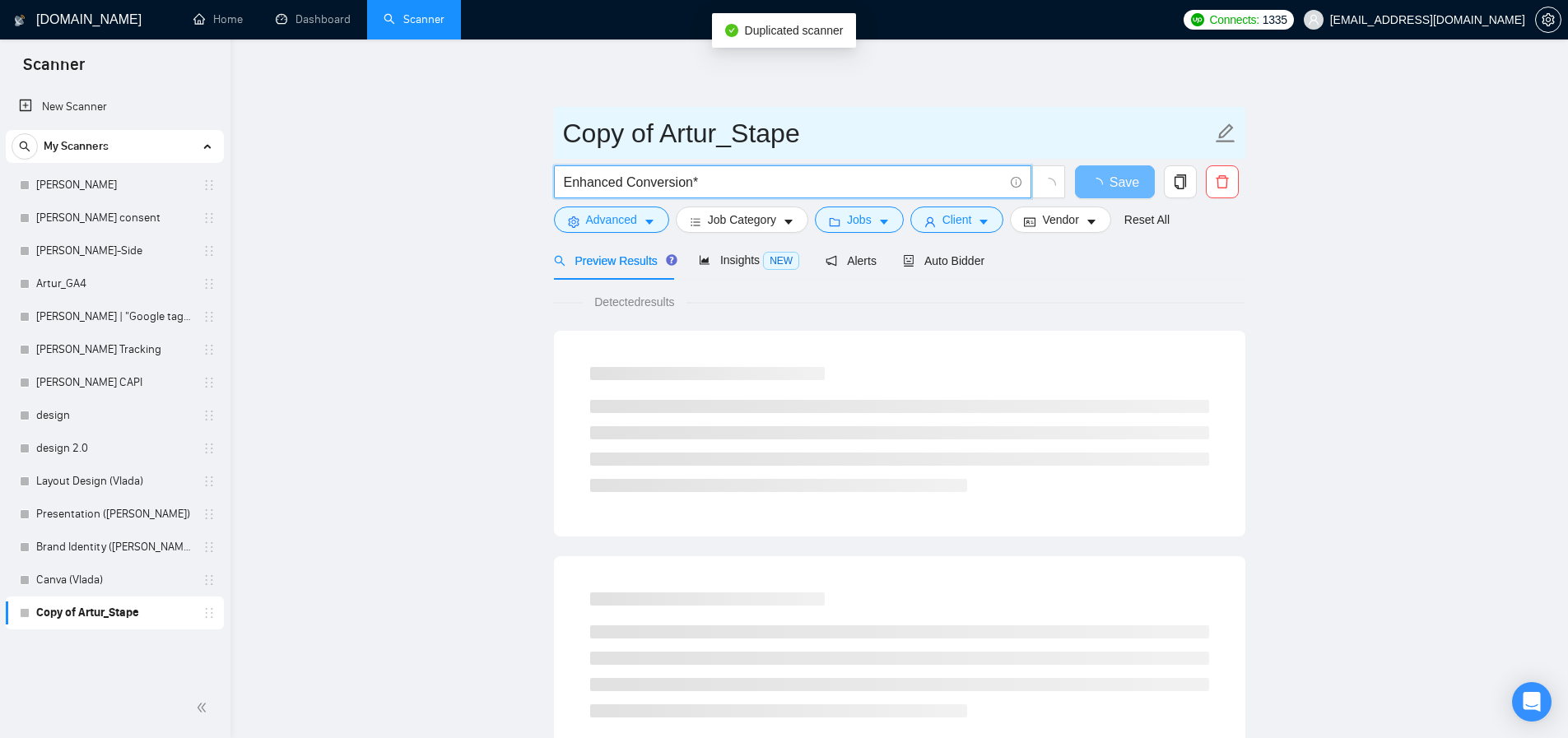
type input "Enhanced Conversion*"
click at [866, 113] on input "Copy of Artur_Stape" at bounding box center [887, 133] width 648 height 41
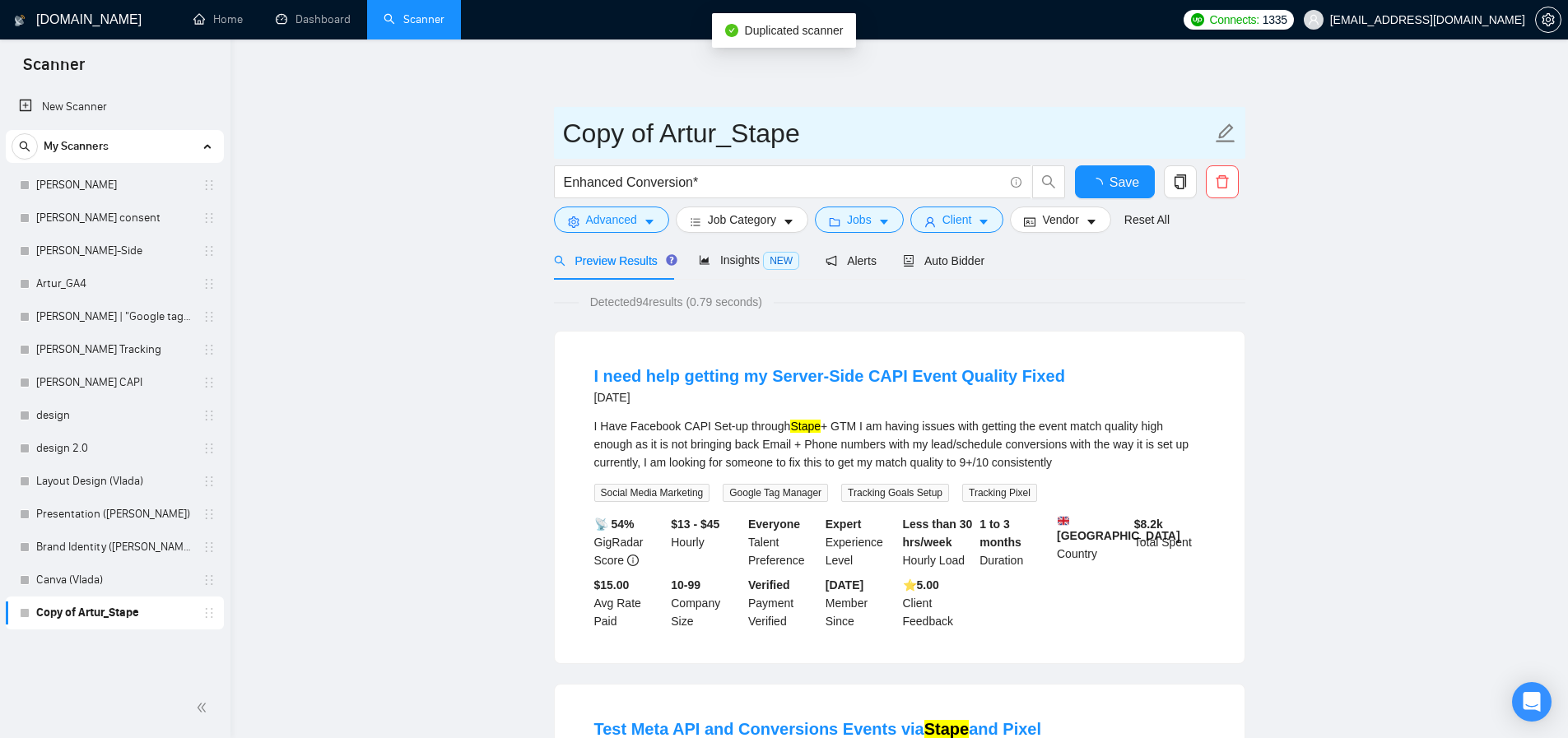
click at [707, 141] on input "Copy of Artur_Stape" at bounding box center [887, 133] width 648 height 41
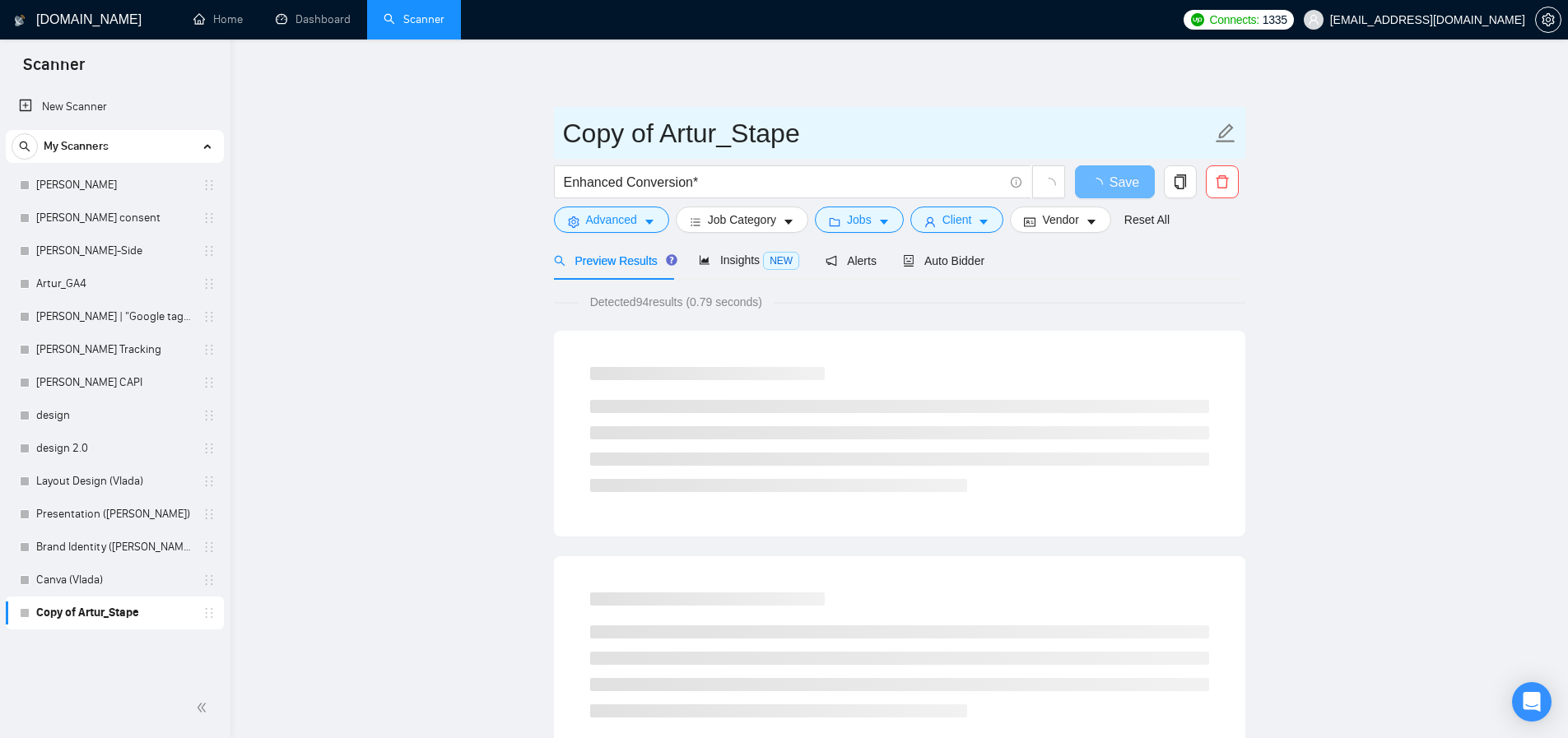
drag, startPoint x: 662, startPoint y: 135, endPoint x: 567, endPoint y: 131, distance: 95.1
click at [567, 131] on input "Copy of Artur_Stape" at bounding box center [887, 133] width 648 height 41
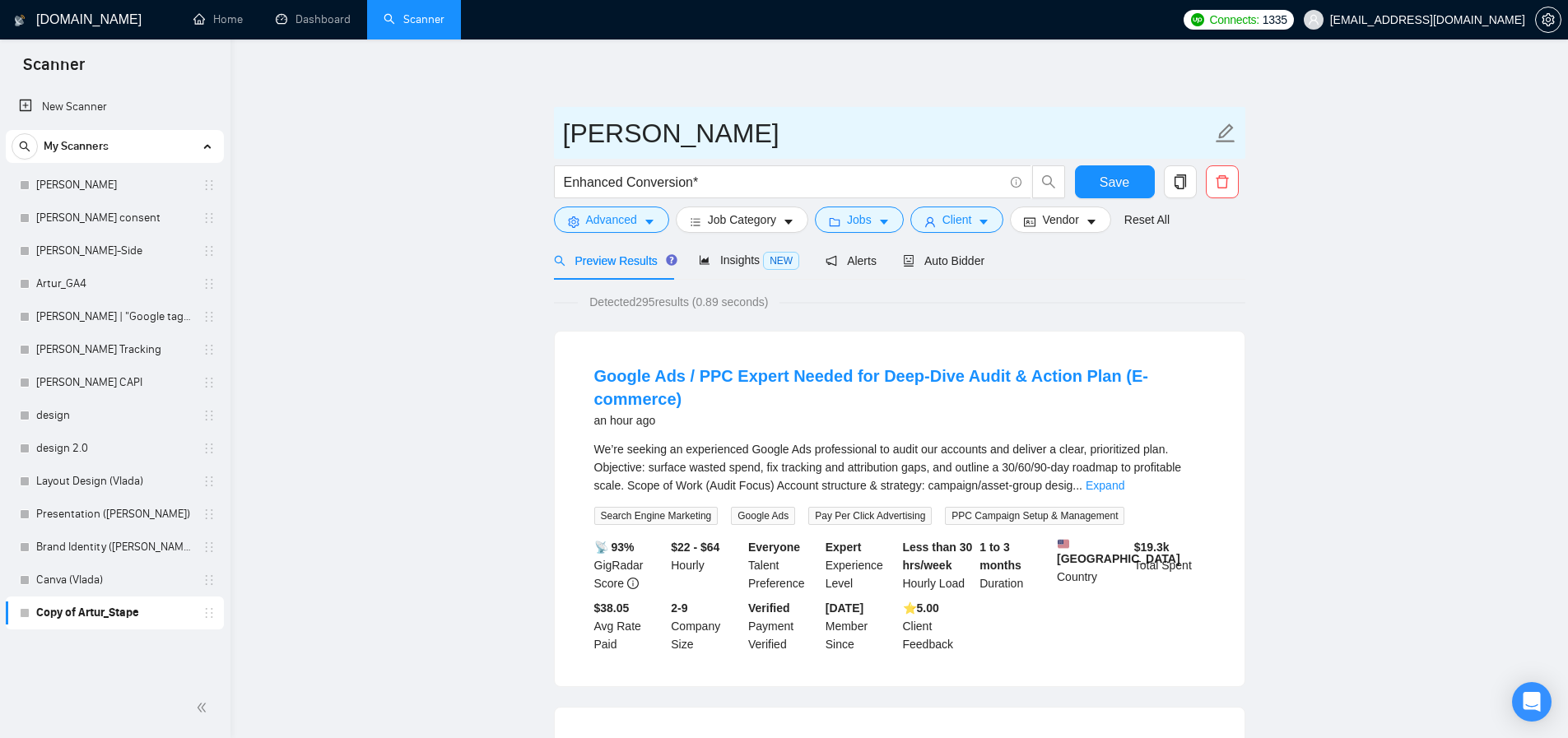
drag, startPoint x: 641, startPoint y: 135, endPoint x: 730, endPoint y: 137, distance: 89.0
click at [730, 137] on input "[PERSON_NAME]" at bounding box center [887, 133] width 648 height 41
paste input "Enhanced Conversion*"
type input "[PERSON_NAME] Conversion"
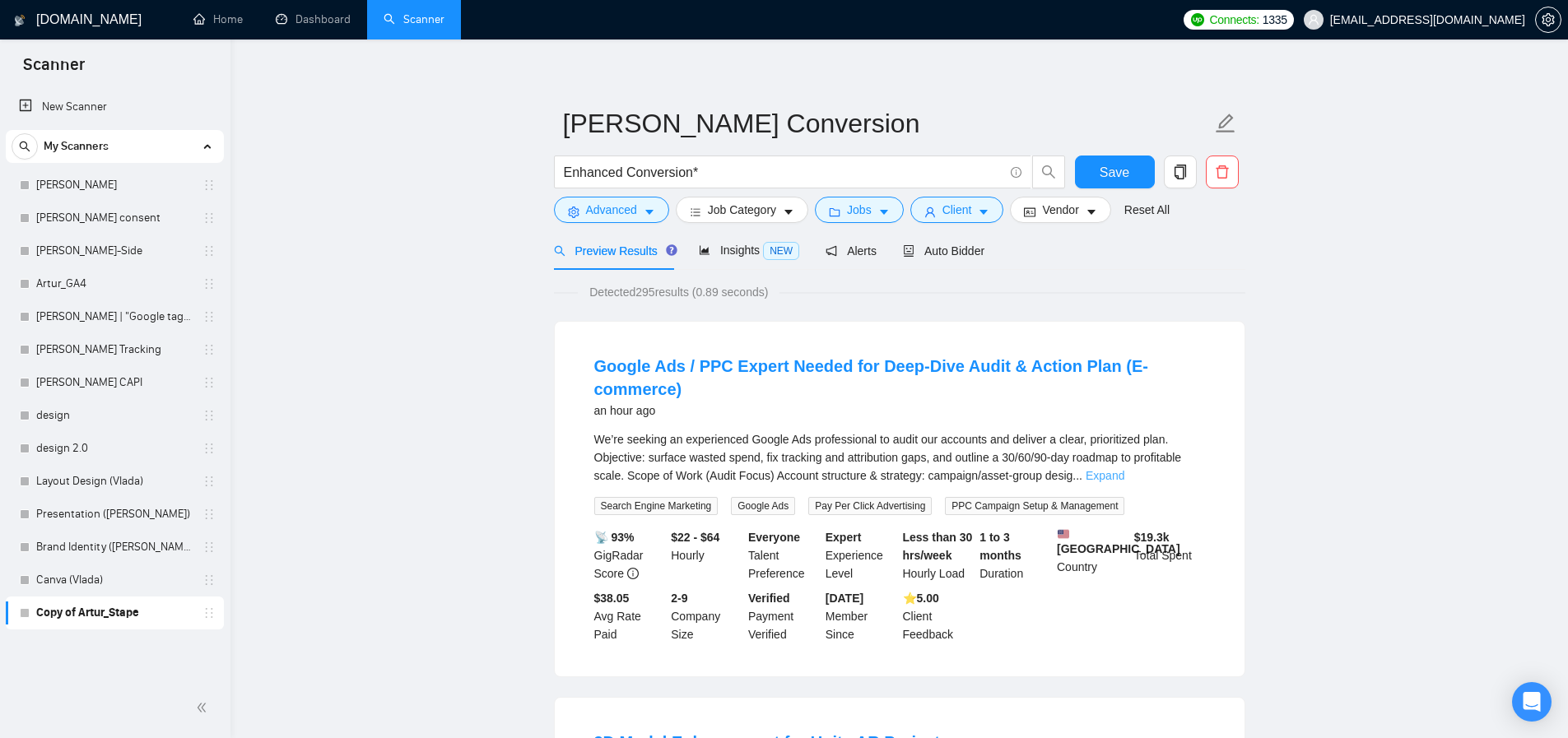
click at [1125, 474] on link "Expand" at bounding box center [1105, 475] width 39 height 13
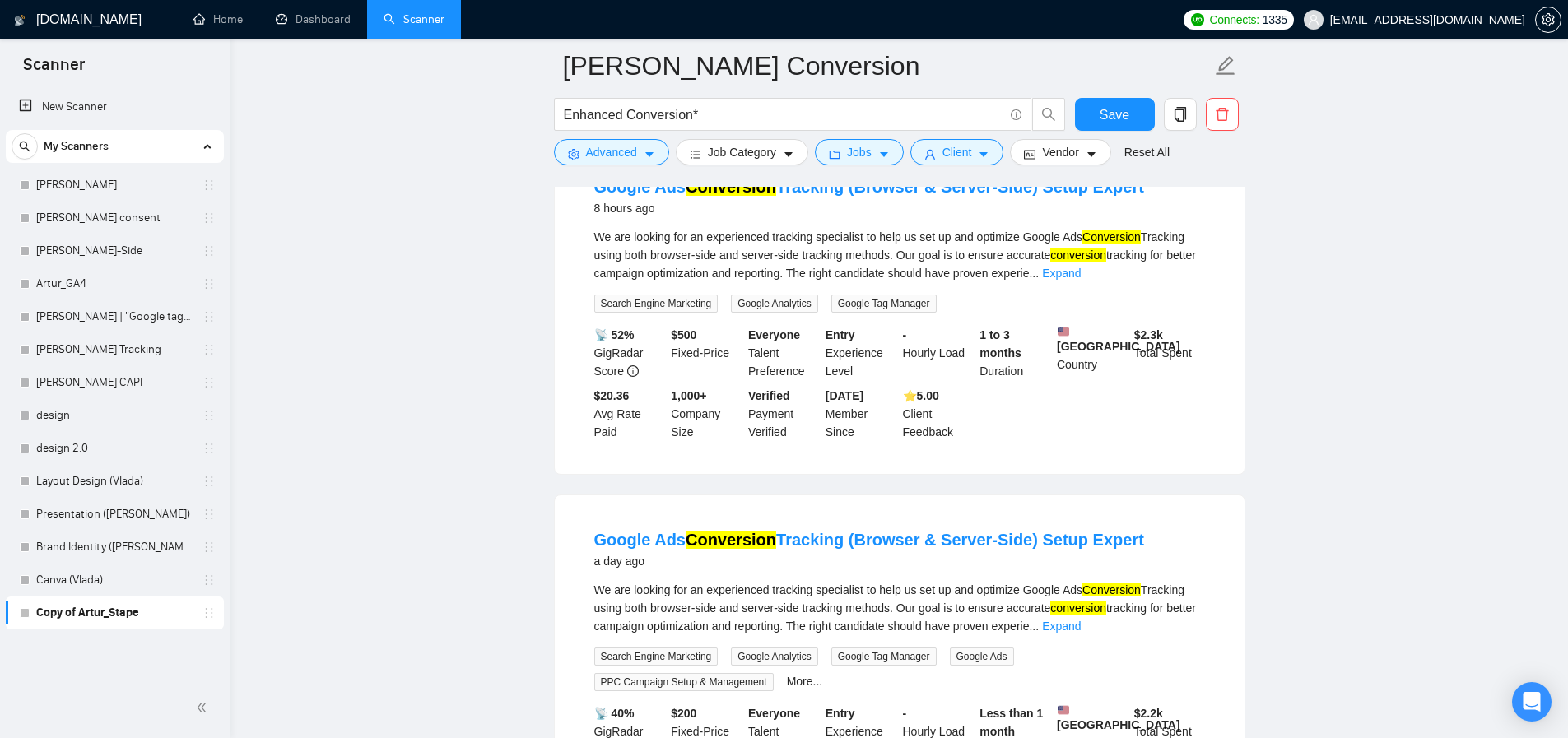
scroll to position [1322, 0]
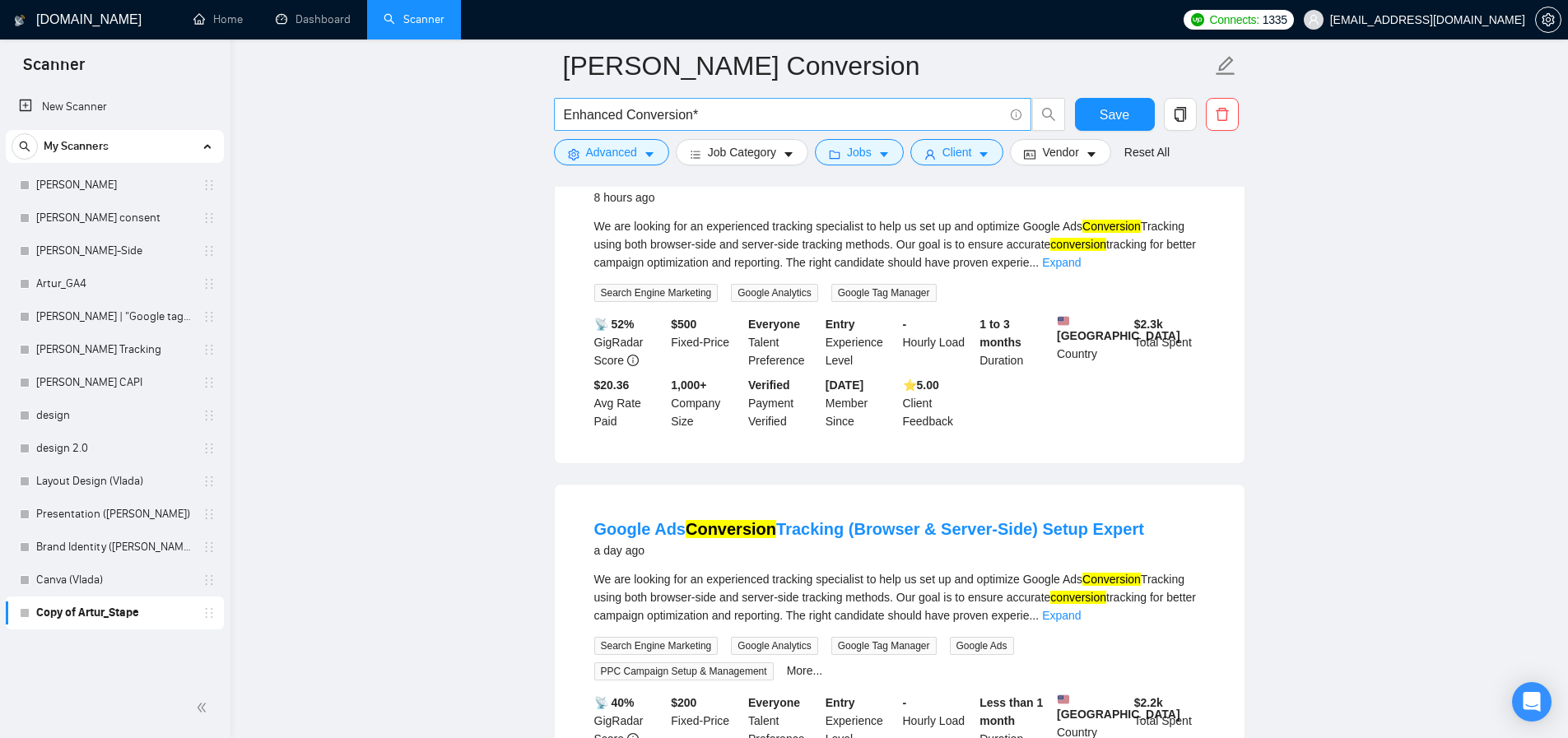
click at [714, 111] on input "Enhanced Conversion*" at bounding box center [784, 115] width 440 height 21
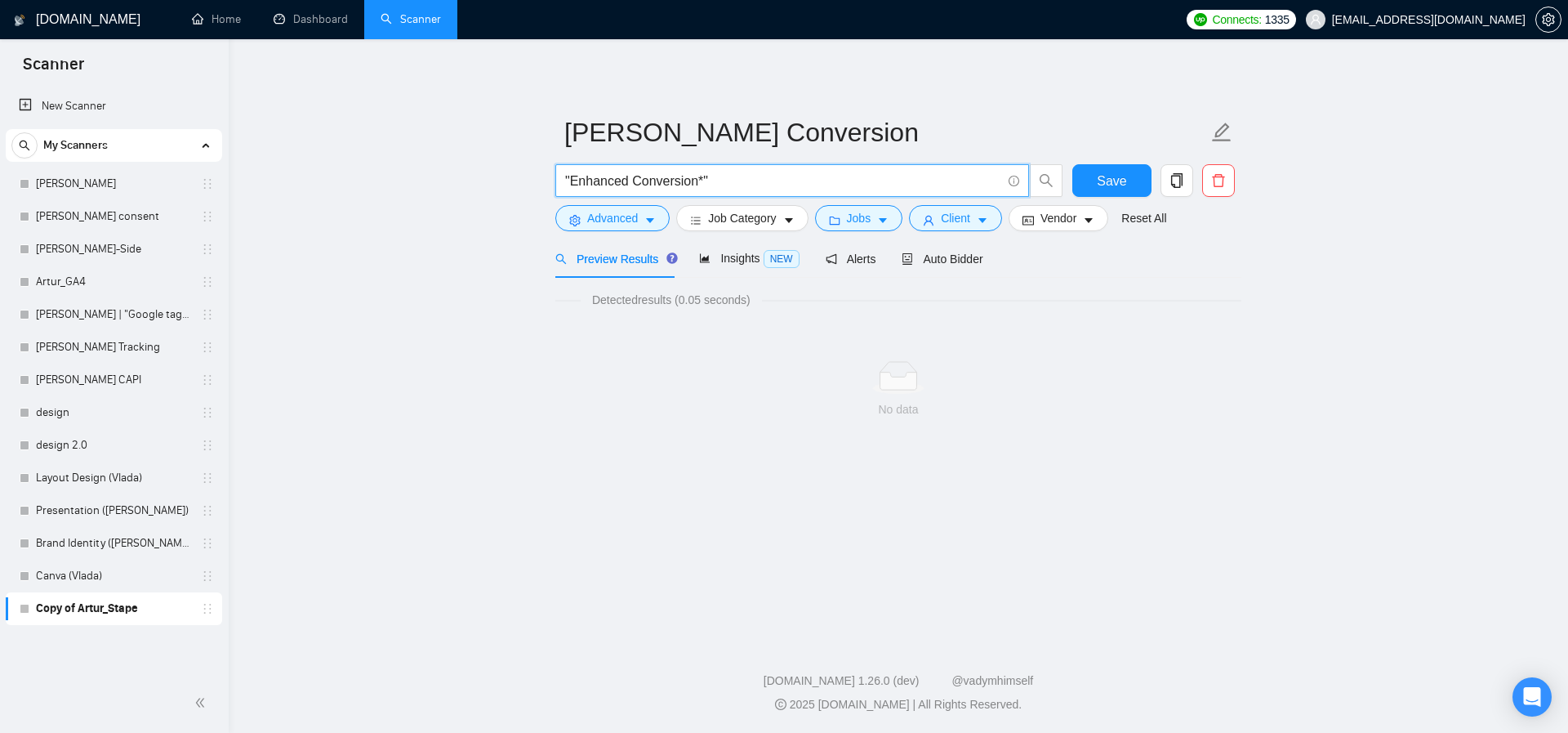
click at [702, 185] on input ""Enhanced Conversion*"" at bounding box center [783, 181] width 436 height 21
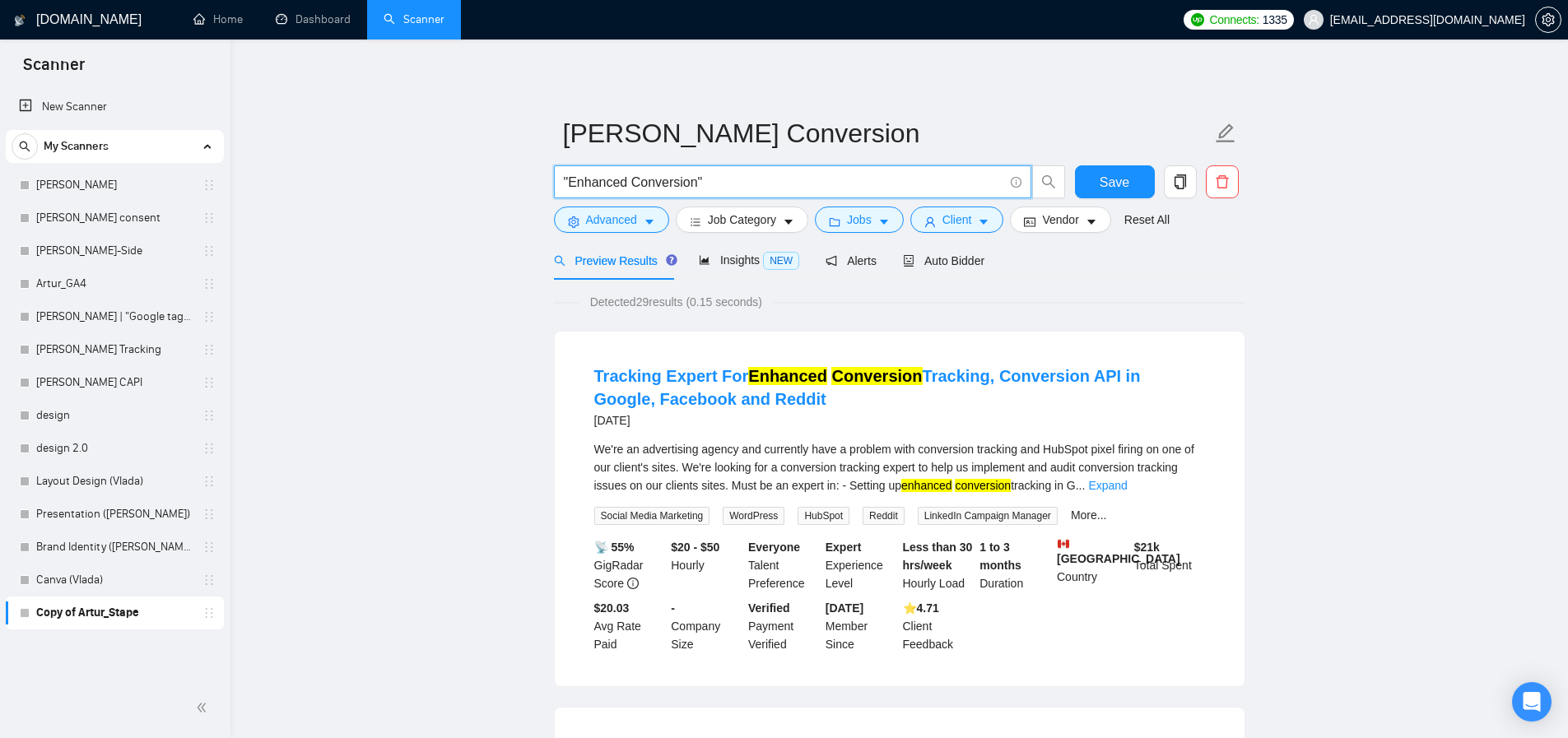
click at [769, 182] on input ""Enhanced Conversion"" at bounding box center [784, 182] width 440 height 21
click at [768, 183] on input ""Enhanced Conversion"" at bounding box center [784, 182] width 440 height 21
paste input ""Enhanced Conversion""
type input ""Enhanced Conversion" | "Enhanced Conversions""
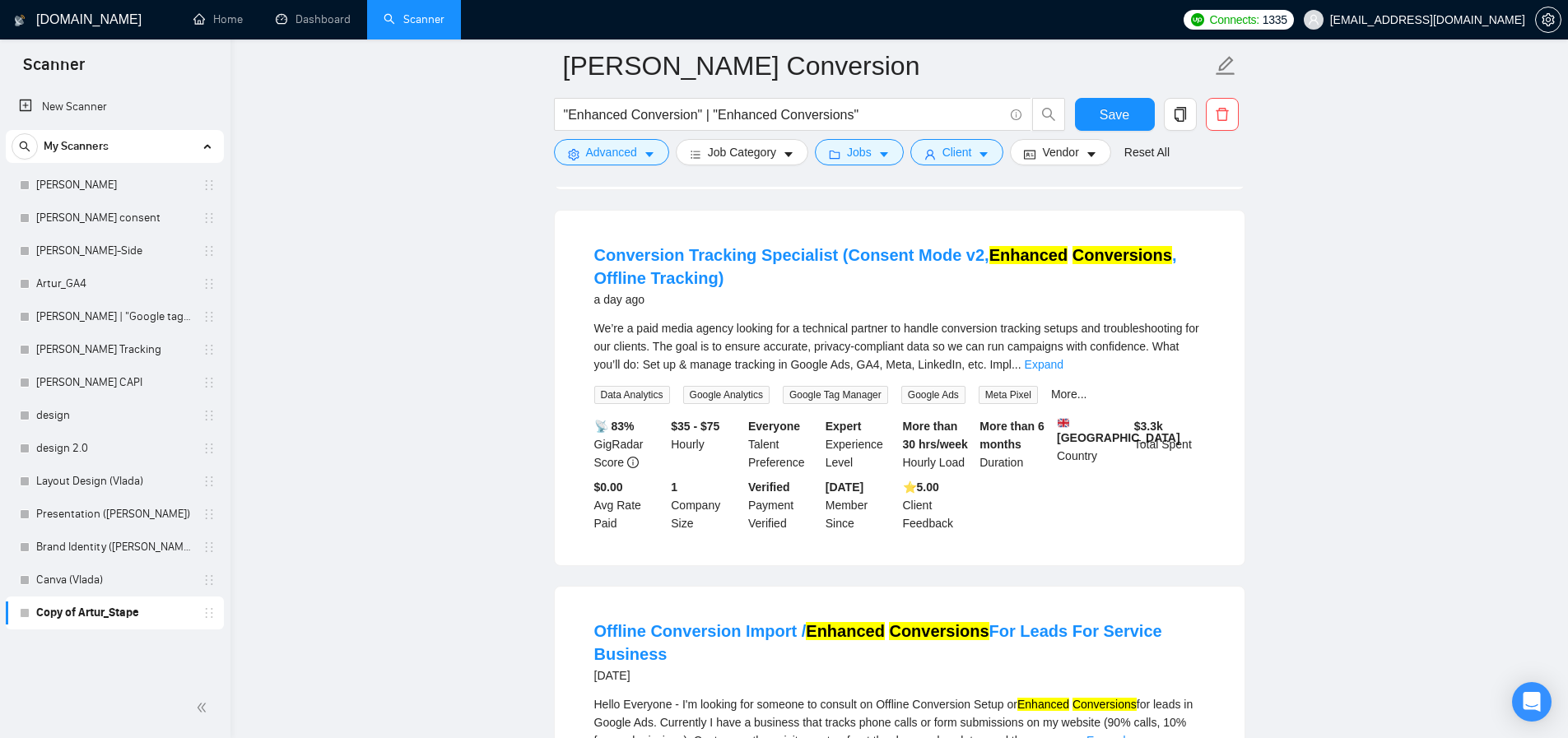
scroll to position [1263, 0]
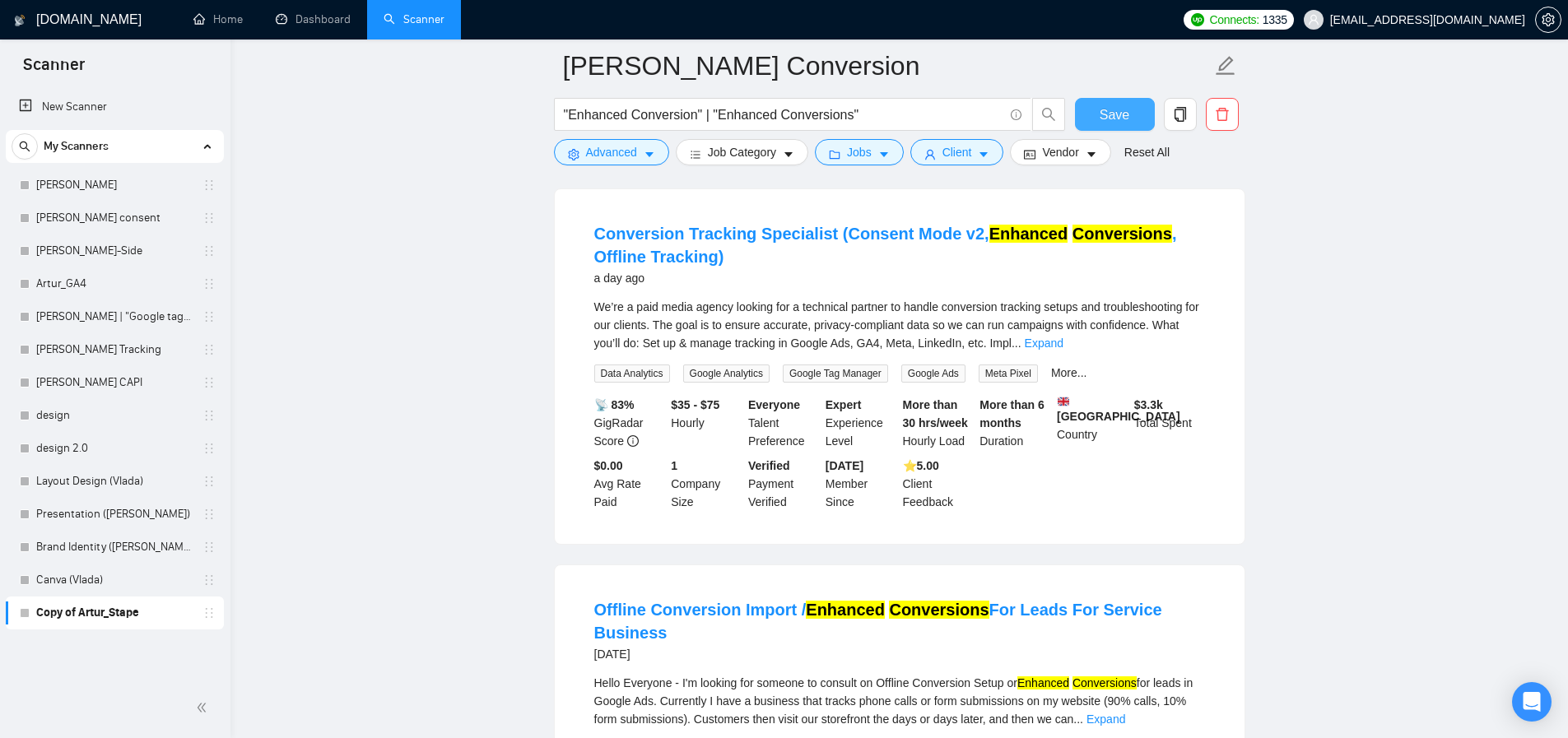
click at [1106, 115] on span "Save" at bounding box center [1114, 115] width 30 height 21
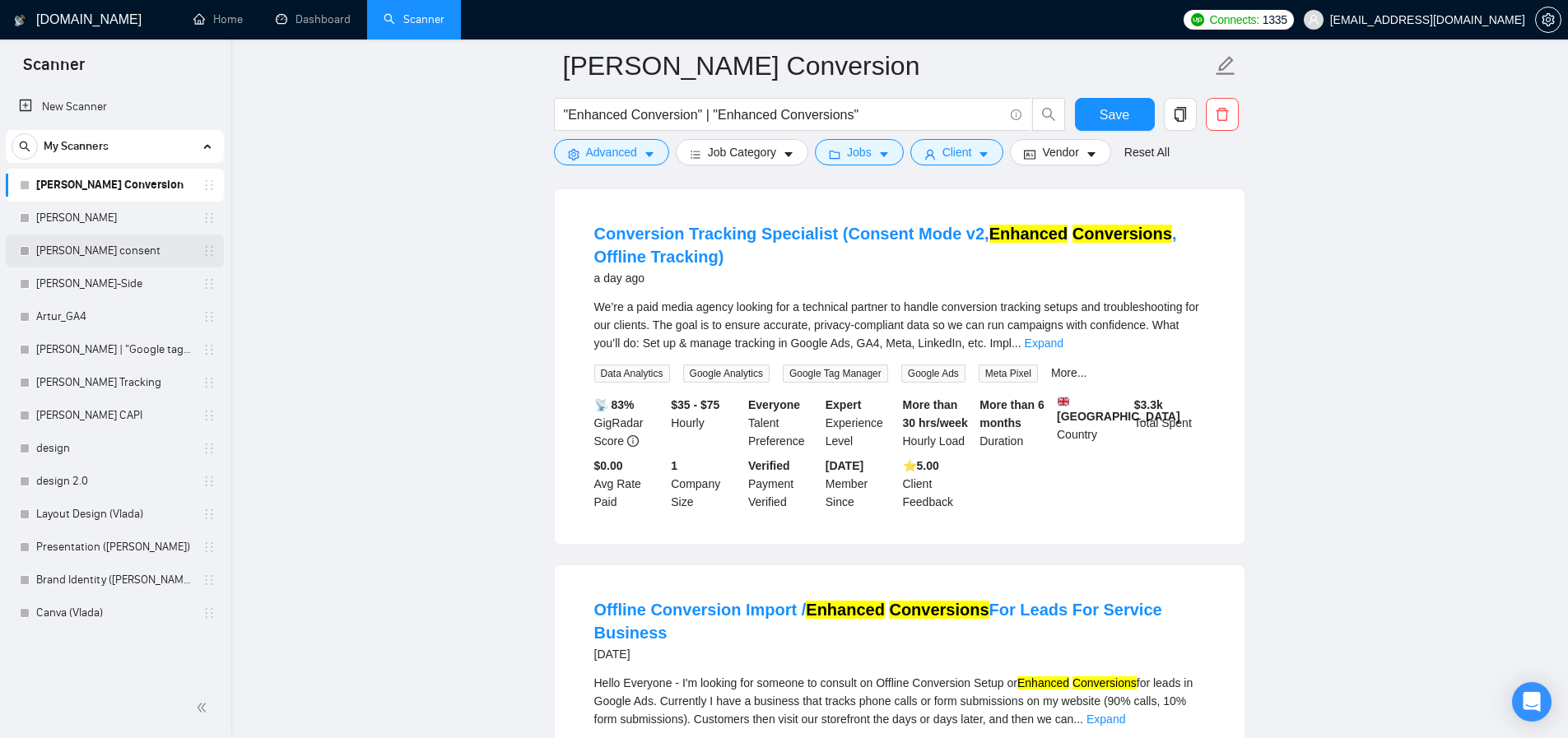
click at [102, 246] on link "[PERSON_NAME] consent" at bounding box center [115, 251] width 156 height 33
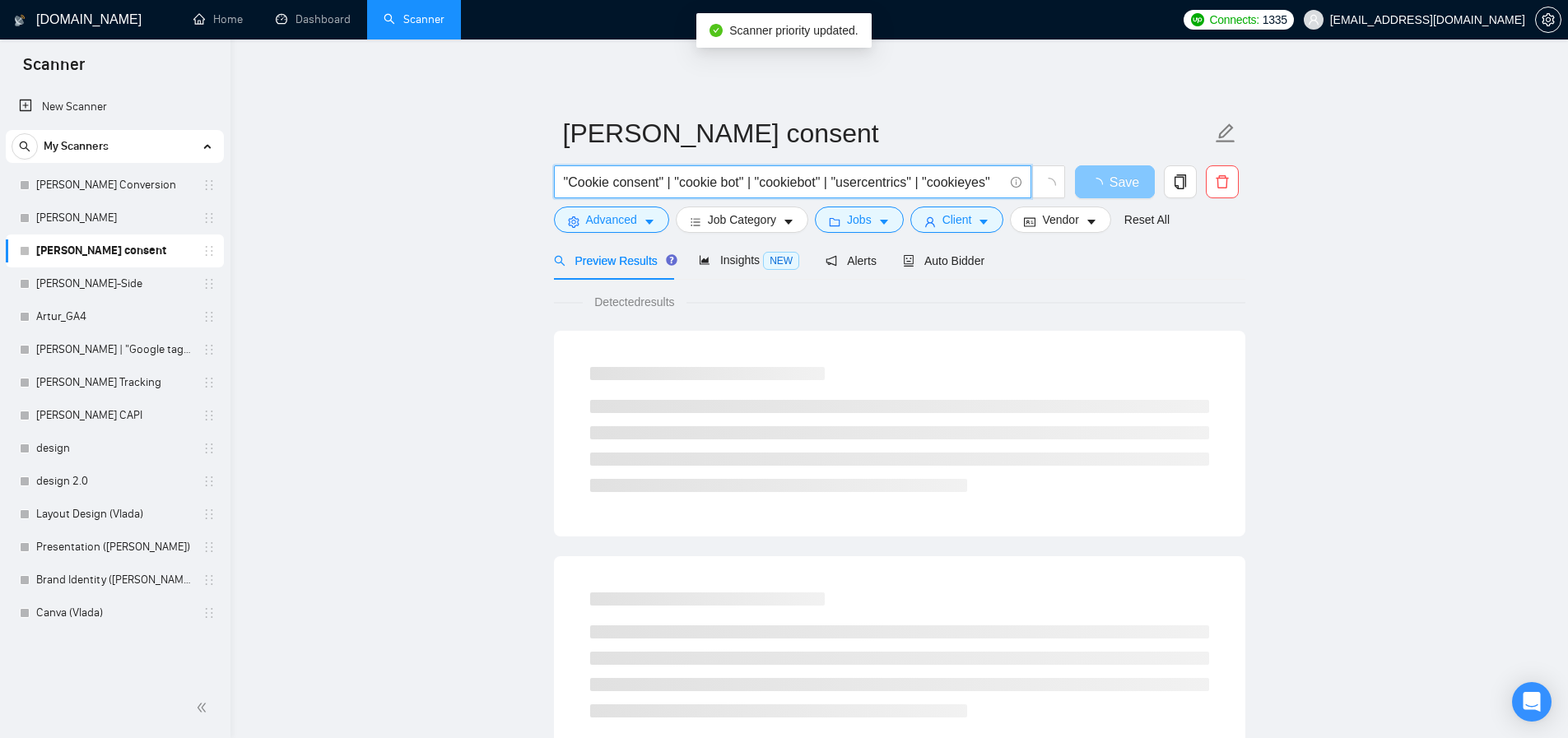
scroll to position [0, 9]
drag, startPoint x: 966, startPoint y: 183, endPoint x: 1149, endPoint y: 190, distance: 183.1
click at [1149, 190] on div ""Cookie consent" | "cookie bot" | "cookiebot" | "usercentrics" | "cookieyes" Sa…" at bounding box center [896, 186] width 691 height 41
click at [967, 181] on input ""Cookie consent" | "cookie bot" | "cookiebot" | "usercentrics" | "cookieyes"" at bounding box center [784, 182] width 440 height 21
click at [997, 182] on input ""Cookie consent" | "cookie bot" | "cookiebot" | "usercentrics" | "cookieyes"" at bounding box center [784, 182] width 440 height 21
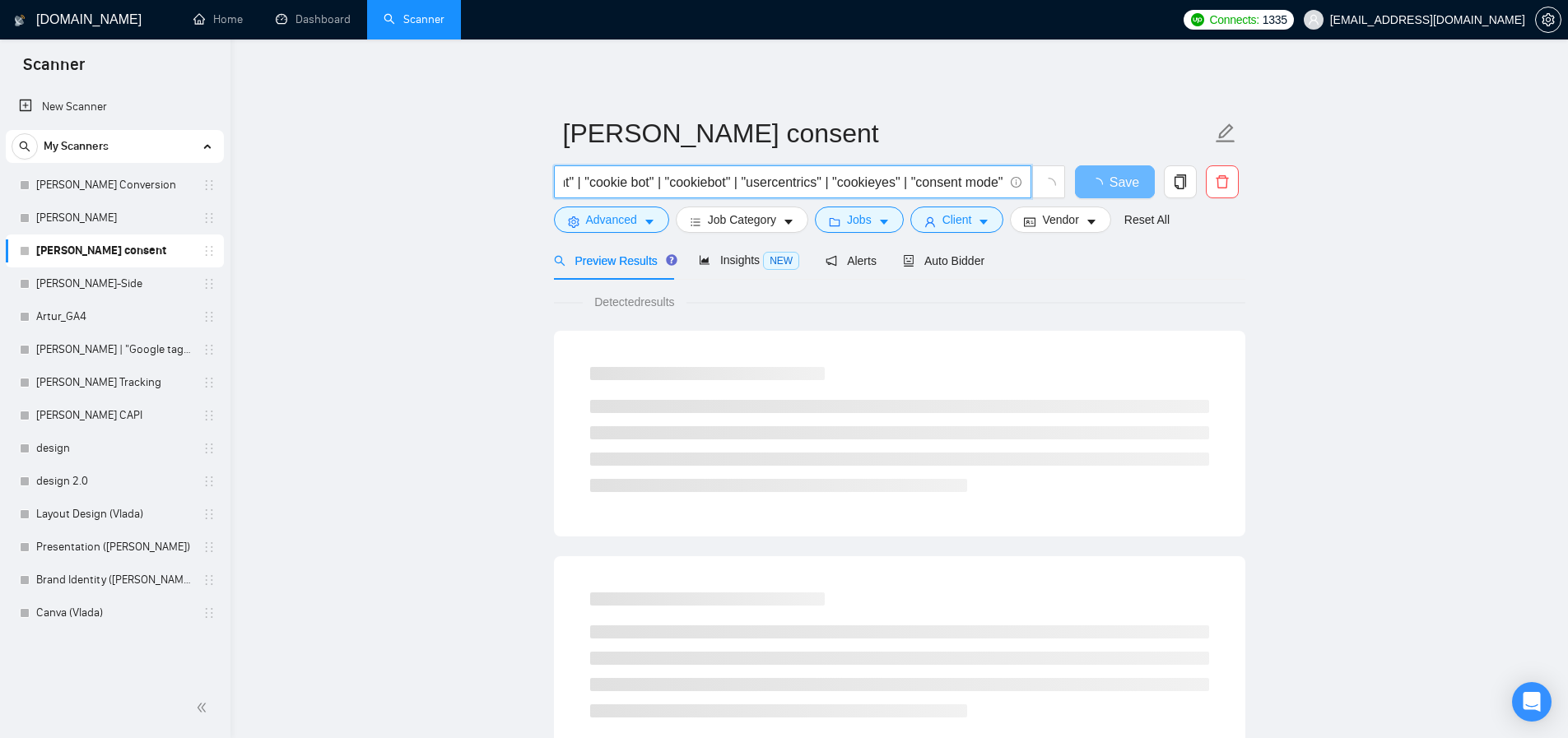
scroll to position [0, 116]
drag, startPoint x: 917, startPoint y: 182, endPoint x: 1000, endPoint y: 182, distance: 83.0
click at [1000, 182] on input ""Cookie consent" | "cookie bot" | "cookiebot" | "usercentrics" | "cookieyes" | …" at bounding box center [784, 182] width 440 height 21
type input ""Cookie consent" | "cookie bot" | "cookiebot" | "usercentrics" | "cookieyes" | …"
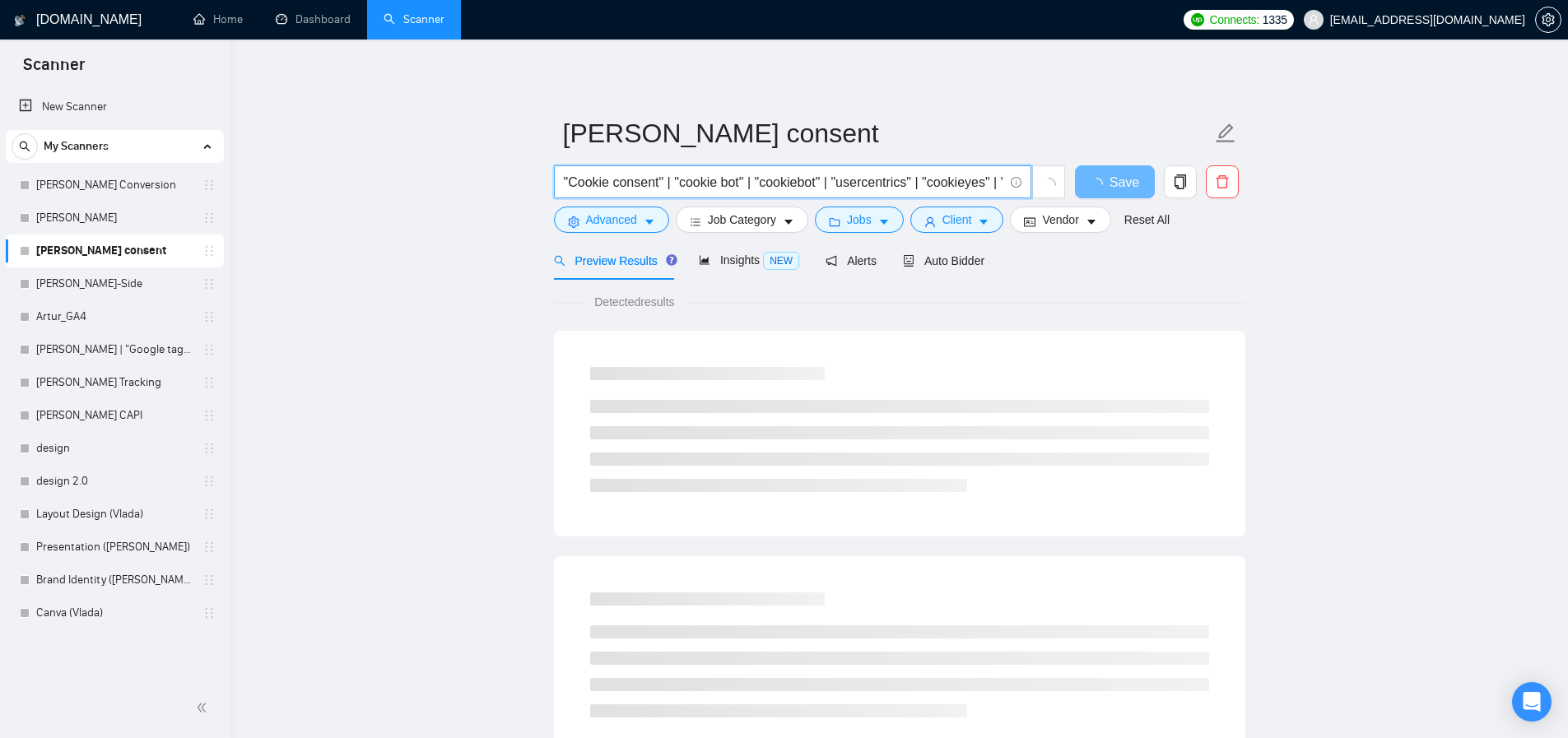
click at [490, 291] on main "[PERSON_NAME] consent "Cookie consent" | "cookie bot" | "cookiebot" | "usercent…" at bounding box center [899, 751] width 1285 height 1372
click at [639, 302] on span "Detected results" at bounding box center [634, 301] width 103 height 18
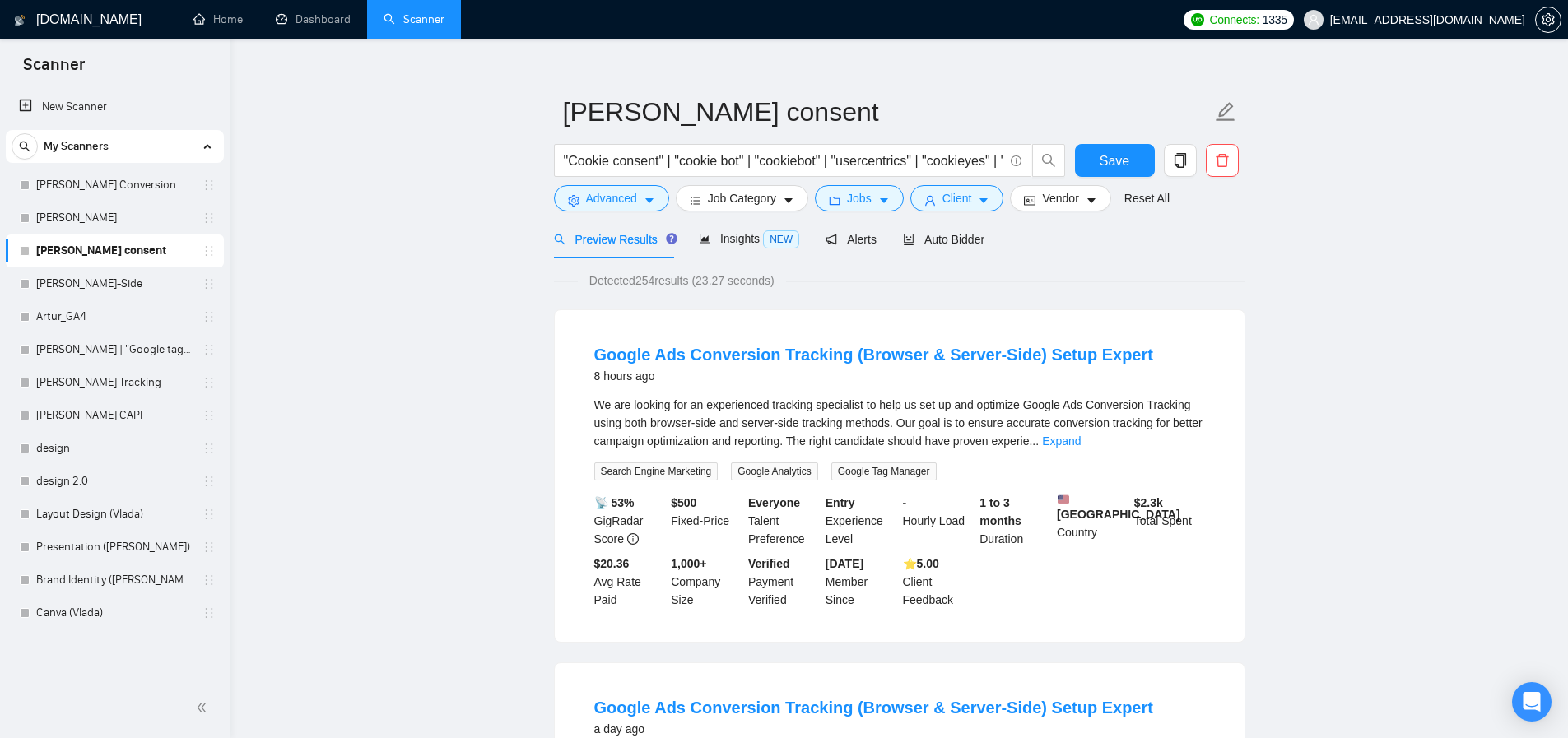
scroll to position [0, 116]
drag, startPoint x: 1079, startPoint y: 176, endPoint x: 1128, endPoint y: 178, distance: 49.0
click at [1128, 178] on div ""Cookie consent" | "cookie bot" | "cookiebot" | "usercentrics" | "cookieyes" | …" at bounding box center [896, 164] width 691 height 41
click at [949, 161] on input ""Cookie consent" | "cookie bot" | "cookiebot" | "usercentrics" | "cookieyes" | …" at bounding box center [784, 161] width 440 height 21
drag, startPoint x: 918, startPoint y: 162, endPoint x: 964, endPoint y: 162, distance: 46.0
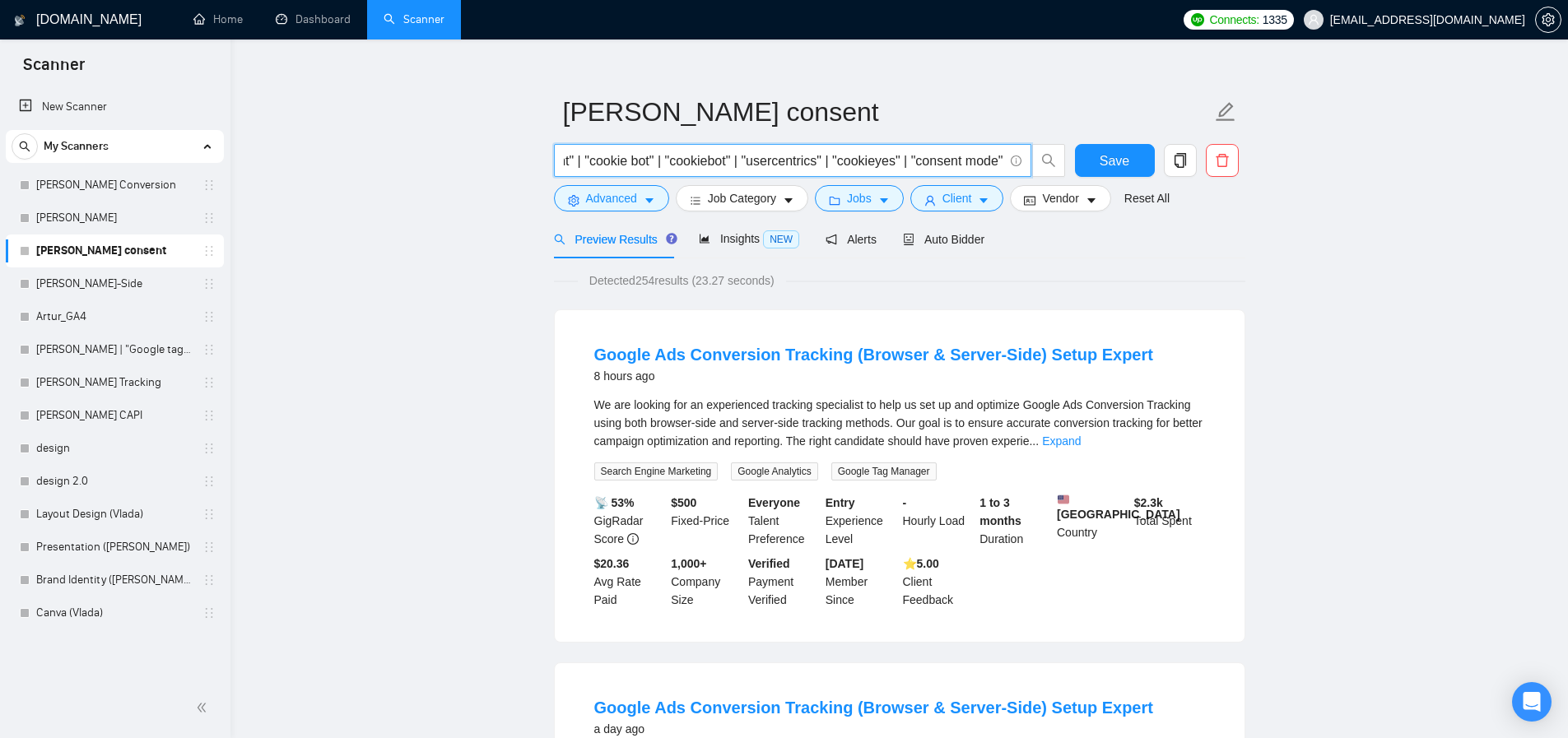
click at [963, 162] on input ""Cookie consent" | "cookie bot" | "cookiebot" | "usercentrics" | "cookieyes" | …" at bounding box center [784, 161] width 440 height 21
click at [982, 162] on input ""Cookie consent" | "cookie bot" | "cookiebot" | "usercentrics" | "cookieyes" | …" at bounding box center [784, 161] width 440 height 21
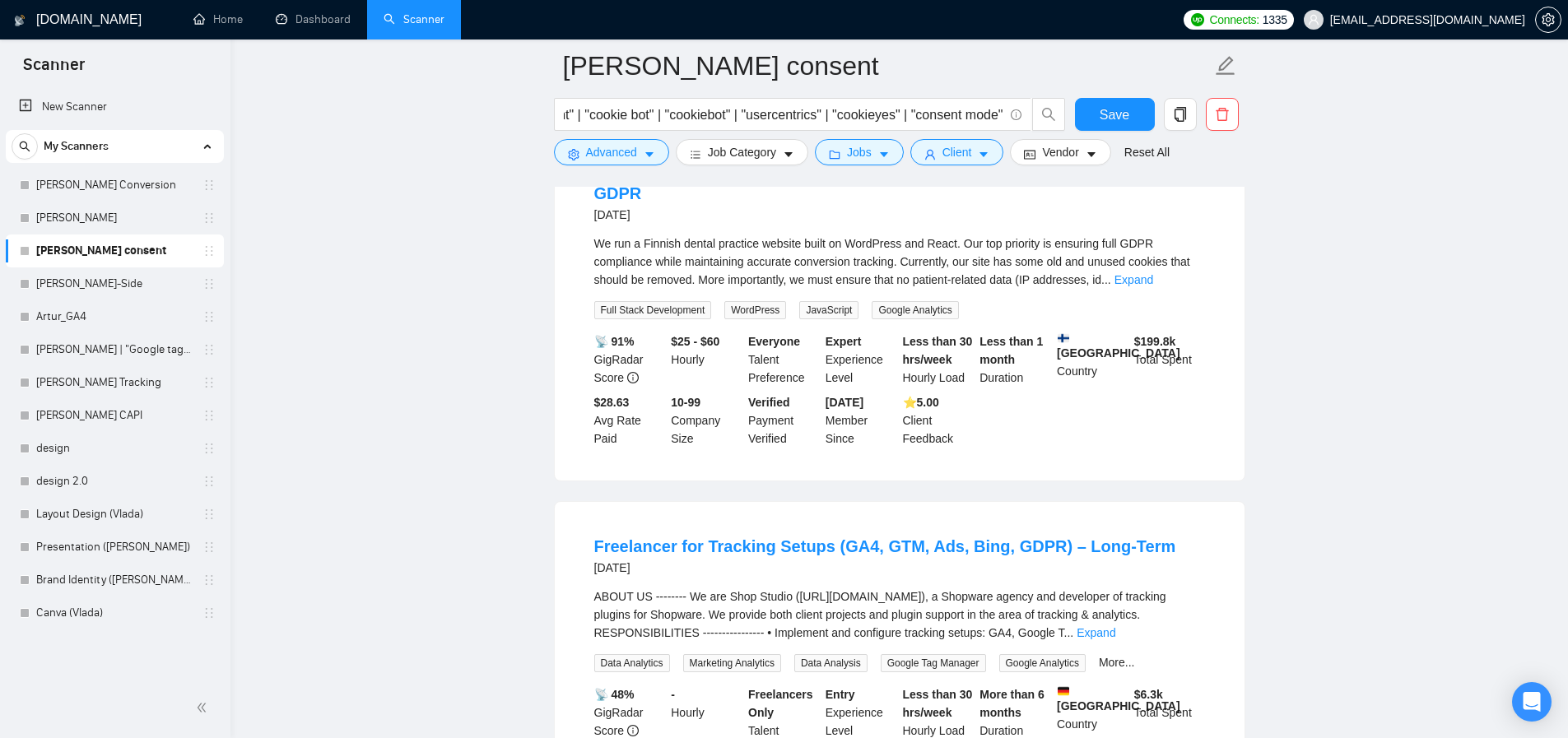
scroll to position [3500, 0]
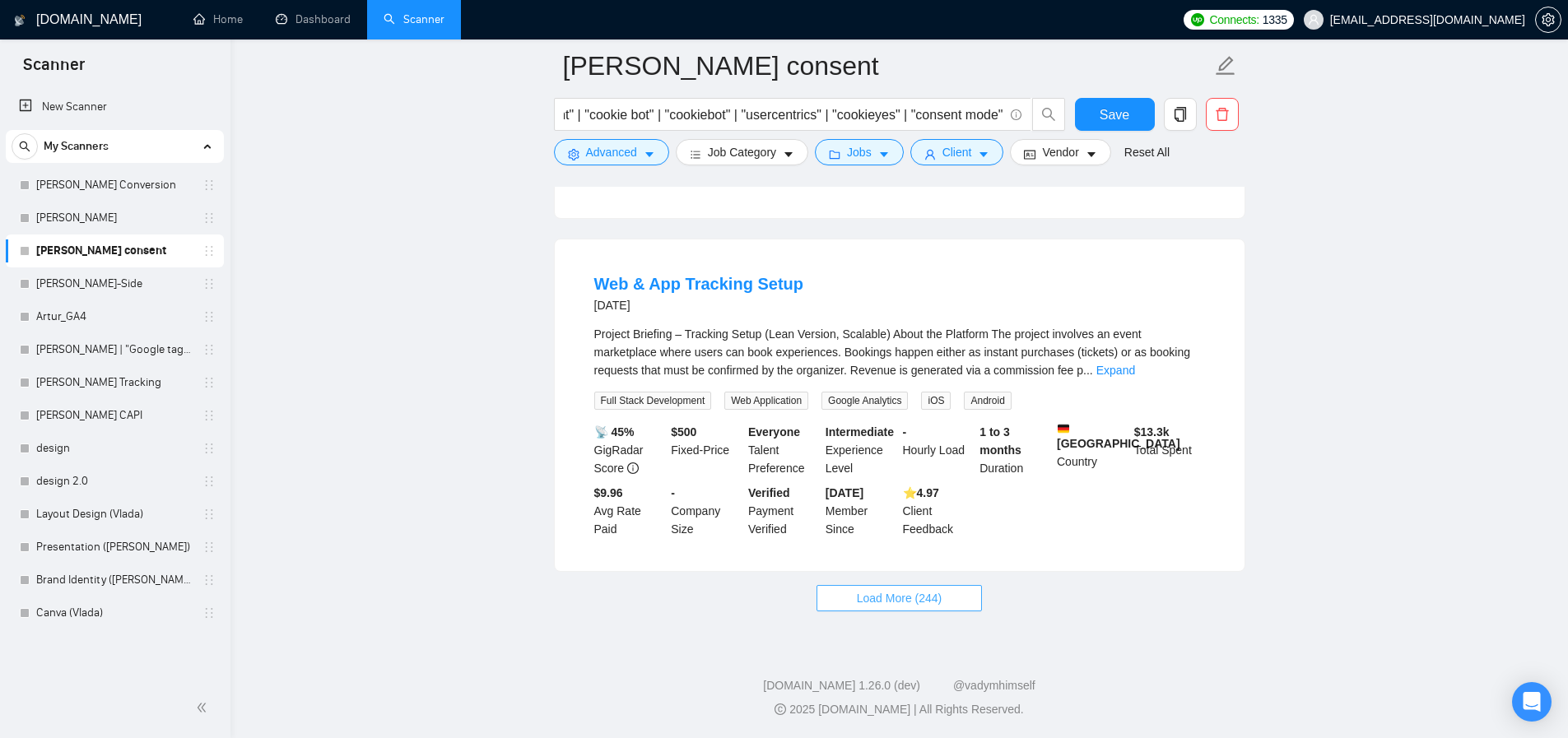
click at [887, 596] on span "Load More (244)" at bounding box center [899, 597] width 85 height 18
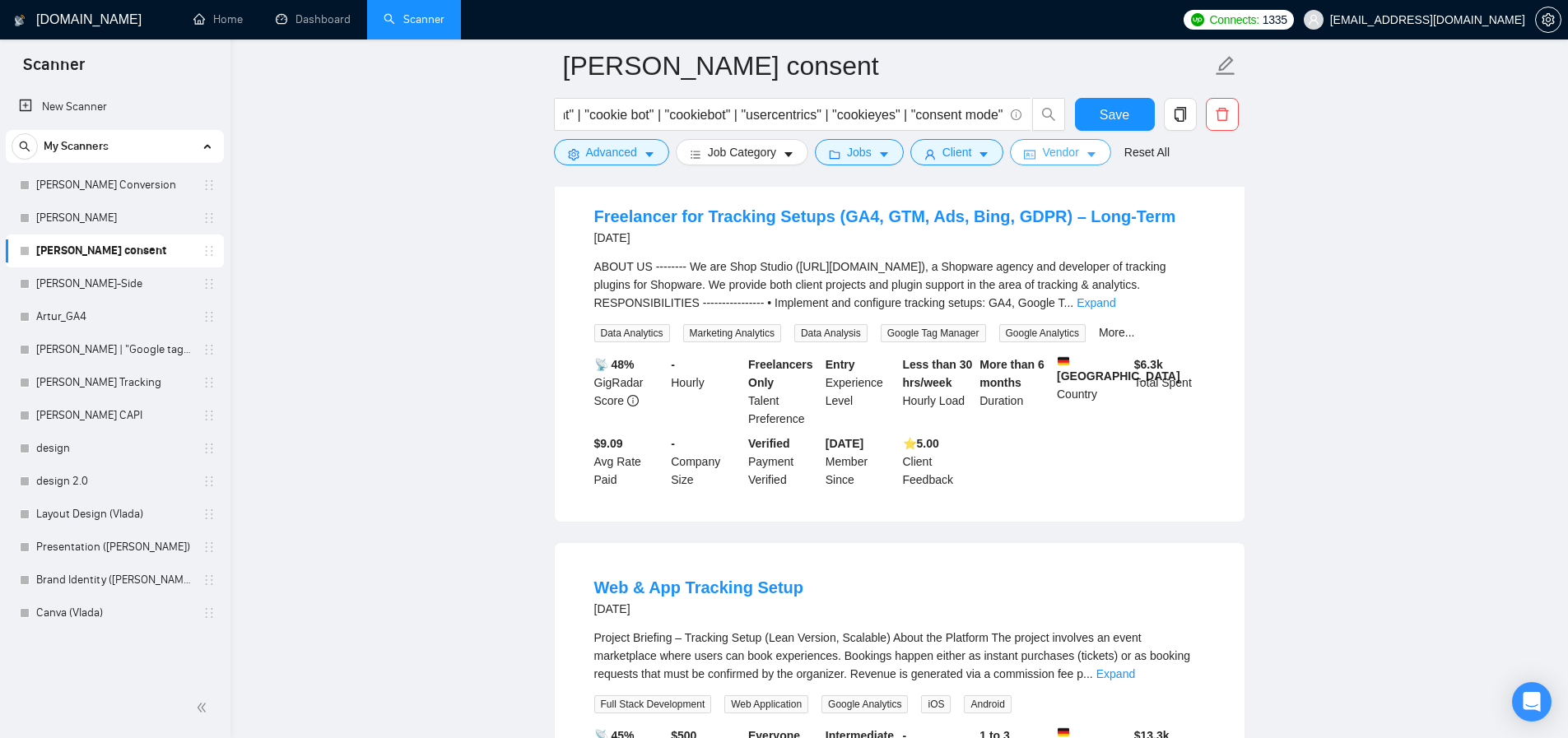
scroll to position [0, 0]
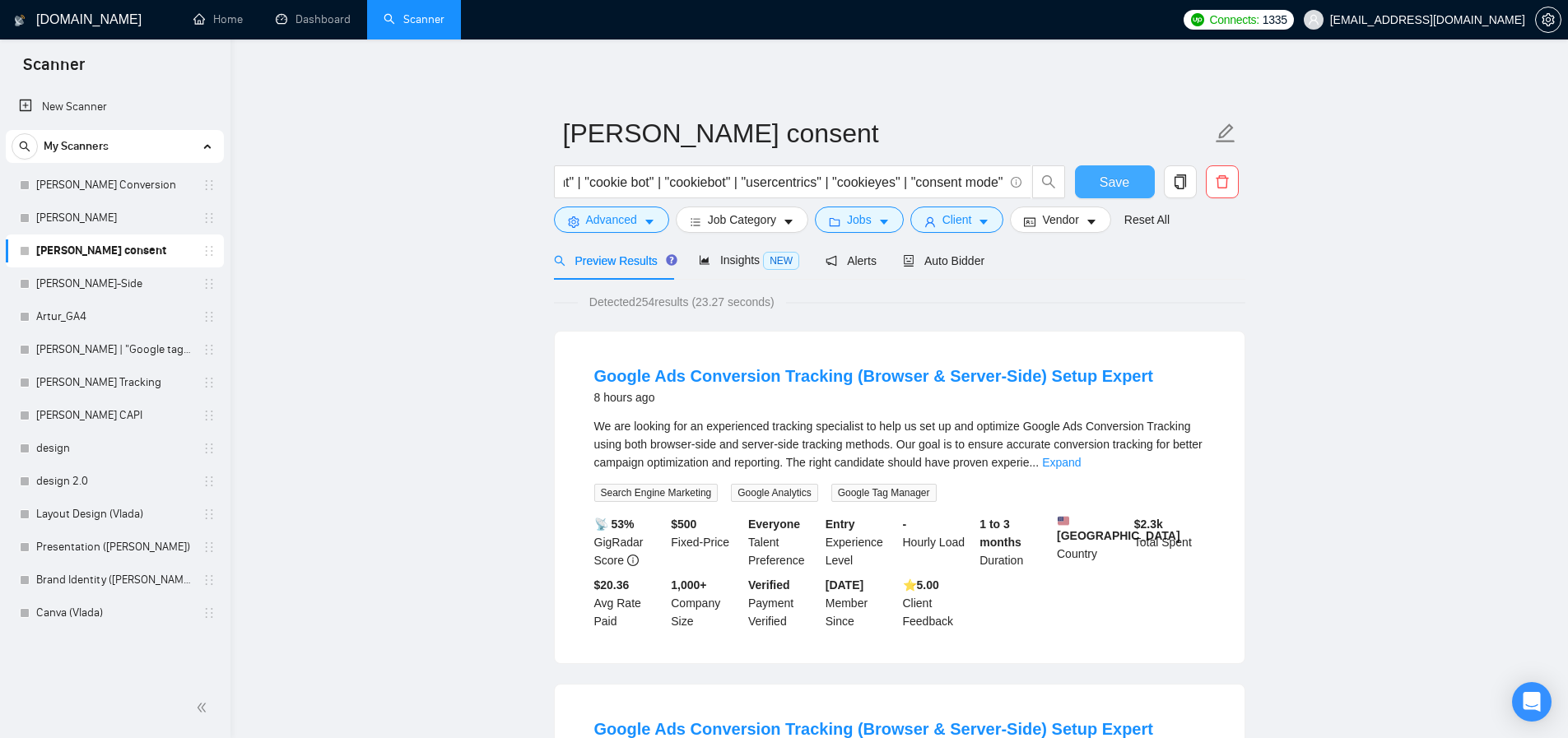
click at [1109, 185] on span "Save" at bounding box center [1114, 182] width 30 height 21
click at [1193, 178] on span "copy" at bounding box center [1180, 182] width 31 height 15
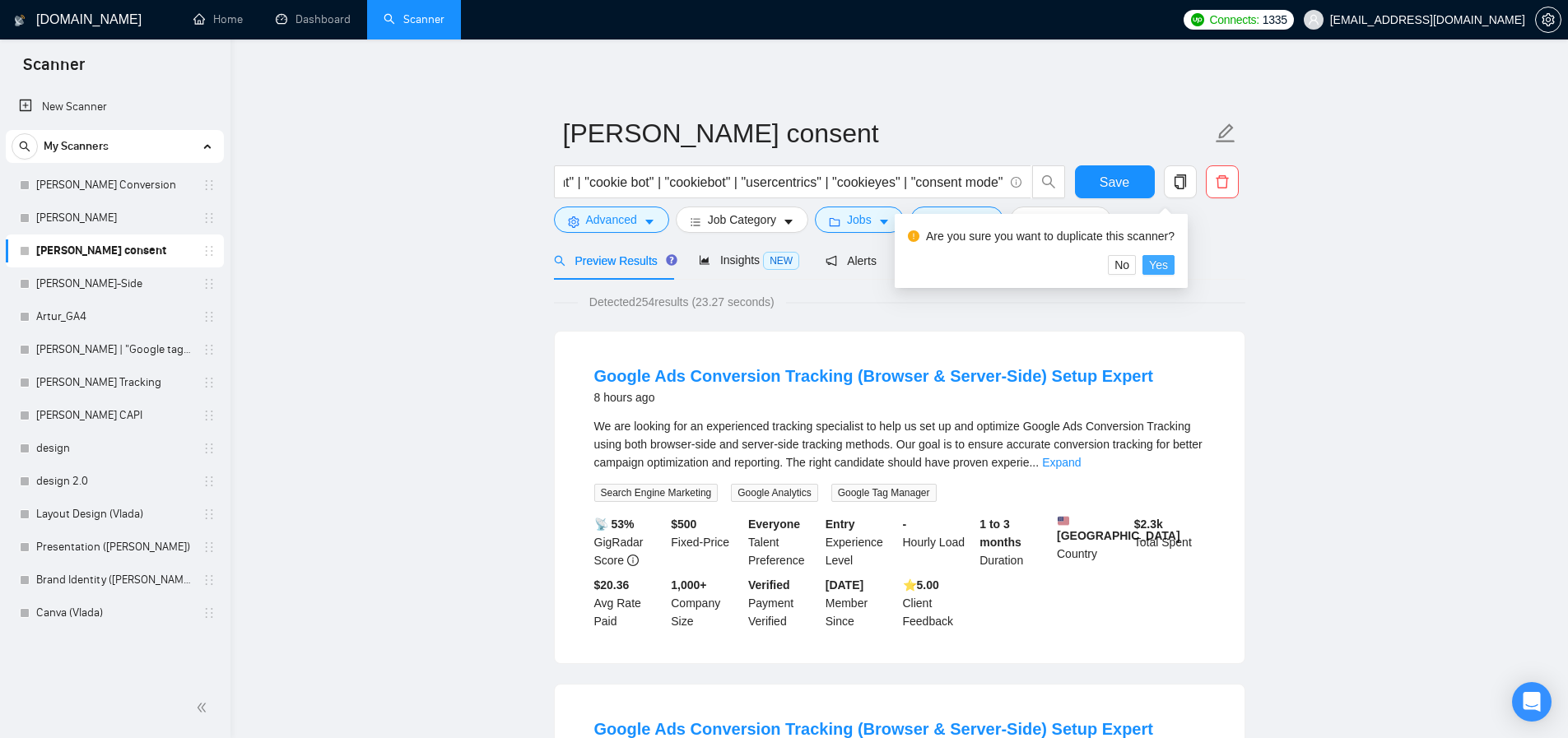
click at [1162, 261] on span "Yes" at bounding box center [1158, 264] width 19 height 18
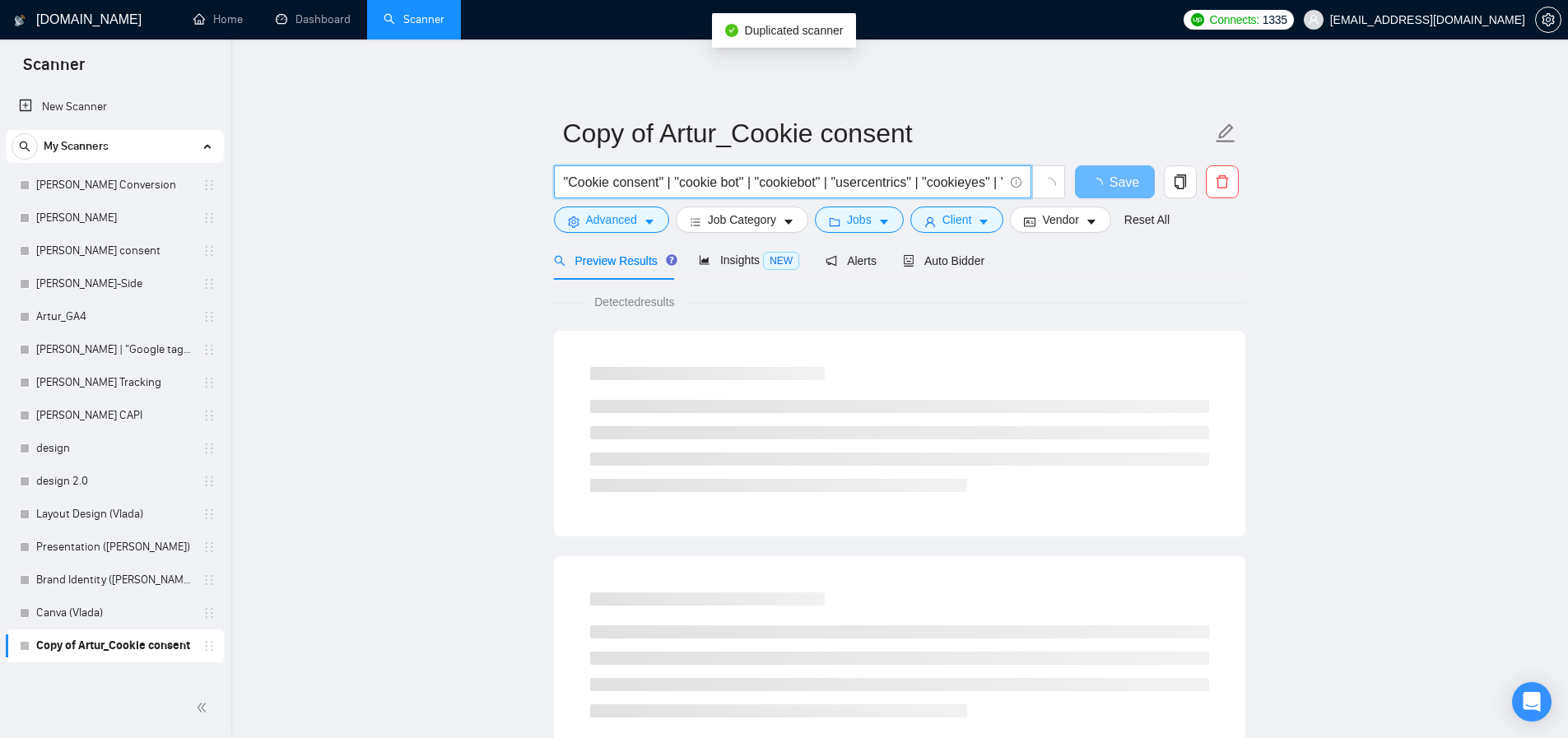
click at [721, 176] on input ""Cookie consent" | "cookie bot" | "cookiebot" | "usercentrics" | "cookieyes" | …" at bounding box center [784, 182] width 440 height 21
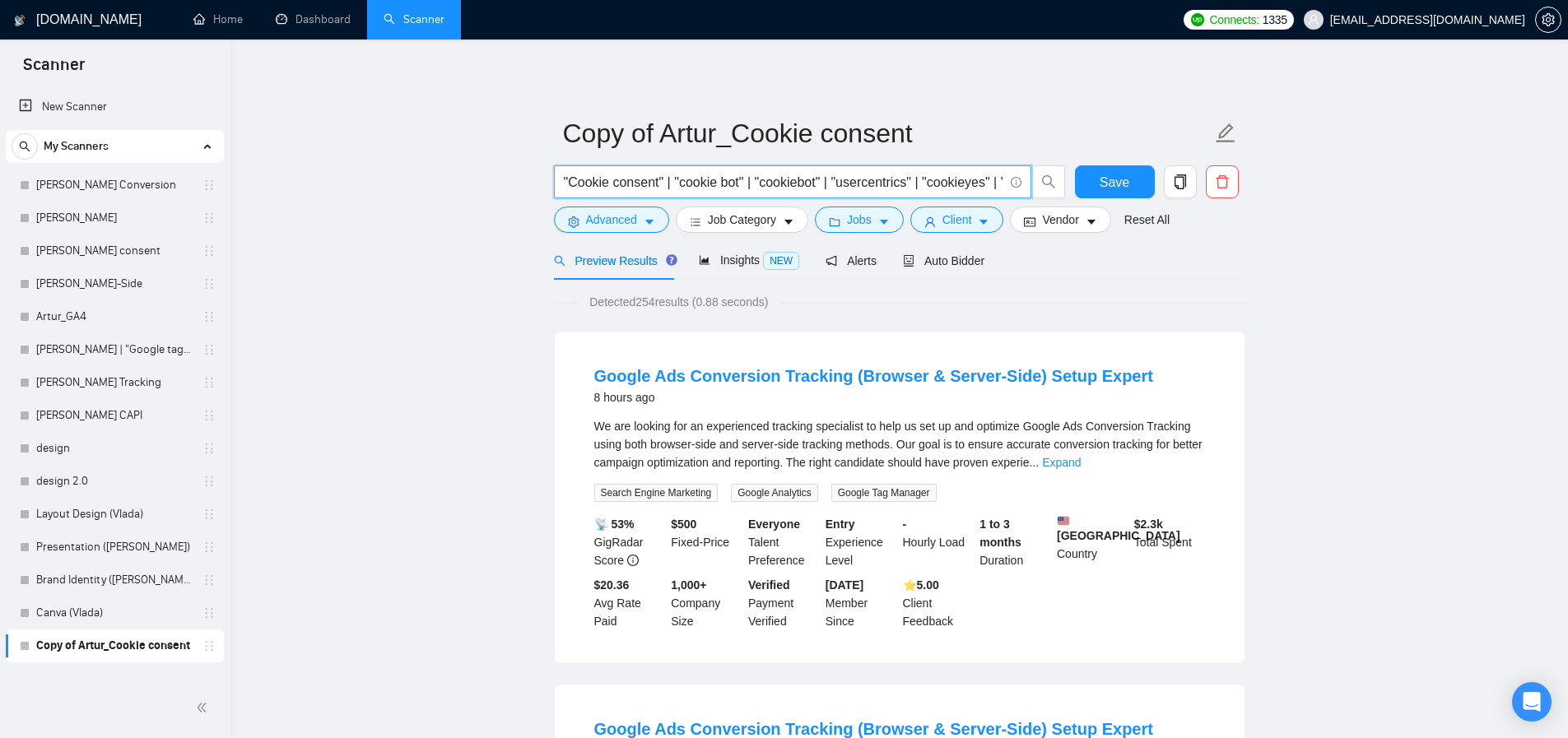
paste input "Tracking cleanup"
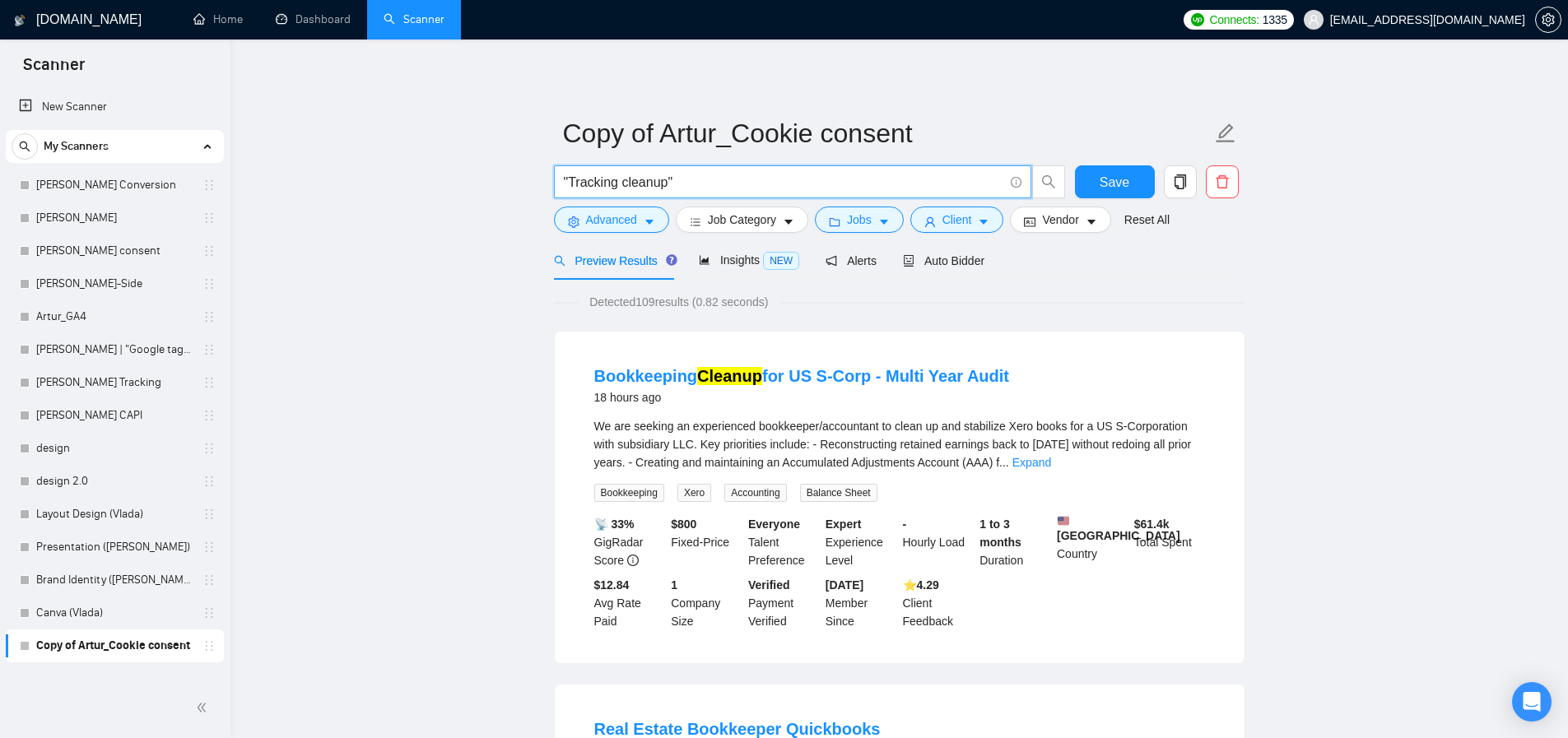
type input ""Tracking cleanup""
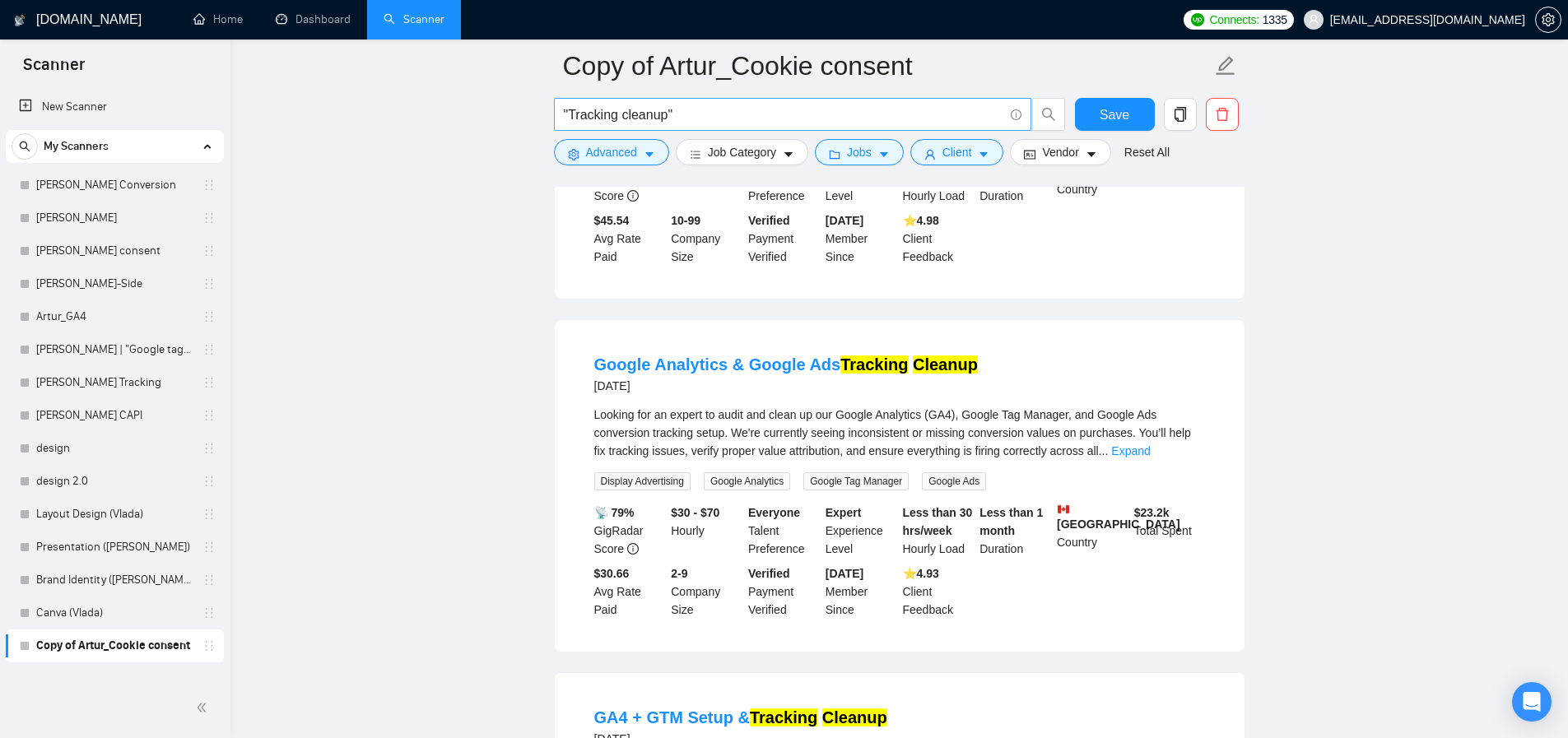
scroll to position [8, 0]
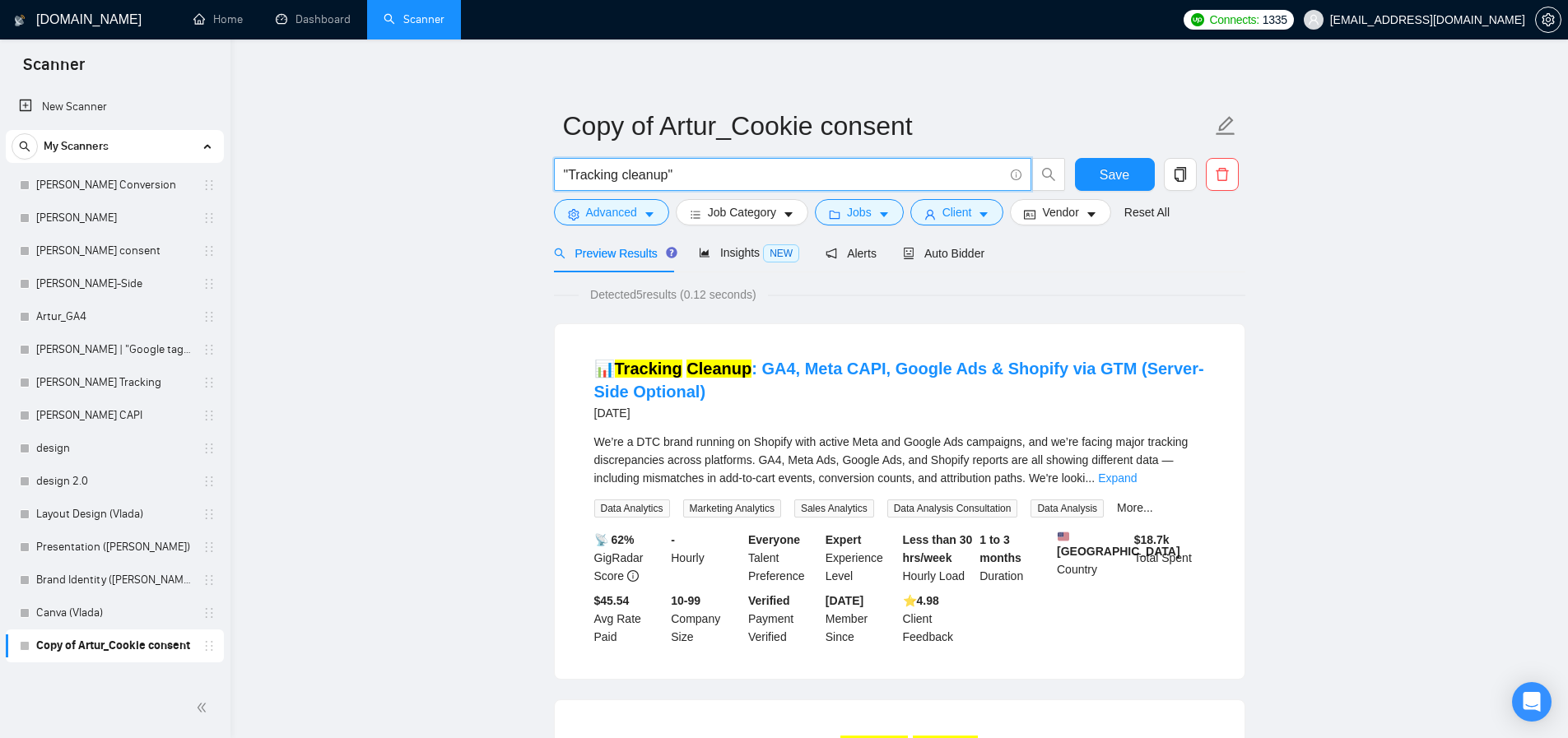
click at [717, 169] on input ""Tracking cleanup"" at bounding box center [784, 175] width 440 height 21
click at [114, 386] on link "[PERSON_NAME] Tracking" at bounding box center [115, 382] width 156 height 33
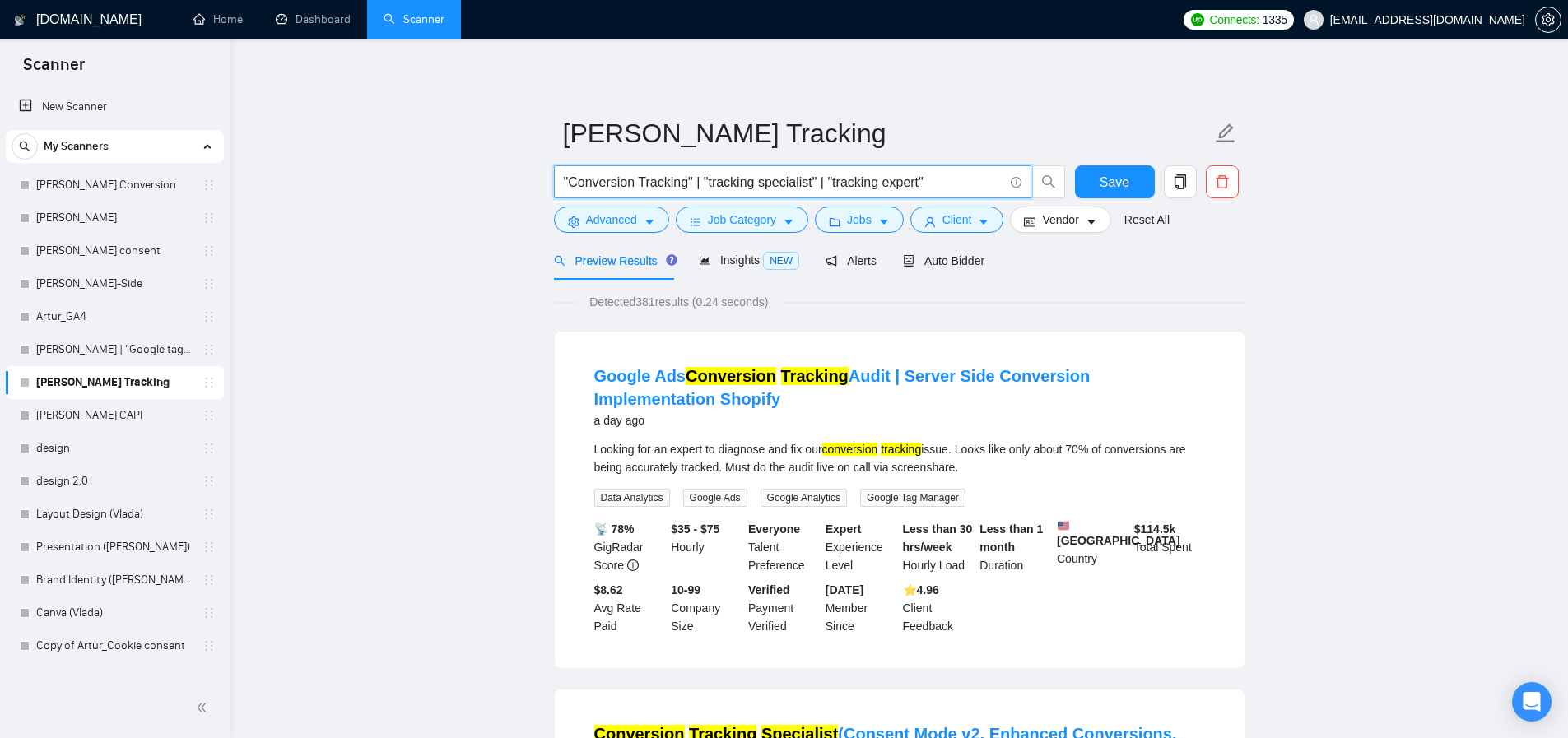
click at [987, 178] on input ""Conversion Tracking" | "tracking specialist" | "tracking expert"" at bounding box center [784, 182] width 440 height 21
paste input "Tracking cleanup"""
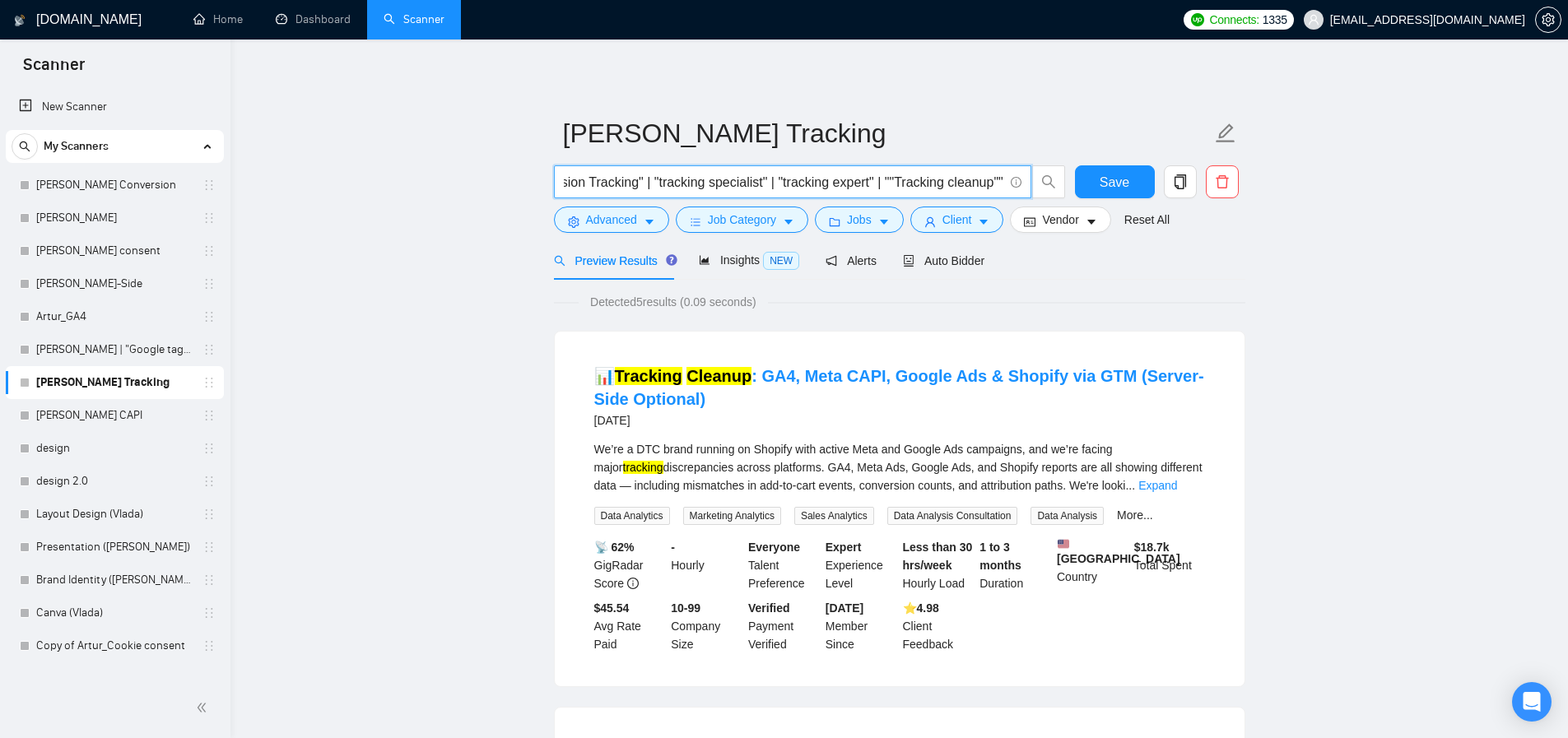
click at [888, 181] on input ""Conversion Tracking" | "tracking specialist" | "tracking expert" | ""Tracking …" at bounding box center [784, 182] width 440 height 21
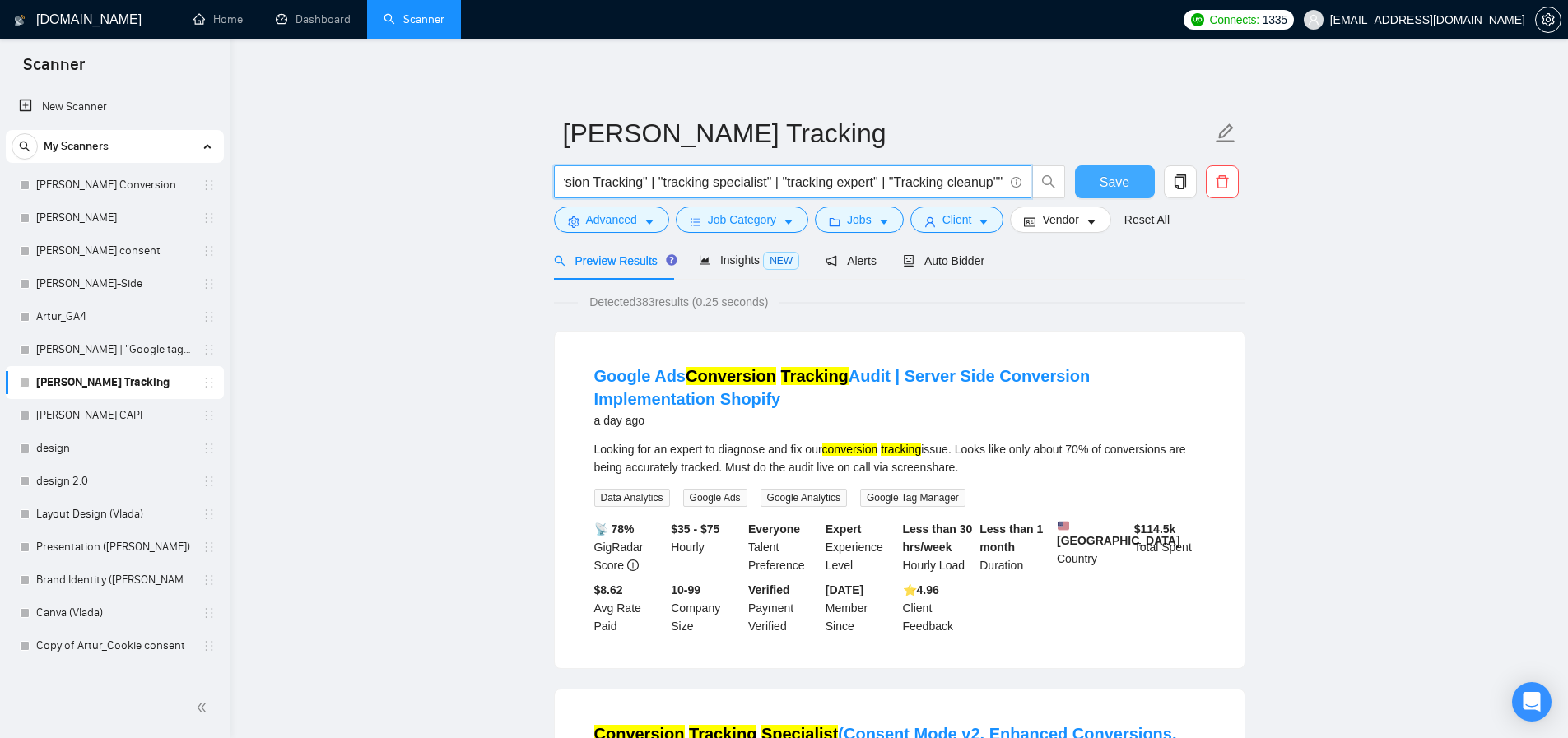
type input ""Conversion Tracking" | "tracking specialist" | "tracking expert" | "Tracking c…"
click at [1113, 185] on span "Save" at bounding box center [1114, 182] width 30 height 21
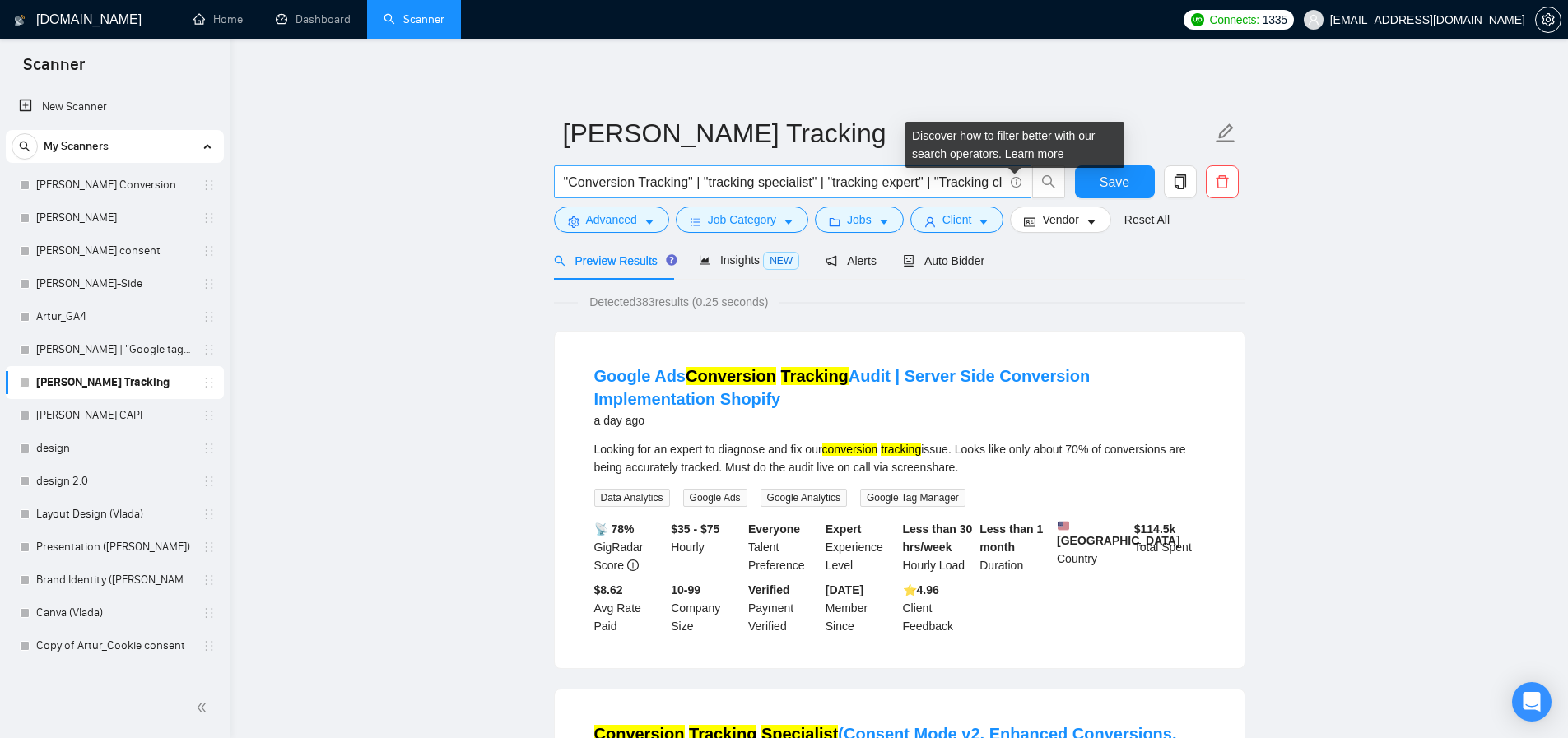
click at [1013, 181] on icon "info-circle" at bounding box center [1016, 181] width 10 height 10
click at [1033, 151] on link "Learn more" at bounding box center [1034, 154] width 59 height 13
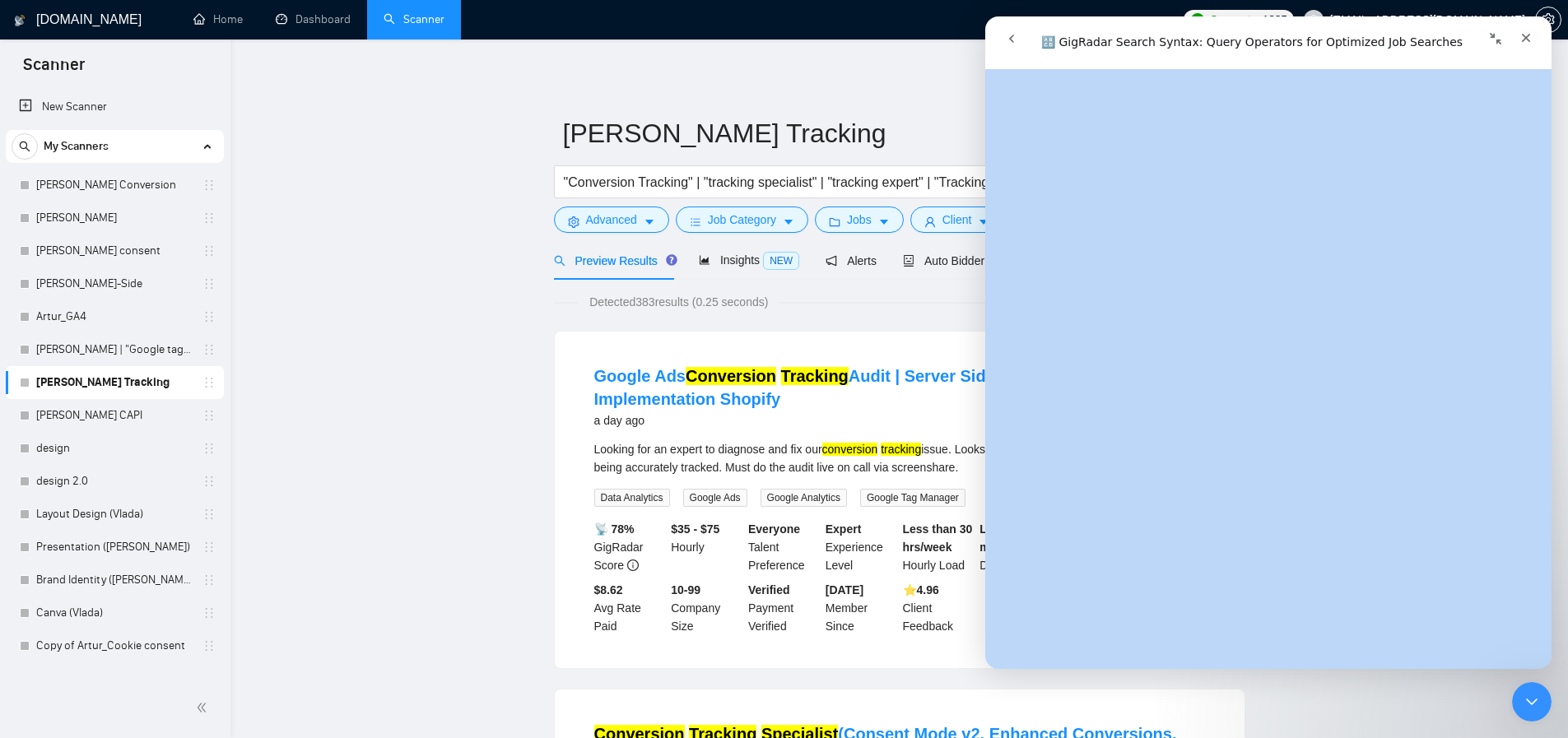
scroll to position [5928, 0]
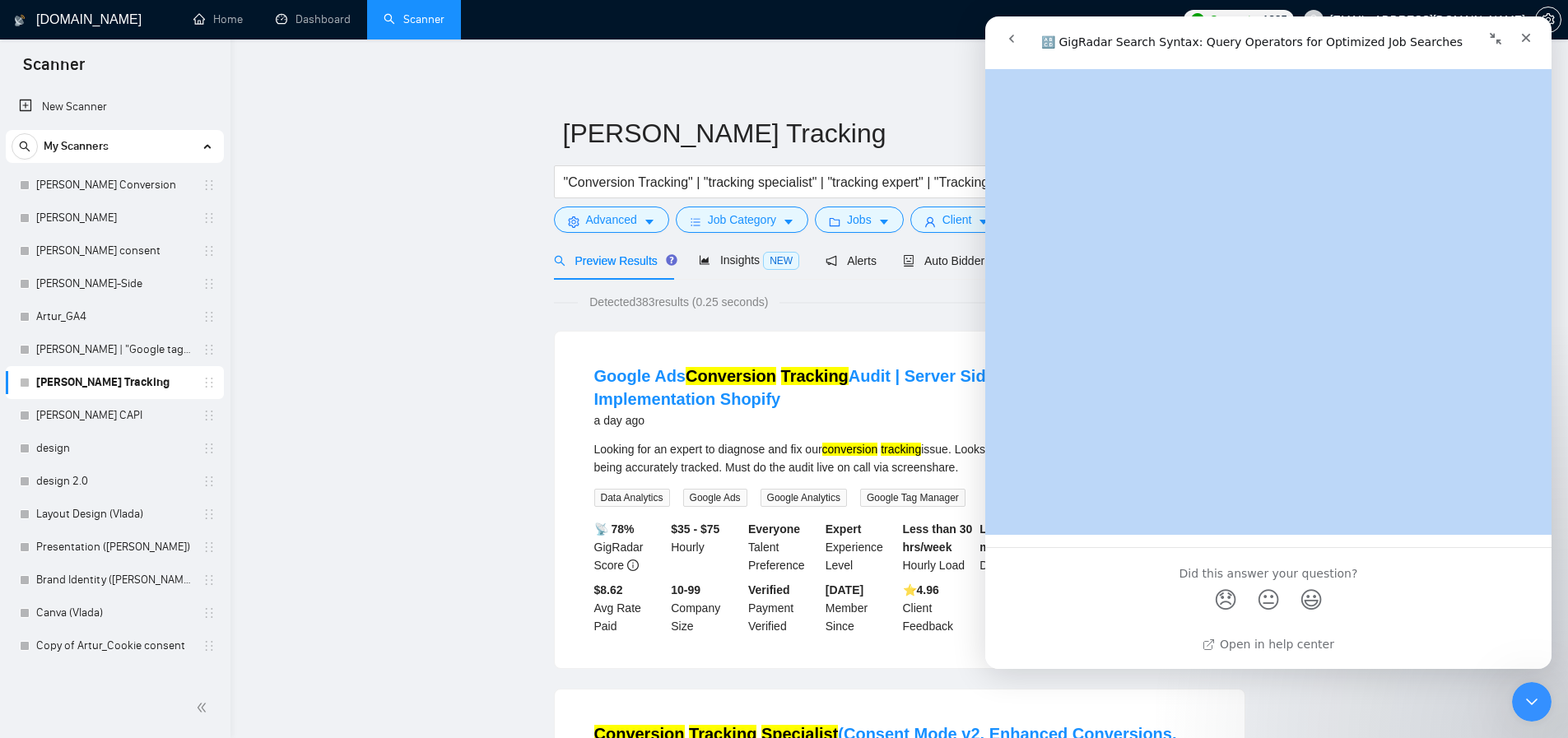
drag, startPoint x: 1015, startPoint y: 101, endPoint x: 1272, endPoint y: 518, distance: 489.8
click at [1272, 518] on div "🔠 GigRadar Search Syntax: Query Operators for Optimized Job Searches Did this a…" at bounding box center [1268, 369] width 567 height 600
copy h1 "🔠 GigRadar Search Syntax: Query Operators for Optimized Job Searches"
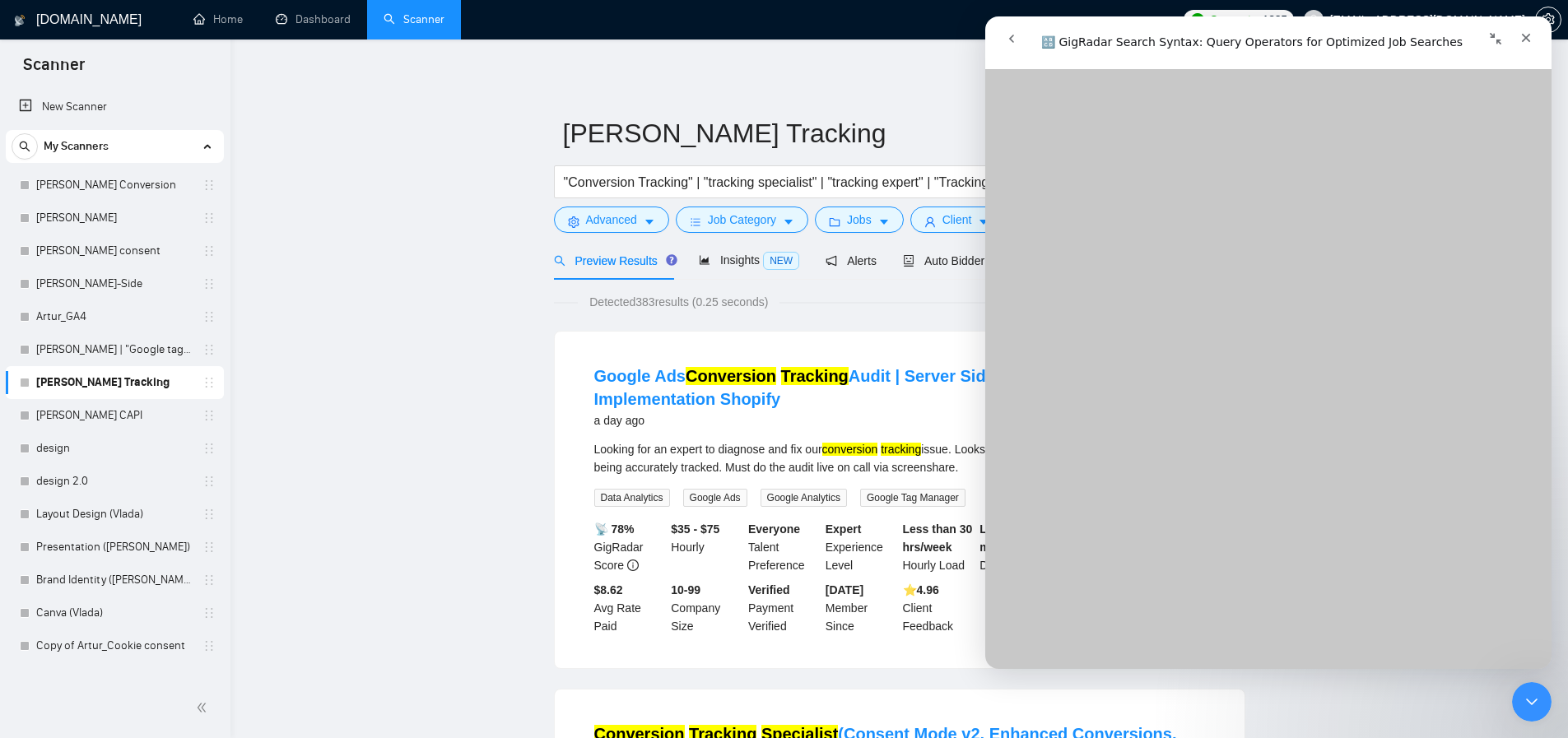
scroll to position [0, 0]
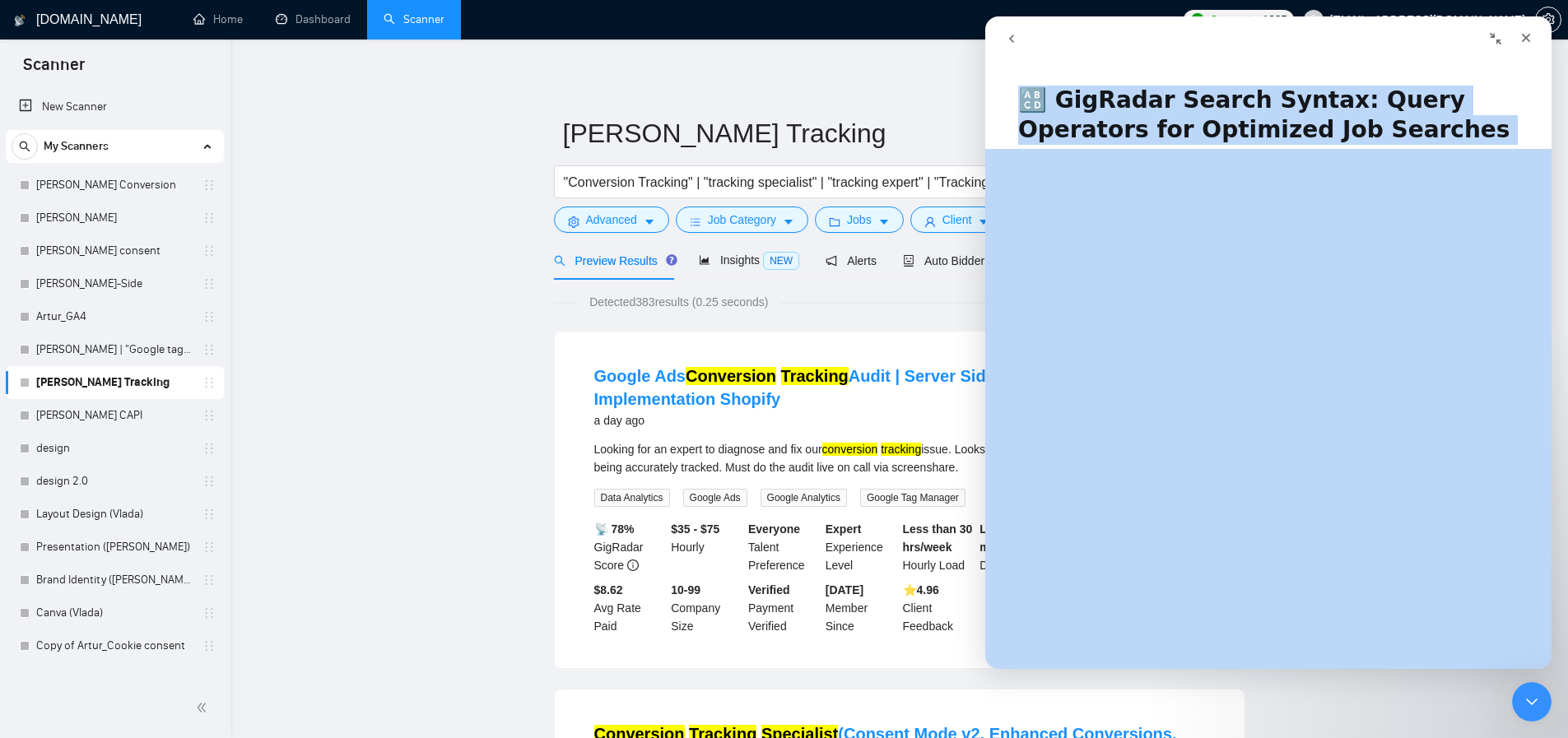
click at [1097, 137] on h1 "🔠 GigRadar Search Syntax: Query Operators for Optimized Job Searches" at bounding box center [1268, 109] width 567 height 80
drag, startPoint x: 1048, startPoint y: 100, endPoint x: 1249, endPoint y: 180, distance: 216.3
click at [1249, 182] on div "🔠 GigRadar Search Syntax: Query Operators for Optimized Job Searches Did this a…" at bounding box center [1268, 369] width 567 height 600
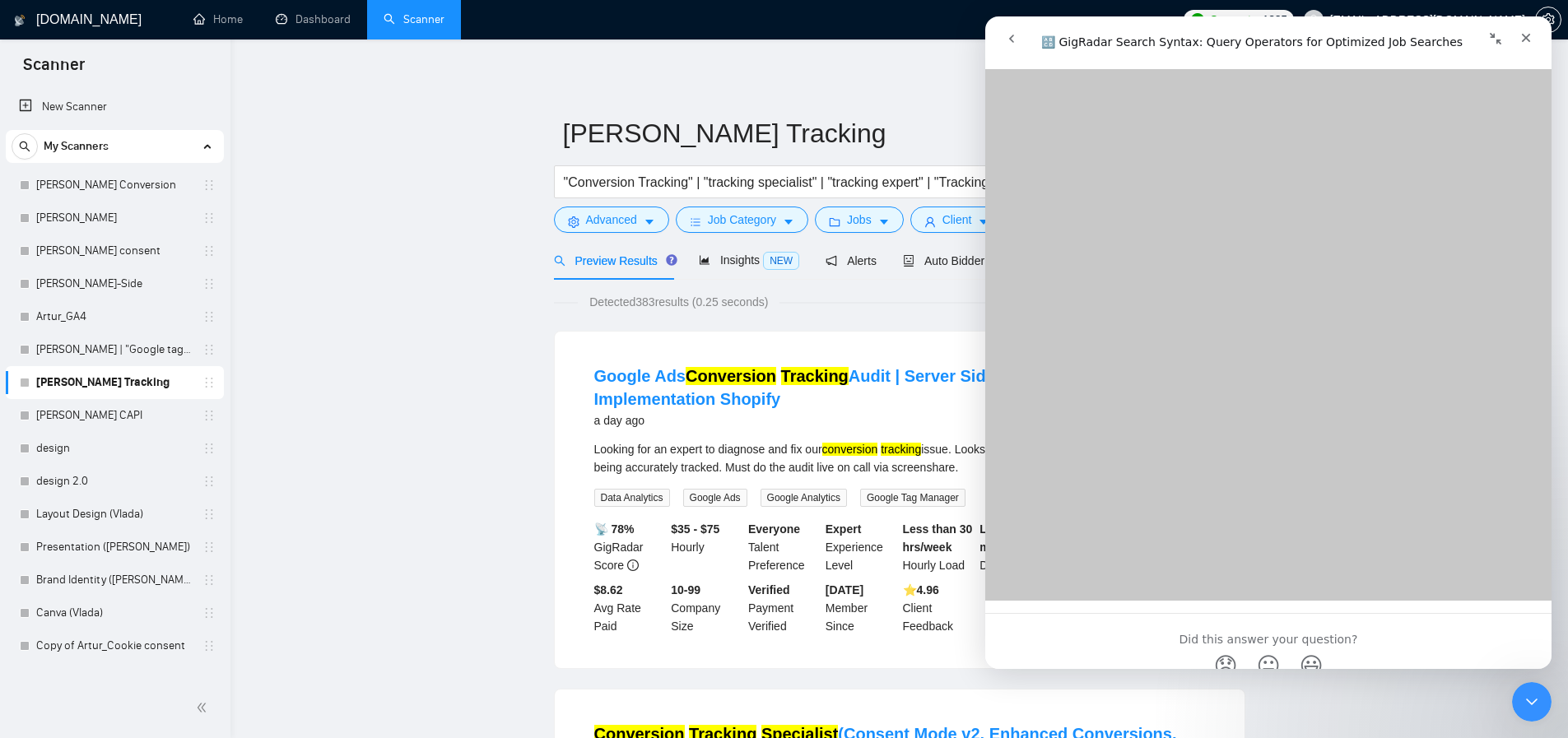
scroll to position [5928, 0]
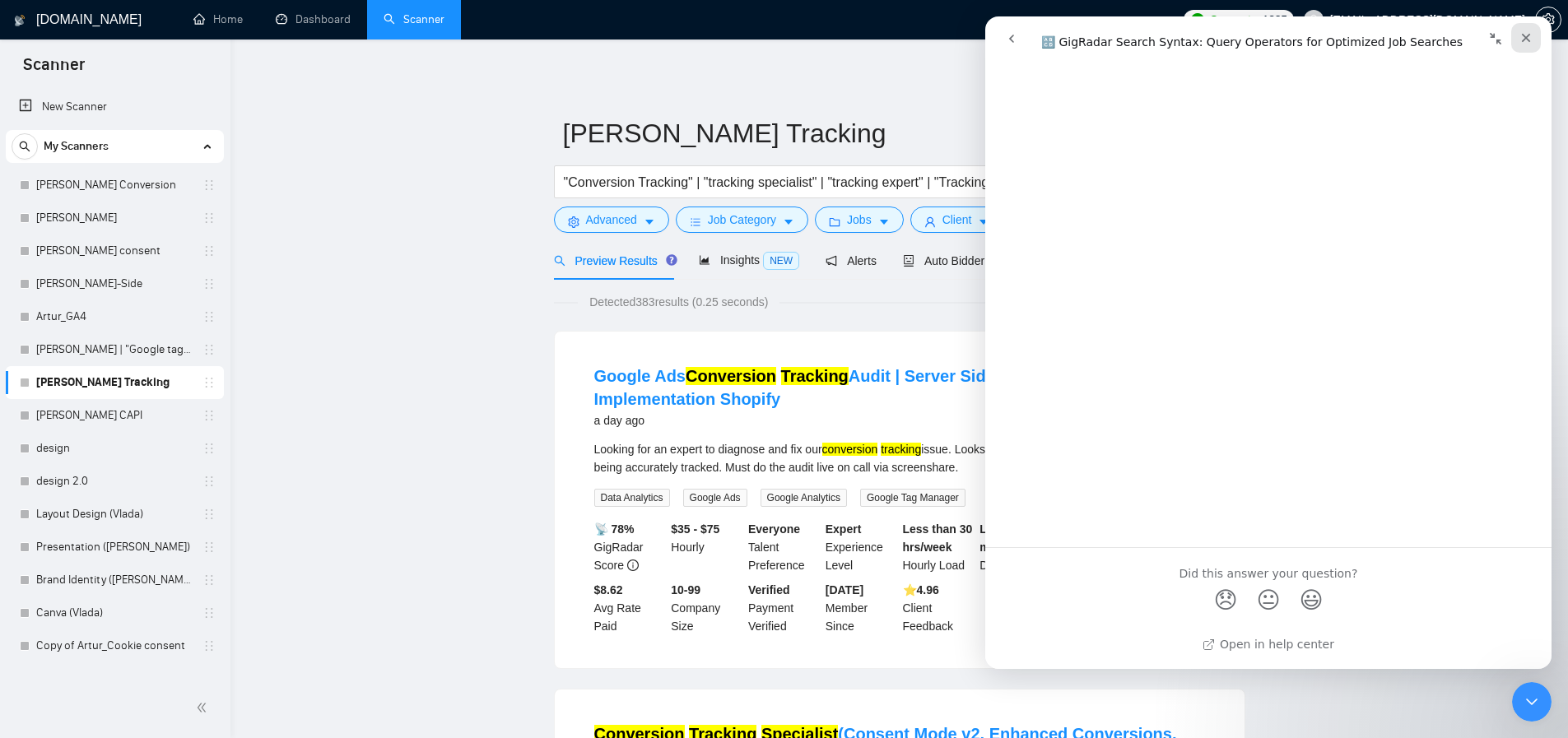
click at [1525, 37] on icon "Close" at bounding box center [1527, 38] width 9 height 9
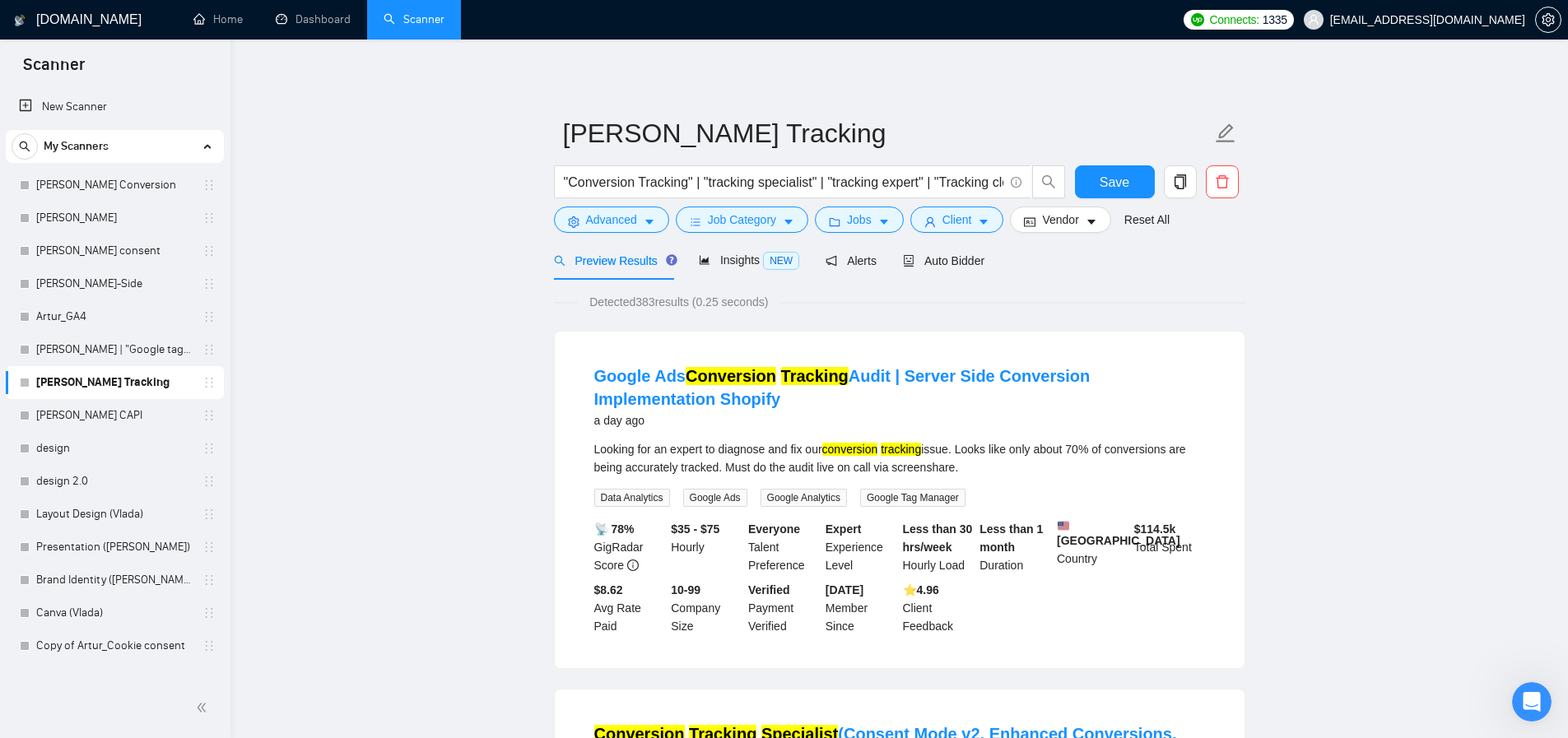
scroll to position [0, 0]
click at [131, 181] on link "[PERSON_NAME] Conversion" at bounding box center [115, 185] width 156 height 33
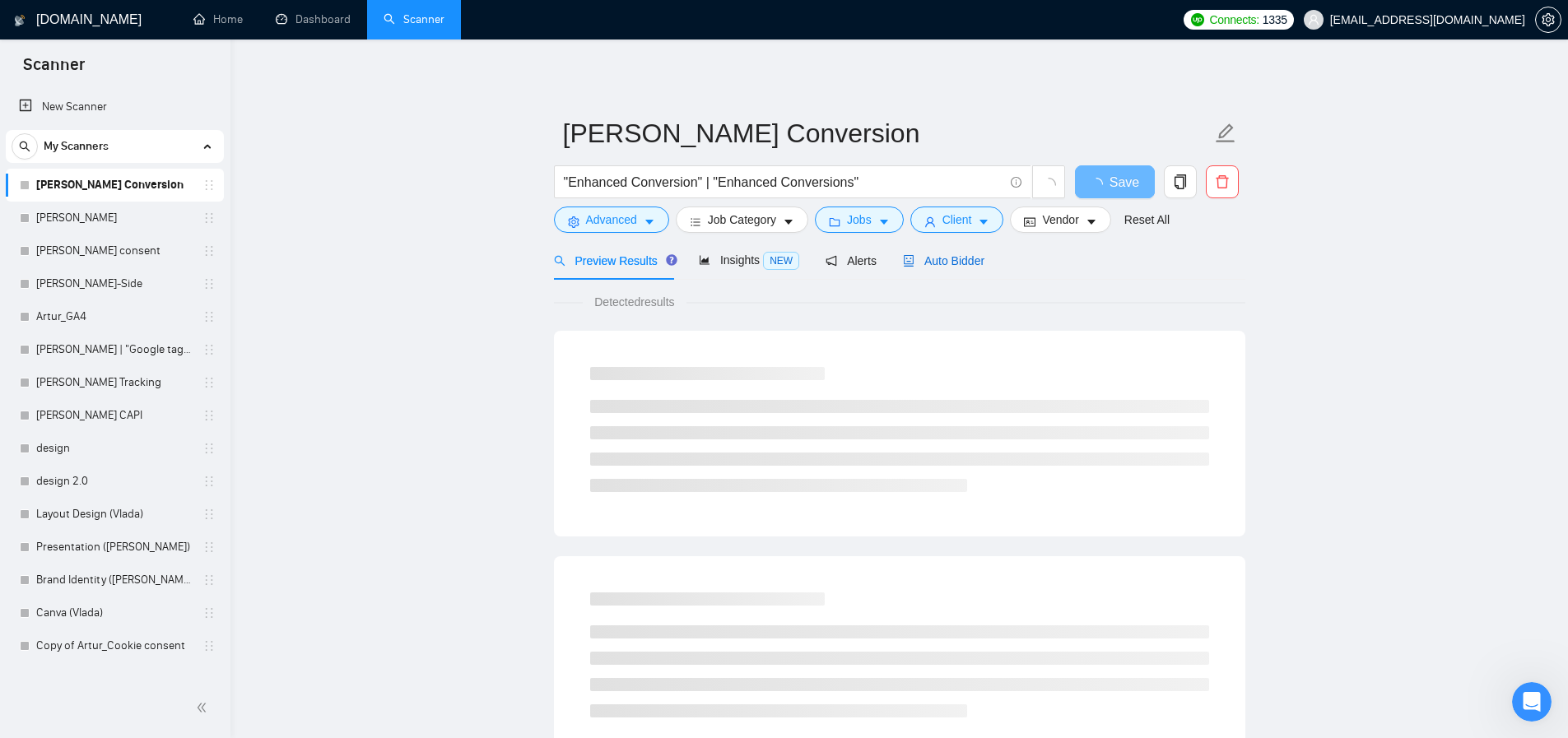
click at [977, 260] on span "Auto Bidder" at bounding box center [943, 261] width 82 height 13
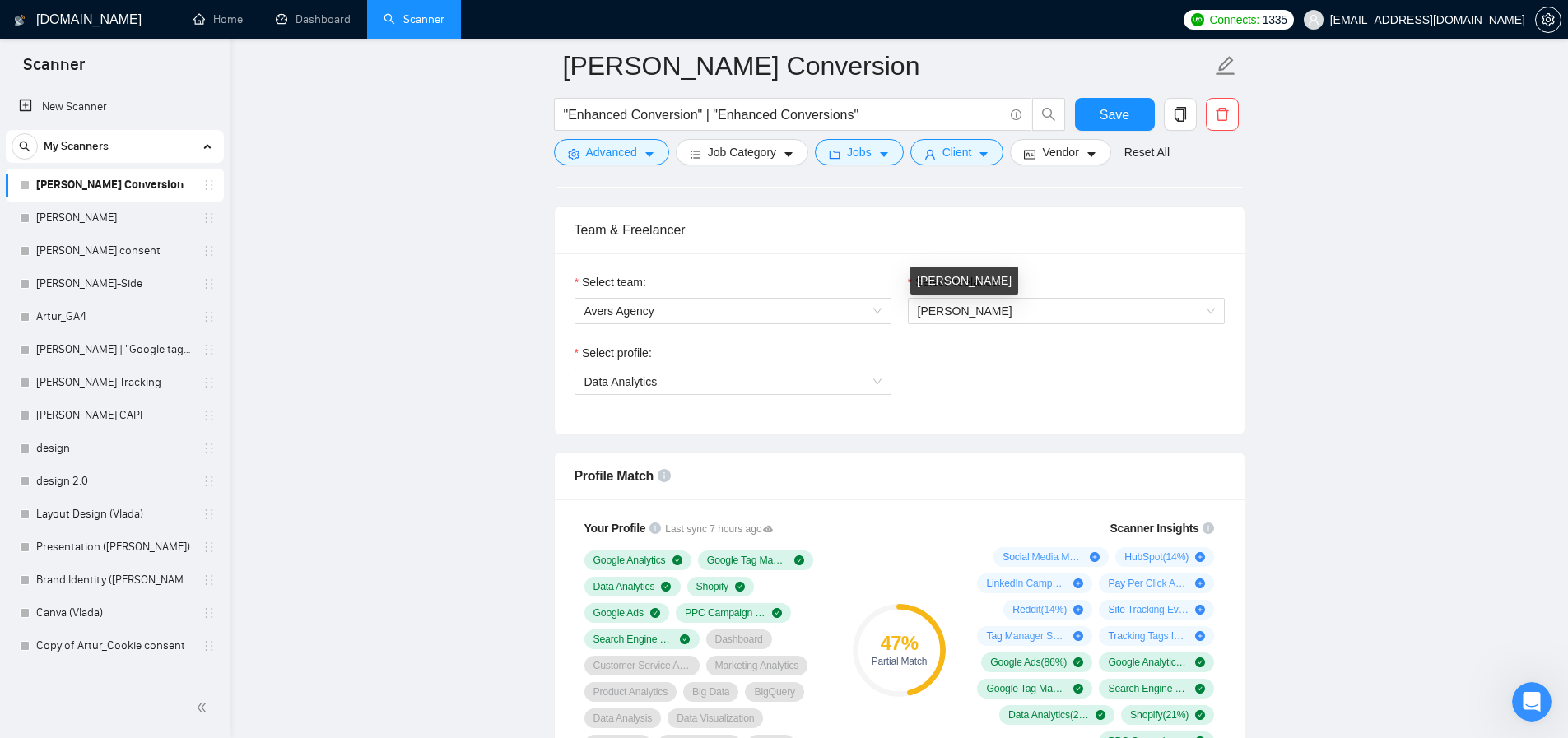
scroll to position [1064, 0]
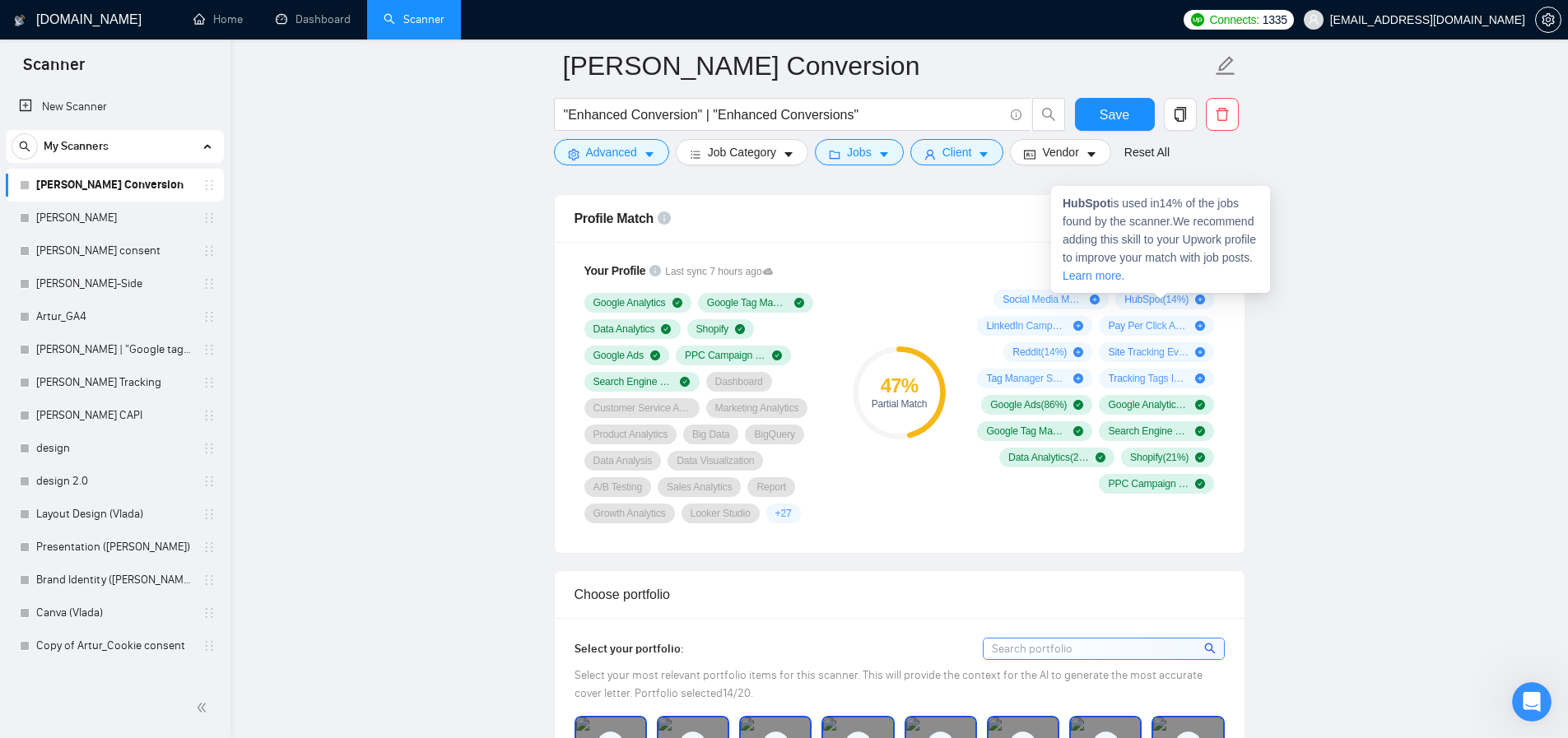
click at [1146, 302] on span "HubSpot ( 14 %)" at bounding box center [1157, 300] width 64 height 13
click at [1097, 206] on strong "HubSpot" at bounding box center [1086, 203] width 48 height 13
copy strong "HubSpot"
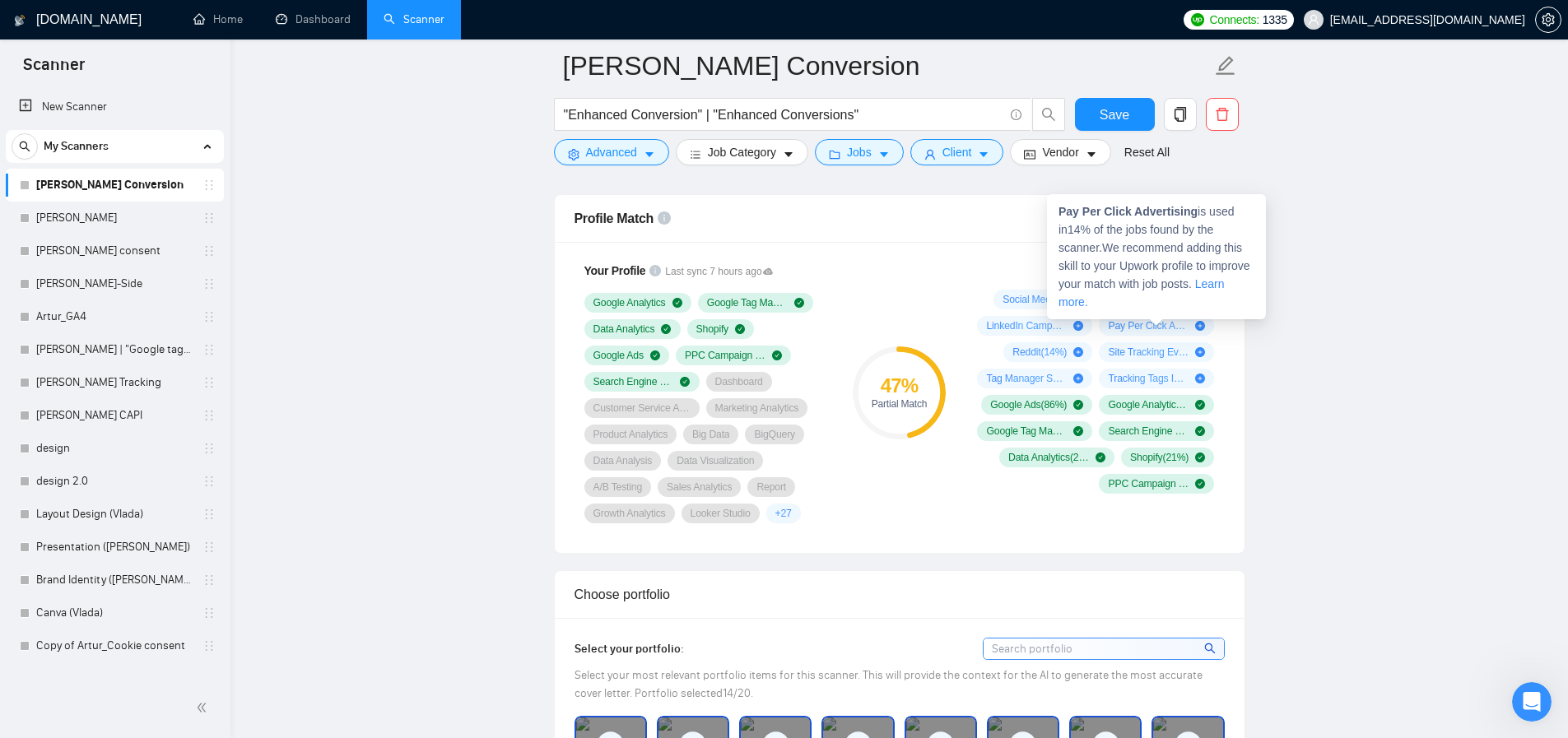
click at [1141, 328] on span "Pay Per Click Advertising ( 14 %)" at bounding box center [1148, 326] width 81 height 13
drag, startPoint x: 1201, startPoint y: 213, endPoint x: 1059, endPoint y: 216, distance: 142.0
click at [1059, 216] on span "Pay Per Click Advertising is used in 14 % of the jobs found by the scanner. We …" at bounding box center [1155, 256] width 192 height 103
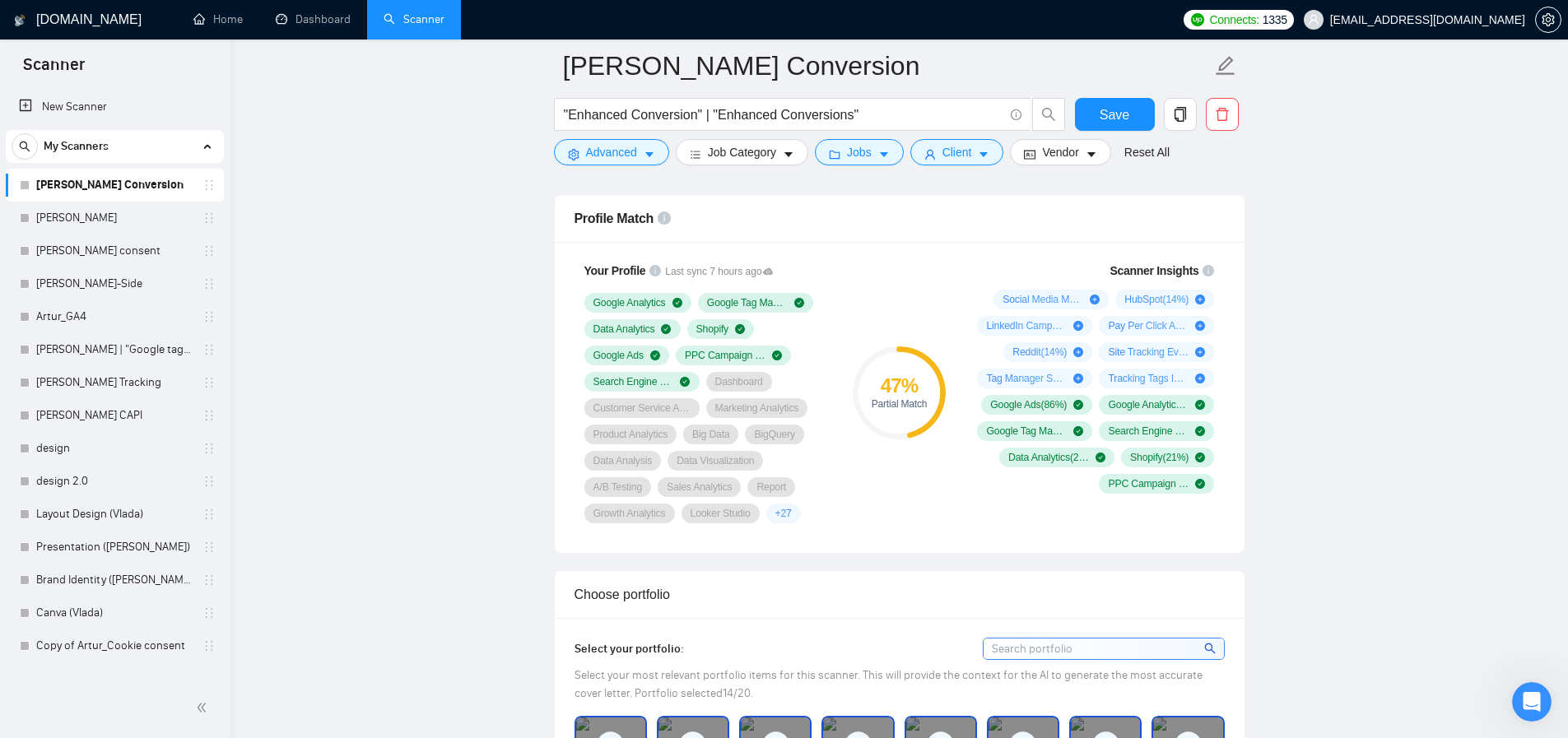
click at [973, 325] on div "Social Media Marketing ( 21 %) HubSpot ( 14 %) LinkedIn Campaign Manager ( 14 %…" at bounding box center [1093, 391] width 243 height 204
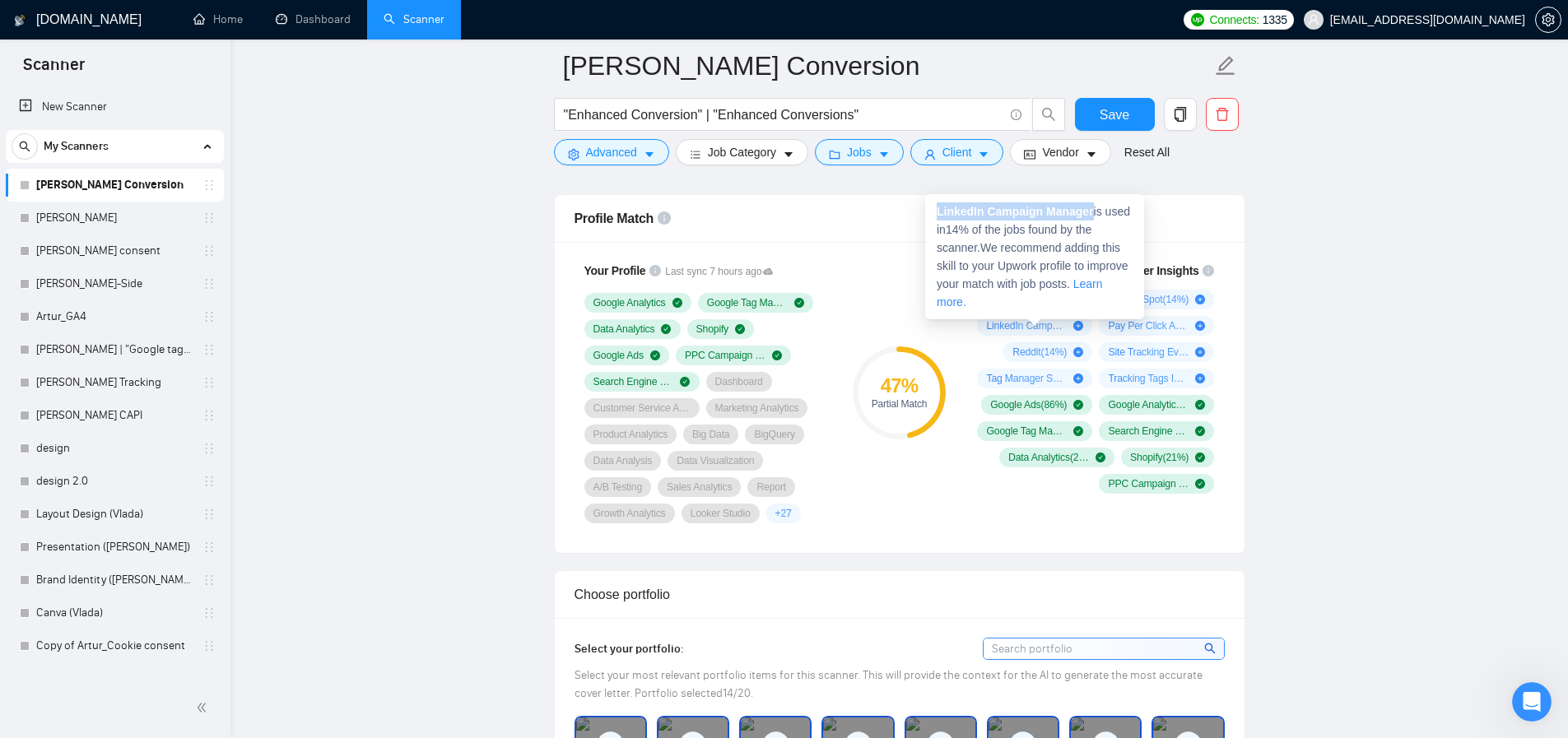
drag, startPoint x: 1098, startPoint y: 211, endPoint x: 938, endPoint y: 215, distance: 160.0
click at [938, 215] on span "LinkedIn Campaign Manager is used in 14 % of the jobs found by the scanner. We …" at bounding box center [1033, 256] width 194 height 103
copy strong "LinkedIn Campaign Manager"
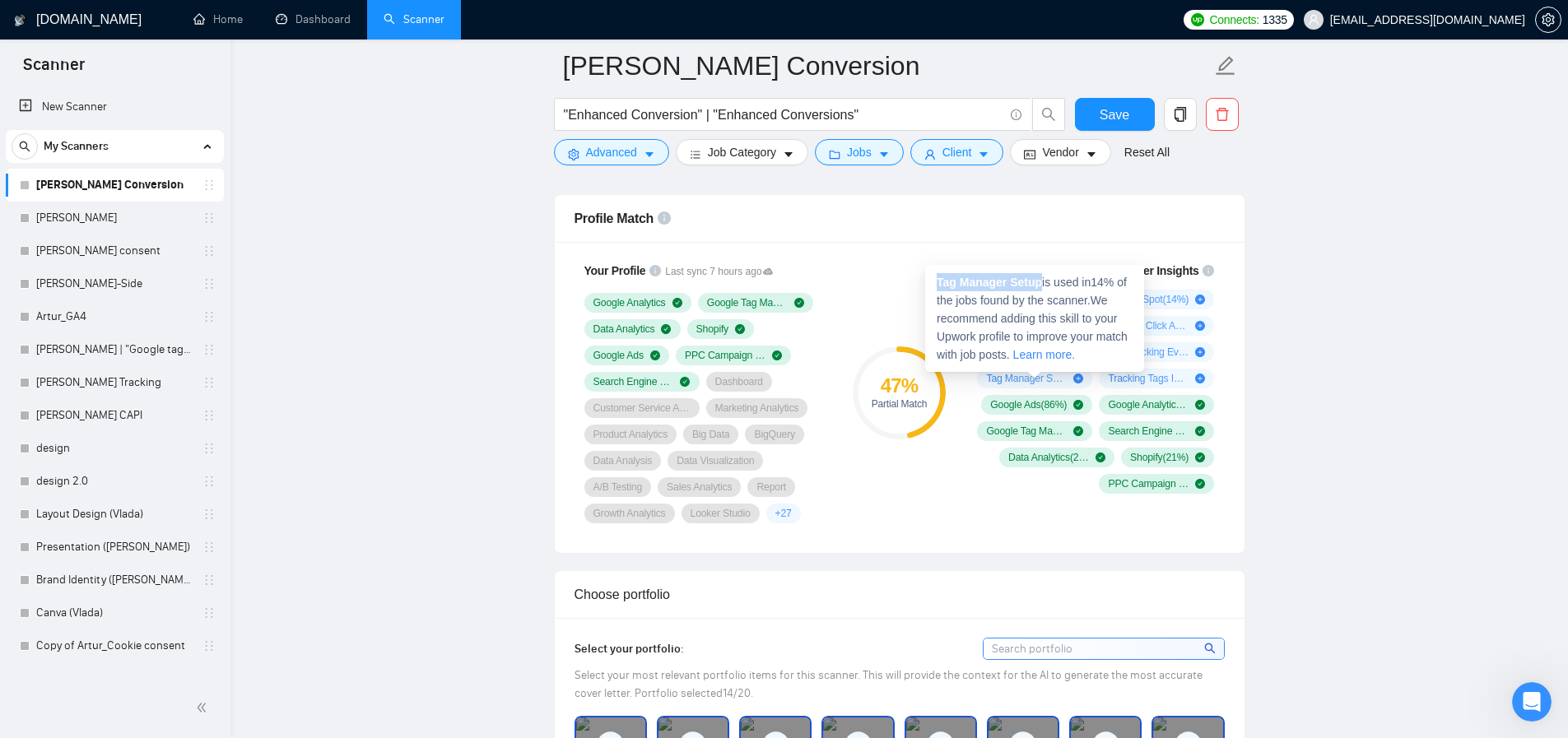
drag, startPoint x: 1047, startPoint y: 283, endPoint x: 935, endPoint y: 283, distance: 112.0
click at [935, 283] on div "Tag Manager Setup is used in 14 % of the jobs found by the scanner. We recommen…" at bounding box center [1034, 318] width 219 height 107
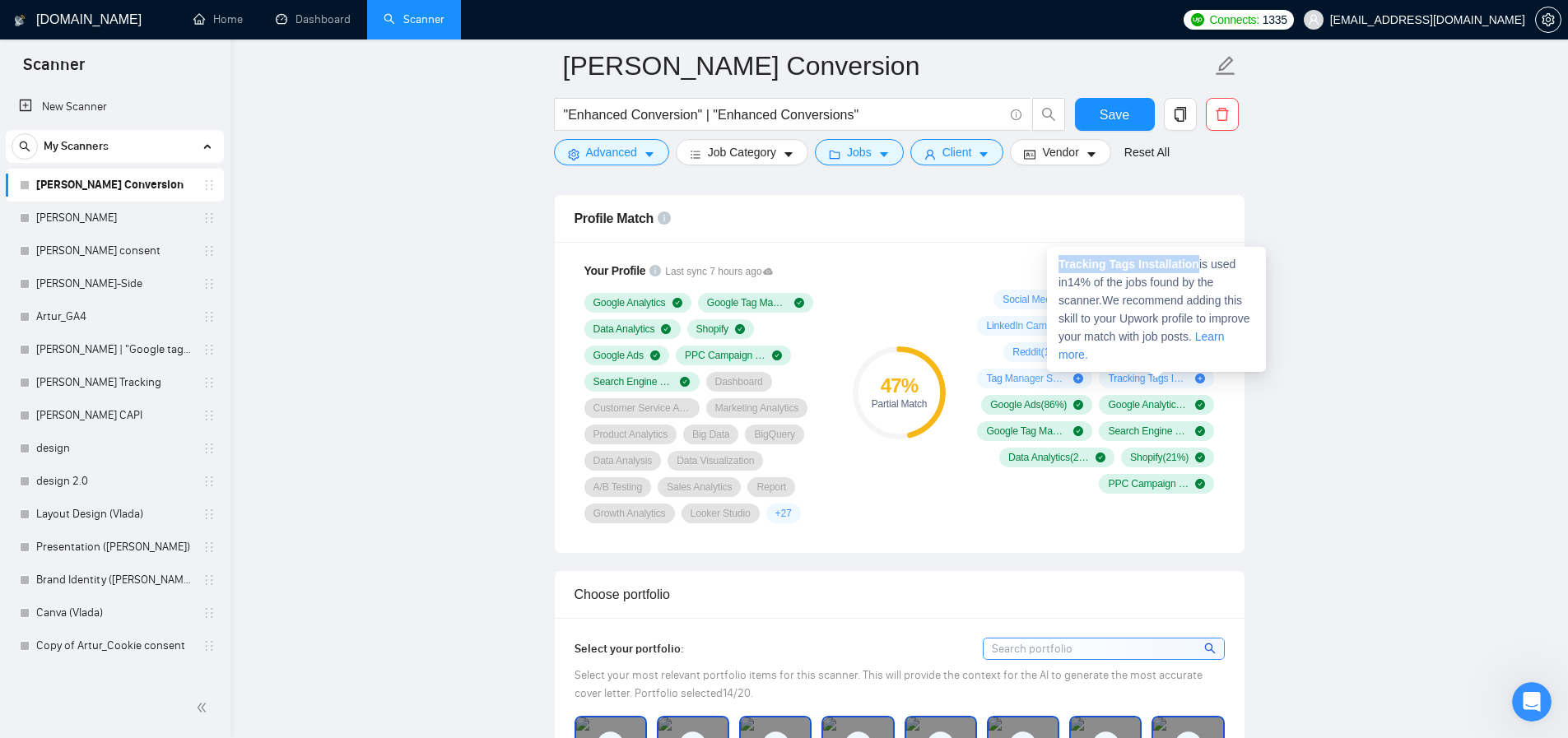
drag, startPoint x: 1203, startPoint y: 265, endPoint x: 1061, endPoint y: 264, distance: 142.0
click at [1061, 264] on strong "Tracking Tags Installation" at bounding box center [1129, 264] width 141 height 13
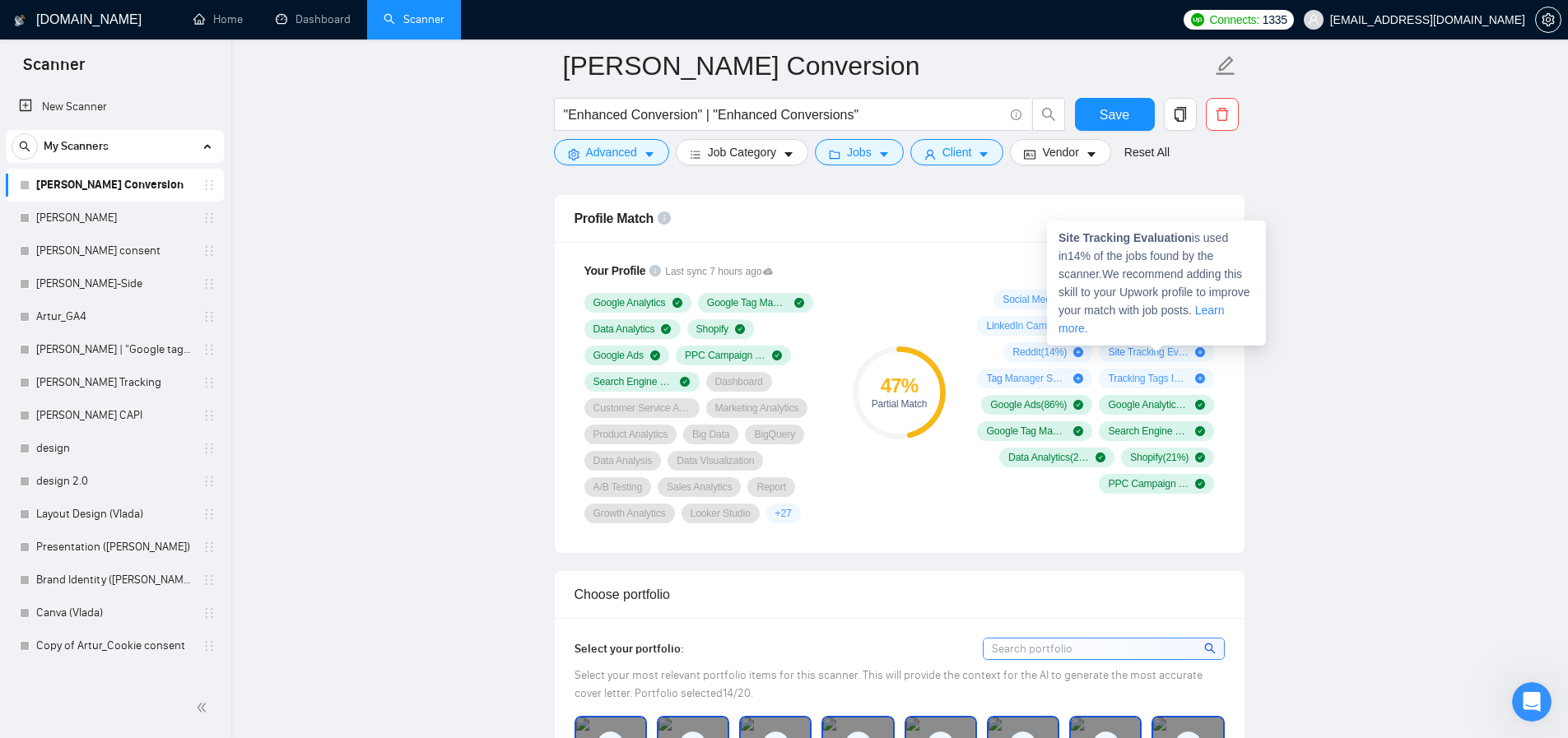
click at [1150, 346] on span "Site Tracking Evaluation ( 14 %)" at bounding box center [1148, 352] width 81 height 13
drag, startPoint x: 1196, startPoint y: 239, endPoint x: 1057, endPoint y: 240, distance: 139.0
click at [1054, 240] on div "Site Tracking Evaluation is used in 14 % of the jobs found by the scanner. We r…" at bounding box center [1156, 283] width 219 height 125
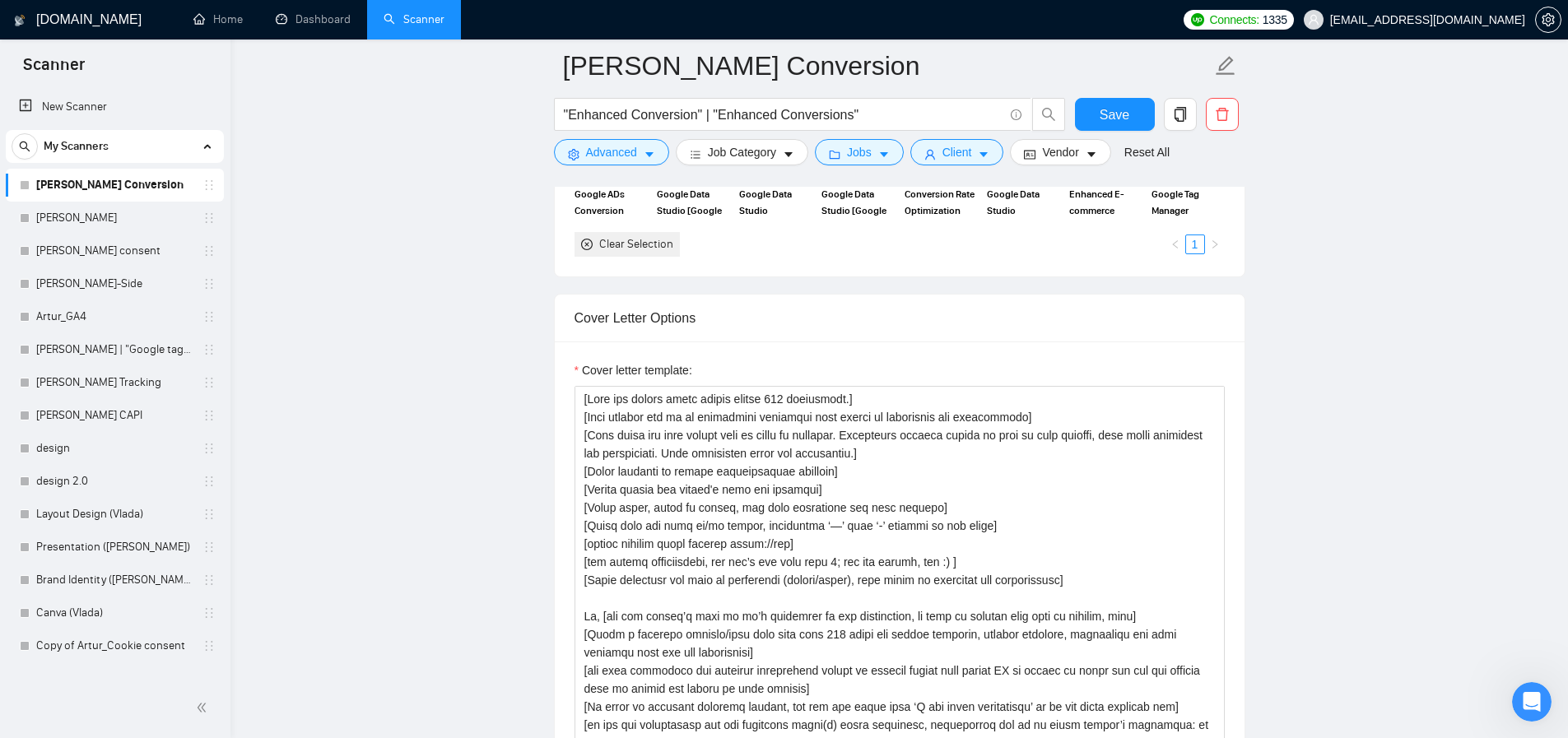
scroll to position [1748, 0]
